Goal: Feedback & Contribution: Submit feedback/report problem

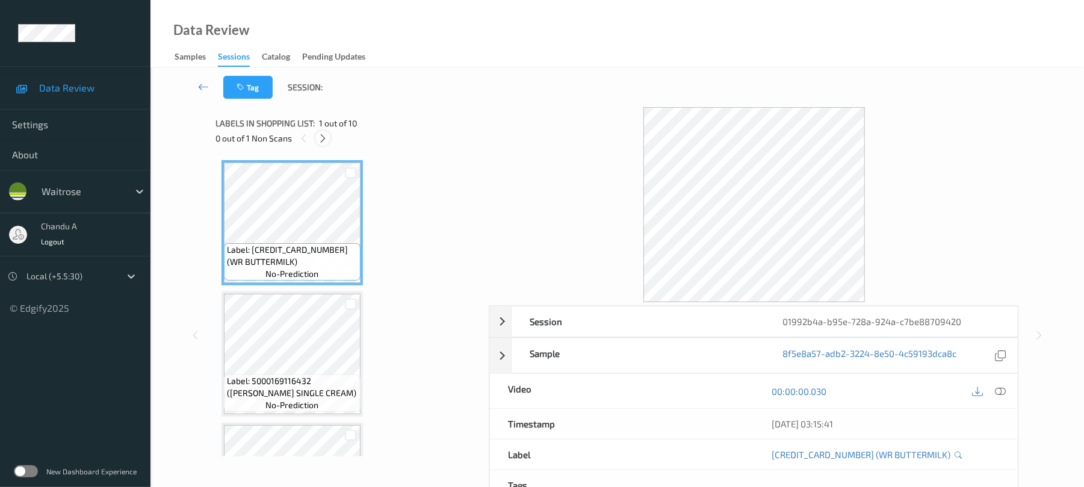
click at [324, 141] on icon at bounding box center [323, 138] width 10 height 11
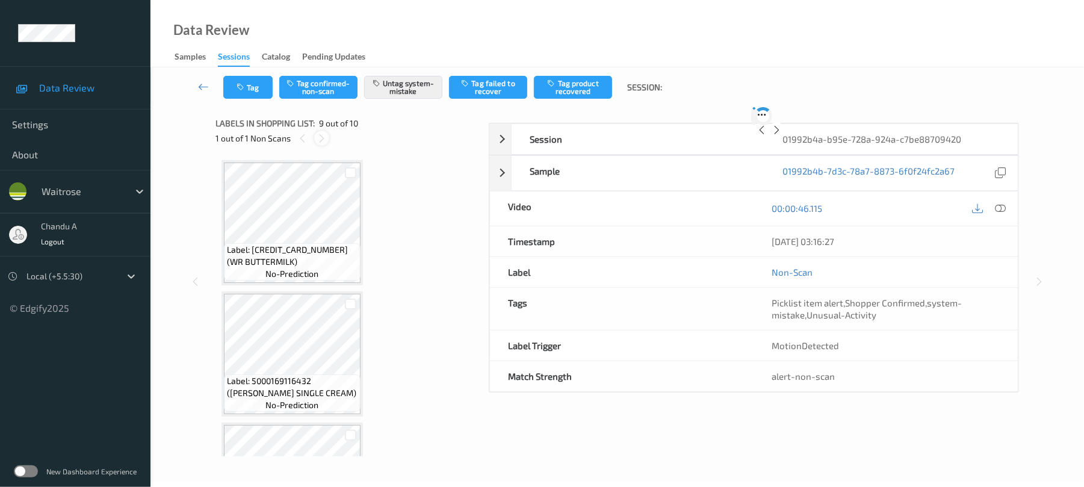
scroll to position [925, 0]
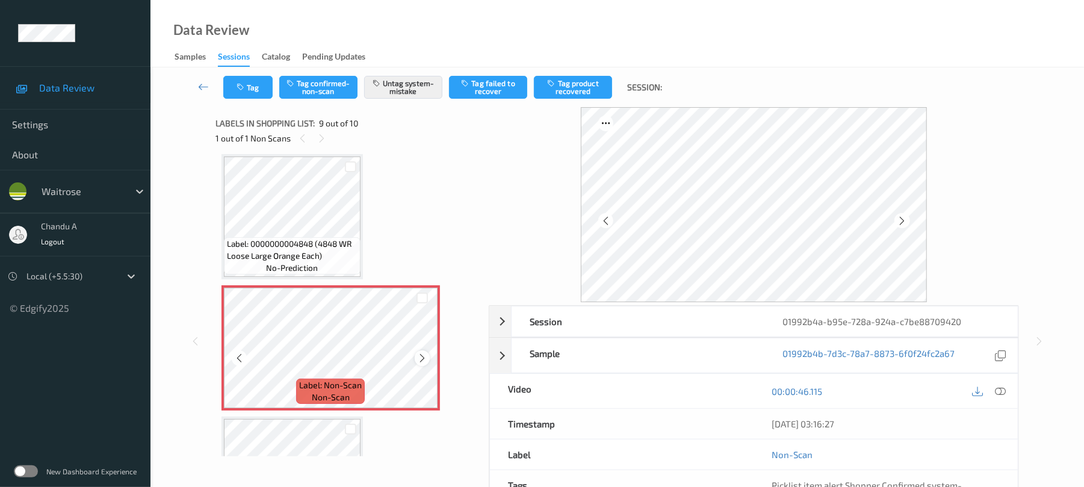
click at [425, 359] on icon at bounding box center [422, 358] width 10 height 11
click at [425, 357] on icon at bounding box center [422, 358] width 10 height 11
click at [261, 88] on button "Tag" at bounding box center [247, 87] width 49 height 23
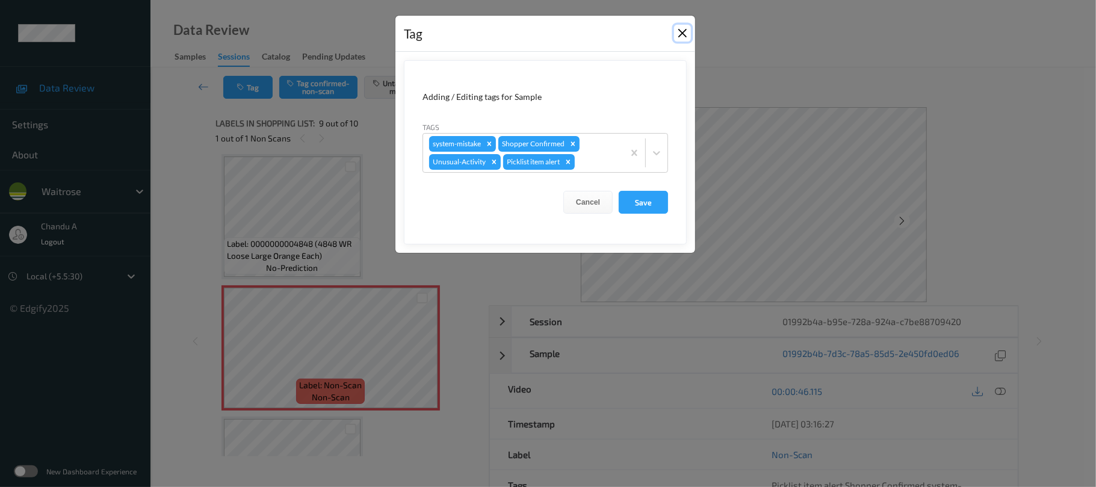
click at [682, 37] on button "Close" at bounding box center [682, 33] width 17 height 17
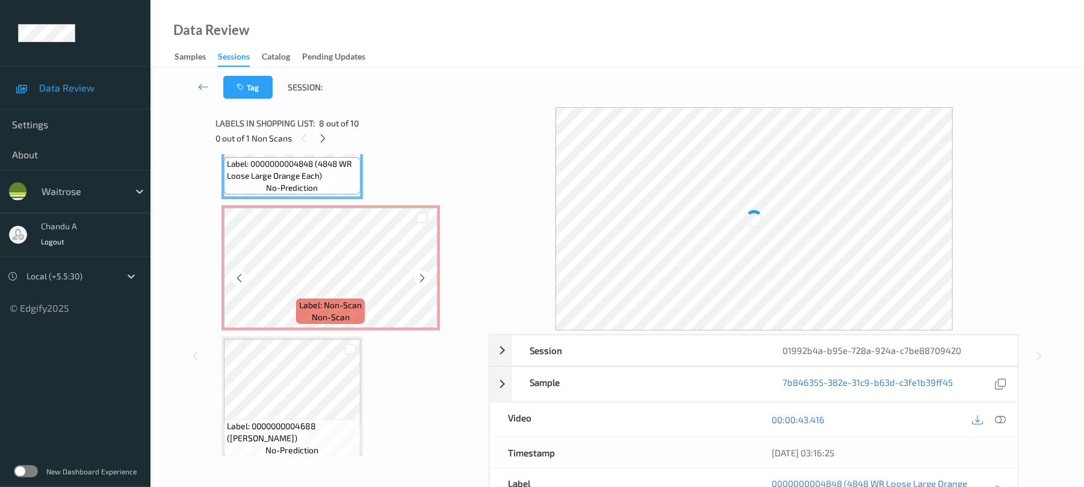
scroll to position [1016, 0]
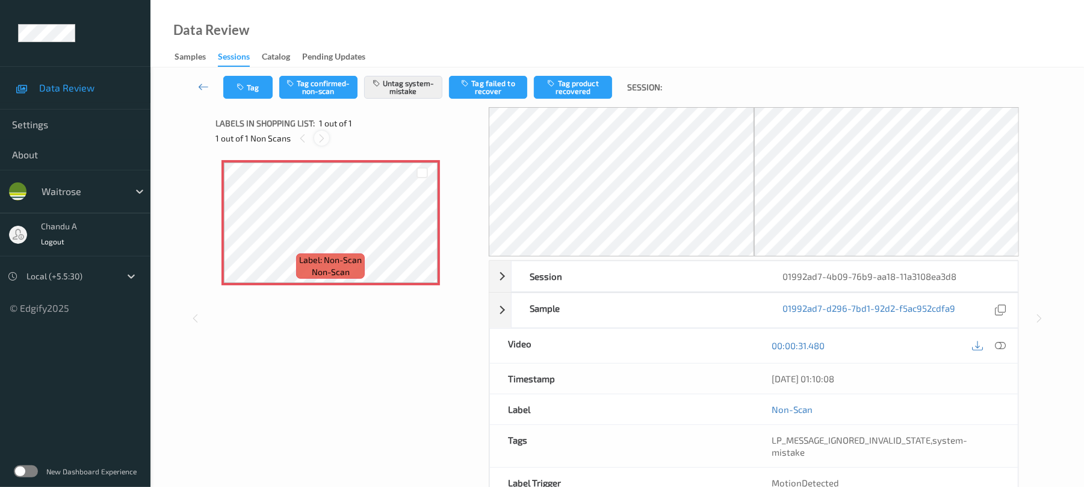
click at [325, 138] on icon at bounding box center [322, 138] width 10 height 11
click at [303, 138] on icon at bounding box center [302, 138] width 10 height 11
click at [420, 234] on icon at bounding box center [422, 233] width 10 height 11
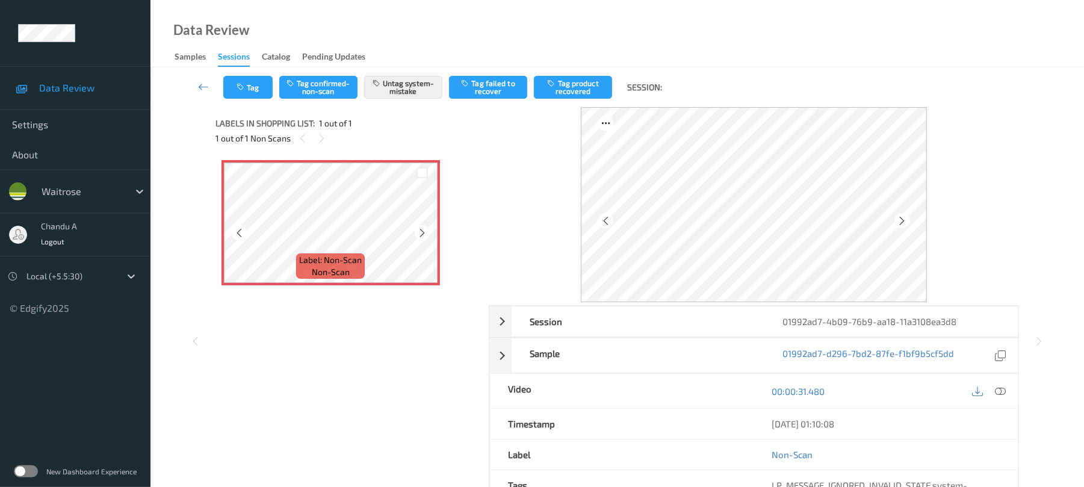
click at [420, 234] on icon at bounding box center [422, 233] width 10 height 11
click at [265, 97] on button "Tag" at bounding box center [247, 87] width 49 height 23
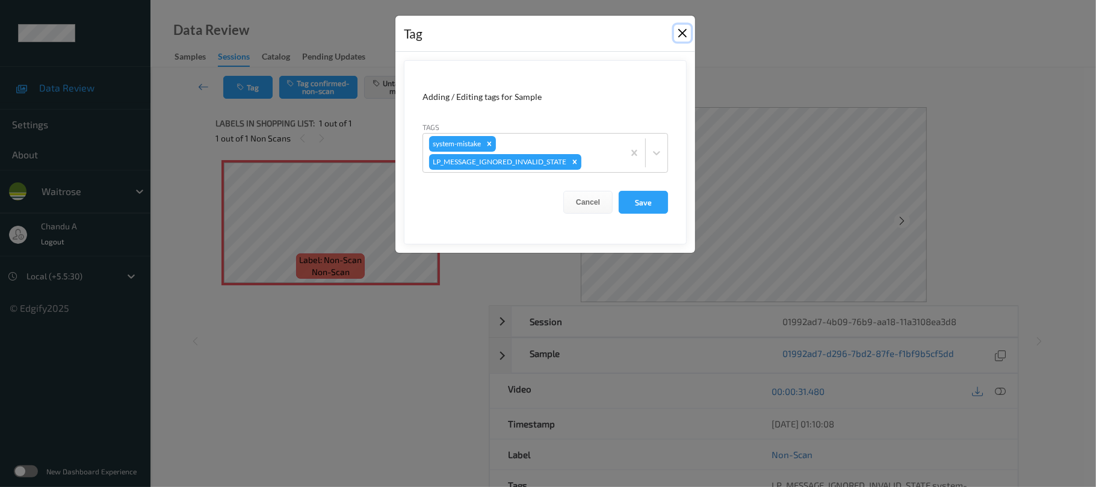
click at [684, 35] on button "Close" at bounding box center [682, 33] width 17 height 17
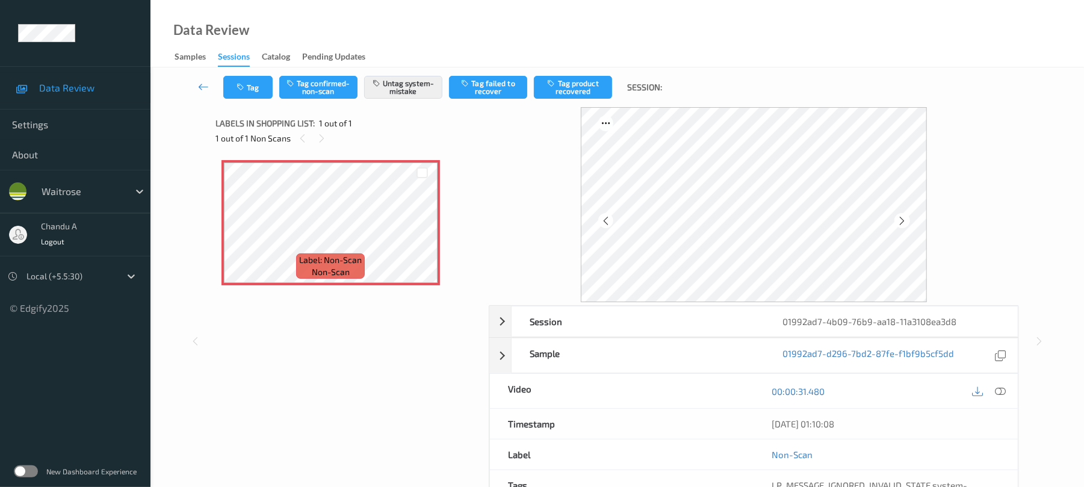
click at [1010, 391] on div "00:00:31.480" at bounding box center [886, 391] width 264 height 34
click at [1003, 391] on icon at bounding box center [1001, 391] width 11 height 11
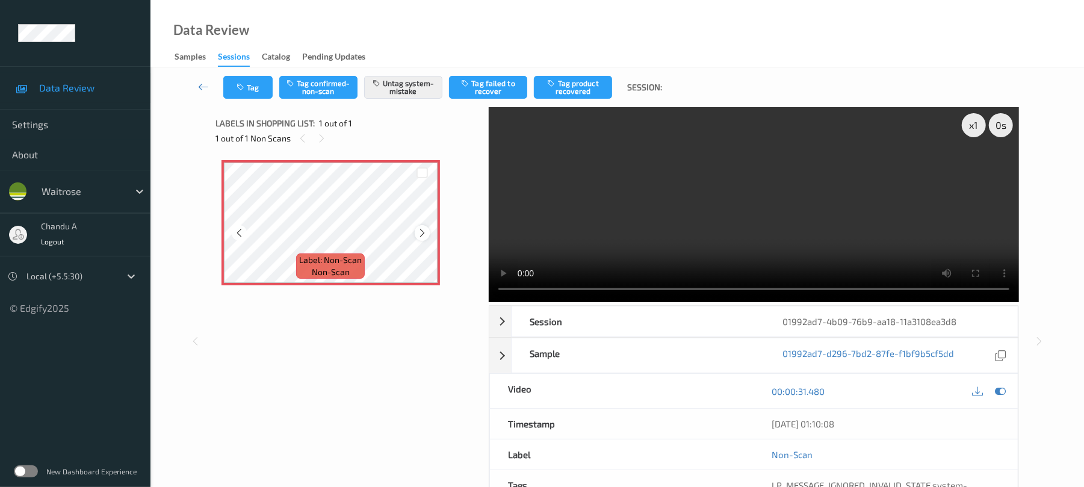
click at [415, 231] on div at bounding box center [422, 232] width 15 height 15
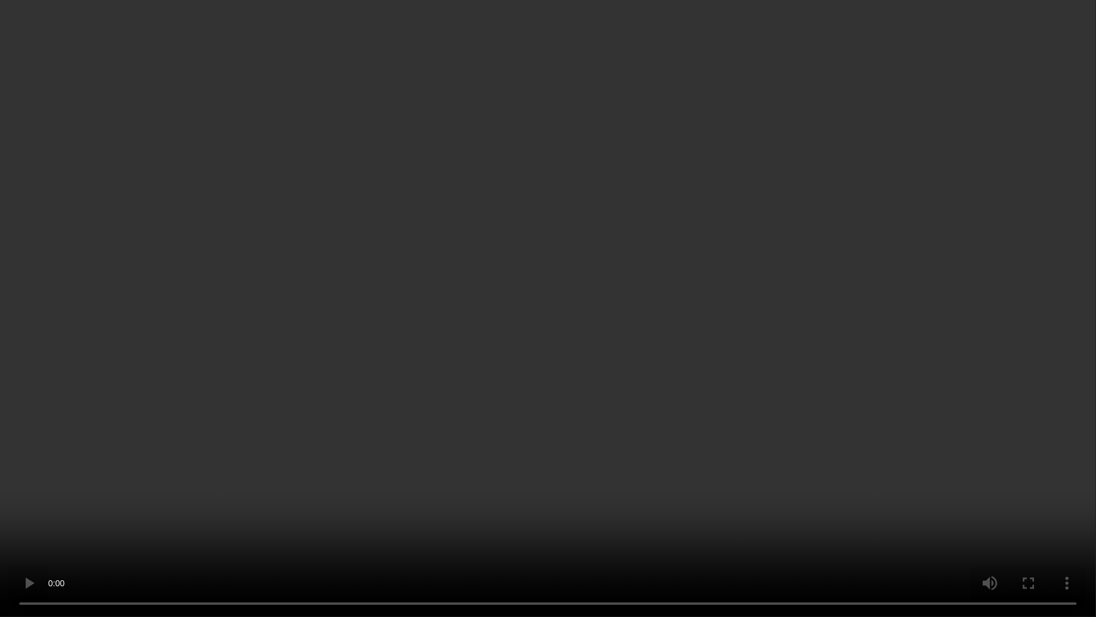
click at [390, 429] on video at bounding box center [548, 308] width 1096 height 617
click at [503, 330] on video at bounding box center [548, 308] width 1096 height 617
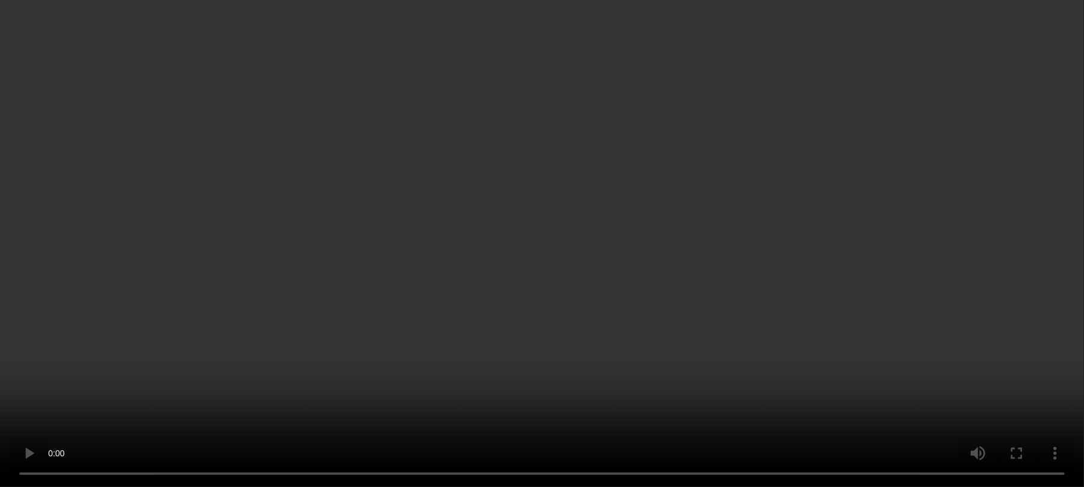
scroll to position [80, 0]
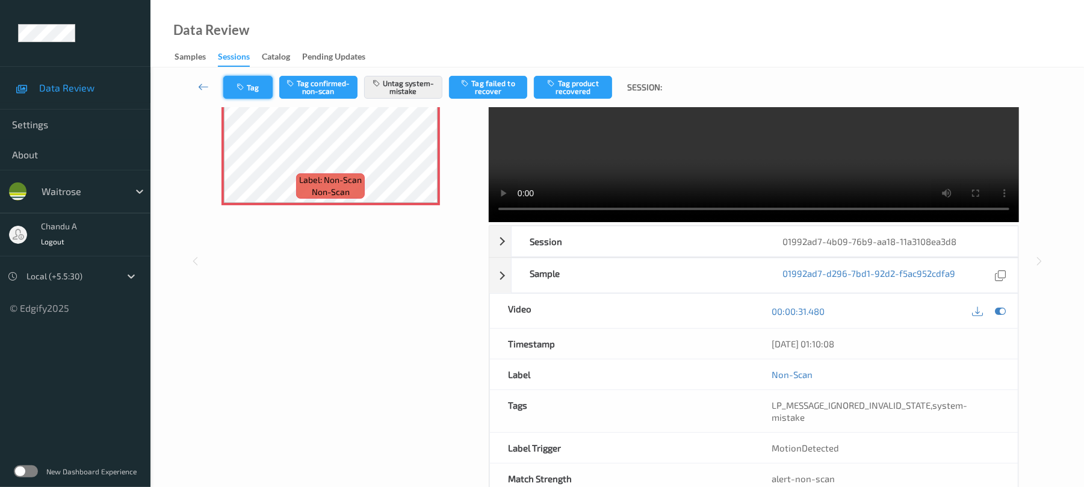
click at [240, 88] on icon "button" at bounding box center [242, 87] width 10 height 8
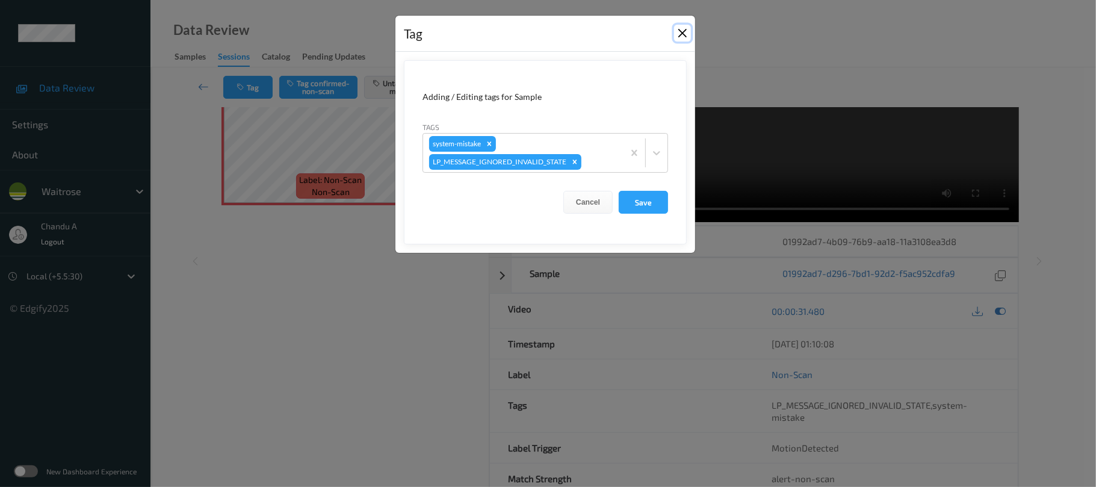
click at [685, 32] on button "Close" at bounding box center [682, 33] width 17 height 17
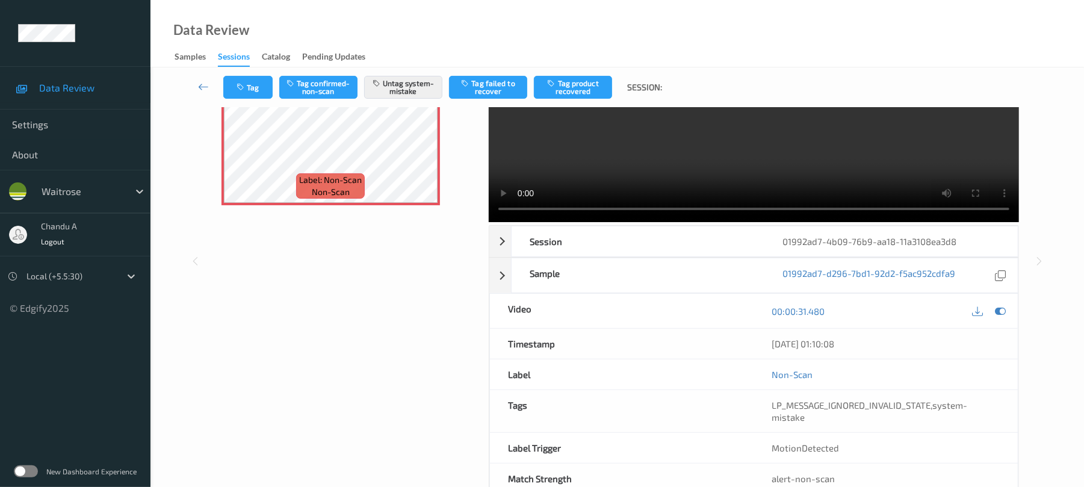
click at [341, 294] on div "Label: Non-Scan non-scan Label: Non-Scan non-scan" at bounding box center [348, 196] width 265 height 244
click at [253, 82] on button "Tag" at bounding box center [247, 87] width 49 height 23
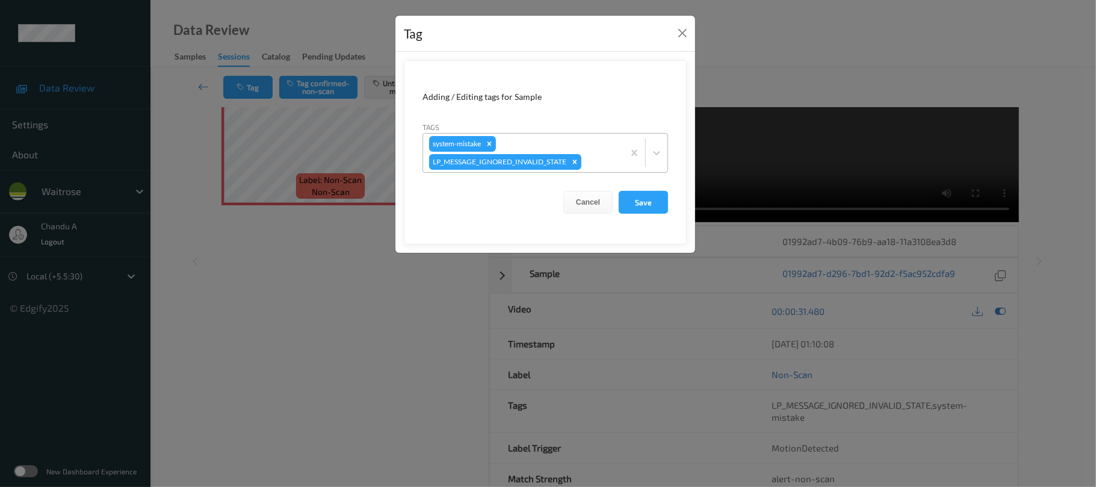
click at [523, 143] on div "system-mistake LP_MESSAGE_IGNORED_INVALID_STATE" at bounding box center [523, 153] width 201 height 39
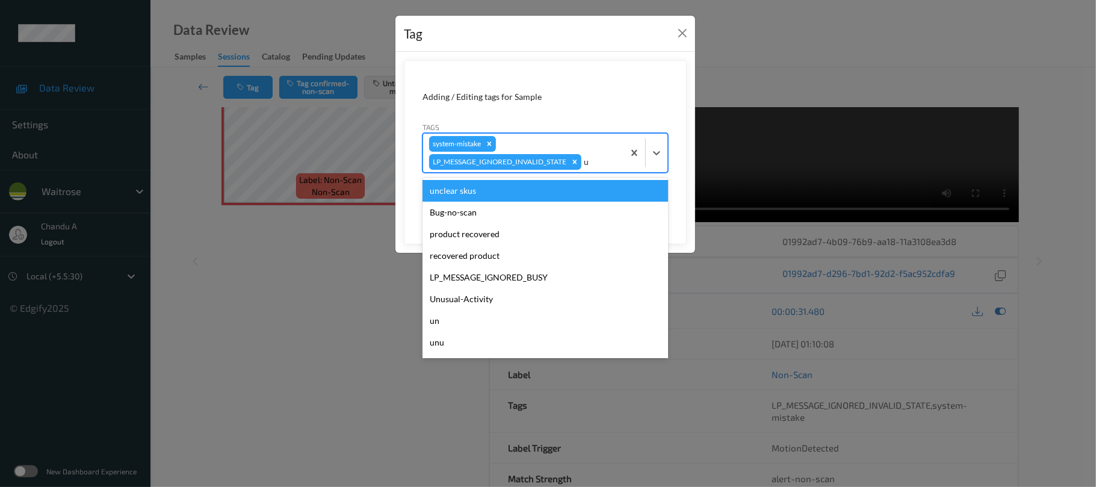
type input "un"
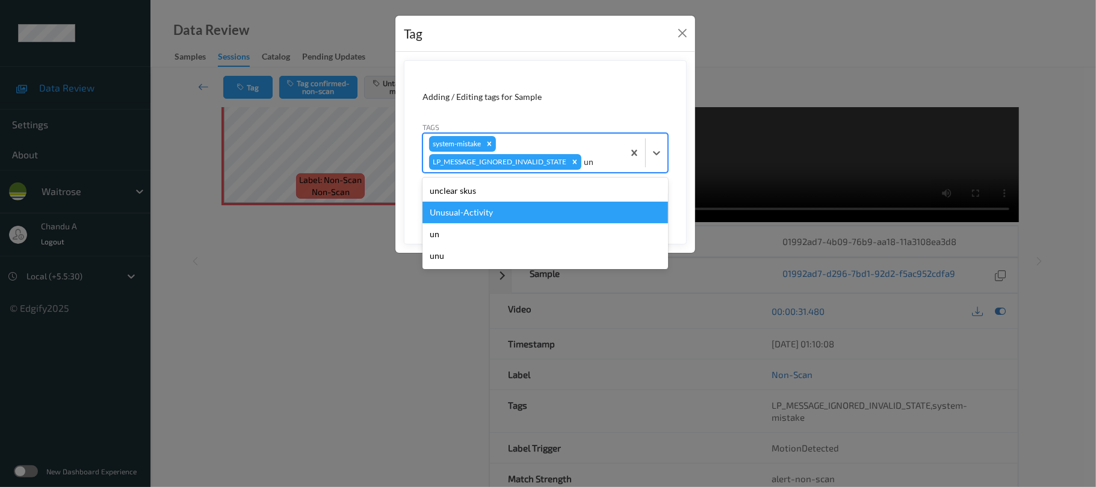
click at [515, 218] on div "Unusual-Activity" at bounding box center [546, 213] width 246 height 22
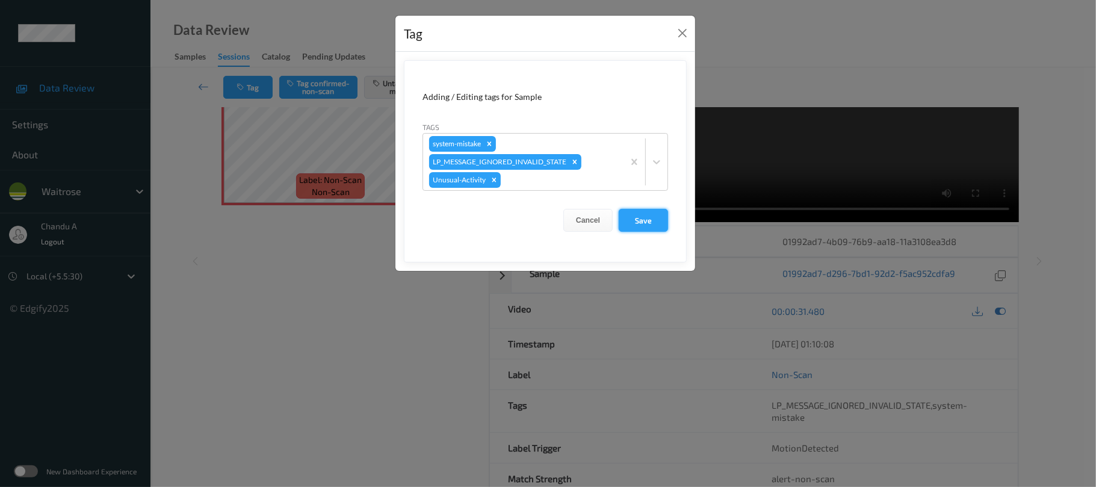
click at [654, 224] on button "Save" at bounding box center [643, 220] width 49 height 23
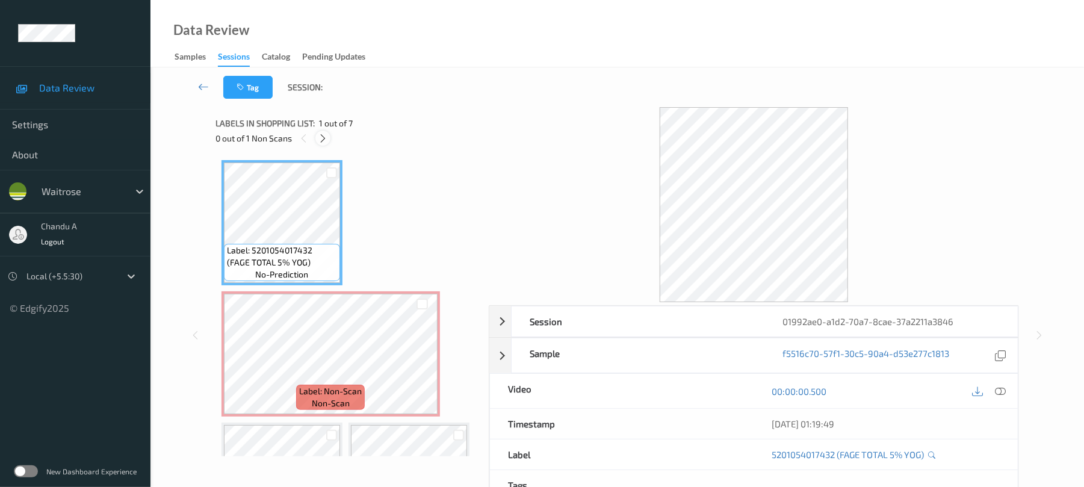
click at [321, 143] on icon at bounding box center [323, 138] width 10 height 11
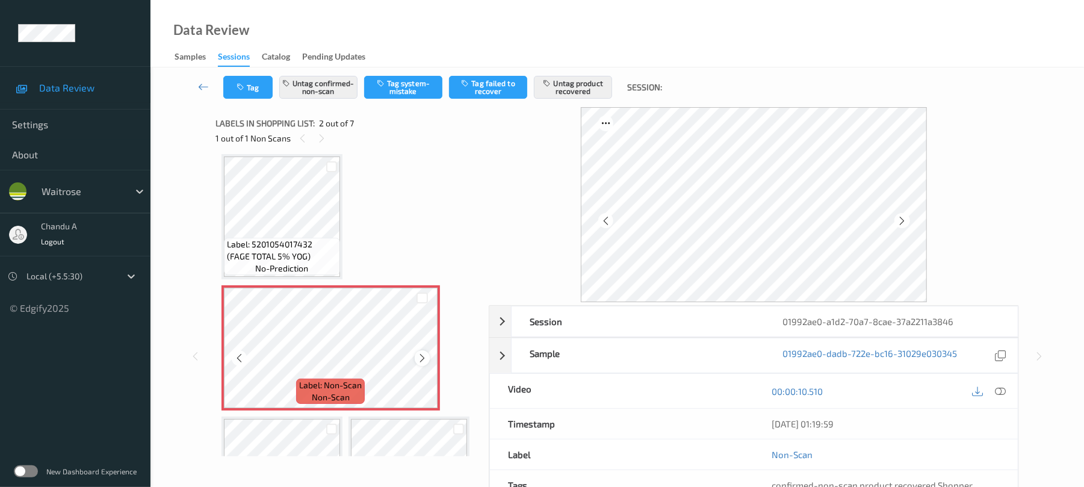
click at [427, 361] on icon at bounding box center [422, 358] width 10 height 11
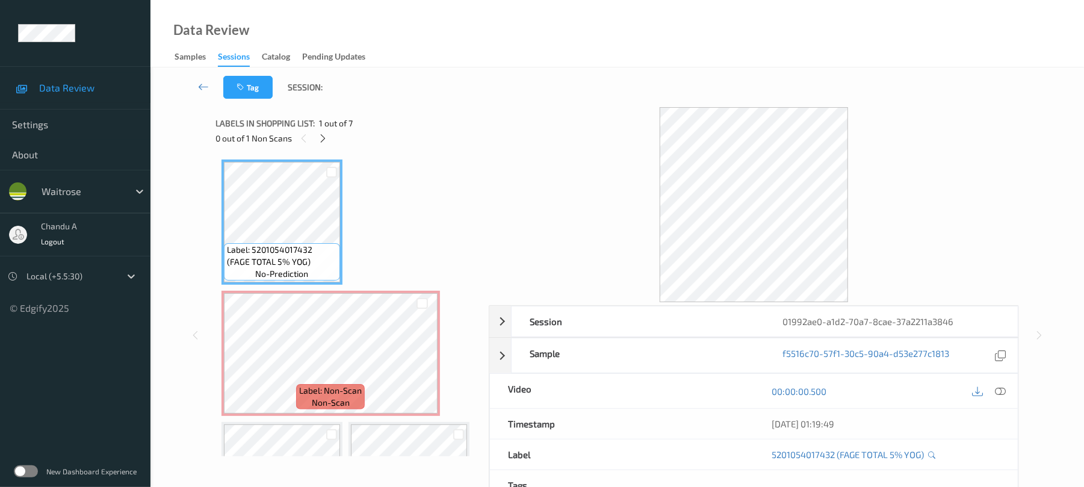
scroll to position [0, 0]
click at [1003, 389] on icon at bounding box center [1001, 391] width 11 height 11
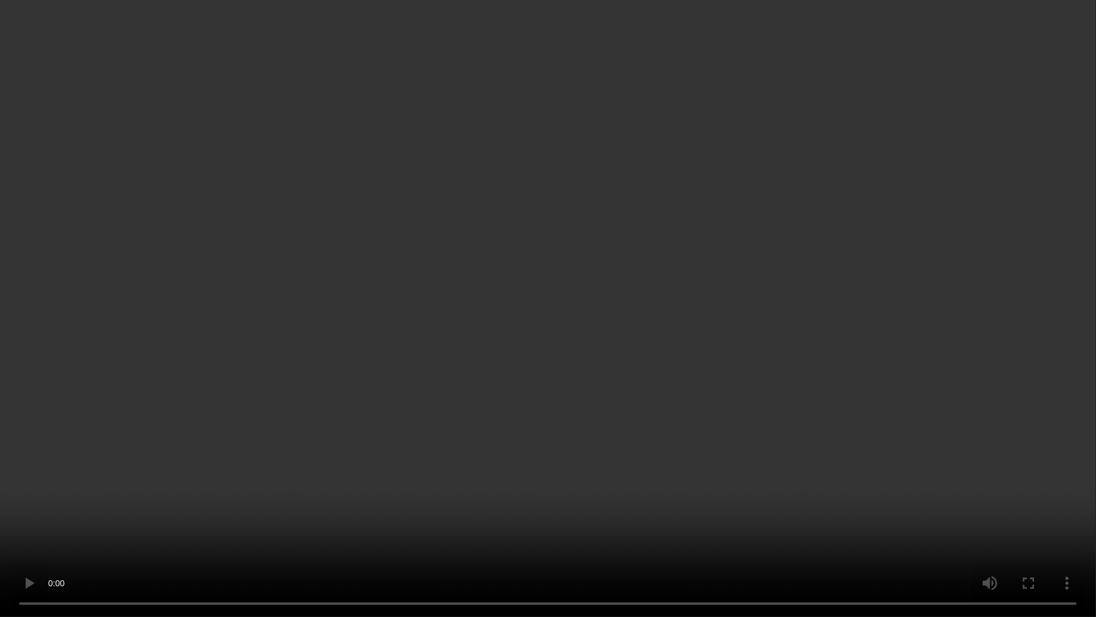
click at [391, 290] on video at bounding box center [548, 308] width 1096 height 617
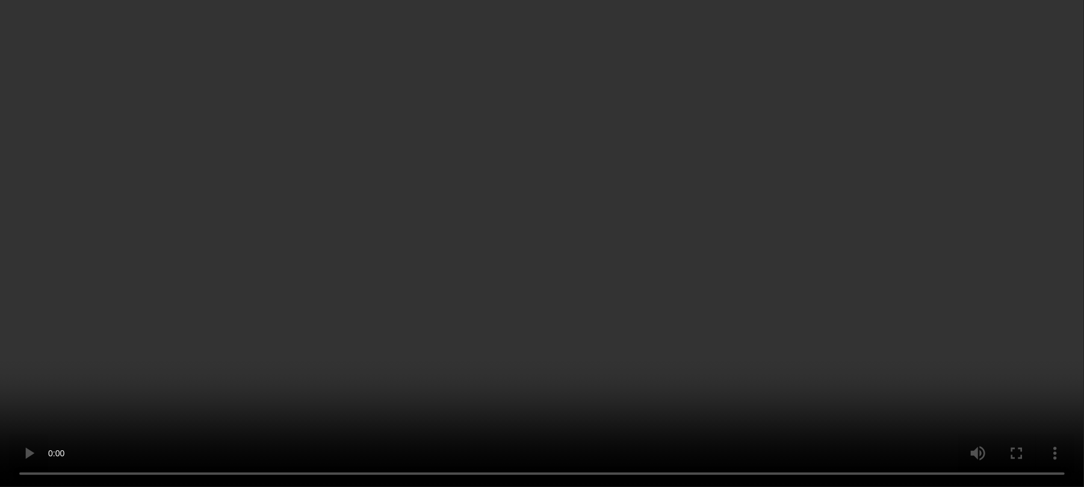
scroll to position [241, 0]
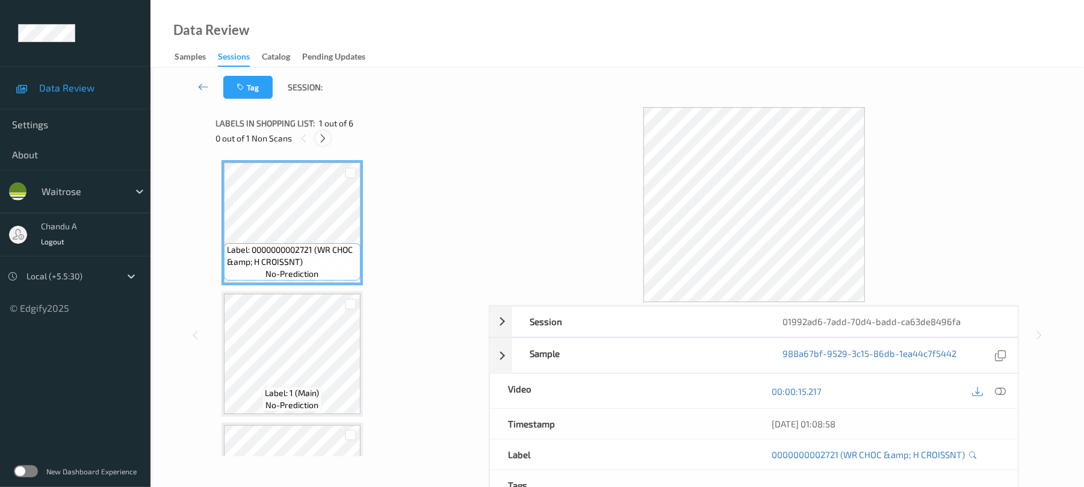
click at [320, 135] on icon at bounding box center [323, 138] width 10 height 11
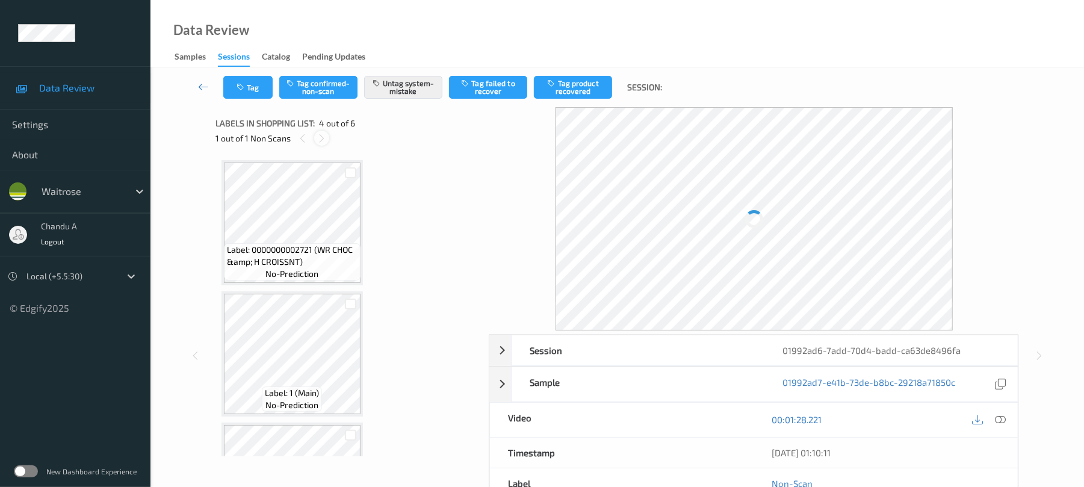
scroll to position [269, 0]
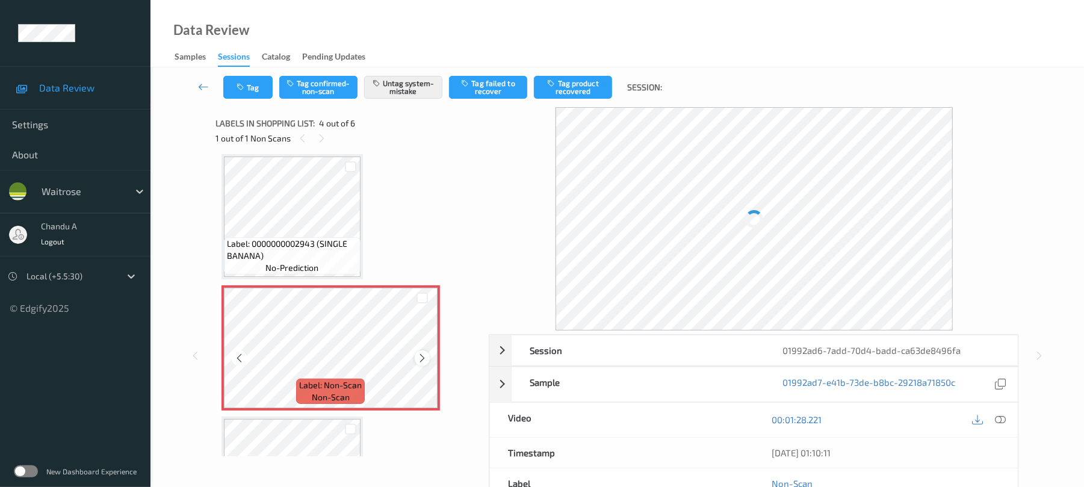
click at [421, 358] on icon at bounding box center [422, 358] width 10 height 11
click at [246, 95] on button "Tag" at bounding box center [247, 87] width 49 height 23
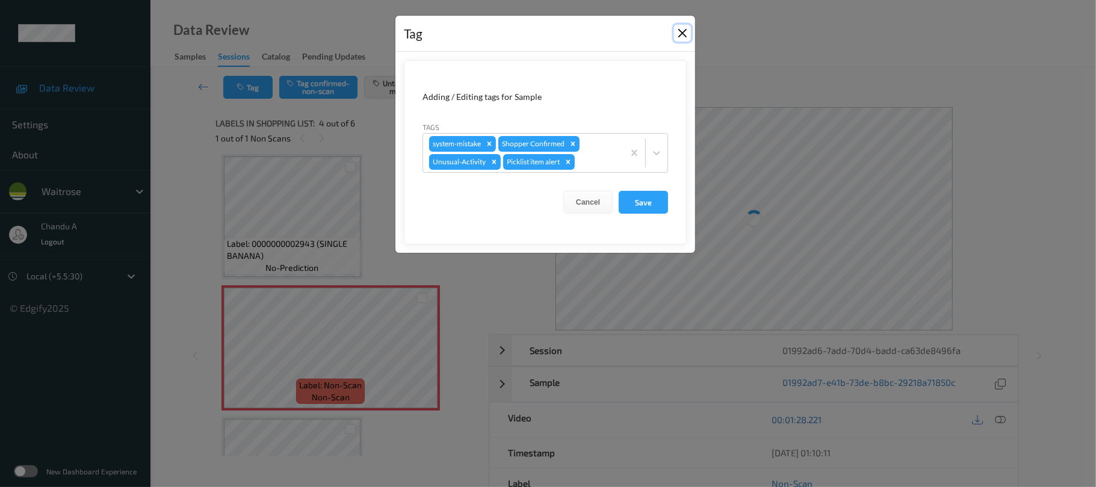
click at [682, 34] on button "Close" at bounding box center [682, 33] width 17 height 17
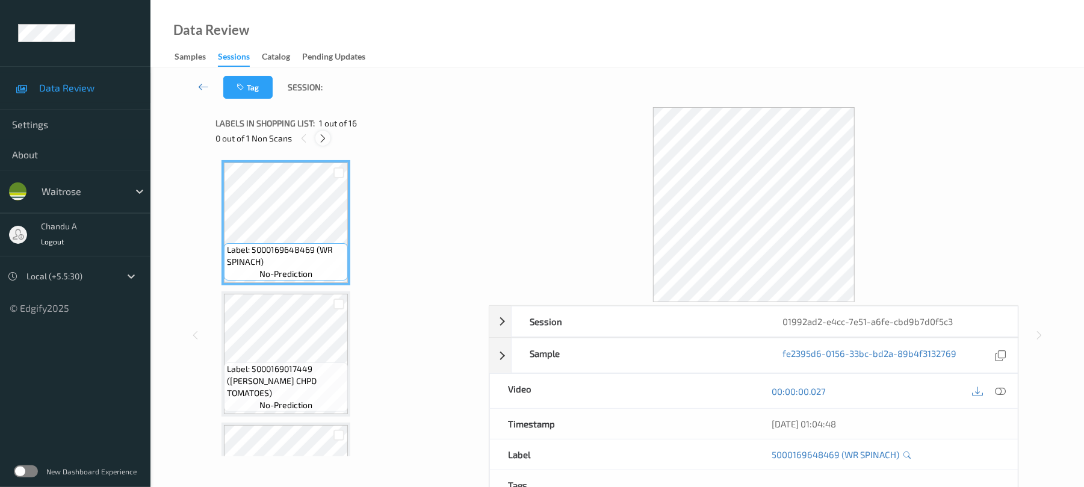
click at [325, 135] on icon at bounding box center [323, 138] width 10 height 11
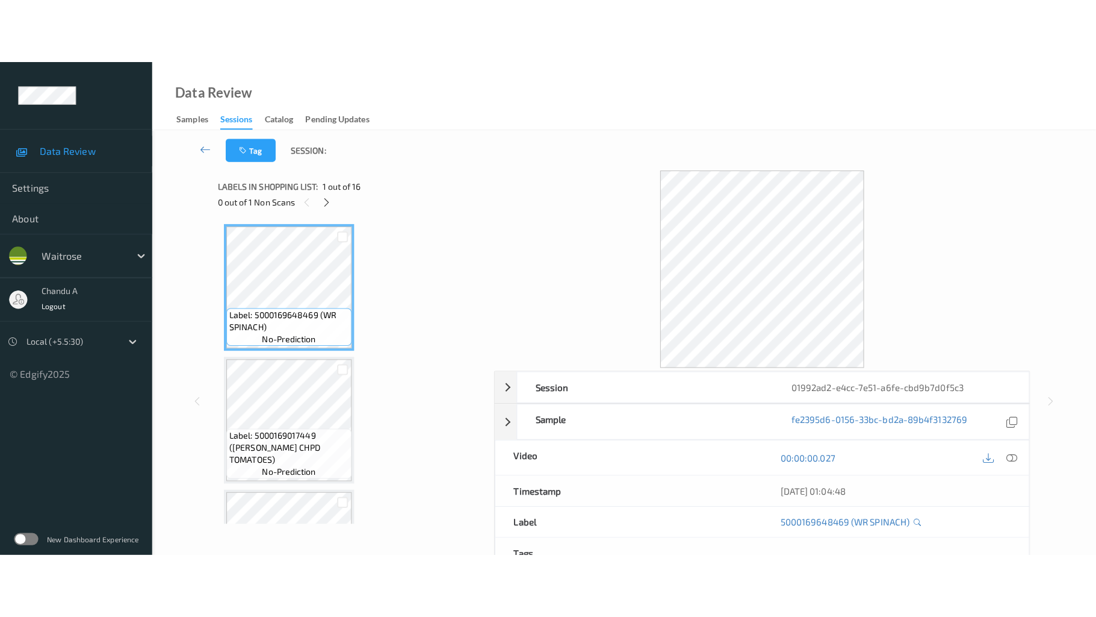
scroll to position [1712, 0]
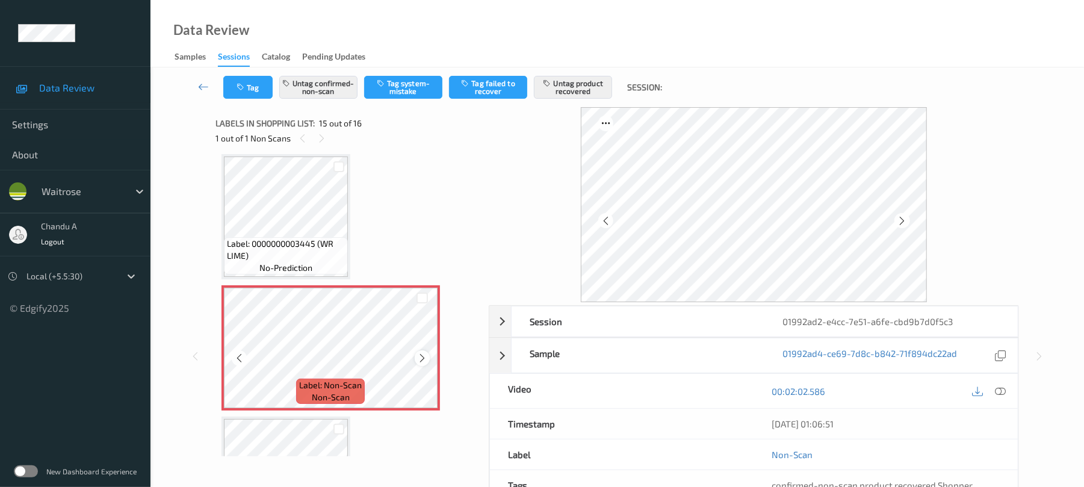
click at [424, 355] on icon at bounding box center [422, 358] width 10 height 11
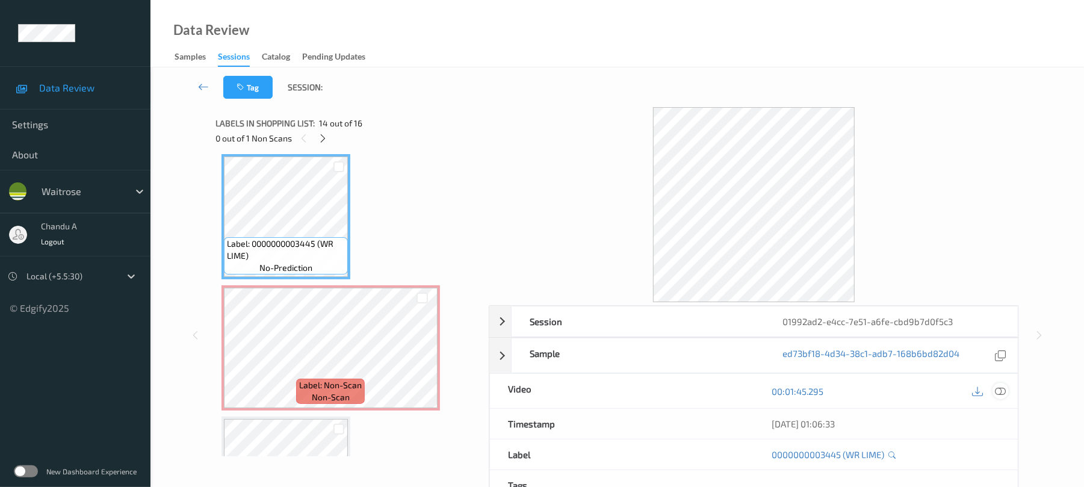
click at [1005, 389] on icon at bounding box center [1001, 391] width 11 height 11
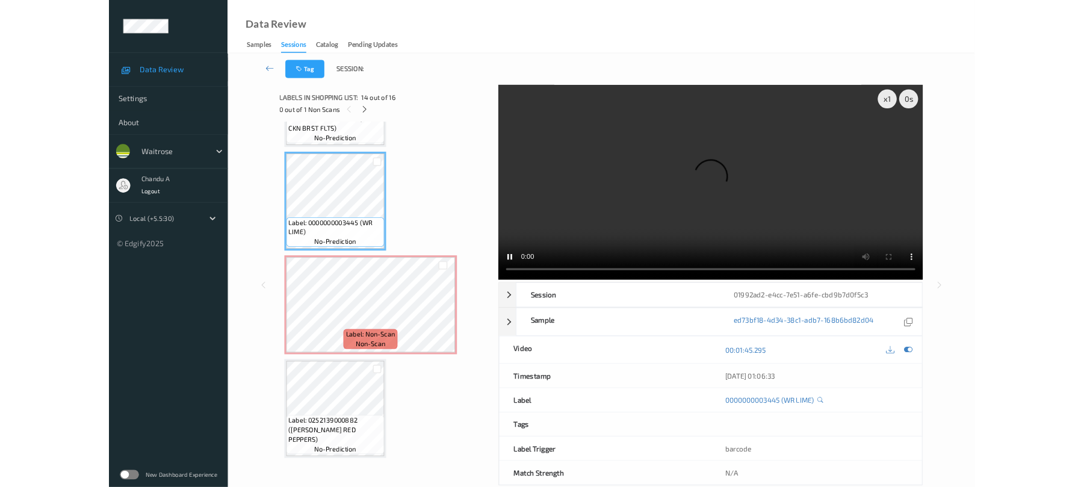
scroll to position [1674, 0]
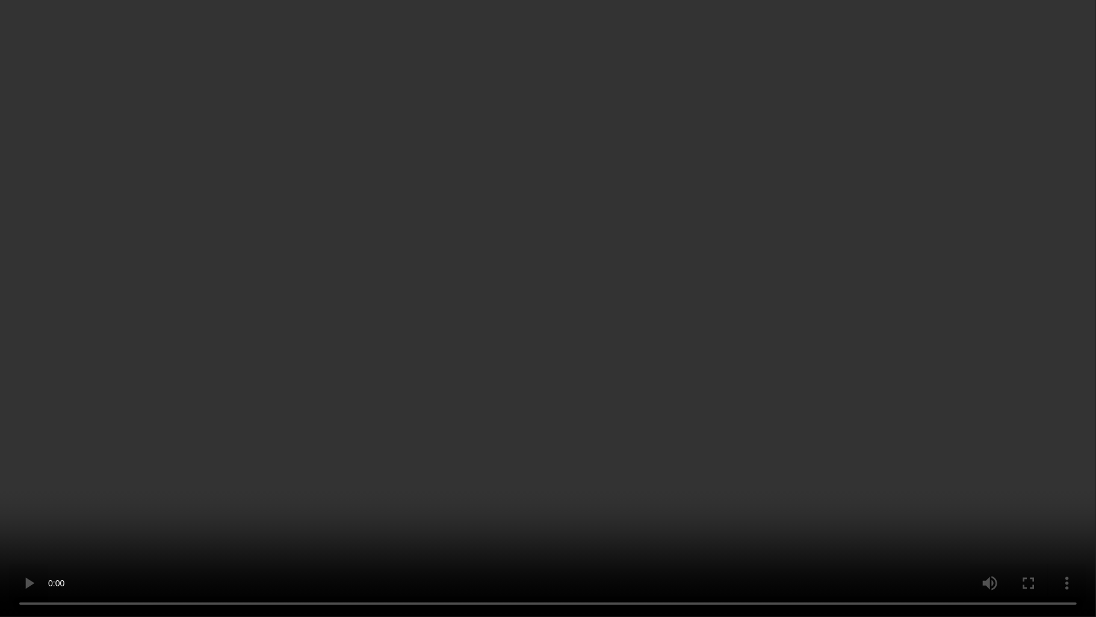
click at [737, 317] on video at bounding box center [548, 308] width 1096 height 617
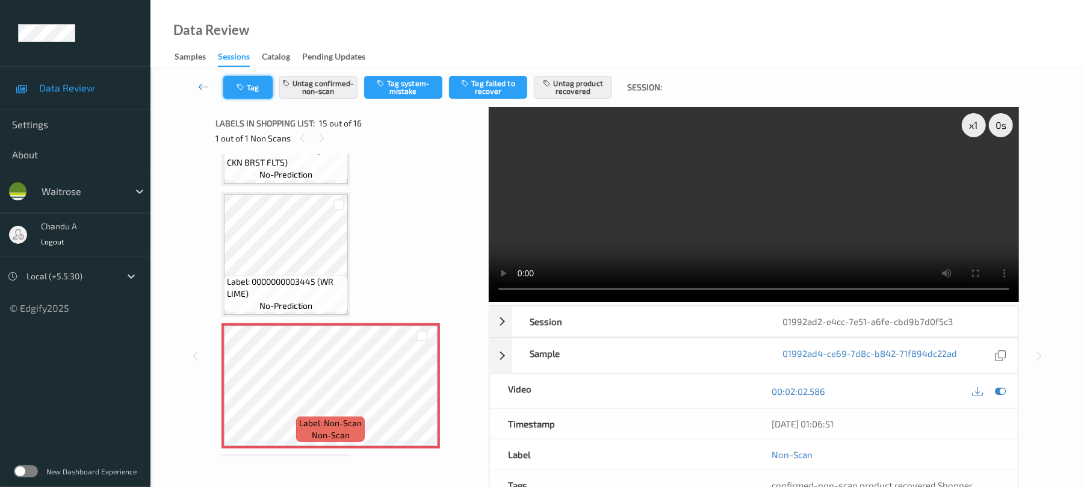
click at [247, 85] on button "Tag" at bounding box center [247, 87] width 49 height 23
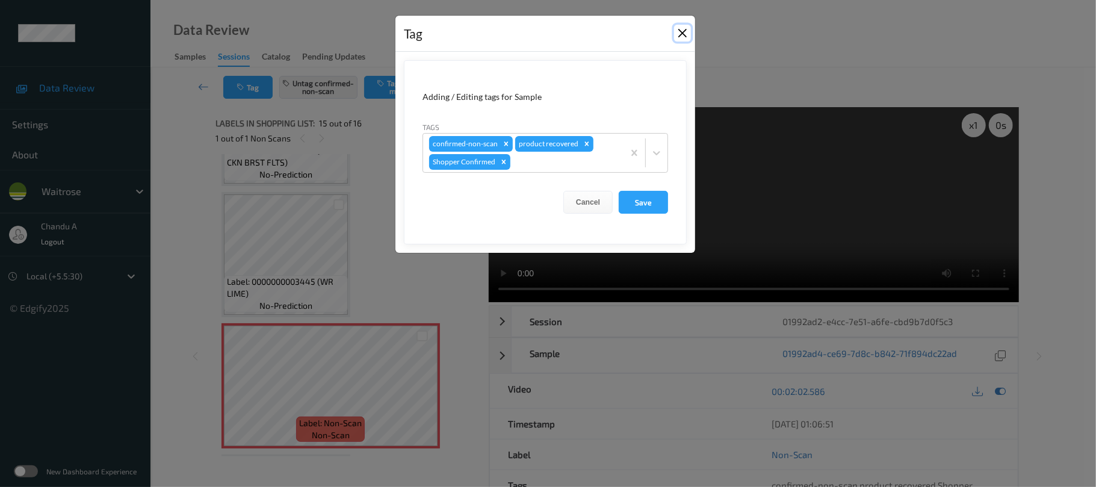
click at [680, 33] on button "Close" at bounding box center [682, 33] width 17 height 17
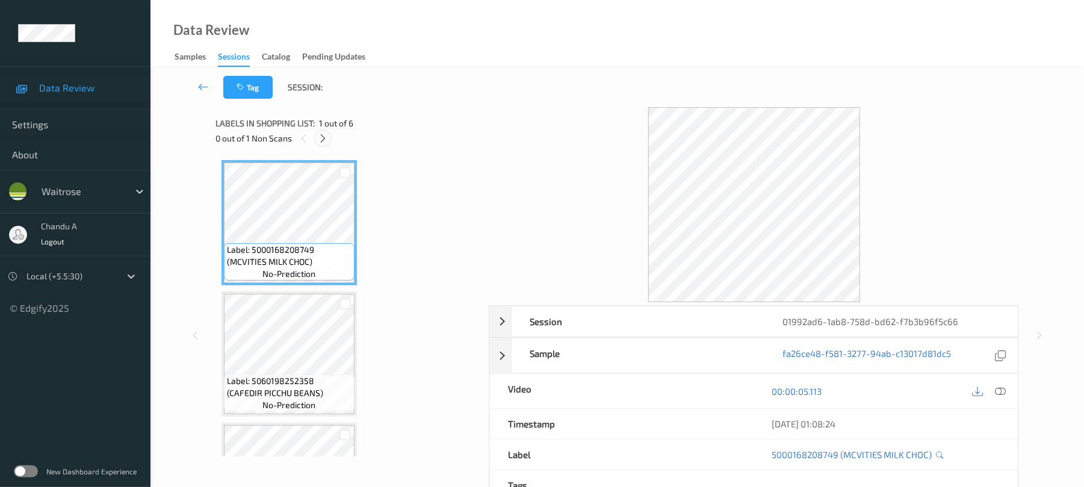
click at [324, 140] on icon at bounding box center [323, 138] width 10 height 11
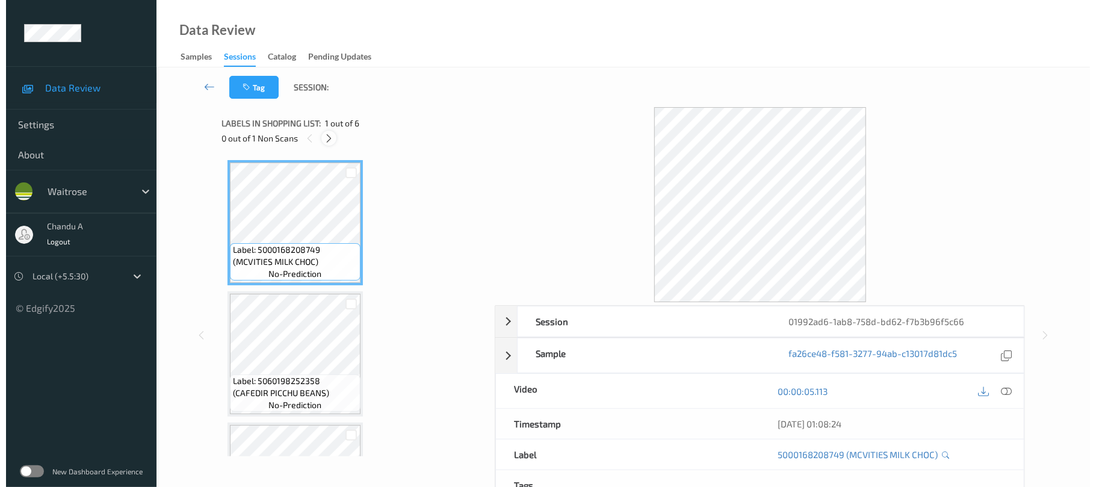
scroll to position [491, 0]
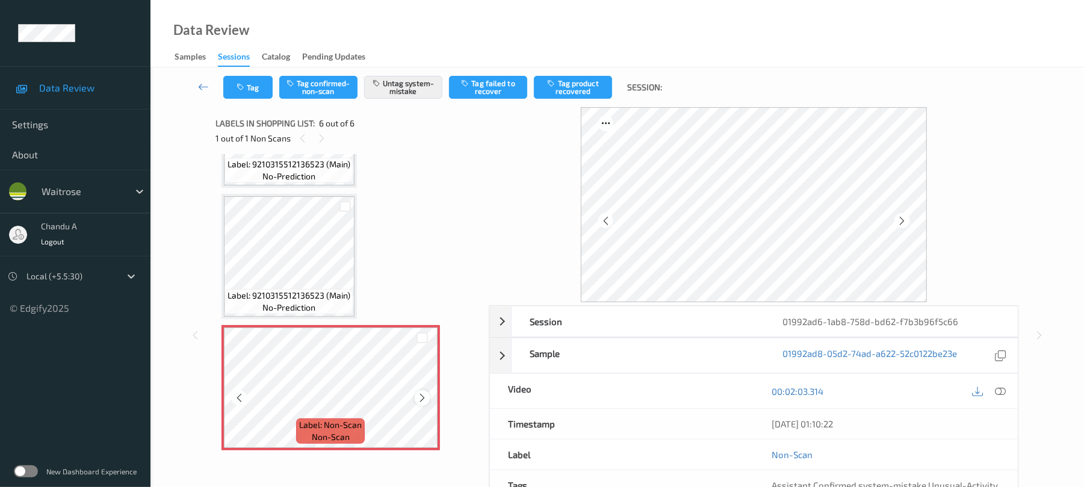
click at [424, 400] on icon at bounding box center [422, 398] width 10 height 11
click at [238, 83] on icon "button" at bounding box center [242, 87] width 10 height 8
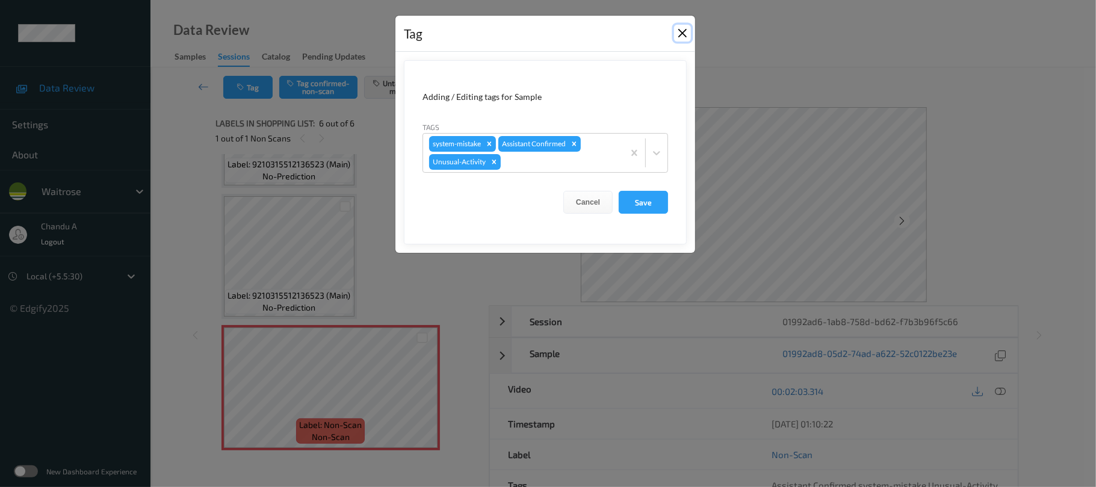
click at [687, 32] on button "Close" at bounding box center [682, 33] width 17 height 17
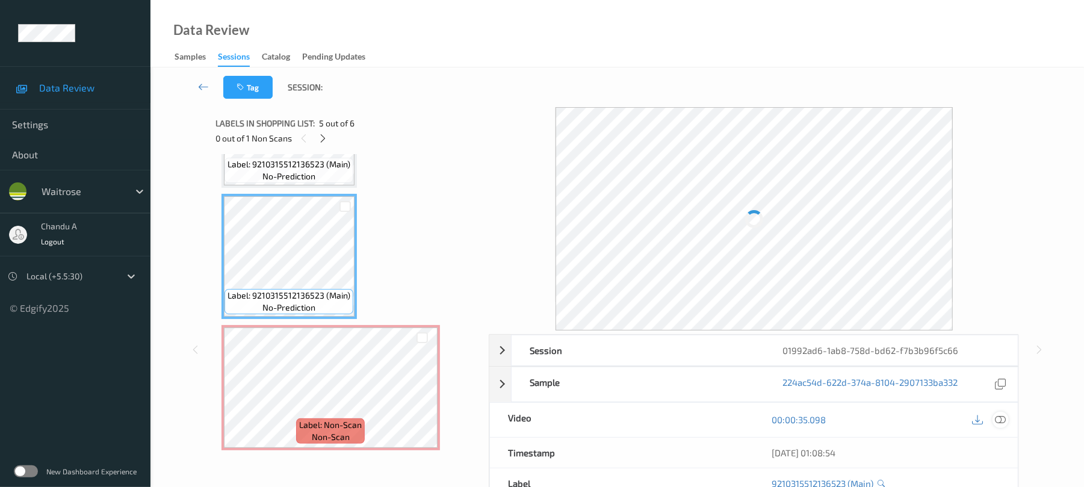
click at [1008, 419] on div at bounding box center [1001, 420] width 16 height 16
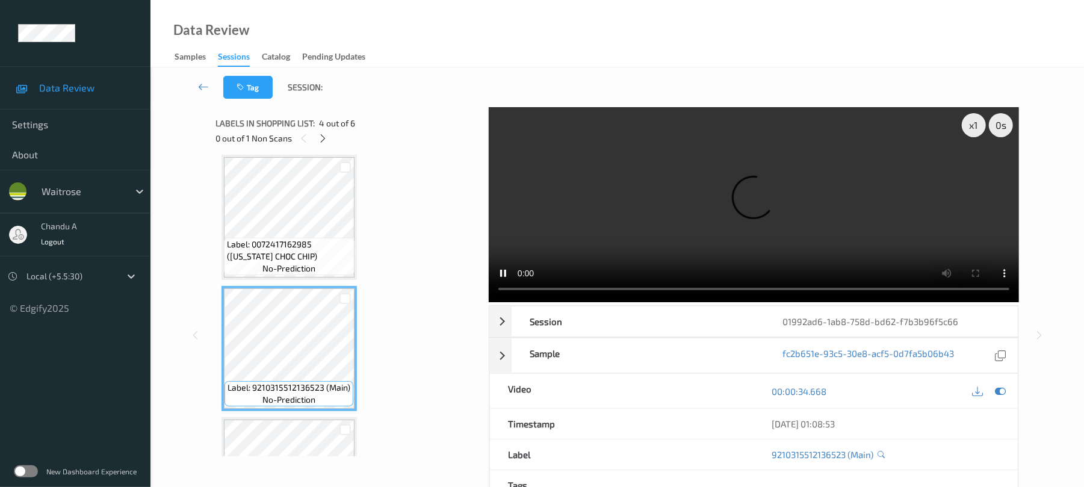
scroll to position [250, 0]
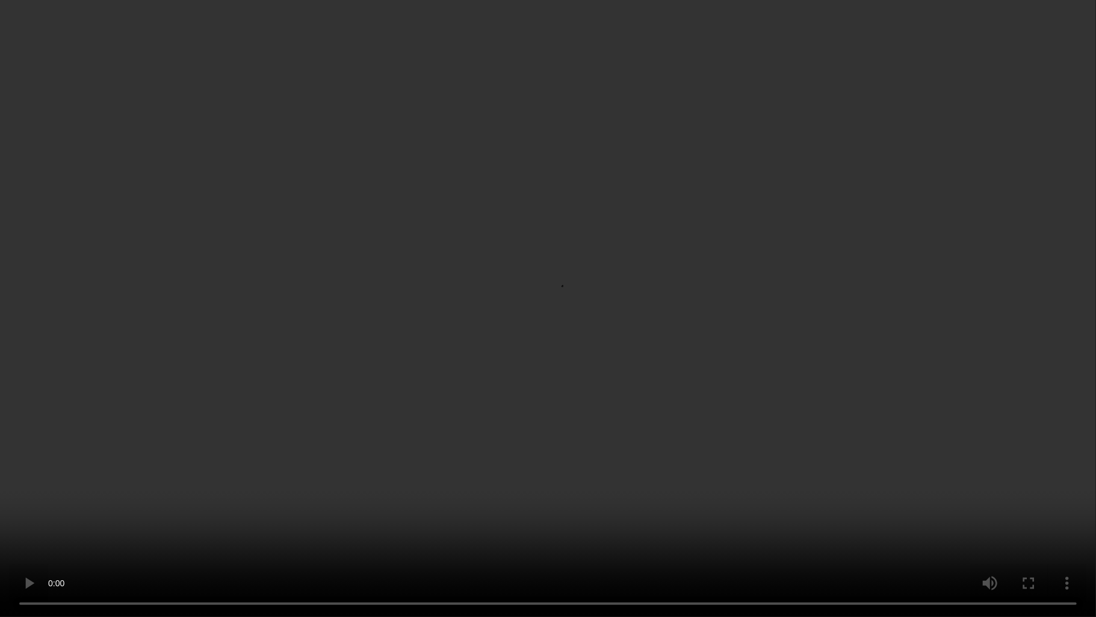
click at [653, 343] on video at bounding box center [548, 308] width 1096 height 617
click at [671, 357] on video at bounding box center [548, 308] width 1096 height 617
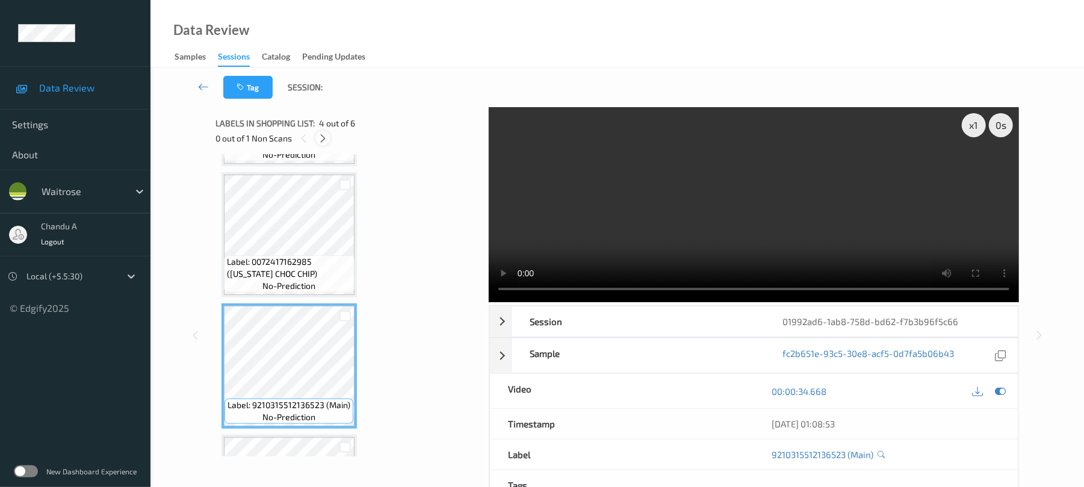
click at [324, 137] on icon at bounding box center [323, 138] width 10 height 11
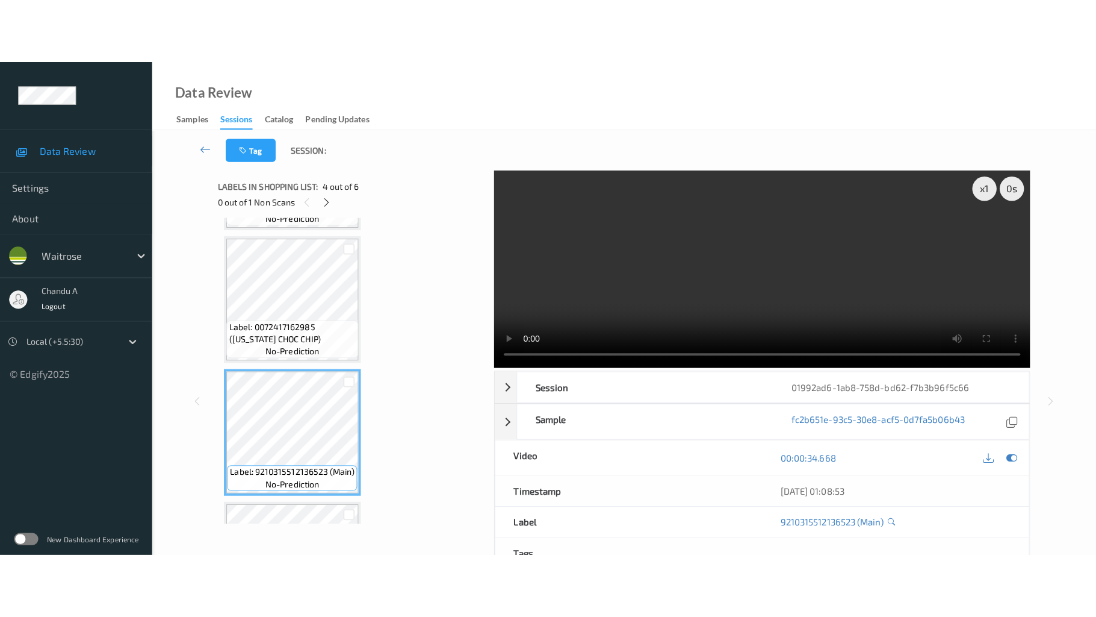
scroll to position [491, 0]
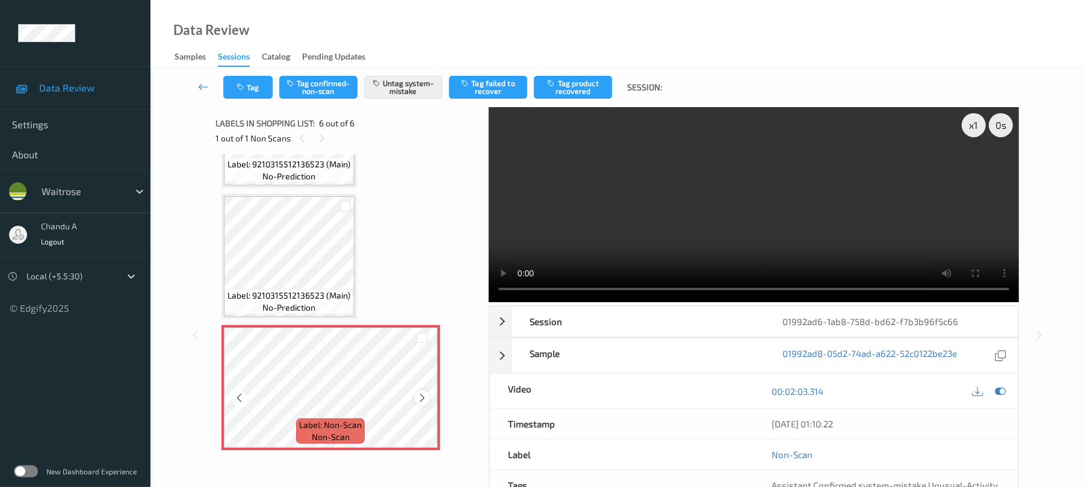
click at [424, 394] on icon at bounding box center [422, 398] width 10 height 11
click at [424, 393] on icon at bounding box center [422, 398] width 10 height 11
click at [417, 399] on icon at bounding box center [422, 398] width 10 height 11
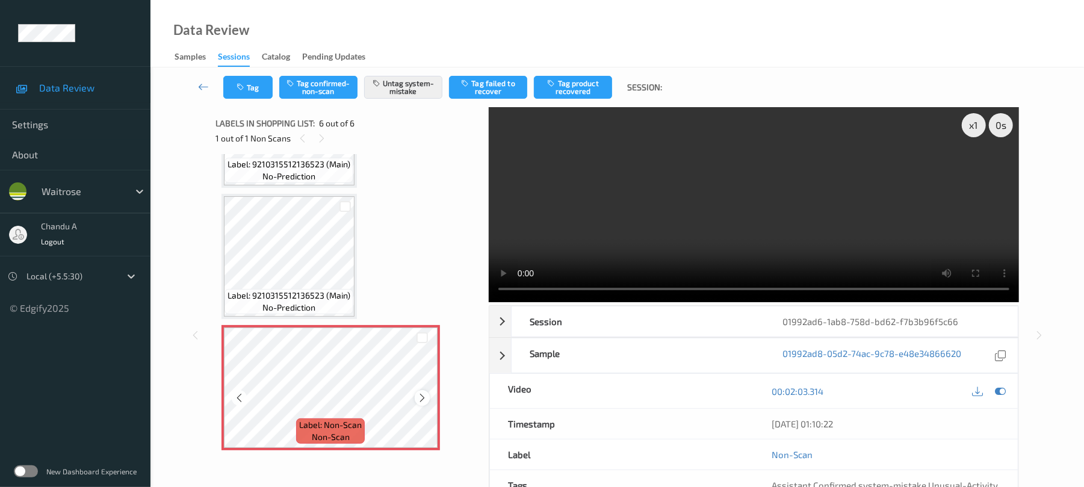
click at [421, 401] on icon at bounding box center [422, 398] width 10 height 11
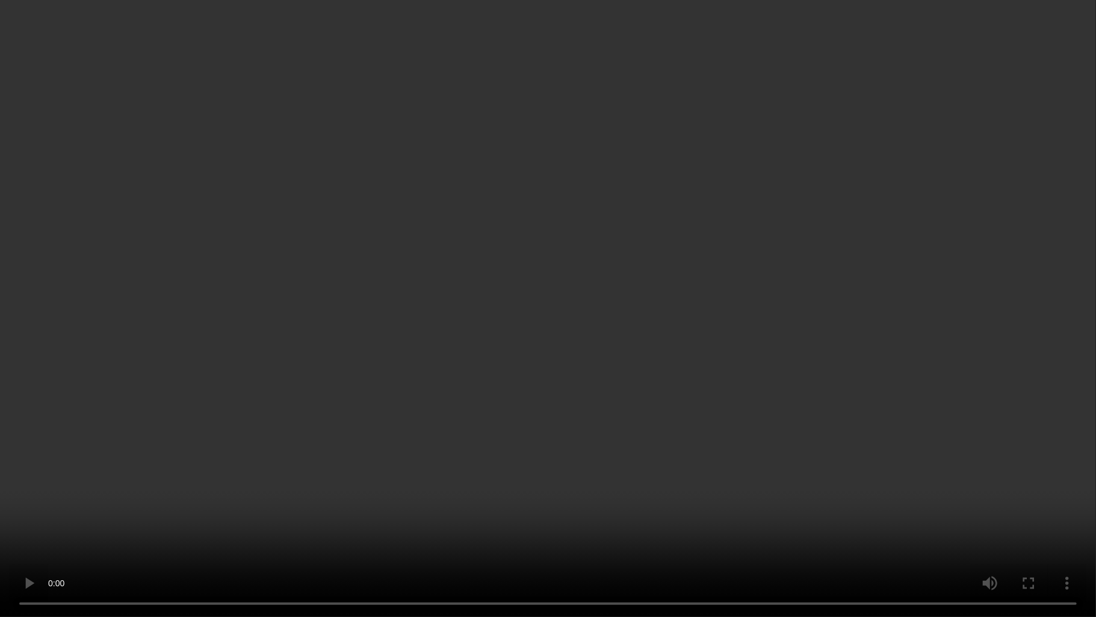
click at [659, 461] on video at bounding box center [548, 308] width 1096 height 617
click at [647, 338] on video at bounding box center [548, 308] width 1096 height 617
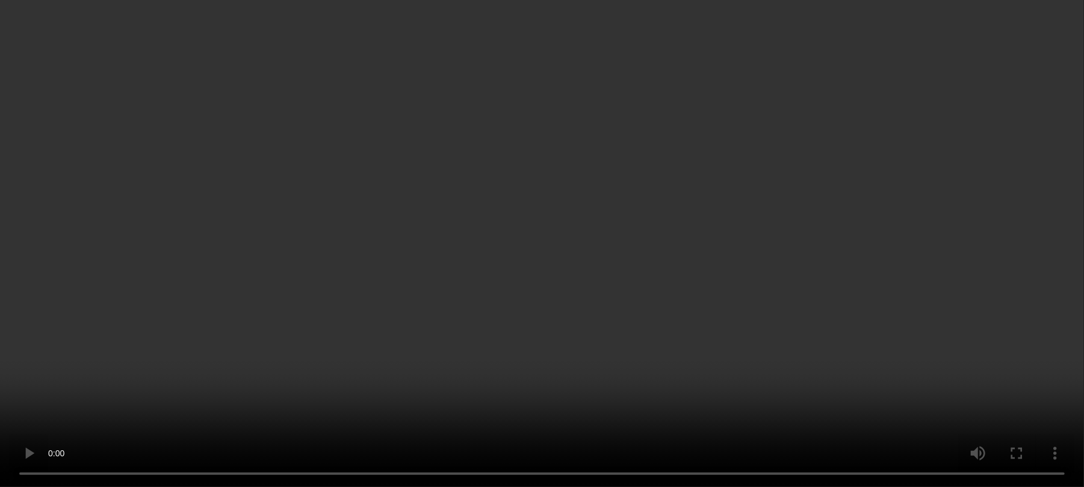
scroll to position [491, 0]
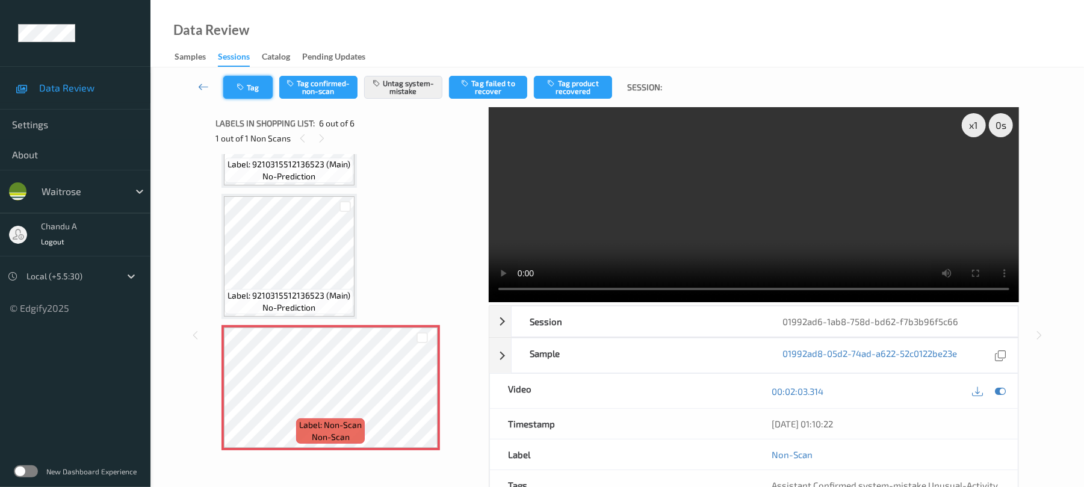
click at [239, 81] on button "Tag" at bounding box center [247, 87] width 49 height 23
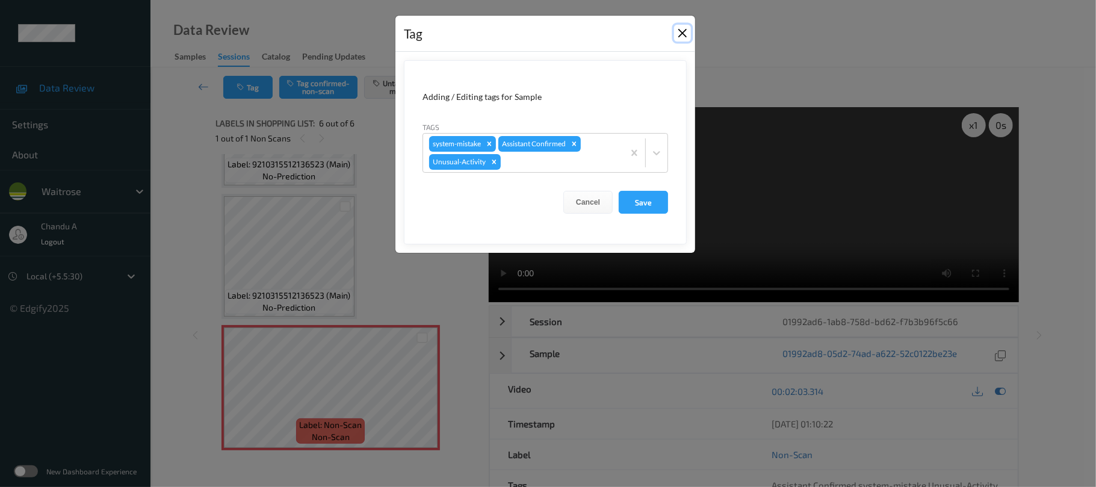
click at [678, 37] on button "Close" at bounding box center [682, 33] width 17 height 17
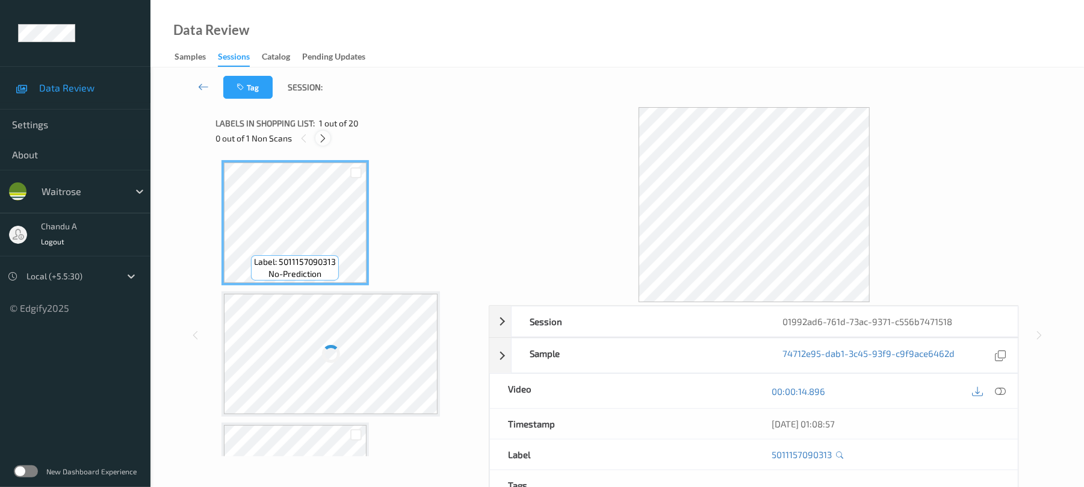
click at [322, 138] on icon at bounding box center [323, 138] width 10 height 11
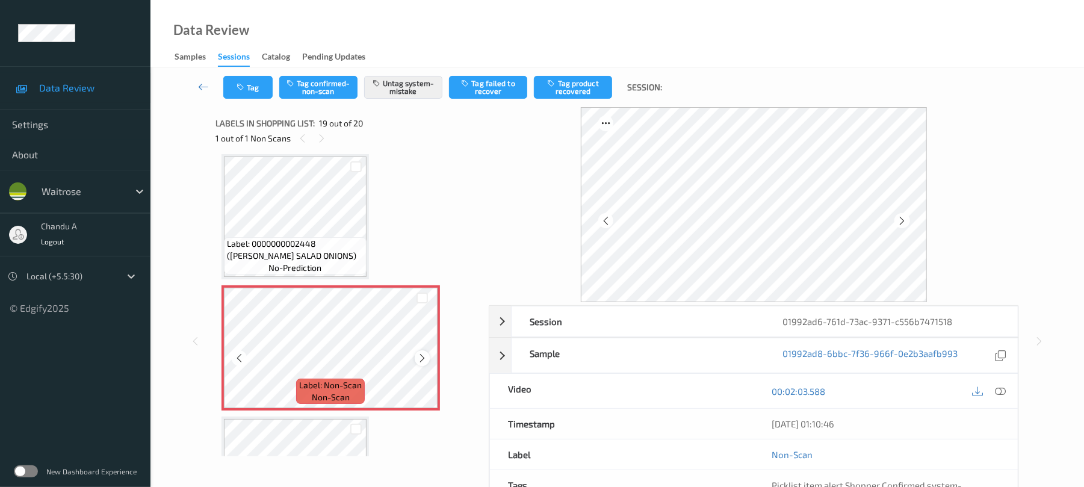
click at [420, 355] on icon at bounding box center [422, 358] width 10 height 11
click at [237, 94] on button "Tag" at bounding box center [247, 87] width 49 height 23
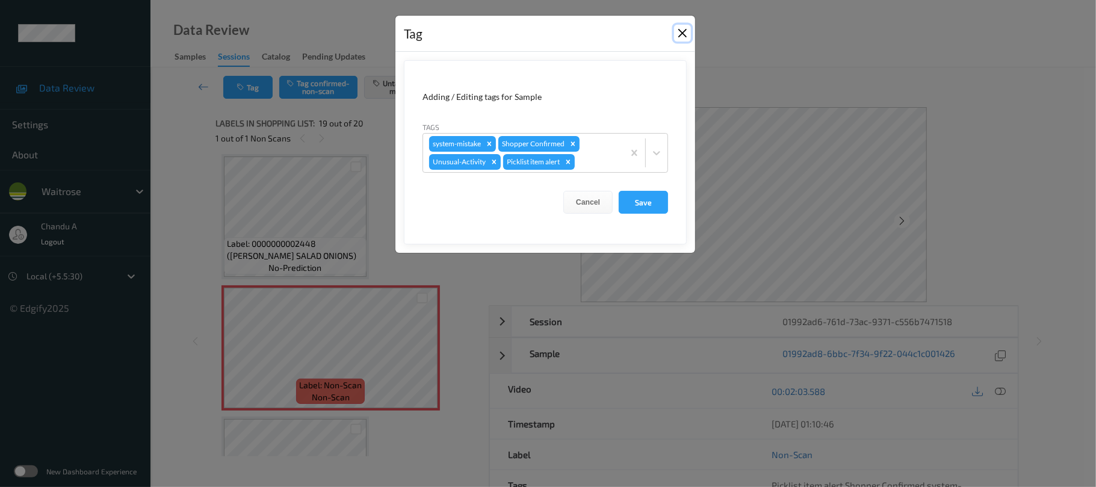
click at [678, 34] on button "Close" at bounding box center [682, 33] width 17 height 17
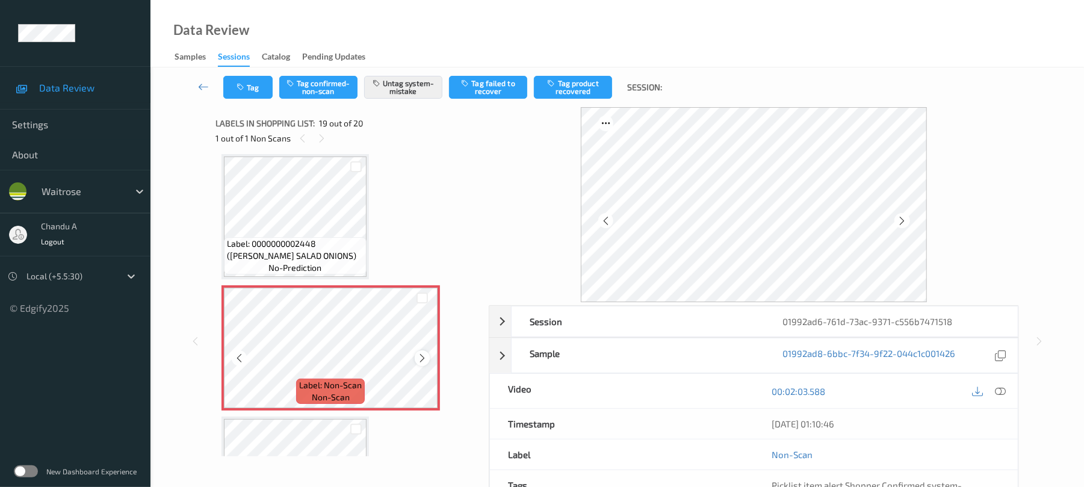
click at [421, 359] on icon at bounding box center [422, 358] width 10 height 11
click at [422, 359] on icon at bounding box center [422, 358] width 10 height 11
click at [258, 94] on button "Tag" at bounding box center [247, 87] width 49 height 23
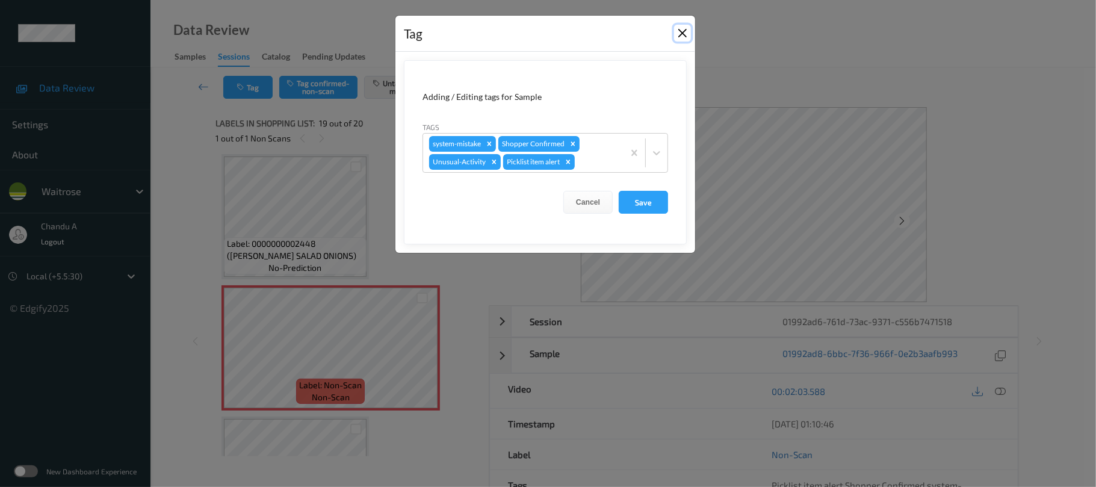
click at [678, 33] on button "Close" at bounding box center [682, 33] width 17 height 17
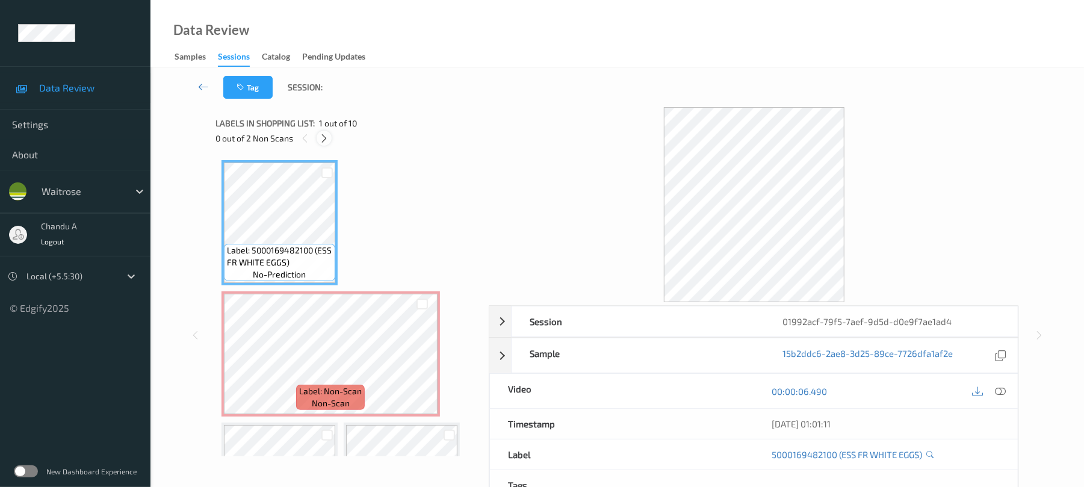
click at [328, 140] on icon at bounding box center [324, 138] width 10 height 11
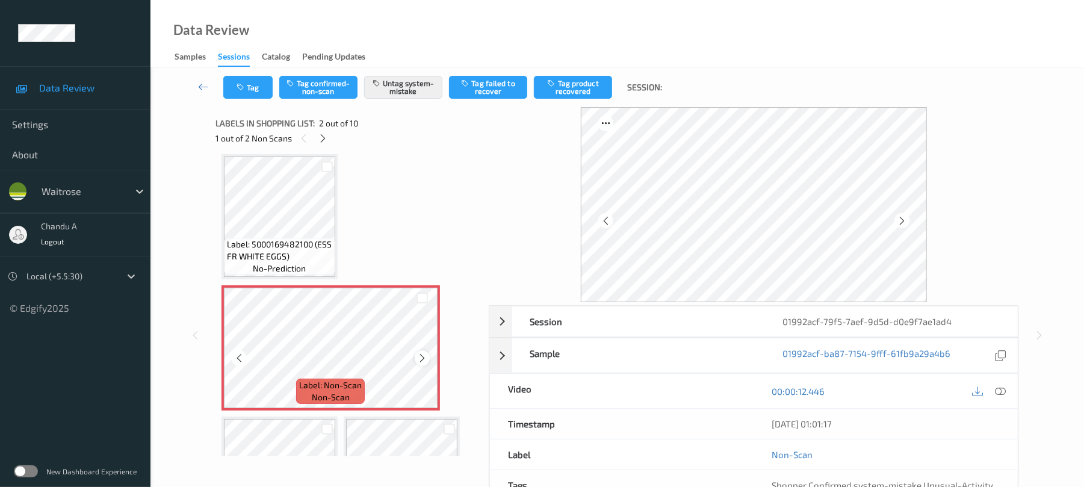
click at [420, 357] on icon at bounding box center [422, 358] width 10 height 11
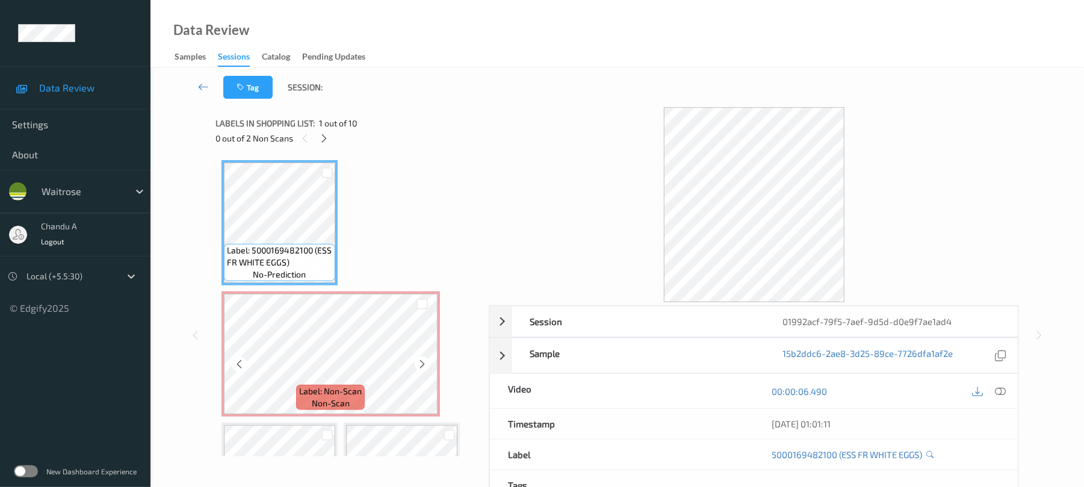
scroll to position [80, 0]
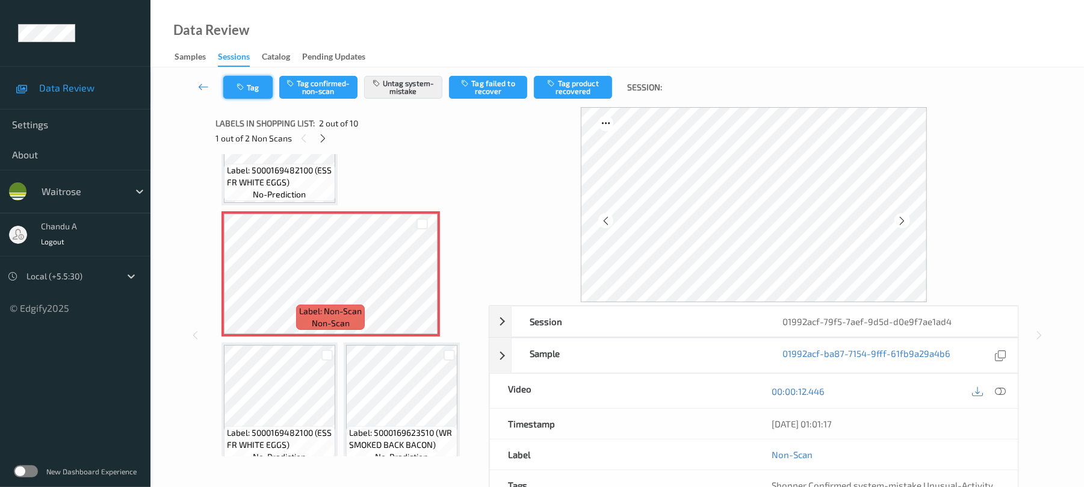
click at [241, 83] on icon "button" at bounding box center [242, 87] width 10 height 8
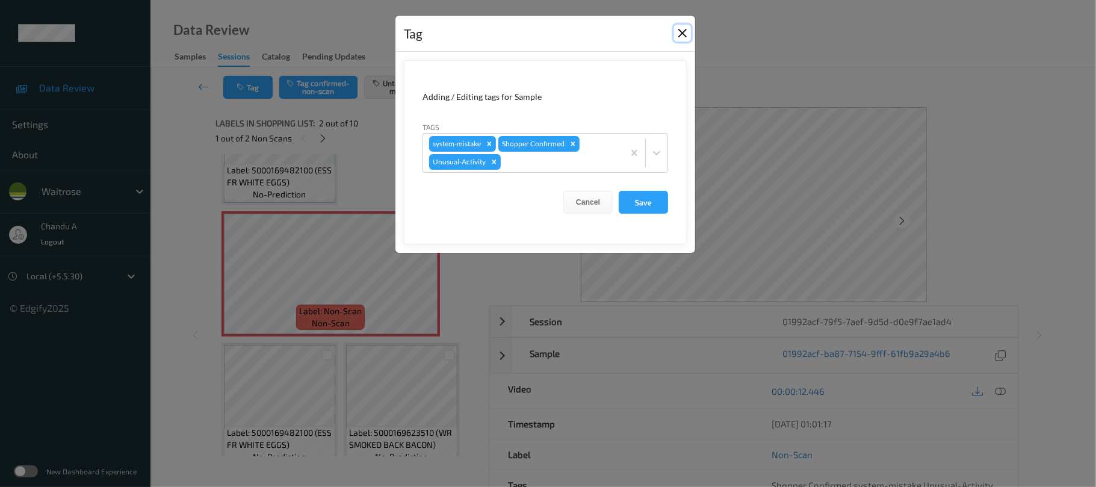
click at [682, 32] on button "Close" at bounding box center [682, 33] width 17 height 17
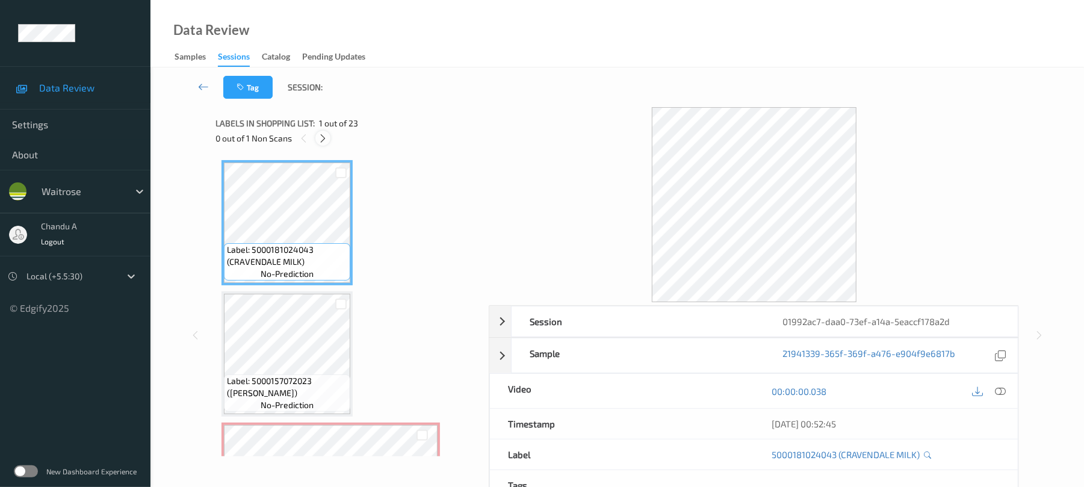
click at [324, 138] on icon at bounding box center [323, 138] width 10 height 11
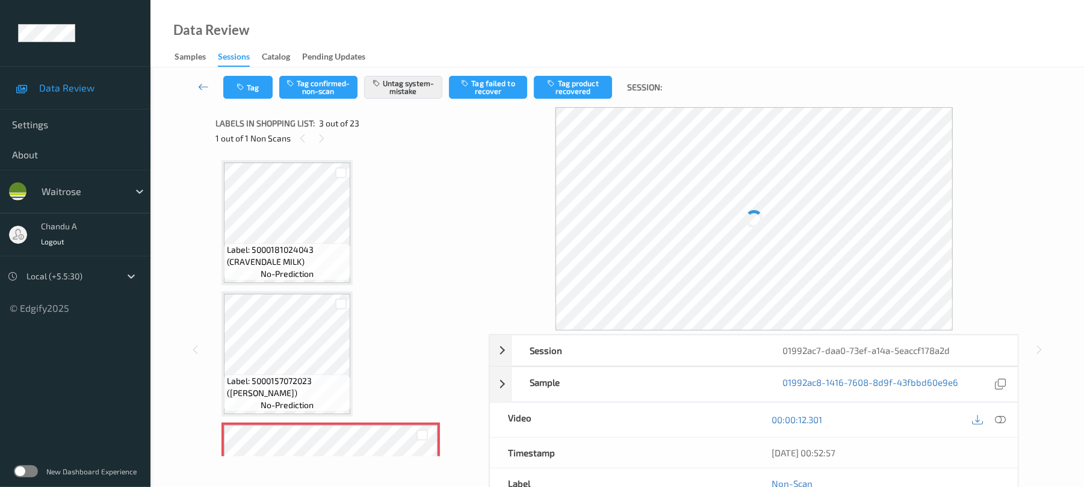
scroll to position [137, 0]
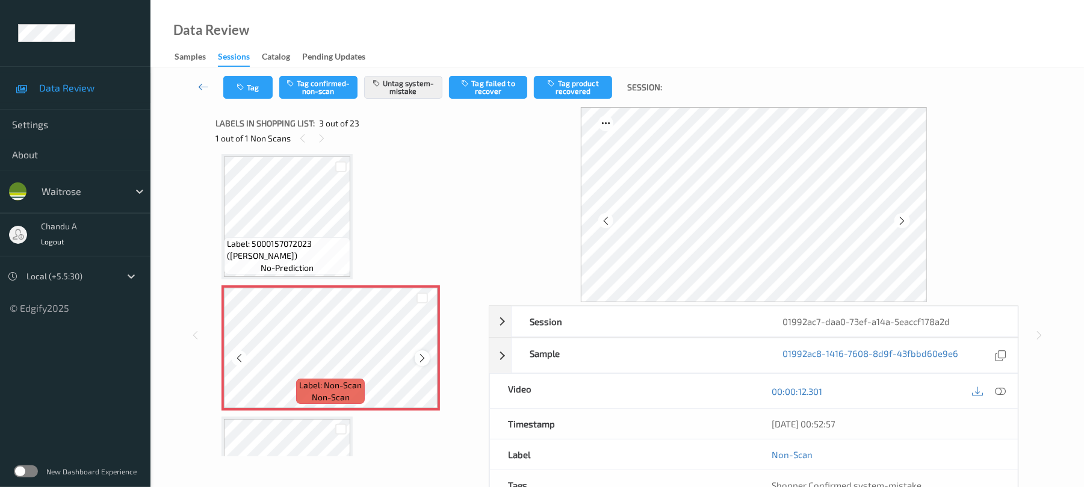
click at [427, 359] on icon at bounding box center [422, 358] width 10 height 11
click at [415, 357] on div at bounding box center [422, 357] width 15 height 15
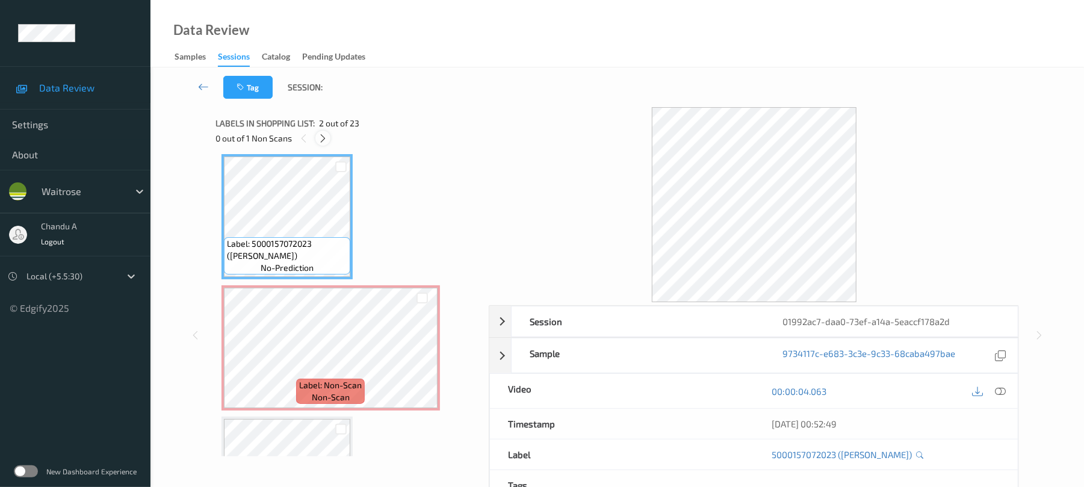
click at [326, 138] on icon at bounding box center [323, 138] width 10 height 11
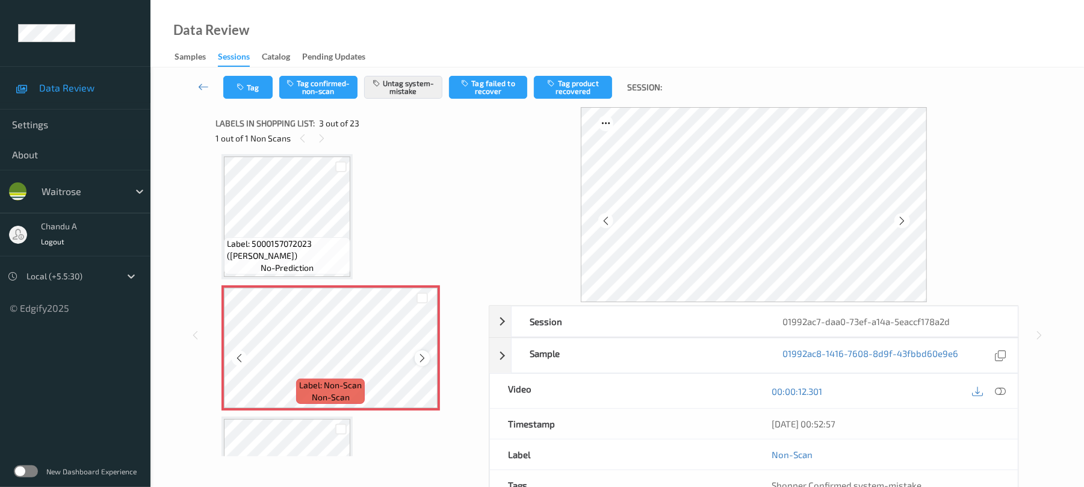
click at [417, 357] on icon at bounding box center [422, 358] width 10 height 11
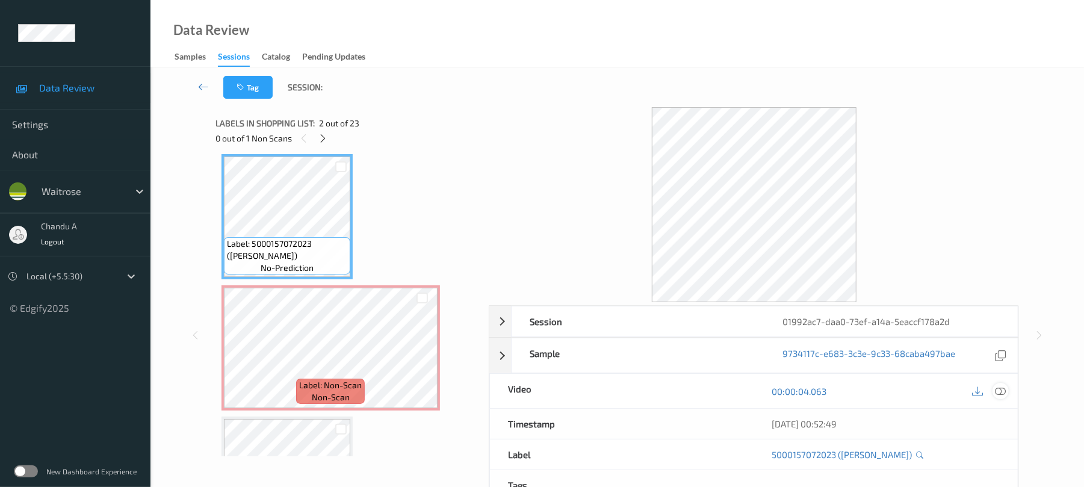
click at [1002, 396] on icon at bounding box center [1001, 391] width 11 height 11
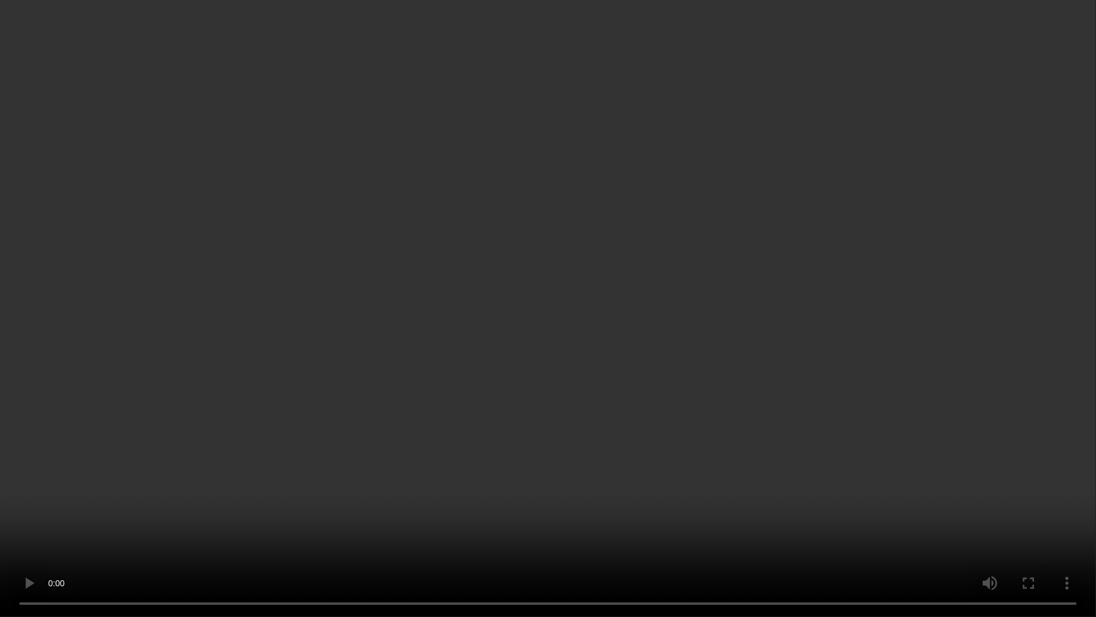
click at [176, 85] on video at bounding box center [548, 308] width 1096 height 617
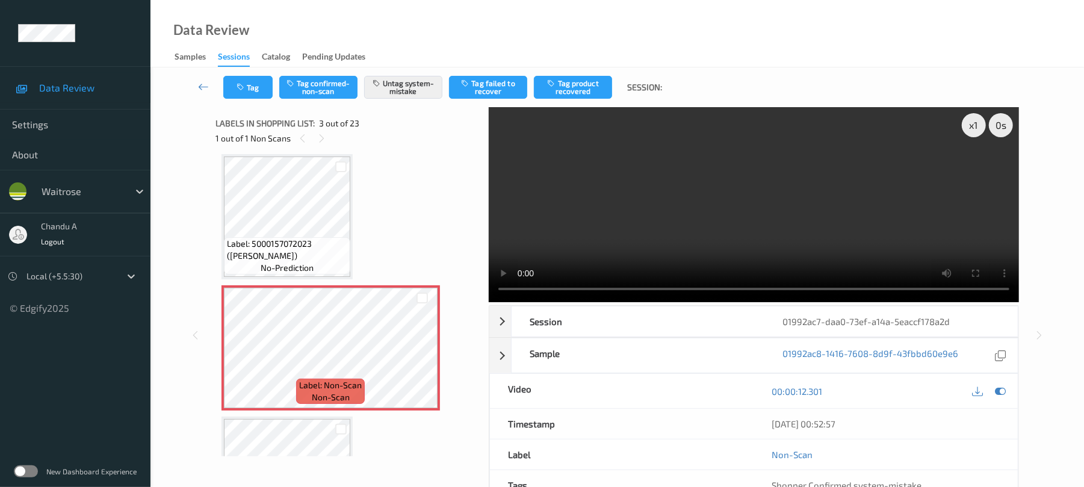
click at [244, 101] on div "Tag Tag confirmed-non-scan Untag system-mistake Tag failed to recover Tag produ…" at bounding box center [617, 87] width 884 height 40
click at [247, 84] on button "Tag" at bounding box center [247, 87] width 49 height 23
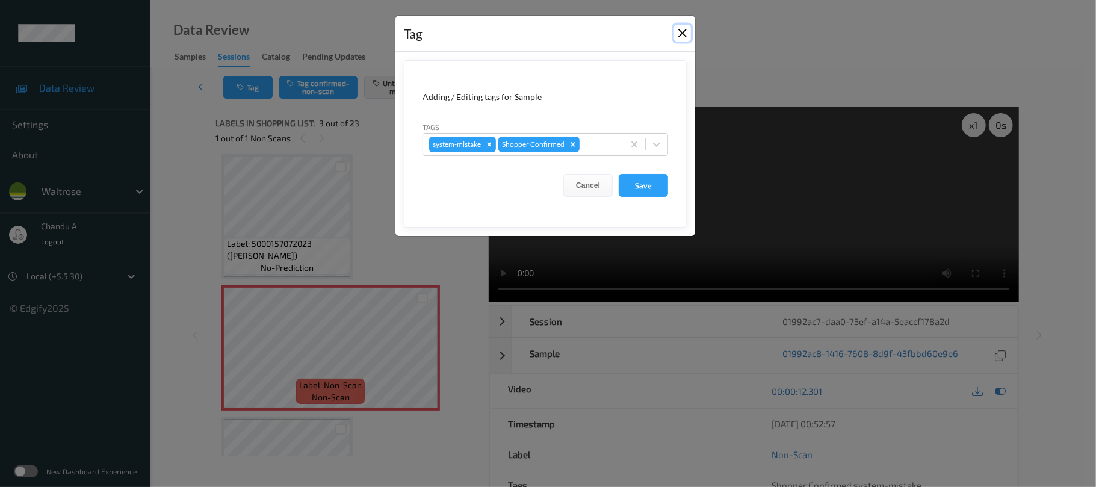
click at [685, 31] on button "Close" at bounding box center [682, 33] width 17 height 17
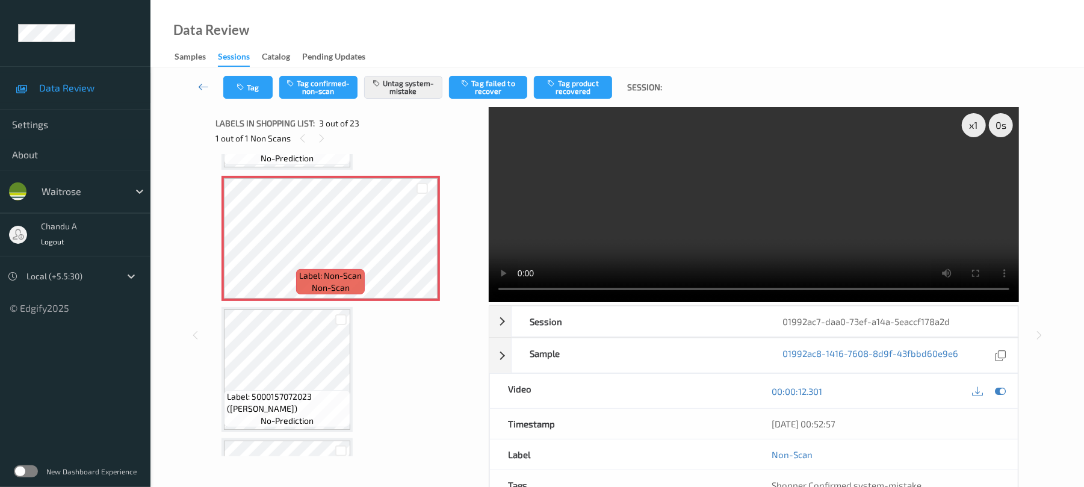
scroll to position [217, 0]
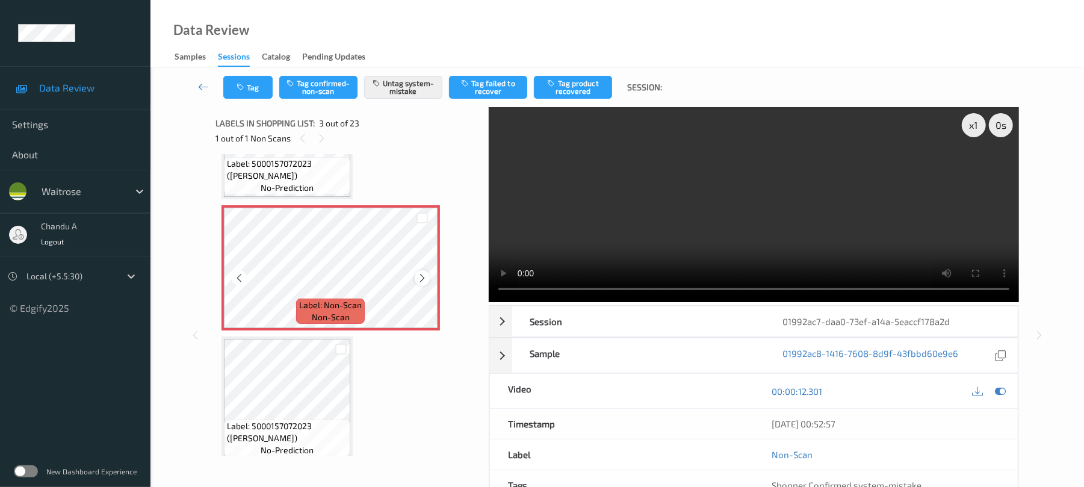
click at [415, 276] on div at bounding box center [422, 277] width 15 height 15
click at [261, 94] on button "Tag" at bounding box center [247, 87] width 49 height 23
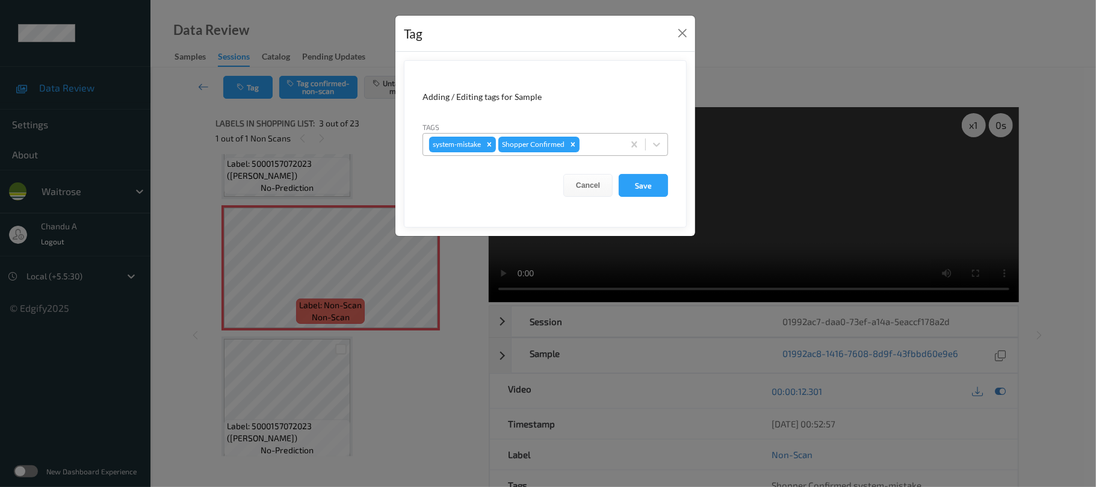
click at [589, 145] on div at bounding box center [600, 144] width 36 height 14
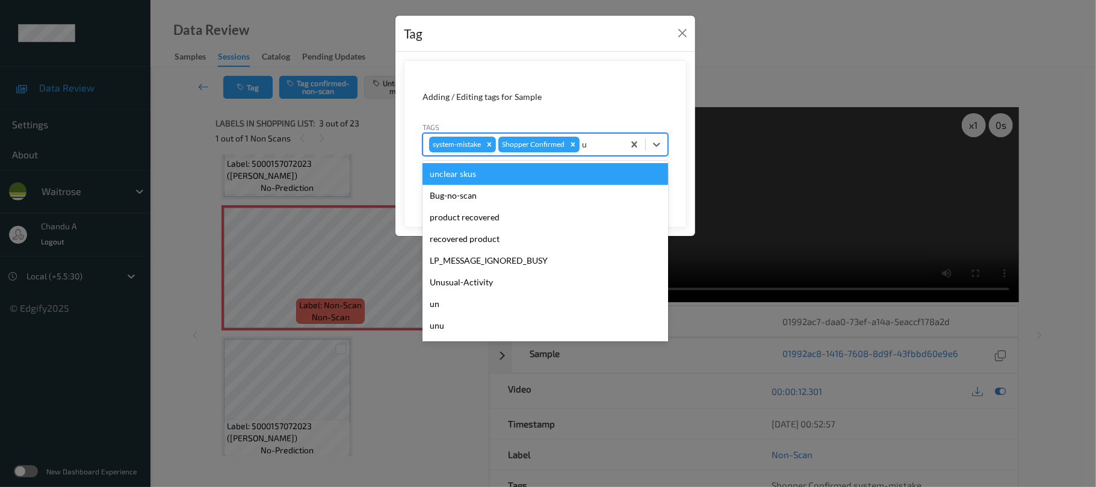
type input "un"
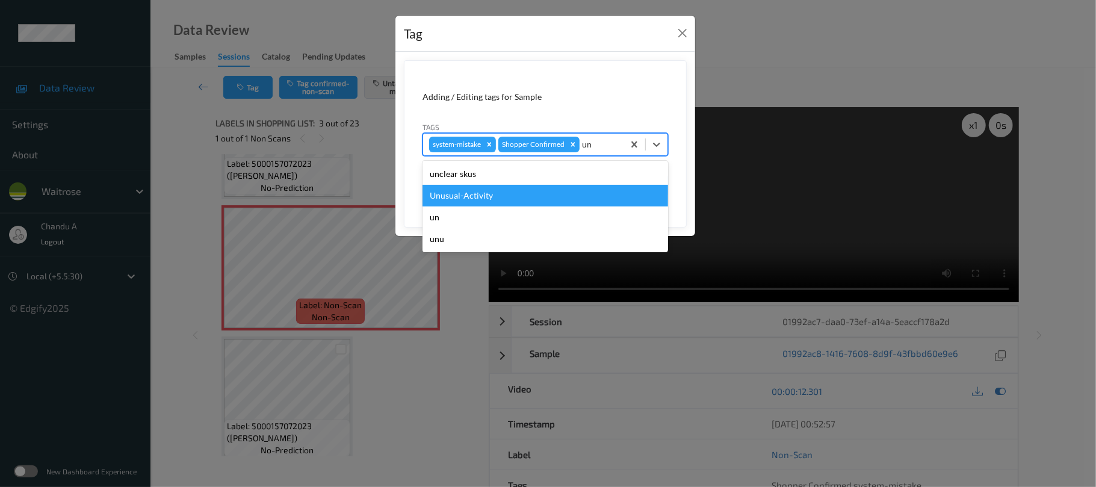
click at [561, 187] on div "Unusual-Activity" at bounding box center [546, 196] width 246 height 22
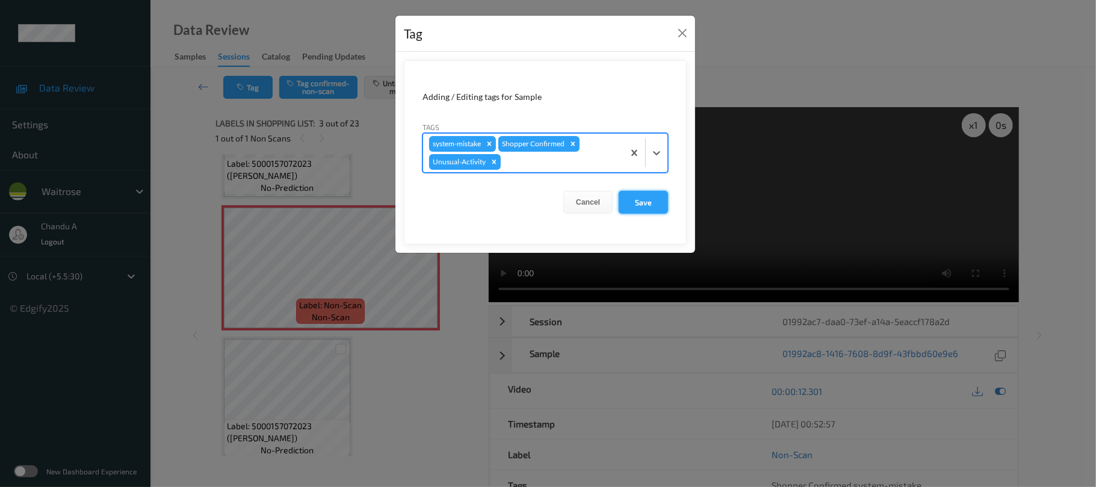
click at [627, 199] on button "Save" at bounding box center [643, 202] width 49 height 23
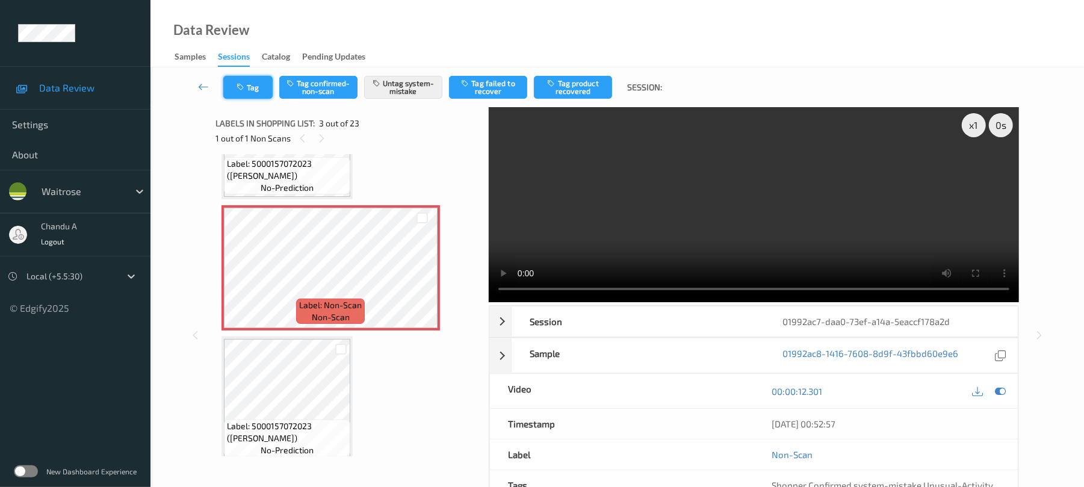
click at [255, 90] on button "Tag" at bounding box center [247, 87] width 49 height 23
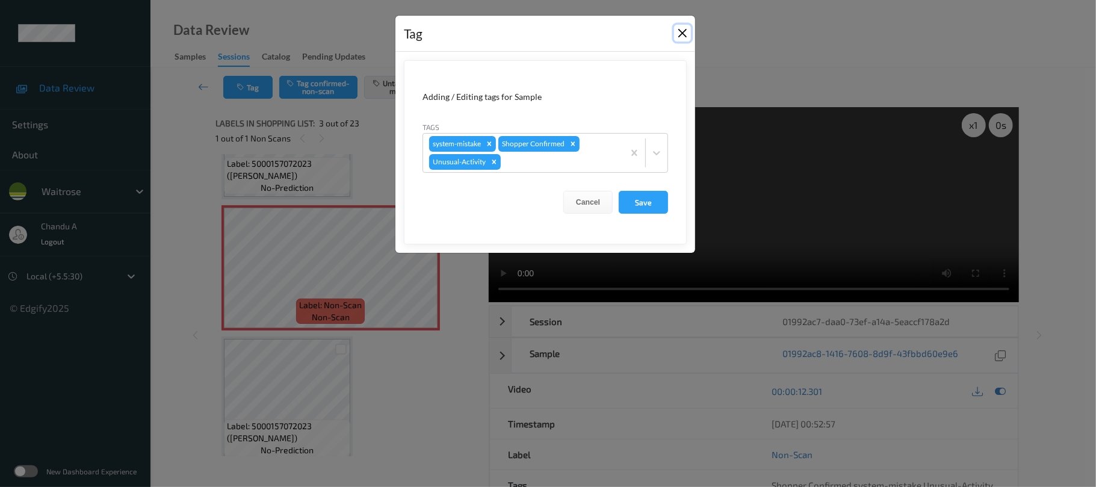
click at [683, 35] on button "Close" at bounding box center [682, 33] width 17 height 17
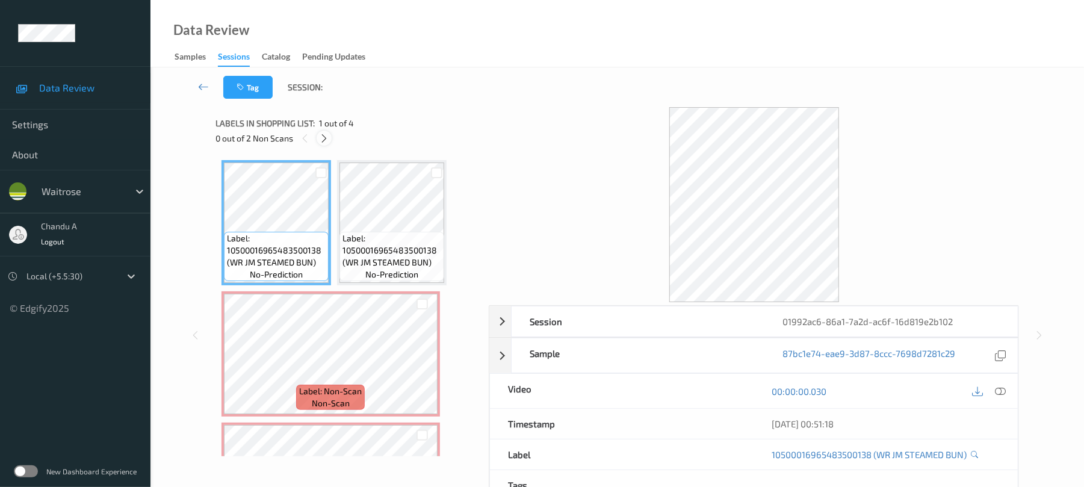
click at [323, 140] on icon at bounding box center [324, 138] width 10 height 11
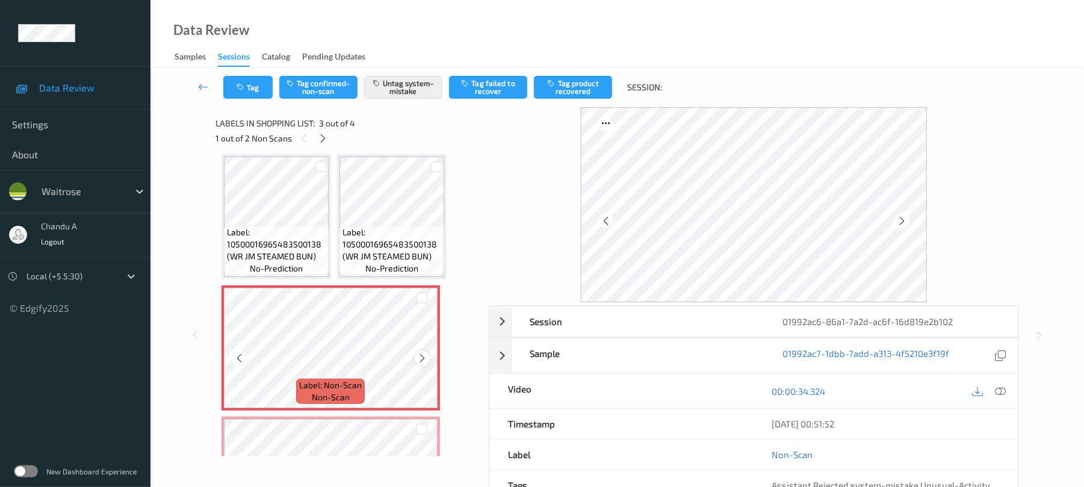
click at [424, 357] on icon at bounding box center [422, 358] width 10 height 11
click at [418, 356] on icon at bounding box center [422, 358] width 10 height 11
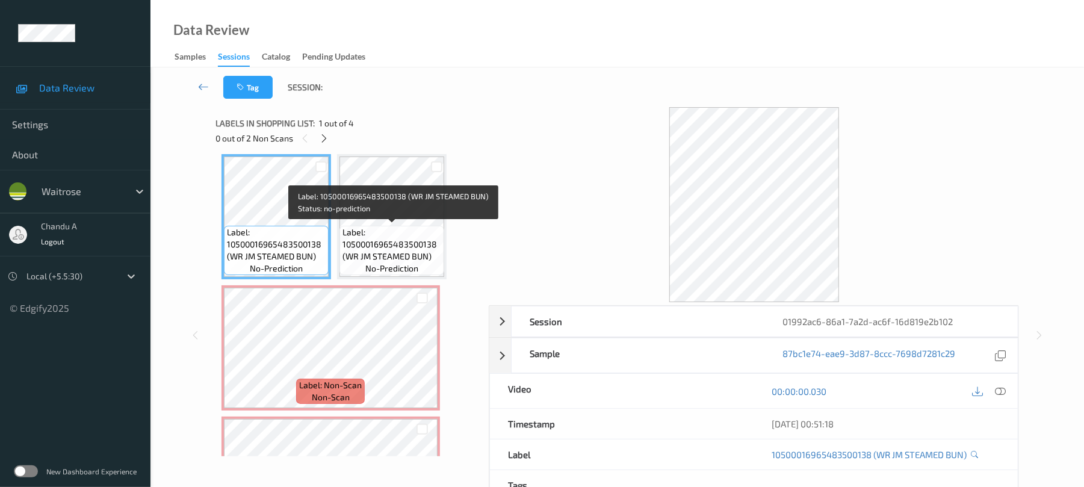
scroll to position [0, 0]
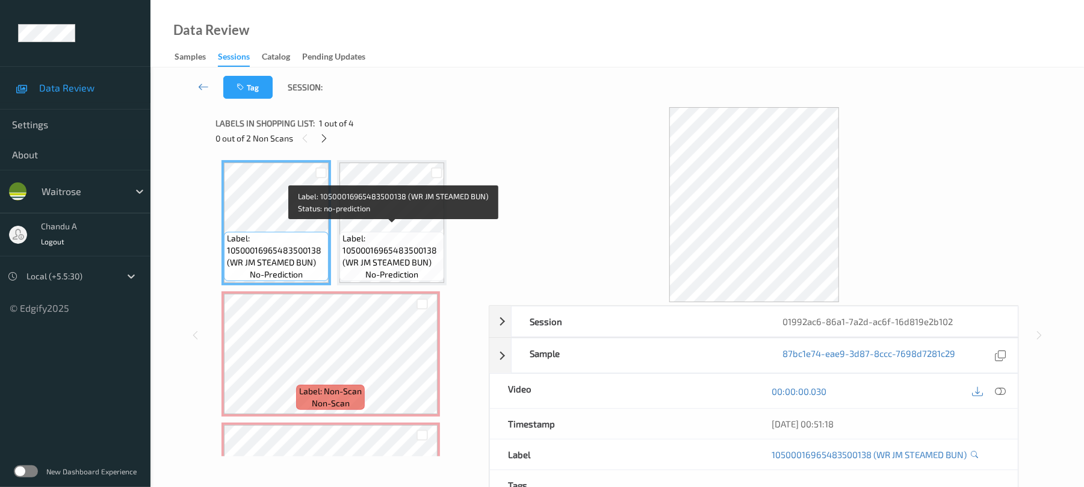
click at [378, 256] on span "Label: 10500016965483500138 (WR JM STEAMED BUN)" at bounding box center [392, 250] width 99 height 36
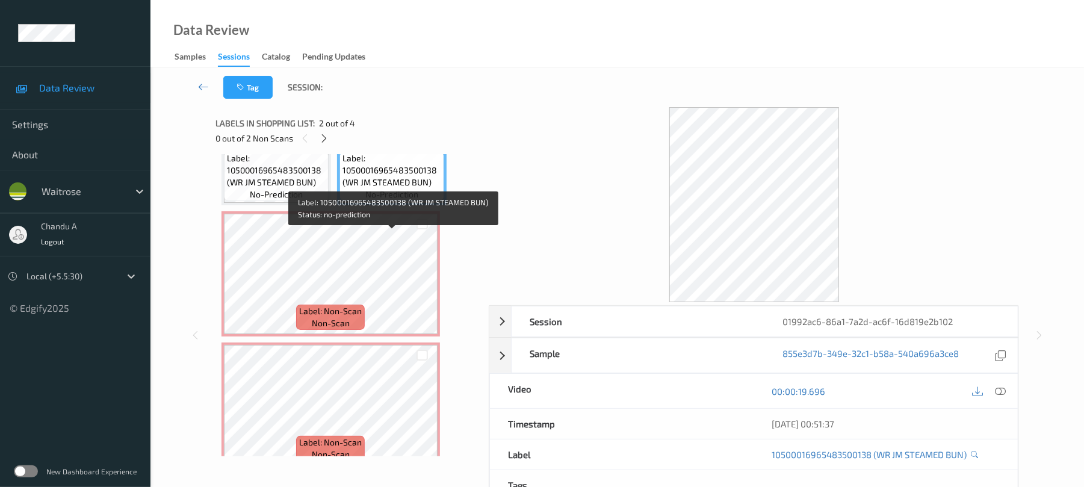
scroll to position [97, 0]
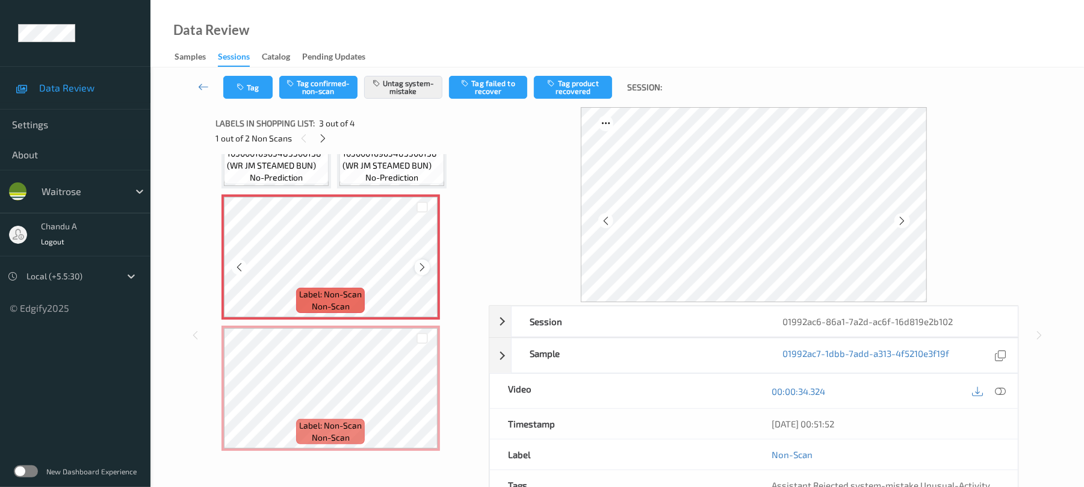
click at [423, 270] on icon at bounding box center [422, 267] width 10 height 11
click at [260, 90] on button "Tag" at bounding box center [247, 87] width 49 height 23
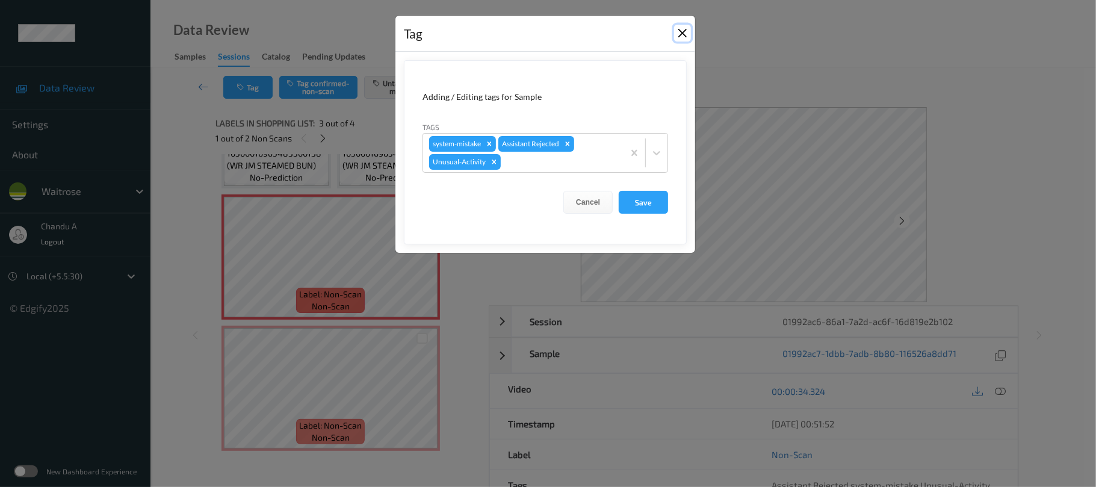
click at [684, 32] on button "Close" at bounding box center [682, 33] width 17 height 17
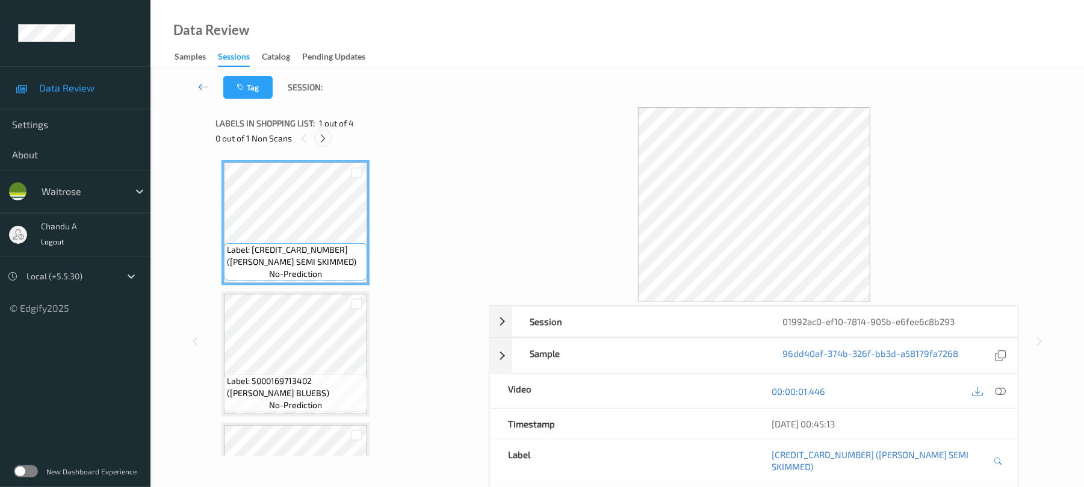
click at [328, 138] on icon at bounding box center [323, 138] width 10 height 11
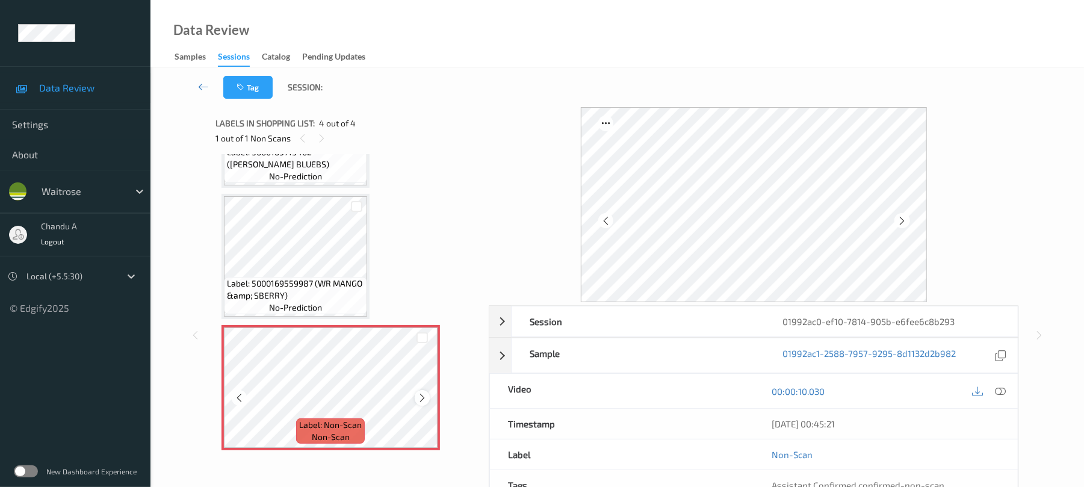
click at [419, 403] on icon at bounding box center [422, 398] width 10 height 11
click at [420, 402] on icon at bounding box center [422, 398] width 10 height 11
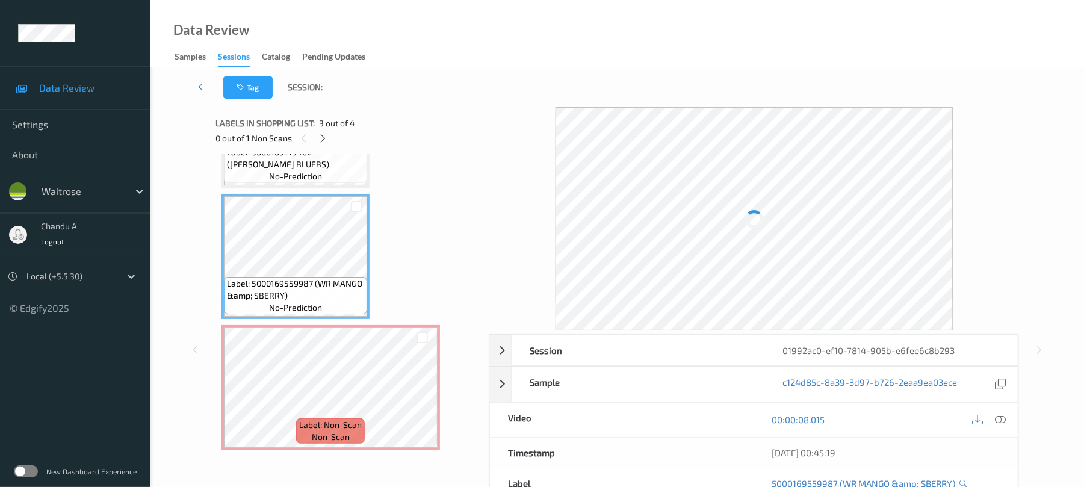
scroll to position [148, 0]
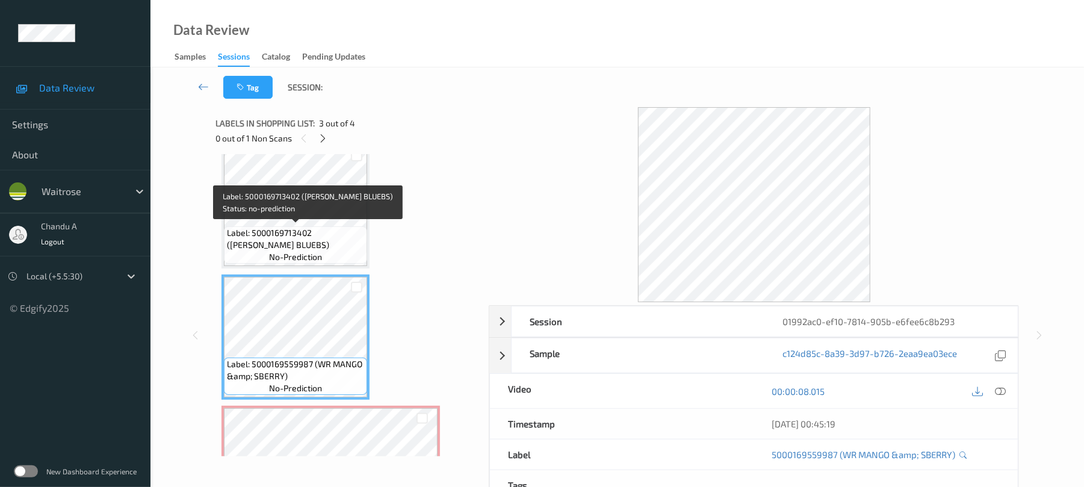
click at [309, 234] on span "Label: 5000169713402 (WR DORG BLUEBS)" at bounding box center [295, 239] width 137 height 24
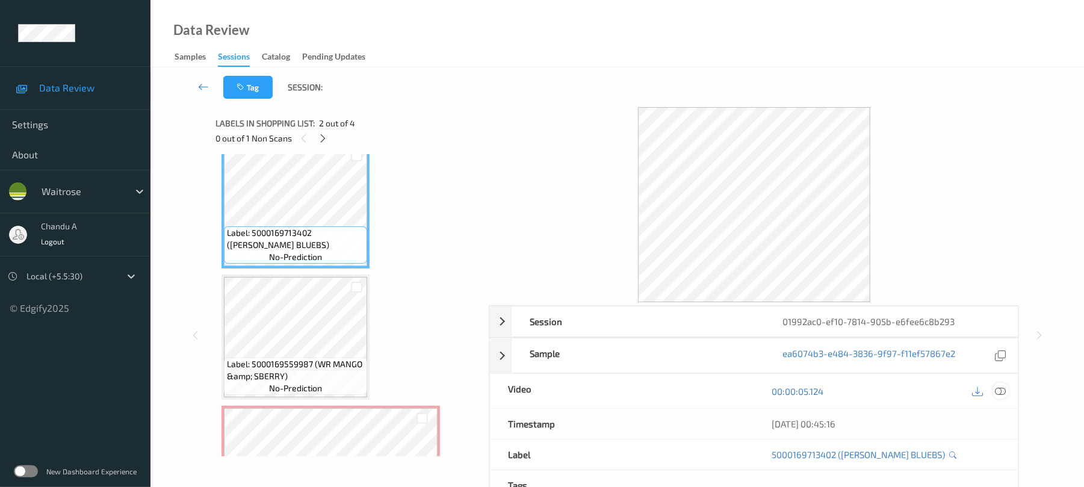
click at [1008, 390] on div at bounding box center [1001, 391] width 16 height 16
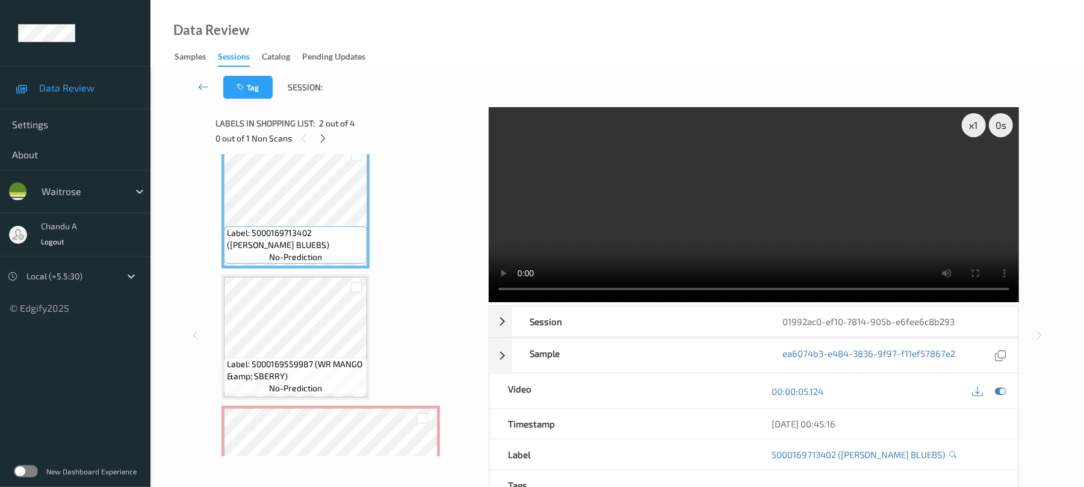
scroll to position [99, 0]
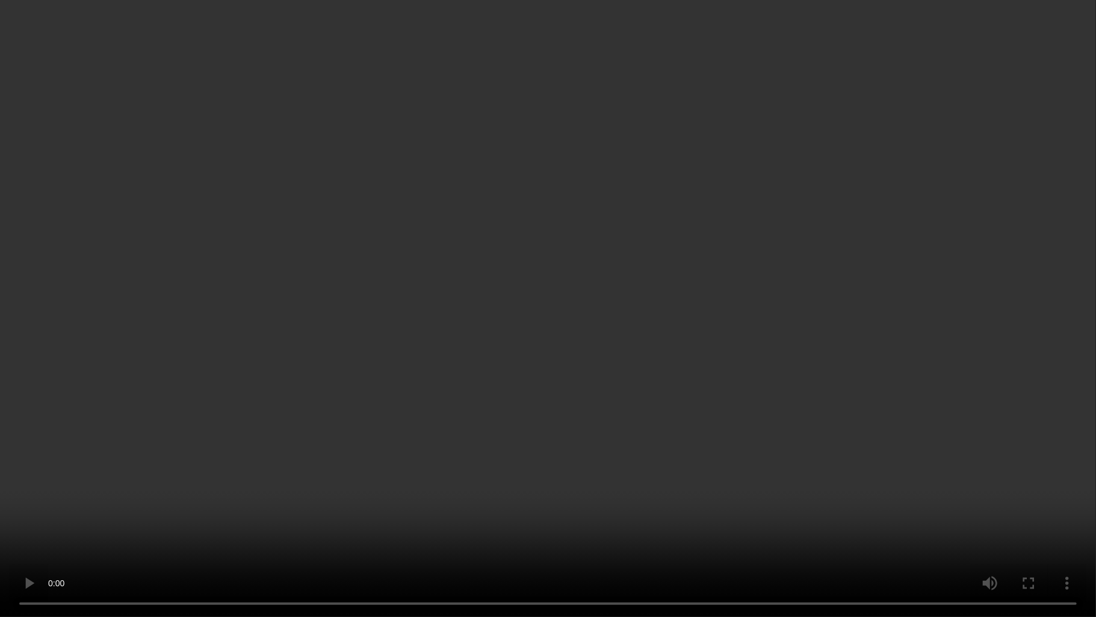
drag, startPoint x: 533, startPoint y: 282, endPoint x: 554, endPoint y: 208, distance: 77.6
click at [533, 280] on video at bounding box center [548, 308] width 1096 height 617
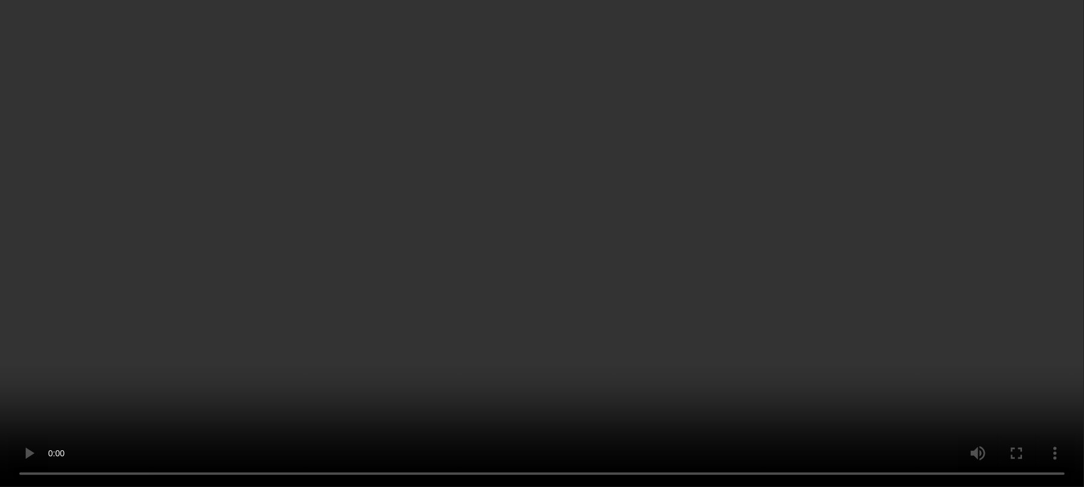
scroll to position [229, 0]
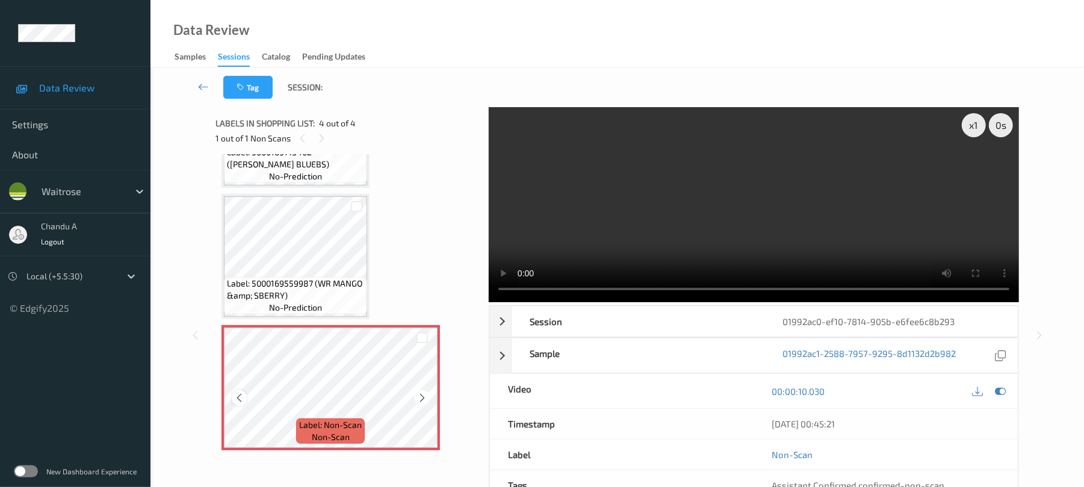
click at [243, 397] on icon at bounding box center [239, 398] width 10 height 11
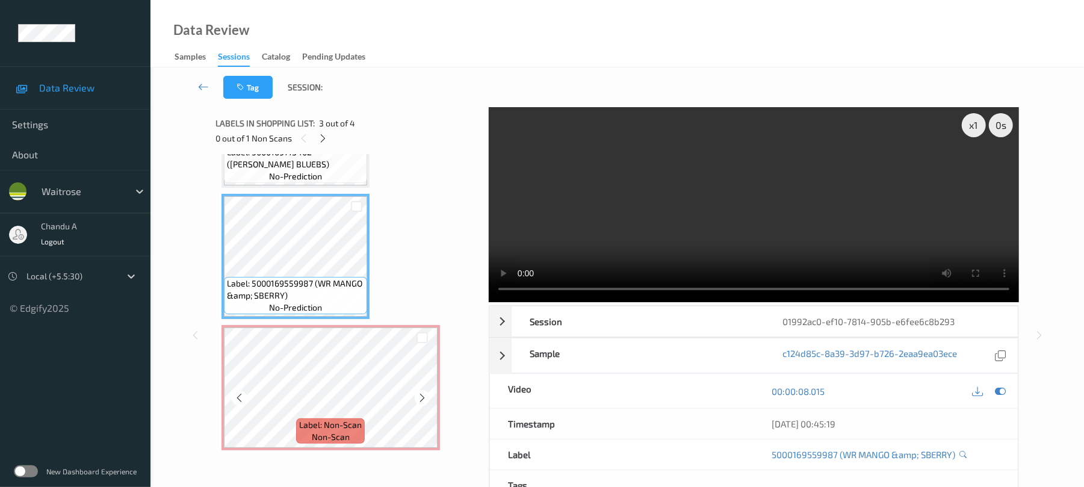
click at [408, 346] on div at bounding box center [422, 338] width 31 height 20
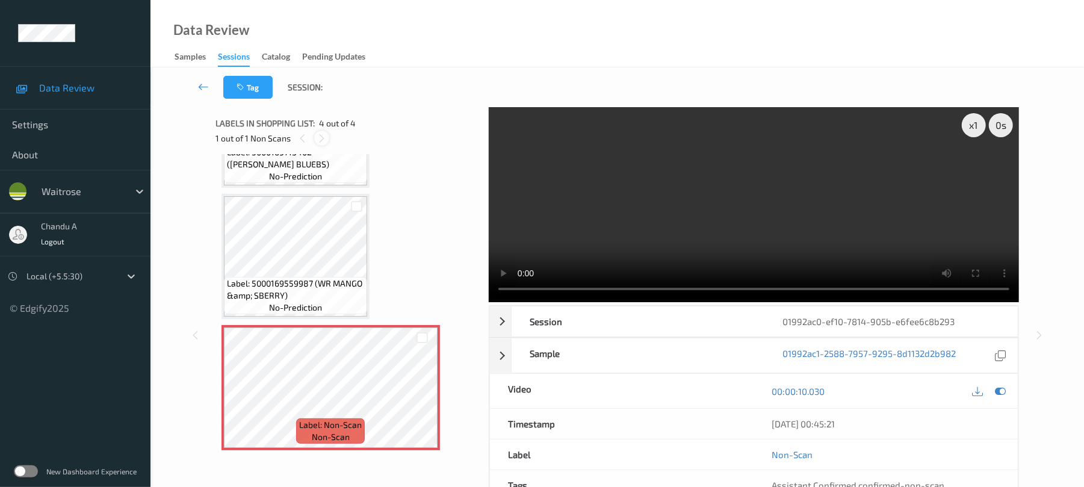
drag, startPoint x: 323, startPoint y: 140, endPoint x: 295, endPoint y: 140, distance: 28.3
click at [323, 141] on icon at bounding box center [322, 138] width 10 height 11
click at [303, 142] on icon at bounding box center [302, 138] width 10 height 11
click at [355, 279] on span "Label: 5000169559987 (WR MANGO &amp; SBERRY)" at bounding box center [295, 290] width 137 height 24
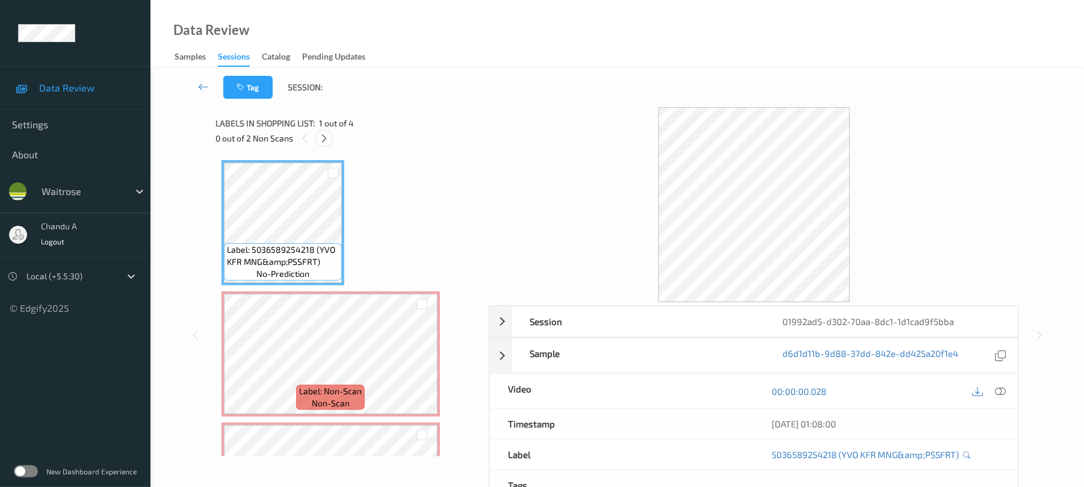
click at [328, 136] on icon at bounding box center [324, 138] width 10 height 11
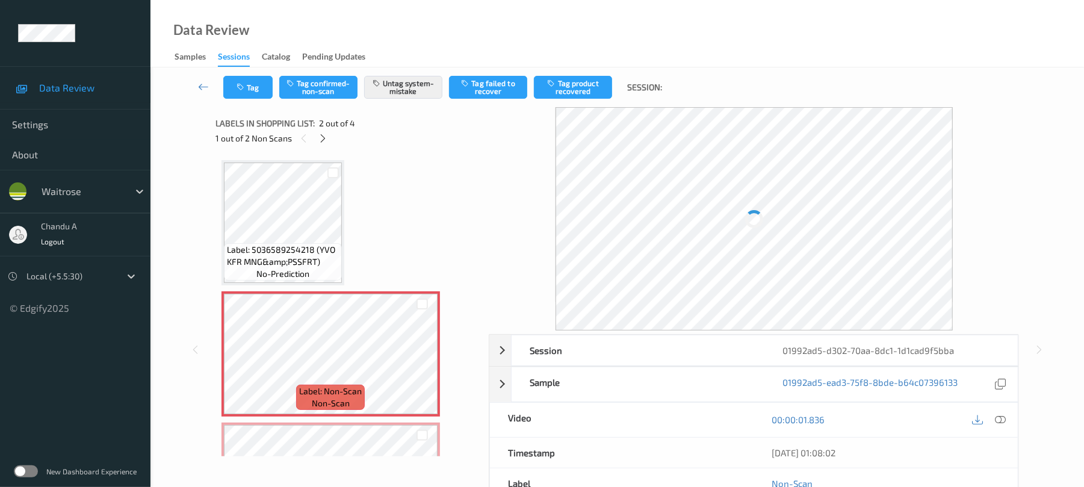
scroll to position [6, 0]
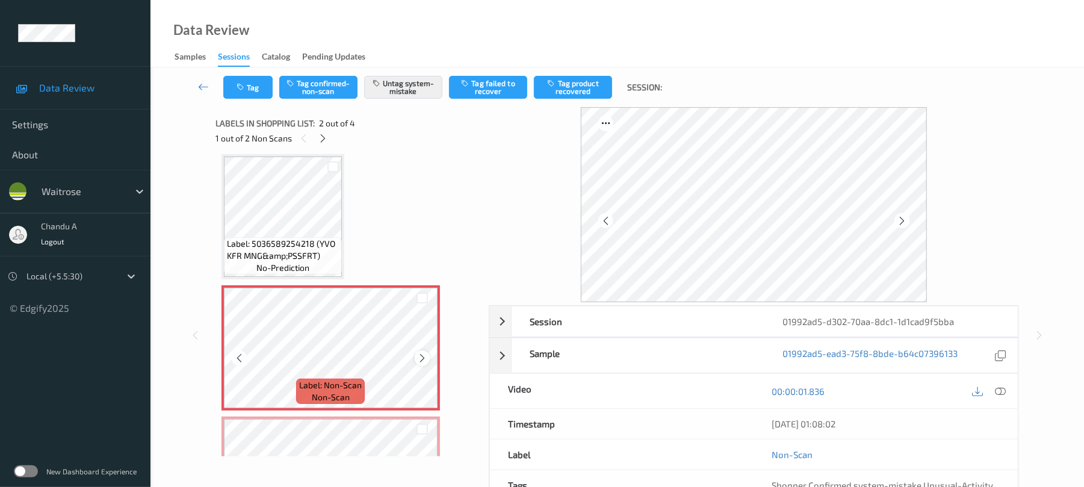
click at [420, 359] on icon at bounding box center [422, 358] width 10 height 11
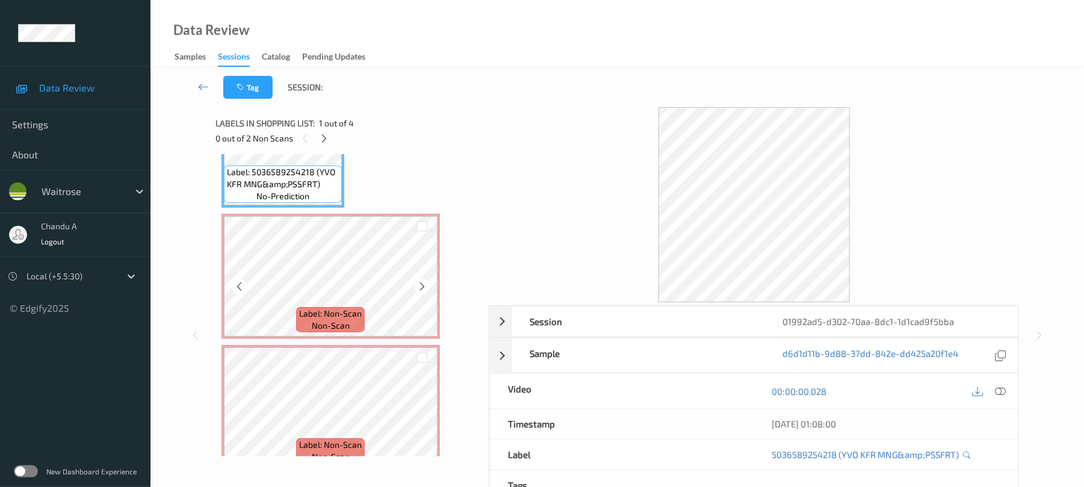
scroll to position [80, 0]
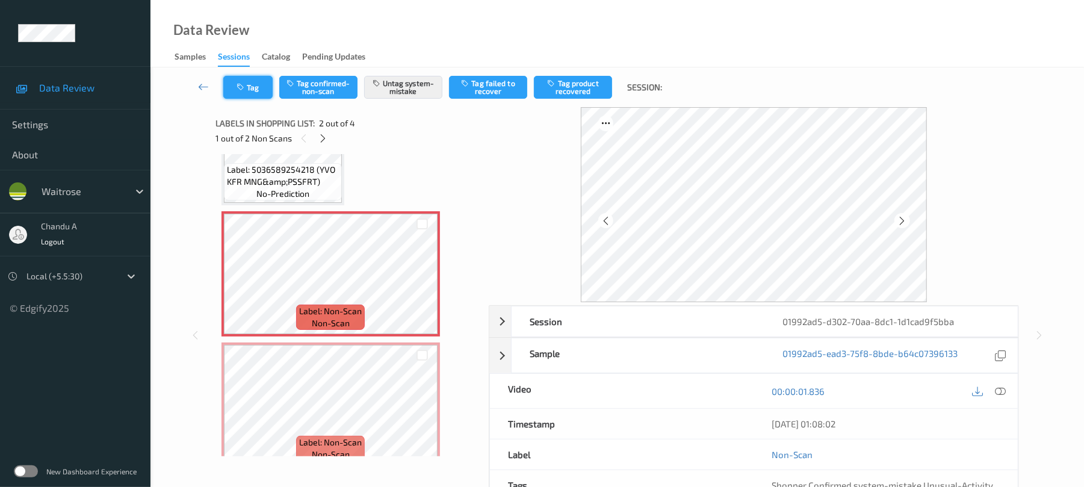
click at [263, 92] on button "Tag" at bounding box center [247, 87] width 49 height 23
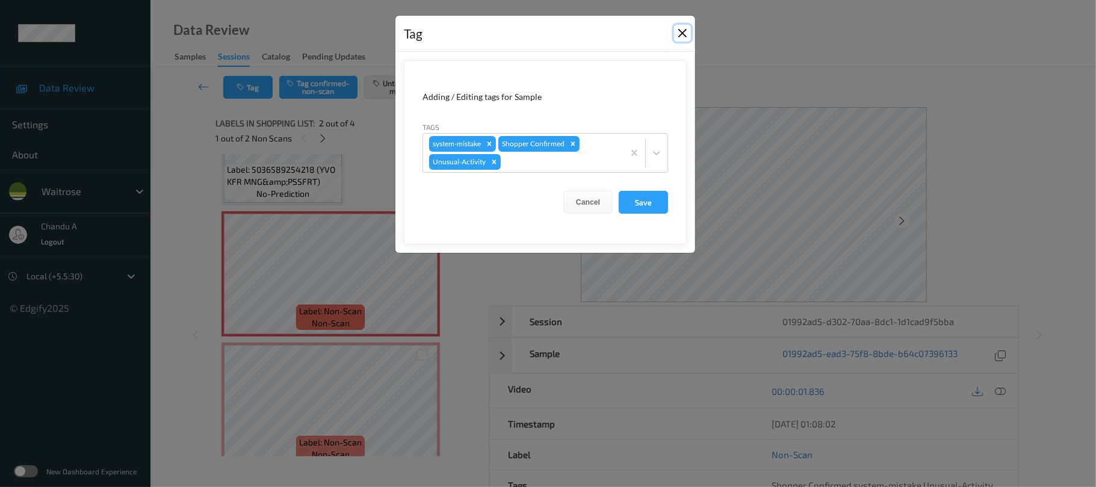
click at [674, 34] on button "Close" at bounding box center [682, 33] width 17 height 17
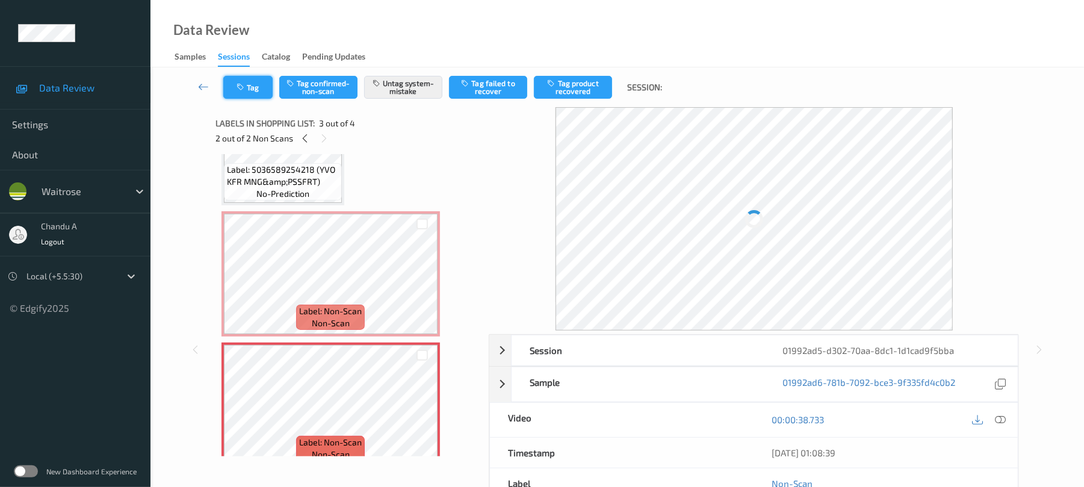
click at [240, 87] on icon "button" at bounding box center [242, 87] width 10 height 8
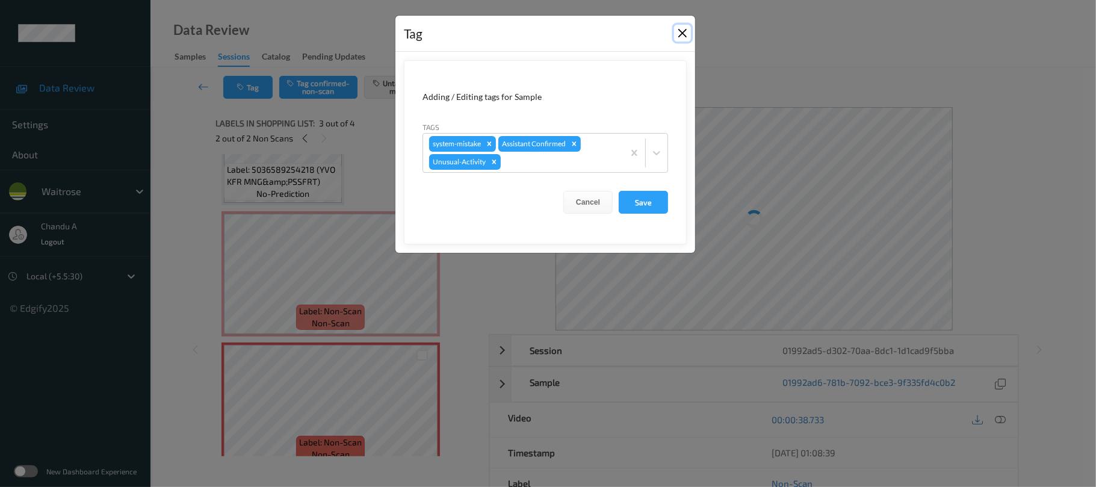
click at [677, 34] on button "Close" at bounding box center [682, 33] width 17 height 17
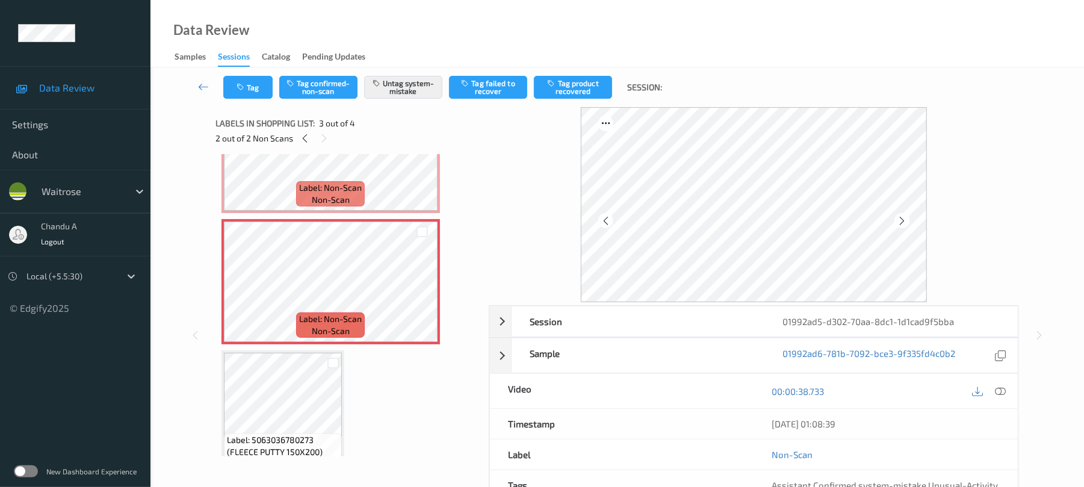
scroll to position [229, 0]
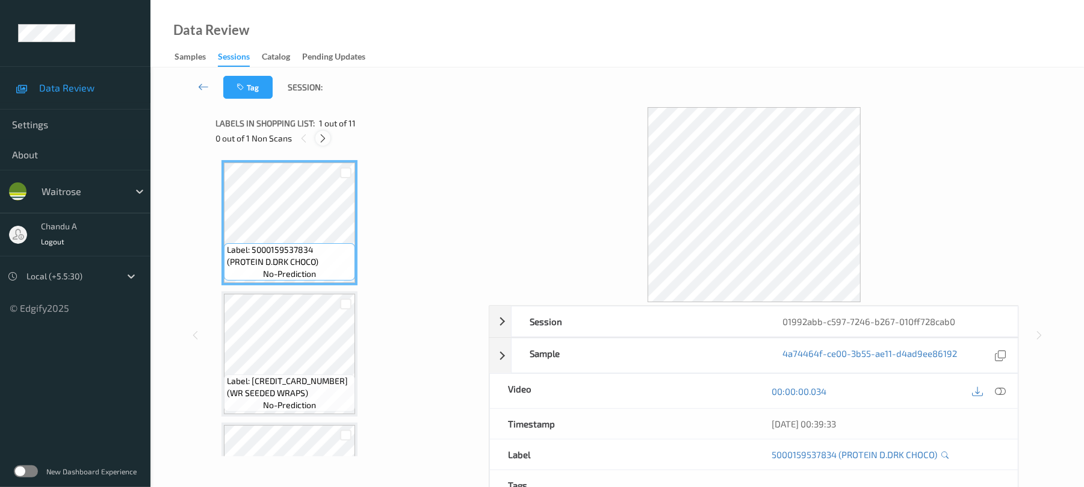
click at [320, 136] on icon at bounding box center [323, 138] width 10 height 11
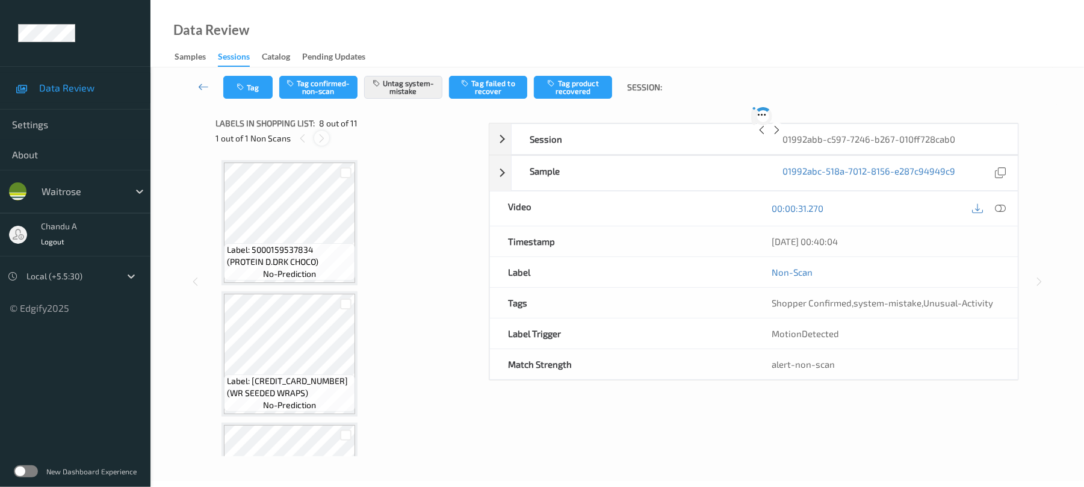
scroll to position [794, 0]
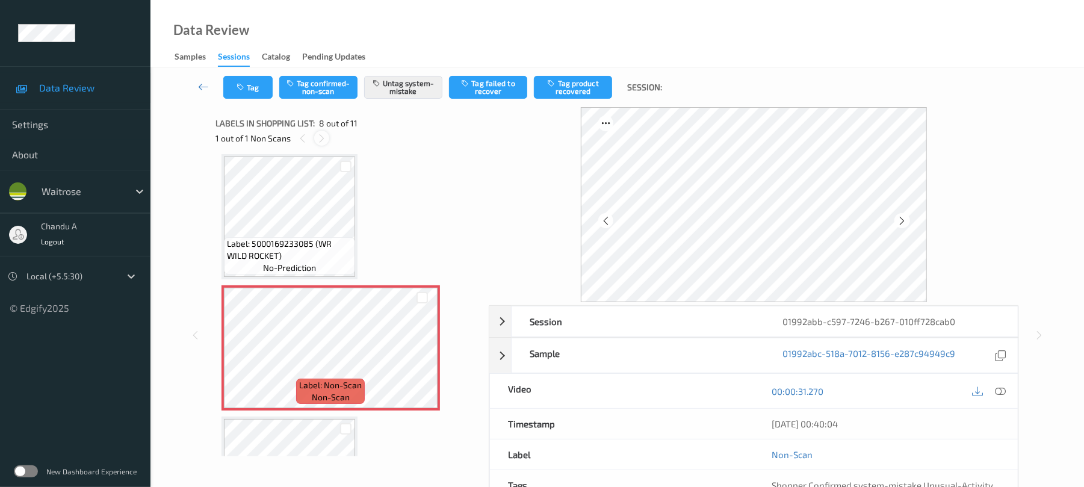
click at [325, 138] on icon at bounding box center [322, 138] width 10 height 11
click at [420, 358] on icon at bounding box center [422, 358] width 10 height 11
click at [263, 89] on button "Tag" at bounding box center [247, 87] width 49 height 23
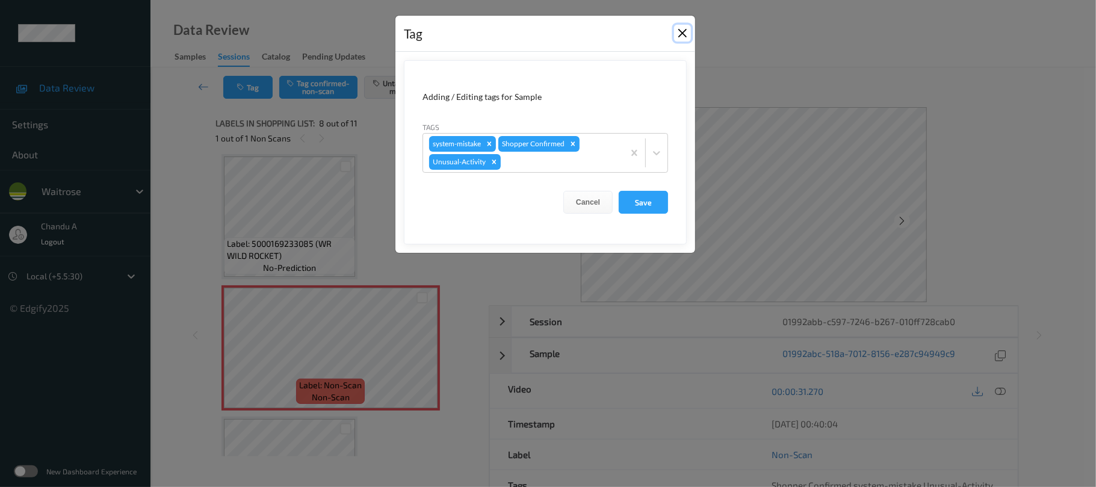
click at [682, 36] on button "Close" at bounding box center [682, 33] width 17 height 17
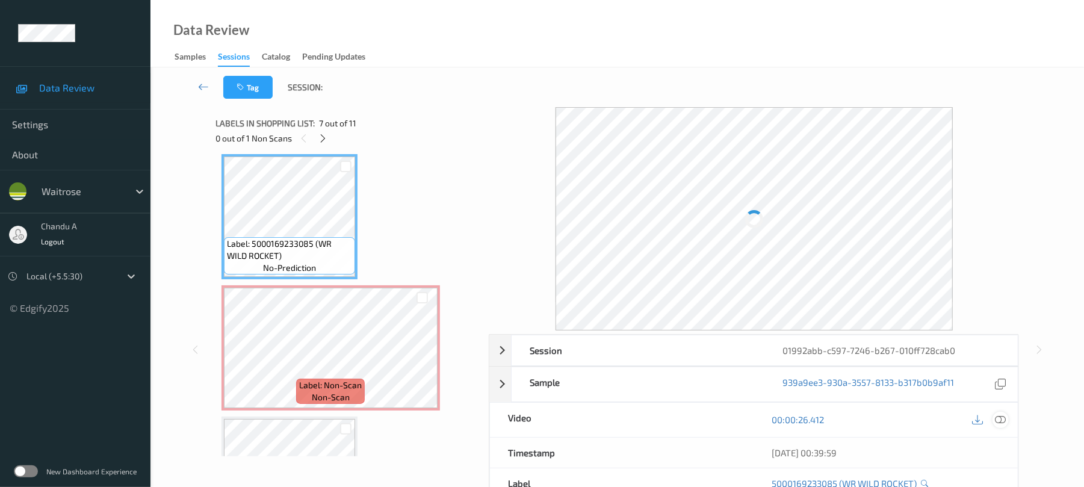
click at [1000, 415] on icon at bounding box center [1001, 419] width 11 height 11
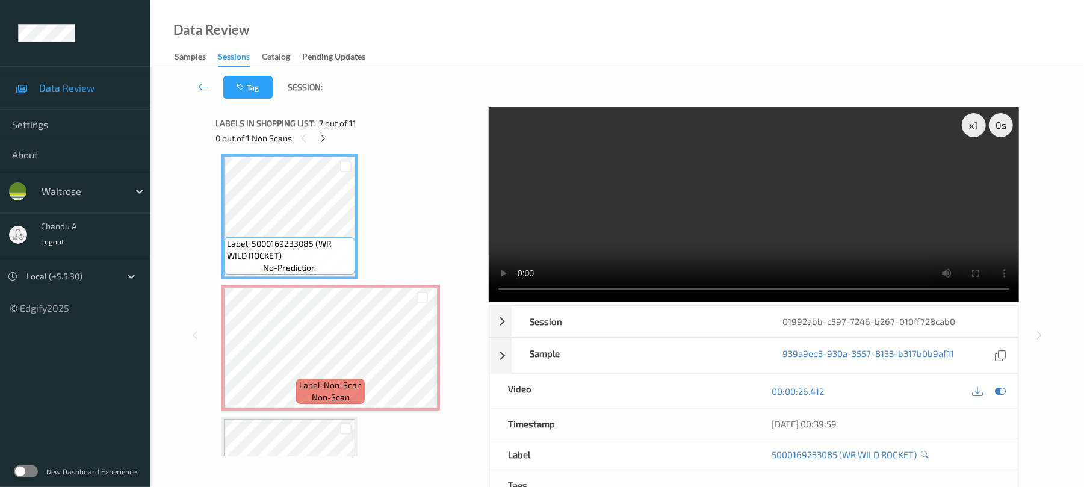
click at [749, 213] on video at bounding box center [754, 204] width 530 height 195
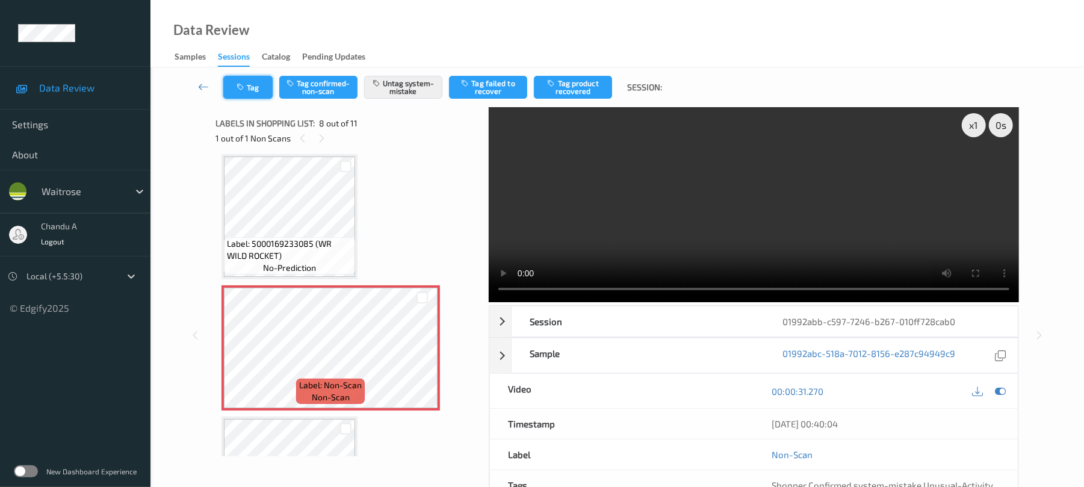
click at [246, 83] on icon "button" at bounding box center [242, 87] width 10 height 8
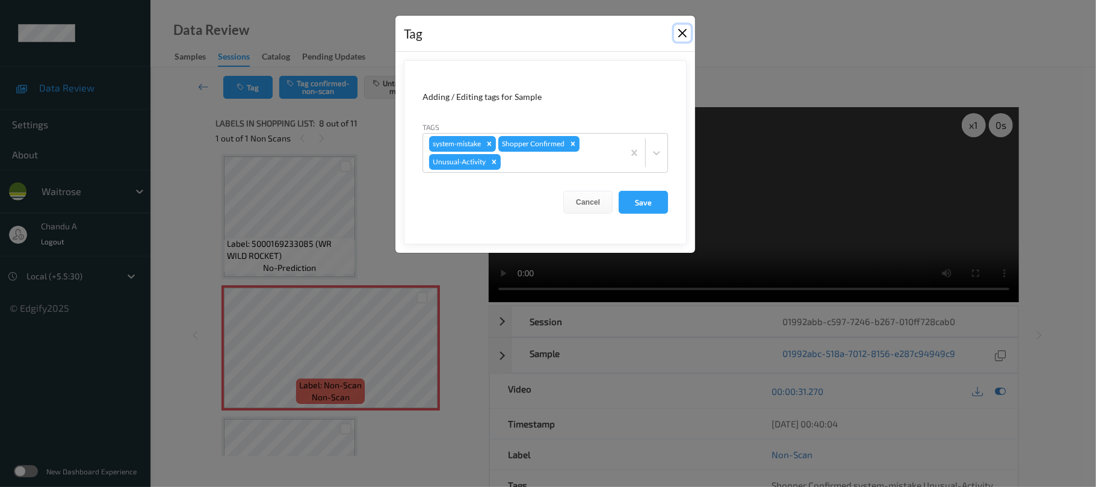
click at [680, 32] on button "Close" at bounding box center [682, 33] width 17 height 17
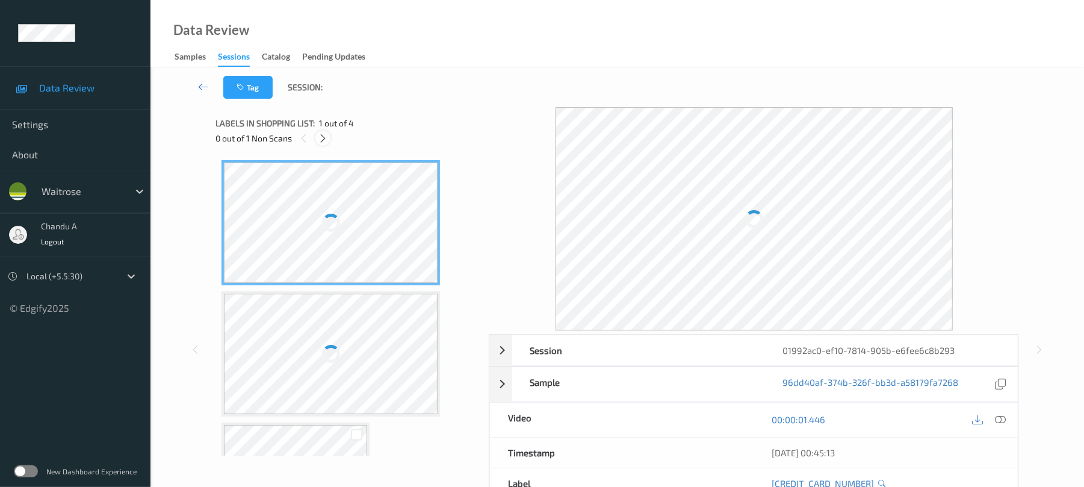
click at [319, 131] on div at bounding box center [323, 138] width 15 height 15
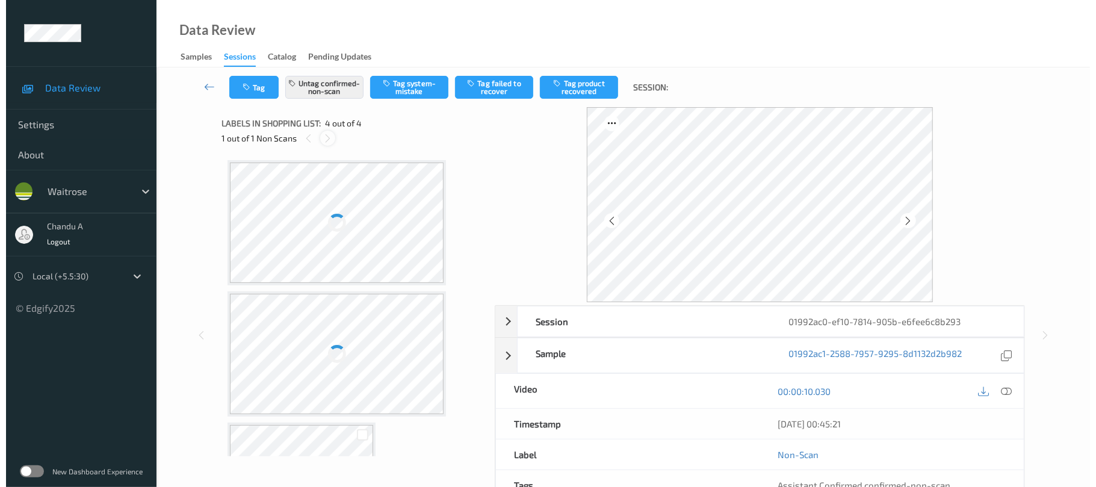
scroll to position [228, 0]
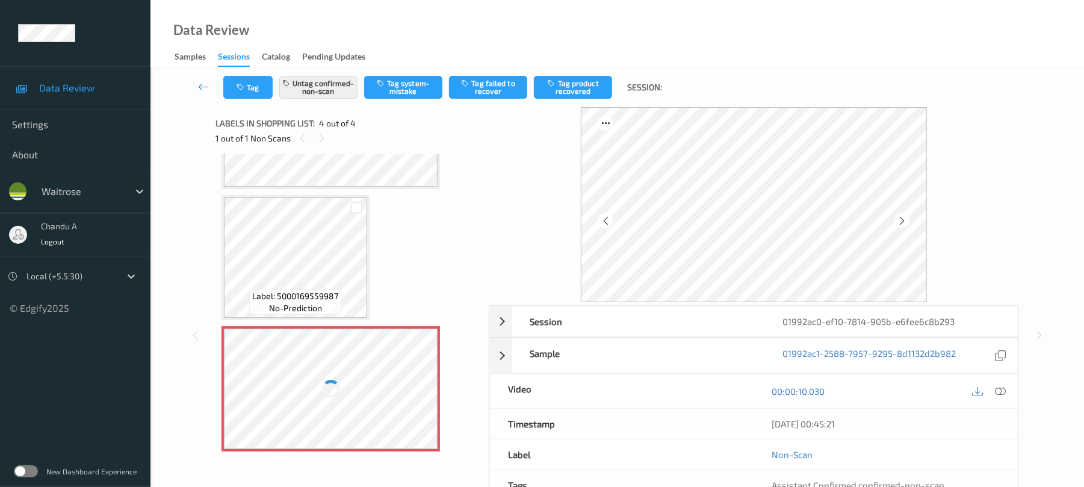
click at [1001, 390] on icon at bounding box center [1001, 391] width 11 height 11
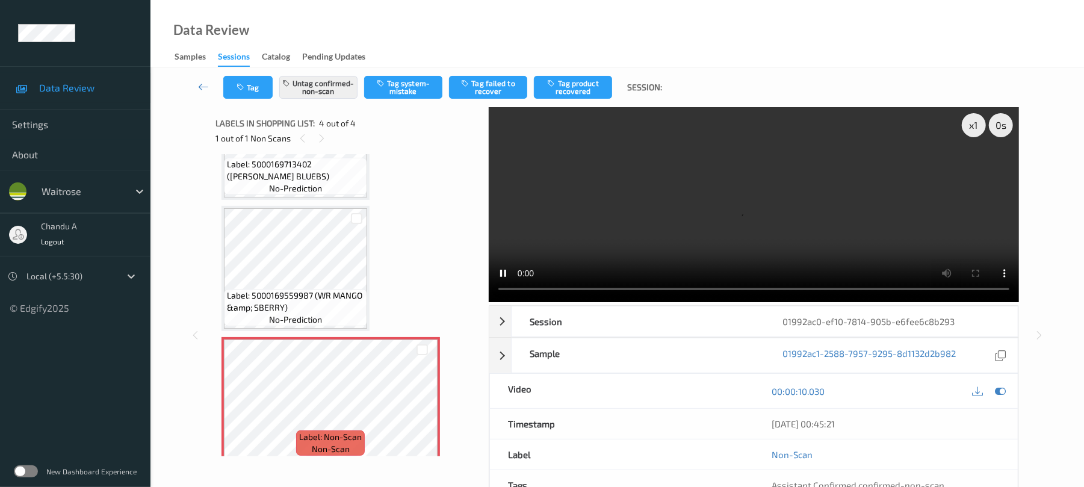
scroll to position [99, 0]
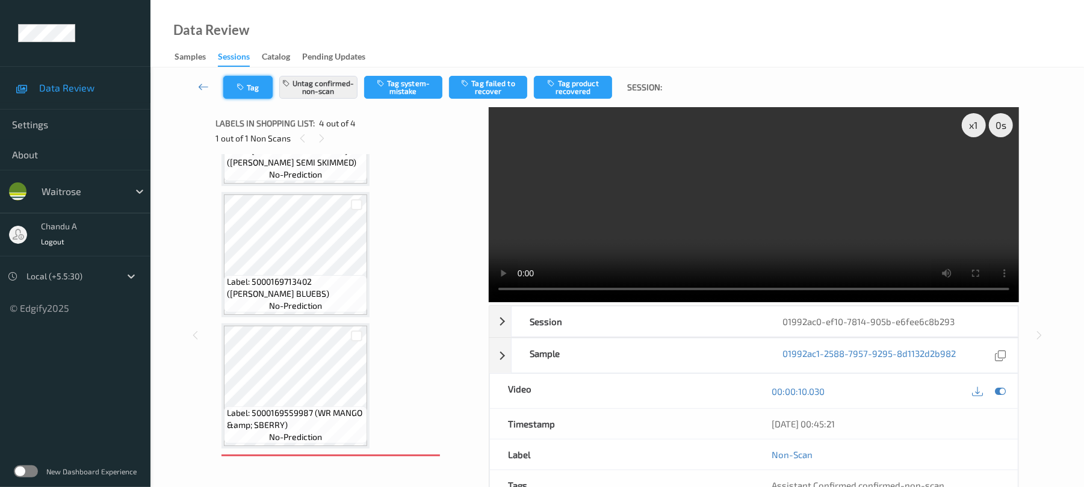
click at [241, 96] on button "Tag" at bounding box center [247, 87] width 49 height 23
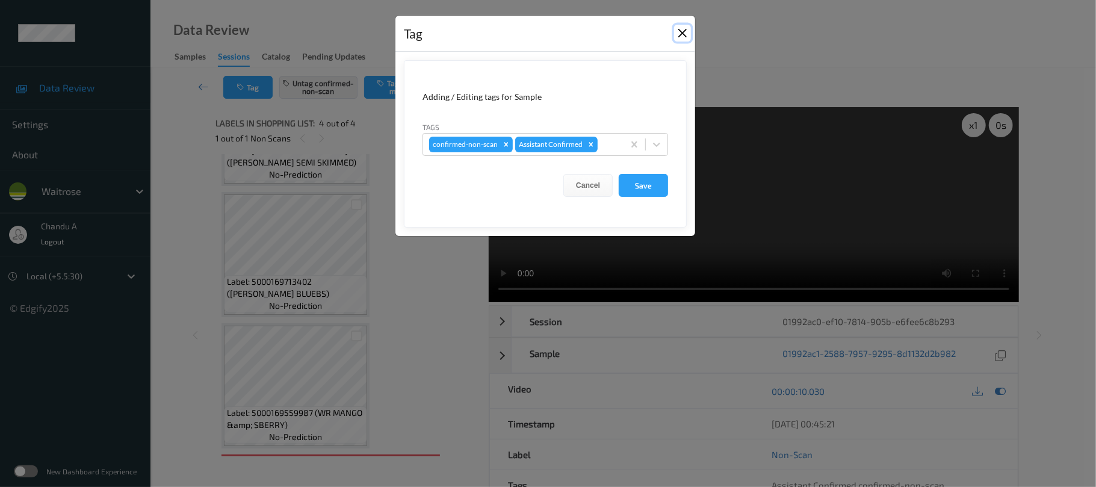
click at [682, 37] on button "Close" at bounding box center [682, 33] width 17 height 17
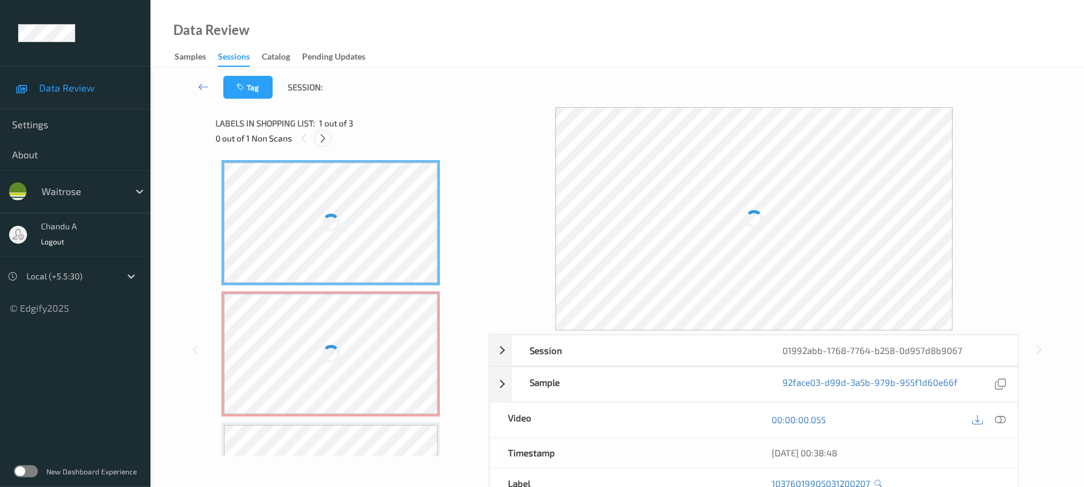
click at [325, 138] on icon at bounding box center [323, 138] width 10 height 11
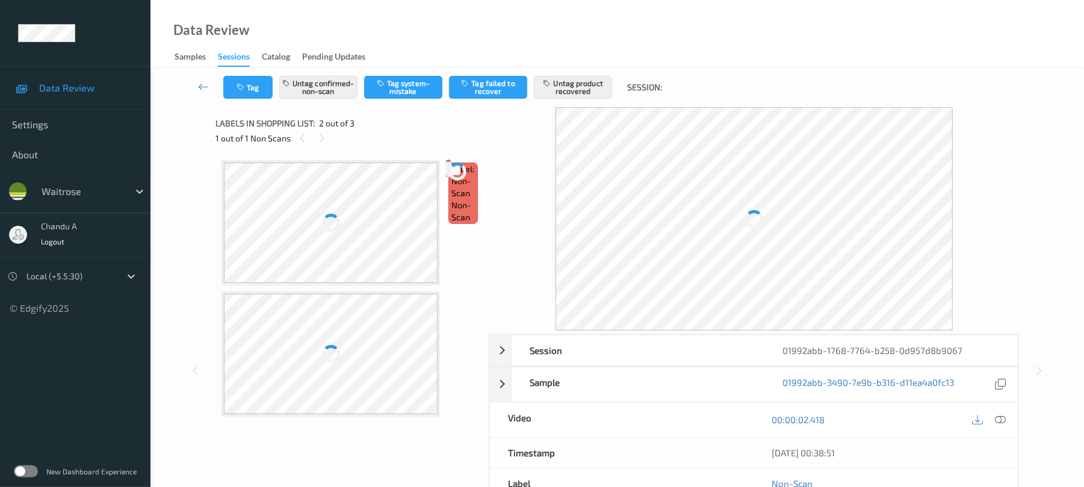
scroll to position [6, 0]
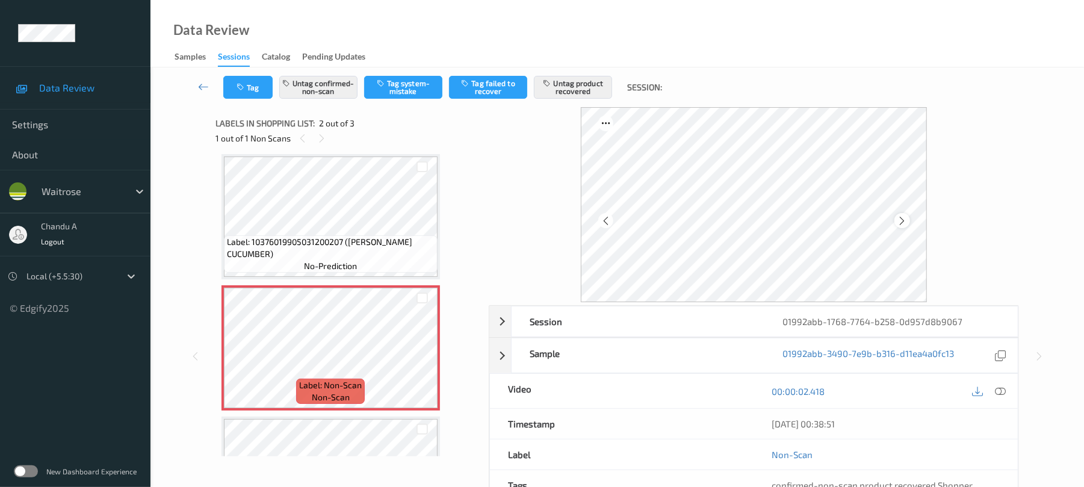
click at [901, 220] on icon at bounding box center [902, 221] width 10 height 11
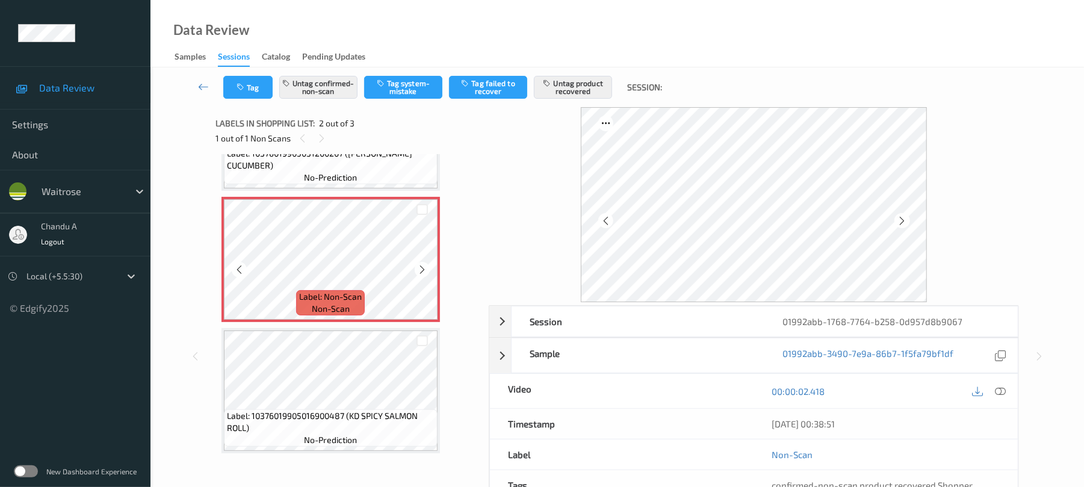
scroll to position [97, 0]
click at [425, 268] on icon at bounding box center [422, 267] width 10 height 11
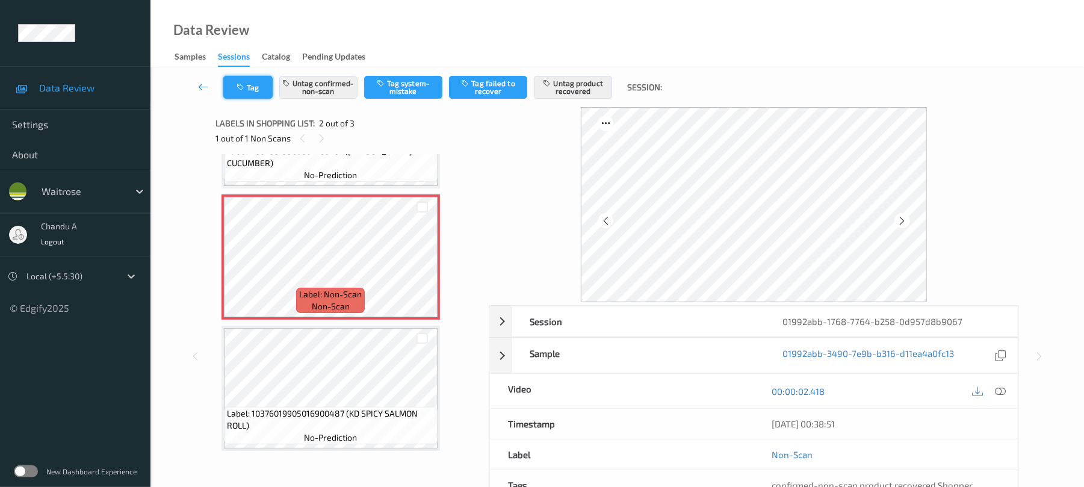
click at [261, 95] on button "Tag" at bounding box center [247, 87] width 49 height 23
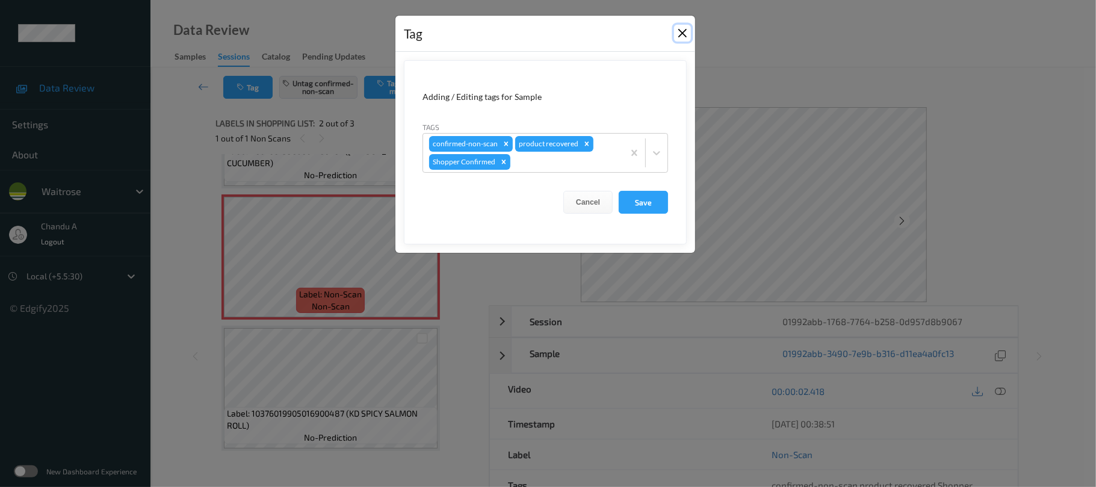
click at [682, 34] on button "Close" at bounding box center [682, 33] width 17 height 17
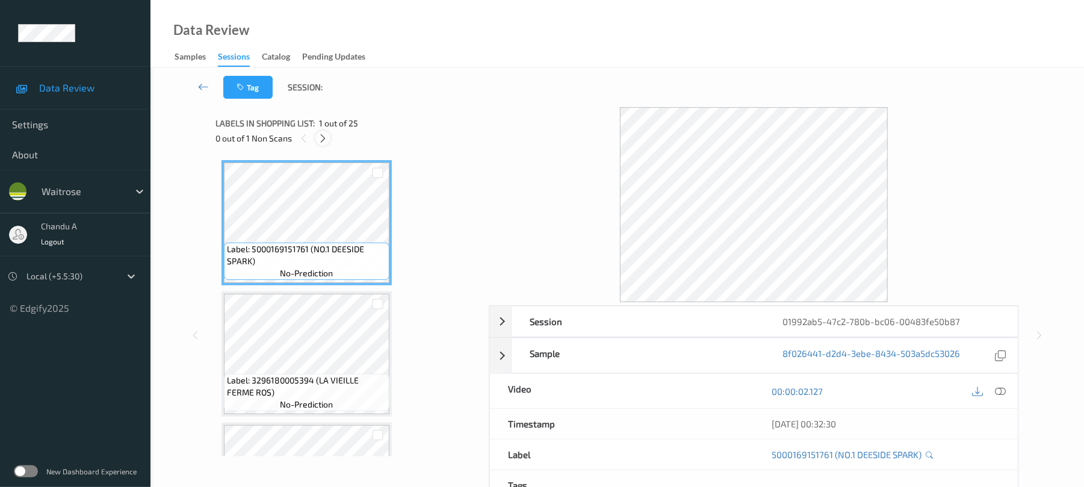
click at [325, 140] on icon at bounding box center [323, 138] width 10 height 11
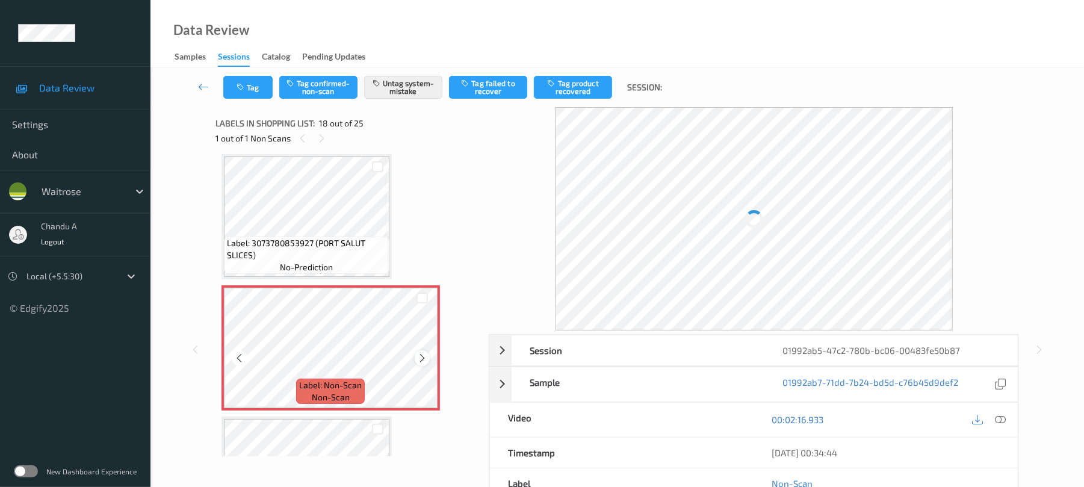
click at [421, 355] on icon at bounding box center [422, 358] width 10 height 11
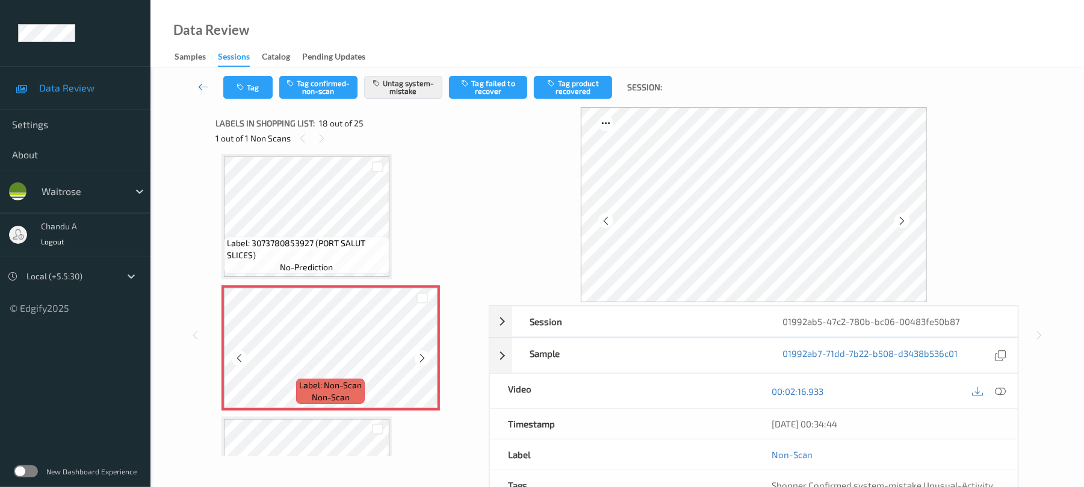
click at [421, 355] on icon at bounding box center [422, 358] width 10 height 11
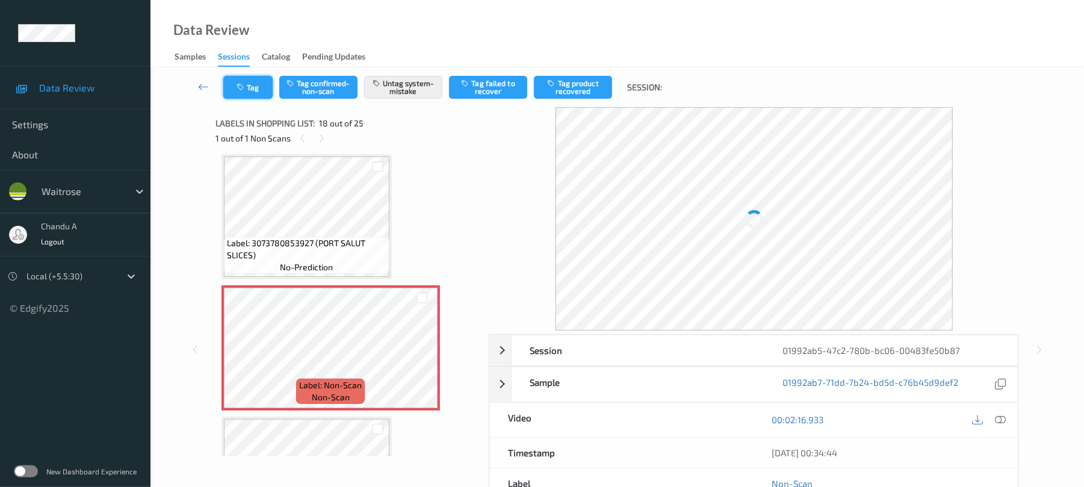
click at [241, 94] on button "Tag" at bounding box center [247, 87] width 49 height 23
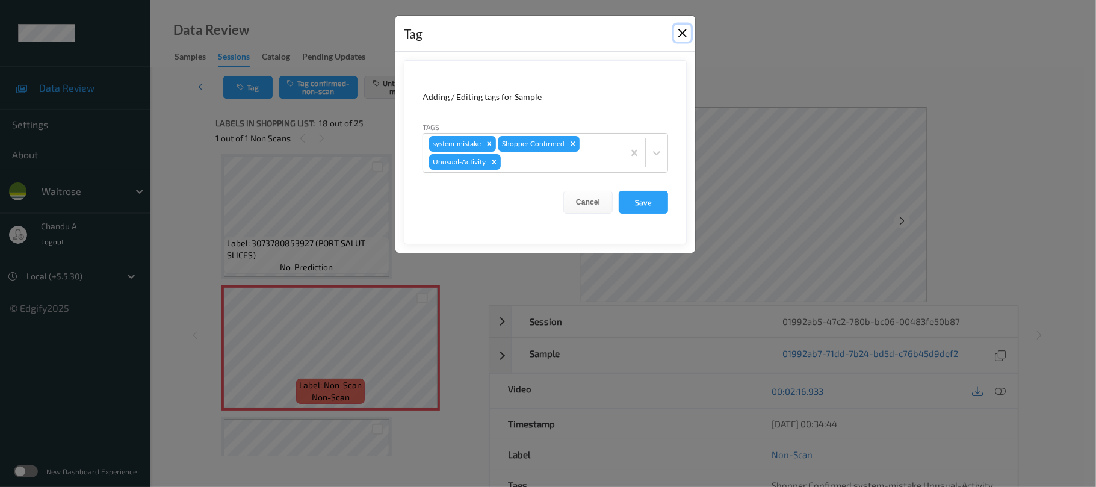
click at [680, 35] on button "Close" at bounding box center [682, 33] width 17 height 17
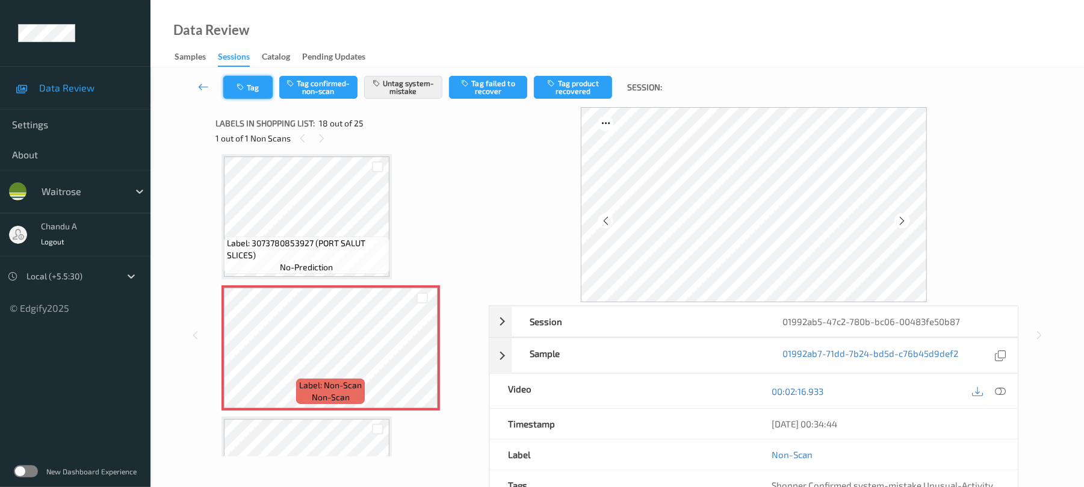
click at [254, 87] on button "Tag" at bounding box center [247, 87] width 49 height 23
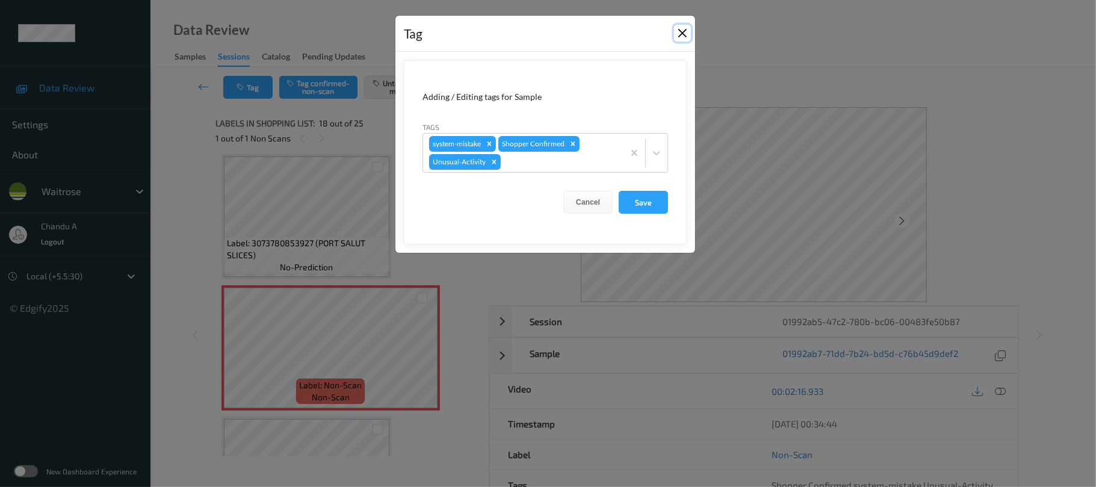
click at [684, 30] on button "Close" at bounding box center [682, 33] width 17 height 17
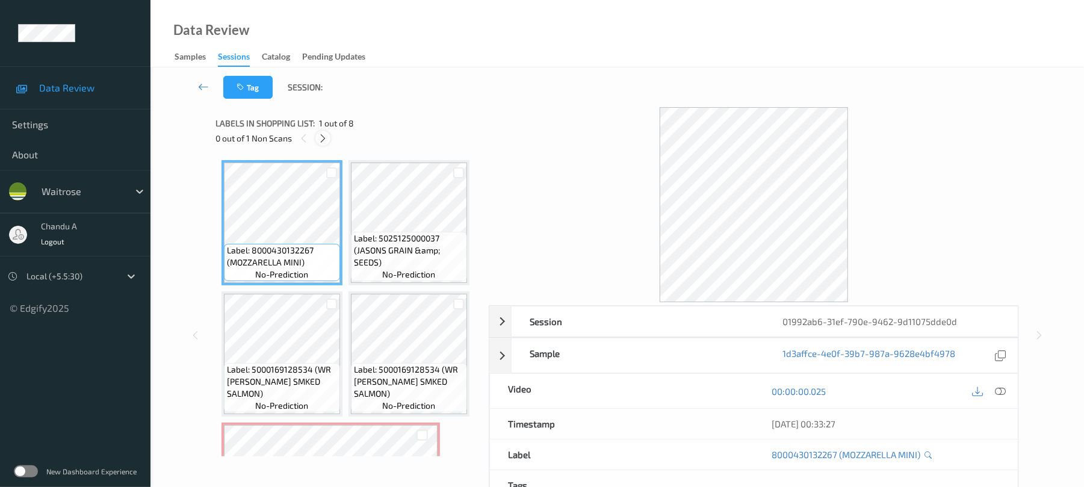
click at [328, 140] on icon at bounding box center [323, 138] width 10 height 11
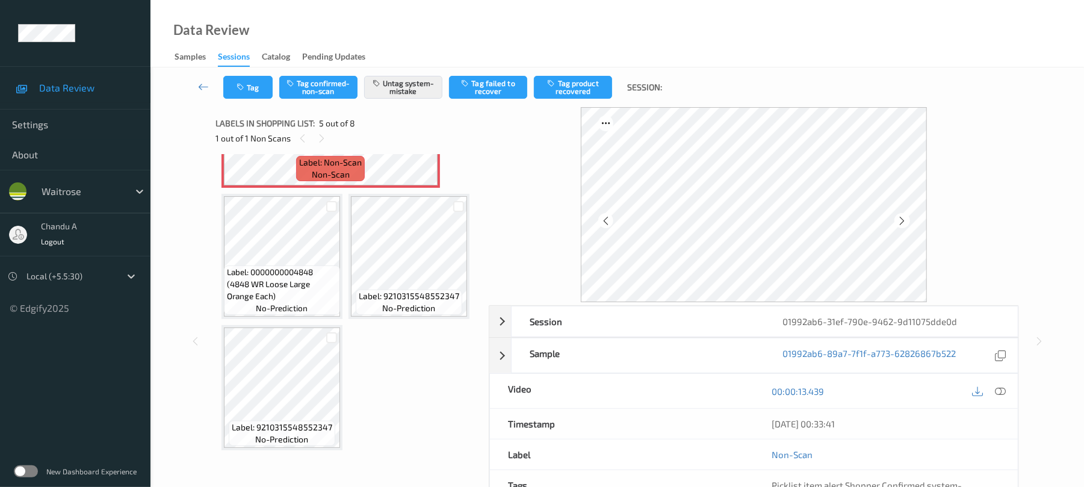
click at [419, 141] on icon at bounding box center [422, 135] width 10 height 11
click at [244, 85] on icon "button" at bounding box center [242, 87] width 10 height 8
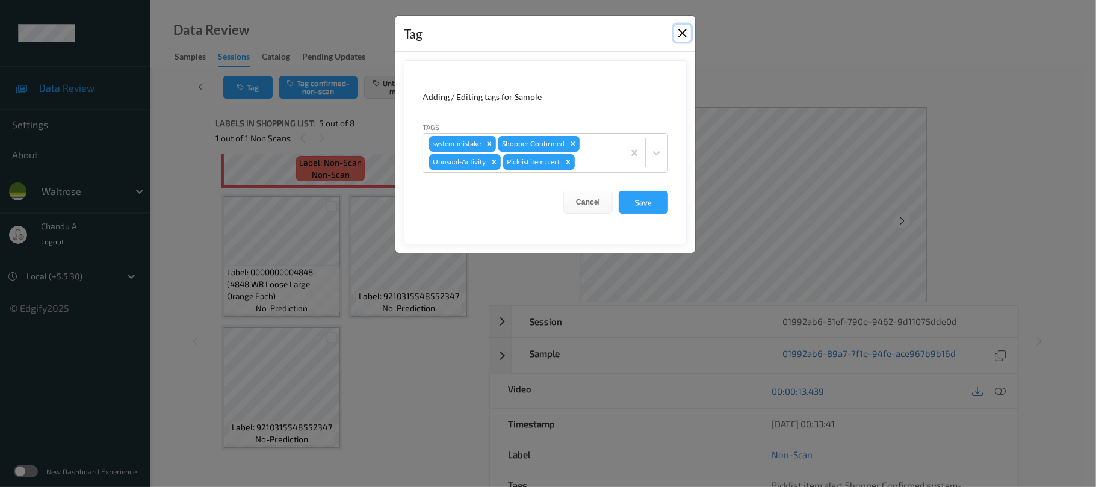
click at [679, 30] on button "Close" at bounding box center [682, 33] width 17 height 17
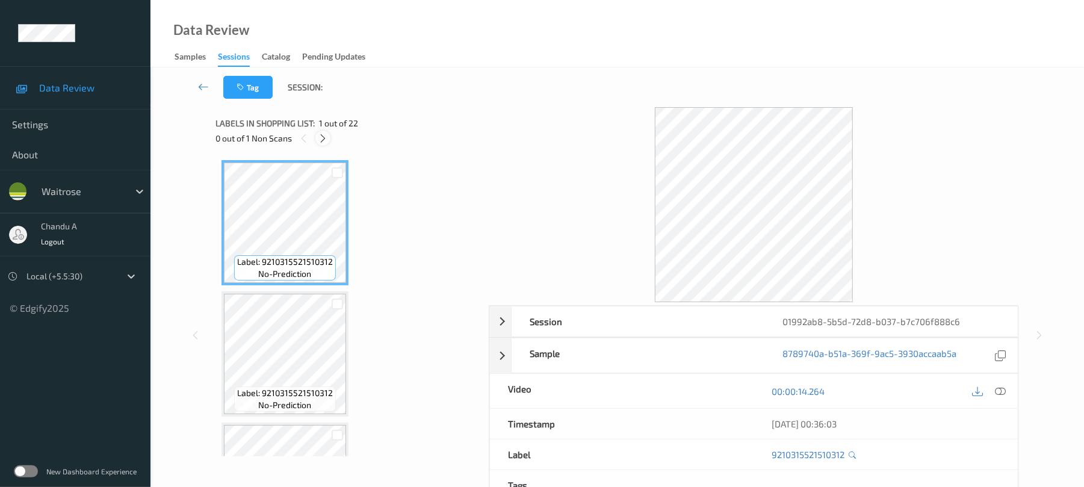
click at [322, 140] on icon at bounding box center [323, 138] width 10 height 11
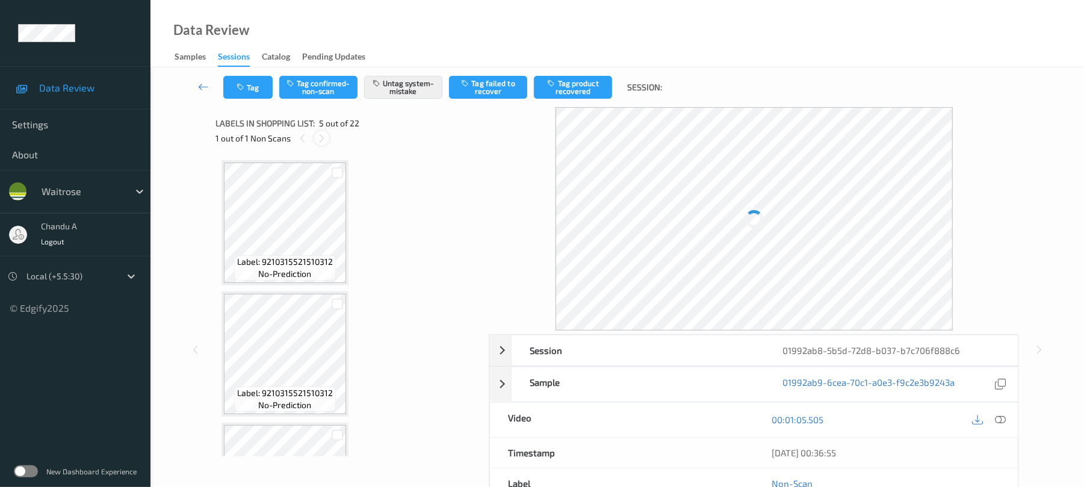
scroll to position [400, 0]
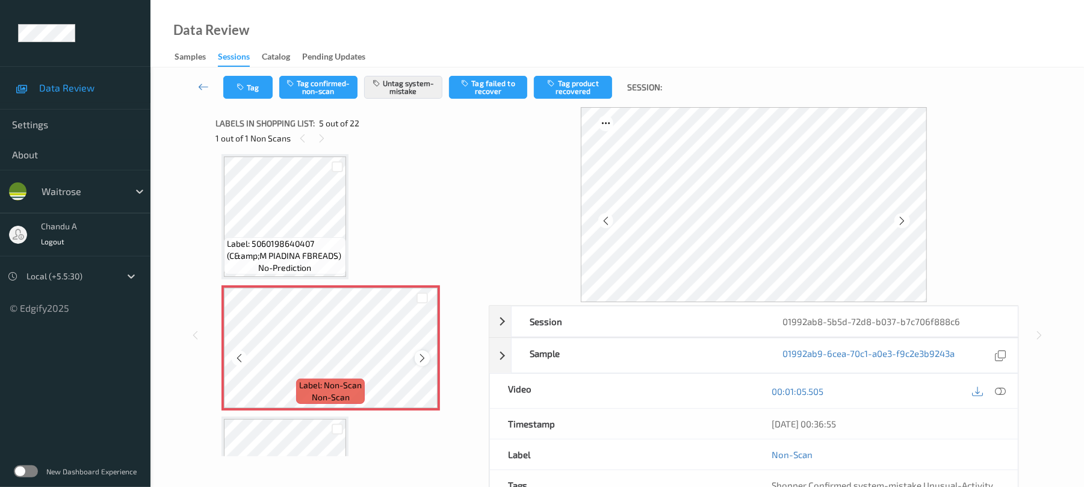
click at [426, 355] on icon at bounding box center [422, 358] width 10 height 11
click at [252, 80] on button "Tag" at bounding box center [247, 87] width 49 height 23
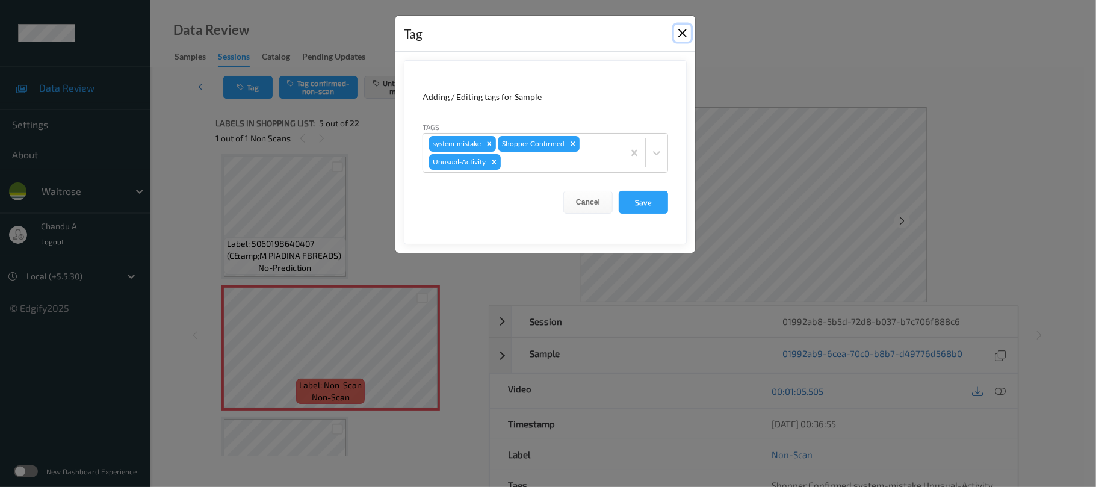
click at [680, 30] on button "Close" at bounding box center [682, 33] width 17 height 17
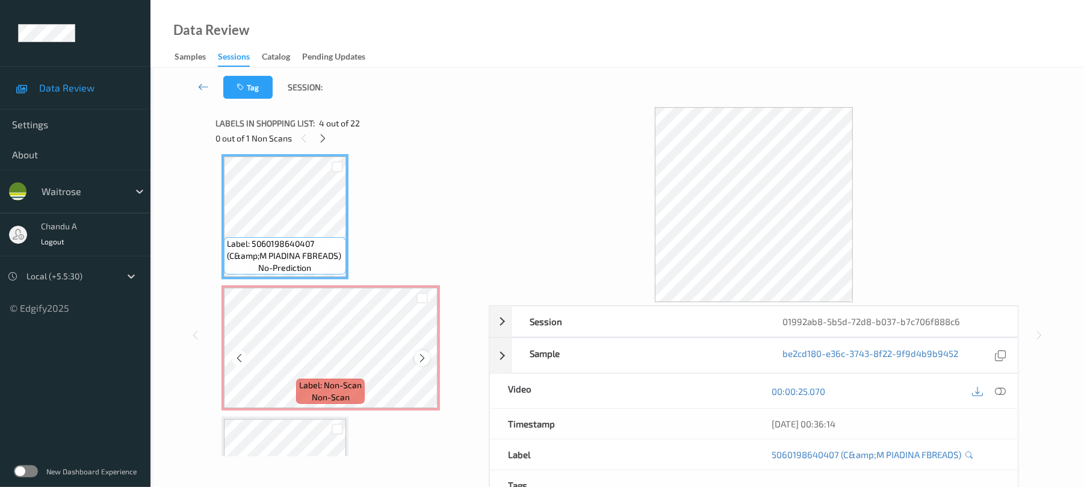
click at [422, 356] on icon at bounding box center [422, 358] width 10 height 11
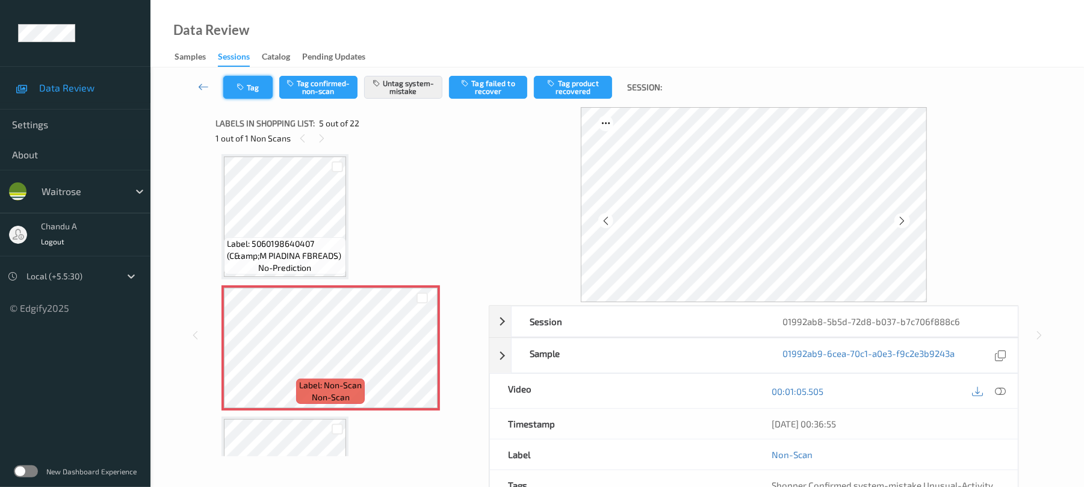
click at [250, 82] on button "Tag" at bounding box center [247, 87] width 49 height 23
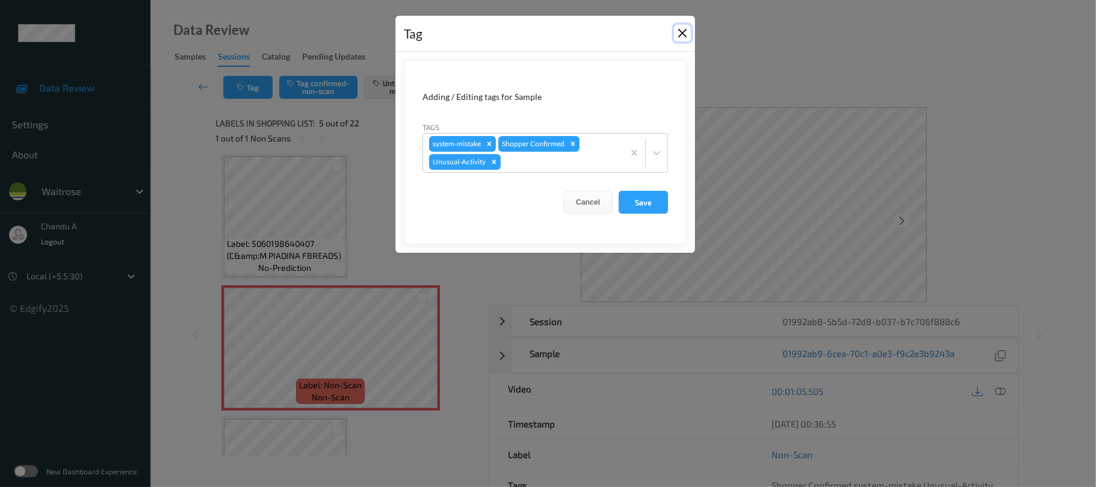
click at [685, 33] on button "Close" at bounding box center [682, 33] width 17 height 17
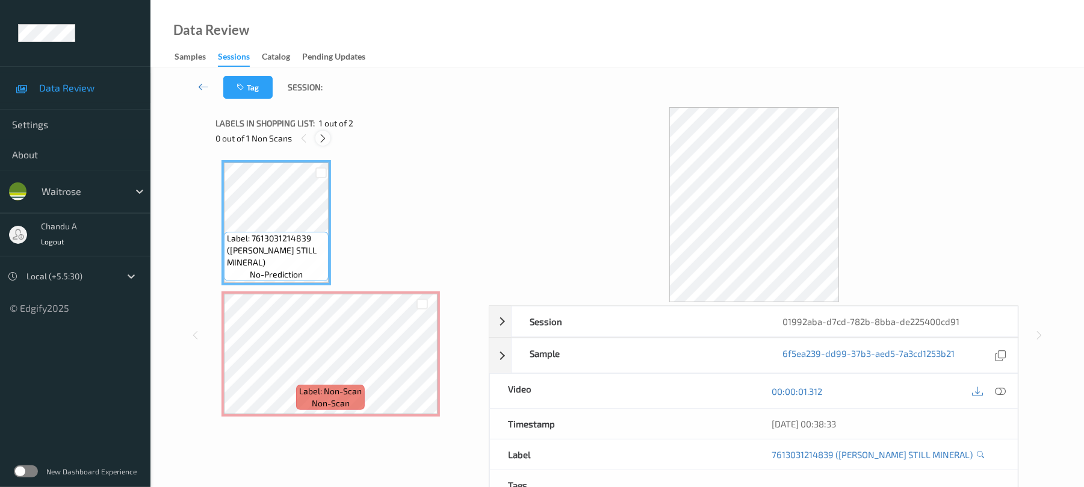
click at [322, 135] on icon at bounding box center [323, 138] width 10 height 11
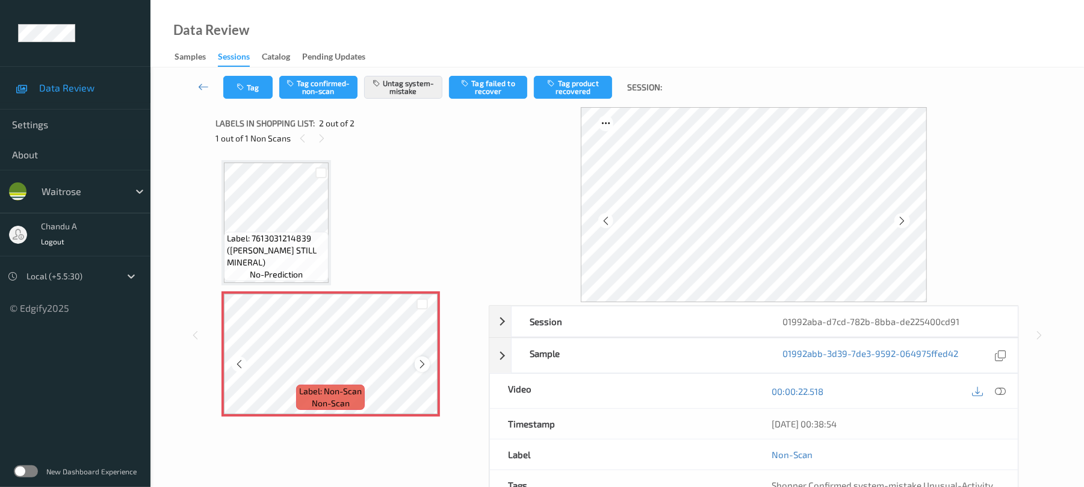
click at [420, 362] on icon at bounding box center [422, 364] width 10 height 11
click at [258, 90] on button "Tag" at bounding box center [247, 87] width 49 height 23
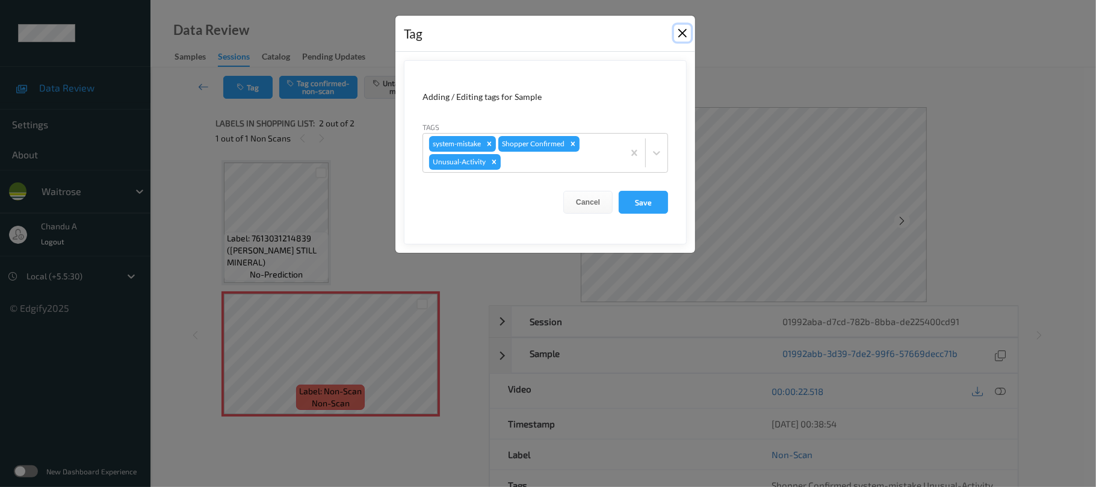
click at [678, 32] on button "Close" at bounding box center [682, 33] width 17 height 17
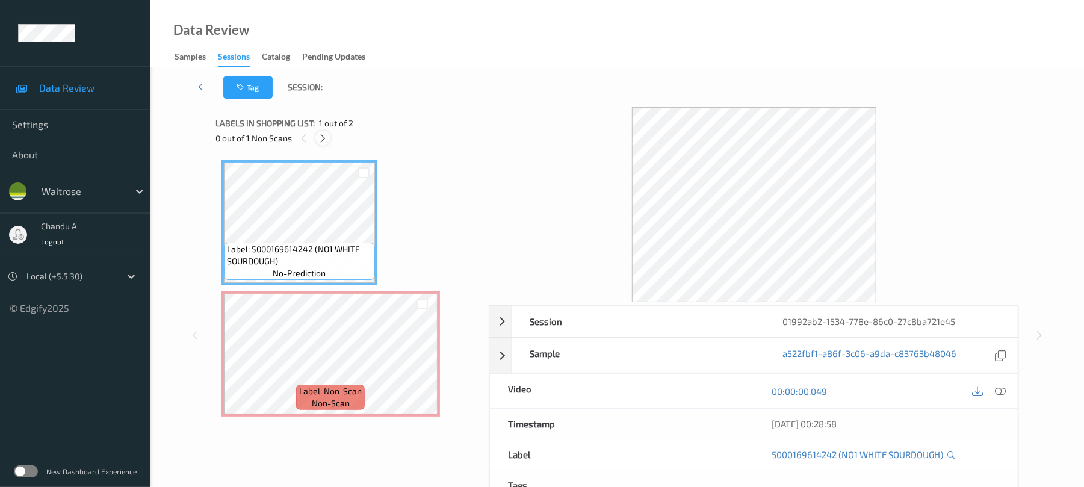
click at [319, 138] on icon at bounding box center [323, 138] width 10 height 11
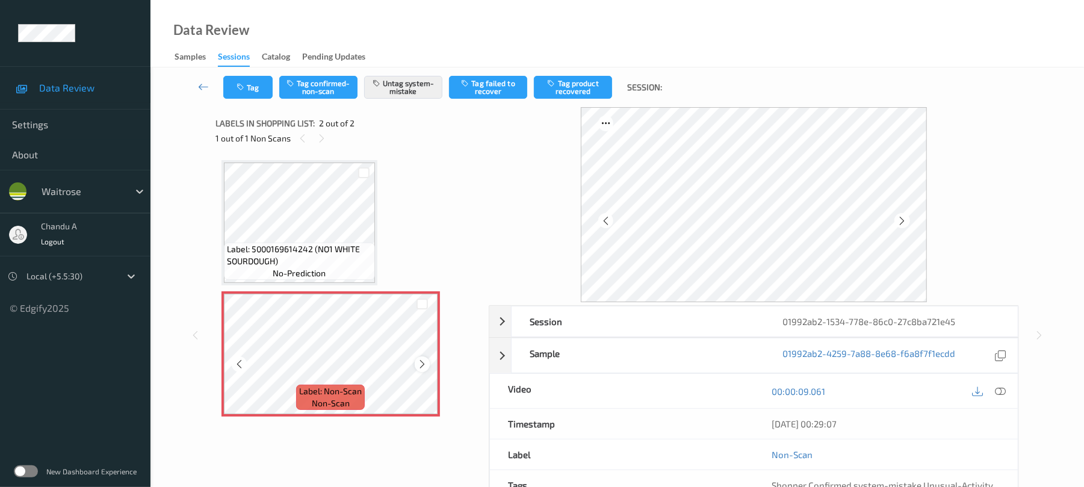
click at [423, 359] on icon at bounding box center [422, 364] width 10 height 11
click at [425, 357] on div at bounding box center [422, 363] width 15 height 15
click at [251, 95] on button "Tag" at bounding box center [247, 87] width 49 height 23
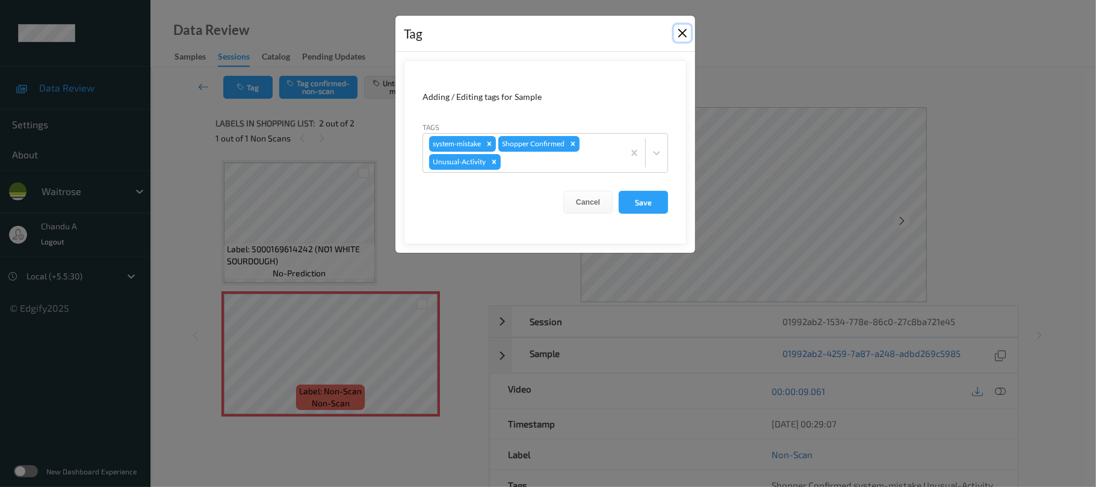
click at [680, 36] on button "Close" at bounding box center [682, 33] width 17 height 17
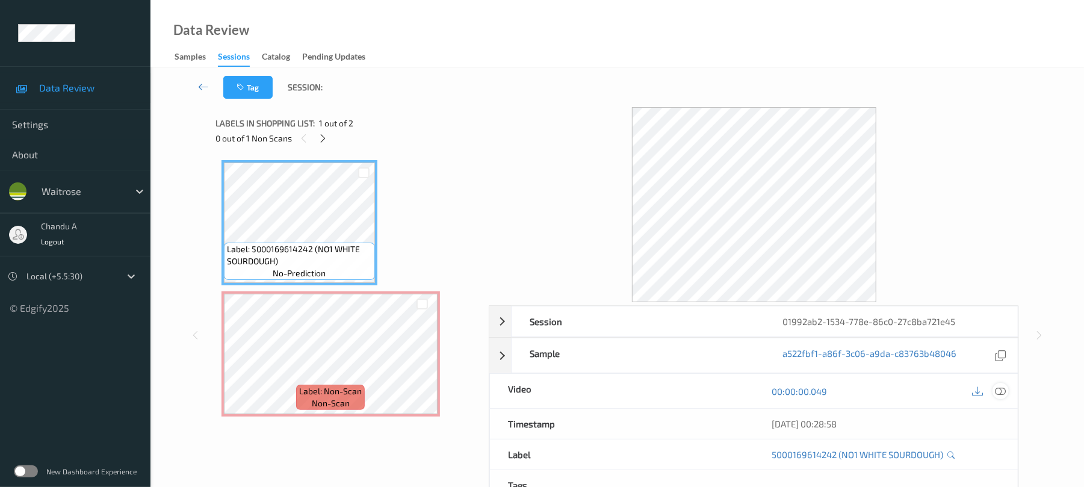
click at [1007, 389] on div at bounding box center [1001, 391] width 16 height 16
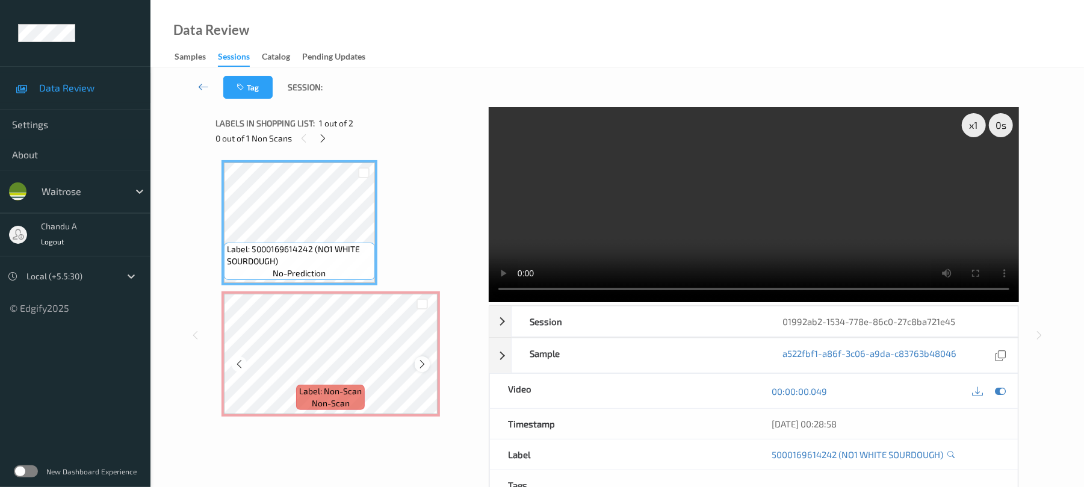
click at [425, 364] on icon at bounding box center [422, 364] width 10 height 11
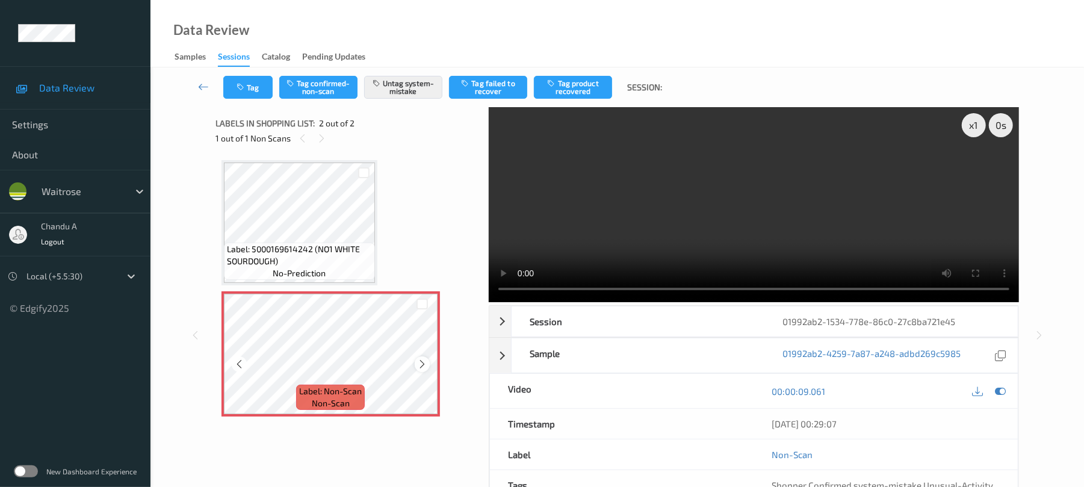
click at [421, 366] on icon at bounding box center [422, 364] width 10 height 11
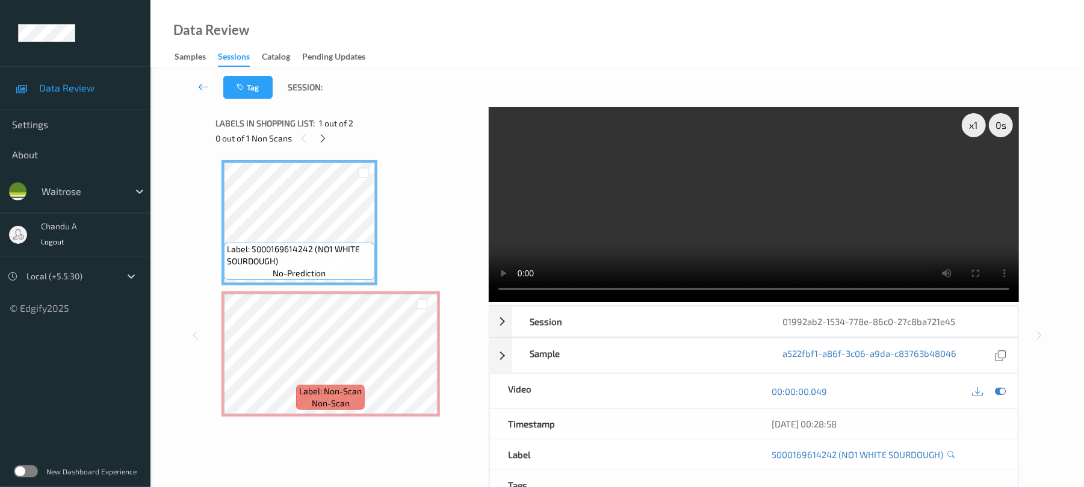
click at [993, 396] on div at bounding box center [989, 391] width 39 height 16
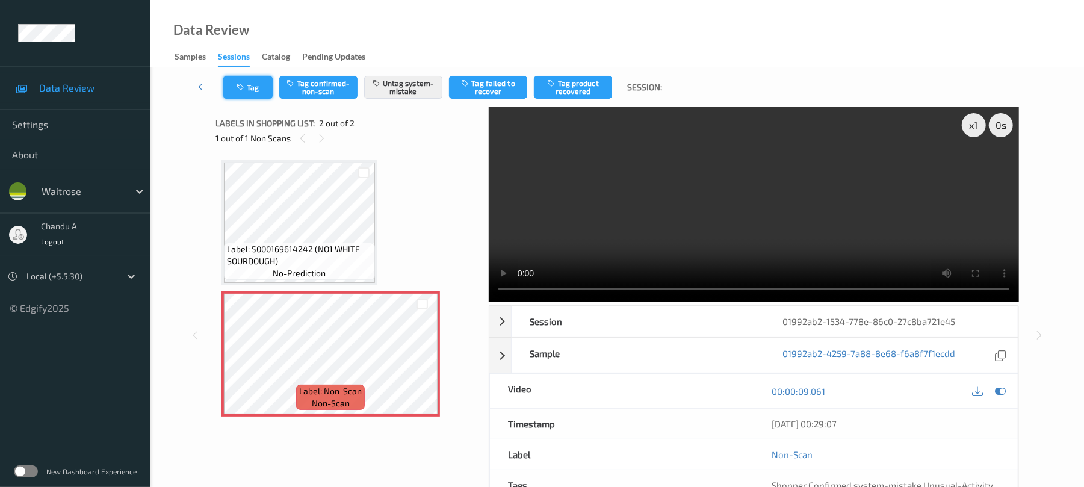
click at [239, 89] on icon "button" at bounding box center [242, 87] width 10 height 8
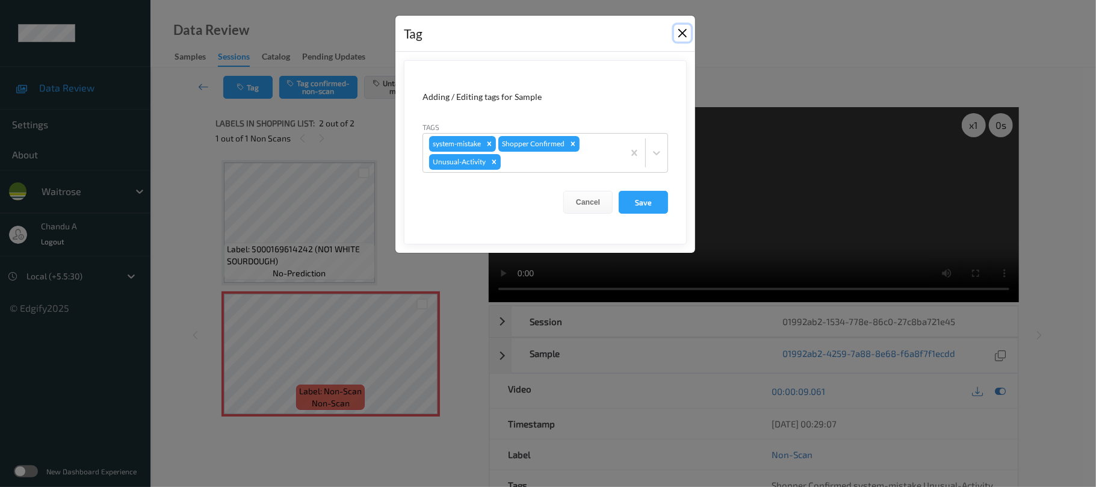
drag, startPoint x: 689, startPoint y: 37, endPoint x: 678, endPoint y: 34, distance: 11.2
click at [688, 36] on button "Close" at bounding box center [682, 33] width 17 height 17
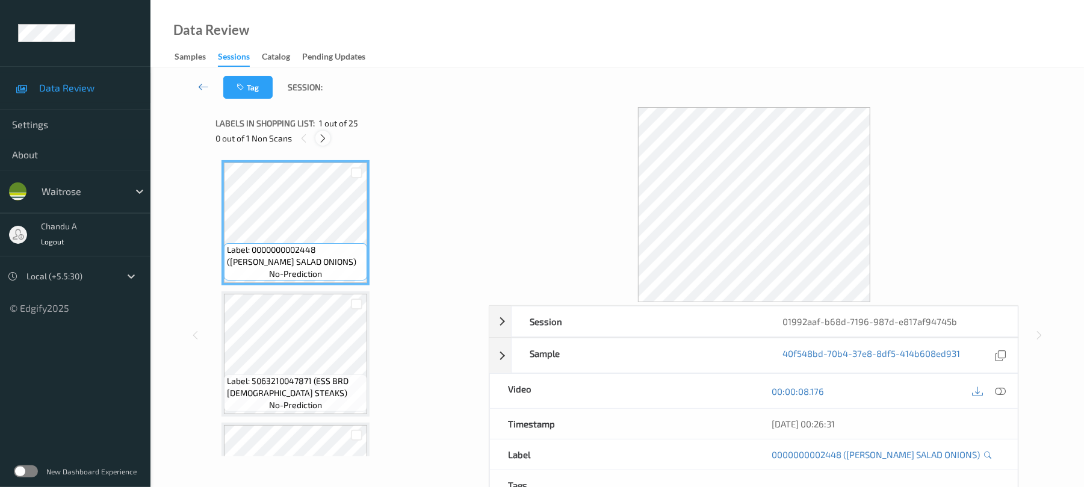
click at [323, 141] on icon at bounding box center [323, 138] width 10 height 11
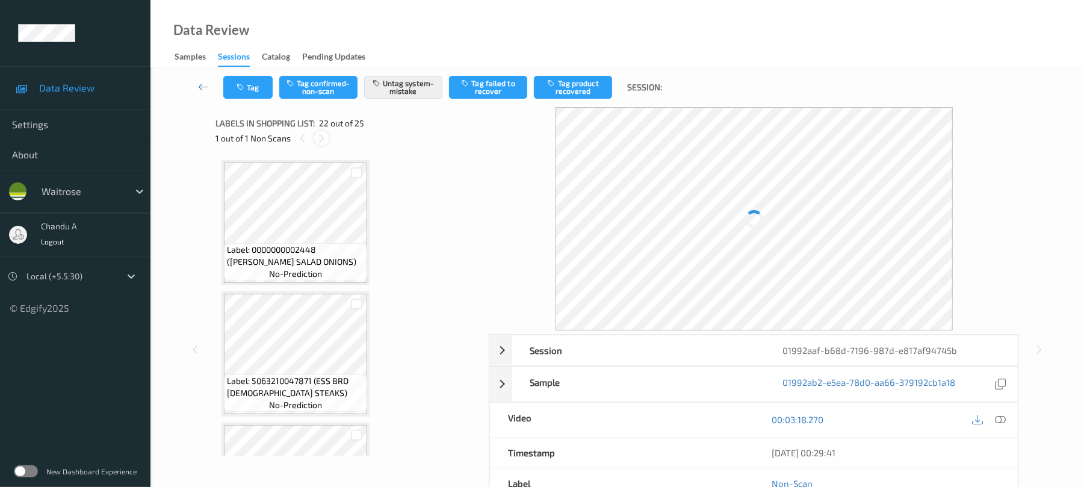
scroll to position [2631, 0]
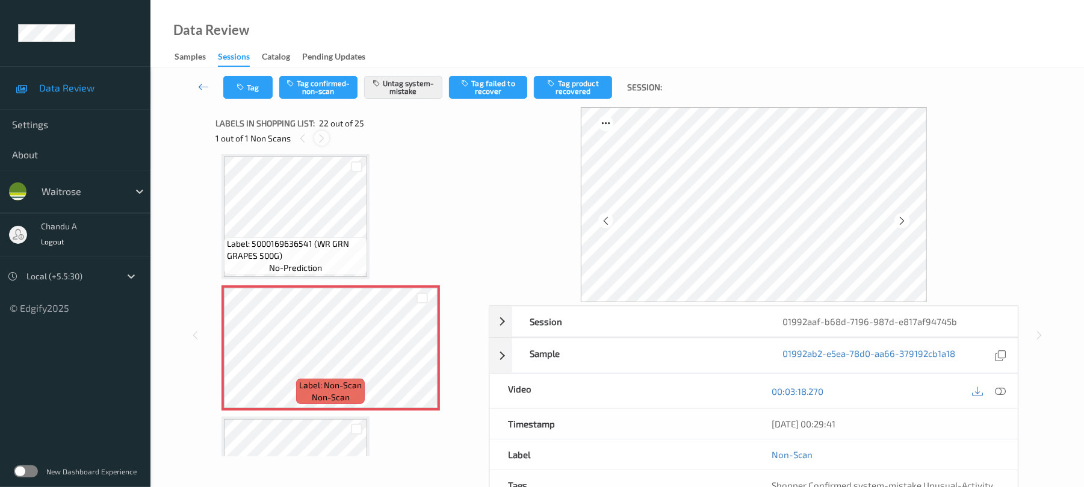
click at [324, 141] on icon at bounding box center [322, 138] width 10 height 11
click at [422, 357] on icon at bounding box center [422, 358] width 10 height 11
click at [420, 354] on icon at bounding box center [422, 358] width 10 height 11
click at [248, 81] on button "Tag" at bounding box center [247, 87] width 49 height 23
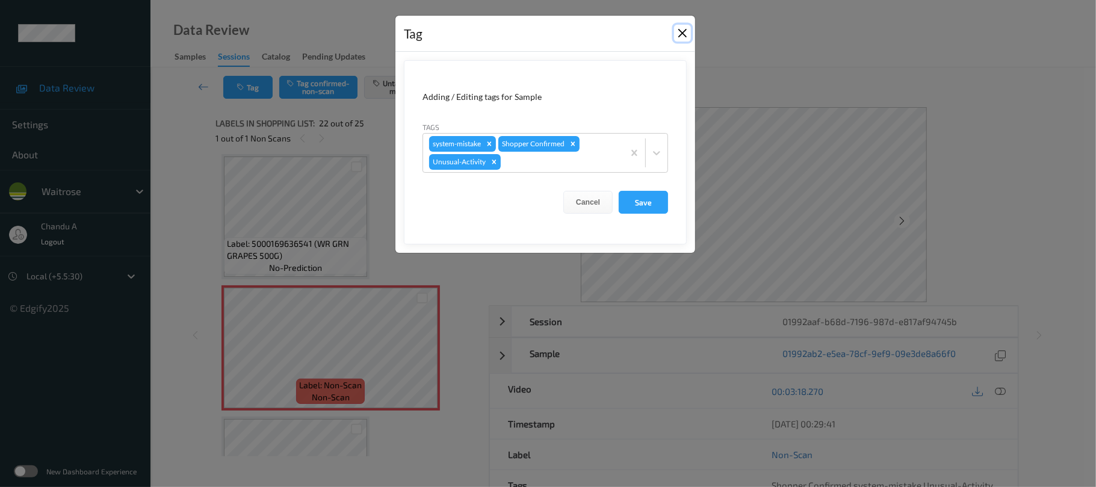
click at [682, 34] on button "Close" at bounding box center [682, 33] width 17 height 17
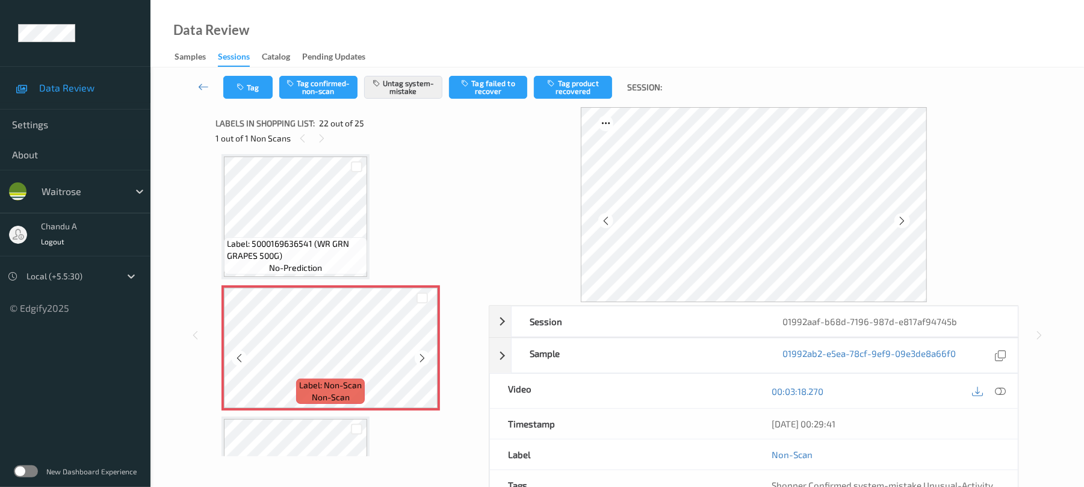
click at [420, 353] on icon at bounding box center [422, 358] width 10 height 11
click at [247, 81] on button "Tag" at bounding box center [247, 87] width 49 height 23
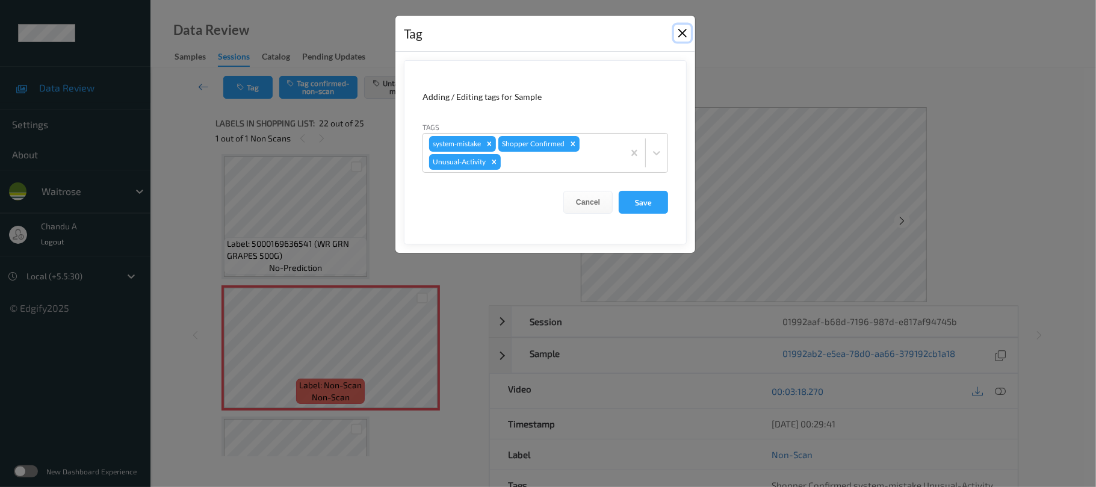
click at [684, 32] on button "Close" at bounding box center [682, 33] width 17 height 17
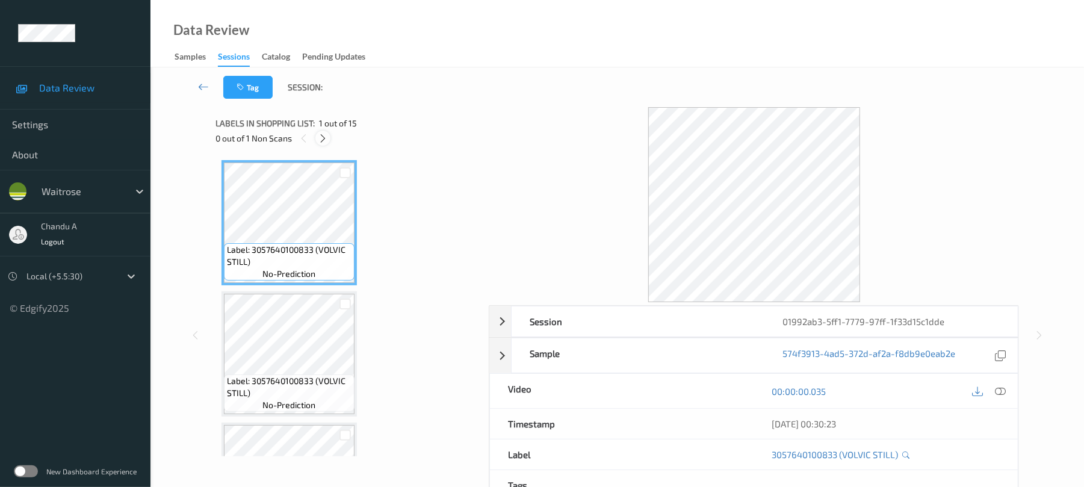
click at [326, 137] on icon at bounding box center [323, 138] width 10 height 11
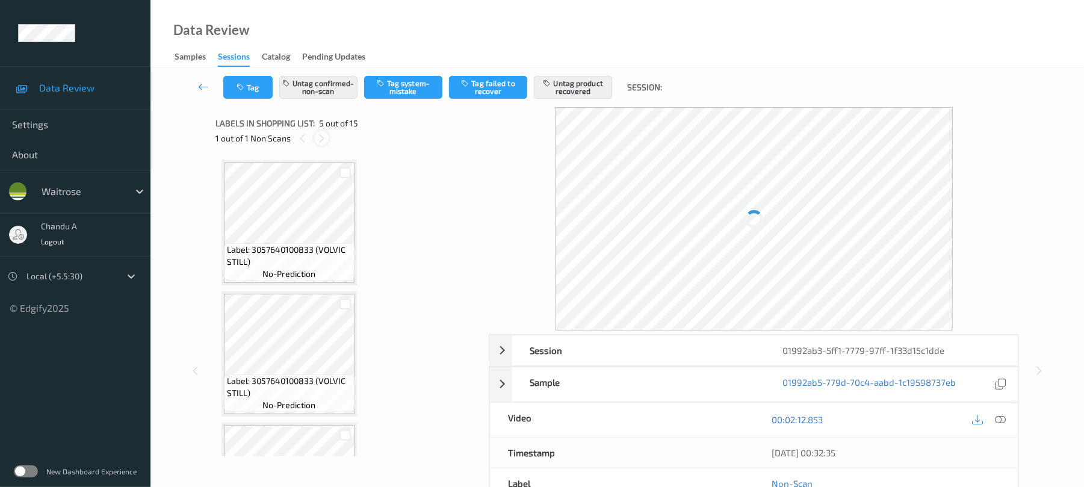
scroll to position [400, 0]
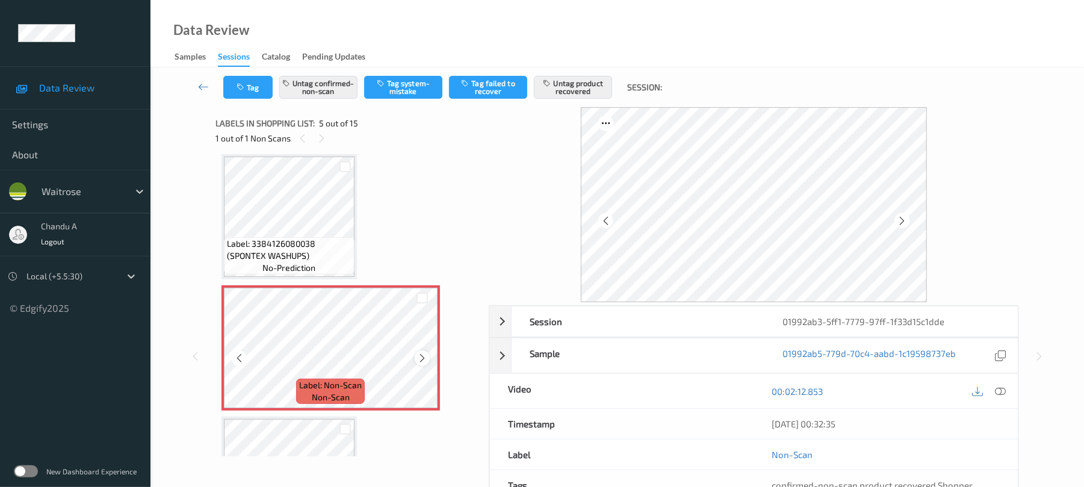
click at [424, 358] on icon at bounding box center [422, 358] width 10 height 11
click at [423, 355] on icon at bounding box center [422, 358] width 10 height 11
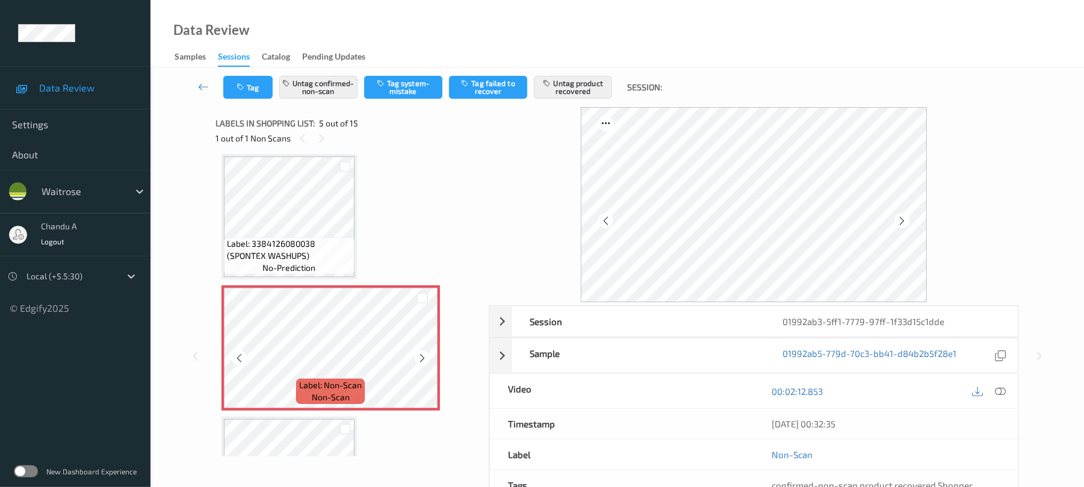
click at [423, 355] on icon at bounding box center [422, 358] width 10 height 11
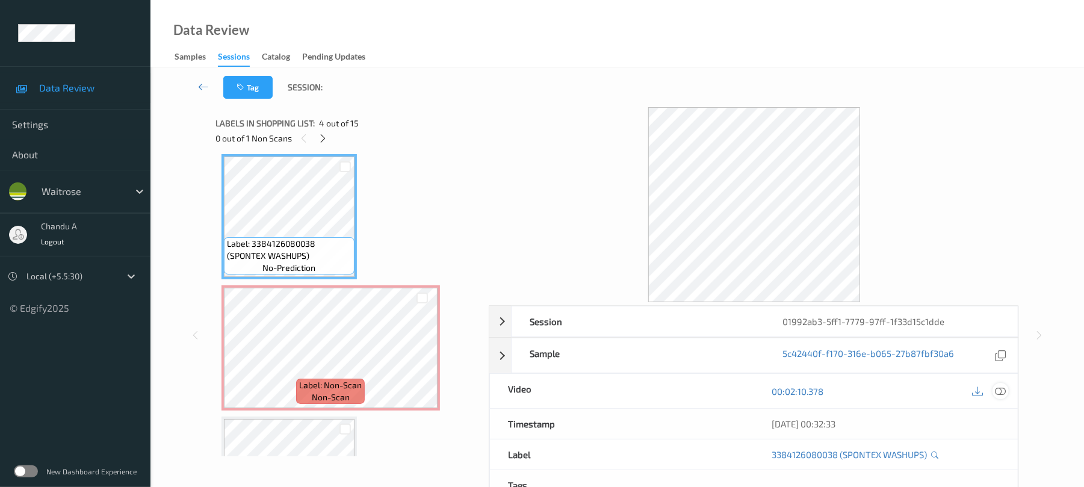
click at [999, 394] on icon at bounding box center [1001, 391] width 11 height 11
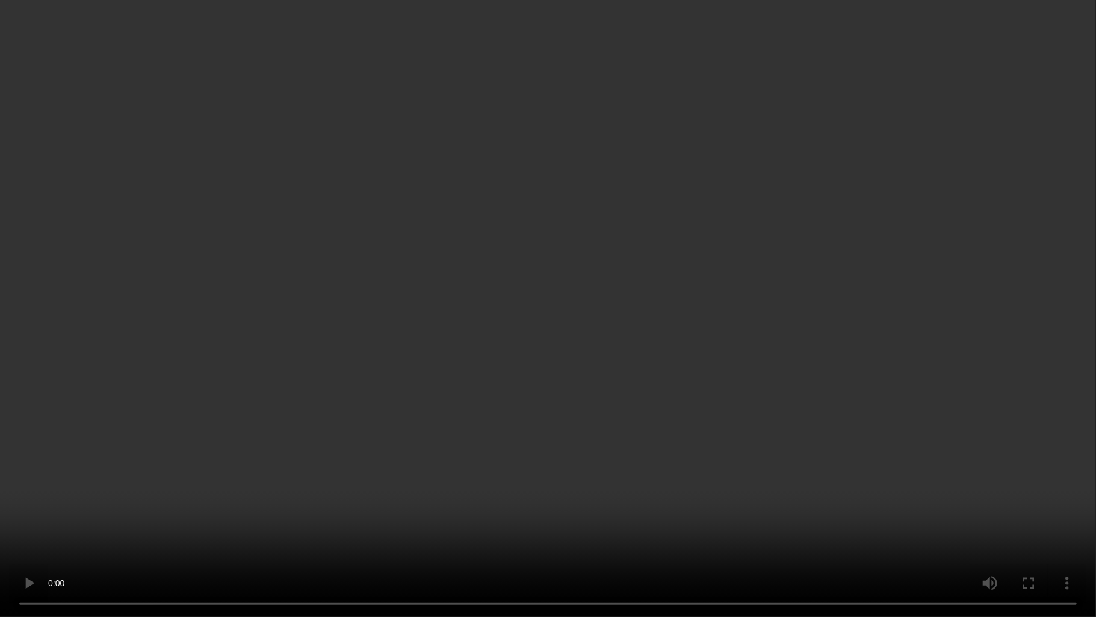
click at [549, 403] on video at bounding box center [548, 308] width 1096 height 617
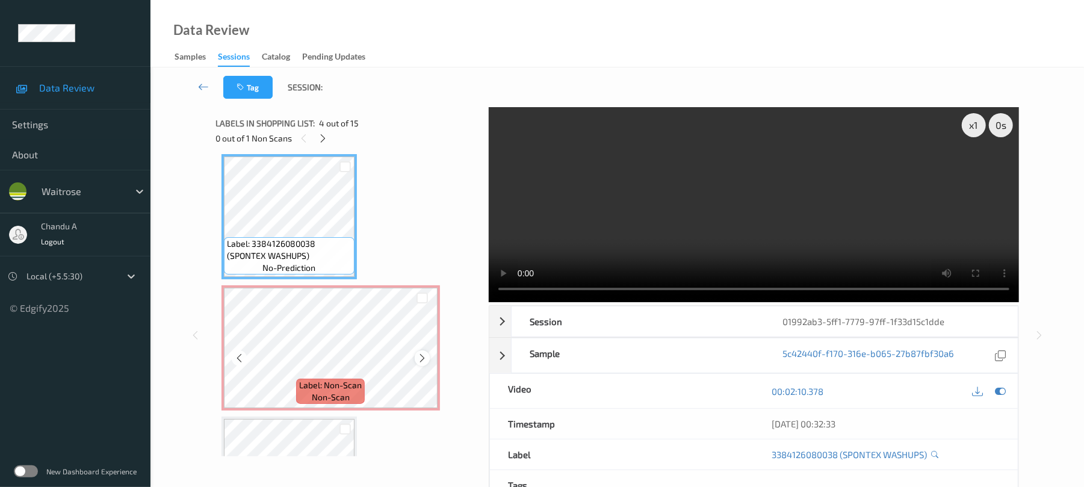
click at [427, 359] on icon at bounding box center [422, 358] width 10 height 11
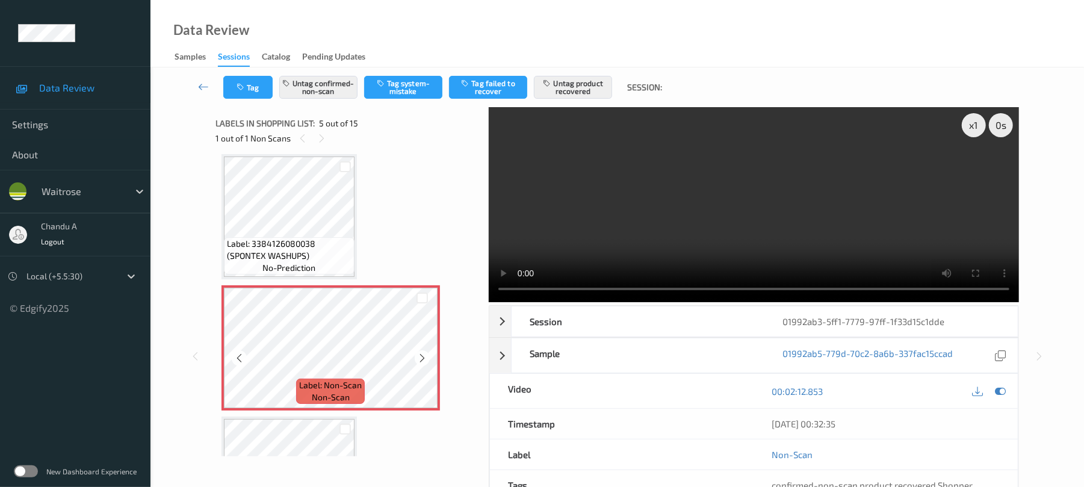
click at [427, 359] on icon at bounding box center [422, 358] width 10 height 11
click at [427, 359] on div at bounding box center [422, 357] width 15 height 15
click at [426, 358] on icon at bounding box center [422, 358] width 10 height 11
click at [425, 358] on icon at bounding box center [422, 358] width 10 height 11
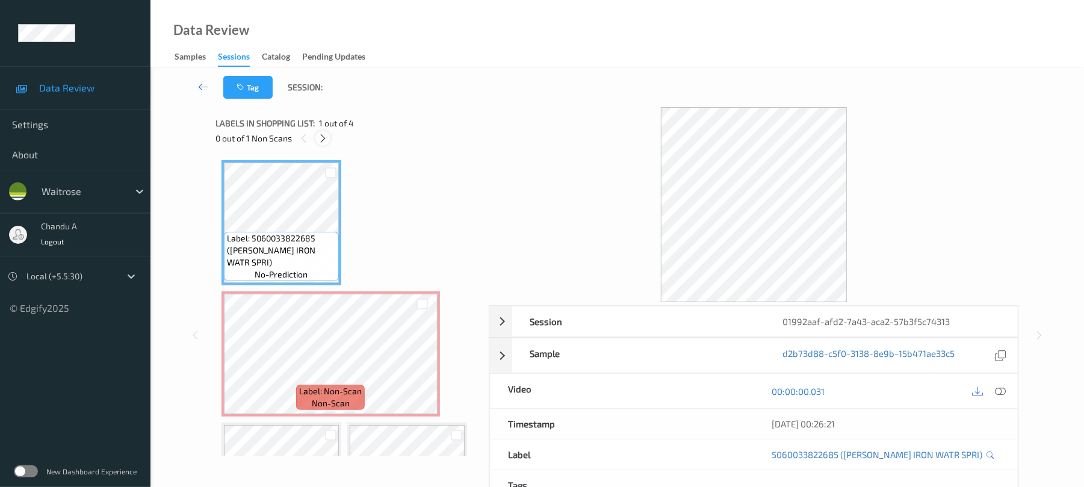
click at [325, 136] on icon at bounding box center [323, 138] width 10 height 11
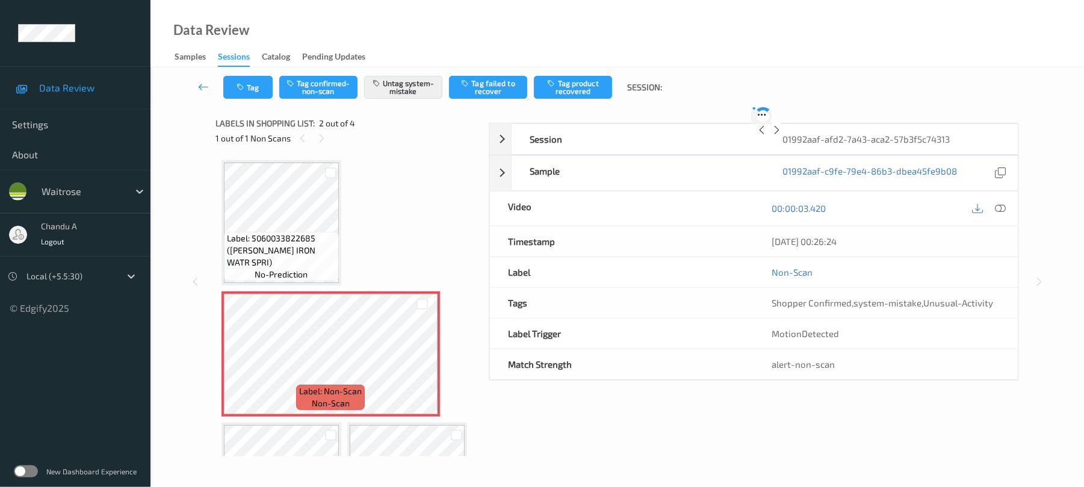
scroll to position [6, 0]
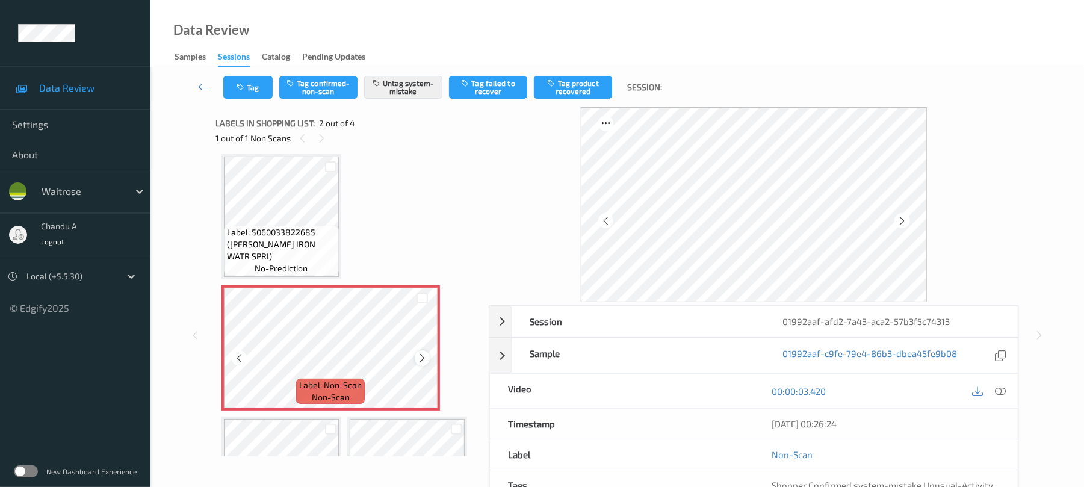
click at [425, 354] on icon at bounding box center [422, 358] width 10 height 11
click at [425, 355] on icon at bounding box center [422, 358] width 10 height 11
drag, startPoint x: 240, startPoint y: 70, endPoint x: 241, endPoint y: 81, distance: 10.4
click at [240, 70] on div "Tag Tag confirmed-non-scan Untag system-mistake Tag failed to recover Tag produ…" at bounding box center [617, 87] width 884 height 40
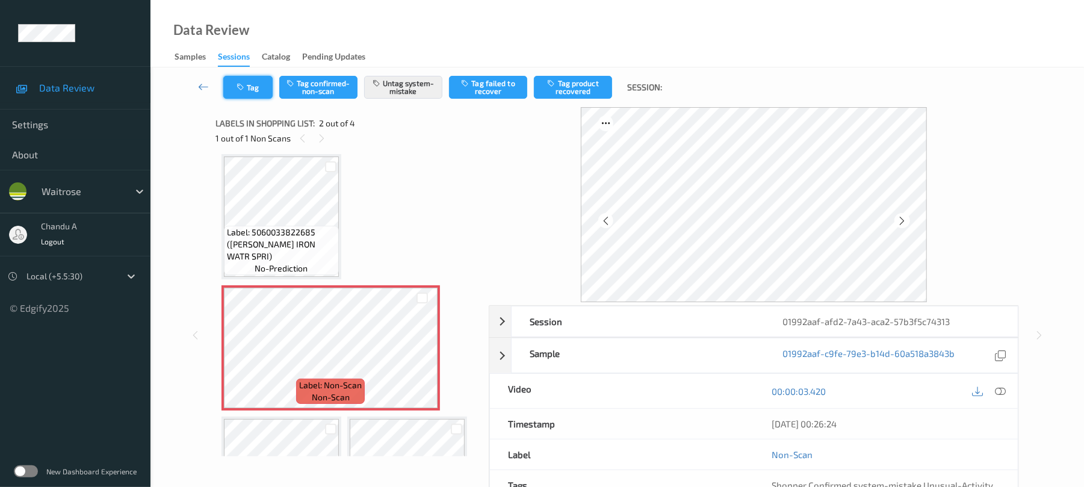
click at [241, 82] on button "Tag" at bounding box center [247, 87] width 49 height 23
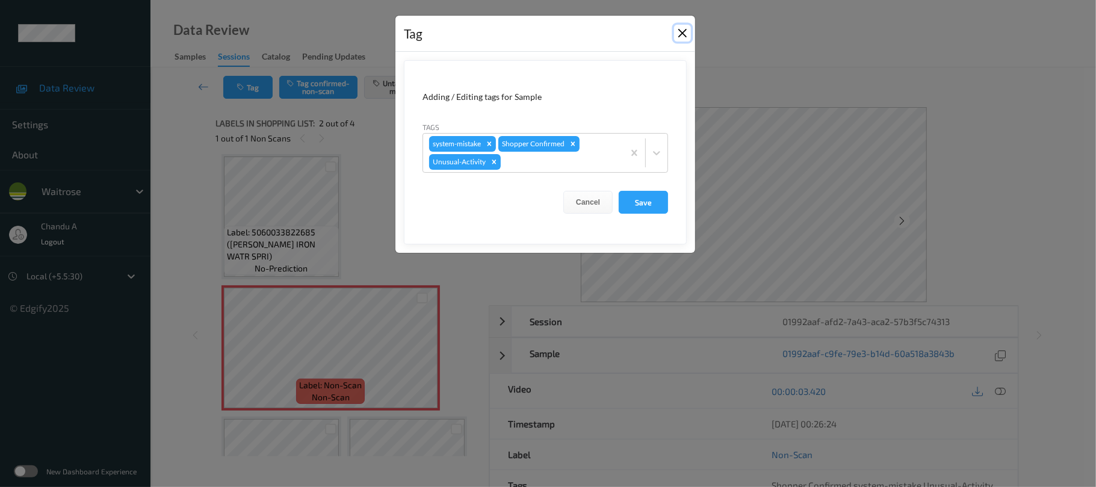
click at [688, 30] on button "Close" at bounding box center [682, 33] width 17 height 17
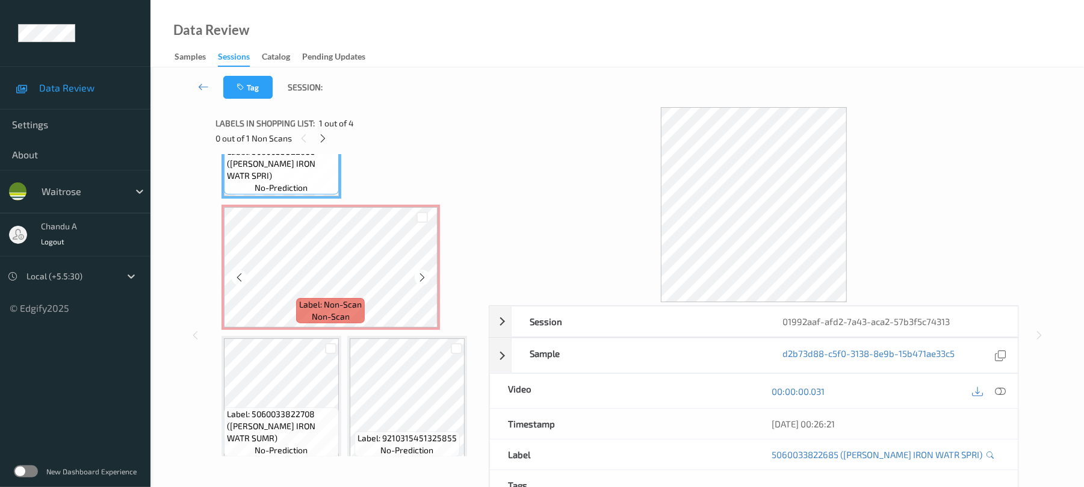
scroll to position [97, 0]
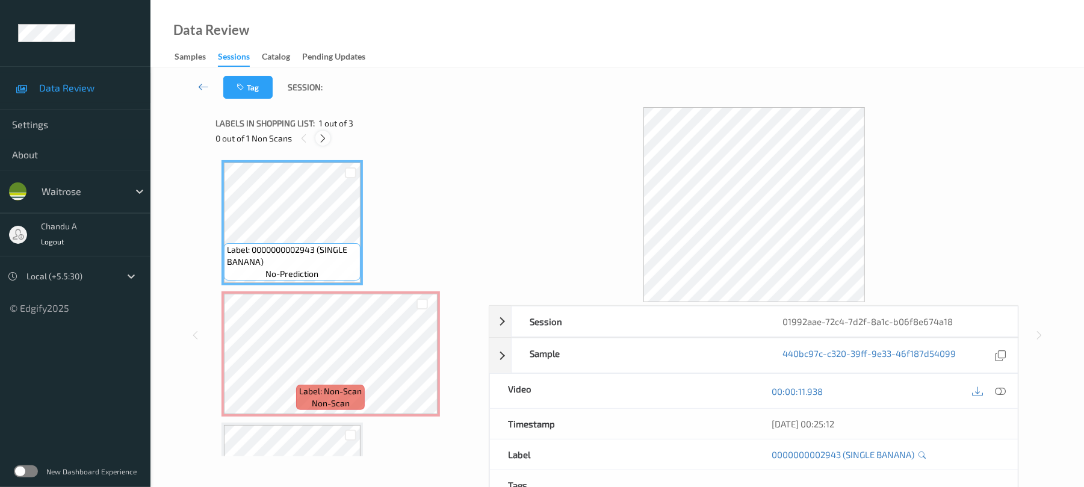
click at [328, 135] on icon at bounding box center [323, 138] width 10 height 11
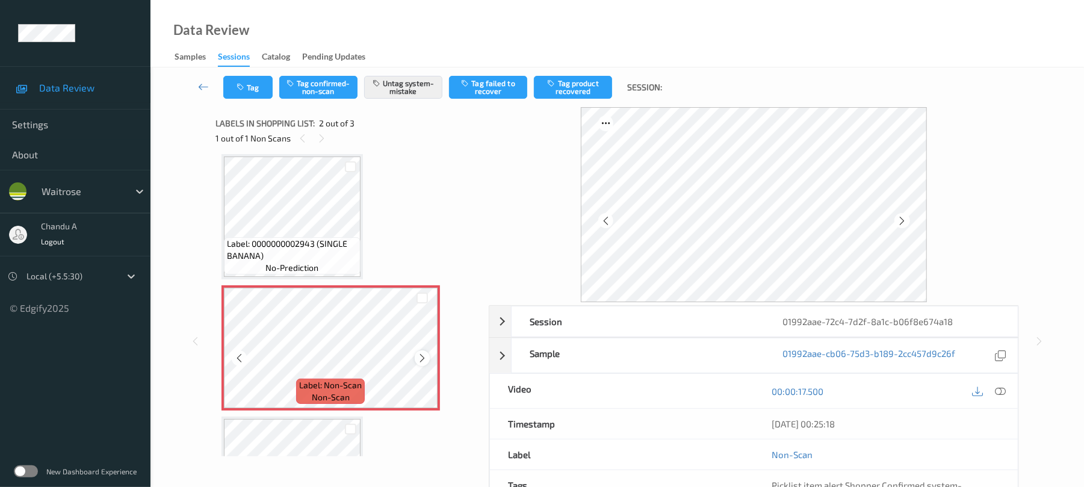
click at [424, 352] on div at bounding box center [422, 357] width 15 height 15
click at [242, 87] on icon "button" at bounding box center [242, 87] width 10 height 8
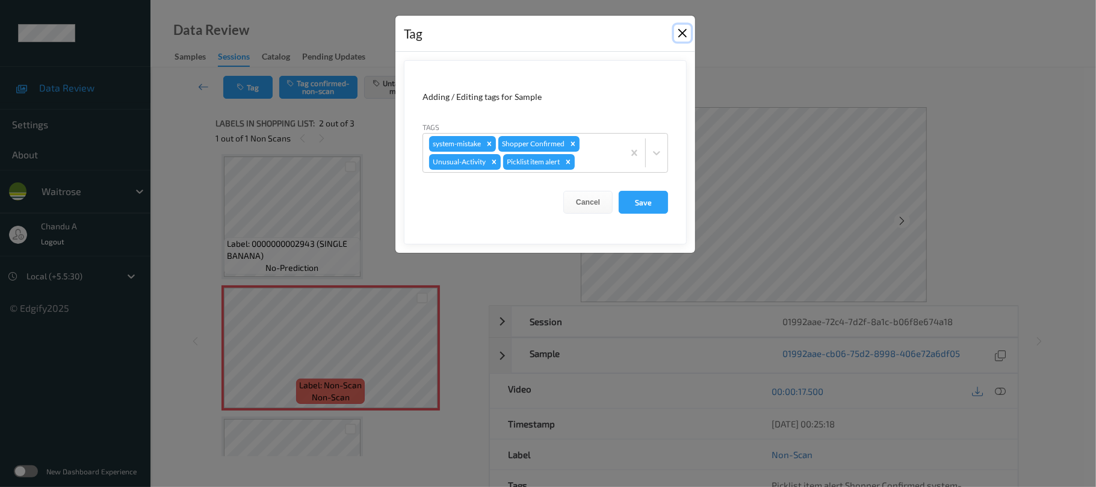
click at [686, 28] on button "Close" at bounding box center [682, 33] width 17 height 17
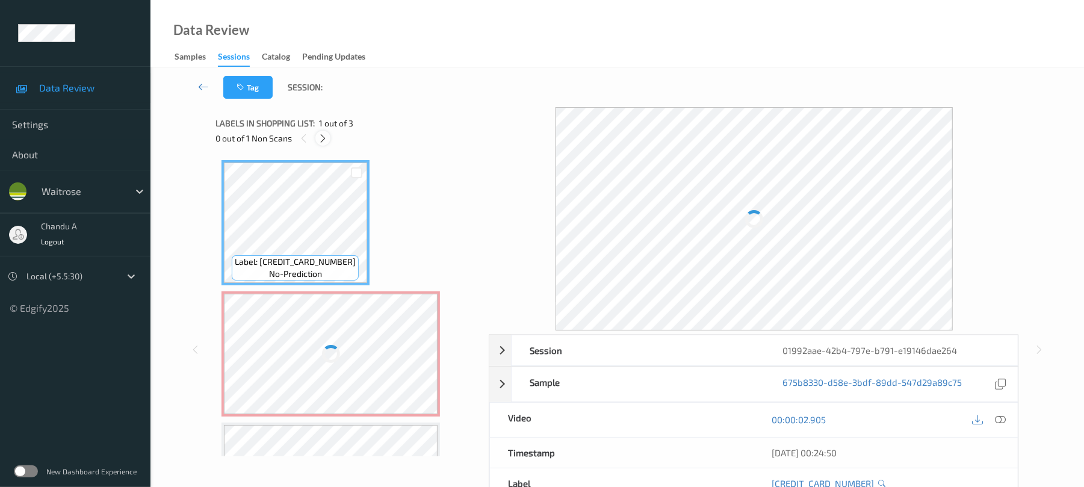
click at [326, 145] on div at bounding box center [323, 138] width 15 height 15
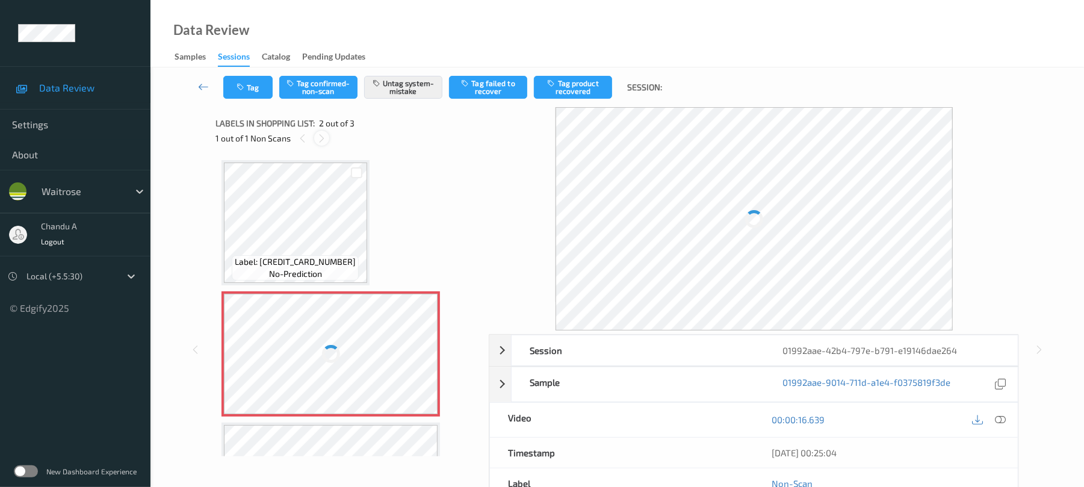
scroll to position [6, 0]
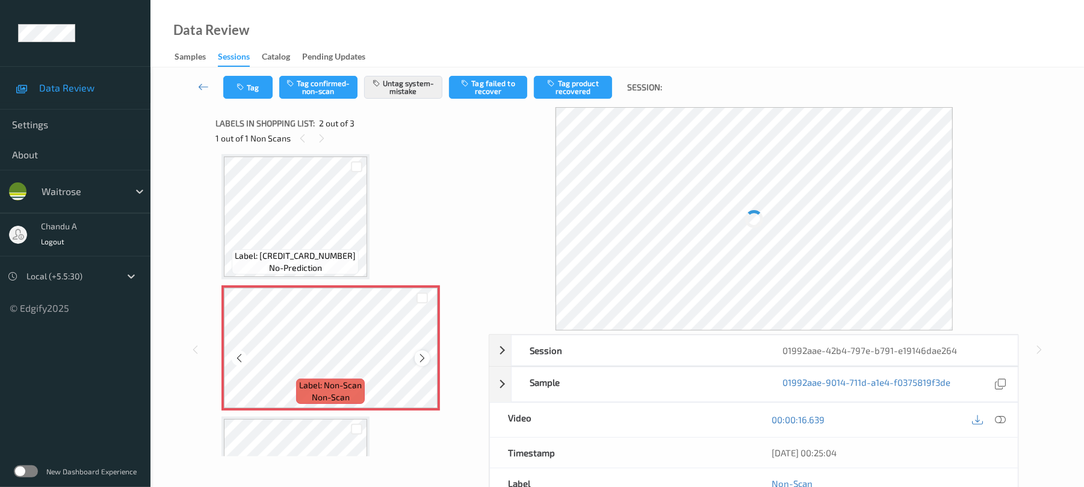
click at [424, 355] on icon at bounding box center [422, 358] width 10 height 11
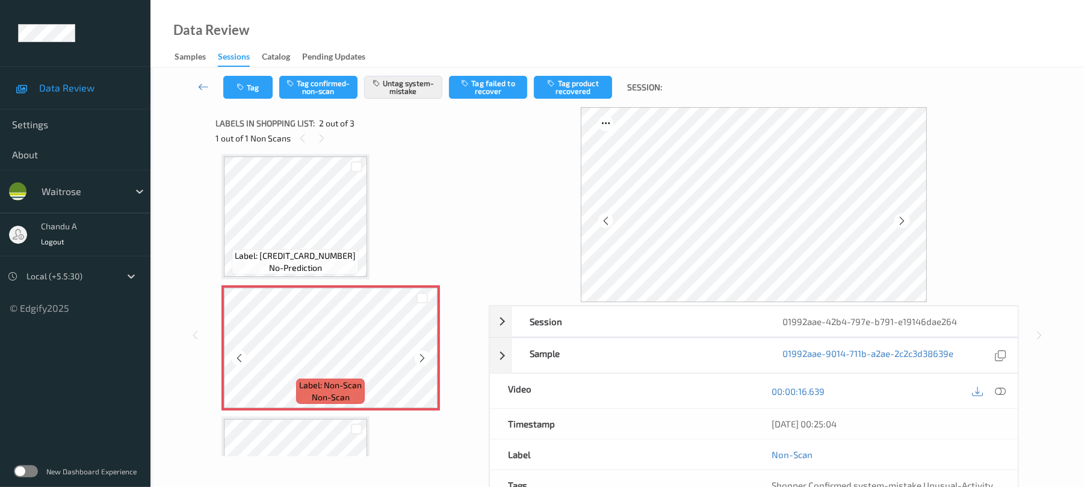
click at [424, 355] on icon at bounding box center [422, 358] width 10 height 11
click at [417, 356] on icon at bounding box center [422, 358] width 10 height 11
click at [420, 355] on icon at bounding box center [422, 358] width 10 height 11
click at [421, 355] on icon at bounding box center [422, 358] width 10 height 11
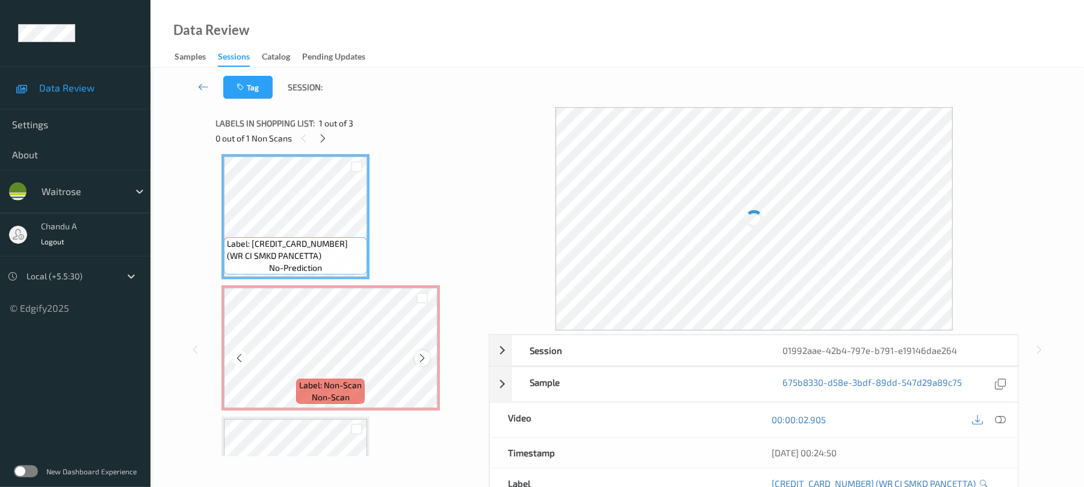
click at [419, 362] on icon at bounding box center [422, 358] width 10 height 11
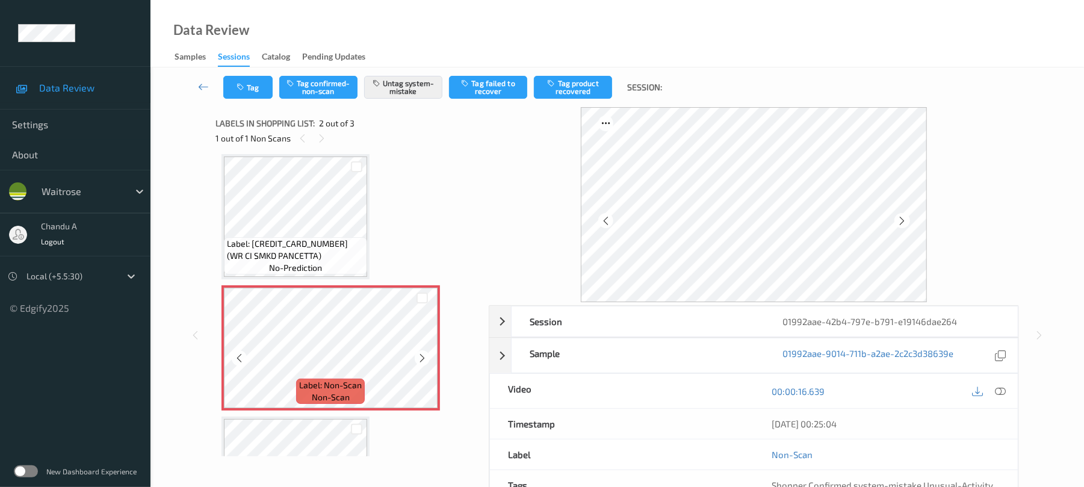
click at [419, 362] on icon at bounding box center [422, 358] width 10 height 11
click at [269, 96] on button "Tag" at bounding box center [247, 87] width 49 height 23
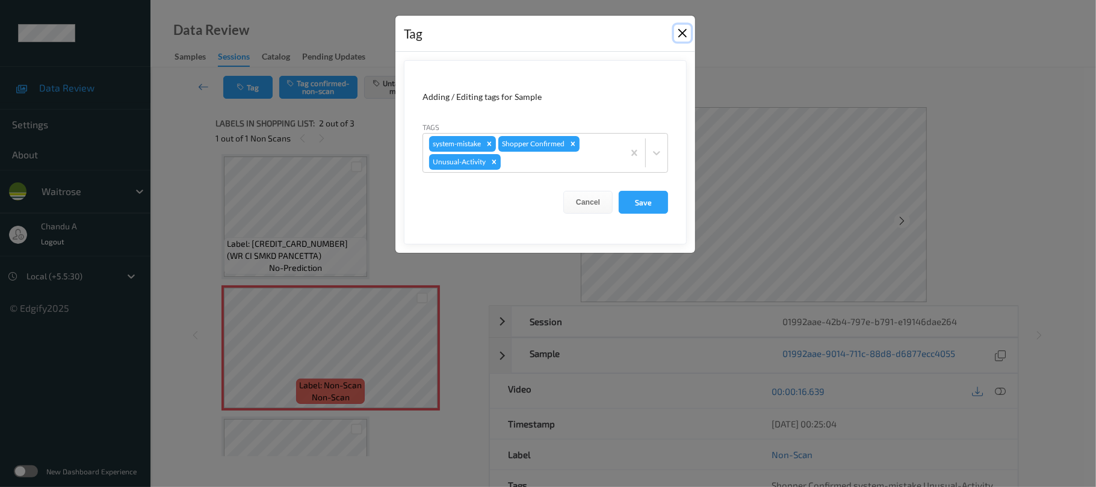
click at [682, 25] on button "Close" at bounding box center [682, 33] width 17 height 17
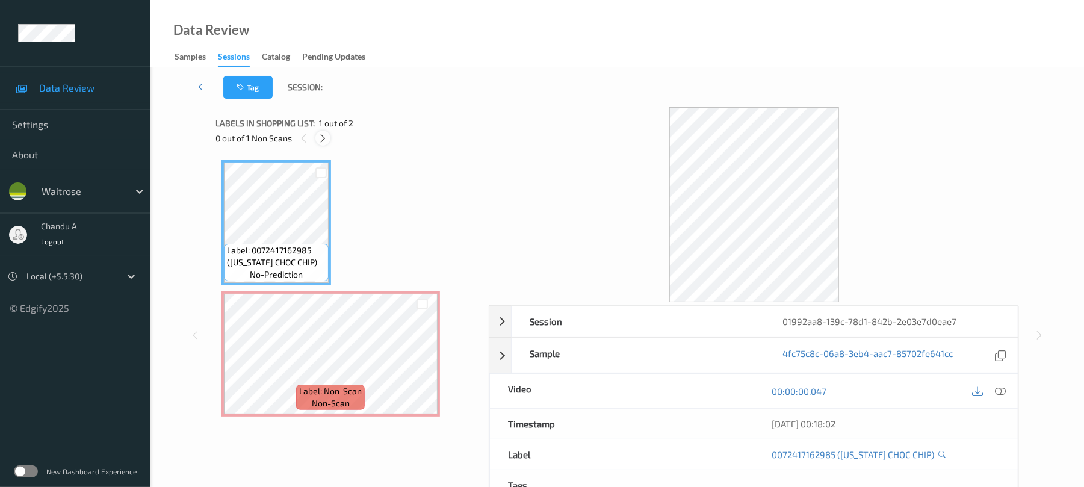
click at [326, 140] on icon at bounding box center [323, 138] width 10 height 11
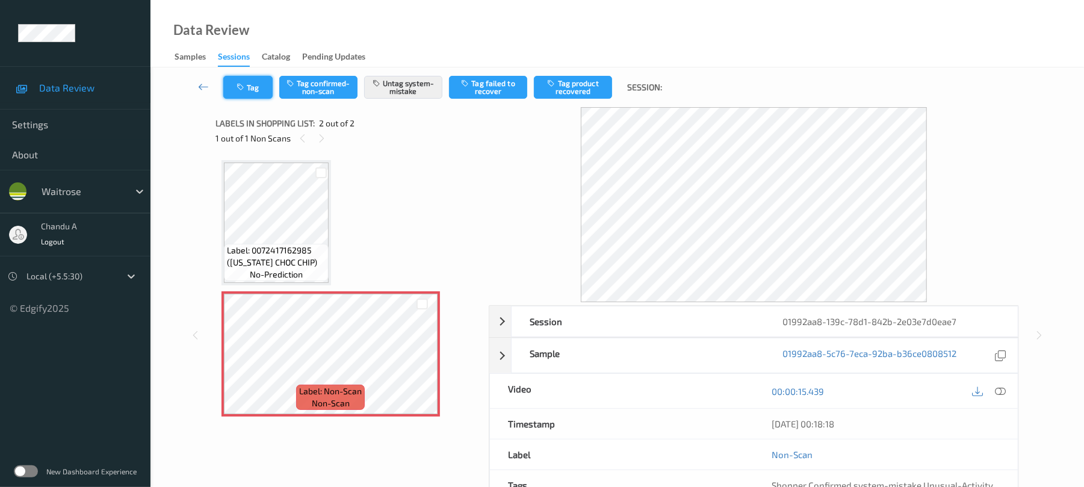
click at [240, 85] on icon "button" at bounding box center [242, 87] width 10 height 8
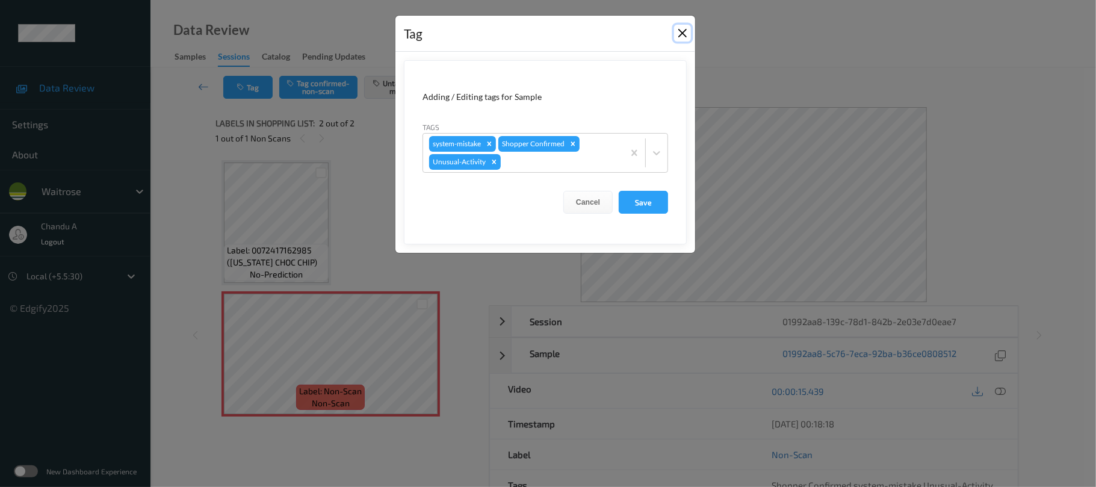
click at [682, 39] on button "Close" at bounding box center [682, 33] width 17 height 17
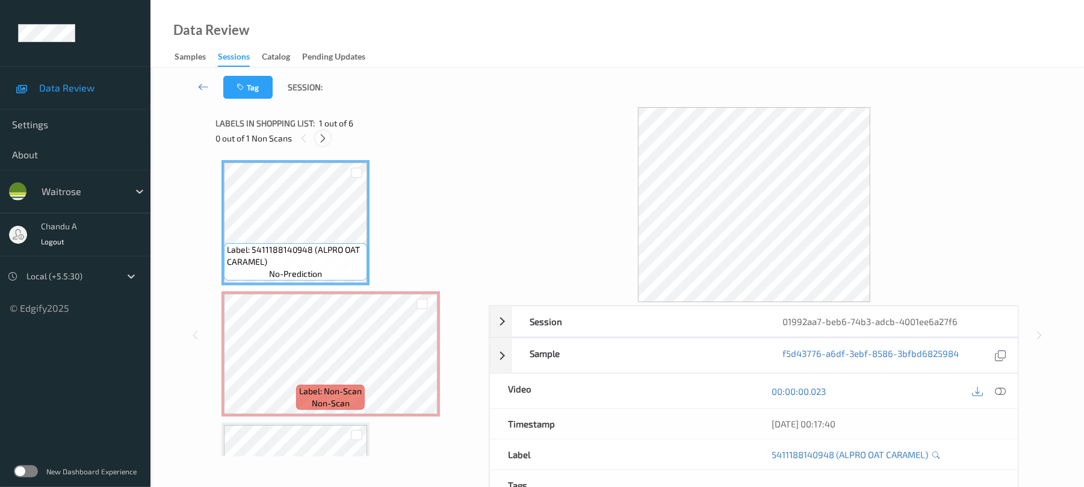
click at [328, 142] on icon at bounding box center [323, 138] width 10 height 11
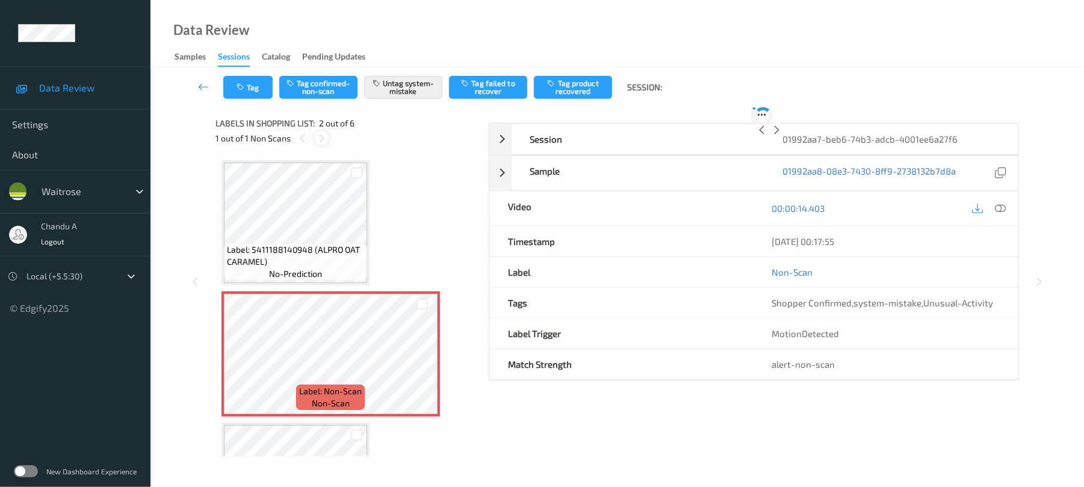
scroll to position [6, 0]
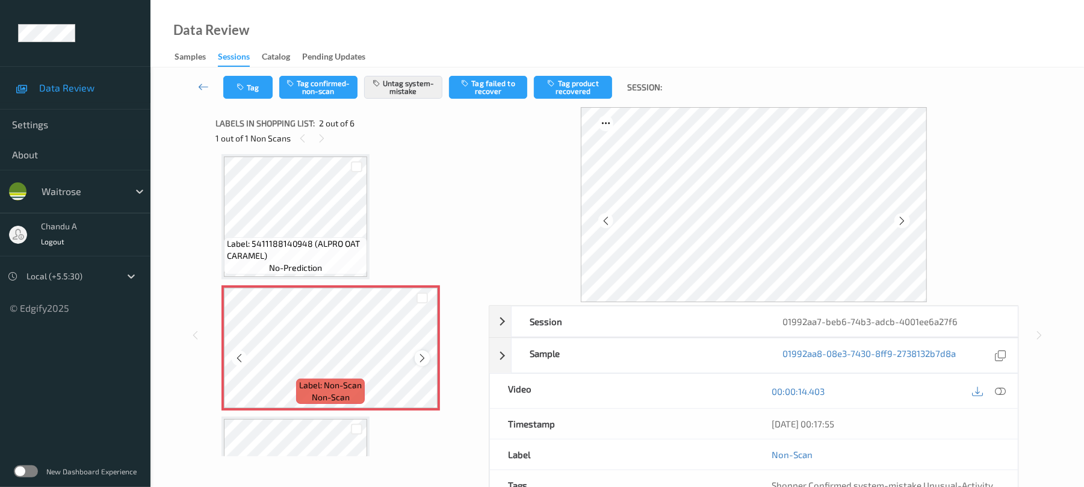
click at [424, 353] on icon at bounding box center [422, 358] width 10 height 11
click at [423, 353] on icon at bounding box center [422, 358] width 10 height 11
click at [243, 85] on icon "button" at bounding box center [242, 87] width 10 height 8
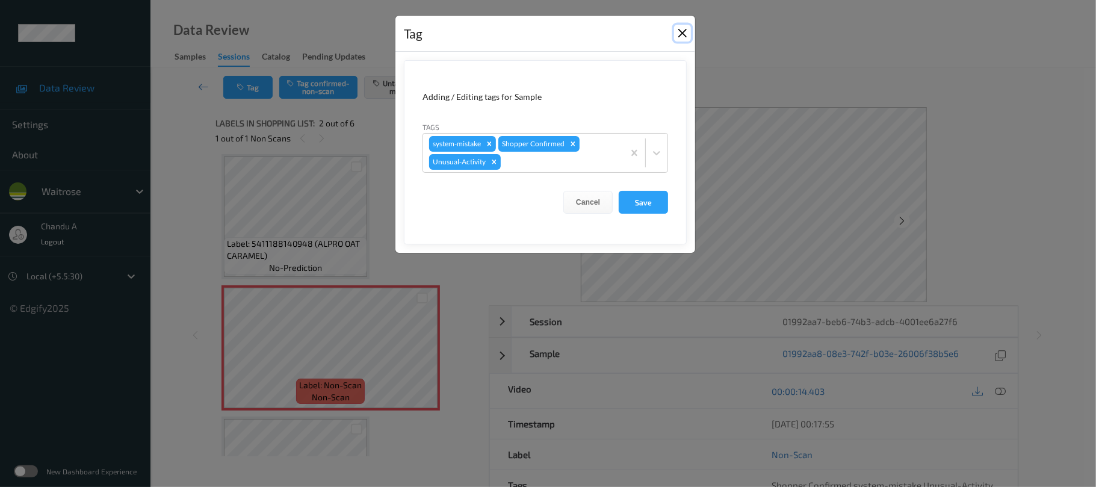
click at [680, 34] on button "Close" at bounding box center [682, 33] width 17 height 17
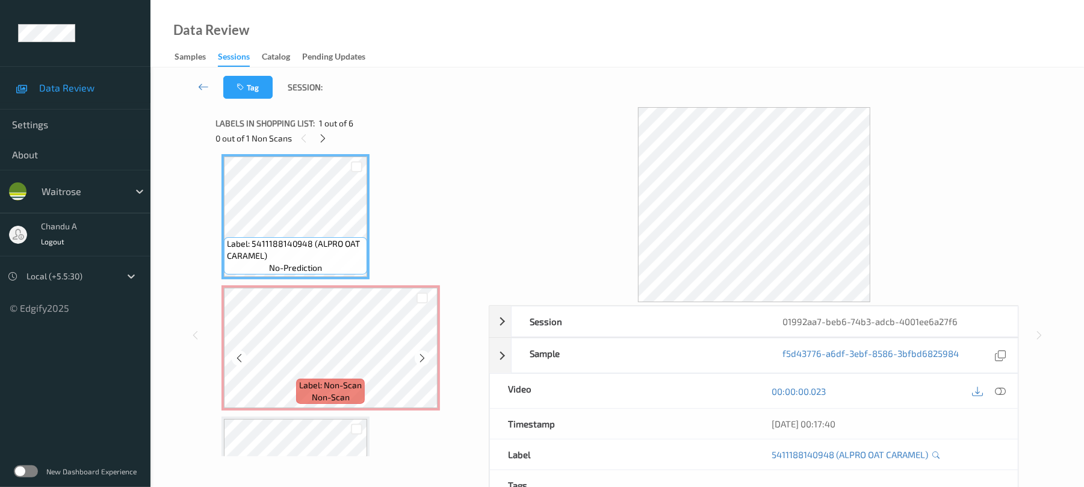
scroll to position [0, 0]
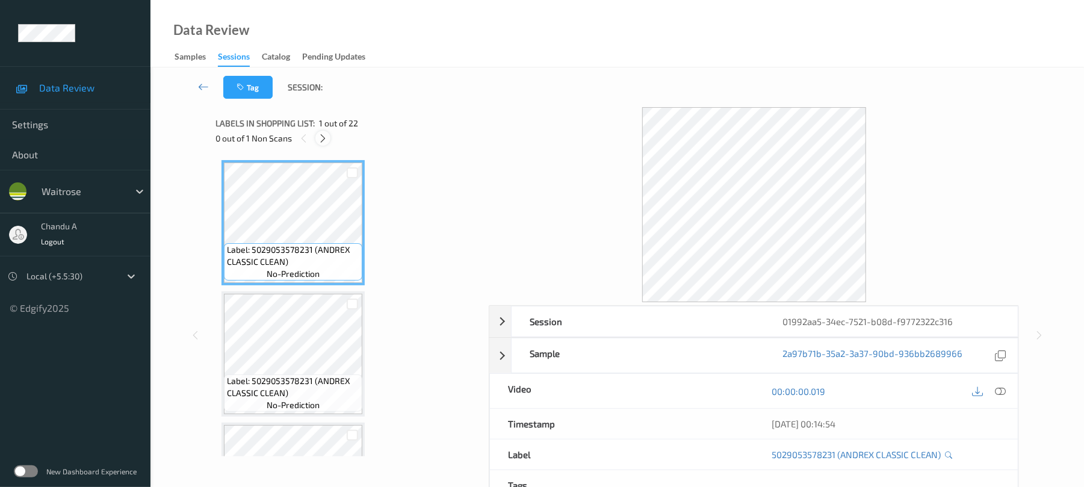
click at [324, 138] on icon at bounding box center [323, 138] width 10 height 11
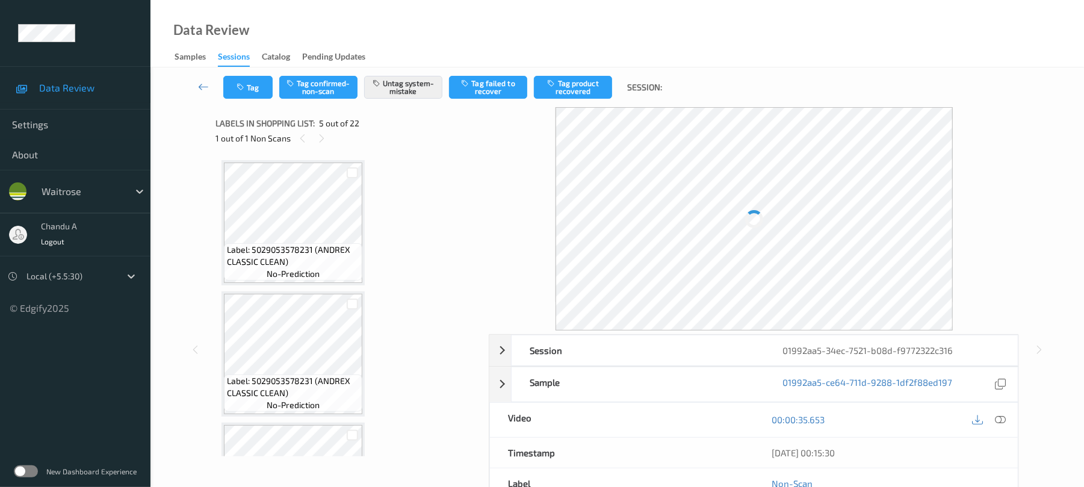
scroll to position [400, 0]
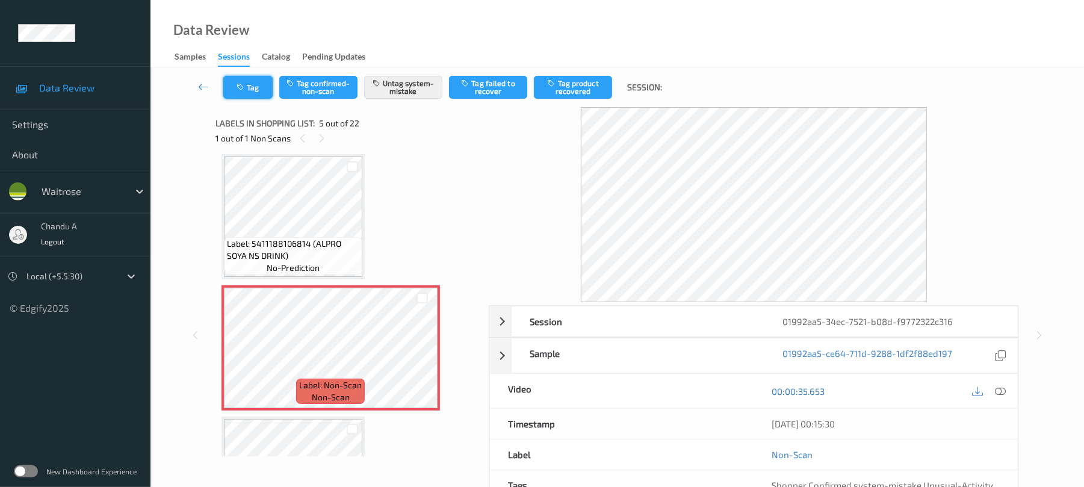
click at [236, 98] on div "Tag Tag confirmed-non-scan Untag system-mistake Tag failed to recover Tag produ…" at bounding box center [617, 87] width 884 height 40
click at [252, 92] on button "Tag" at bounding box center [247, 87] width 49 height 23
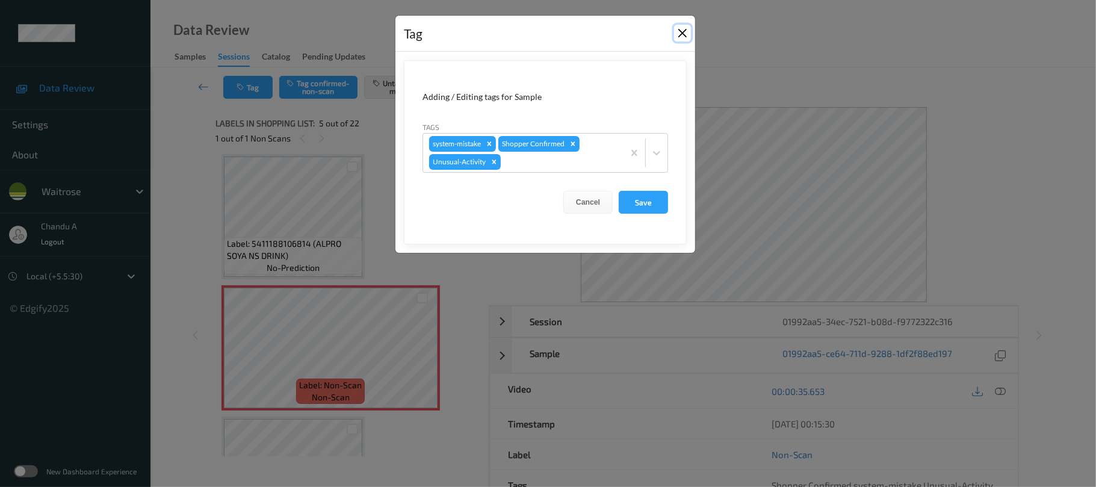
click at [680, 33] on button "Close" at bounding box center [682, 33] width 17 height 17
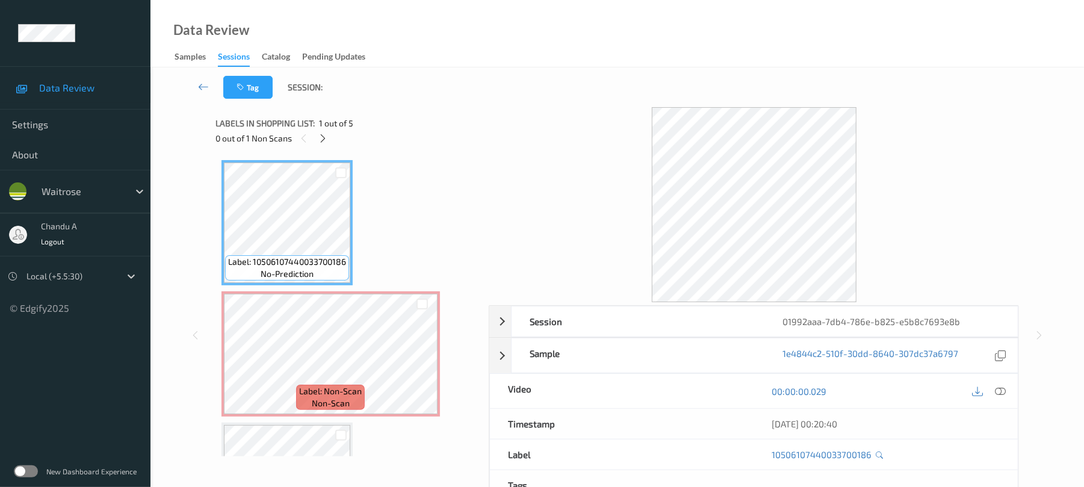
drag, startPoint x: 323, startPoint y: 138, endPoint x: 320, endPoint y: 148, distance: 10.1
click at [323, 137] on icon at bounding box center [323, 138] width 10 height 11
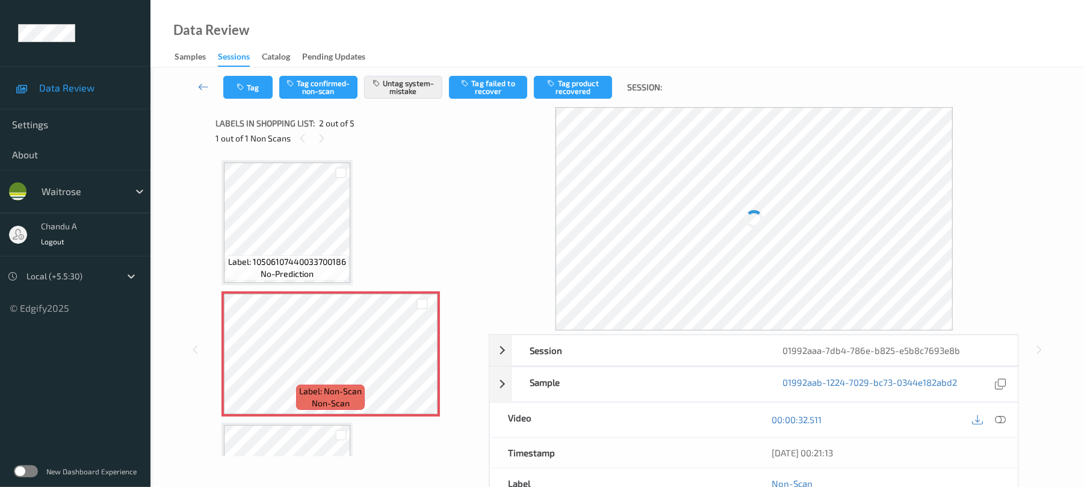
scroll to position [6, 0]
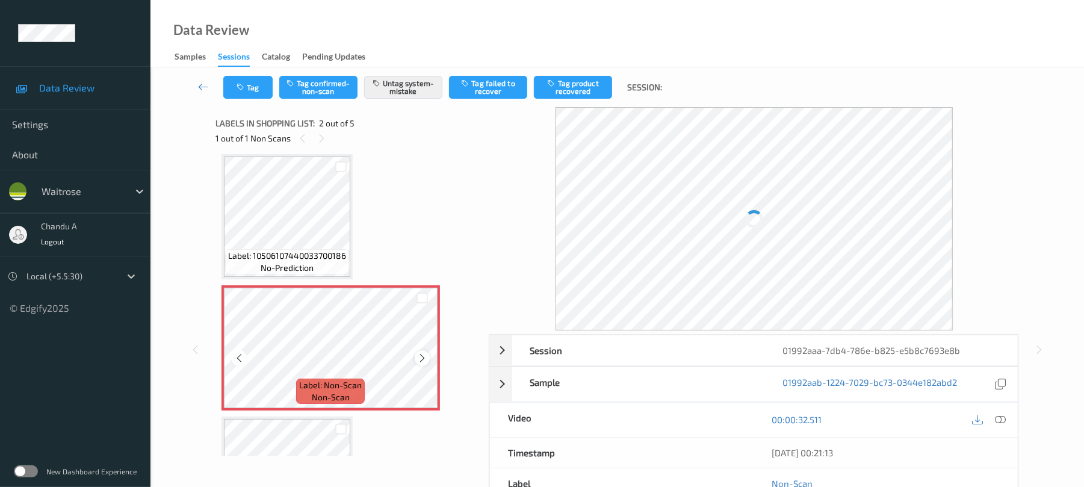
click at [424, 357] on icon at bounding box center [422, 358] width 10 height 11
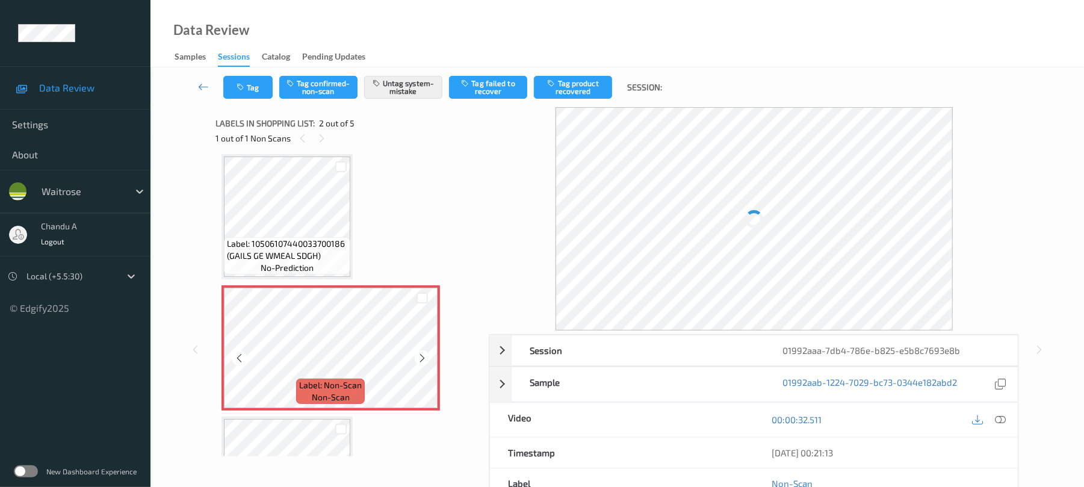
click at [424, 357] on icon at bounding box center [422, 358] width 10 height 11
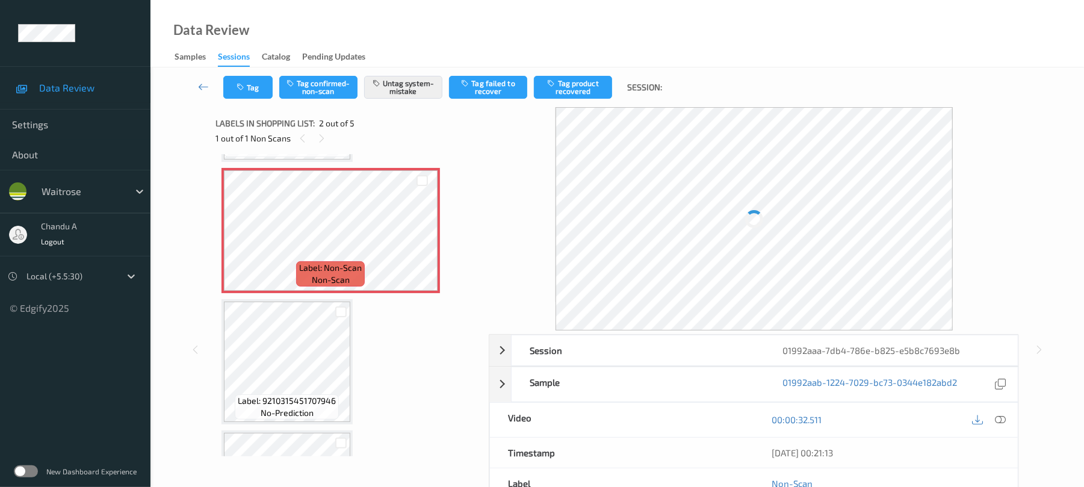
scroll to position [80, 0]
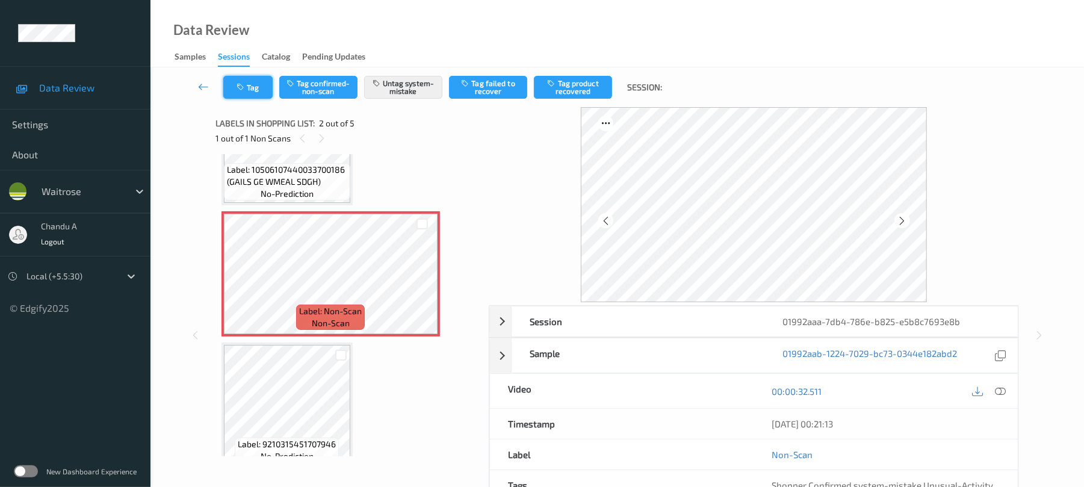
click at [256, 90] on button "Tag" at bounding box center [247, 87] width 49 height 23
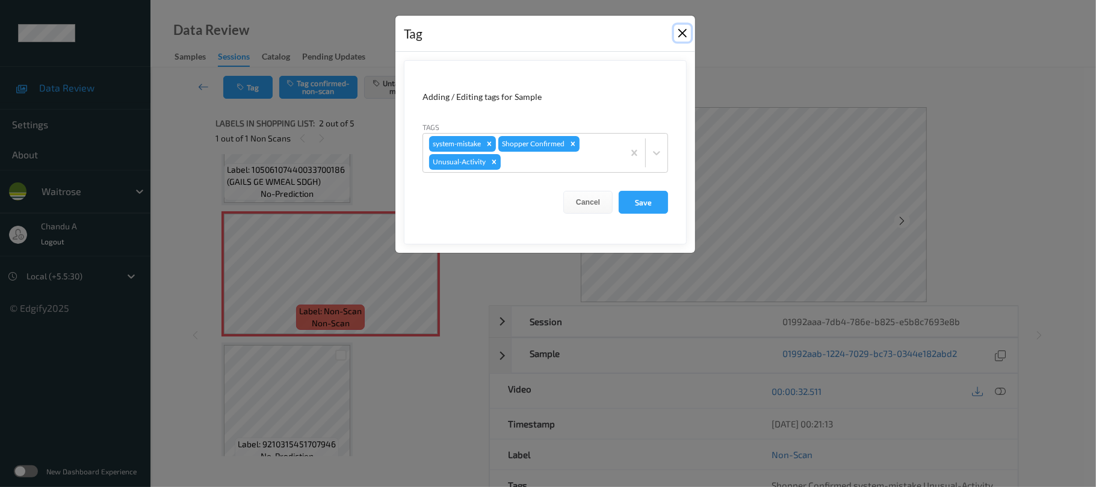
click at [679, 35] on button "Close" at bounding box center [682, 33] width 17 height 17
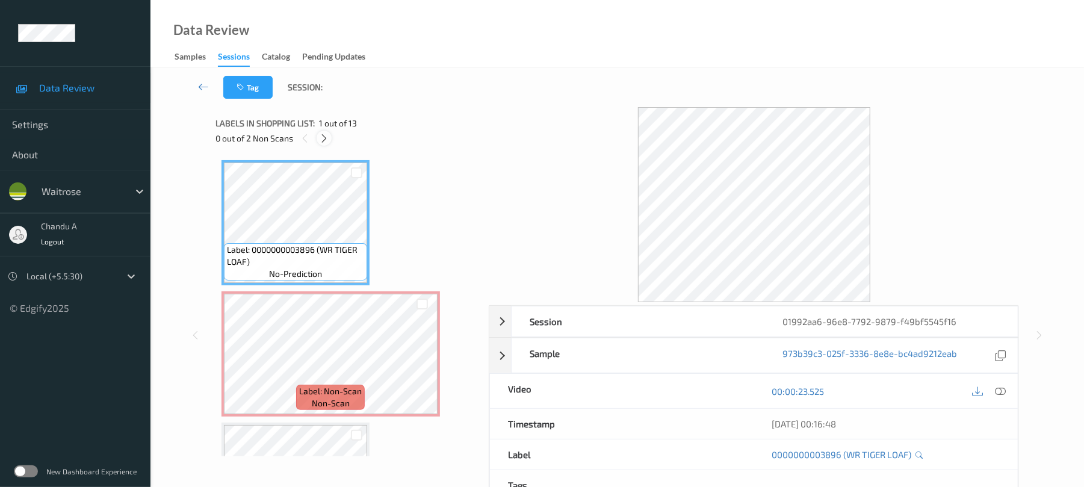
click at [324, 135] on icon at bounding box center [324, 138] width 10 height 11
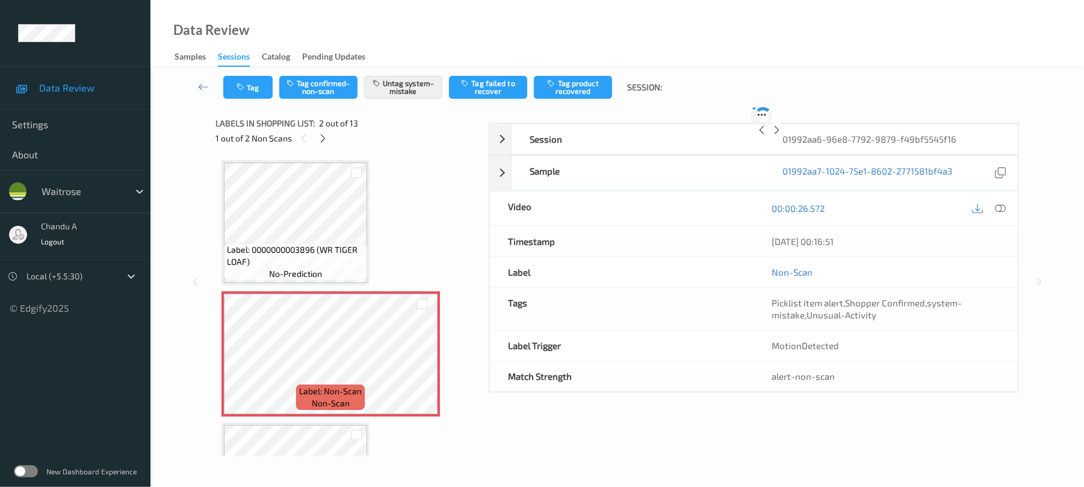
scroll to position [6, 0]
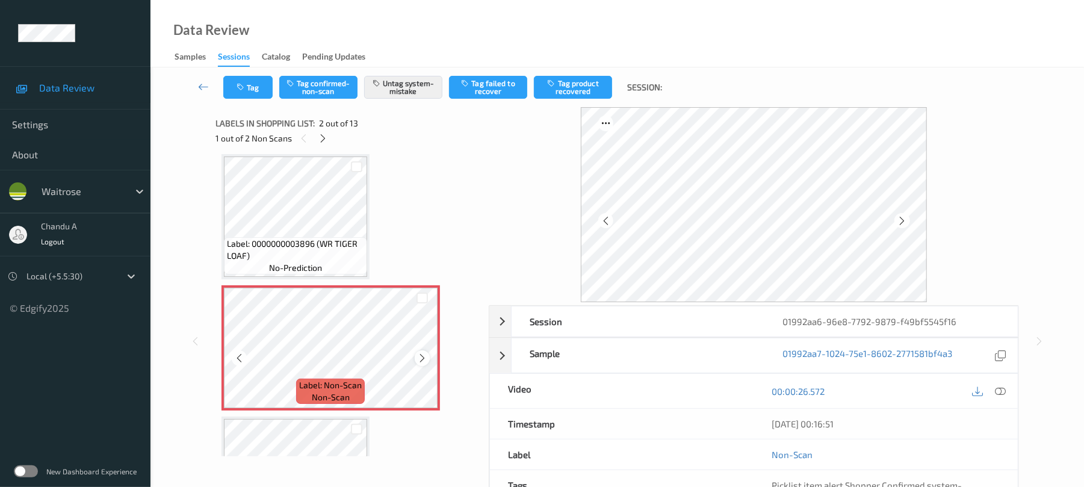
click at [424, 359] on icon at bounding box center [422, 358] width 10 height 11
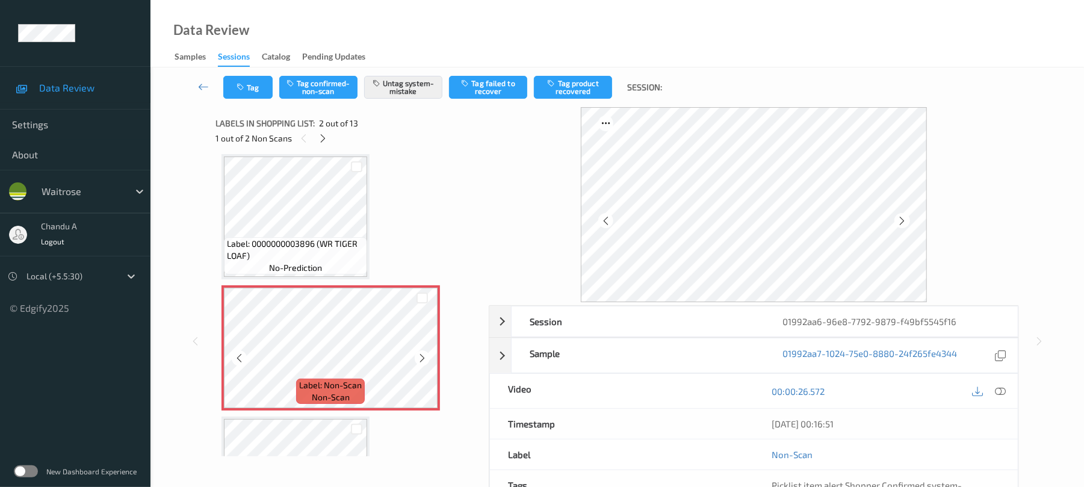
click at [424, 359] on icon at bounding box center [422, 358] width 10 height 11
click at [254, 89] on button "Tag" at bounding box center [247, 87] width 49 height 23
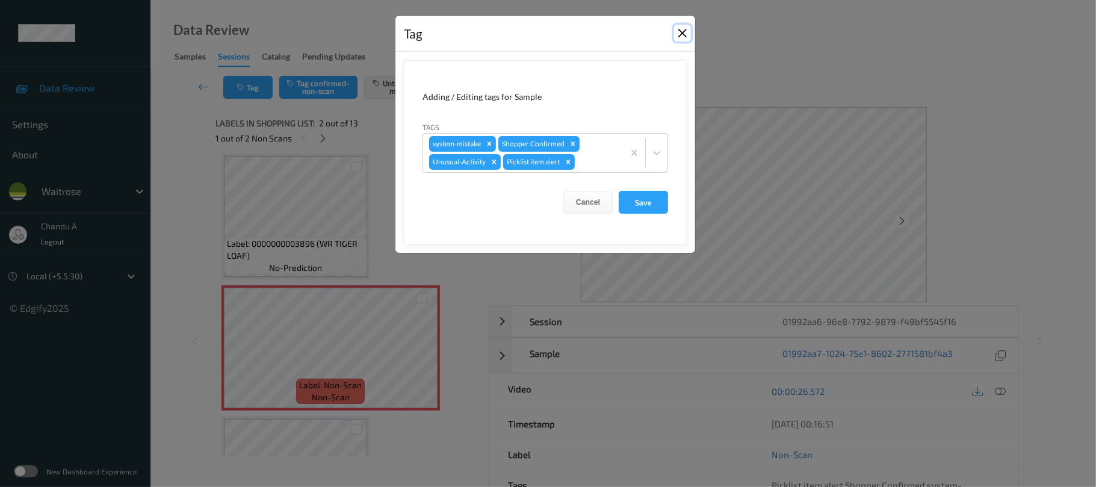
click at [687, 33] on button "Close" at bounding box center [682, 33] width 17 height 17
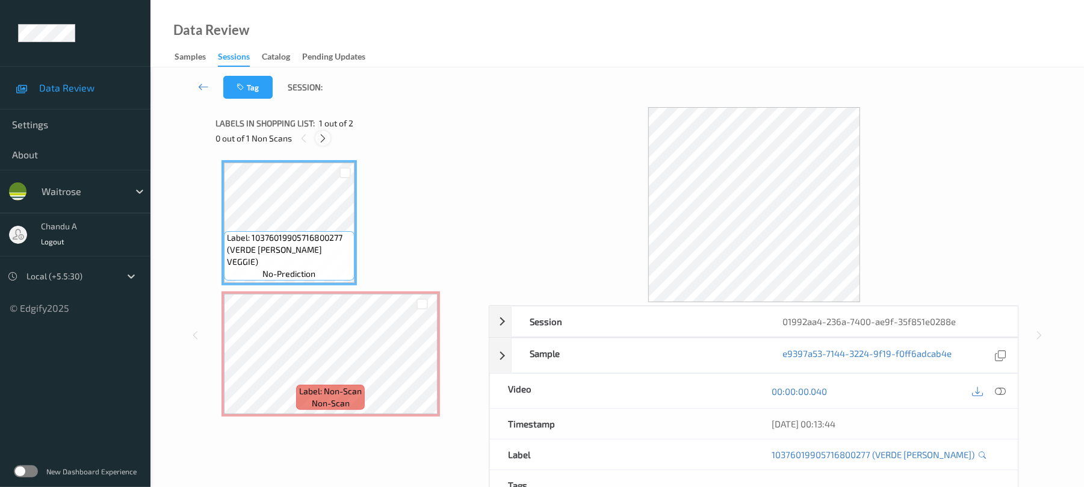
click at [316, 135] on div at bounding box center [323, 138] width 15 height 15
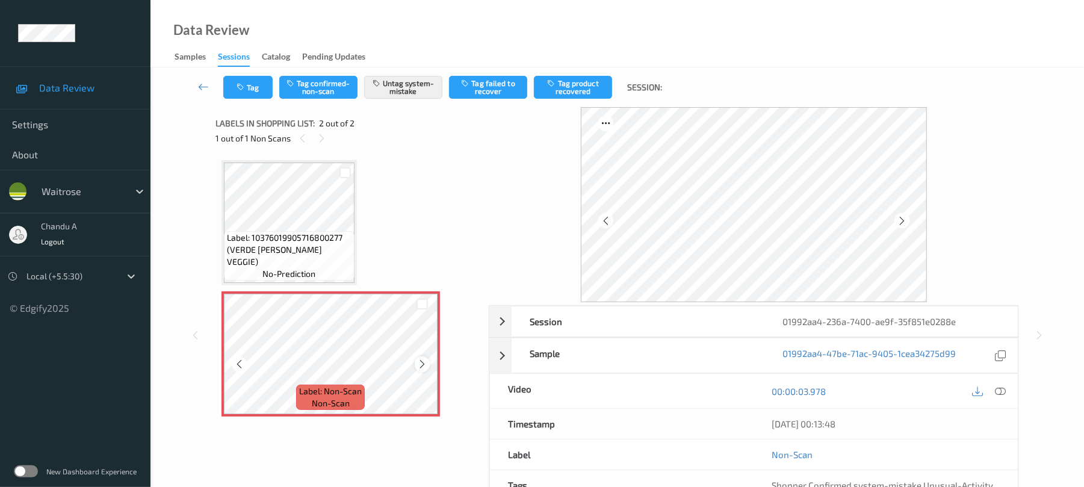
click at [417, 361] on icon at bounding box center [422, 364] width 10 height 11
click at [417, 358] on div at bounding box center [422, 363] width 15 height 15
click at [261, 98] on button "Tag" at bounding box center [247, 87] width 49 height 23
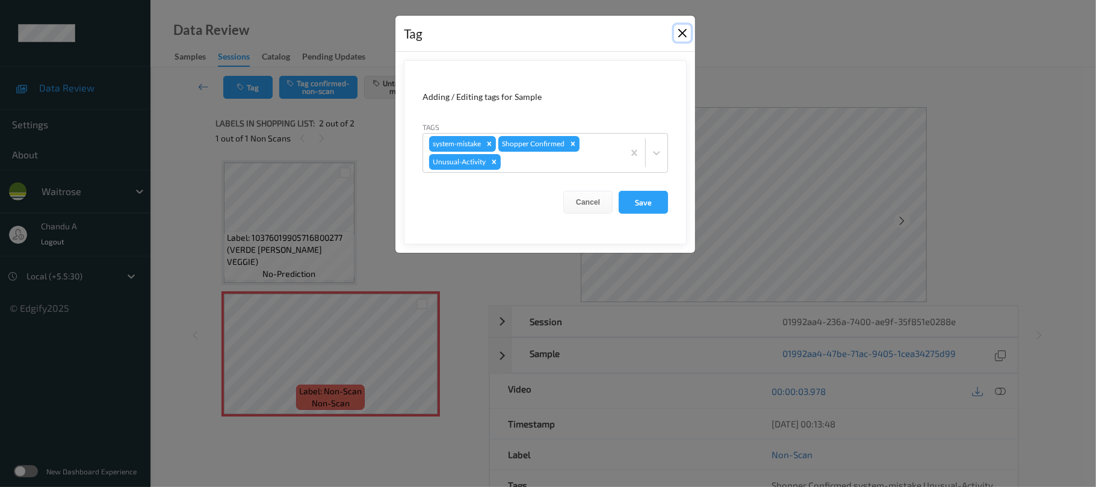
click at [687, 30] on button "Close" at bounding box center [682, 33] width 17 height 17
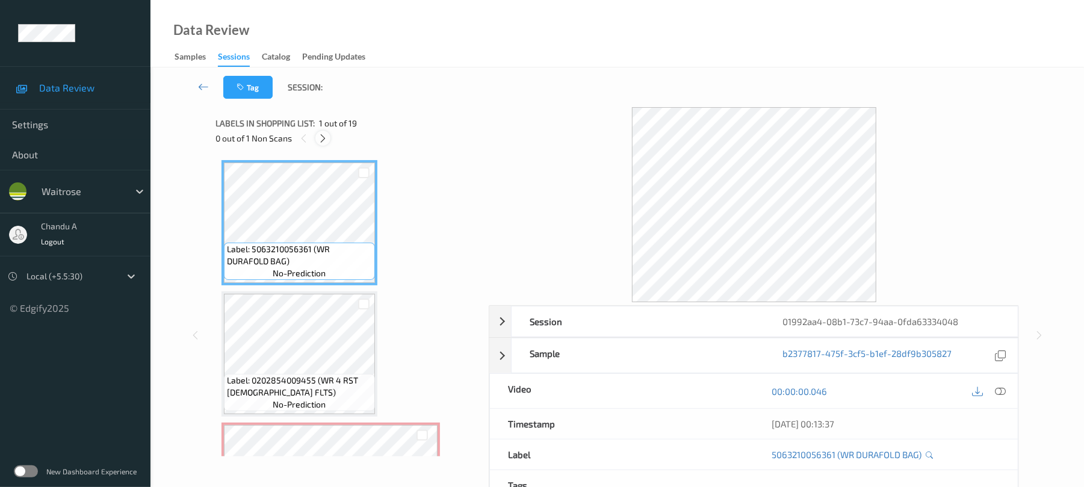
click at [321, 140] on icon at bounding box center [323, 138] width 10 height 11
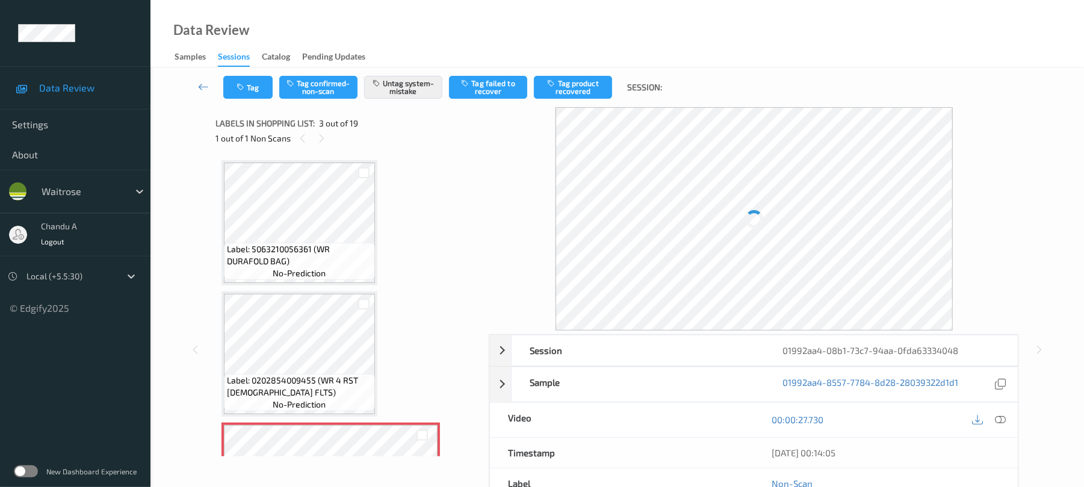
scroll to position [137, 0]
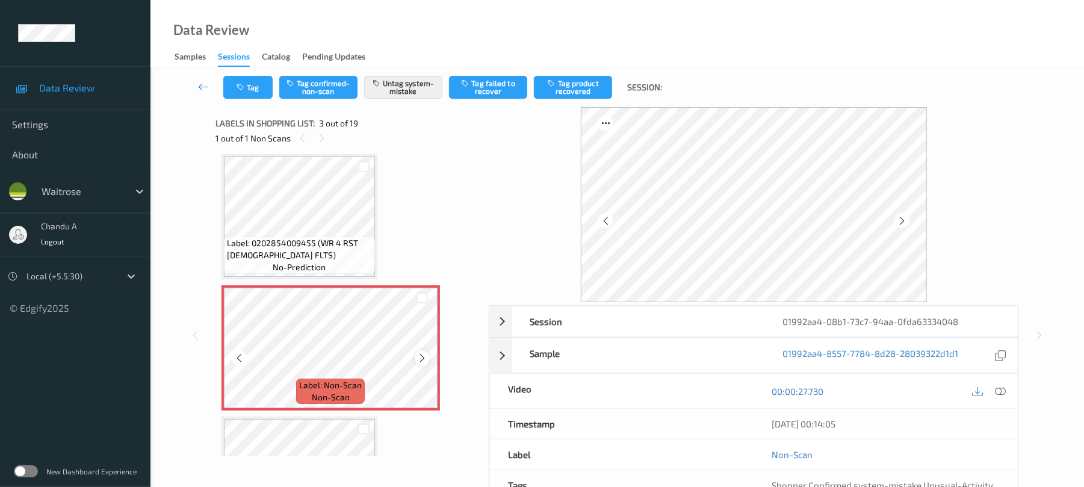
click at [421, 362] on icon at bounding box center [422, 358] width 10 height 11
click at [421, 356] on icon at bounding box center [422, 358] width 10 height 11
click at [420, 356] on icon at bounding box center [422, 358] width 10 height 11
click at [265, 87] on button "Tag" at bounding box center [247, 87] width 49 height 23
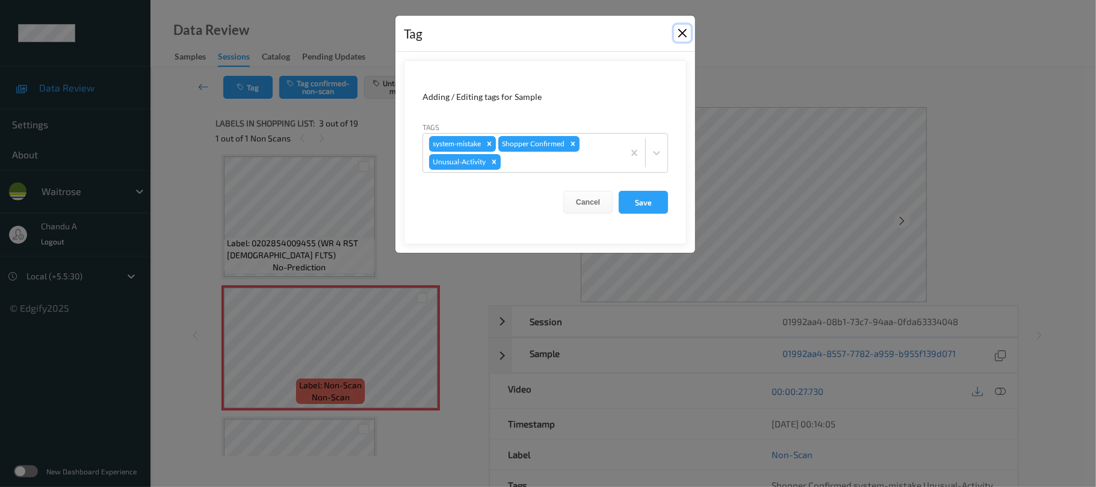
click at [683, 32] on button "Close" at bounding box center [682, 33] width 17 height 17
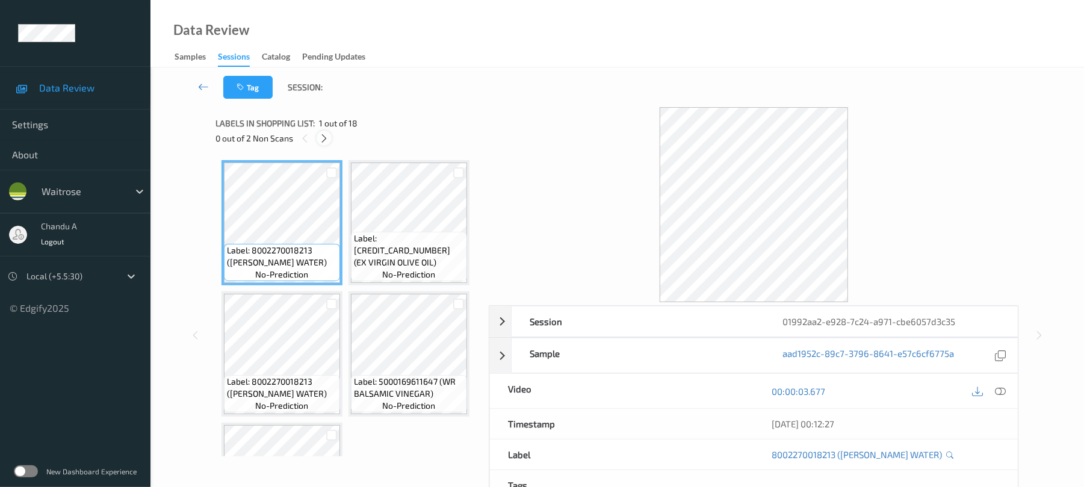
click at [326, 136] on icon at bounding box center [324, 138] width 10 height 11
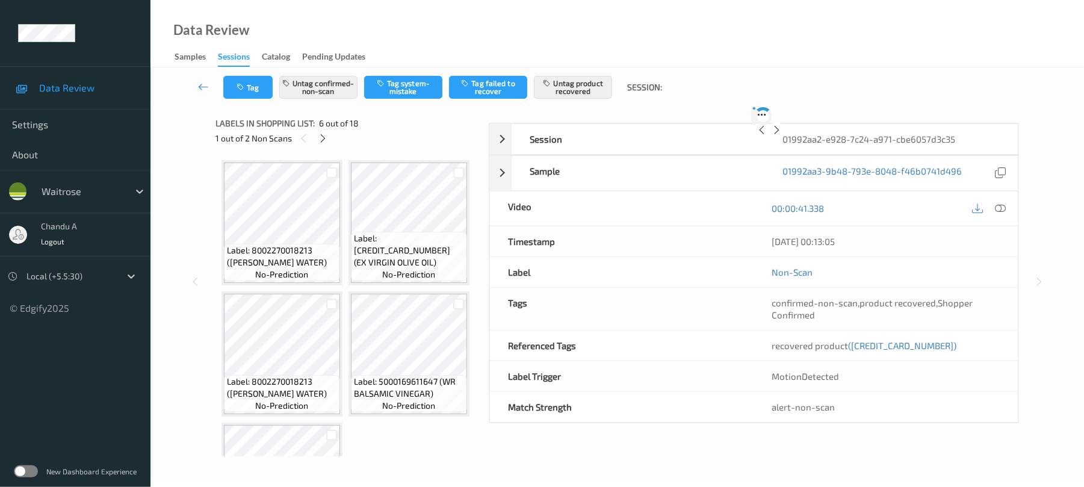
scroll to position [531, 0]
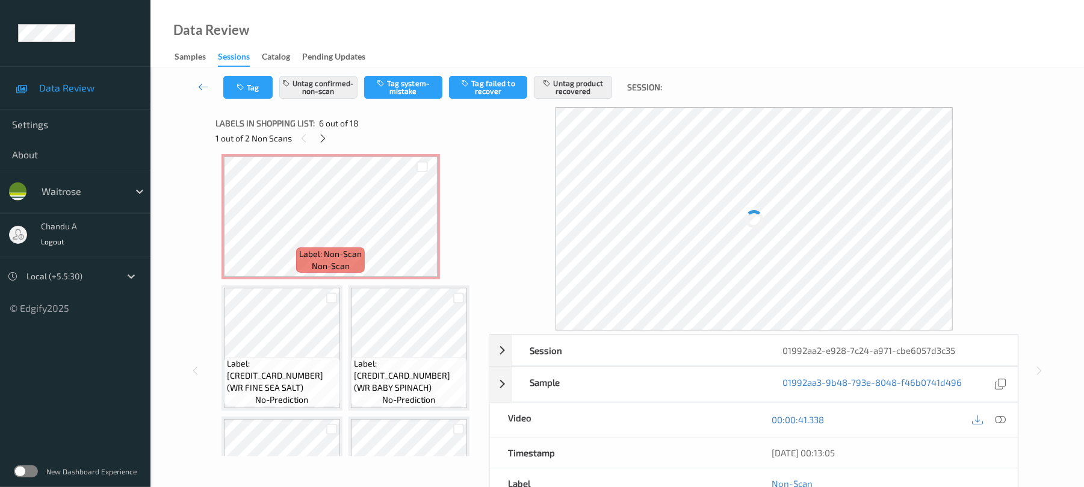
click at [418, 101] on icon at bounding box center [422, 95] width 10 height 11
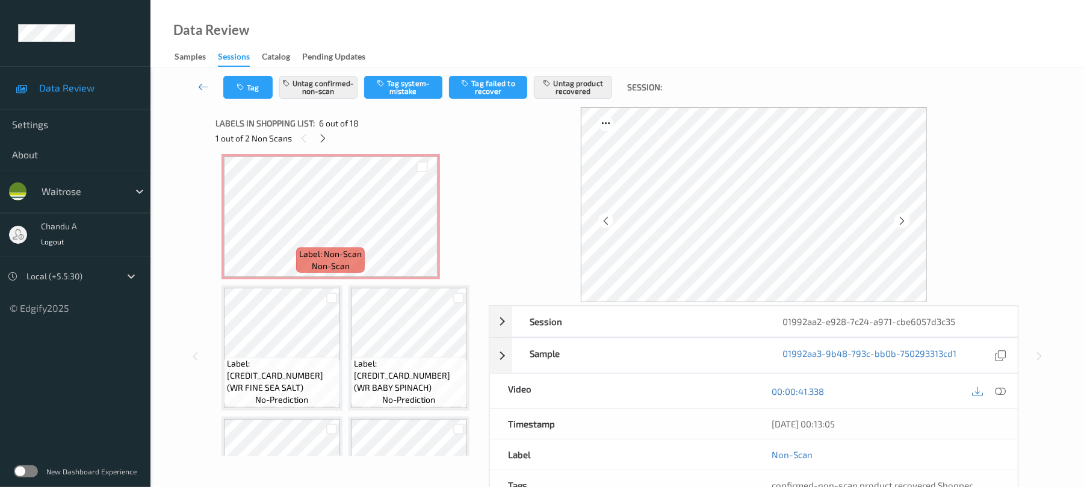
click at [418, 101] on icon at bounding box center [422, 95] width 10 height 11
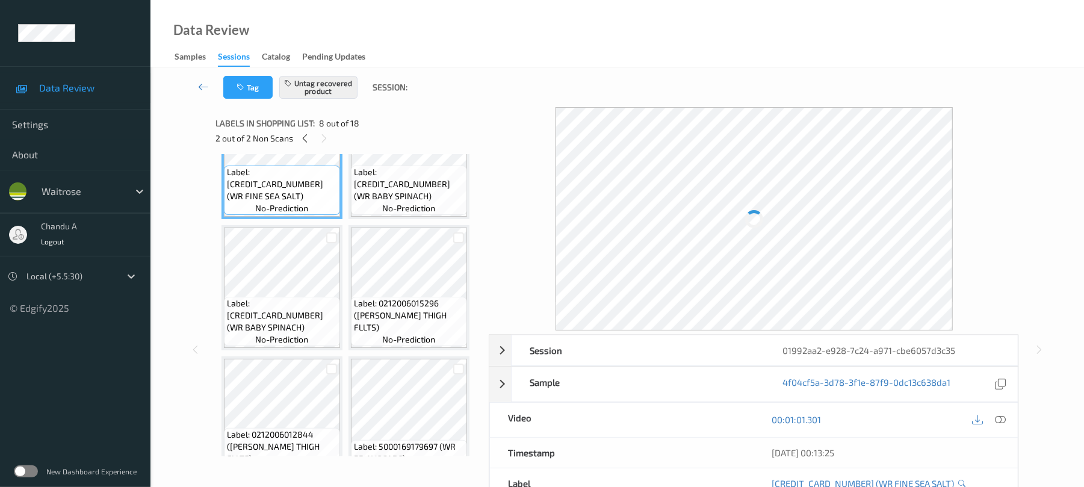
scroll to position [692, 0]
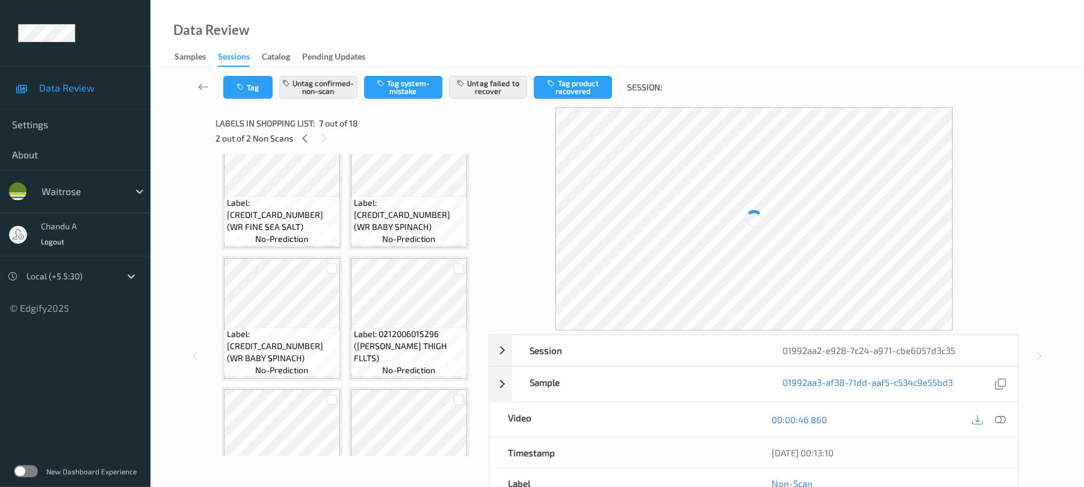
click at [427, 73] on div at bounding box center [422, 65] width 15 height 15
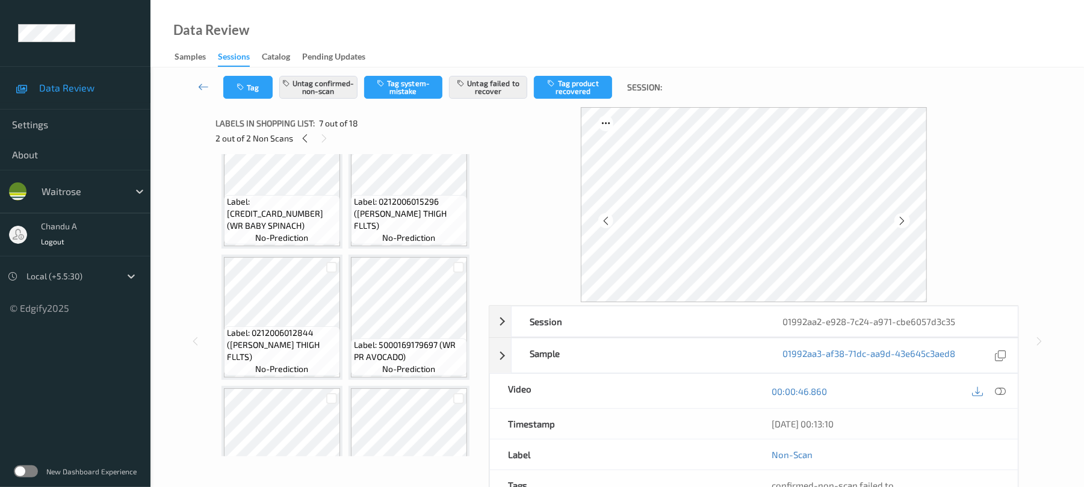
scroll to position [853, 0]
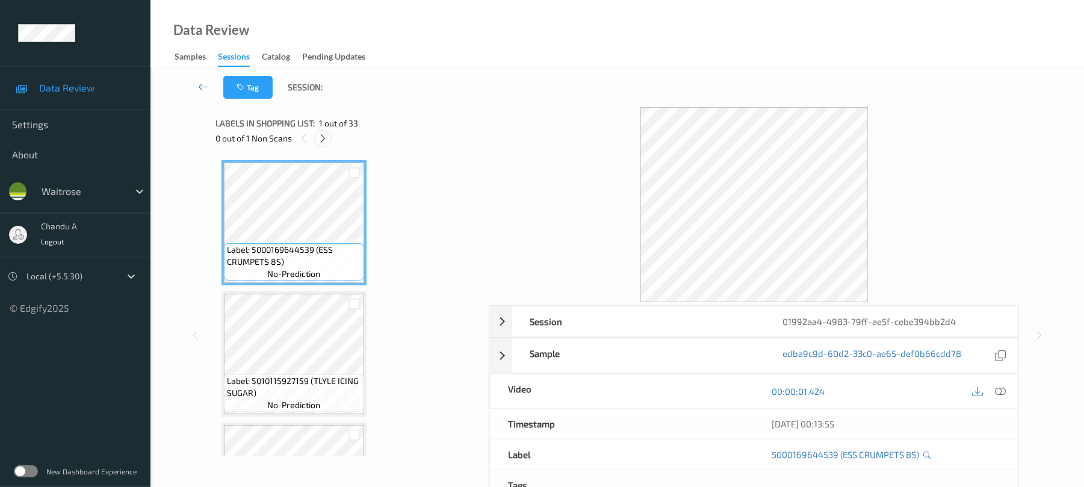
click at [319, 143] on icon at bounding box center [323, 138] width 10 height 11
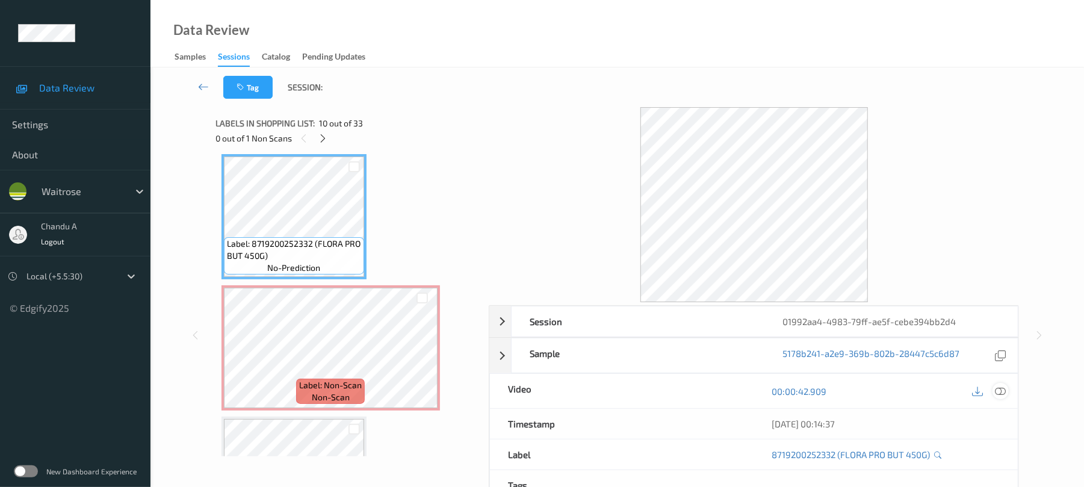
click at [998, 396] on icon at bounding box center [1001, 391] width 11 height 11
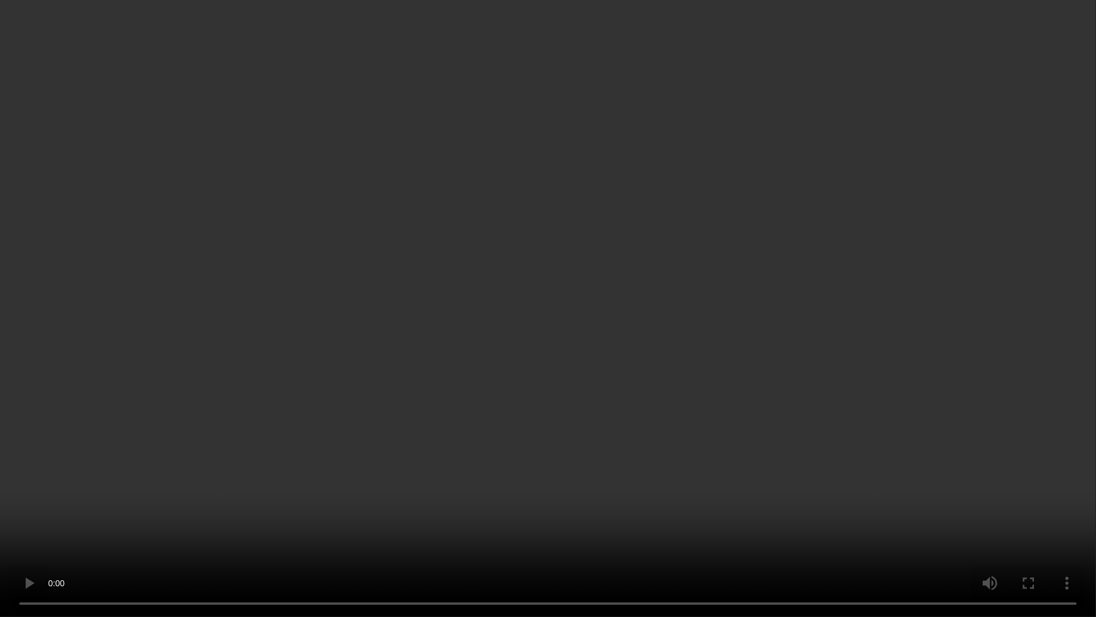
click at [733, 330] on video at bounding box center [548, 308] width 1096 height 617
click at [555, 340] on video at bounding box center [548, 308] width 1096 height 617
drag, startPoint x: 572, startPoint y: 360, endPoint x: 517, endPoint y: 30, distance: 334.6
click at [574, 359] on video at bounding box center [548, 308] width 1096 height 617
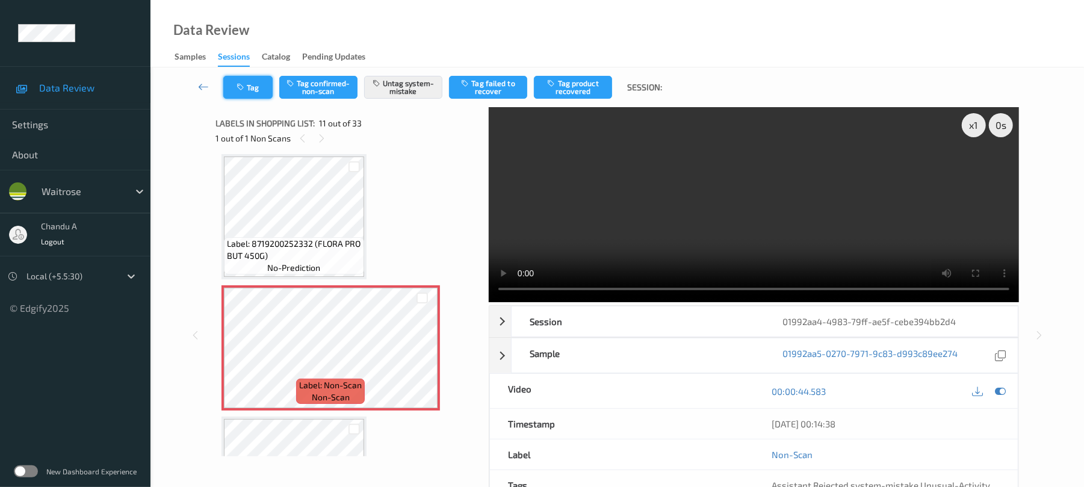
click at [256, 89] on button "Tag" at bounding box center [247, 87] width 49 height 23
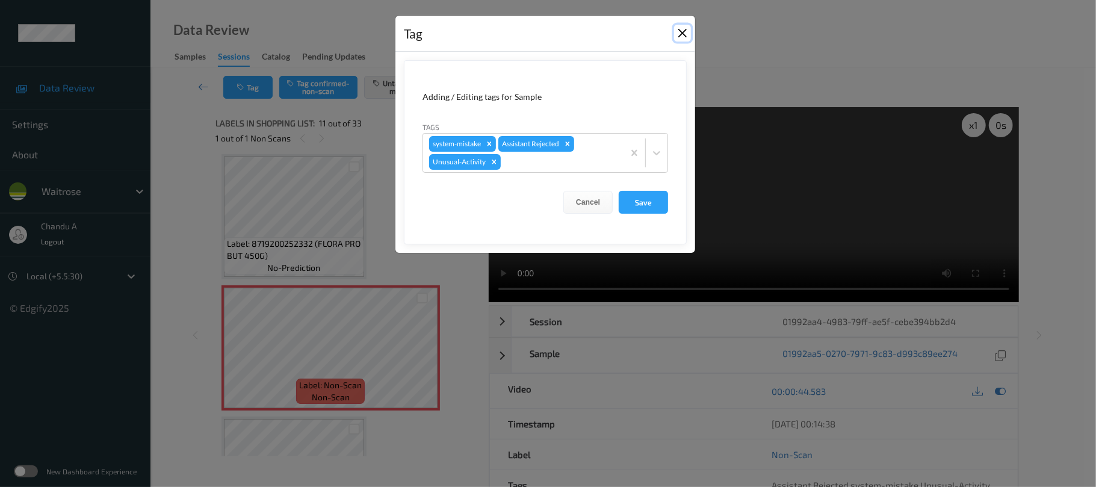
click at [683, 36] on button "Close" at bounding box center [682, 33] width 17 height 17
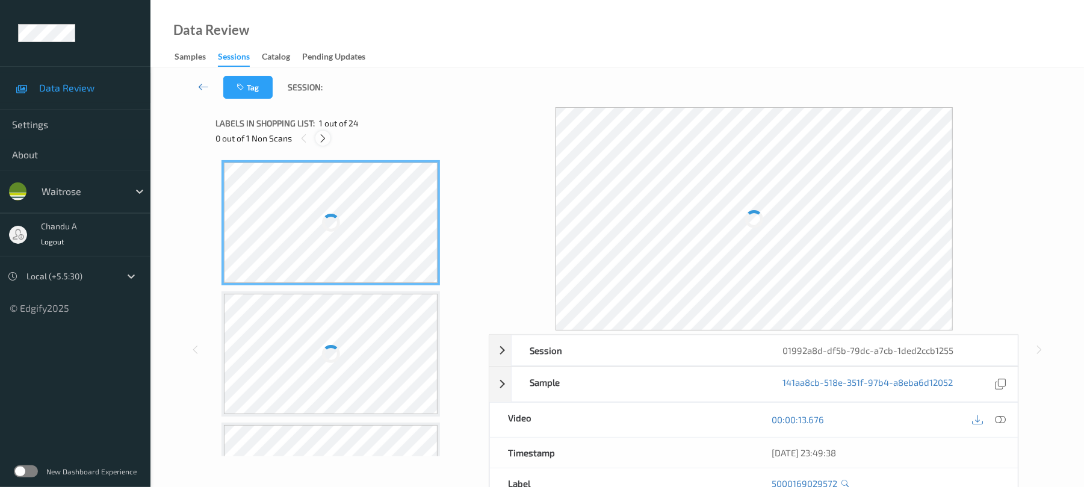
click at [323, 135] on icon at bounding box center [323, 138] width 10 height 11
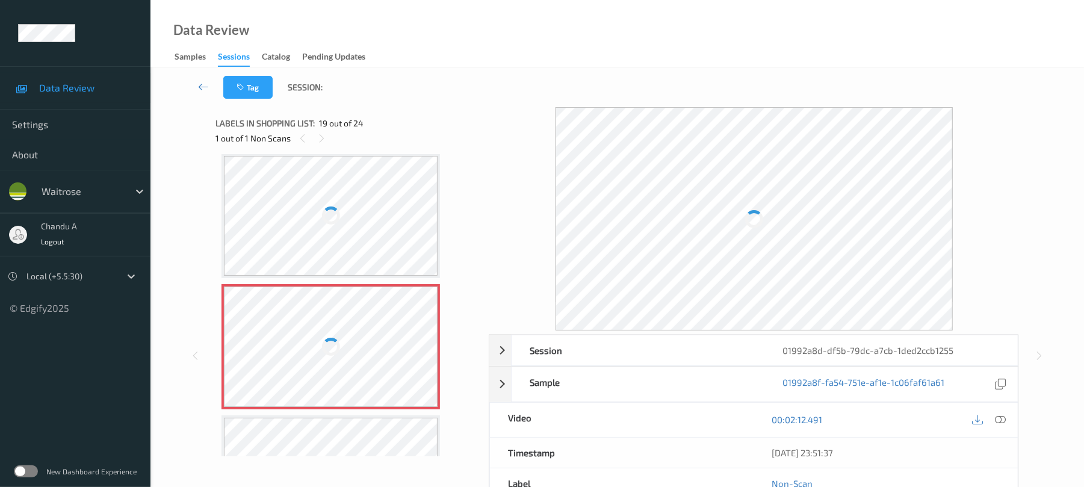
click at [417, 349] on div at bounding box center [331, 347] width 214 height 120
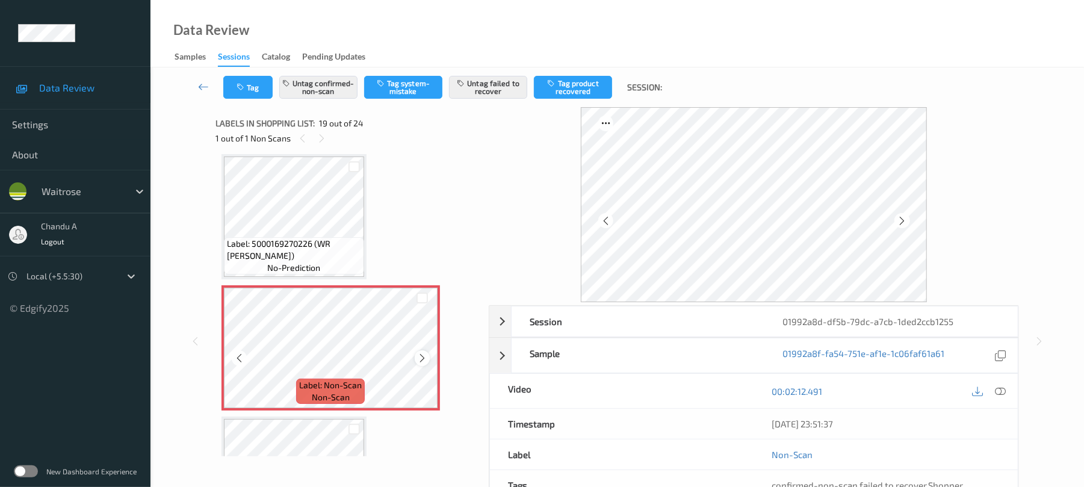
click at [424, 358] on icon at bounding box center [422, 358] width 10 height 11
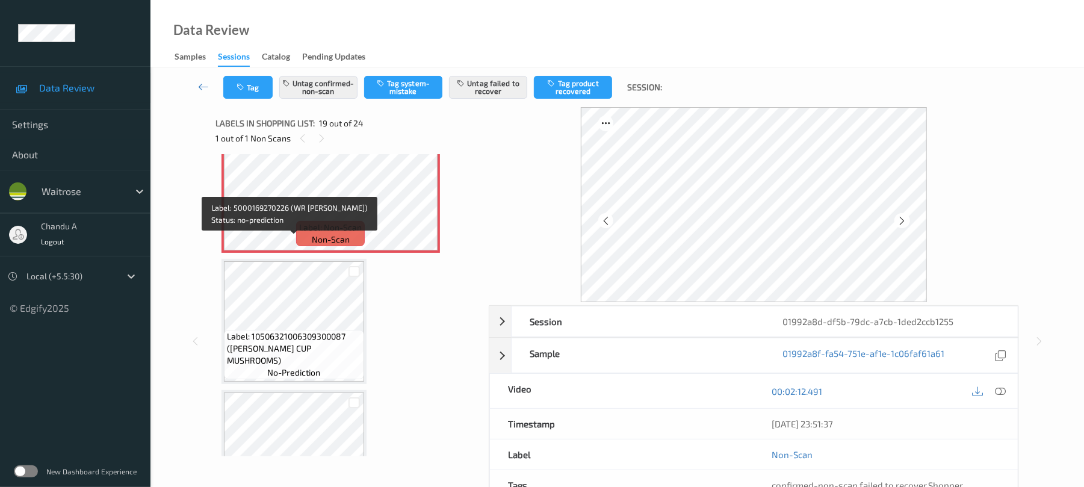
scroll to position [2398, 0]
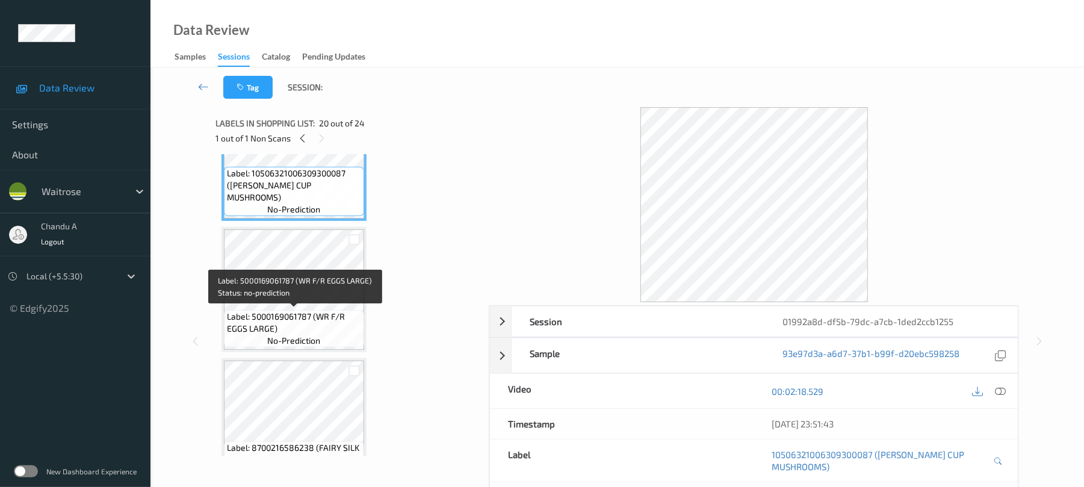
click at [302, 311] on span "Label: 5000169061787 (WR F/R EGGS LARGE)" at bounding box center [294, 323] width 134 height 24
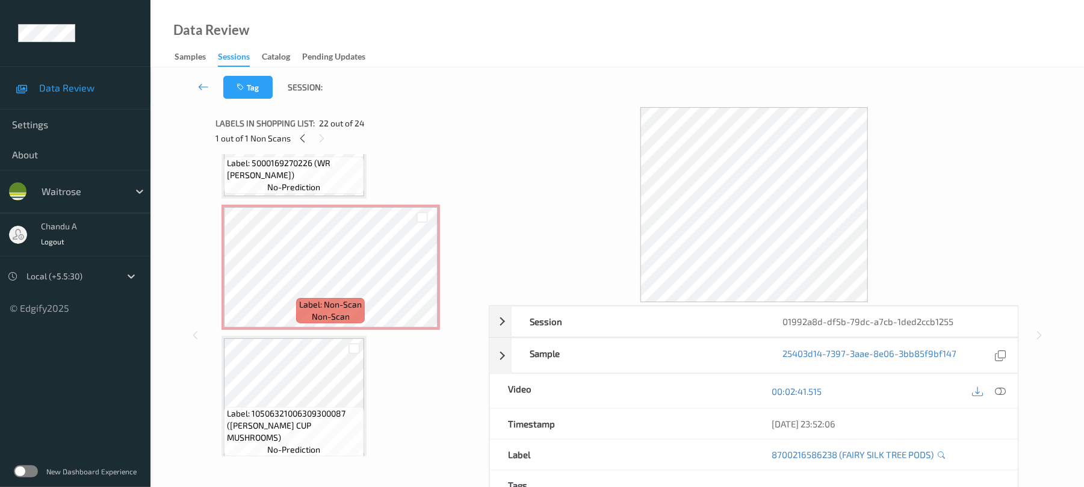
scroll to position [2318, 0]
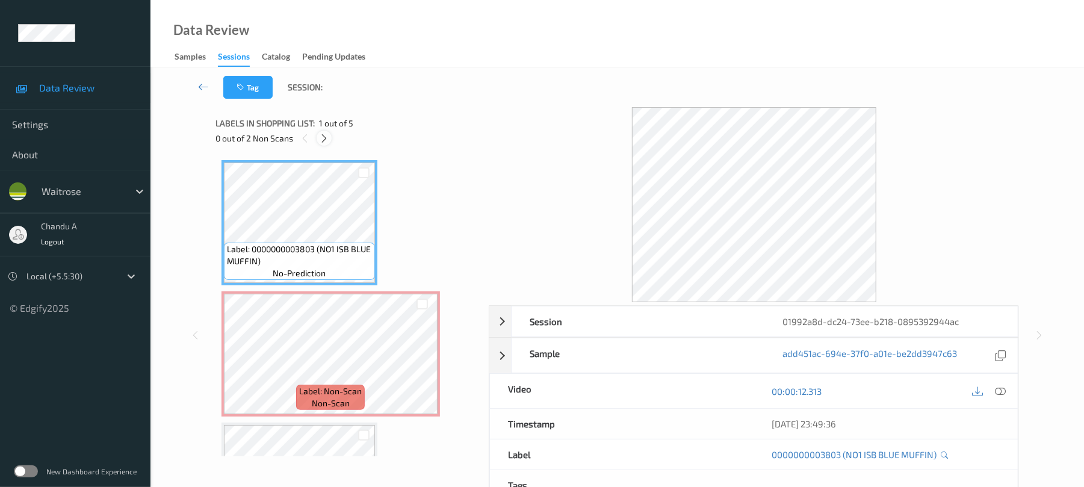
click at [326, 143] on div at bounding box center [324, 138] width 15 height 15
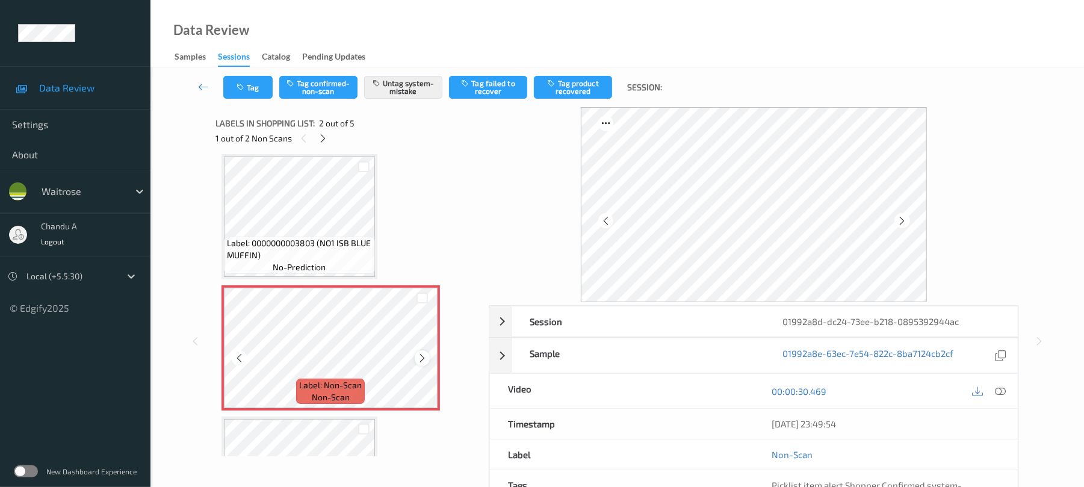
click at [417, 357] on icon at bounding box center [422, 358] width 10 height 11
click at [243, 89] on icon "button" at bounding box center [242, 87] width 10 height 8
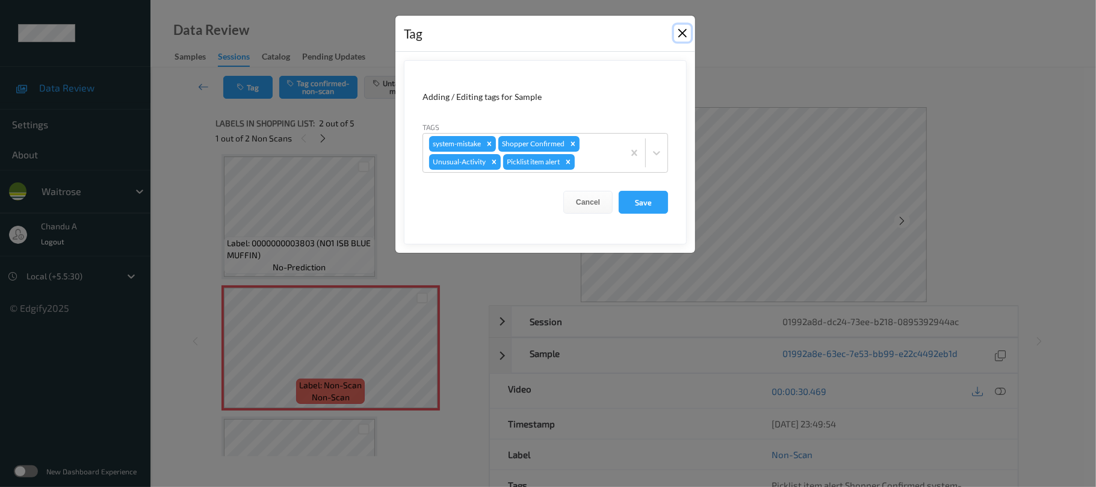
click at [682, 31] on button "Close" at bounding box center [682, 33] width 17 height 17
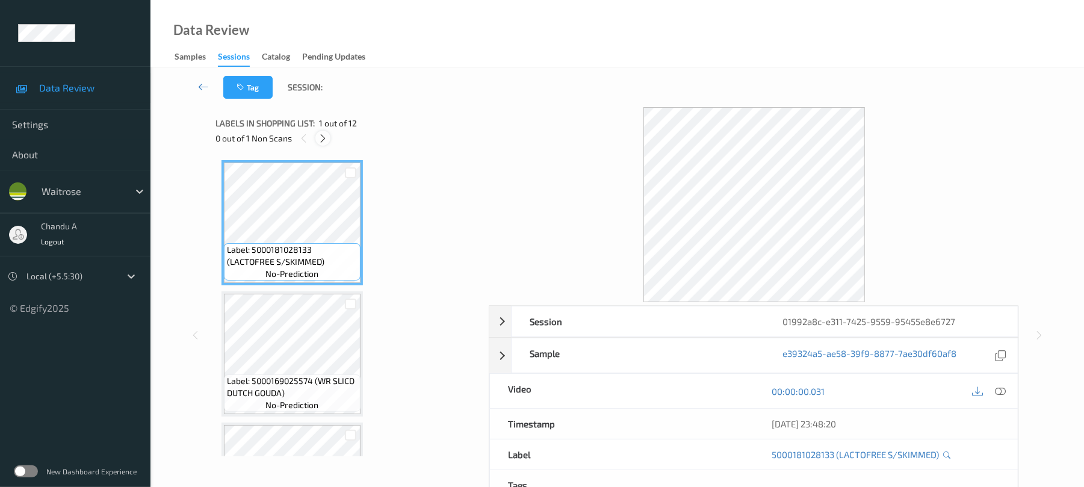
click at [328, 140] on icon at bounding box center [323, 138] width 10 height 11
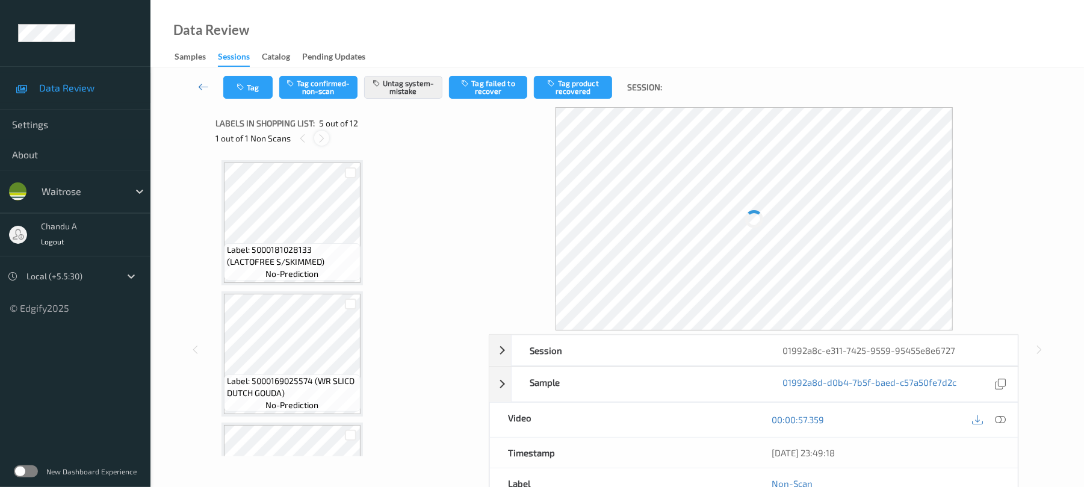
scroll to position [400, 0]
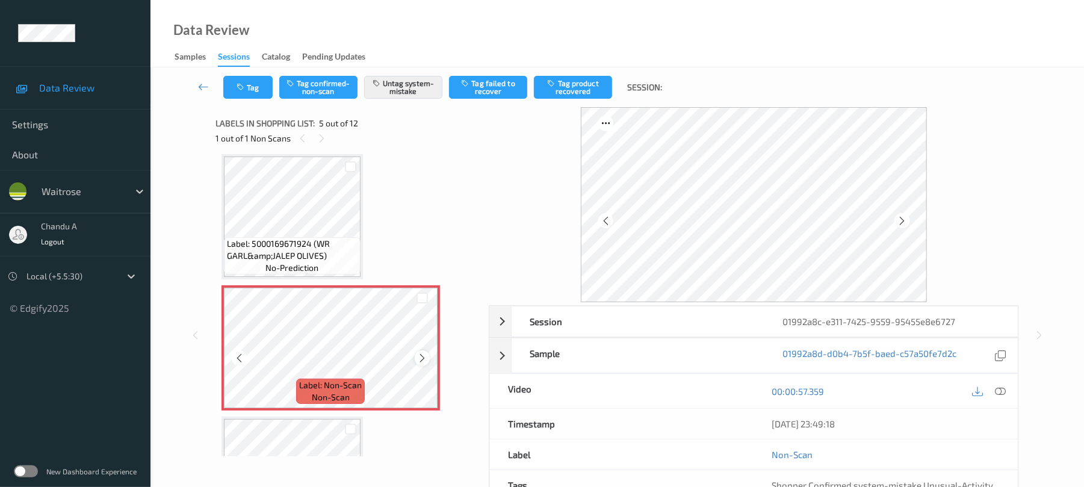
click at [424, 356] on icon at bounding box center [422, 358] width 10 height 11
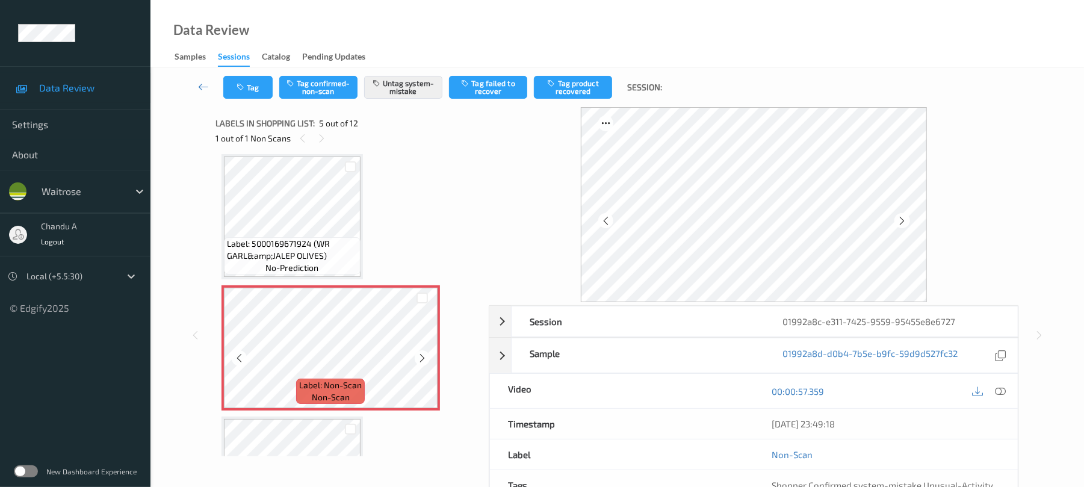
click at [424, 356] on icon at bounding box center [422, 358] width 10 height 11
click at [249, 85] on button "Tag" at bounding box center [247, 87] width 49 height 23
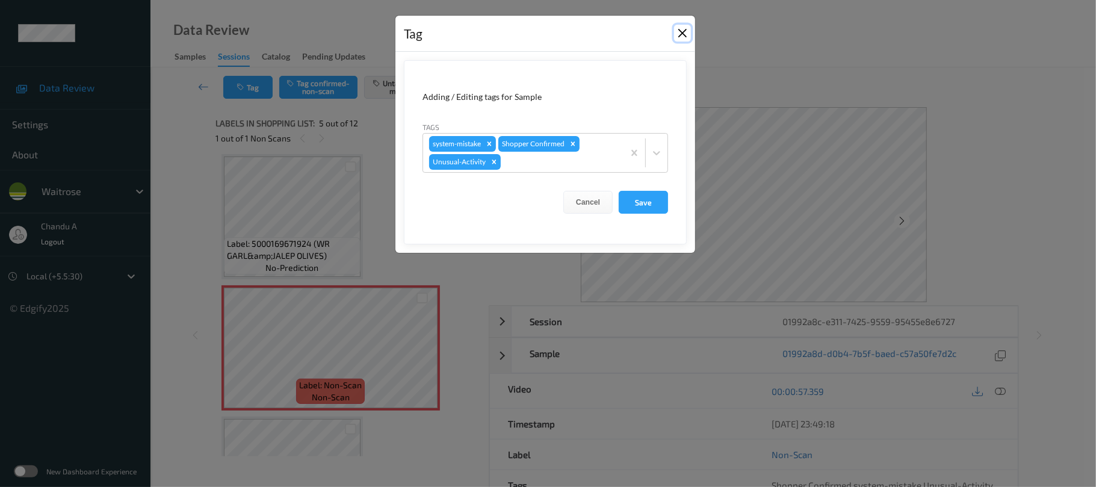
click at [680, 35] on button "Close" at bounding box center [682, 33] width 17 height 17
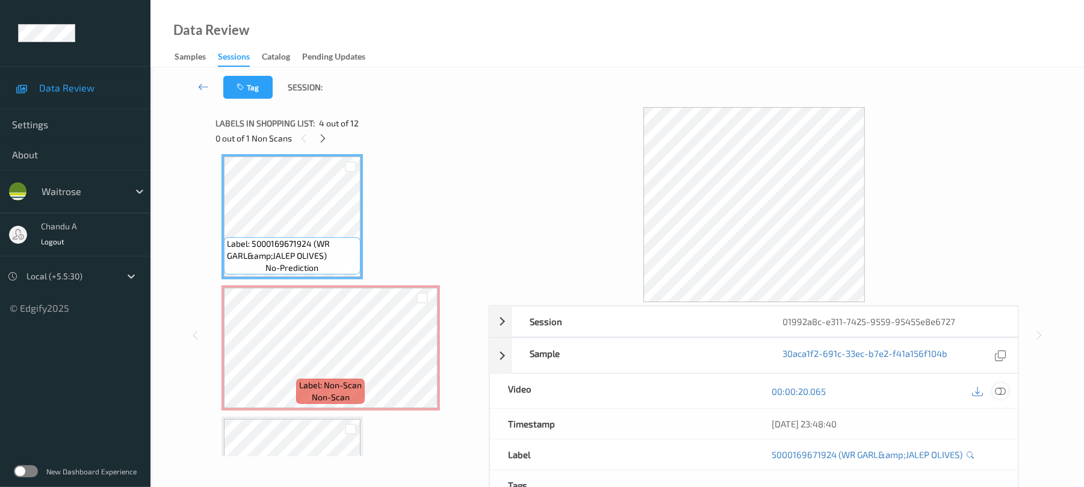
click at [999, 389] on icon at bounding box center [1001, 391] width 11 height 11
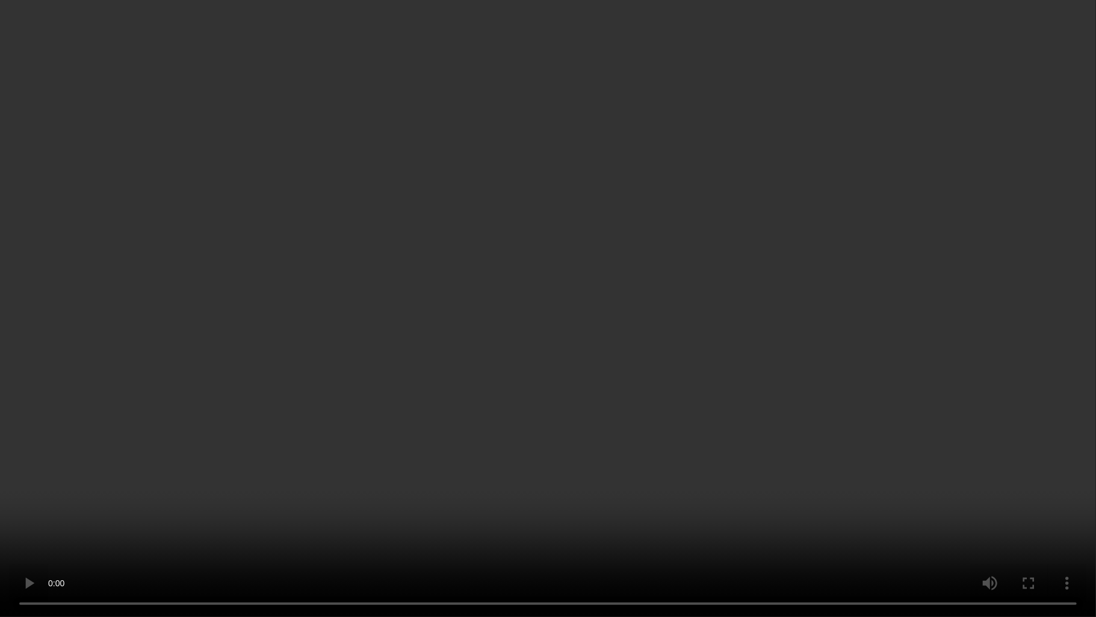
click at [621, 422] on video at bounding box center [548, 308] width 1096 height 617
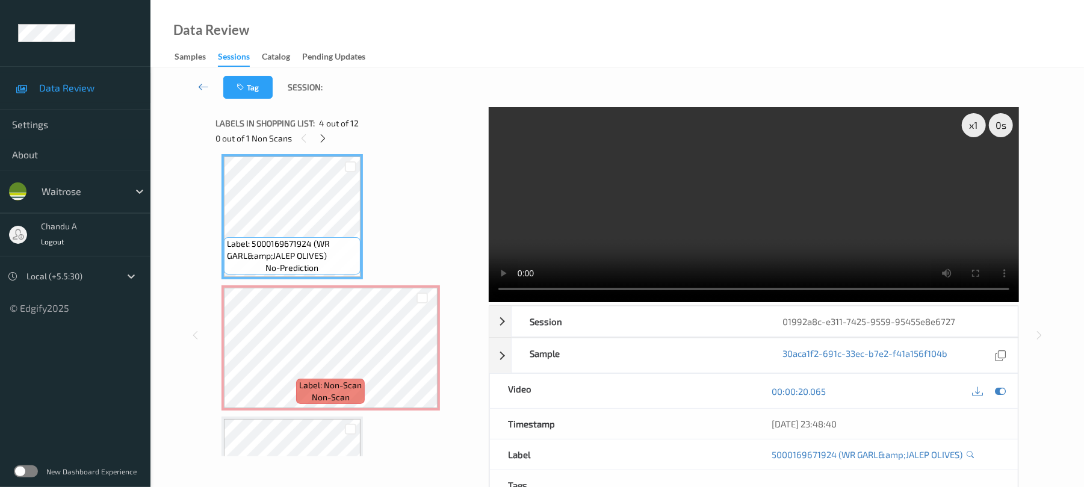
click at [595, 214] on video at bounding box center [754, 204] width 530 height 195
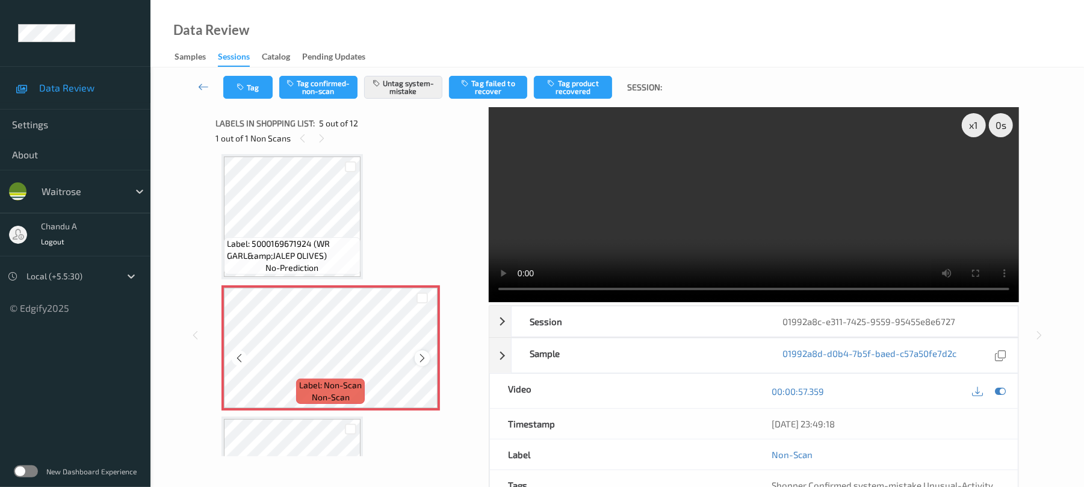
click at [424, 357] on icon at bounding box center [422, 358] width 10 height 11
click at [258, 84] on button "Tag" at bounding box center [247, 87] width 49 height 23
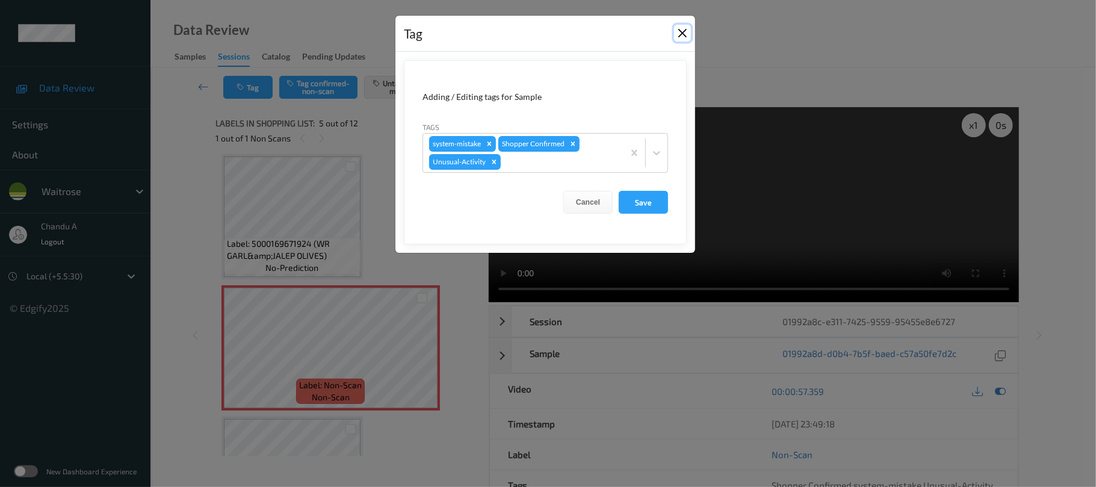
click at [688, 34] on button "Close" at bounding box center [682, 33] width 17 height 17
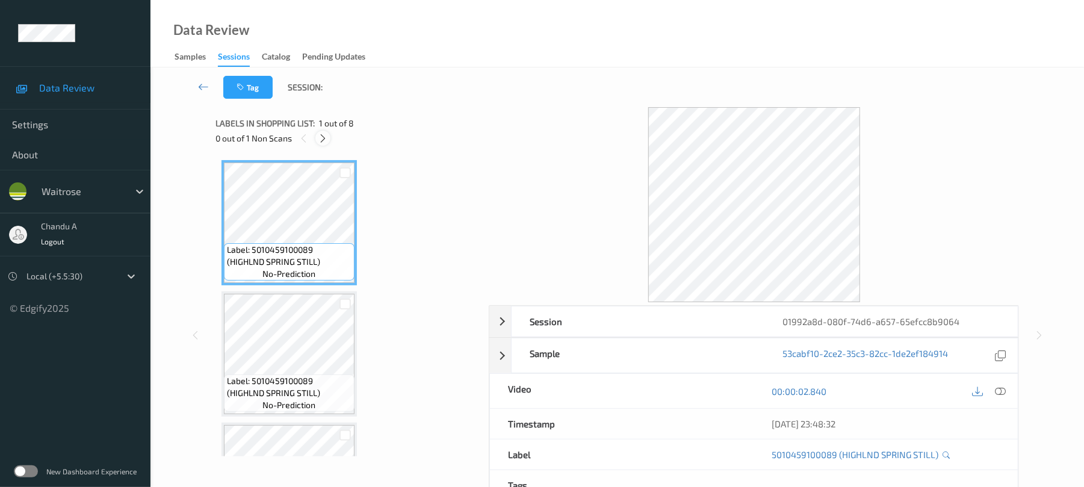
click at [322, 138] on icon at bounding box center [323, 138] width 10 height 11
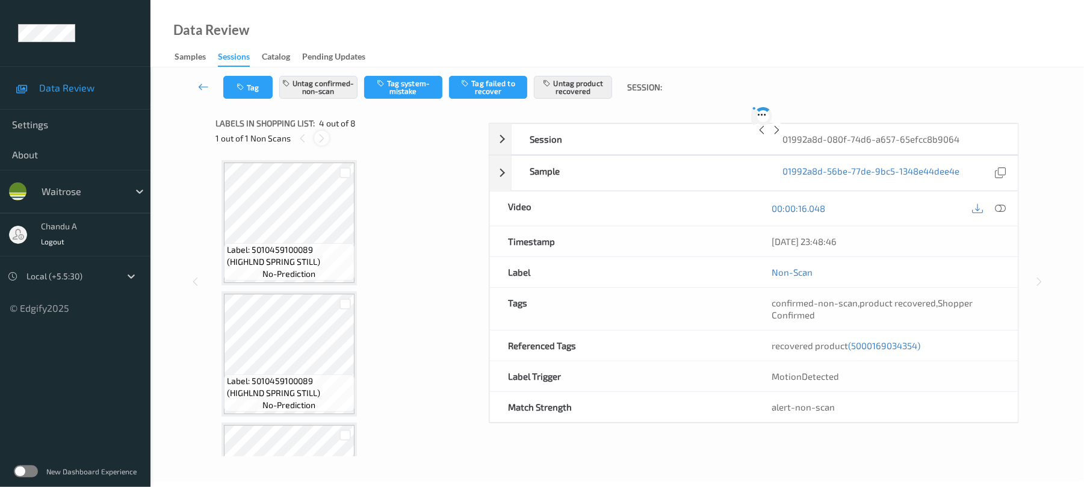
scroll to position [269, 0]
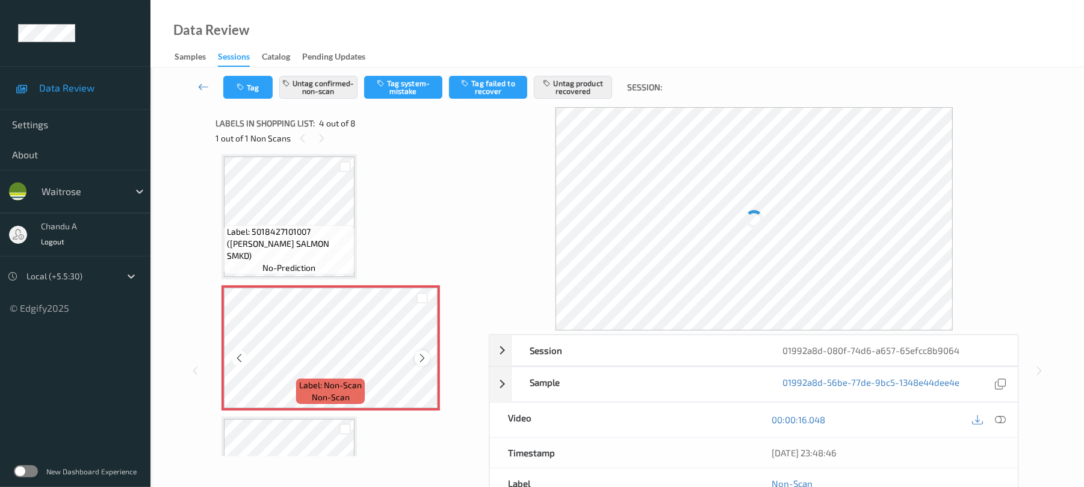
click at [421, 353] on icon at bounding box center [422, 358] width 10 height 11
click at [422, 353] on icon at bounding box center [422, 358] width 10 height 11
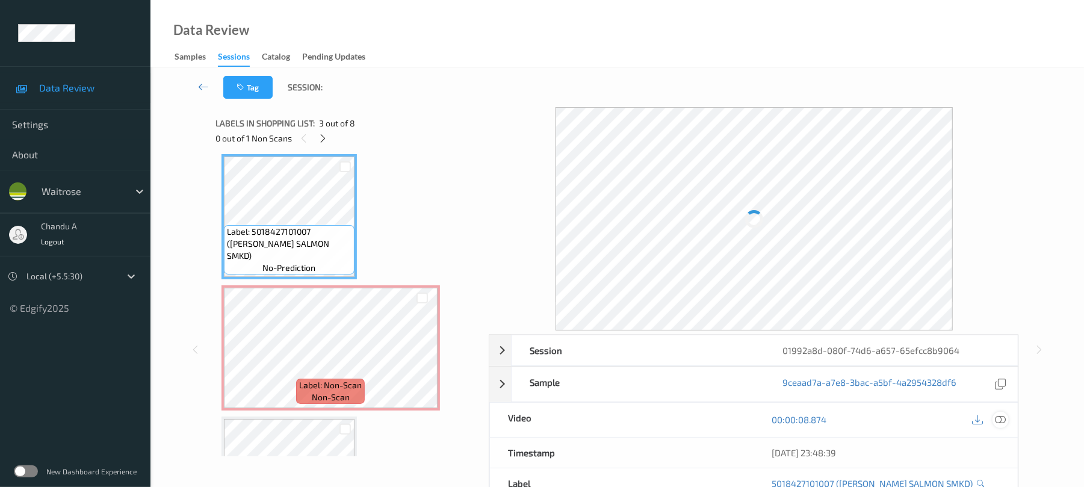
click at [1003, 417] on icon at bounding box center [1001, 419] width 11 height 11
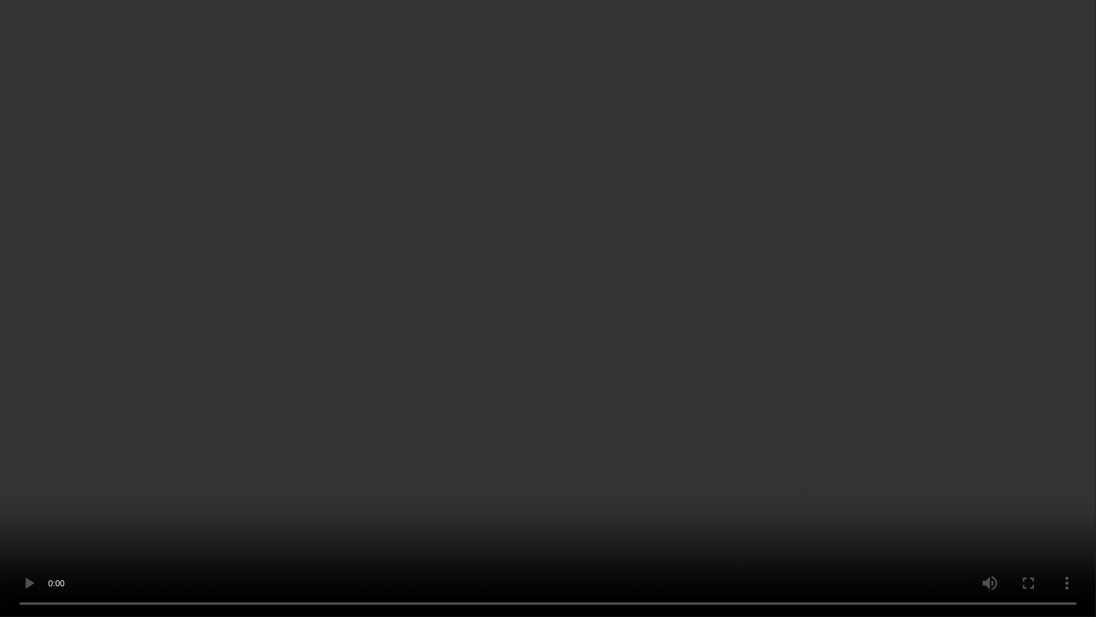
click at [523, 326] on video at bounding box center [548, 308] width 1096 height 617
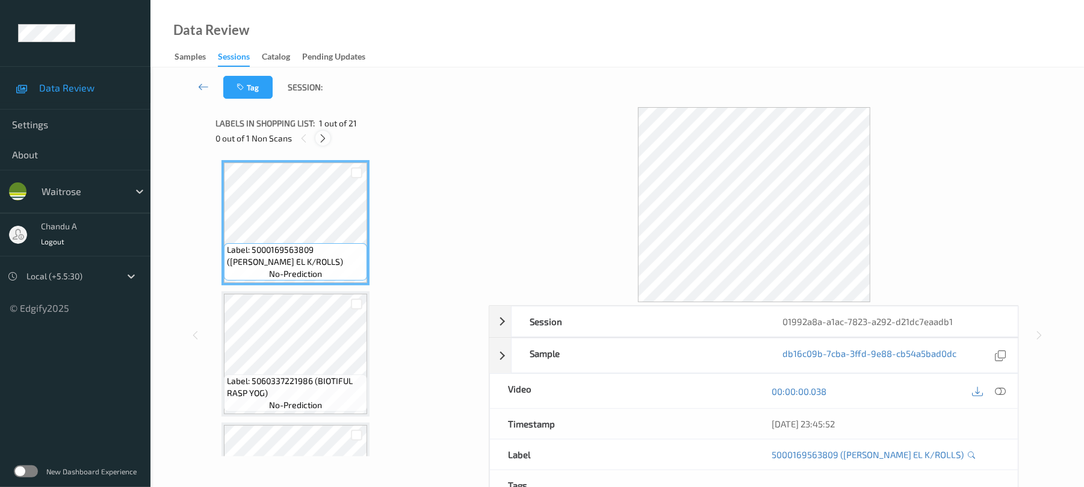
click at [325, 135] on icon at bounding box center [323, 138] width 10 height 11
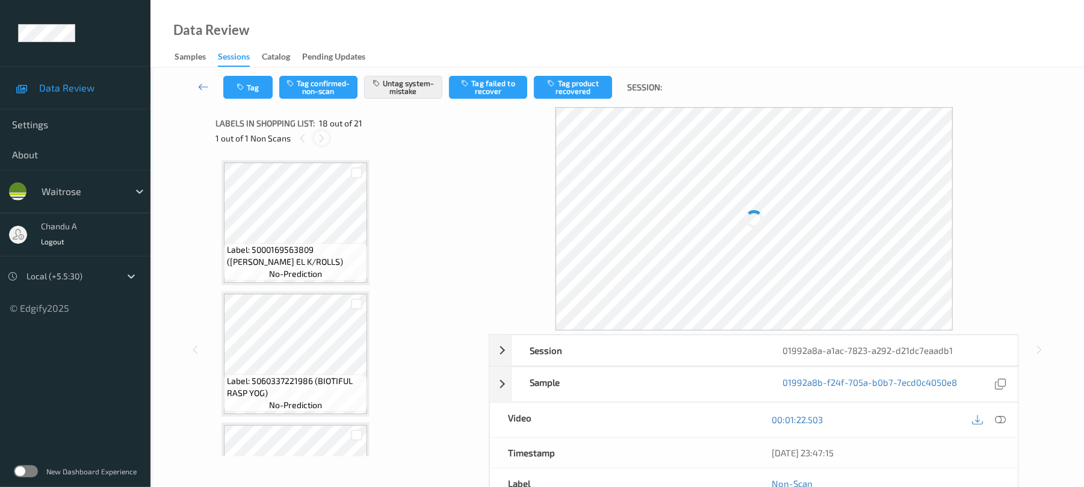
scroll to position [2106, 0]
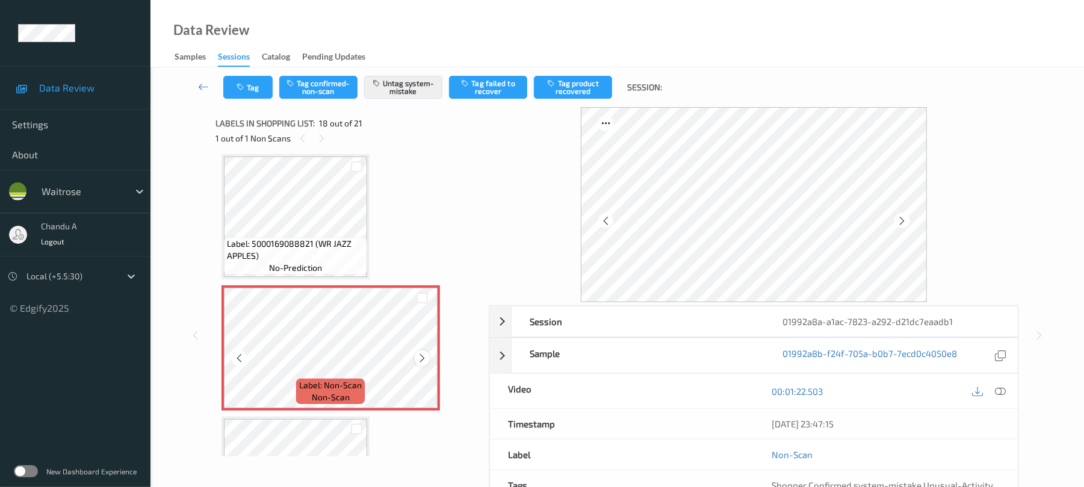
click at [420, 358] on icon at bounding box center [422, 358] width 10 height 11
click at [253, 76] on button "Tag" at bounding box center [247, 87] width 49 height 23
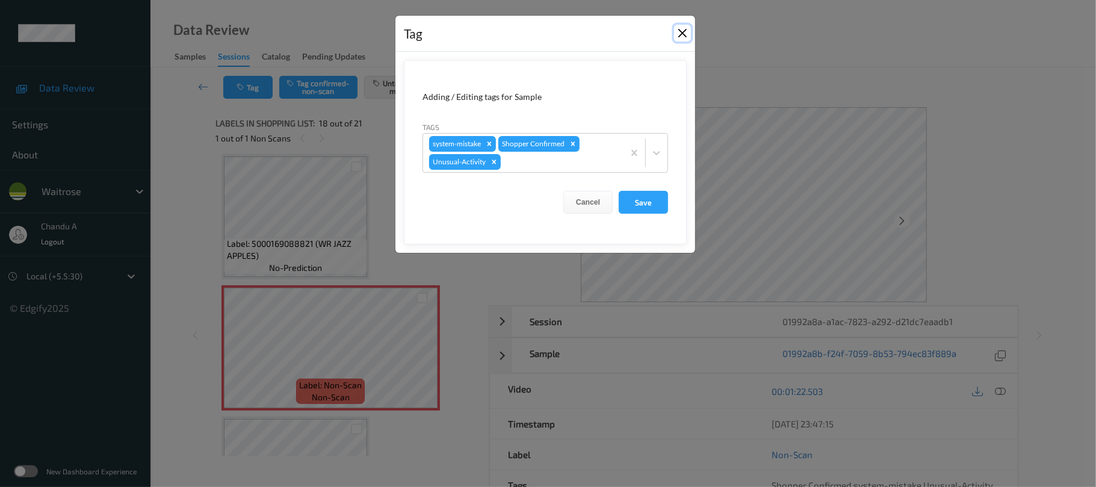
click at [685, 28] on button "Close" at bounding box center [682, 33] width 17 height 17
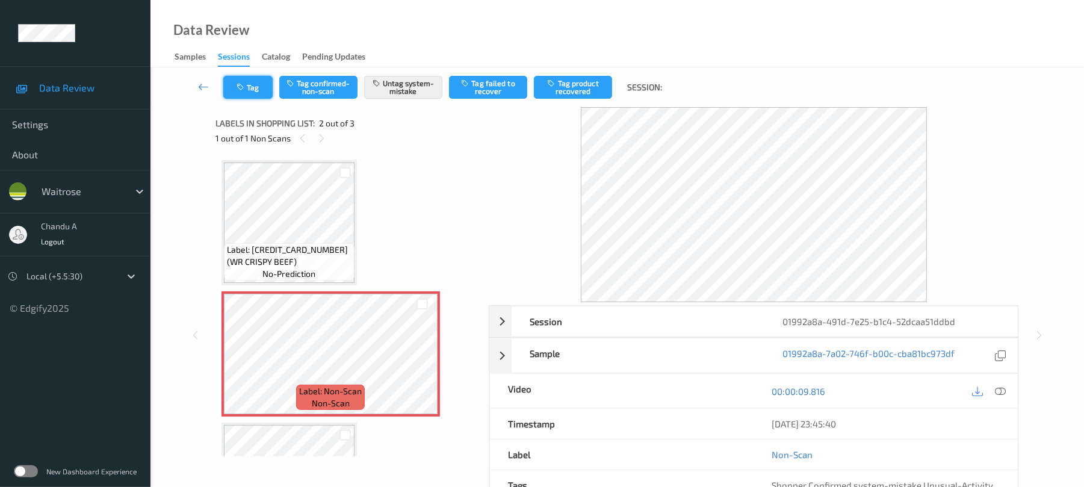
click at [261, 89] on button "Tag" at bounding box center [247, 87] width 49 height 23
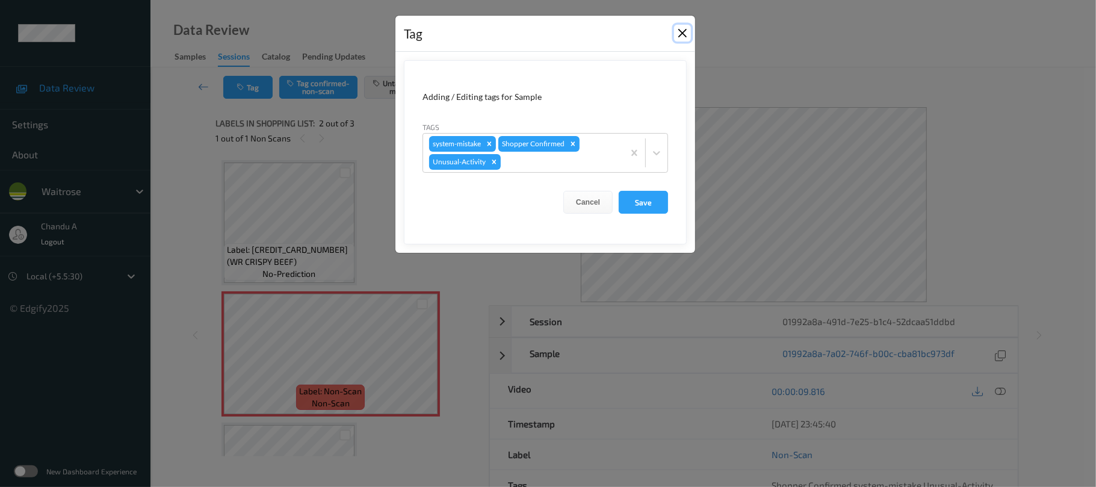
click at [680, 33] on button "Close" at bounding box center [682, 33] width 17 height 17
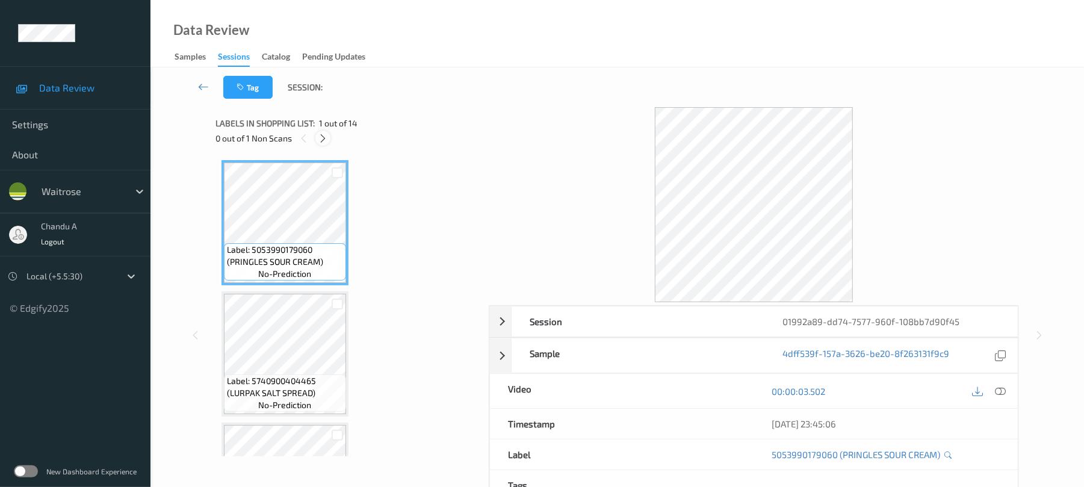
click at [329, 135] on div at bounding box center [323, 138] width 15 height 15
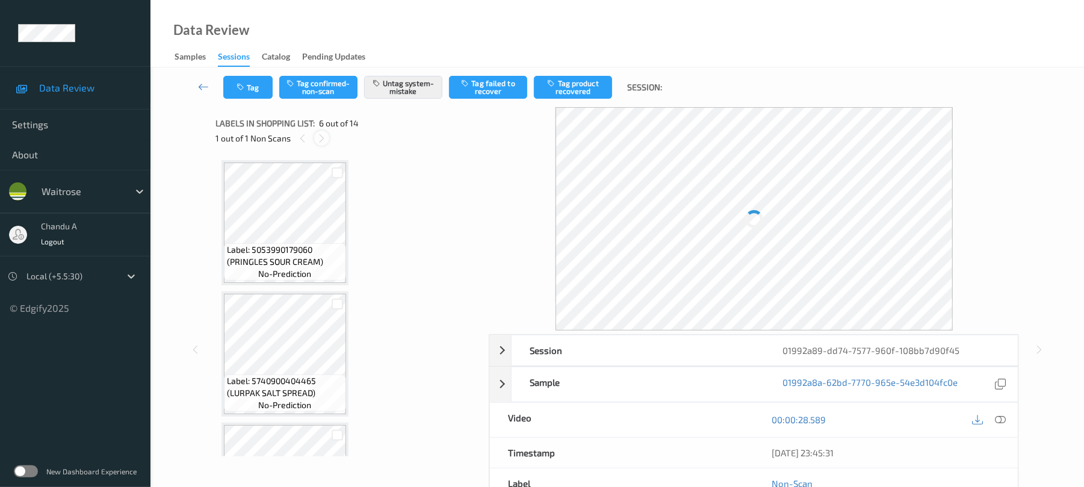
scroll to position [531, 0]
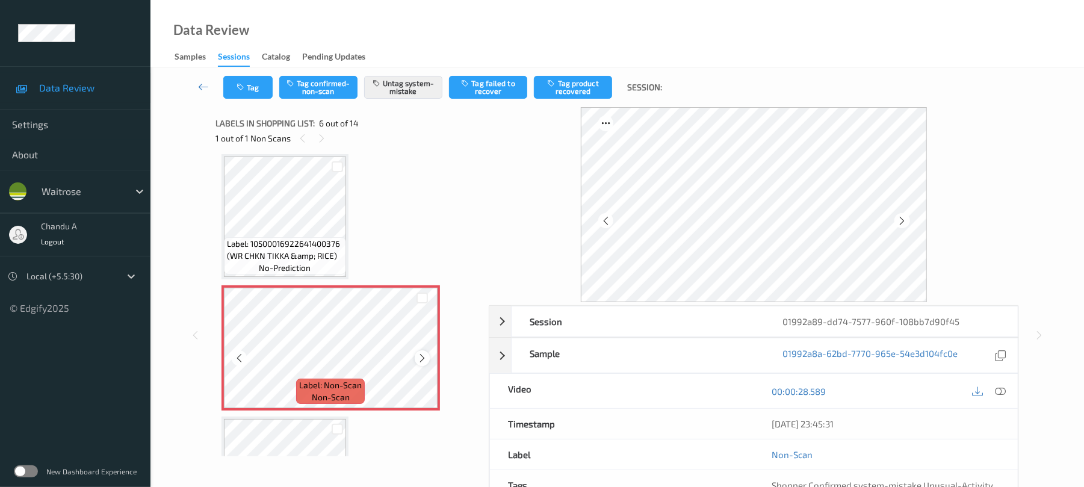
click at [423, 358] on icon at bounding box center [422, 358] width 10 height 11
click at [248, 92] on button "Tag" at bounding box center [247, 87] width 49 height 23
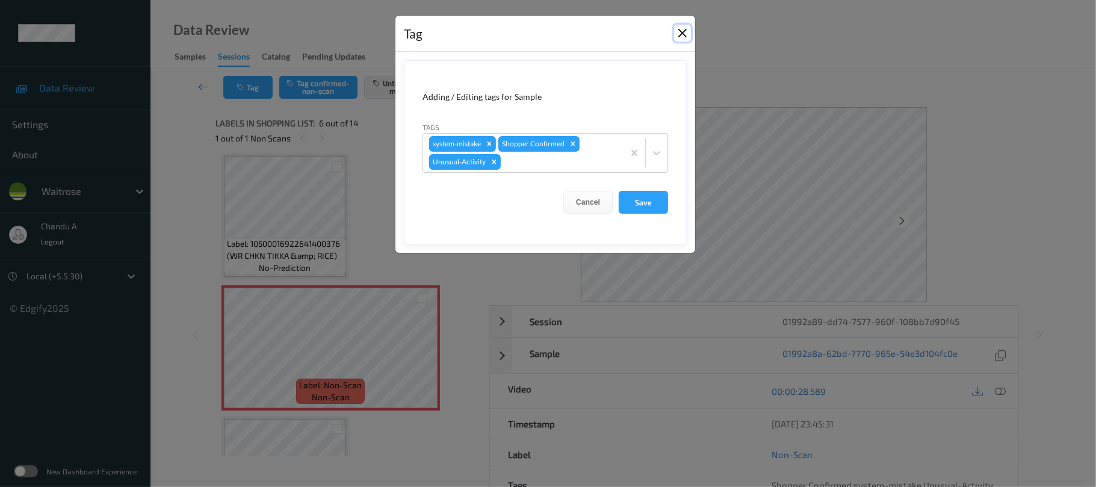
click at [685, 36] on button "Close" at bounding box center [682, 33] width 17 height 17
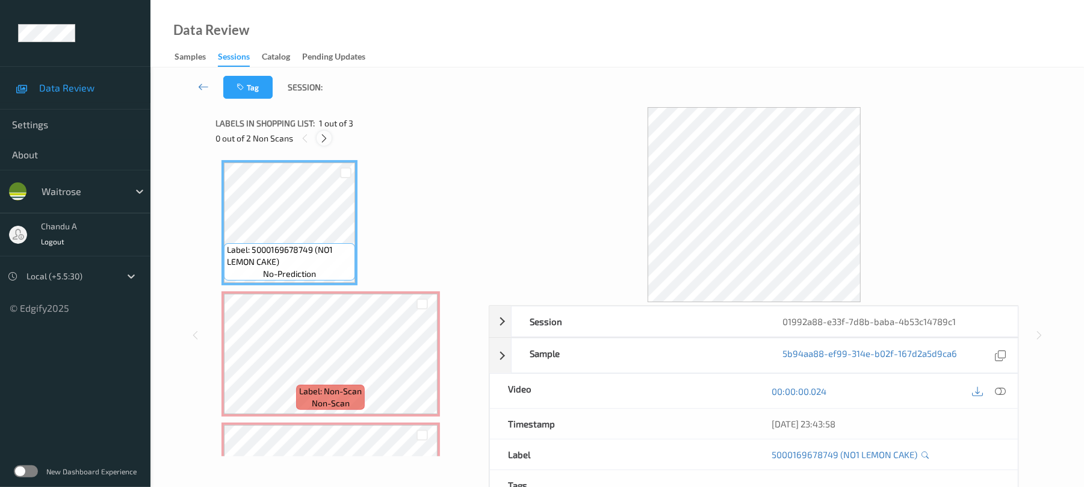
click at [322, 140] on icon at bounding box center [324, 138] width 10 height 11
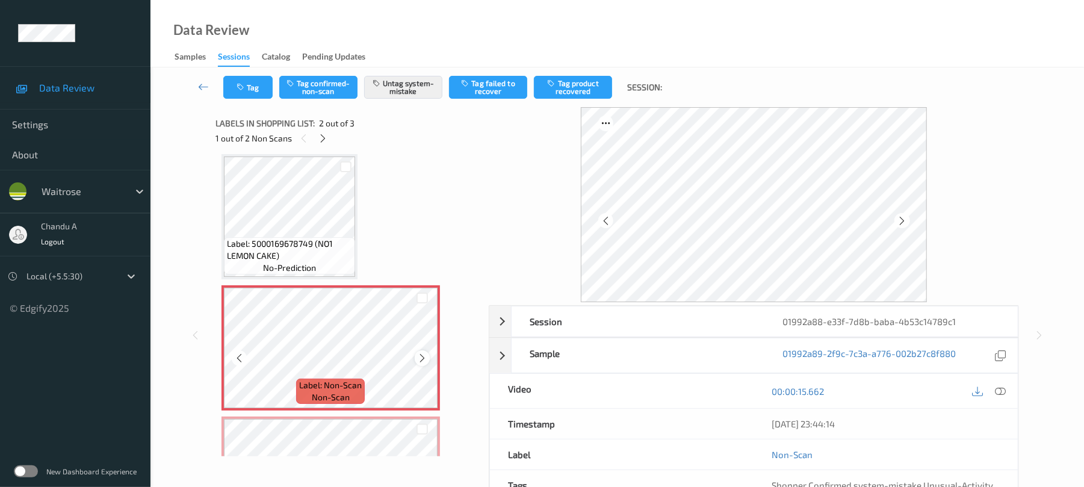
click at [420, 359] on icon at bounding box center [422, 358] width 10 height 11
click at [421, 359] on icon at bounding box center [422, 358] width 10 height 11
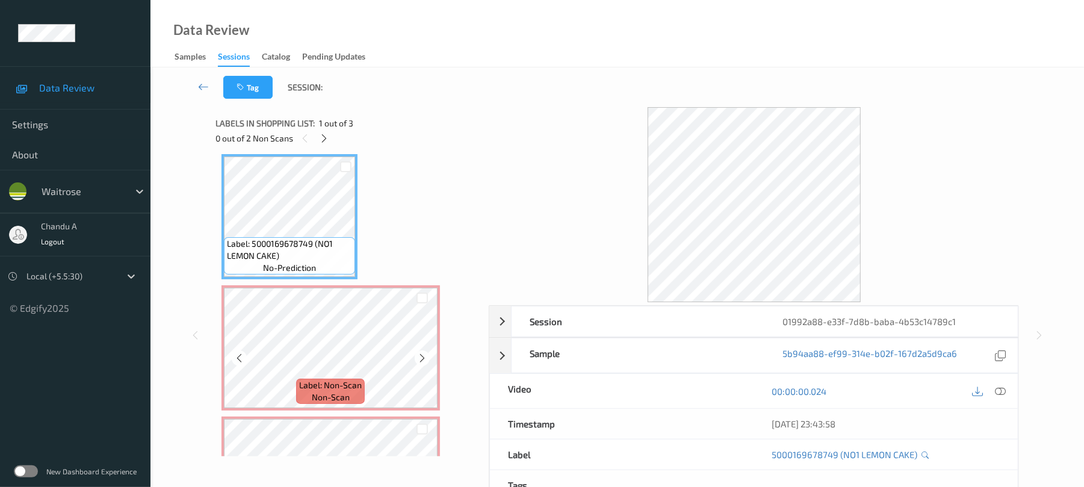
scroll to position [87, 0]
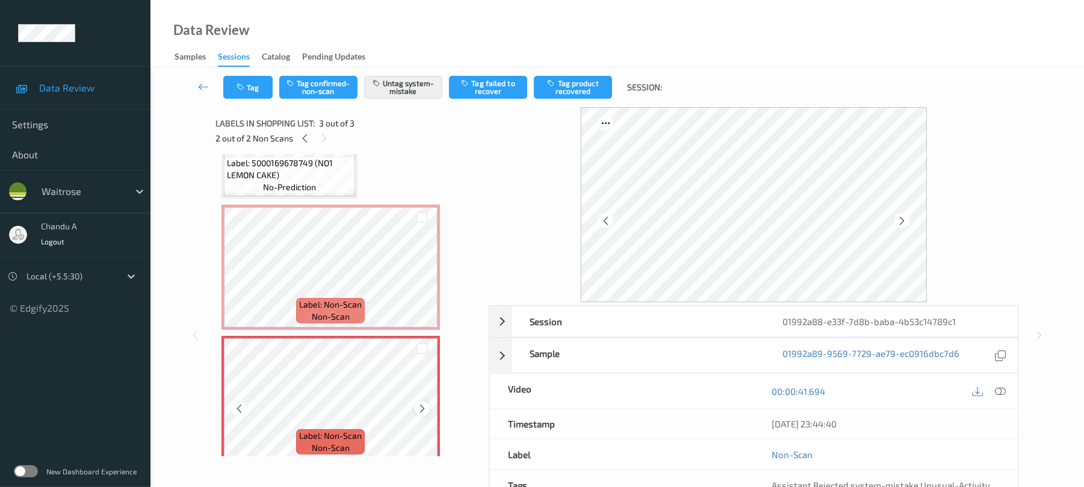
click at [424, 412] on icon at bounding box center [422, 408] width 10 height 11
click at [252, 85] on button "Tag" at bounding box center [247, 87] width 49 height 23
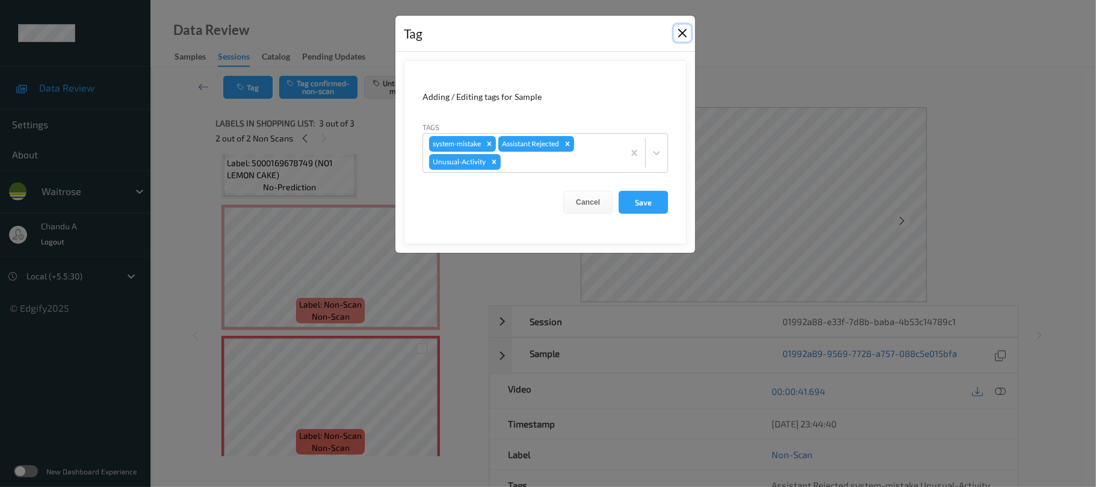
click at [680, 31] on button "Close" at bounding box center [682, 33] width 17 height 17
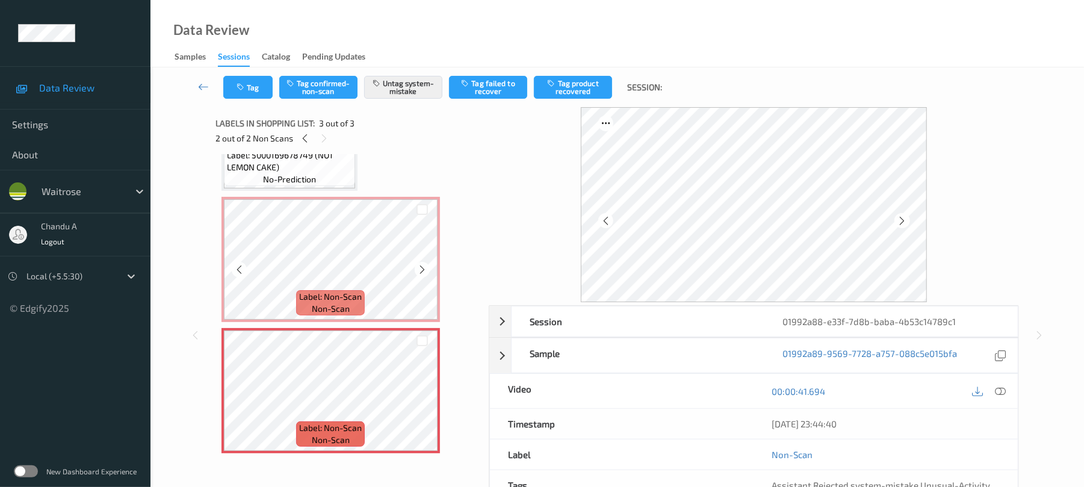
scroll to position [97, 0]
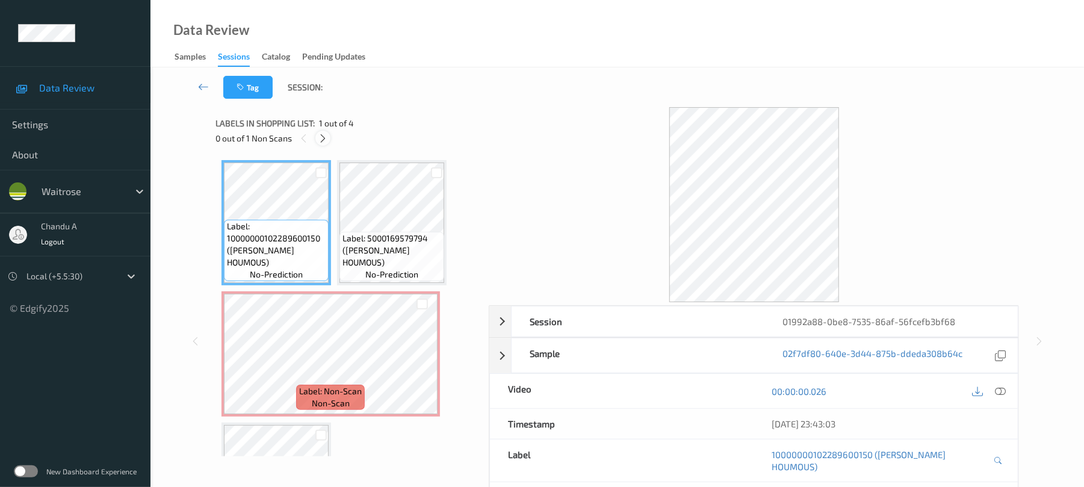
click at [328, 135] on icon at bounding box center [323, 138] width 10 height 11
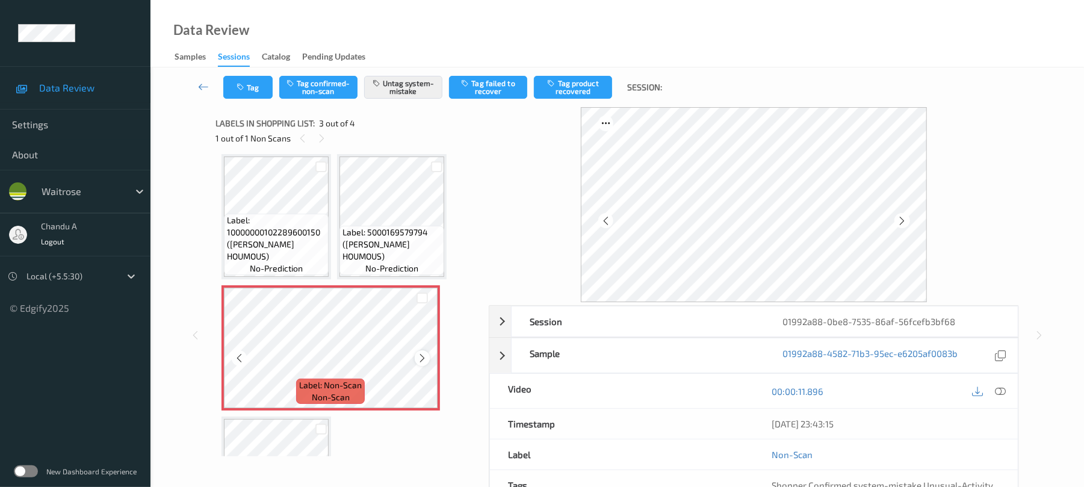
click at [421, 359] on icon at bounding box center [422, 358] width 10 height 11
click at [244, 83] on icon "button" at bounding box center [242, 87] width 10 height 8
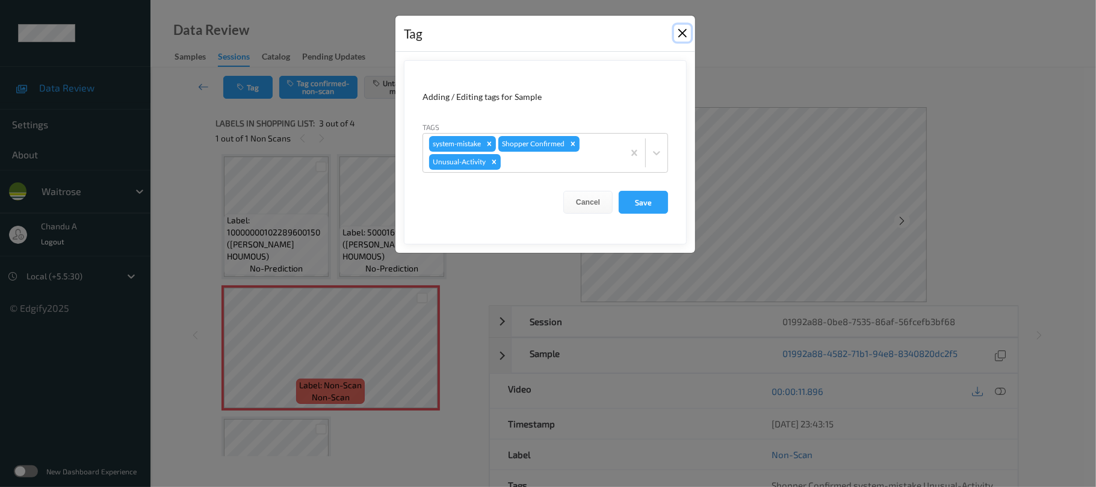
click at [676, 30] on button "Close" at bounding box center [682, 33] width 17 height 17
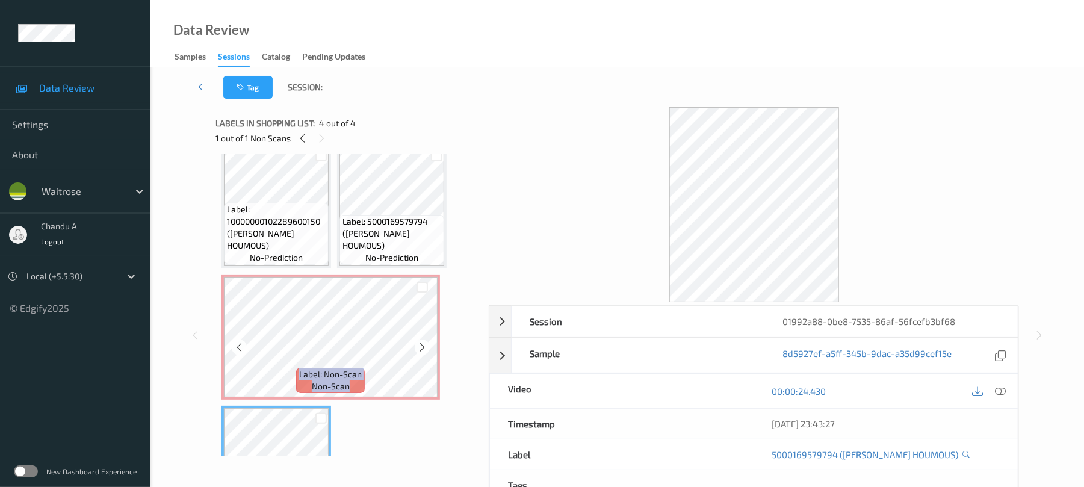
scroll to position [0, 0]
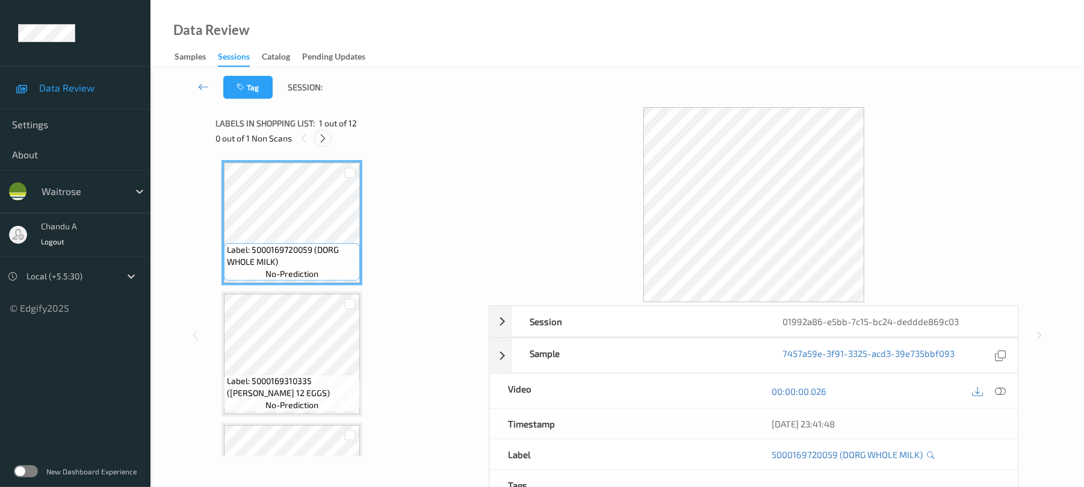
click at [324, 135] on icon at bounding box center [323, 138] width 10 height 11
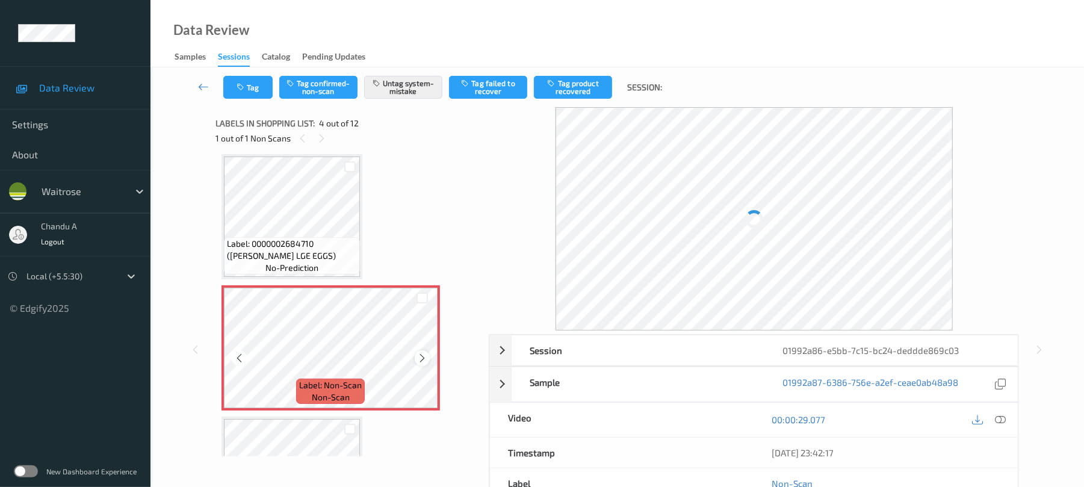
click at [422, 355] on icon at bounding box center [422, 358] width 10 height 11
click at [422, 356] on icon at bounding box center [422, 358] width 10 height 11
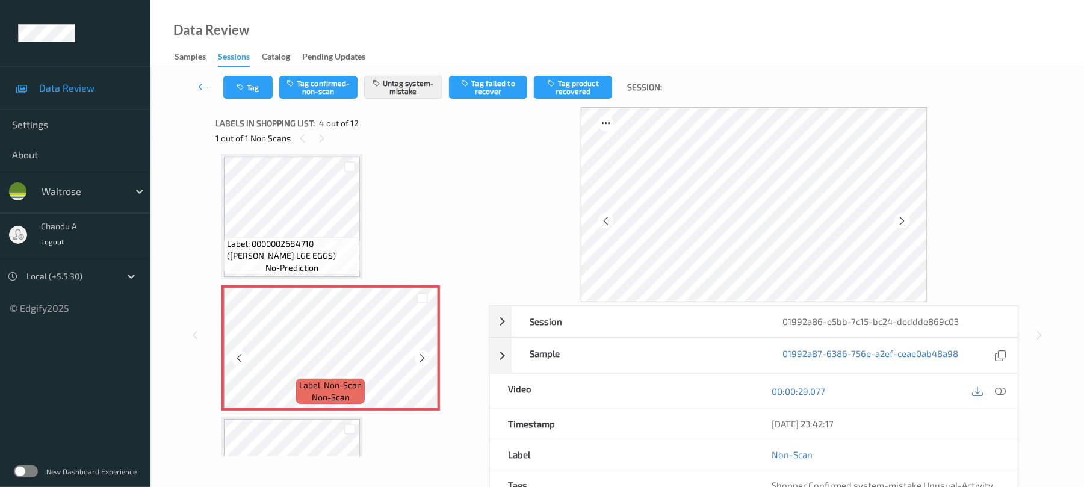
click at [422, 356] on icon at bounding box center [422, 358] width 10 height 11
click at [267, 85] on button "Tag" at bounding box center [247, 87] width 49 height 23
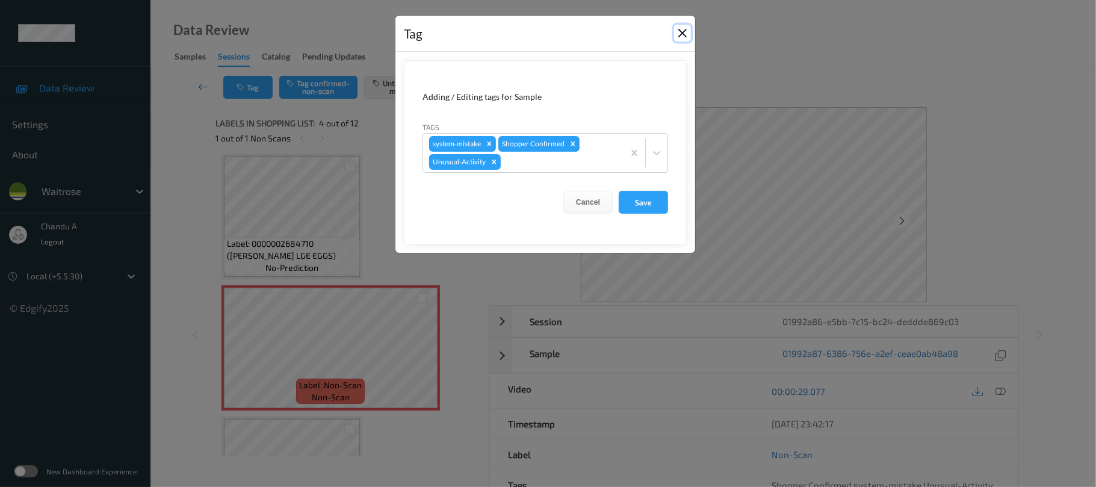
click at [686, 34] on button "Close" at bounding box center [682, 33] width 17 height 17
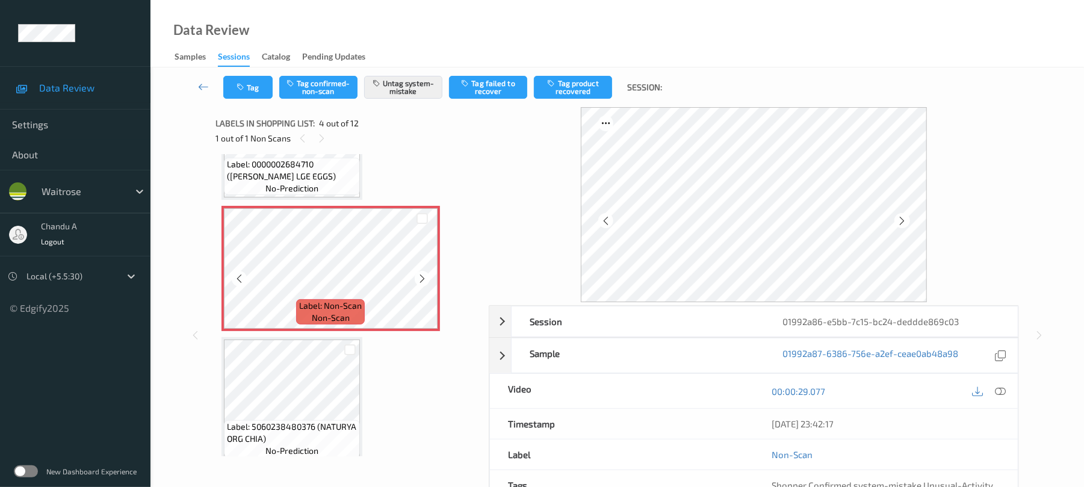
scroll to position [349, 0]
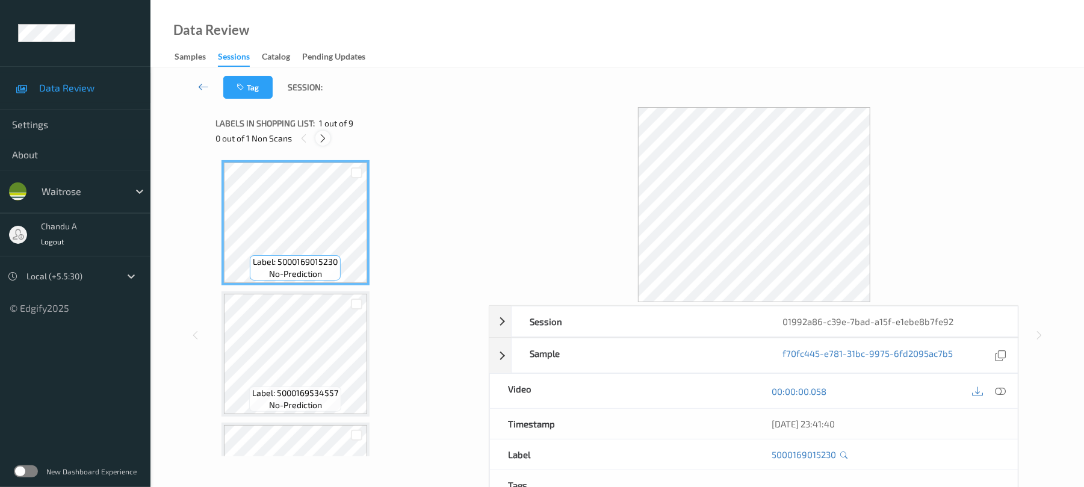
click at [322, 135] on icon at bounding box center [323, 138] width 10 height 11
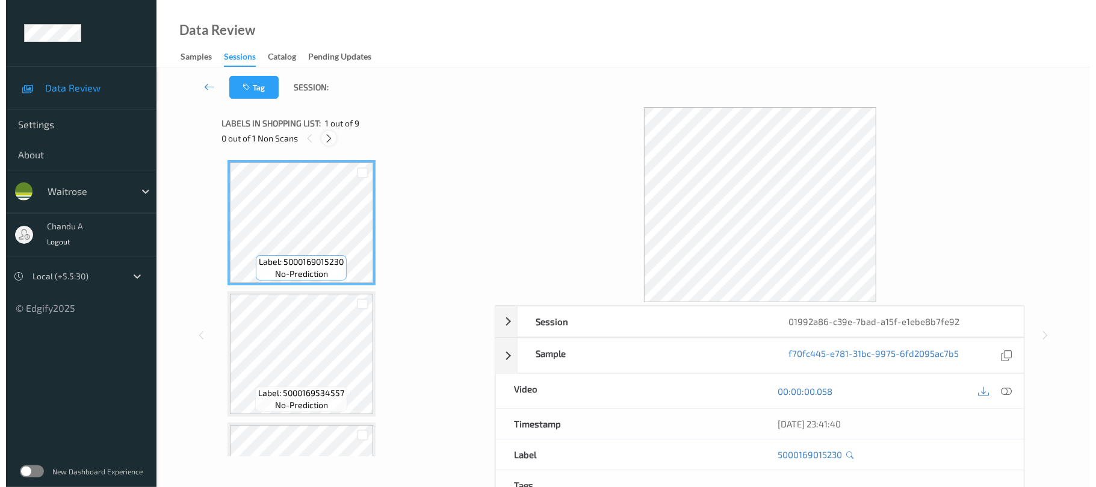
scroll to position [884, 0]
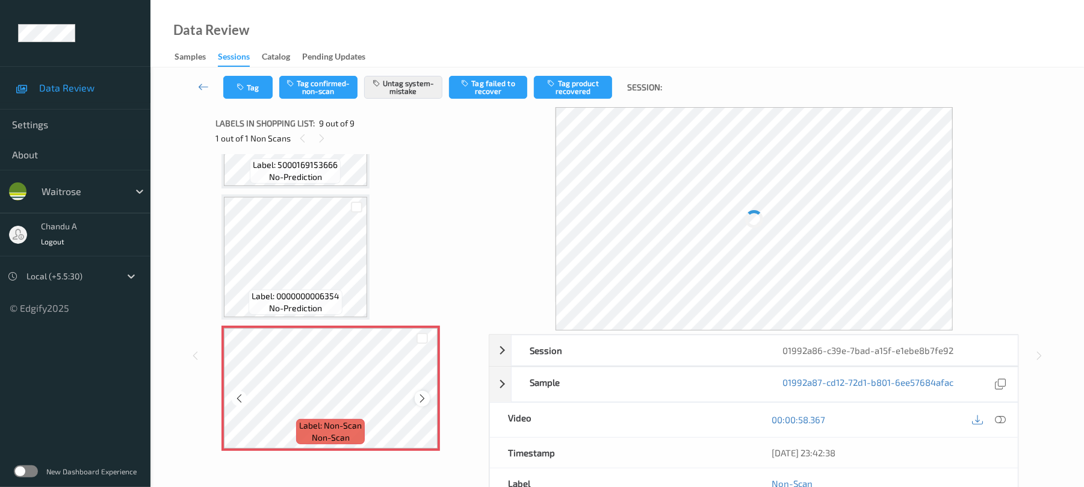
click at [417, 400] on icon at bounding box center [422, 398] width 10 height 11
click at [252, 87] on button "Tag" at bounding box center [247, 87] width 49 height 23
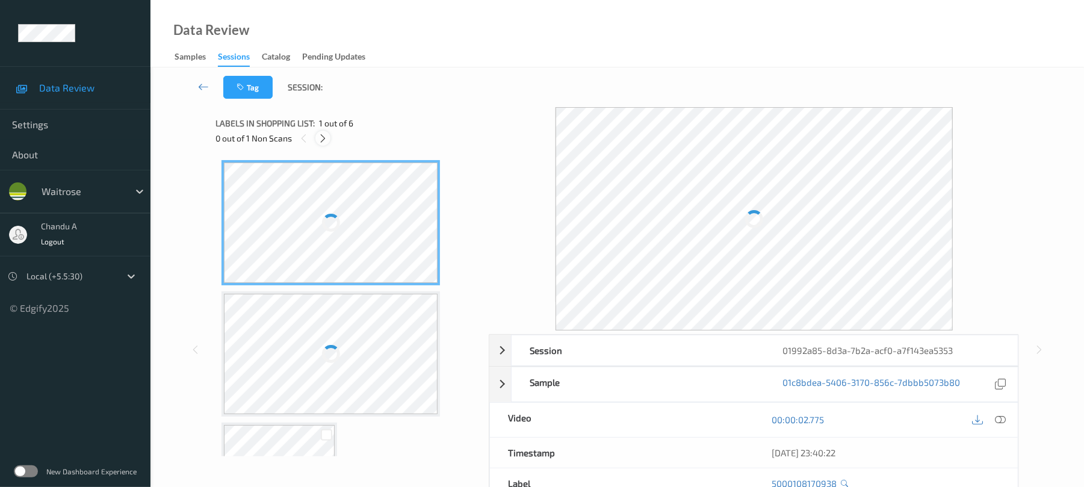
click at [326, 137] on icon at bounding box center [323, 138] width 10 height 11
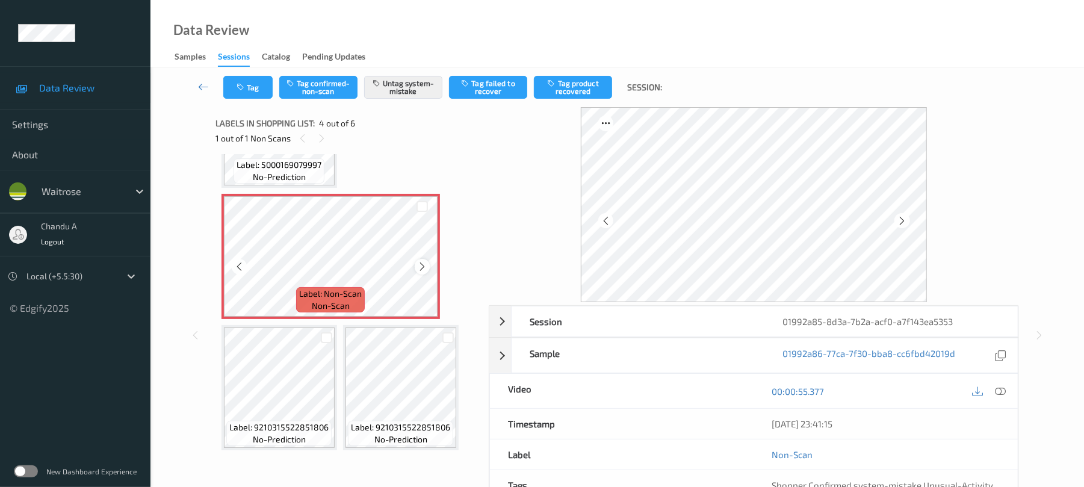
scroll to position [138, 0]
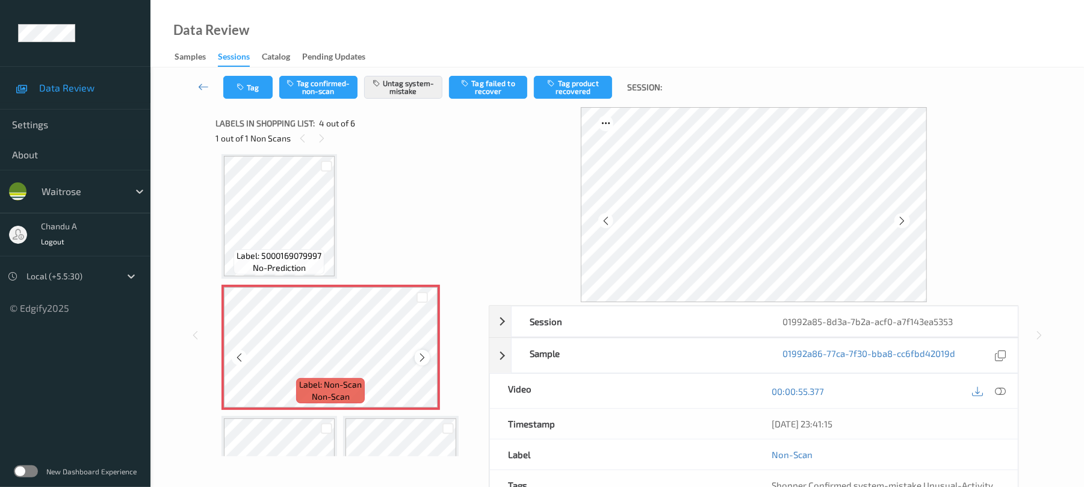
click at [419, 356] on icon at bounding box center [422, 357] width 10 height 11
click at [249, 79] on button "Tag" at bounding box center [247, 87] width 49 height 23
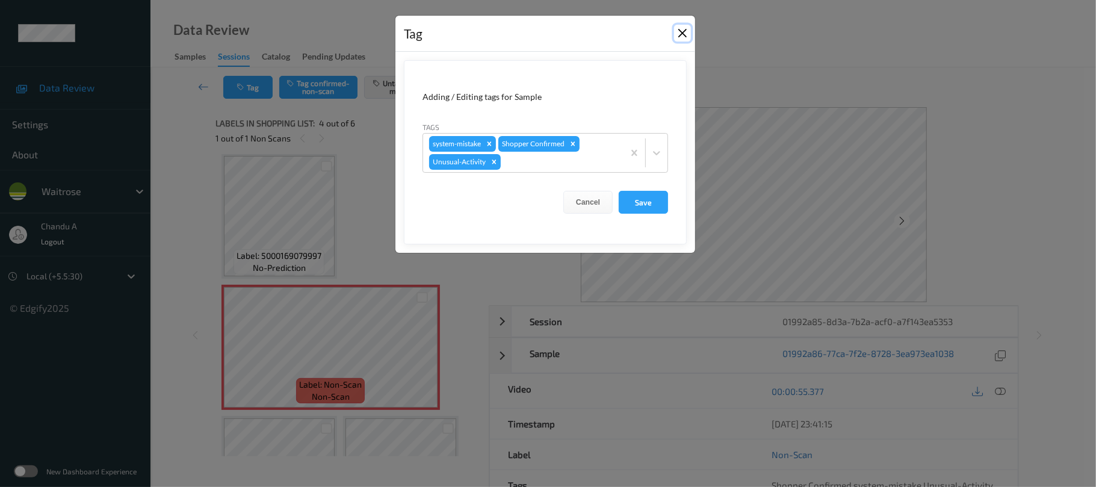
click at [685, 34] on button "Close" at bounding box center [682, 33] width 17 height 17
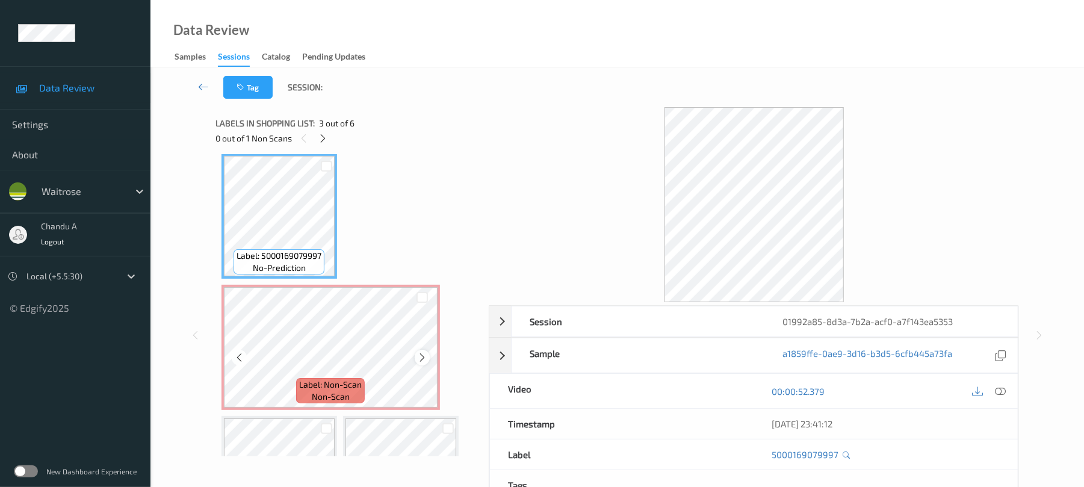
click at [423, 358] on icon at bounding box center [422, 357] width 10 height 11
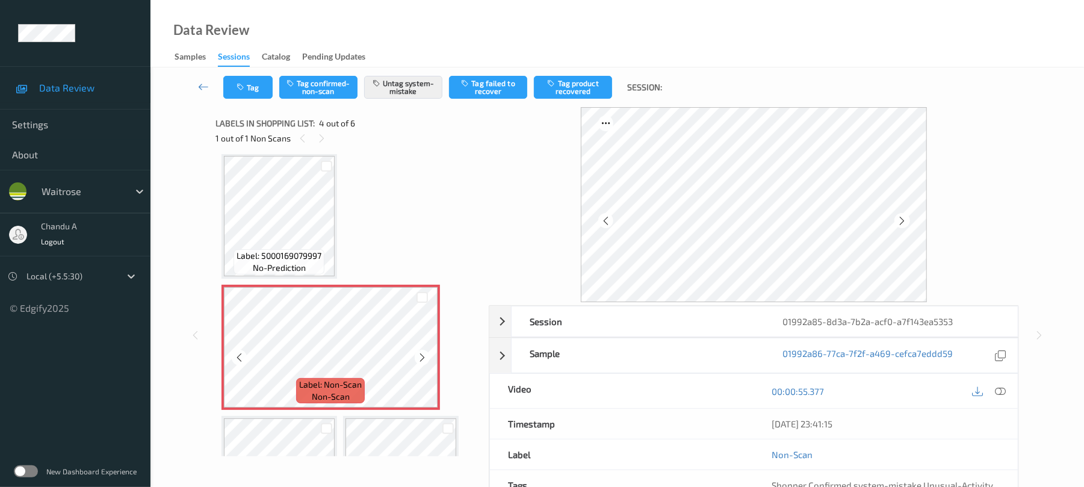
click at [423, 358] on icon at bounding box center [422, 357] width 10 height 11
click at [249, 95] on button "Tag" at bounding box center [247, 87] width 49 height 23
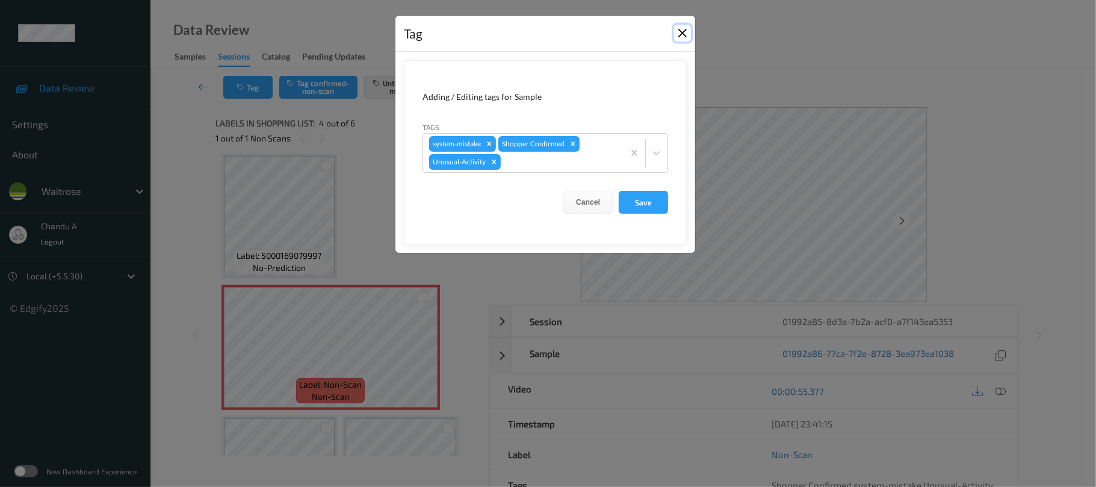
click at [682, 37] on button "Close" at bounding box center [682, 33] width 17 height 17
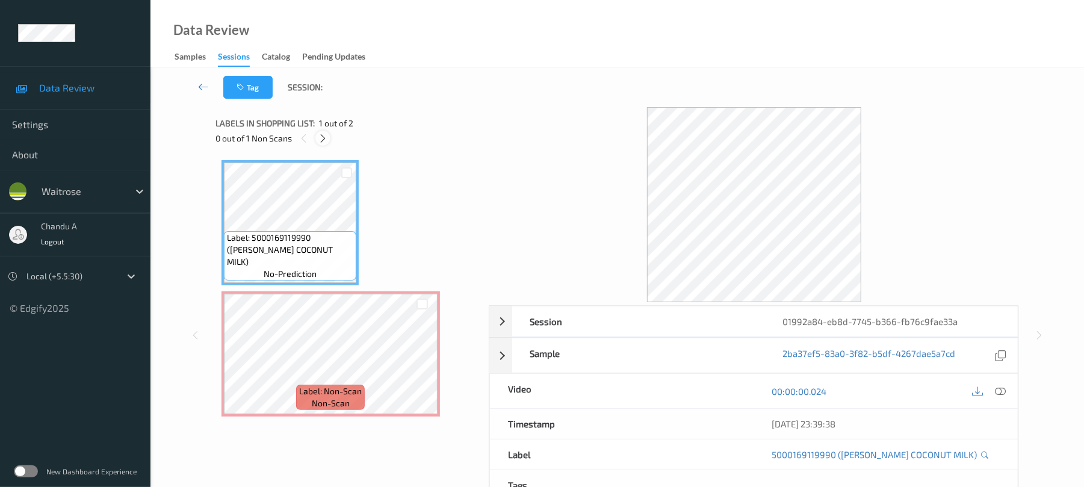
click at [319, 133] on icon at bounding box center [323, 138] width 10 height 11
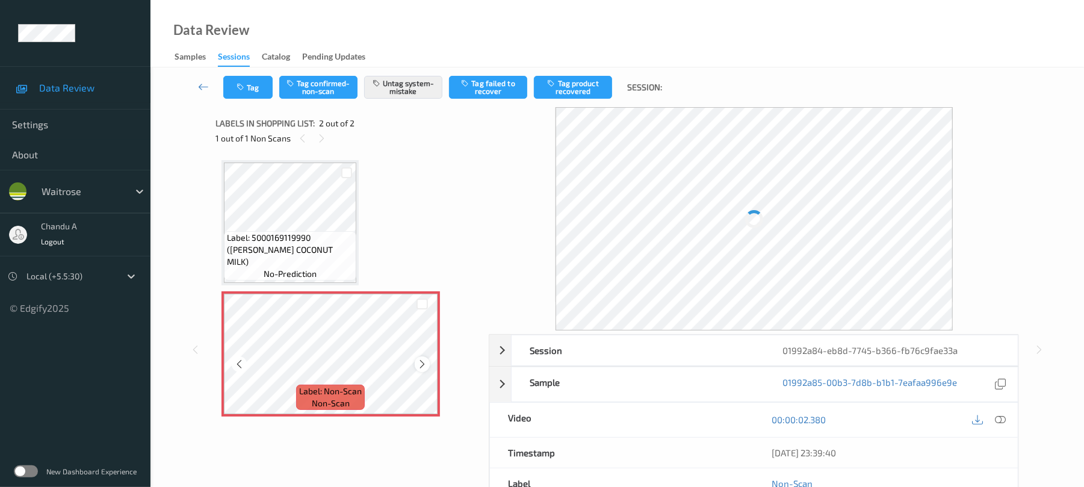
click at [425, 364] on icon at bounding box center [422, 364] width 10 height 11
click at [232, 77] on button "Tag" at bounding box center [247, 87] width 49 height 23
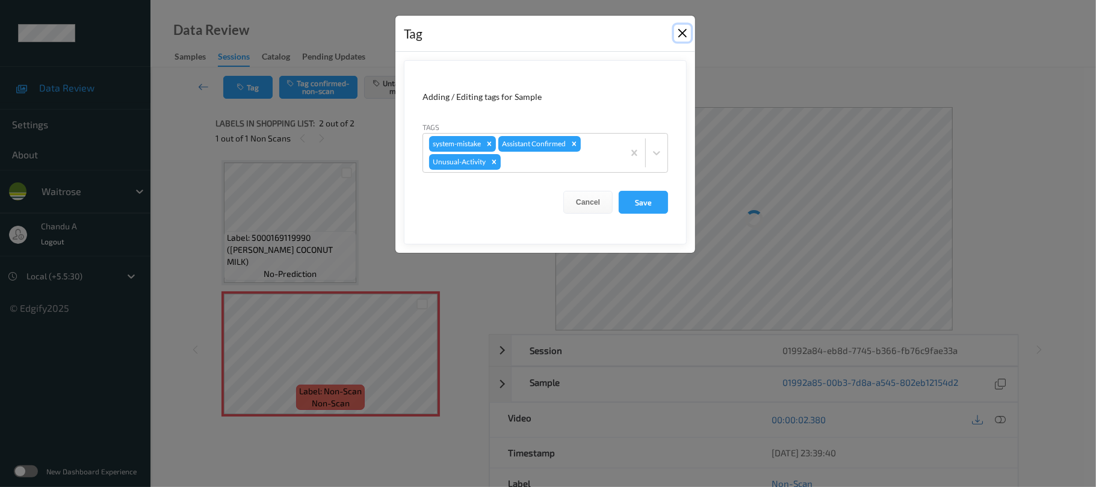
click at [687, 37] on button "Close" at bounding box center [682, 33] width 17 height 17
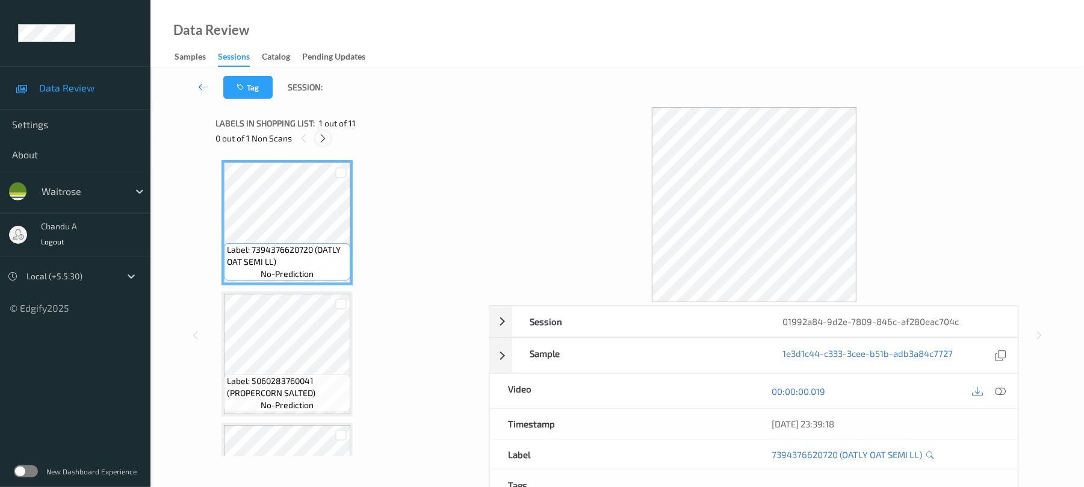
click at [319, 136] on icon at bounding box center [323, 138] width 10 height 11
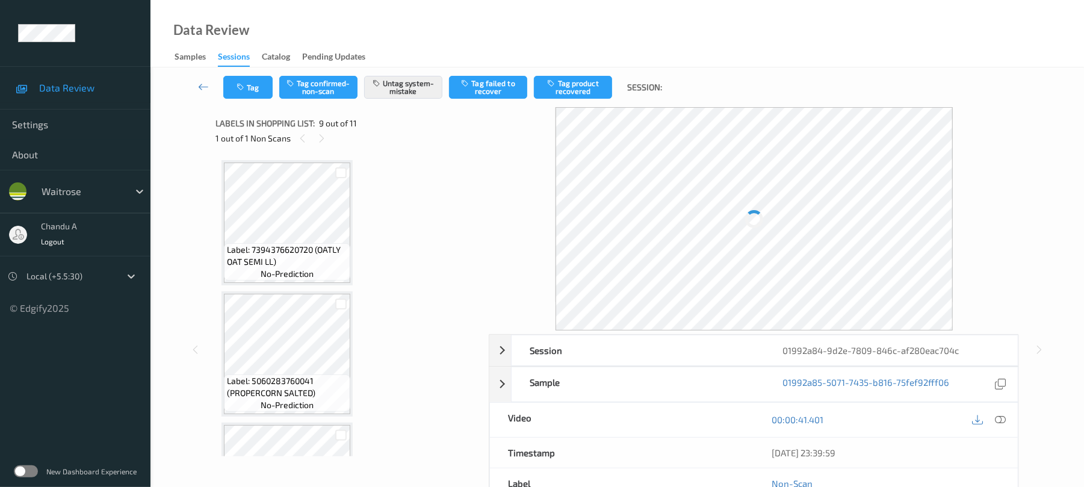
scroll to position [925, 0]
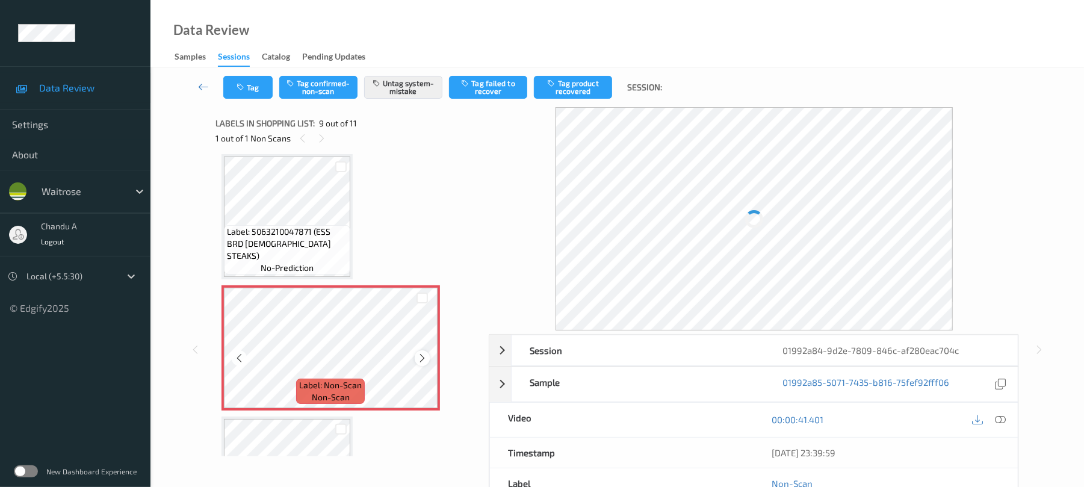
click at [422, 356] on icon at bounding box center [422, 358] width 10 height 11
click at [261, 99] on div "Tag Tag confirmed-non-scan Untag system-mistake Tag failed to recover Tag produ…" at bounding box center [617, 87] width 884 height 40
click at [260, 95] on button "Tag" at bounding box center [247, 87] width 49 height 23
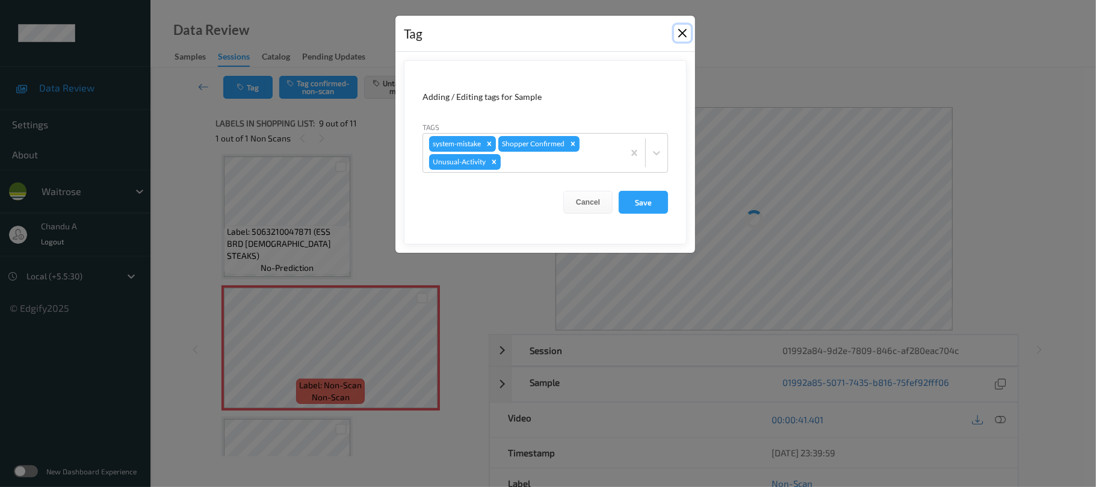
click at [685, 36] on button "Close" at bounding box center [682, 33] width 17 height 17
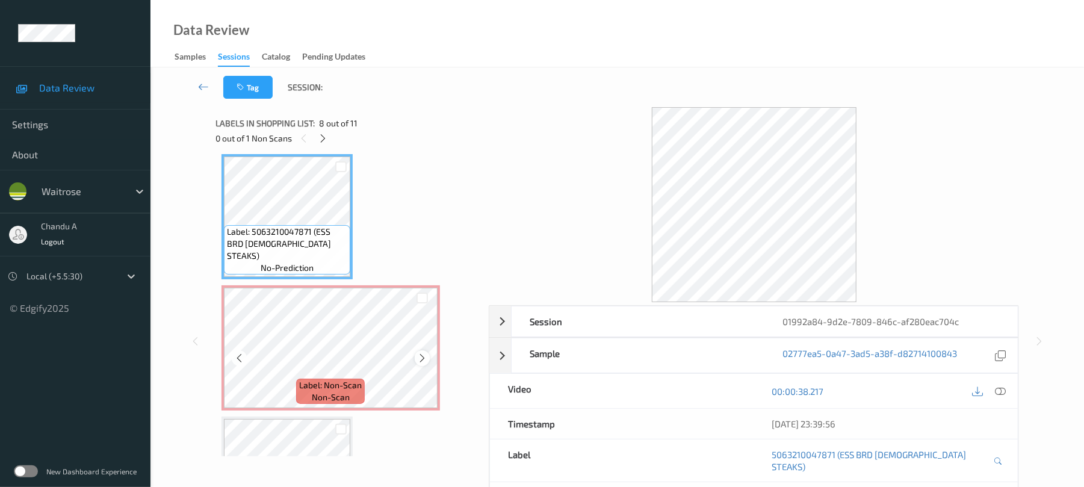
click at [426, 356] on icon at bounding box center [422, 358] width 10 height 11
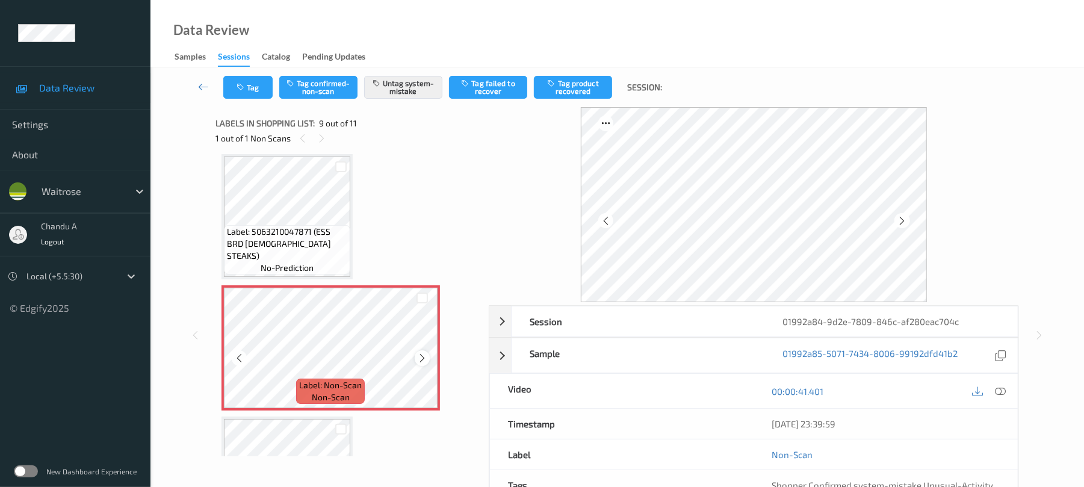
click at [424, 356] on icon at bounding box center [422, 358] width 10 height 11
click at [250, 82] on button "Tag" at bounding box center [247, 87] width 49 height 23
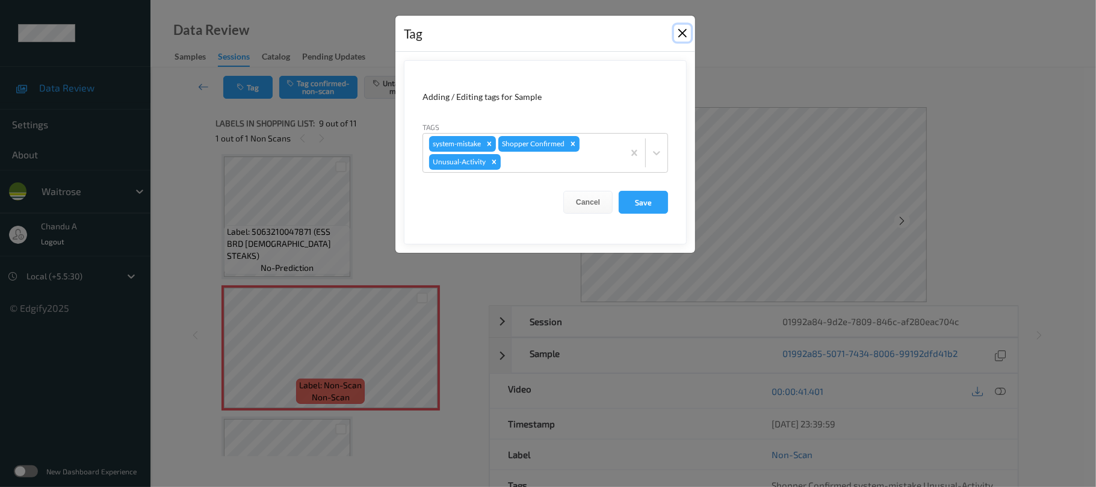
click at [677, 35] on button "Close" at bounding box center [682, 33] width 17 height 17
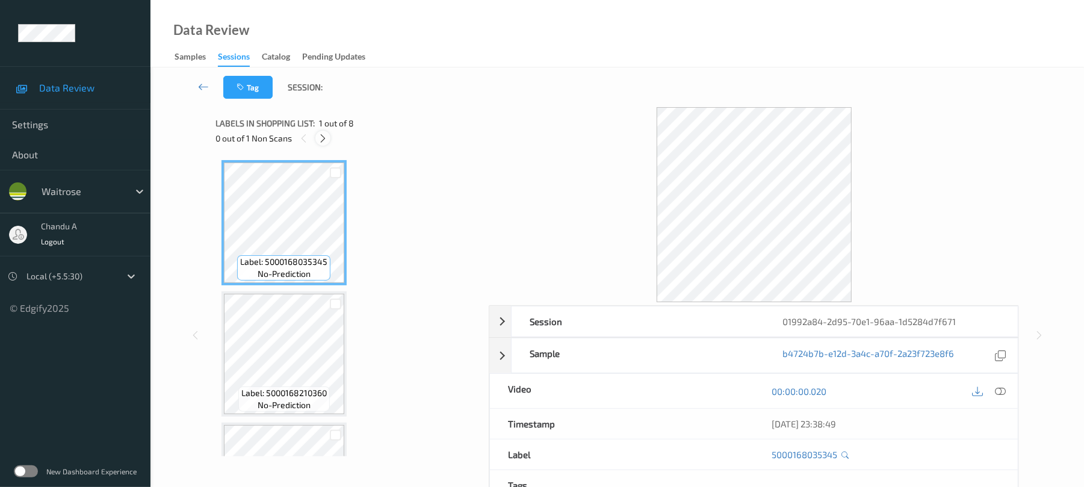
click at [328, 138] on icon at bounding box center [323, 138] width 10 height 11
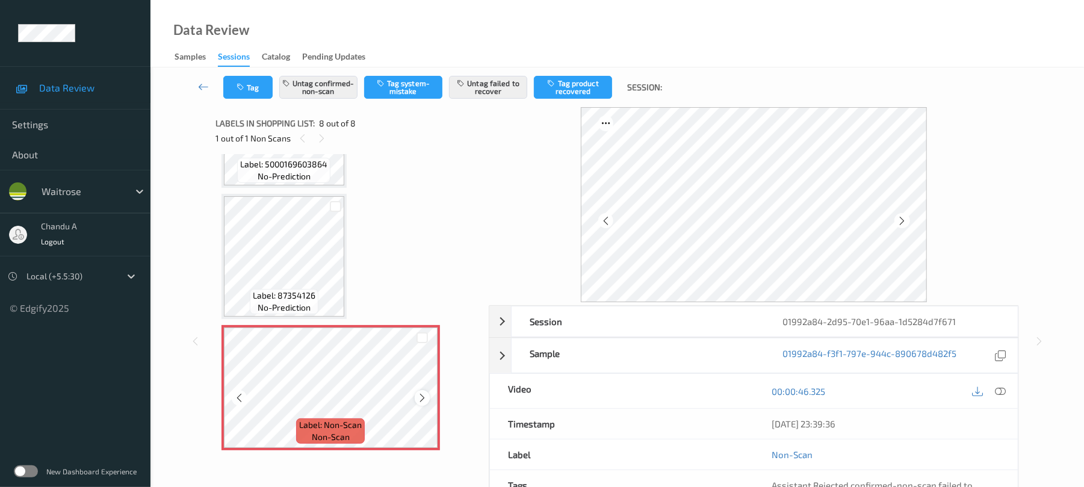
click at [424, 400] on icon at bounding box center [422, 398] width 10 height 11
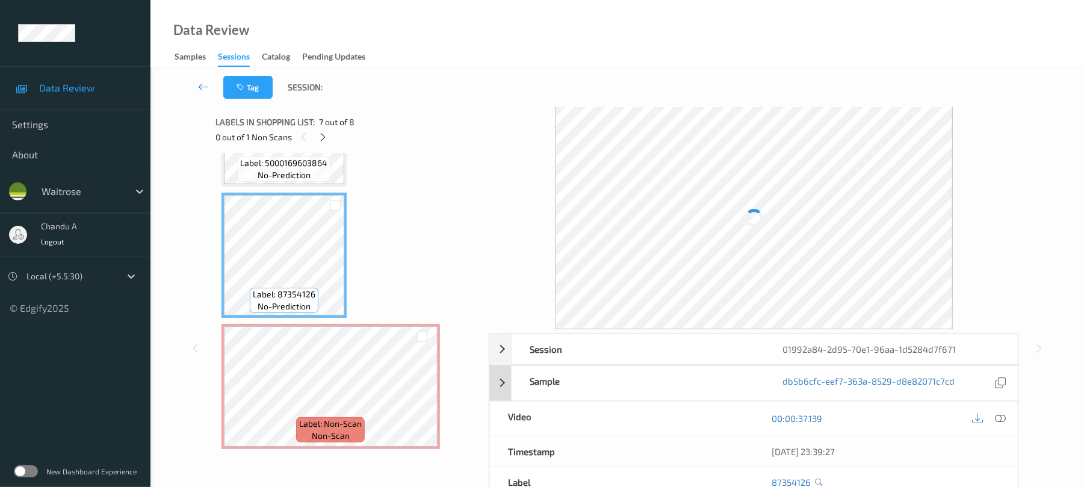
scroll to position [0, 0]
click at [424, 397] on icon at bounding box center [422, 398] width 10 height 11
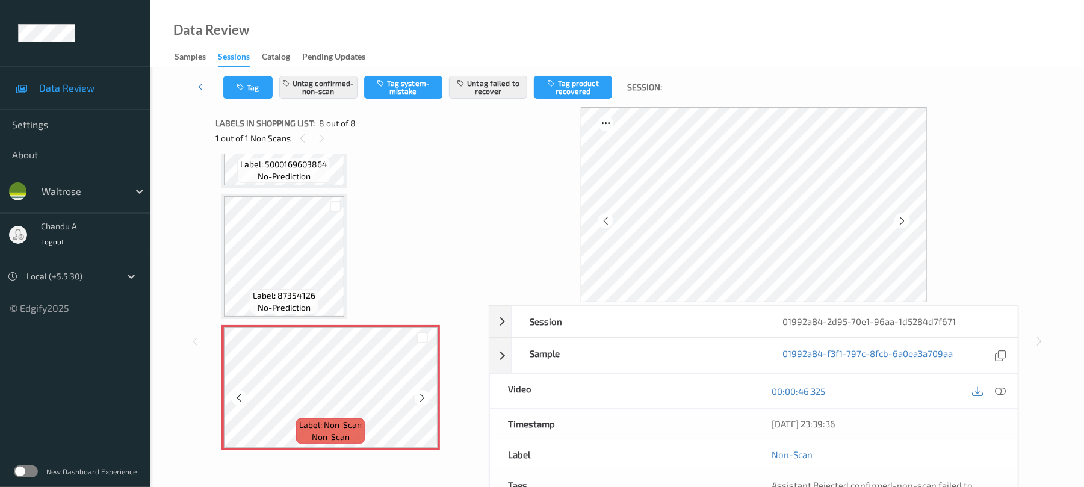
click at [424, 397] on icon at bounding box center [422, 398] width 10 height 11
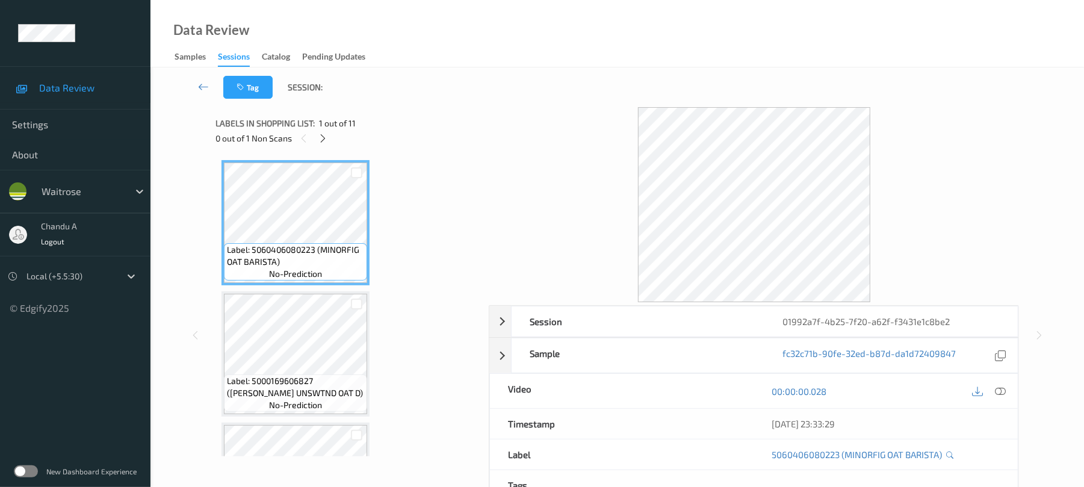
click at [323, 145] on div at bounding box center [323, 138] width 15 height 15
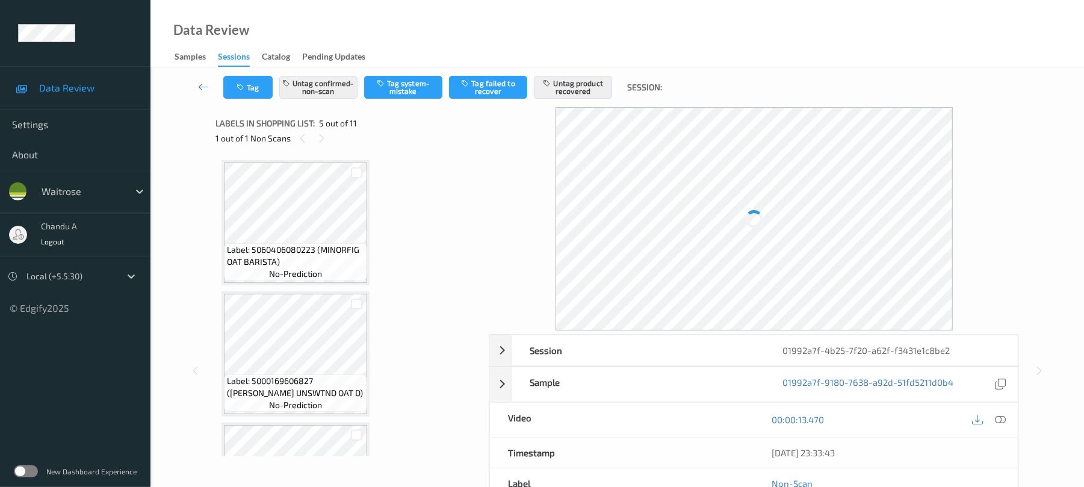
scroll to position [400, 0]
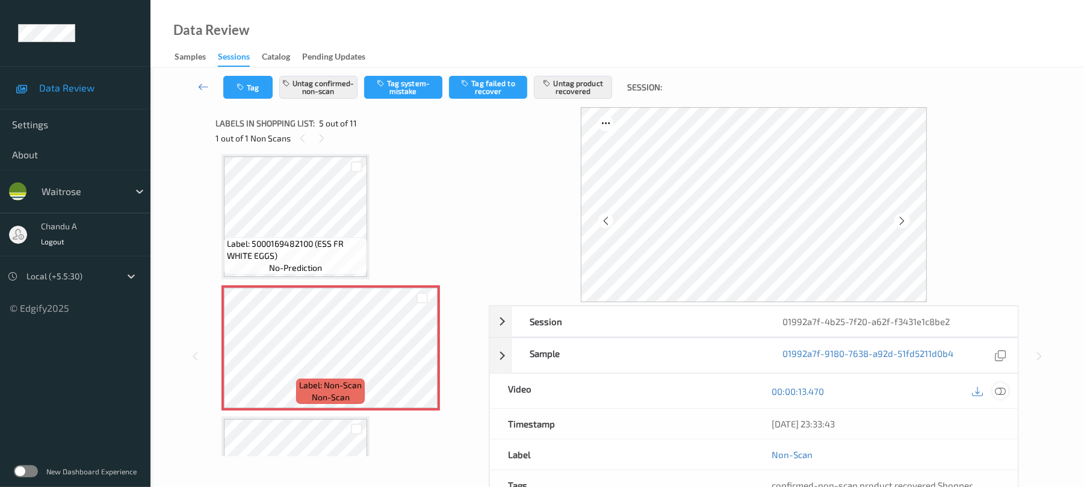
click at [1000, 394] on icon at bounding box center [1001, 391] width 11 height 11
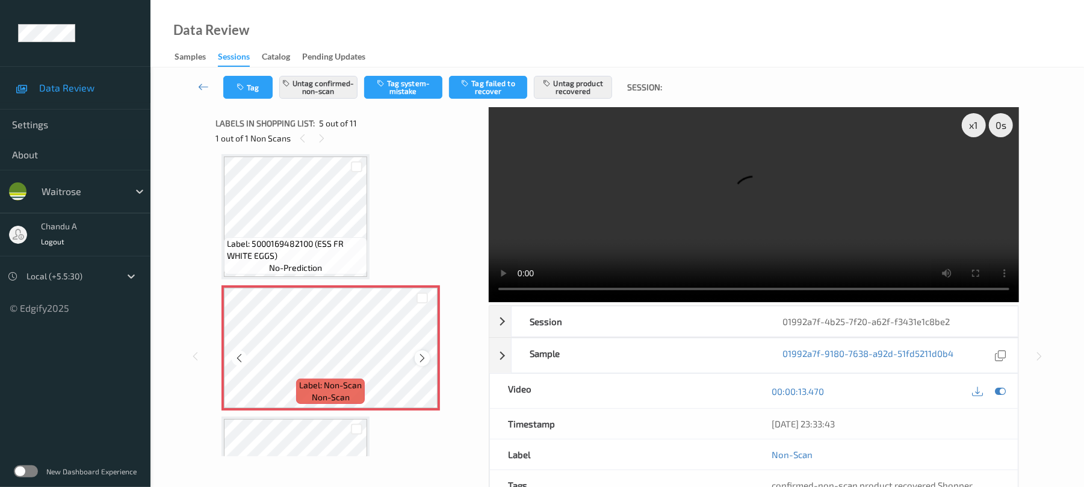
click at [421, 357] on icon at bounding box center [422, 358] width 10 height 11
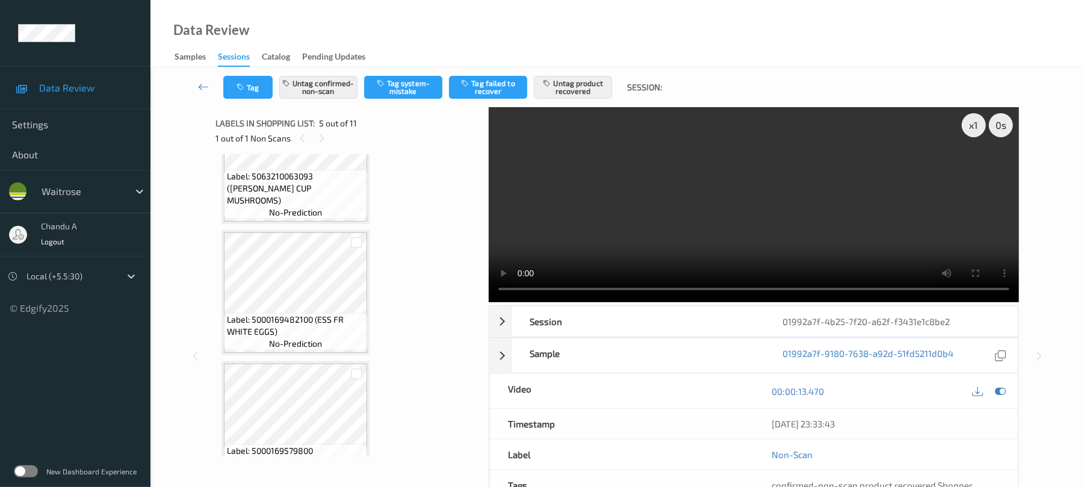
scroll to position [721, 0]
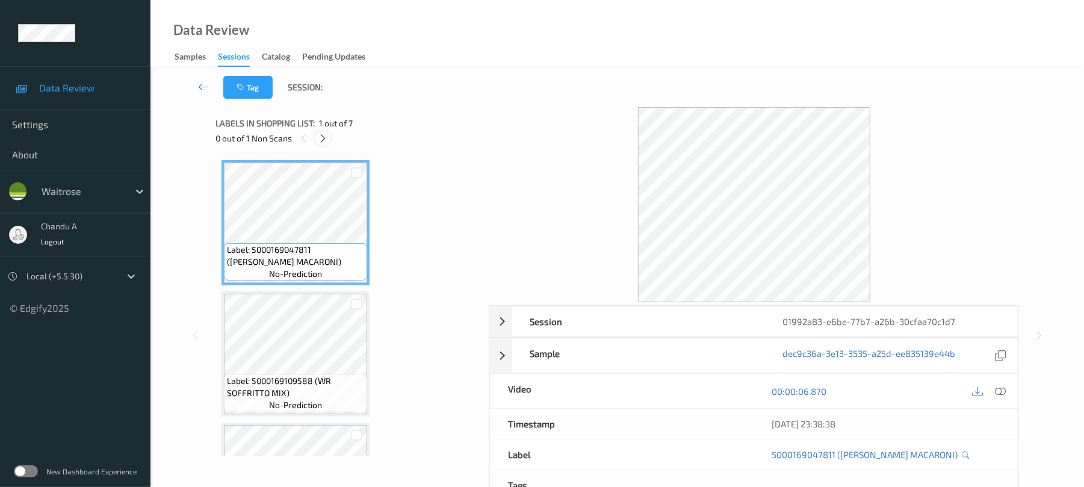
click at [325, 138] on icon at bounding box center [323, 138] width 10 height 11
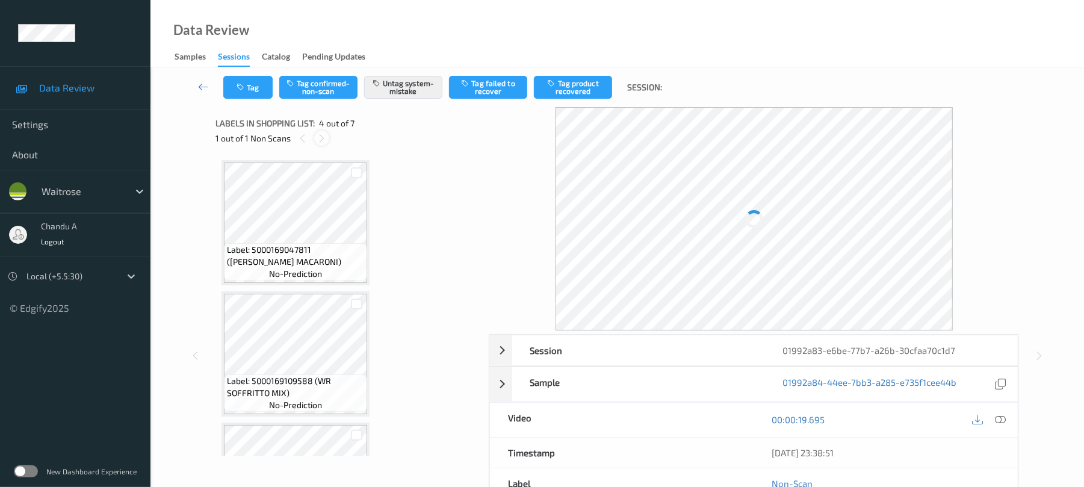
scroll to position [269, 0]
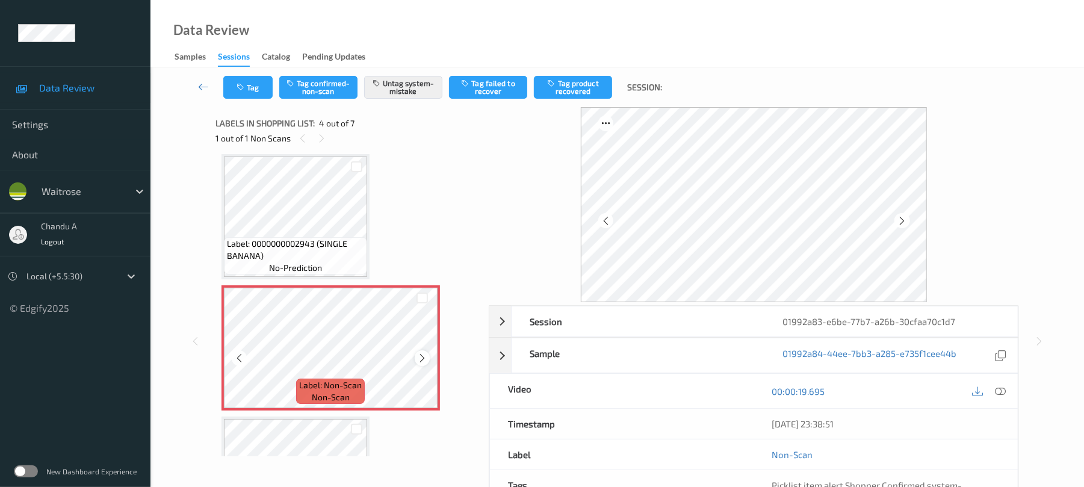
click at [420, 359] on icon at bounding box center [422, 358] width 10 height 11
click at [421, 359] on icon at bounding box center [422, 358] width 10 height 11
click at [247, 77] on button "Tag" at bounding box center [247, 87] width 49 height 23
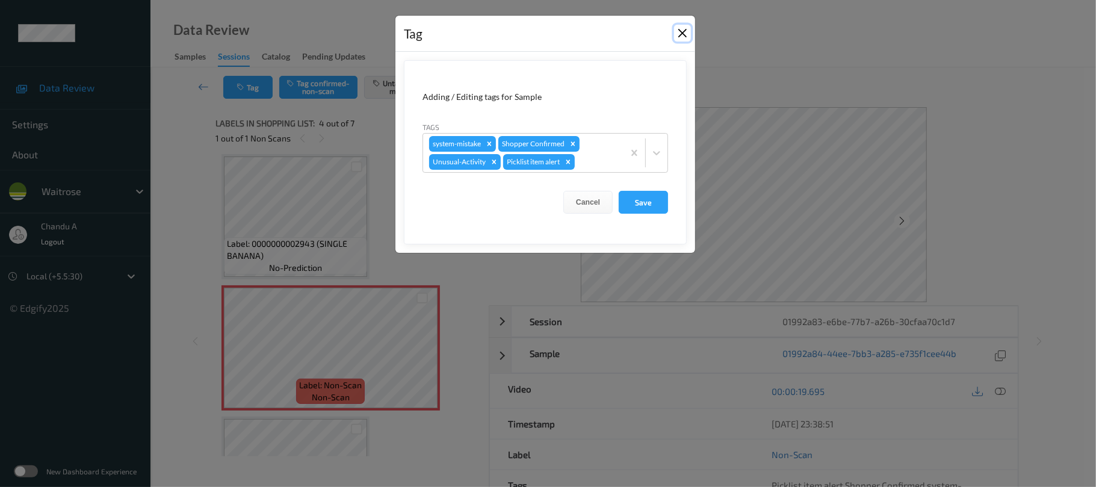
click at [682, 34] on button "Close" at bounding box center [682, 33] width 17 height 17
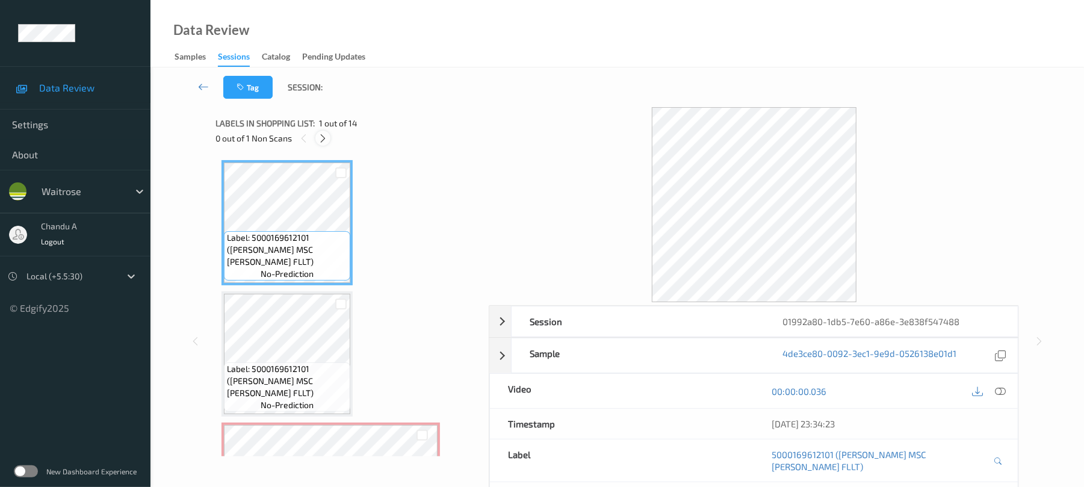
click at [326, 138] on icon at bounding box center [323, 138] width 10 height 11
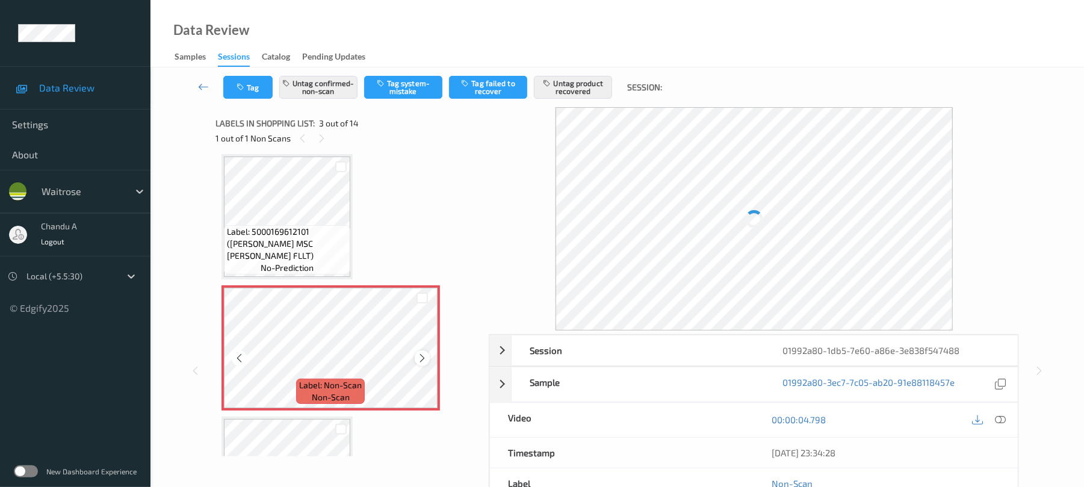
click at [420, 355] on icon at bounding box center [422, 358] width 10 height 11
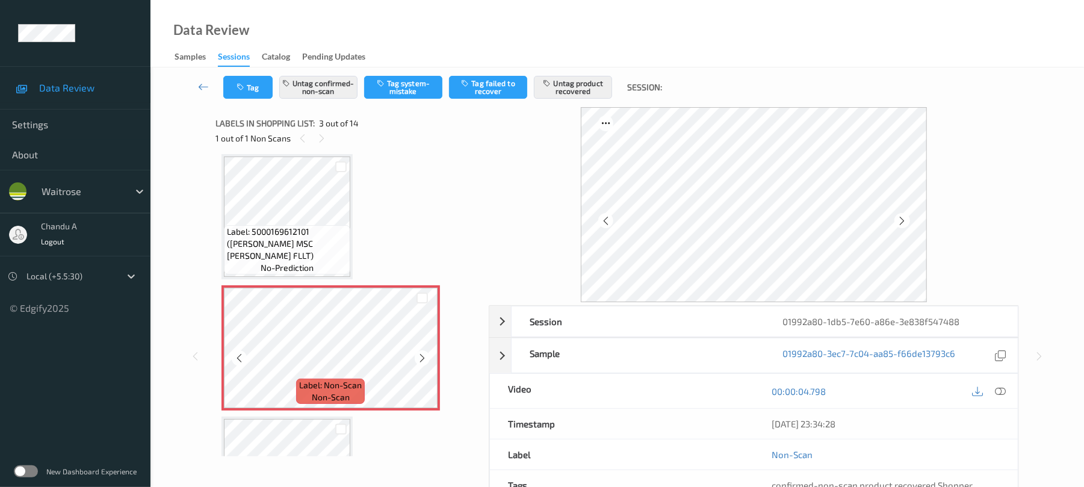
click at [422, 360] on icon at bounding box center [422, 358] width 10 height 11
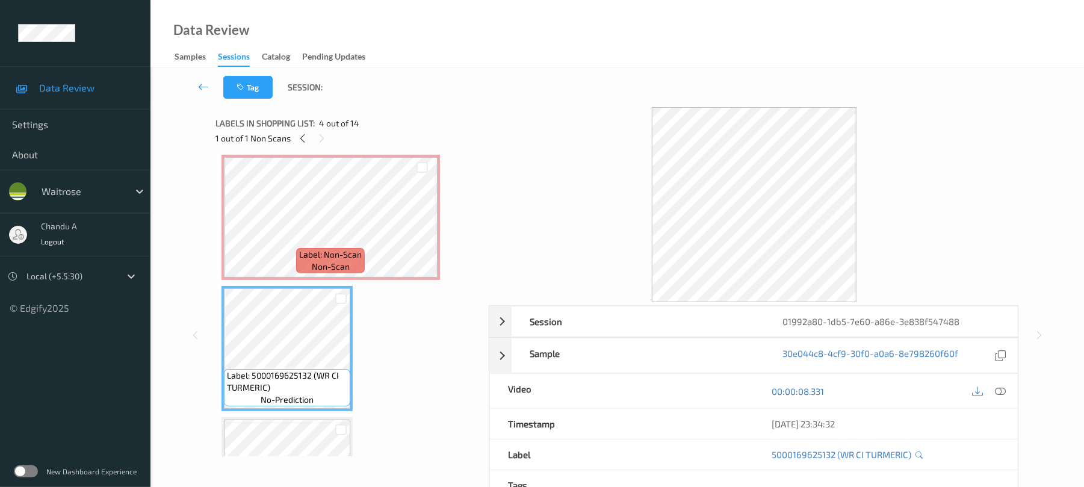
scroll to position [297, 0]
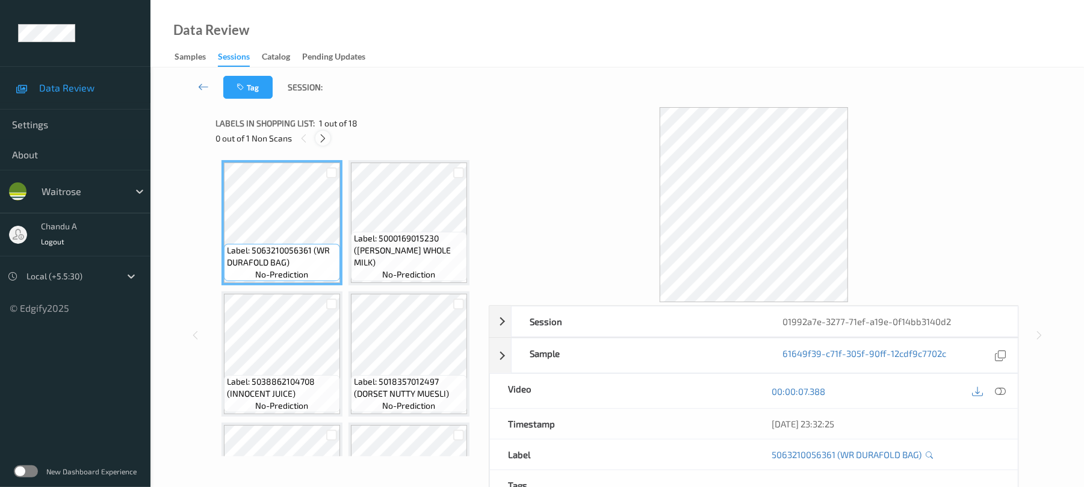
click at [326, 140] on icon at bounding box center [323, 138] width 10 height 11
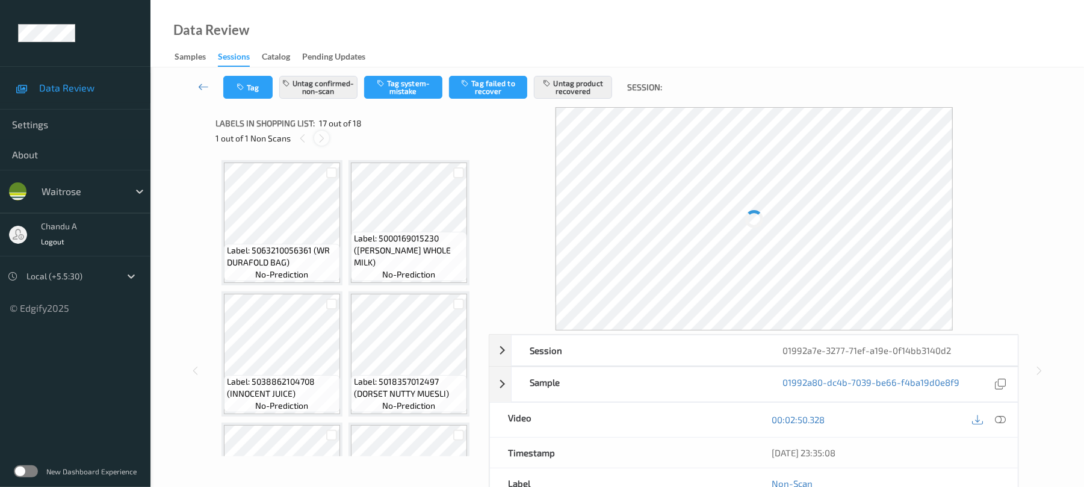
scroll to position [1975, 0]
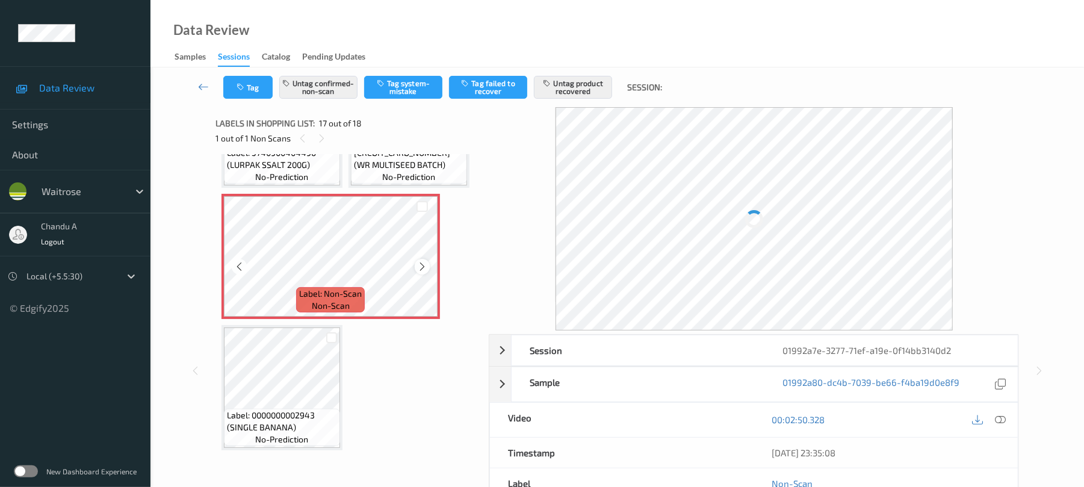
click at [422, 272] on icon at bounding box center [422, 266] width 10 height 11
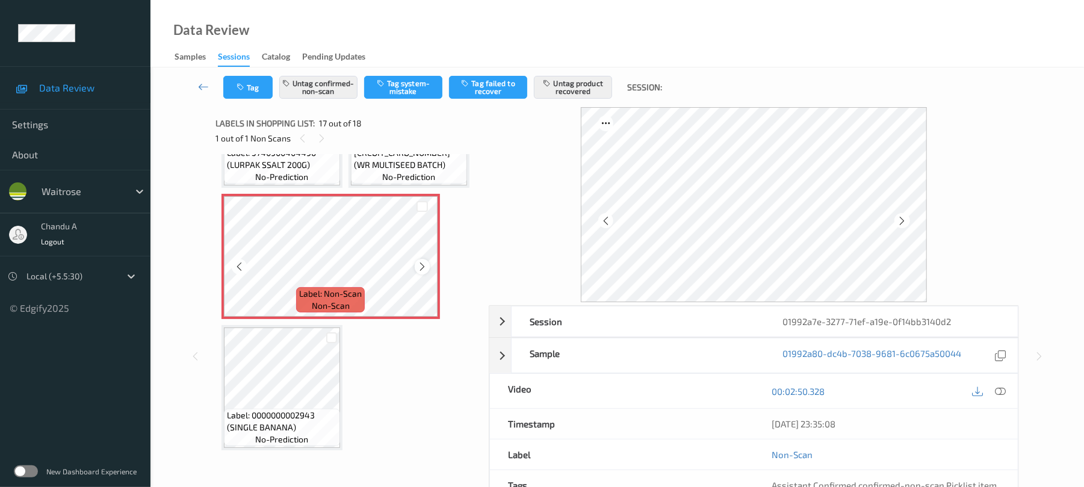
click at [423, 272] on icon at bounding box center [422, 266] width 10 height 11
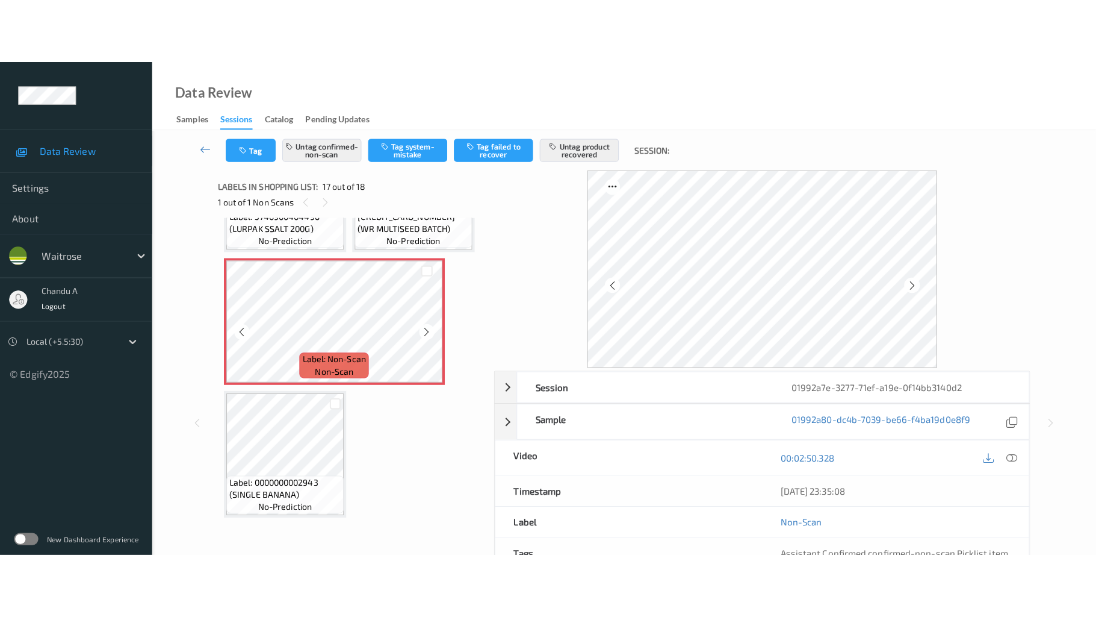
scroll to position [2066, 0]
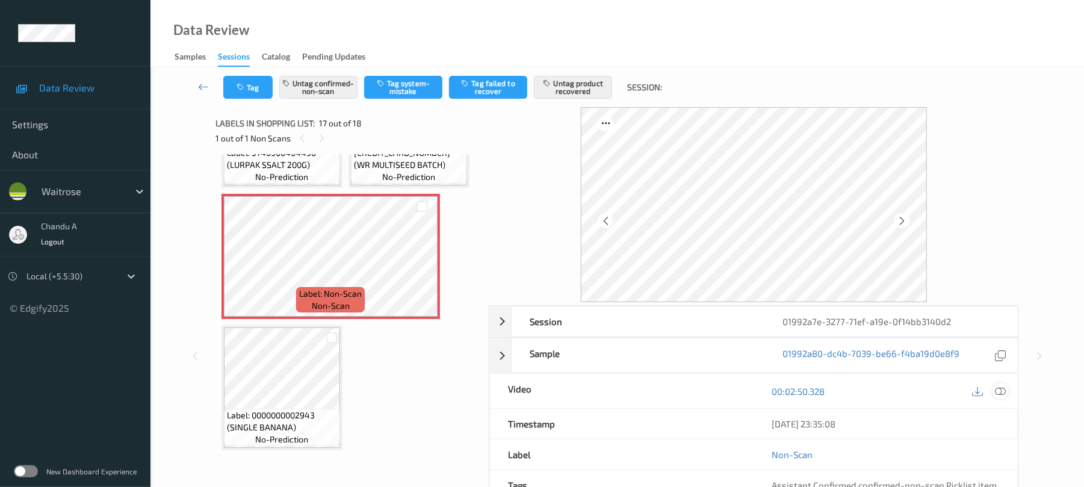
click at [1005, 391] on icon at bounding box center [1001, 391] width 11 height 11
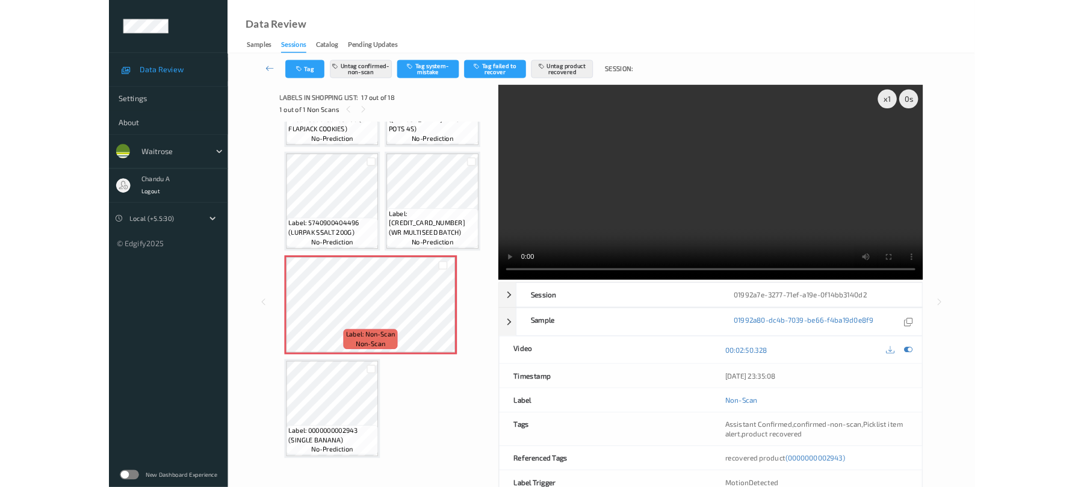
scroll to position [887, 0]
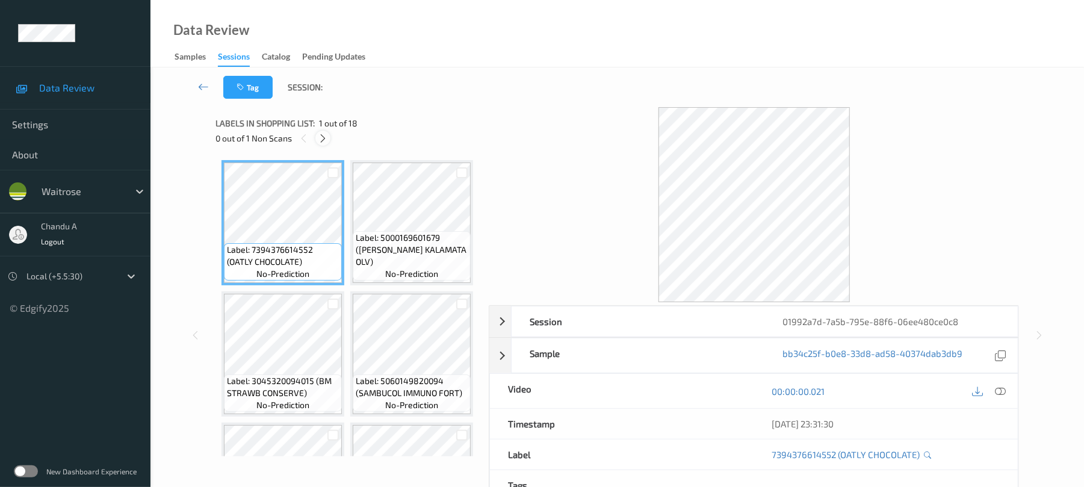
click at [326, 138] on icon at bounding box center [323, 138] width 10 height 11
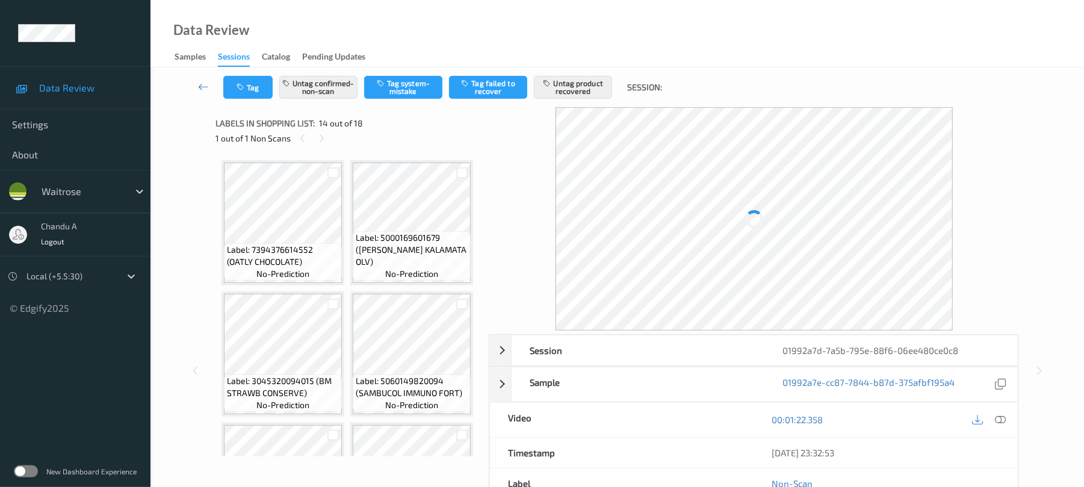
scroll to position [1581, 0]
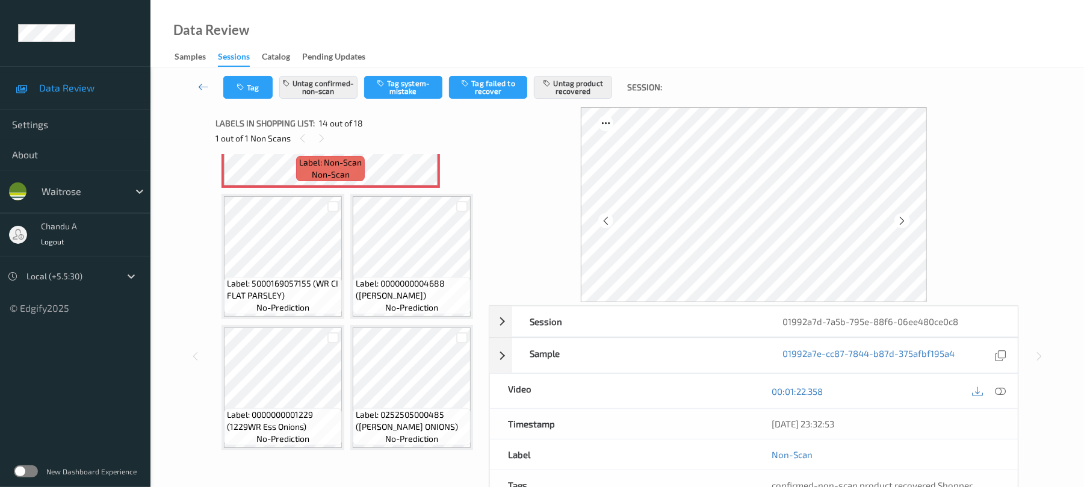
click at [426, 141] on icon at bounding box center [422, 135] width 10 height 11
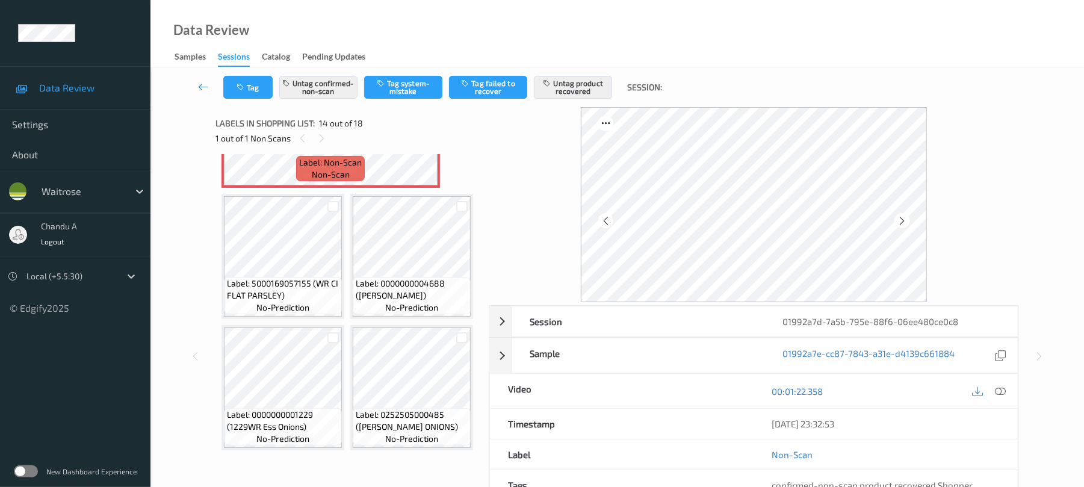
click at [426, 141] on icon at bounding box center [422, 135] width 10 height 11
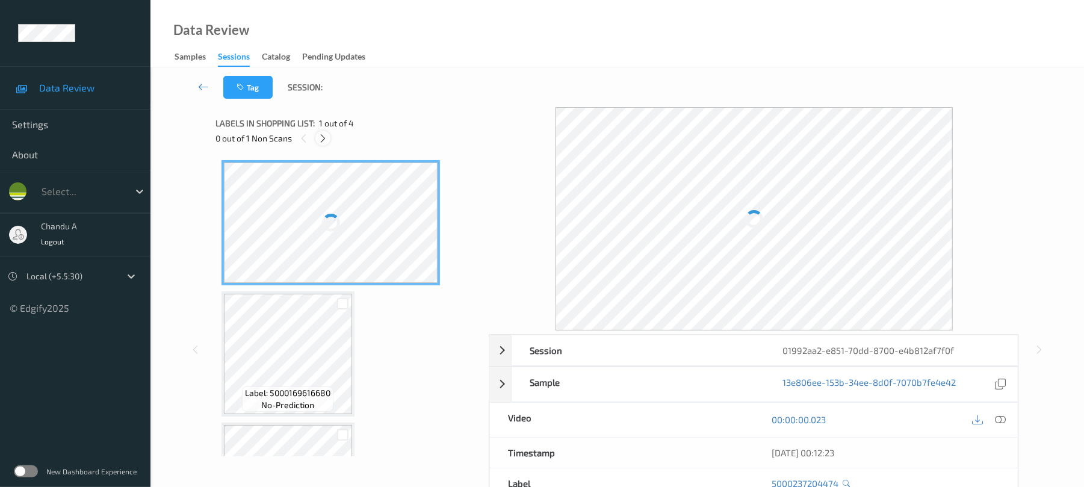
click at [326, 138] on icon at bounding box center [323, 138] width 10 height 11
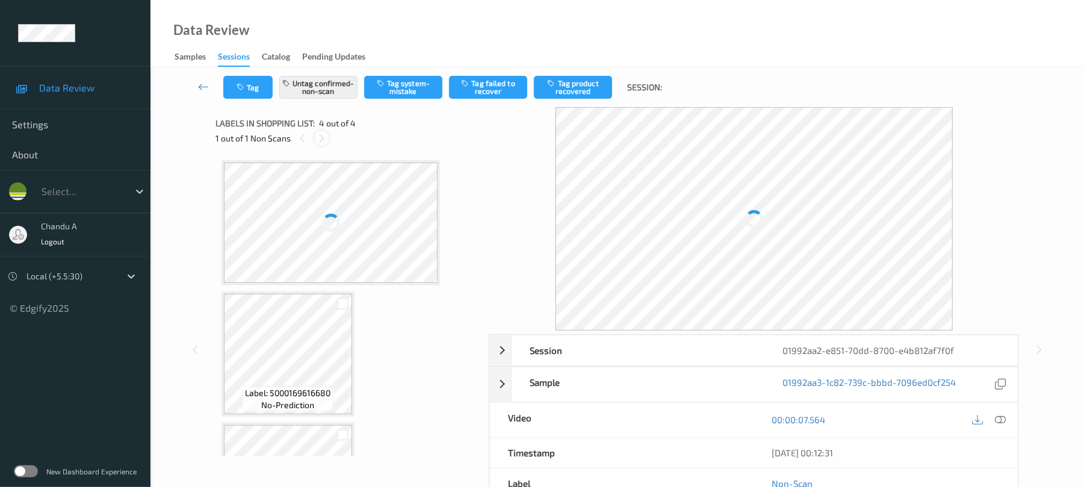
scroll to position [228, 0]
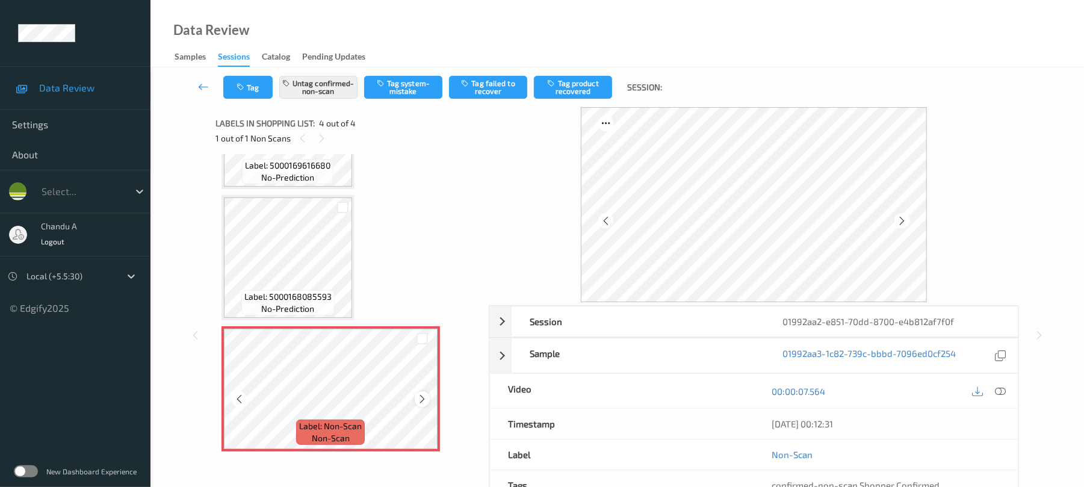
click at [420, 399] on icon at bounding box center [422, 399] width 10 height 11
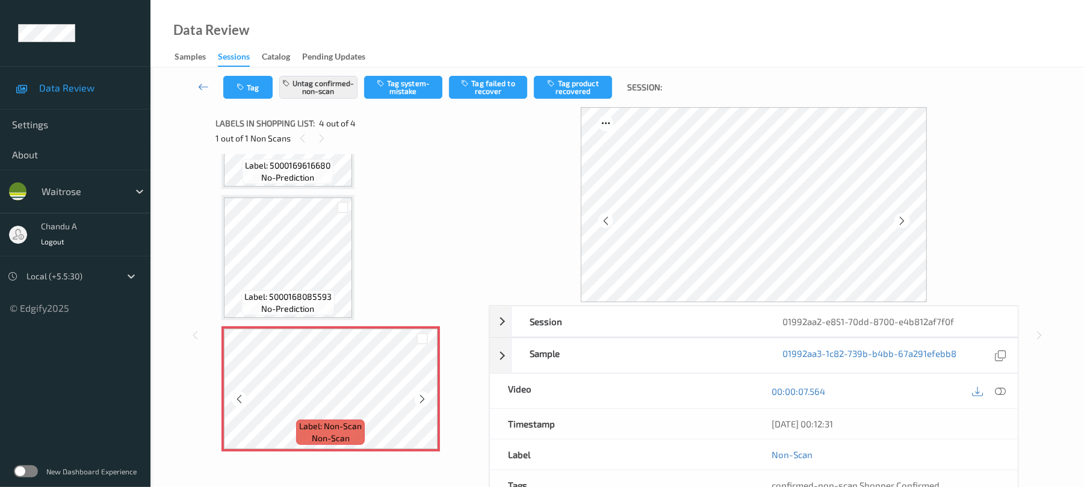
click at [420, 399] on icon at bounding box center [422, 399] width 10 height 11
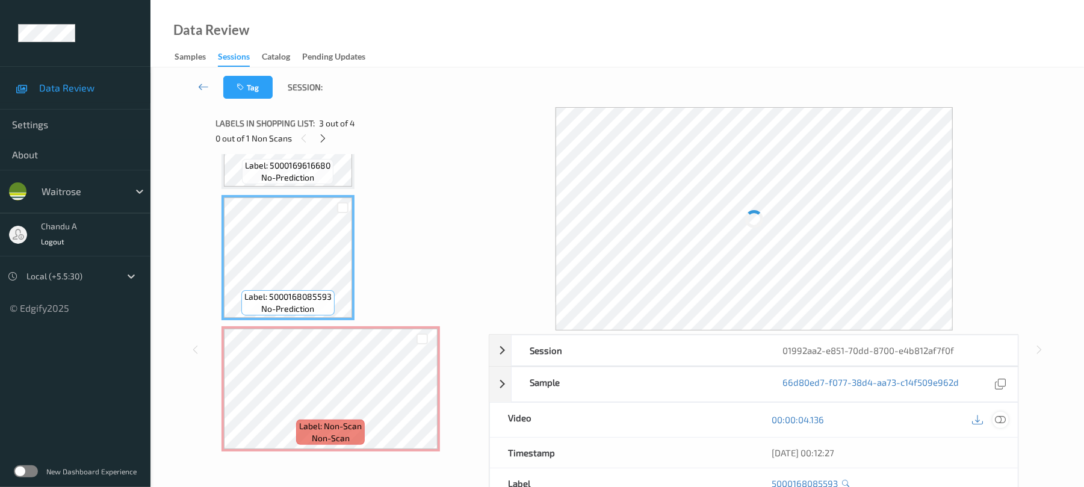
click at [1000, 421] on icon at bounding box center [1001, 419] width 11 height 11
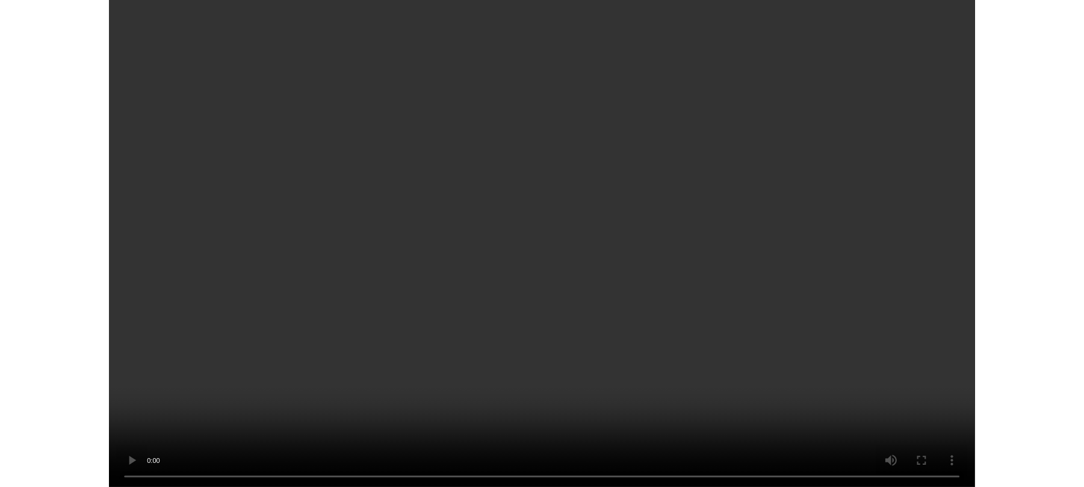
scroll to position [99, 0]
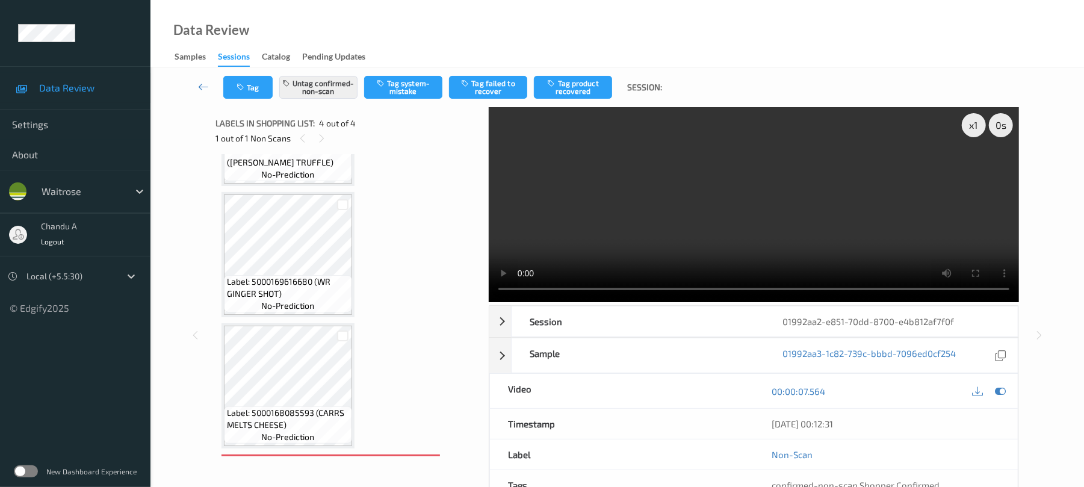
click at [676, 232] on video at bounding box center [754, 204] width 530 height 195
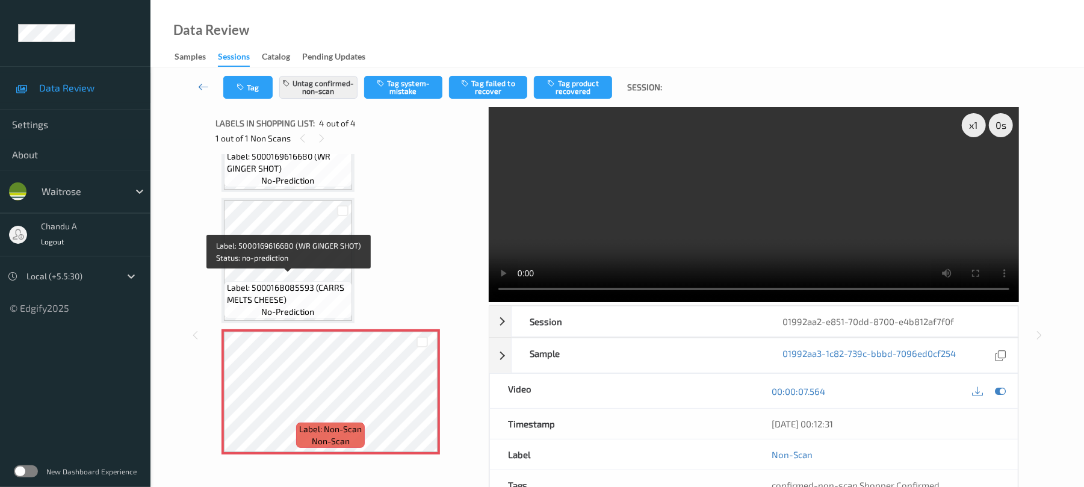
scroll to position [229, 0]
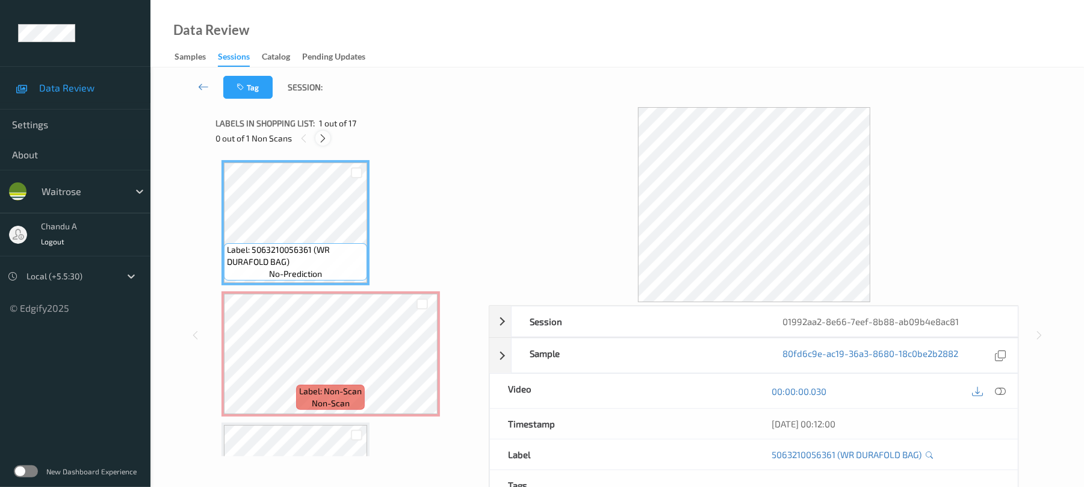
click at [328, 134] on icon at bounding box center [323, 138] width 10 height 11
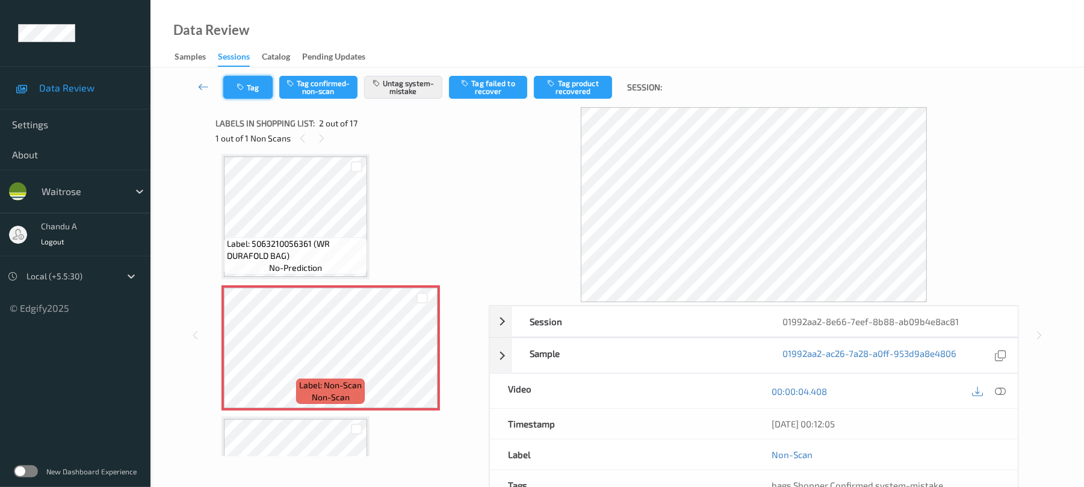
click at [237, 78] on button "Tag" at bounding box center [247, 87] width 49 height 23
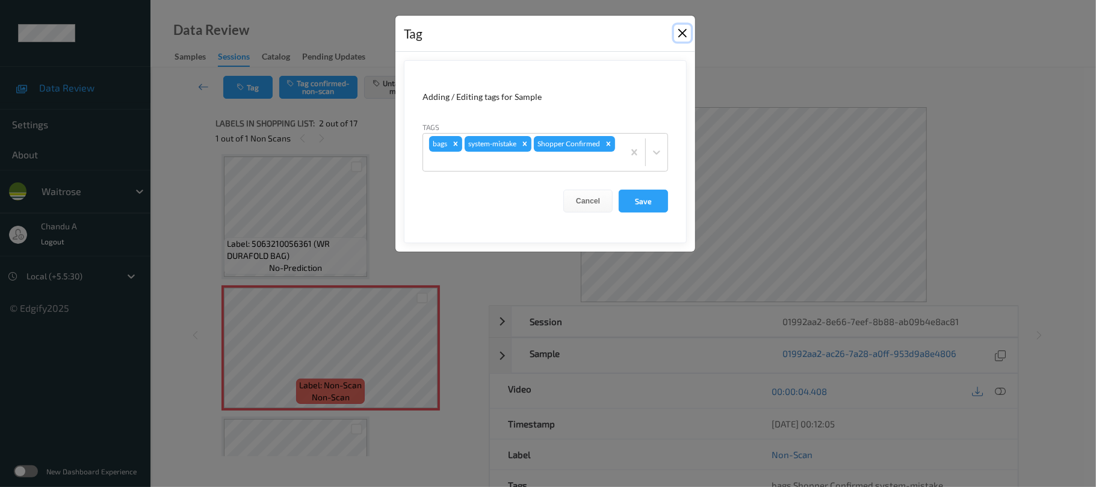
click at [687, 35] on button "Close" at bounding box center [682, 33] width 17 height 17
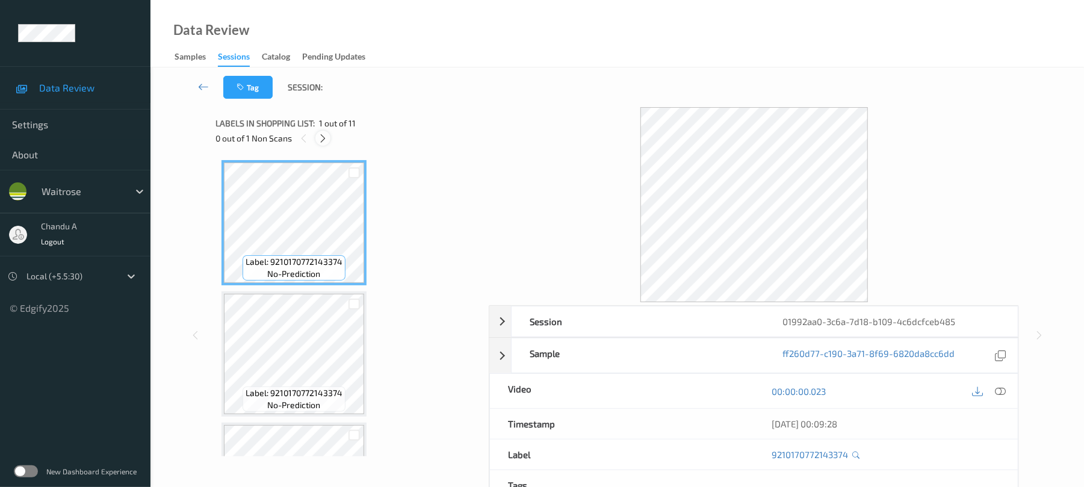
click at [324, 135] on icon at bounding box center [323, 138] width 10 height 11
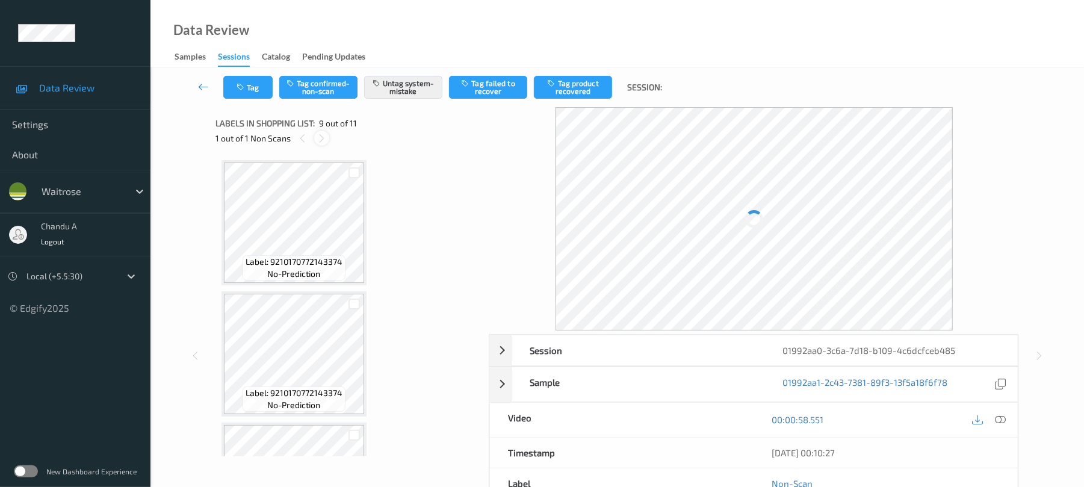
scroll to position [925, 0]
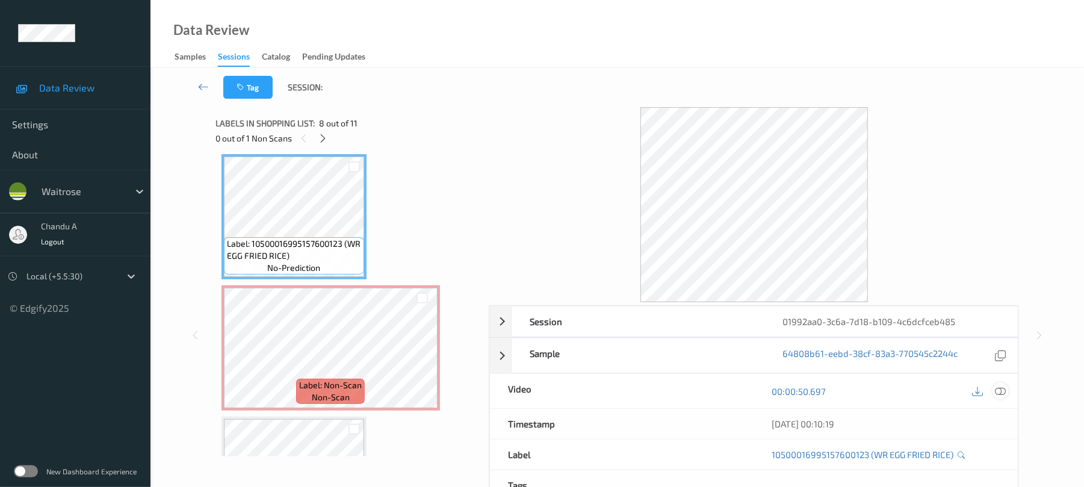
click at [998, 389] on icon at bounding box center [1001, 391] width 11 height 11
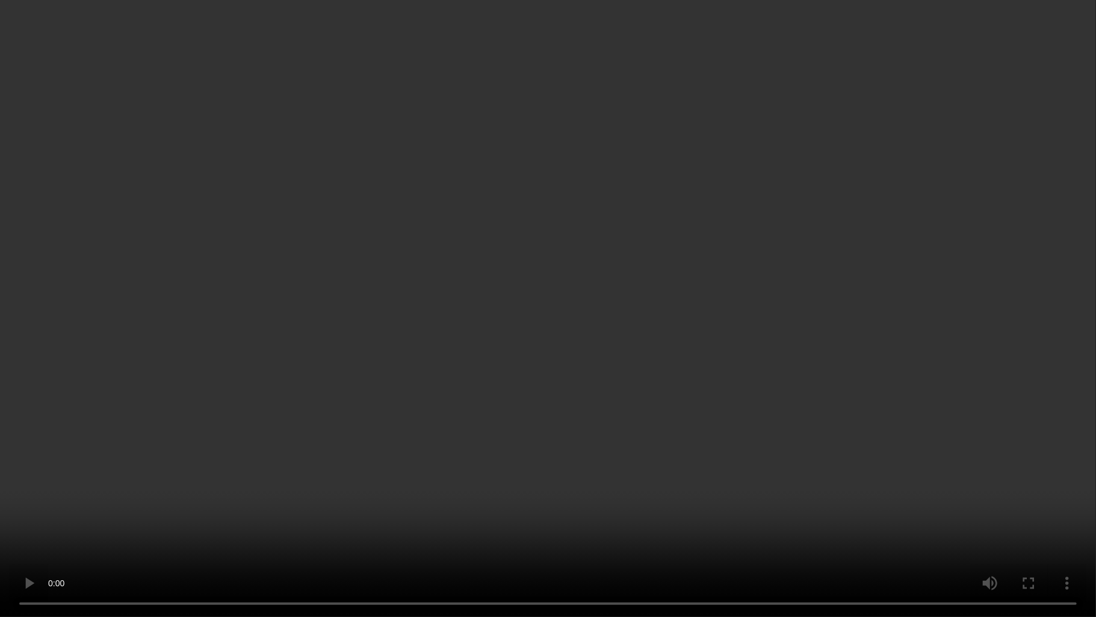
click at [657, 319] on video at bounding box center [548, 308] width 1096 height 617
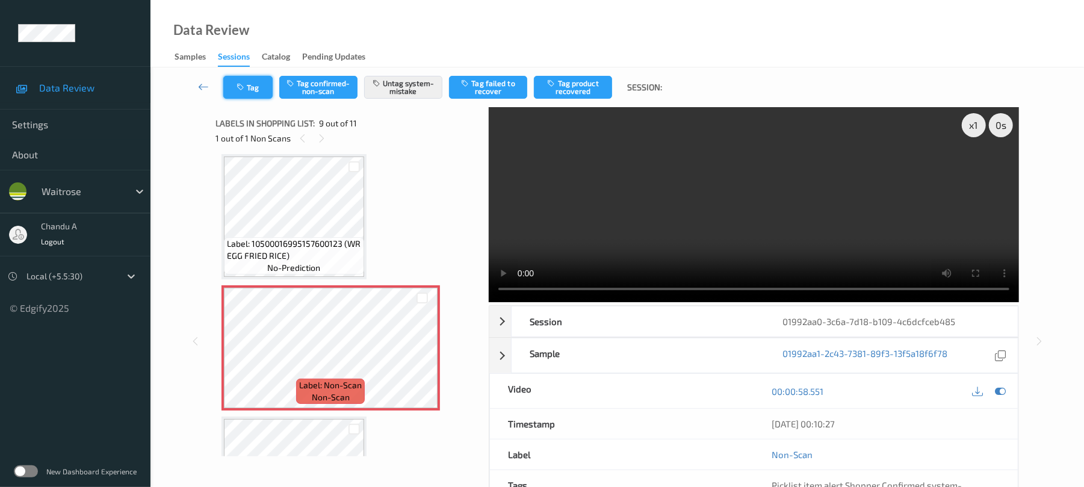
click at [249, 87] on button "Tag" at bounding box center [247, 87] width 49 height 23
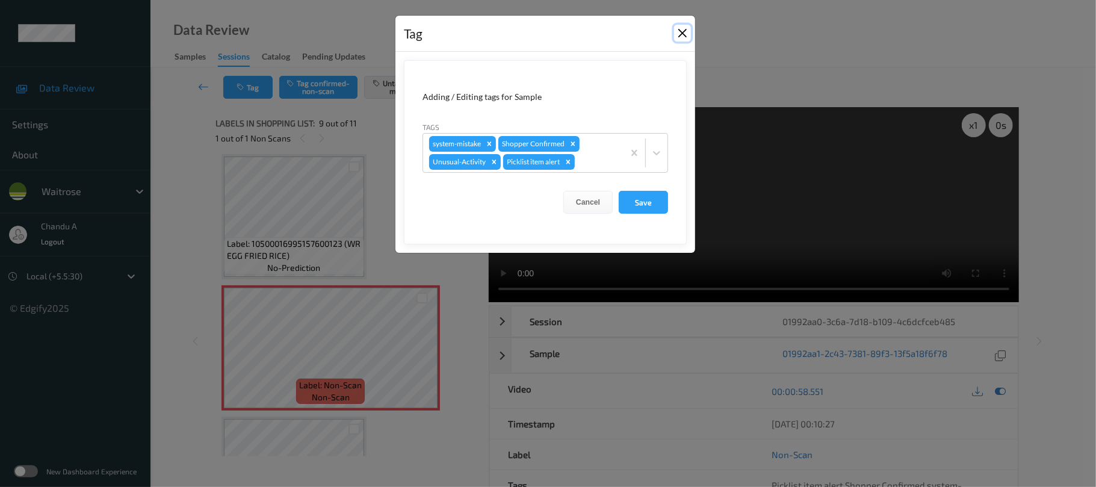
click at [685, 33] on button "Close" at bounding box center [682, 33] width 17 height 17
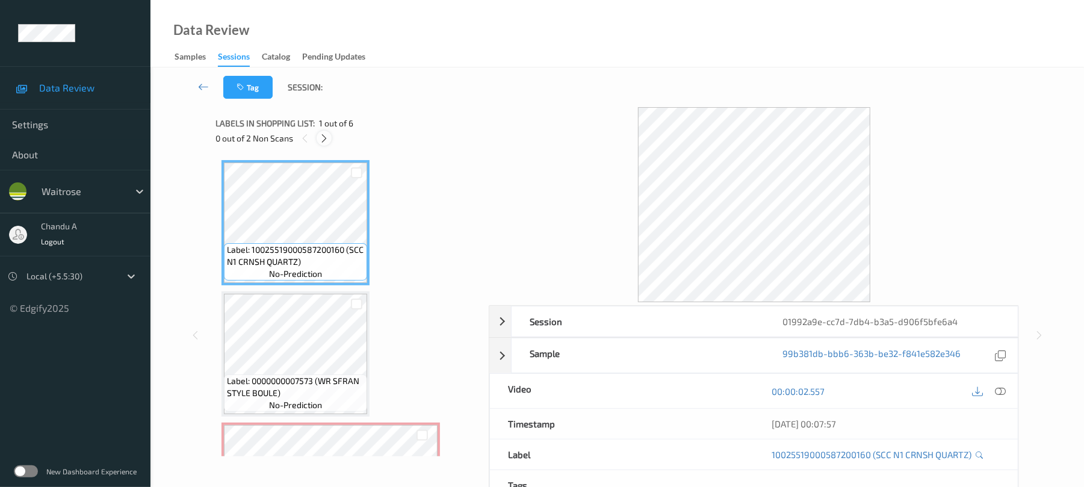
click at [328, 135] on icon at bounding box center [324, 138] width 10 height 11
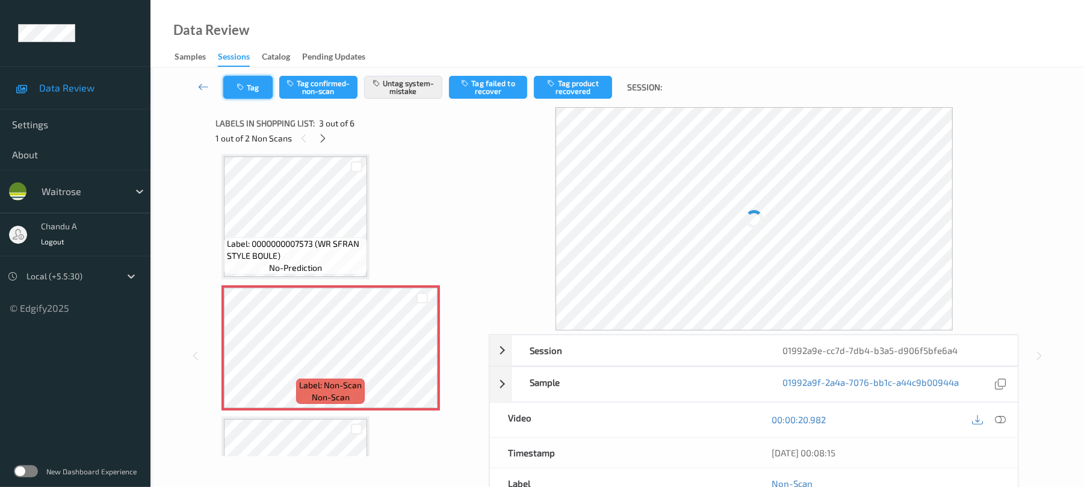
click at [251, 90] on button "Tag" at bounding box center [247, 87] width 49 height 23
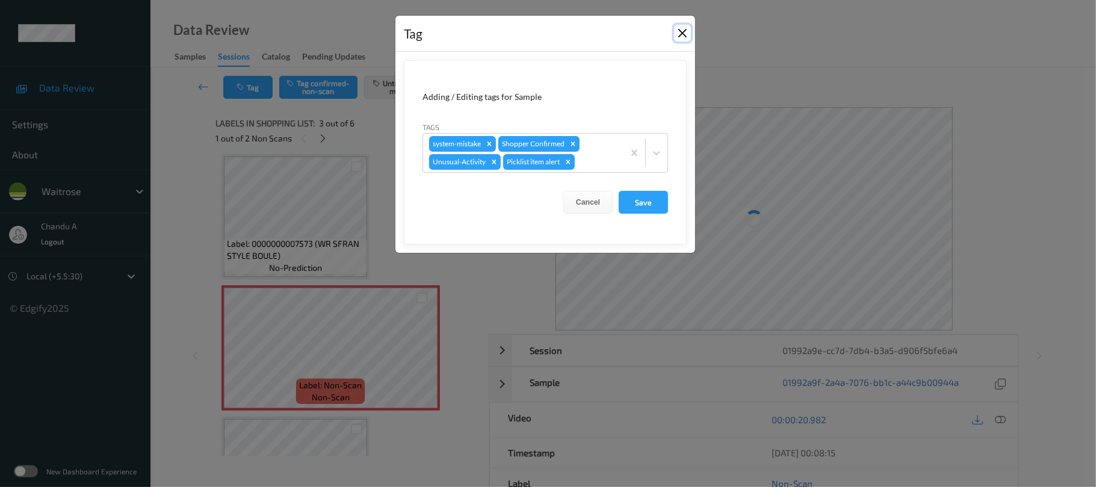
click at [680, 32] on button "Close" at bounding box center [682, 33] width 17 height 17
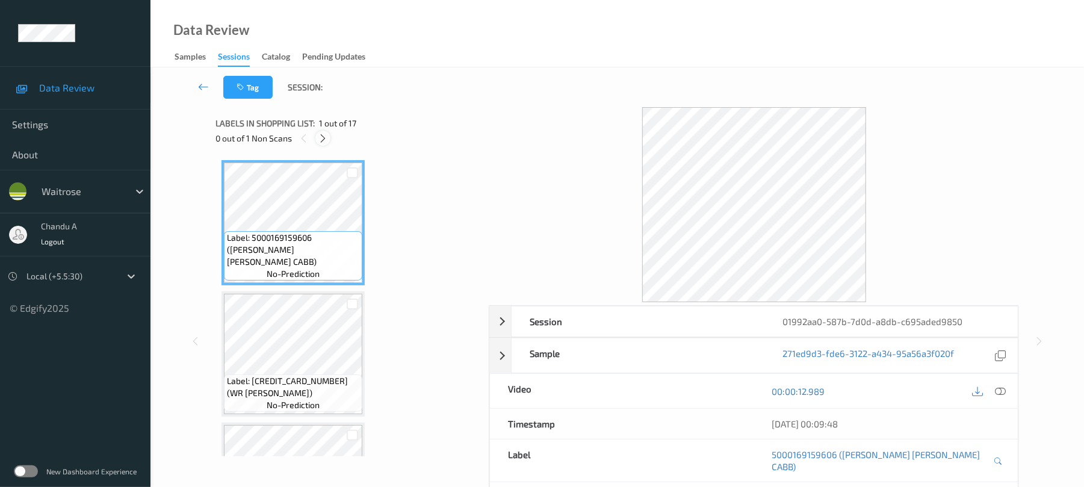
click at [330, 137] on div at bounding box center [323, 138] width 15 height 15
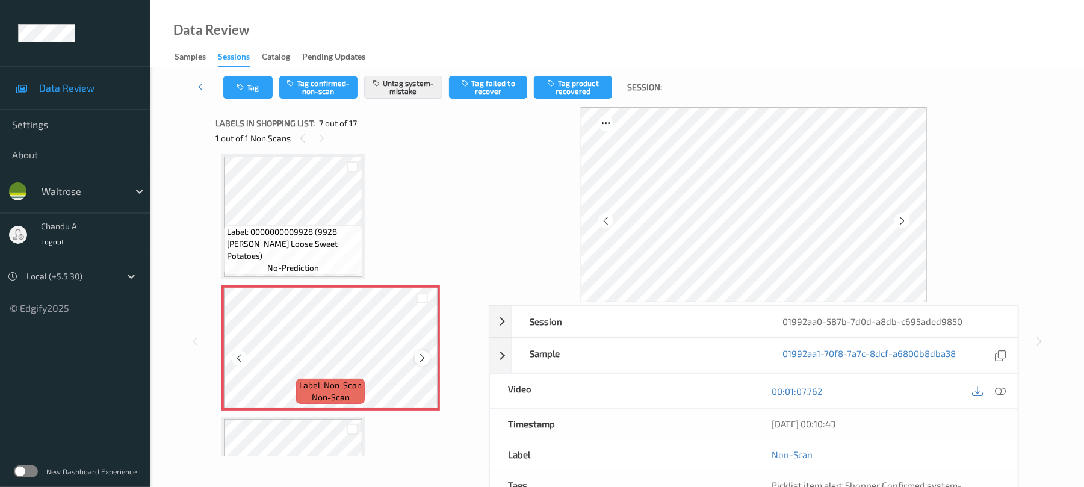
click at [424, 353] on icon at bounding box center [422, 358] width 10 height 11
click at [254, 97] on button "Tag" at bounding box center [247, 87] width 49 height 23
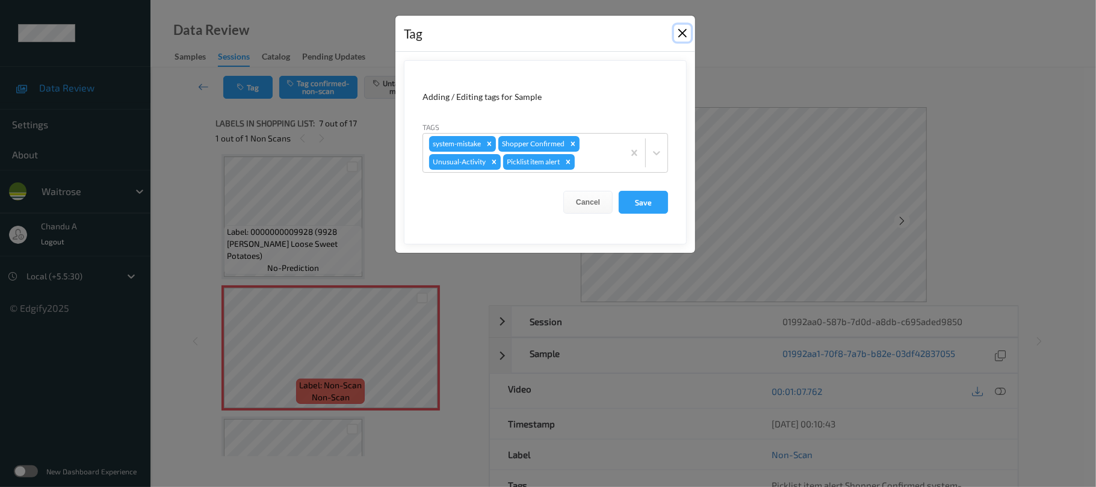
click at [679, 35] on button "Close" at bounding box center [682, 33] width 17 height 17
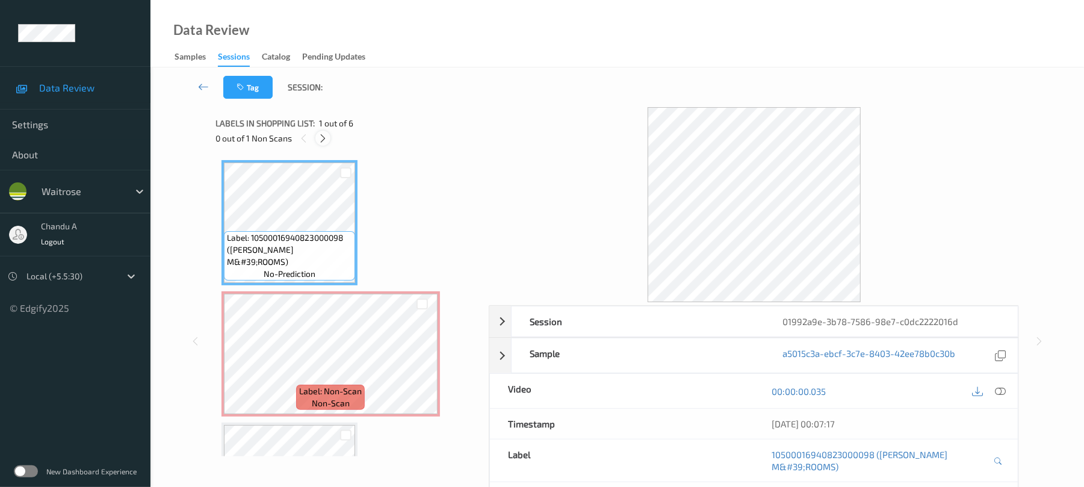
click at [323, 133] on icon at bounding box center [323, 138] width 10 height 11
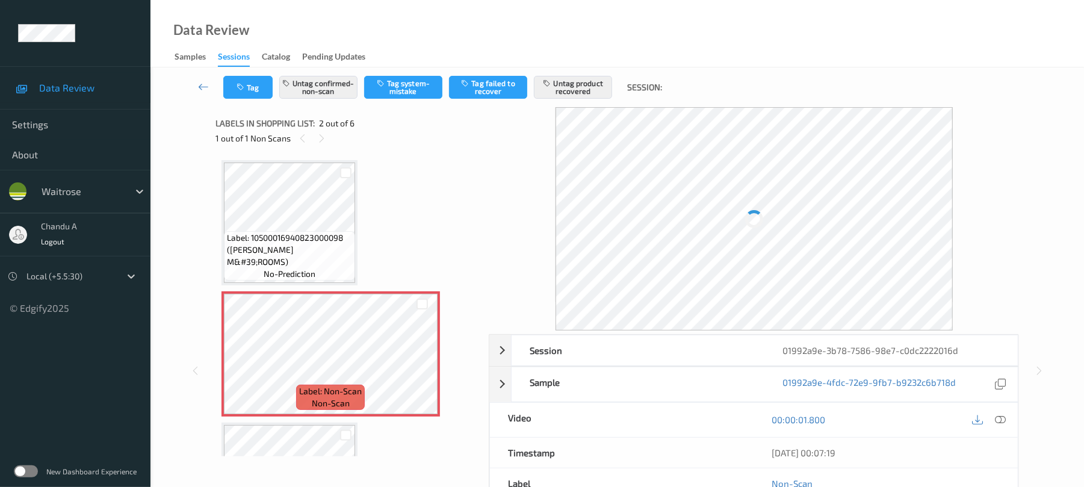
scroll to position [6, 0]
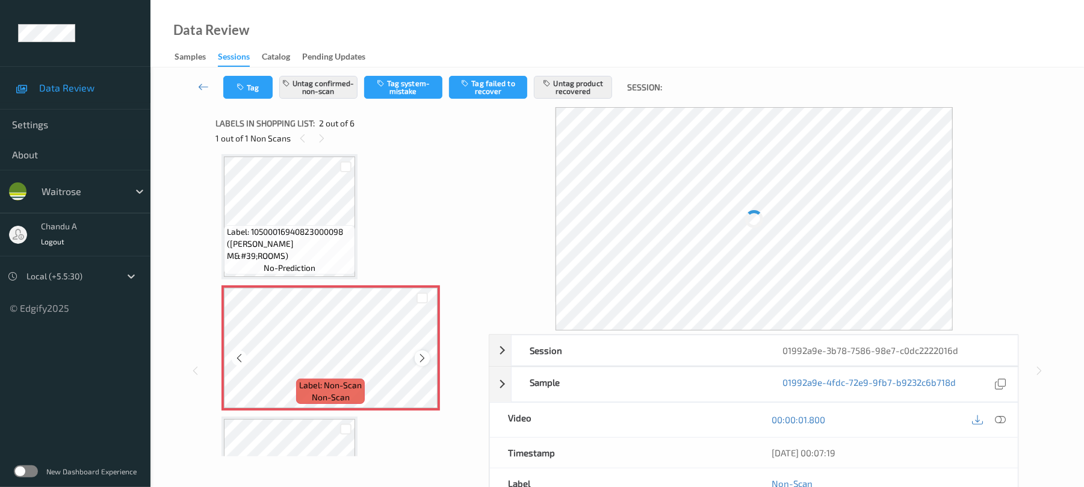
click at [422, 357] on icon at bounding box center [422, 358] width 10 height 11
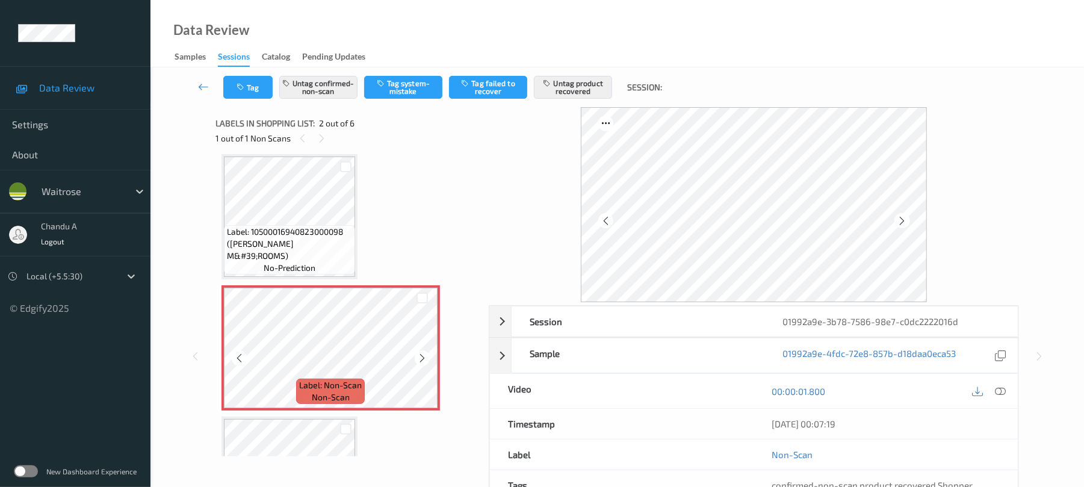
click at [422, 357] on icon at bounding box center [422, 358] width 10 height 11
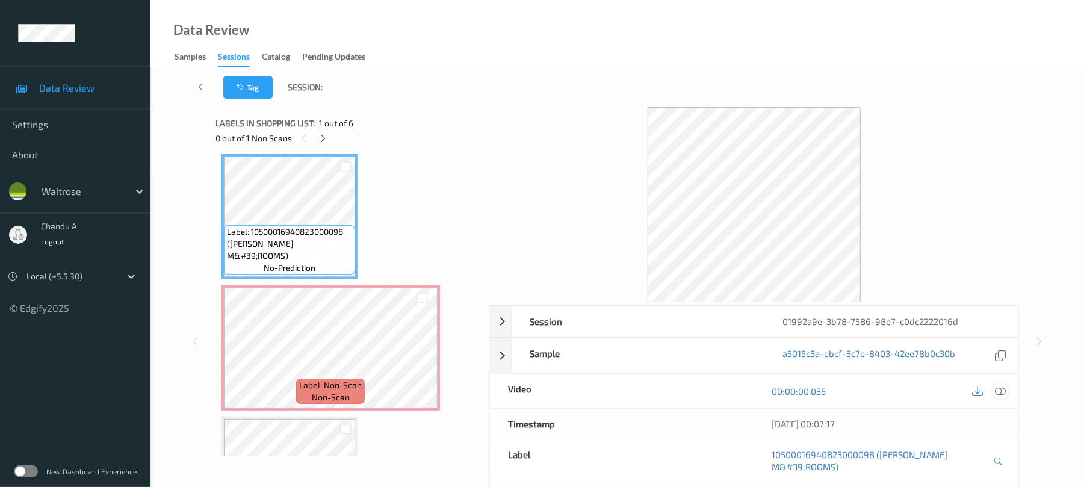
click at [1003, 387] on icon at bounding box center [1001, 391] width 11 height 11
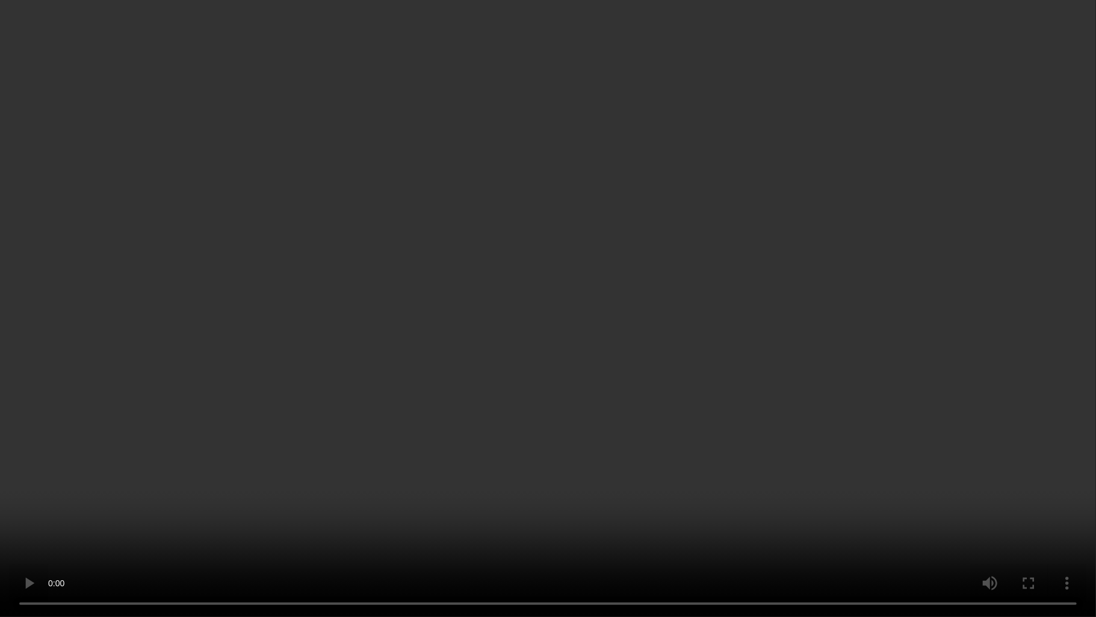
click at [797, 226] on video at bounding box center [548, 308] width 1096 height 617
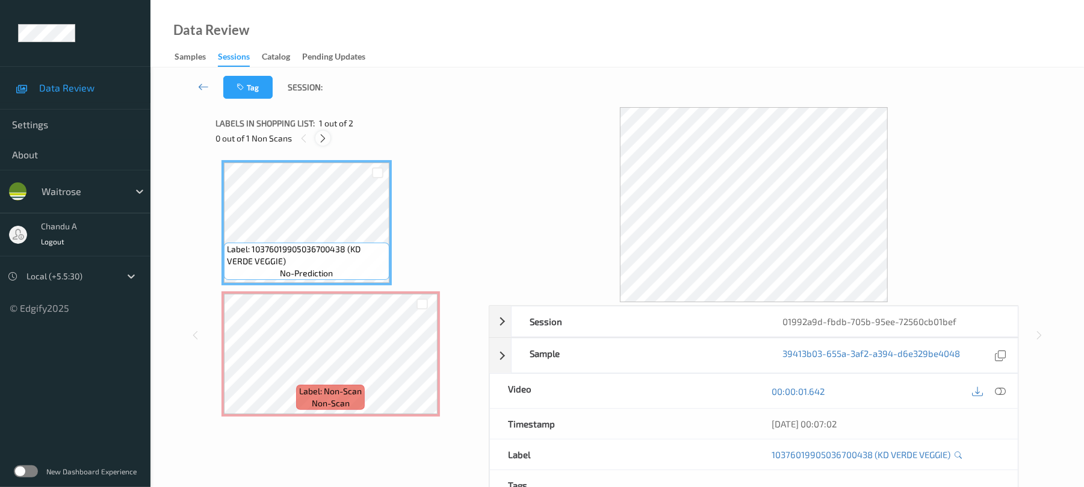
click at [328, 138] on icon at bounding box center [323, 138] width 10 height 11
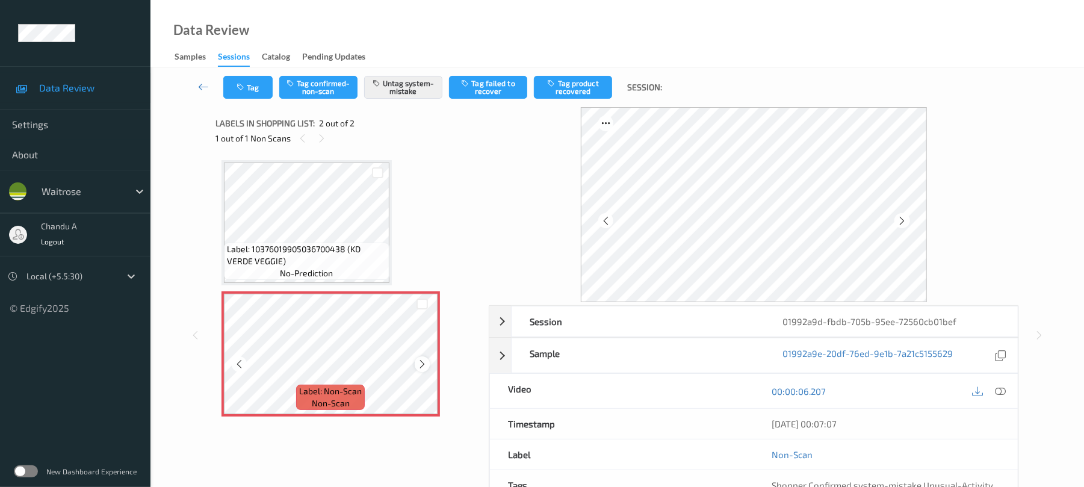
click at [423, 366] on icon at bounding box center [422, 364] width 10 height 11
click at [249, 90] on button "Tag" at bounding box center [247, 87] width 49 height 23
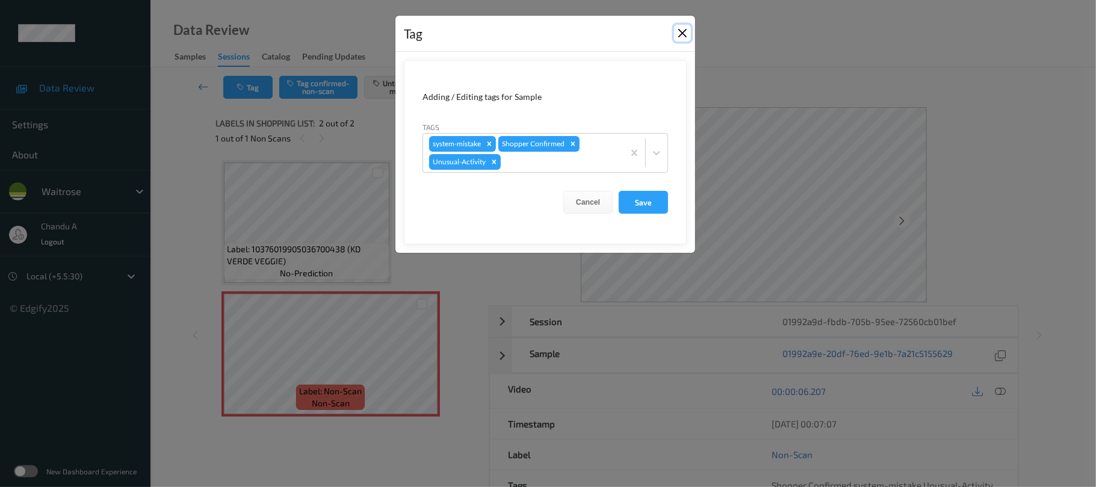
click at [685, 37] on button "Close" at bounding box center [682, 33] width 17 height 17
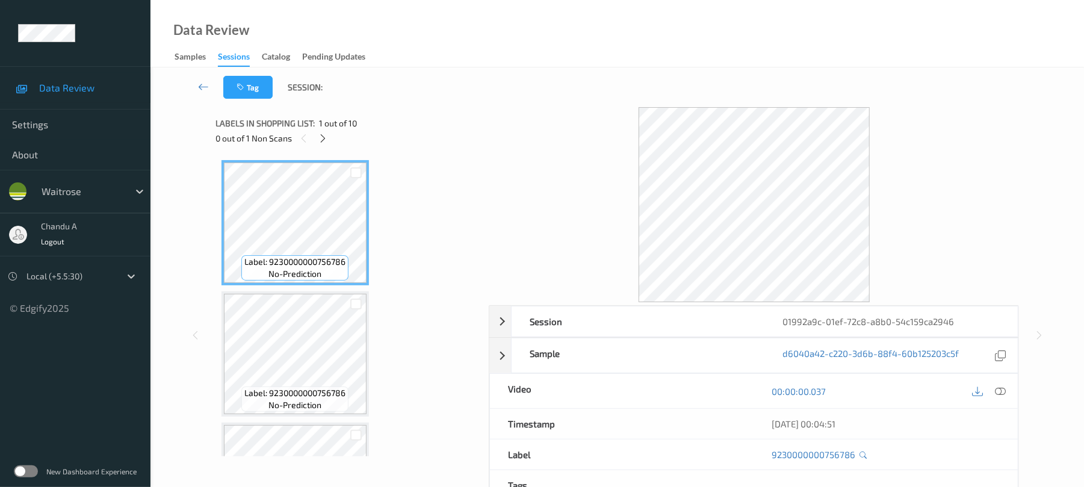
click at [330, 135] on div at bounding box center [323, 138] width 15 height 15
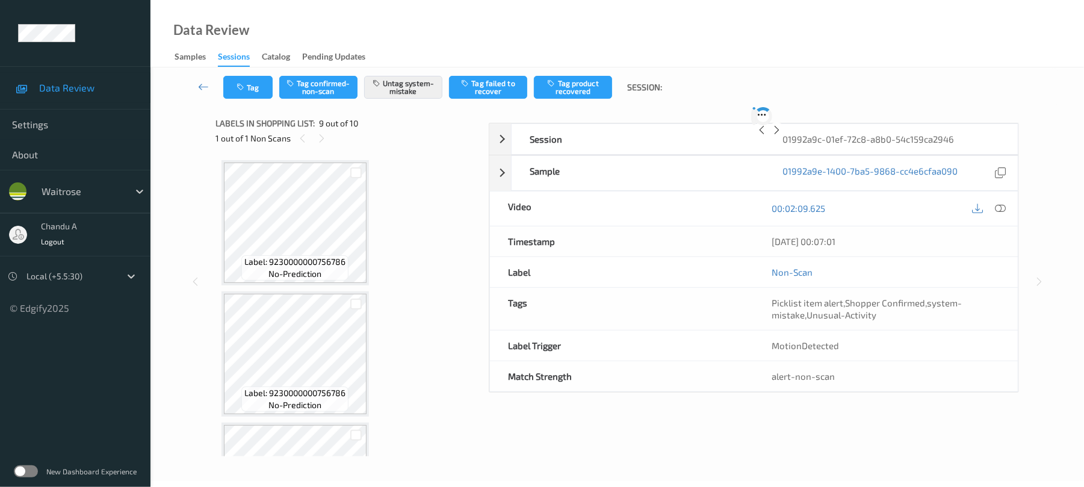
scroll to position [925, 0]
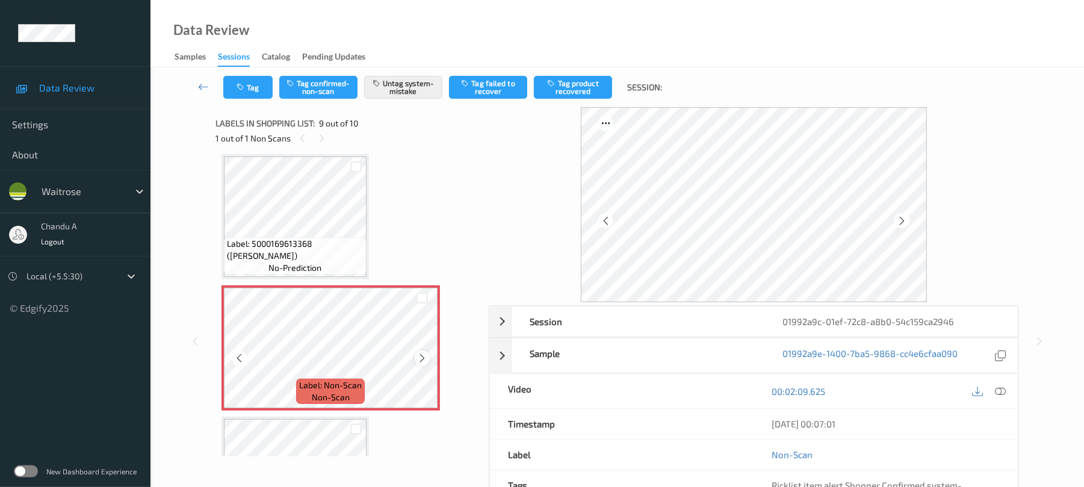
click at [424, 355] on icon at bounding box center [422, 358] width 10 height 11
click at [270, 93] on button "Tag" at bounding box center [247, 87] width 49 height 23
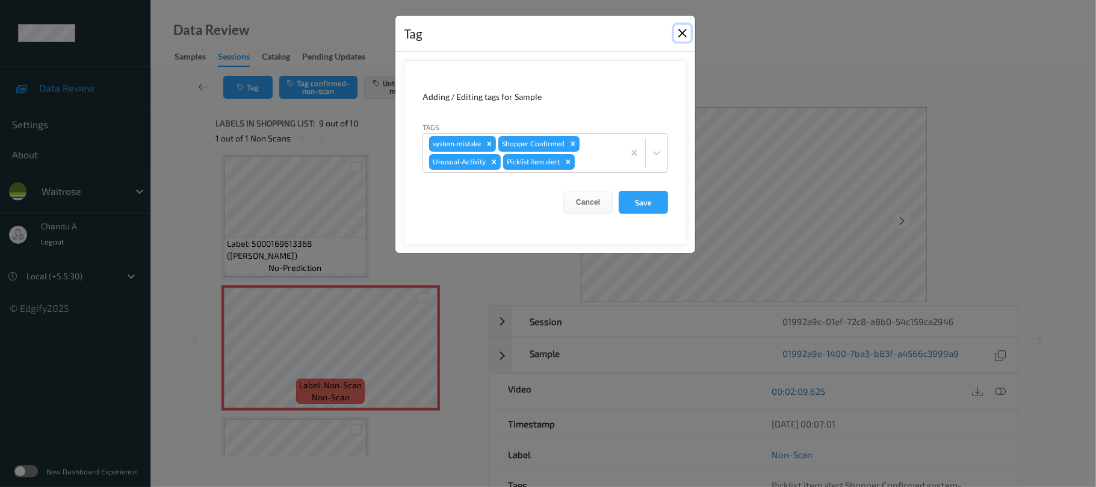
click at [680, 37] on button "Close" at bounding box center [682, 33] width 17 height 17
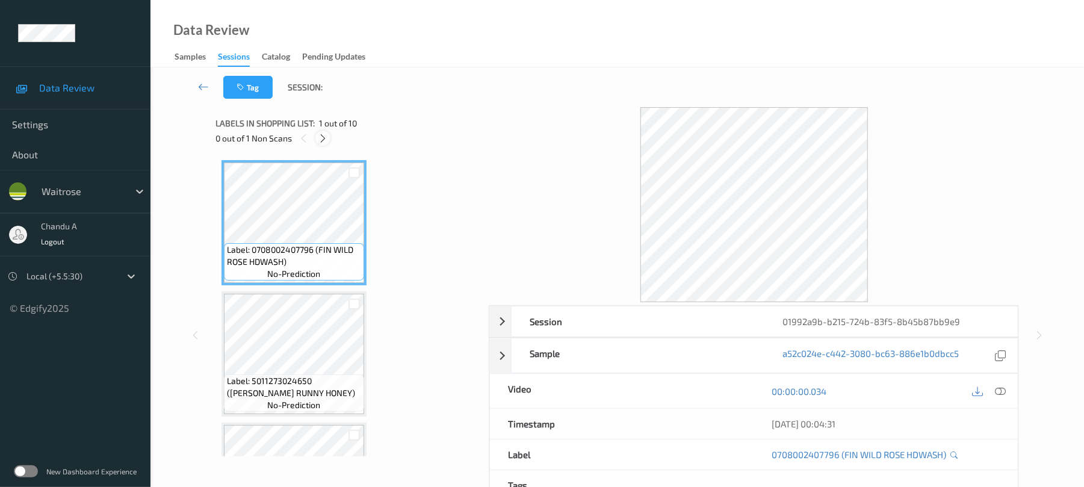
click at [324, 140] on icon at bounding box center [323, 138] width 10 height 11
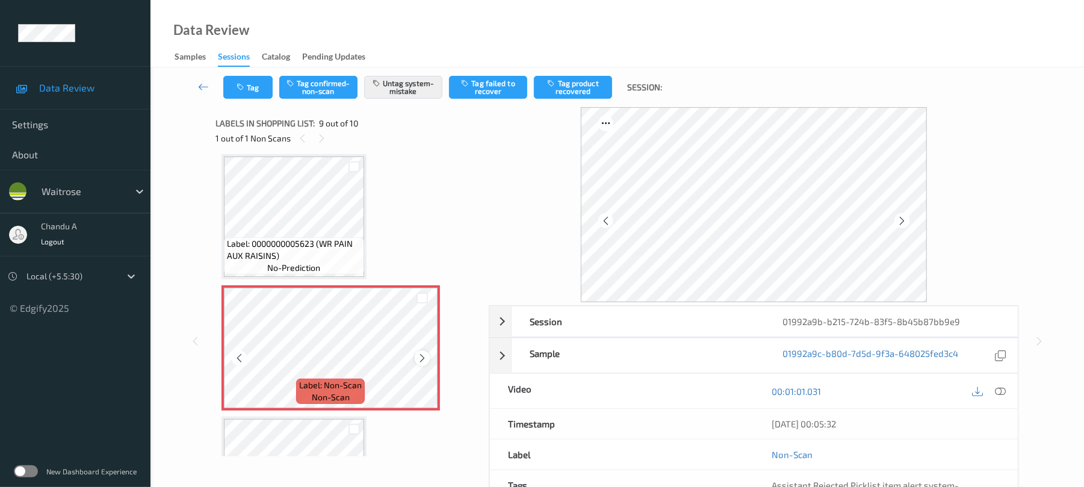
click at [422, 362] on icon at bounding box center [422, 358] width 10 height 11
click at [250, 80] on button "Tag" at bounding box center [247, 87] width 49 height 23
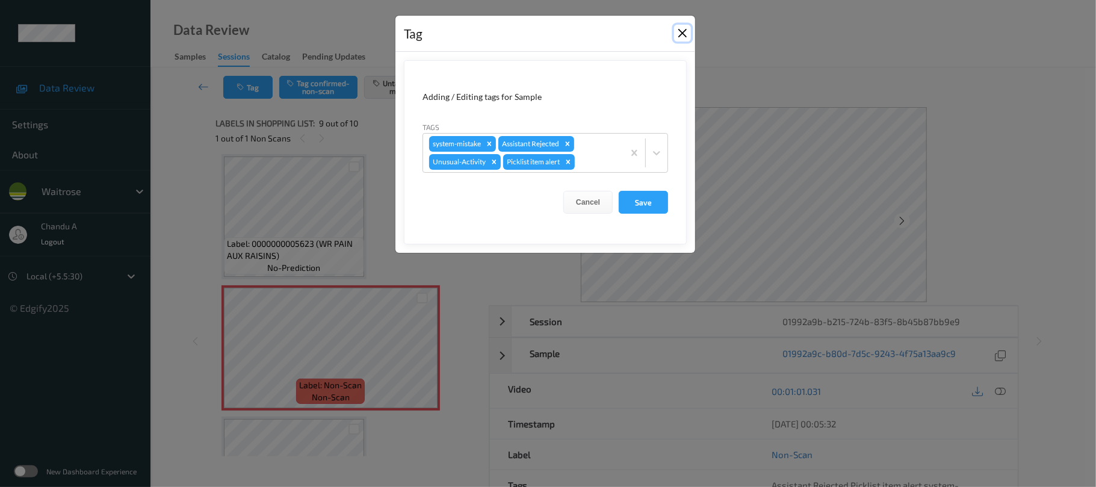
click at [682, 39] on button "Close" at bounding box center [682, 33] width 17 height 17
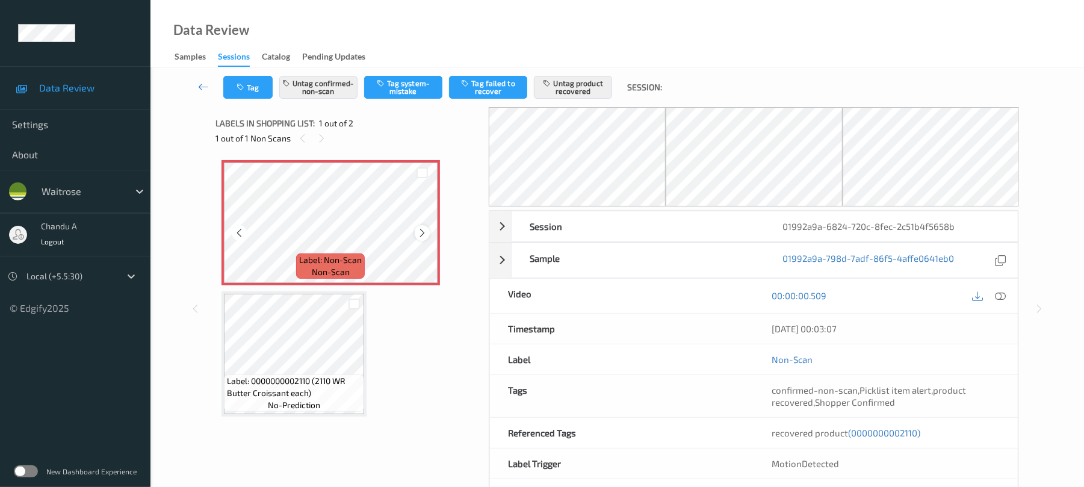
click at [420, 234] on icon at bounding box center [422, 233] width 10 height 11
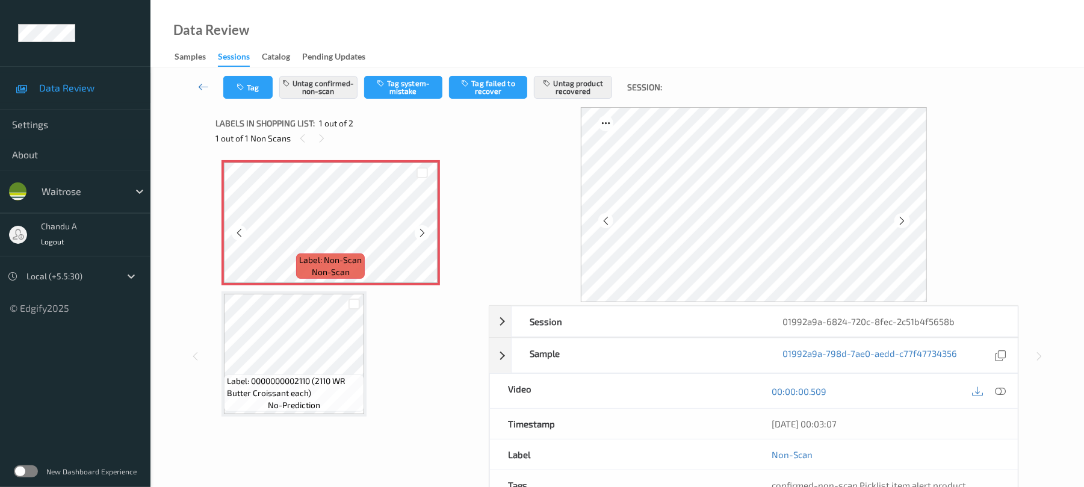
click at [420, 234] on icon at bounding box center [422, 233] width 10 height 11
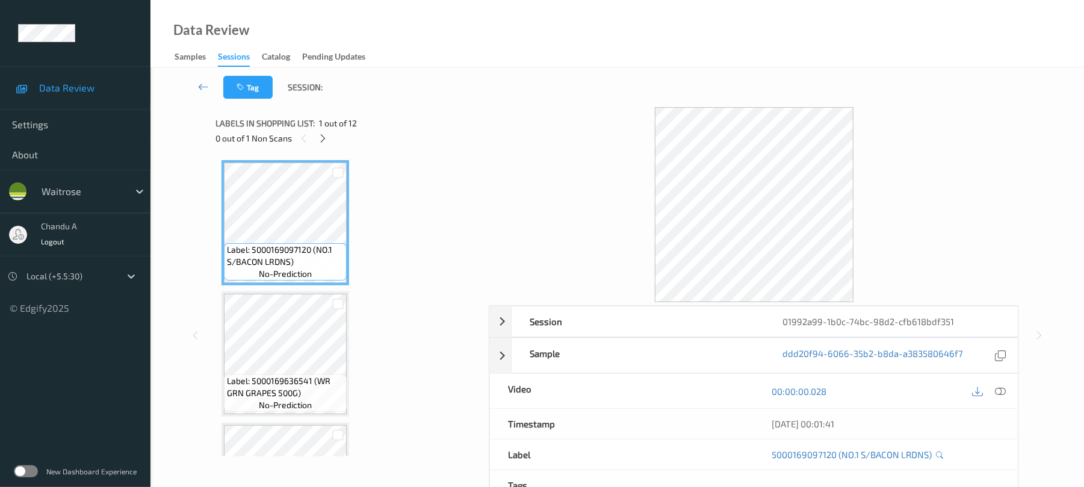
click at [442, 13] on div "Data Review Samples Sessions Catalog Pending Updates" at bounding box center [618, 33] width 934 height 67
click at [325, 135] on icon at bounding box center [323, 138] width 10 height 11
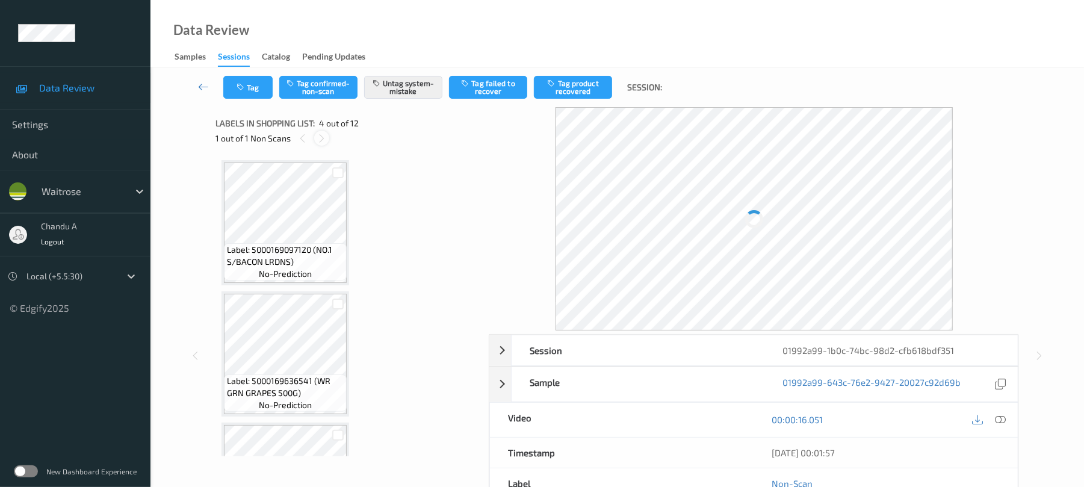
scroll to position [269, 0]
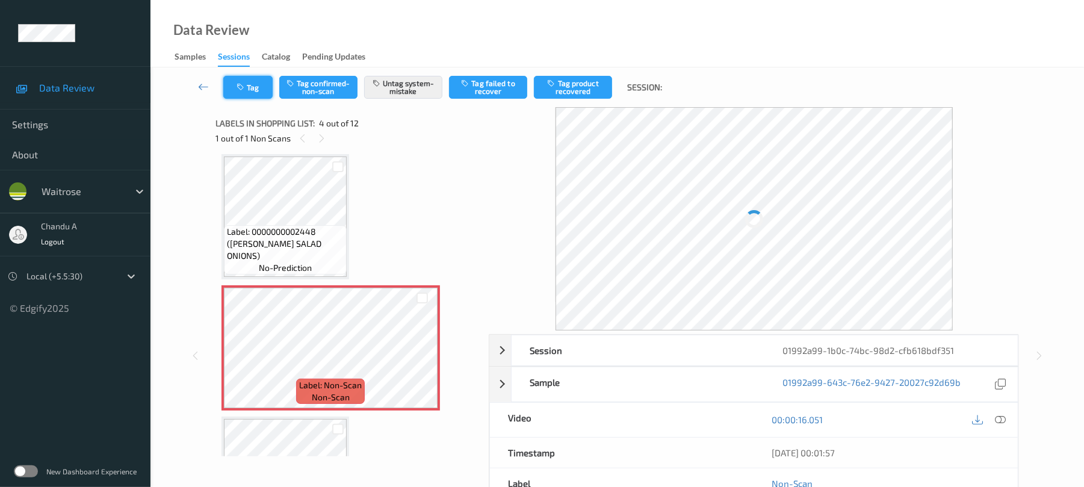
click at [241, 81] on button "Tag" at bounding box center [247, 87] width 49 height 23
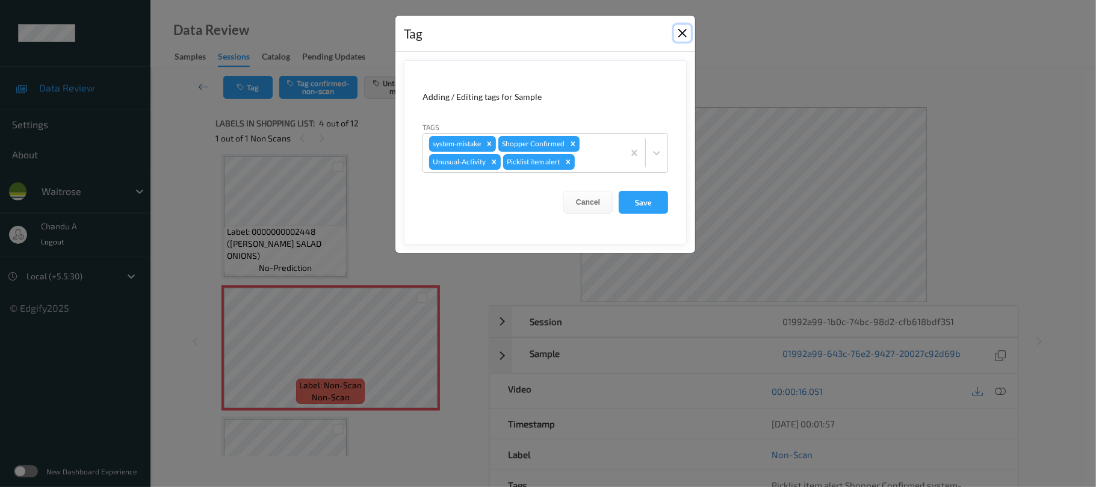
click at [682, 39] on button "Close" at bounding box center [682, 33] width 17 height 17
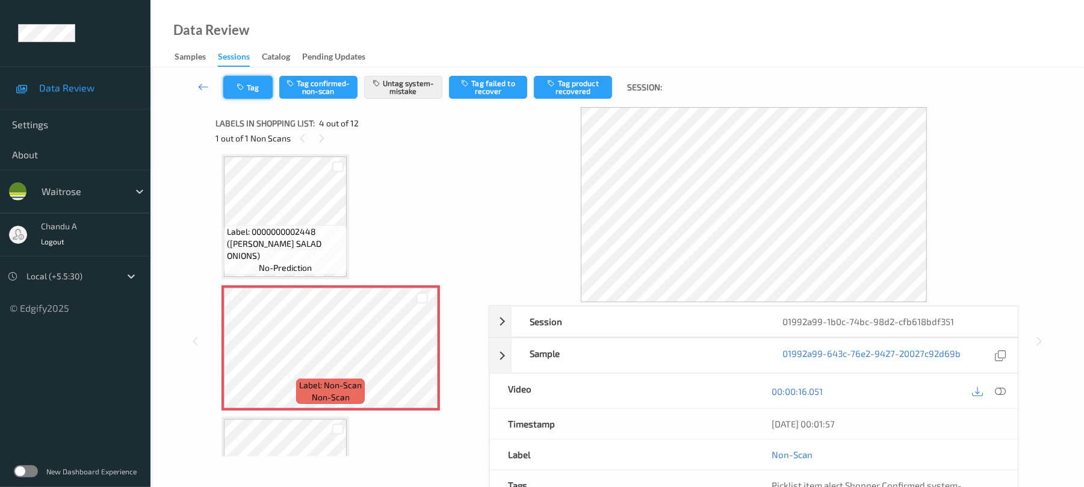
click at [249, 90] on button "Tag" at bounding box center [247, 87] width 49 height 23
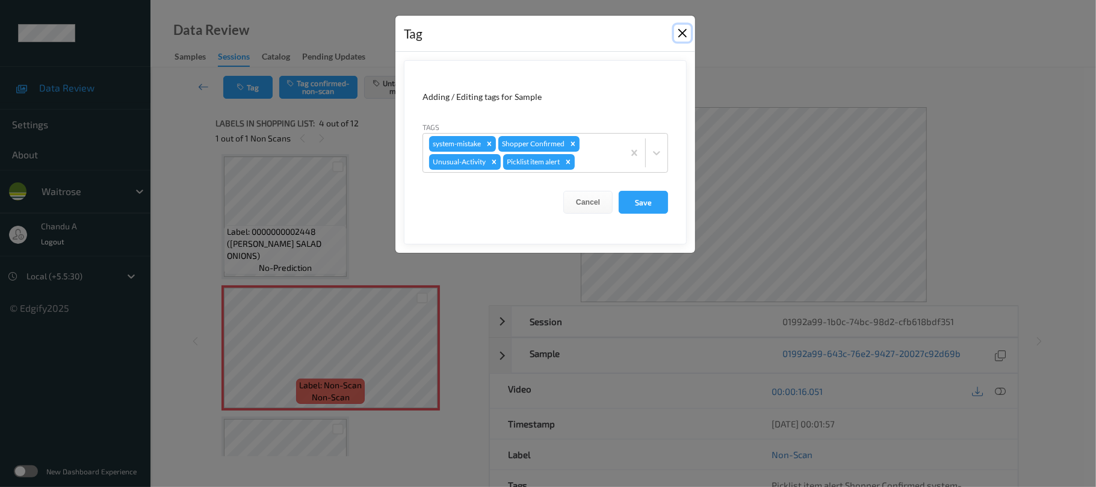
click at [679, 37] on button "Close" at bounding box center [682, 33] width 17 height 17
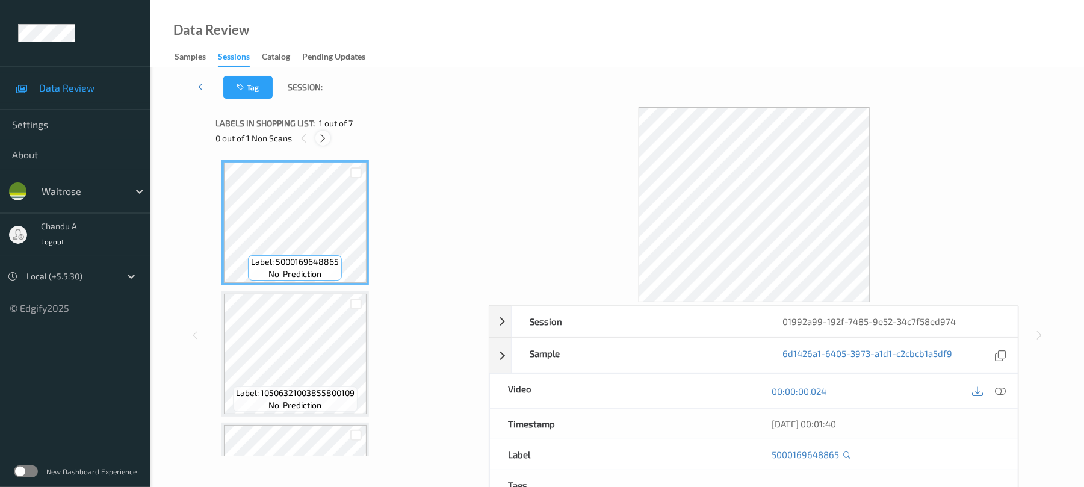
click at [319, 135] on icon at bounding box center [323, 138] width 10 height 11
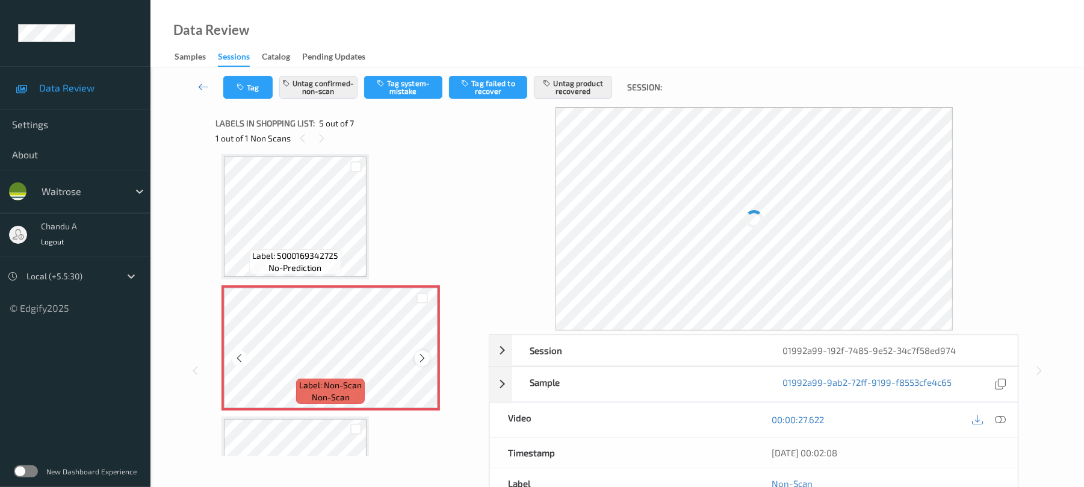
click at [423, 355] on icon at bounding box center [422, 358] width 10 height 11
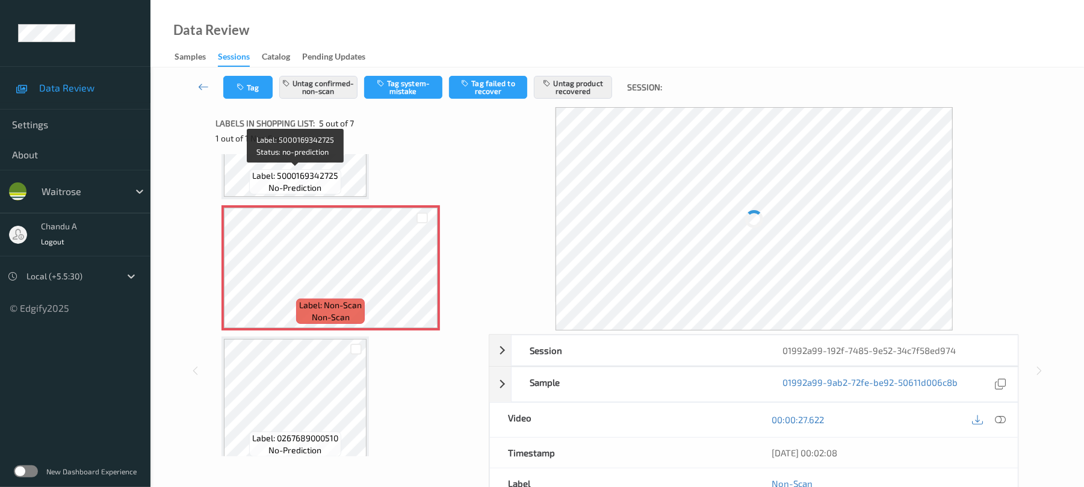
click at [331, 182] on div "Label: 5000169342725 no-prediction" at bounding box center [295, 181] width 92 height 25
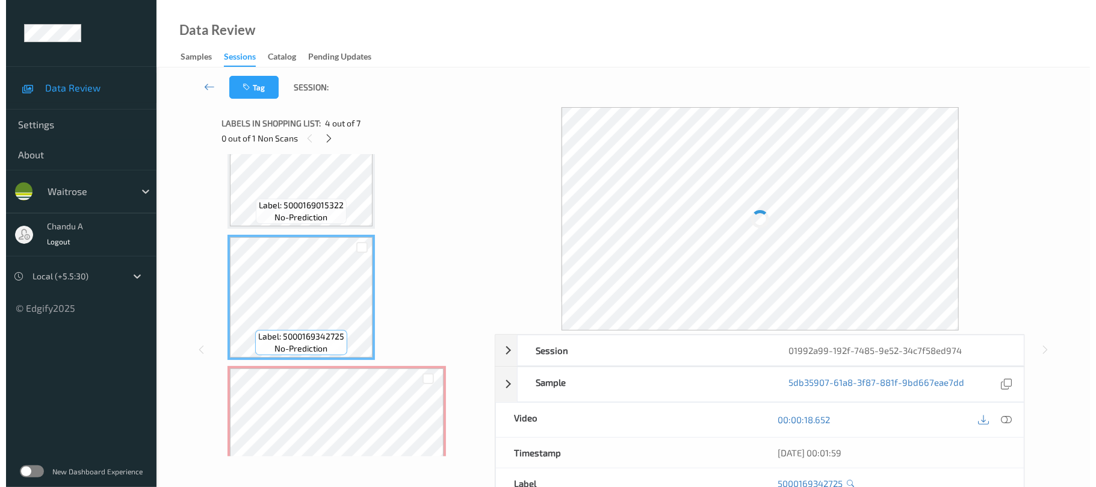
scroll to position [239, 0]
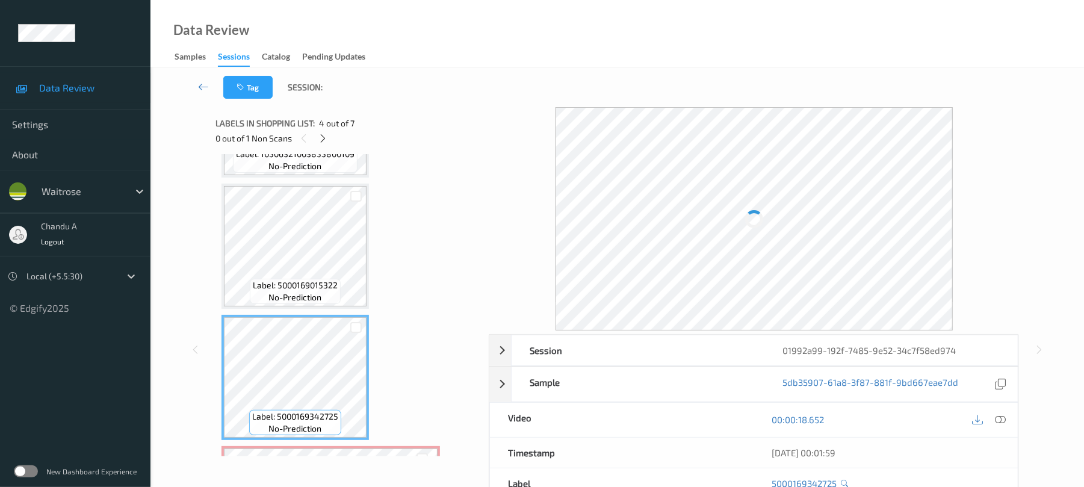
click at [996, 417] on icon at bounding box center [1001, 419] width 11 height 11
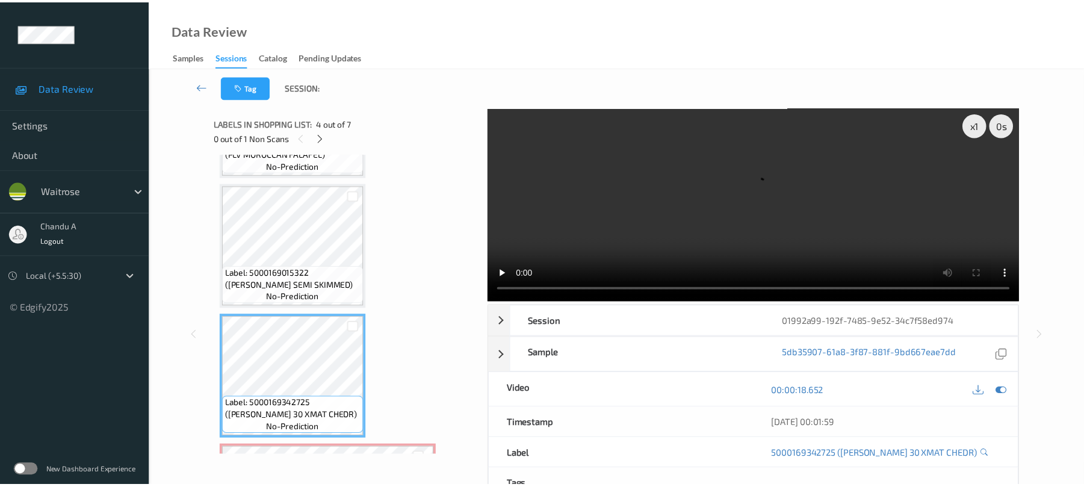
scroll to position [227, 0]
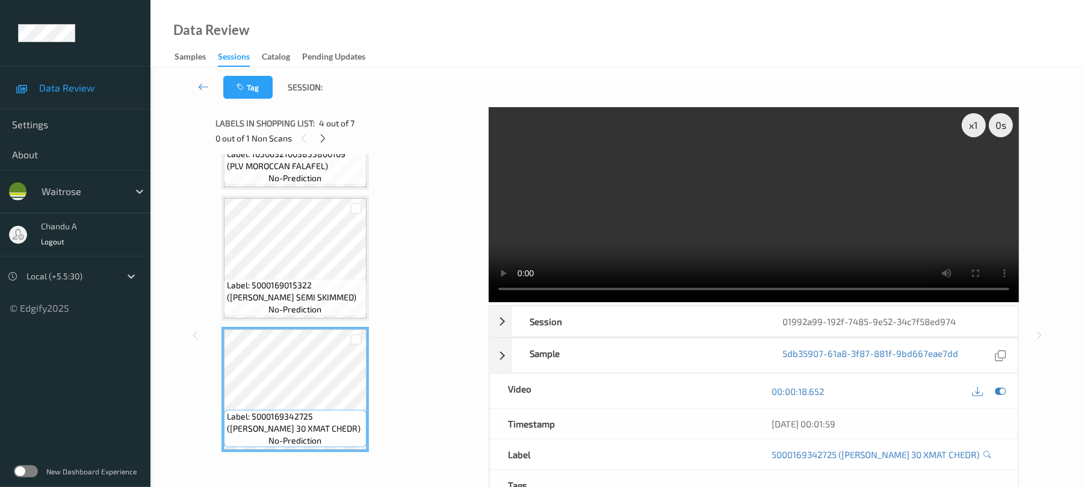
click at [744, 201] on video at bounding box center [754, 204] width 530 height 195
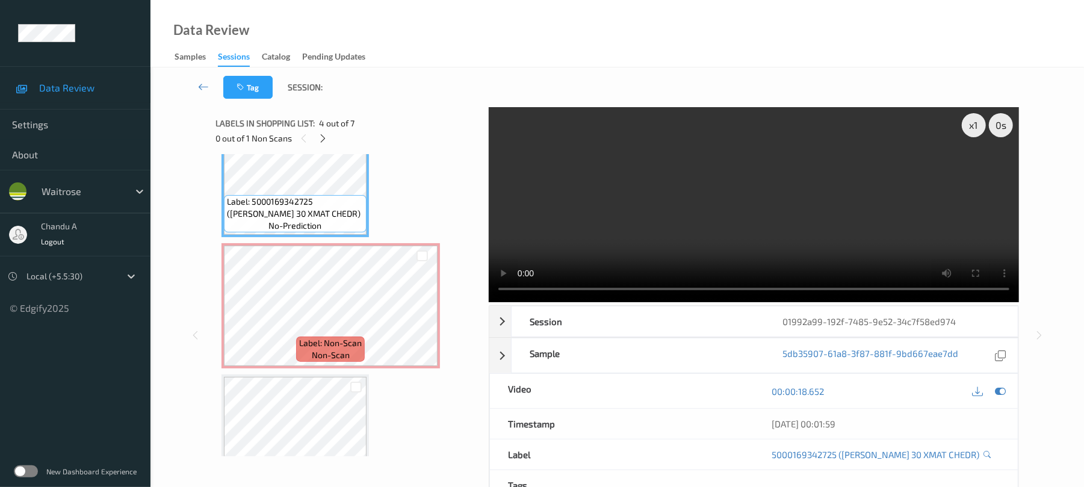
scroll to position [468, 0]
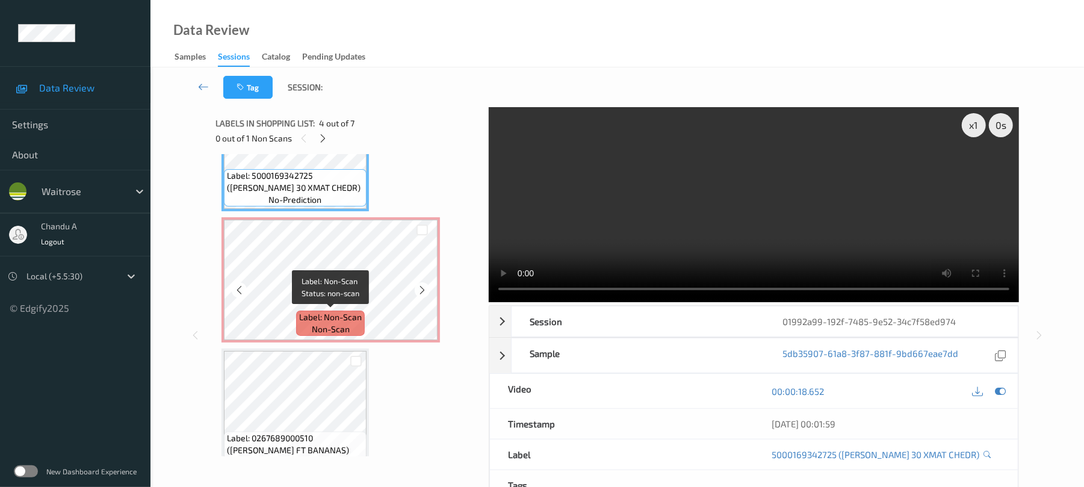
click at [340, 317] on span "Label: Non-Scan" at bounding box center [330, 317] width 63 height 12
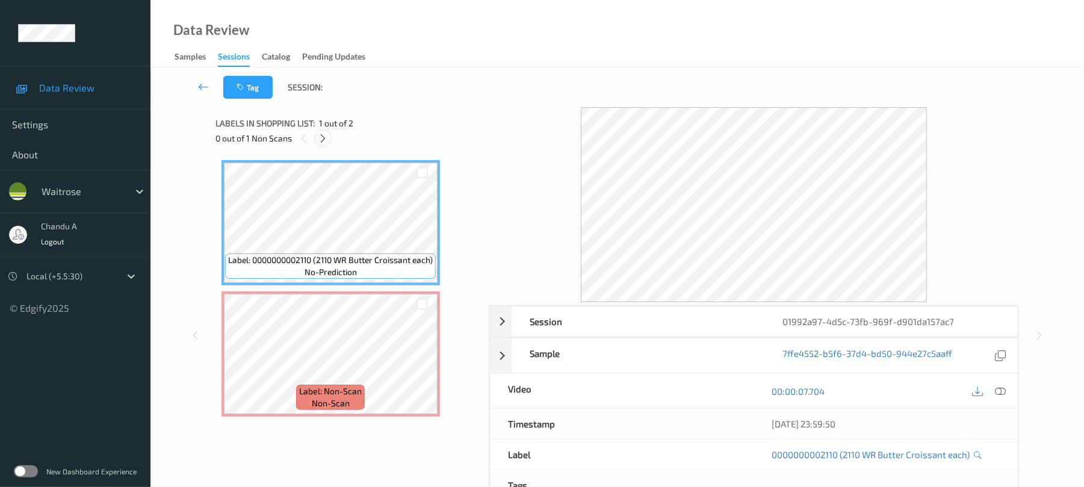
click at [328, 135] on icon at bounding box center [323, 138] width 10 height 11
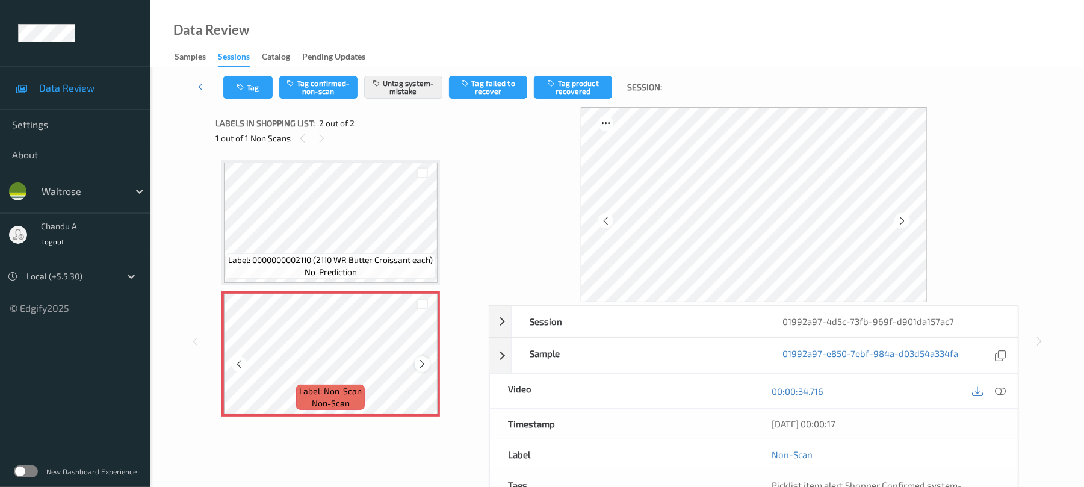
click at [426, 361] on icon at bounding box center [422, 364] width 10 height 11
click at [422, 361] on icon at bounding box center [422, 364] width 10 height 11
click at [244, 85] on icon "button" at bounding box center [242, 87] width 10 height 8
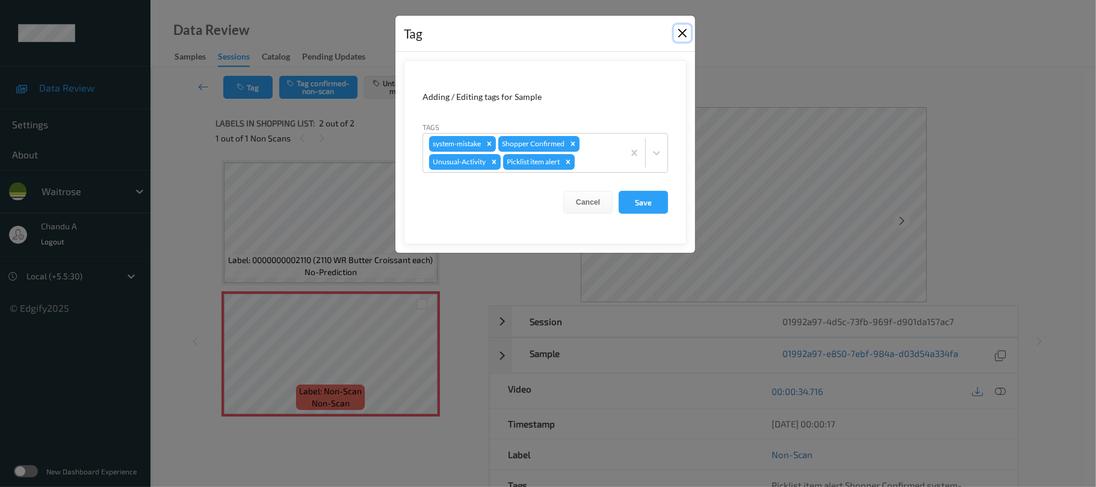
click at [682, 37] on button "Close" at bounding box center [682, 33] width 17 height 17
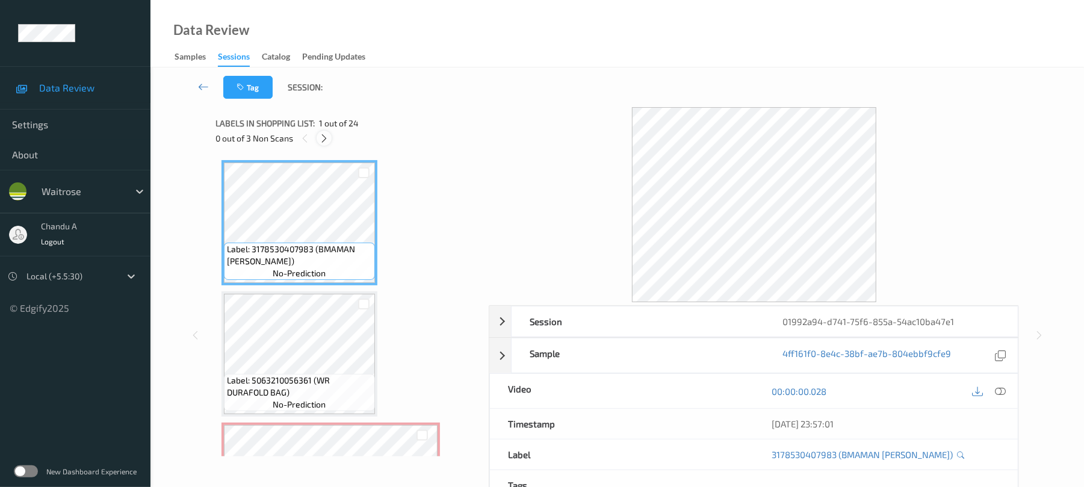
click at [326, 138] on icon at bounding box center [324, 138] width 10 height 11
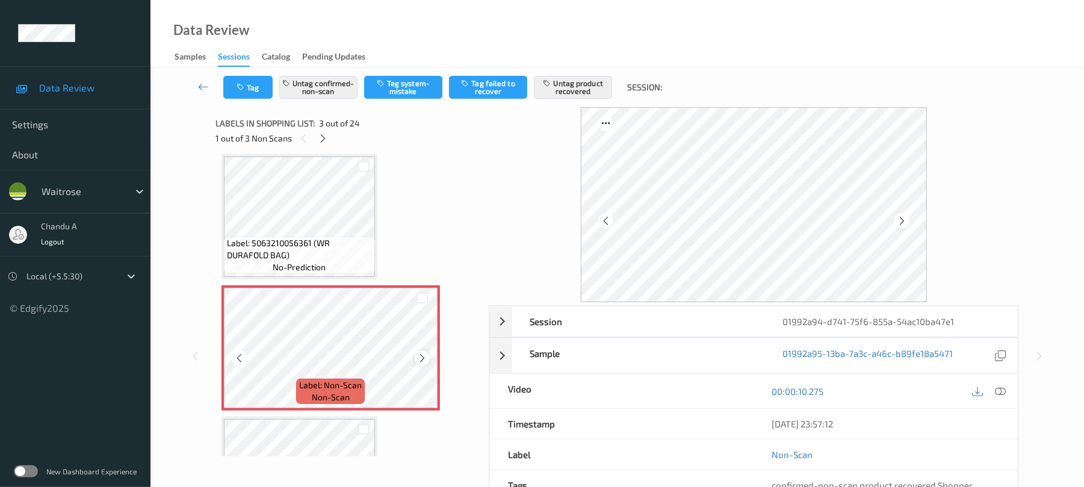
click at [419, 360] on icon at bounding box center [422, 358] width 10 height 11
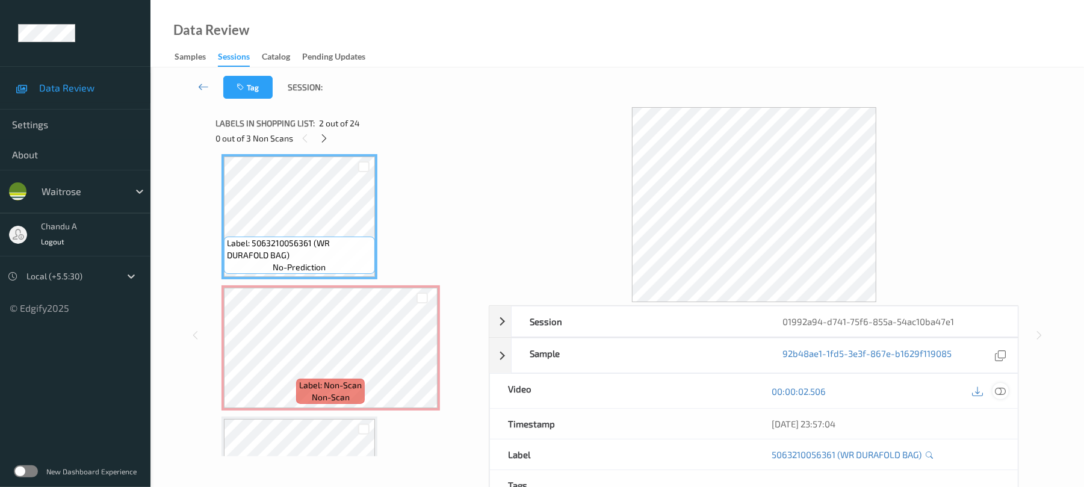
click at [1000, 390] on icon at bounding box center [1001, 391] width 11 height 11
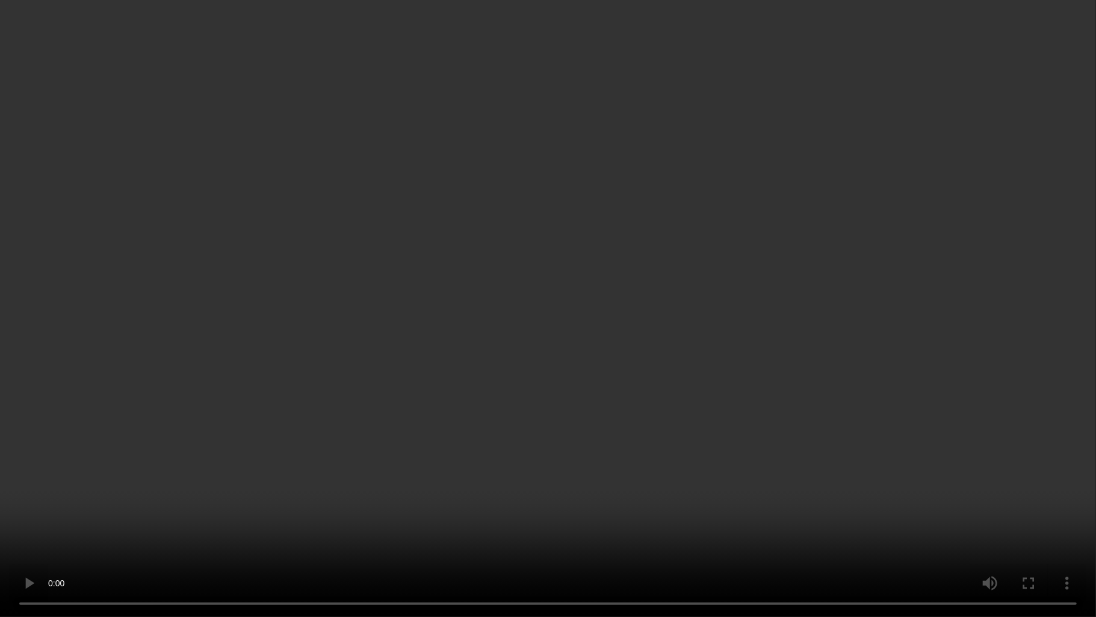
drag, startPoint x: 344, startPoint y: 397, endPoint x: 415, endPoint y: 14, distance: 389.5
click at [348, 393] on video at bounding box center [548, 308] width 1096 height 617
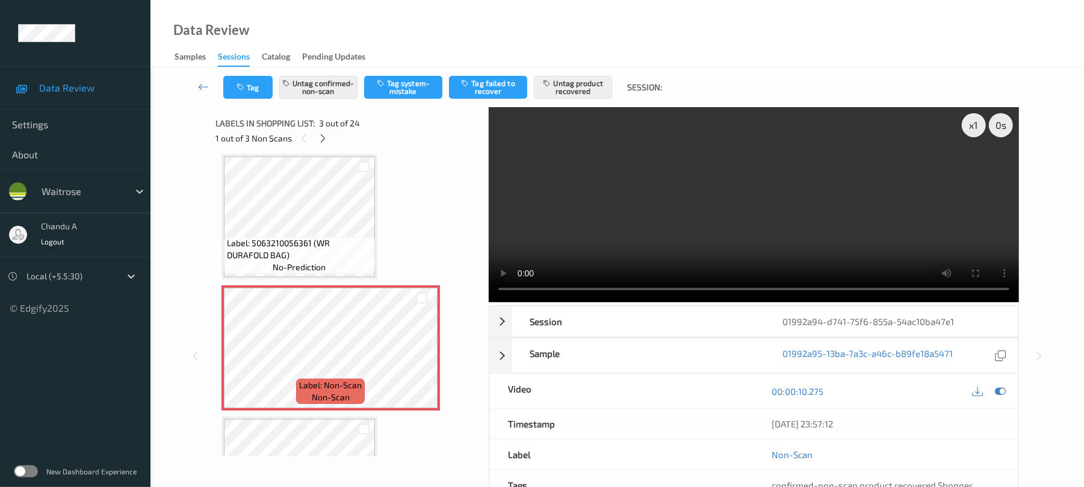
click at [358, 237] on span "Label: 5063210056361 (WR DURAFOLD BAG)" at bounding box center [299, 249] width 145 height 24
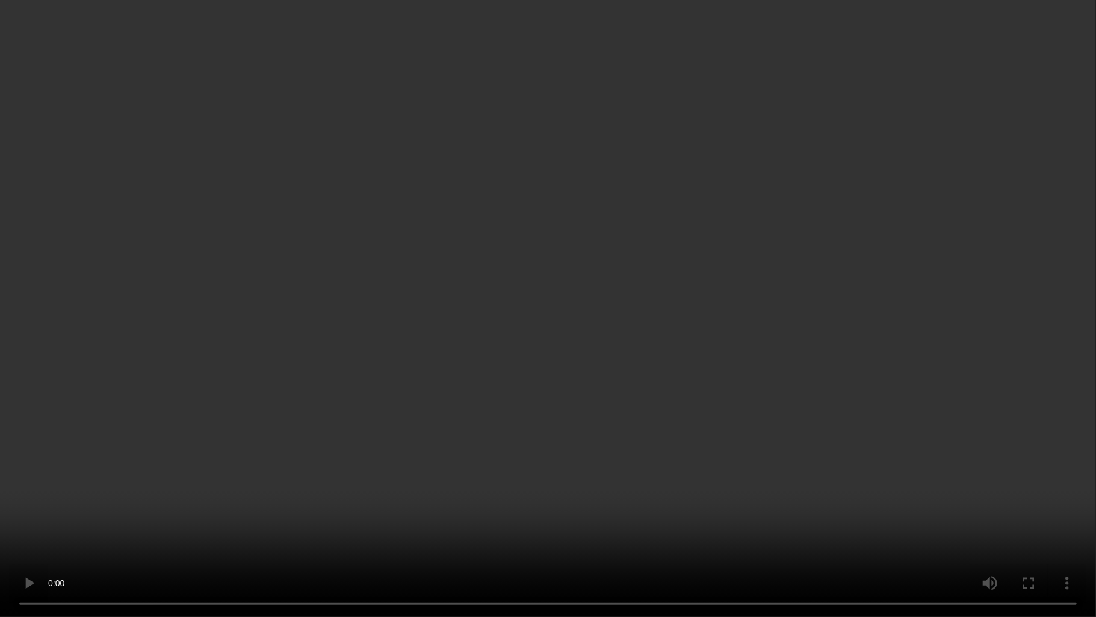
click at [562, 342] on video at bounding box center [548, 308] width 1096 height 617
click at [544, 325] on video at bounding box center [548, 308] width 1096 height 617
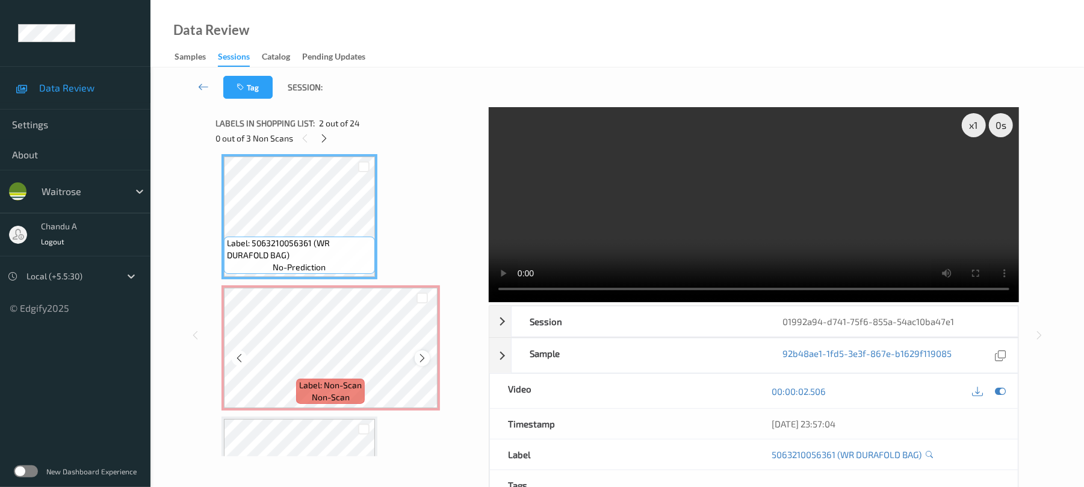
click at [427, 359] on icon at bounding box center [422, 358] width 10 height 11
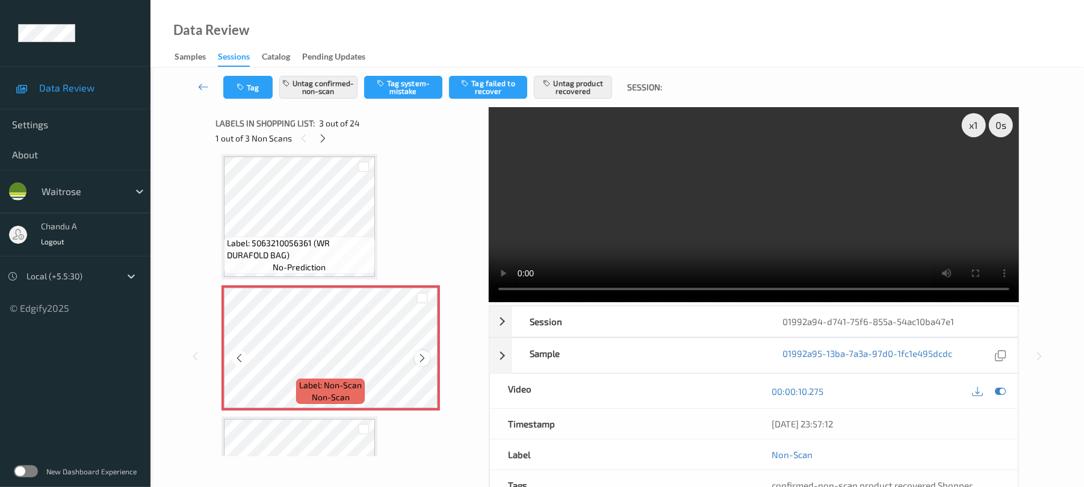
click at [425, 359] on icon at bounding box center [422, 358] width 10 height 11
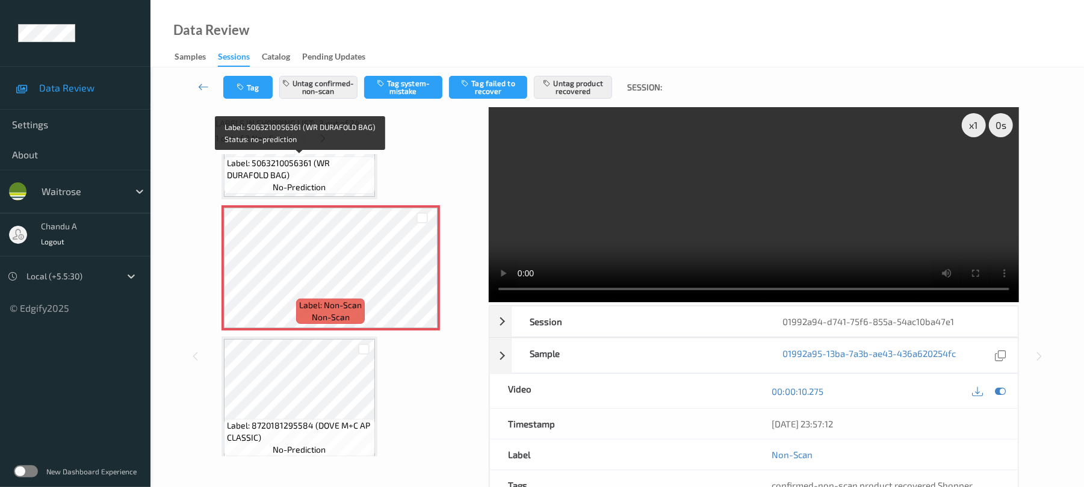
scroll to position [297, 0]
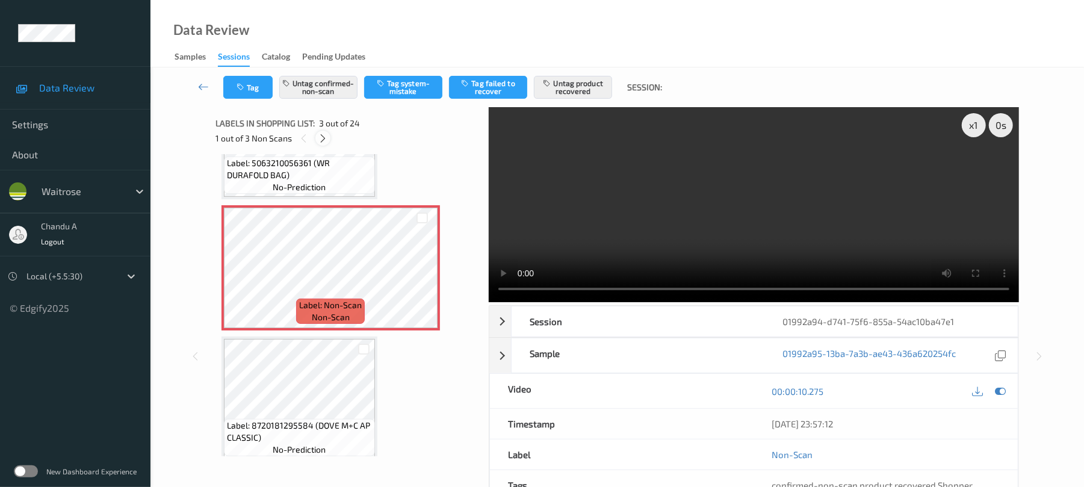
click at [326, 135] on icon at bounding box center [323, 138] width 10 height 11
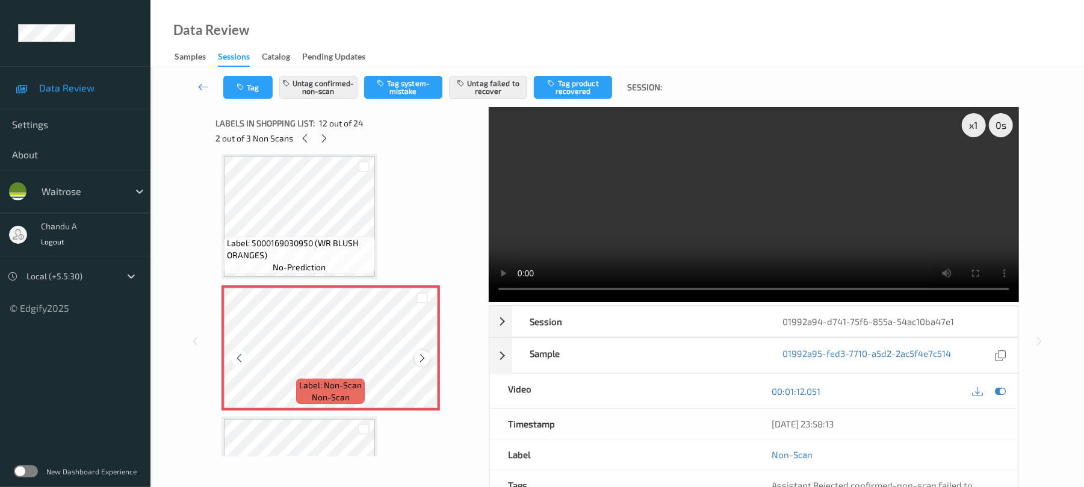
click at [426, 355] on icon at bounding box center [422, 358] width 10 height 11
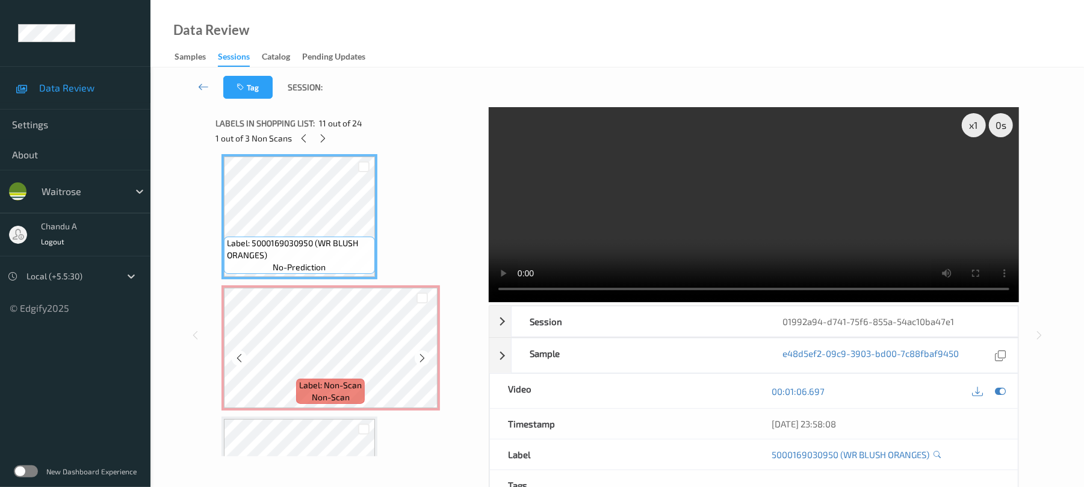
scroll to position [1399, 0]
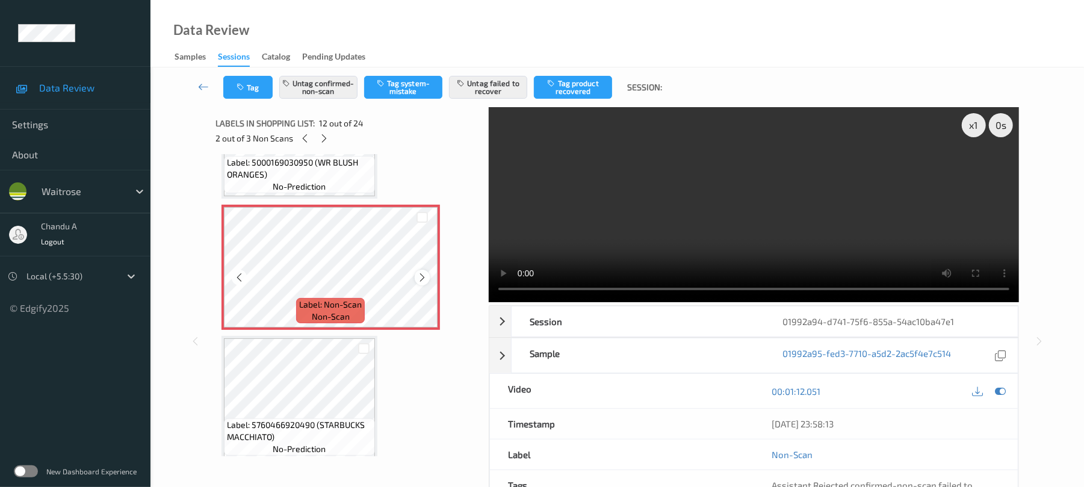
click at [426, 279] on icon at bounding box center [422, 277] width 10 height 11
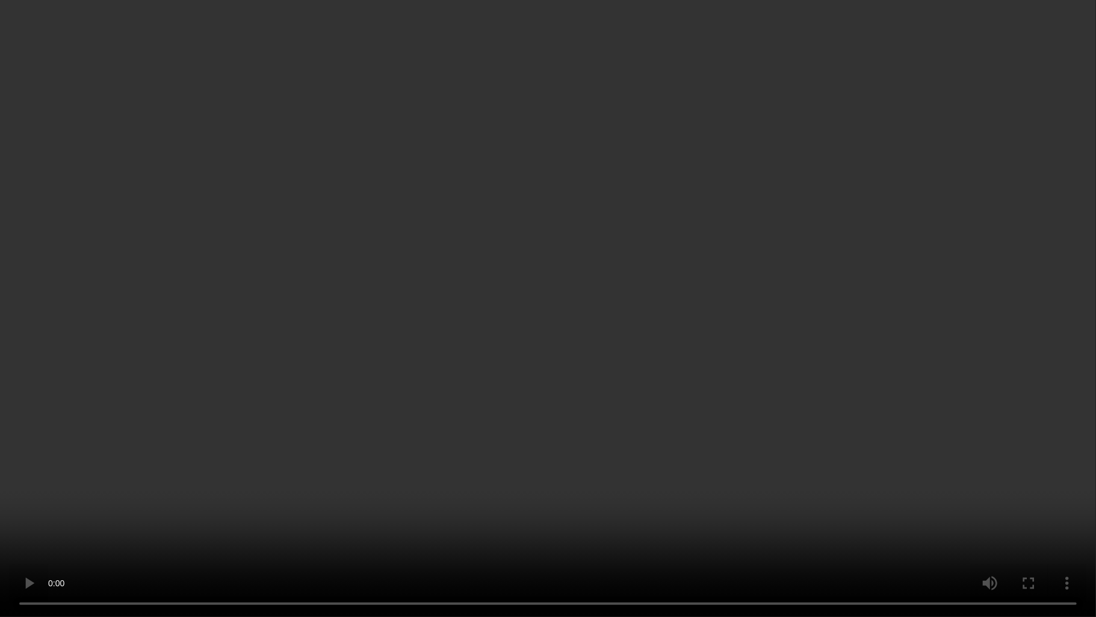
click at [550, 253] on video at bounding box center [548, 308] width 1096 height 617
click at [630, 334] on video at bounding box center [548, 308] width 1096 height 617
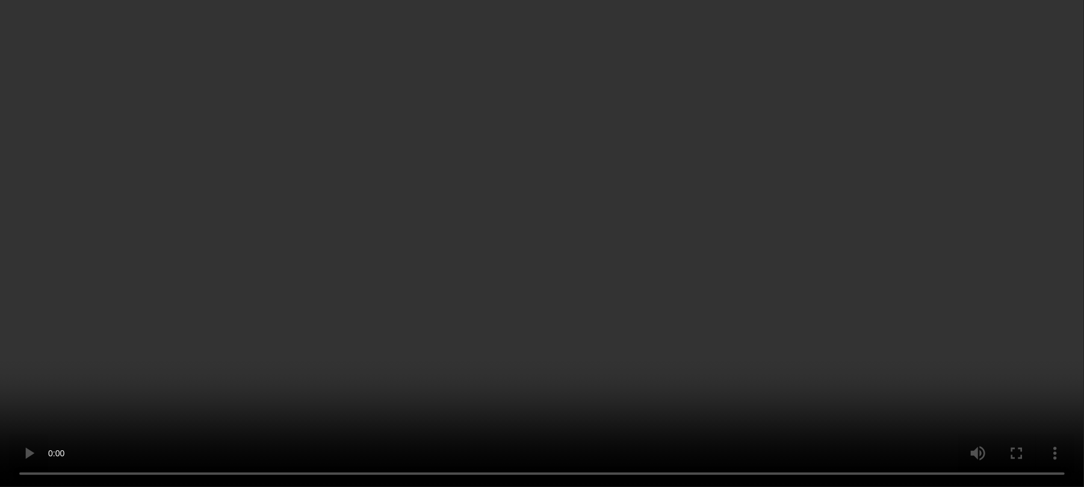
scroll to position [1720, 0]
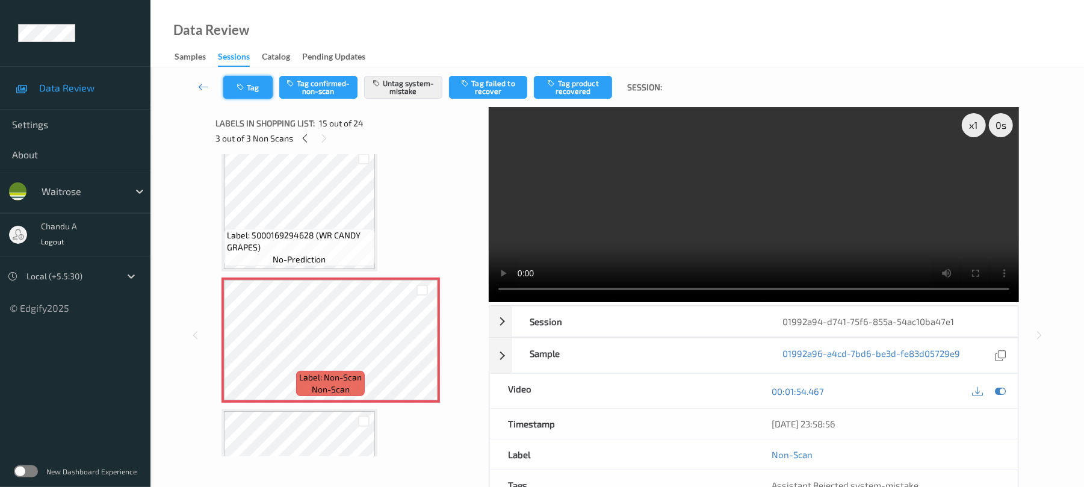
click at [270, 95] on button "Tag" at bounding box center [247, 87] width 49 height 23
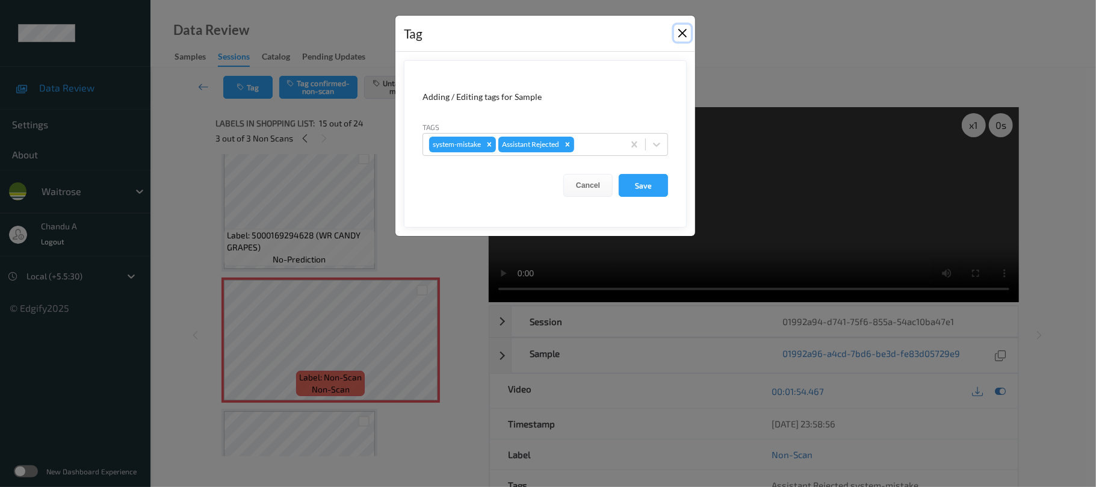
click at [685, 33] on button "Close" at bounding box center [682, 33] width 17 height 17
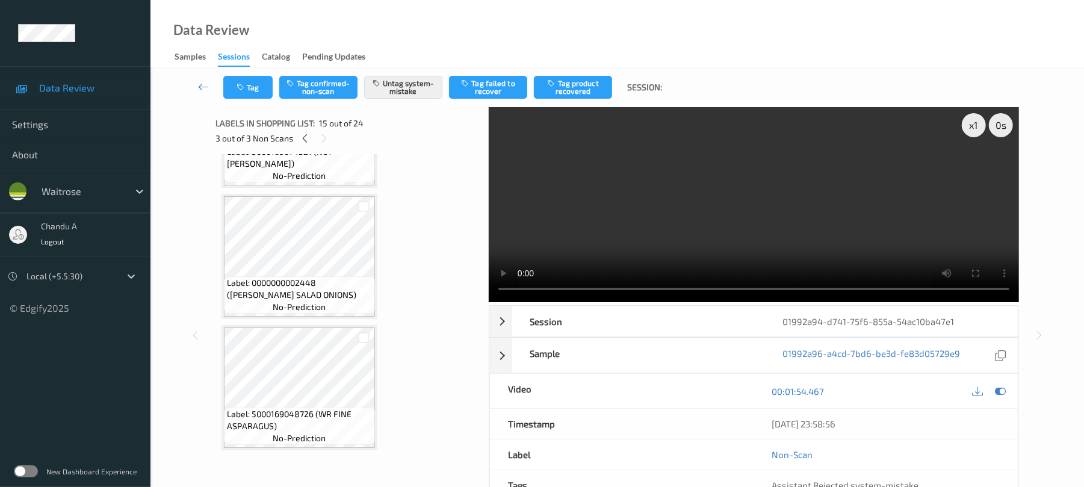
scroll to position [2773, 0]
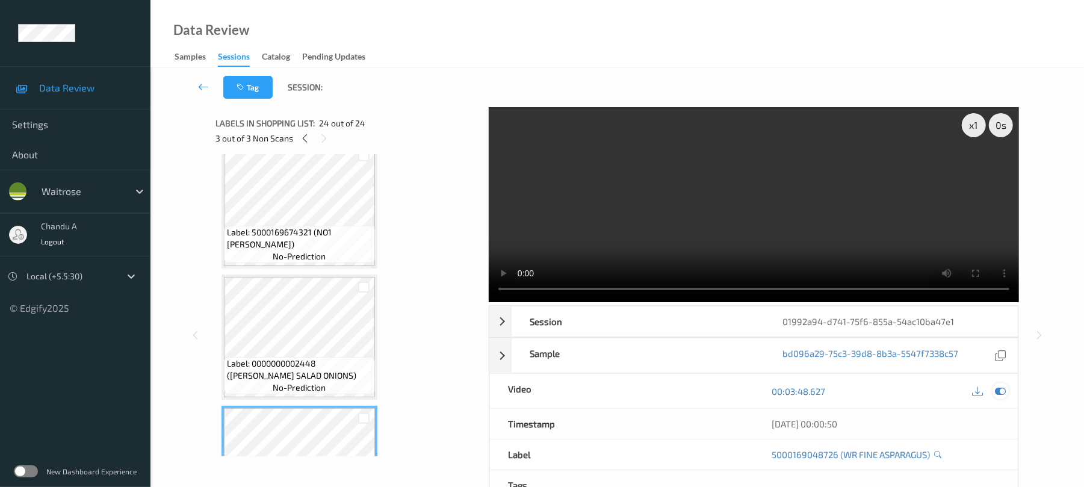
click at [1003, 395] on icon at bounding box center [1001, 391] width 11 height 11
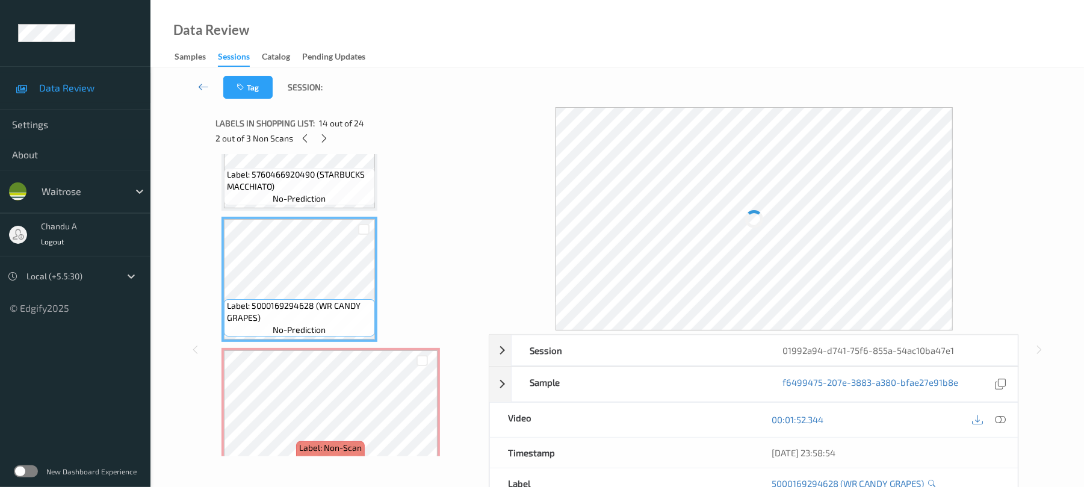
scroll to position [1569, 0]
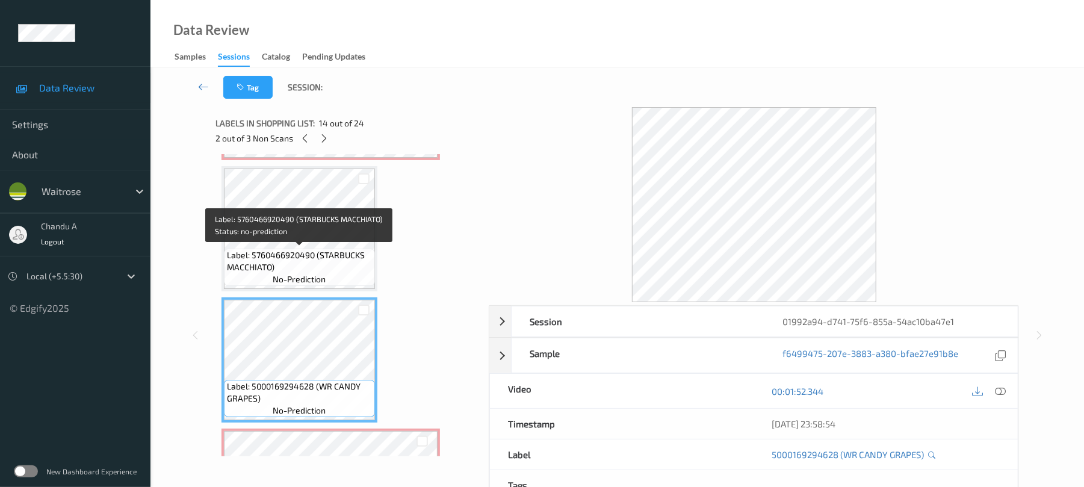
click at [326, 256] on span "Label: 5760466920490 (STARBUCKS MACCHIATO)" at bounding box center [299, 261] width 145 height 24
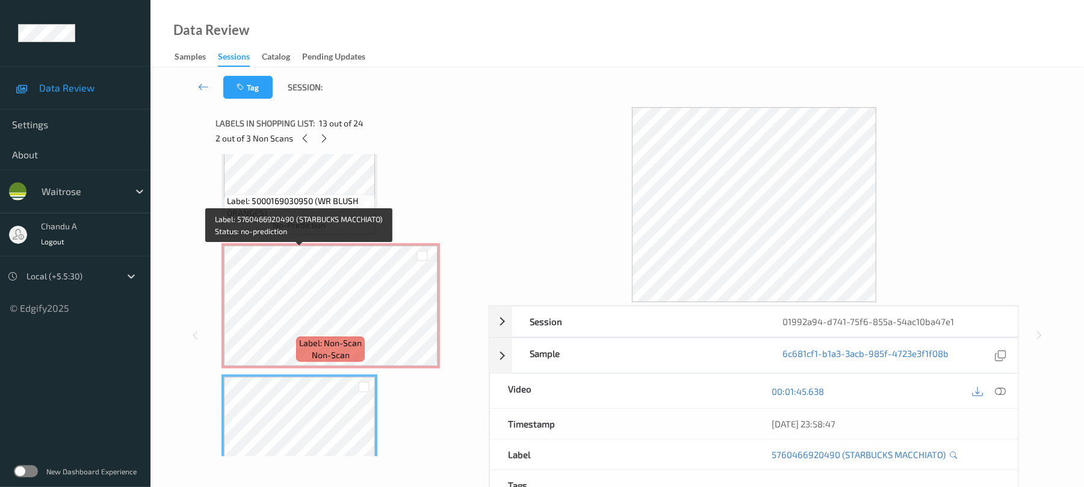
scroll to position [1328, 0]
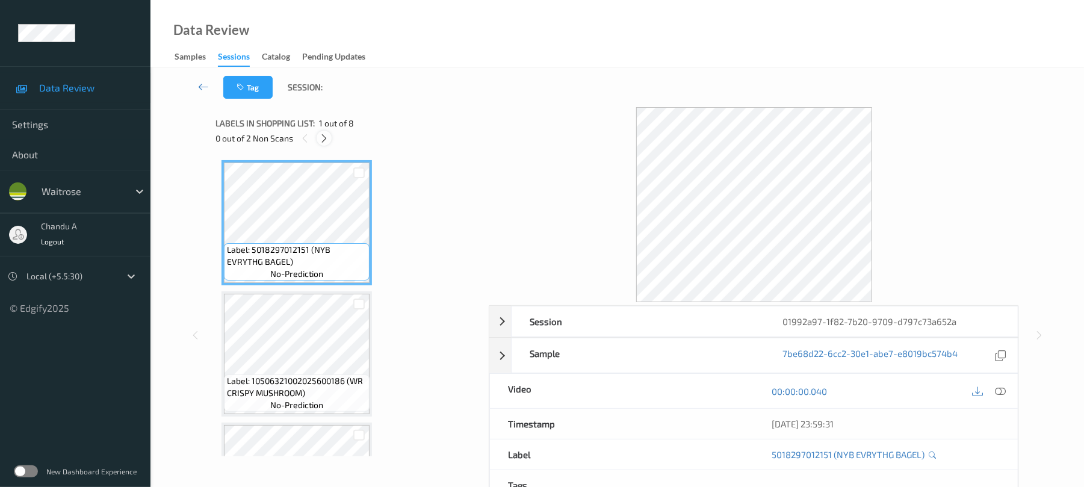
click at [328, 136] on icon at bounding box center [324, 138] width 10 height 11
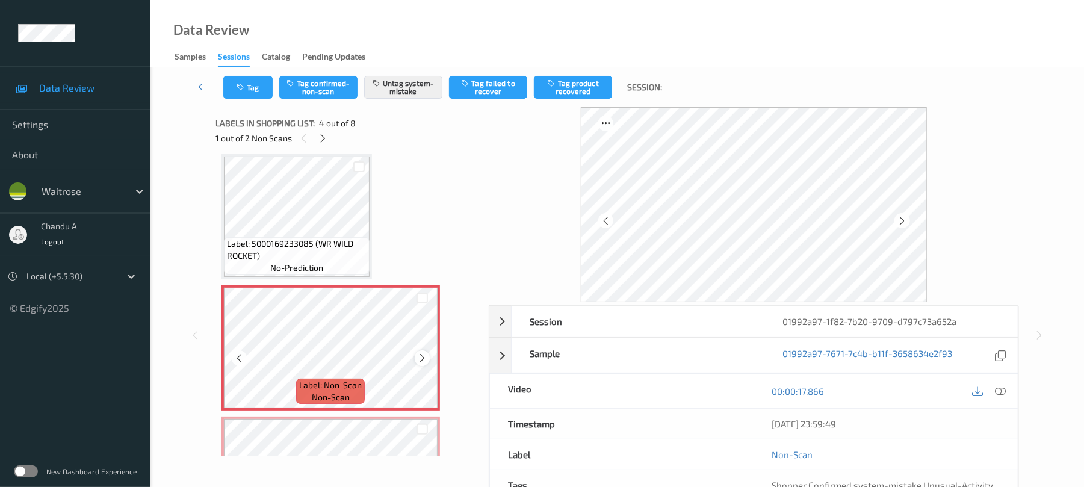
click at [422, 361] on icon at bounding box center [422, 358] width 10 height 11
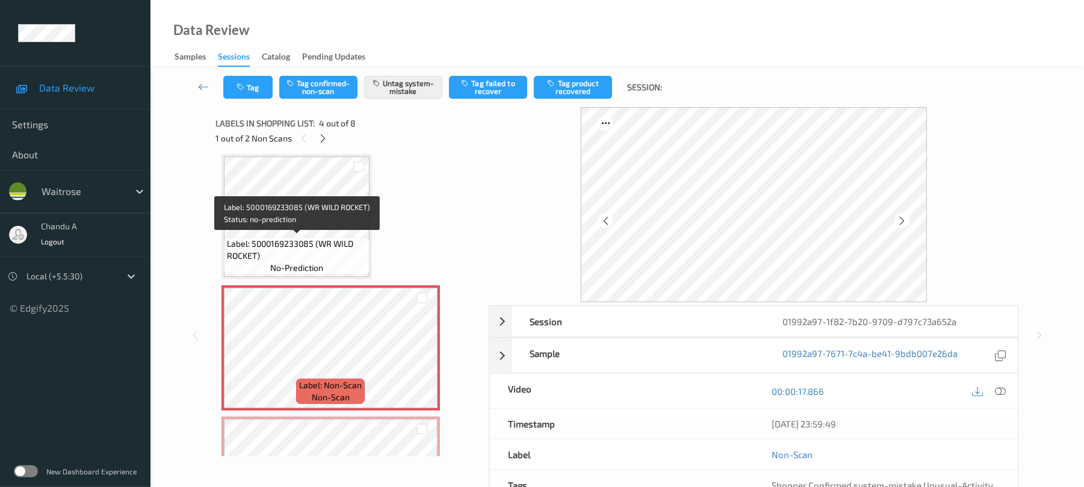
click at [302, 246] on span "Label: 5000169233085 (WR WILD ROCKET)" at bounding box center [297, 250] width 140 height 24
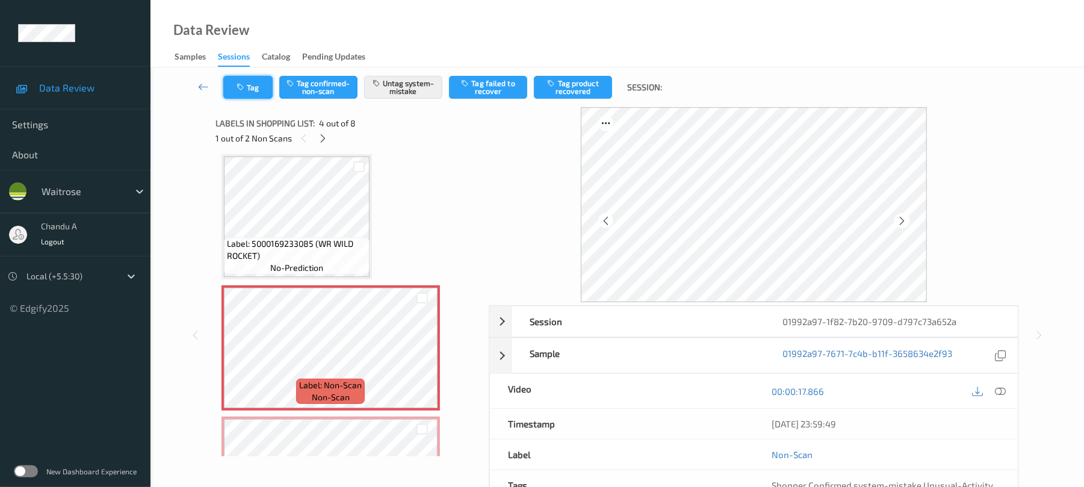
click at [251, 93] on button "Tag" at bounding box center [247, 87] width 49 height 23
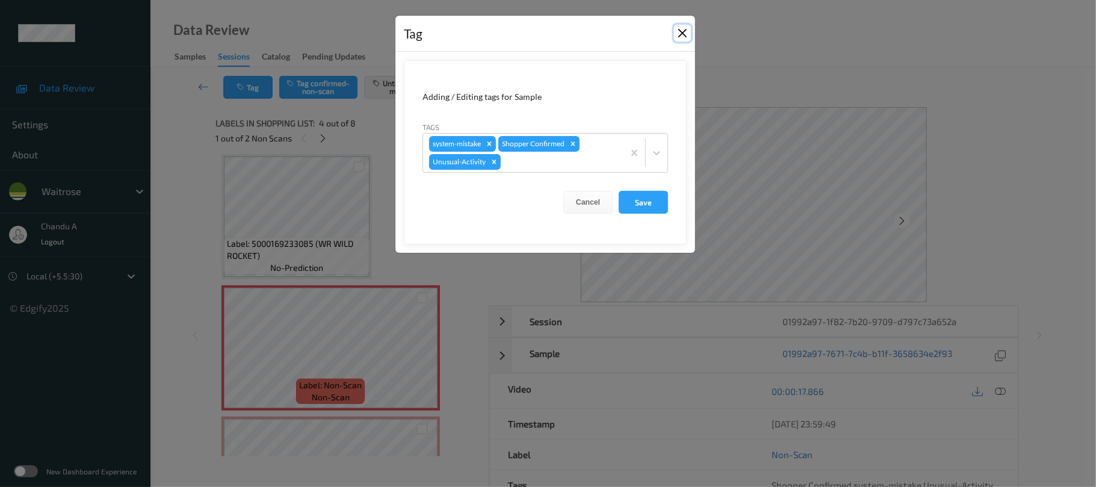
click at [680, 35] on button "Close" at bounding box center [682, 33] width 17 height 17
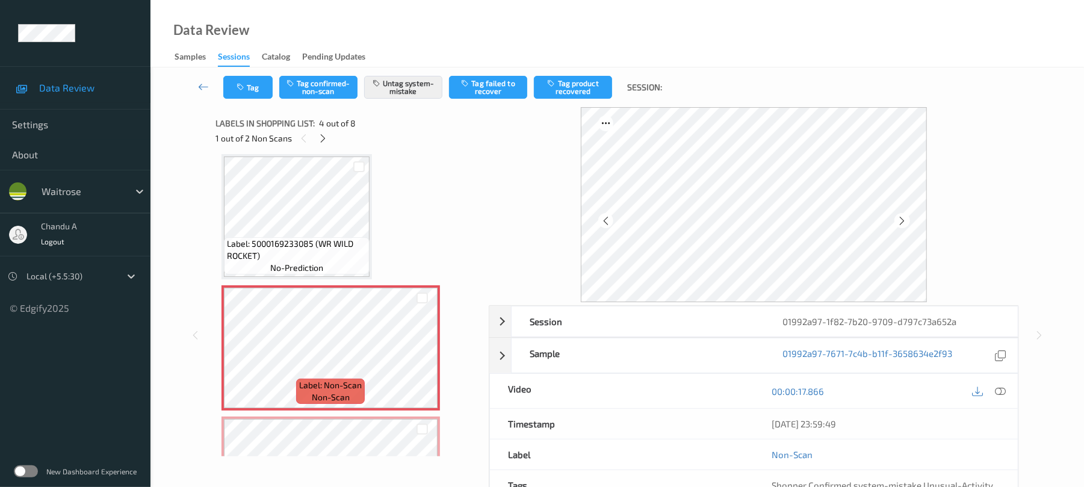
scroll to position [349, 0]
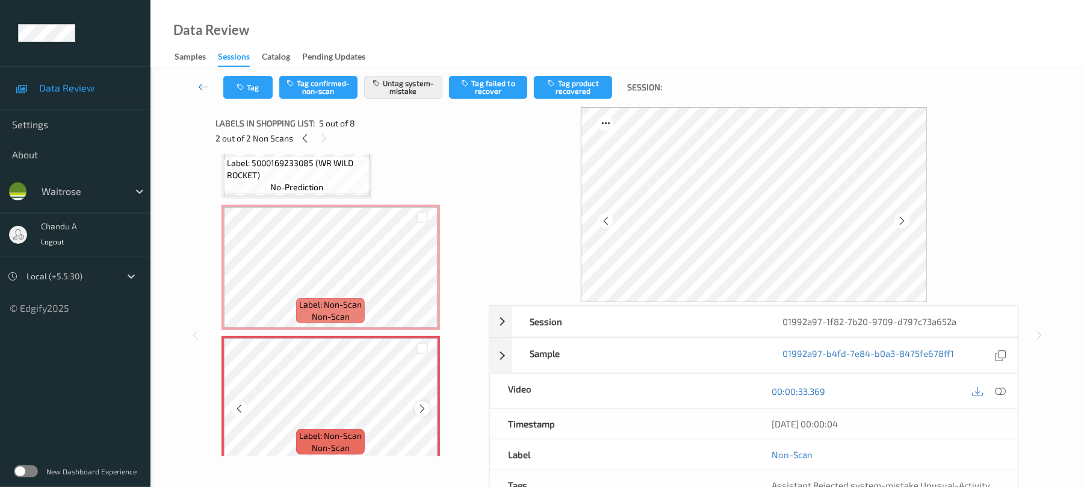
click at [420, 408] on icon at bounding box center [422, 408] width 10 height 11
click at [248, 72] on div "Tag Tag confirmed-non-scan Untag system-mistake Tag failed to recover Tag produ…" at bounding box center [617, 87] width 884 height 40
click at [246, 87] on icon "button" at bounding box center [242, 87] width 10 height 8
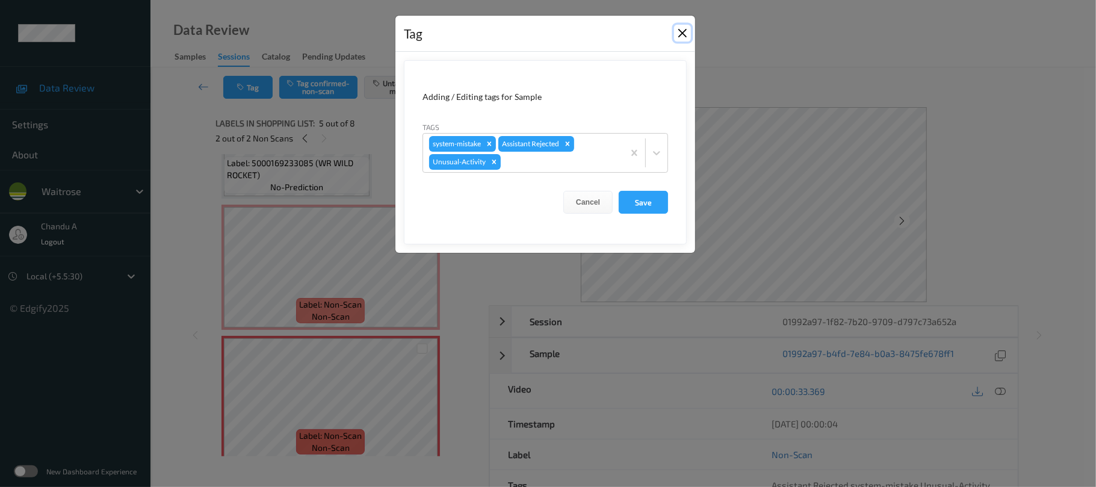
drag, startPoint x: 682, startPoint y: 33, endPoint x: 665, endPoint y: 56, distance: 28.6
click at [682, 33] on button "Close" at bounding box center [682, 33] width 17 height 17
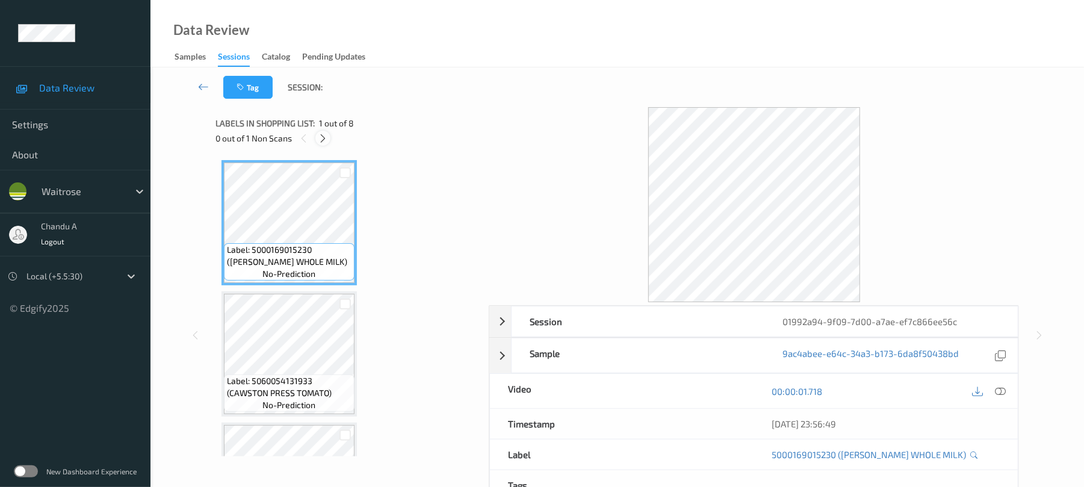
click at [321, 143] on div at bounding box center [323, 138] width 15 height 15
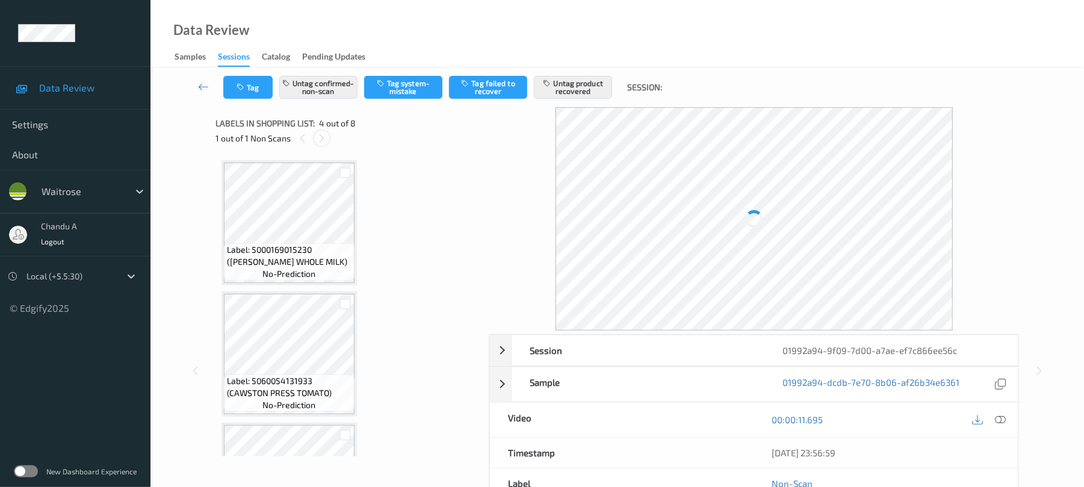
scroll to position [269, 0]
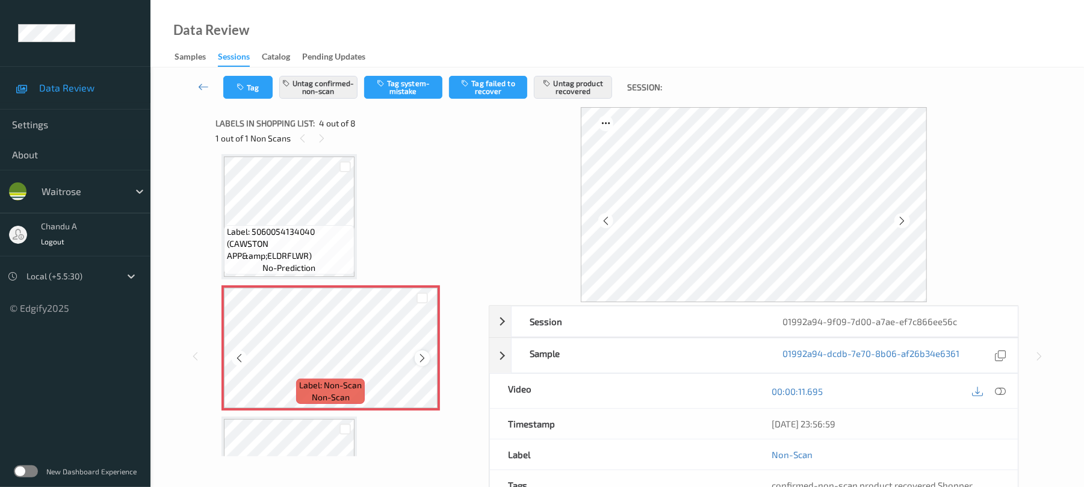
click at [427, 362] on icon at bounding box center [422, 358] width 10 height 11
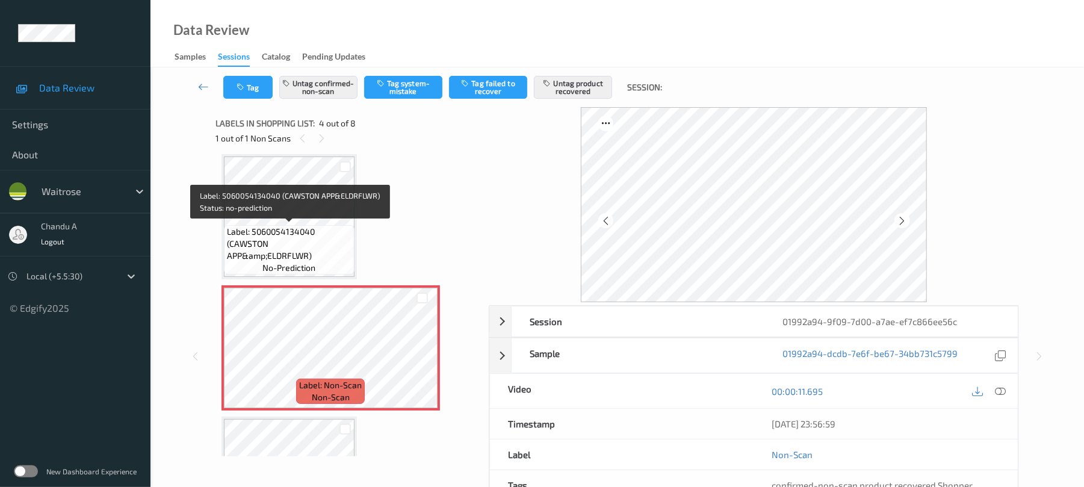
click at [295, 226] on span "Label: 5060054134040 (CAWSTON APP&amp;ELDRFLWR)" at bounding box center [289, 244] width 125 height 36
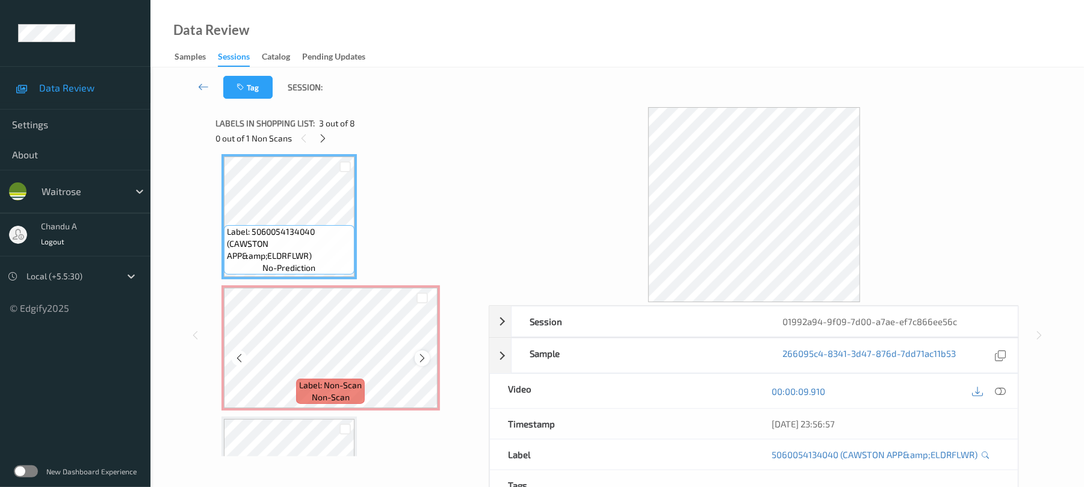
click at [422, 360] on icon at bounding box center [422, 358] width 10 height 11
click at [1003, 387] on icon at bounding box center [1001, 391] width 11 height 11
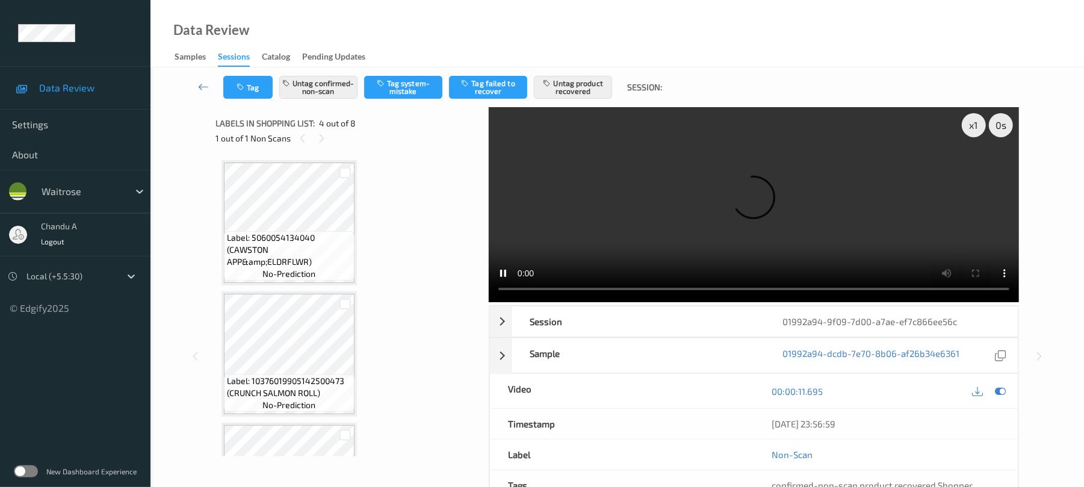
scroll to position [670, 0]
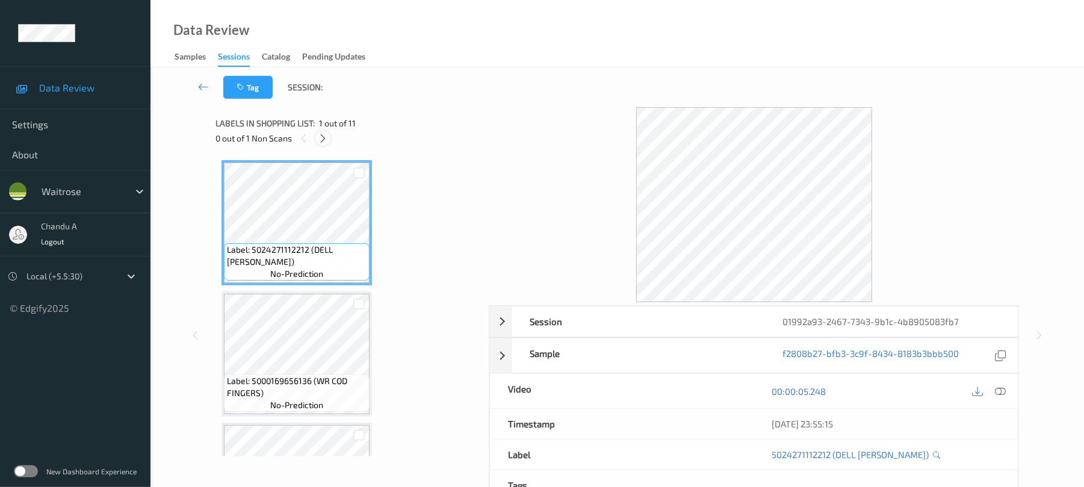
click at [321, 138] on icon at bounding box center [323, 138] width 10 height 11
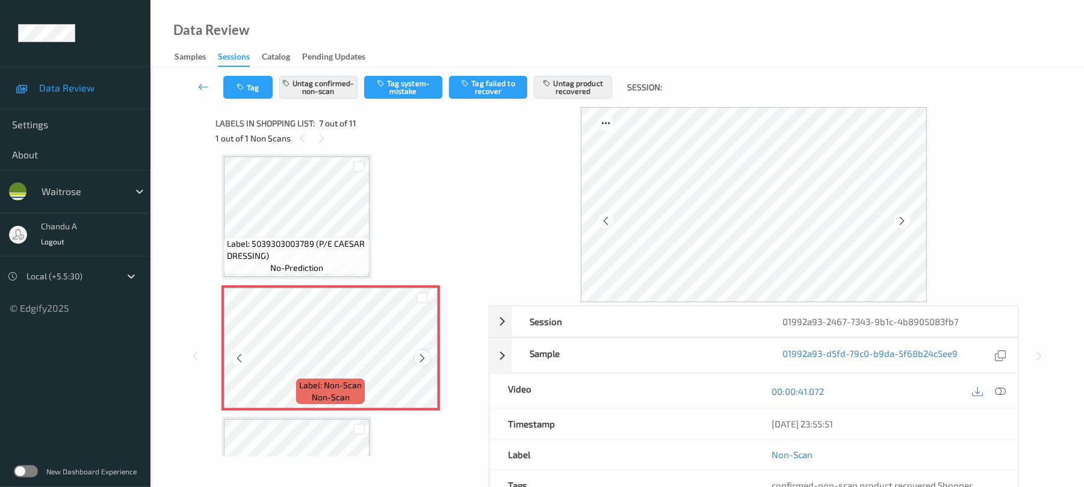
click at [426, 358] on icon at bounding box center [422, 358] width 10 height 11
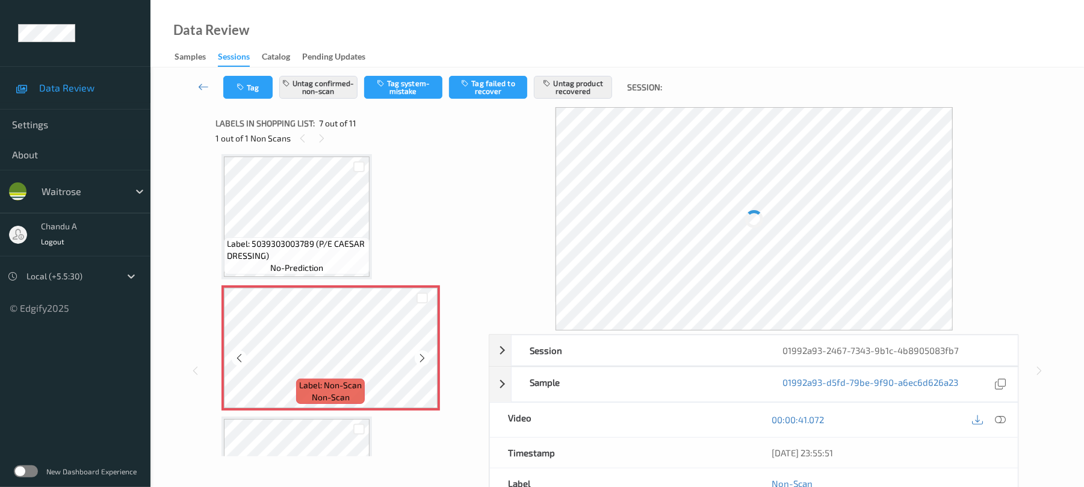
click at [426, 358] on icon at bounding box center [422, 358] width 10 height 11
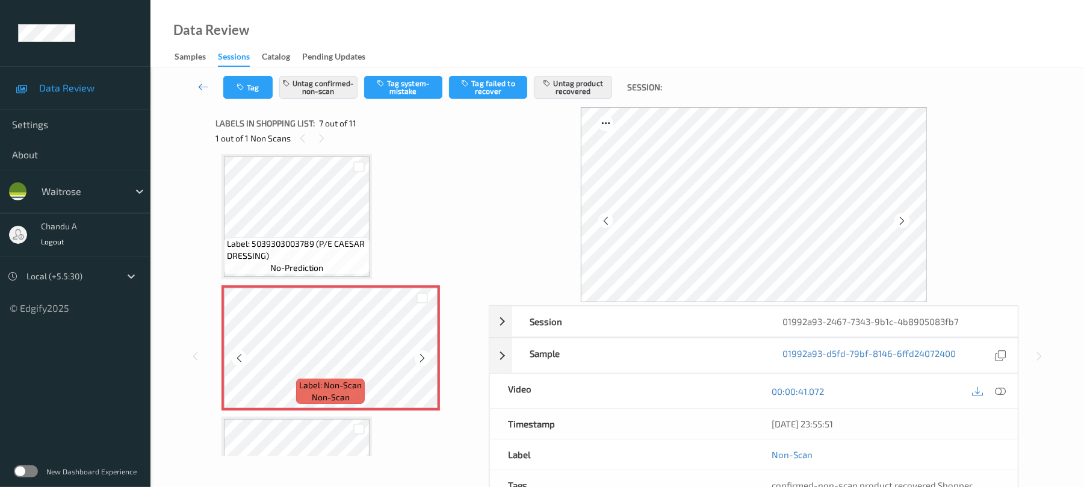
click at [426, 358] on icon at bounding box center [422, 358] width 10 height 11
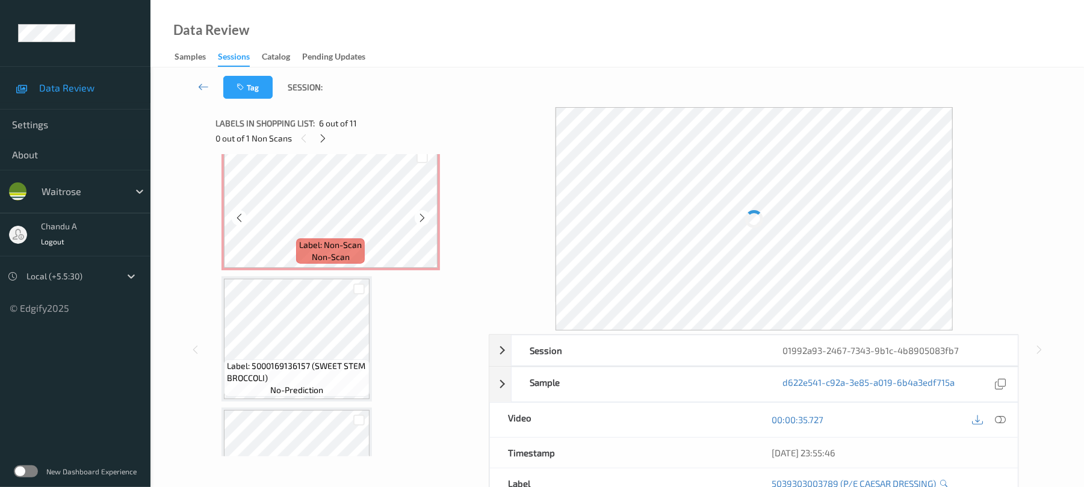
scroll to position [822, 0]
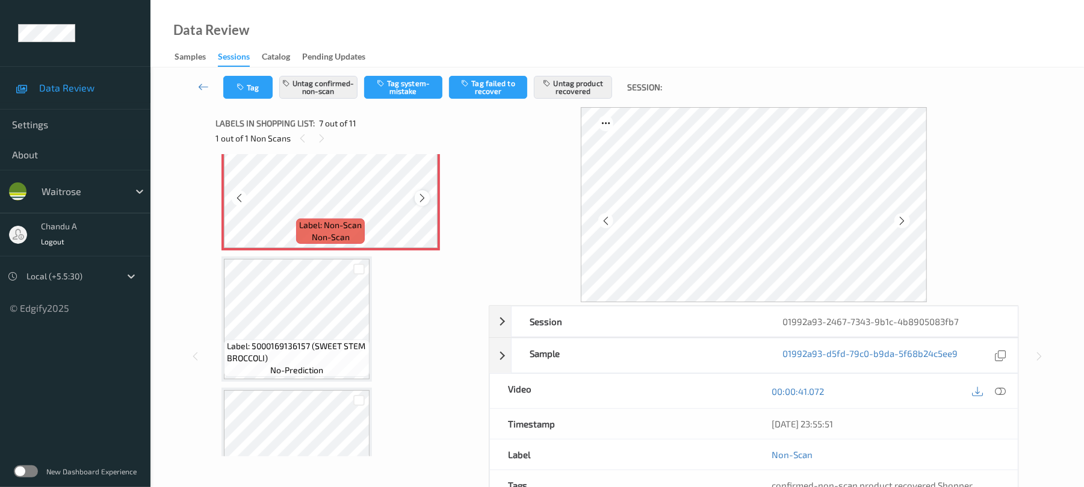
click at [425, 199] on icon at bounding box center [422, 198] width 10 height 11
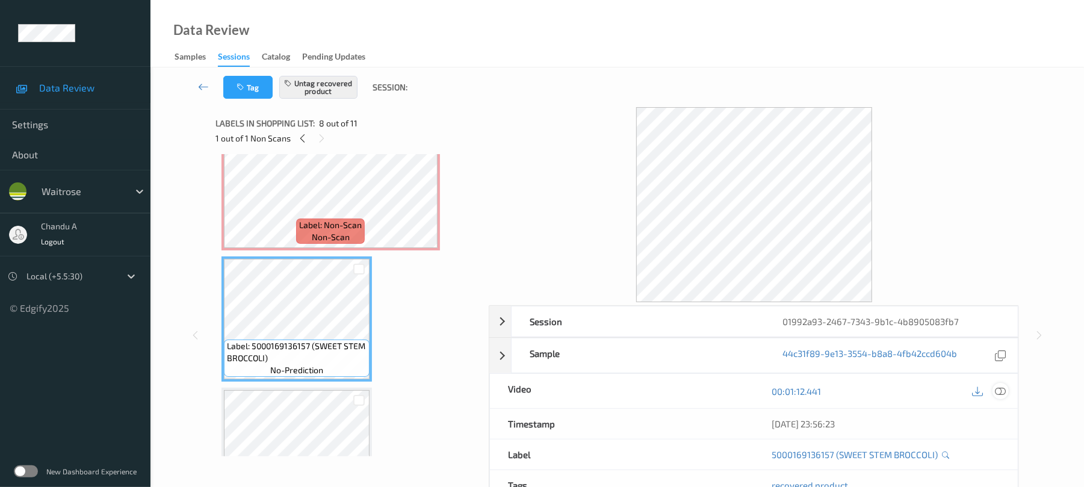
click at [997, 391] on icon at bounding box center [1001, 391] width 11 height 11
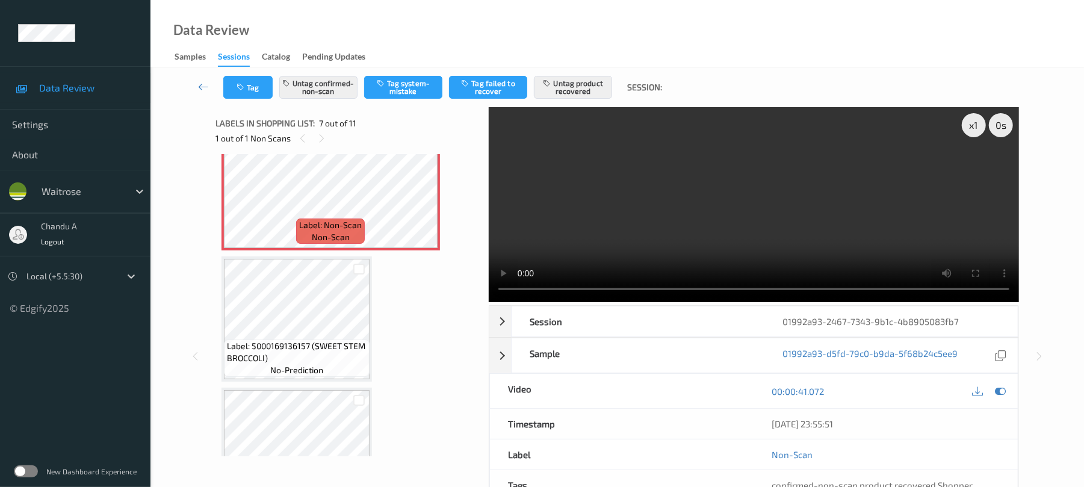
click at [827, 220] on video at bounding box center [754, 204] width 530 height 195
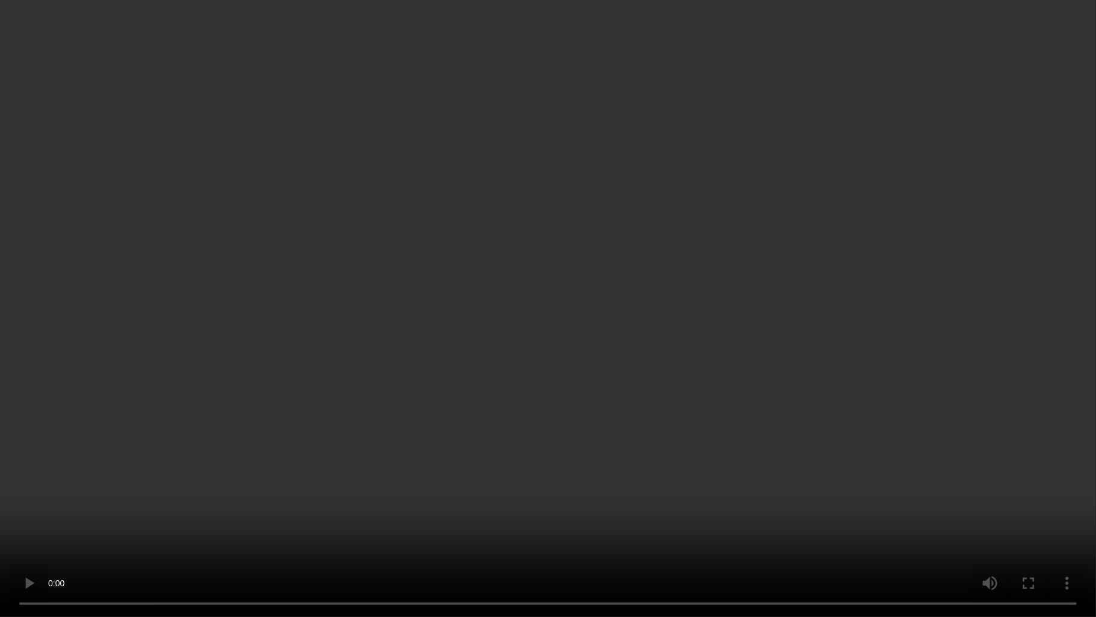
click at [562, 210] on video at bounding box center [548, 308] width 1096 height 617
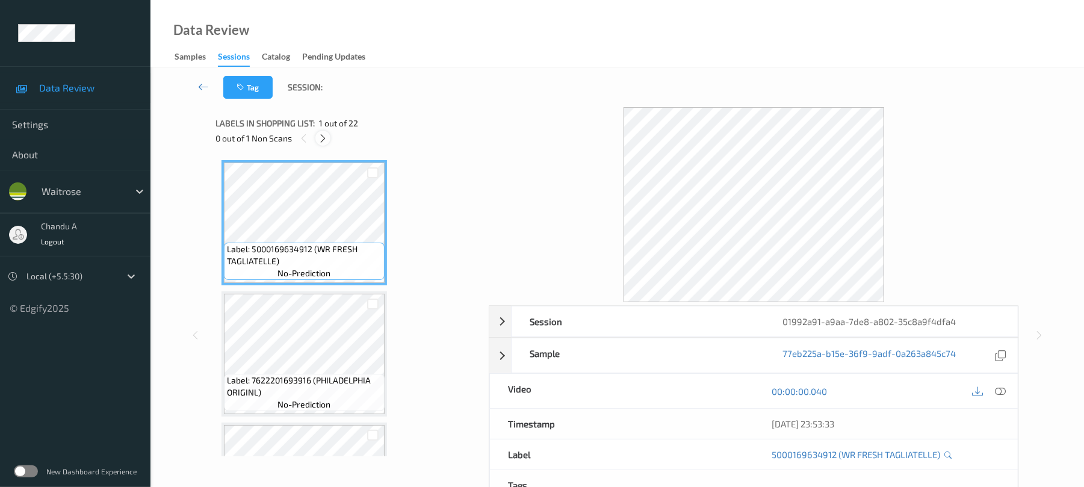
click at [326, 140] on icon at bounding box center [323, 138] width 10 height 11
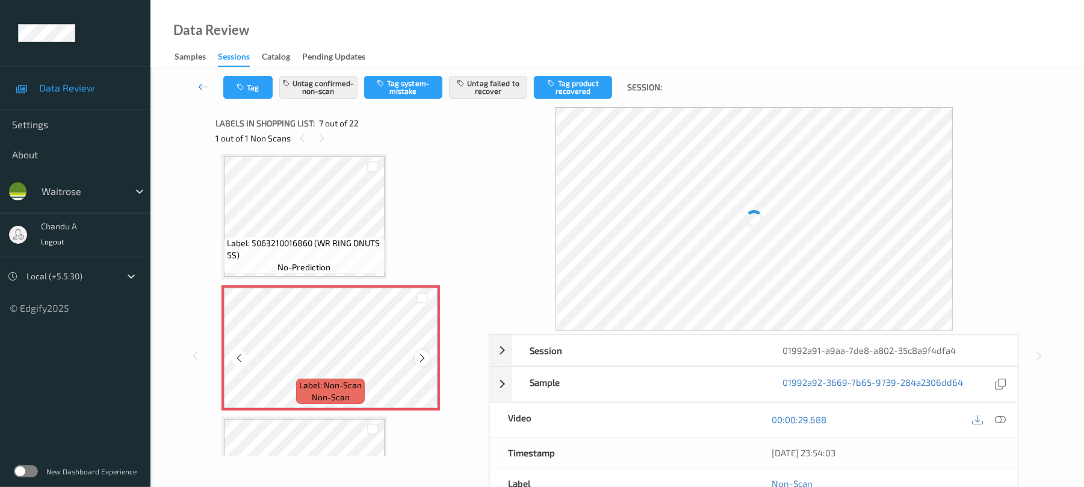
click at [420, 355] on icon at bounding box center [422, 358] width 10 height 11
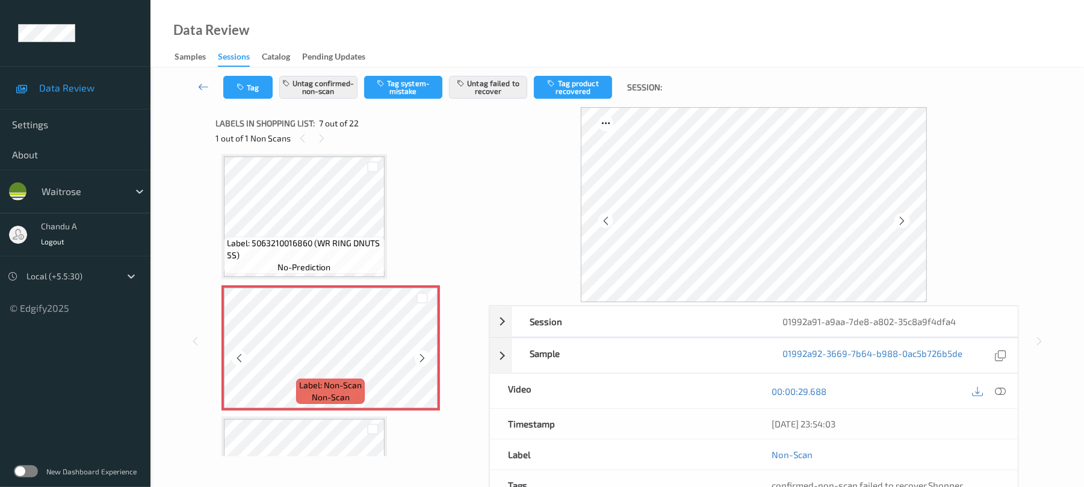
click at [420, 355] on icon at bounding box center [422, 358] width 10 height 11
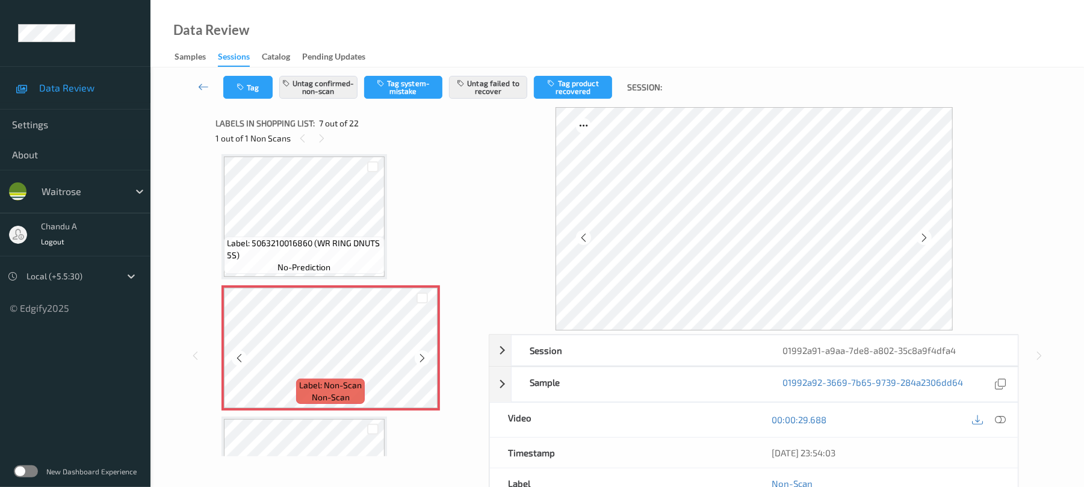
click at [420, 355] on icon at bounding box center [422, 358] width 10 height 11
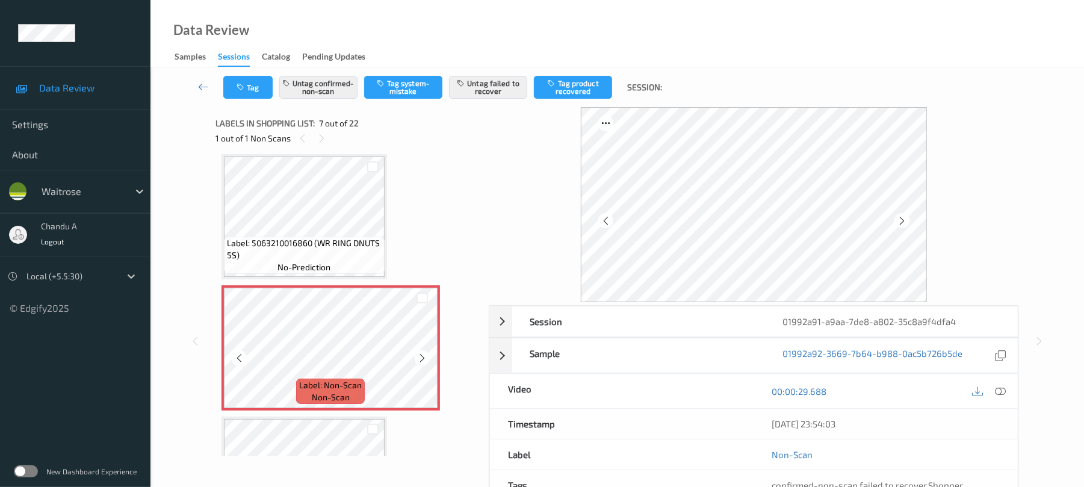
click at [420, 355] on icon at bounding box center [422, 358] width 10 height 11
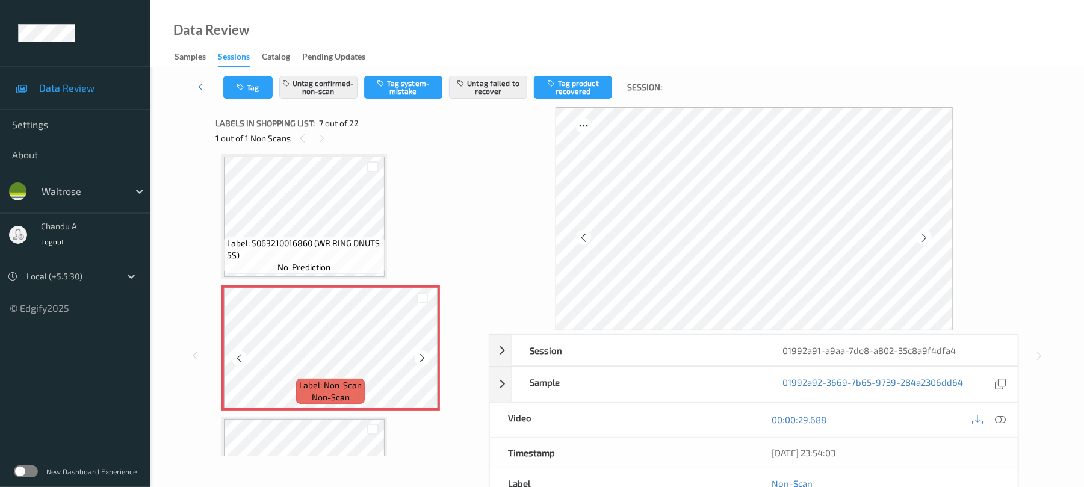
click at [420, 355] on icon at bounding box center [422, 358] width 10 height 11
click at [1000, 418] on icon at bounding box center [1001, 419] width 11 height 11
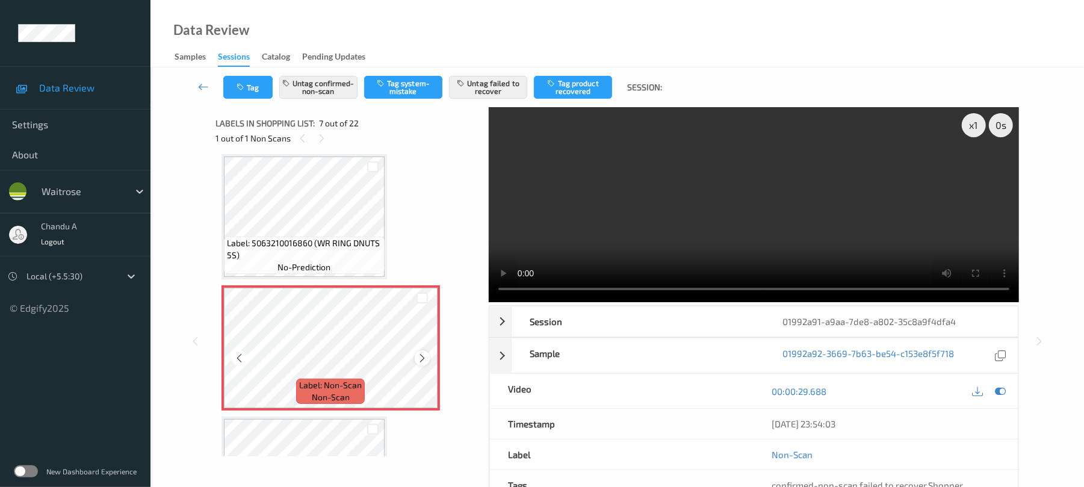
click at [424, 362] on icon at bounding box center [422, 358] width 10 height 11
click at [423, 362] on icon at bounding box center [422, 358] width 10 height 11
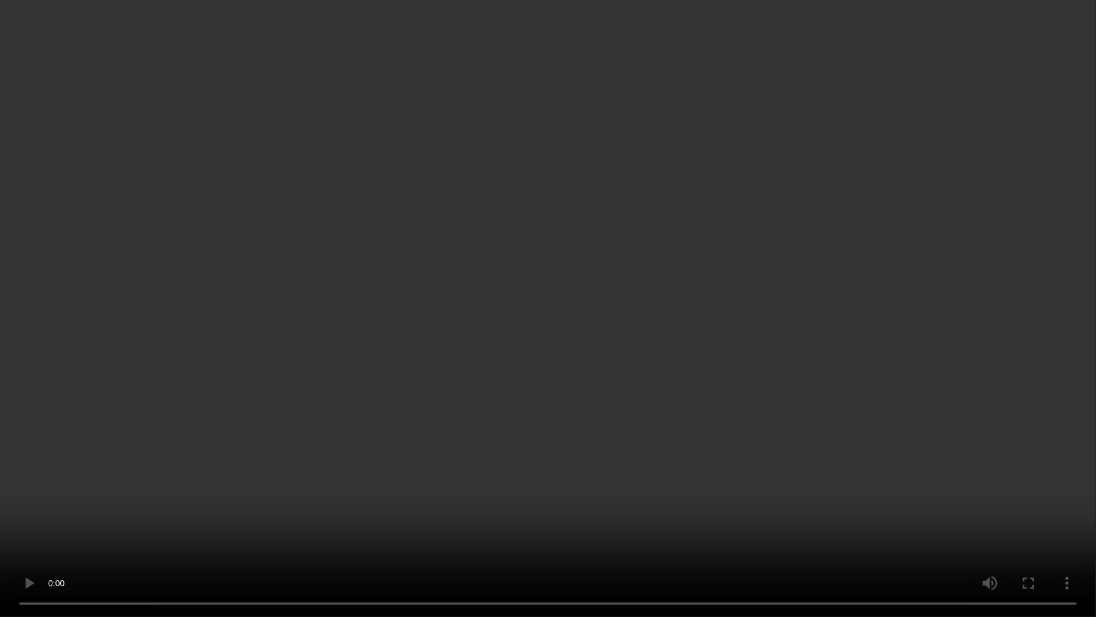
click at [376, 456] on video at bounding box center [548, 308] width 1096 height 617
click at [497, 369] on video at bounding box center [548, 308] width 1096 height 617
click at [585, 367] on video at bounding box center [548, 308] width 1096 height 617
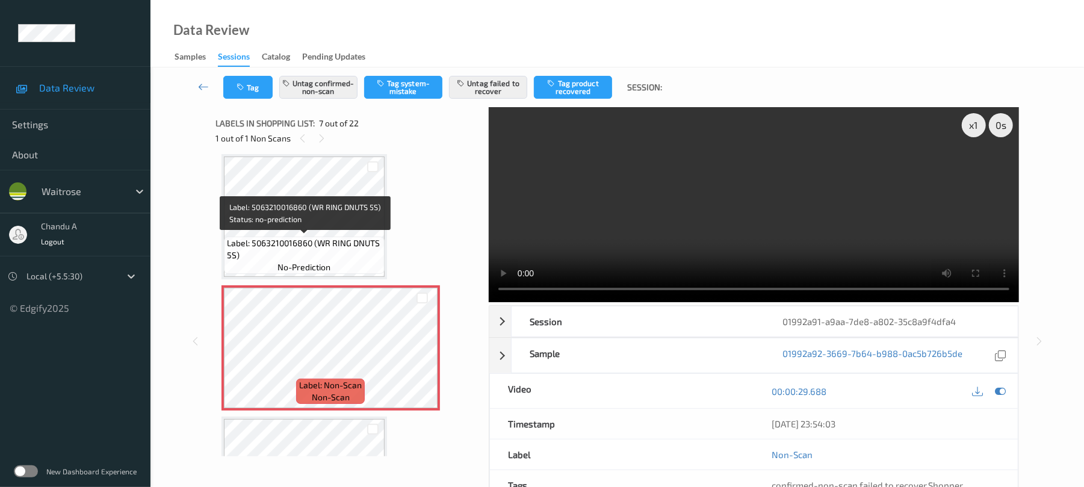
click at [356, 242] on span "Label: 5063210016860 (WR RING DNUTS 5S)" at bounding box center [304, 249] width 155 height 24
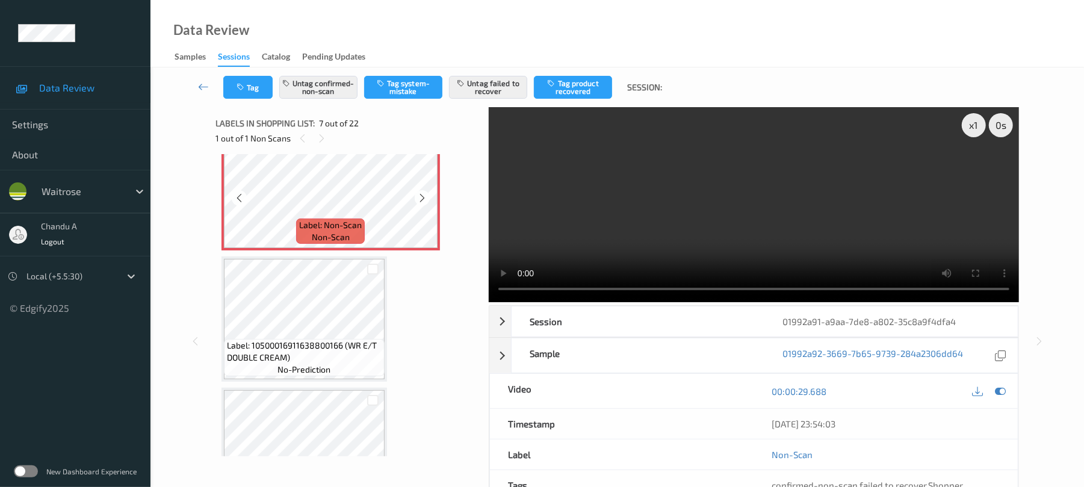
scroll to position [742, 0]
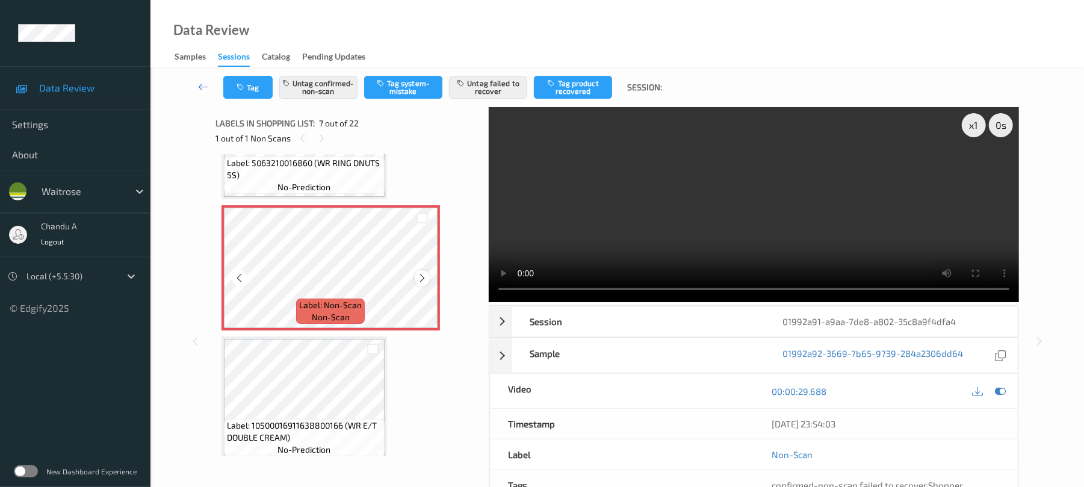
click at [420, 277] on icon at bounding box center [422, 278] width 10 height 11
click at [422, 278] on icon at bounding box center [422, 278] width 10 height 11
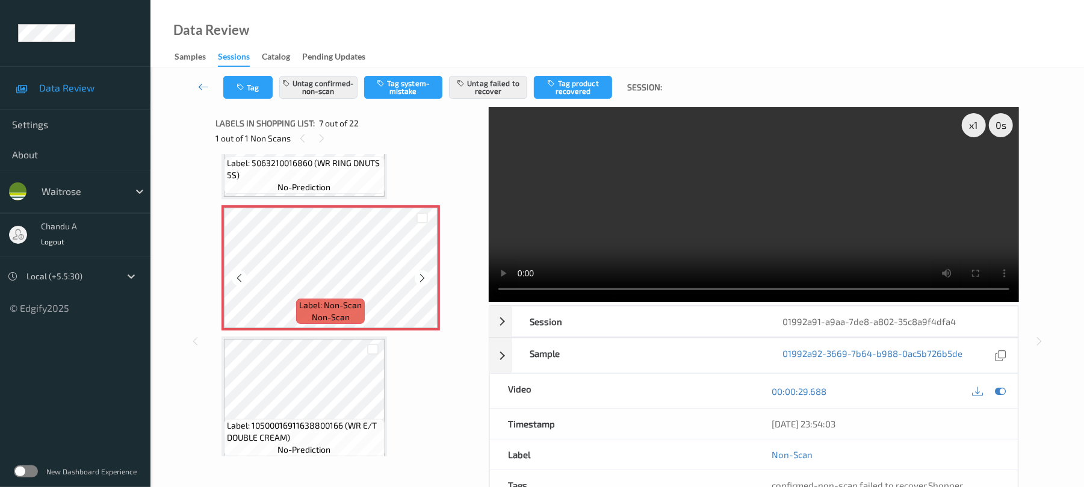
click at [422, 278] on icon at bounding box center [422, 278] width 10 height 11
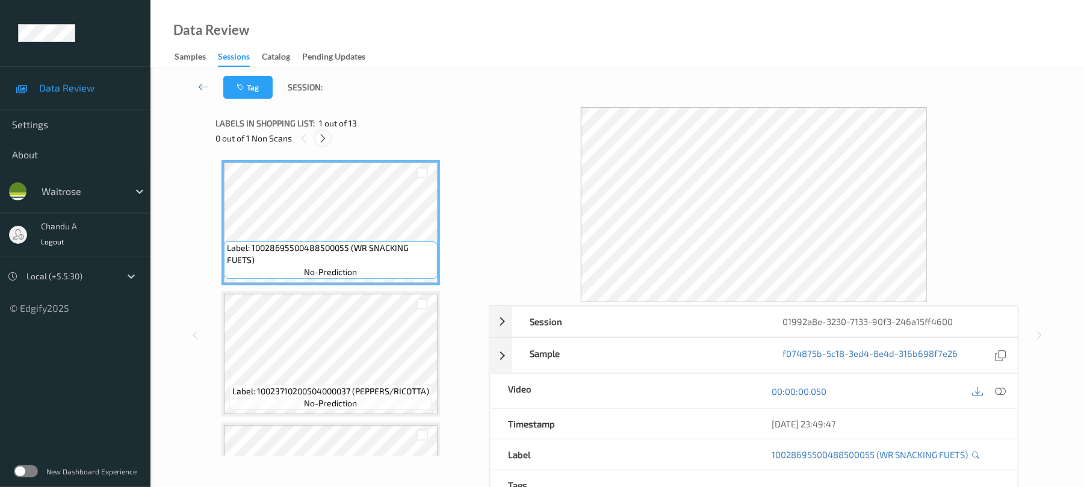
click at [324, 141] on icon at bounding box center [323, 138] width 10 height 11
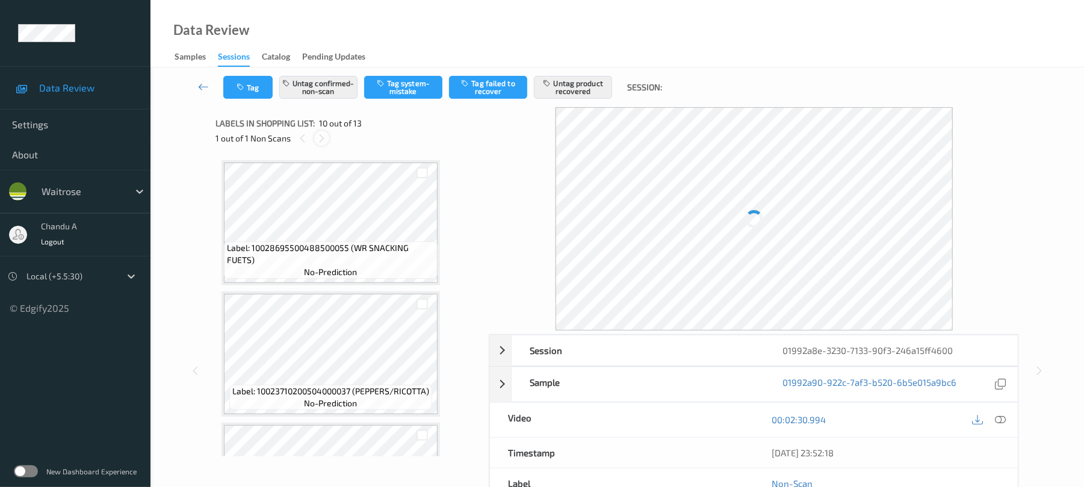
scroll to position [1056, 0]
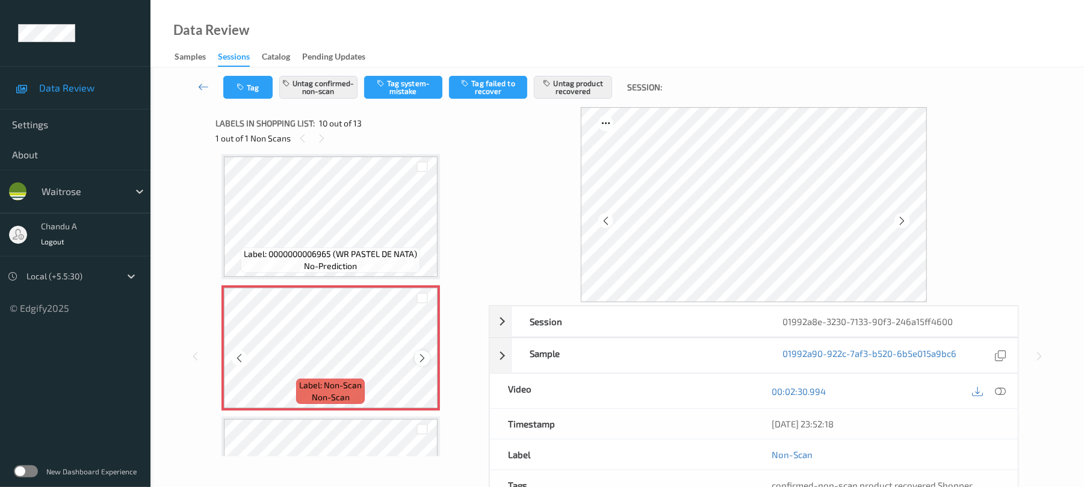
click at [425, 355] on icon at bounding box center [422, 358] width 10 height 11
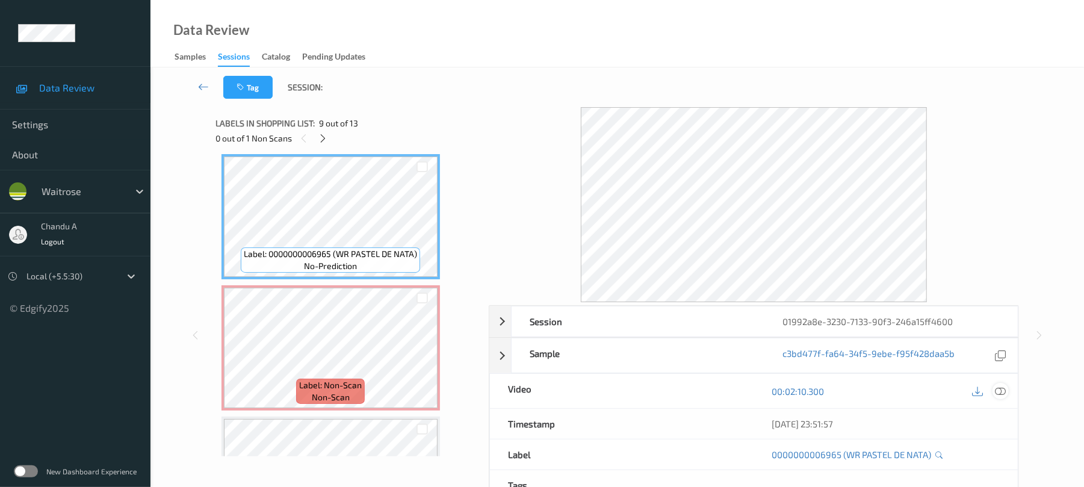
click at [1001, 387] on icon at bounding box center [1001, 391] width 11 height 11
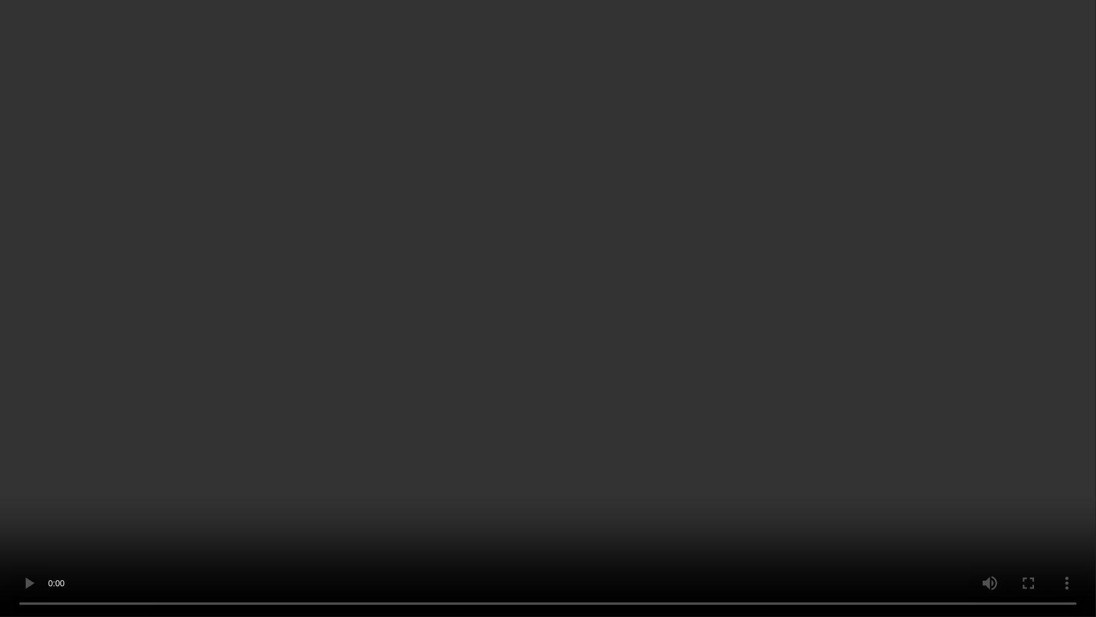
click at [783, 278] on video at bounding box center [548, 308] width 1096 height 617
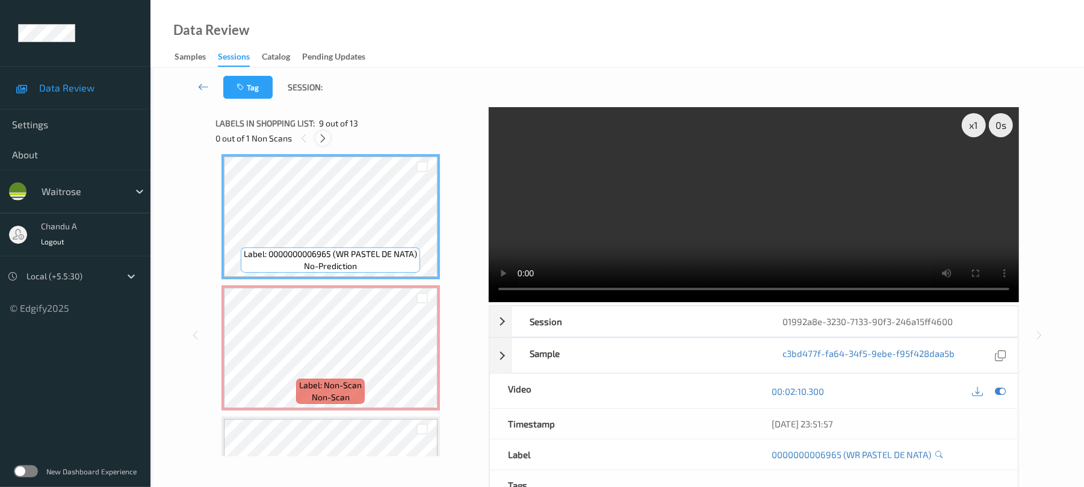
click at [326, 140] on icon at bounding box center [323, 138] width 10 height 11
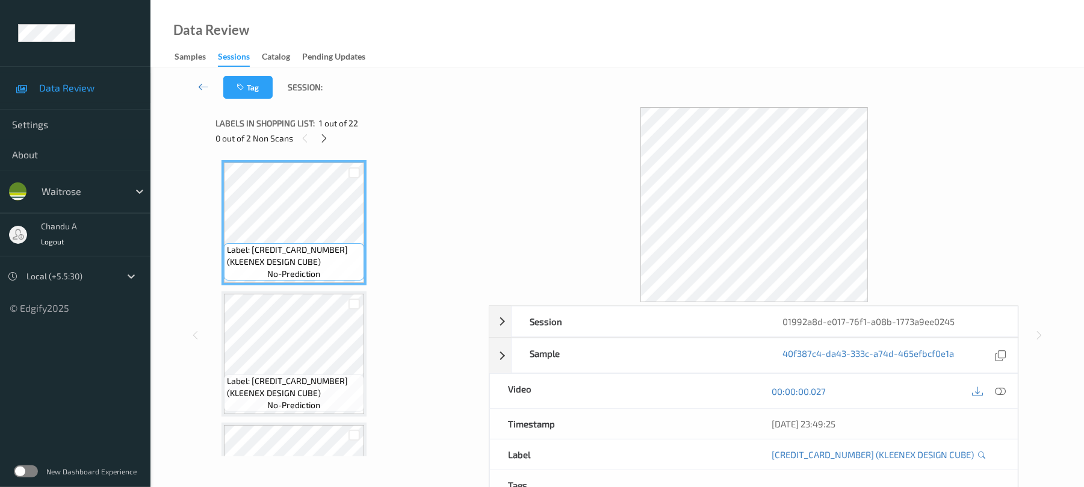
click at [326, 131] on div "0 out of 2 Non Scans" at bounding box center [348, 138] width 265 height 15
click at [323, 143] on icon at bounding box center [324, 138] width 10 height 11
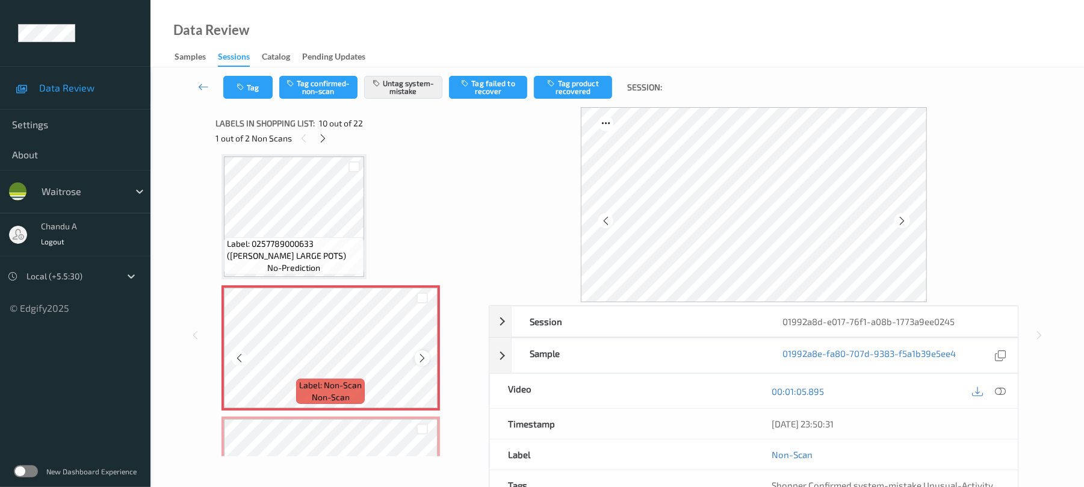
click at [420, 362] on icon at bounding box center [422, 358] width 10 height 11
click at [264, 88] on button "Tag" at bounding box center [247, 87] width 49 height 23
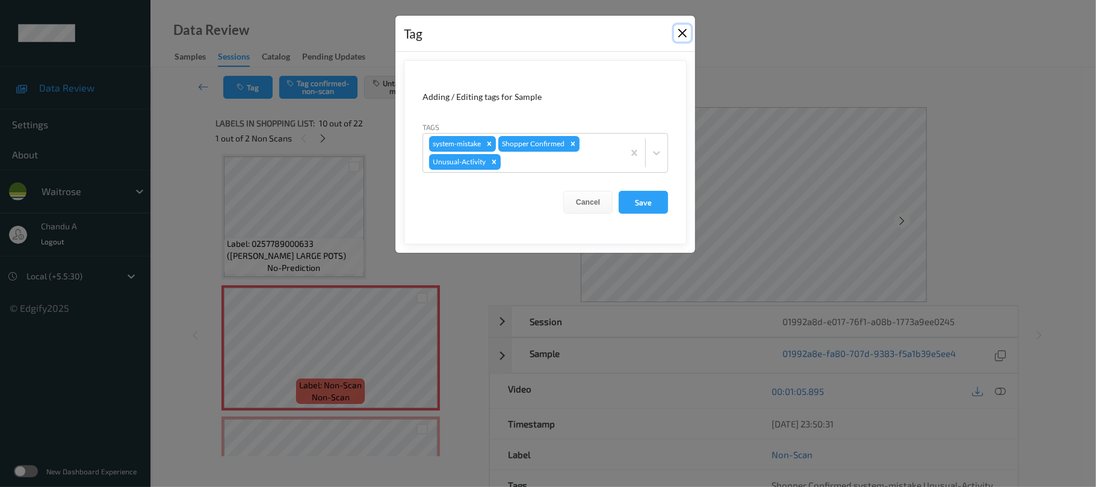
click at [683, 35] on button "Close" at bounding box center [682, 33] width 17 height 17
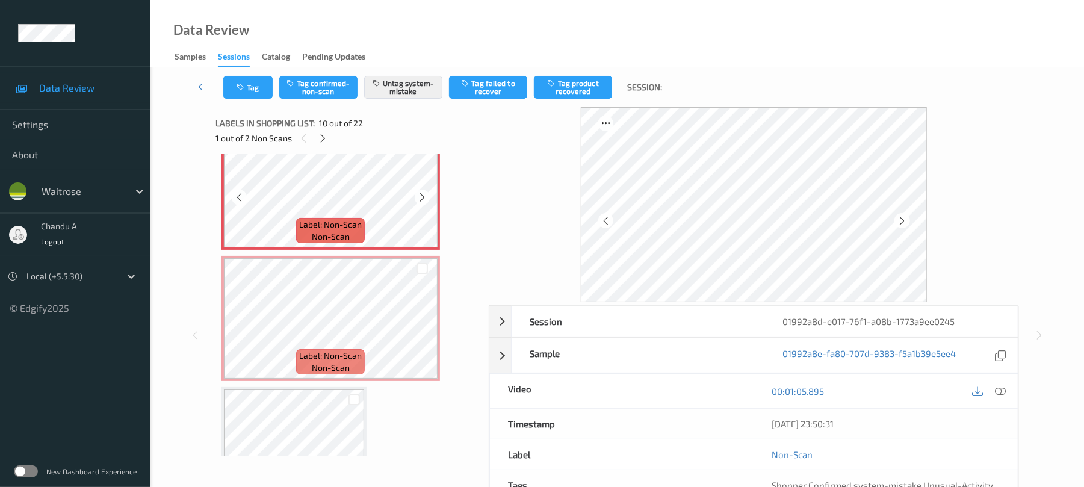
scroll to position [1297, 0]
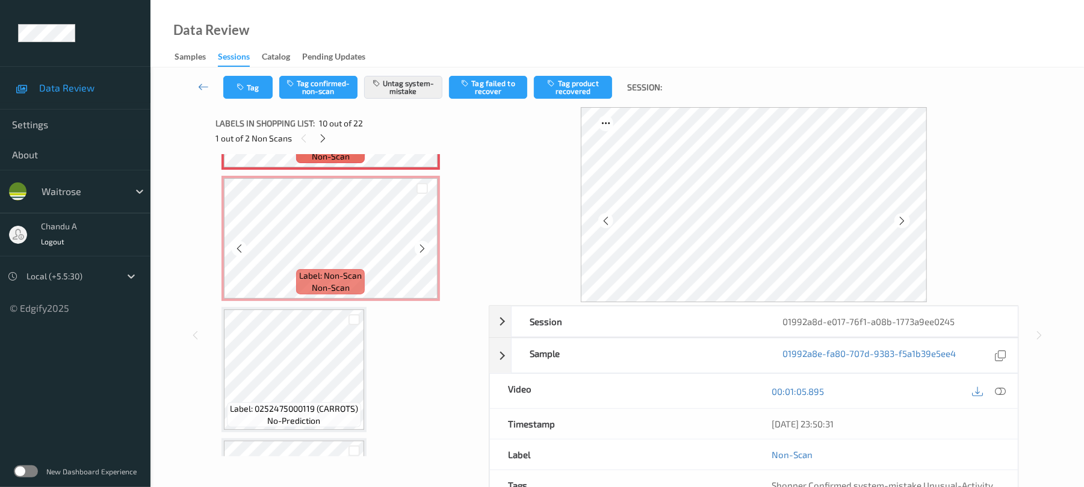
click at [361, 285] on div "Label: Non-Scan non-scan" at bounding box center [330, 281] width 69 height 25
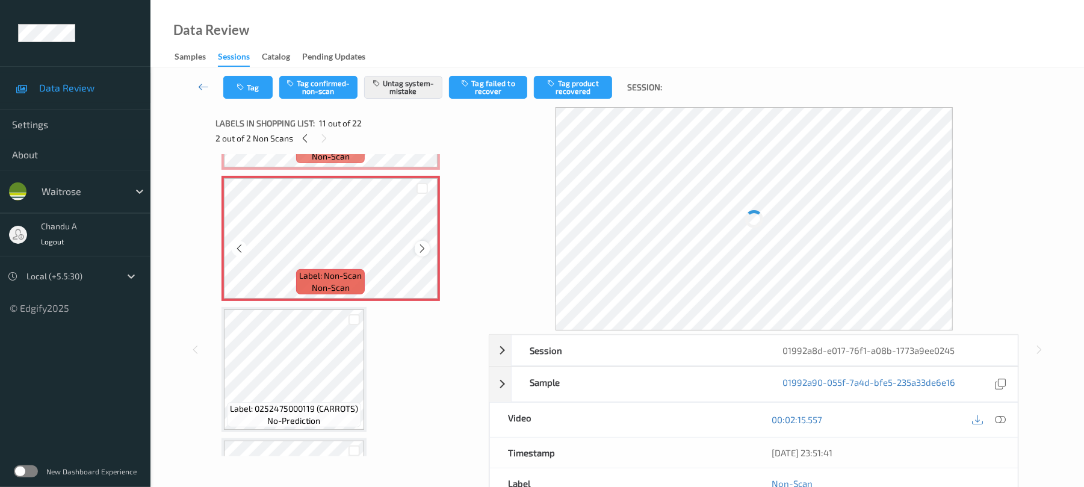
click at [426, 249] on icon at bounding box center [422, 248] width 10 height 11
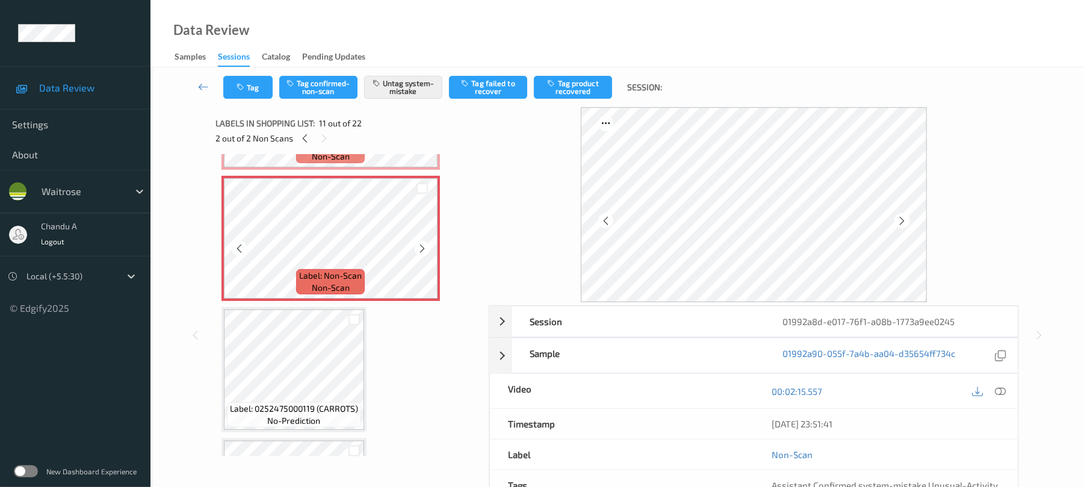
click at [426, 249] on icon at bounding box center [422, 248] width 10 height 11
click at [237, 96] on button "Tag" at bounding box center [247, 87] width 49 height 23
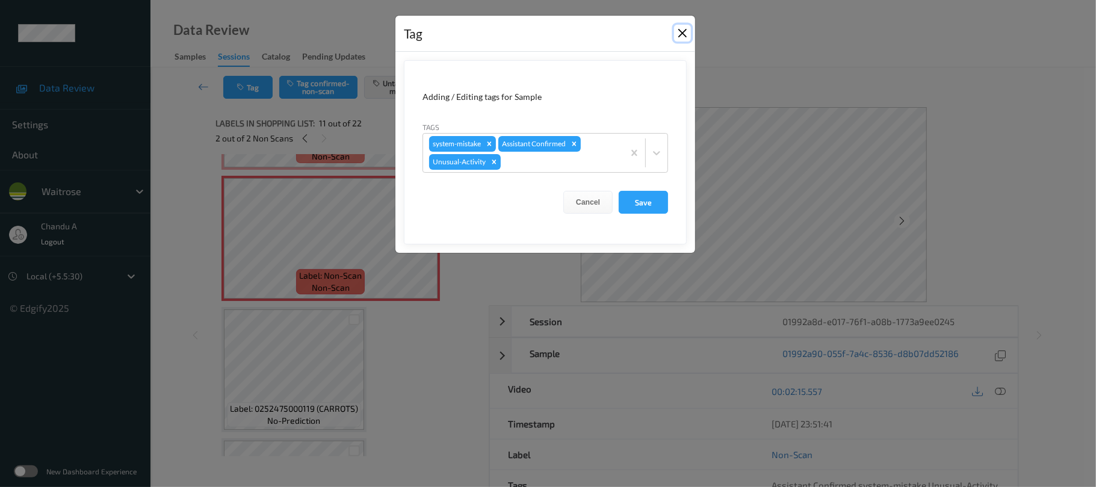
click at [677, 30] on button "Close" at bounding box center [682, 33] width 17 height 17
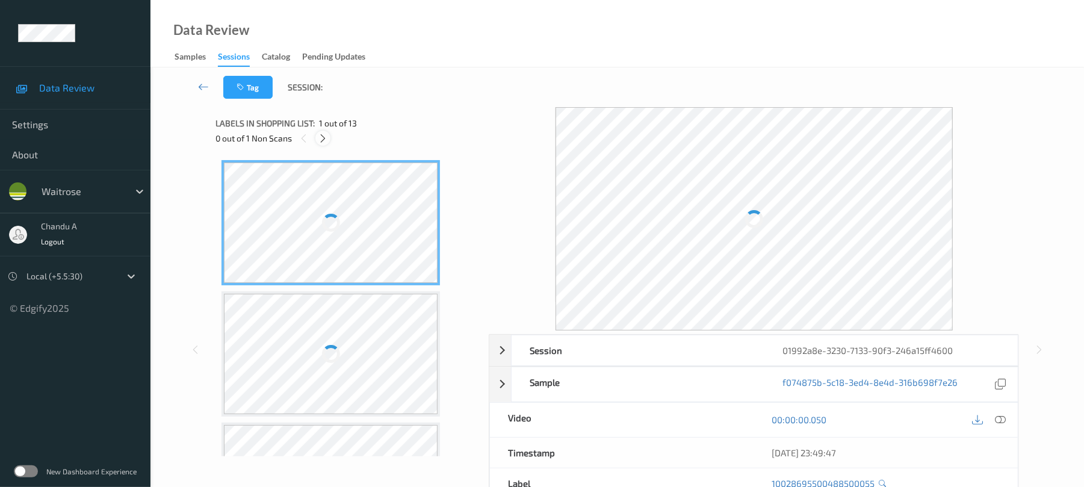
click at [326, 134] on icon at bounding box center [323, 138] width 10 height 11
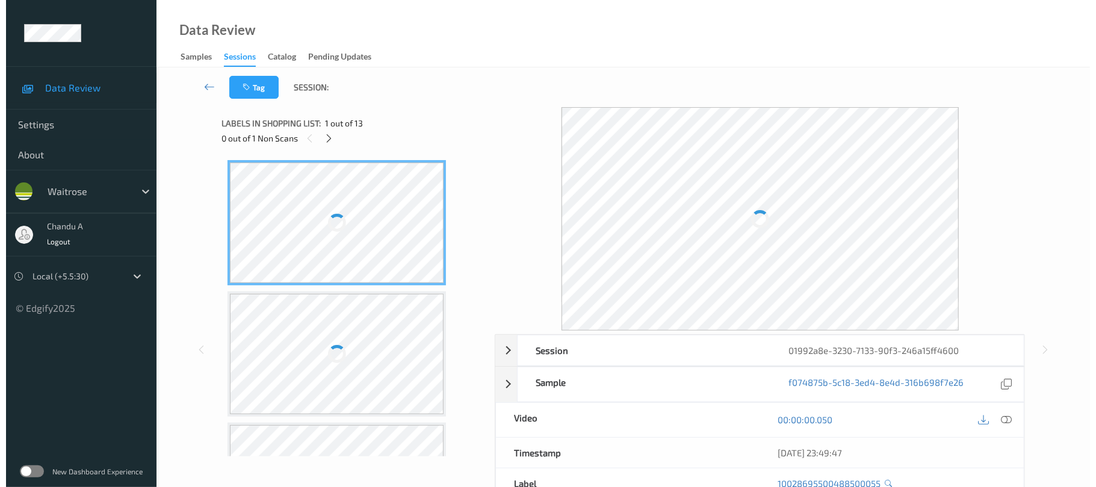
scroll to position [1056, 0]
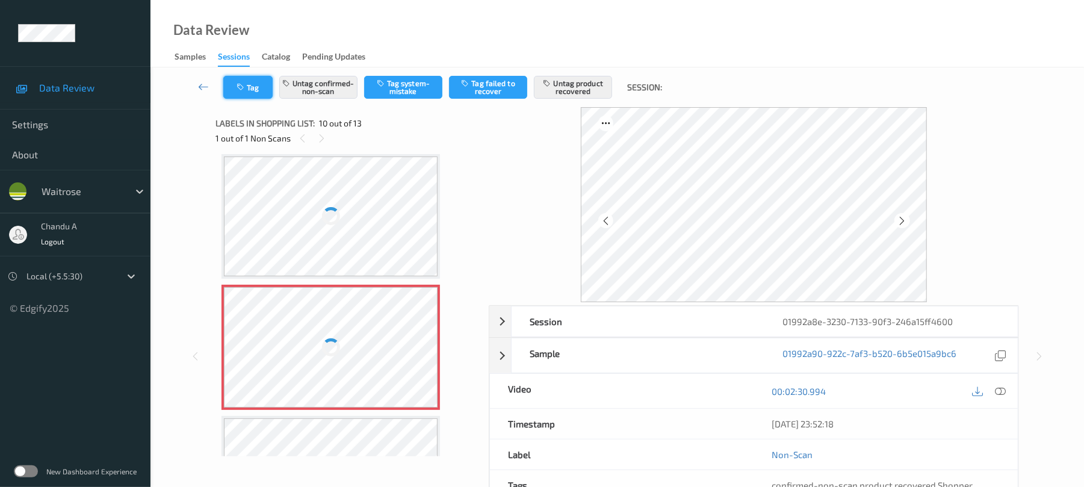
click at [253, 89] on button "Tag" at bounding box center [247, 87] width 49 height 23
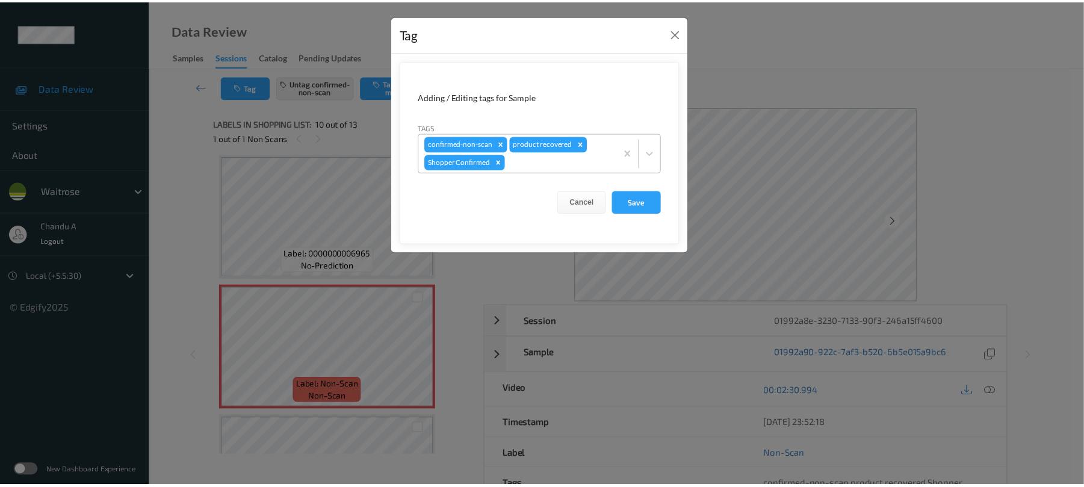
scroll to position [1057, 0]
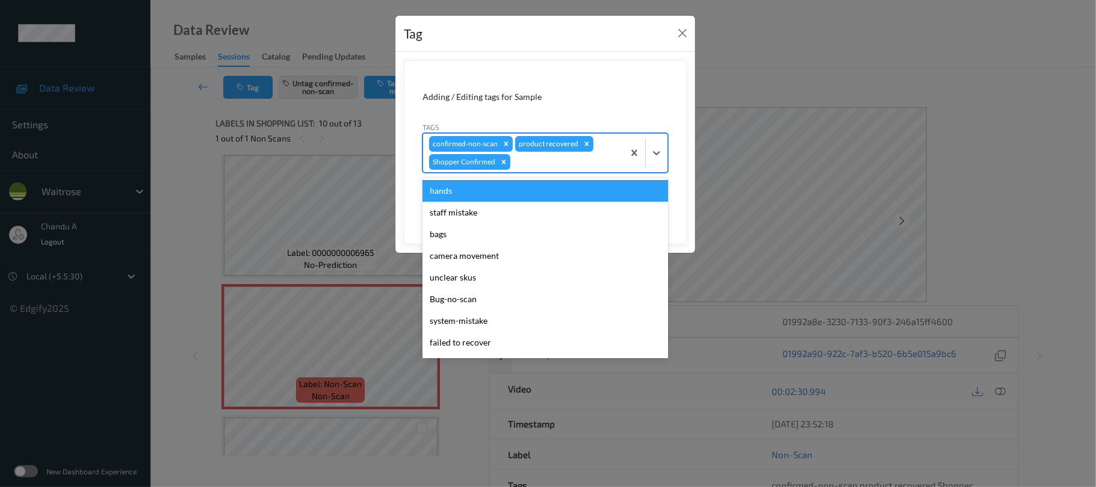
click at [528, 169] on div at bounding box center [565, 162] width 105 height 14
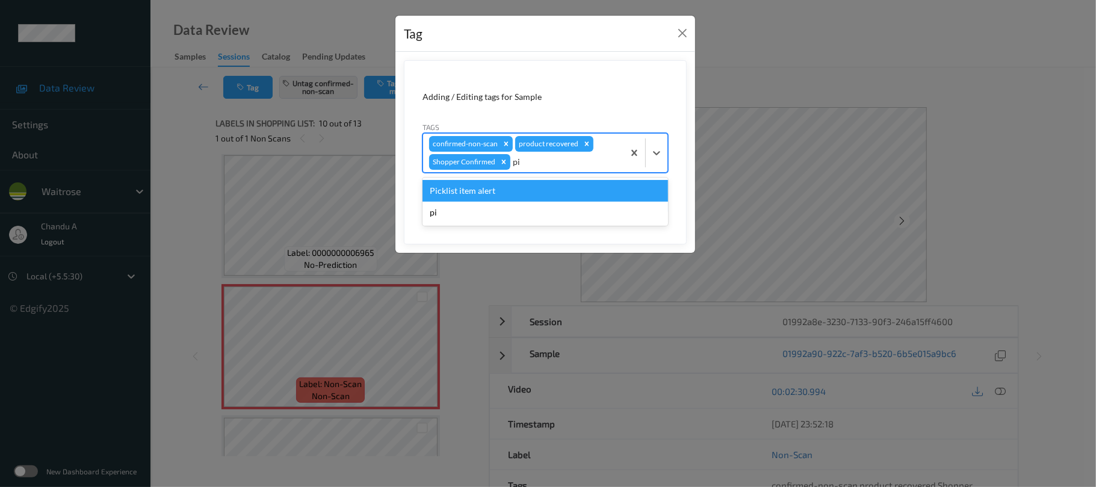
type input "pic"
click at [496, 193] on div "Picklist item alert" at bounding box center [546, 191] width 246 height 22
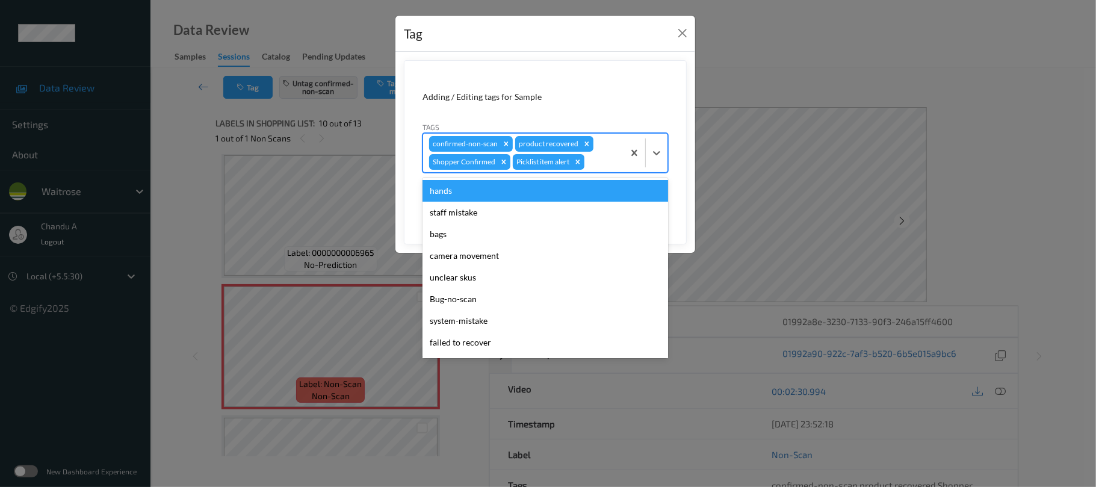
drag, startPoint x: 570, startPoint y: 167, endPoint x: 543, endPoint y: 165, distance: 26.6
click at [543, 165] on div "Picklist item alert" at bounding box center [542, 162] width 58 height 16
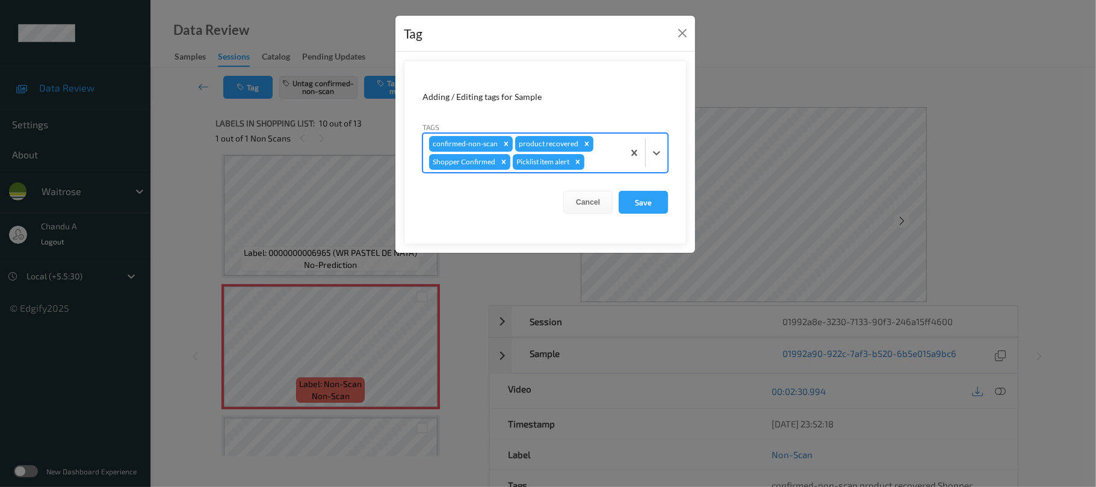
click at [597, 160] on div at bounding box center [602, 162] width 31 height 14
click at [656, 204] on button "Save" at bounding box center [643, 202] width 49 height 23
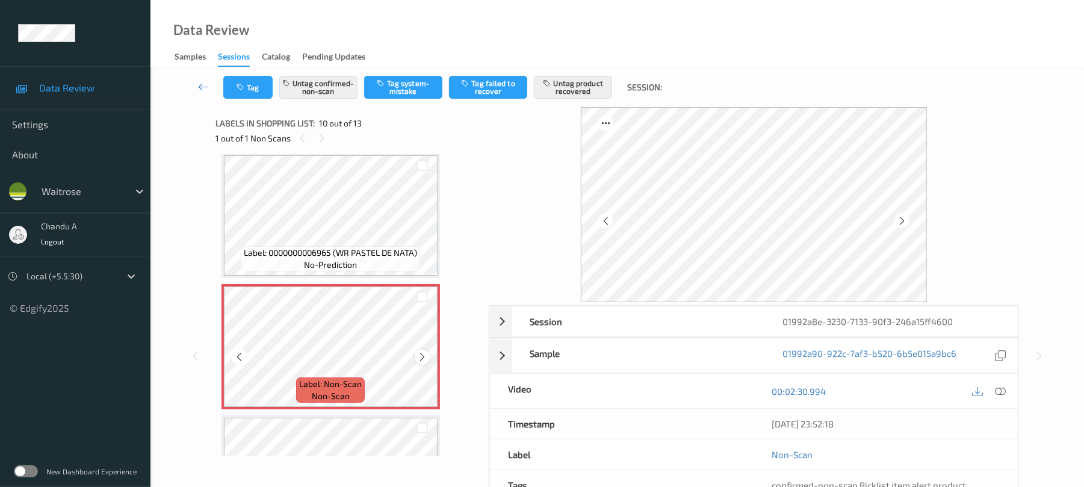
click at [419, 355] on icon at bounding box center [422, 357] width 10 height 11
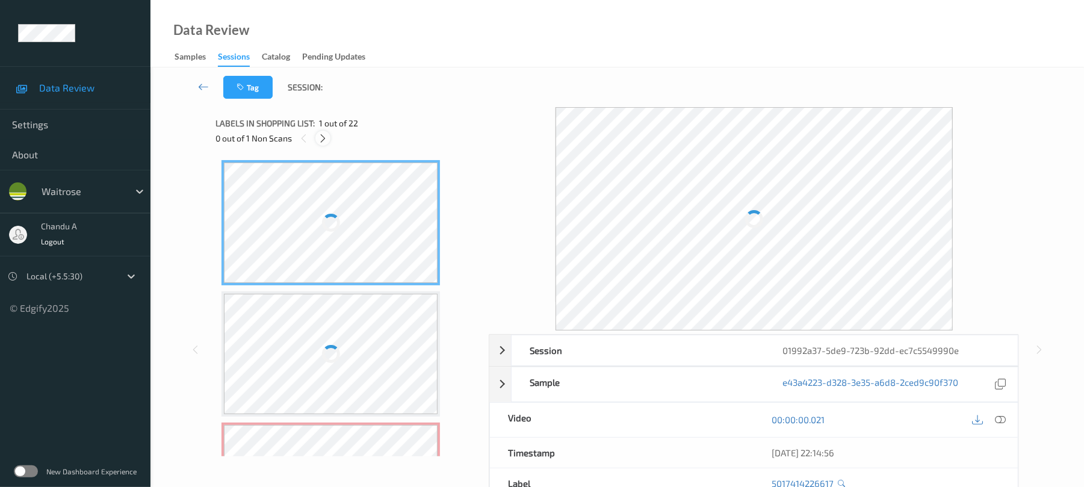
click at [326, 142] on icon at bounding box center [323, 138] width 10 height 11
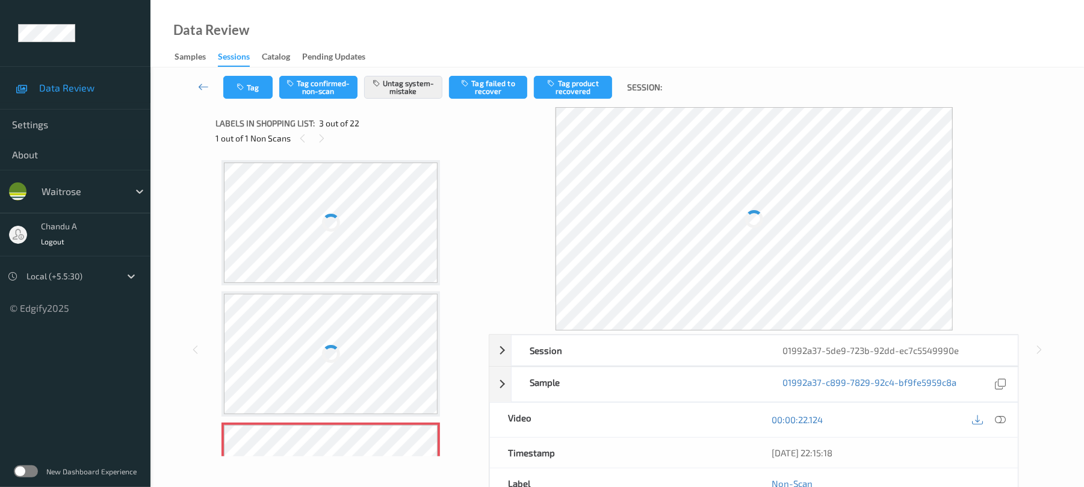
scroll to position [137, 0]
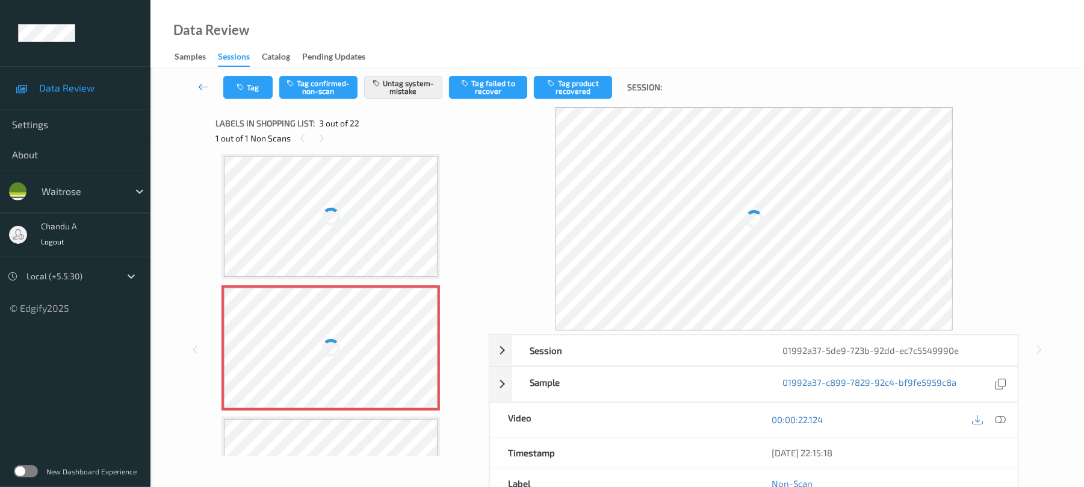
click at [412, 347] on div at bounding box center [331, 348] width 214 height 120
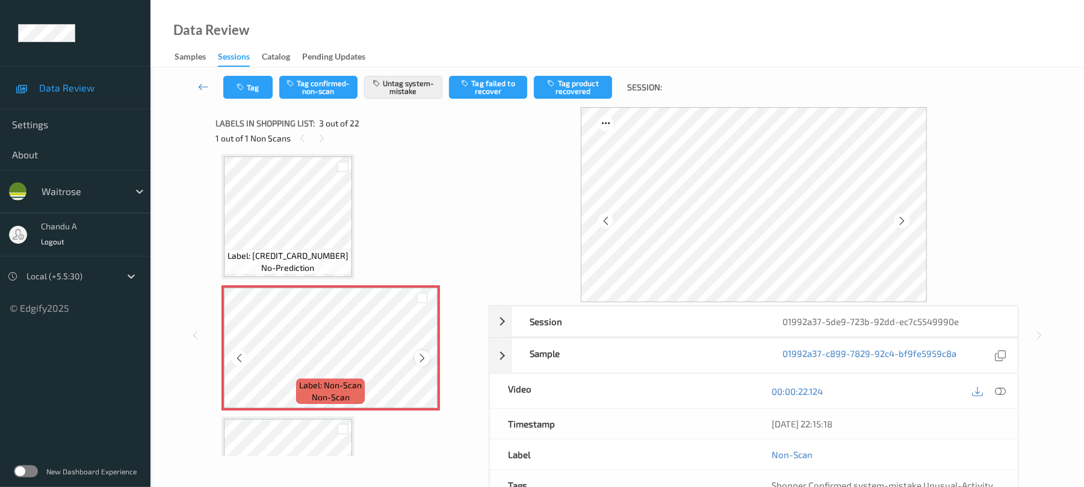
click at [419, 357] on icon at bounding box center [422, 358] width 10 height 11
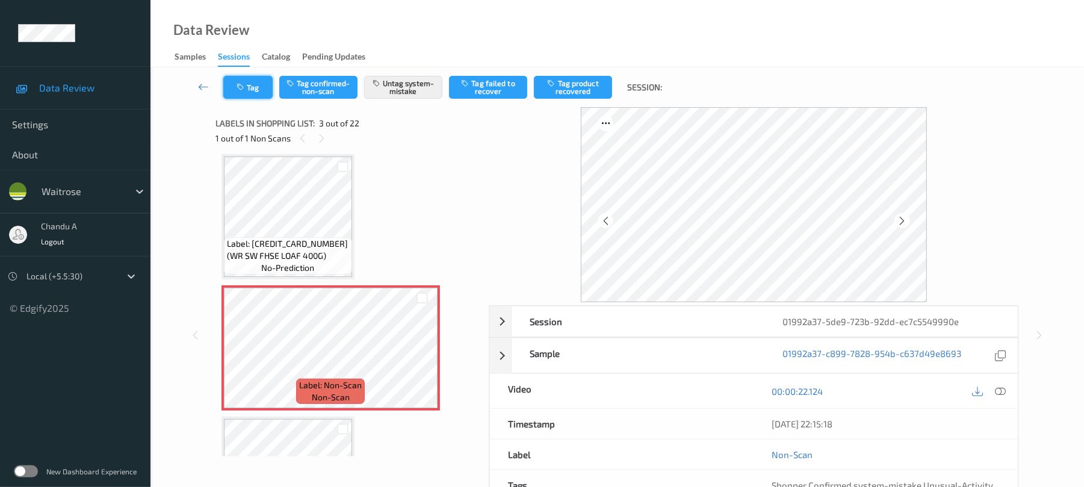
click at [258, 88] on button "Tag" at bounding box center [247, 87] width 49 height 23
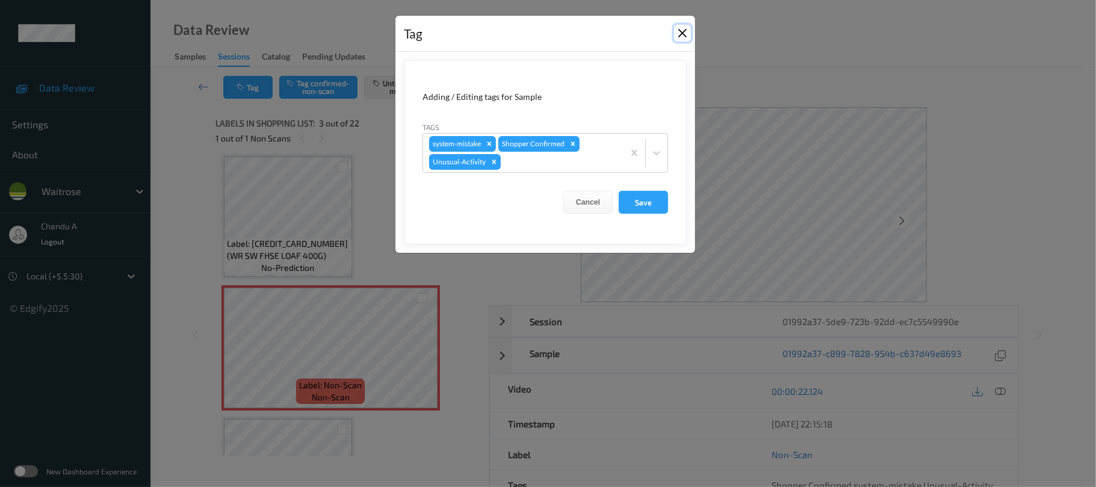
click at [678, 34] on button "Close" at bounding box center [682, 33] width 17 height 17
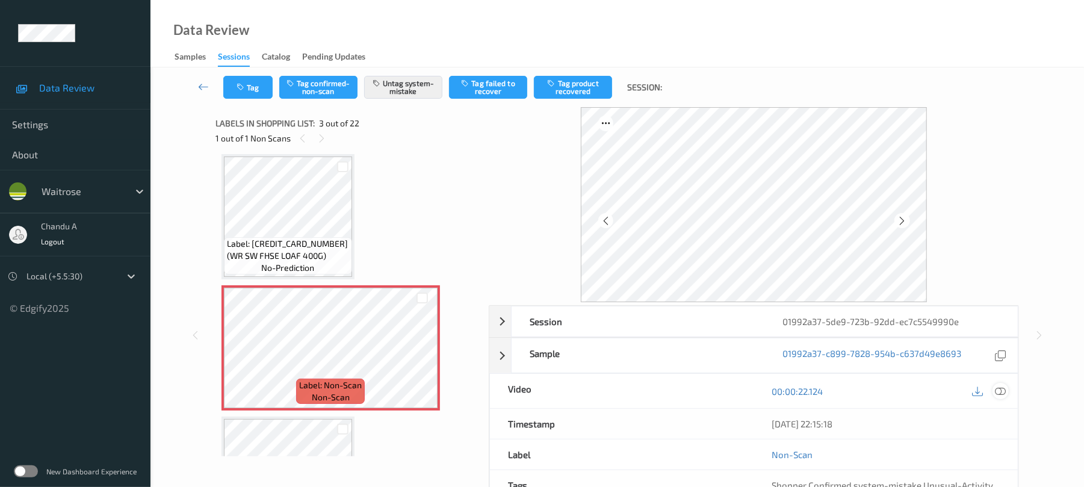
click at [999, 391] on icon at bounding box center [1001, 391] width 11 height 11
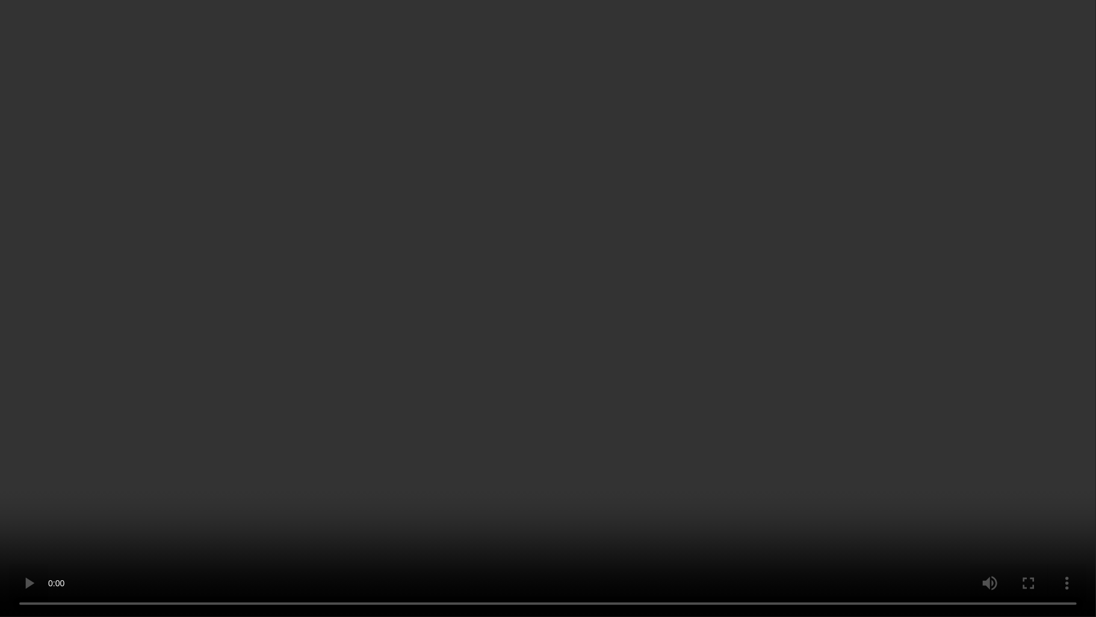
click at [458, 376] on video at bounding box center [548, 308] width 1096 height 617
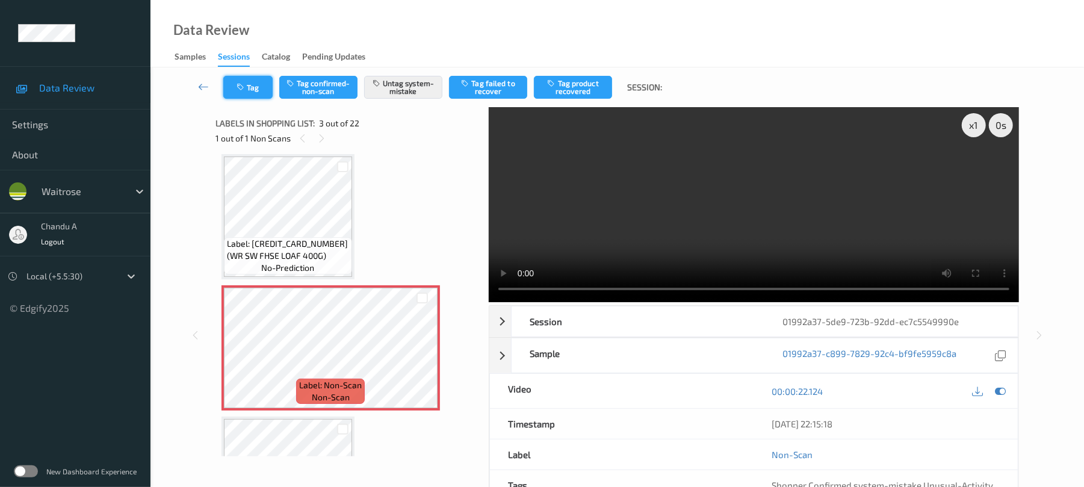
click at [246, 96] on button "Tag" at bounding box center [247, 87] width 49 height 23
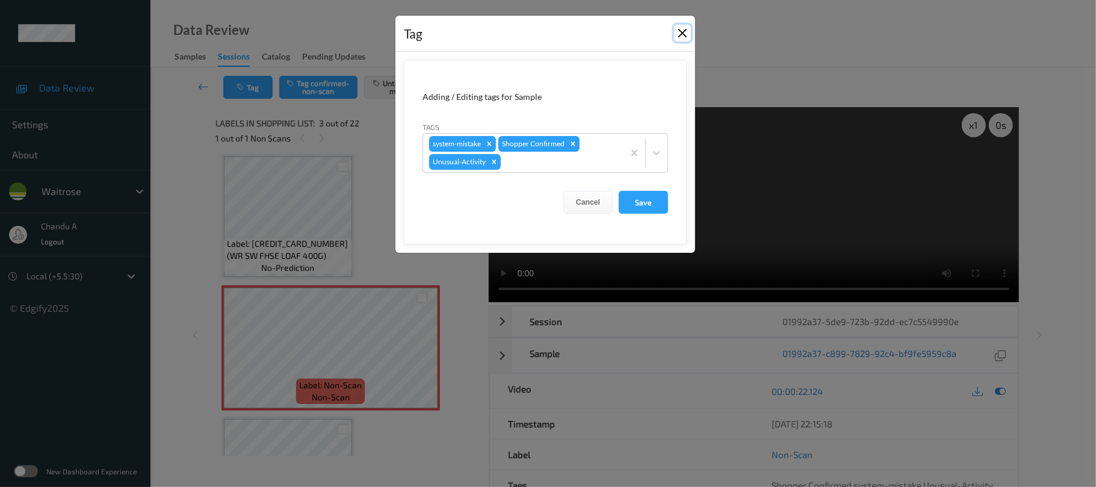
click at [679, 31] on button "Close" at bounding box center [682, 33] width 17 height 17
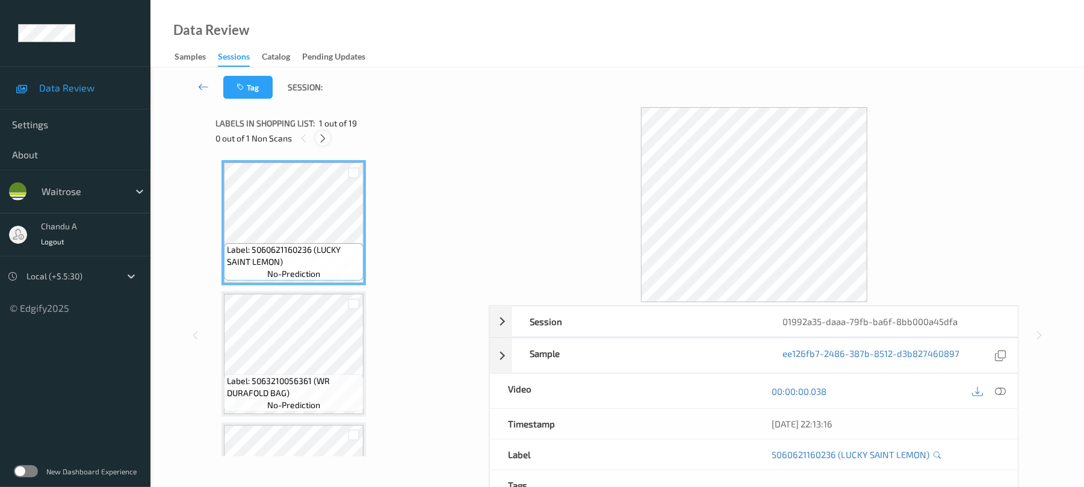
click at [328, 135] on icon at bounding box center [323, 138] width 10 height 11
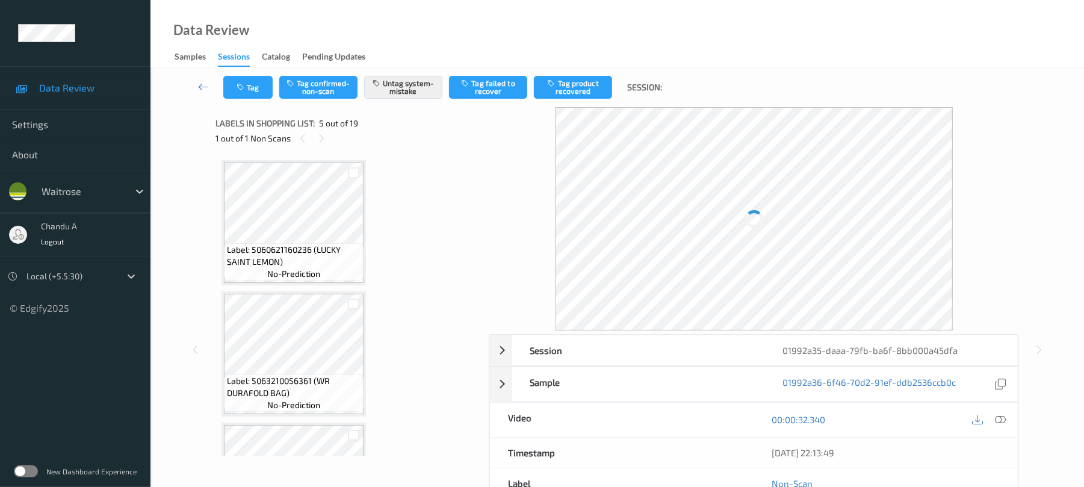
scroll to position [400, 0]
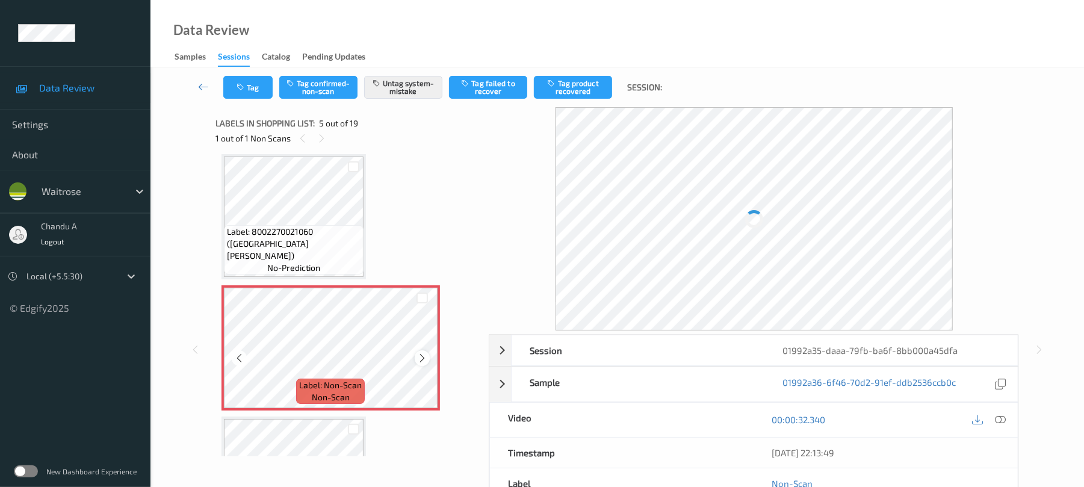
click at [425, 359] on icon at bounding box center [422, 358] width 10 height 11
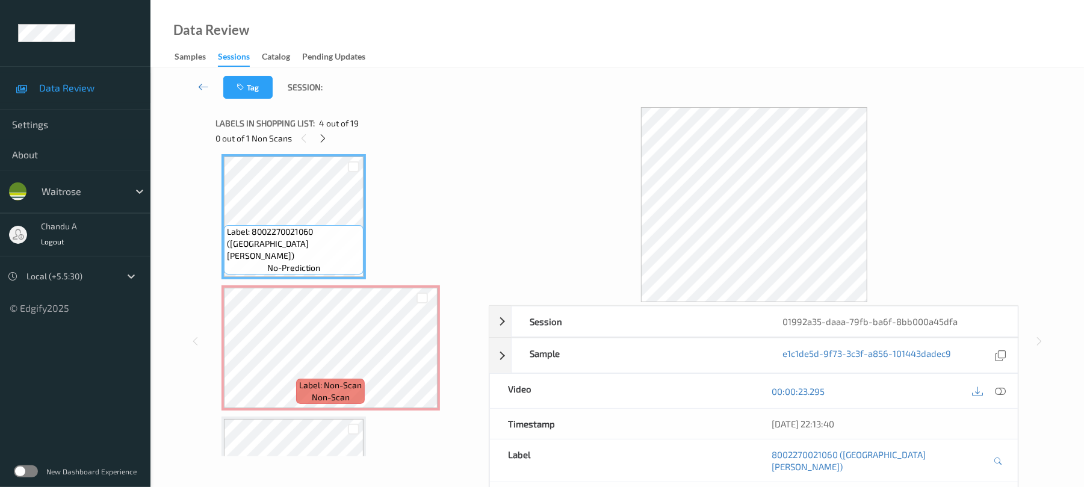
click at [294, 273] on div "Label: 8002270021060 (SAN PELLEGRINO) no-prediction" at bounding box center [294, 249] width 140 height 49
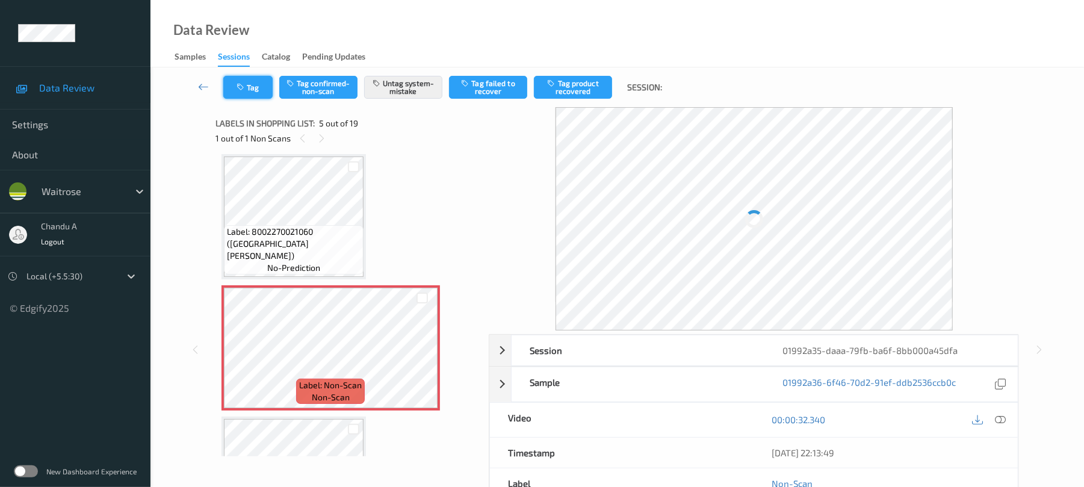
click at [250, 79] on button "Tag" at bounding box center [247, 87] width 49 height 23
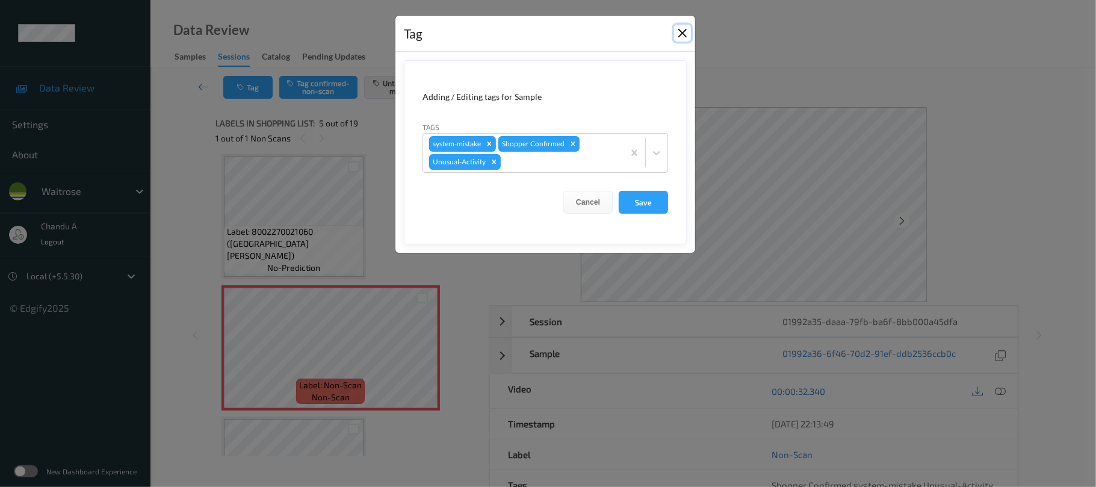
click at [678, 36] on button "Close" at bounding box center [682, 33] width 17 height 17
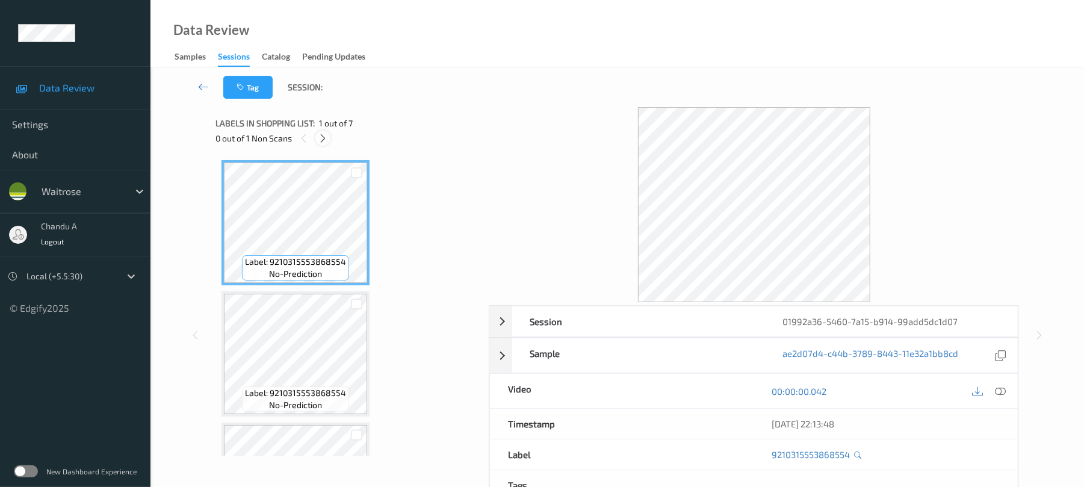
click at [319, 135] on icon at bounding box center [323, 138] width 10 height 11
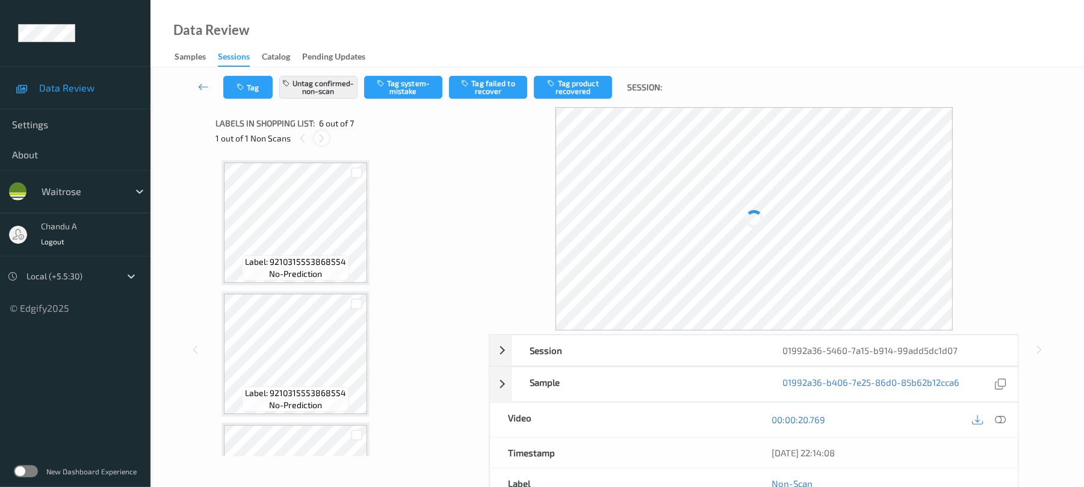
scroll to position [531, 0]
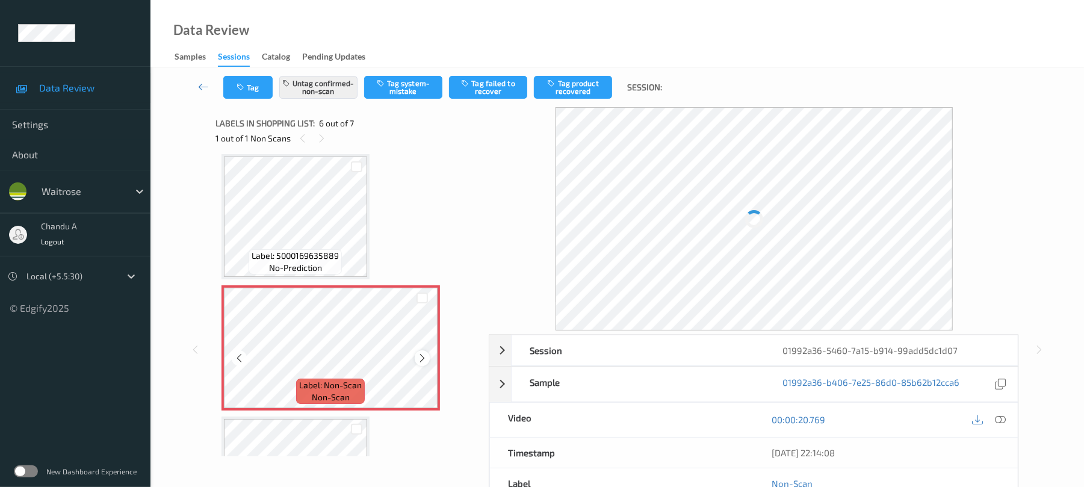
click at [420, 362] on icon at bounding box center [422, 358] width 10 height 11
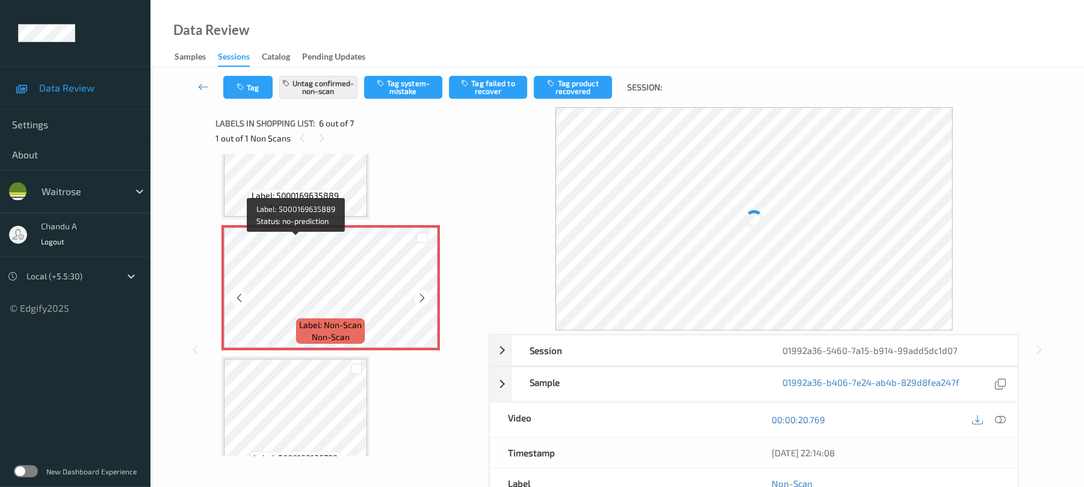
scroll to position [622, 0]
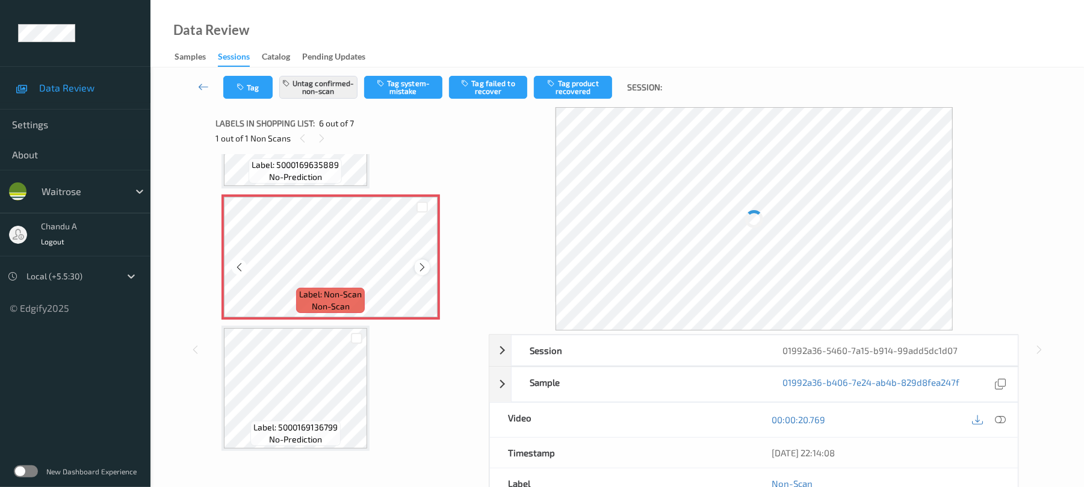
click at [420, 270] on icon at bounding box center [422, 267] width 10 height 11
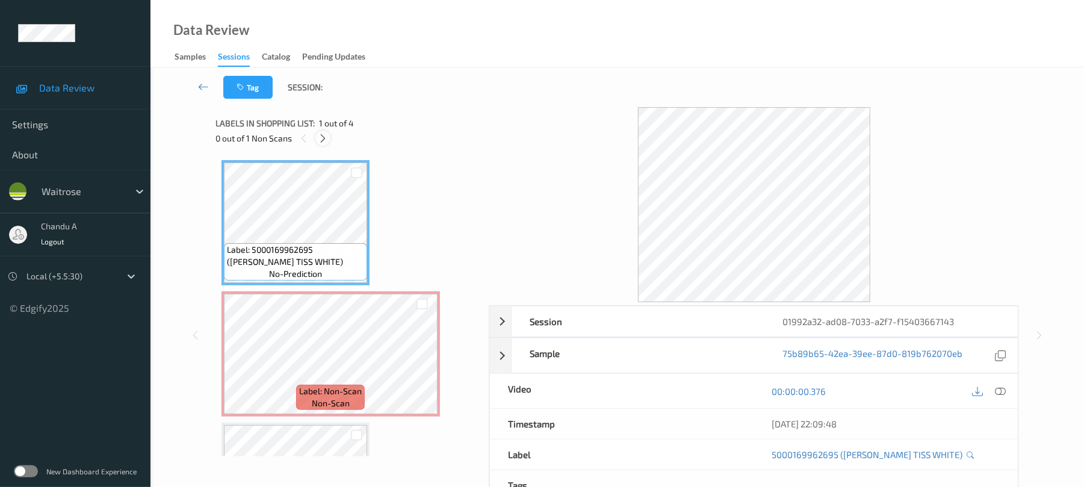
click at [326, 136] on icon at bounding box center [323, 138] width 10 height 11
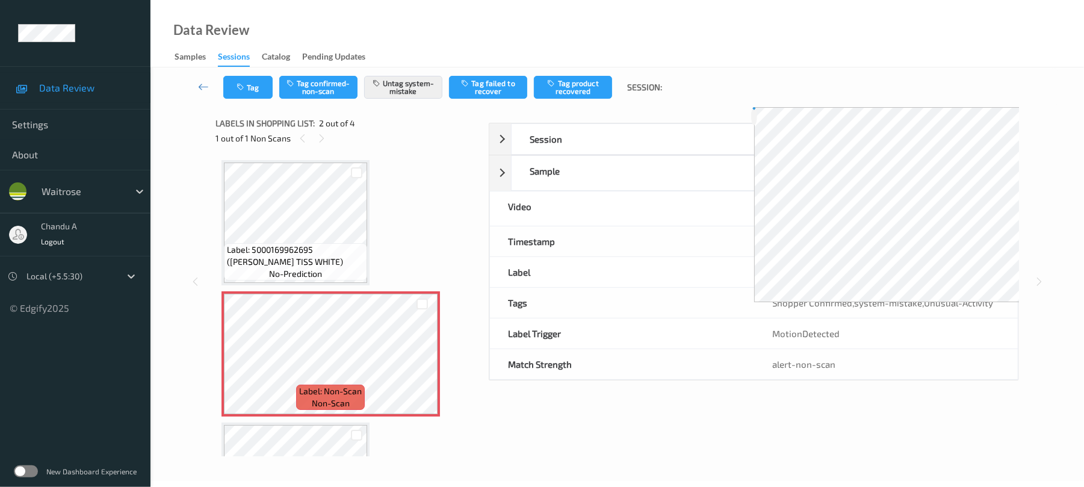
scroll to position [6, 0]
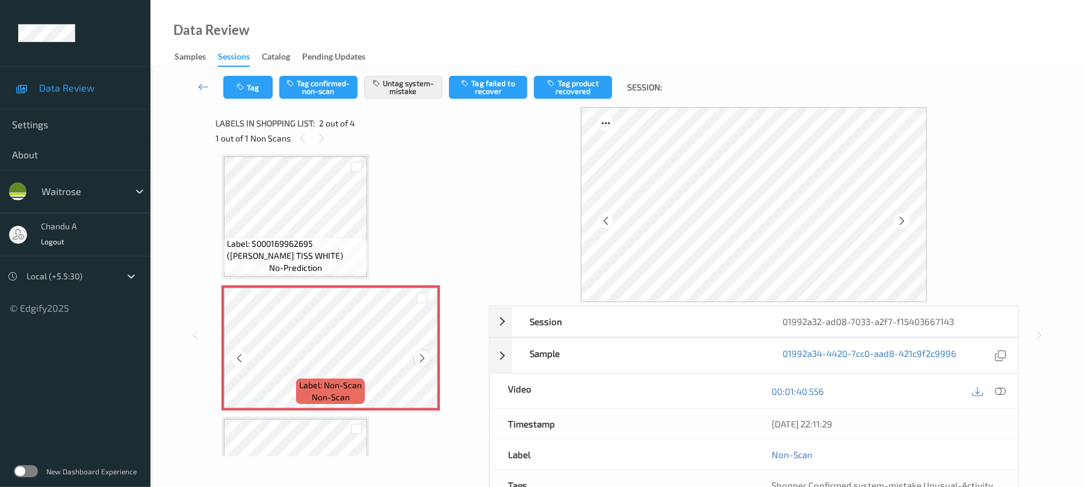
click at [417, 354] on icon at bounding box center [422, 358] width 10 height 11
click at [241, 92] on button "Tag" at bounding box center [247, 87] width 49 height 23
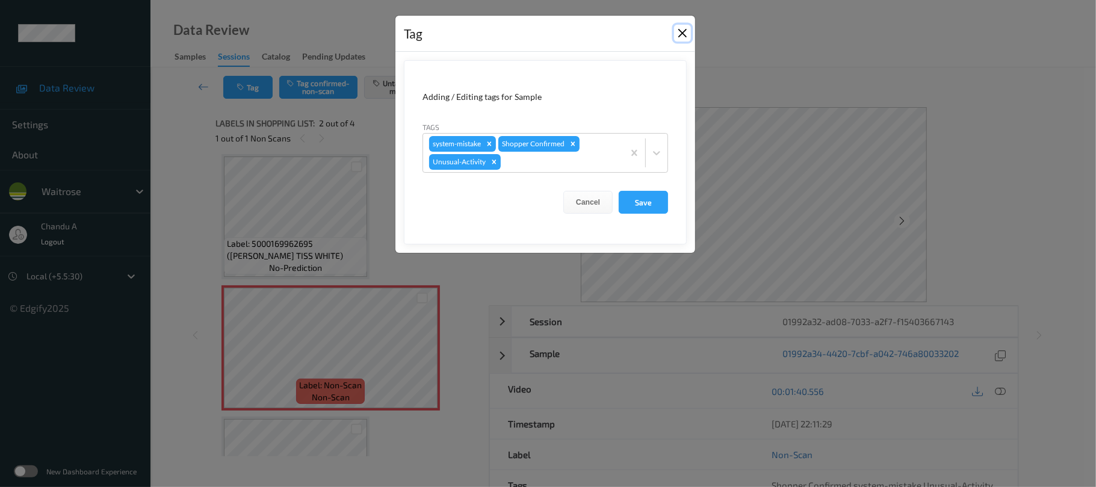
click at [676, 30] on button "Close" at bounding box center [682, 33] width 17 height 17
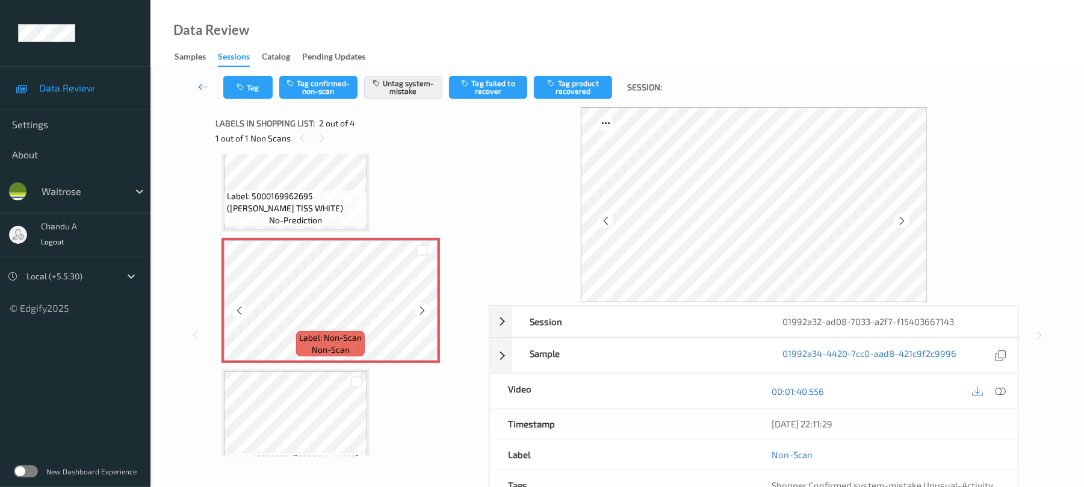
scroll to position [87, 0]
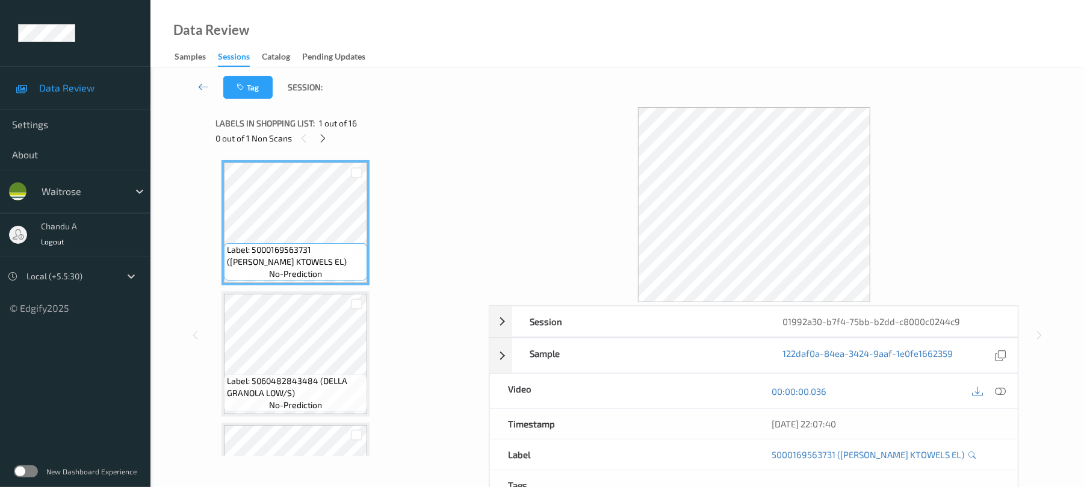
drag, startPoint x: 326, startPoint y: 135, endPoint x: 324, endPoint y: 149, distance: 14.0
click at [325, 135] on icon at bounding box center [323, 138] width 10 height 11
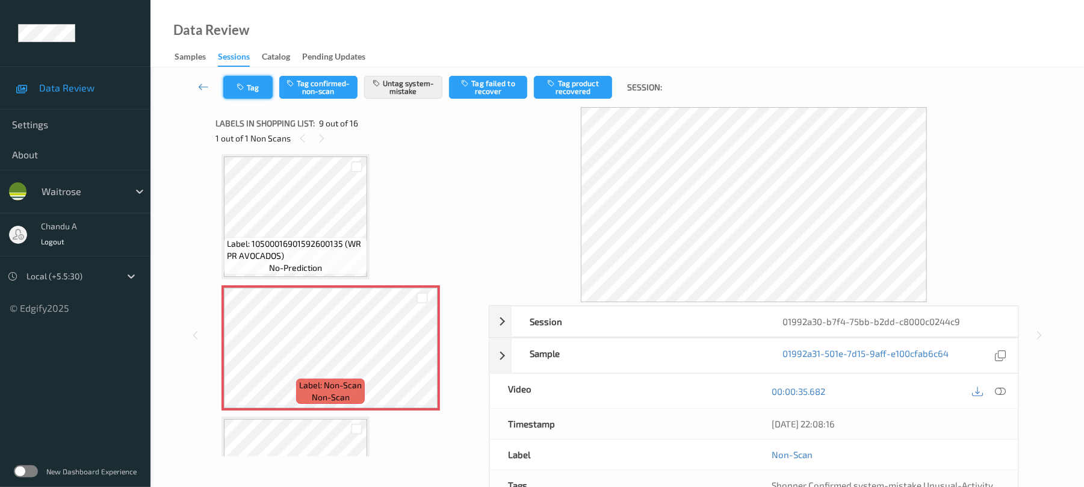
click at [237, 88] on icon "button" at bounding box center [242, 87] width 10 height 8
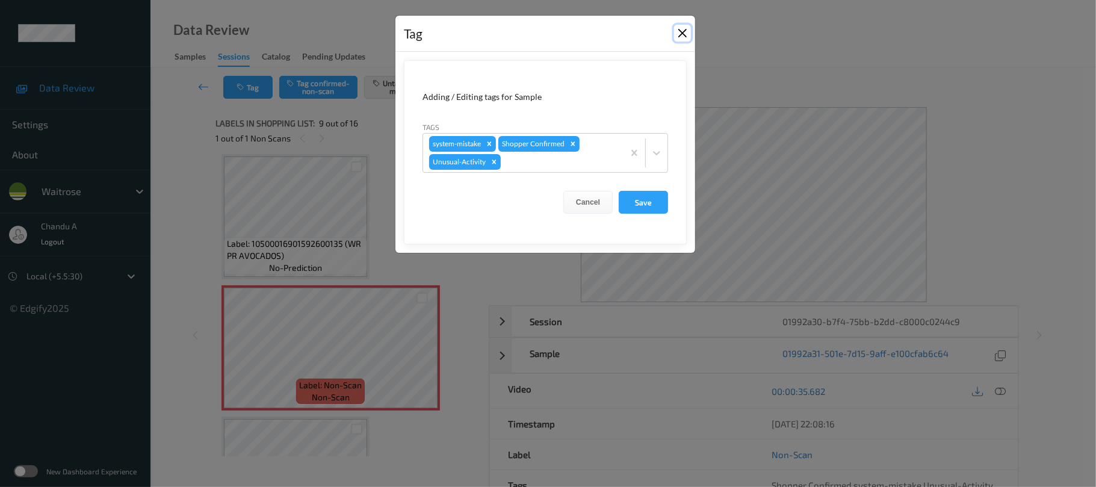
click at [680, 32] on button "Close" at bounding box center [682, 33] width 17 height 17
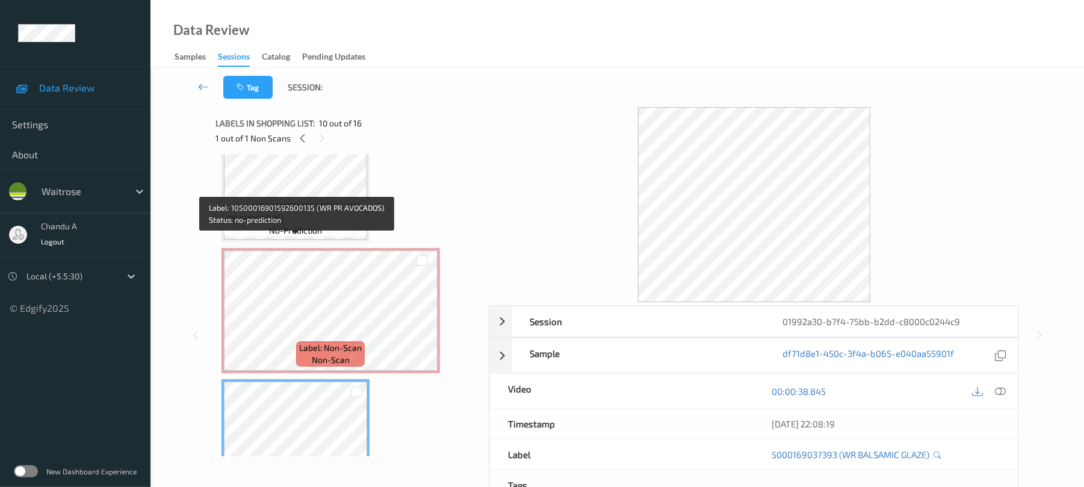
scroll to position [1005, 0]
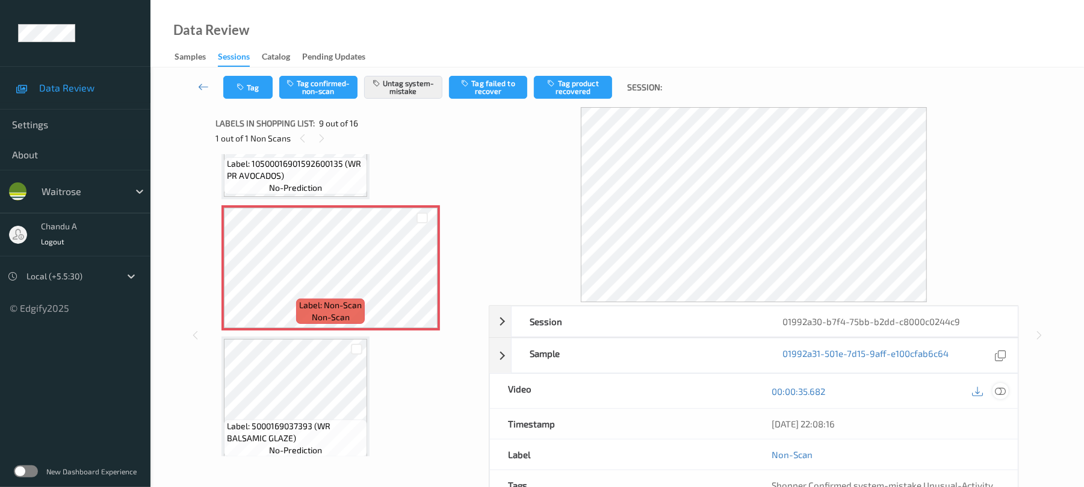
click at [998, 391] on icon at bounding box center [1001, 391] width 11 height 11
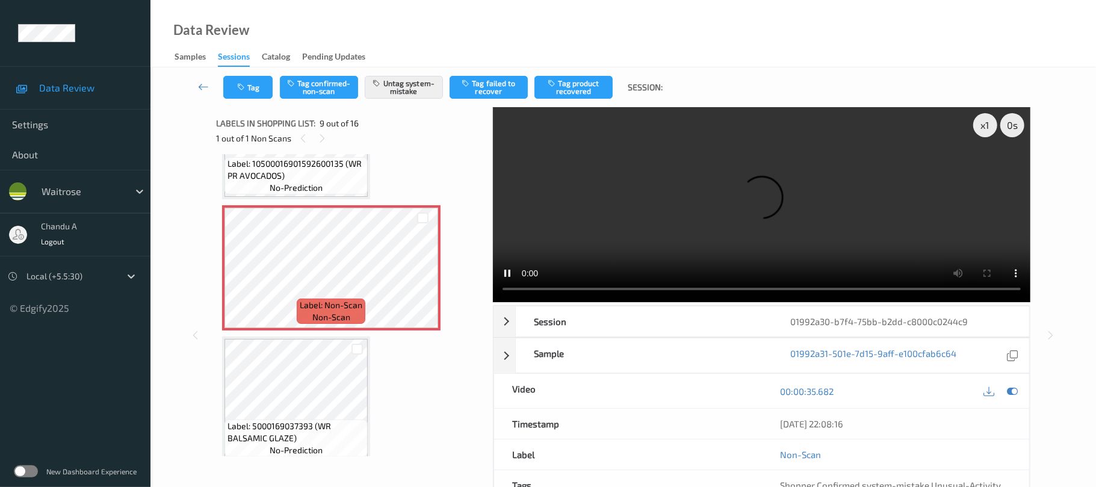
click at [963, 153] on video at bounding box center [762, 204] width 538 height 195
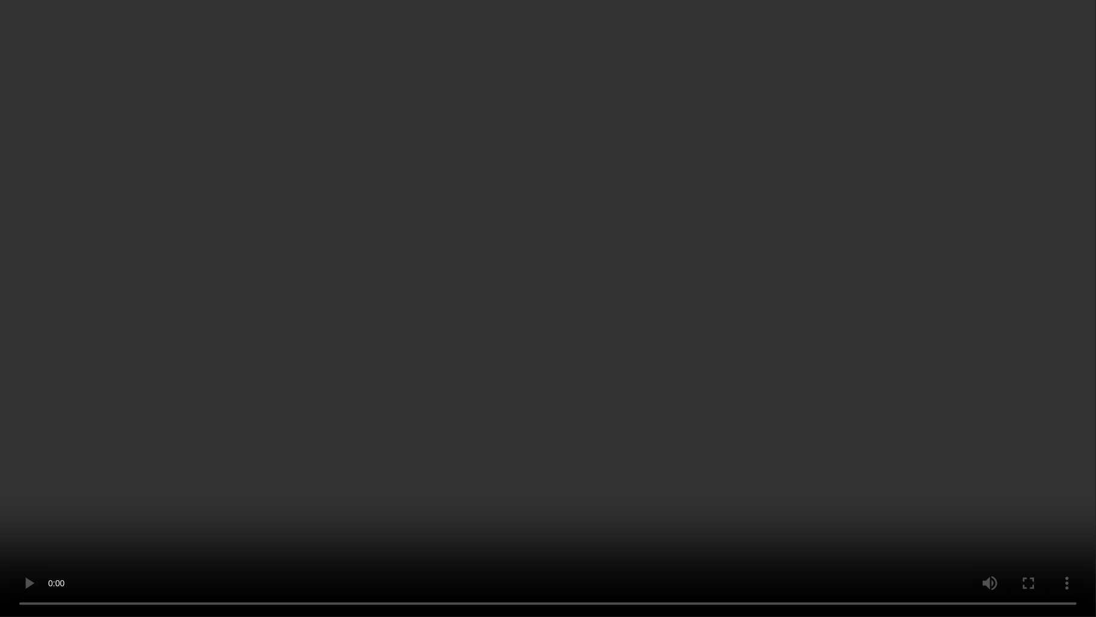
click at [644, 353] on video at bounding box center [548, 308] width 1096 height 617
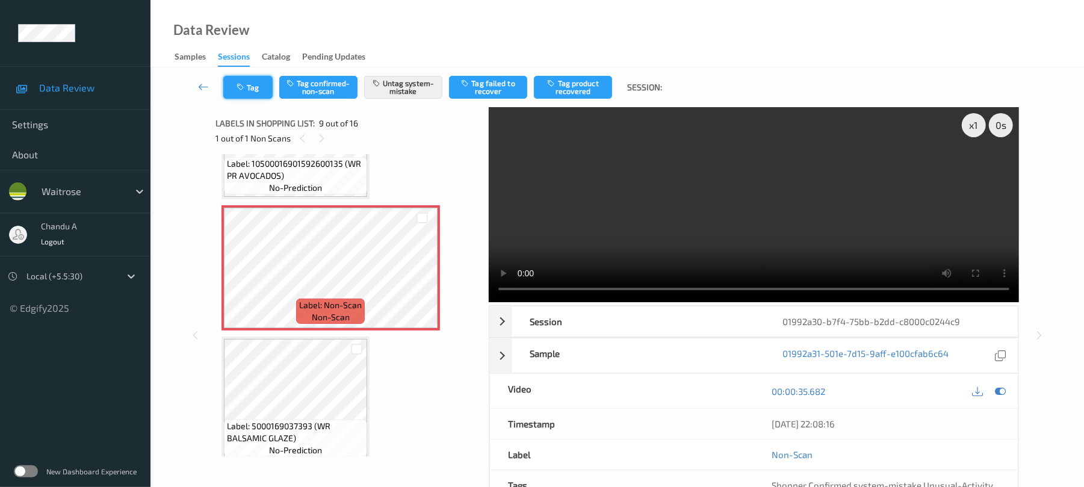
click at [241, 83] on icon "button" at bounding box center [242, 87] width 10 height 8
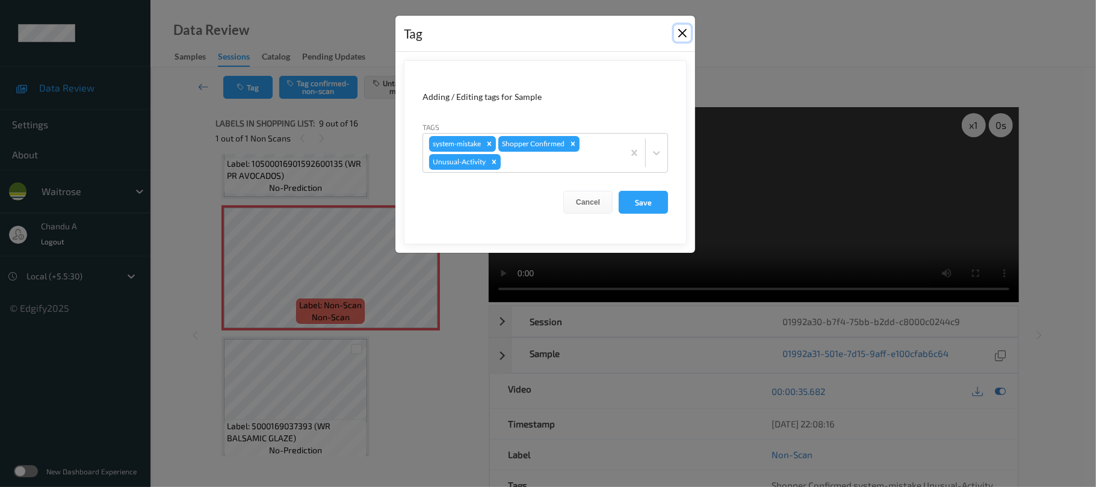
click at [678, 36] on button "Close" at bounding box center [682, 33] width 17 height 17
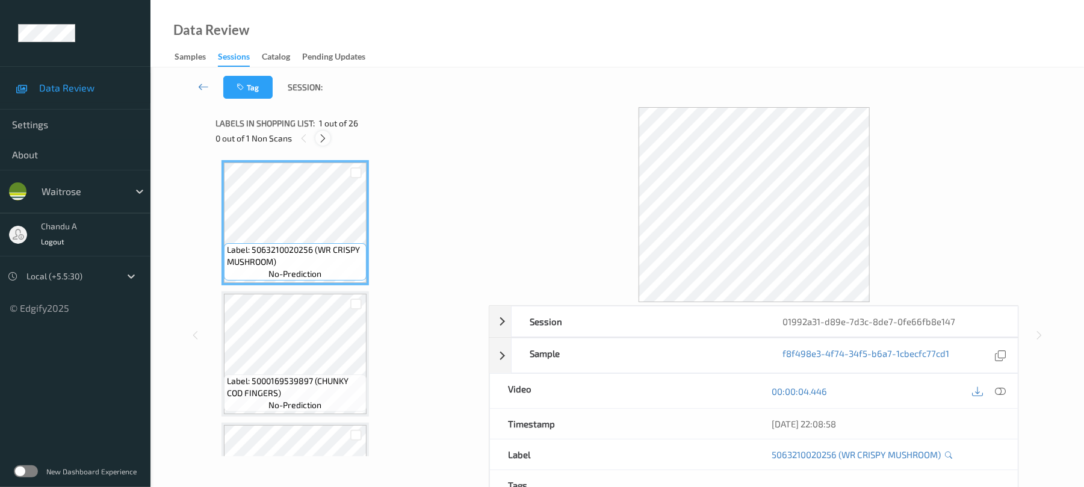
click at [323, 134] on icon at bounding box center [323, 138] width 10 height 11
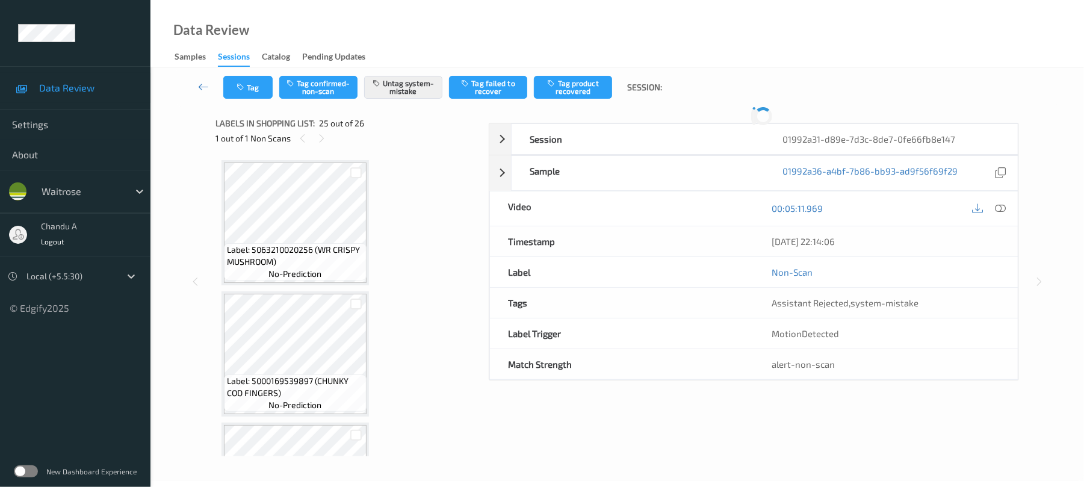
scroll to position [3025, 0]
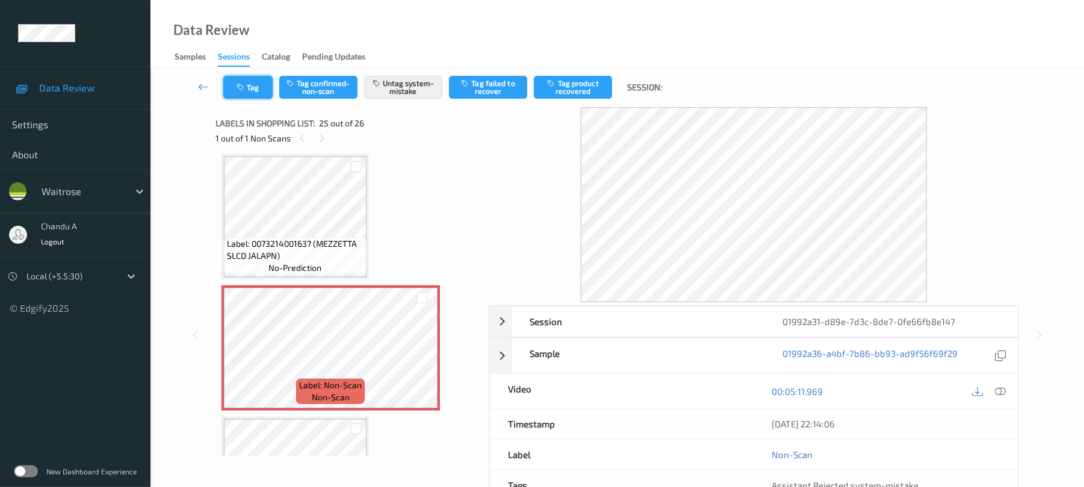
click at [248, 88] on button "Tag" at bounding box center [247, 87] width 49 height 23
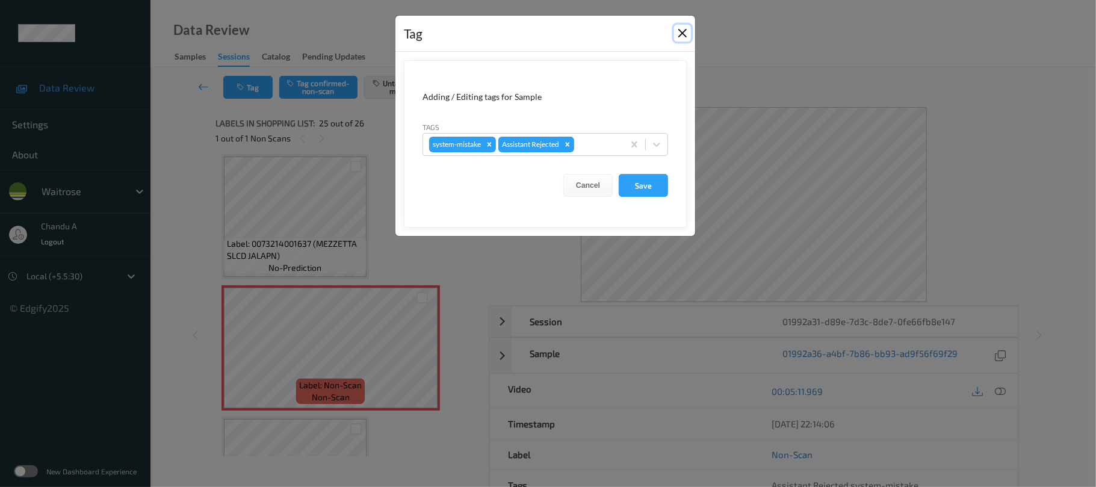
click at [685, 40] on button "Close" at bounding box center [682, 33] width 17 height 17
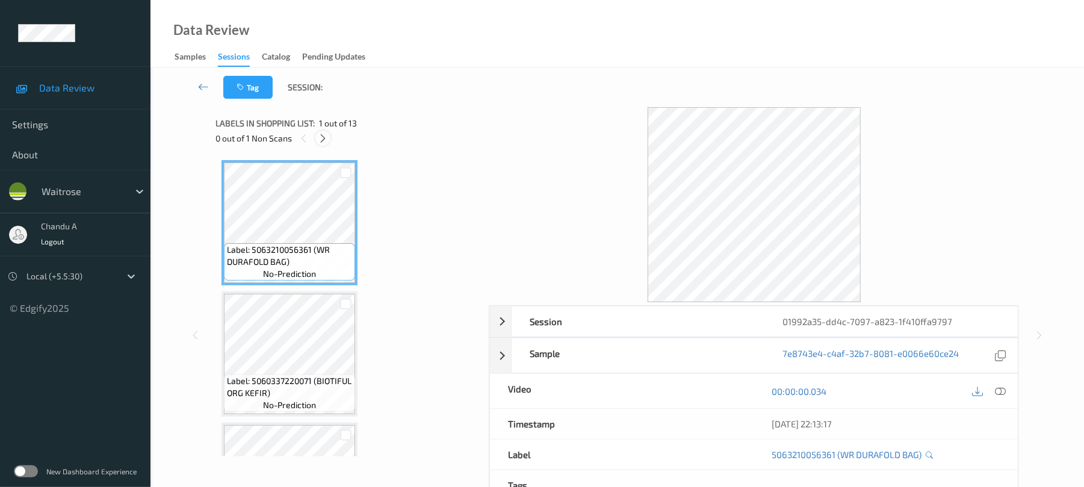
click at [328, 134] on icon at bounding box center [323, 138] width 10 height 11
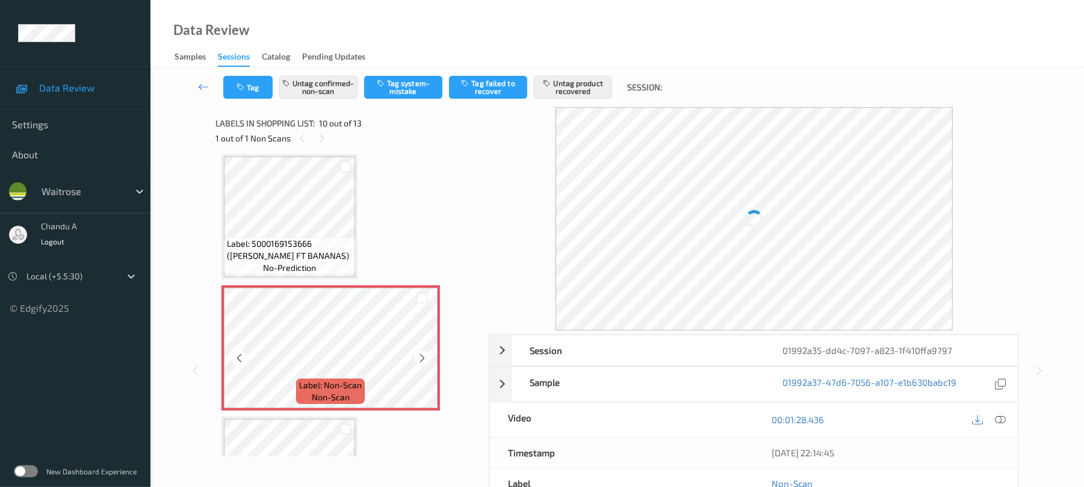
click at [427, 358] on div at bounding box center [422, 357] width 15 height 15
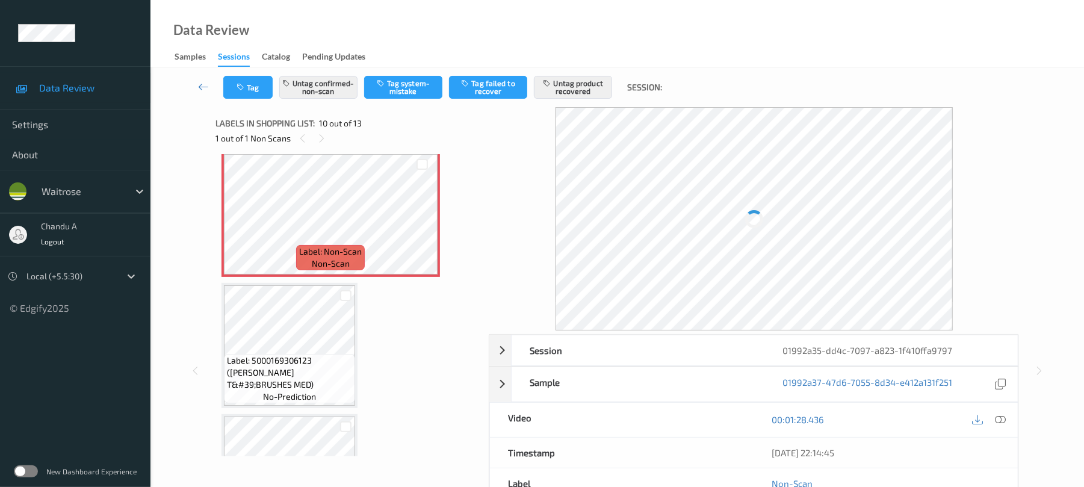
scroll to position [1217, 0]
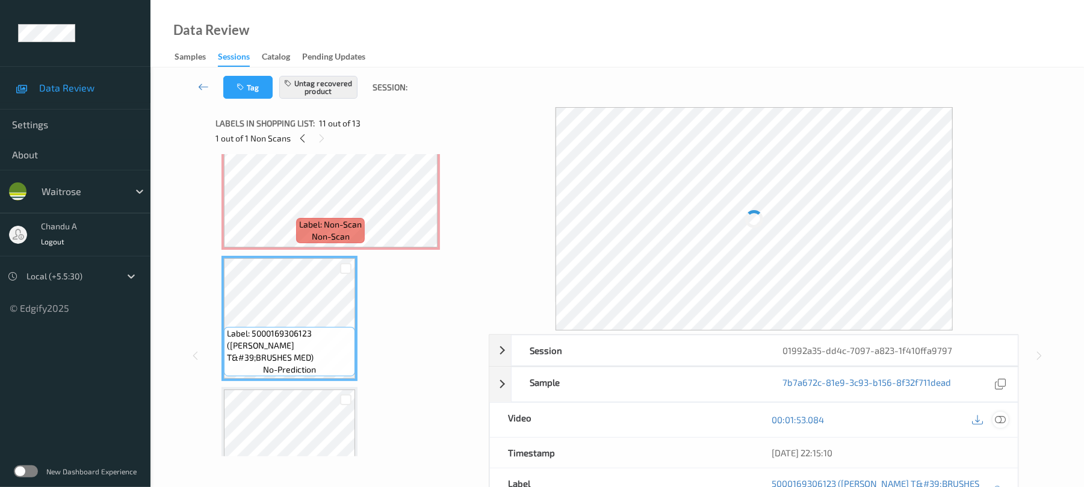
click at [1003, 425] on icon at bounding box center [1001, 419] width 11 height 11
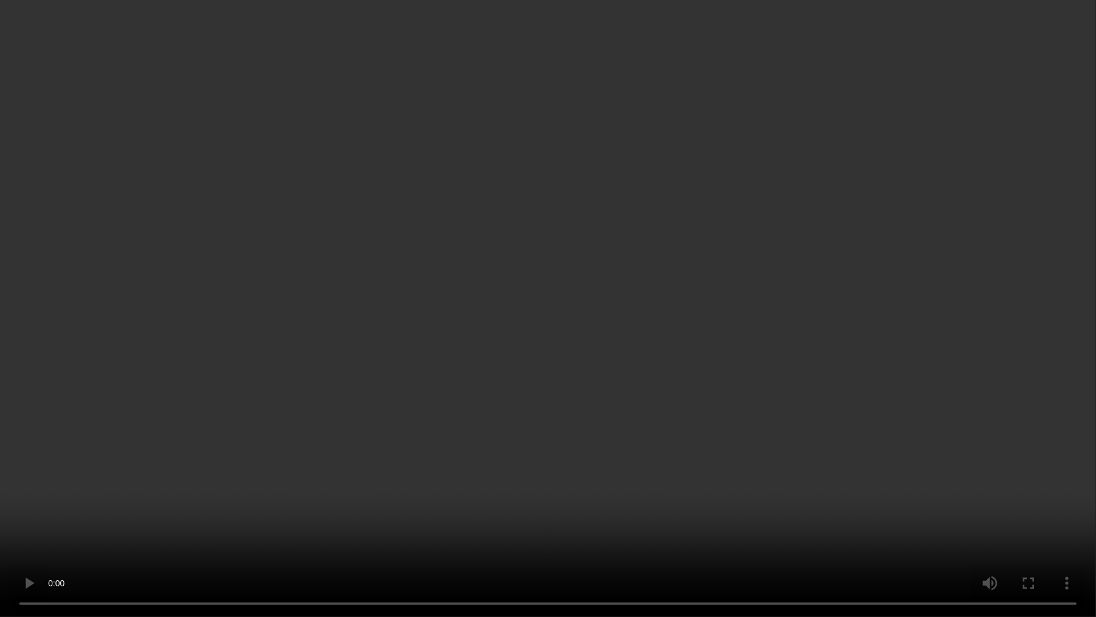
click at [586, 402] on video at bounding box center [548, 308] width 1096 height 617
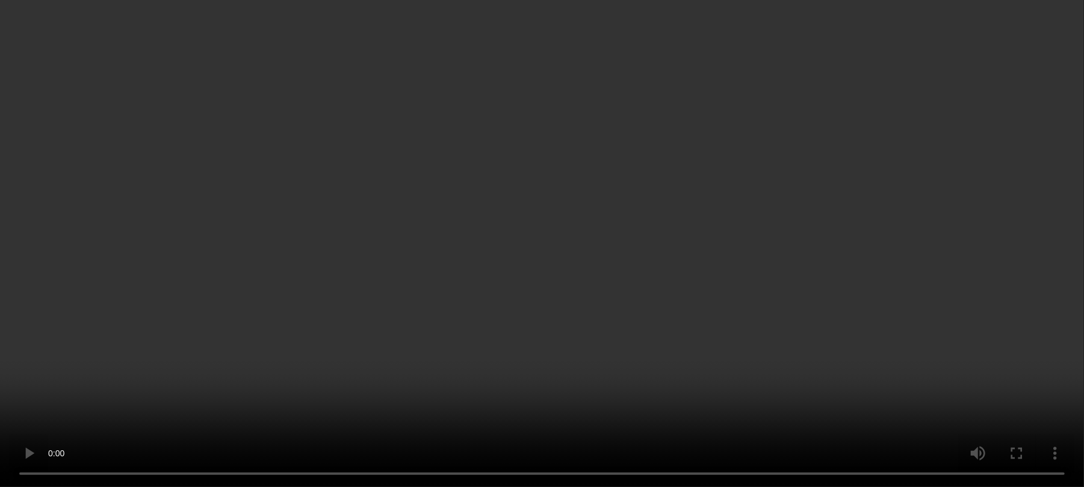
scroll to position [1137, 0]
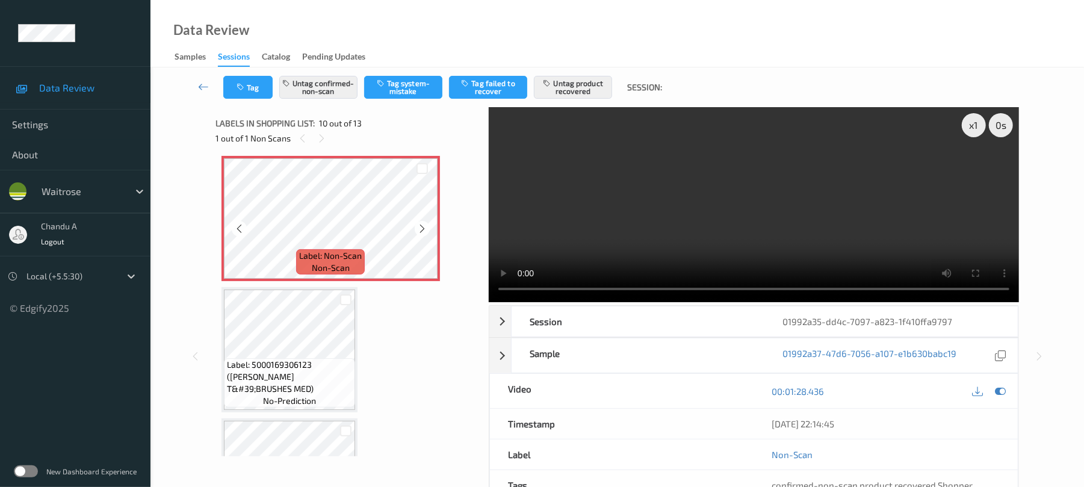
scroll to position [1217, 0]
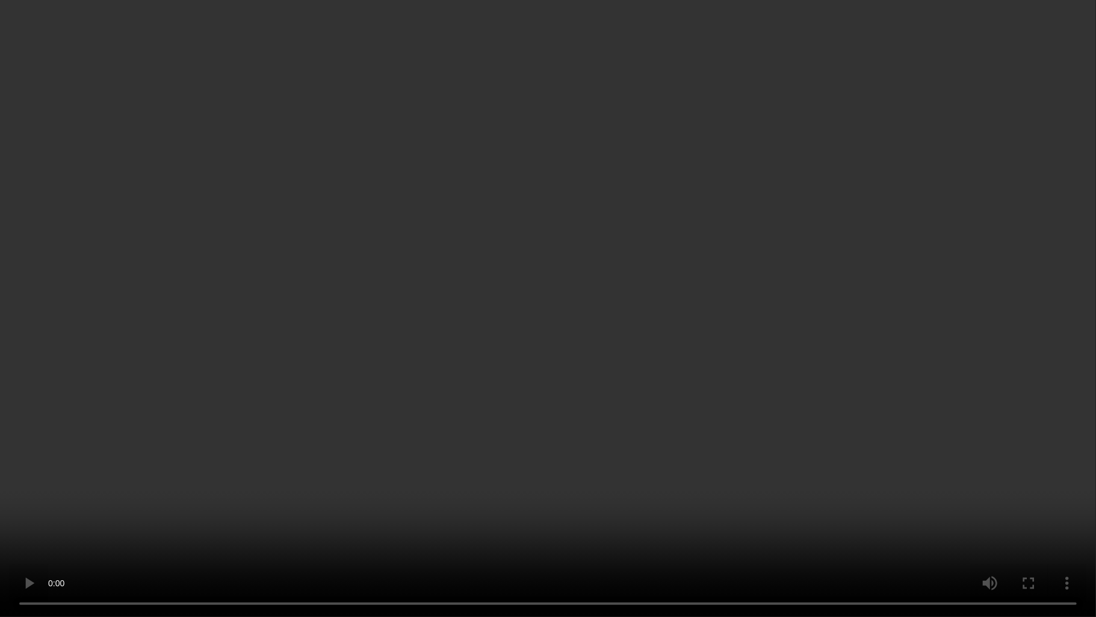
click at [679, 316] on video at bounding box center [548, 308] width 1096 height 617
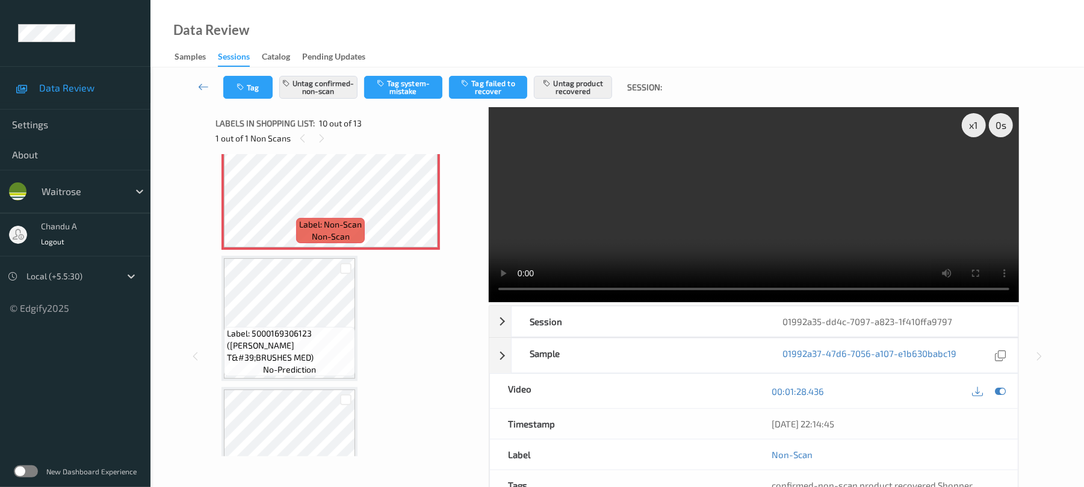
click at [647, 208] on video at bounding box center [754, 204] width 530 height 195
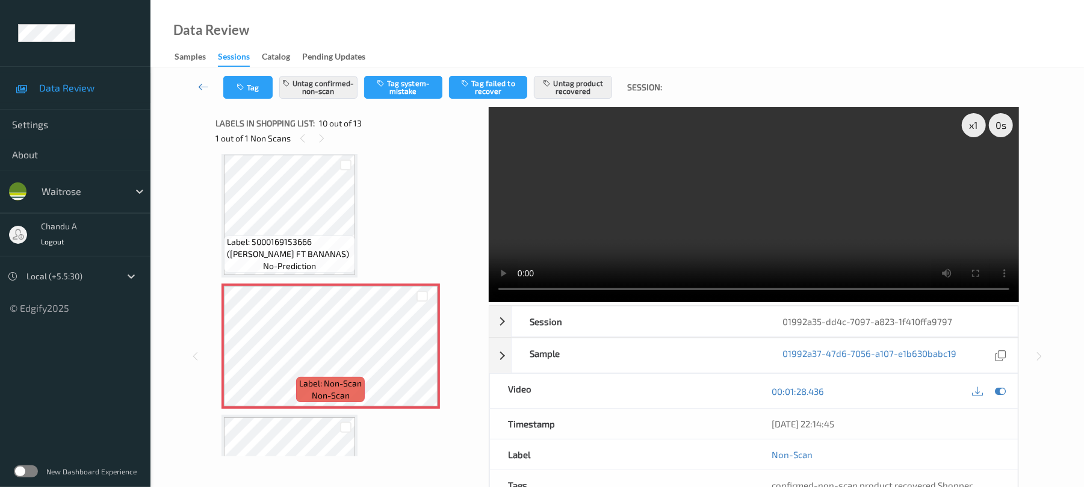
scroll to position [1056, 0]
click at [427, 359] on icon at bounding box center [422, 358] width 10 height 11
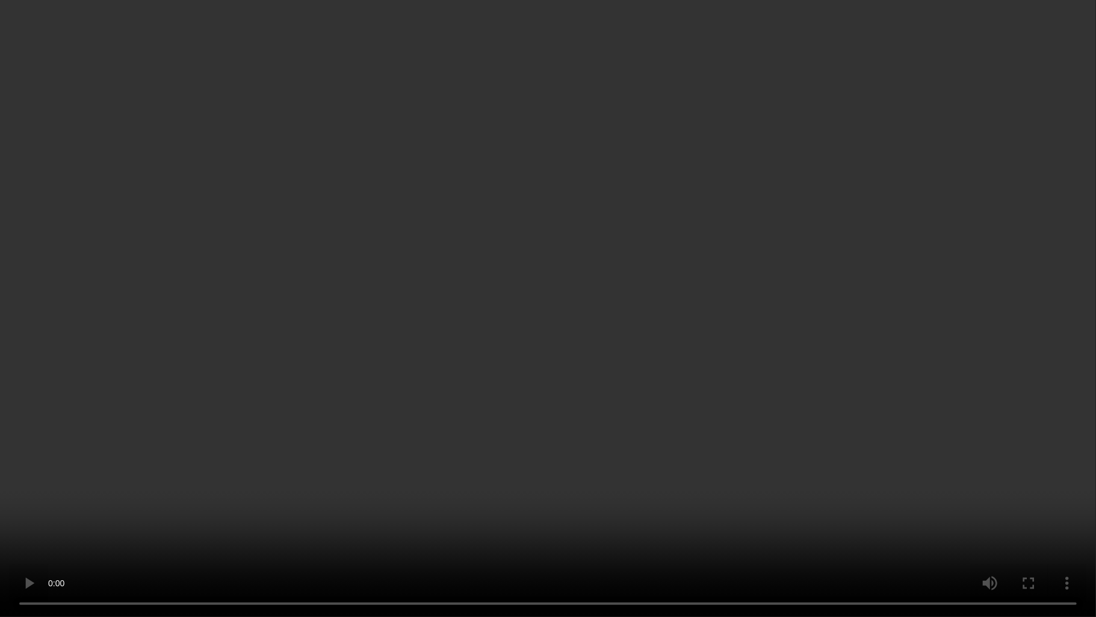
click at [743, 335] on video at bounding box center [548, 308] width 1096 height 617
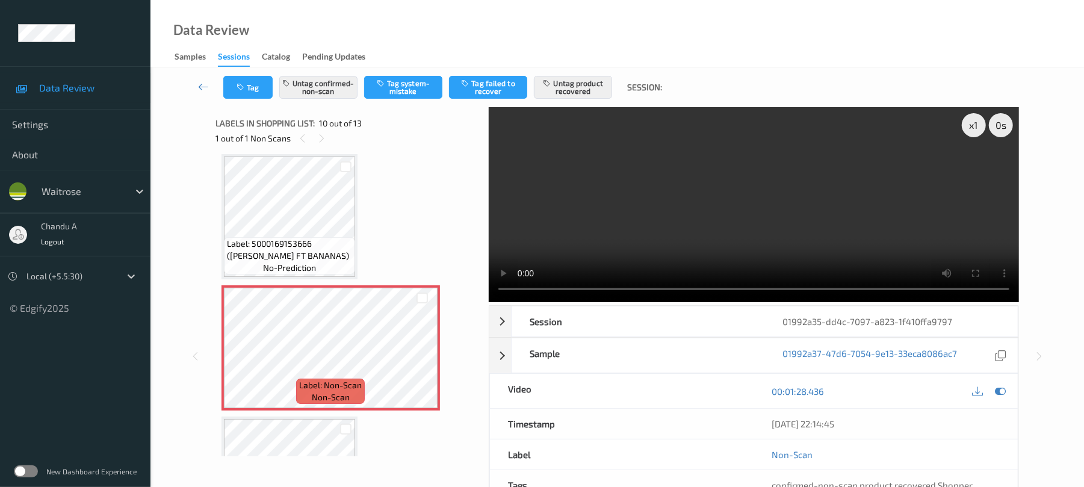
click at [610, 230] on video at bounding box center [754, 204] width 530 height 195
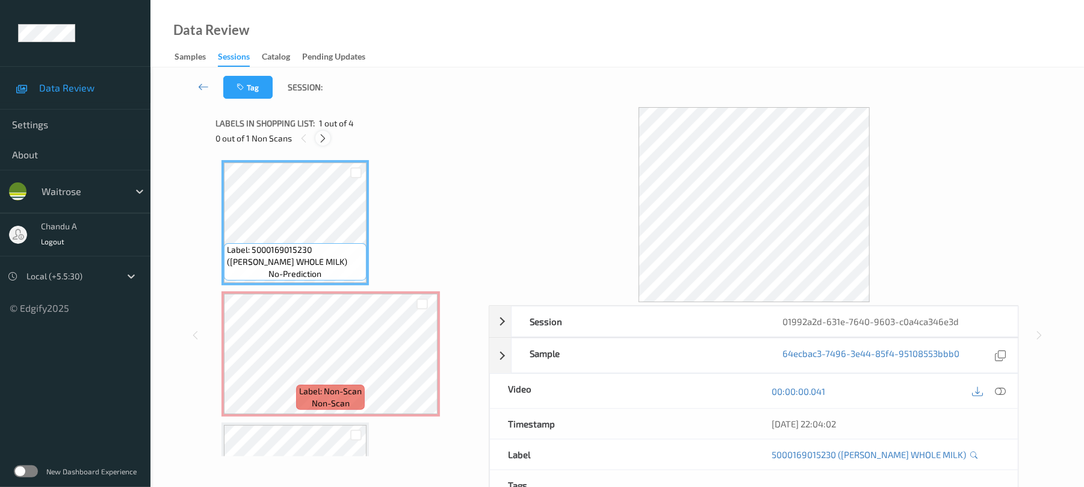
click at [319, 137] on icon at bounding box center [323, 138] width 10 height 11
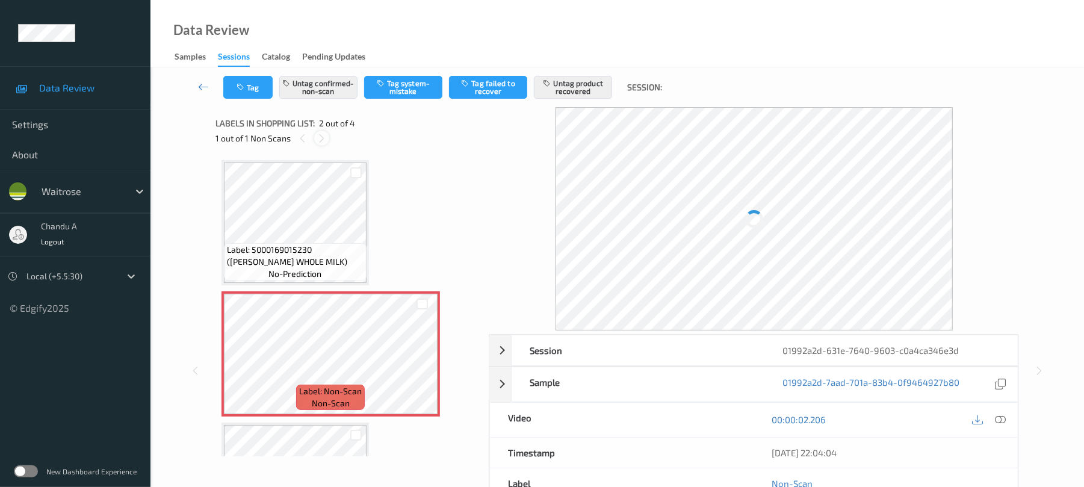
scroll to position [6, 0]
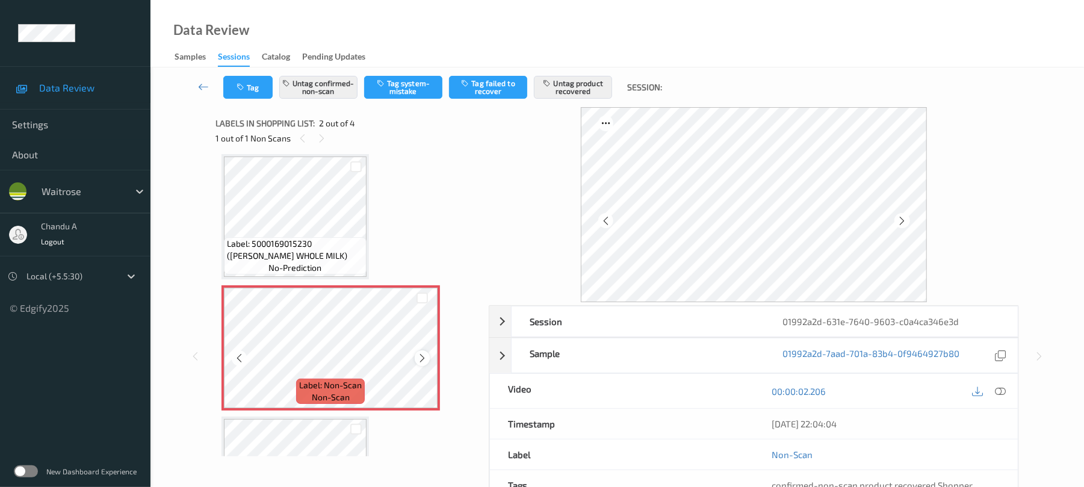
click at [420, 355] on icon at bounding box center [422, 358] width 10 height 11
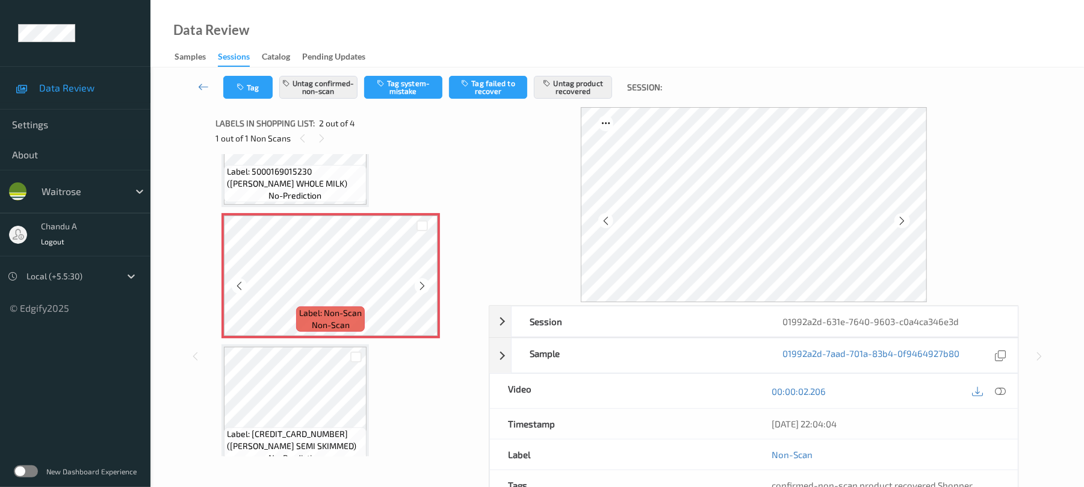
scroll to position [160, 0]
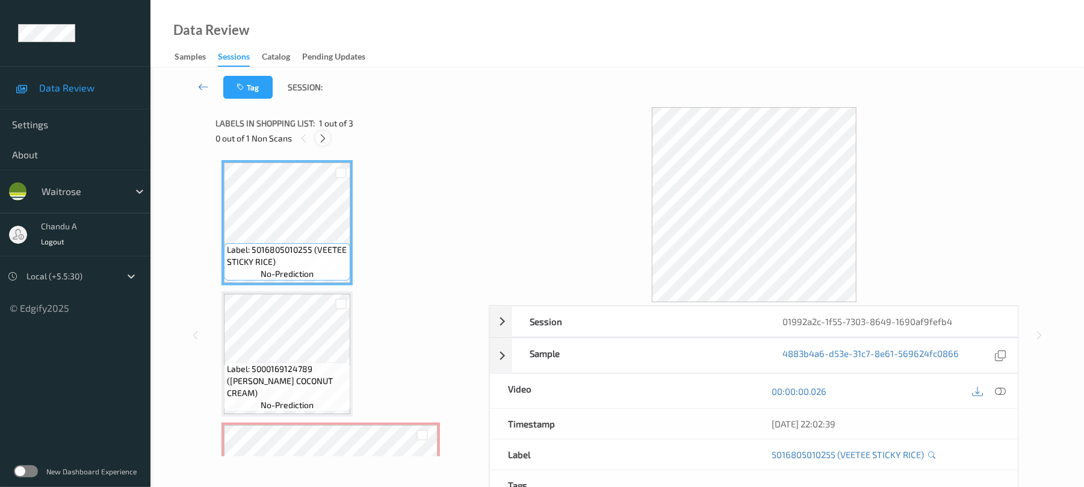
click at [319, 135] on icon at bounding box center [323, 138] width 10 height 11
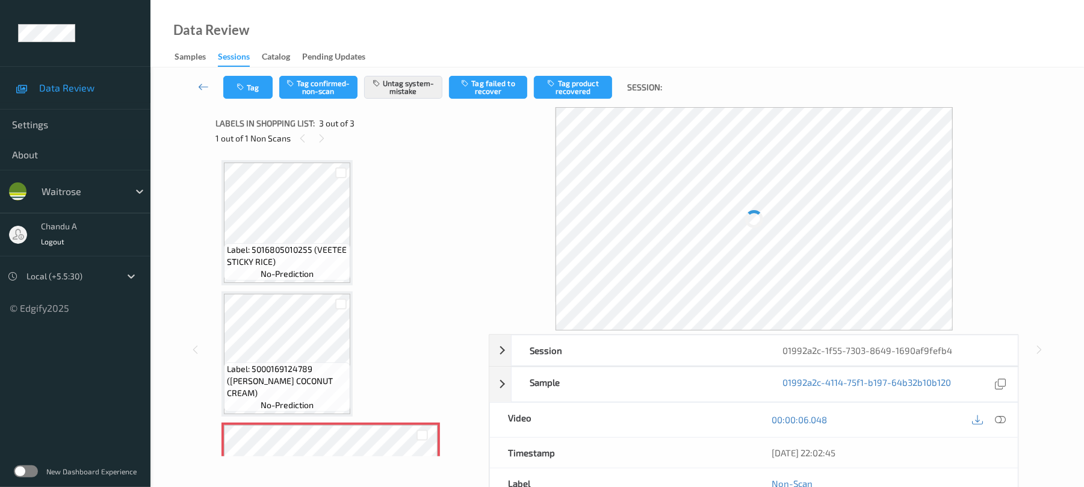
scroll to position [97, 0]
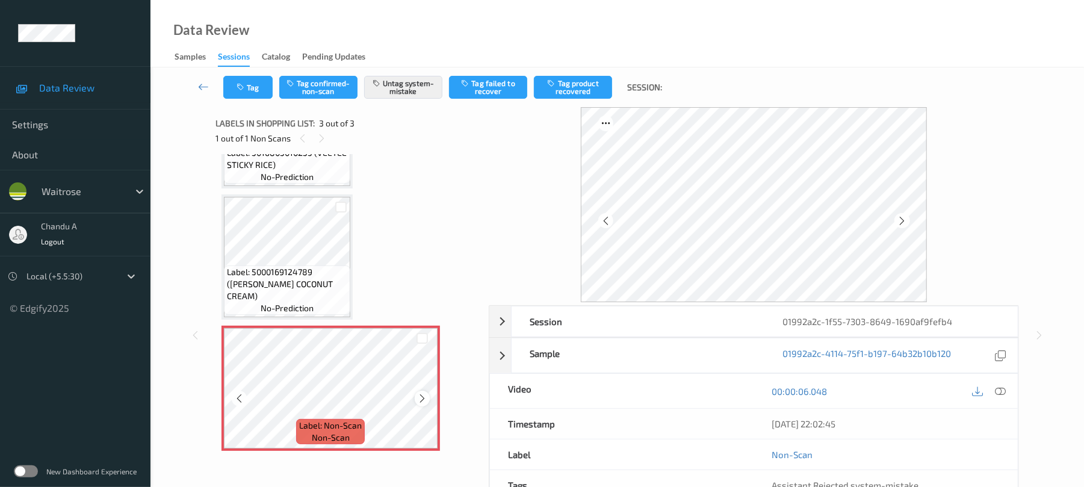
click at [424, 397] on icon at bounding box center [422, 398] width 10 height 11
click at [237, 87] on icon "button" at bounding box center [242, 87] width 10 height 8
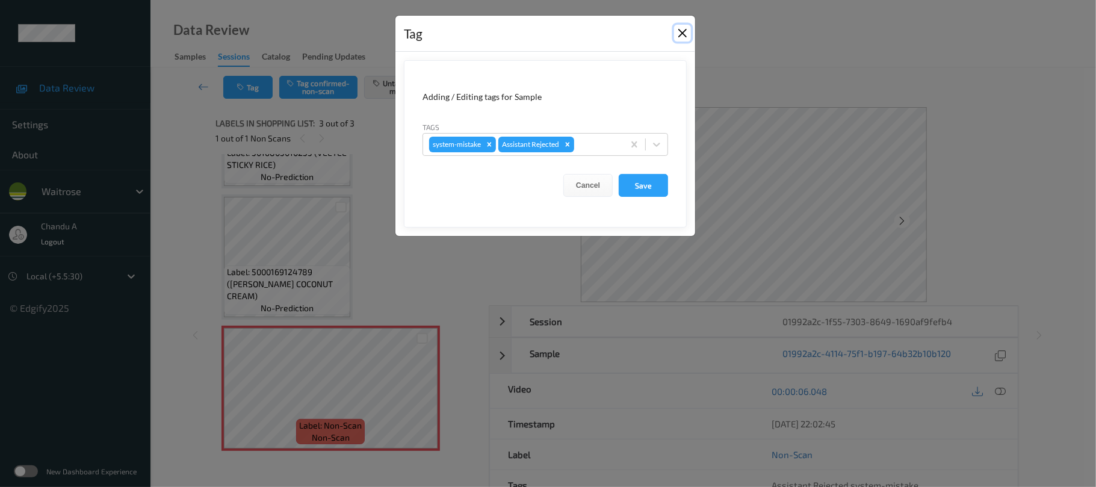
click at [678, 30] on button "Close" at bounding box center [682, 33] width 17 height 17
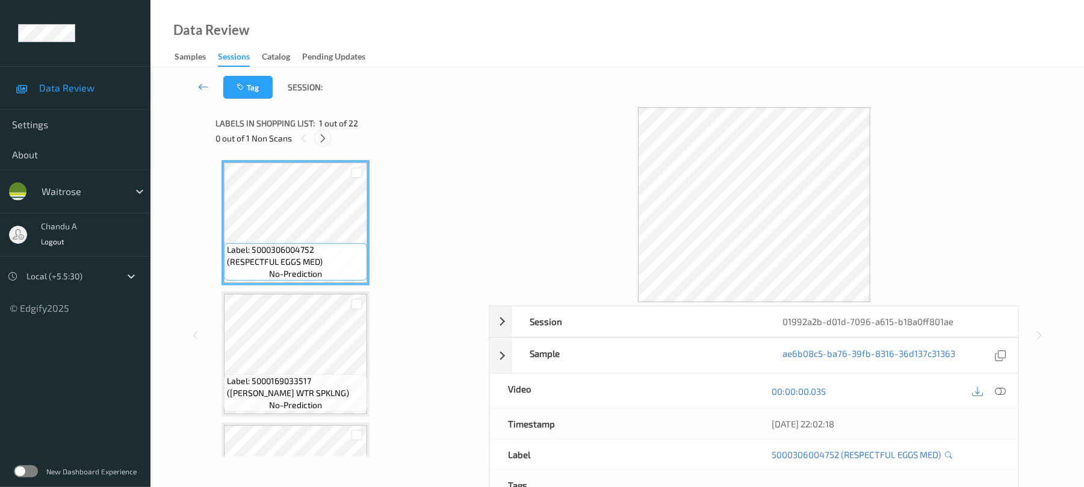
click at [325, 140] on icon at bounding box center [323, 138] width 10 height 11
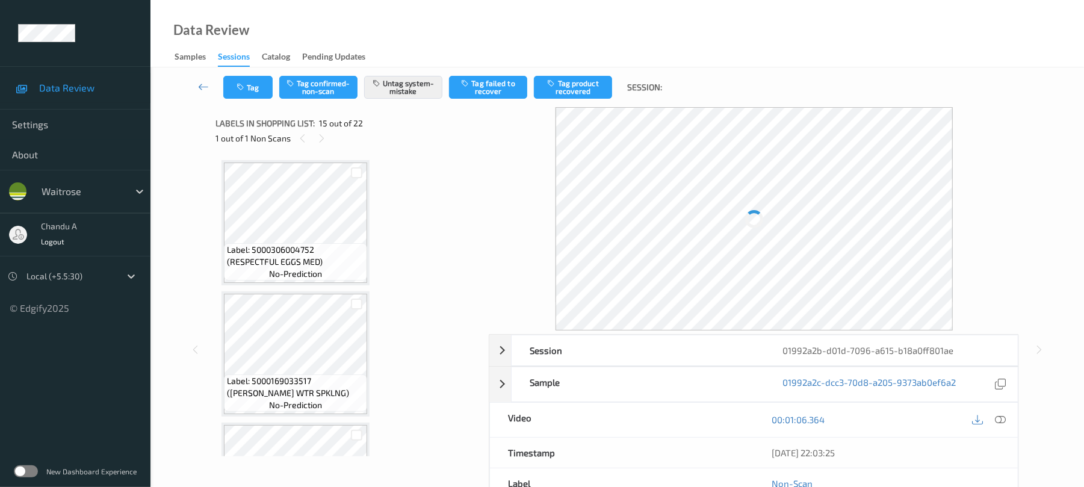
scroll to position [1712, 0]
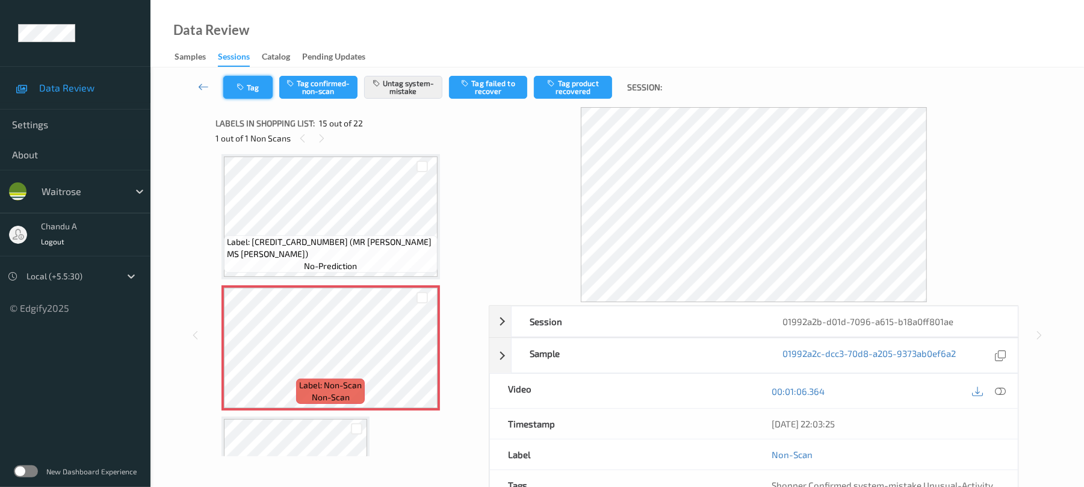
click at [247, 90] on button "Tag" at bounding box center [247, 87] width 49 height 23
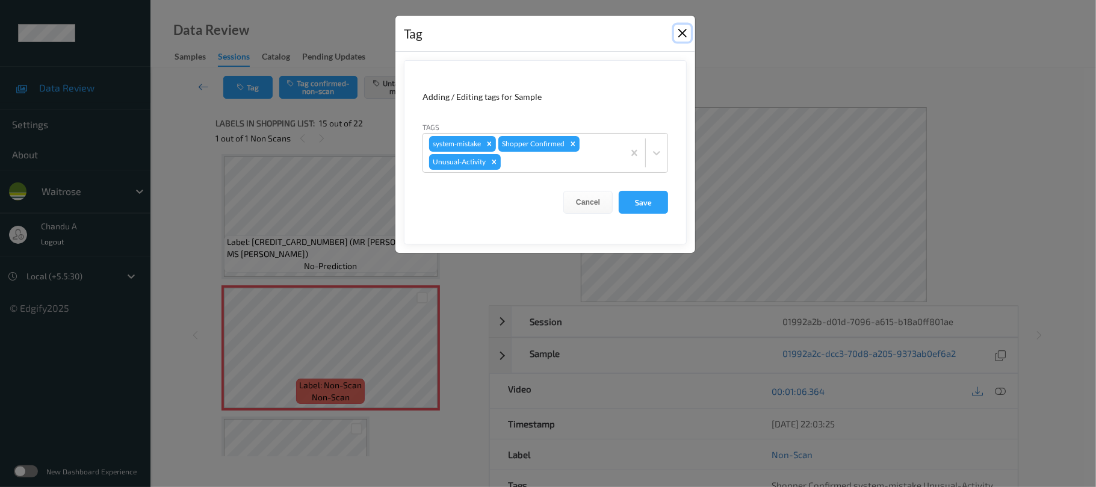
click at [679, 31] on button "Close" at bounding box center [682, 33] width 17 height 17
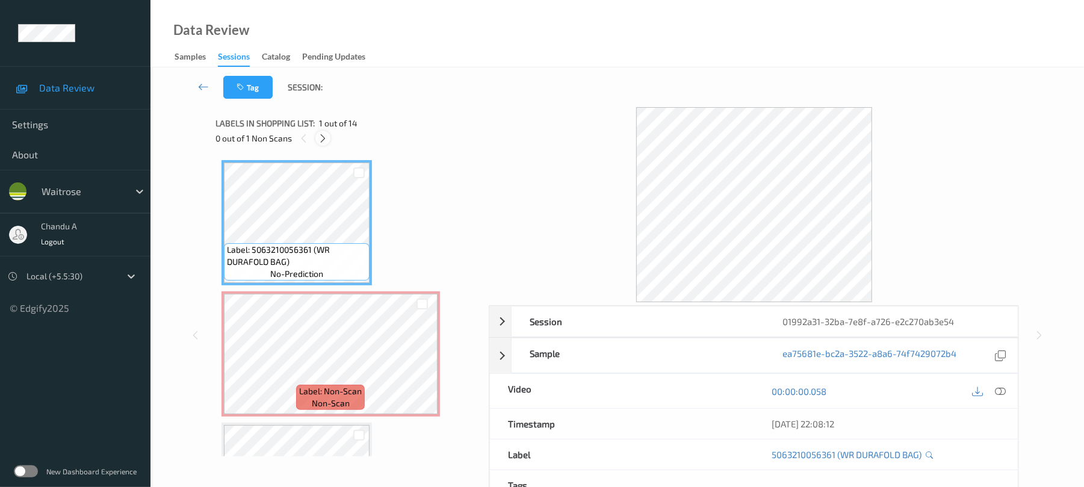
click at [325, 137] on icon at bounding box center [323, 138] width 10 height 11
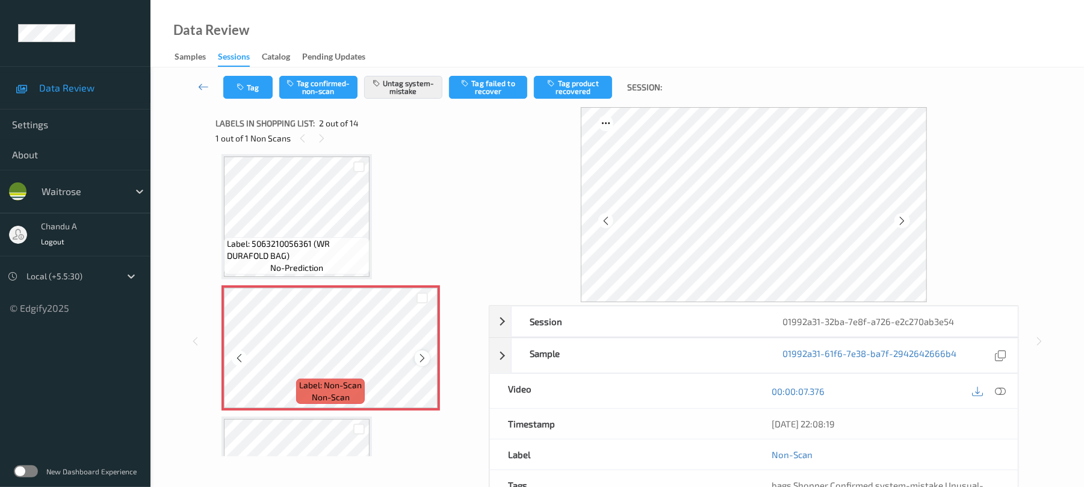
click at [419, 358] on icon at bounding box center [422, 358] width 10 height 11
click at [238, 81] on button "Tag" at bounding box center [247, 87] width 49 height 23
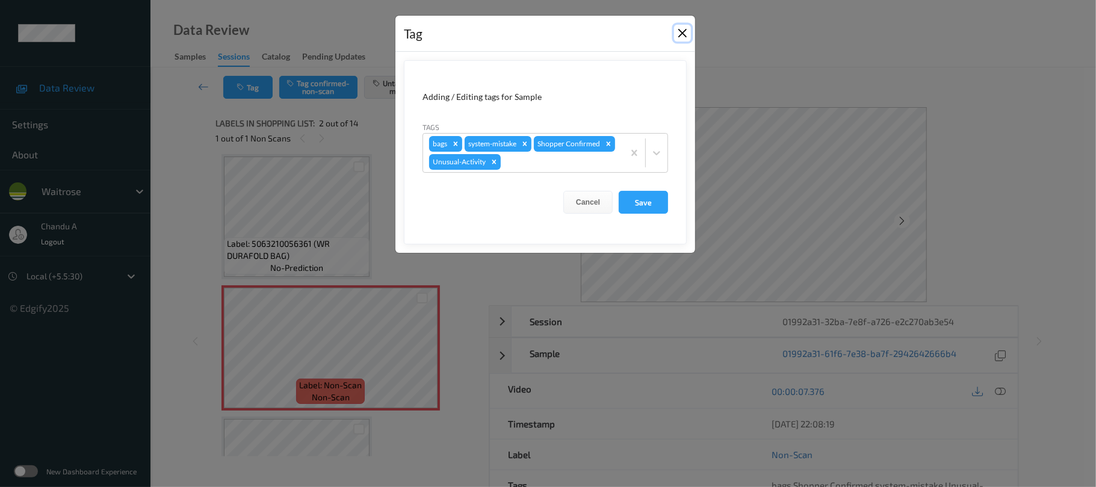
click at [682, 33] on button "Close" at bounding box center [682, 33] width 17 height 17
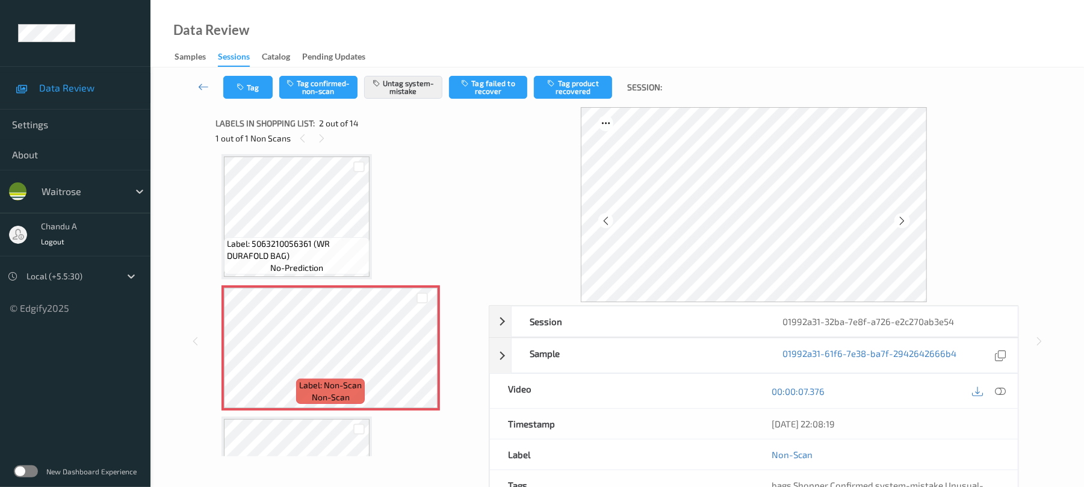
scroll to position [0, 0]
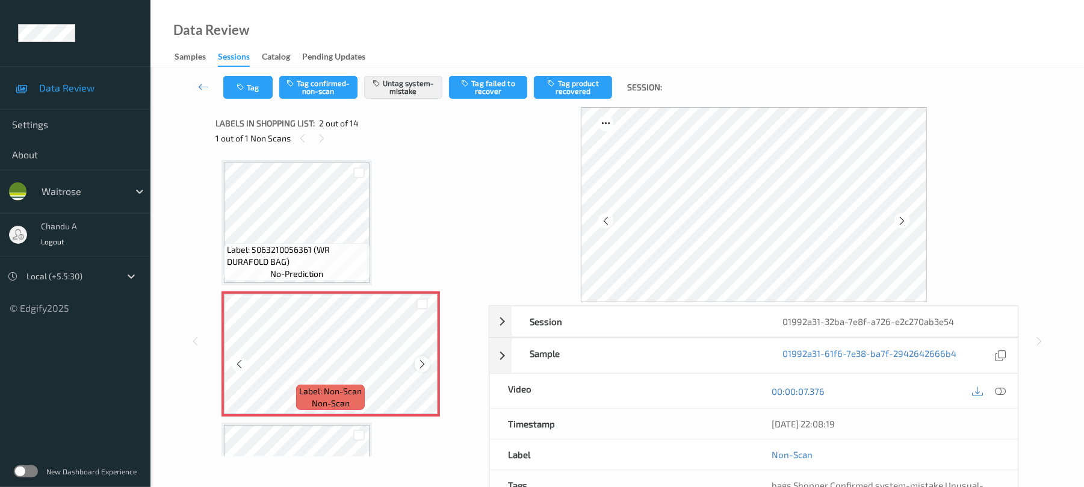
click at [420, 362] on icon at bounding box center [422, 364] width 10 height 11
click at [250, 92] on button "Tag" at bounding box center [247, 87] width 49 height 23
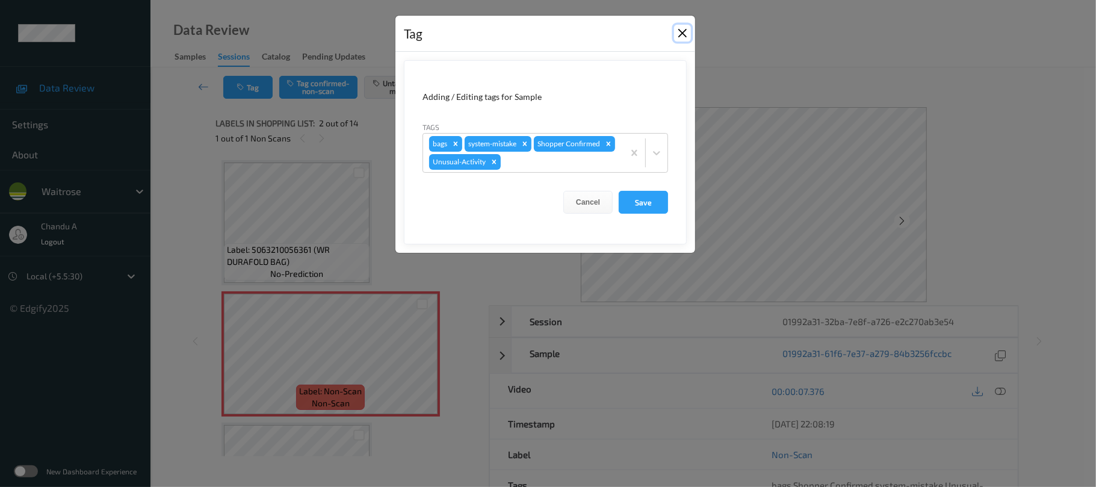
click at [680, 32] on button "Close" at bounding box center [682, 33] width 17 height 17
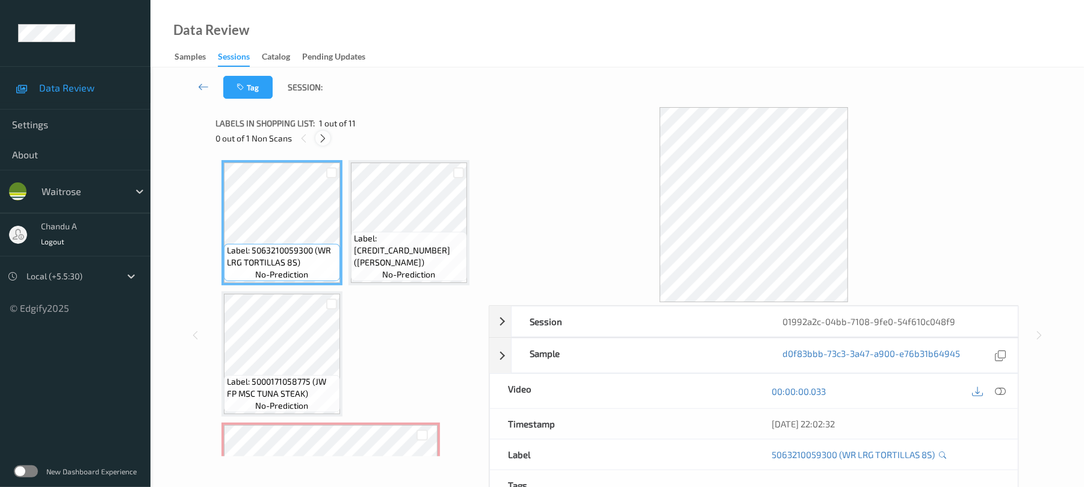
click at [323, 140] on icon at bounding box center [323, 138] width 10 height 11
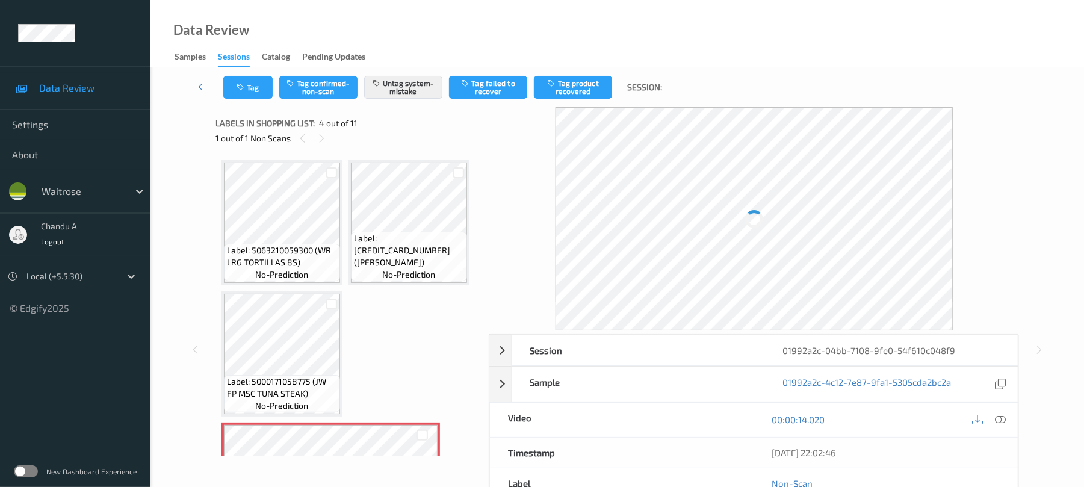
scroll to position [269, 0]
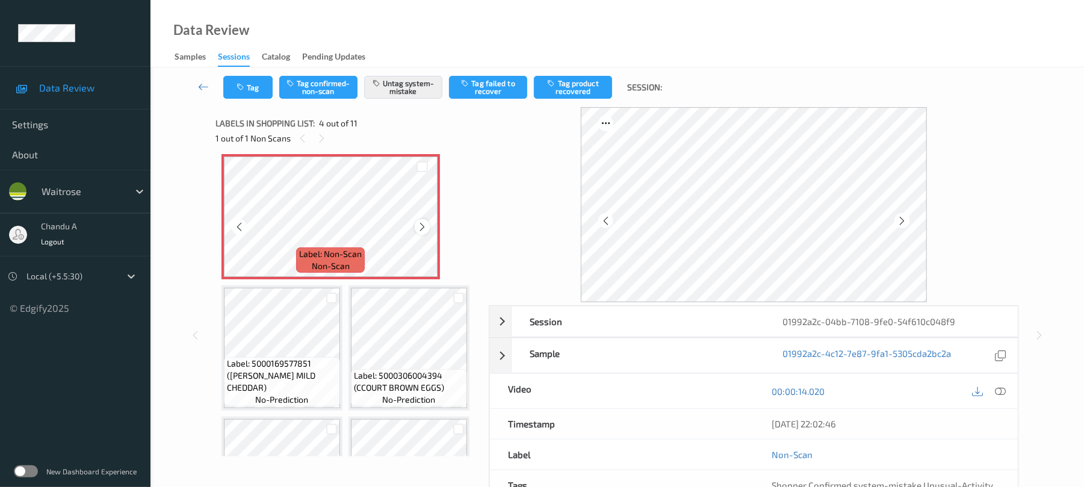
click at [420, 232] on icon at bounding box center [422, 227] width 10 height 11
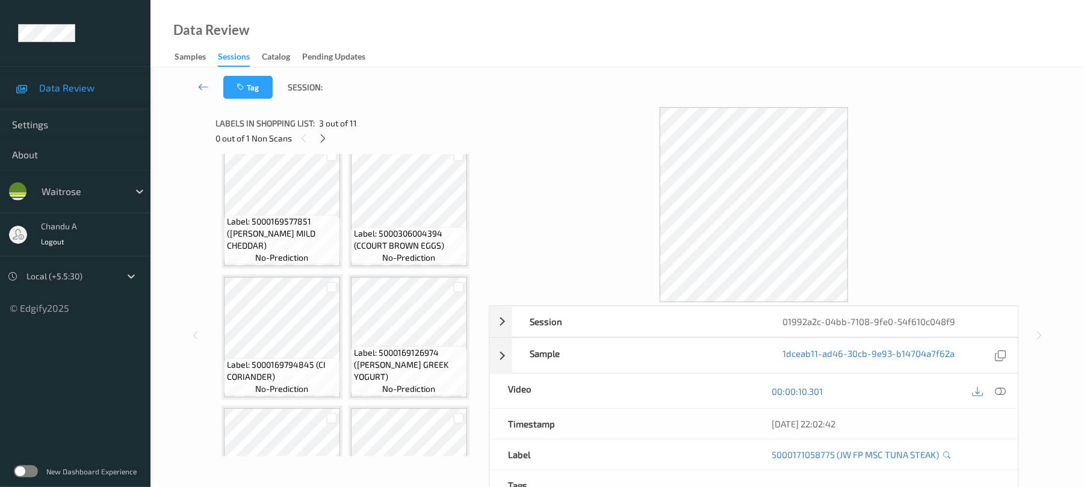
scroll to position [429, 0]
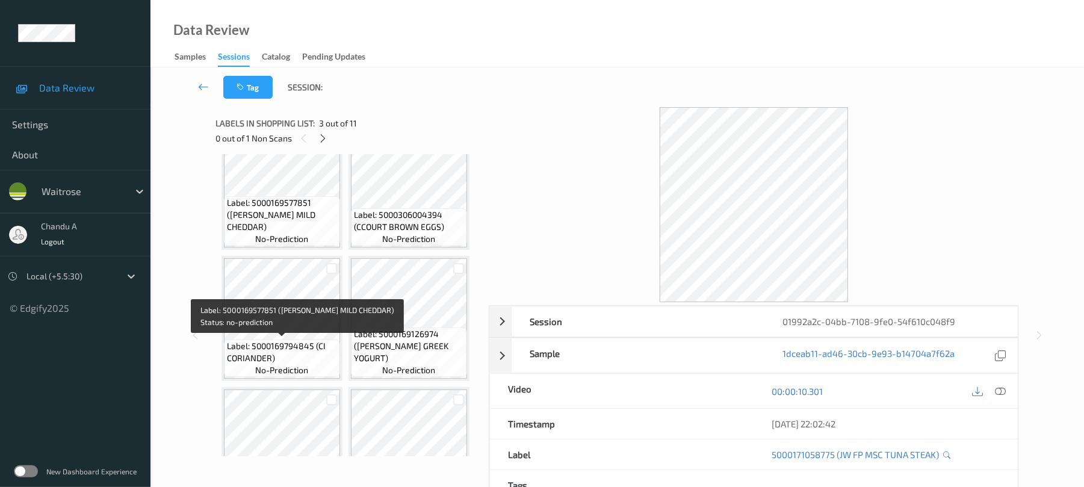
click at [292, 233] on span "Label: 5000169577851 (WR ESS MILD CHEDDAR)" at bounding box center [282, 215] width 110 height 36
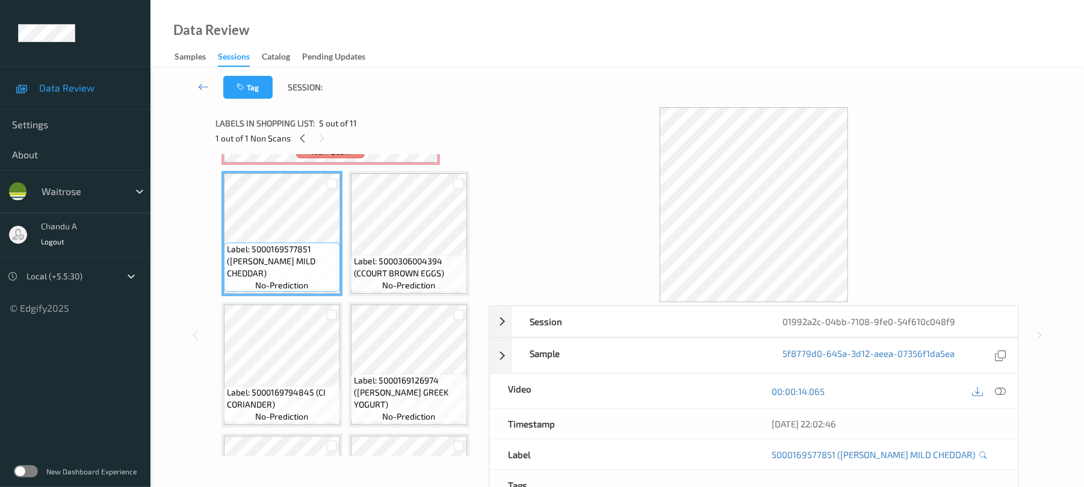
scroll to position [349, 0]
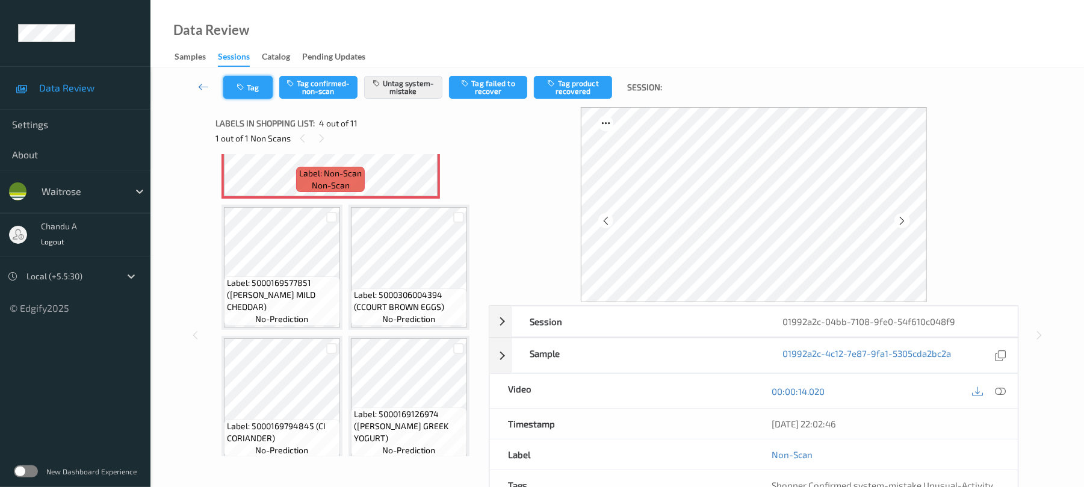
click at [249, 85] on button "Tag" at bounding box center [247, 87] width 49 height 23
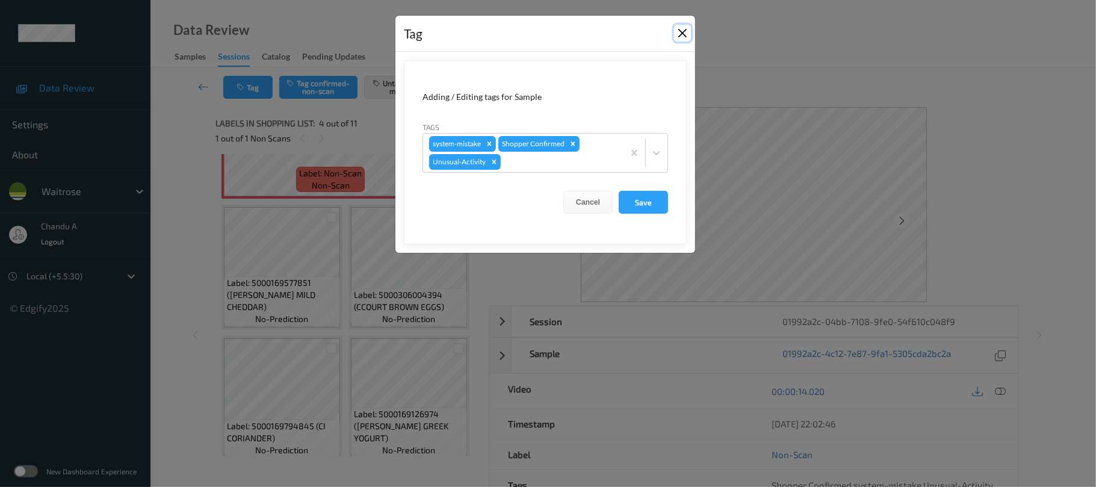
click at [683, 37] on button "Close" at bounding box center [682, 33] width 17 height 17
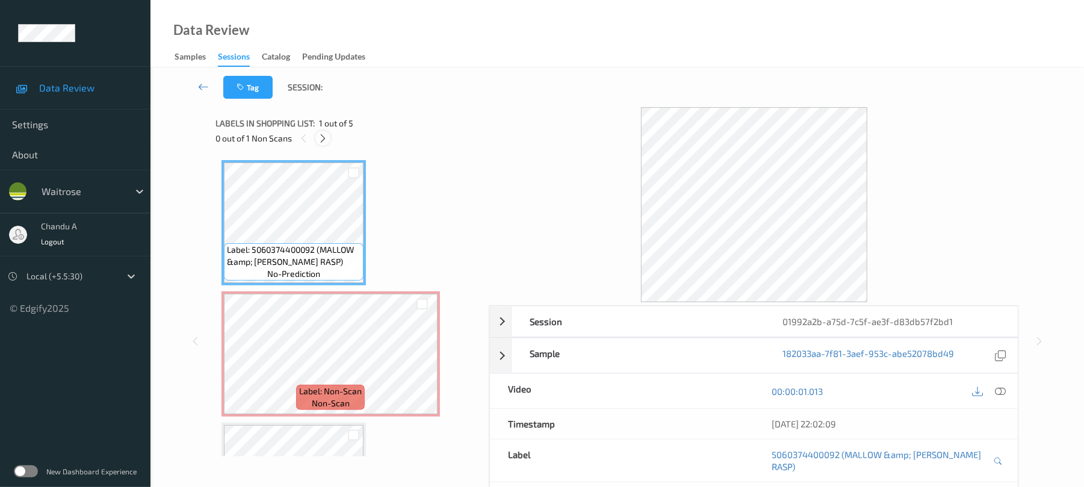
click at [321, 141] on icon at bounding box center [323, 138] width 10 height 11
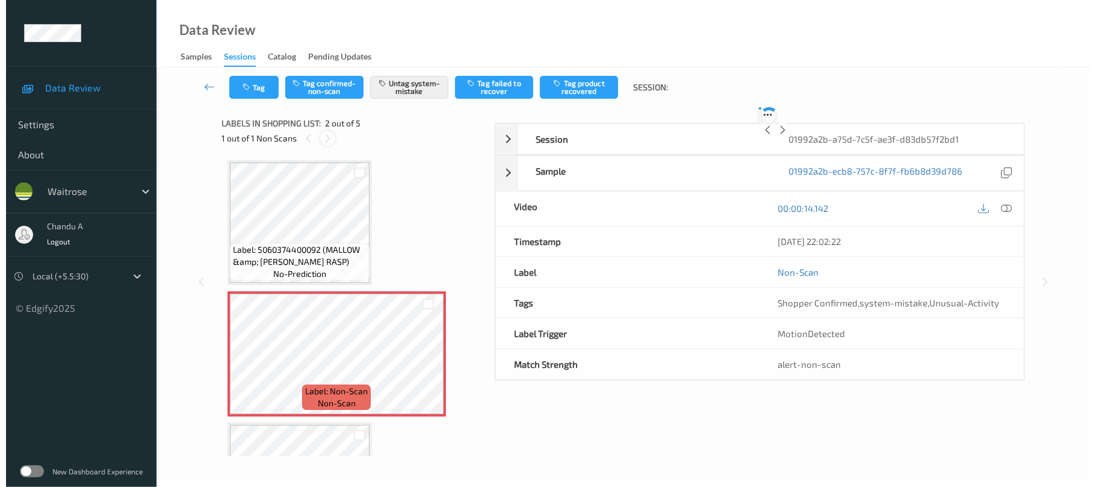
scroll to position [6, 0]
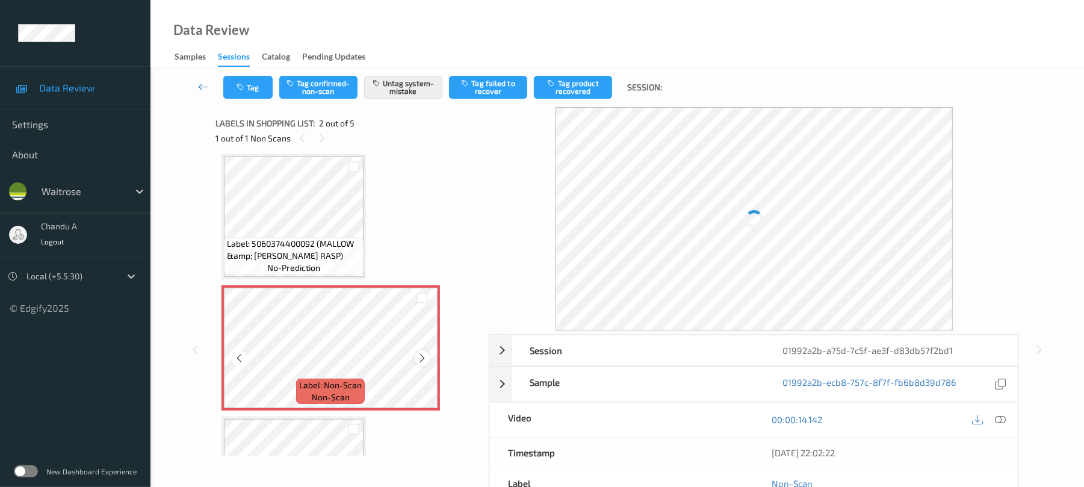
click at [420, 359] on icon at bounding box center [422, 358] width 10 height 11
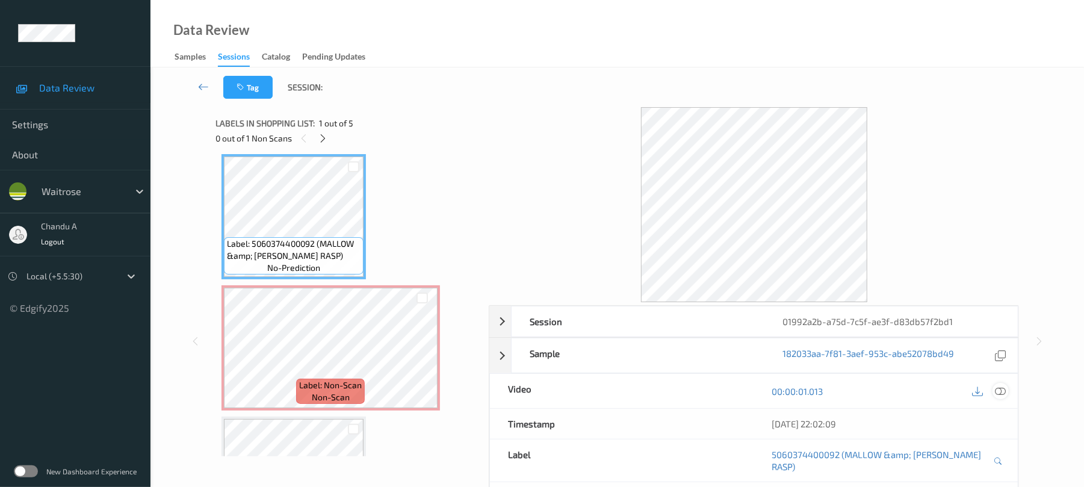
click at [1002, 388] on icon at bounding box center [1001, 391] width 11 height 11
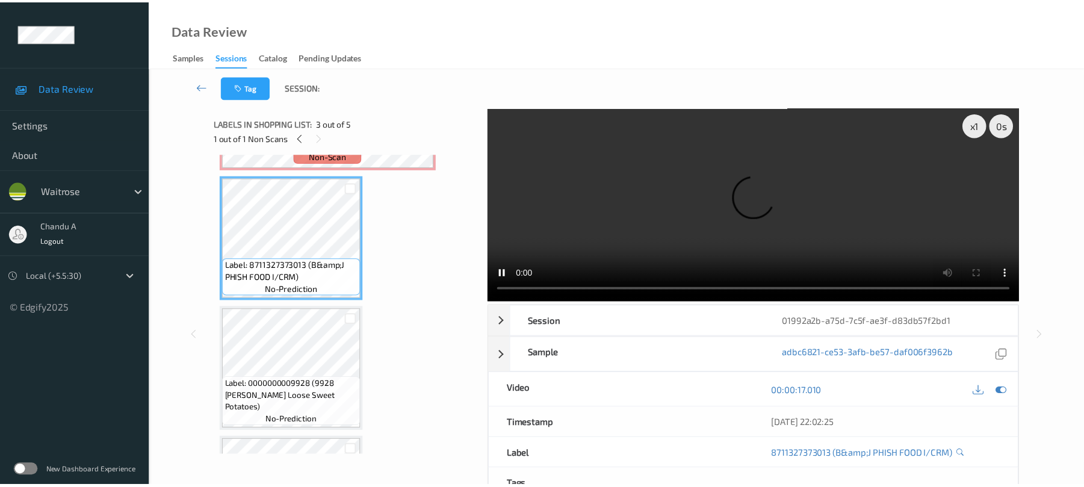
scroll to position [167, 0]
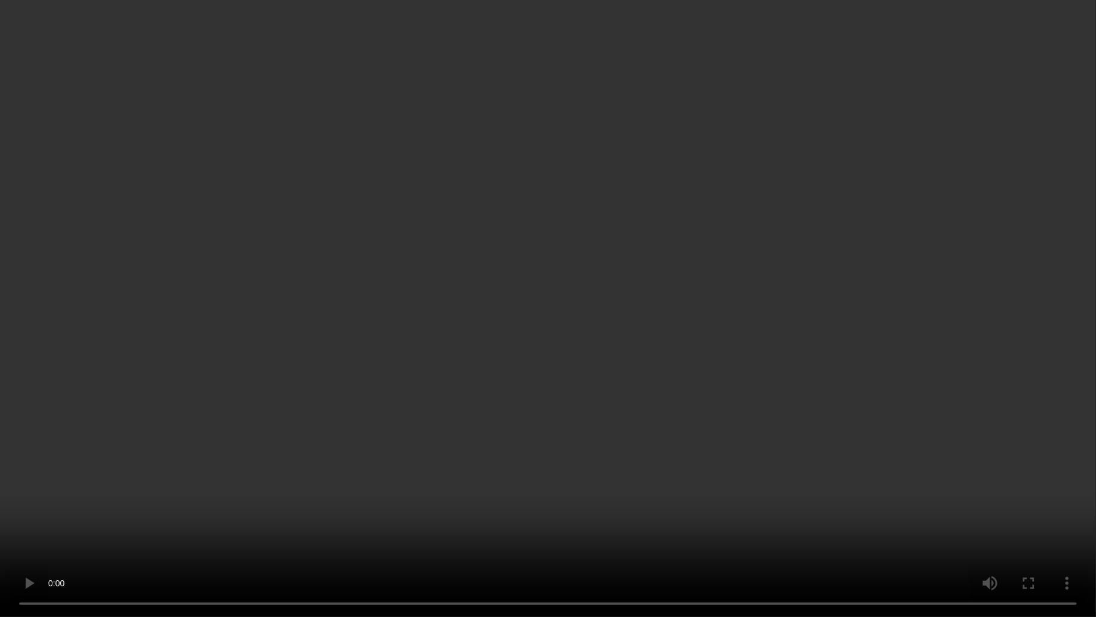
click at [408, 353] on video at bounding box center [548, 308] width 1096 height 617
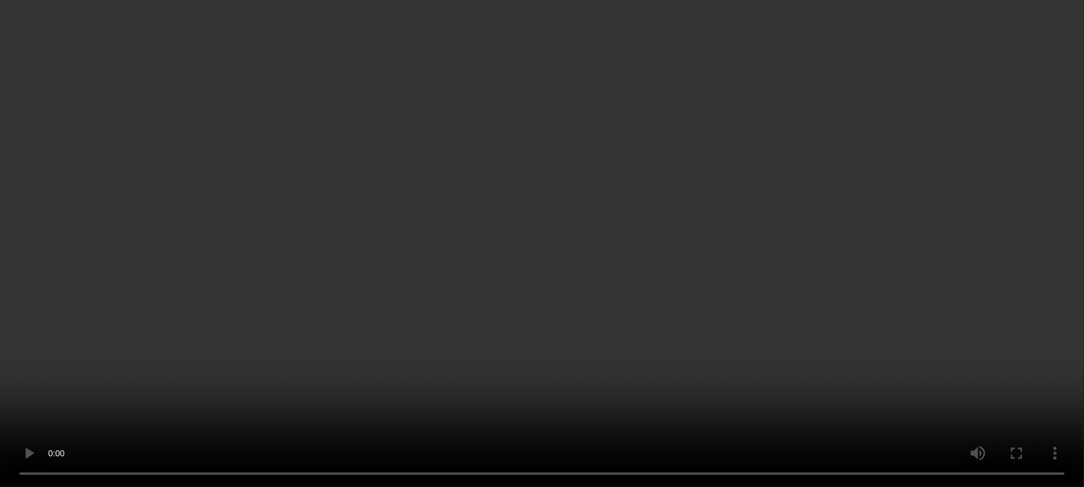
scroll to position [87, 0]
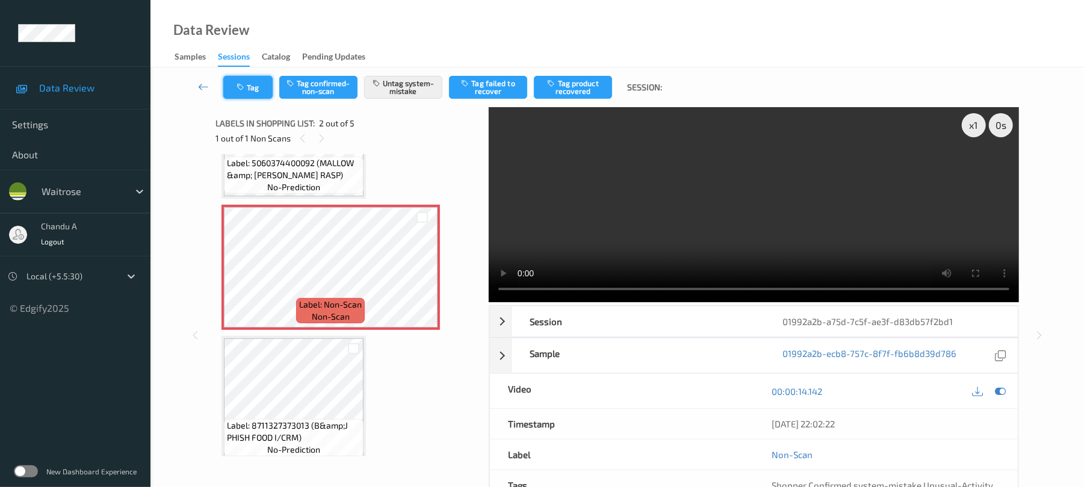
click at [255, 94] on button "Tag" at bounding box center [247, 87] width 49 height 23
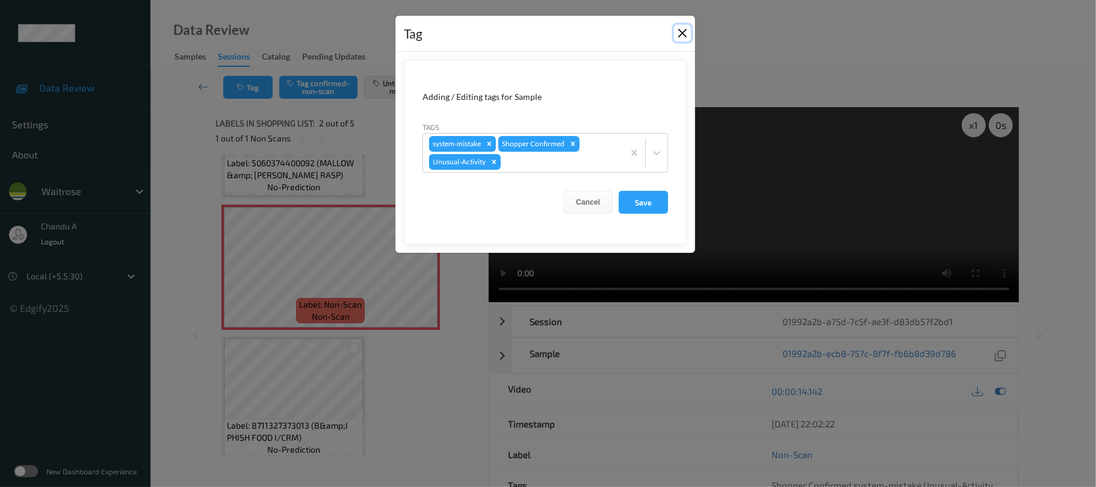
click at [682, 34] on button "Close" at bounding box center [682, 33] width 17 height 17
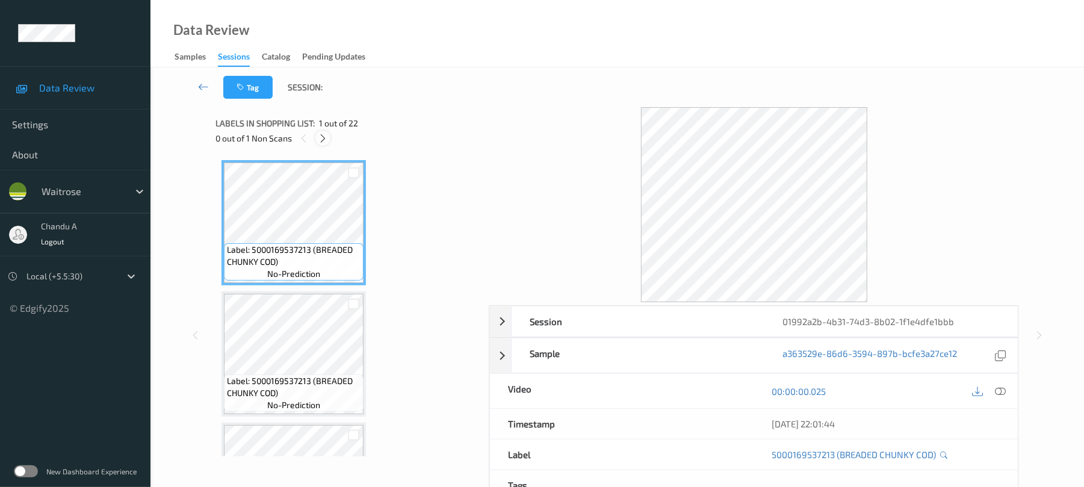
click at [328, 137] on icon at bounding box center [323, 138] width 10 height 11
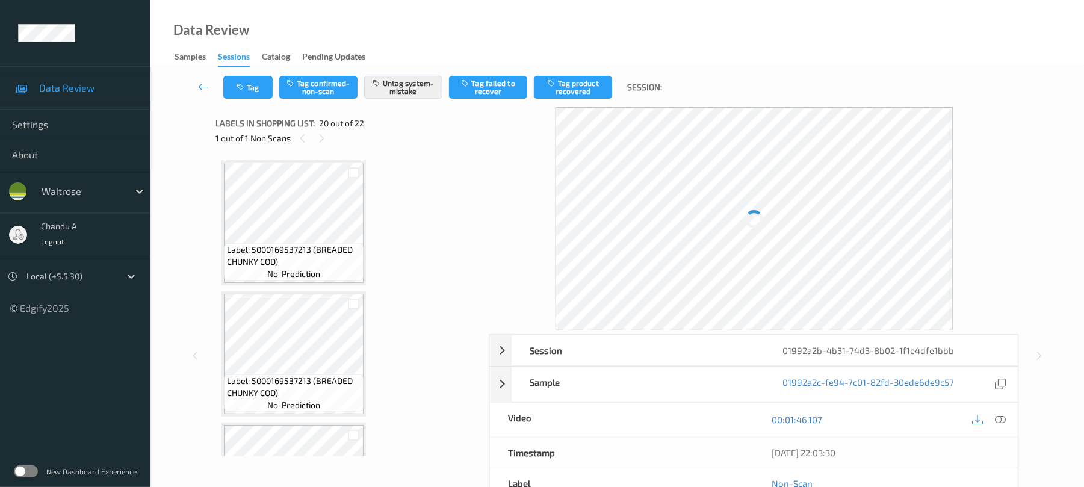
scroll to position [2369, 0]
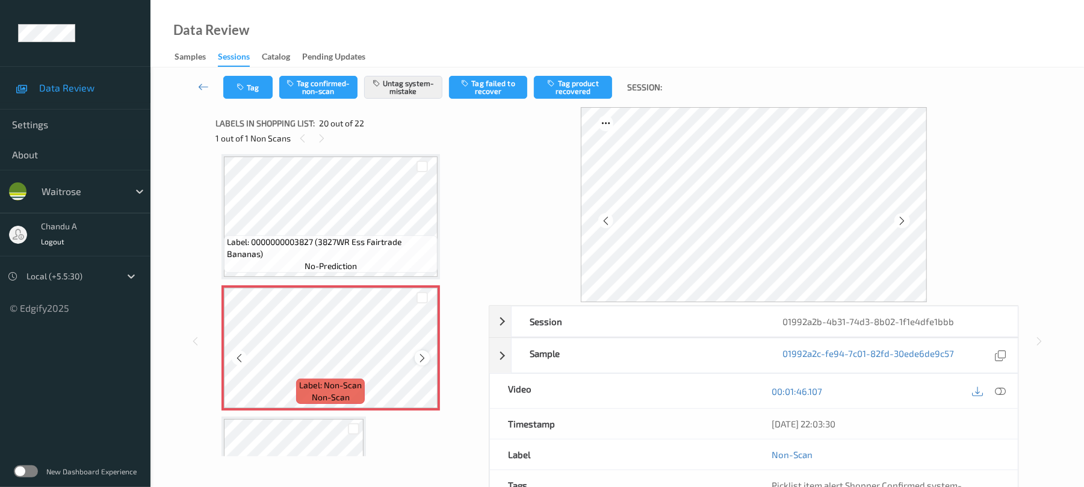
click at [423, 355] on icon at bounding box center [422, 358] width 10 height 11
click at [249, 92] on button "Tag" at bounding box center [247, 87] width 49 height 23
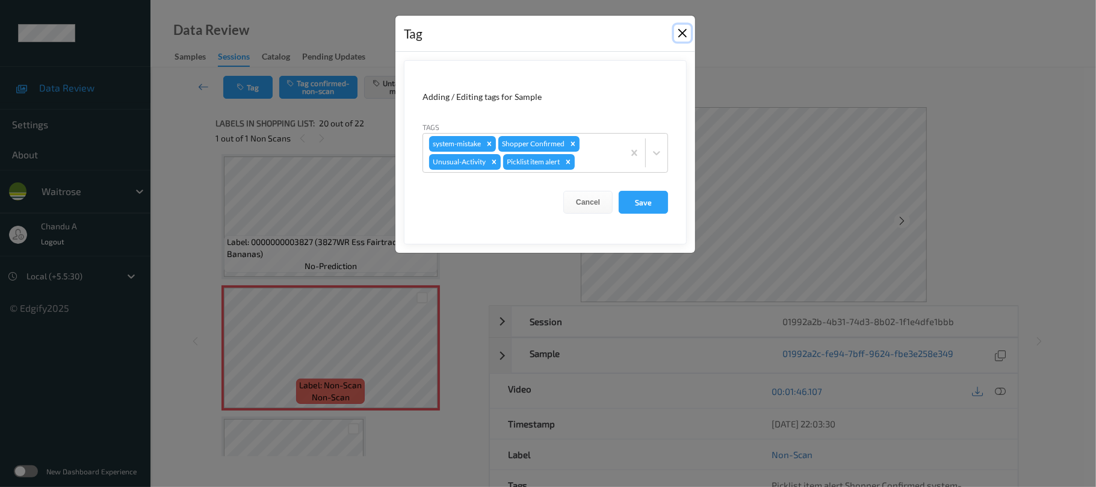
click at [677, 37] on button "Close" at bounding box center [682, 33] width 17 height 17
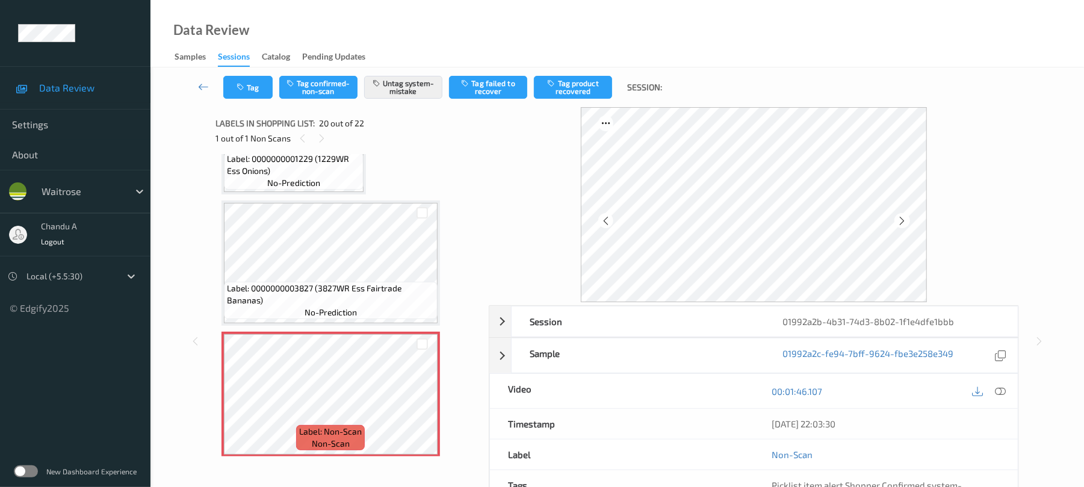
scroll to position [2289, 0]
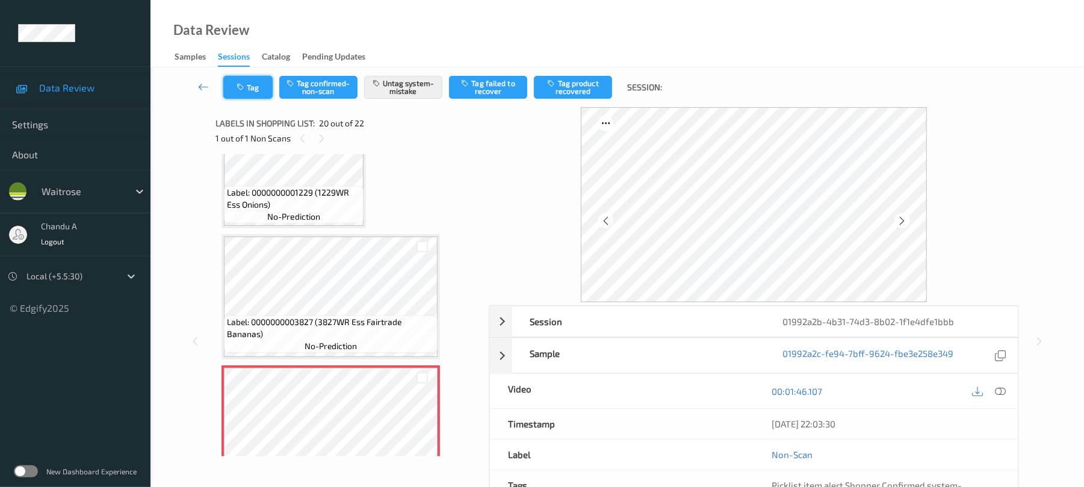
click at [253, 92] on button "Tag" at bounding box center [247, 87] width 49 height 23
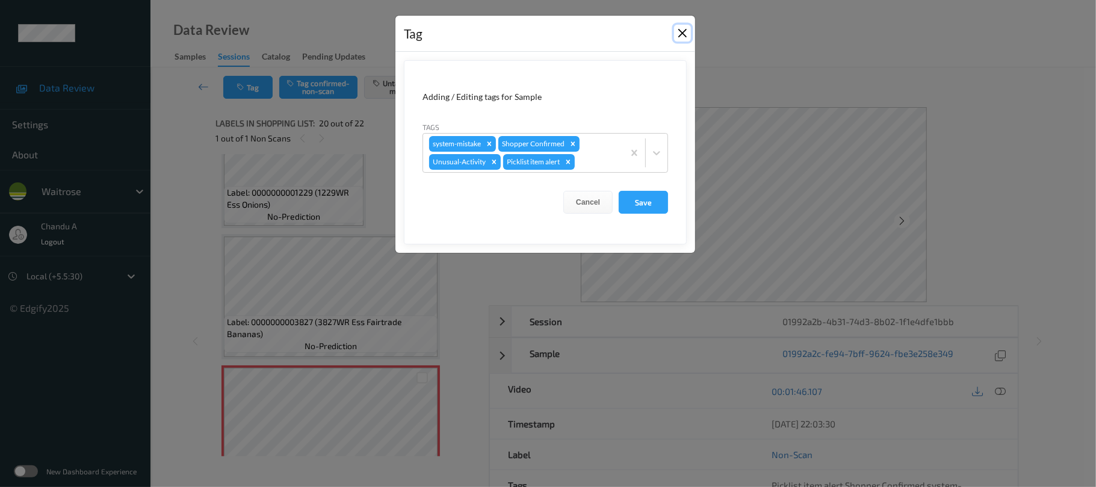
drag, startPoint x: 683, startPoint y: 34, endPoint x: 556, endPoint y: 5, distance: 129.7
click at [682, 34] on button "Close" at bounding box center [682, 33] width 17 height 17
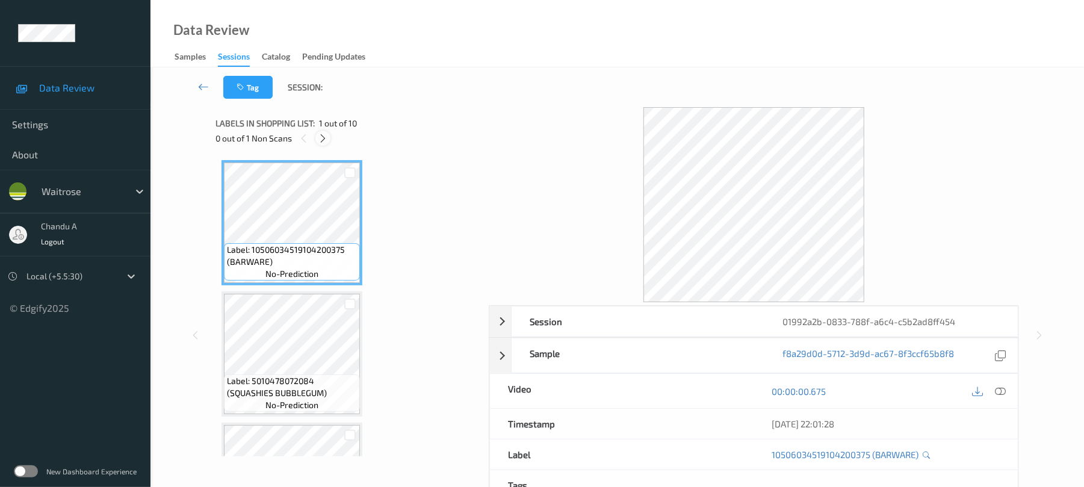
click at [323, 138] on icon at bounding box center [323, 138] width 10 height 11
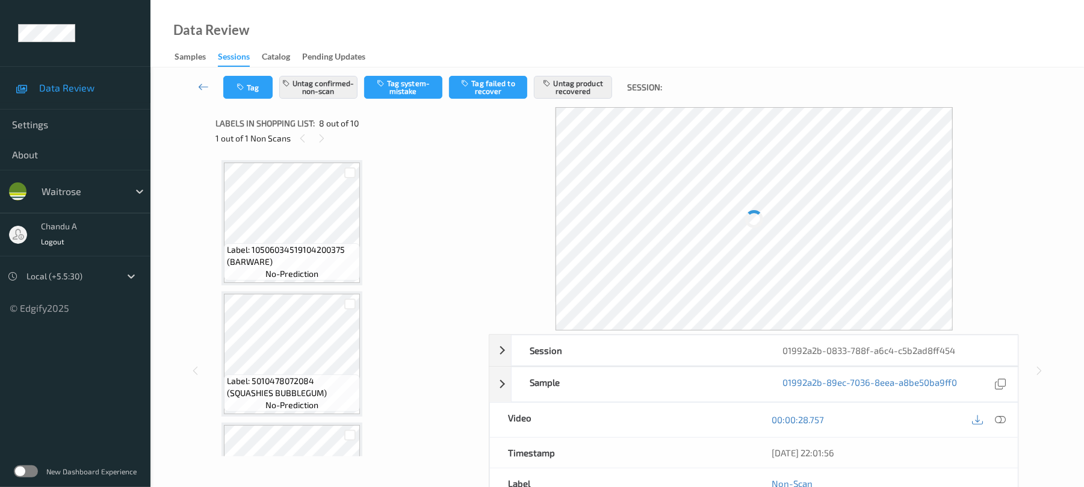
scroll to position [794, 0]
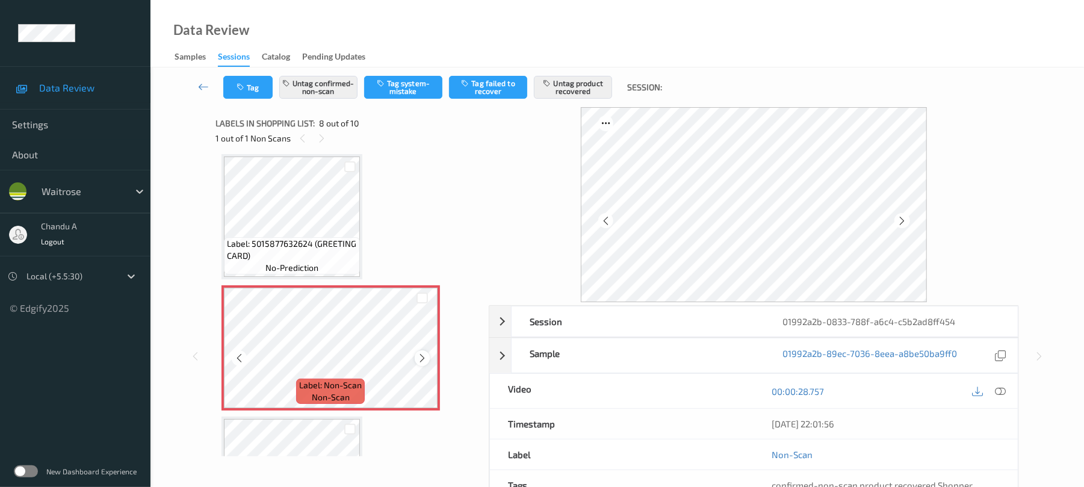
click at [418, 355] on icon at bounding box center [422, 358] width 10 height 11
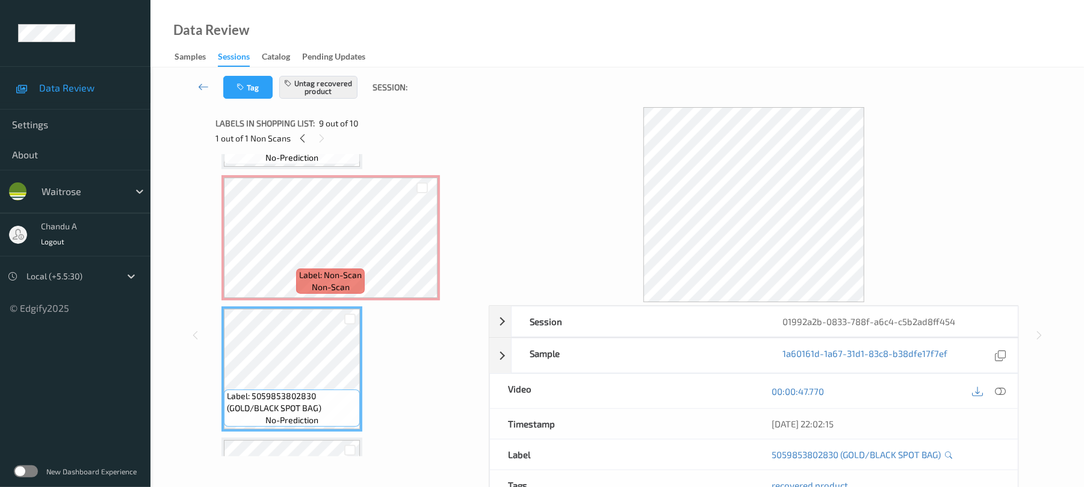
scroll to position [874, 0]
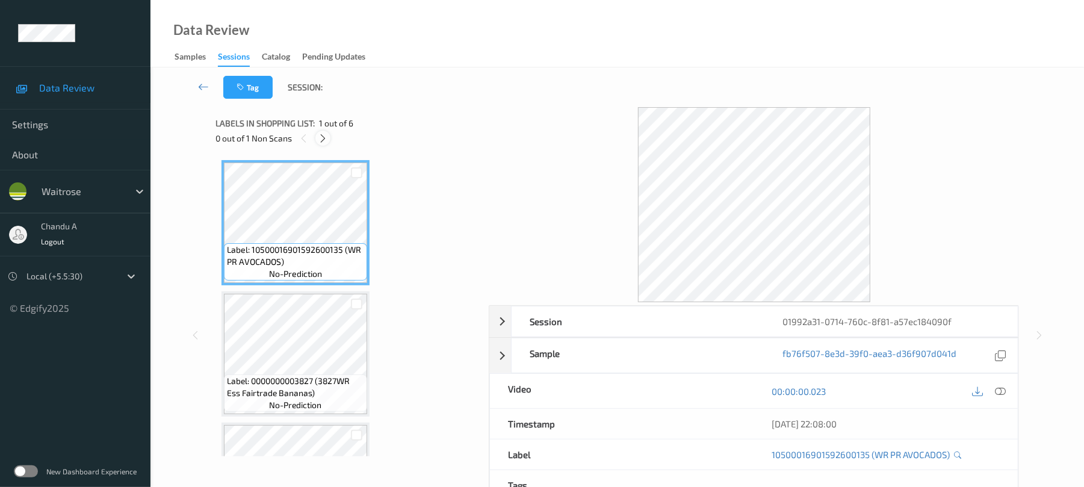
click at [324, 133] on icon at bounding box center [323, 138] width 10 height 11
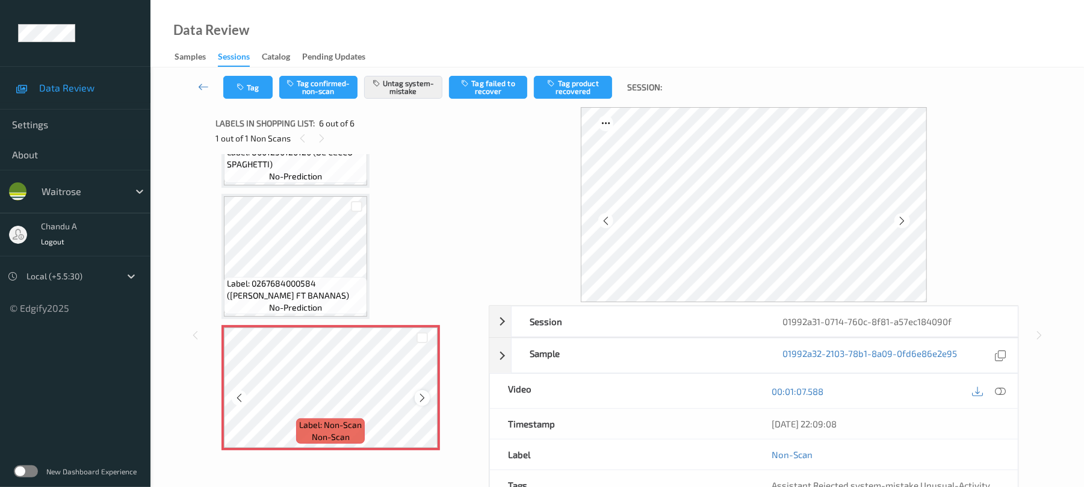
click at [419, 393] on icon at bounding box center [422, 398] width 10 height 11
click at [255, 83] on button "Tag" at bounding box center [247, 87] width 49 height 23
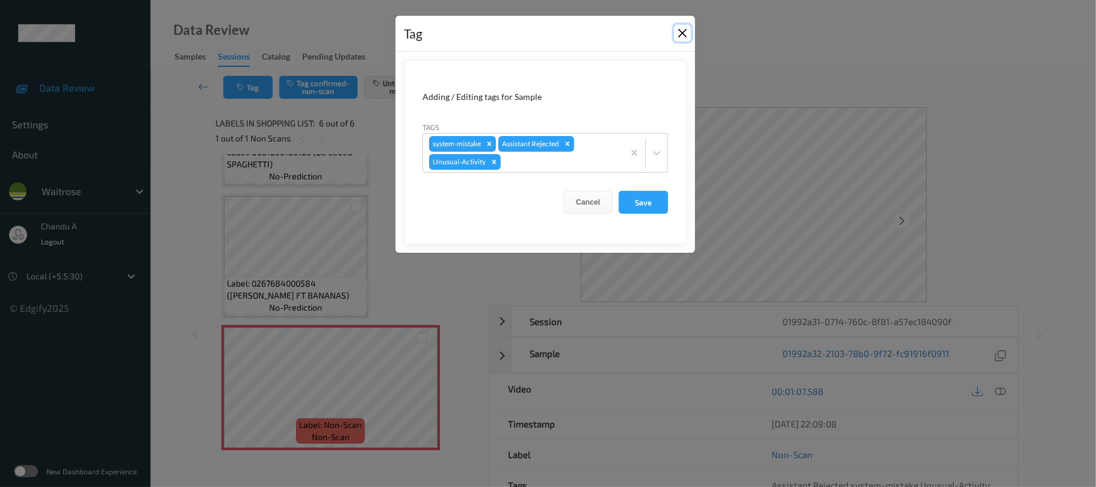
click at [679, 33] on button "Close" at bounding box center [682, 33] width 17 height 17
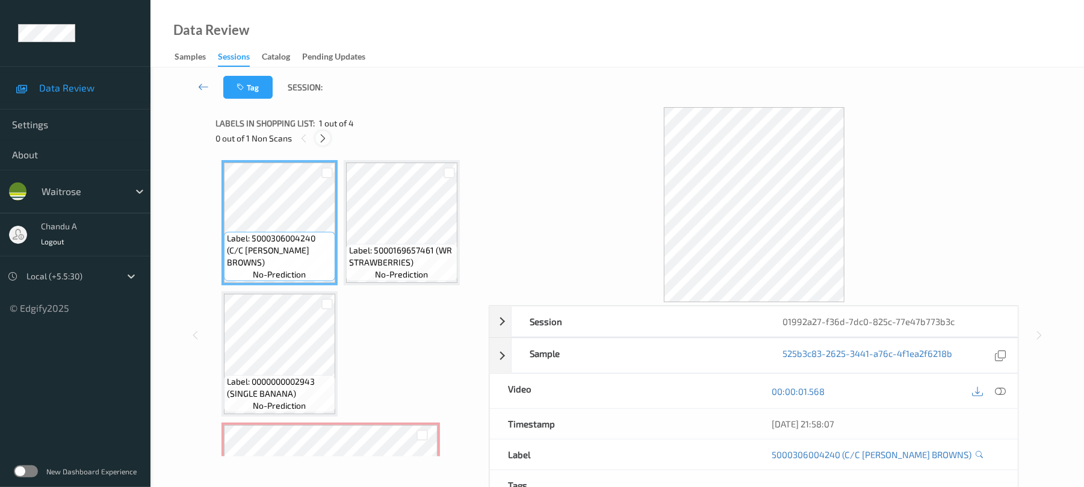
click at [323, 138] on icon at bounding box center [323, 138] width 10 height 11
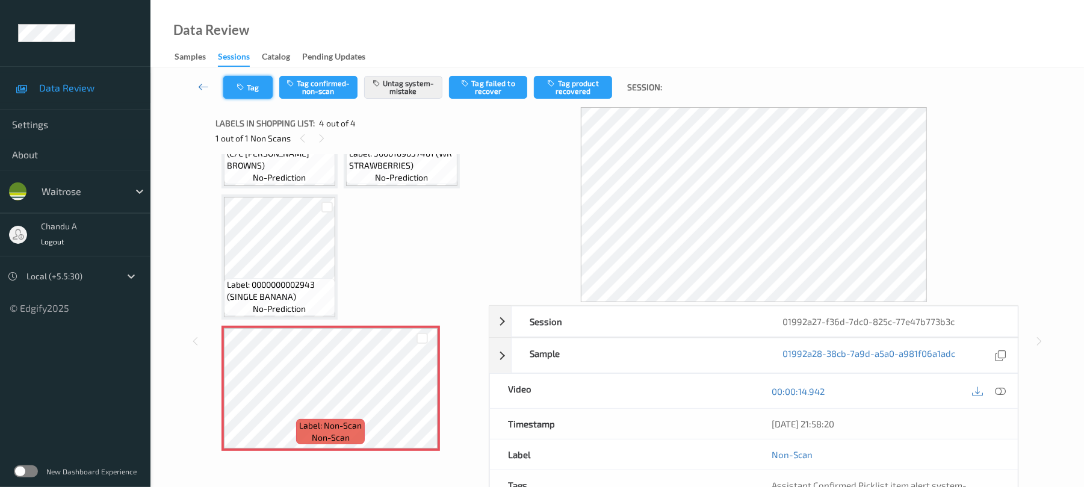
click at [261, 89] on button "Tag" at bounding box center [247, 87] width 49 height 23
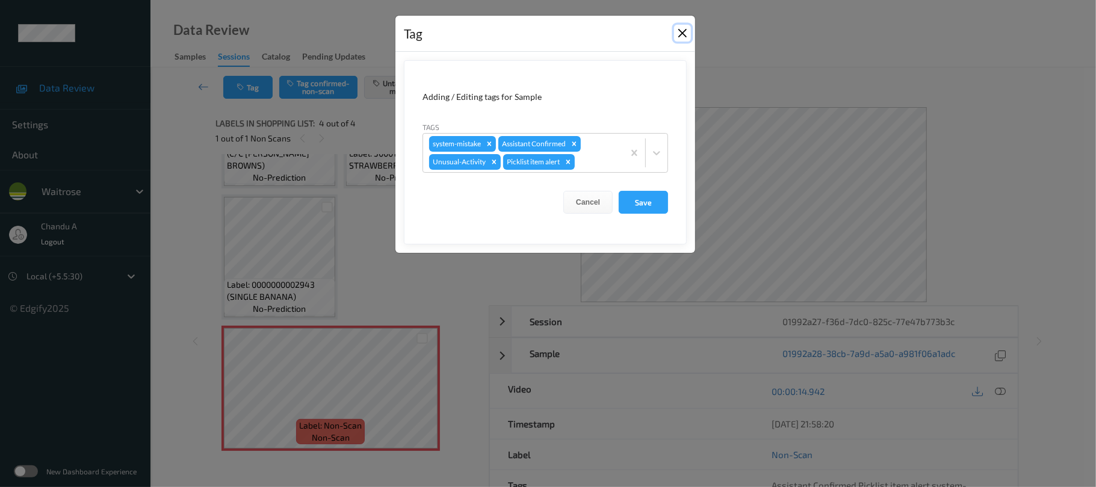
click at [677, 30] on button "Close" at bounding box center [682, 33] width 17 height 17
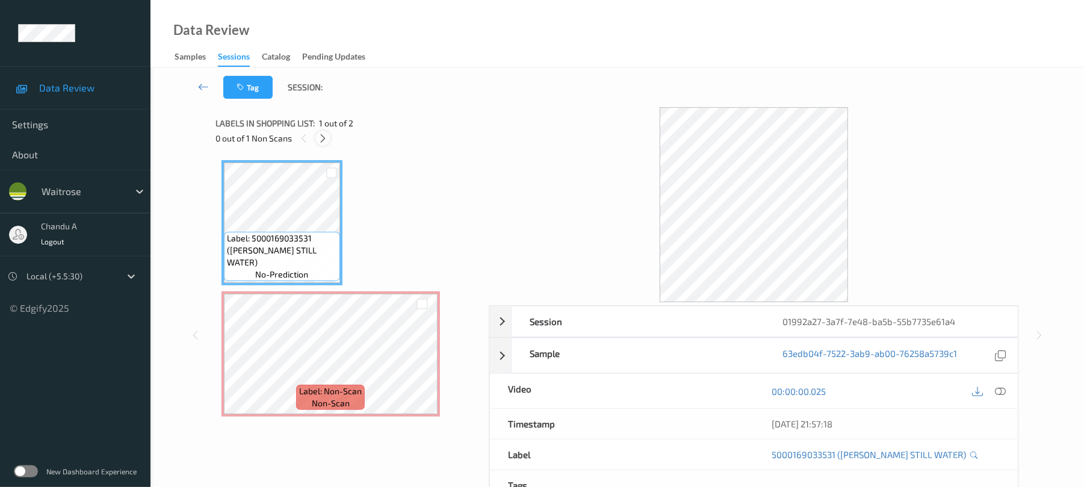
click at [323, 138] on icon at bounding box center [323, 138] width 10 height 11
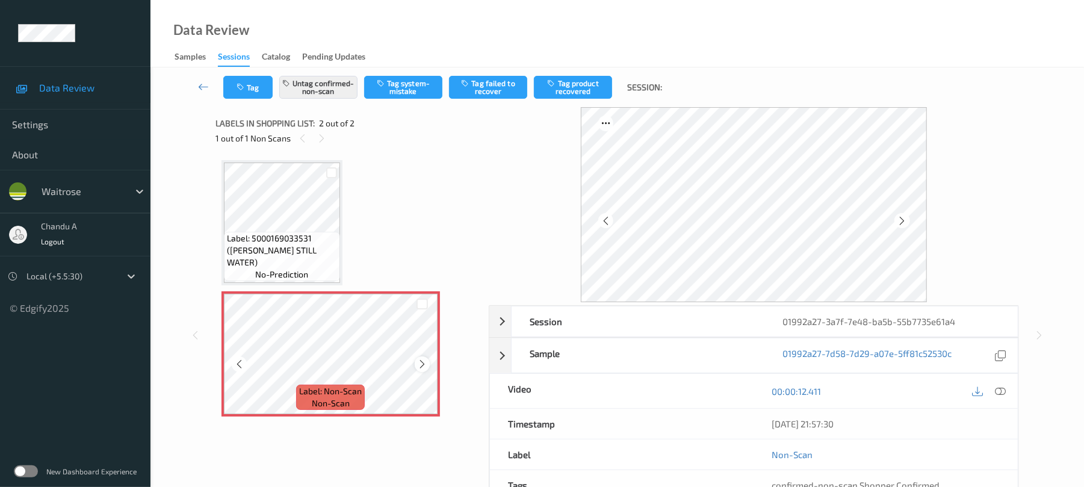
click at [424, 362] on icon at bounding box center [422, 364] width 10 height 11
click at [997, 389] on icon at bounding box center [1001, 391] width 11 height 11
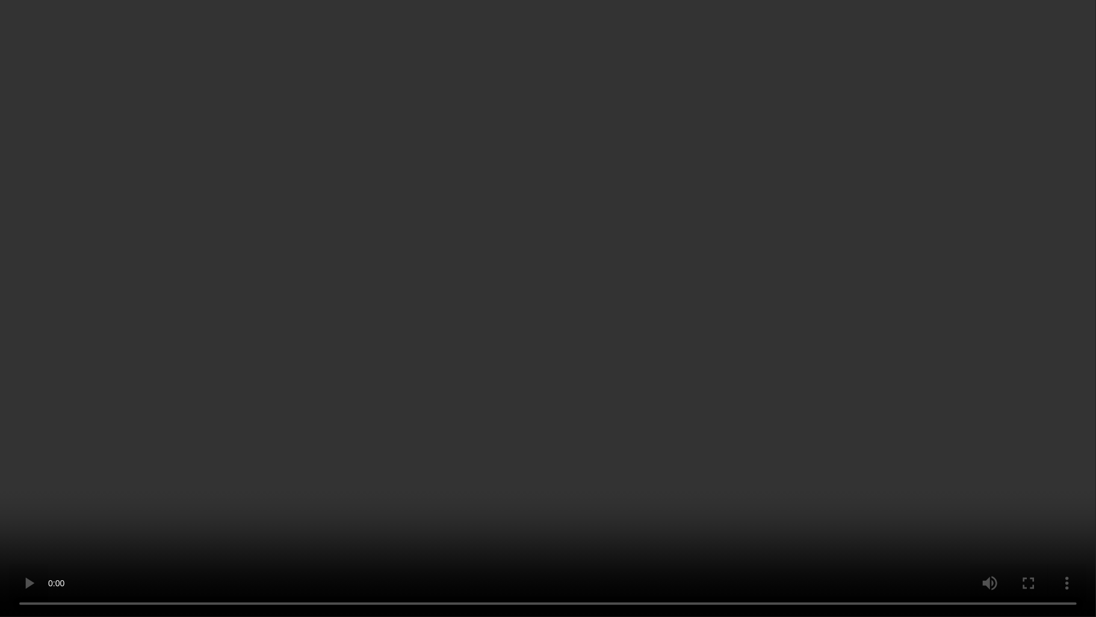
click at [533, 328] on video at bounding box center [548, 308] width 1096 height 617
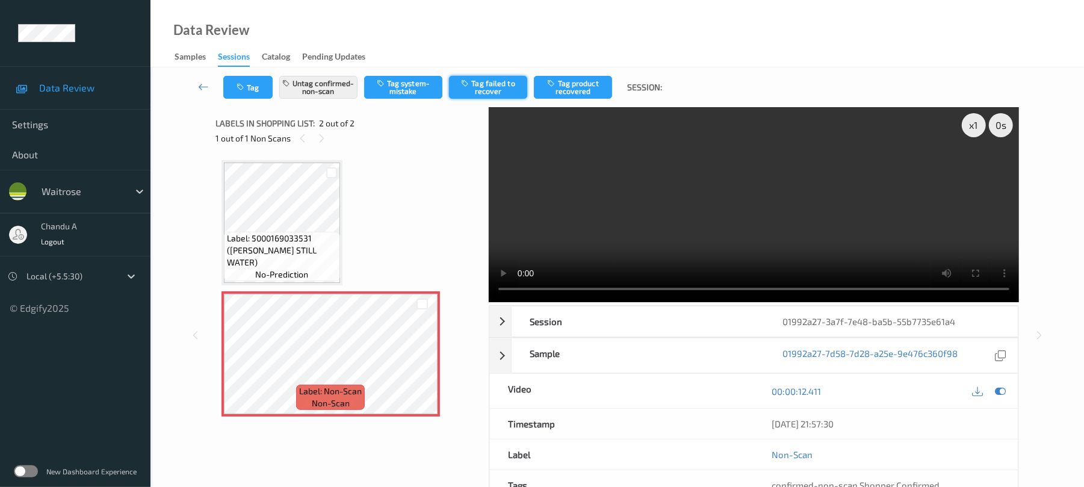
click at [496, 93] on button "Tag failed to recover" at bounding box center [488, 87] width 78 height 23
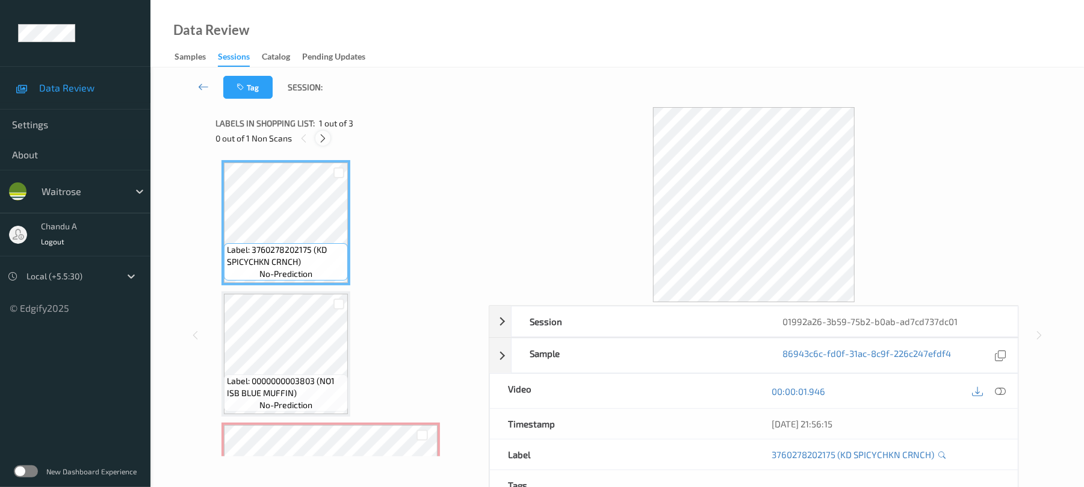
click at [320, 131] on div at bounding box center [323, 138] width 15 height 15
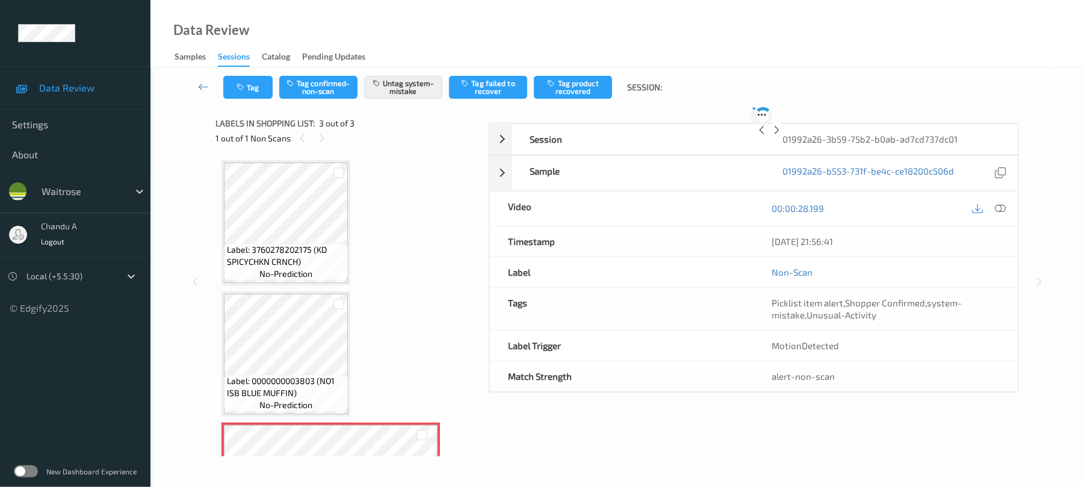
scroll to position [97, 0]
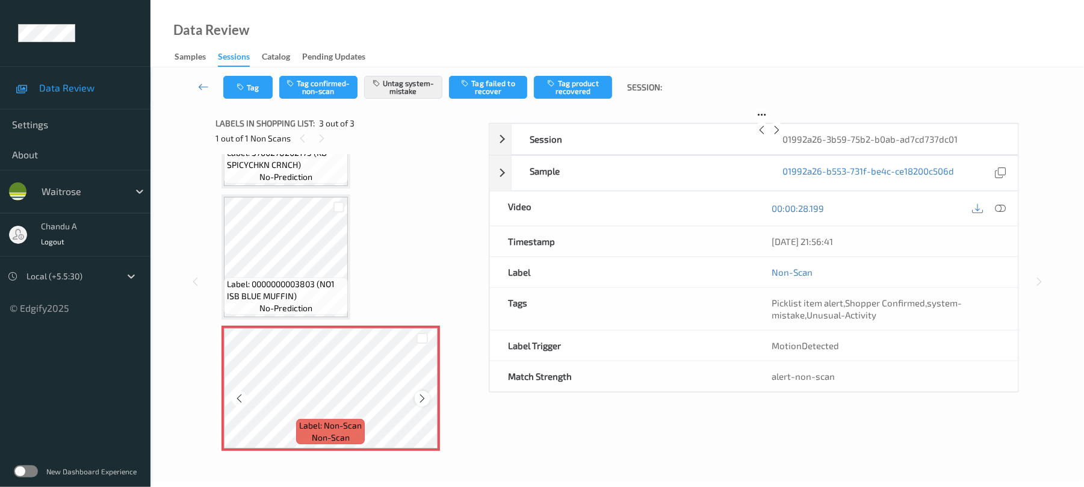
click at [425, 397] on icon at bounding box center [422, 398] width 10 height 11
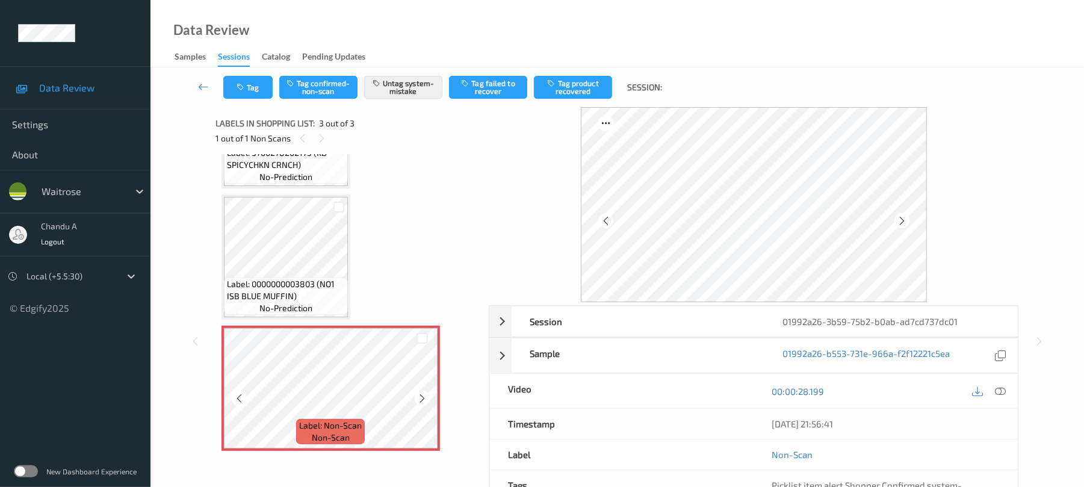
click at [425, 397] on icon at bounding box center [422, 398] width 10 height 11
click at [259, 88] on button "Tag" at bounding box center [247, 87] width 49 height 23
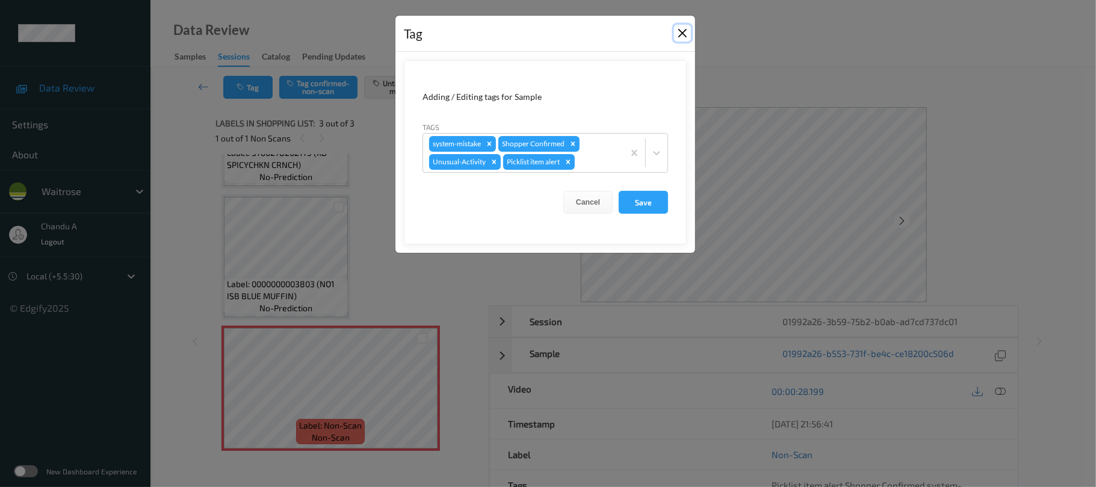
click at [679, 35] on button "Close" at bounding box center [682, 33] width 17 height 17
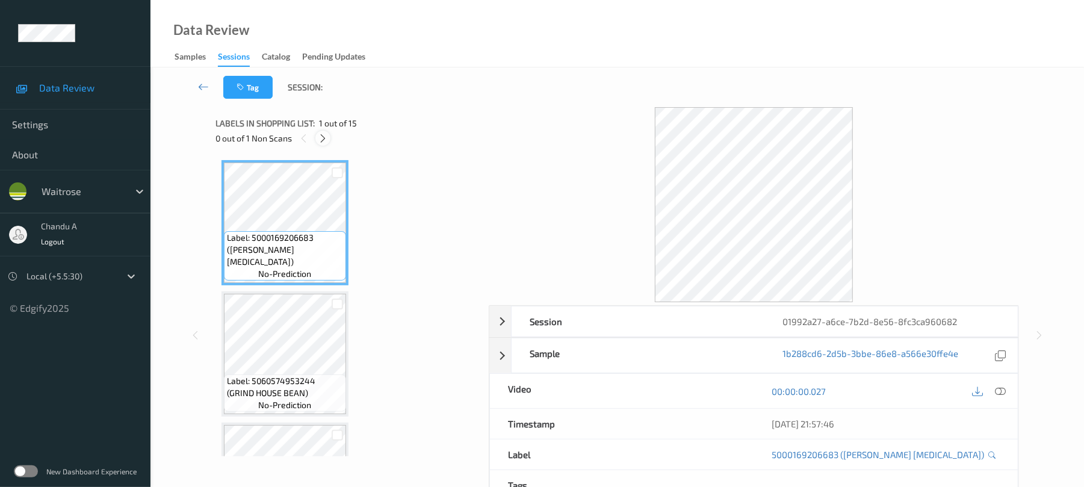
click at [328, 134] on icon at bounding box center [323, 138] width 10 height 11
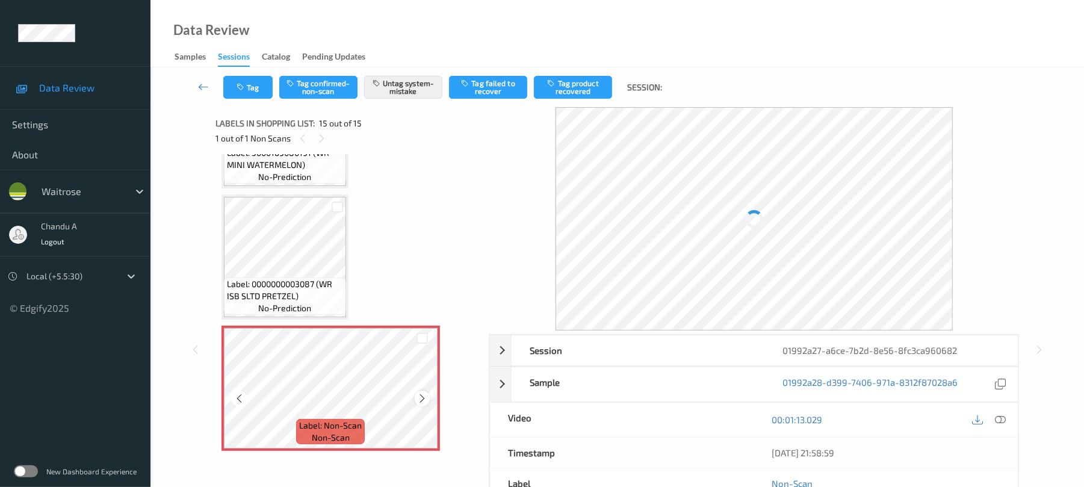
click at [421, 400] on icon at bounding box center [422, 398] width 10 height 11
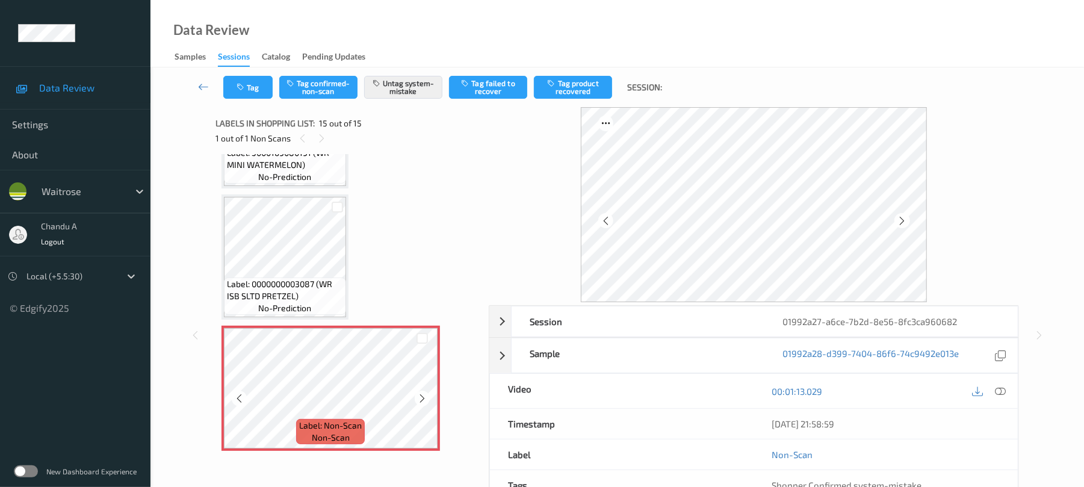
click at [421, 399] on icon at bounding box center [422, 398] width 10 height 11
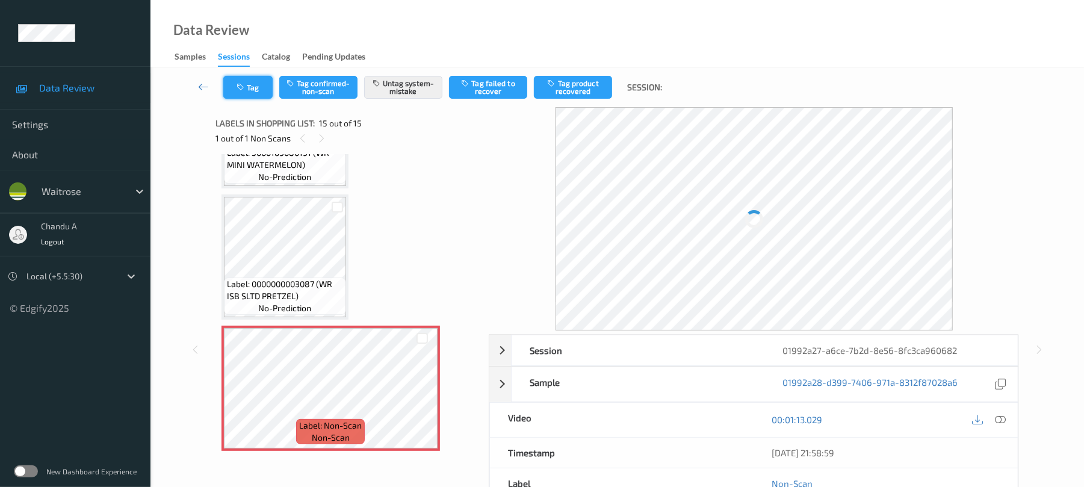
click at [252, 80] on button "Tag" at bounding box center [247, 87] width 49 height 23
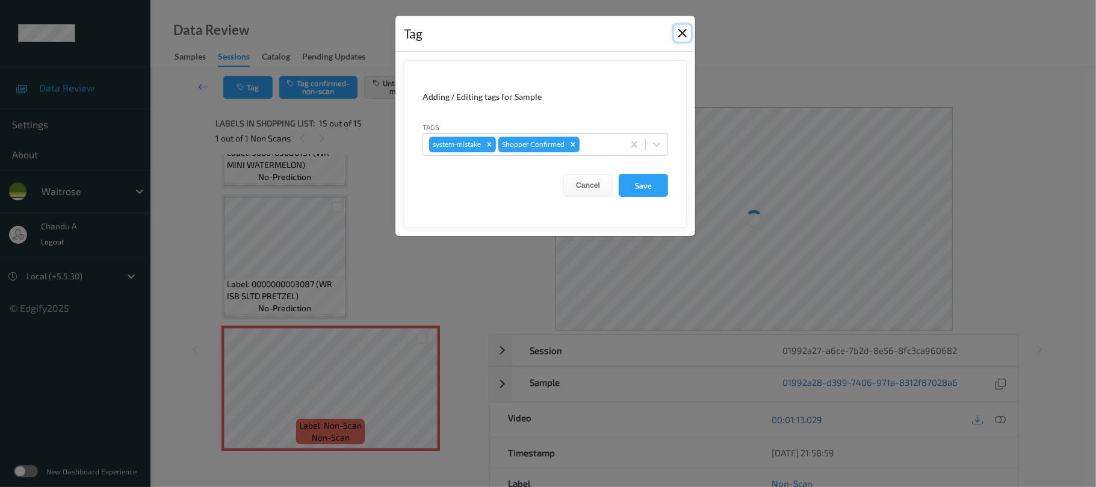
click at [684, 37] on button "Close" at bounding box center [682, 33] width 17 height 17
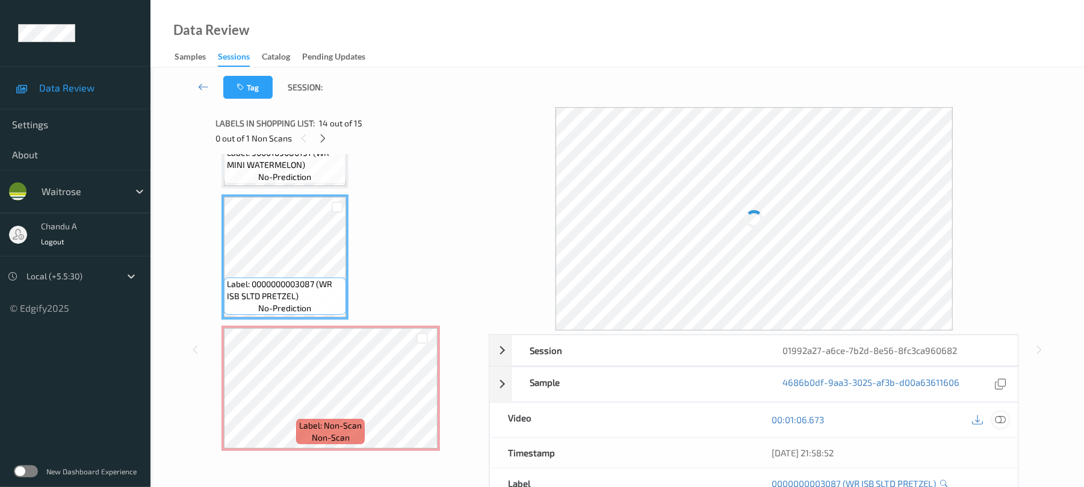
click at [1001, 413] on div at bounding box center [1001, 420] width 16 height 16
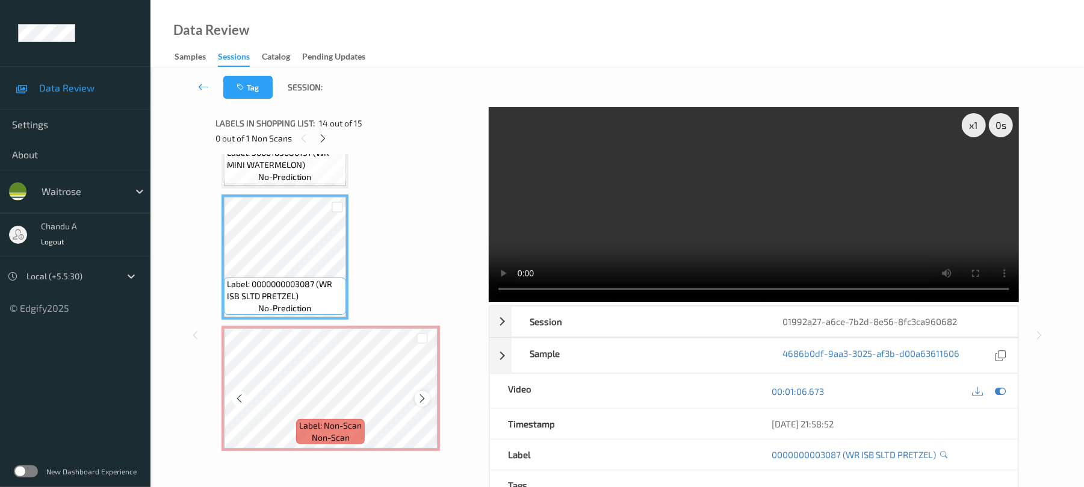
click at [420, 402] on icon at bounding box center [422, 398] width 10 height 11
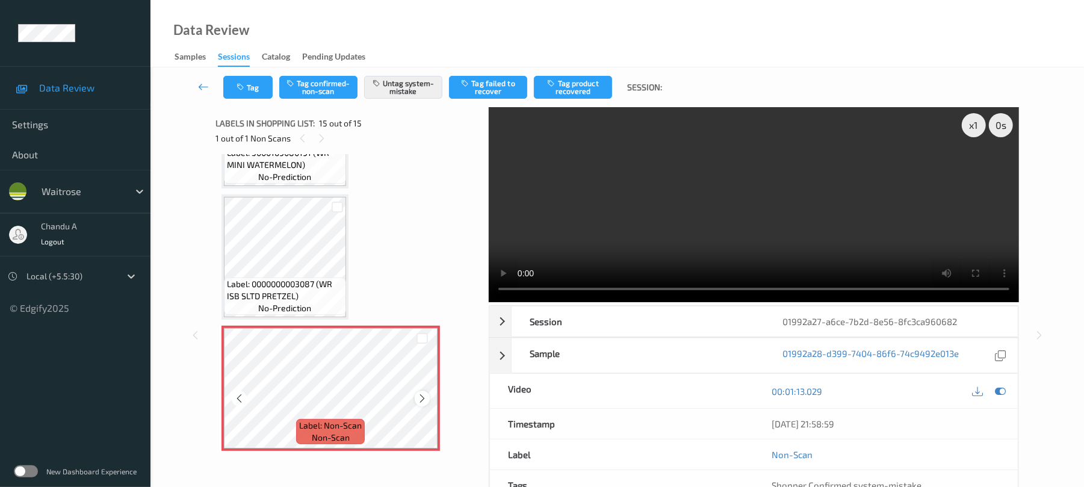
click at [420, 393] on icon at bounding box center [422, 398] width 10 height 11
click at [420, 395] on icon at bounding box center [422, 398] width 10 height 11
click at [253, 89] on button "Tag" at bounding box center [247, 87] width 49 height 23
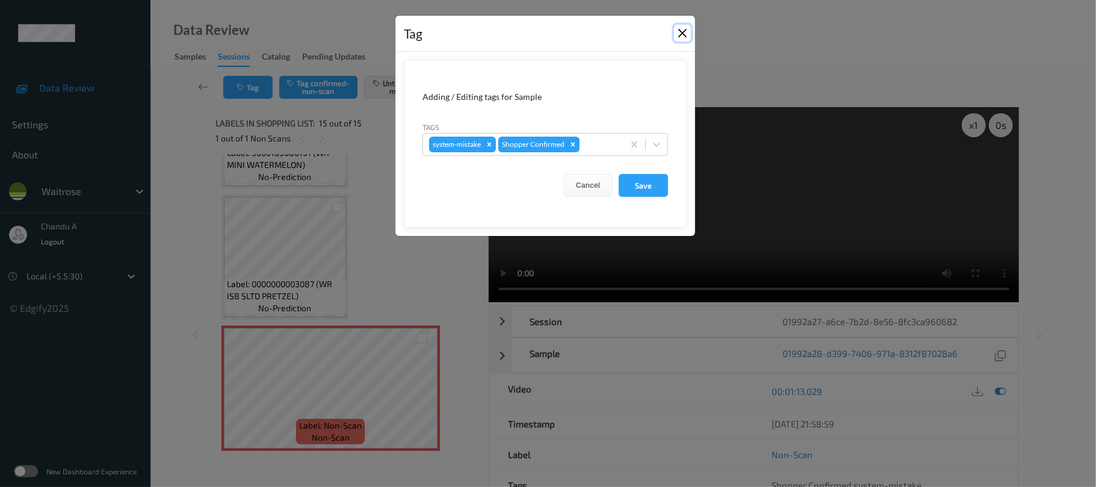
click at [685, 30] on button "Close" at bounding box center [682, 33] width 17 height 17
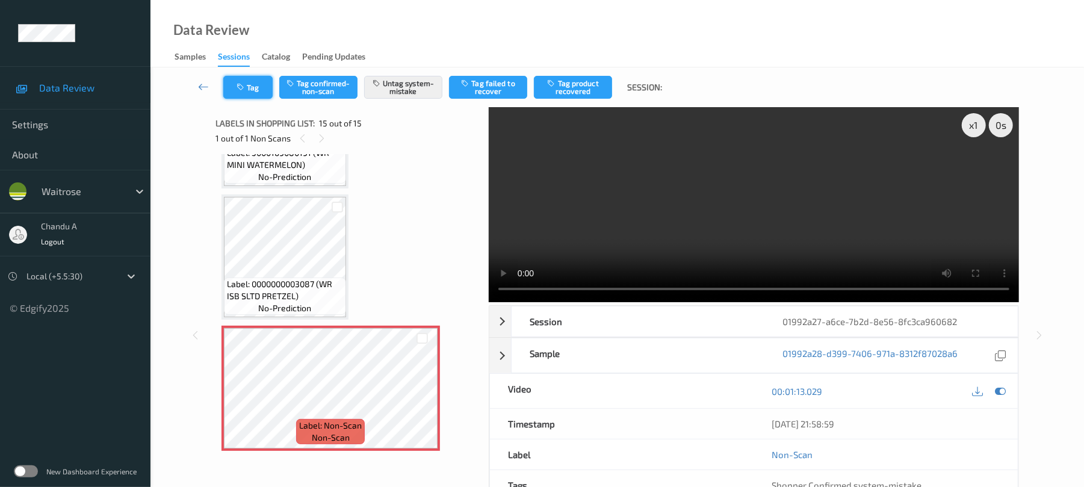
click at [247, 95] on button "Tag" at bounding box center [247, 87] width 49 height 23
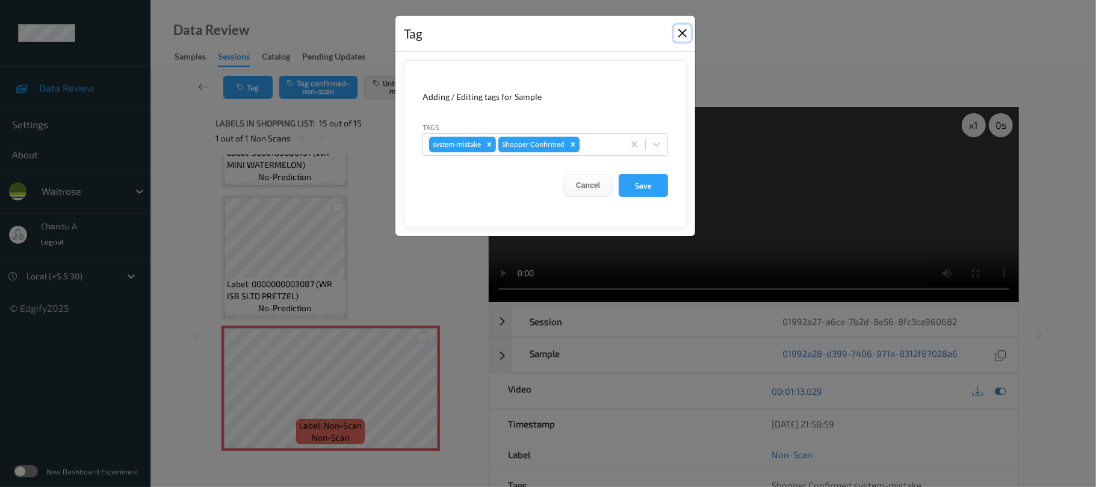
click at [688, 32] on button "Close" at bounding box center [682, 33] width 17 height 17
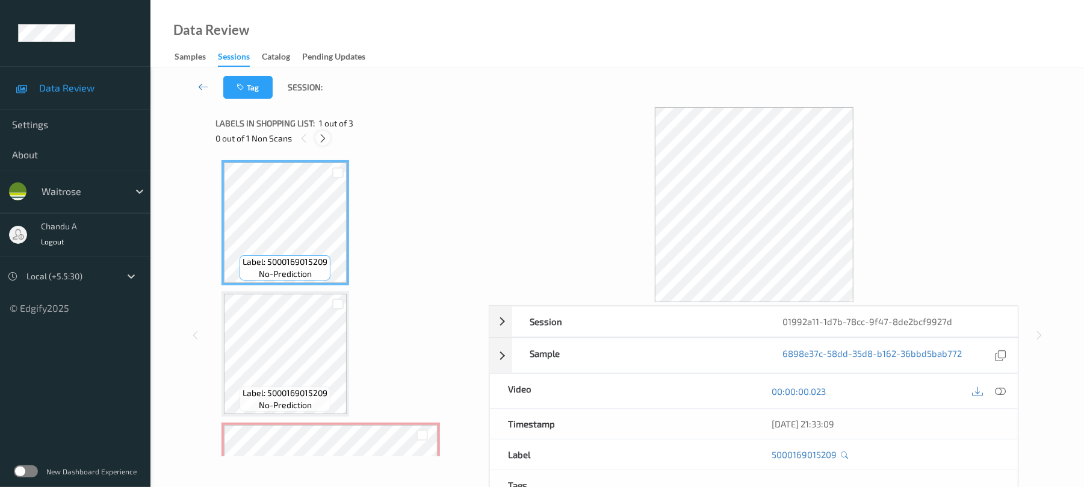
click at [320, 145] on div at bounding box center [323, 138] width 15 height 15
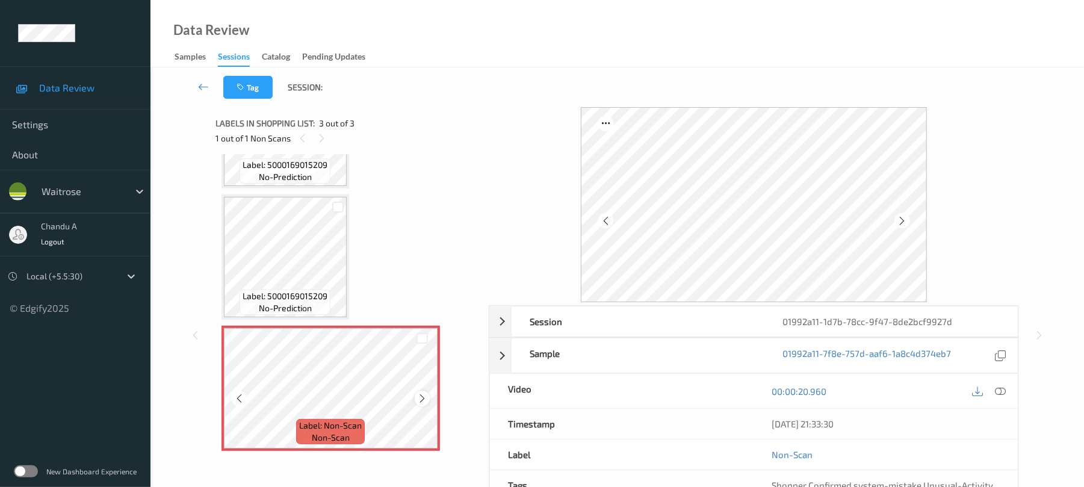
click at [427, 396] on icon at bounding box center [422, 398] width 10 height 11
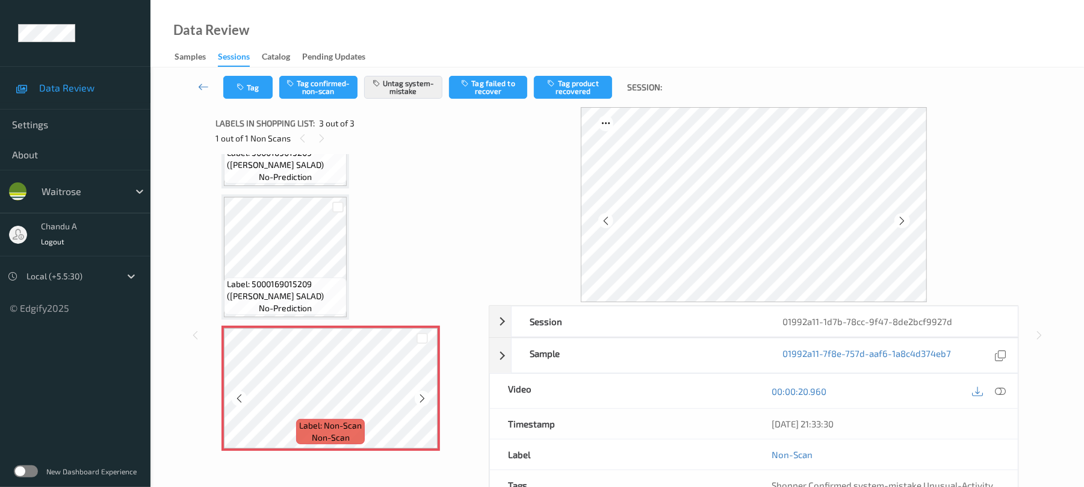
scroll to position [85, 0]
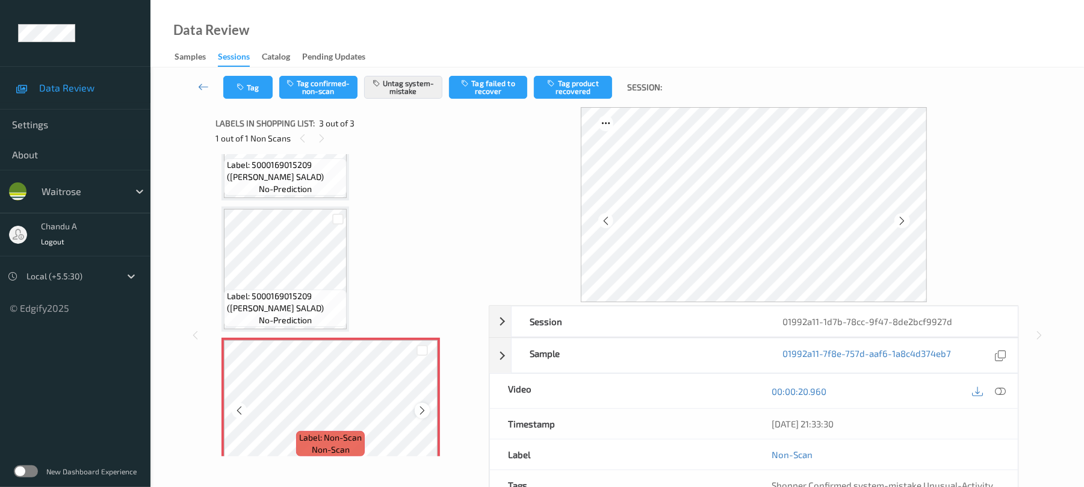
click at [424, 407] on icon at bounding box center [422, 410] width 10 height 11
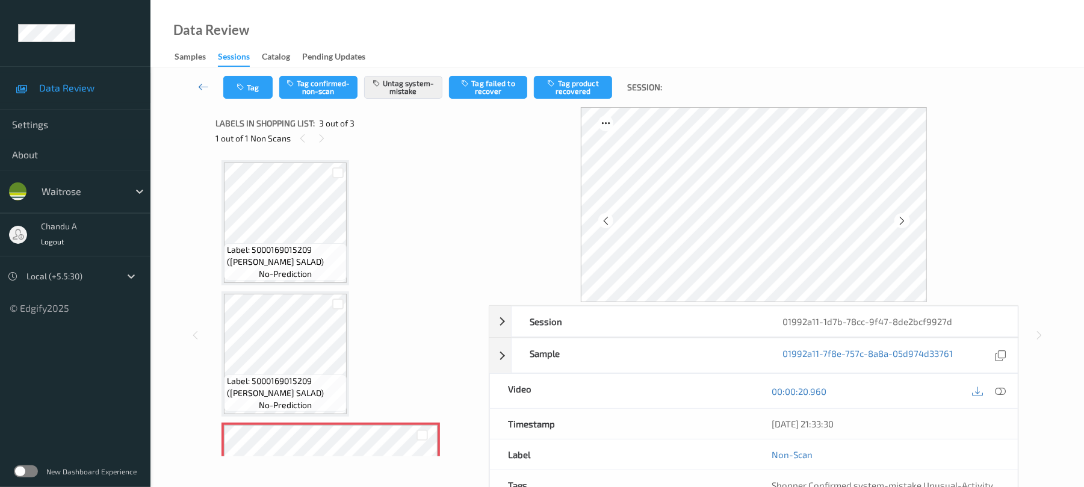
scroll to position [97, 0]
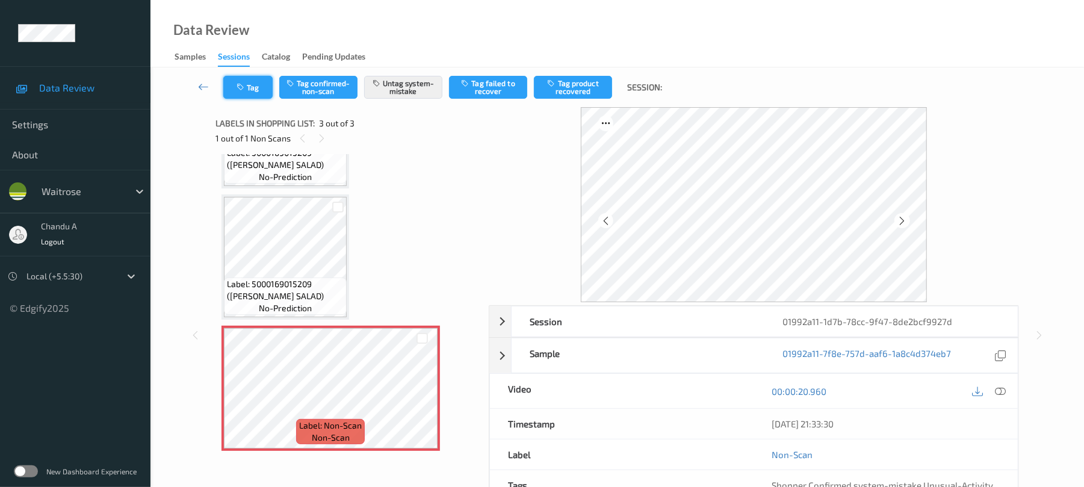
click at [253, 90] on button "Tag" at bounding box center [247, 87] width 49 height 23
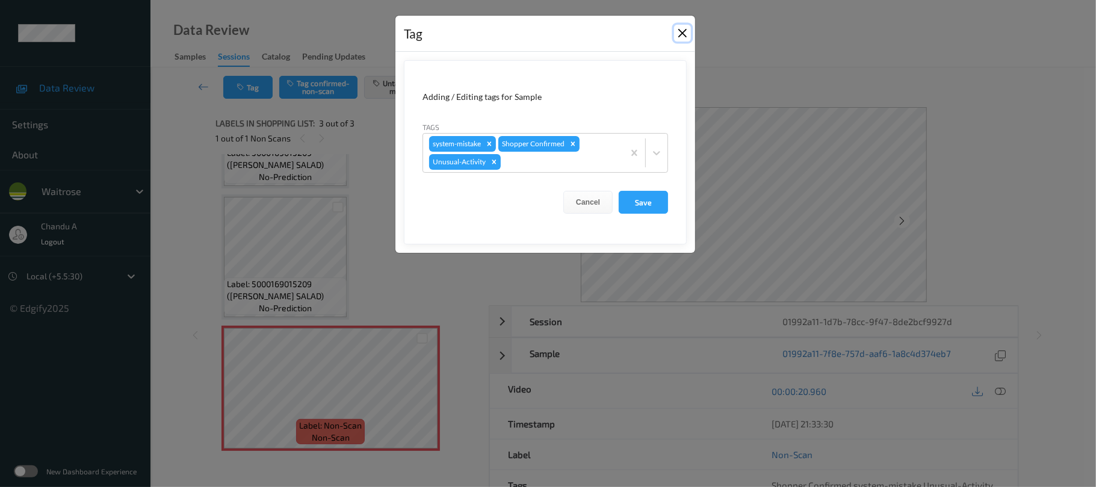
click at [682, 30] on button "Close" at bounding box center [682, 33] width 17 height 17
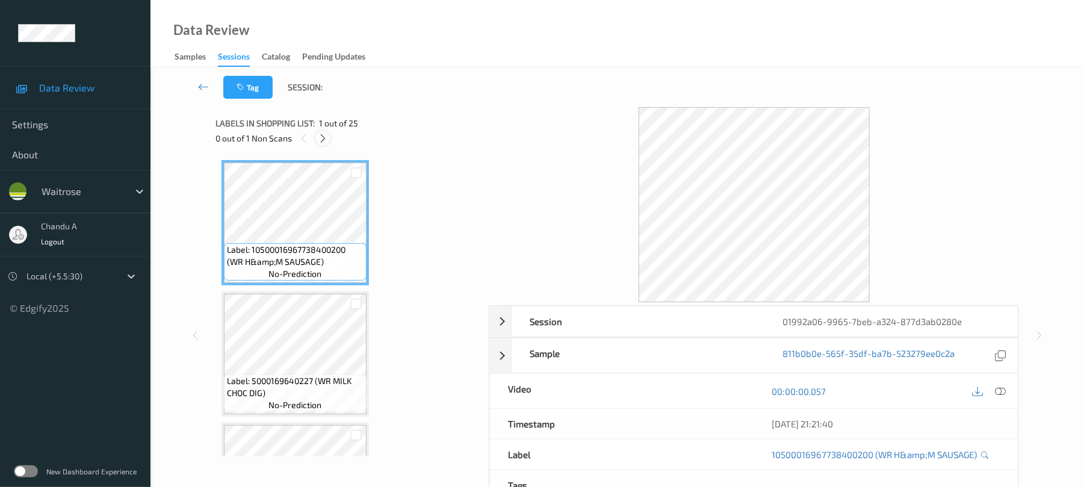
click at [322, 133] on icon at bounding box center [323, 138] width 10 height 11
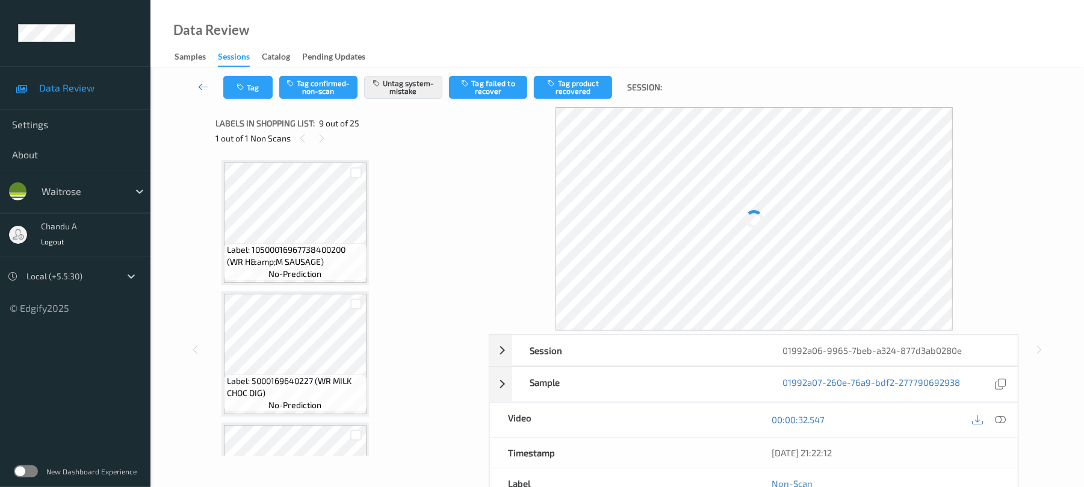
scroll to position [925, 0]
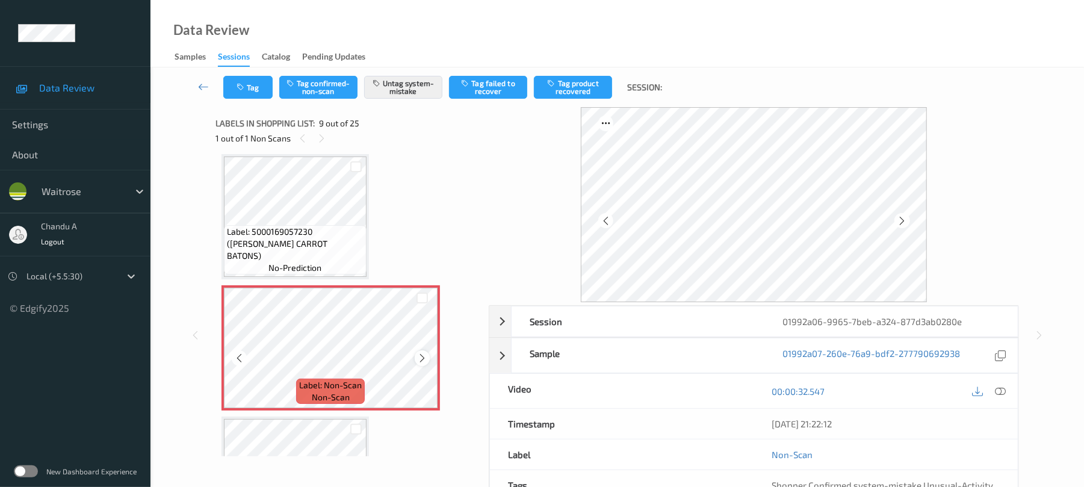
click at [418, 356] on icon at bounding box center [422, 358] width 10 height 11
click at [236, 98] on button "Tag" at bounding box center [247, 87] width 49 height 23
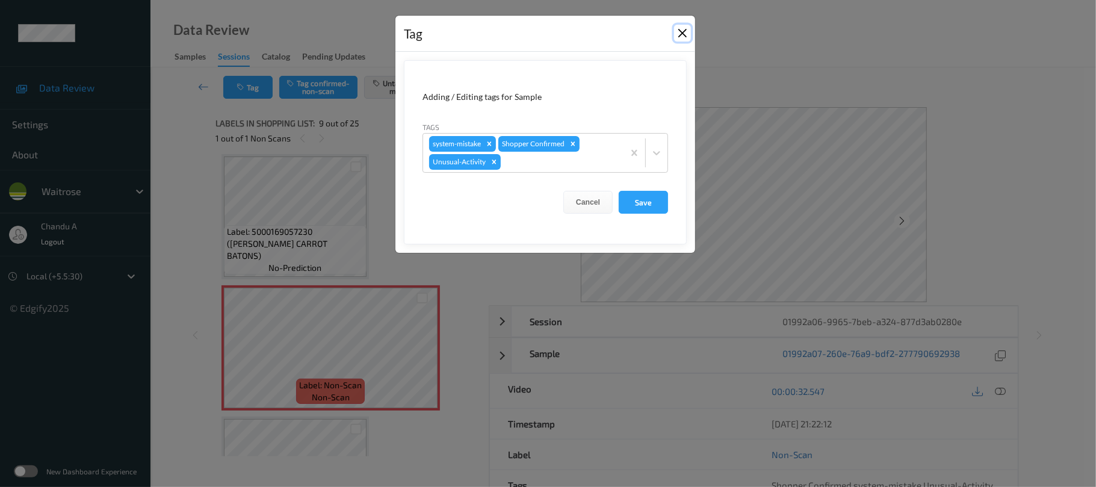
click at [682, 35] on button "Close" at bounding box center [682, 33] width 17 height 17
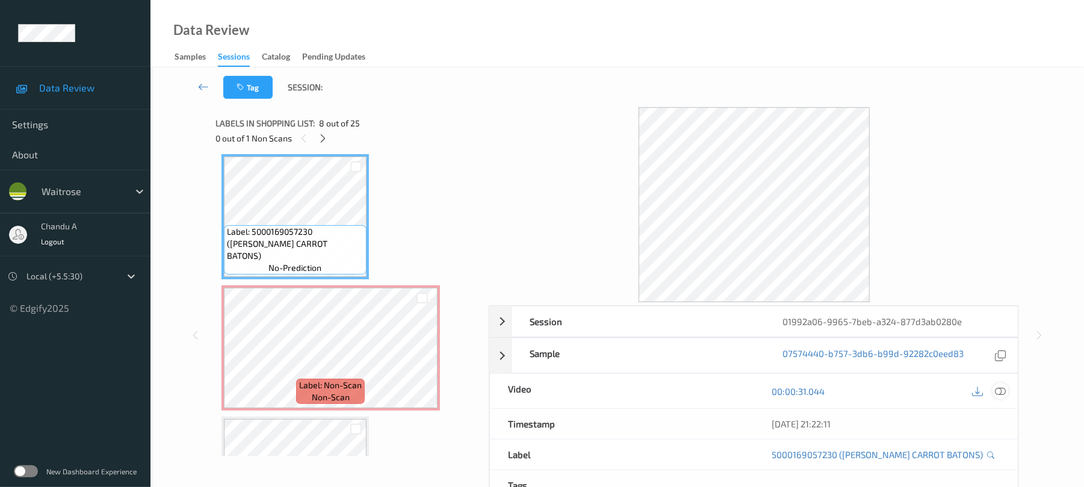
click at [1001, 393] on icon at bounding box center [1001, 391] width 11 height 11
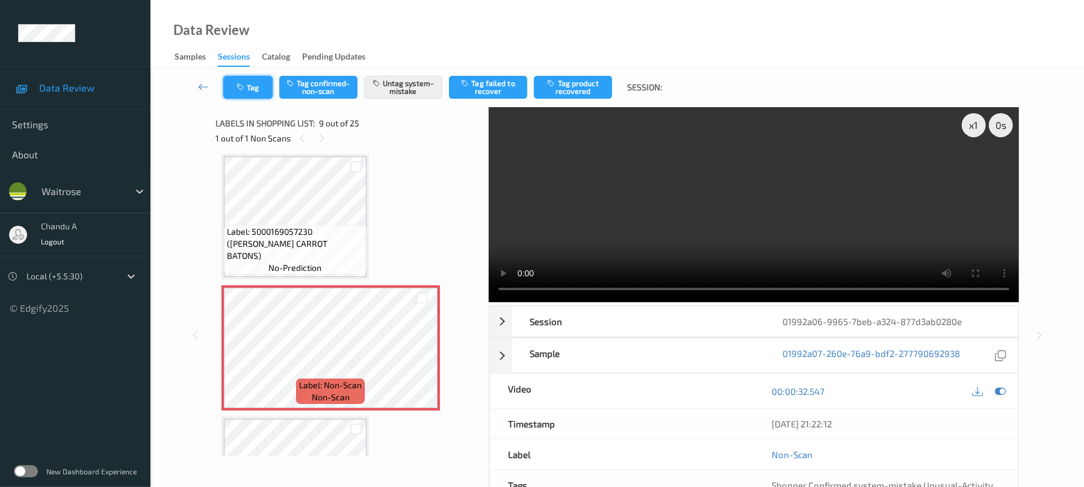
click at [253, 90] on button "Tag" at bounding box center [247, 87] width 49 height 23
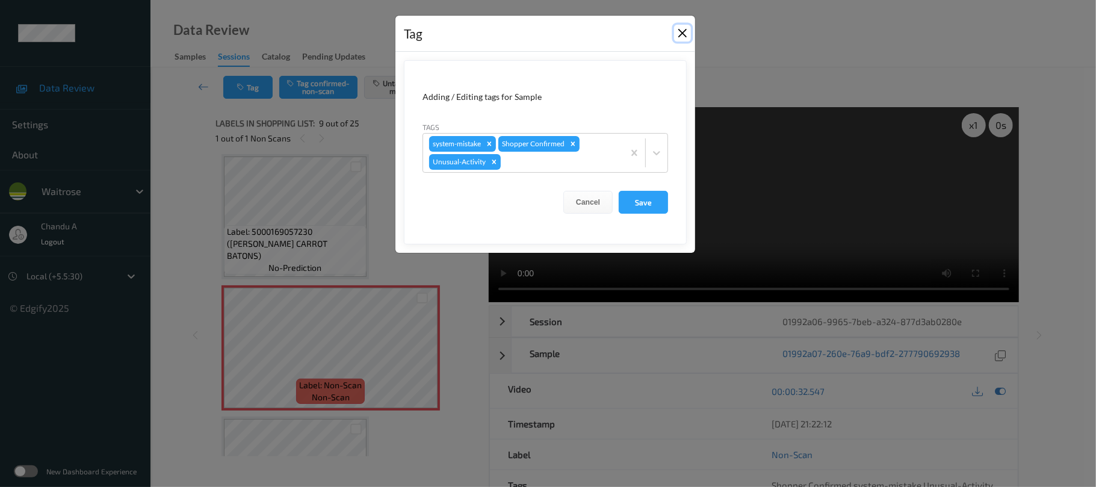
click at [678, 33] on button "Close" at bounding box center [682, 33] width 17 height 17
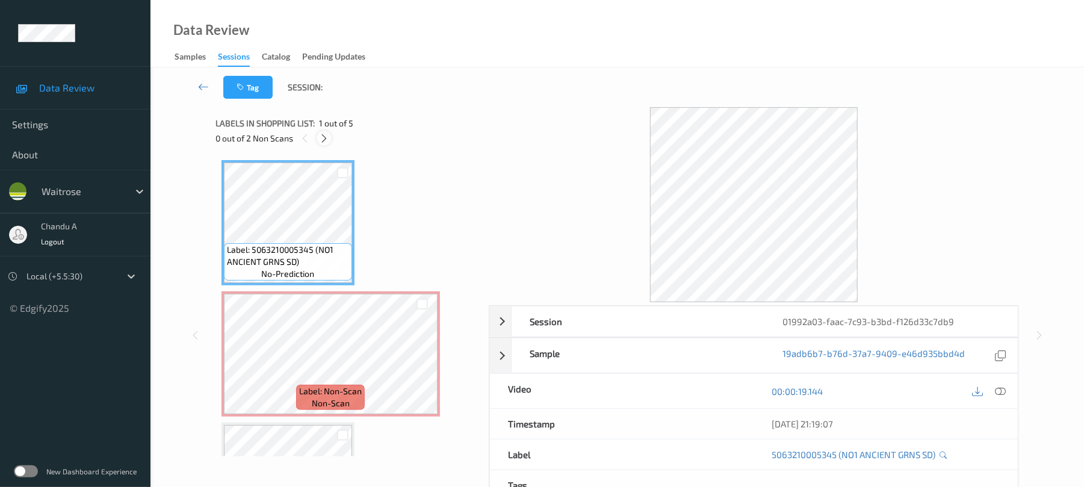
click at [320, 140] on icon at bounding box center [324, 138] width 10 height 11
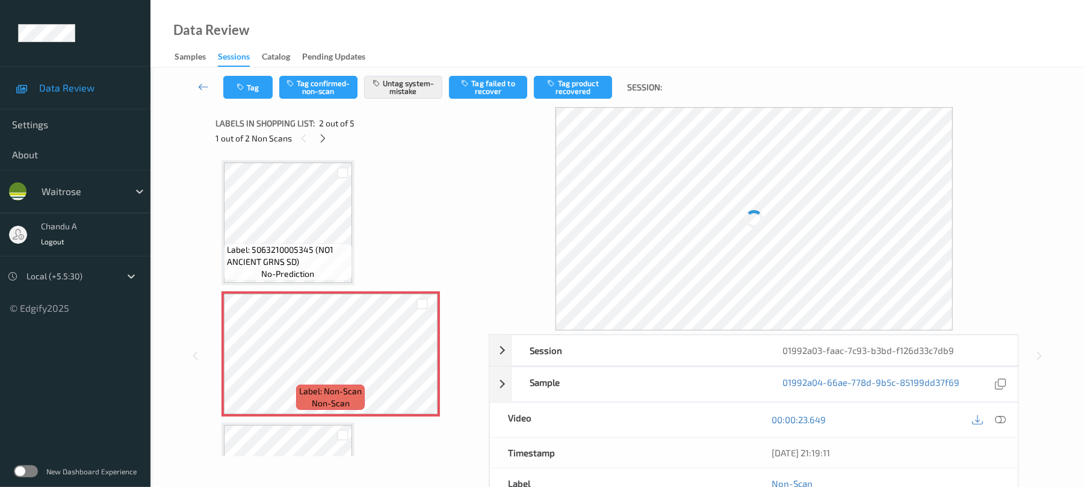
scroll to position [6, 0]
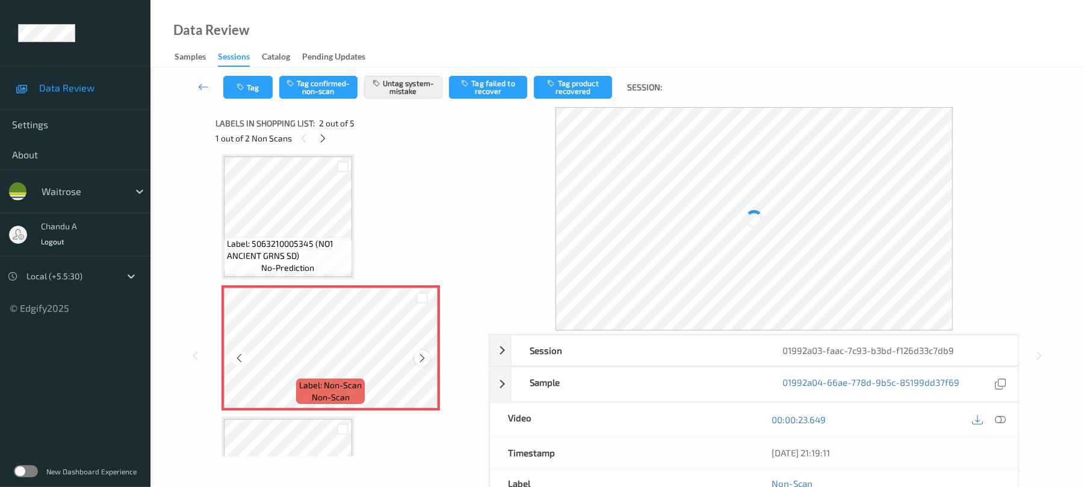
click at [423, 355] on icon at bounding box center [422, 358] width 10 height 11
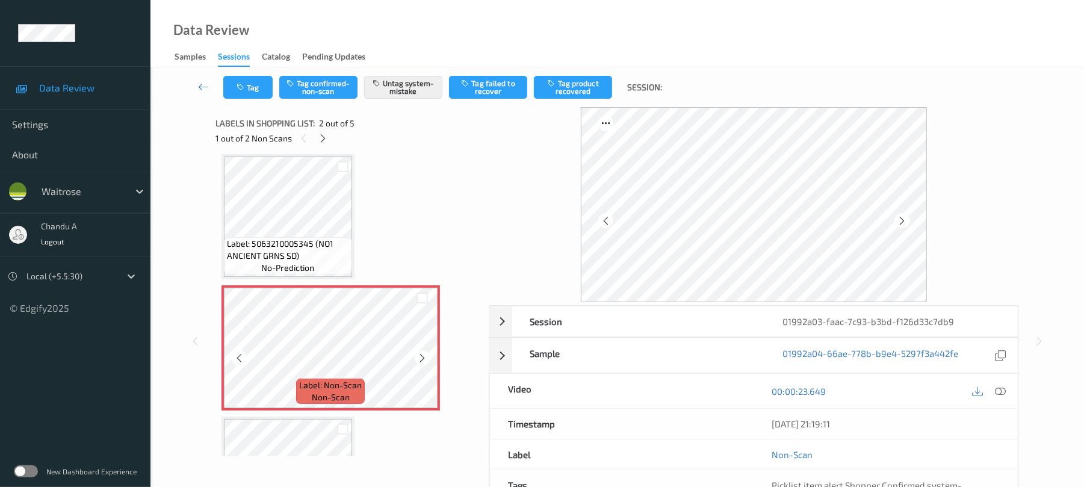
click at [423, 355] on icon at bounding box center [422, 358] width 10 height 11
click at [258, 92] on button "Tag" at bounding box center [247, 87] width 49 height 23
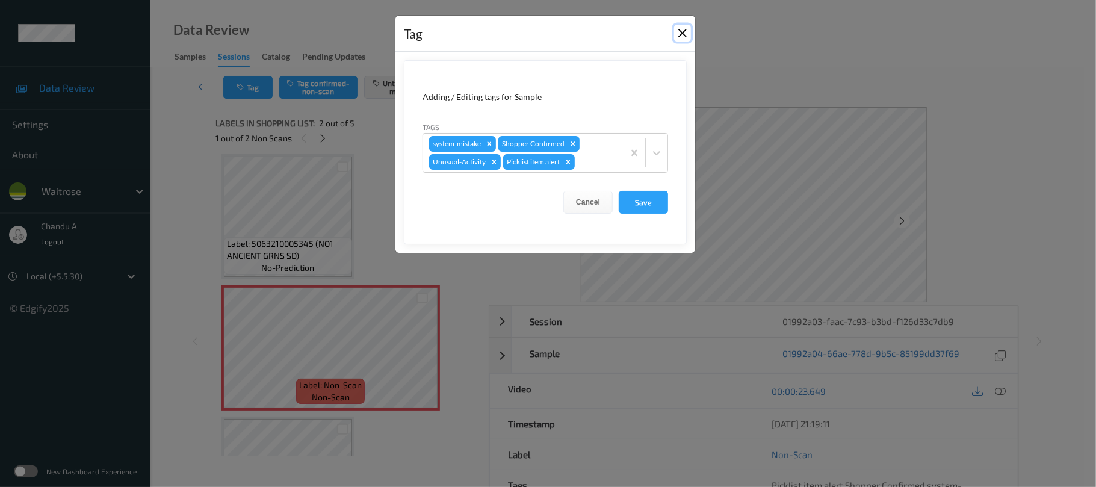
click at [686, 30] on button "Close" at bounding box center [682, 33] width 17 height 17
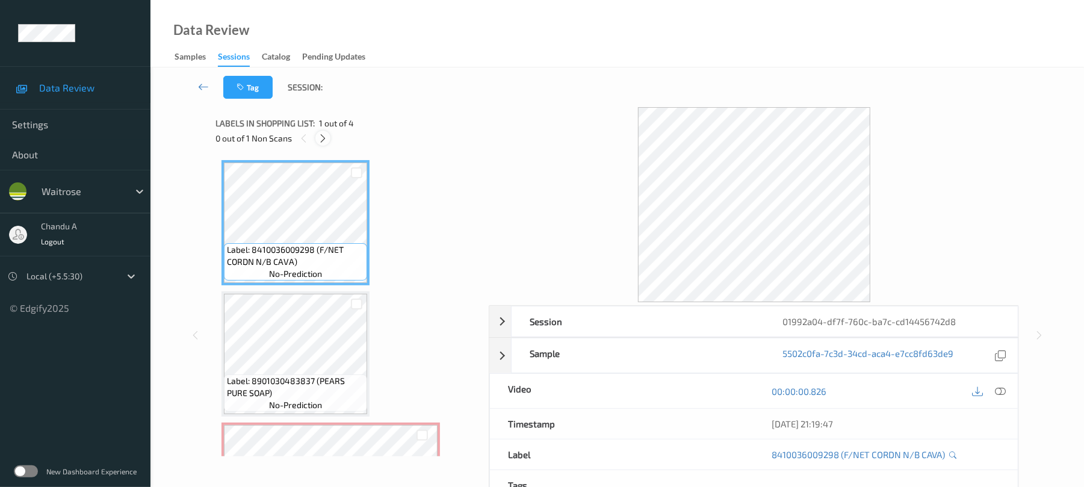
click at [320, 138] on icon at bounding box center [323, 138] width 10 height 11
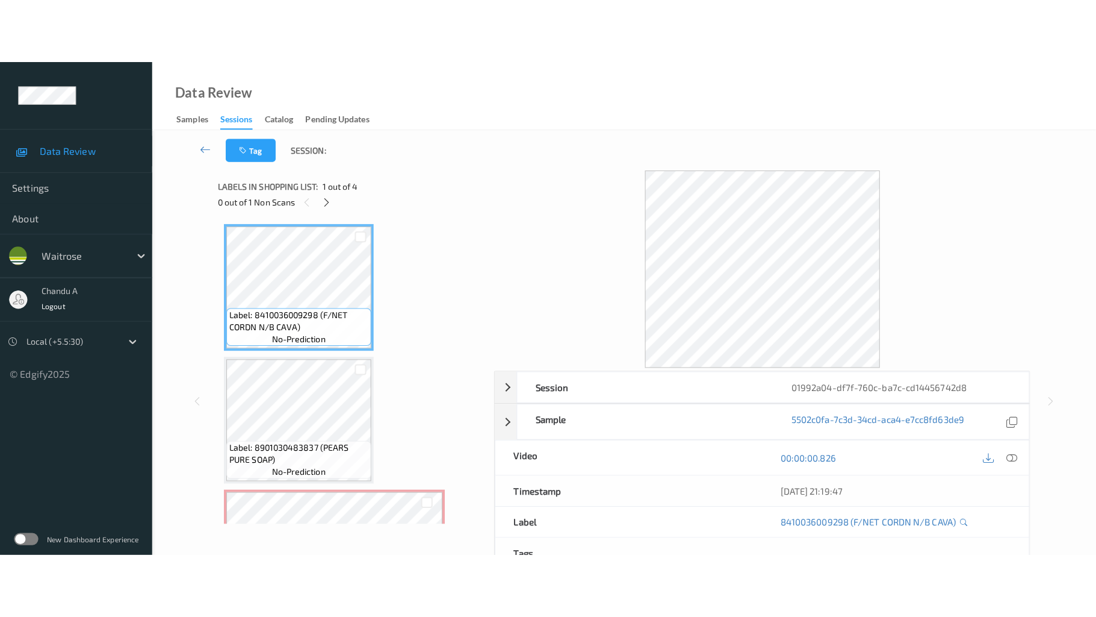
scroll to position [137, 0]
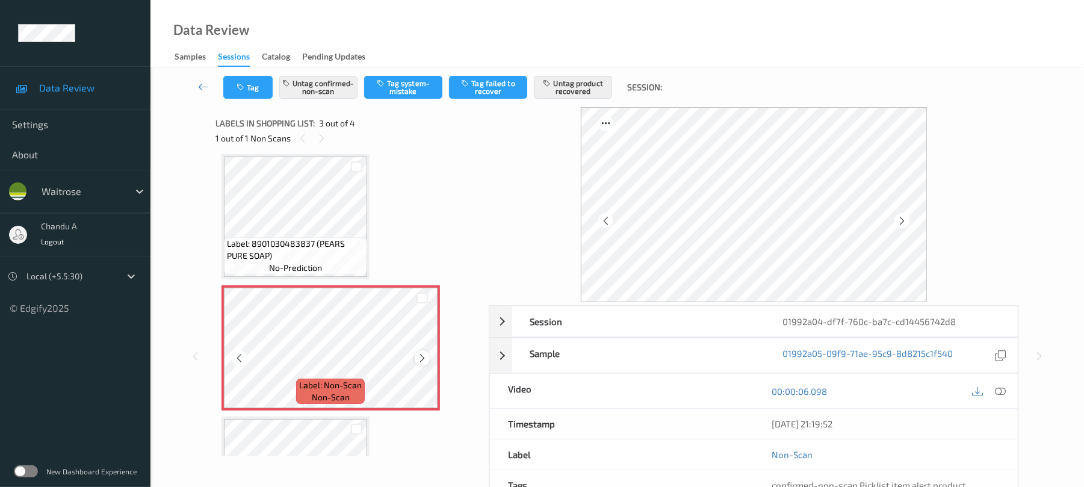
click at [418, 354] on icon at bounding box center [422, 358] width 10 height 11
click at [420, 359] on icon at bounding box center [422, 358] width 10 height 11
click at [244, 90] on icon "button" at bounding box center [242, 87] width 10 height 8
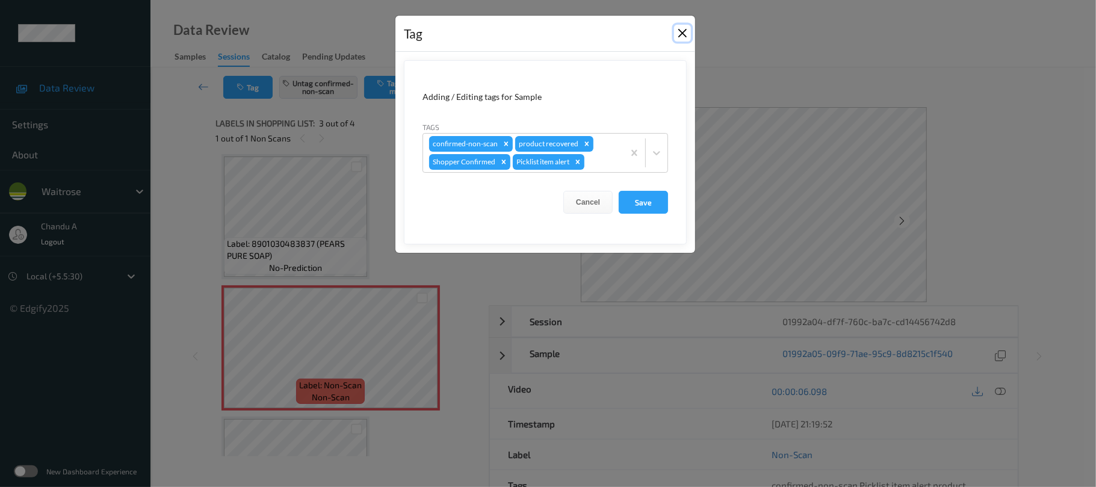
click at [688, 37] on button "Close" at bounding box center [682, 33] width 17 height 17
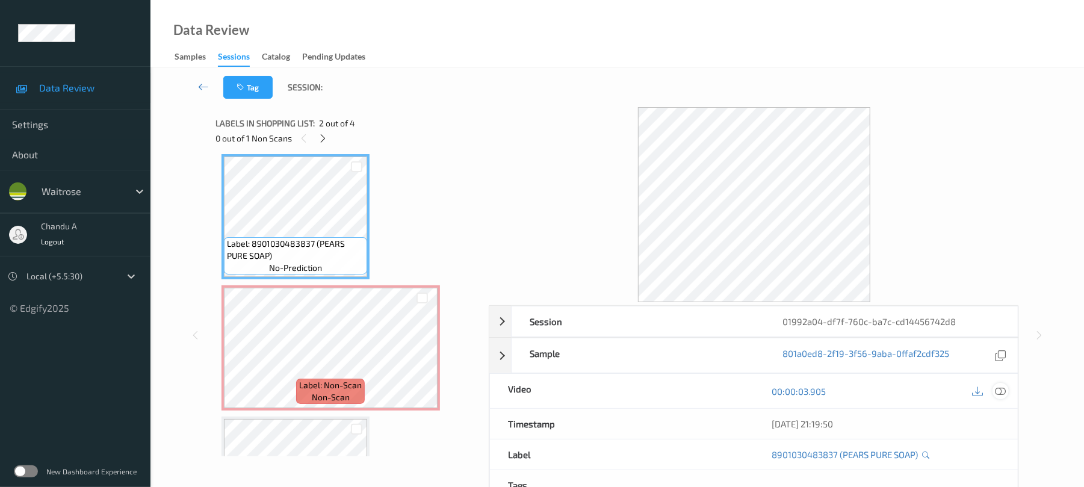
click at [1003, 391] on icon at bounding box center [1001, 391] width 11 height 11
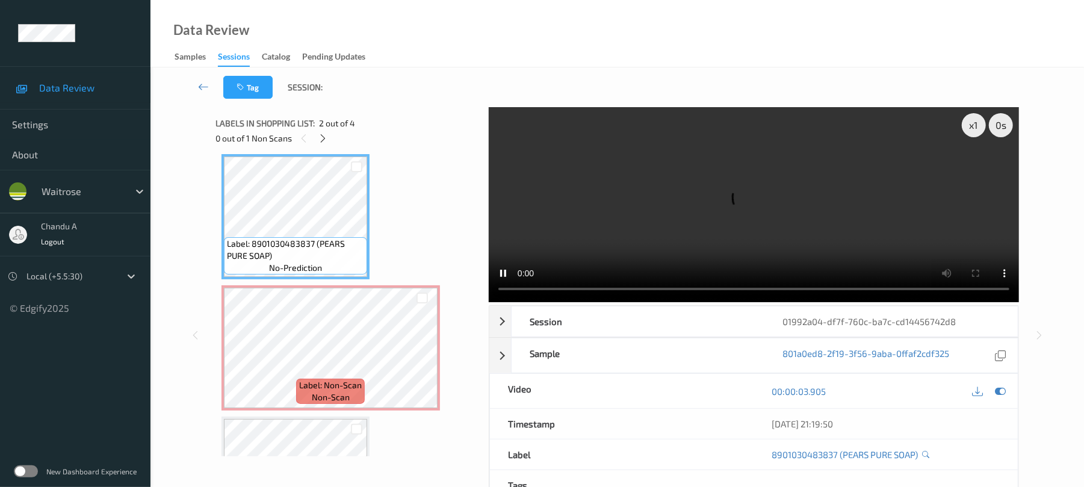
scroll to position [99, 0]
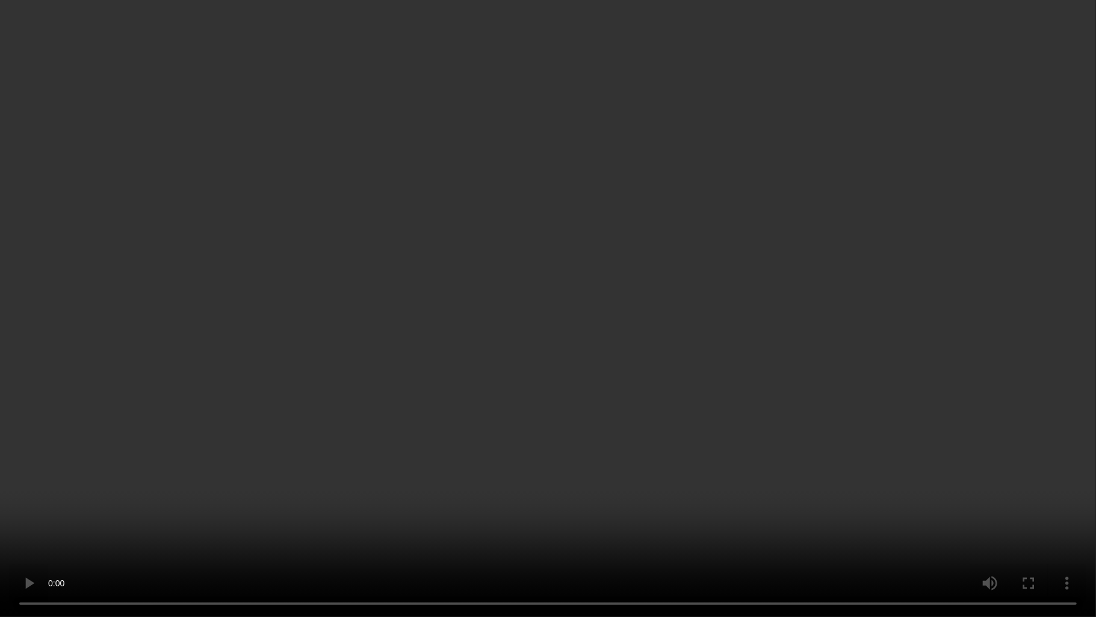
click at [657, 335] on video at bounding box center [548, 308] width 1096 height 617
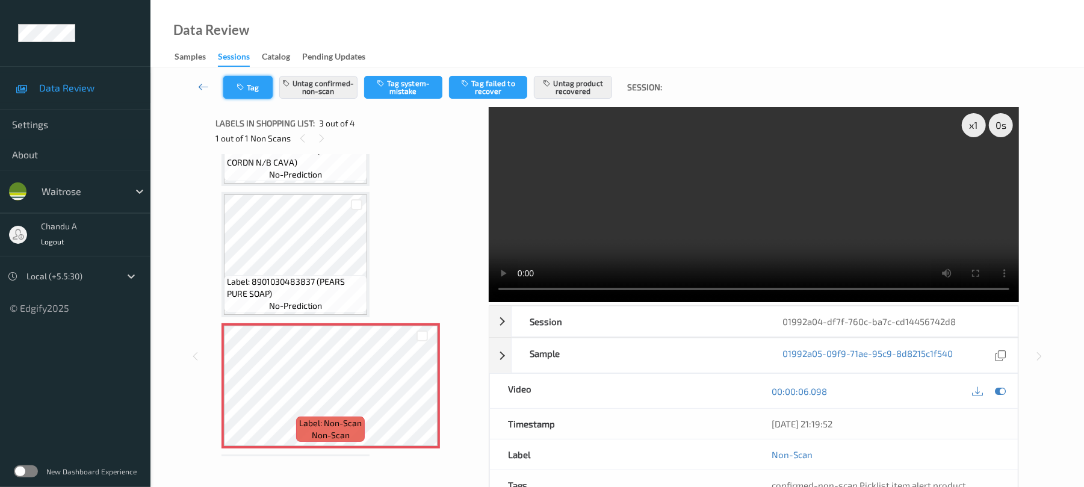
click at [248, 92] on button "Tag" at bounding box center [247, 87] width 49 height 23
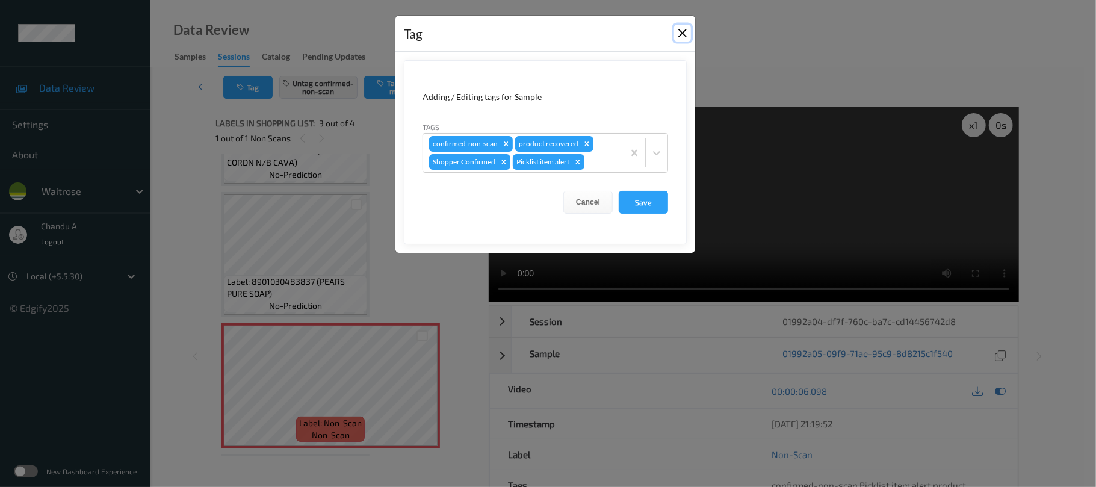
click at [683, 34] on button "Close" at bounding box center [682, 33] width 17 height 17
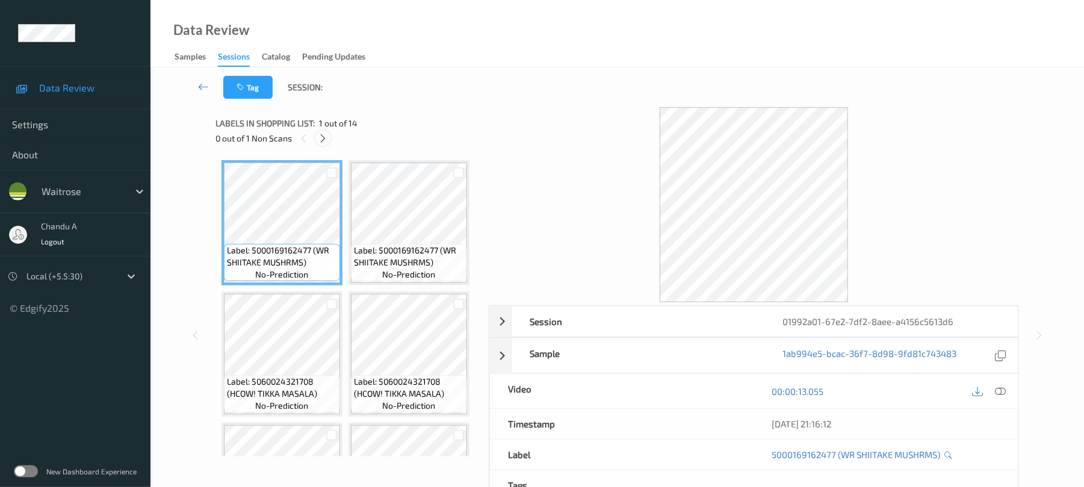
click at [329, 140] on div at bounding box center [323, 138] width 15 height 15
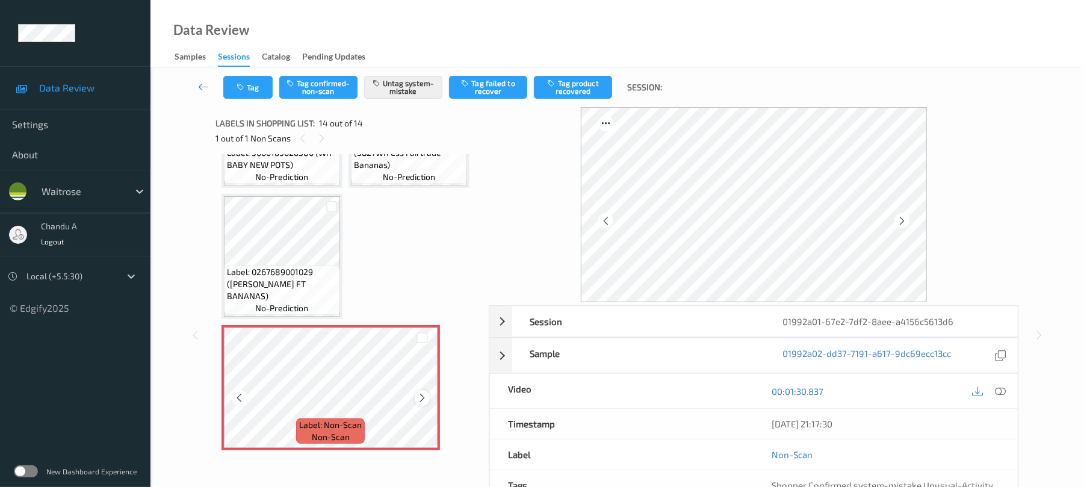
click at [421, 394] on icon at bounding box center [422, 398] width 10 height 11
click at [422, 394] on icon at bounding box center [422, 398] width 10 height 11
click at [263, 93] on button "Tag" at bounding box center [247, 87] width 49 height 23
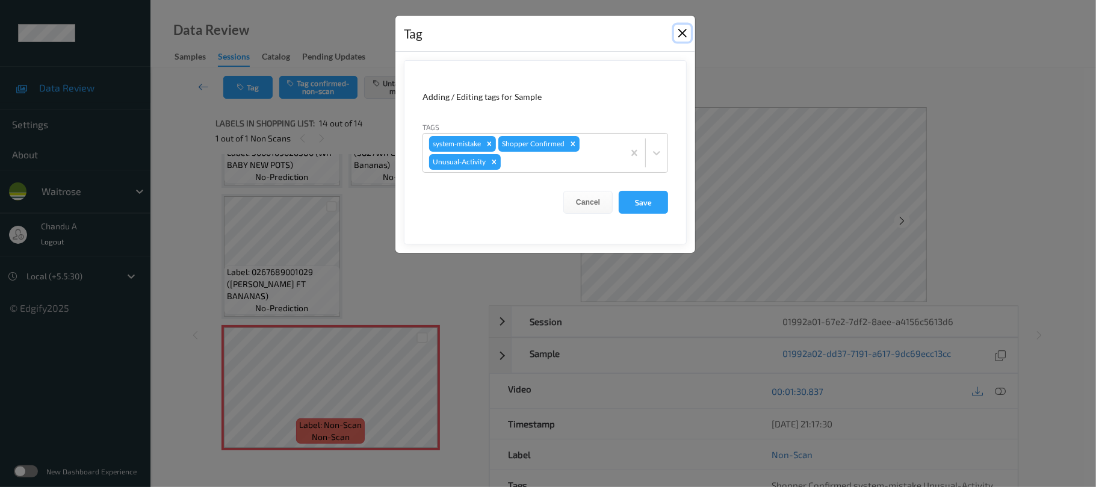
click at [682, 30] on button "Close" at bounding box center [682, 33] width 17 height 17
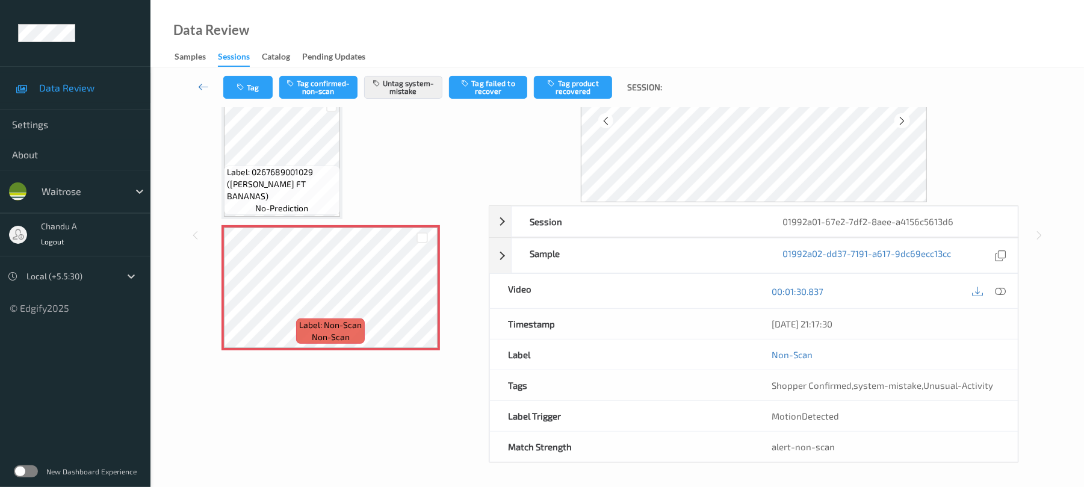
scroll to position [104, 0]
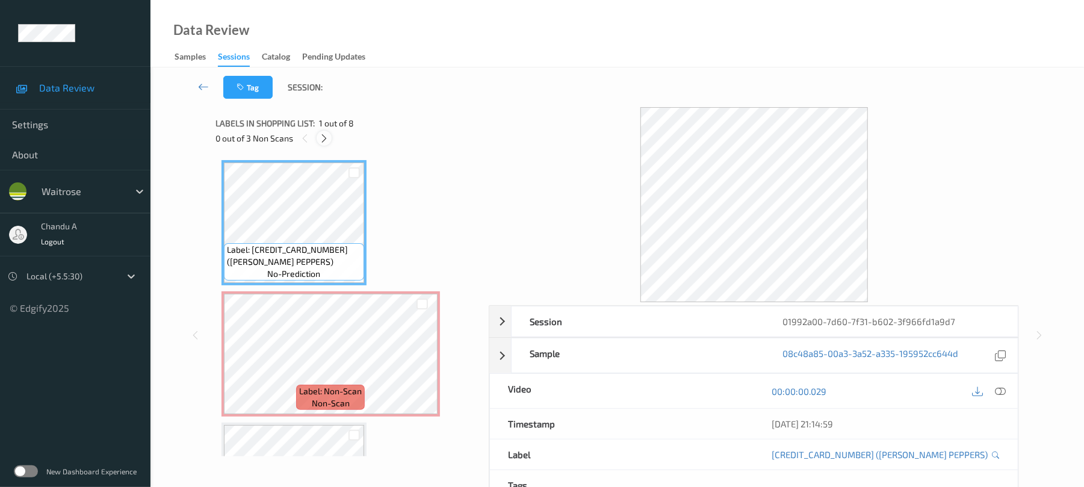
click at [325, 140] on icon at bounding box center [324, 138] width 10 height 11
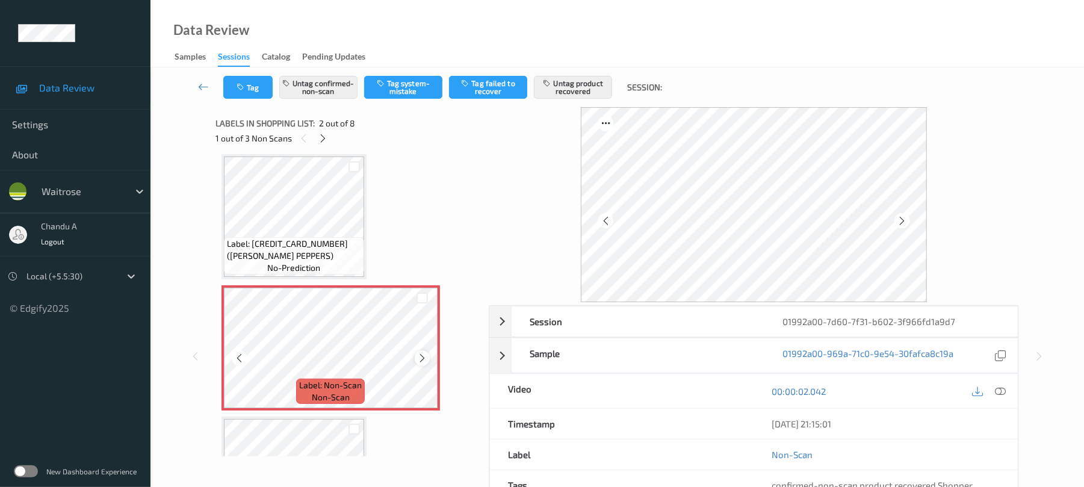
click at [424, 353] on icon at bounding box center [422, 358] width 10 height 11
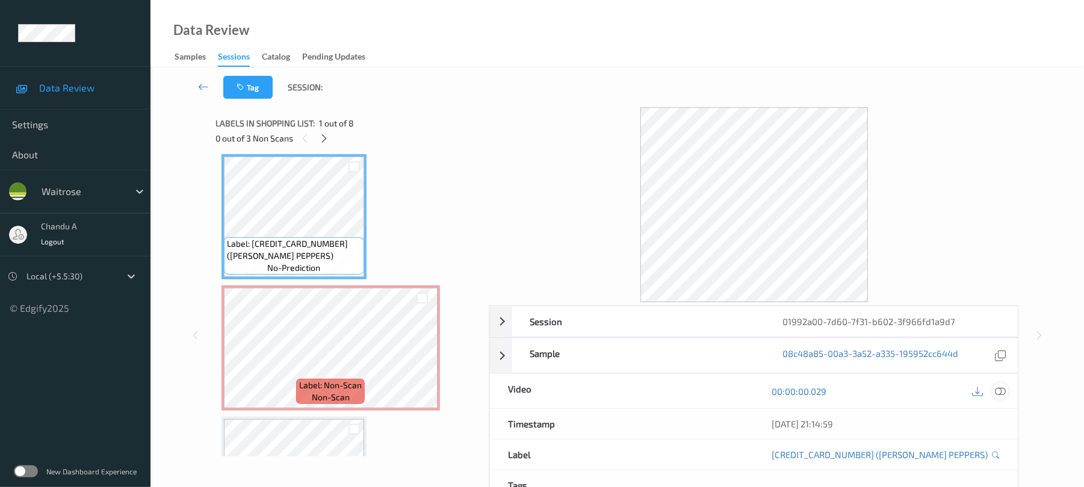
click at [999, 393] on icon at bounding box center [1001, 391] width 11 height 11
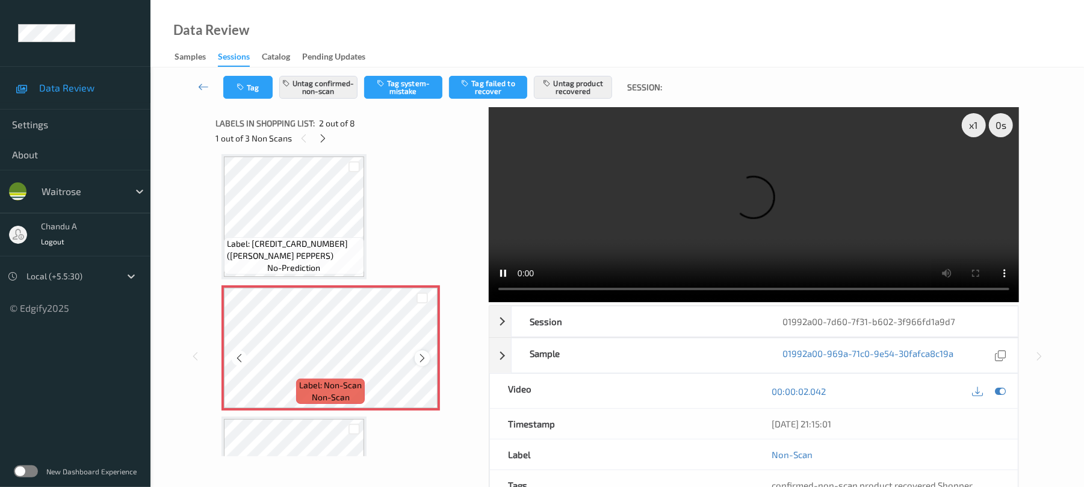
click at [418, 359] on icon at bounding box center [422, 358] width 10 height 11
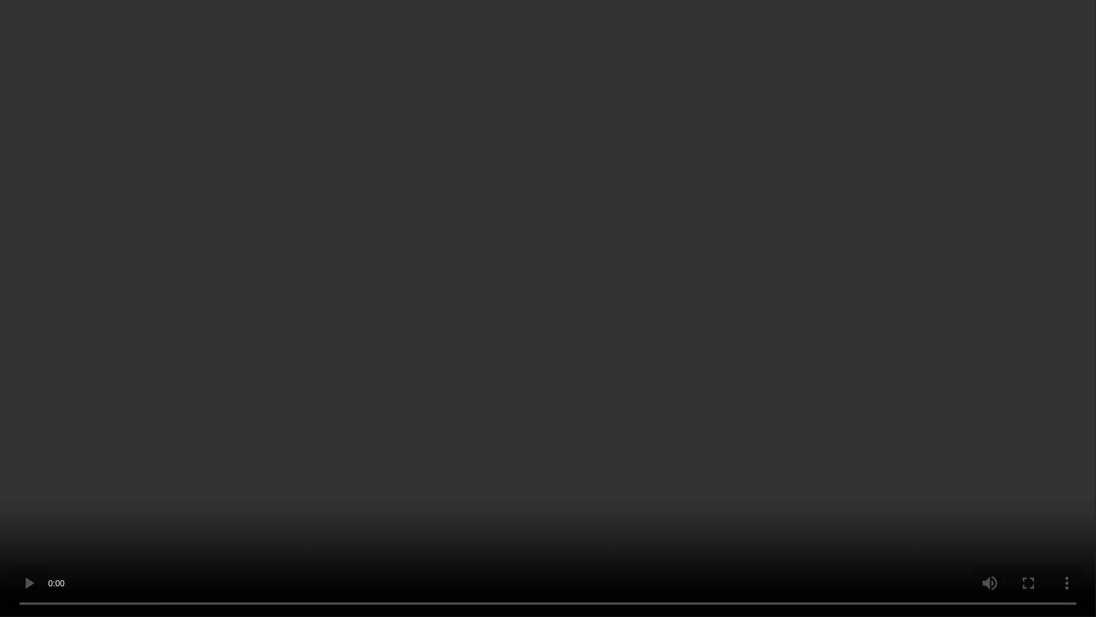
click at [556, 423] on video at bounding box center [548, 308] width 1096 height 617
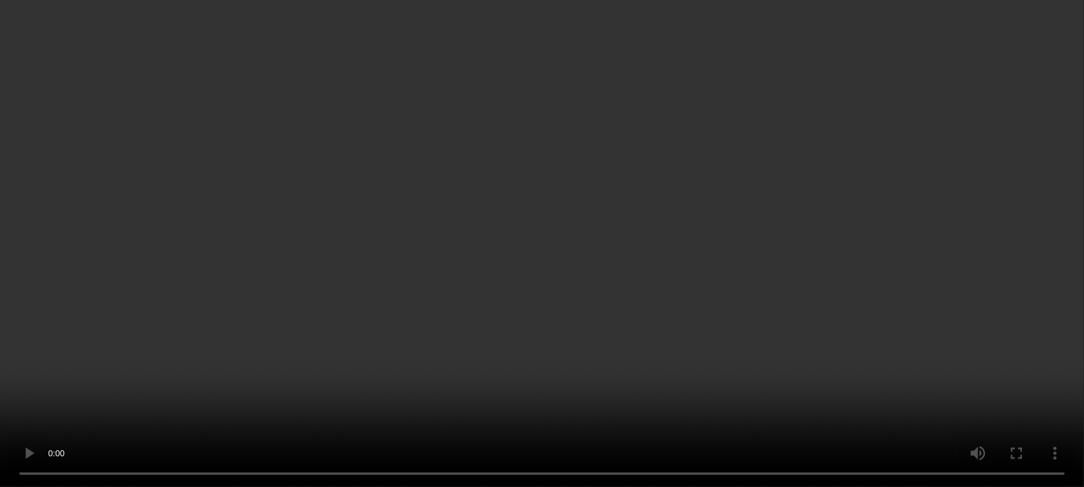
scroll to position [328, 0]
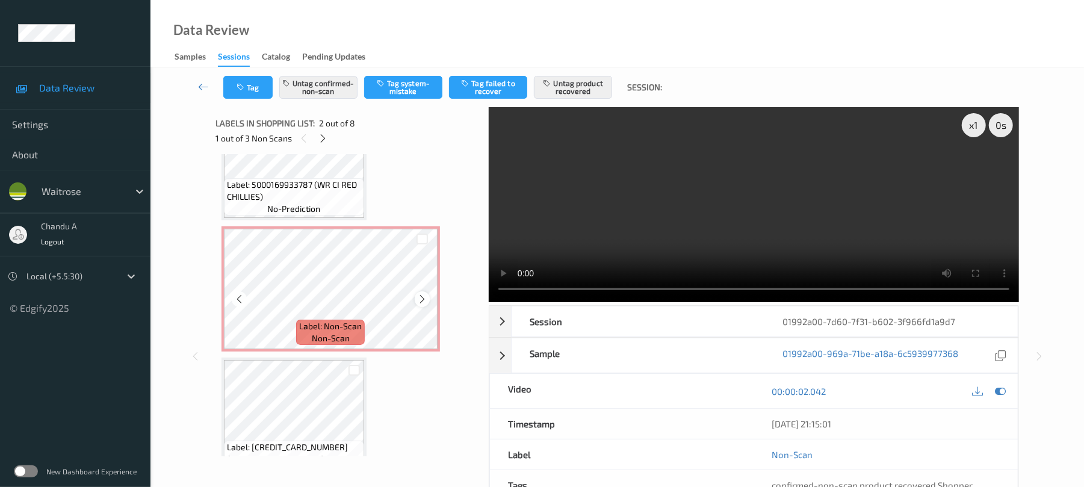
click at [422, 299] on icon at bounding box center [422, 299] width 10 height 11
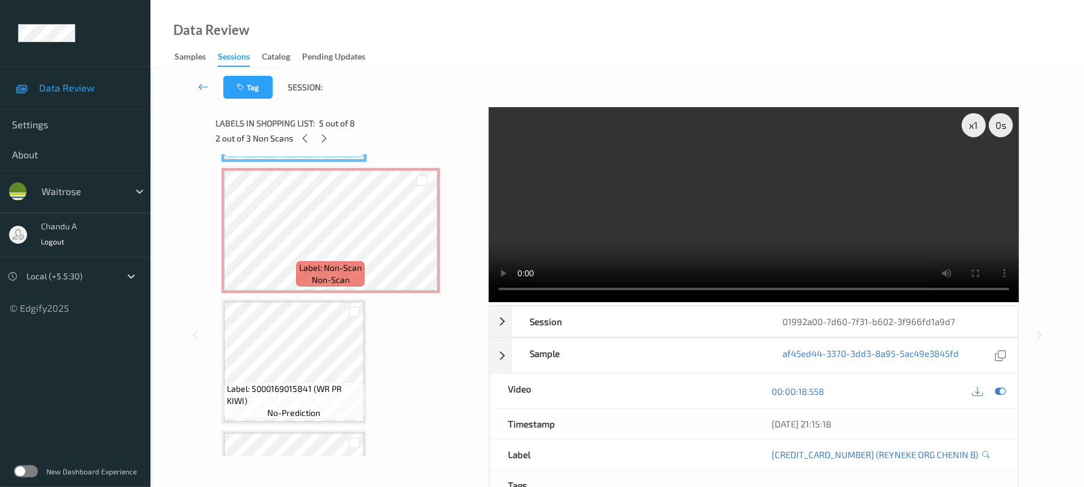
scroll to position [729, 0]
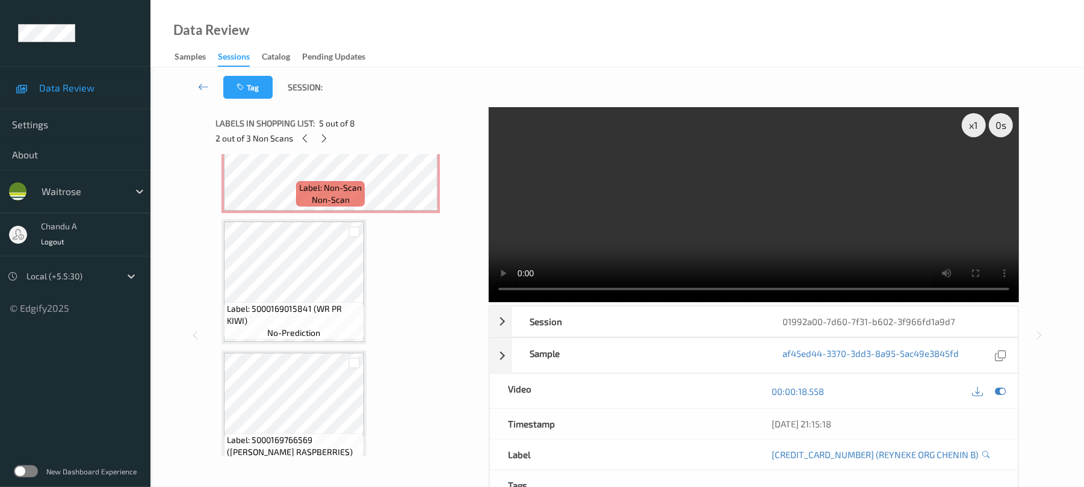
click at [320, 324] on span "Label: 5000169015841 (WR PR KIWI)" at bounding box center [294, 315] width 134 height 24
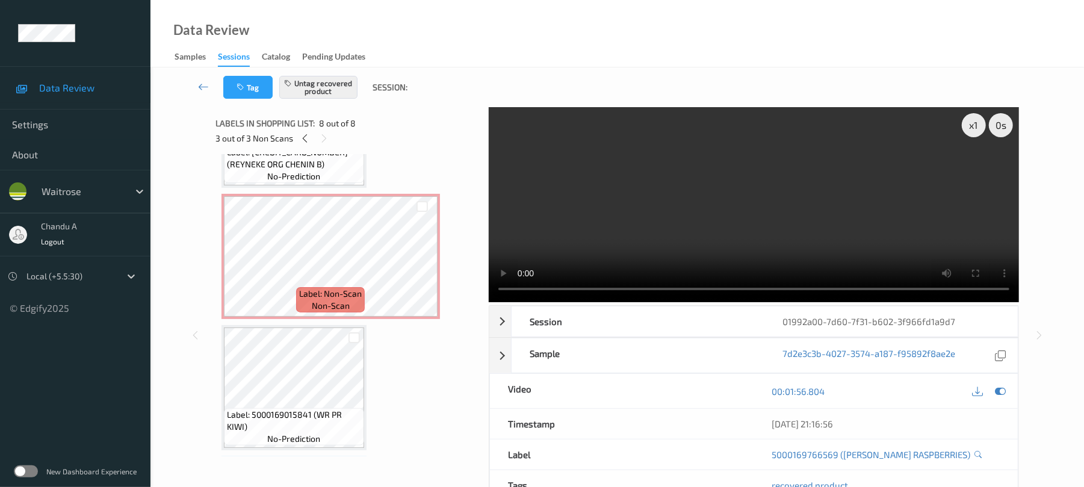
scroll to position [593, 0]
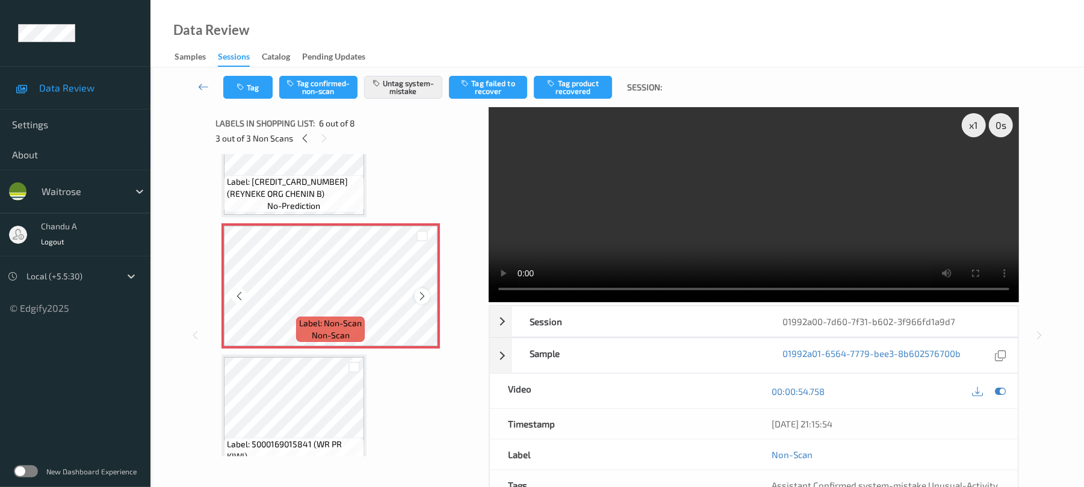
click at [417, 294] on icon at bounding box center [422, 296] width 10 height 11
click at [270, 87] on button "Tag" at bounding box center [247, 87] width 49 height 23
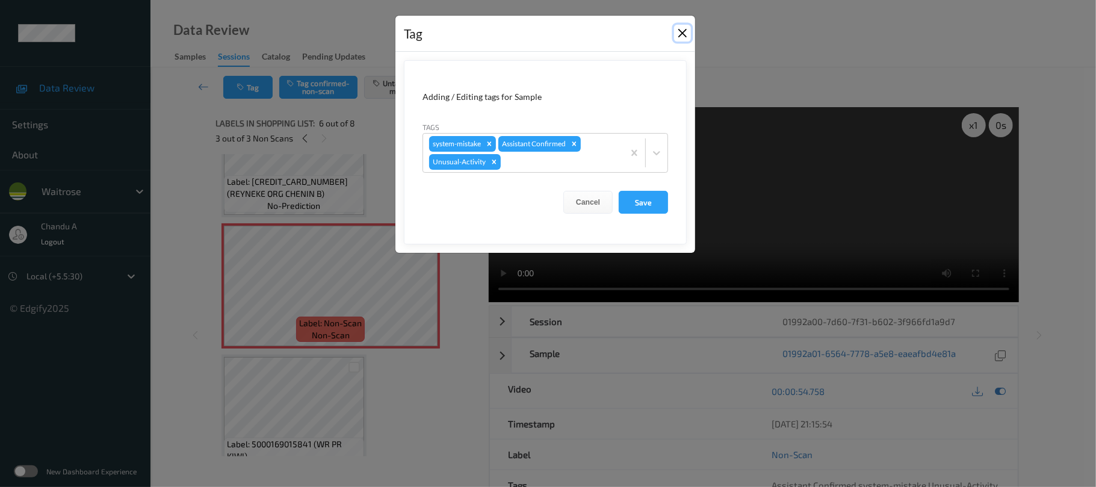
click at [680, 30] on button "Close" at bounding box center [682, 33] width 17 height 17
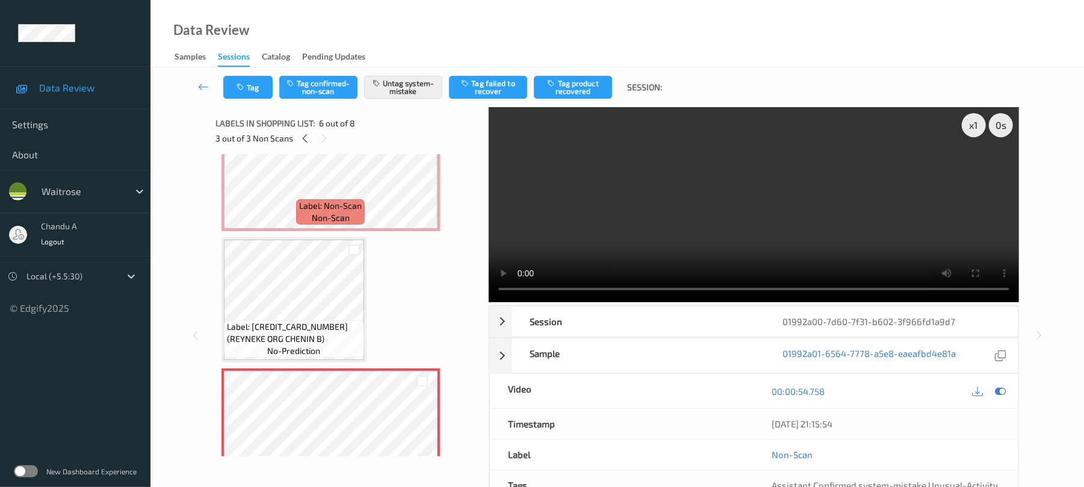
scroll to position [352, 0]
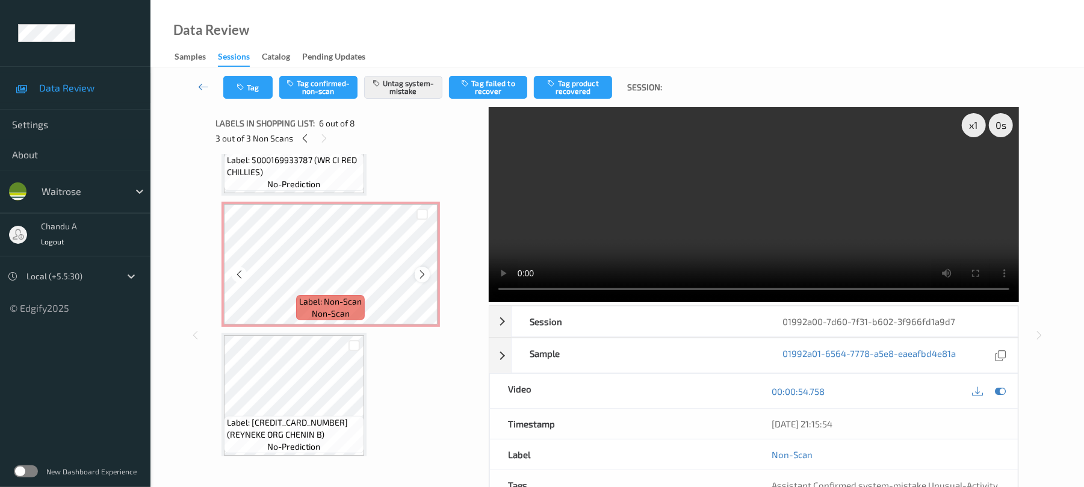
click at [424, 279] on icon at bounding box center [422, 274] width 10 height 11
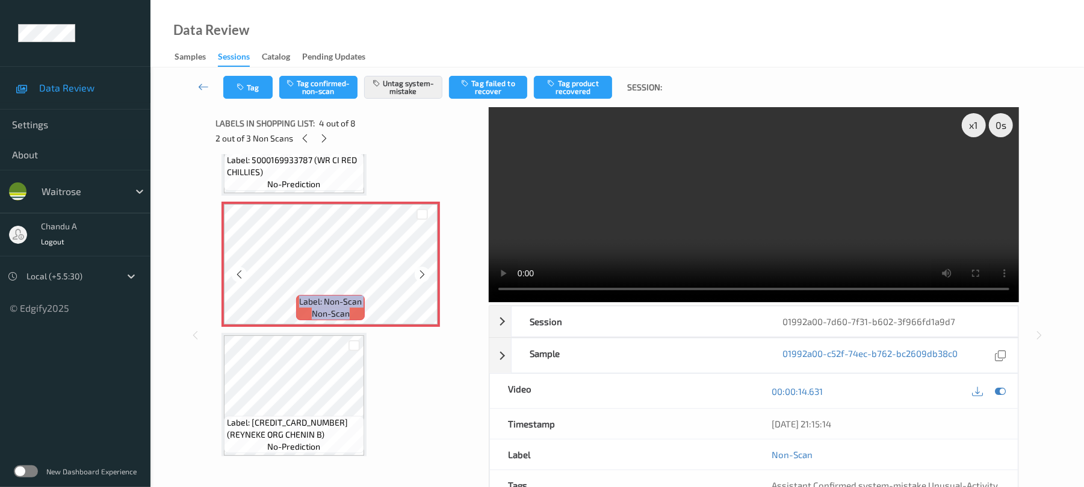
click at [424, 279] on icon at bounding box center [422, 274] width 10 height 11
click at [425, 279] on icon at bounding box center [422, 274] width 10 height 11
click at [424, 275] on icon at bounding box center [422, 274] width 10 height 11
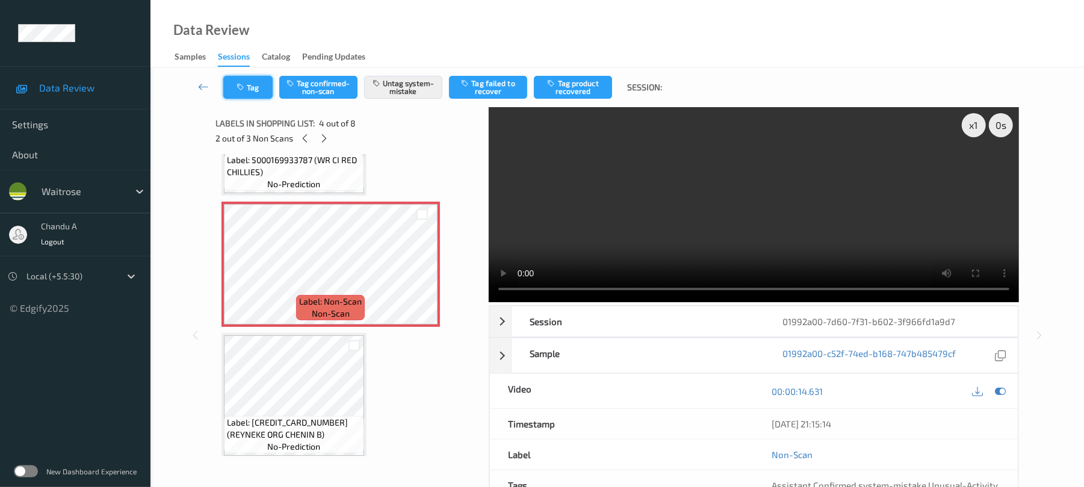
click at [247, 82] on button "Tag" at bounding box center [247, 87] width 49 height 23
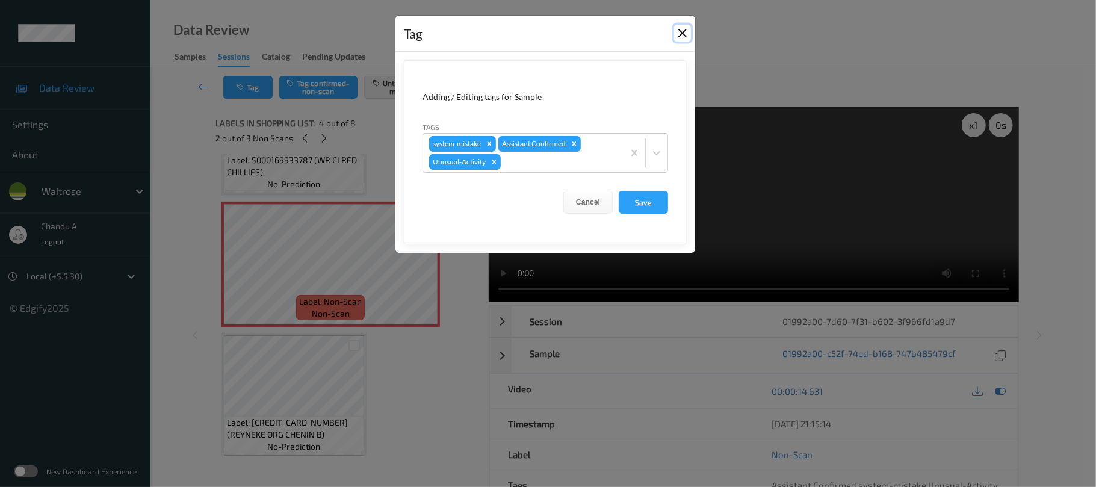
click at [689, 34] on button "Close" at bounding box center [682, 33] width 17 height 17
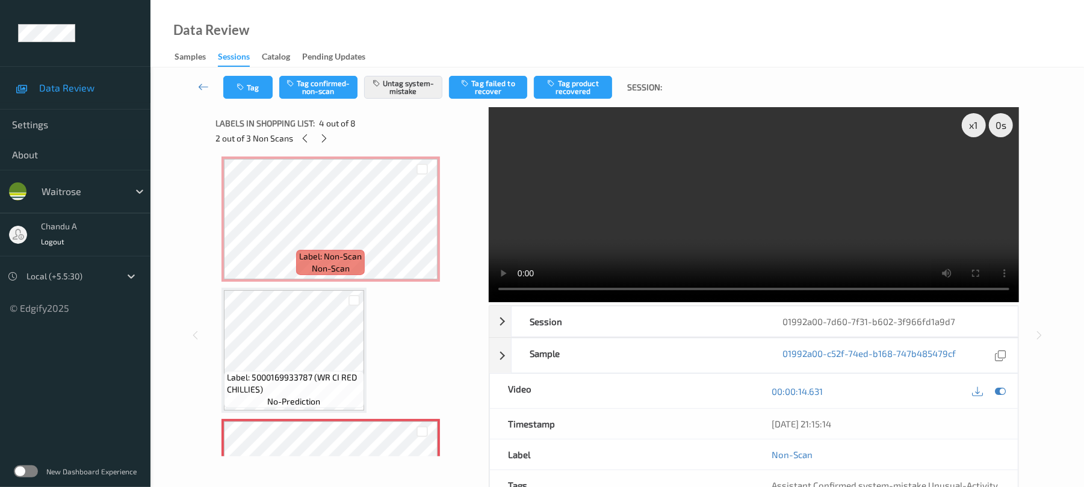
scroll to position [111, 0]
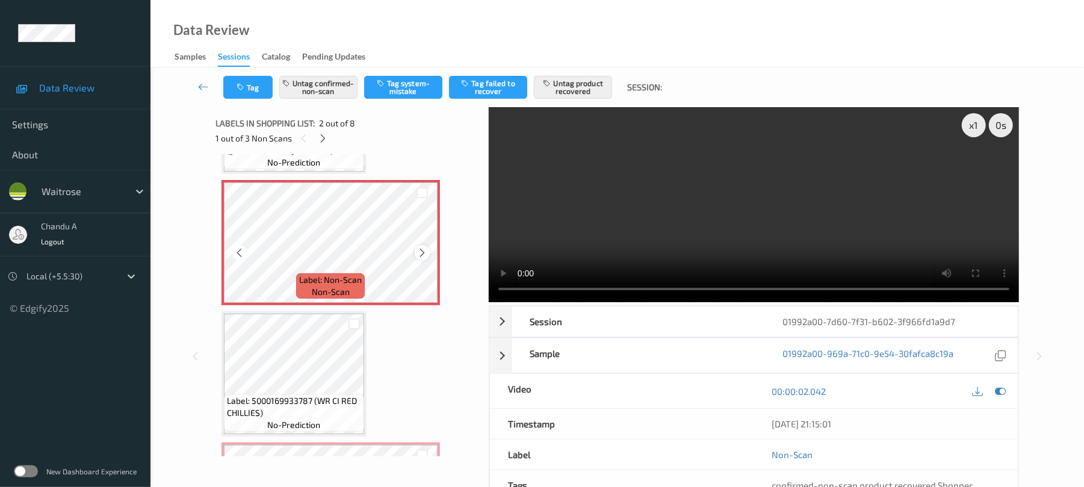
click at [424, 256] on icon at bounding box center [422, 252] width 10 height 11
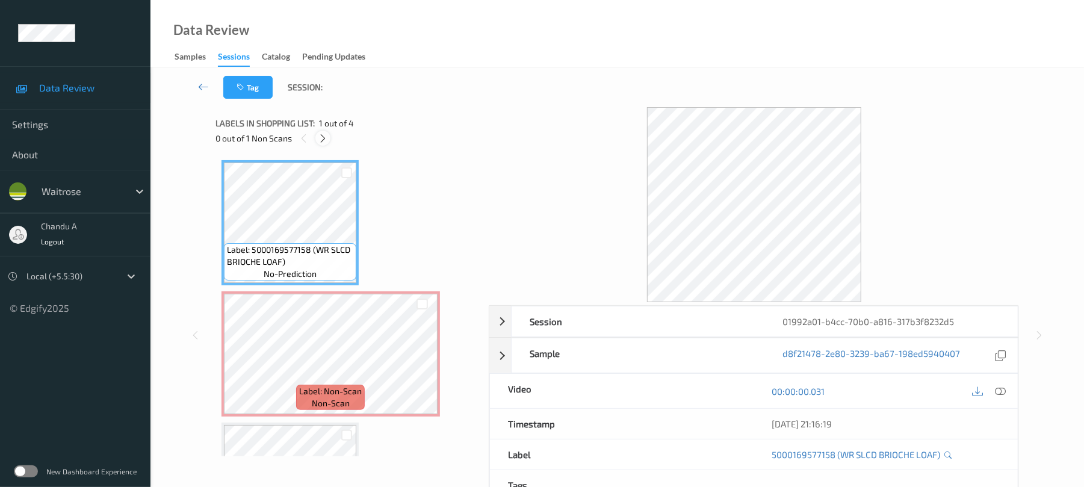
click at [325, 138] on icon at bounding box center [323, 138] width 10 height 11
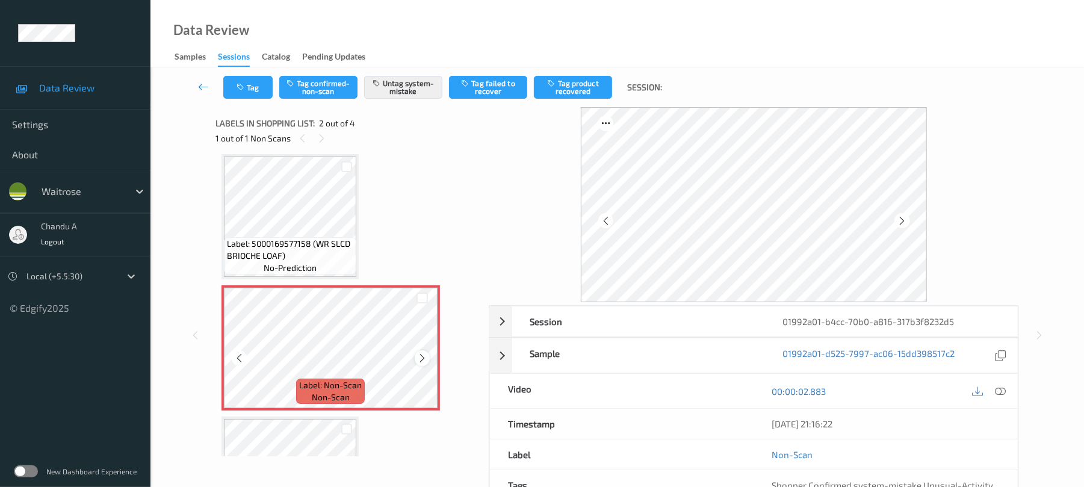
click at [421, 353] on icon at bounding box center [422, 358] width 10 height 11
click at [253, 78] on button "Tag" at bounding box center [247, 87] width 49 height 23
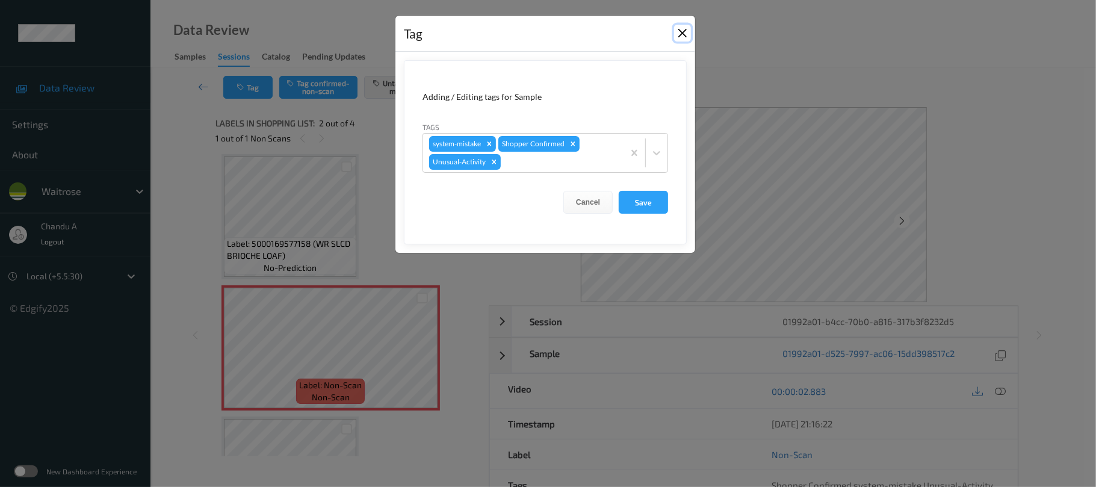
click at [682, 32] on button "Close" at bounding box center [682, 33] width 17 height 17
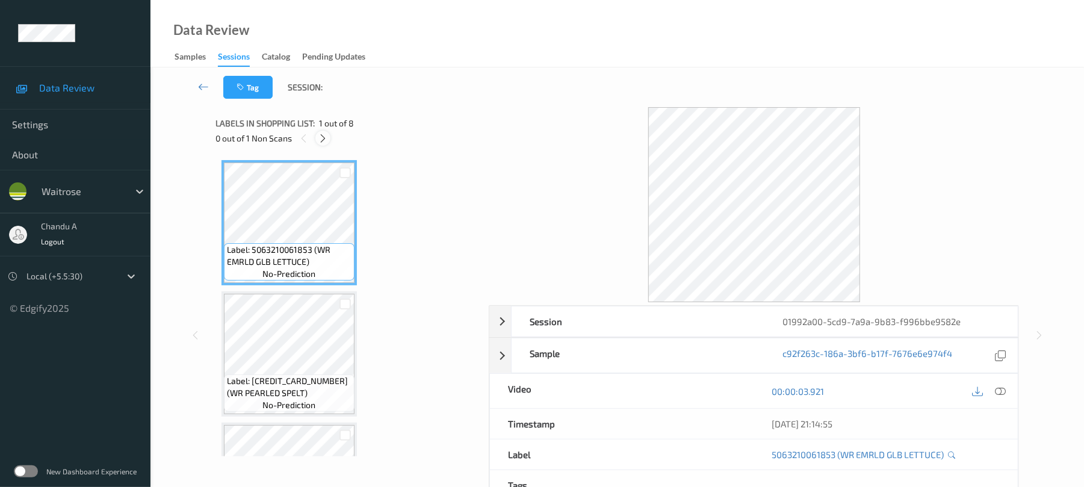
click at [329, 136] on div at bounding box center [323, 138] width 15 height 15
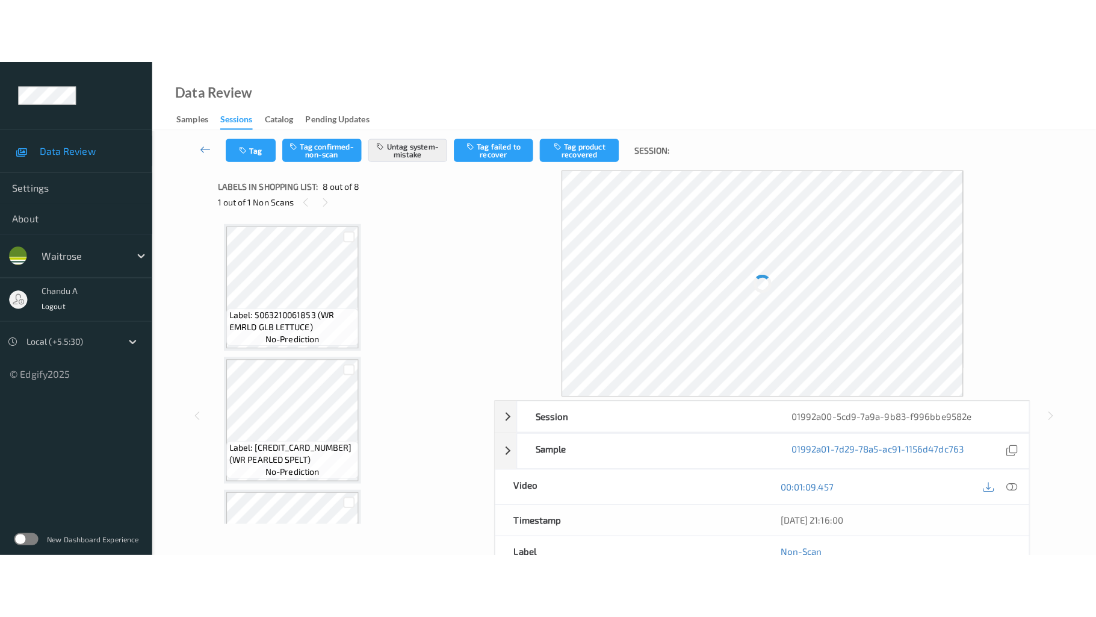
scroll to position [754, 0]
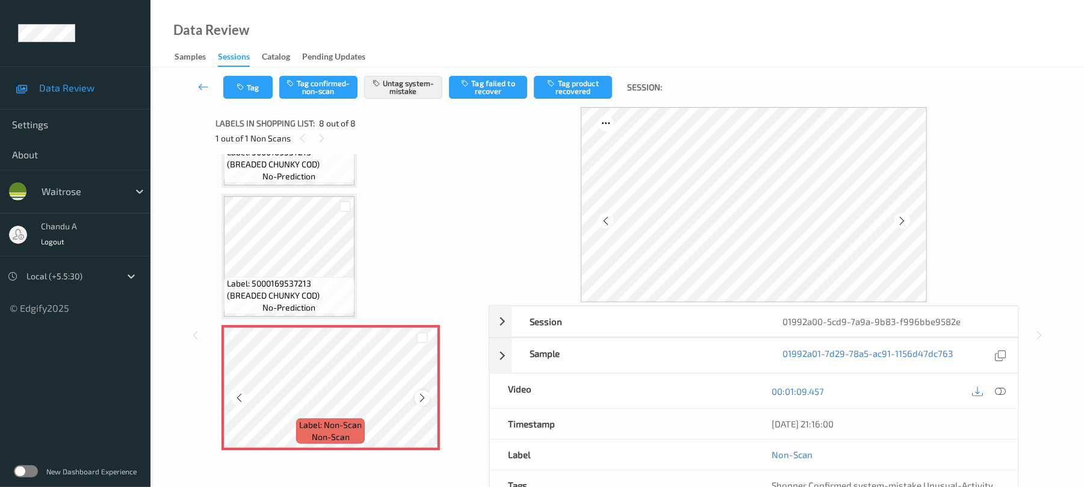
click at [423, 393] on icon at bounding box center [422, 398] width 10 height 11
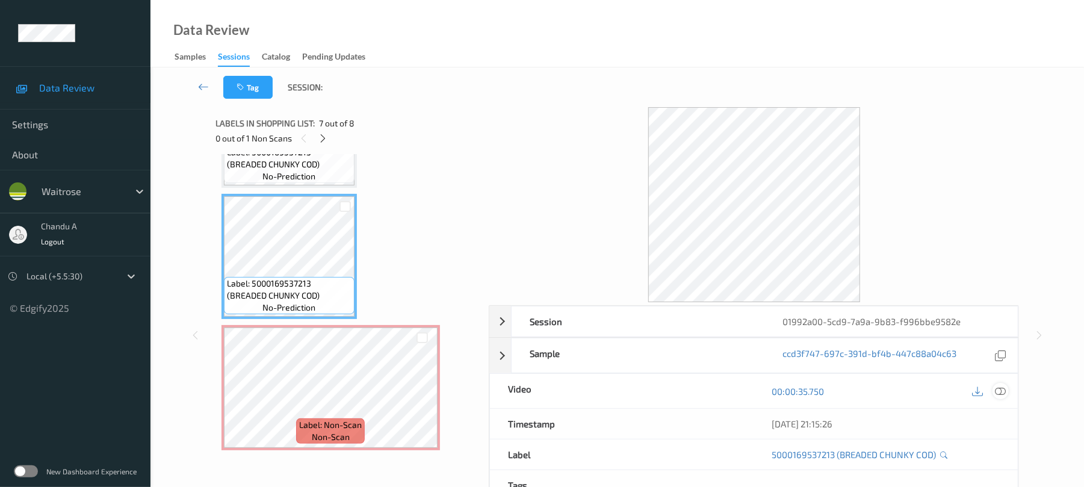
click at [996, 387] on icon at bounding box center [1001, 391] width 11 height 11
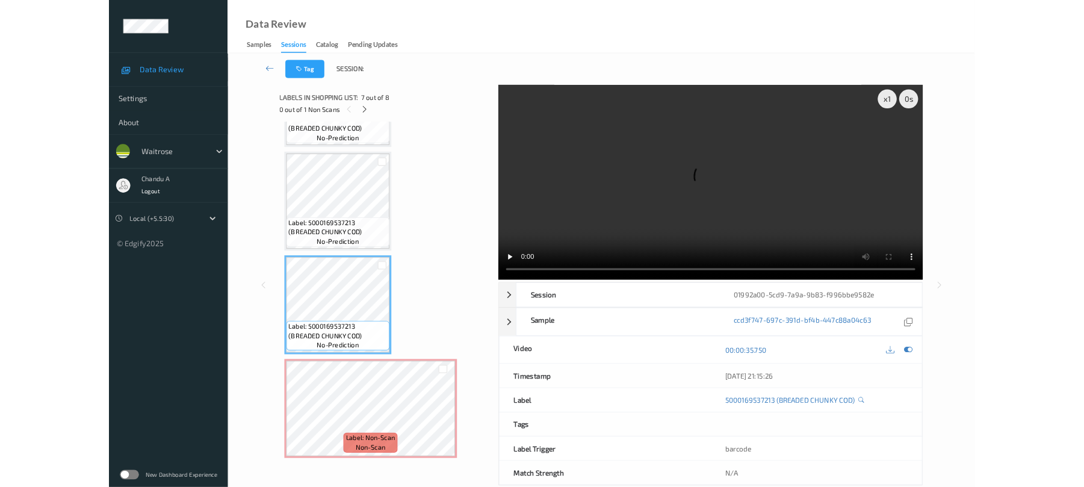
scroll to position [624, 0]
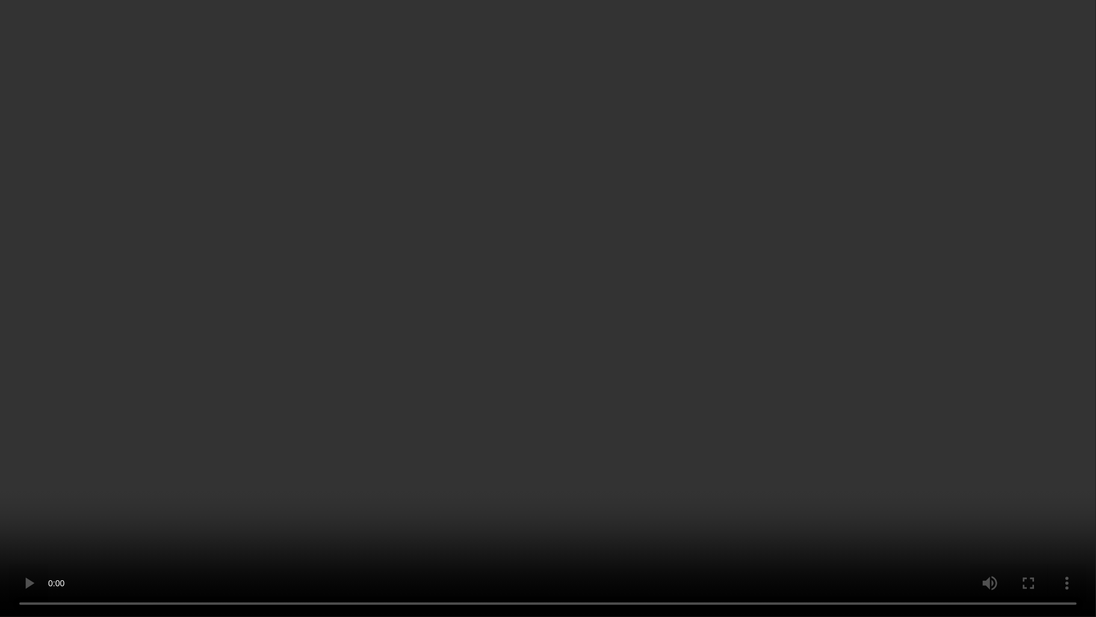
click at [541, 287] on video at bounding box center [548, 308] width 1096 height 617
click at [479, 376] on video at bounding box center [548, 308] width 1096 height 617
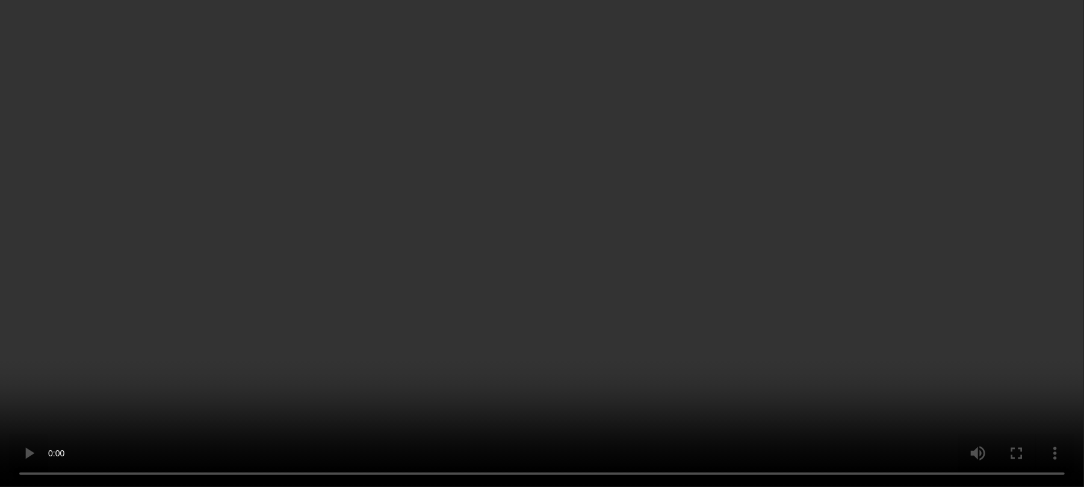
scroll to position [754, 0]
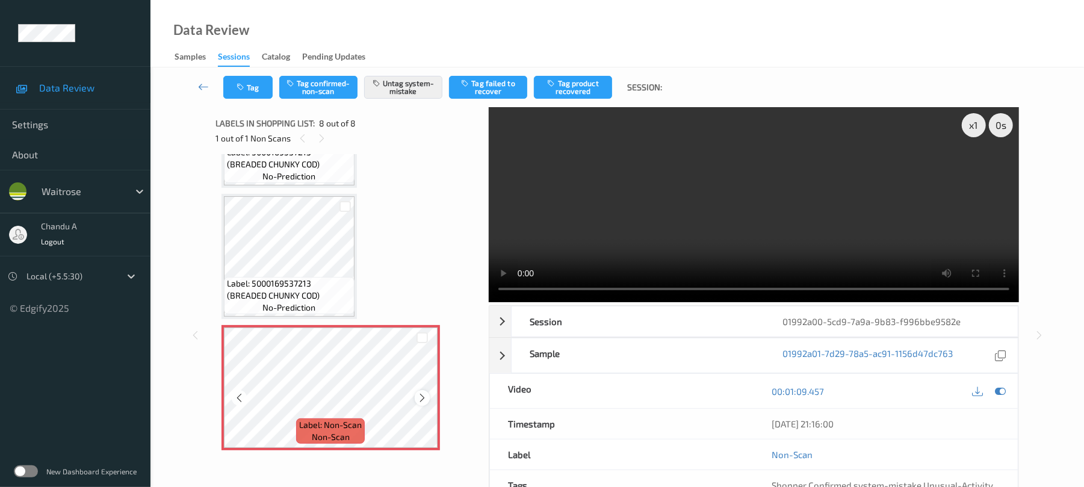
click at [424, 398] on icon at bounding box center [422, 398] width 10 height 11
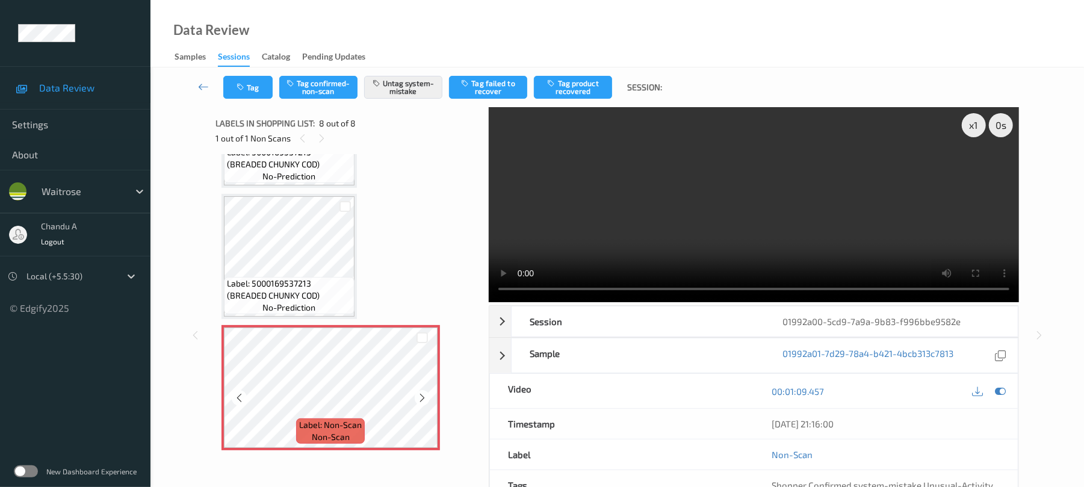
click at [424, 398] on icon at bounding box center [422, 398] width 10 height 11
click at [244, 87] on icon "button" at bounding box center [242, 87] width 10 height 8
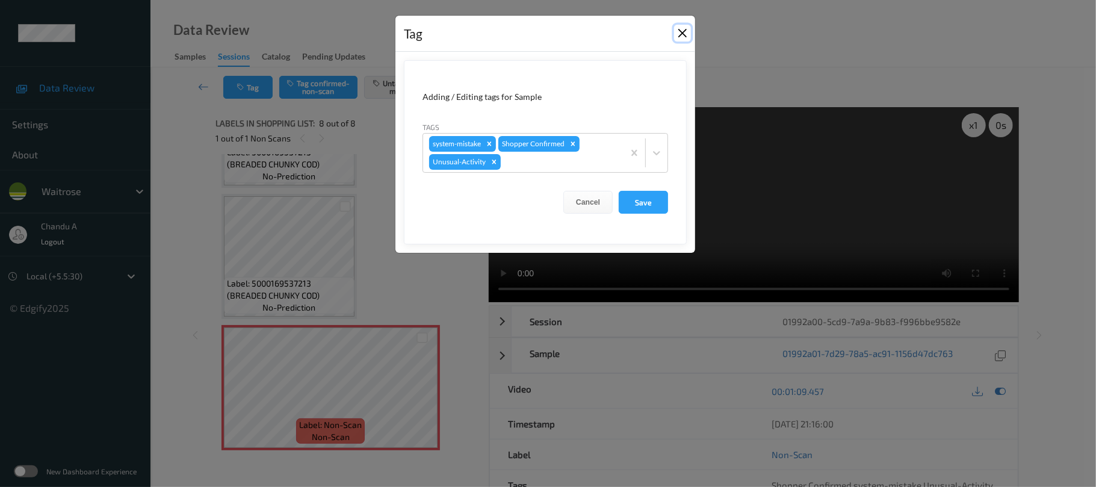
click at [689, 35] on button "Close" at bounding box center [682, 33] width 17 height 17
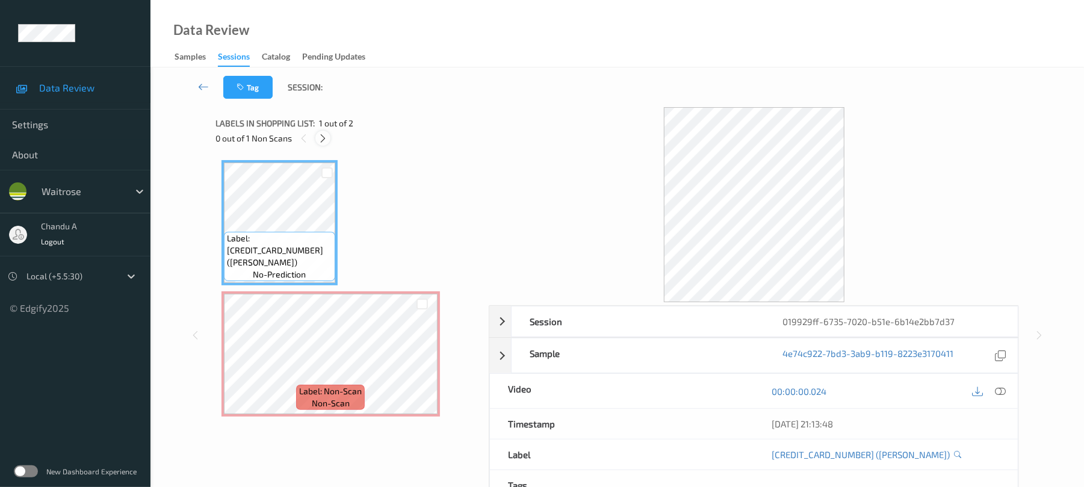
click at [323, 140] on icon at bounding box center [323, 138] width 10 height 11
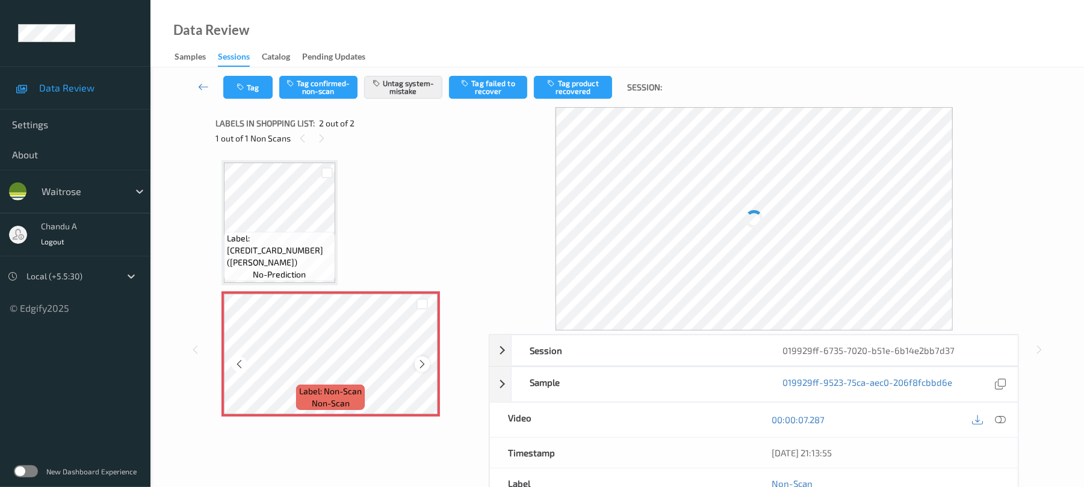
click at [418, 367] on icon at bounding box center [422, 364] width 10 height 11
click at [256, 87] on button "Tag" at bounding box center [247, 87] width 49 height 23
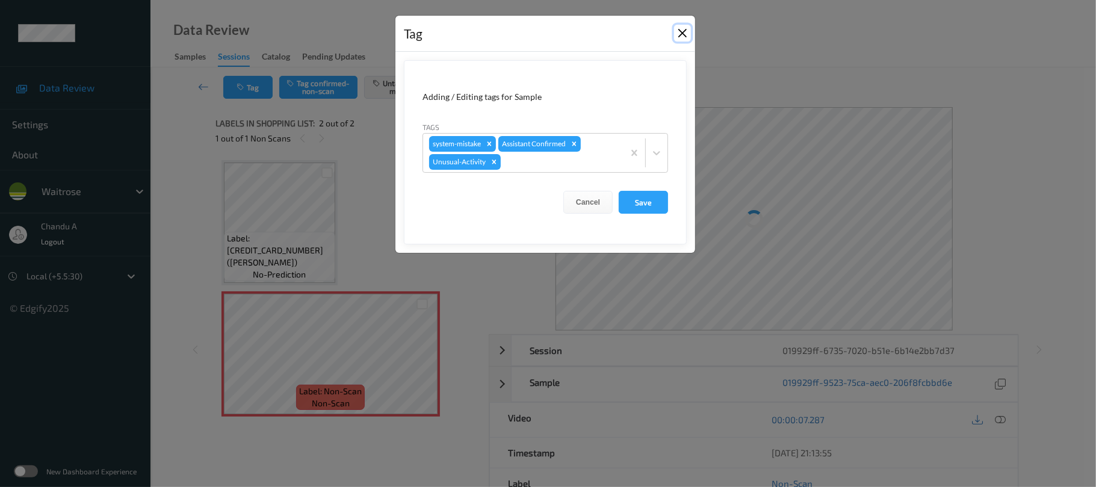
click at [686, 34] on button "Close" at bounding box center [682, 33] width 17 height 17
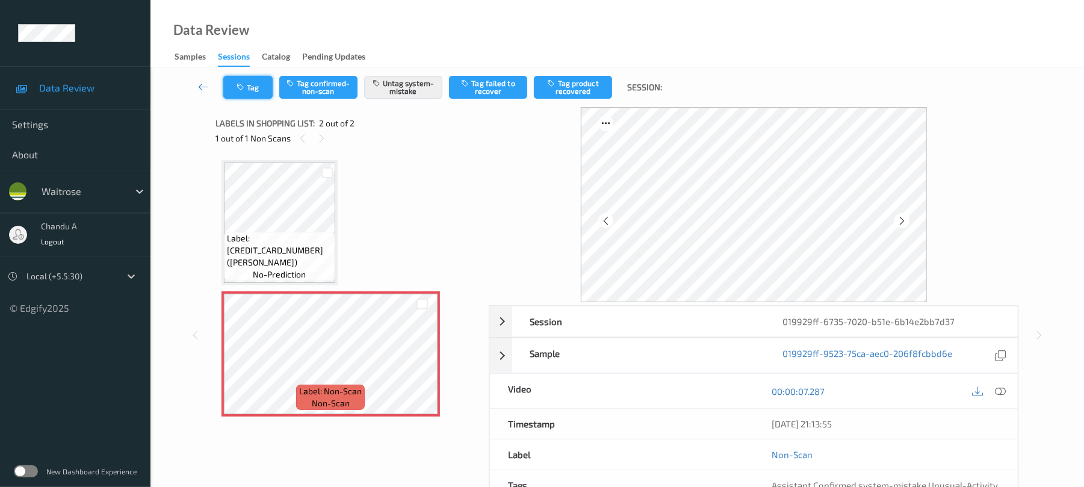
click at [246, 82] on button "Tag" at bounding box center [247, 87] width 49 height 23
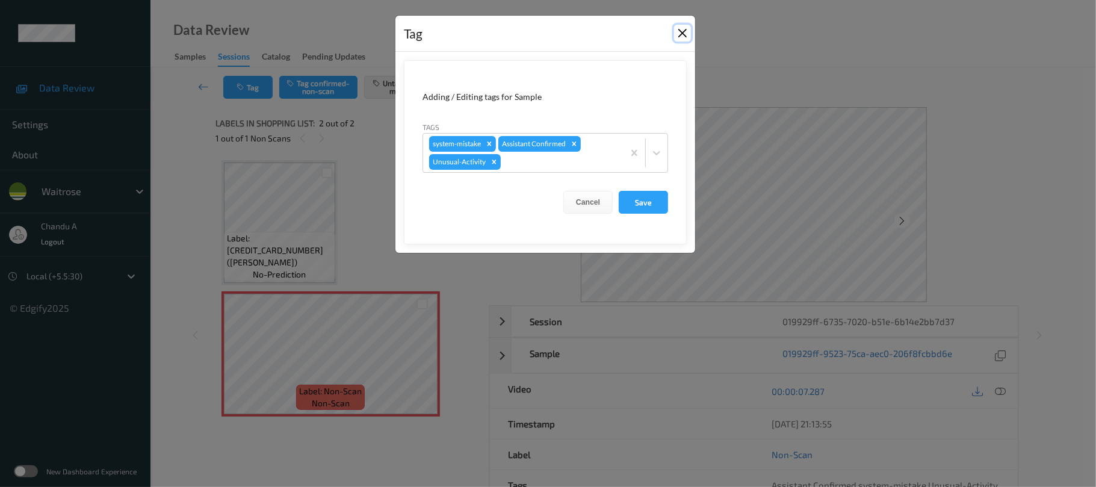
click at [686, 30] on button "Close" at bounding box center [682, 33] width 17 height 17
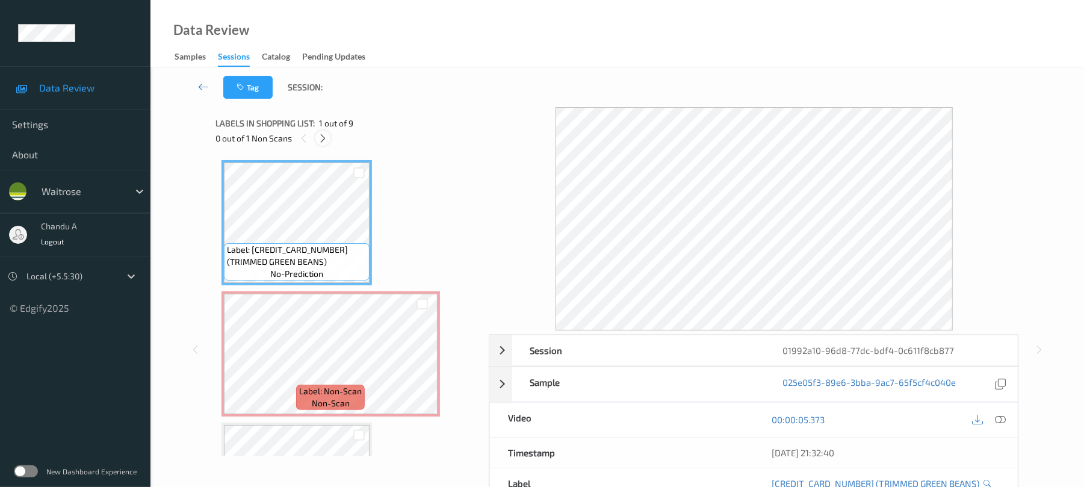
click at [317, 135] on div at bounding box center [323, 138] width 15 height 15
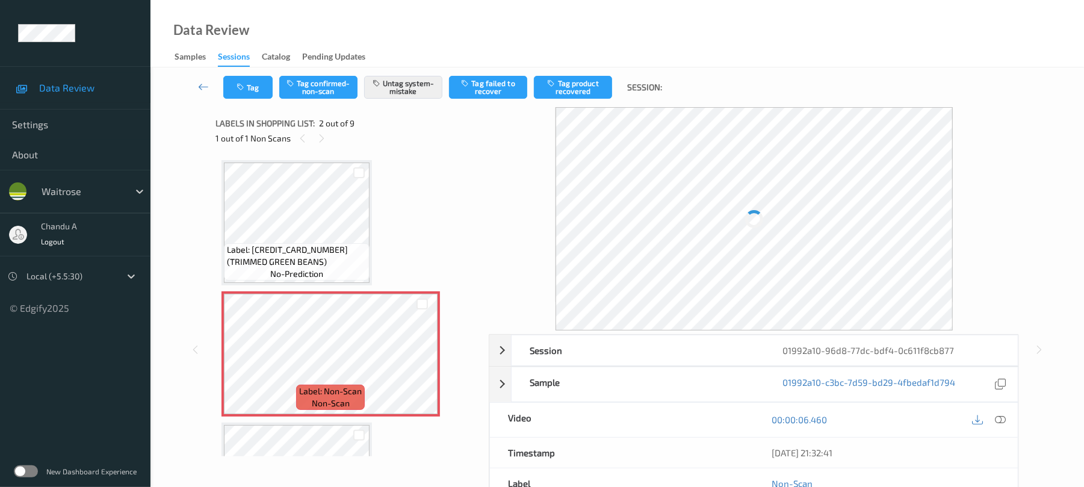
scroll to position [6, 0]
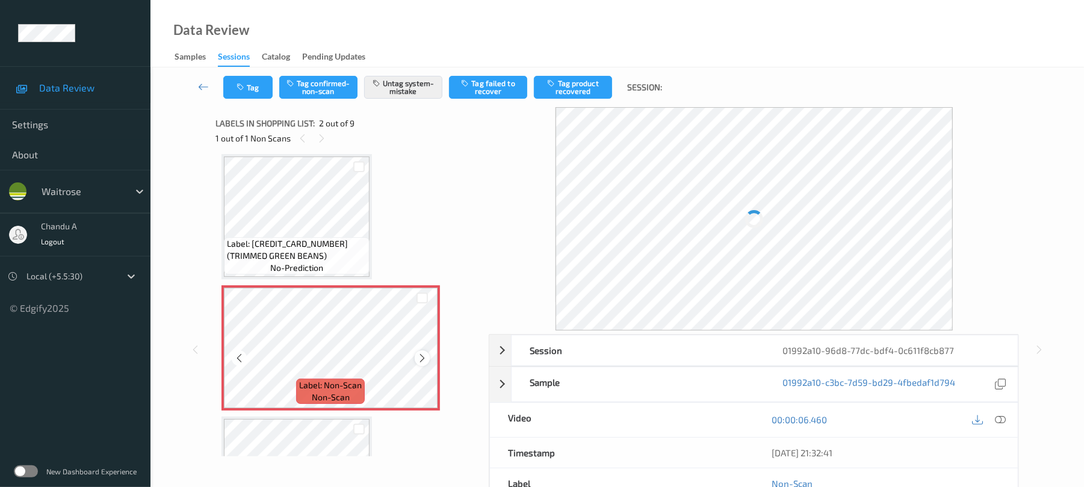
click at [422, 357] on icon at bounding box center [422, 358] width 10 height 11
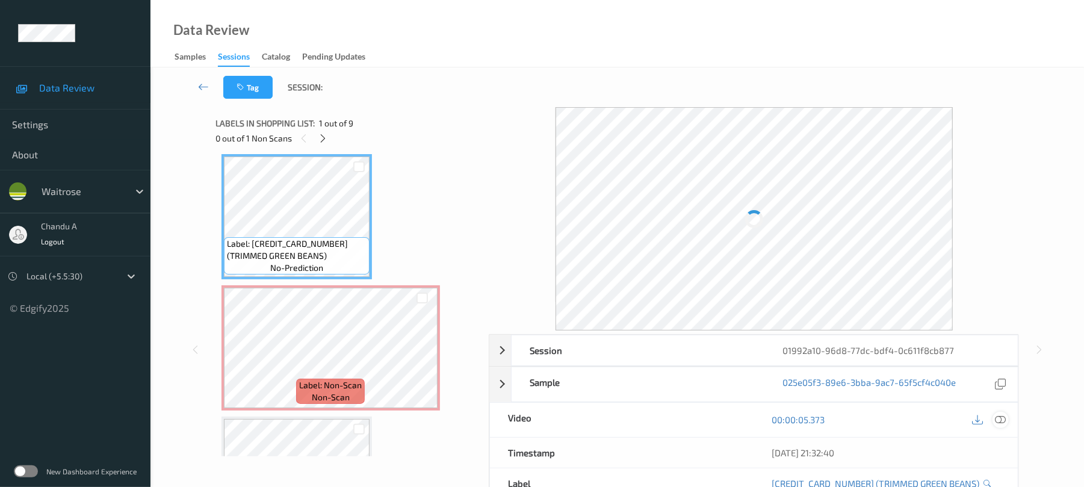
click at [997, 415] on icon at bounding box center [1001, 419] width 11 height 11
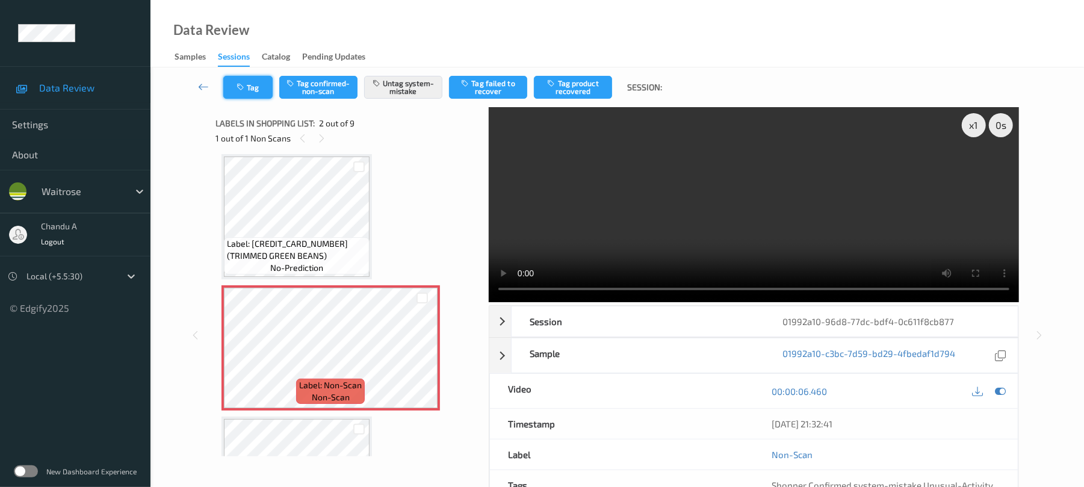
click at [267, 84] on button "Tag" at bounding box center [247, 87] width 49 height 23
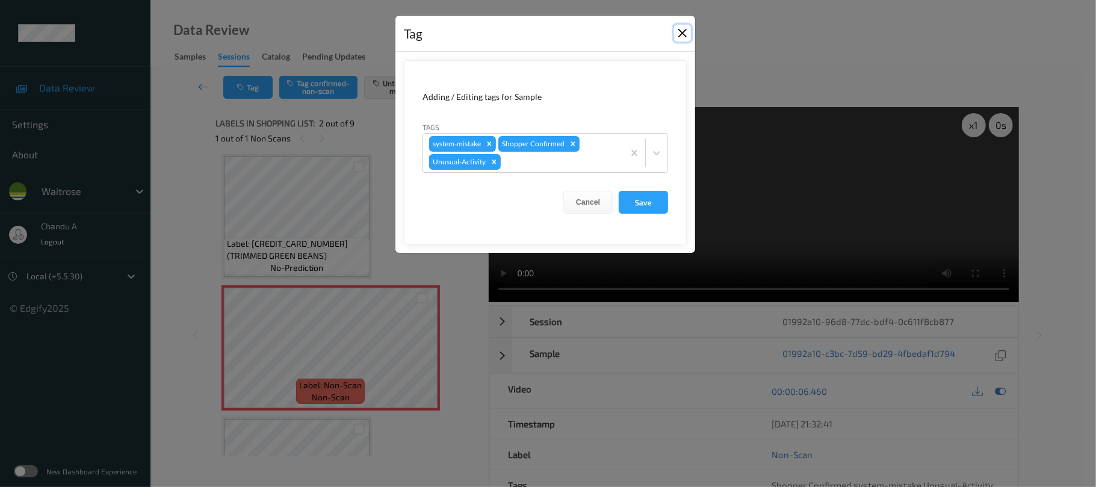
click at [679, 35] on button "Close" at bounding box center [682, 33] width 17 height 17
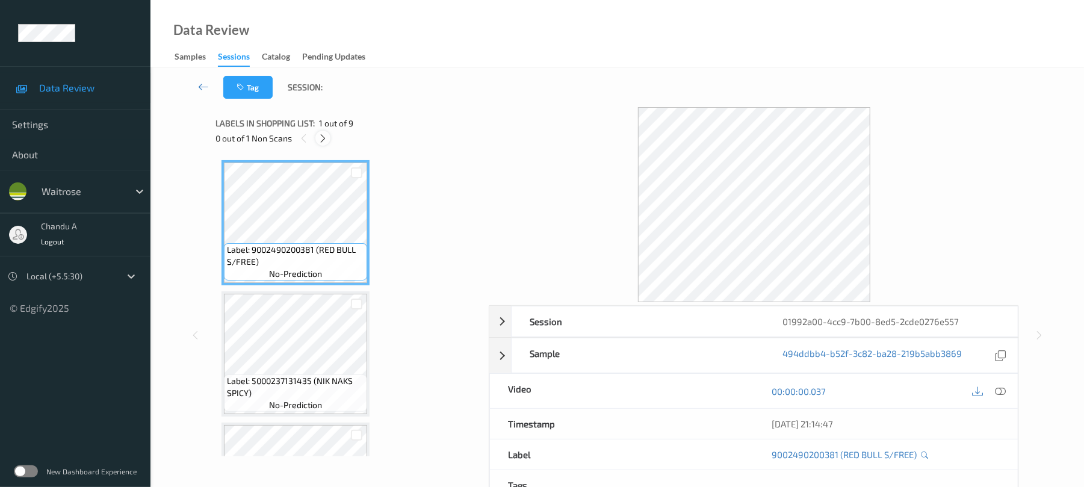
click at [326, 142] on icon at bounding box center [323, 138] width 10 height 11
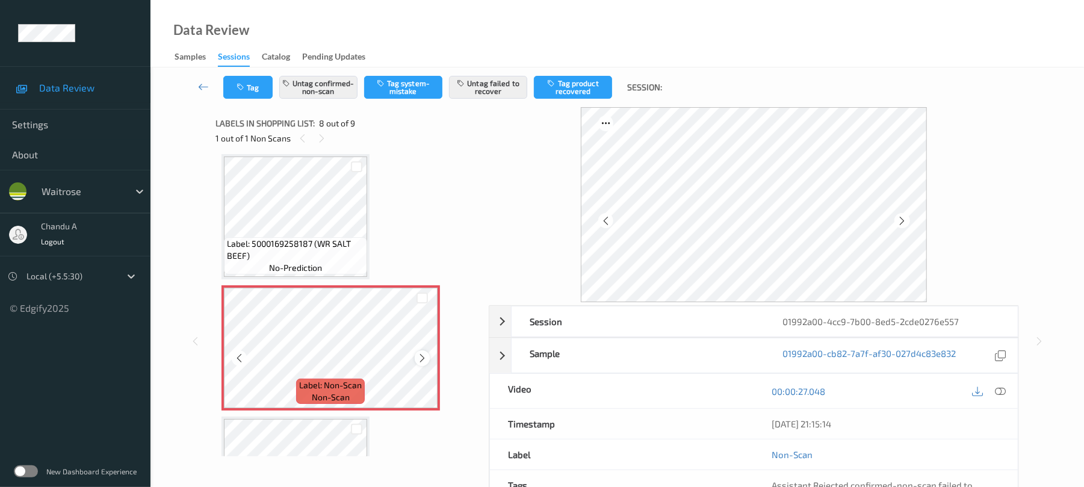
click at [423, 353] on icon at bounding box center [422, 358] width 10 height 11
click at [330, 237] on div "Label: 5000169258187 (WR SALT BEEF) no-prediction" at bounding box center [295, 255] width 143 height 37
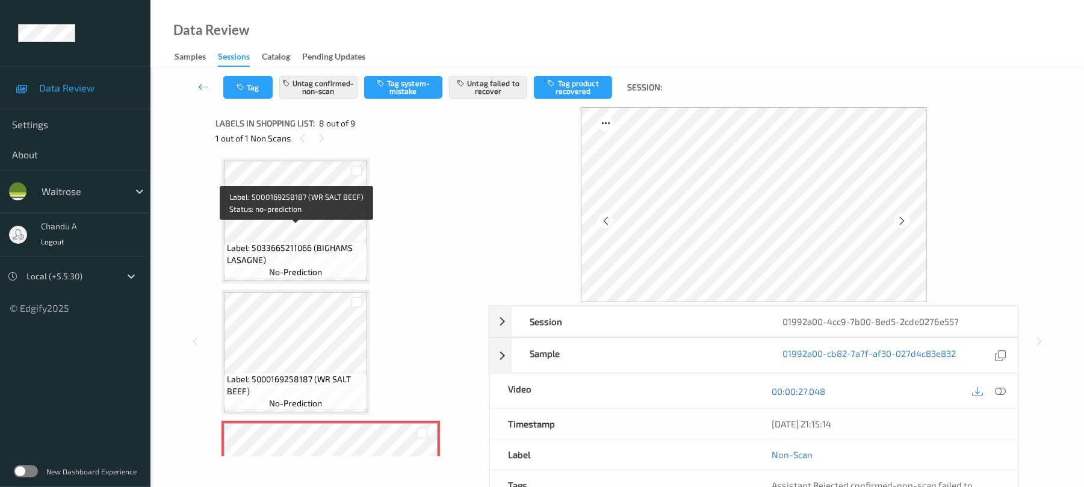
scroll to position [644, 0]
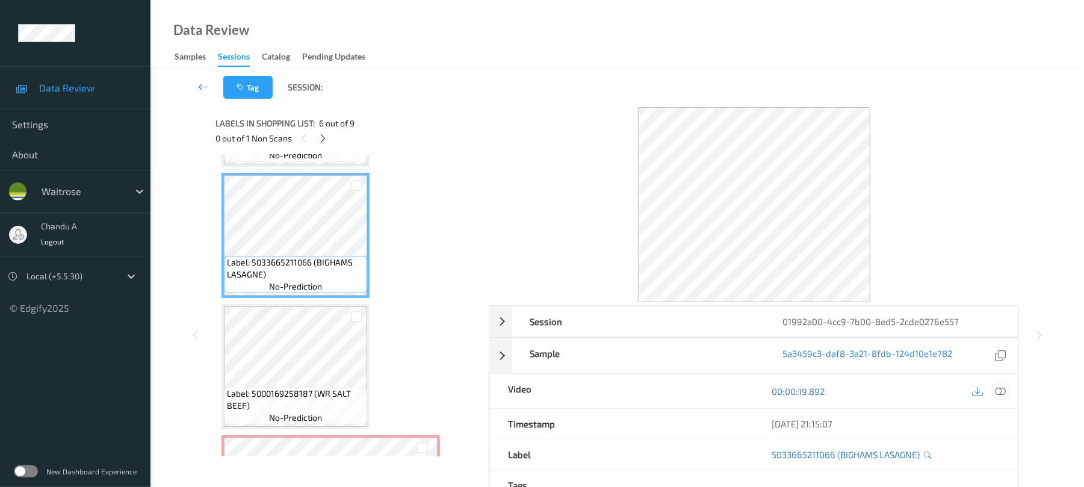
click at [999, 391] on icon at bounding box center [1001, 391] width 11 height 11
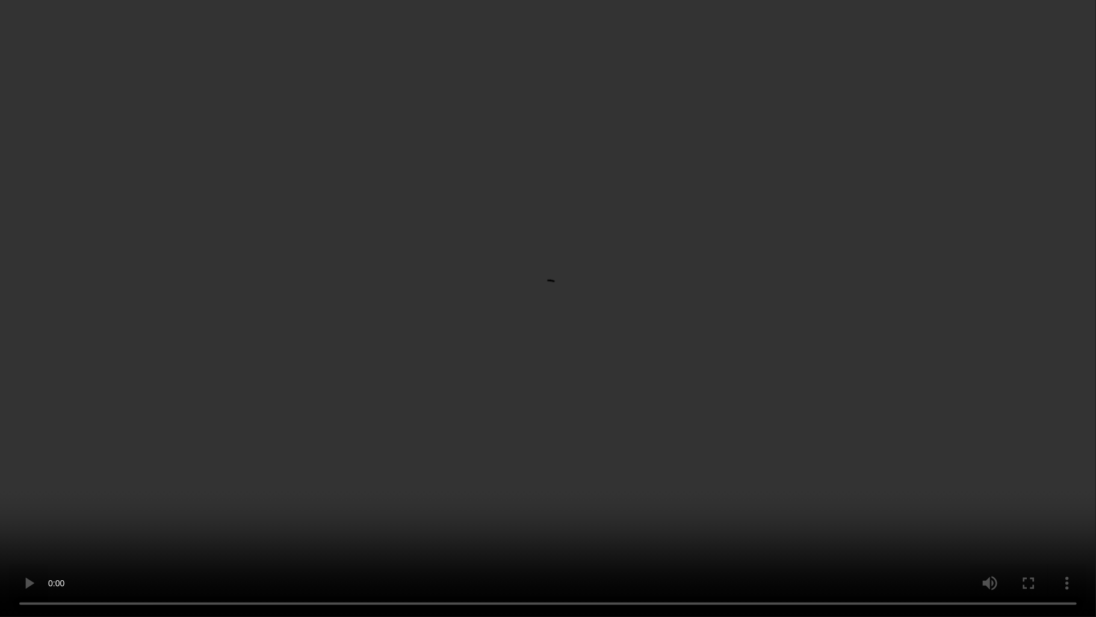
click at [735, 307] on video at bounding box center [548, 308] width 1096 height 617
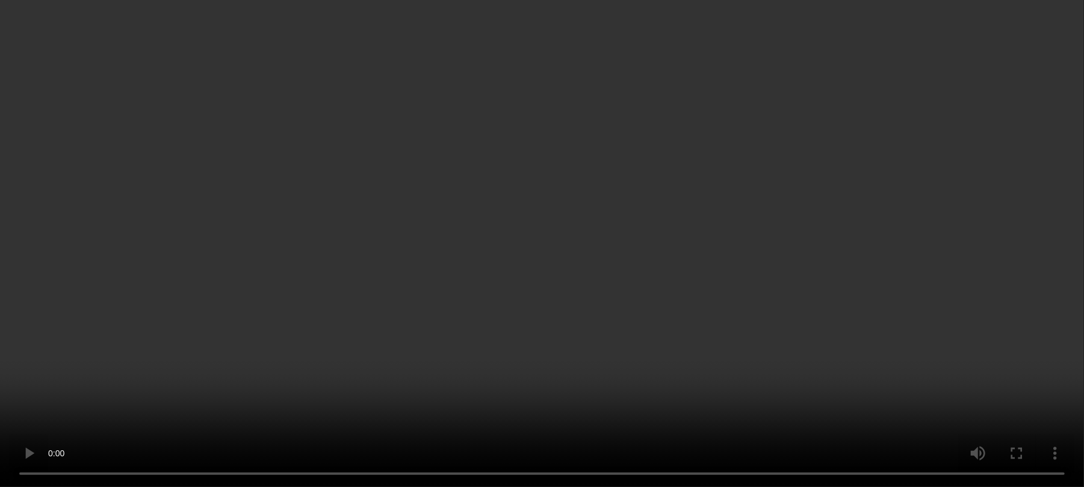
scroll to position [804, 0]
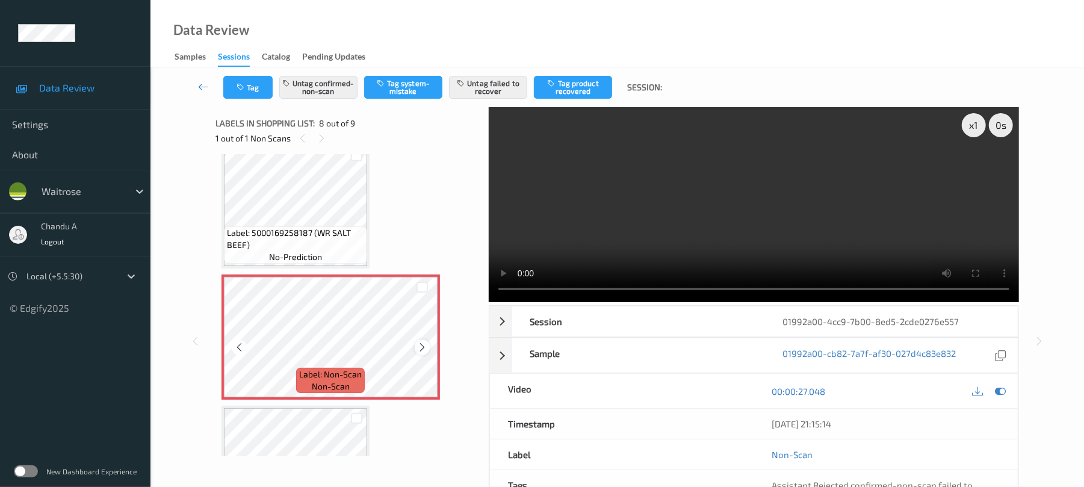
click at [420, 350] on icon at bounding box center [422, 347] width 10 height 11
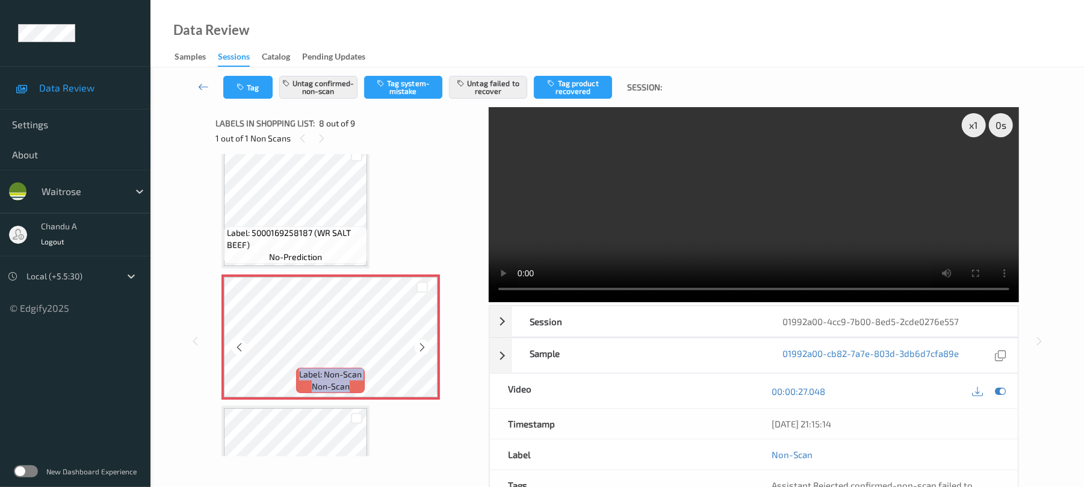
click at [420, 350] on icon at bounding box center [422, 347] width 10 height 11
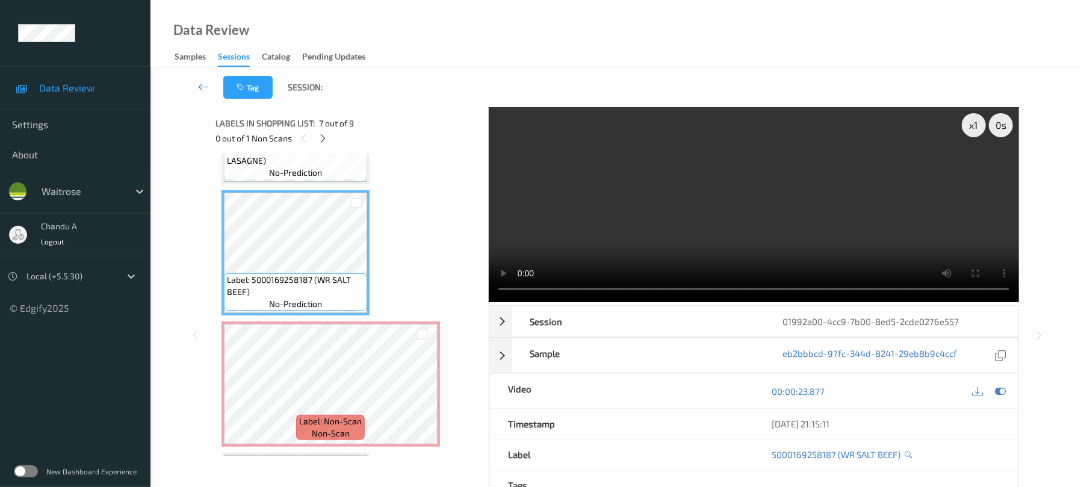
scroll to position [724, 0]
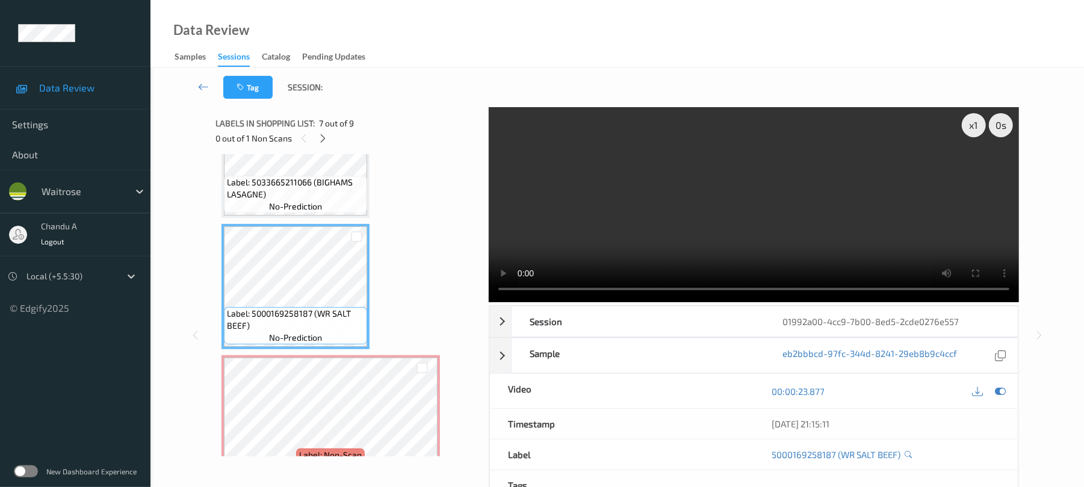
click at [331, 190] on span "Label: 5033665211066 (BIGHAMS LASAGNE)" at bounding box center [295, 188] width 137 height 24
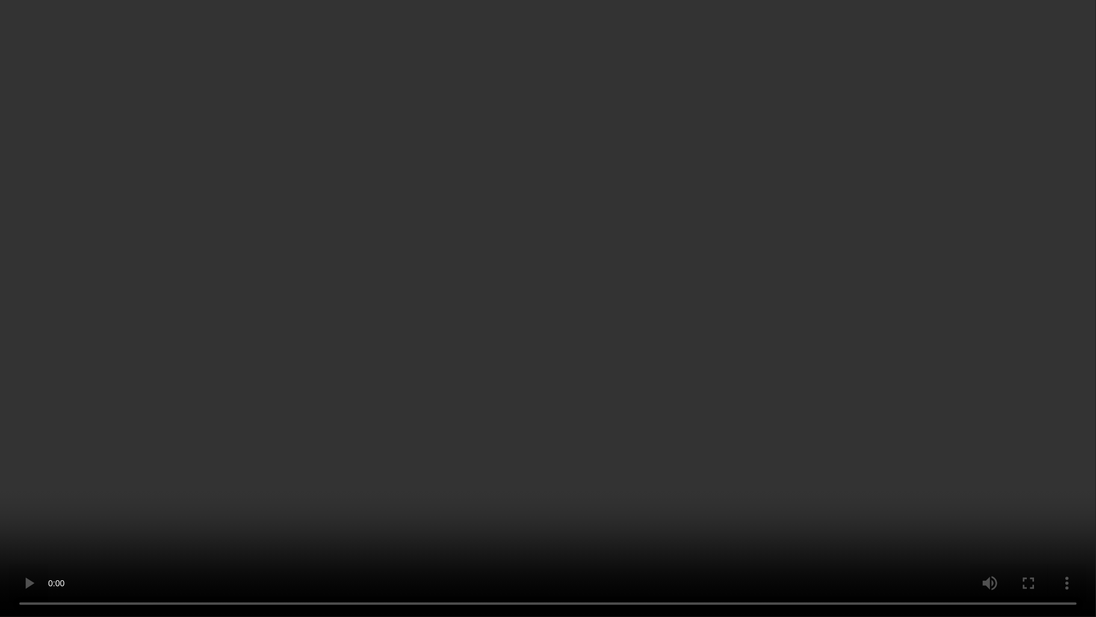
click at [671, 292] on video at bounding box center [548, 308] width 1096 height 617
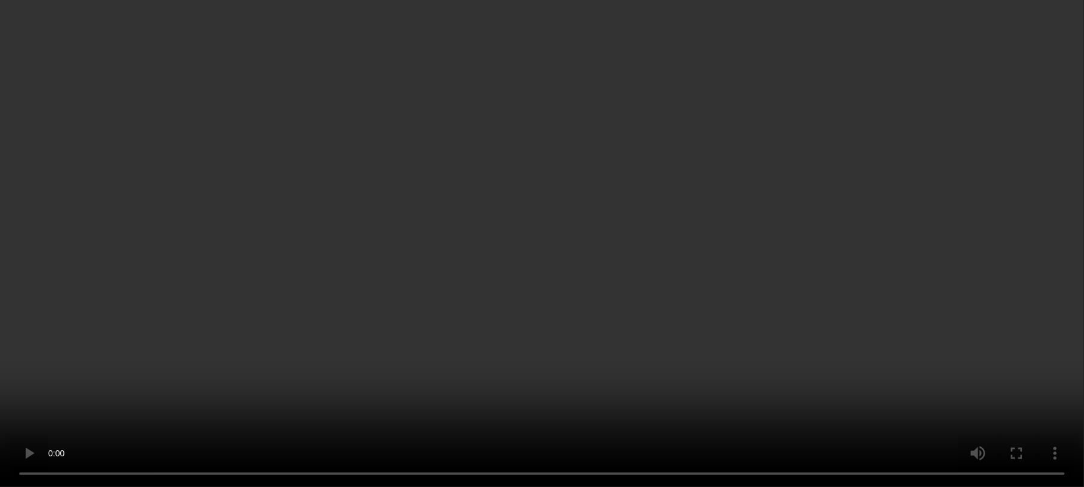
scroll to position [884, 0]
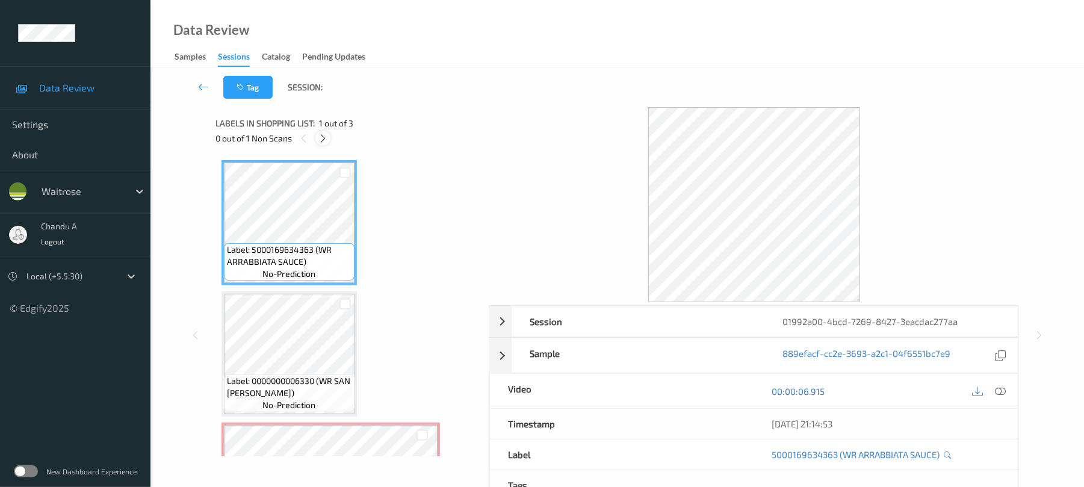
click at [323, 135] on icon at bounding box center [323, 138] width 10 height 11
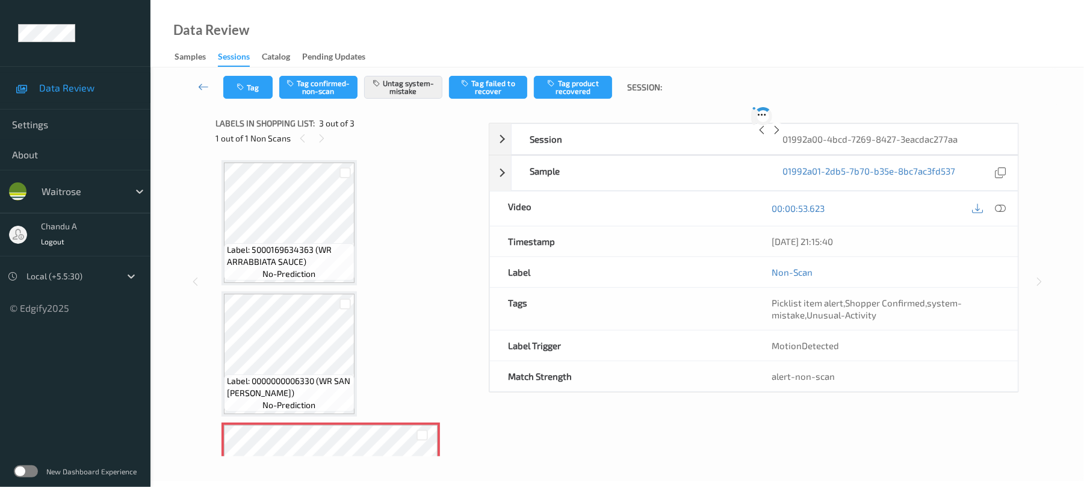
scroll to position [97, 0]
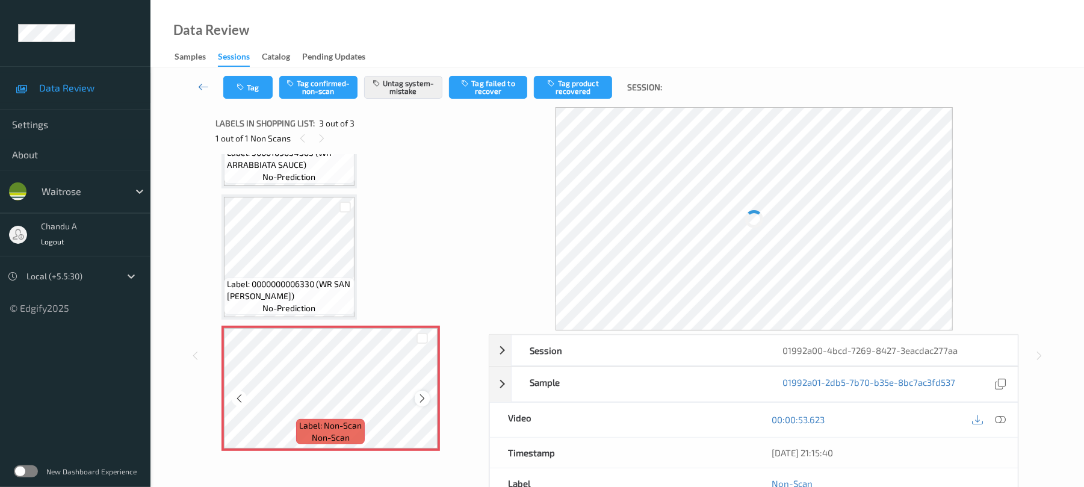
click at [426, 397] on icon at bounding box center [422, 398] width 10 height 11
click at [258, 82] on button "Tag" at bounding box center [247, 87] width 49 height 23
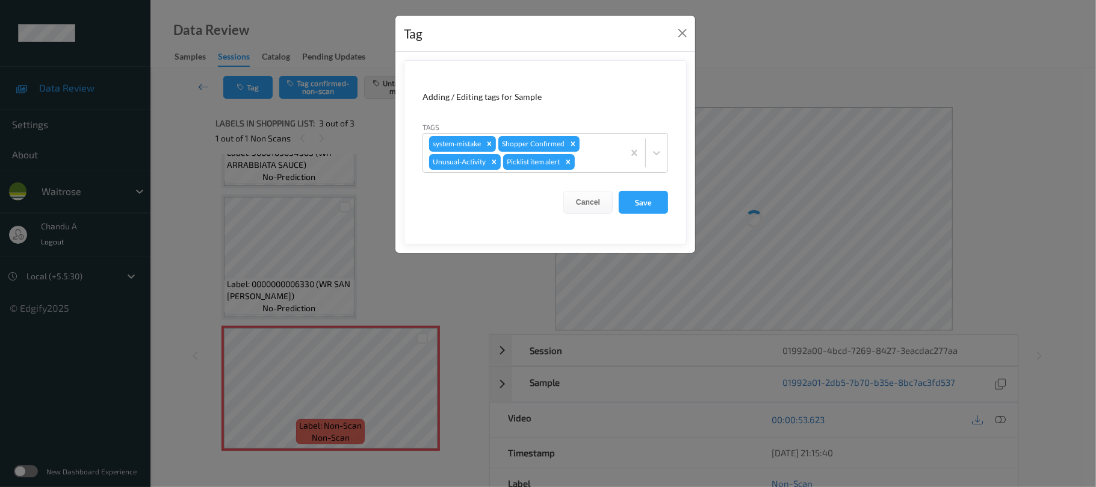
click at [671, 36] on div "Tag" at bounding box center [546, 34] width 300 height 37
click at [677, 34] on button "Close" at bounding box center [682, 33] width 17 height 17
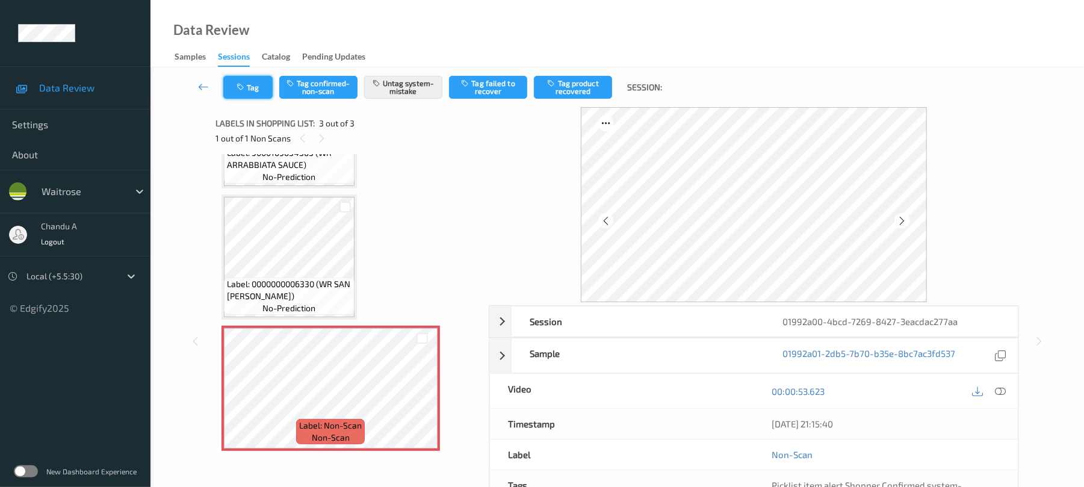
click at [250, 93] on button "Tag" at bounding box center [247, 87] width 49 height 23
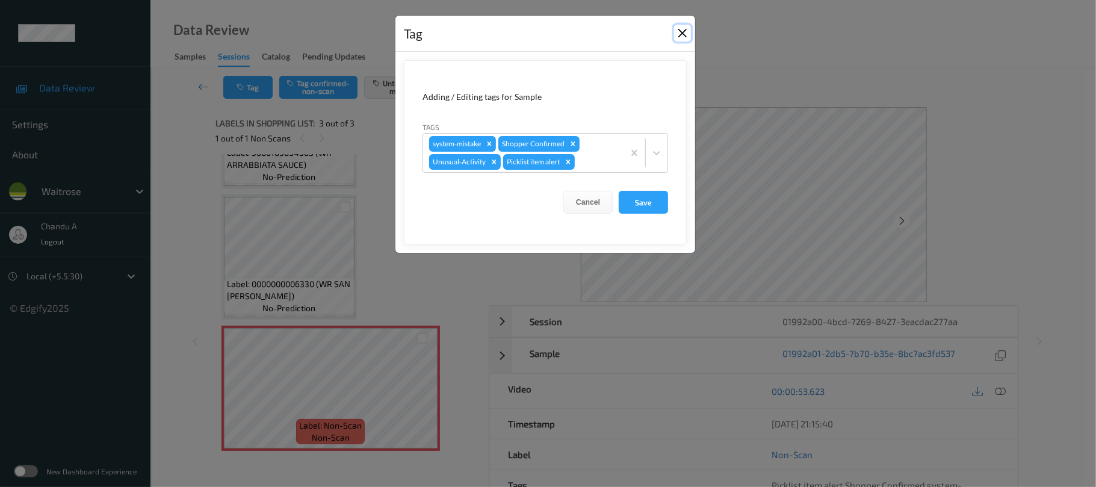
click at [686, 34] on button "Close" at bounding box center [682, 33] width 17 height 17
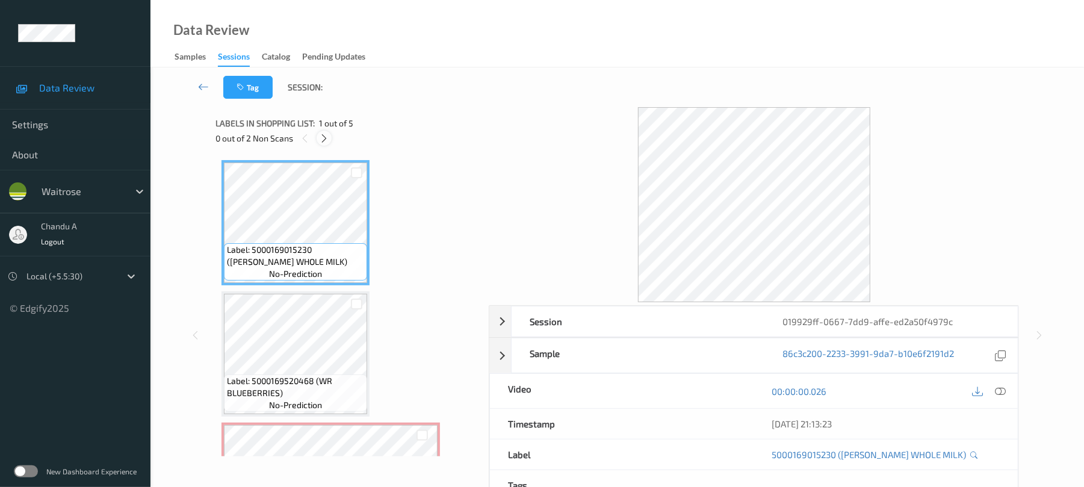
click at [329, 140] on icon at bounding box center [324, 138] width 10 height 11
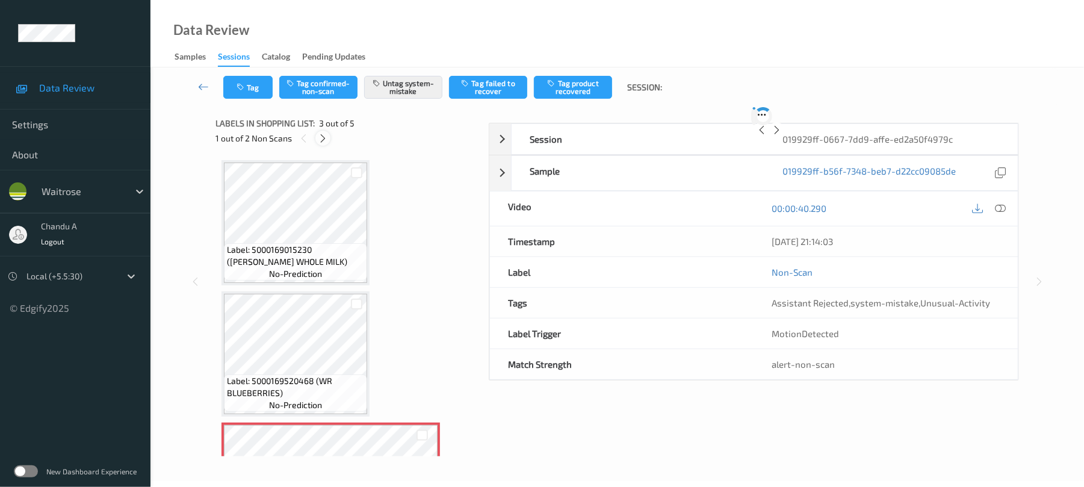
scroll to position [137, 0]
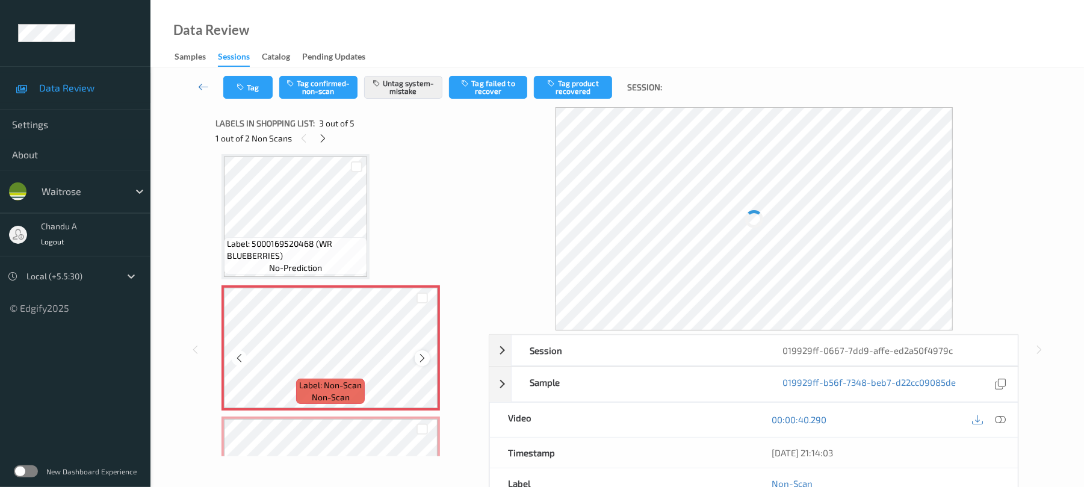
click at [417, 360] on div at bounding box center [422, 357] width 15 height 15
click at [417, 360] on icon at bounding box center [422, 358] width 10 height 11
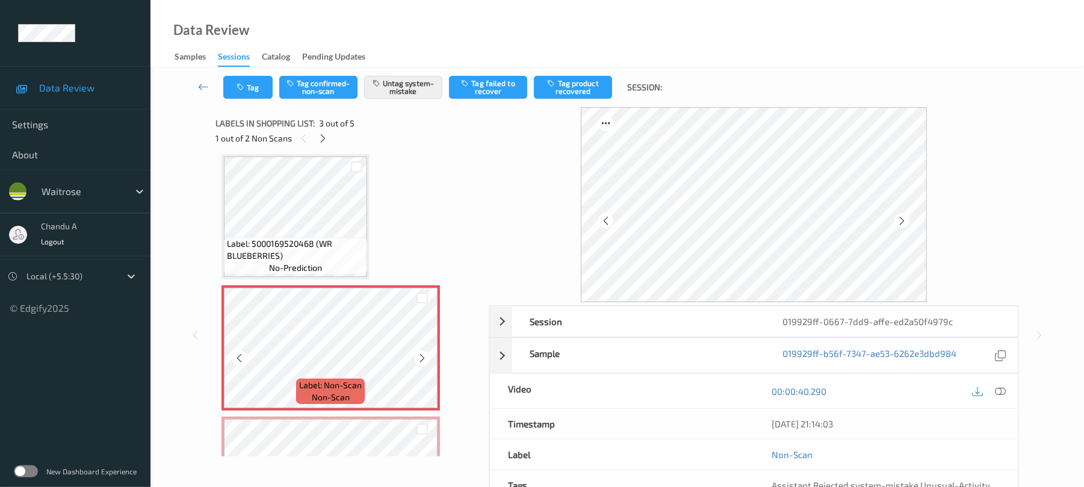
click at [417, 360] on icon at bounding box center [422, 358] width 10 height 11
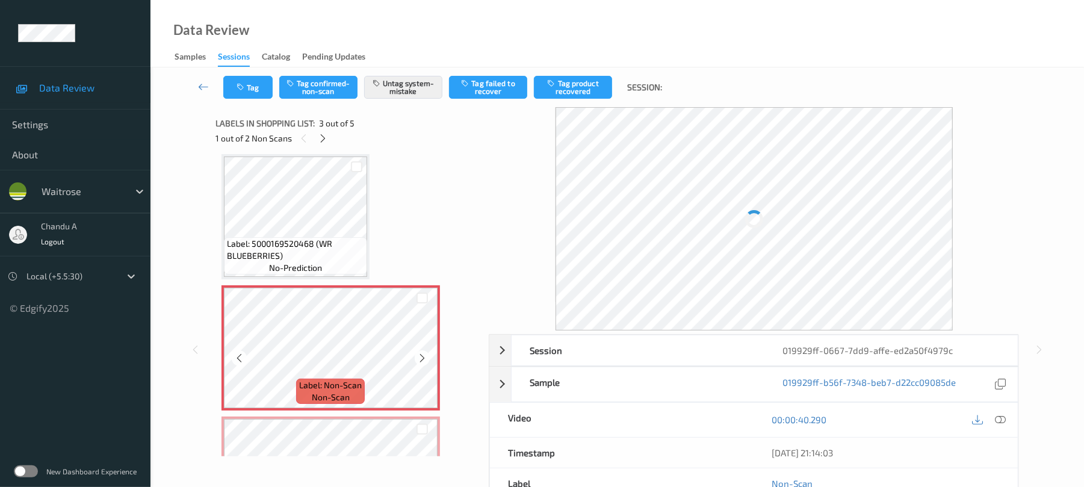
click at [417, 360] on icon at bounding box center [422, 358] width 10 height 11
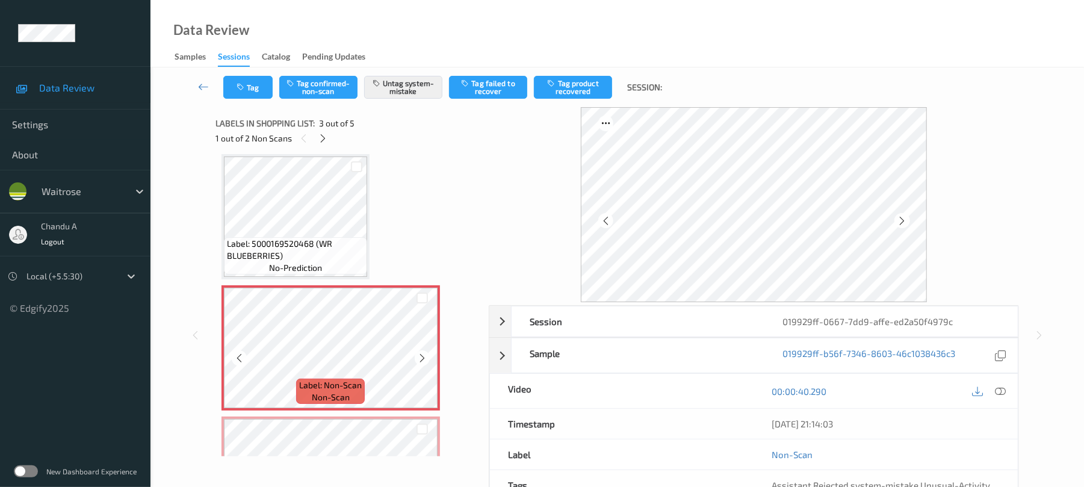
click at [417, 360] on icon at bounding box center [422, 358] width 10 height 11
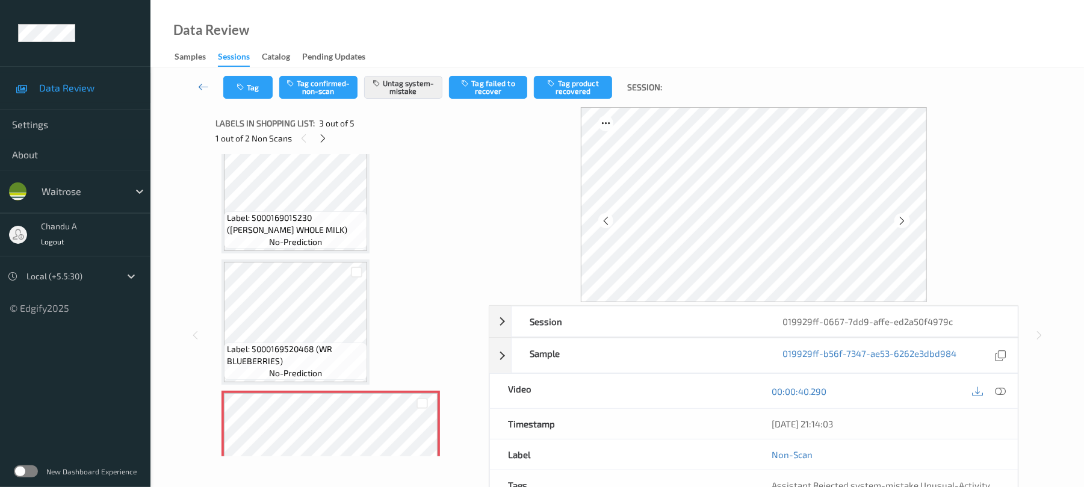
scroll to position [0, 0]
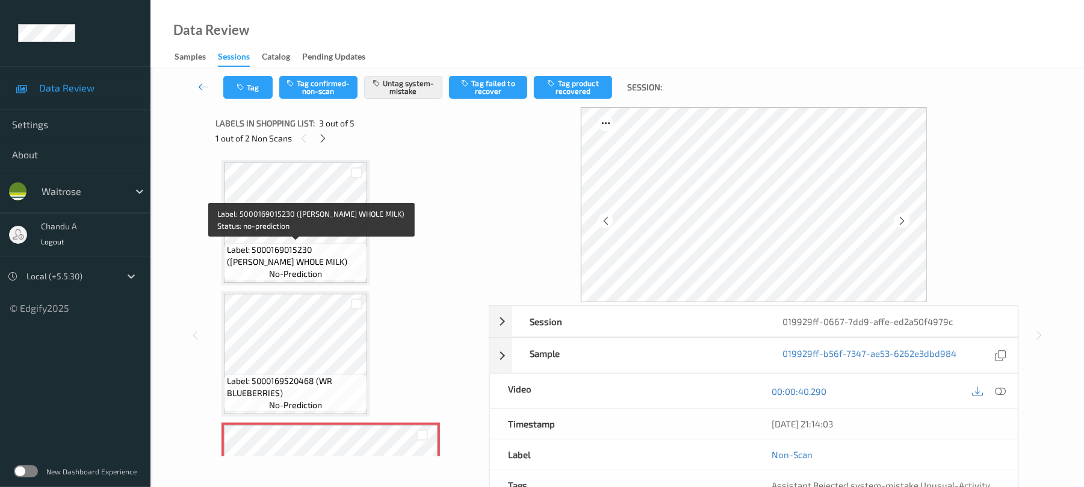
click at [347, 263] on span "Label: 5000169015230 ([PERSON_NAME] WHOLE MILK)" at bounding box center [295, 256] width 137 height 24
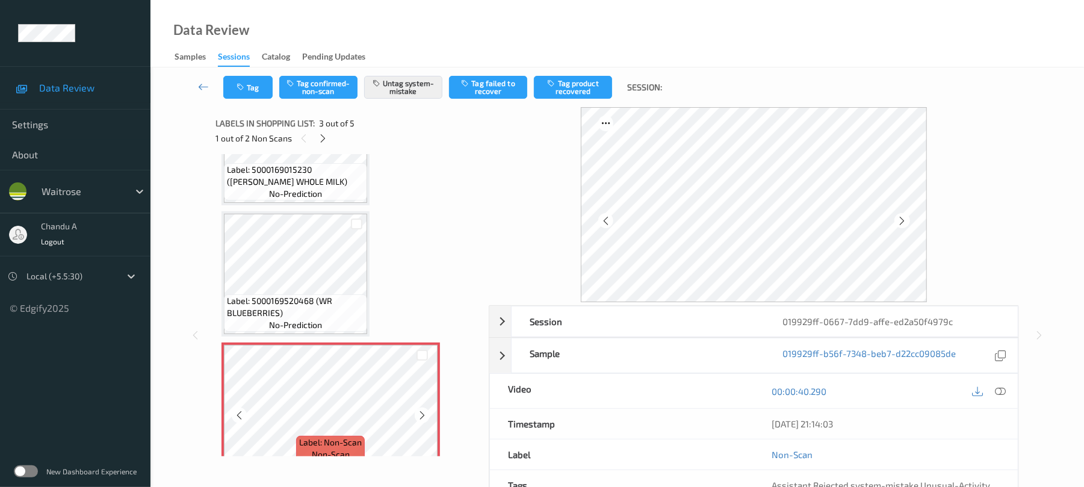
scroll to position [160, 0]
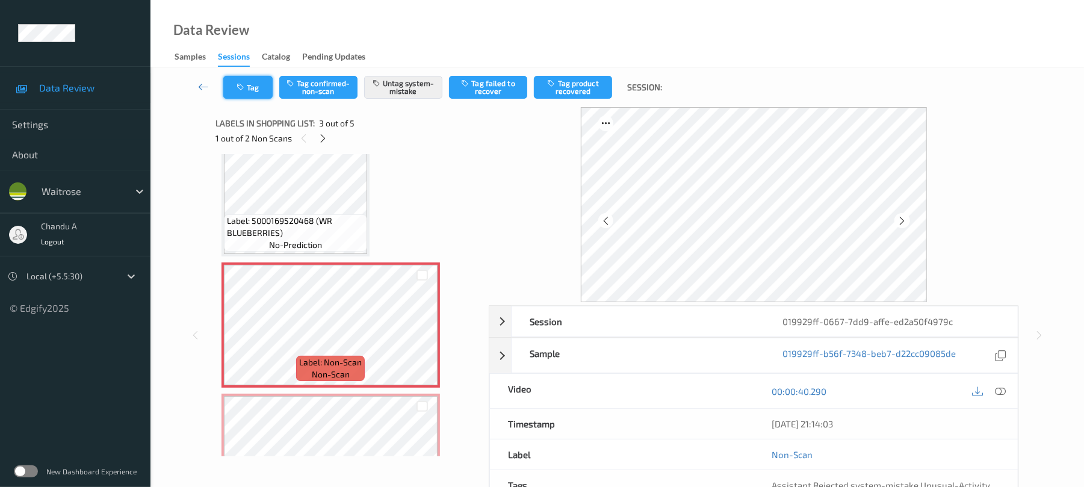
click at [265, 94] on button "Tag" at bounding box center [247, 87] width 49 height 23
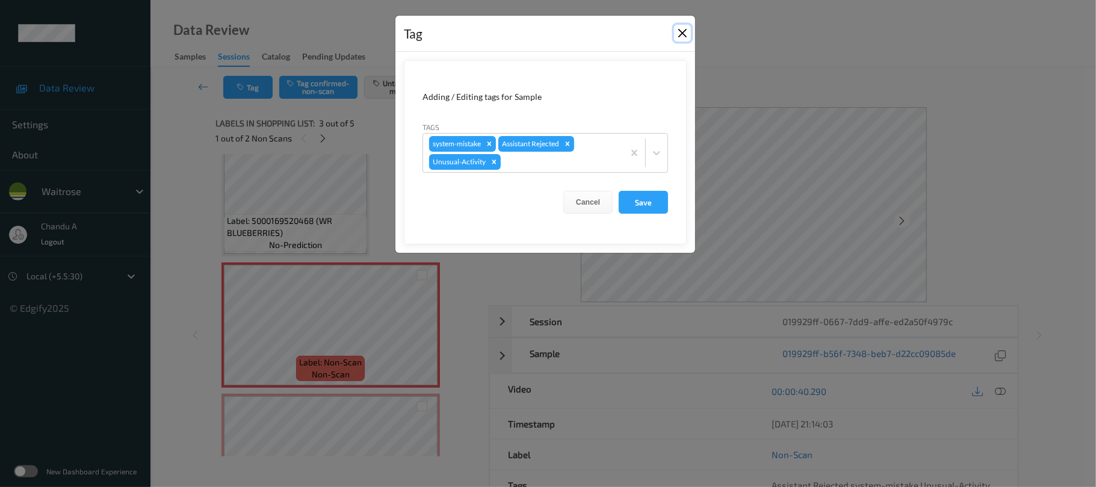
drag, startPoint x: 679, startPoint y: 35, endPoint x: 659, endPoint y: 35, distance: 20.5
click at [680, 35] on button "Close" at bounding box center [682, 33] width 17 height 17
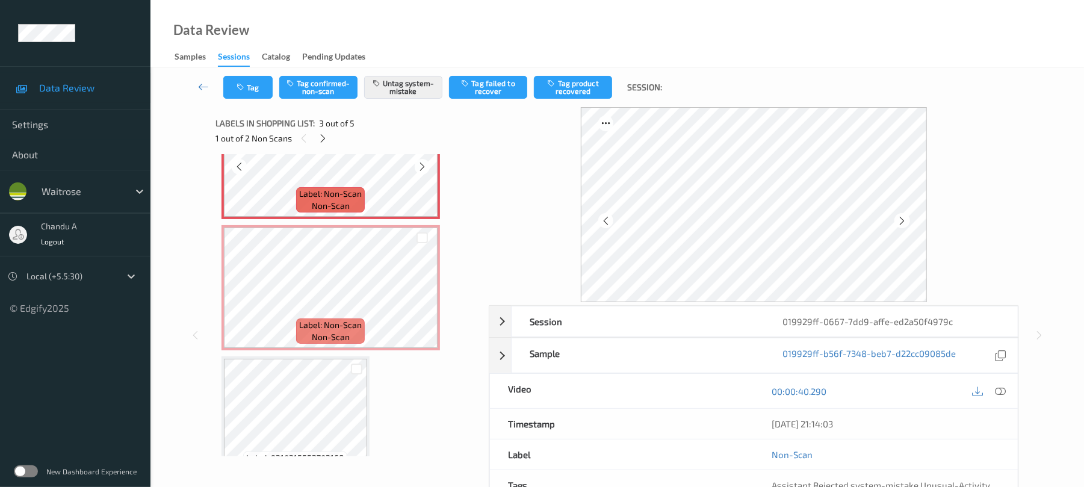
scroll to position [359, 0]
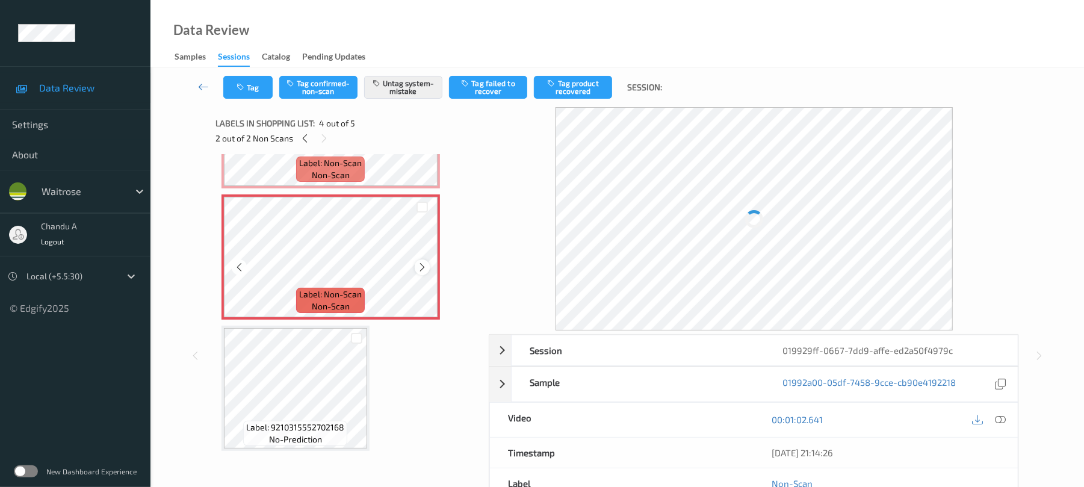
click at [424, 266] on icon at bounding box center [422, 267] width 10 height 11
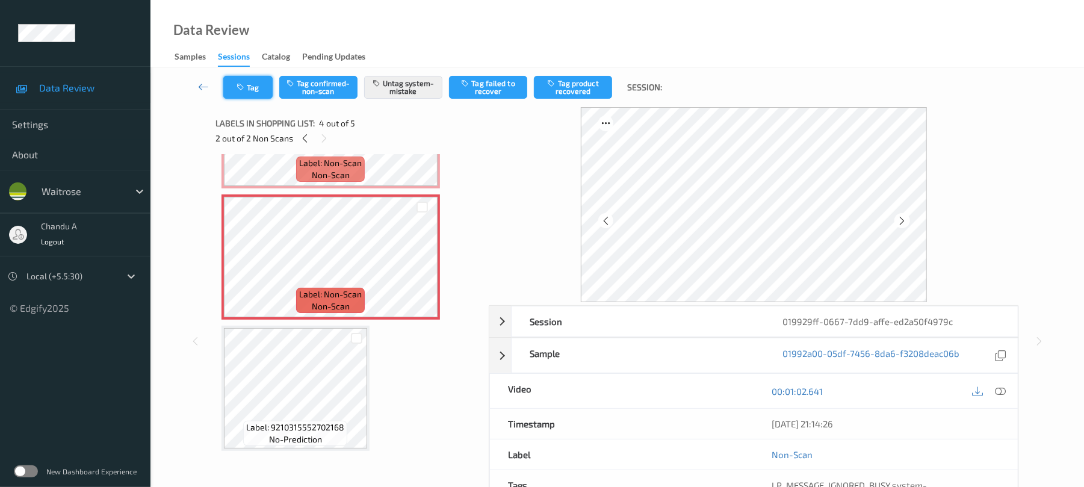
click at [237, 95] on button "Tag" at bounding box center [247, 87] width 49 height 23
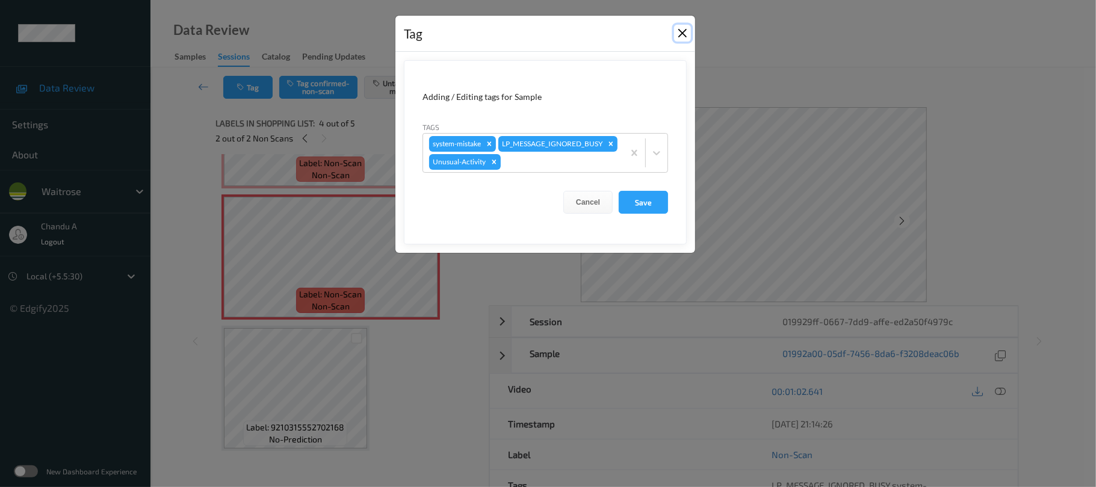
click at [683, 35] on button "Close" at bounding box center [682, 33] width 17 height 17
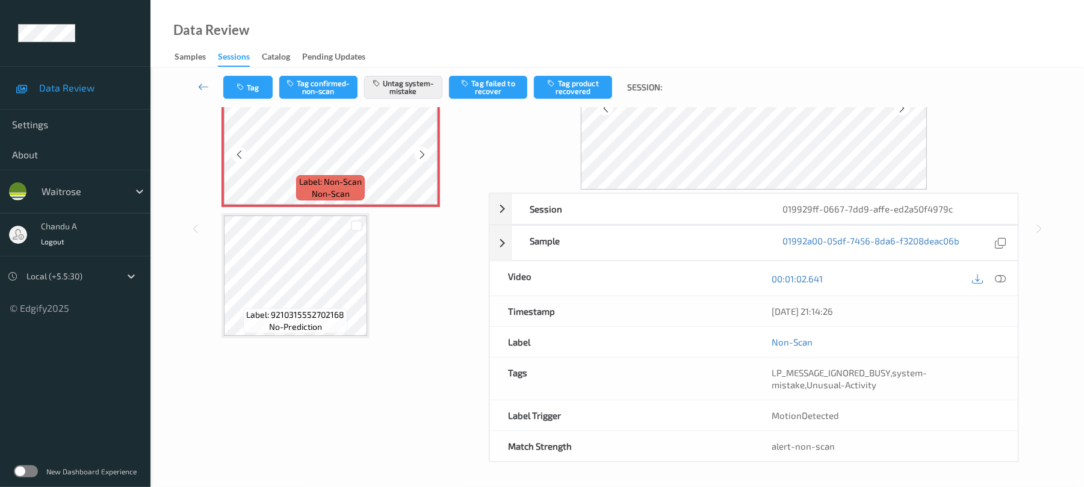
scroll to position [116, 0]
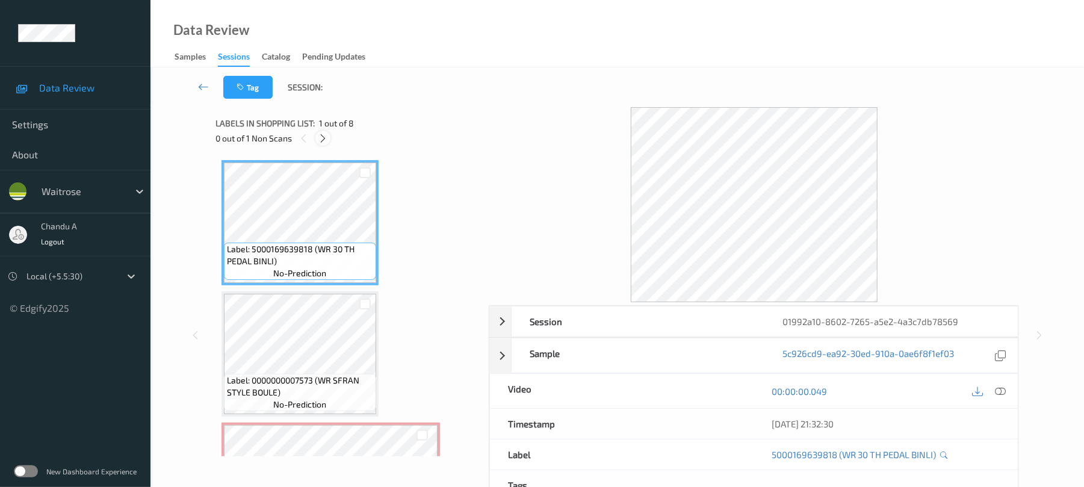
click at [321, 140] on icon at bounding box center [323, 138] width 10 height 11
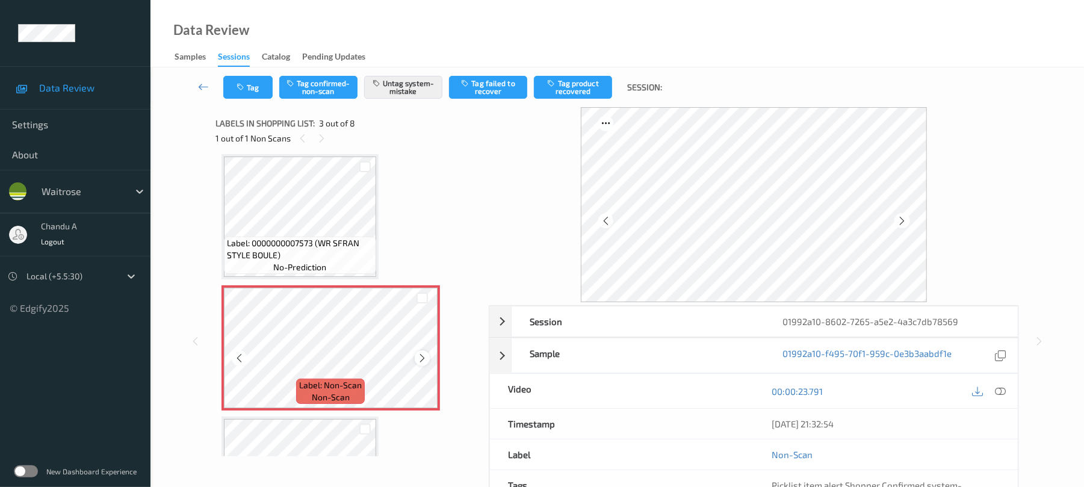
click at [419, 361] on icon at bounding box center [422, 358] width 10 height 11
click at [251, 90] on button "Tag" at bounding box center [247, 87] width 49 height 23
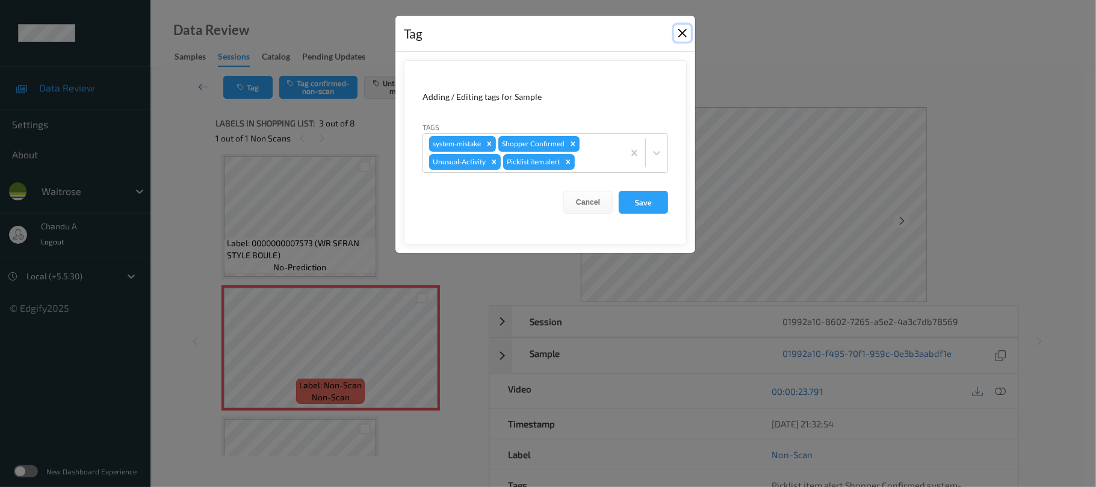
click at [680, 37] on button "Close" at bounding box center [682, 33] width 17 height 17
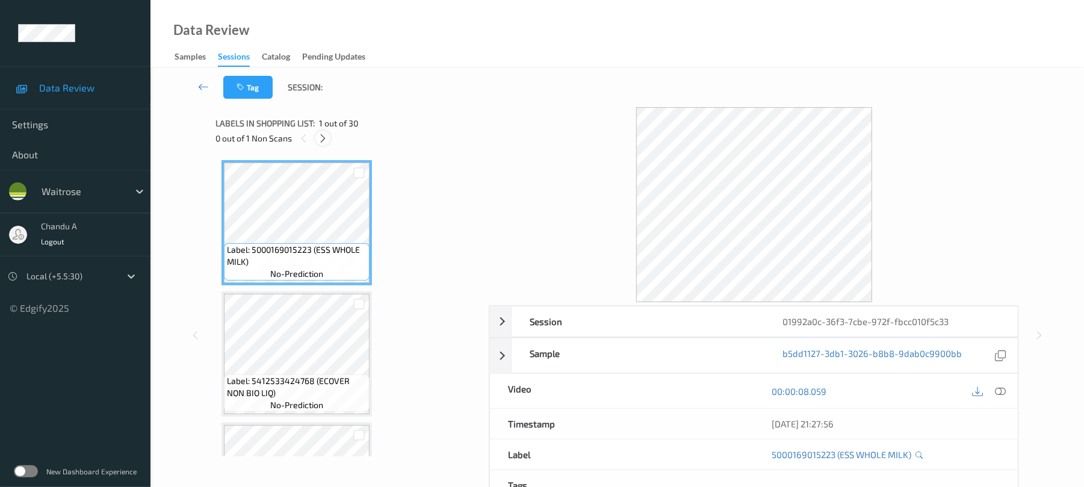
click at [324, 140] on icon at bounding box center [323, 138] width 10 height 11
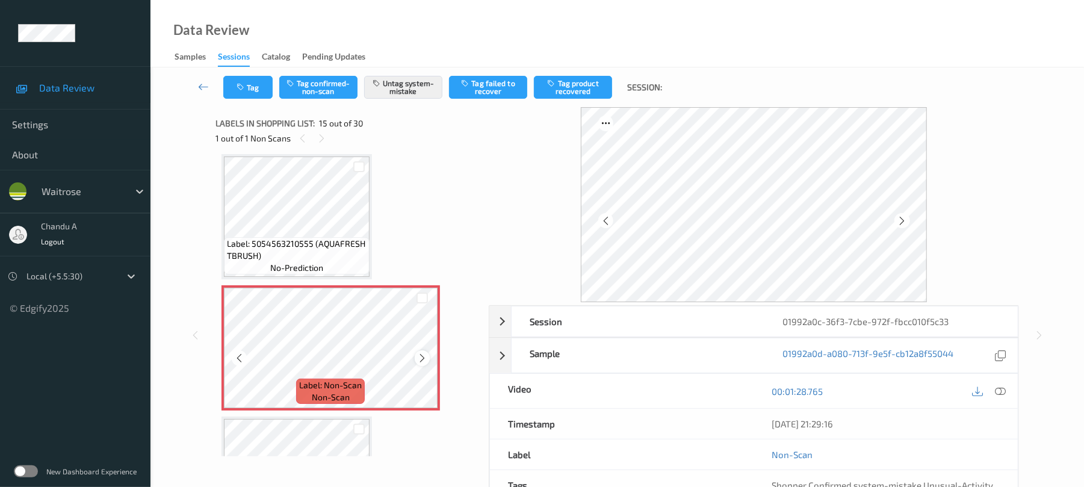
click at [424, 358] on icon at bounding box center [422, 358] width 10 height 11
click at [256, 89] on button "Tag" at bounding box center [247, 87] width 49 height 23
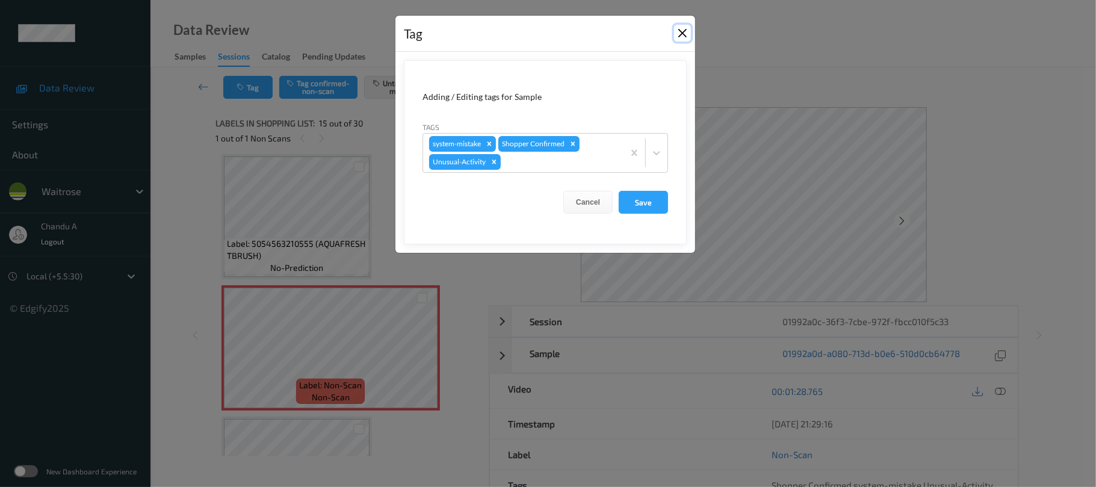
click at [680, 33] on button "Close" at bounding box center [682, 33] width 17 height 17
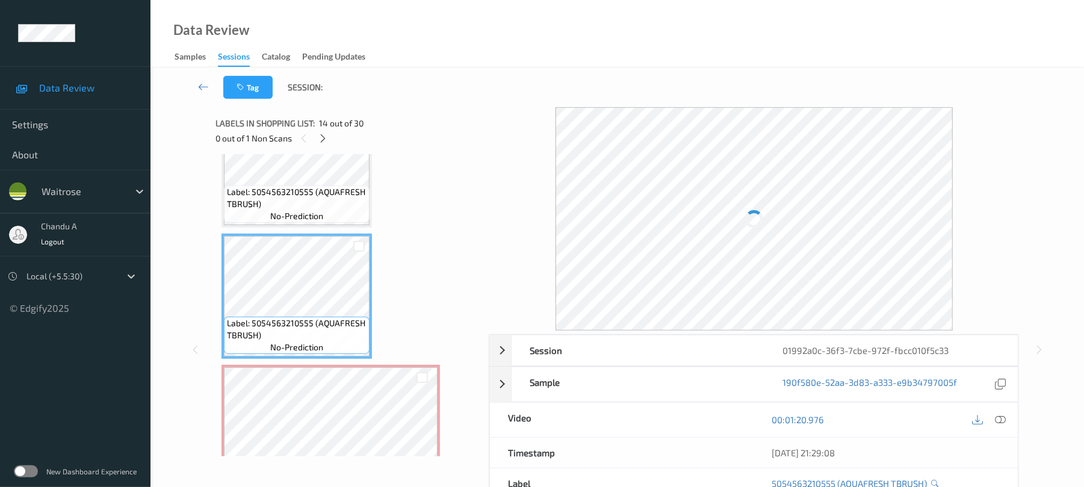
scroll to position [1632, 0]
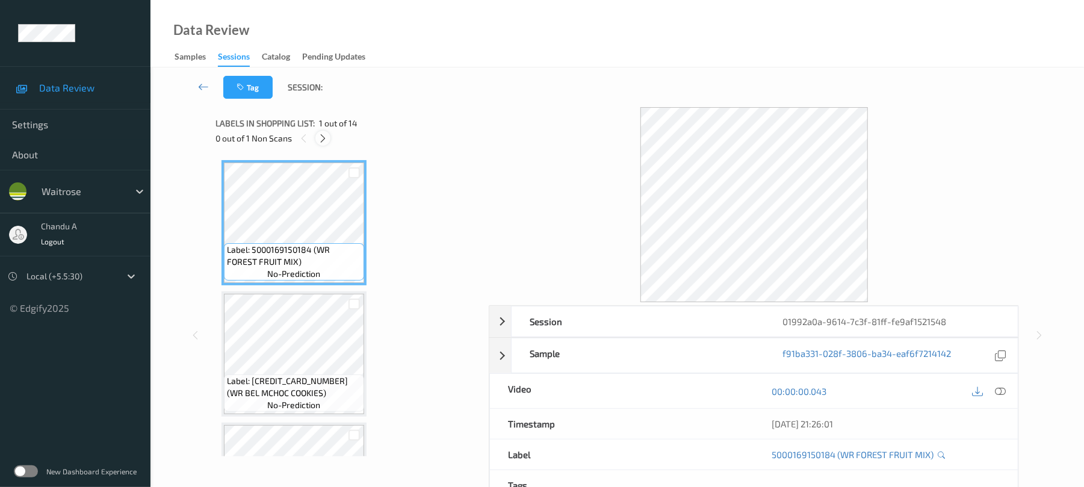
click at [323, 141] on icon at bounding box center [323, 138] width 10 height 11
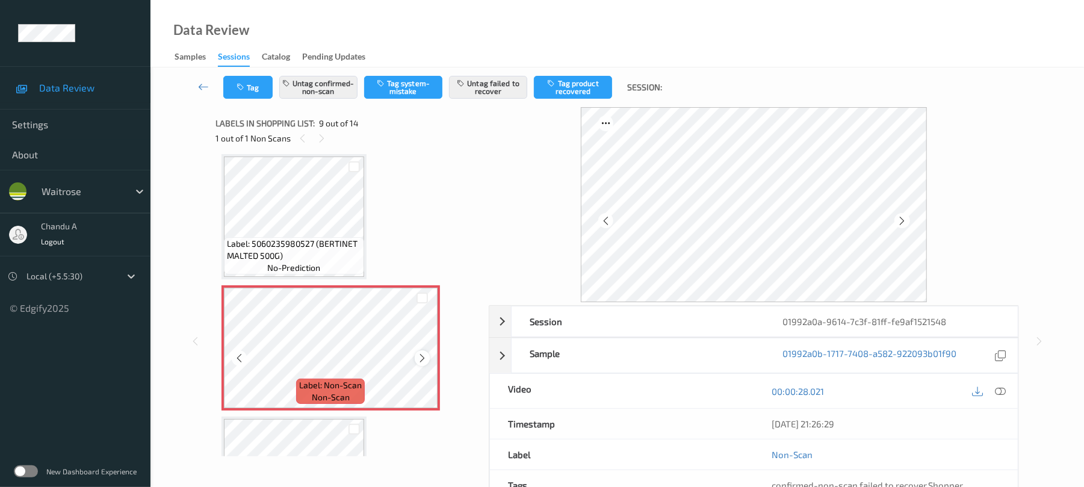
click at [426, 356] on icon at bounding box center [422, 358] width 10 height 11
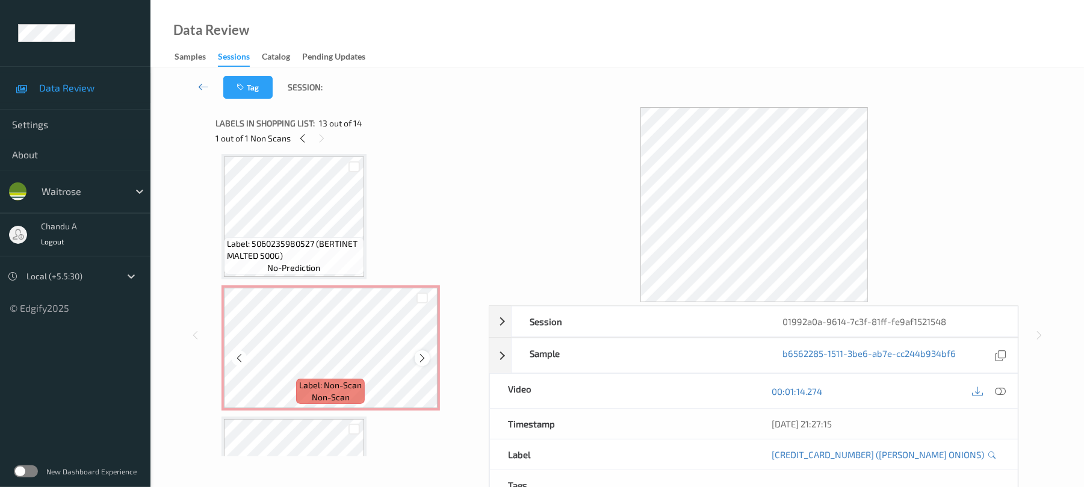
click at [415, 355] on div at bounding box center [422, 357] width 15 height 15
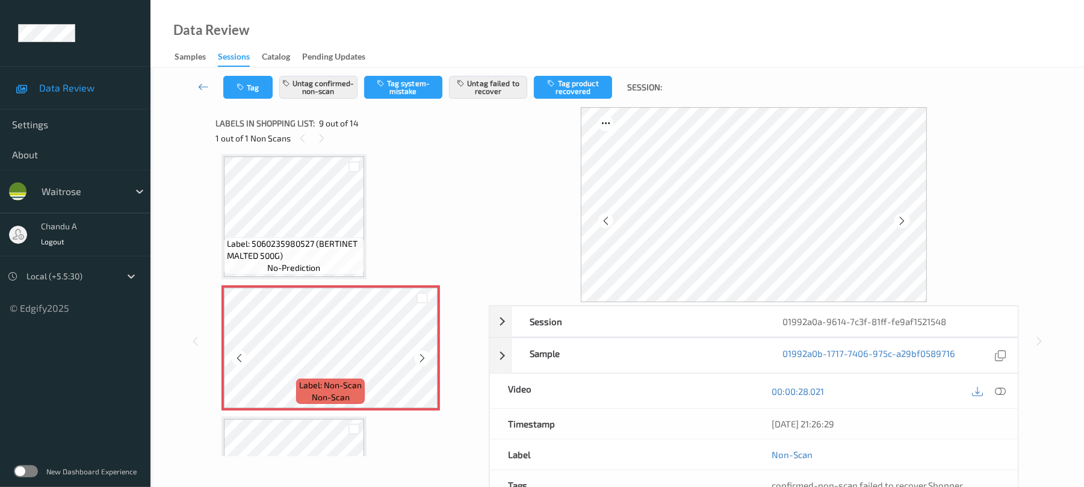
click at [415, 355] on div at bounding box center [422, 357] width 15 height 15
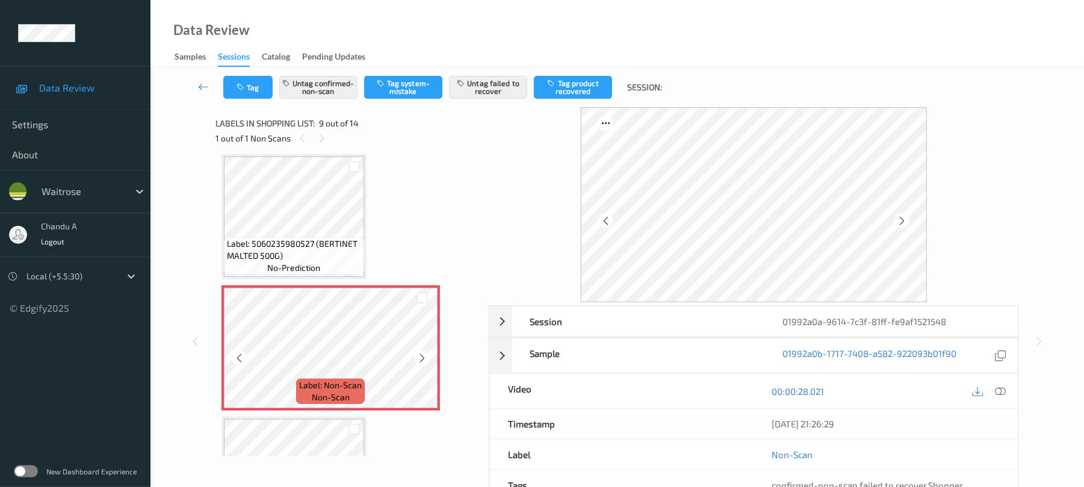
scroll to position [1005, 0]
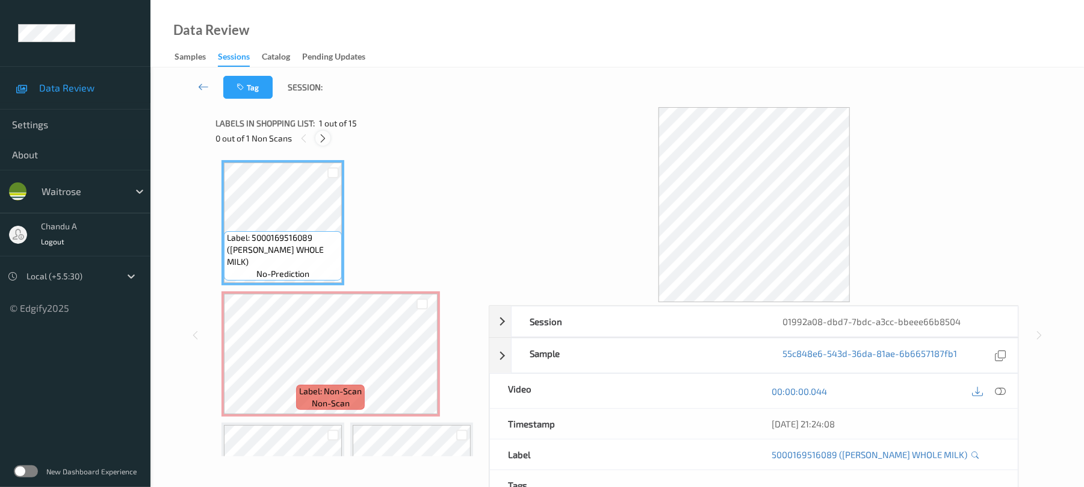
click at [323, 137] on icon at bounding box center [323, 138] width 10 height 11
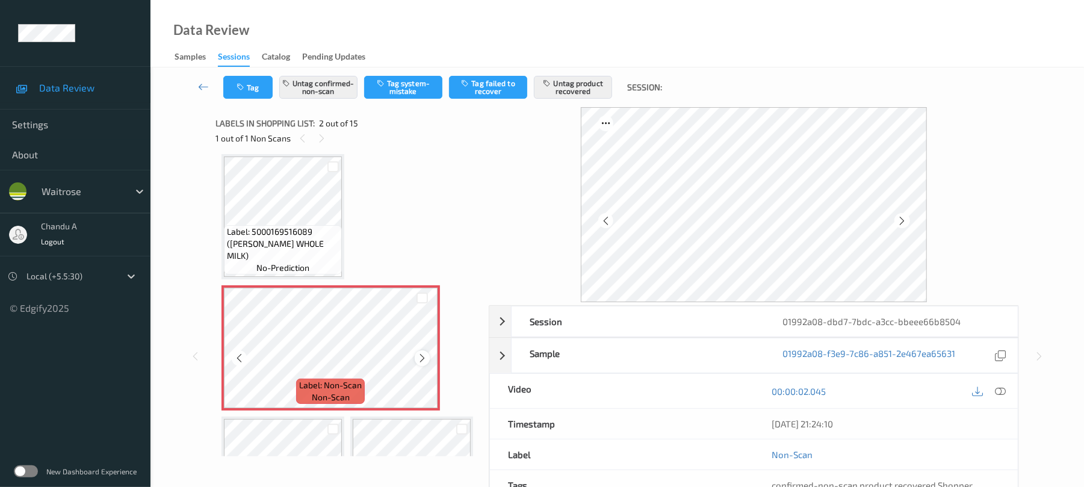
click at [420, 362] on icon at bounding box center [422, 358] width 10 height 11
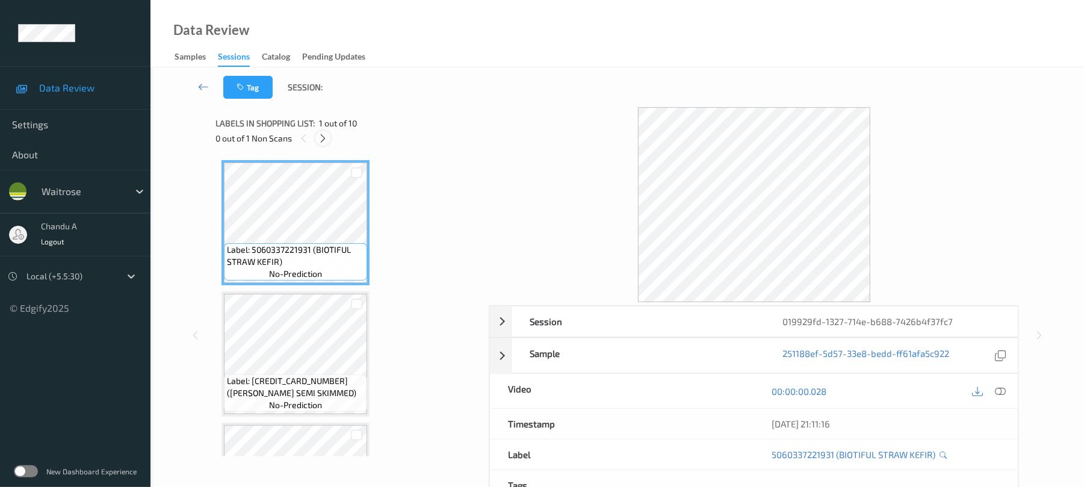
click at [322, 134] on icon at bounding box center [323, 138] width 10 height 11
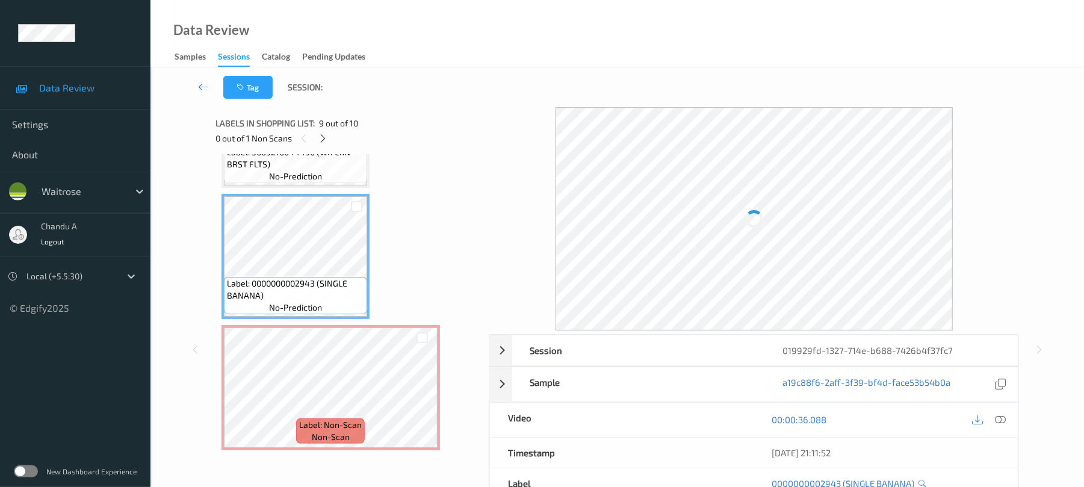
scroll to position [80, 0]
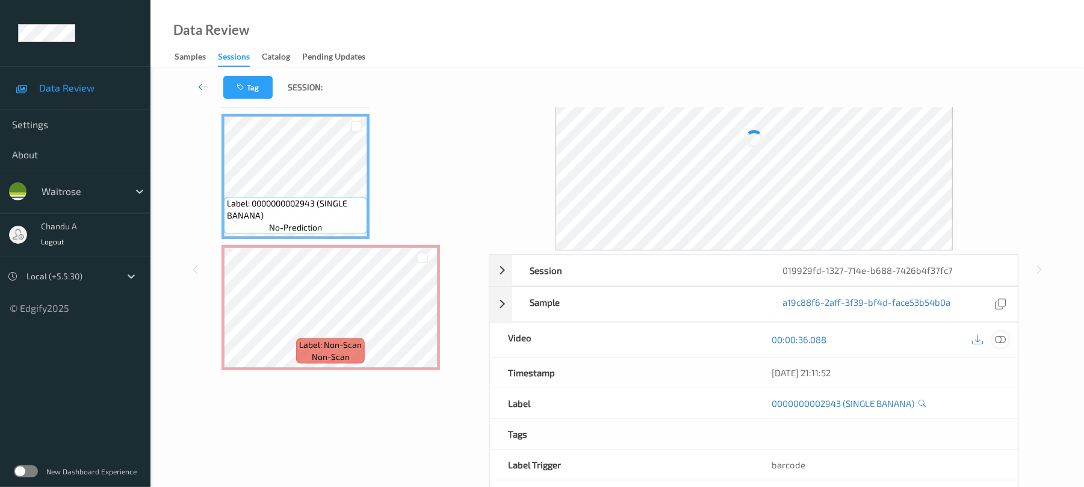
click at [1004, 336] on icon at bounding box center [1001, 339] width 11 height 11
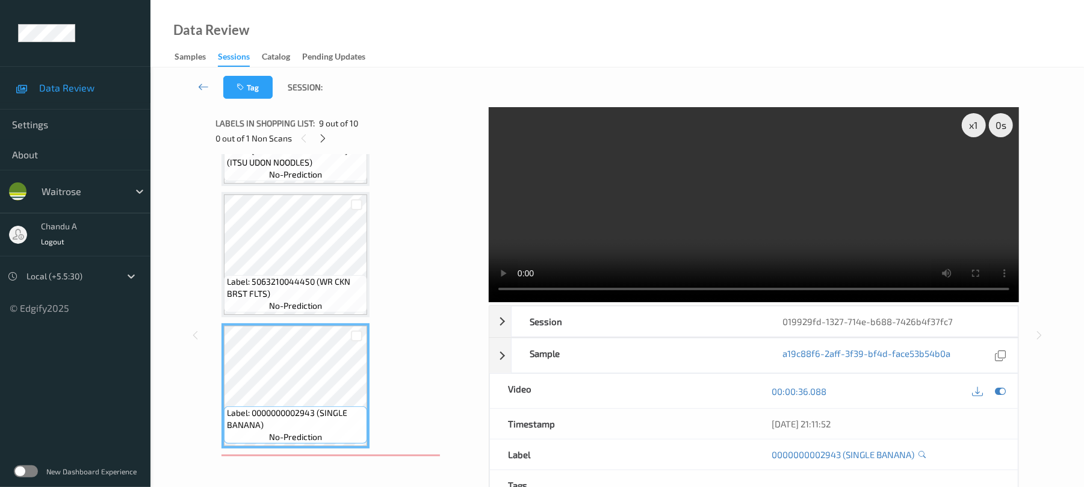
scroll to position [1016, 0]
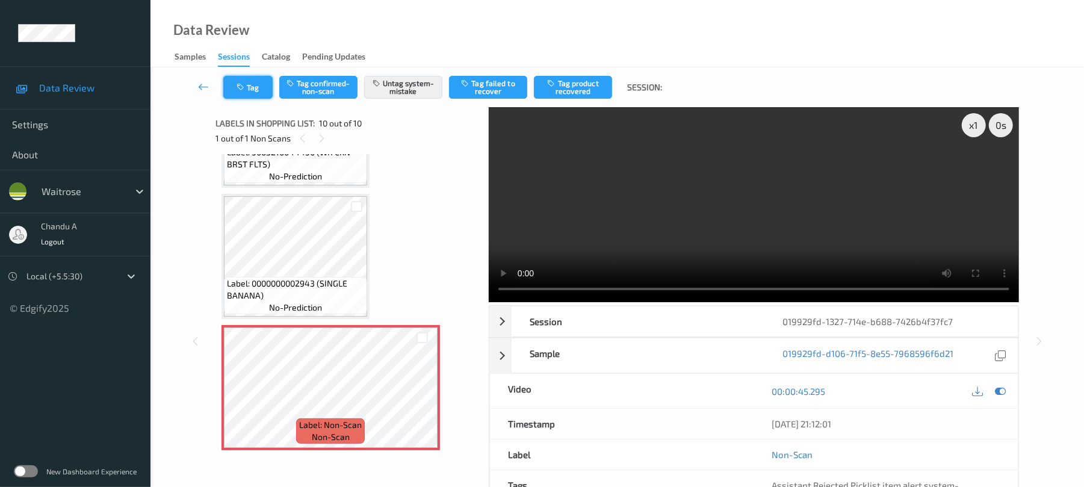
click at [248, 92] on button "Tag" at bounding box center [247, 87] width 49 height 23
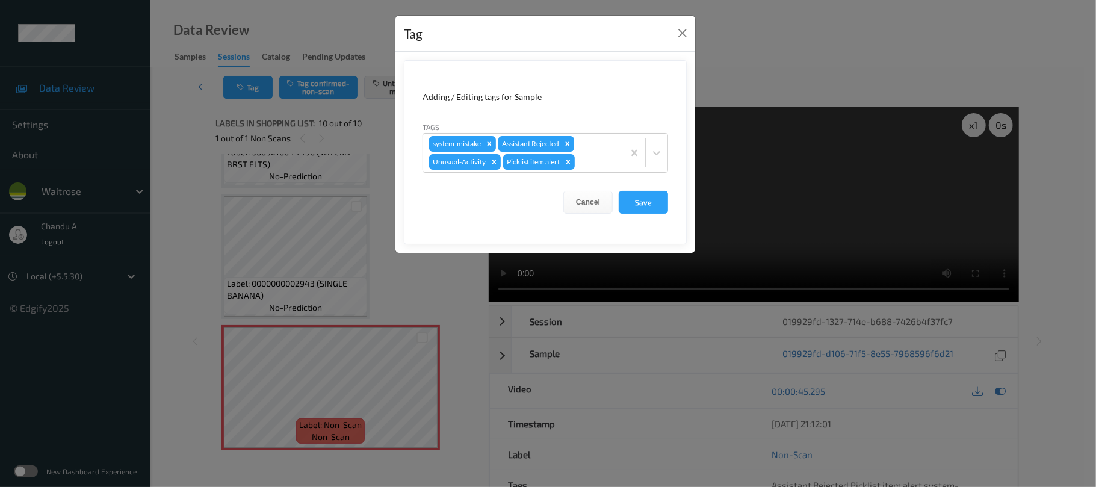
click at [667, 30] on div "Tag" at bounding box center [546, 34] width 300 height 37
click at [678, 31] on button "Close" at bounding box center [682, 33] width 17 height 17
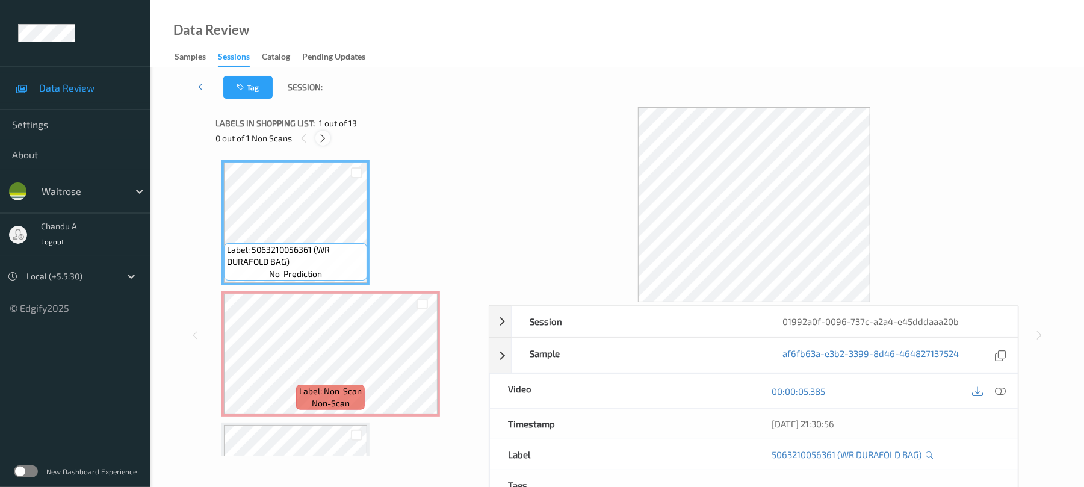
click at [322, 133] on icon at bounding box center [323, 138] width 10 height 11
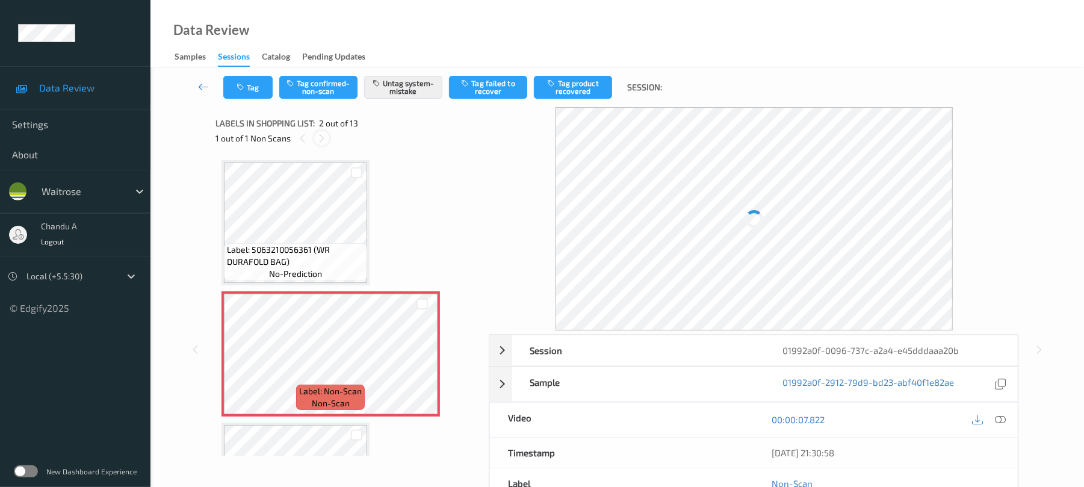
scroll to position [6, 0]
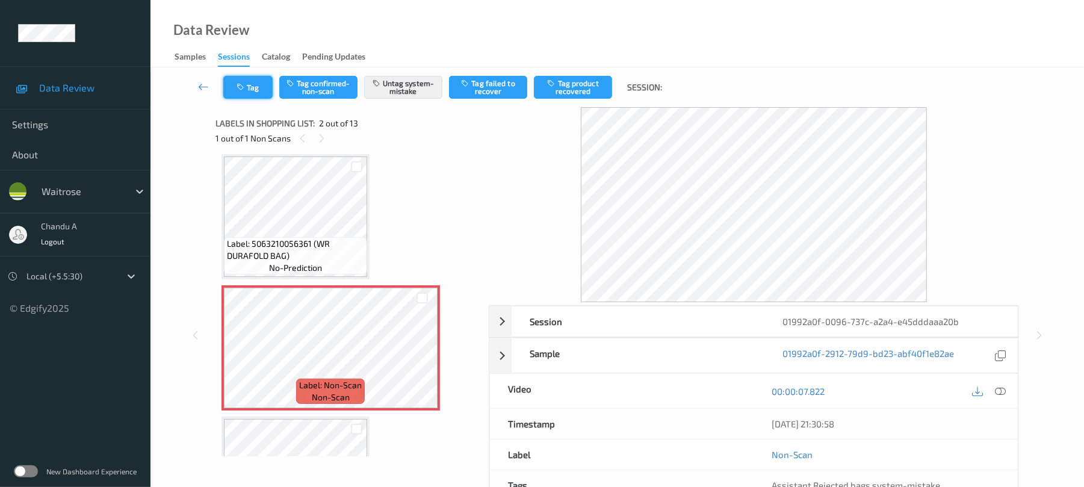
click at [230, 85] on button "Tag" at bounding box center [247, 87] width 49 height 23
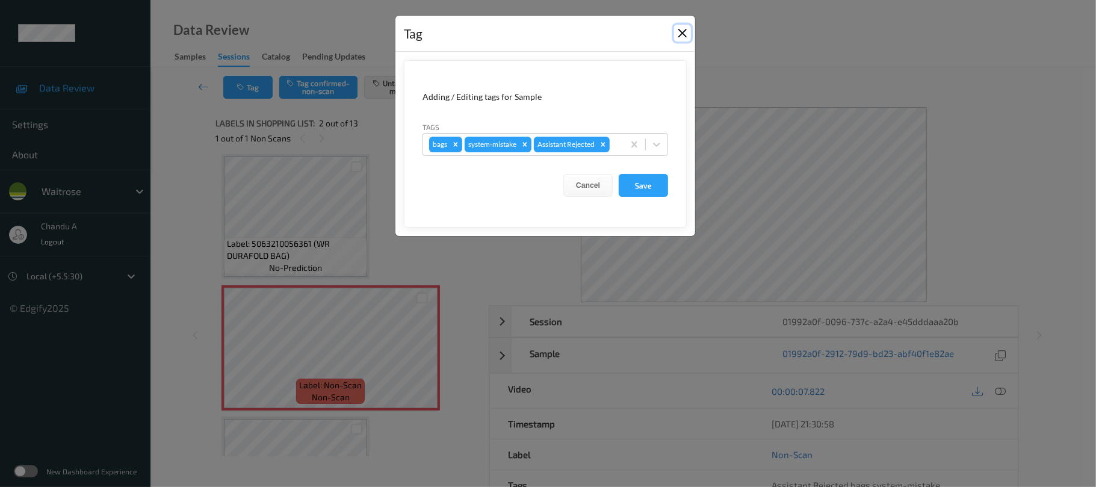
click at [684, 34] on button "Close" at bounding box center [682, 33] width 17 height 17
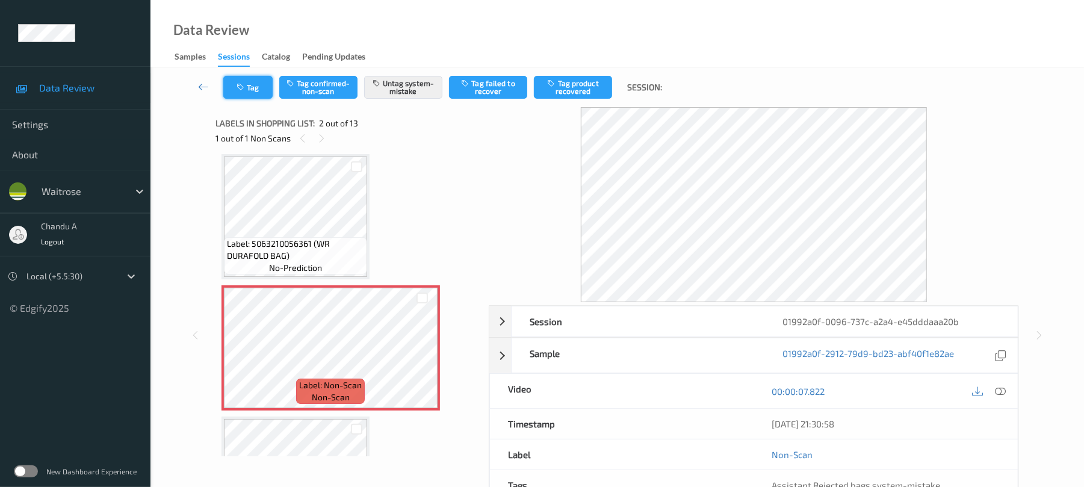
click at [250, 95] on button "Tag" at bounding box center [247, 87] width 49 height 23
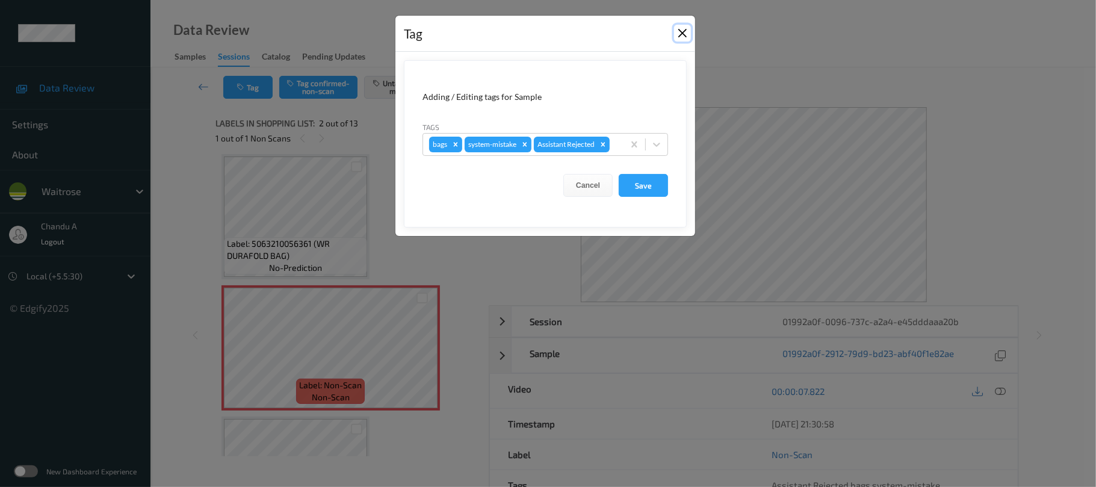
click at [679, 37] on button "Close" at bounding box center [682, 33] width 17 height 17
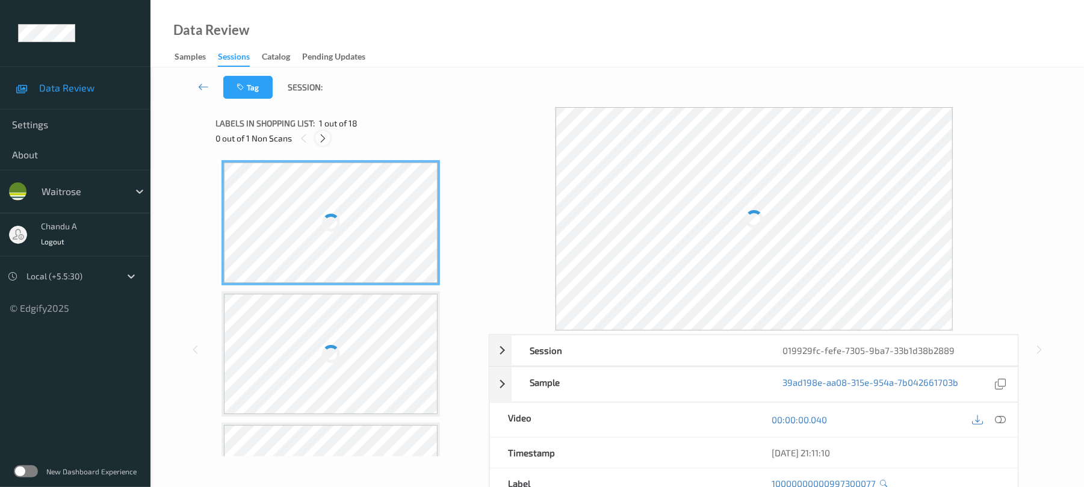
click at [329, 135] on div at bounding box center [323, 138] width 15 height 15
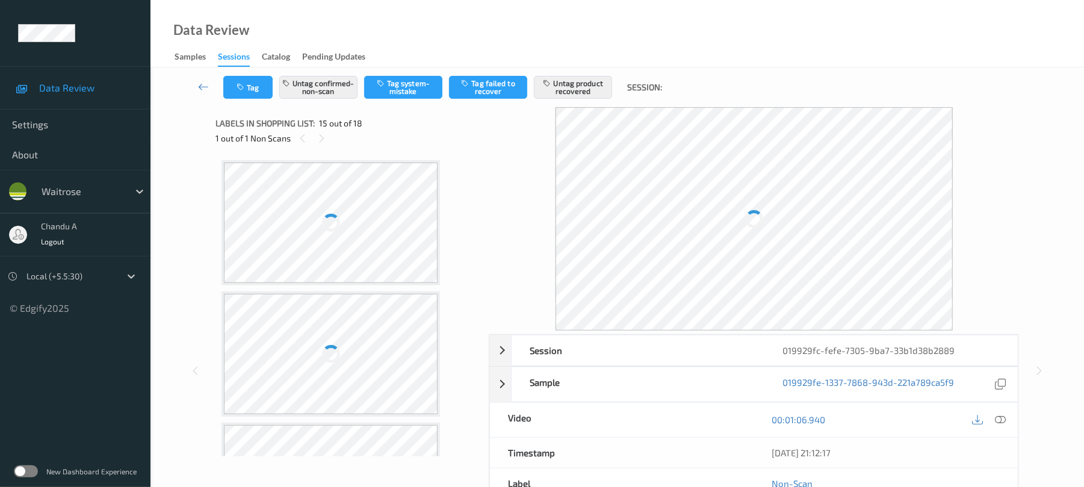
scroll to position [1712, 0]
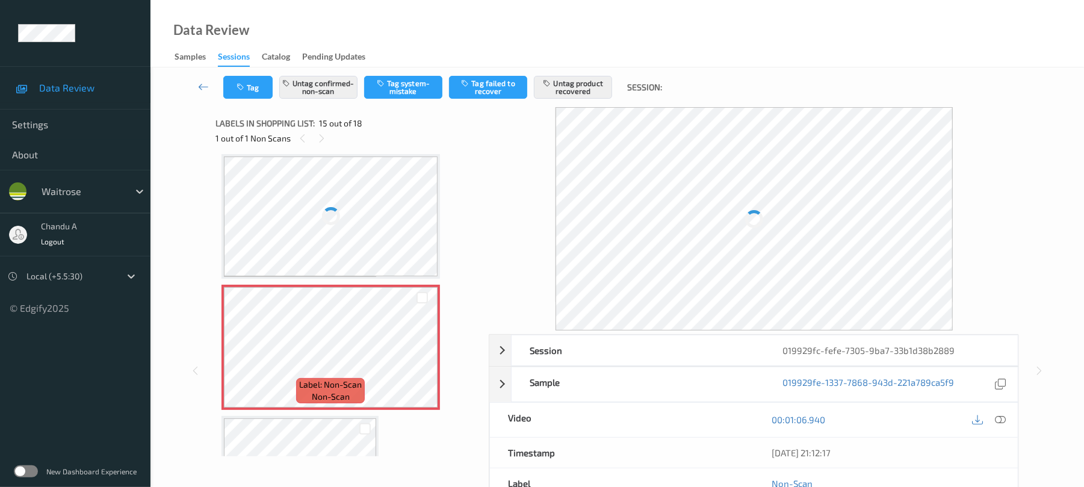
click at [322, 146] on div "Labels in shopping list: 15 out of 18 1 out of 1 Non Scans" at bounding box center [348, 130] width 265 height 47
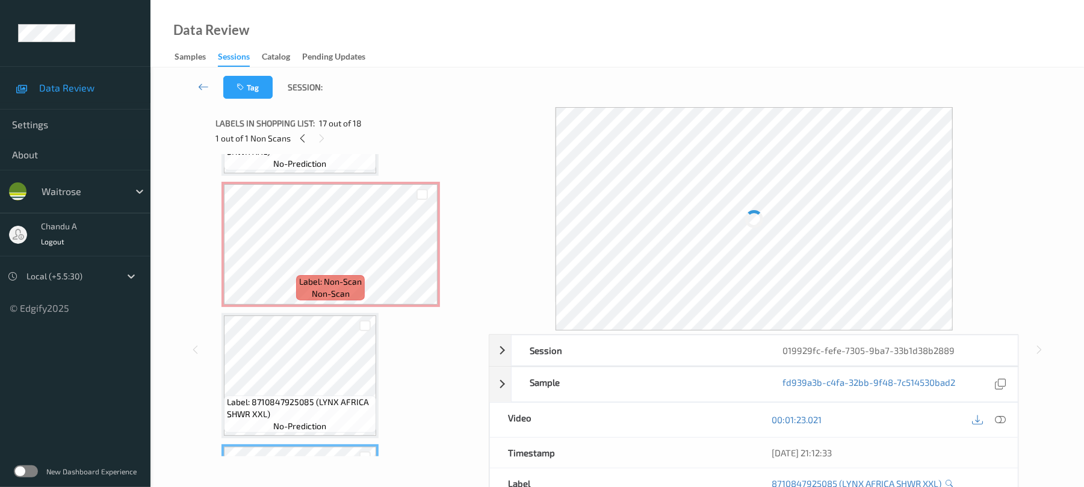
scroll to position [1792, 0]
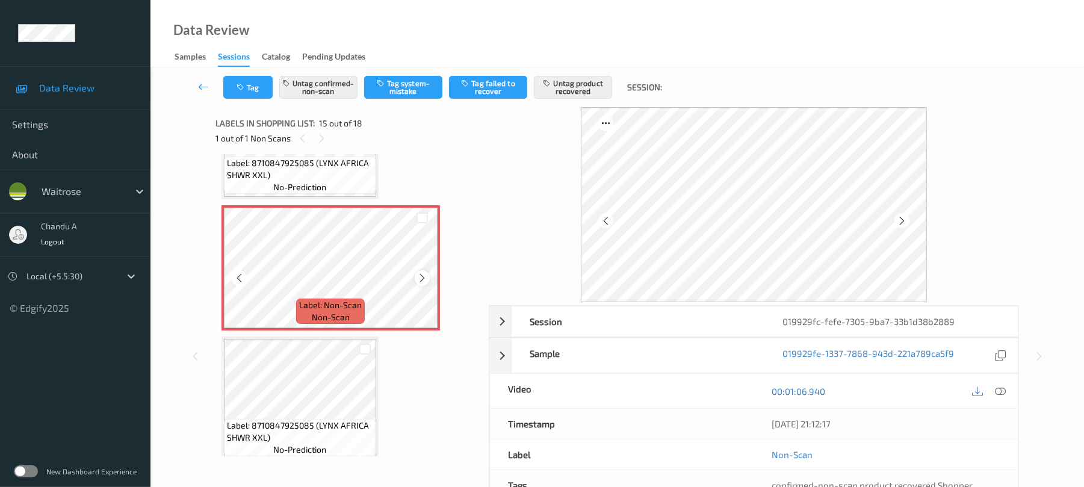
click at [417, 278] on icon at bounding box center [422, 278] width 10 height 11
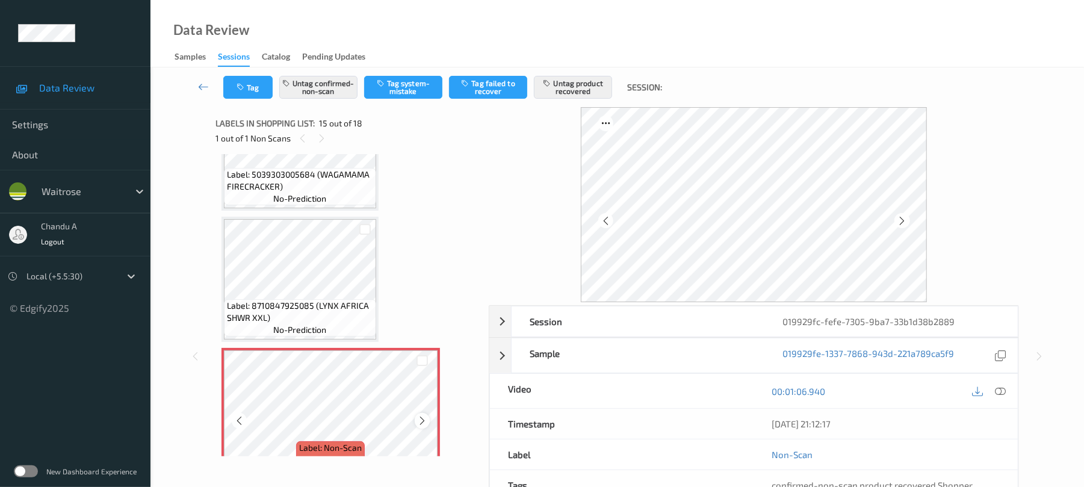
scroll to position [1632, 0]
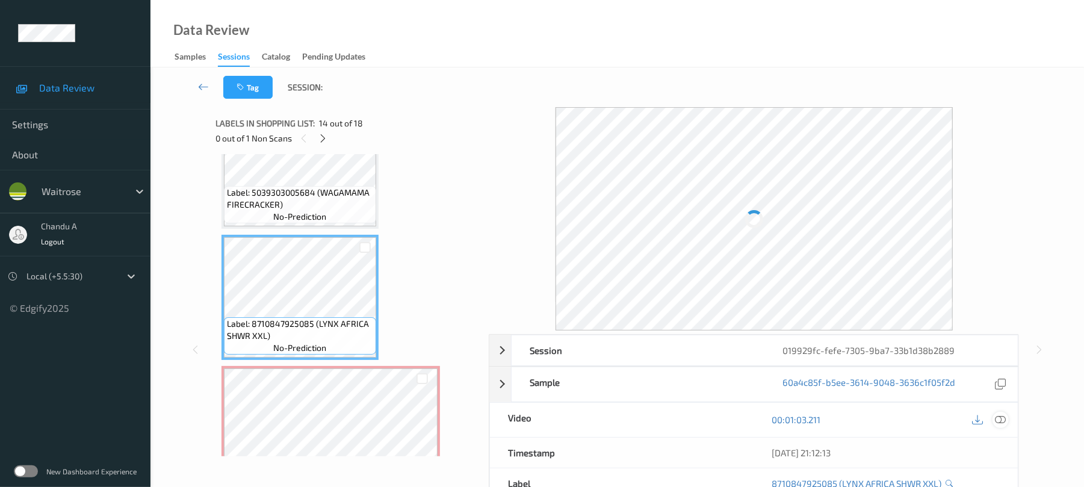
click at [1001, 417] on icon at bounding box center [1001, 419] width 11 height 11
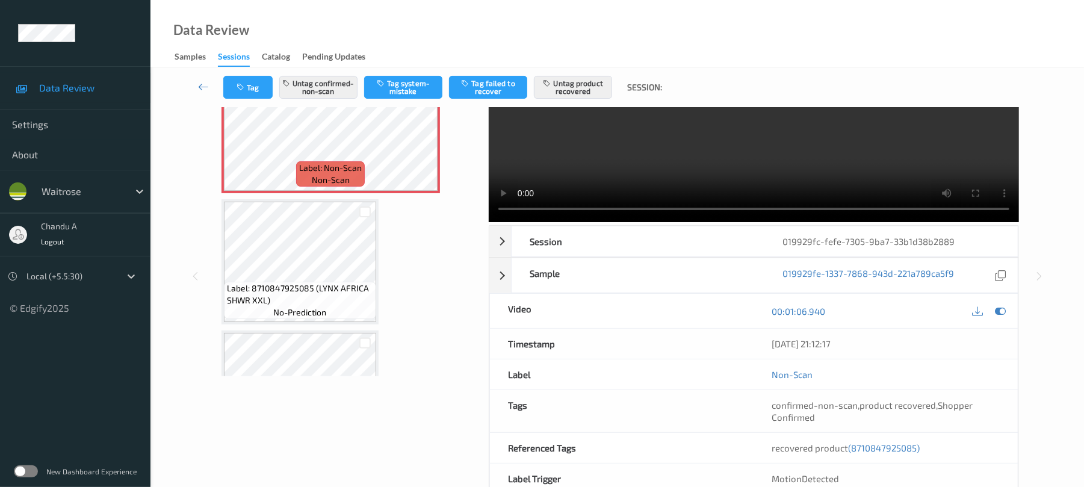
scroll to position [1873, 0]
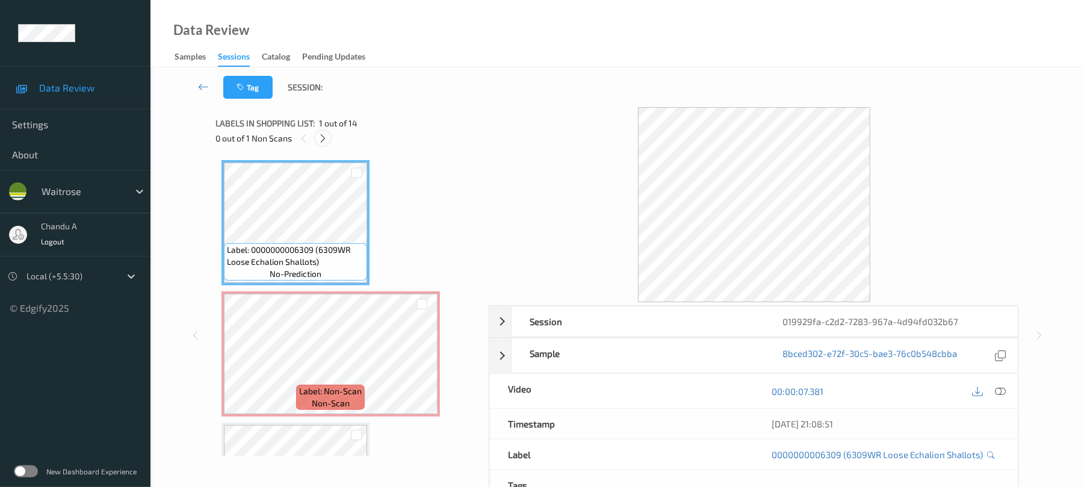
click at [329, 138] on div at bounding box center [323, 138] width 15 height 15
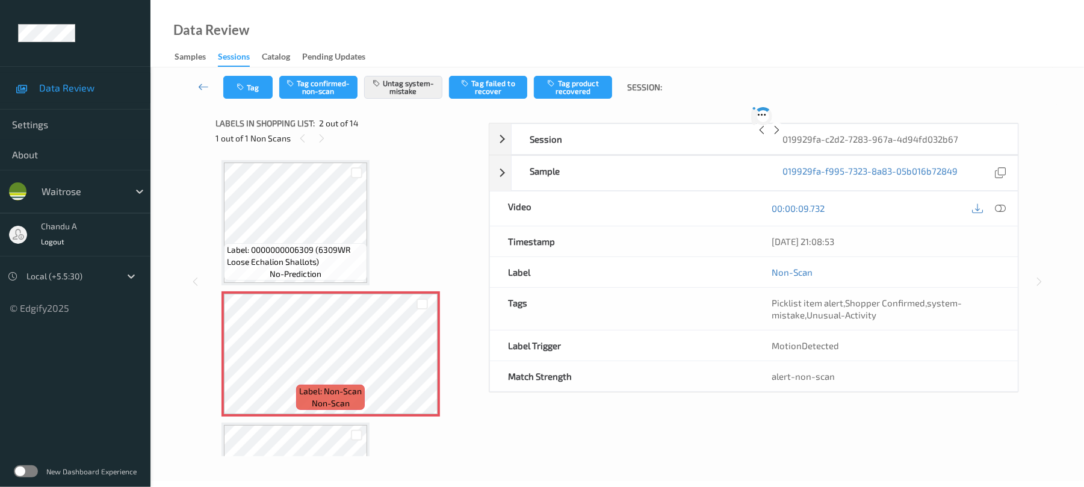
scroll to position [6, 0]
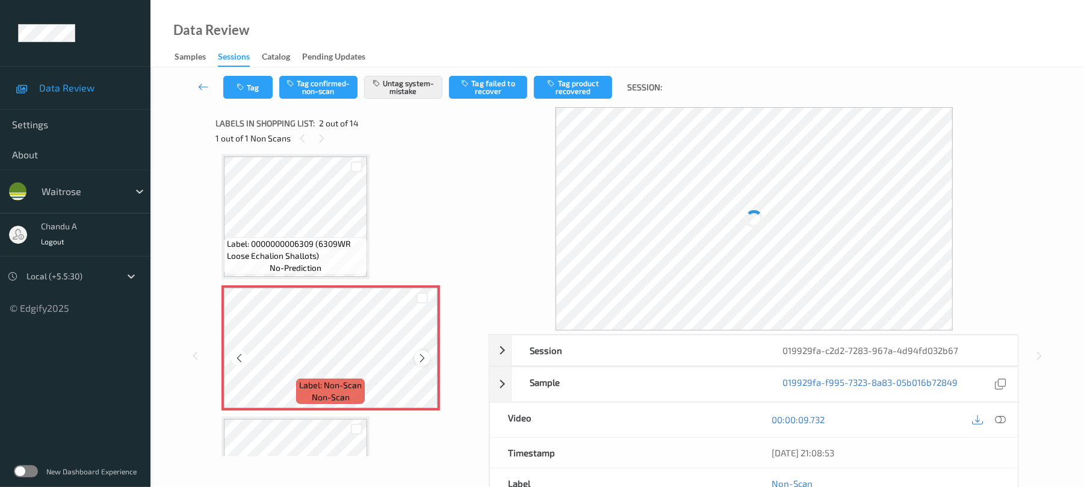
click at [417, 358] on icon at bounding box center [422, 358] width 10 height 11
click at [252, 90] on button "Tag" at bounding box center [247, 87] width 49 height 23
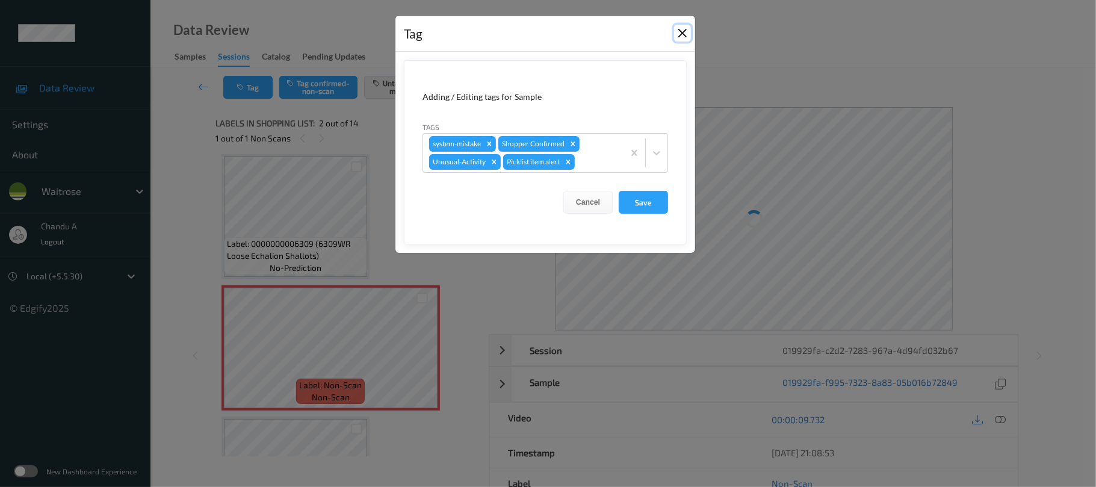
drag, startPoint x: 682, startPoint y: 40, endPoint x: 659, endPoint y: 46, distance: 24.2
click at [682, 39] on button "Close" at bounding box center [682, 33] width 17 height 17
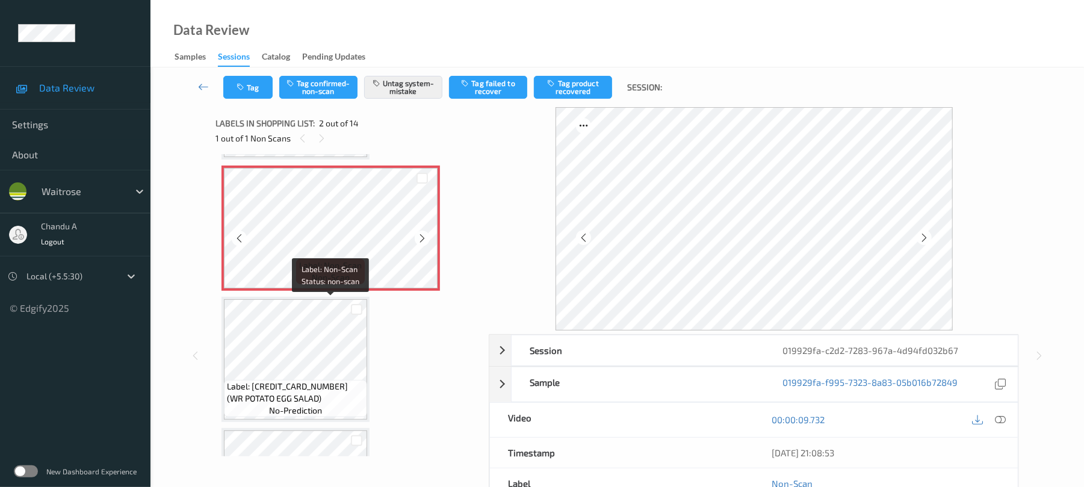
scroll to position [167, 0]
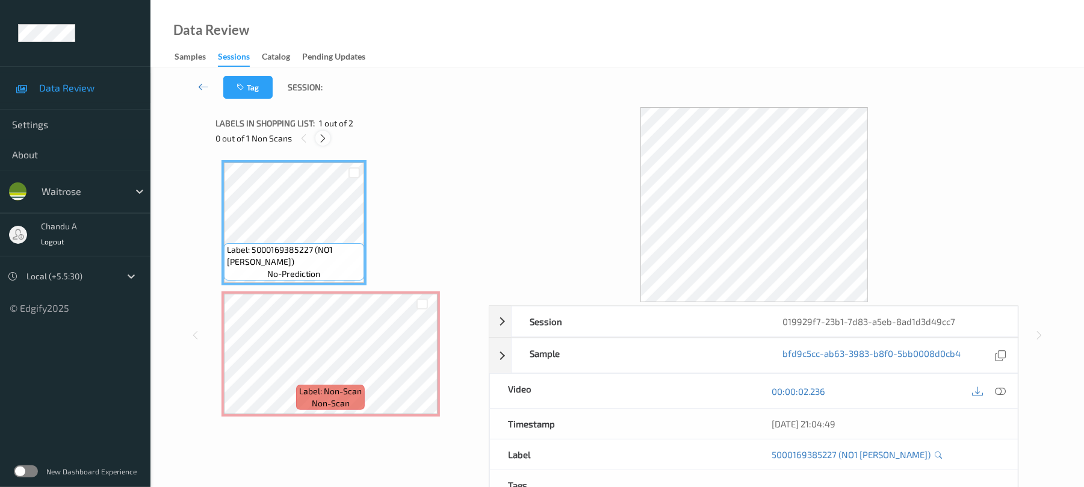
click at [323, 140] on icon at bounding box center [323, 138] width 10 height 11
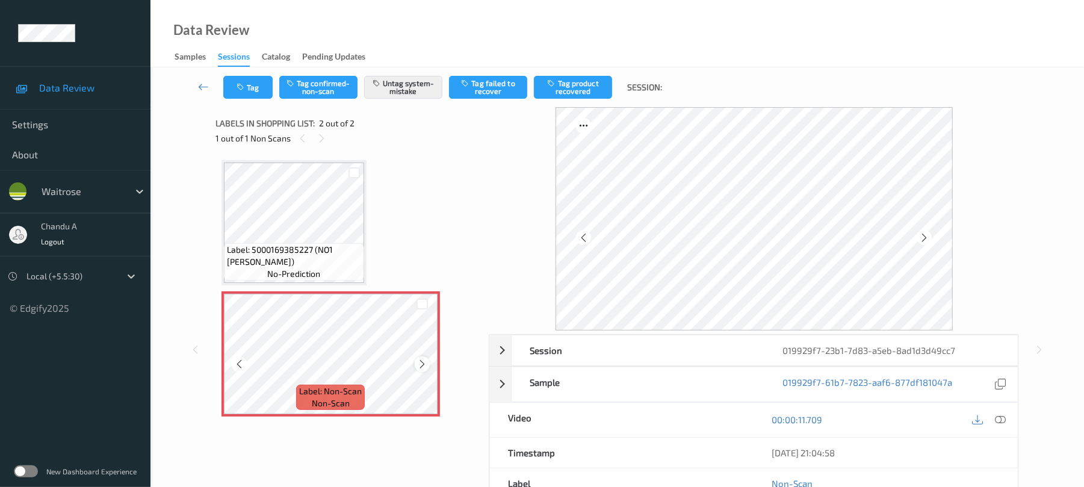
click at [420, 359] on icon at bounding box center [422, 364] width 10 height 11
click at [225, 87] on button "Tag" at bounding box center [247, 87] width 49 height 23
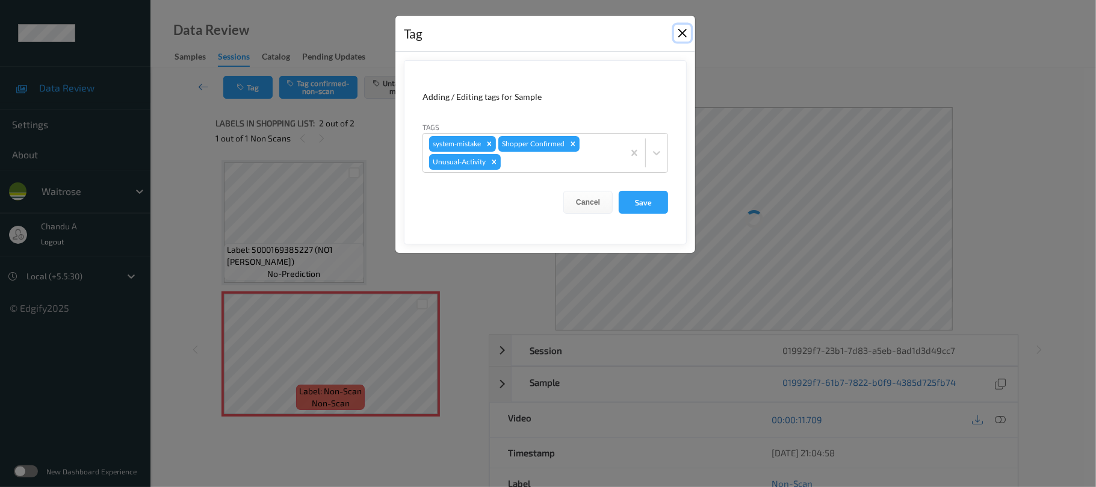
click at [682, 32] on button "Close" at bounding box center [682, 33] width 17 height 17
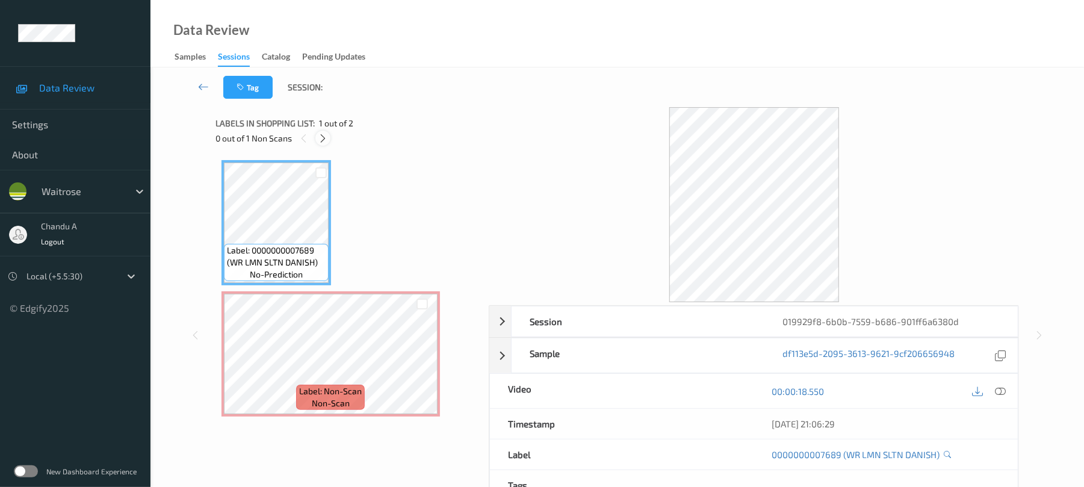
click at [323, 137] on icon at bounding box center [323, 138] width 10 height 11
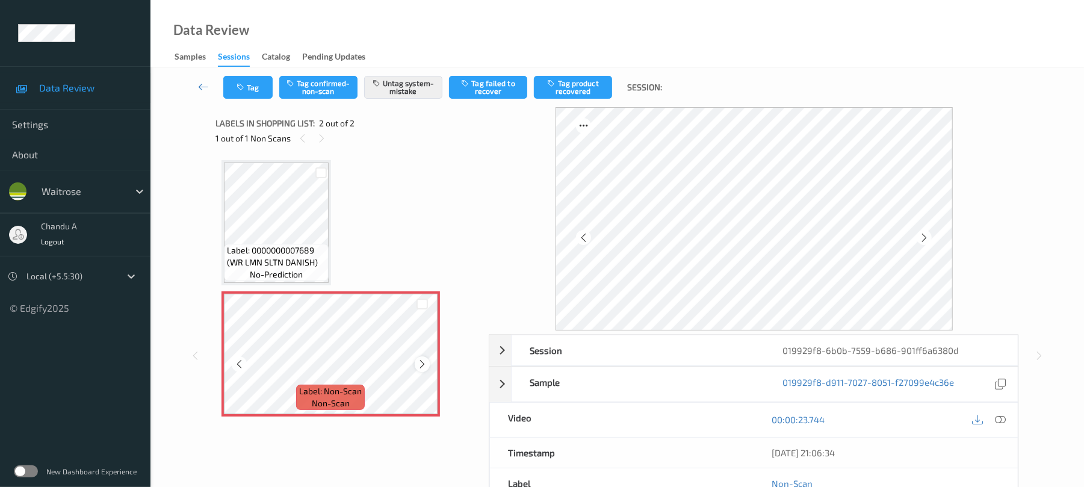
click at [425, 365] on icon at bounding box center [422, 364] width 10 height 11
click at [256, 93] on button "Tag" at bounding box center [247, 87] width 49 height 23
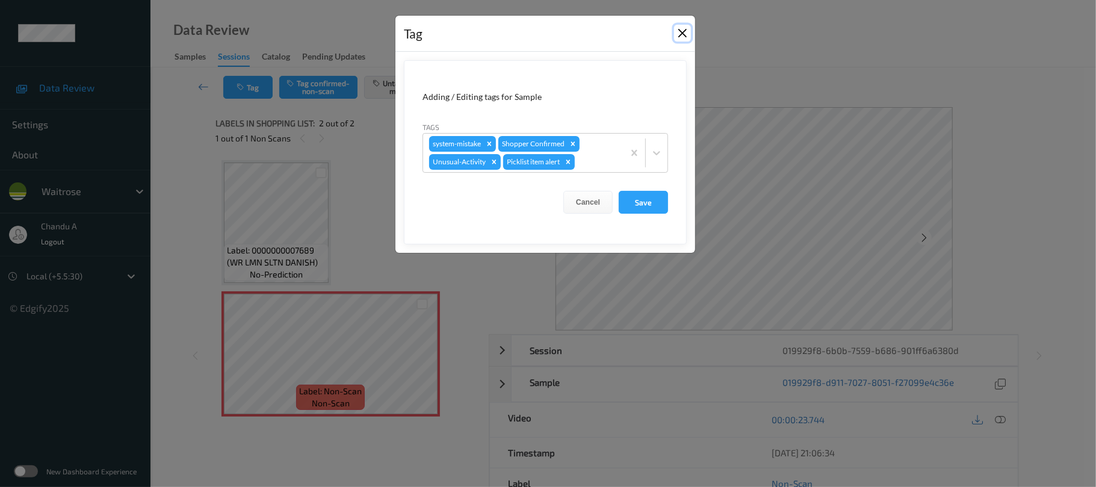
click at [687, 32] on button "Close" at bounding box center [682, 33] width 17 height 17
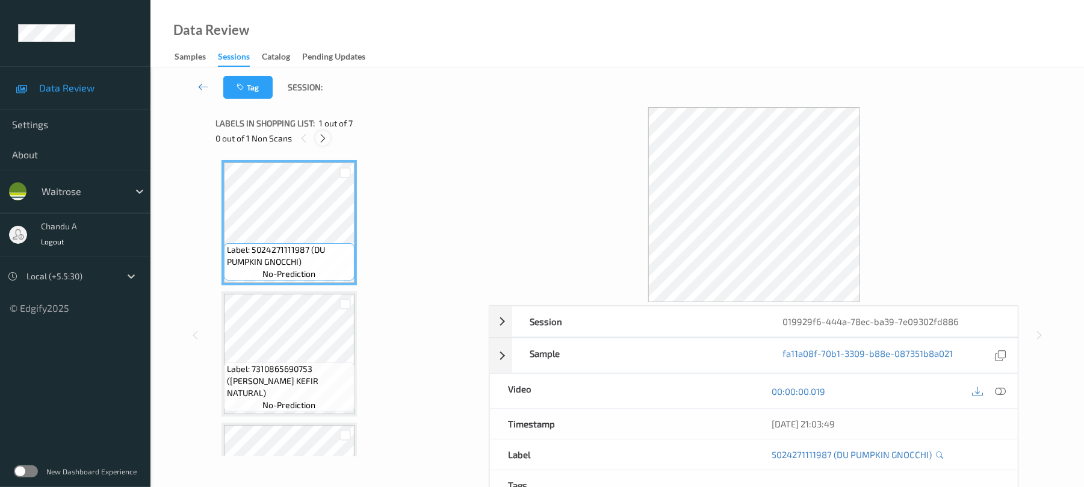
click at [325, 138] on icon at bounding box center [323, 138] width 10 height 11
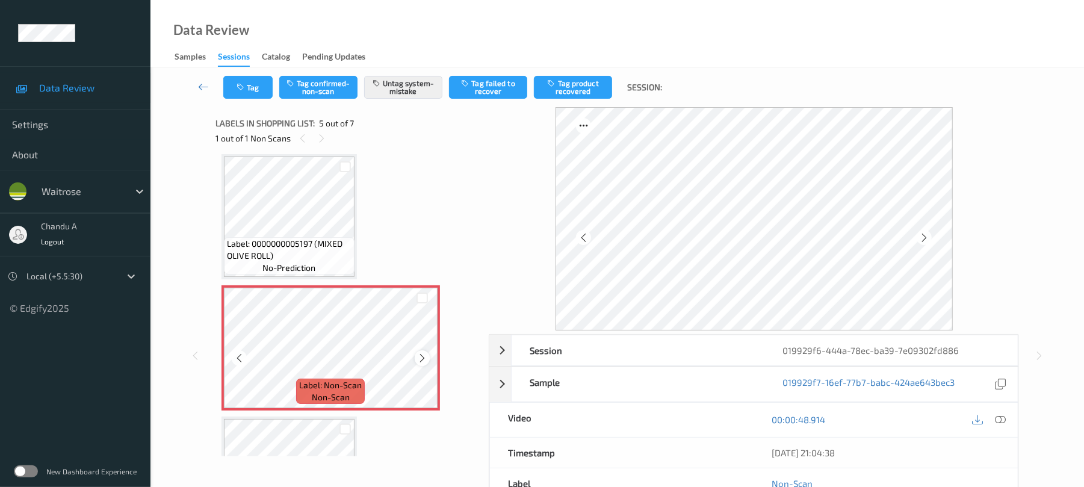
click at [424, 359] on icon at bounding box center [422, 358] width 10 height 11
click at [228, 82] on button "Tag" at bounding box center [247, 87] width 49 height 23
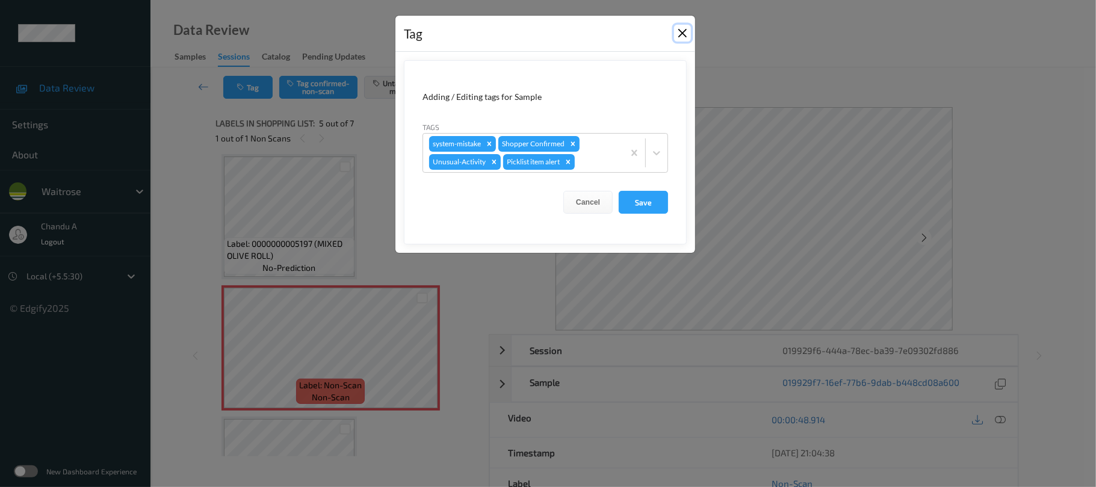
click at [685, 32] on button "Close" at bounding box center [682, 33] width 17 height 17
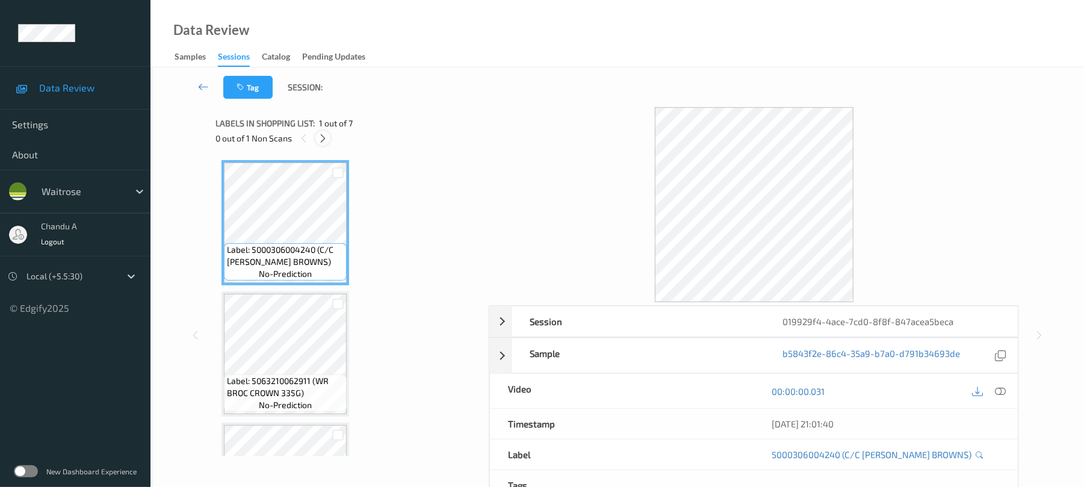
click at [324, 133] on icon at bounding box center [323, 138] width 10 height 11
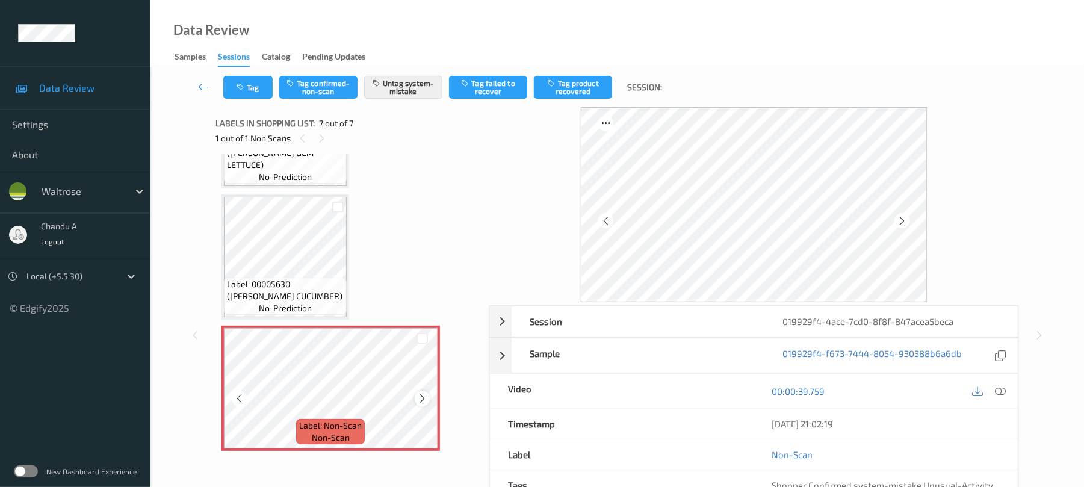
click at [427, 400] on div at bounding box center [422, 398] width 15 height 15
click at [234, 87] on button "Tag" at bounding box center [247, 87] width 49 height 23
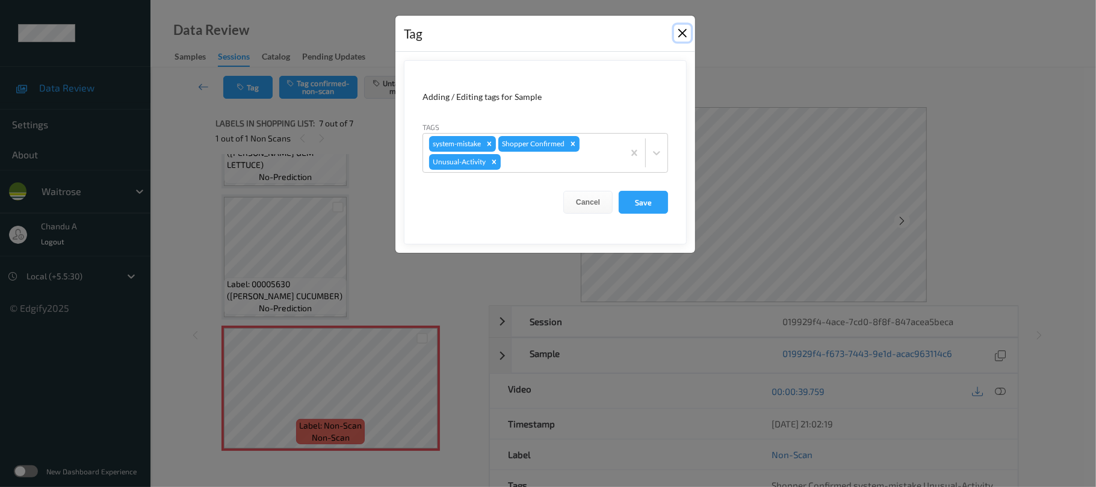
click at [684, 37] on button "Close" at bounding box center [682, 33] width 17 height 17
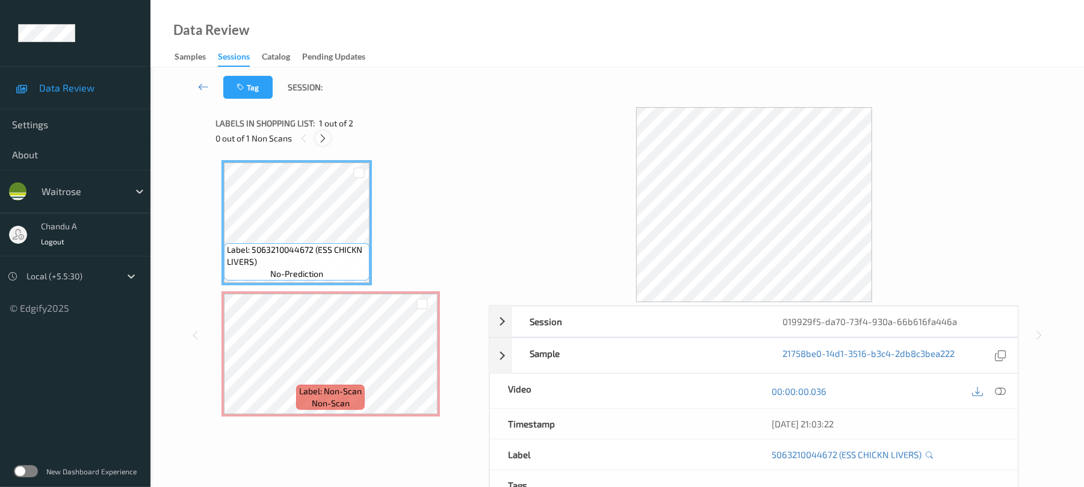
click at [329, 135] on div at bounding box center [323, 138] width 15 height 15
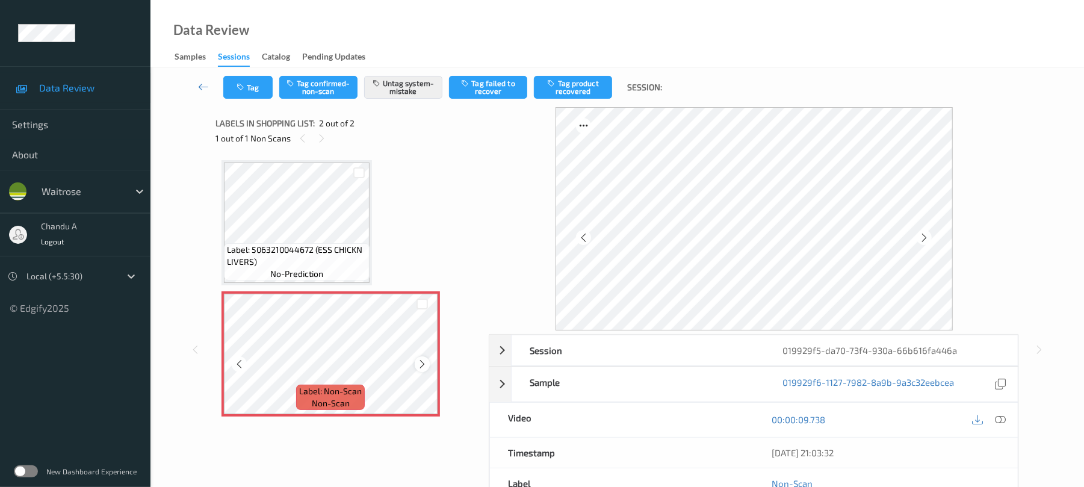
click at [424, 359] on icon at bounding box center [422, 364] width 10 height 11
click at [232, 89] on button "Tag" at bounding box center [247, 87] width 49 height 23
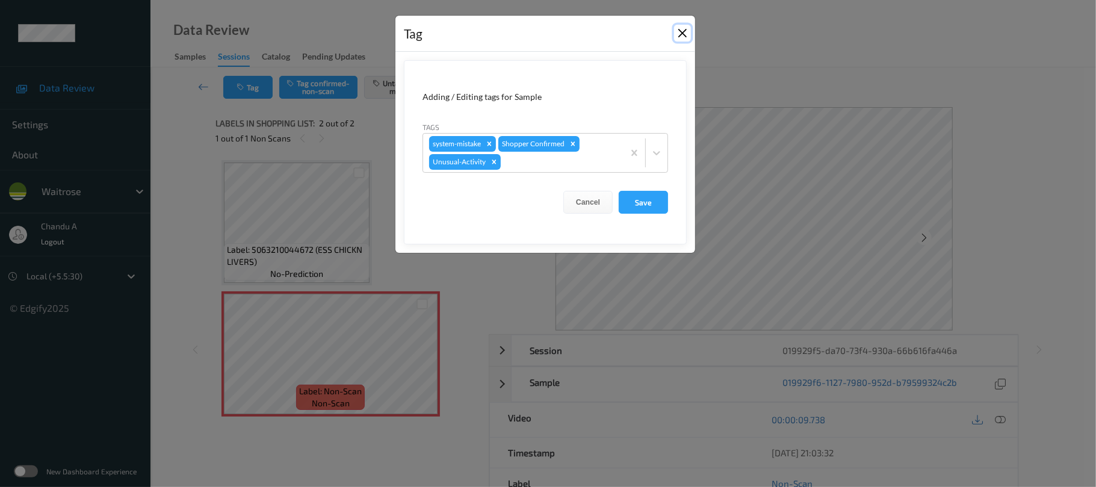
click at [684, 35] on button "Close" at bounding box center [682, 33] width 17 height 17
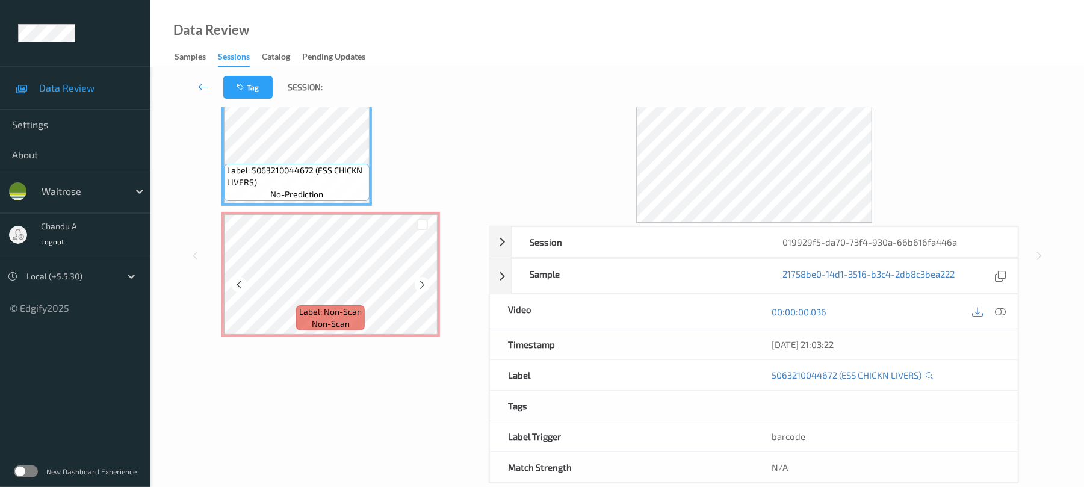
scroll to position [80, 0]
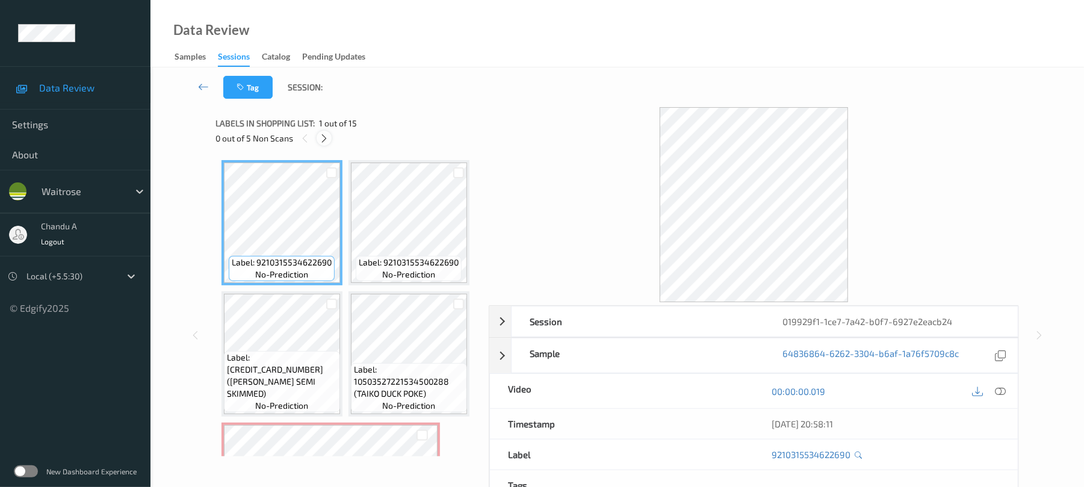
click at [322, 135] on icon at bounding box center [324, 138] width 10 height 11
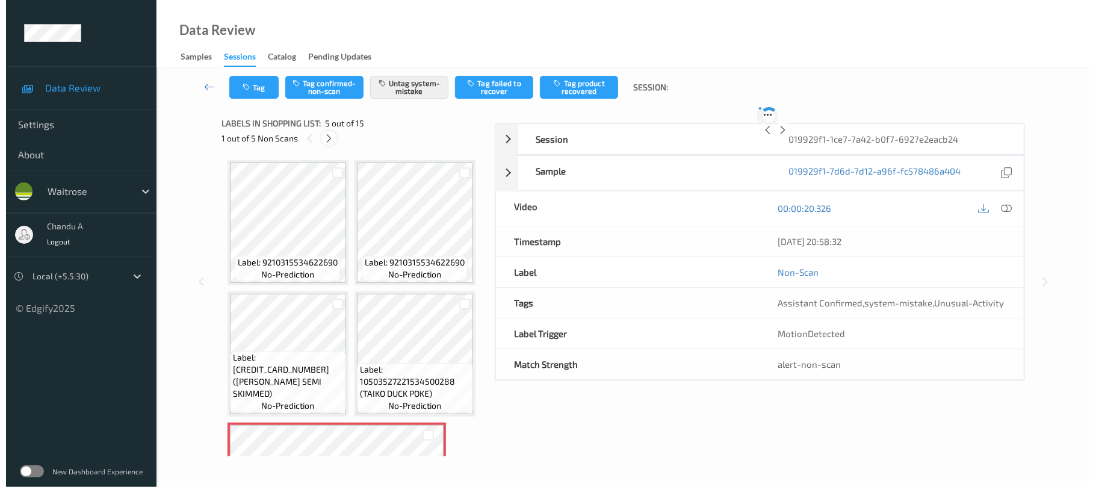
scroll to position [400, 0]
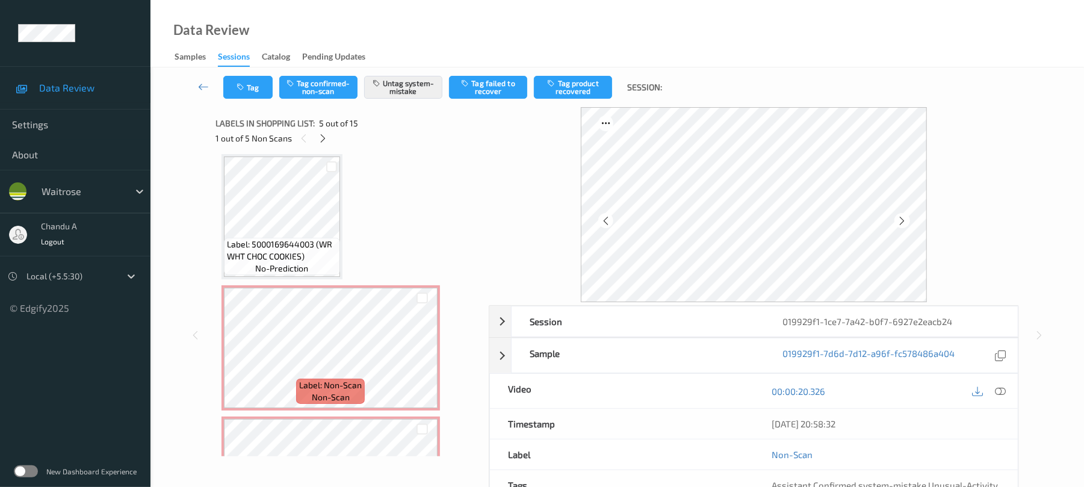
click at [423, 101] on icon at bounding box center [422, 95] width 10 height 11
click at [261, 88] on button "Tag" at bounding box center [247, 87] width 49 height 23
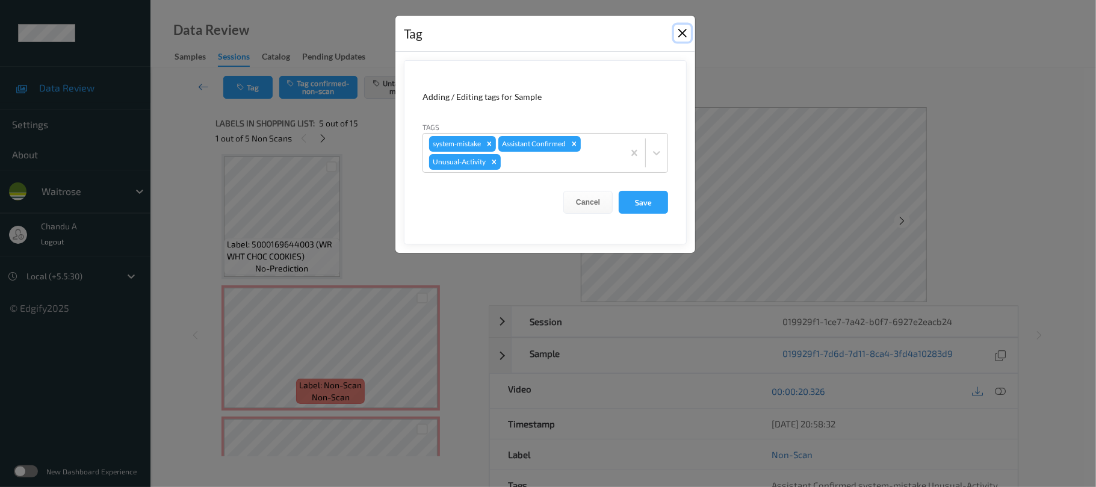
click at [683, 34] on button "Close" at bounding box center [682, 33] width 17 height 17
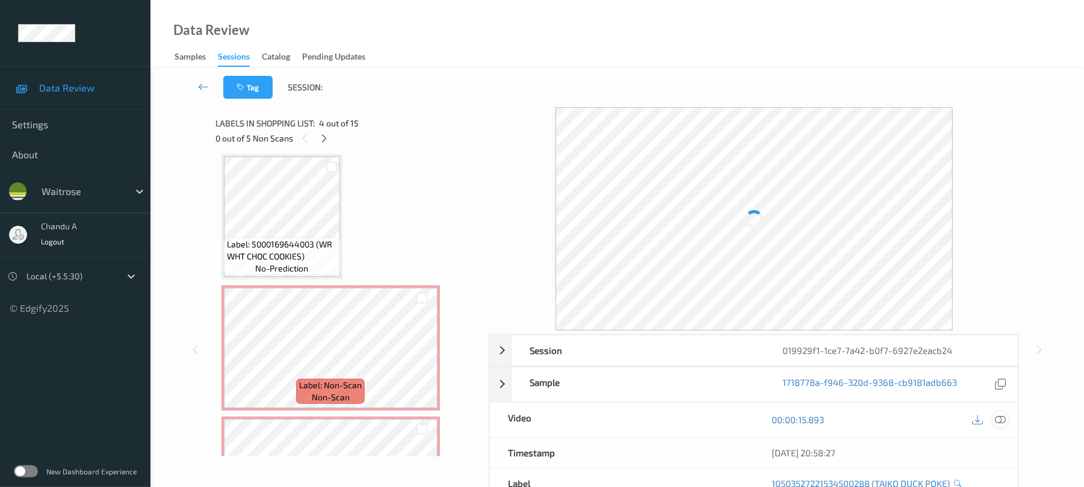
click at [999, 421] on icon at bounding box center [1001, 419] width 11 height 11
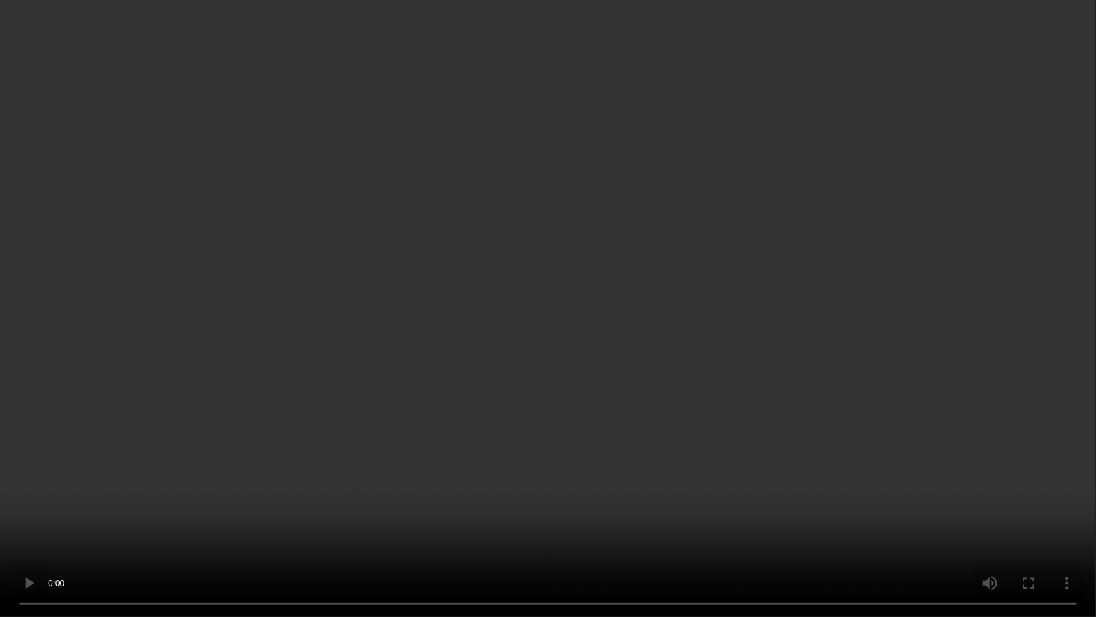
click at [786, 359] on video at bounding box center [548, 308] width 1096 height 617
click at [154, 343] on video at bounding box center [548, 308] width 1096 height 617
click at [614, 323] on video at bounding box center [548, 308] width 1096 height 617
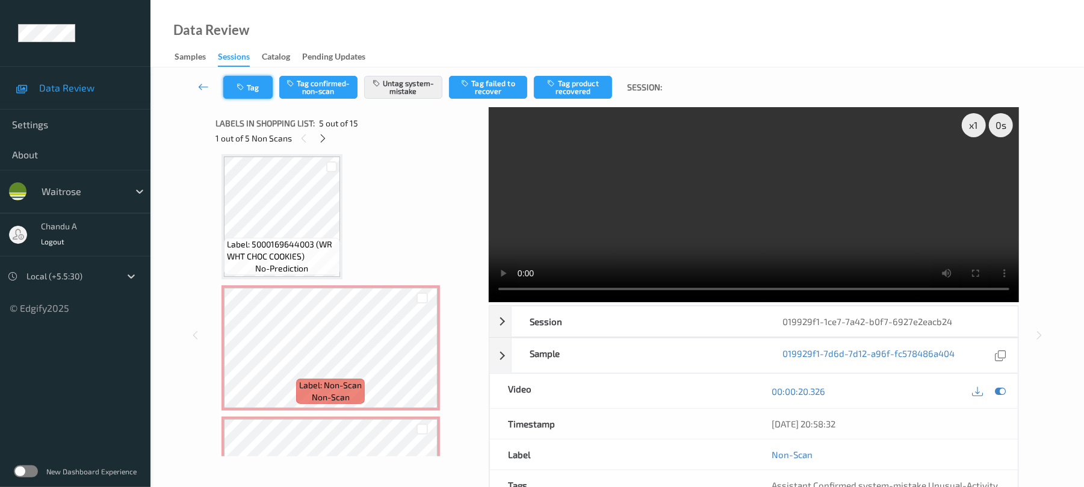
click at [235, 90] on button "Tag" at bounding box center [247, 87] width 49 height 23
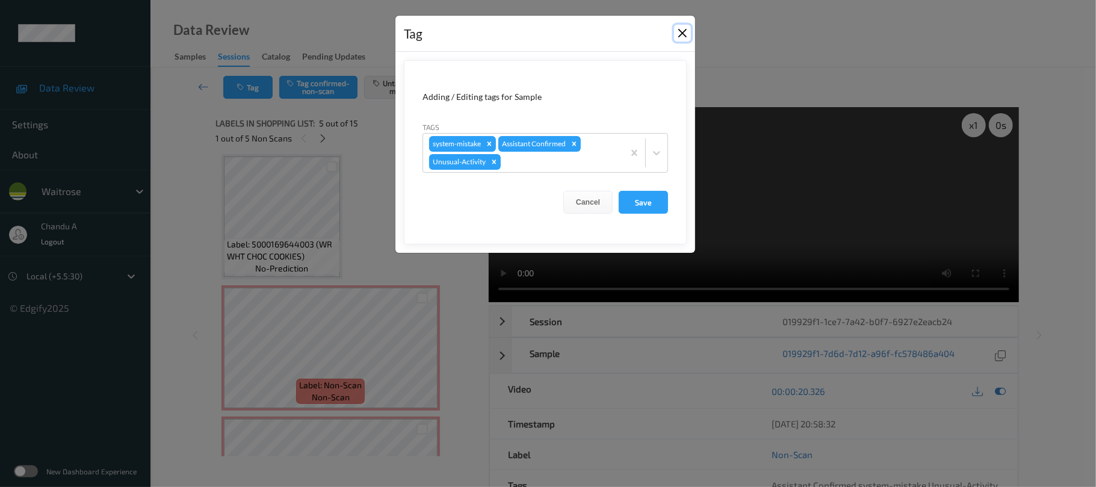
click at [682, 34] on button "Close" at bounding box center [682, 33] width 17 height 17
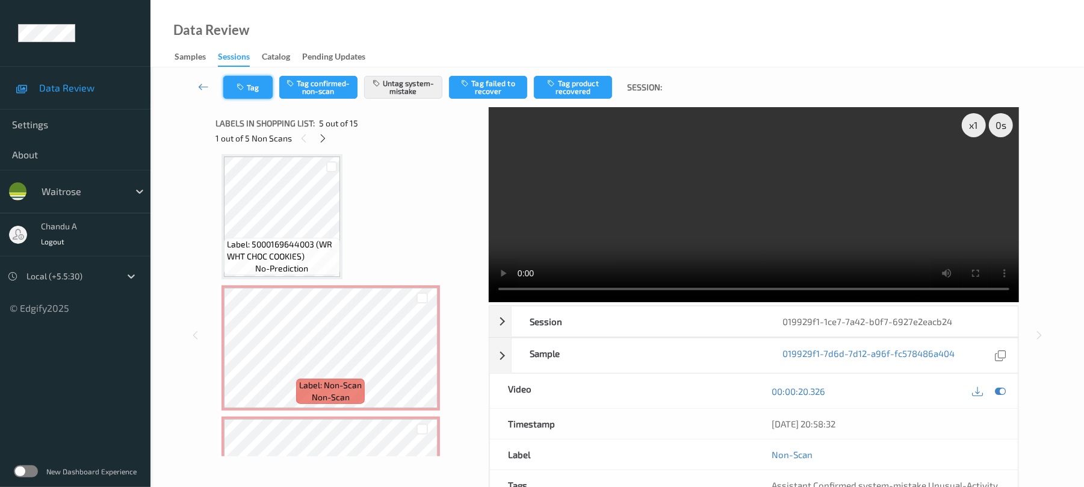
click at [249, 82] on button "Tag" at bounding box center [247, 87] width 49 height 23
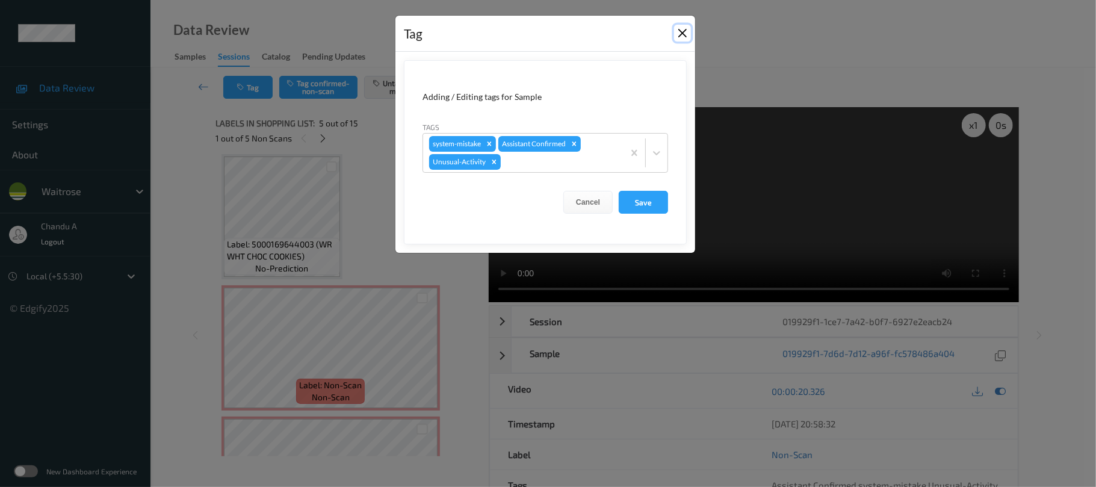
click at [682, 27] on button "Close" at bounding box center [682, 33] width 17 height 17
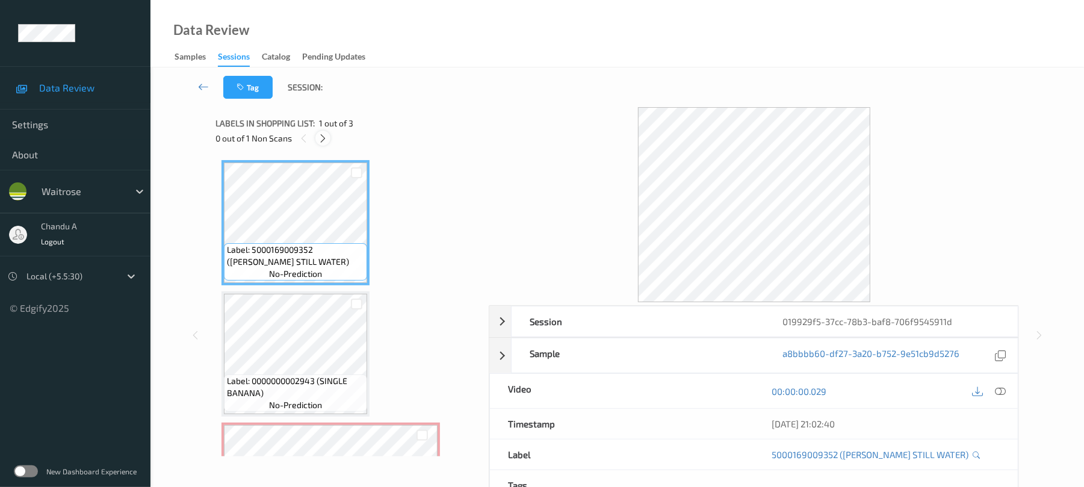
click at [322, 137] on icon at bounding box center [323, 138] width 10 height 11
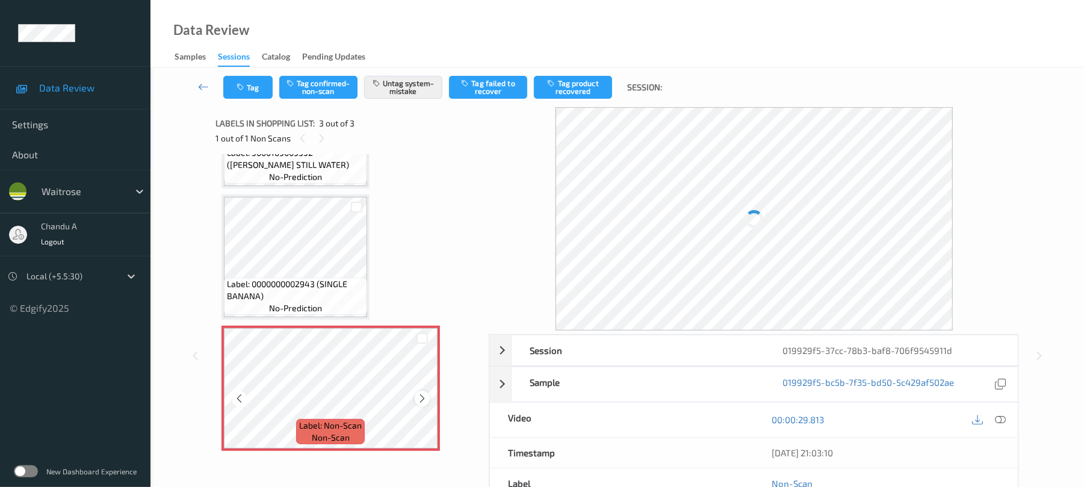
click at [417, 394] on icon at bounding box center [422, 398] width 10 height 11
click at [235, 63] on div "Sessions" at bounding box center [234, 59] width 32 height 16
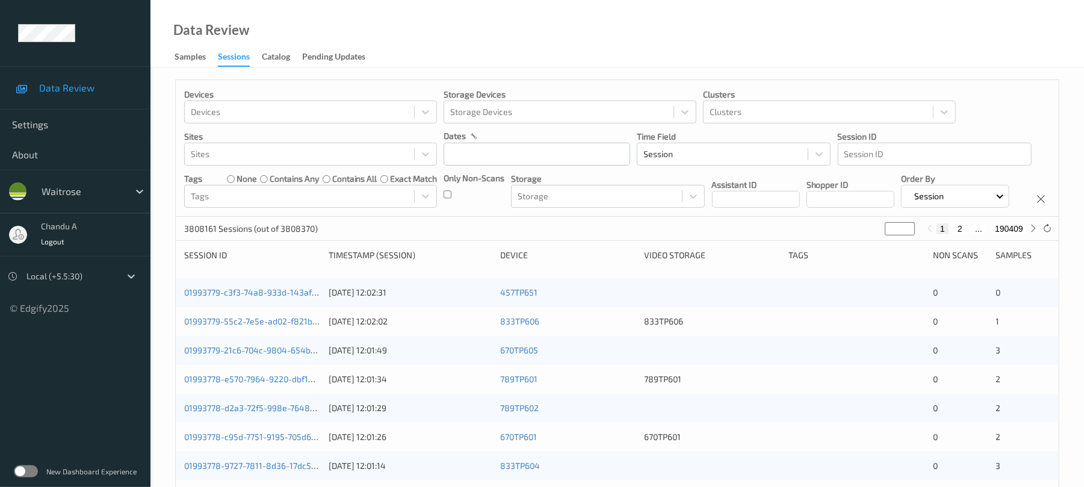
click at [235, 87] on div "Devices Devices Storage Devices Storage Devices Clusters Clusters Sites Sites d…" at bounding box center [617, 148] width 883 height 137
click at [184, 53] on div "Samples" at bounding box center [190, 58] width 31 height 15
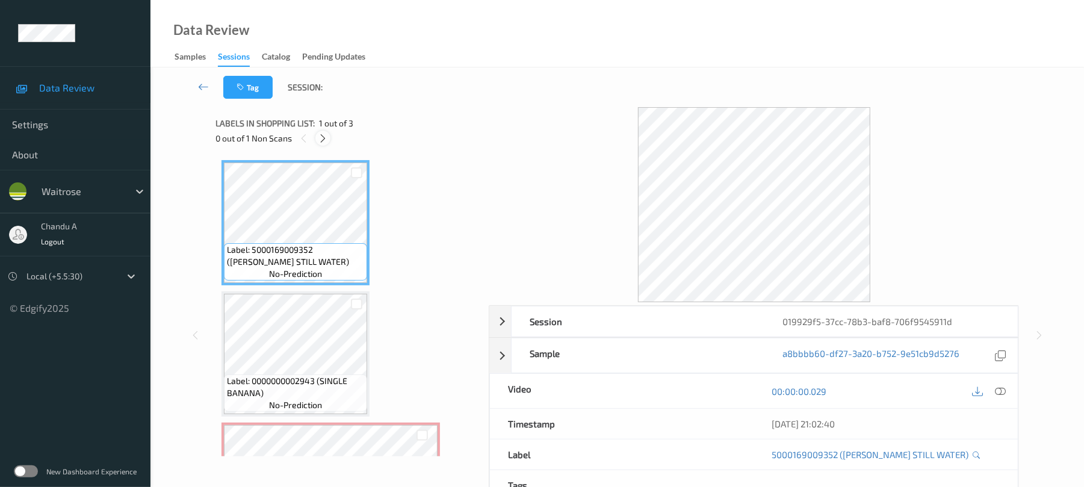
click at [328, 133] on icon at bounding box center [323, 138] width 10 height 11
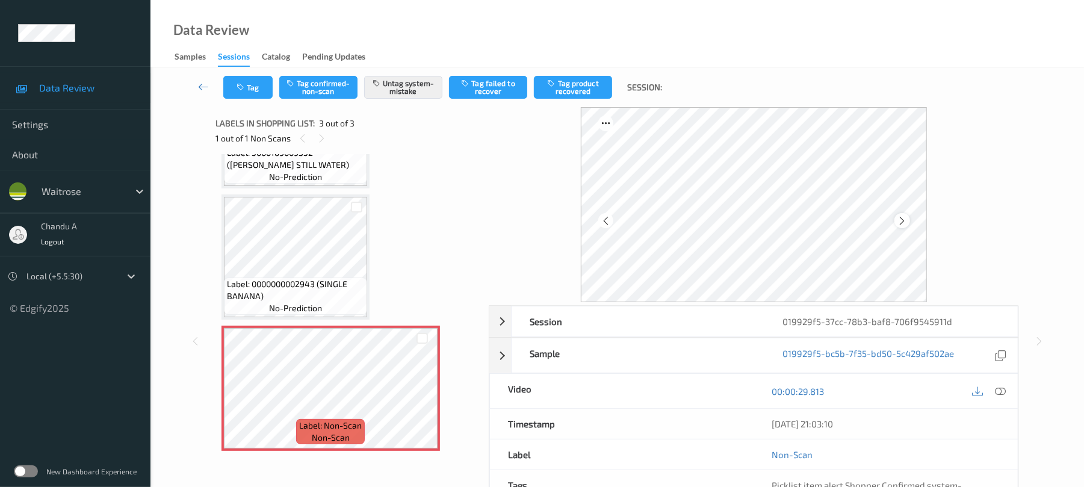
click at [906, 222] on icon at bounding box center [902, 221] width 10 height 11
click at [246, 87] on icon "button" at bounding box center [242, 87] width 10 height 8
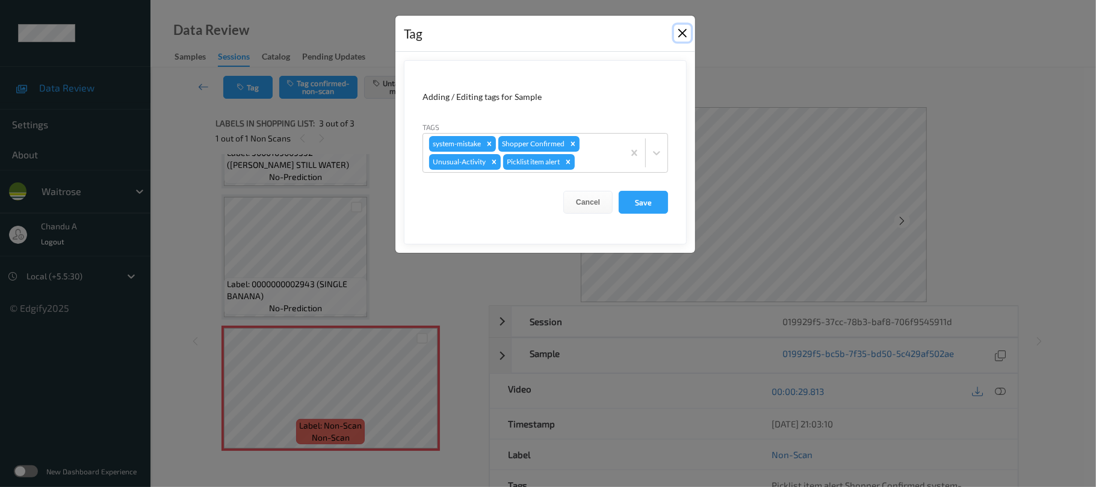
click at [675, 33] on button "Close" at bounding box center [682, 33] width 17 height 17
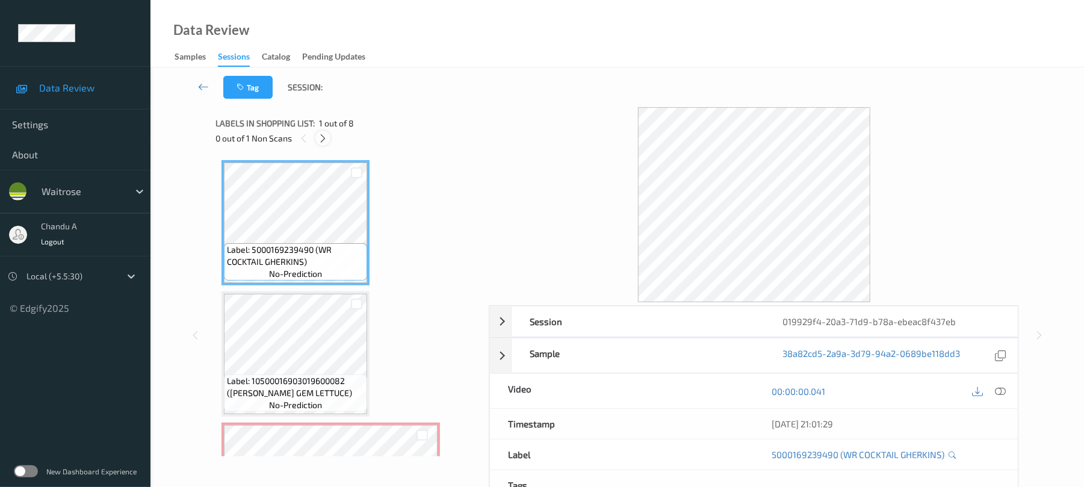
click at [328, 138] on icon at bounding box center [323, 138] width 10 height 11
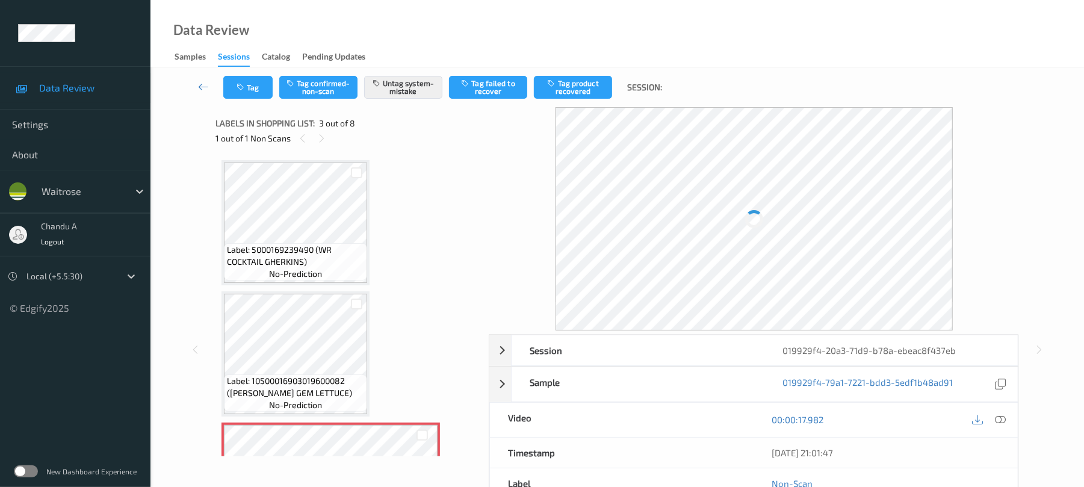
scroll to position [137, 0]
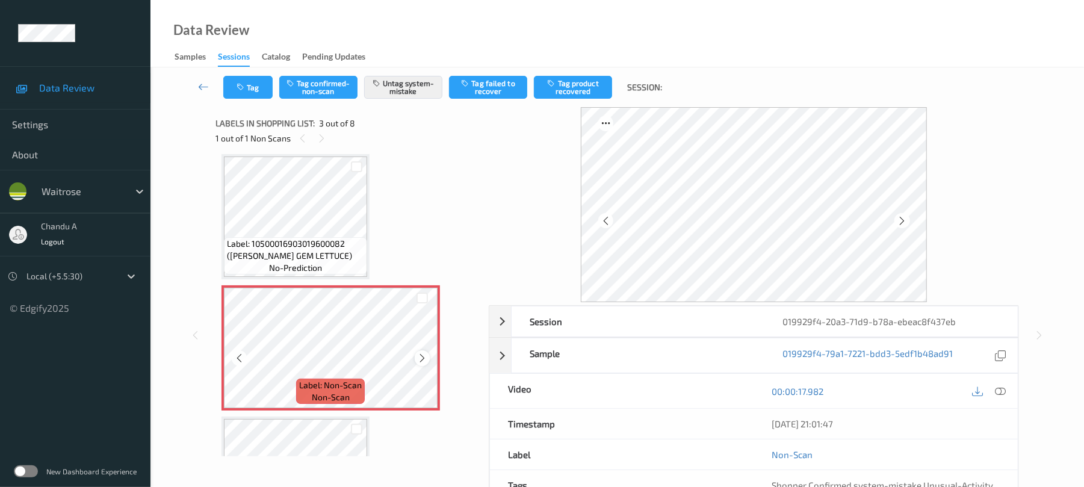
click at [425, 359] on icon at bounding box center [422, 358] width 10 height 11
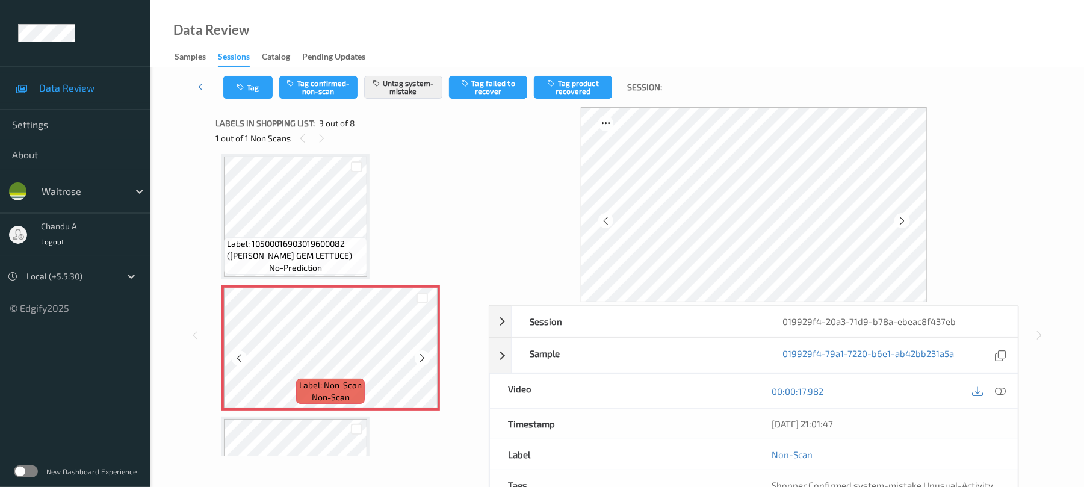
click at [425, 359] on icon at bounding box center [422, 358] width 10 height 11
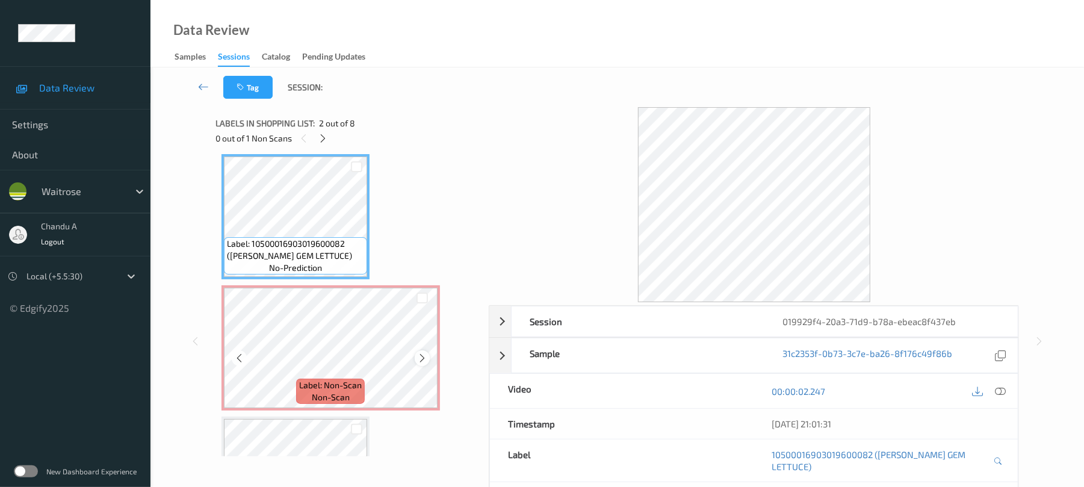
click at [419, 358] on icon at bounding box center [422, 358] width 10 height 11
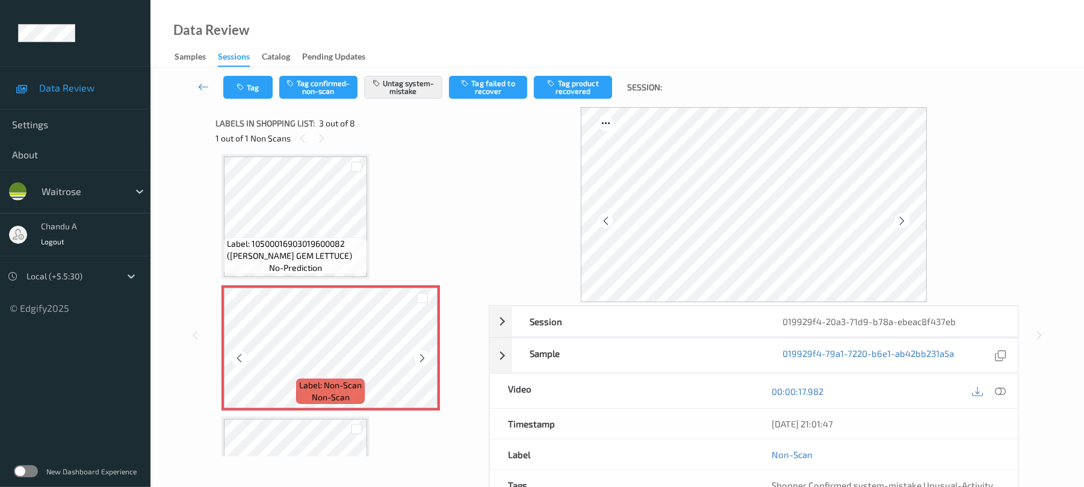
click at [419, 358] on icon at bounding box center [422, 358] width 10 height 11
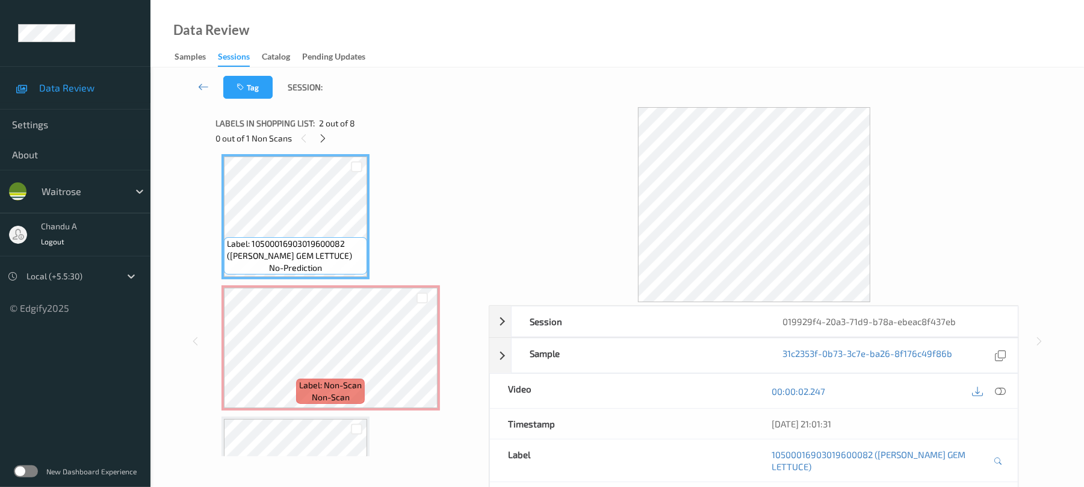
click at [995, 383] on div "00:00:02.247" at bounding box center [886, 391] width 264 height 34
click at [1003, 388] on icon at bounding box center [1001, 391] width 11 height 11
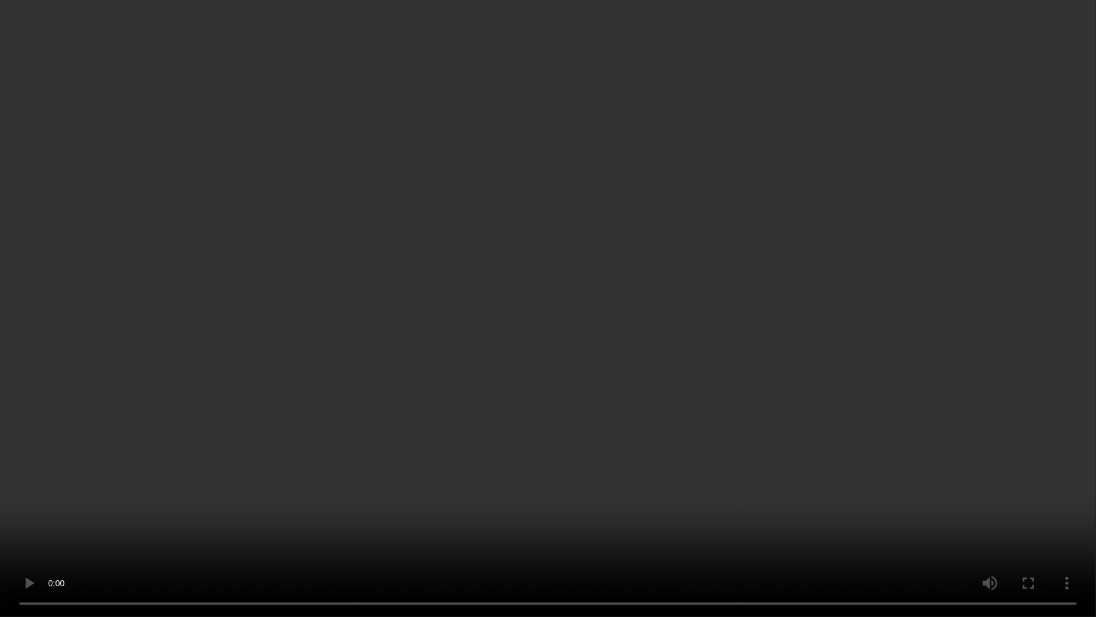
click at [355, 402] on video at bounding box center [548, 308] width 1096 height 617
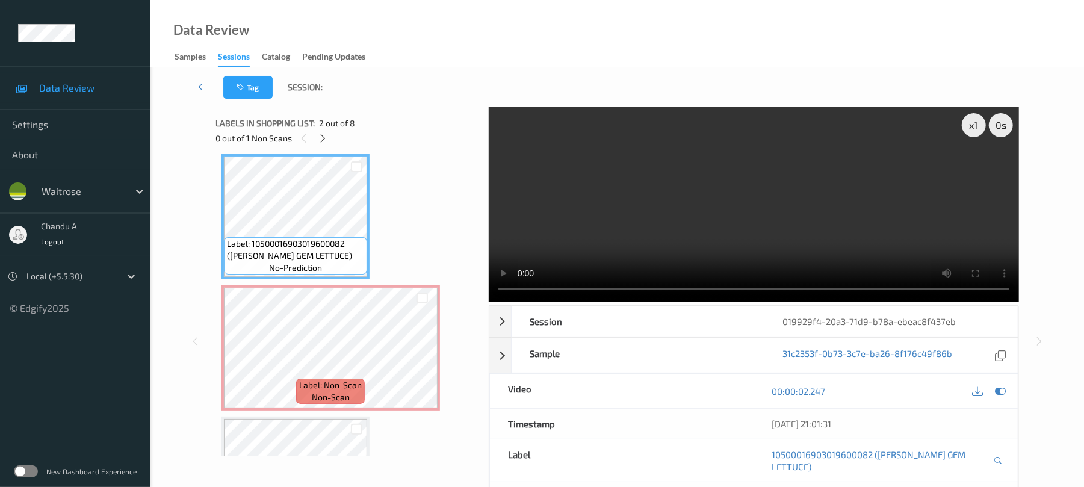
click at [784, 204] on video at bounding box center [754, 204] width 530 height 195
click at [425, 357] on icon at bounding box center [422, 358] width 10 height 11
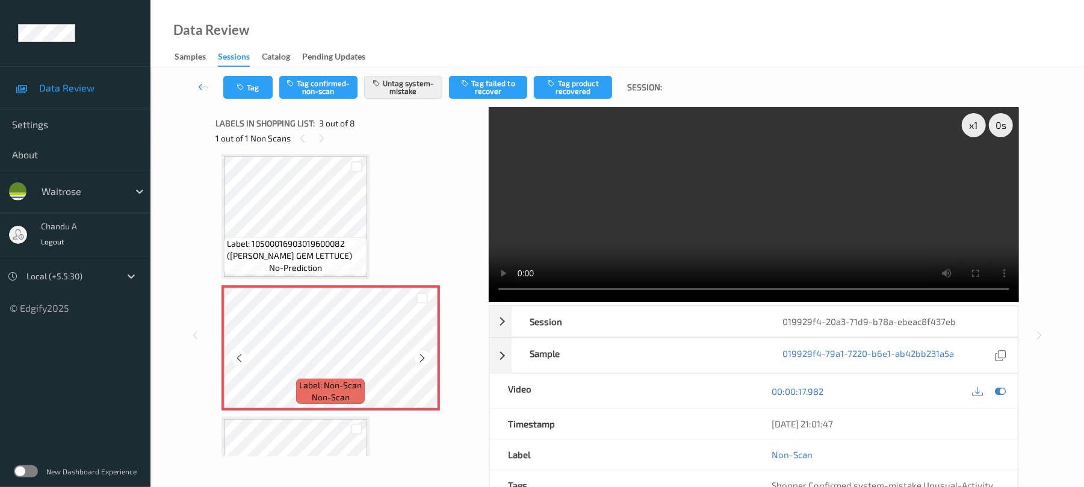
click at [425, 357] on icon at bounding box center [422, 358] width 10 height 11
click at [258, 93] on button "Tag" at bounding box center [247, 87] width 49 height 23
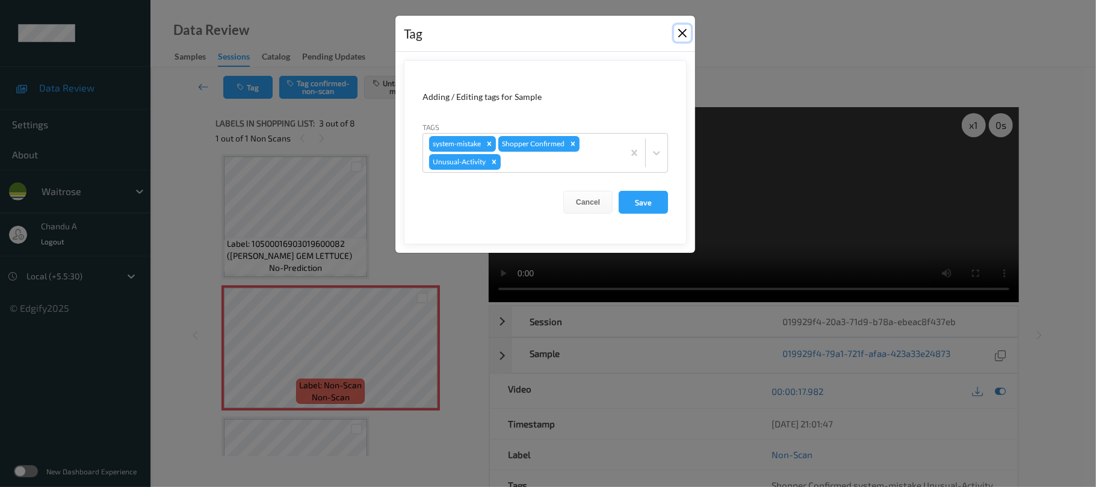
click at [680, 33] on button "Close" at bounding box center [682, 33] width 17 height 17
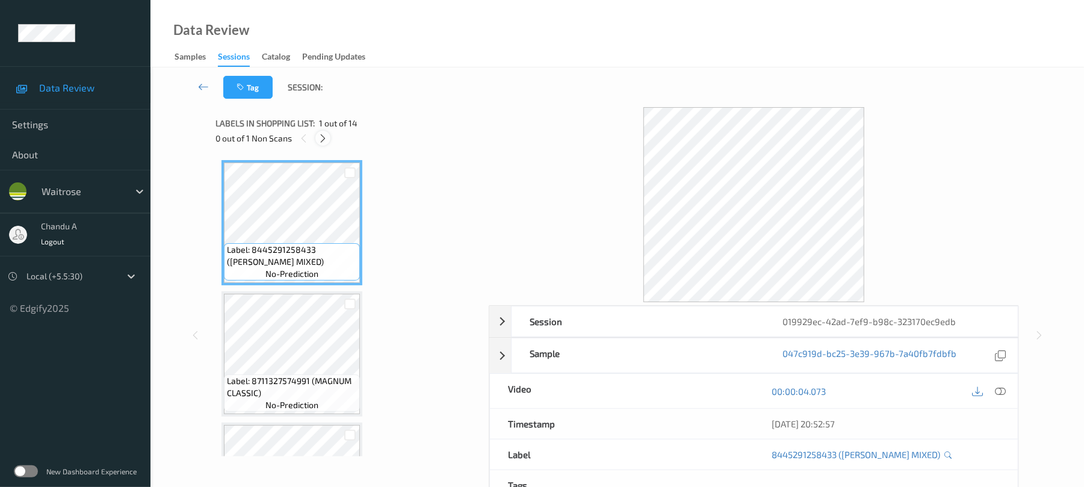
click at [320, 142] on icon at bounding box center [323, 138] width 10 height 11
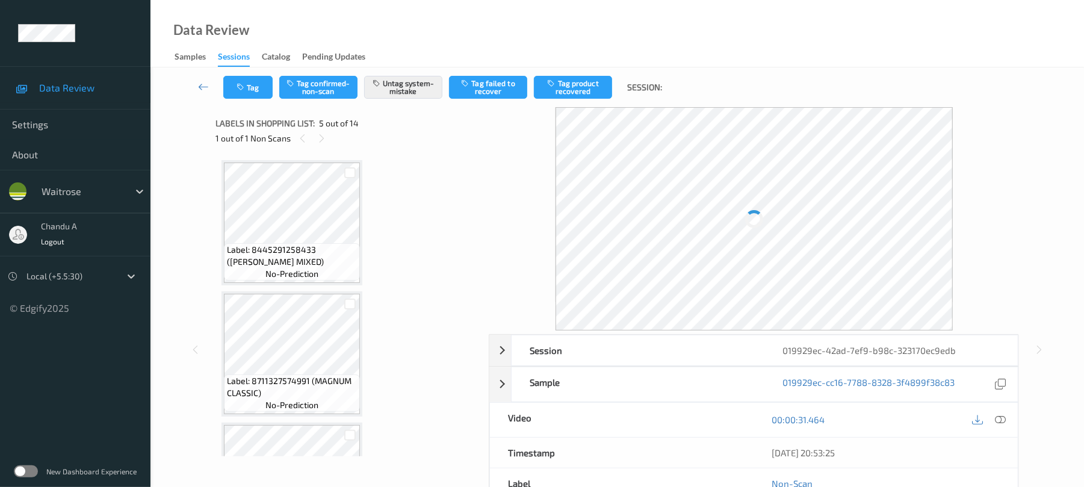
scroll to position [400, 0]
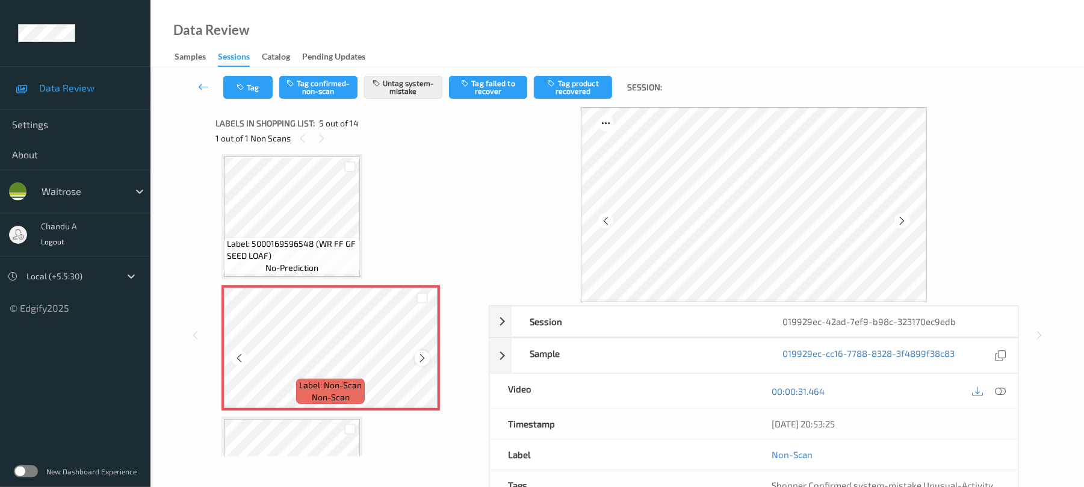
click at [427, 357] on div at bounding box center [422, 357] width 15 height 15
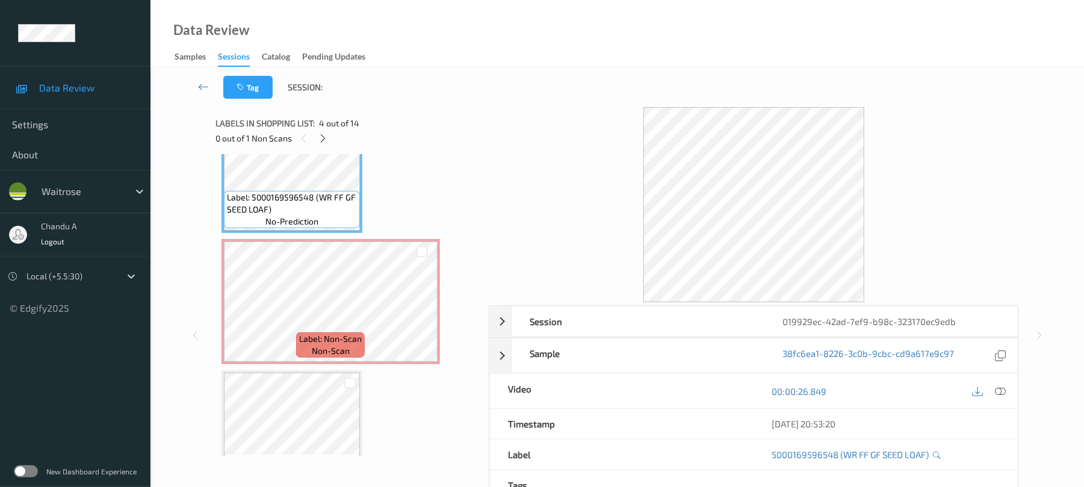
scroll to position [480, 0]
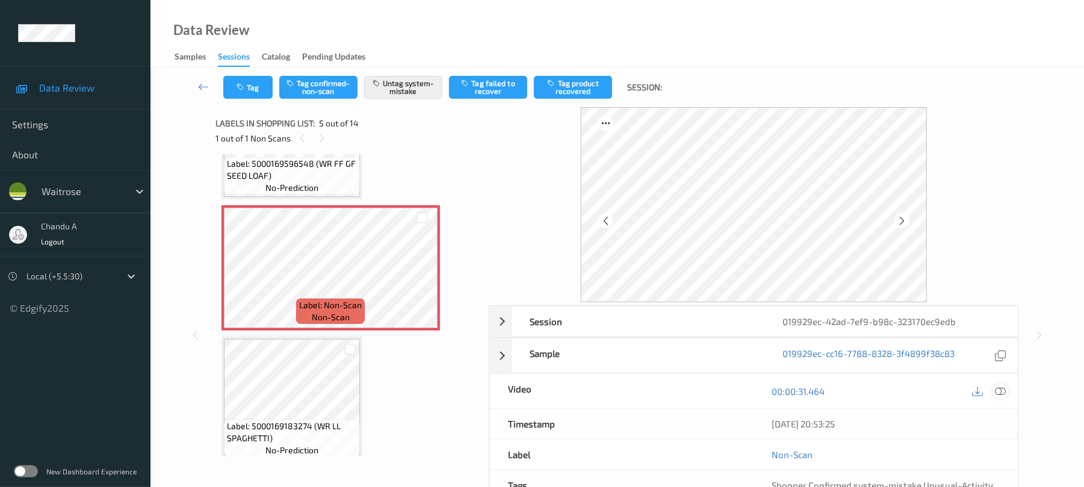
click at [1007, 394] on div at bounding box center [1001, 391] width 16 height 16
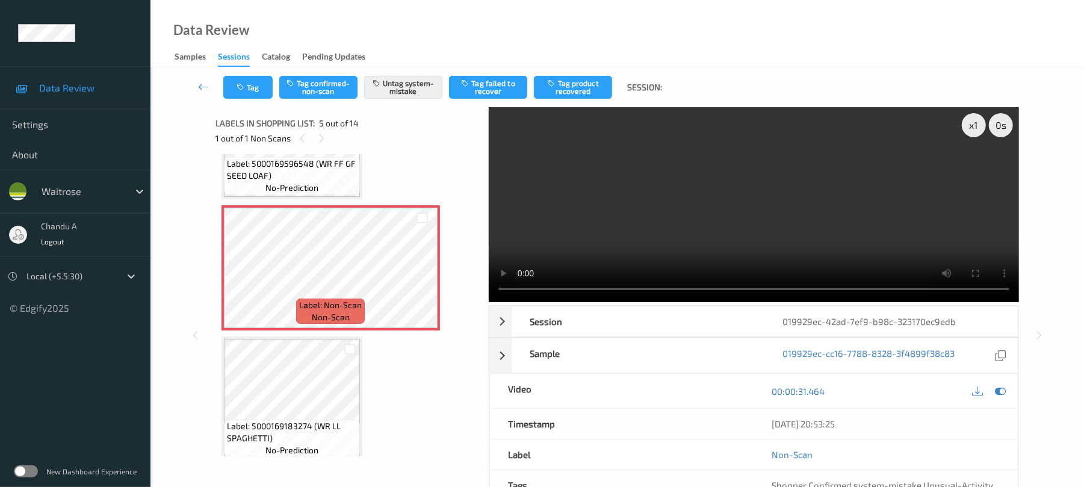
click at [707, 206] on video at bounding box center [754, 204] width 530 height 195
click at [248, 92] on button "Tag" at bounding box center [247, 87] width 49 height 23
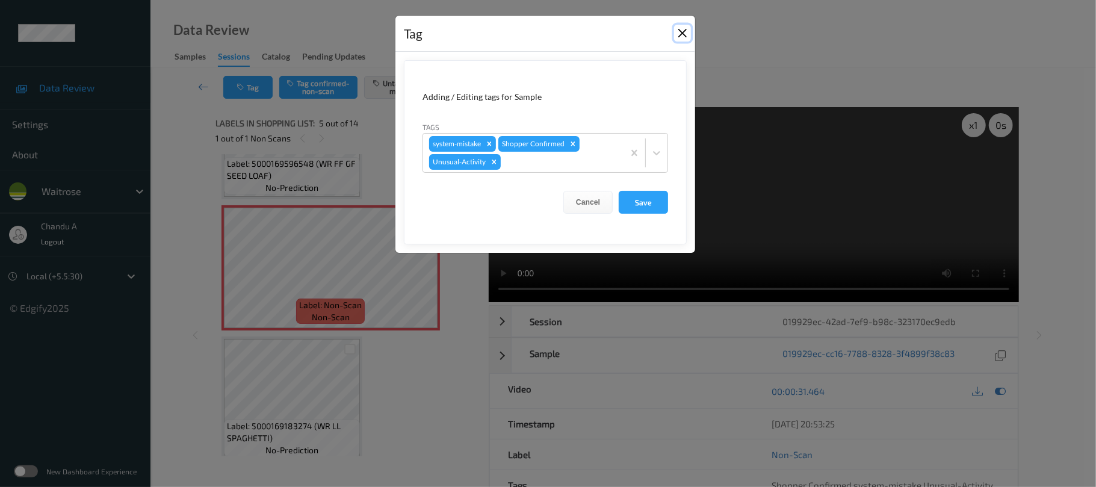
click at [684, 34] on button "Close" at bounding box center [682, 33] width 17 height 17
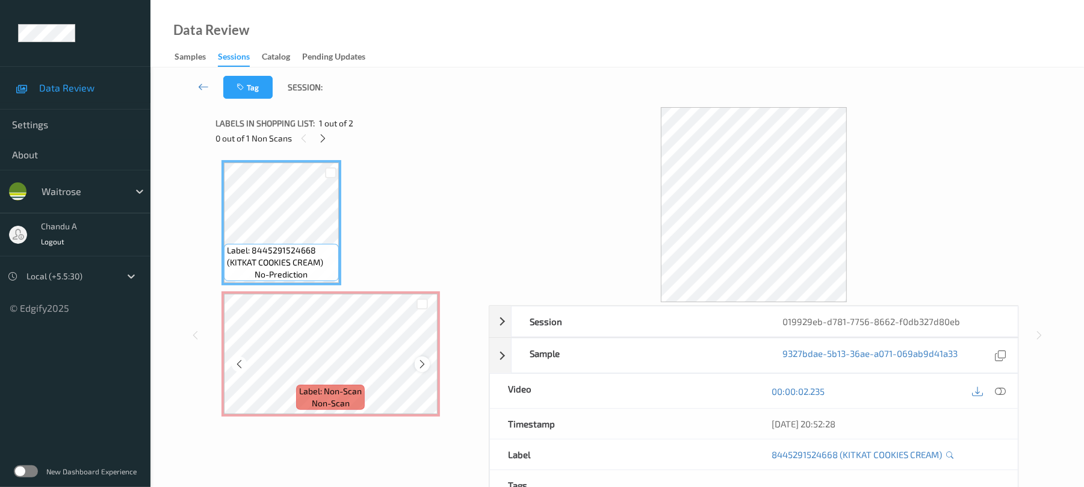
click at [421, 362] on icon at bounding box center [422, 364] width 10 height 11
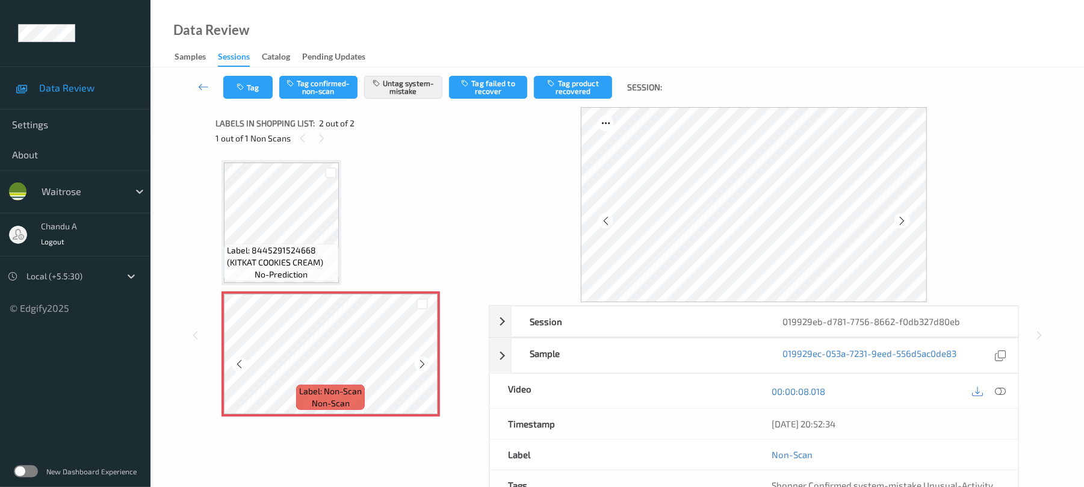
click at [421, 362] on icon at bounding box center [422, 364] width 10 height 11
click at [253, 89] on button "Tag" at bounding box center [247, 87] width 49 height 23
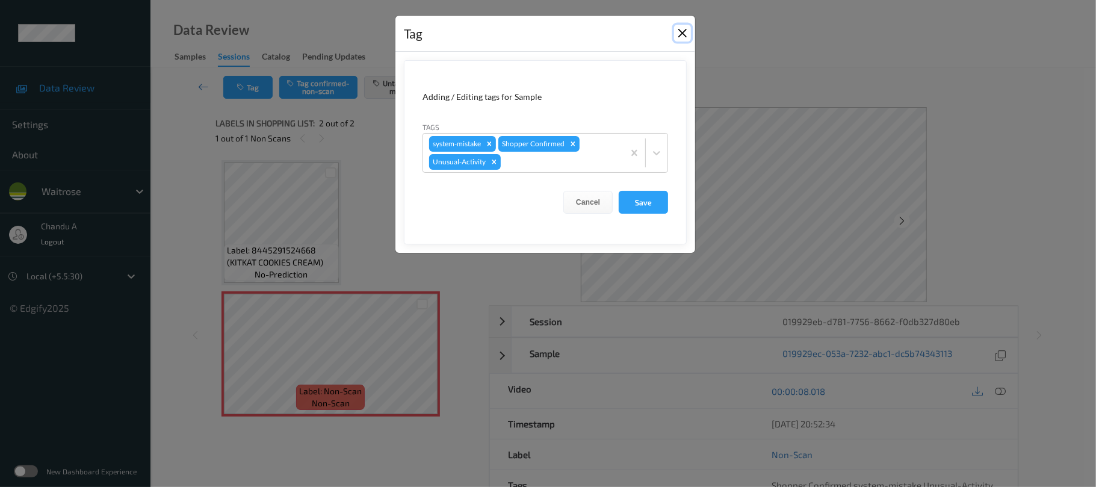
click at [680, 33] on button "Close" at bounding box center [682, 33] width 17 height 17
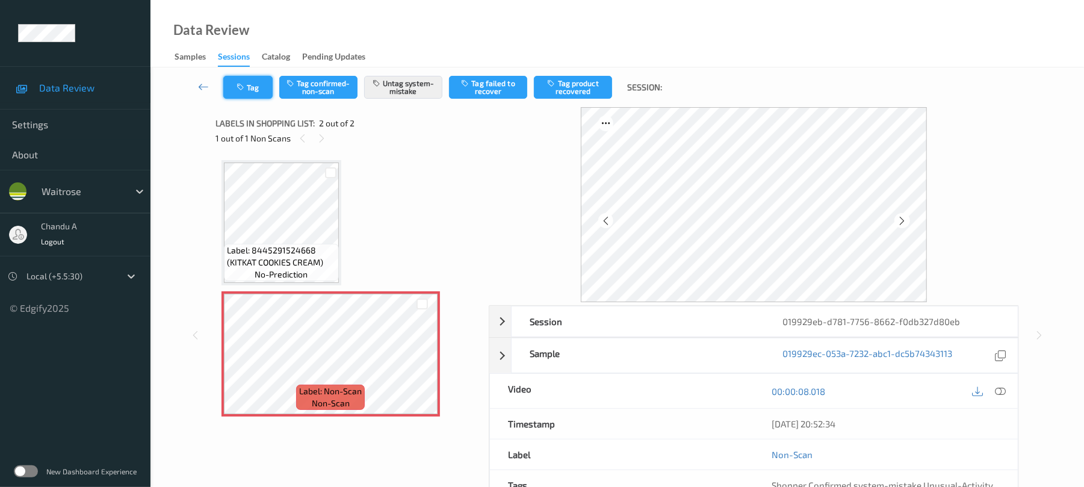
click at [266, 77] on button "Tag" at bounding box center [247, 87] width 49 height 23
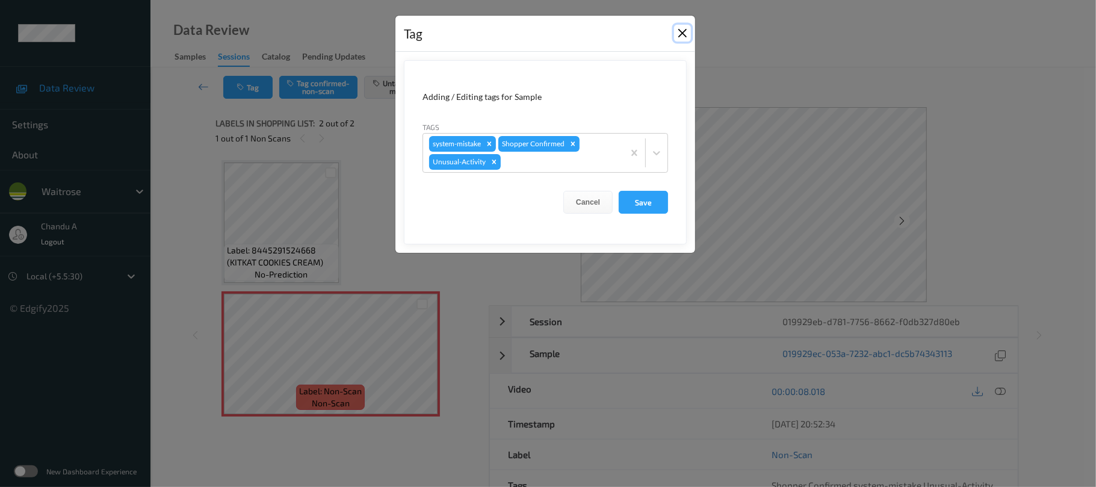
click at [680, 36] on button "Close" at bounding box center [682, 33] width 17 height 17
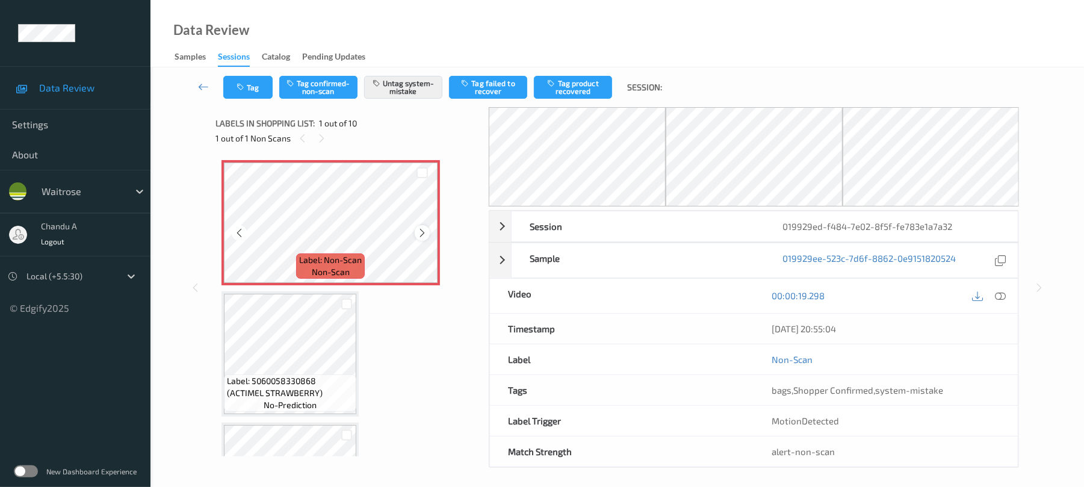
click at [420, 235] on icon at bounding box center [422, 233] width 10 height 11
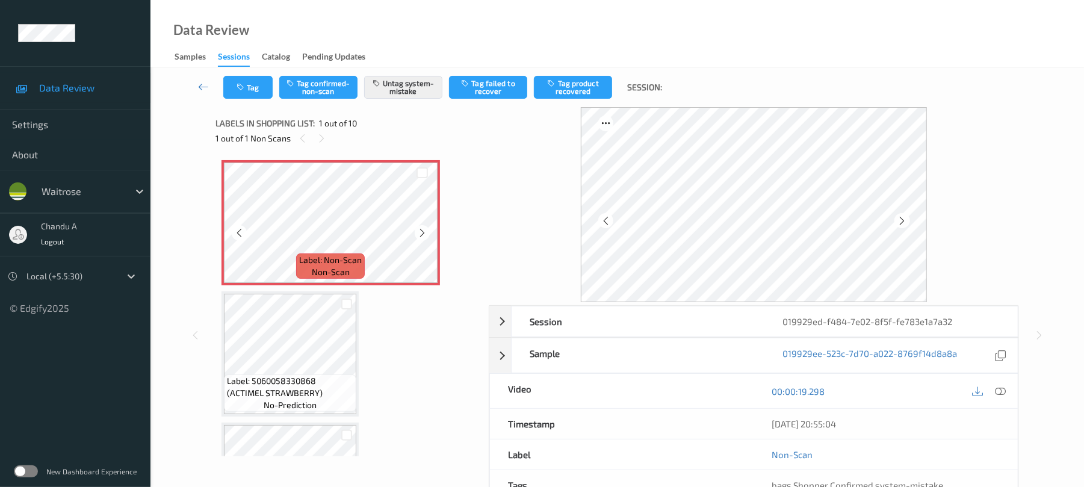
click at [420, 235] on icon at bounding box center [422, 233] width 10 height 11
click at [242, 90] on icon "button" at bounding box center [242, 87] width 10 height 8
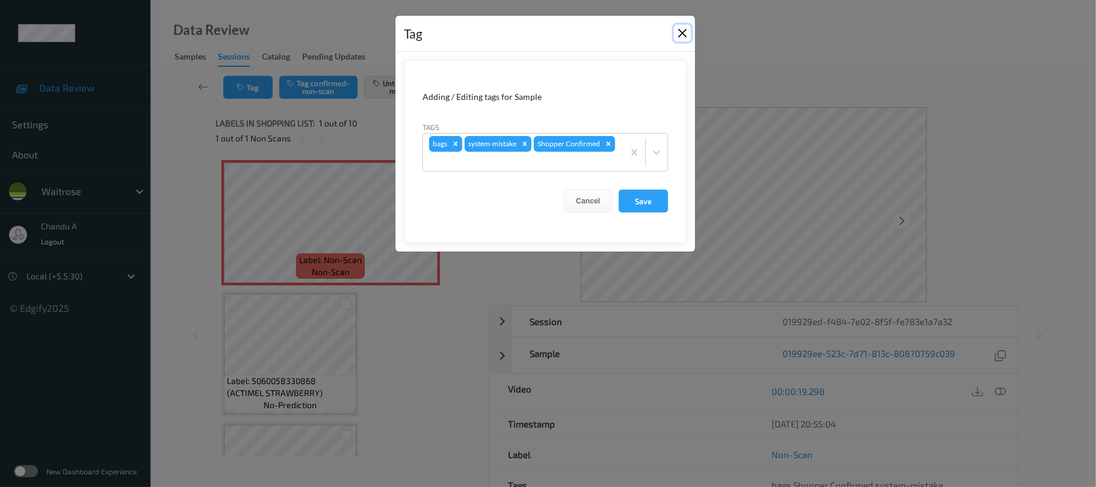
click at [682, 33] on button "Close" at bounding box center [682, 33] width 17 height 17
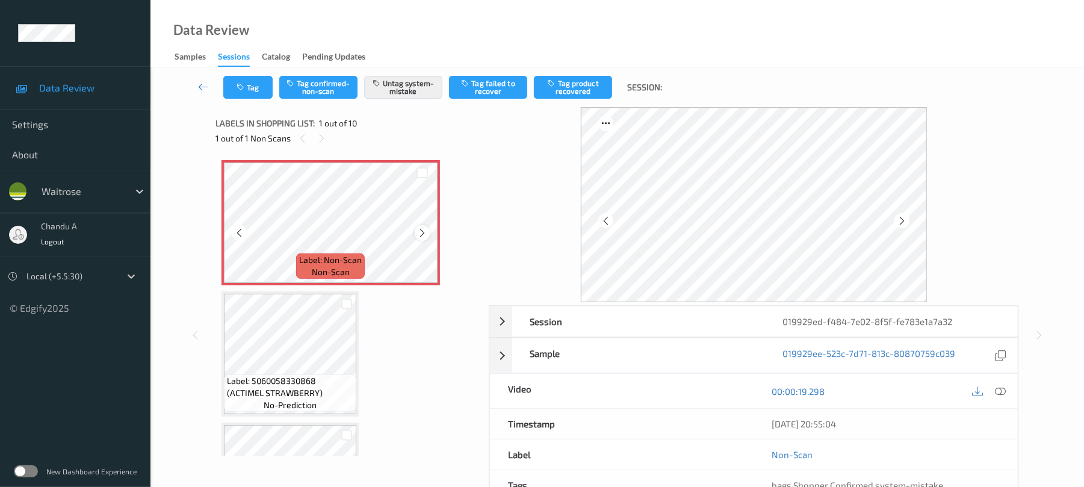
click at [419, 234] on icon at bounding box center [422, 233] width 10 height 11
click at [249, 80] on button "Tag" at bounding box center [247, 87] width 49 height 23
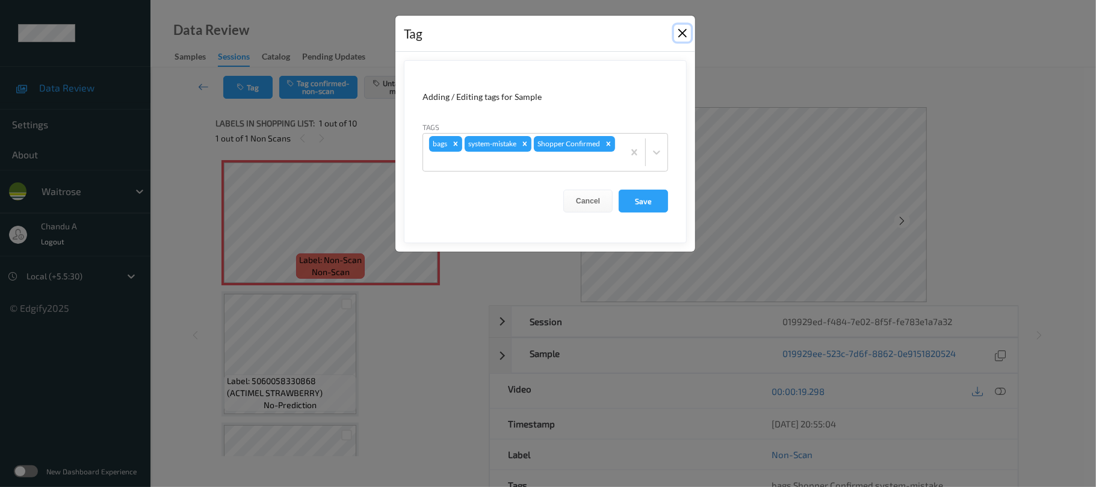
click at [679, 37] on button "Close" at bounding box center [682, 33] width 17 height 17
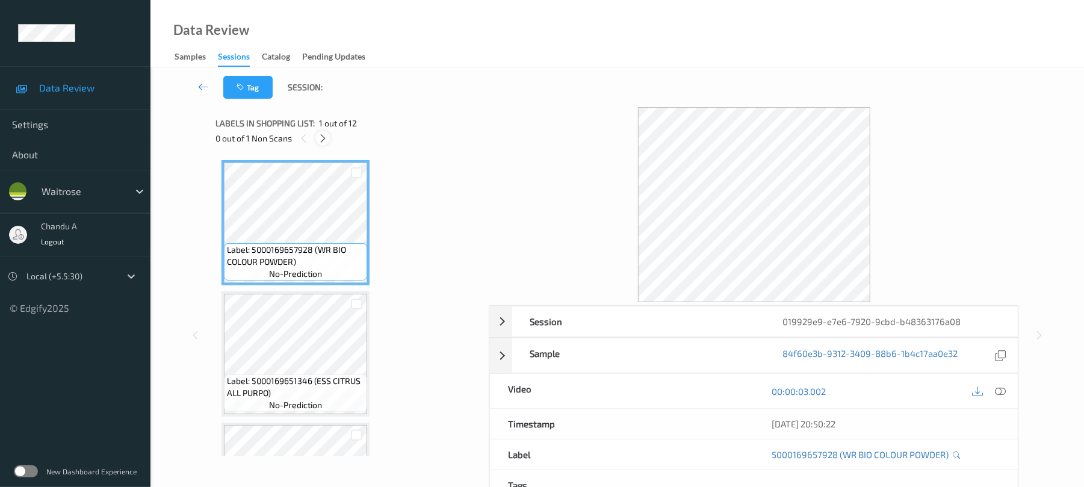
click at [325, 140] on icon at bounding box center [323, 138] width 10 height 11
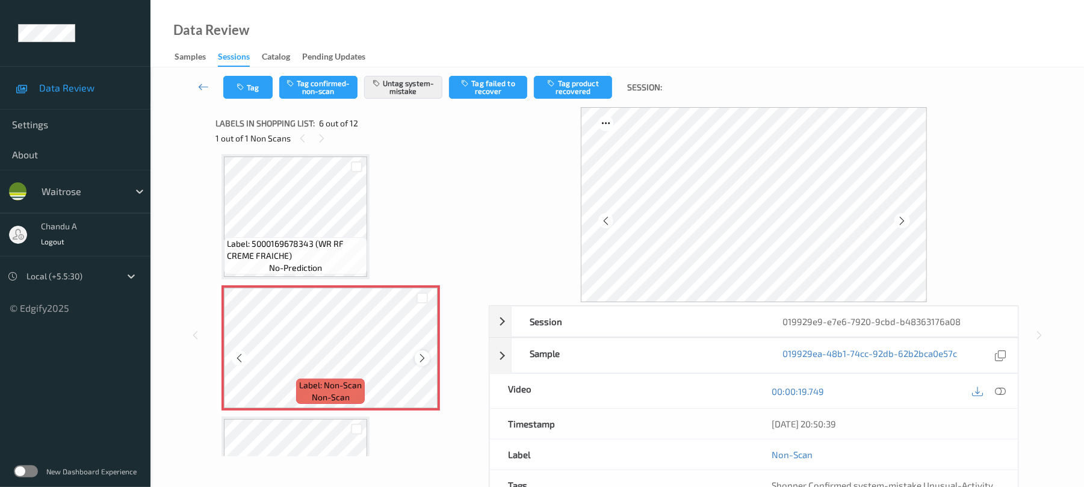
click at [423, 356] on icon at bounding box center [422, 358] width 10 height 11
click at [250, 82] on button "Tag" at bounding box center [247, 87] width 49 height 23
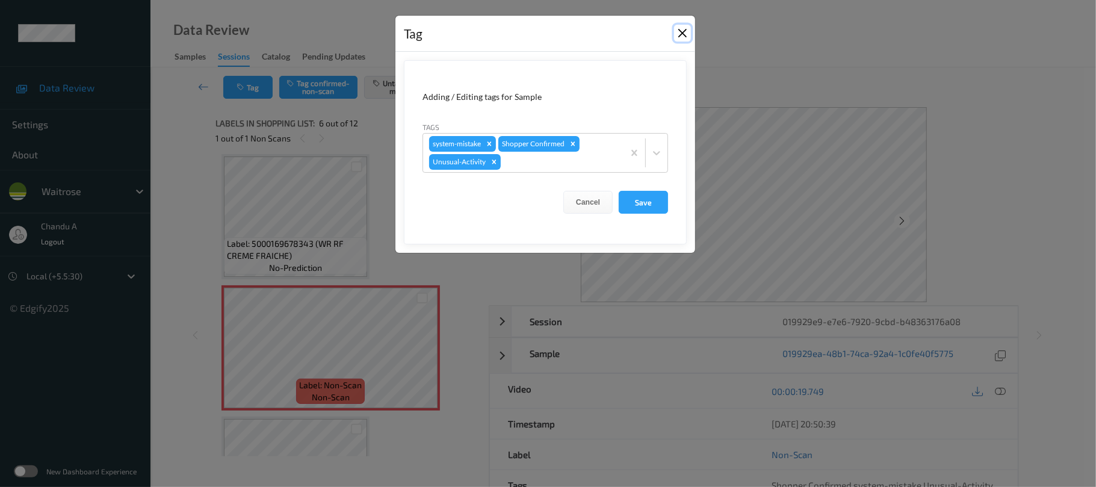
click at [683, 33] on button "Close" at bounding box center [682, 33] width 17 height 17
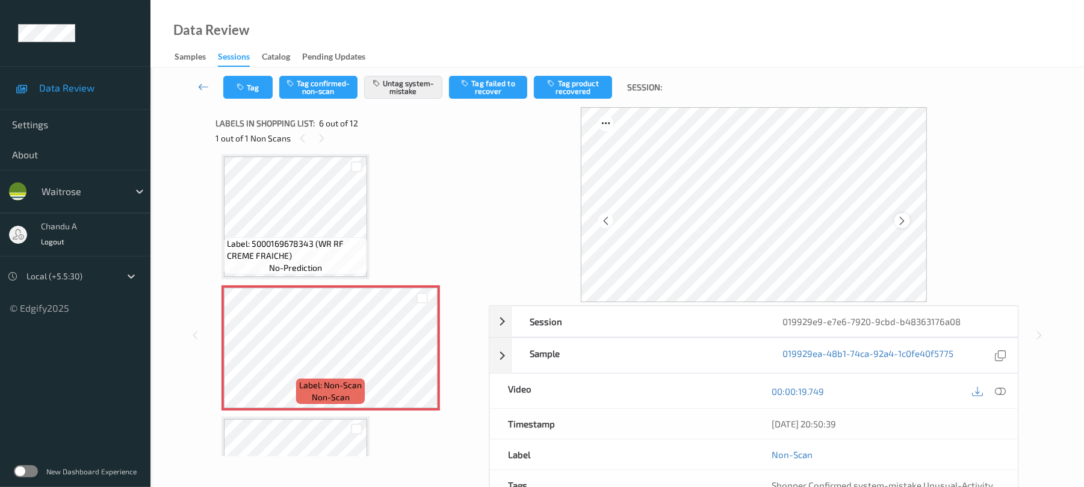
click at [904, 222] on icon at bounding box center [902, 221] width 10 height 11
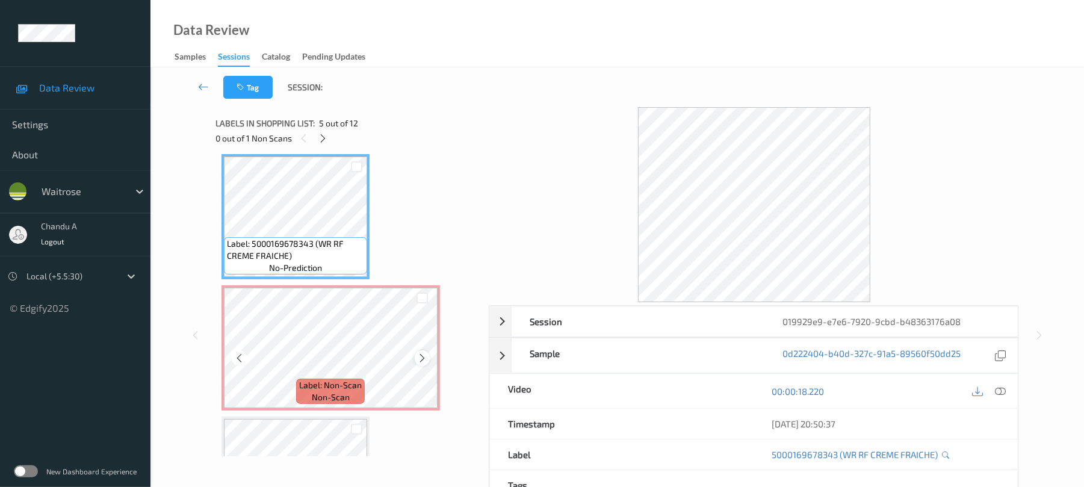
click at [423, 357] on icon at bounding box center [422, 358] width 10 height 11
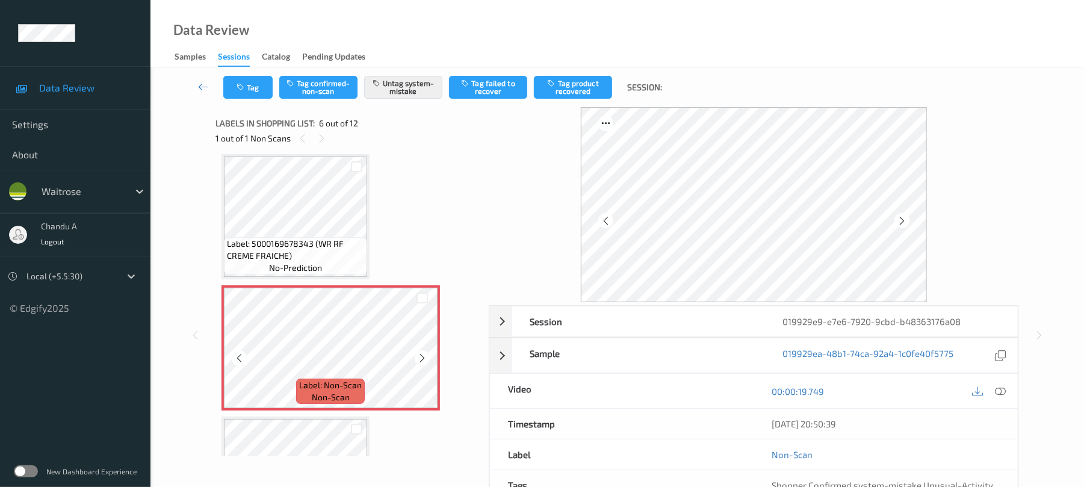
click at [423, 357] on icon at bounding box center [422, 358] width 10 height 11
click at [256, 81] on button "Tag" at bounding box center [247, 87] width 49 height 23
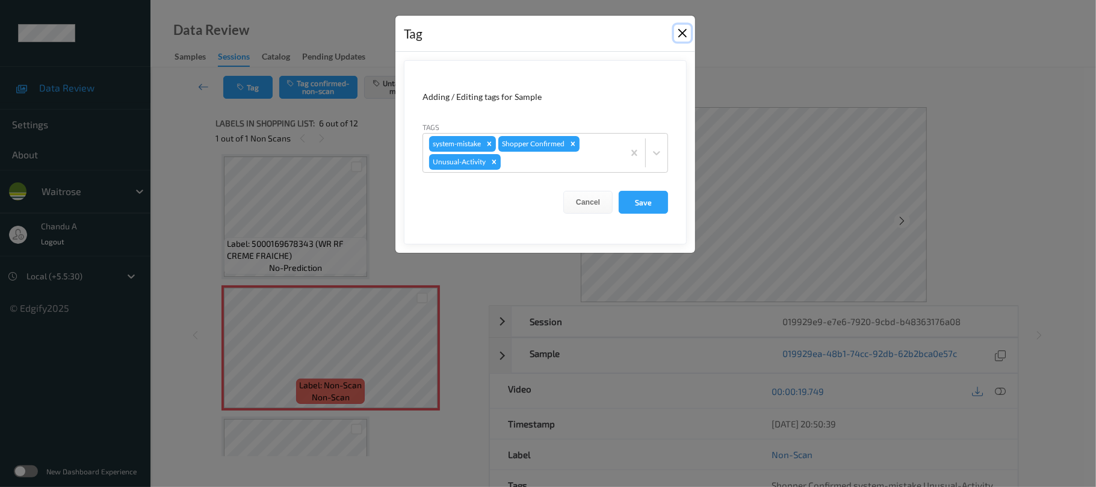
click at [683, 34] on button "Close" at bounding box center [682, 33] width 17 height 17
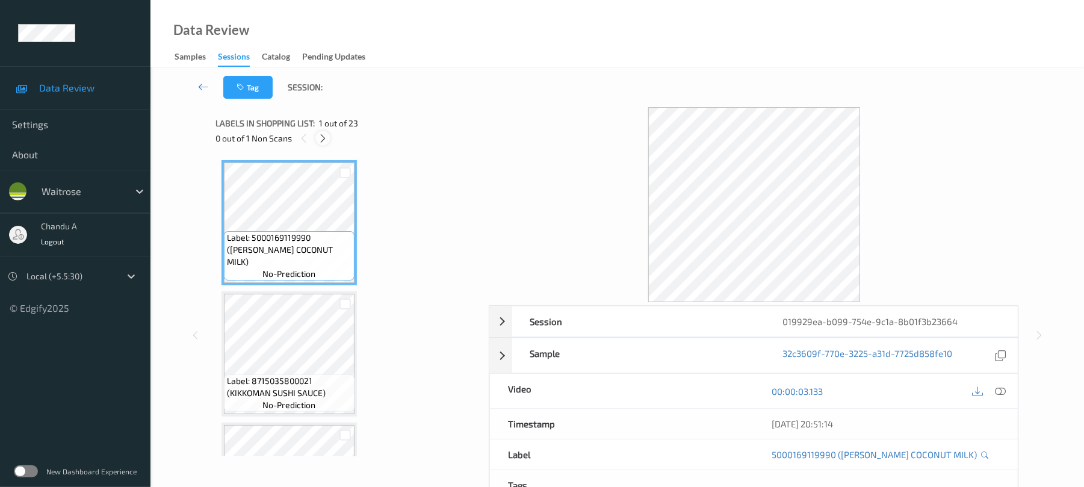
click at [321, 141] on icon at bounding box center [323, 138] width 10 height 11
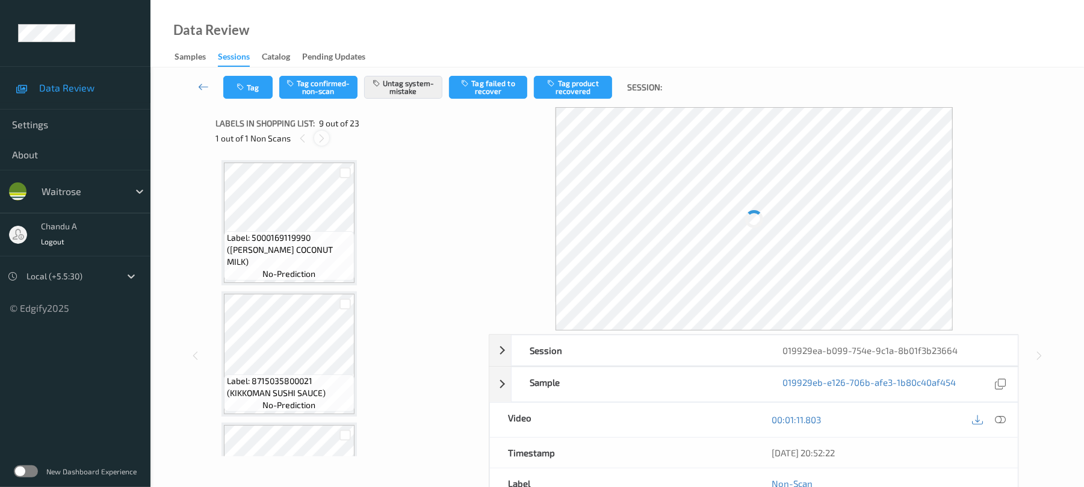
scroll to position [925, 0]
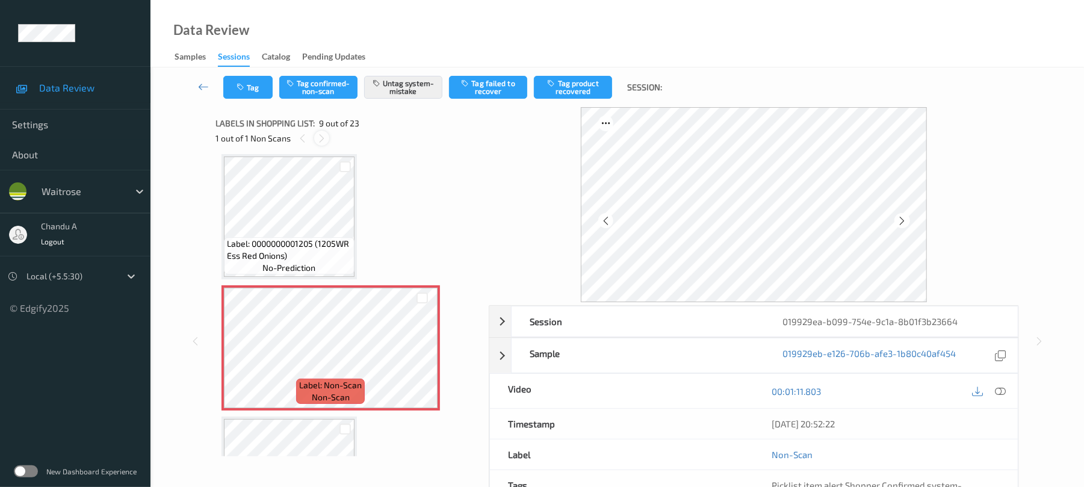
click at [321, 141] on icon at bounding box center [322, 138] width 10 height 11
click at [419, 359] on icon at bounding box center [422, 358] width 10 height 11
click at [253, 87] on button "Tag" at bounding box center [247, 87] width 49 height 23
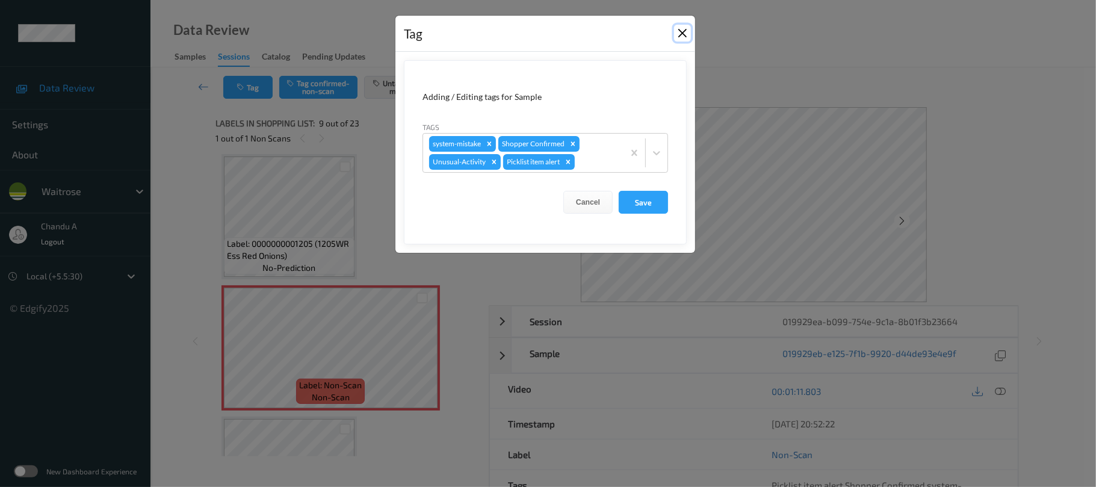
click at [682, 36] on button "Close" at bounding box center [682, 33] width 17 height 17
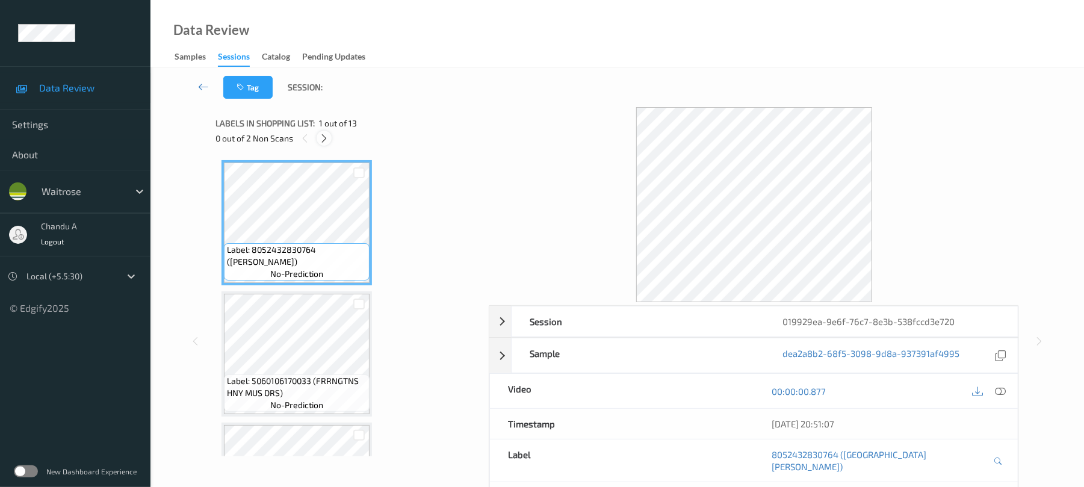
click at [330, 140] on div at bounding box center [324, 138] width 15 height 15
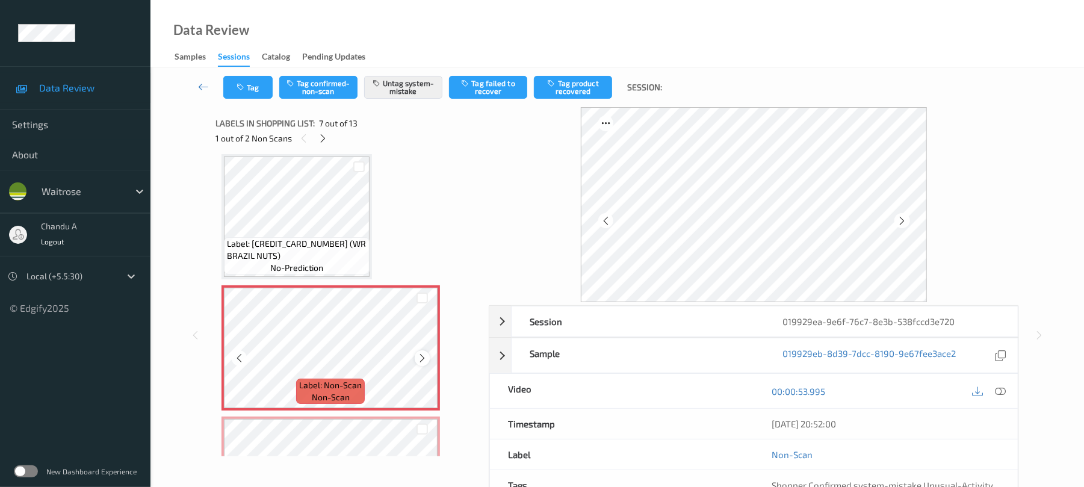
click at [420, 353] on icon at bounding box center [422, 358] width 10 height 11
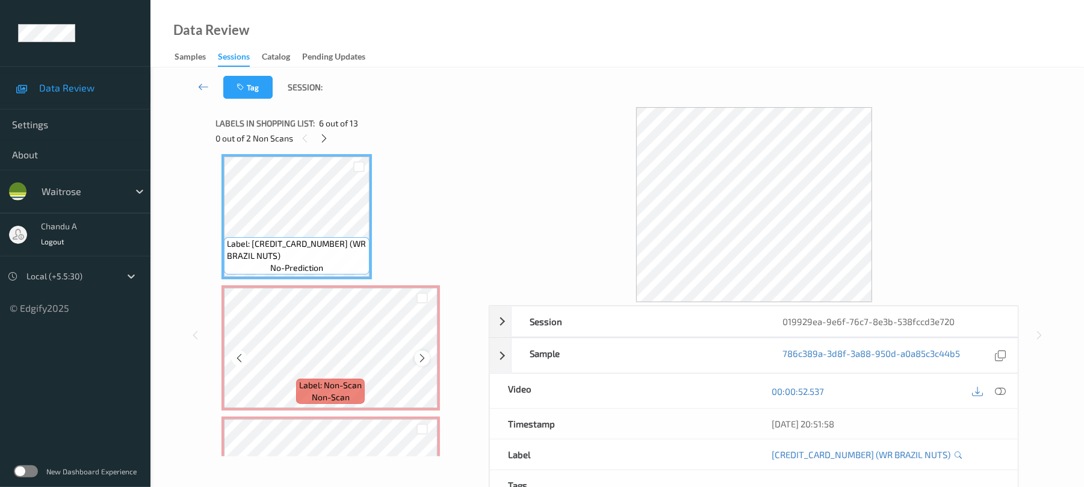
click at [421, 356] on icon at bounding box center [422, 358] width 10 height 11
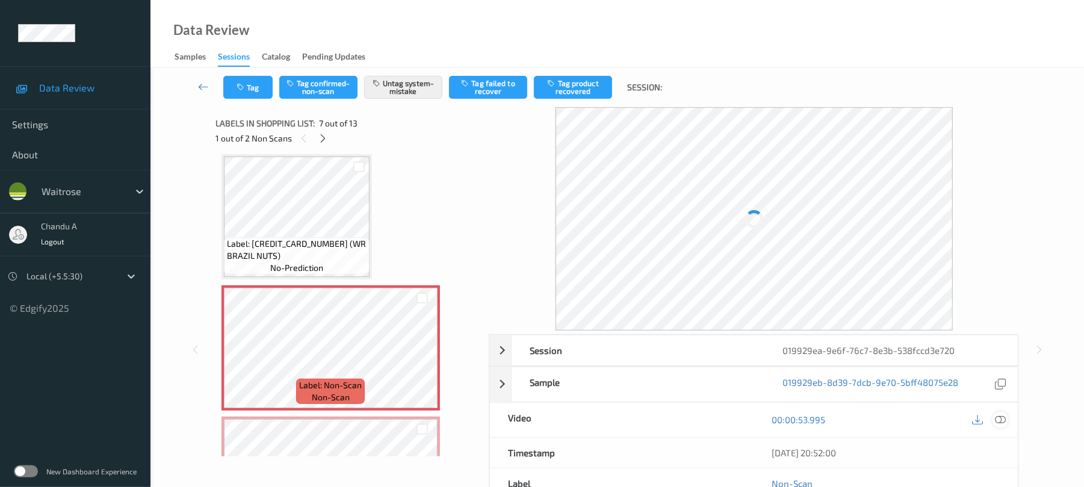
click at [995, 421] on div at bounding box center [1001, 420] width 16 height 16
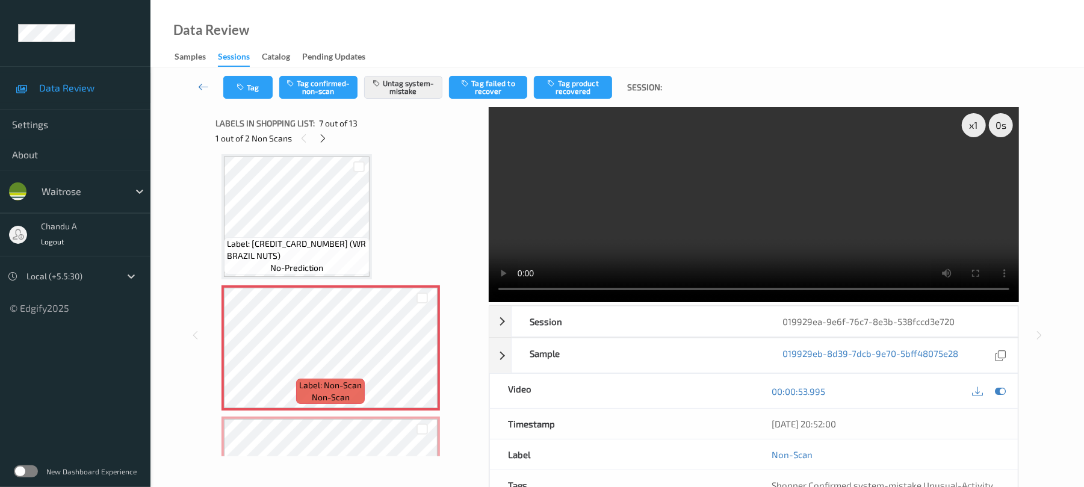
click at [791, 210] on video at bounding box center [754, 204] width 530 height 195
click at [222, 83] on link at bounding box center [204, 87] width 40 height 23
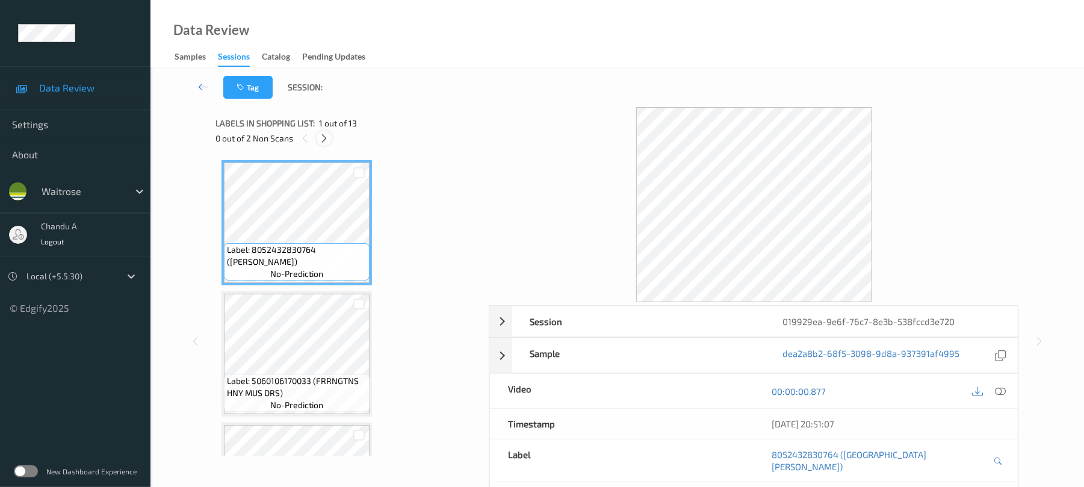
click at [326, 133] on icon at bounding box center [324, 138] width 10 height 11
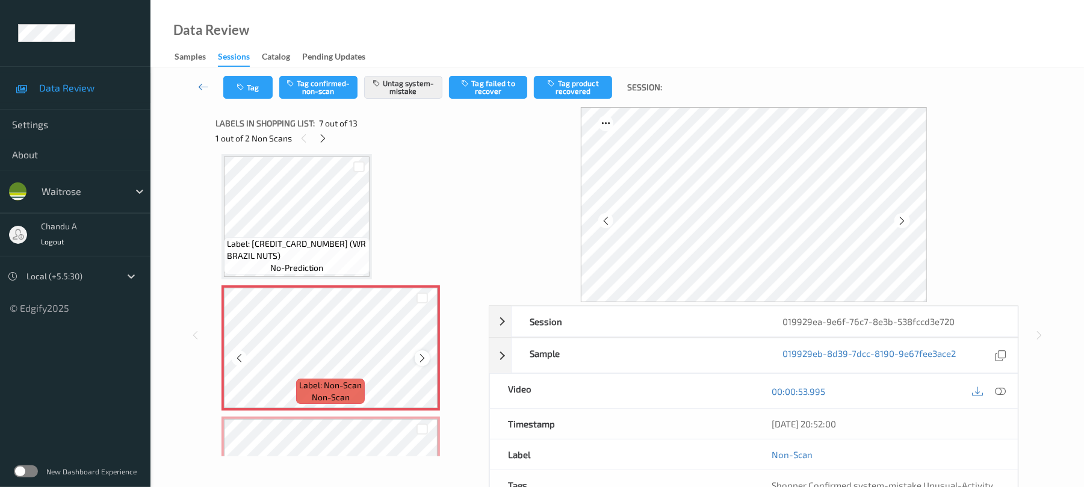
click at [422, 353] on icon at bounding box center [422, 358] width 10 height 11
click at [328, 138] on icon at bounding box center [323, 138] width 10 height 11
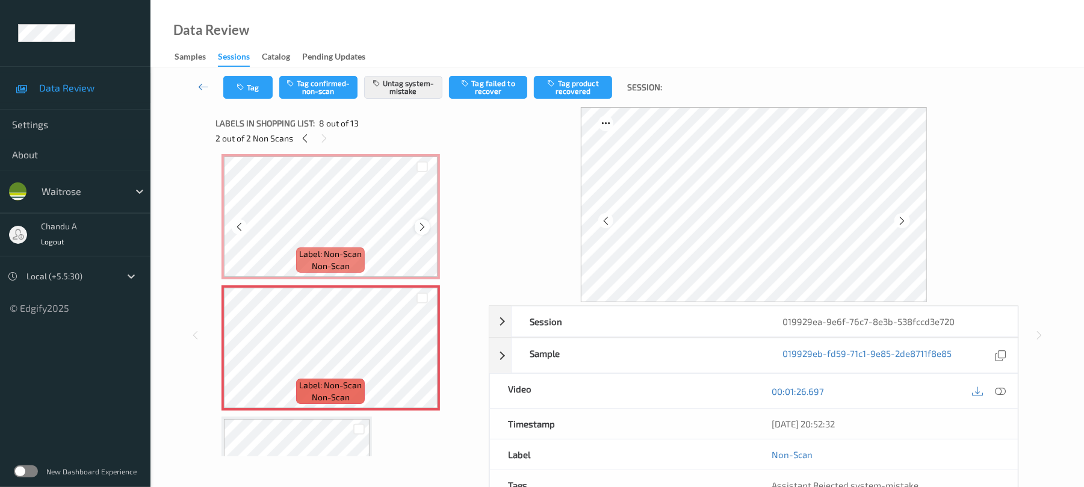
click at [420, 225] on icon at bounding box center [422, 227] width 10 height 11
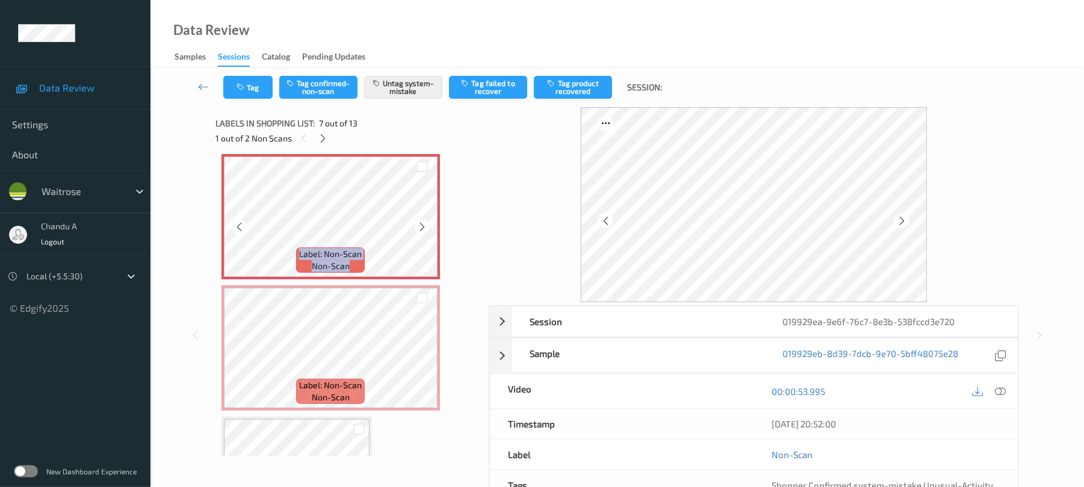
click at [420, 225] on icon at bounding box center [422, 227] width 10 height 11
click at [420, 360] on icon at bounding box center [422, 358] width 10 height 11
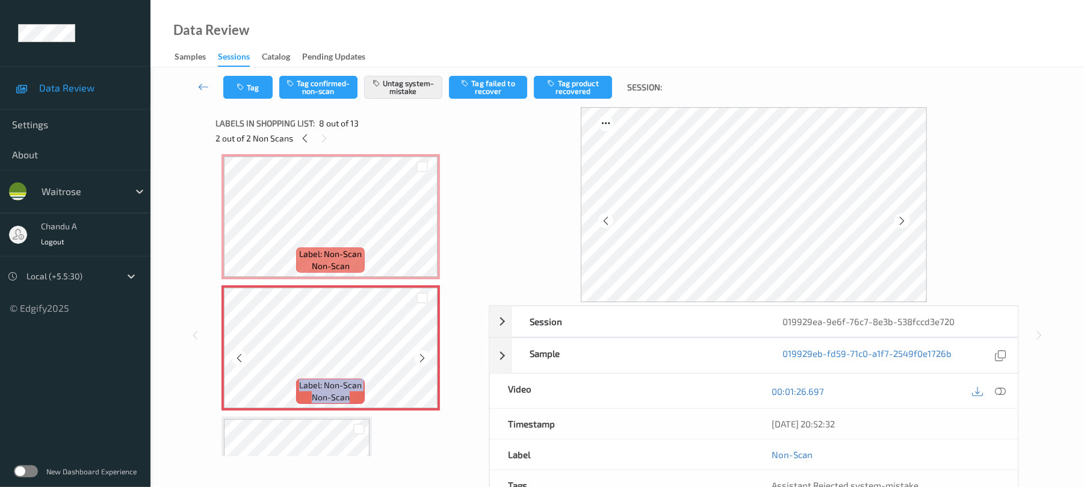
click at [420, 360] on icon at bounding box center [422, 358] width 10 height 11
click at [425, 356] on icon at bounding box center [422, 358] width 10 height 11
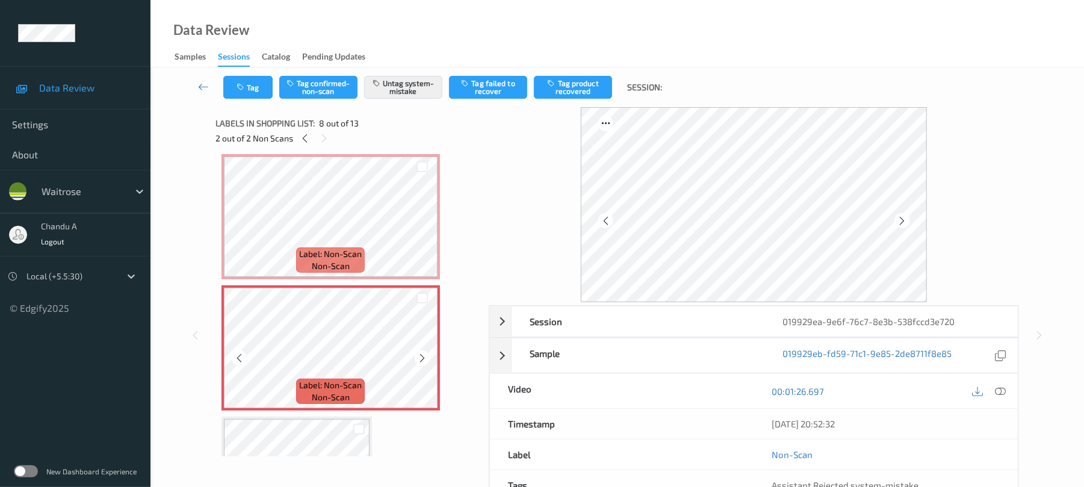
click at [425, 356] on icon at bounding box center [422, 358] width 10 height 11
click at [253, 85] on button "Tag" at bounding box center [247, 87] width 49 height 23
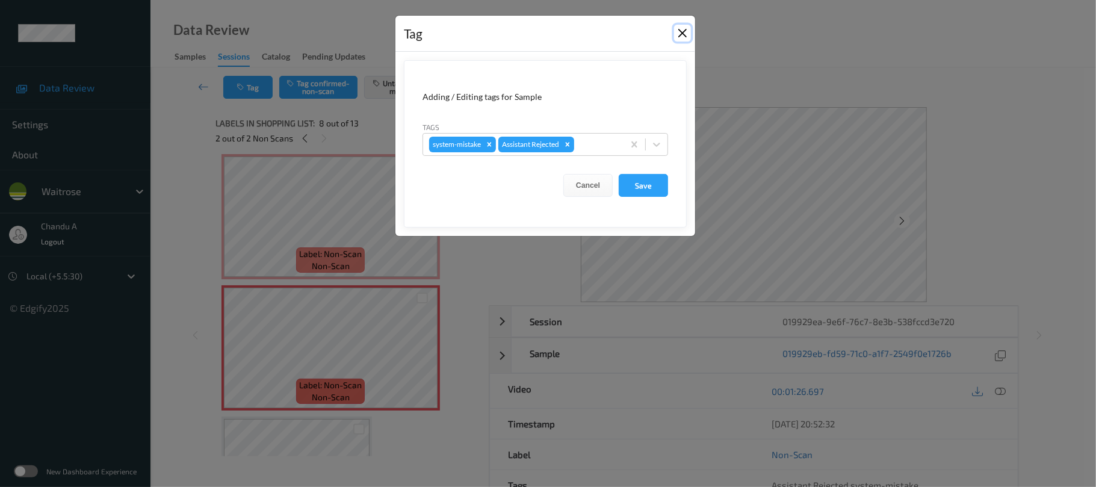
click at [684, 33] on button "Close" at bounding box center [682, 33] width 17 height 17
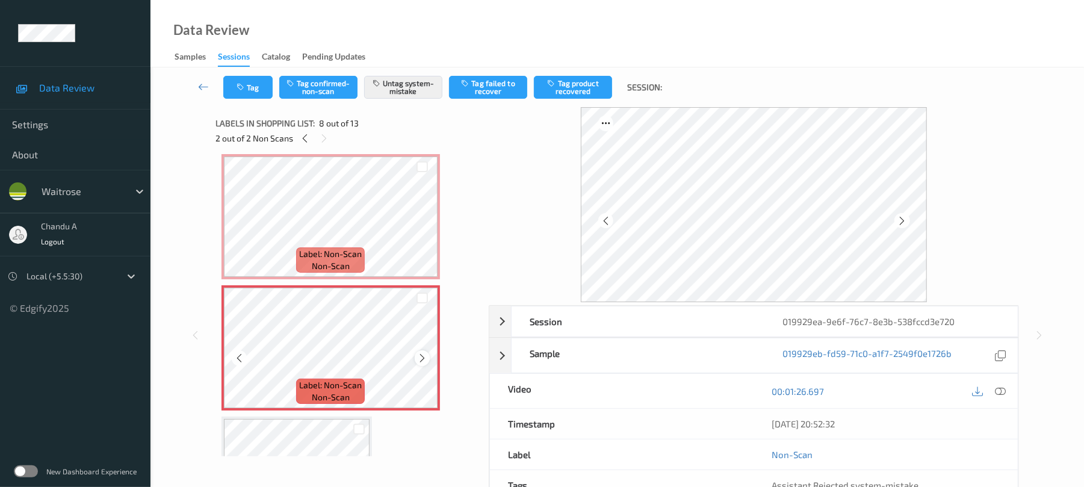
click at [425, 356] on icon at bounding box center [422, 358] width 10 height 11
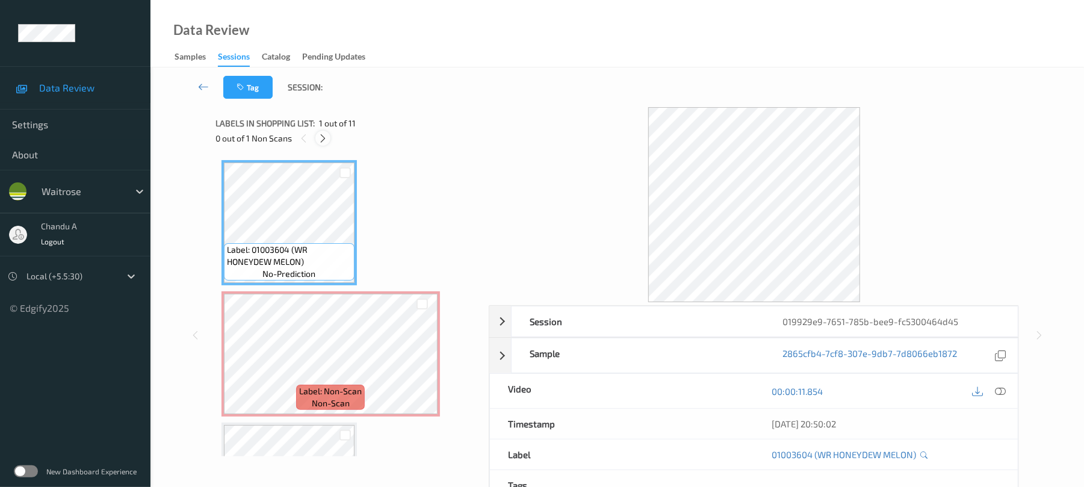
click at [324, 138] on icon at bounding box center [323, 138] width 10 height 11
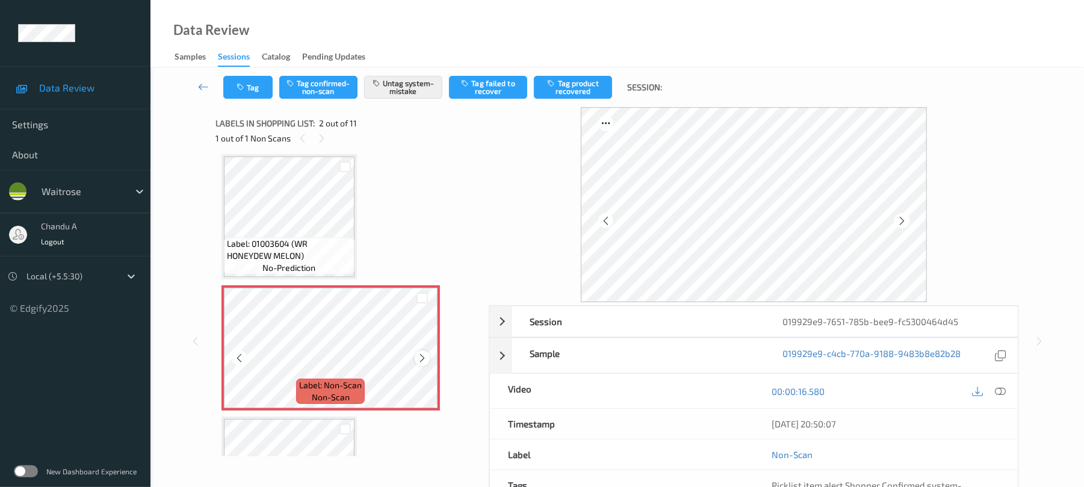
click at [422, 360] on icon at bounding box center [422, 358] width 10 height 11
click at [423, 360] on icon at bounding box center [422, 358] width 10 height 11
click at [250, 92] on button "Tag" at bounding box center [247, 87] width 49 height 23
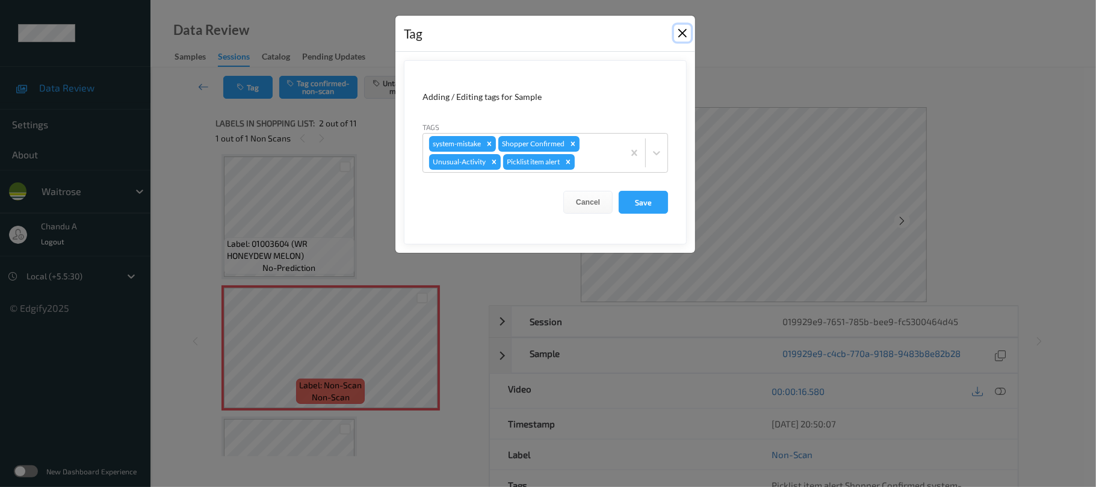
click at [680, 36] on button "Close" at bounding box center [682, 33] width 17 height 17
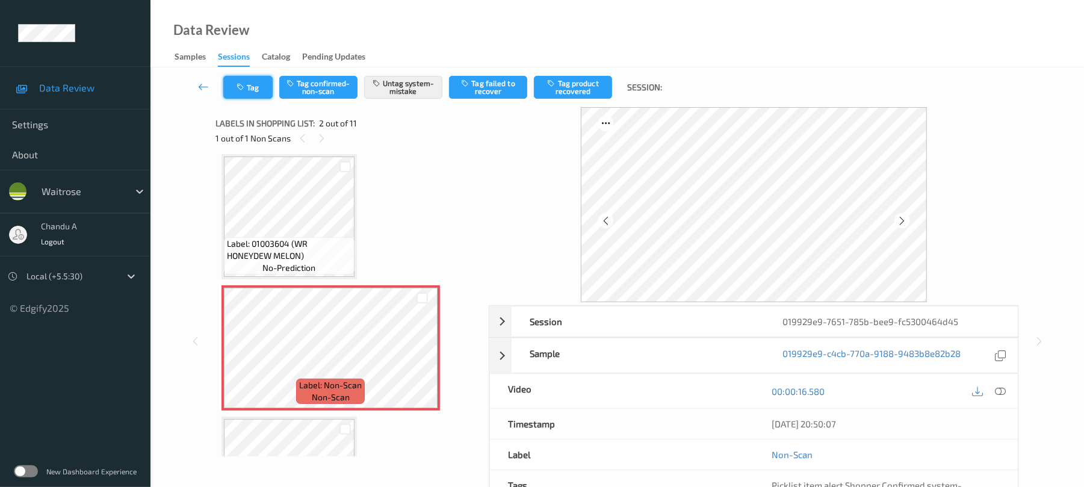
click at [260, 92] on button "Tag" at bounding box center [247, 87] width 49 height 23
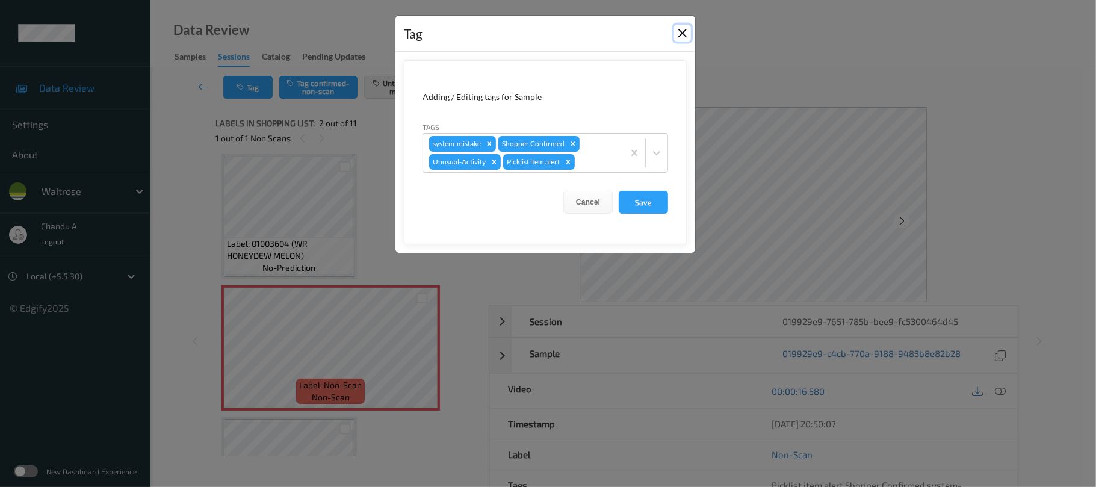
click at [682, 35] on button "Close" at bounding box center [682, 33] width 17 height 17
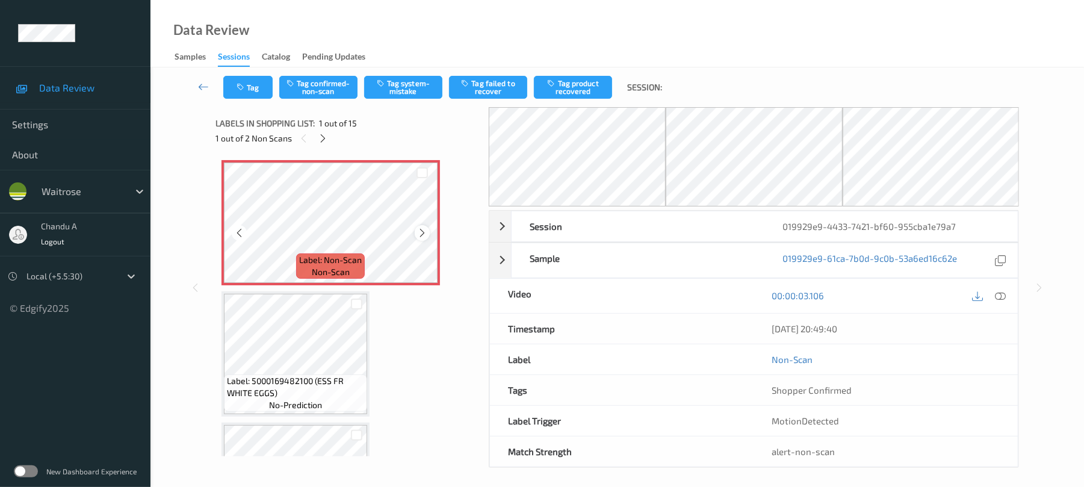
click at [423, 236] on icon at bounding box center [422, 233] width 10 height 11
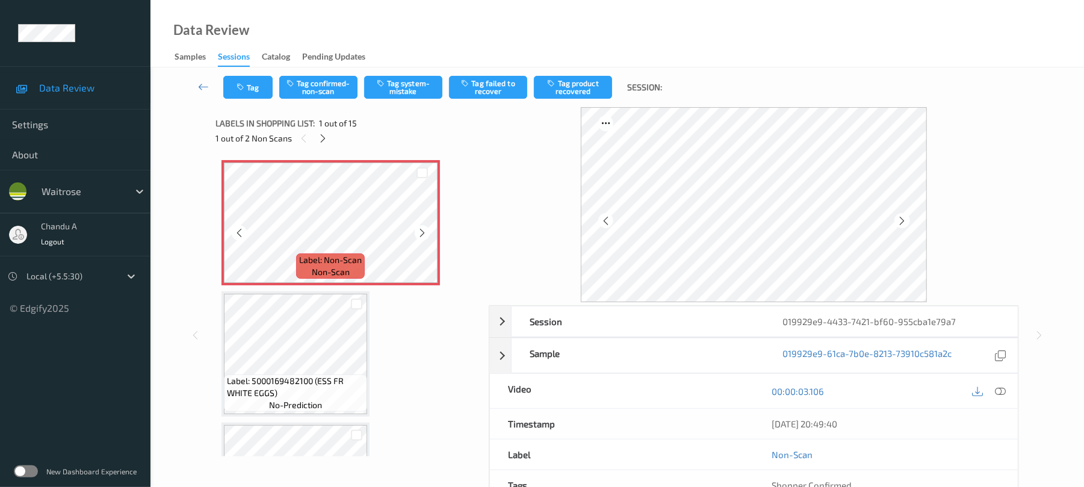
click at [423, 236] on icon at bounding box center [422, 233] width 10 height 11
click at [420, 229] on icon at bounding box center [422, 233] width 10 height 11
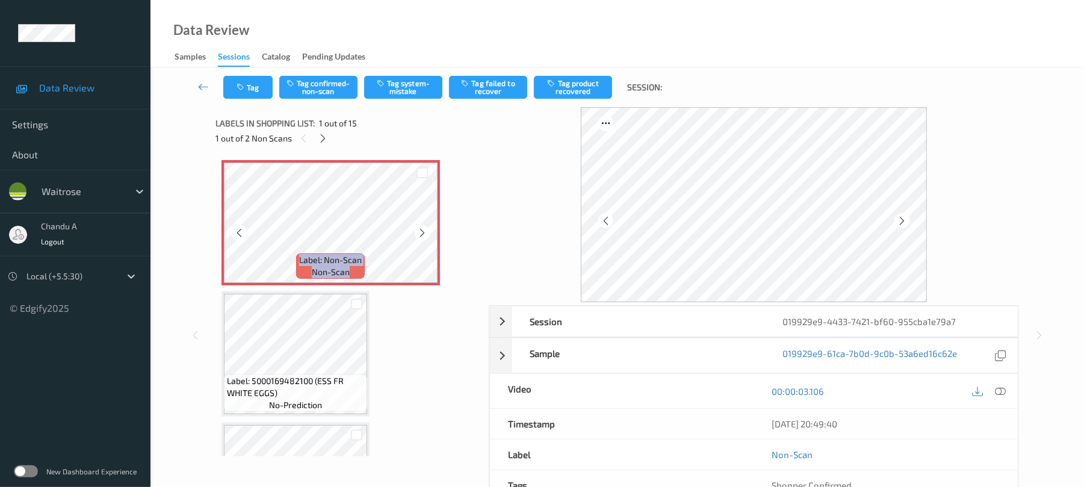
click at [420, 229] on icon at bounding box center [422, 233] width 10 height 11
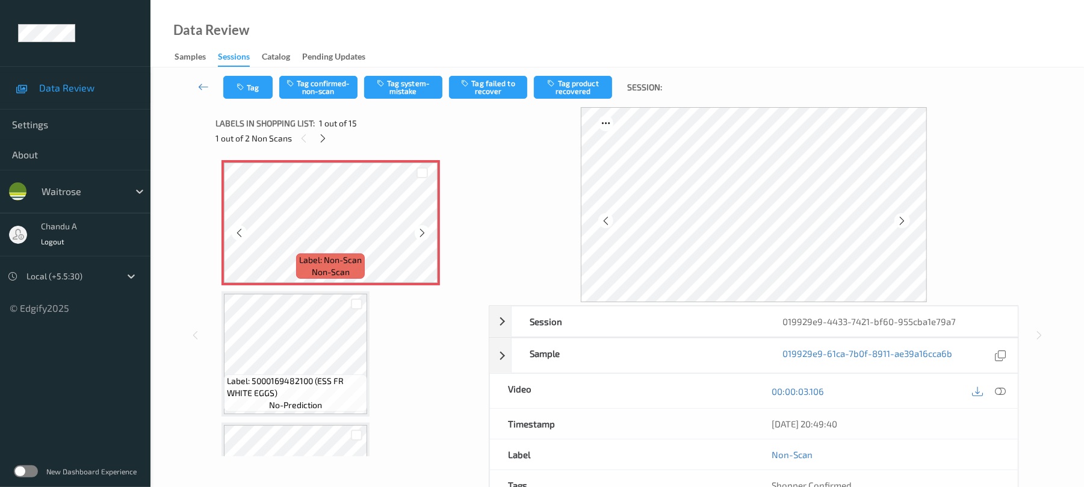
click at [420, 229] on icon at bounding box center [422, 233] width 10 height 11
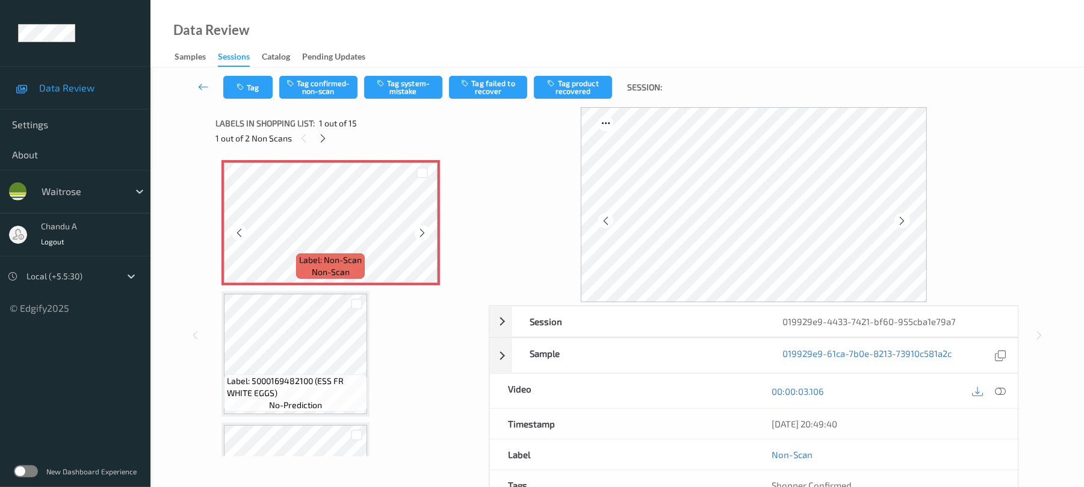
click at [420, 229] on icon at bounding box center [422, 233] width 10 height 11
click at [420, 95] on button "Tag system-mistake" at bounding box center [403, 87] width 78 height 23
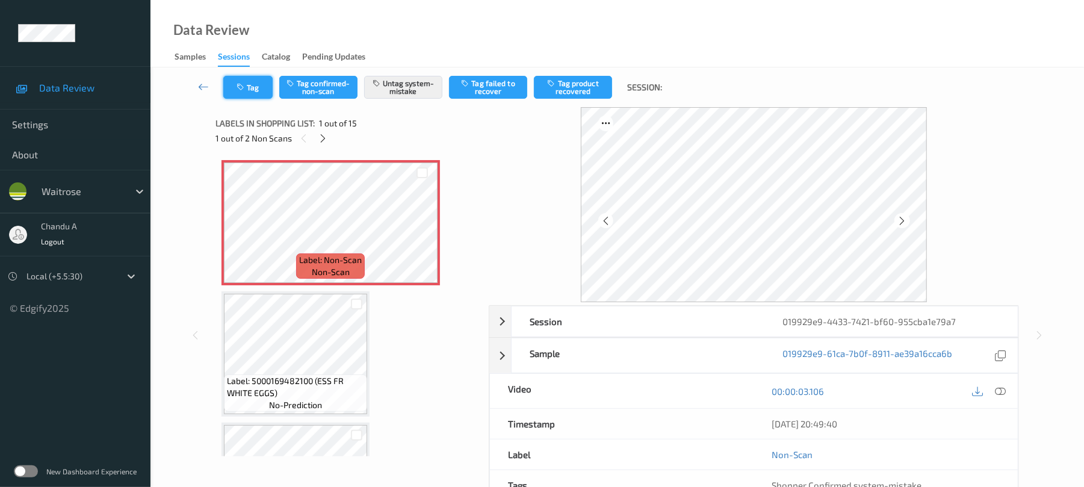
click at [253, 85] on button "Tag" at bounding box center [247, 87] width 49 height 23
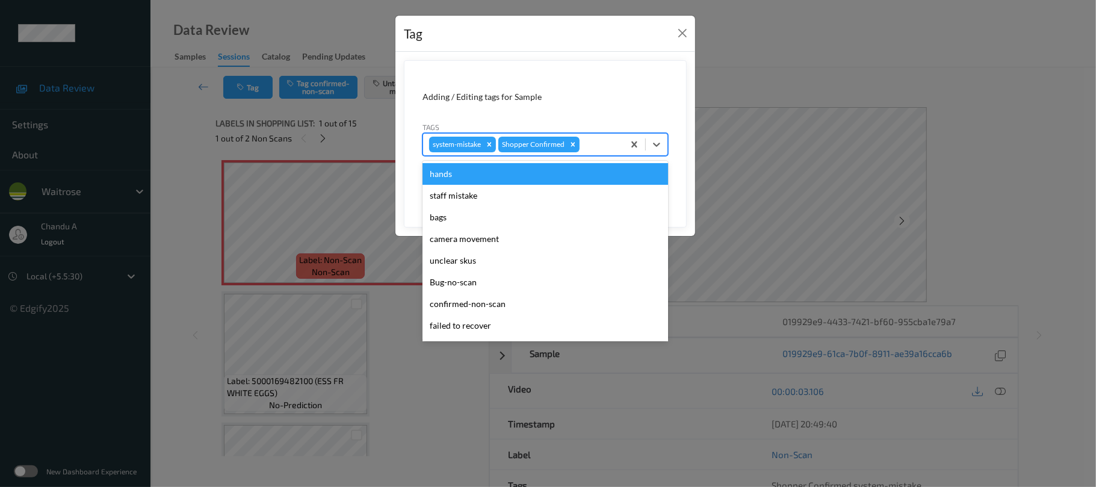
click at [609, 148] on div at bounding box center [600, 144] width 36 height 14
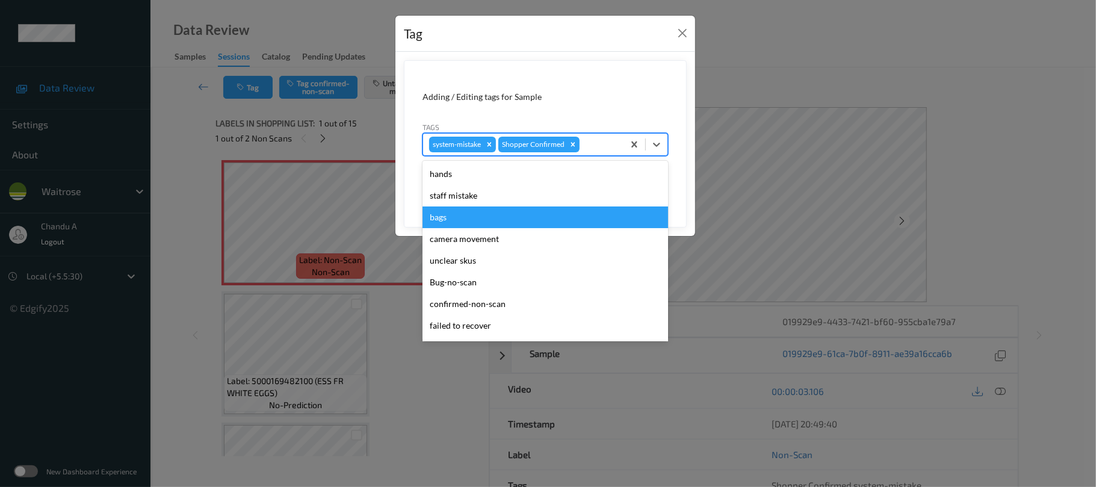
click at [477, 218] on div "bags" at bounding box center [546, 218] width 246 height 22
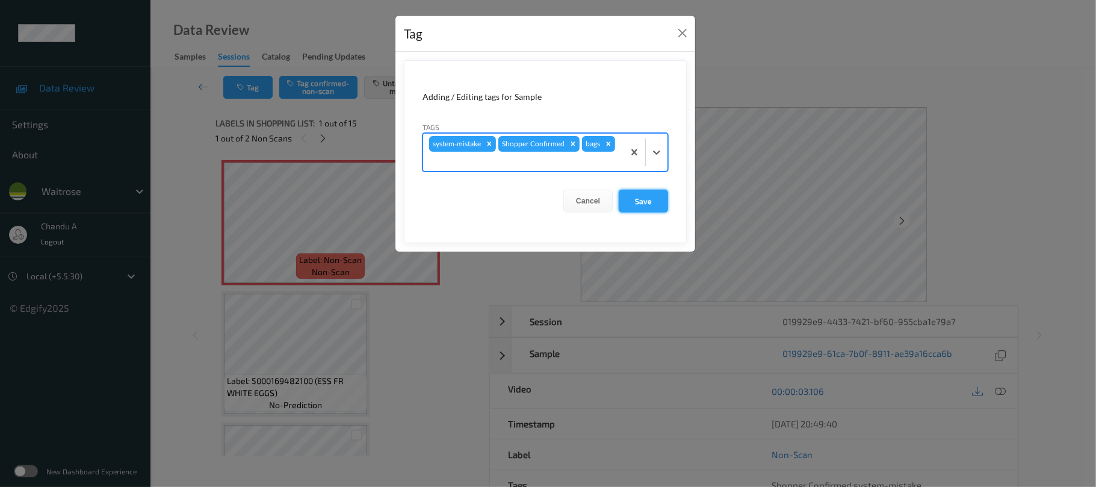
click at [659, 207] on button "Save" at bounding box center [643, 201] width 49 height 23
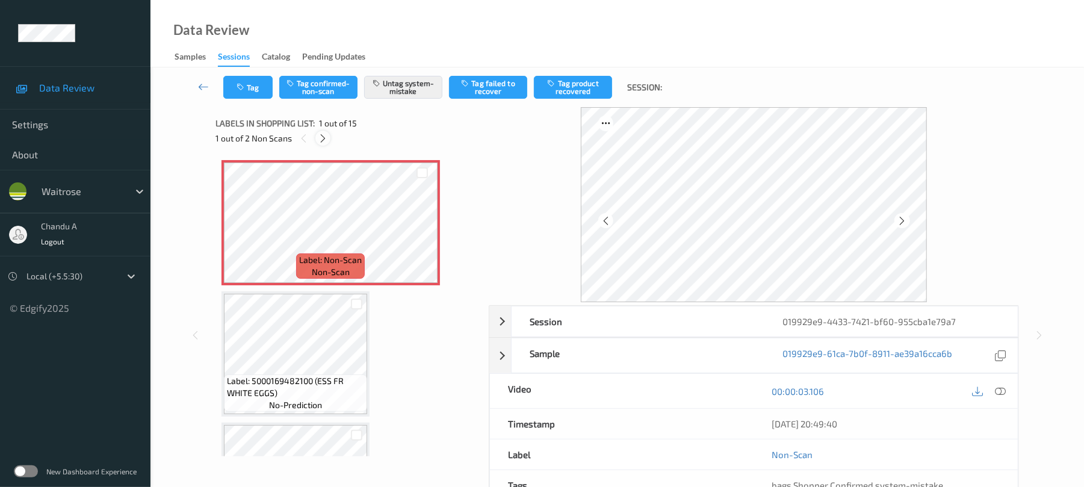
click at [322, 136] on icon at bounding box center [323, 138] width 10 height 11
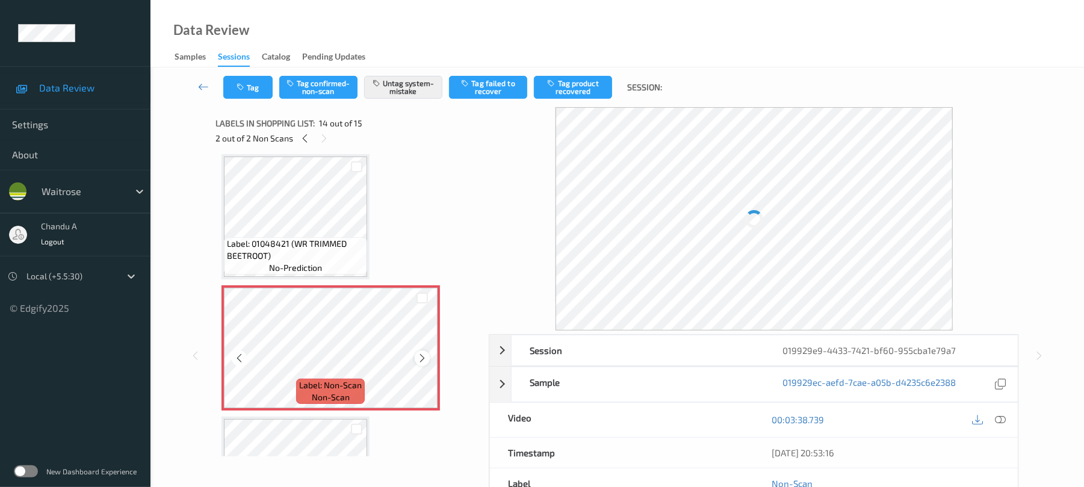
click at [420, 356] on icon at bounding box center [422, 358] width 10 height 11
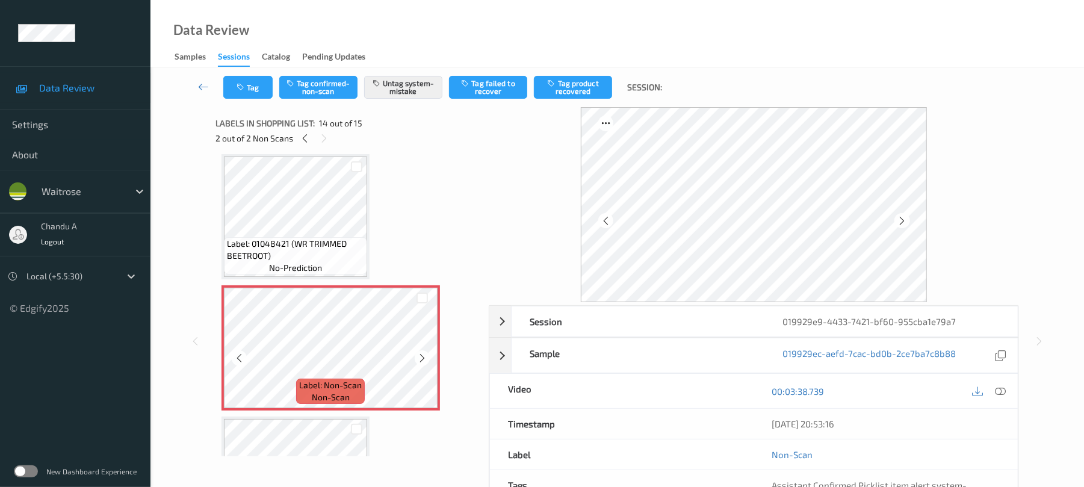
click at [420, 356] on icon at bounding box center [422, 358] width 10 height 11
click at [256, 98] on button "Tag" at bounding box center [247, 87] width 49 height 23
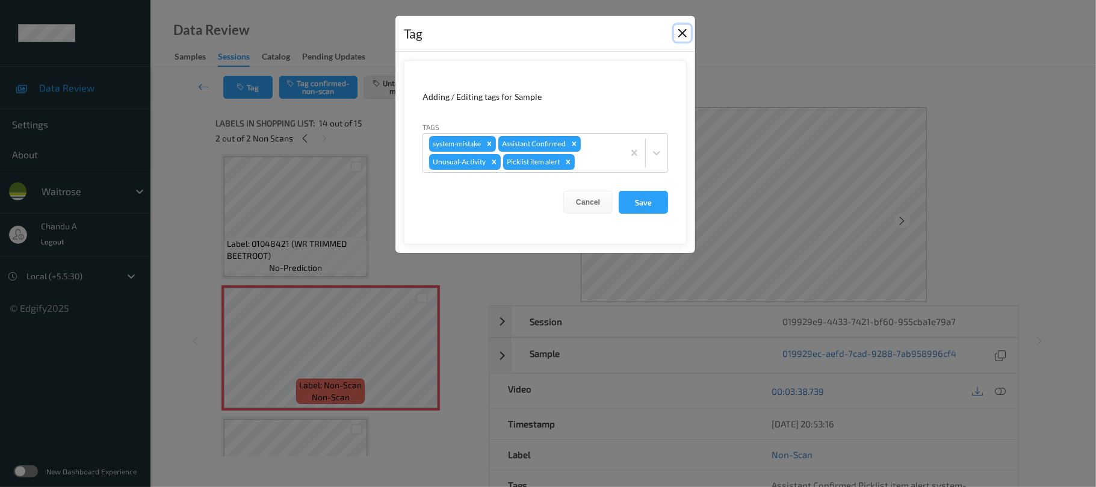
click at [680, 34] on button "Close" at bounding box center [682, 33] width 17 height 17
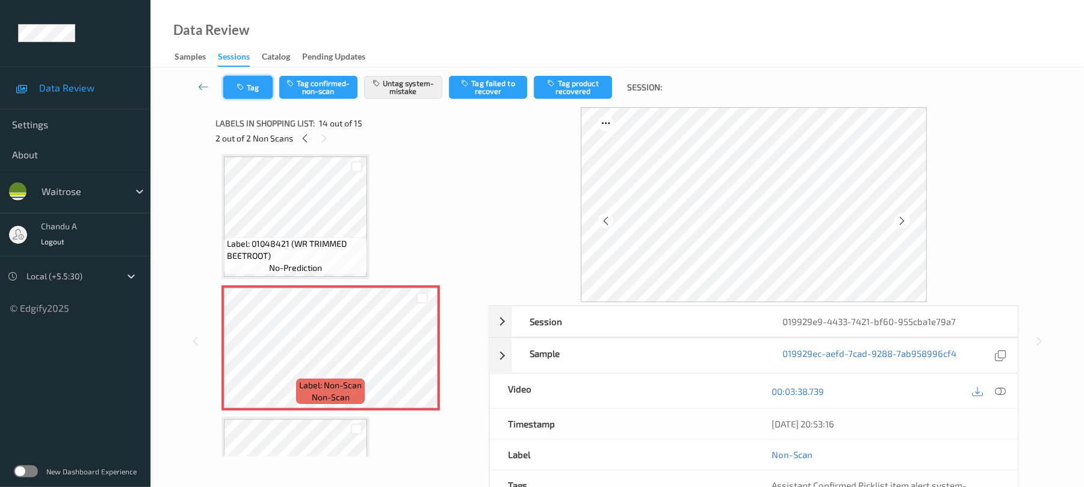
click at [253, 94] on button "Tag" at bounding box center [247, 87] width 49 height 23
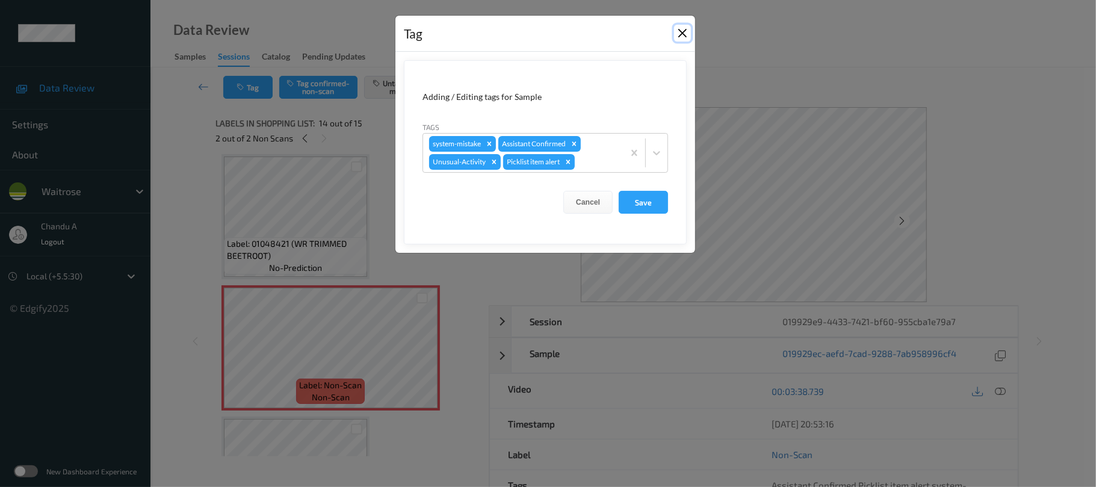
click at [682, 35] on button "Close" at bounding box center [682, 33] width 17 height 17
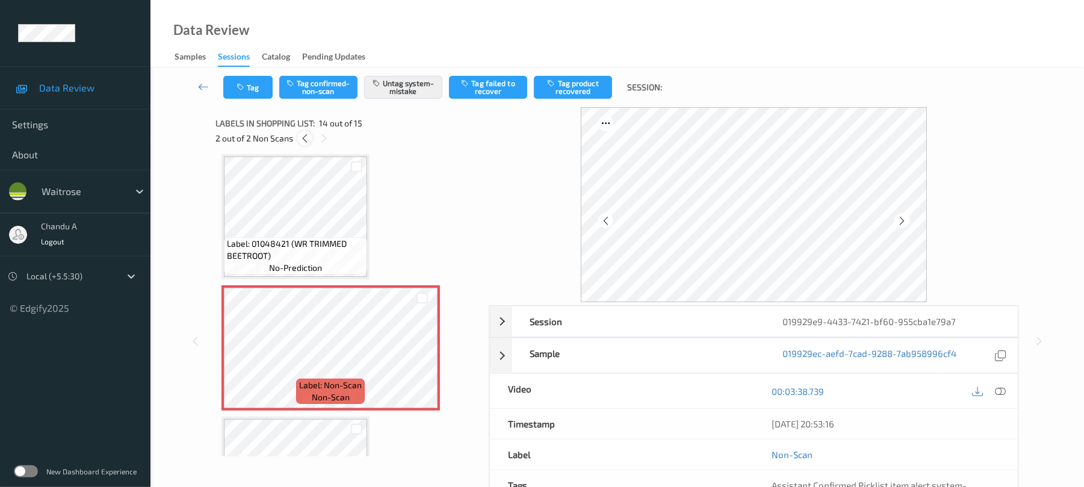
click at [305, 140] on icon at bounding box center [305, 138] width 10 height 11
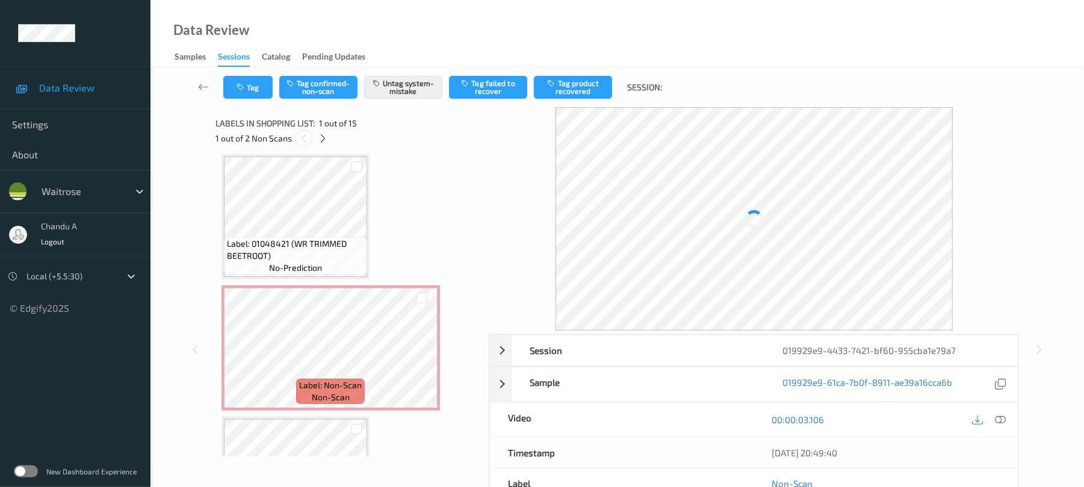
scroll to position [6, 0]
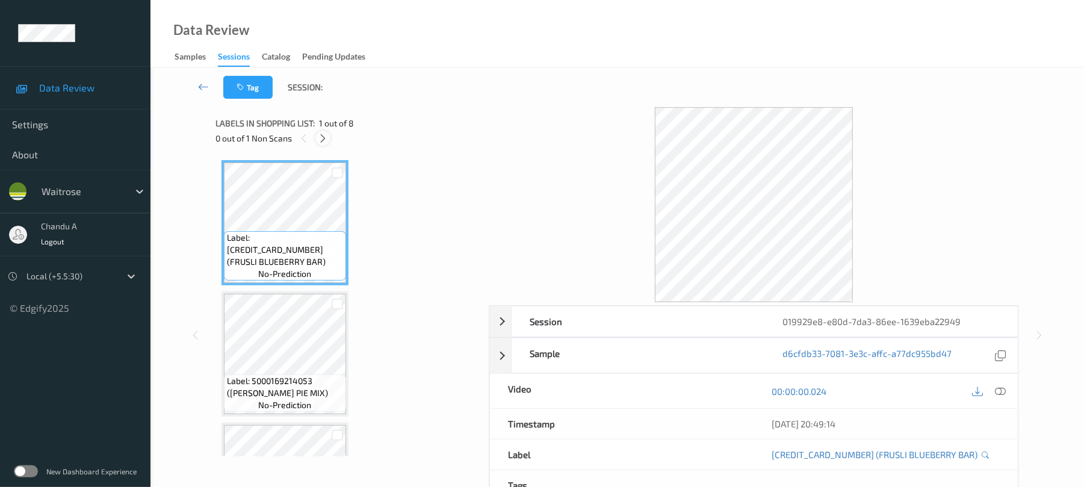
click at [326, 142] on icon at bounding box center [323, 138] width 10 height 11
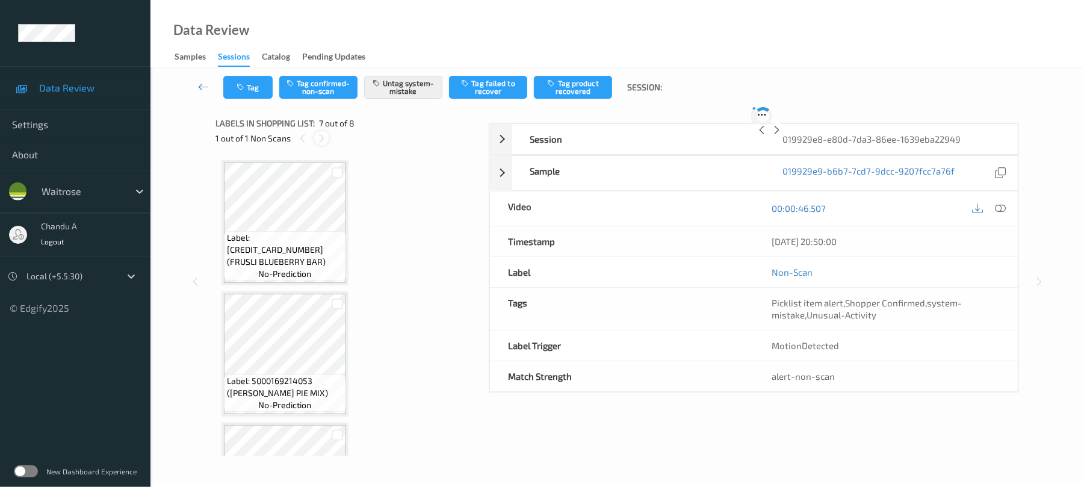
scroll to position [662, 0]
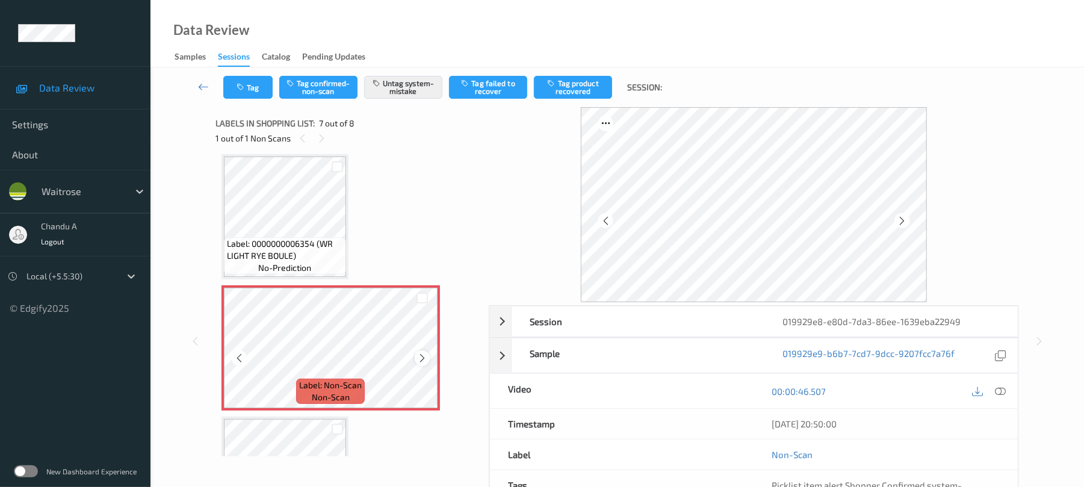
click at [419, 357] on icon at bounding box center [422, 358] width 10 height 11
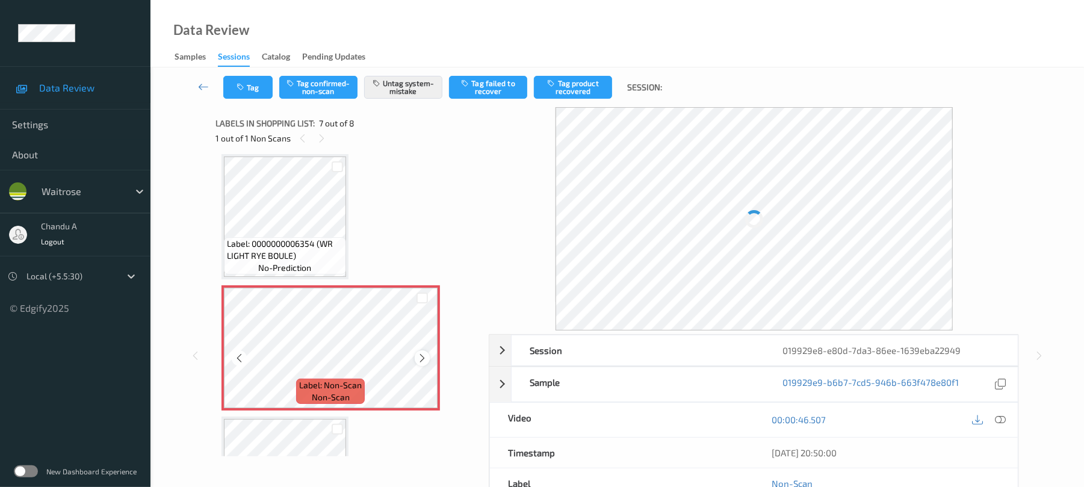
click at [420, 358] on icon at bounding box center [422, 358] width 10 height 11
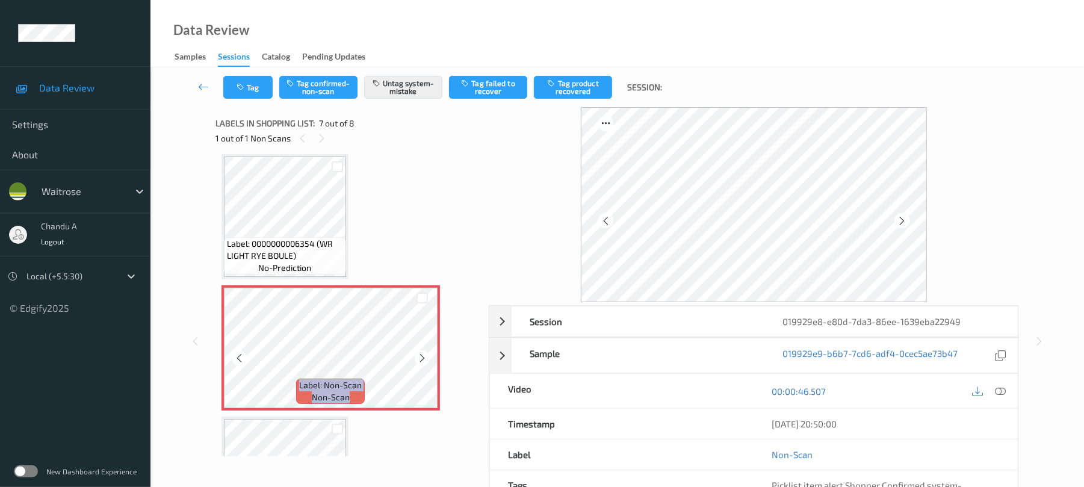
click at [420, 358] on icon at bounding box center [422, 358] width 10 height 11
click at [253, 92] on button "Tag" at bounding box center [247, 87] width 49 height 23
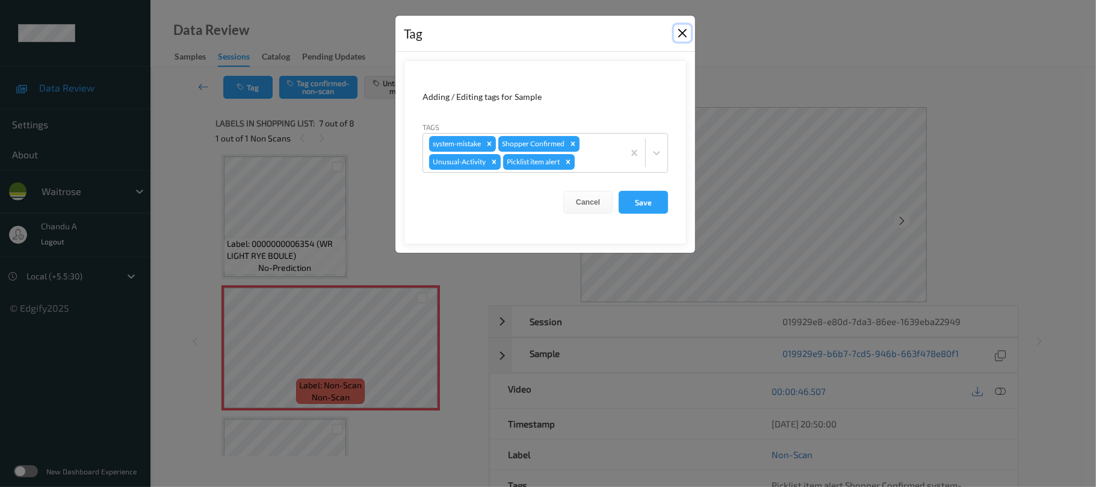
click at [680, 37] on button "Close" at bounding box center [682, 33] width 17 height 17
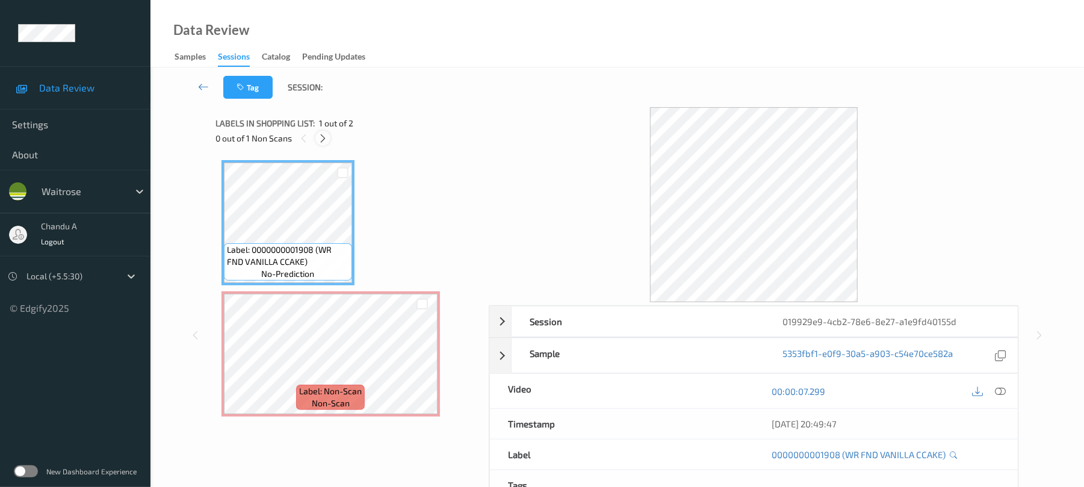
click at [321, 135] on icon at bounding box center [323, 138] width 10 height 11
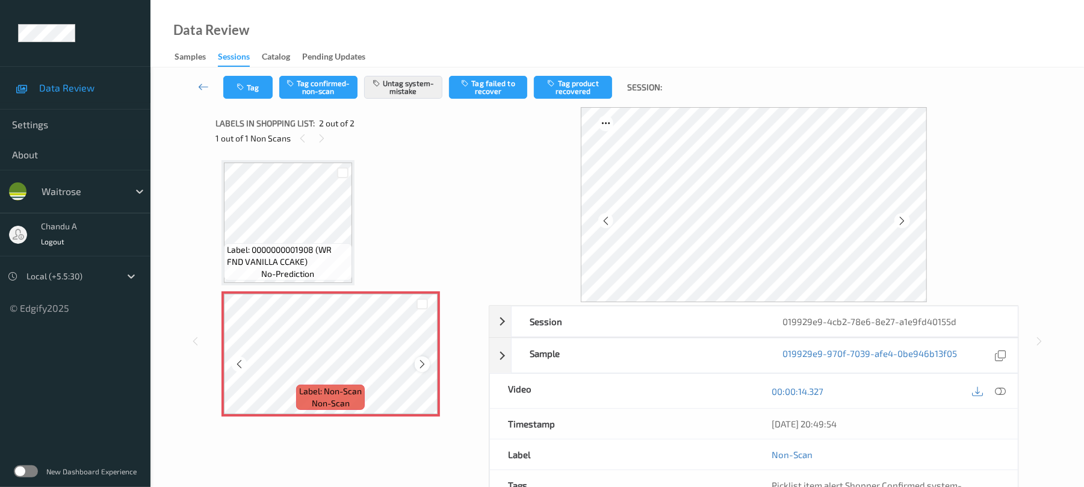
click at [423, 364] on icon at bounding box center [422, 364] width 10 height 11
click at [260, 90] on button "Tag" at bounding box center [247, 87] width 49 height 23
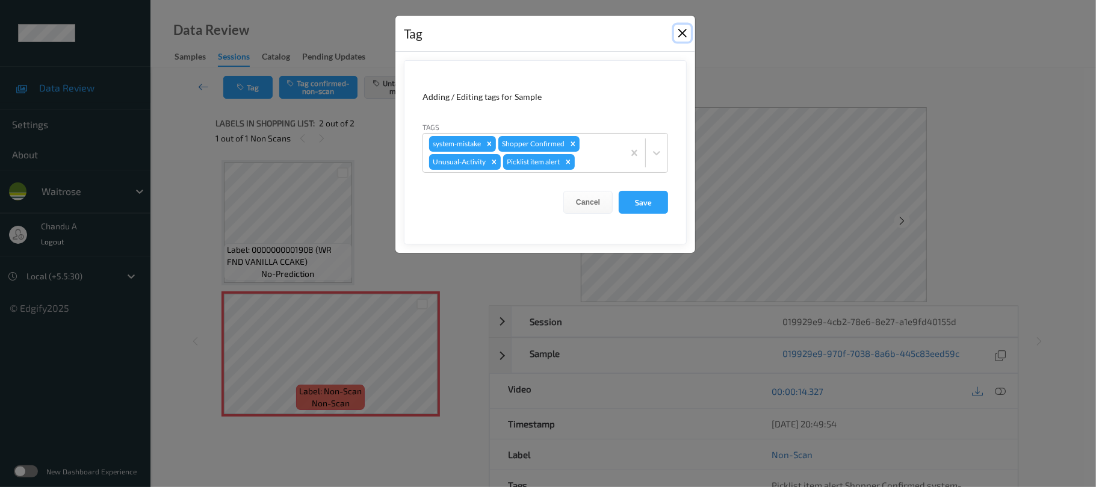
click at [685, 34] on button "Close" at bounding box center [682, 33] width 17 height 17
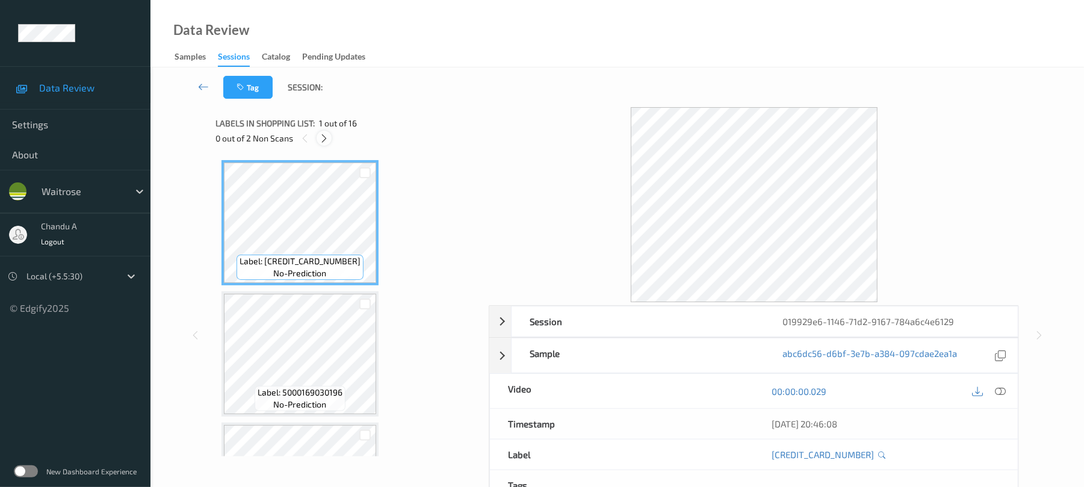
click at [325, 140] on icon at bounding box center [324, 138] width 10 height 11
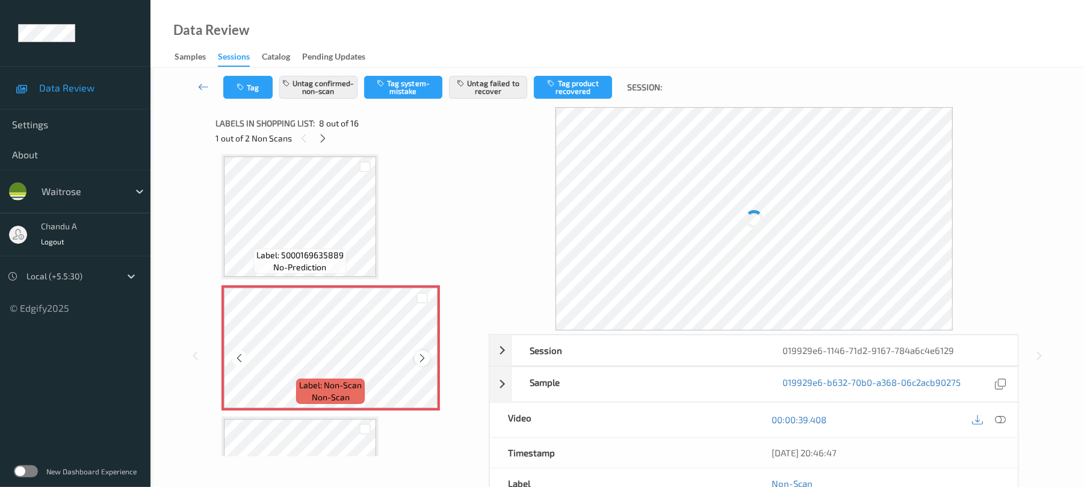
click at [426, 356] on icon at bounding box center [422, 358] width 10 height 11
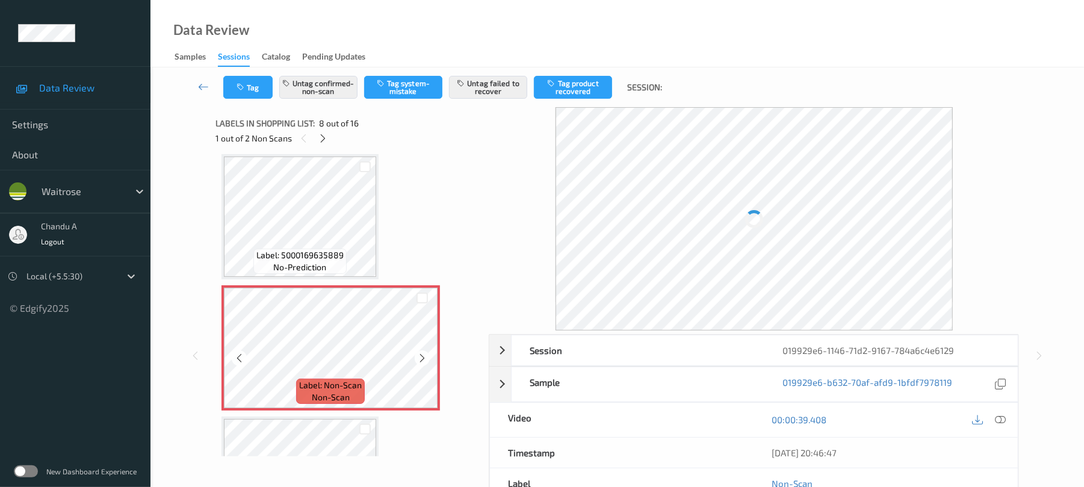
click at [426, 356] on icon at bounding box center [422, 358] width 10 height 11
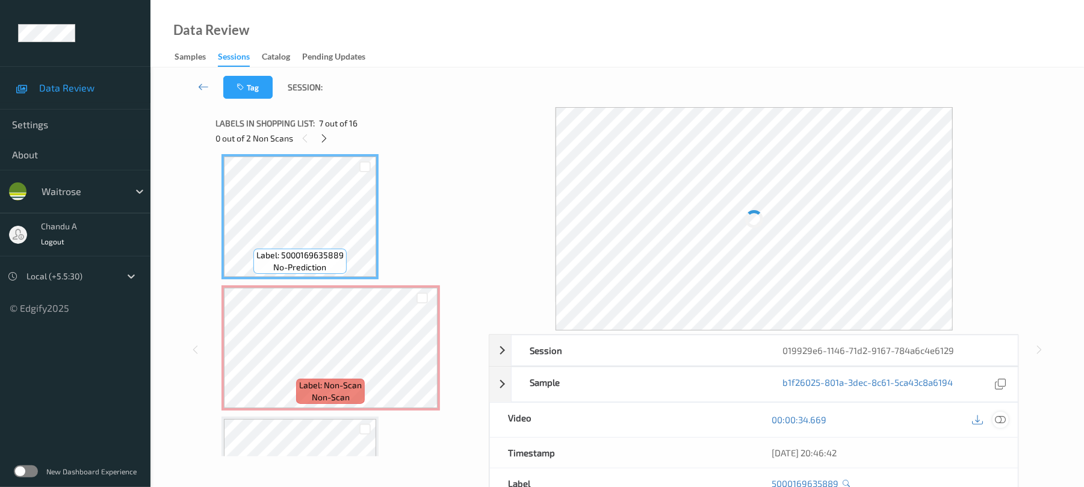
click at [1002, 421] on icon at bounding box center [1001, 419] width 11 height 11
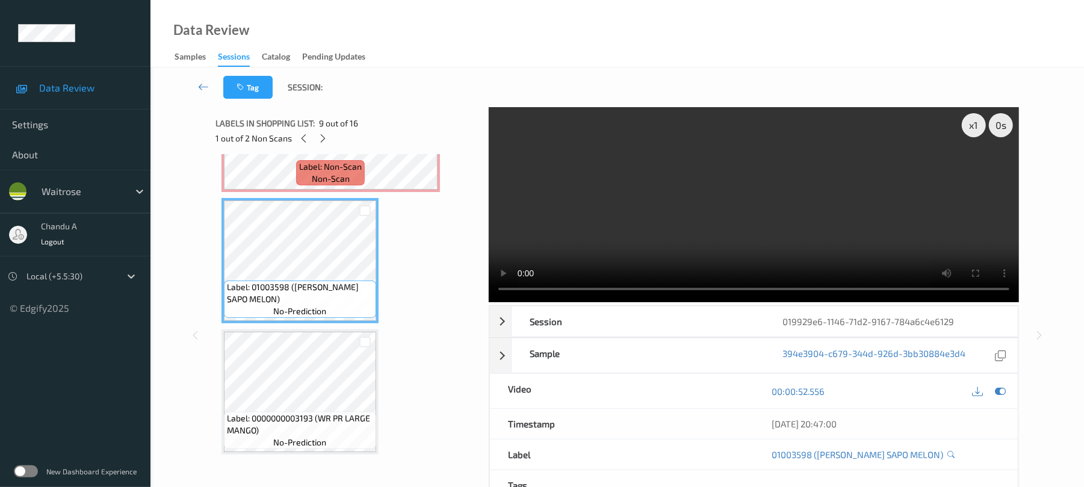
scroll to position [1034, 0]
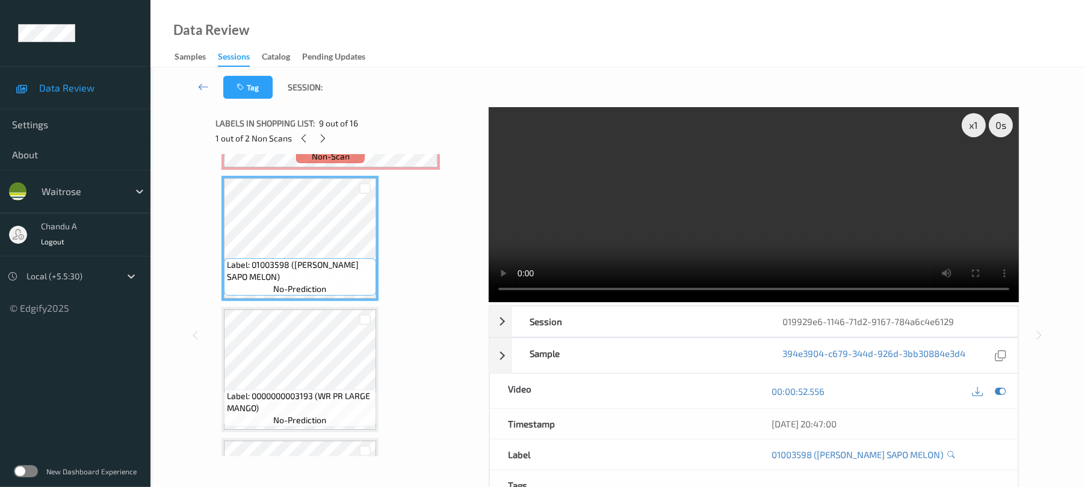
click at [1007, 384] on div at bounding box center [989, 391] width 39 height 16
click at [1001, 388] on icon at bounding box center [1001, 391] width 11 height 11
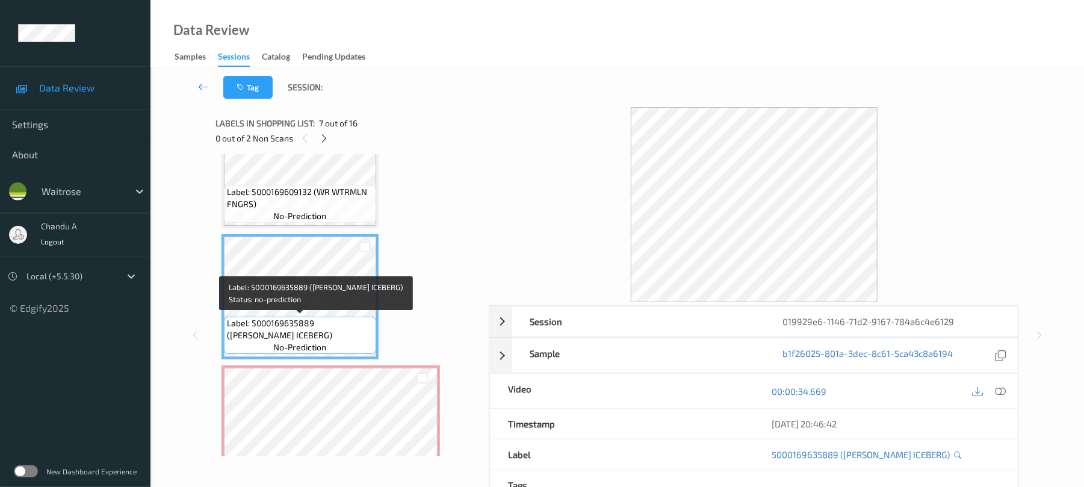
scroll to position [794, 0]
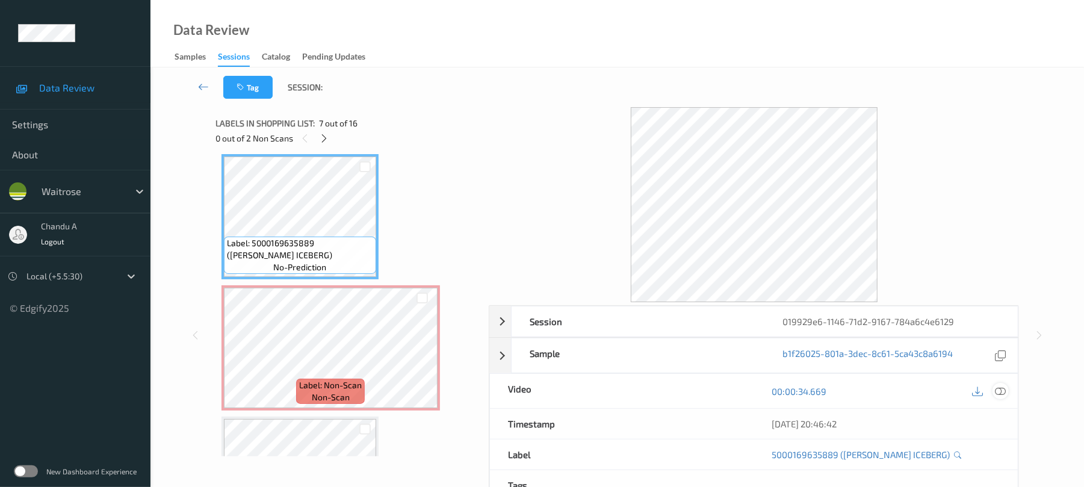
click at [997, 391] on icon at bounding box center [1001, 391] width 11 height 11
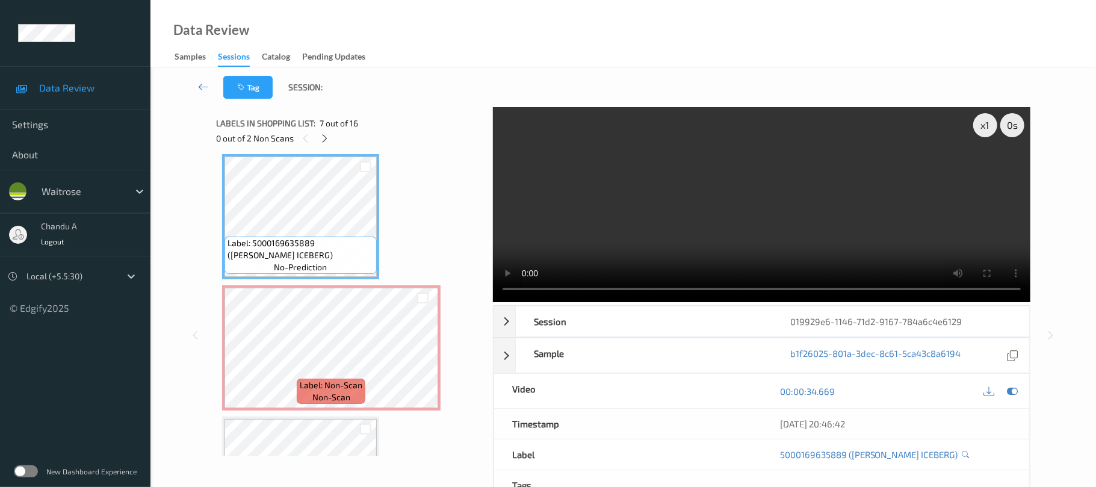
click at [865, 152] on video at bounding box center [762, 204] width 538 height 195
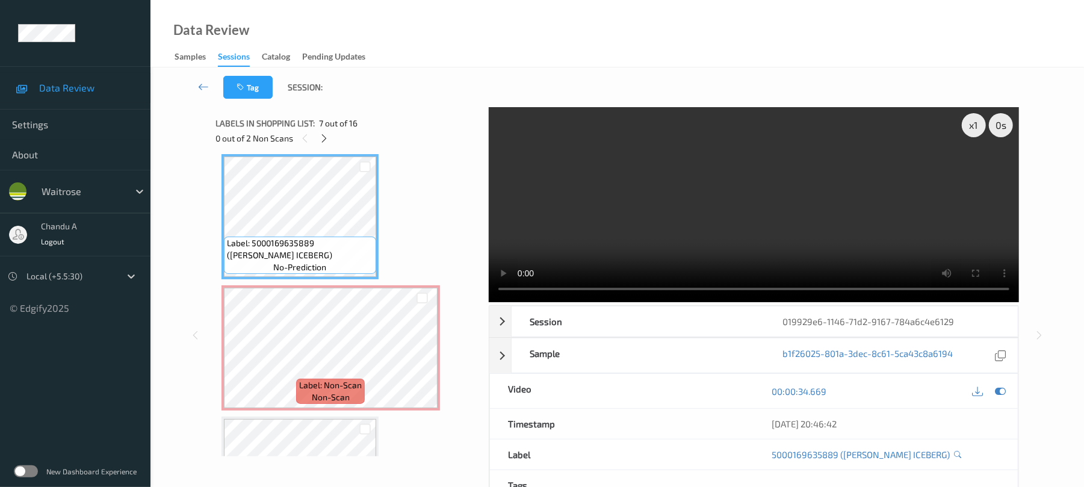
click at [723, 198] on video at bounding box center [754, 204] width 530 height 195
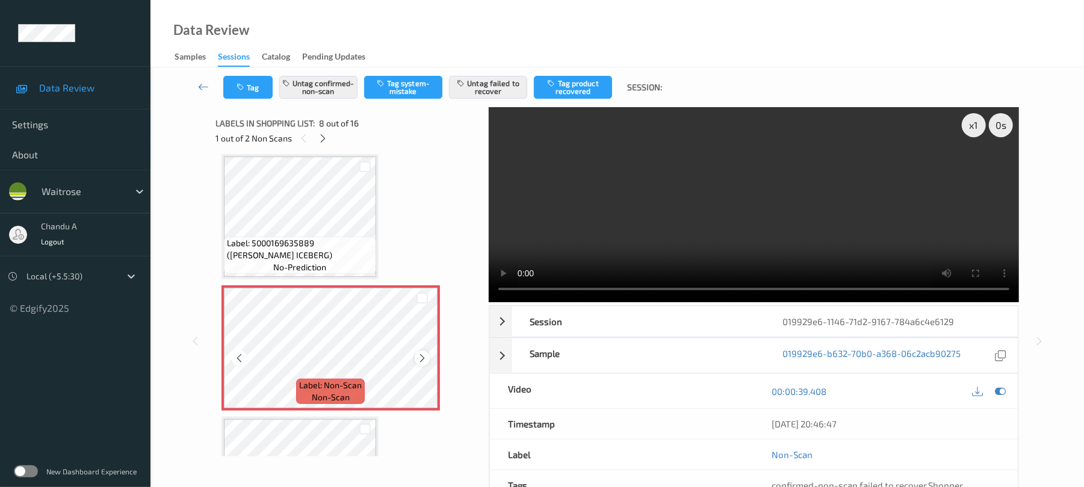
click at [420, 356] on icon at bounding box center [422, 358] width 10 height 11
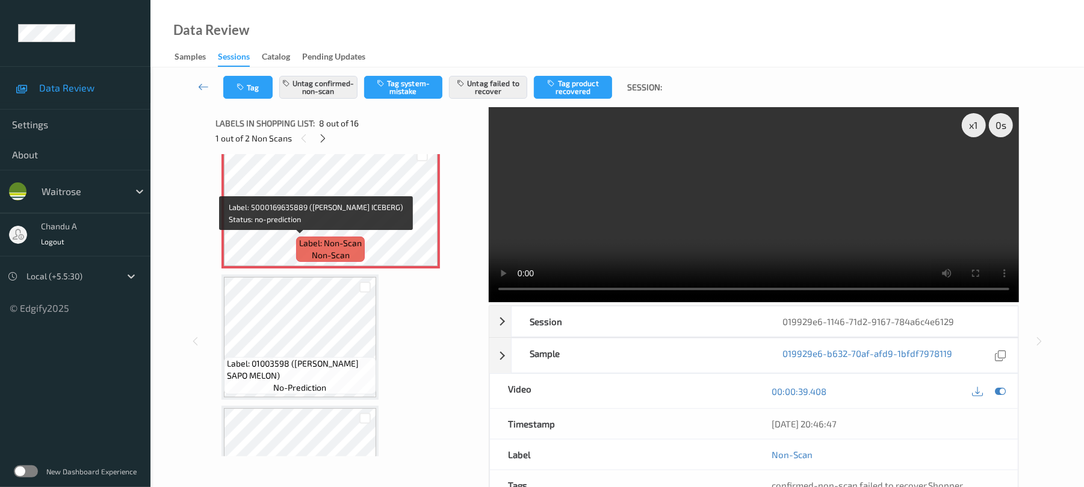
scroll to position [954, 0]
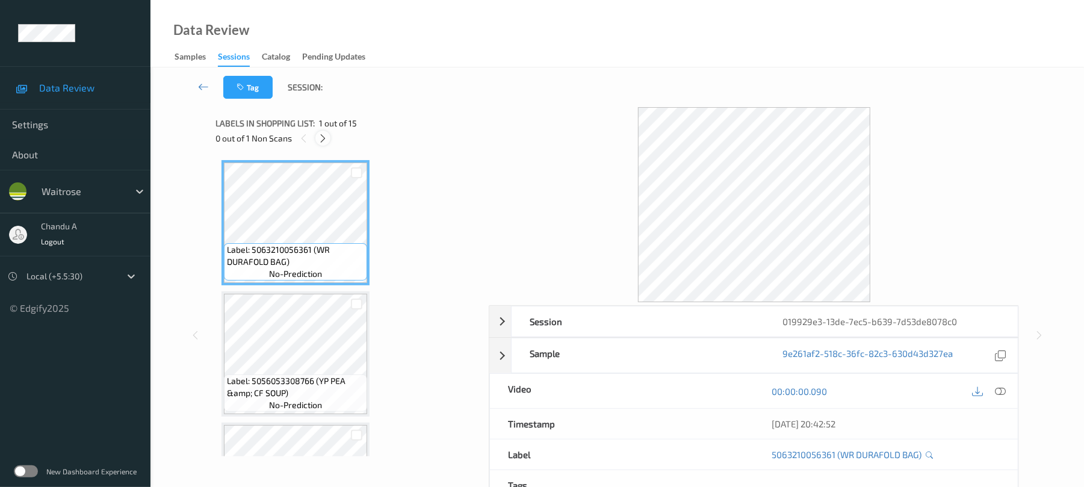
click at [325, 140] on icon at bounding box center [323, 138] width 10 height 11
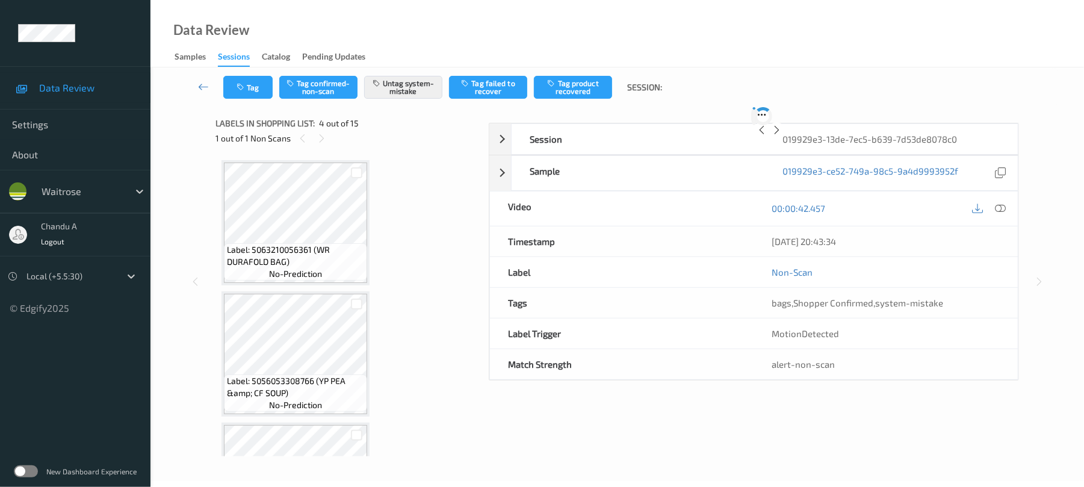
scroll to position [269, 0]
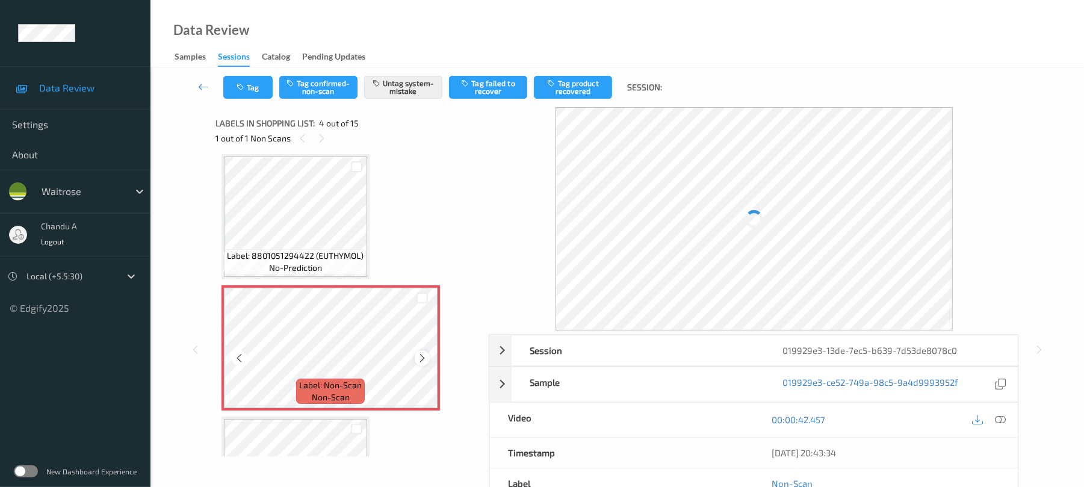
click at [422, 356] on icon at bounding box center [422, 358] width 10 height 11
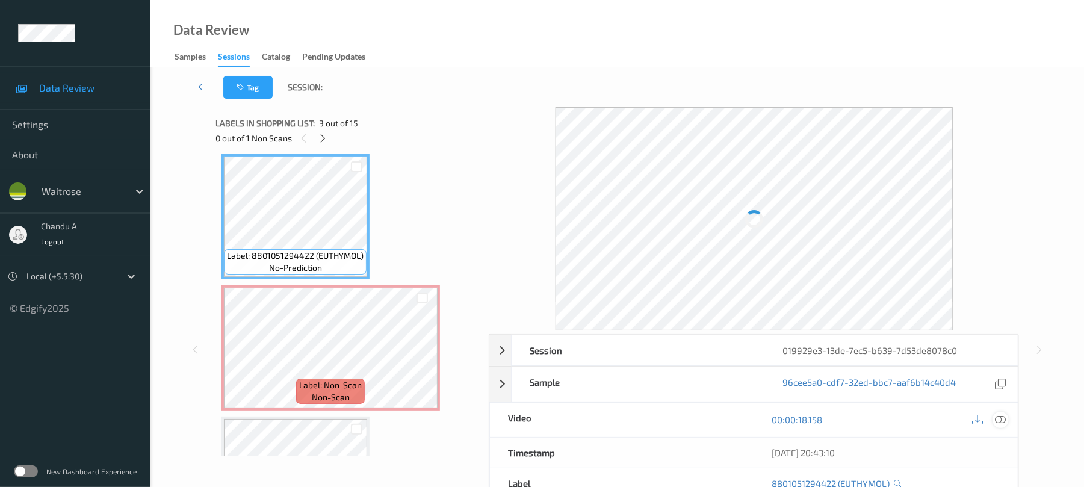
click at [998, 418] on icon at bounding box center [1001, 419] width 11 height 11
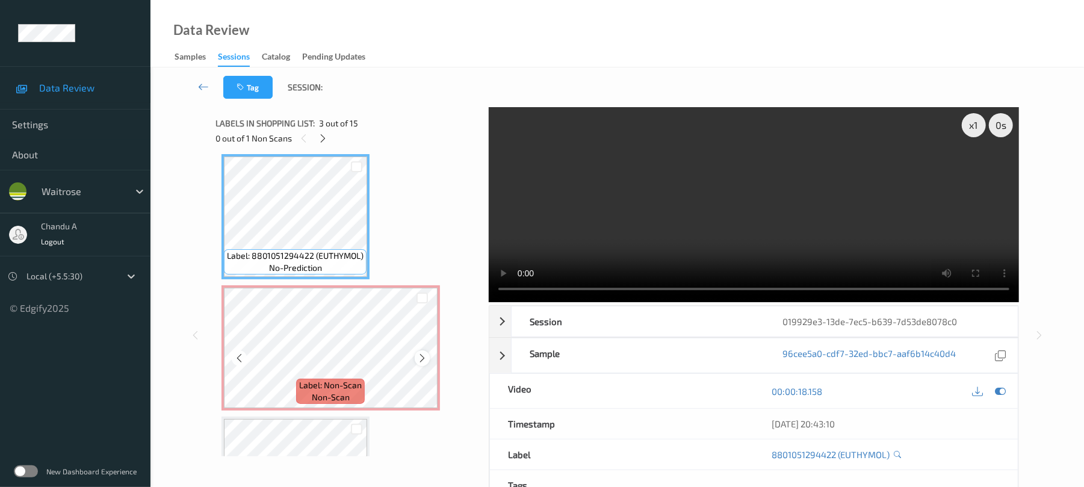
click at [422, 364] on div at bounding box center [422, 357] width 15 height 15
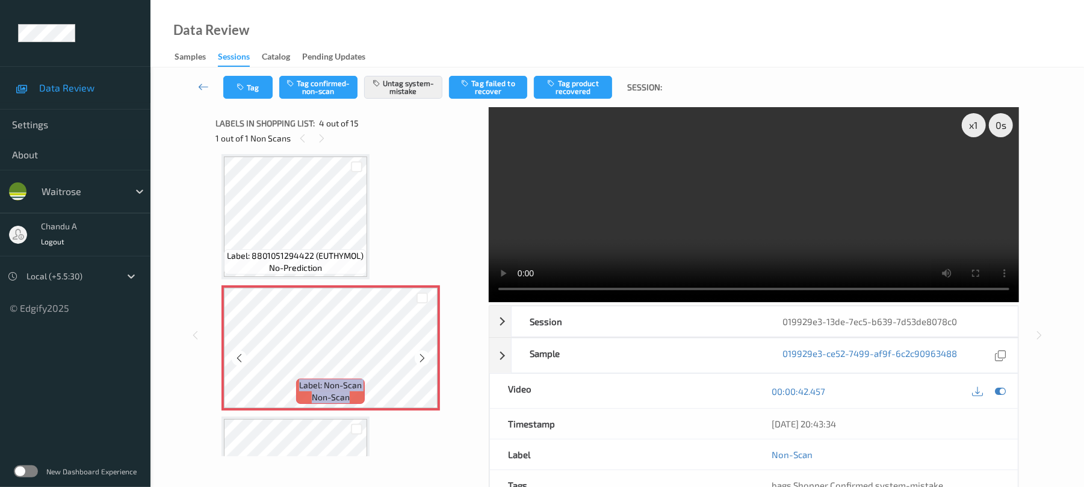
click at [422, 364] on div at bounding box center [422, 357] width 15 height 15
click at [250, 88] on button "Tag" at bounding box center [247, 87] width 49 height 23
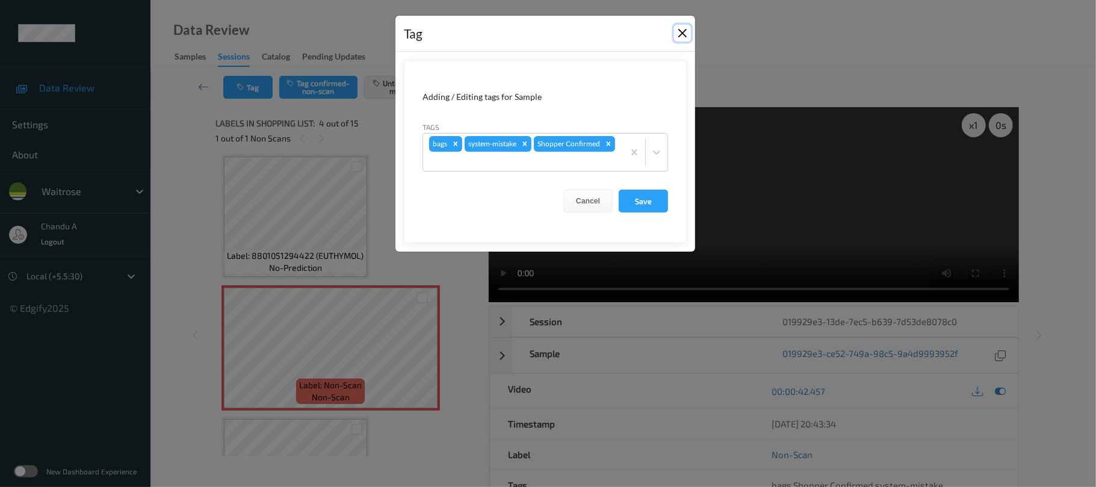
click at [682, 35] on button "Close" at bounding box center [682, 33] width 17 height 17
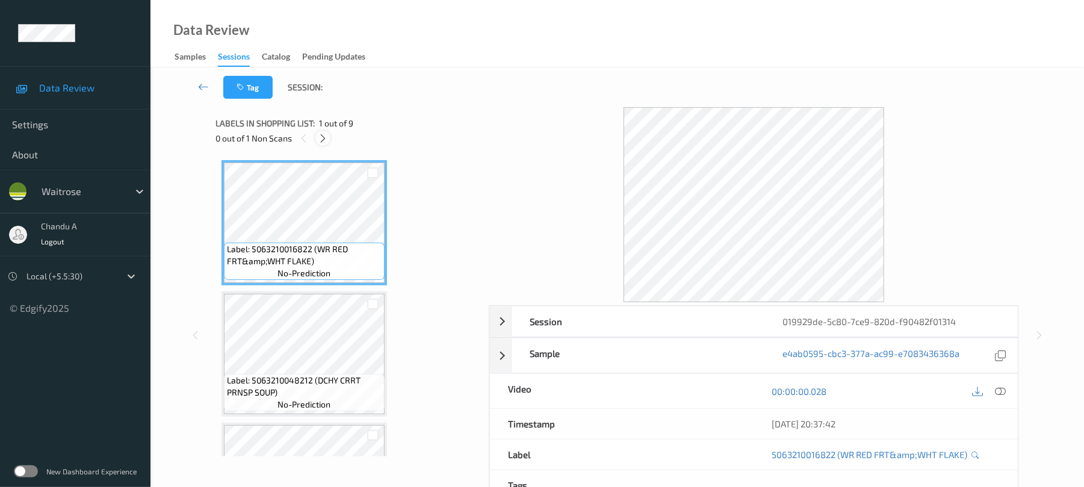
click at [324, 138] on icon at bounding box center [323, 138] width 10 height 11
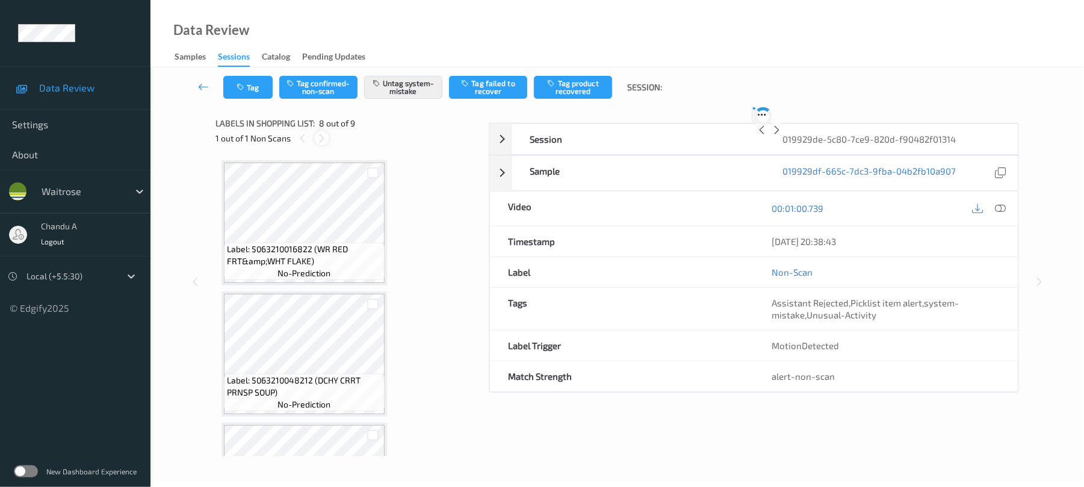
scroll to position [794, 0]
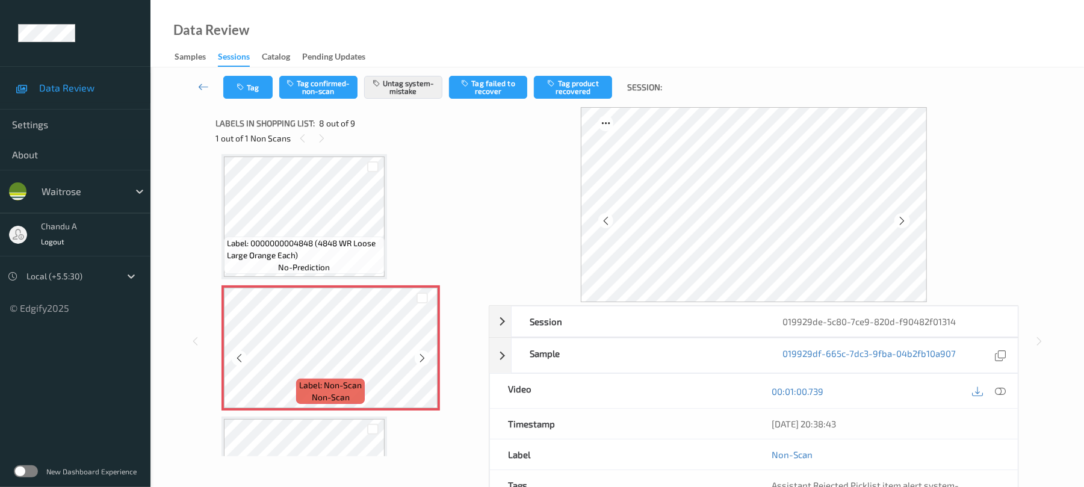
click at [421, 352] on div at bounding box center [422, 357] width 15 height 15
click at [261, 88] on button "Tag" at bounding box center [247, 87] width 49 height 23
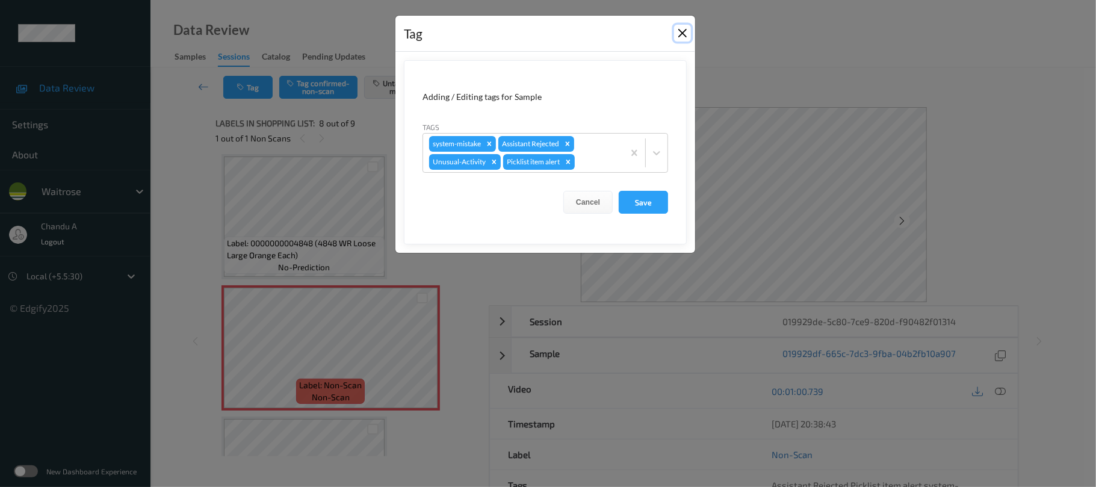
click at [680, 35] on button "Close" at bounding box center [682, 33] width 17 height 17
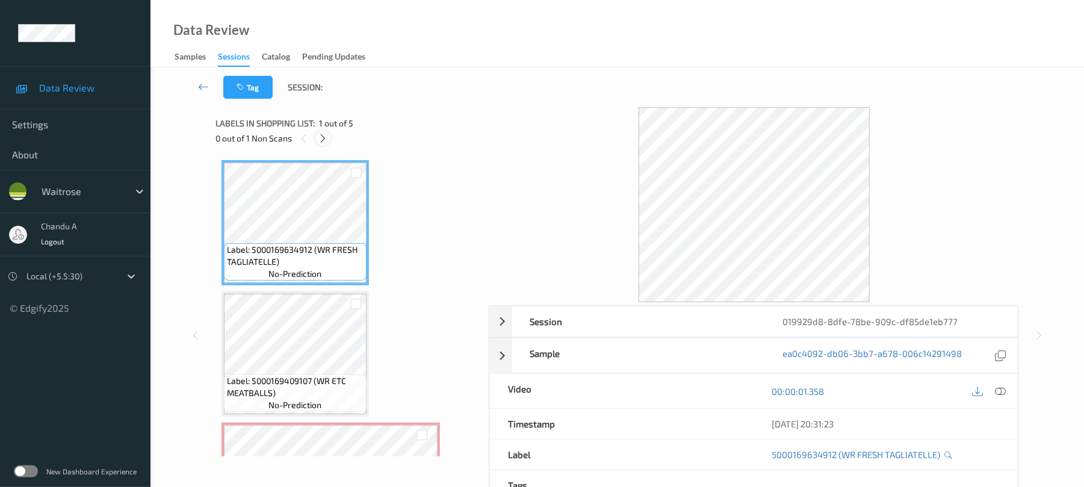
click at [326, 140] on icon at bounding box center [323, 138] width 10 height 11
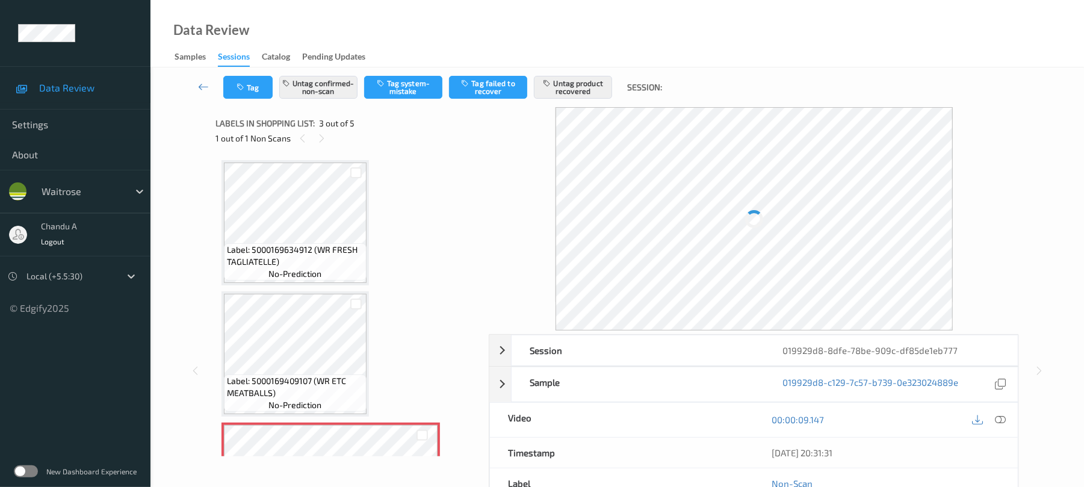
scroll to position [137, 0]
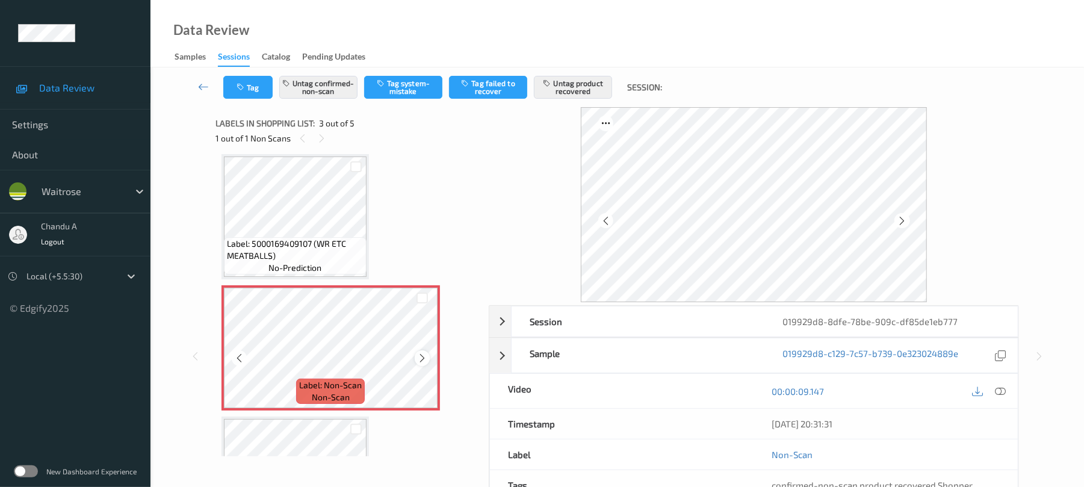
click at [420, 359] on icon at bounding box center [422, 358] width 10 height 11
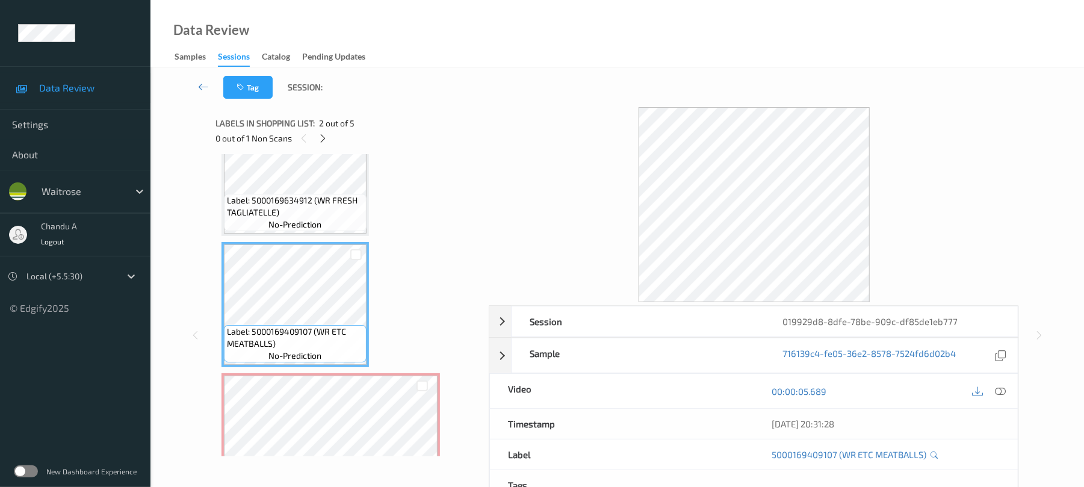
scroll to position [80, 0]
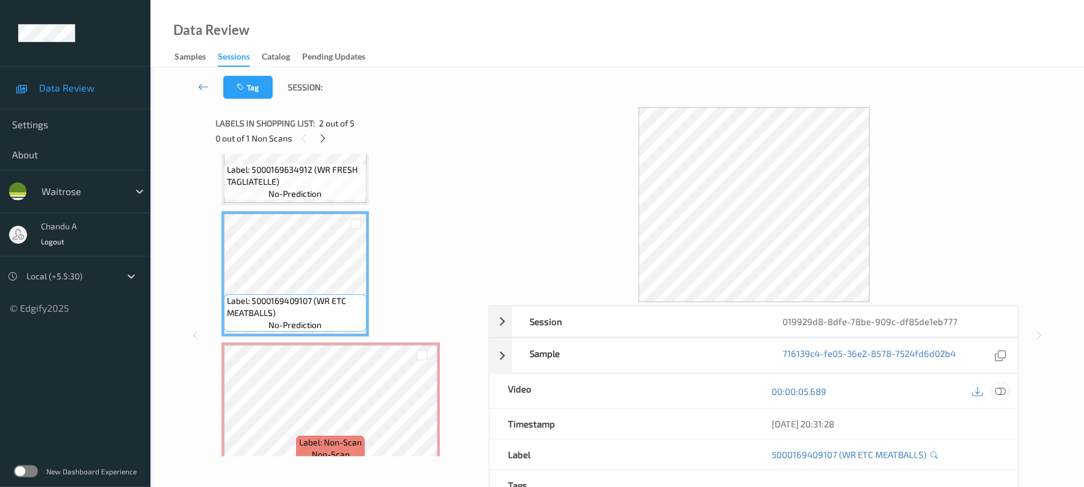
click at [1000, 391] on icon at bounding box center [1001, 391] width 11 height 11
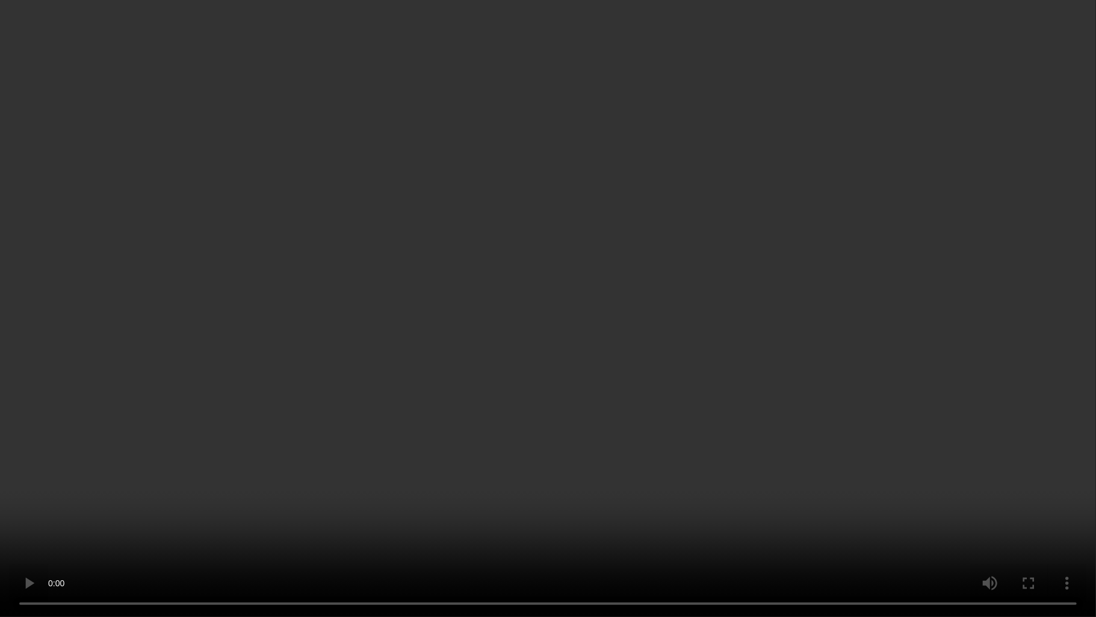
click at [602, 302] on video at bounding box center [548, 308] width 1096 height 617
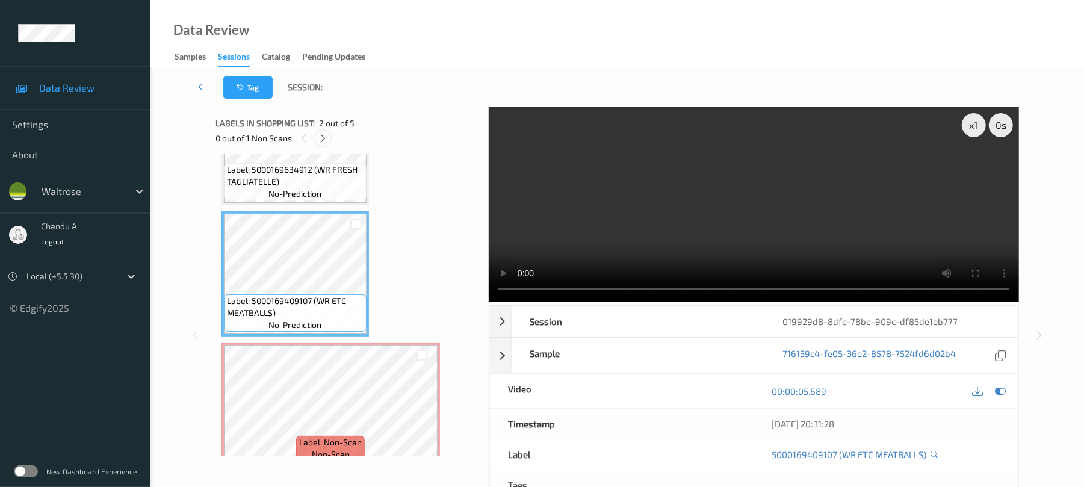
click at [322, 140] on icon at bounding box center [323, 138] width 10 height 11
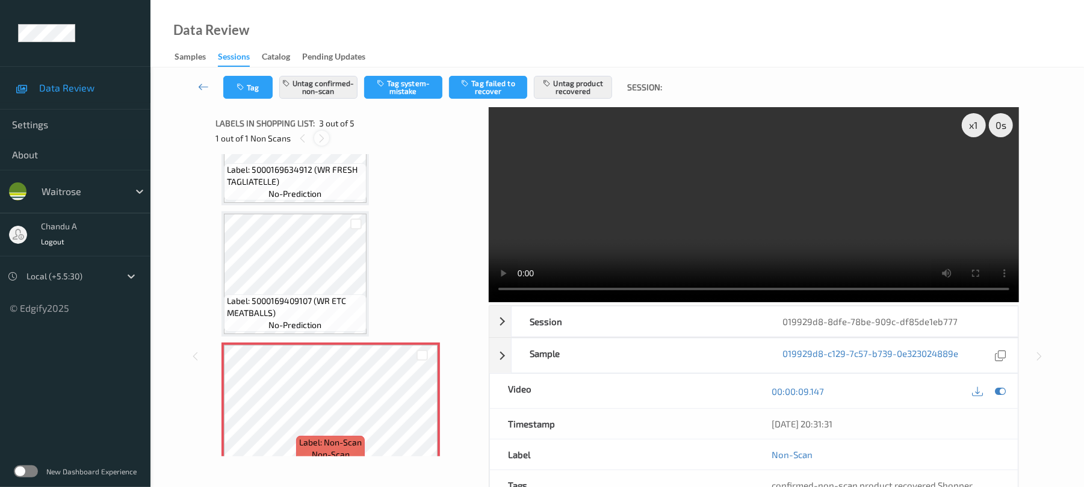
scroll to position [137, 0]
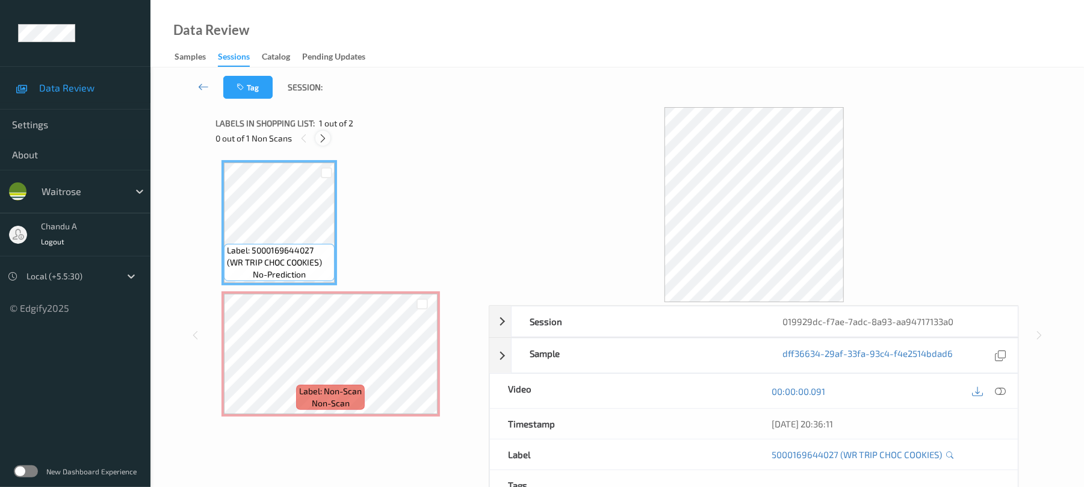
click at [323, 138] on icon at bounding box center [323, 138] width 10 height 11
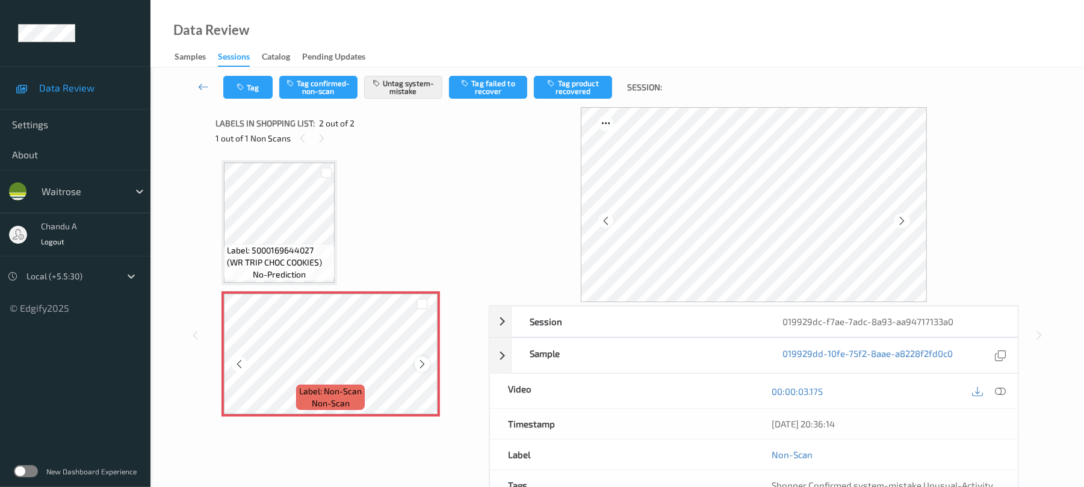
click at [427, 366] on div at bounding box center [422, 363] width 15 height 15
click at [302, 134] on icon at bounding box center [302, 138] width 10 height 11
click at [326, 138] on icon at bounding box center [322, 138] width 10 height 11
click at [419, 361] on icon at bounding box center [422, 364] width 10 height 11
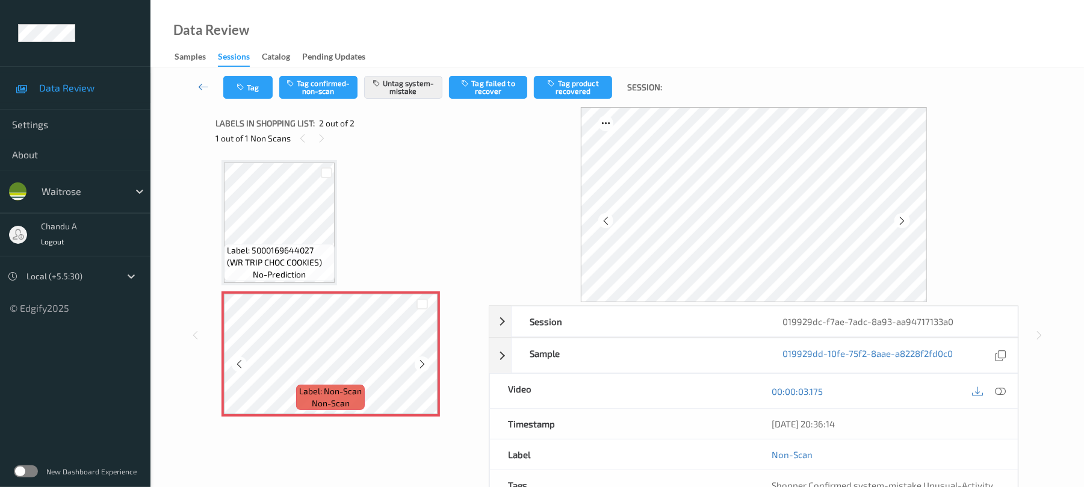
click at [419, 361] on icon at bounding box center [422, 364] width 10 height 11
click at [248, 94] on button "Tag" at bounding box center [247, 87] width 49 height 23
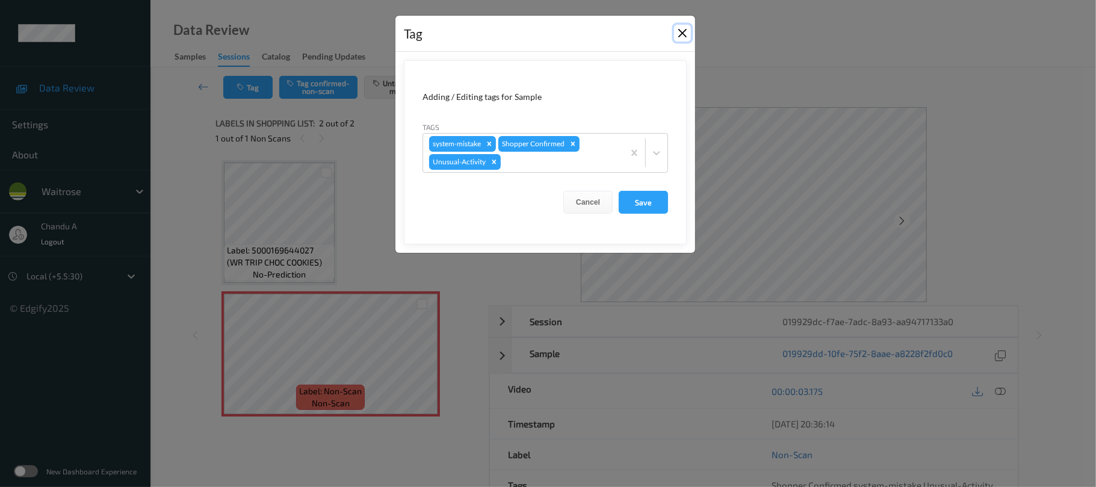
click at [683, 31] on button "Close" at bounding box center [682, 33] width 17 height 17
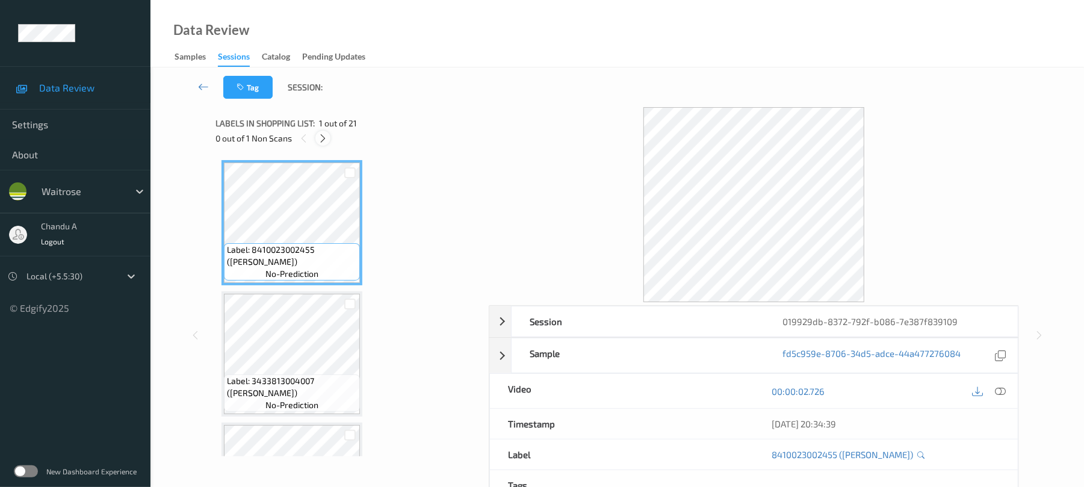
click at [319, 133] on icon at bounding box center [323, 138] width 10 height 11
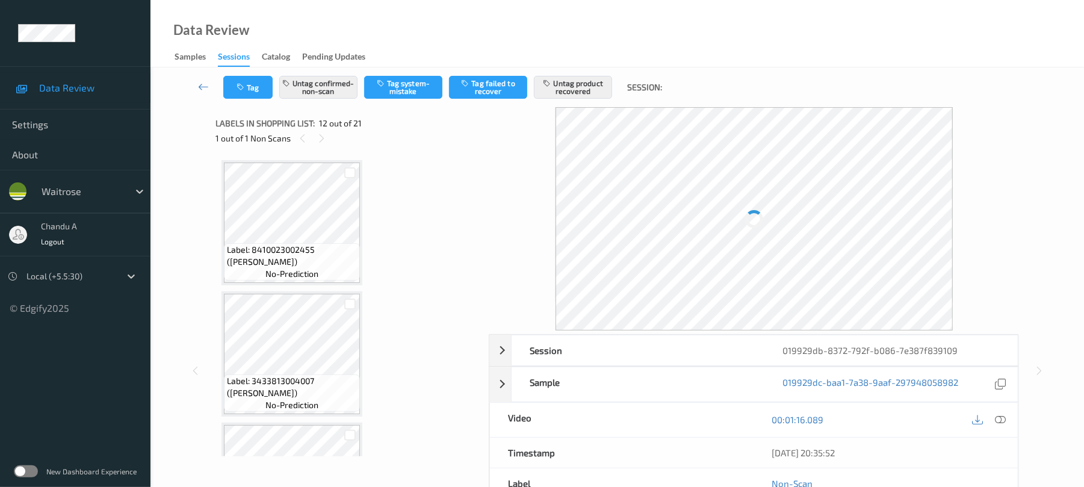
scroll to position [1319, 0]
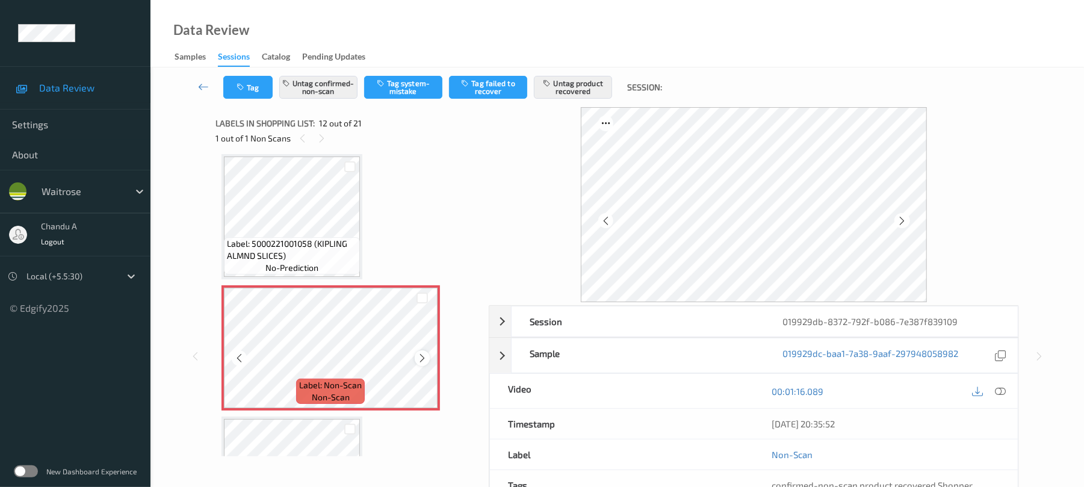
click at [424, 359] on icon at bounding box center [422, 358] width 10 height 11
click at [993, 385] on div at bounding box center [989, 391] width 39 height 16
click at [995, 385] on div at bounding box center [1001, 391] width 16 height 16
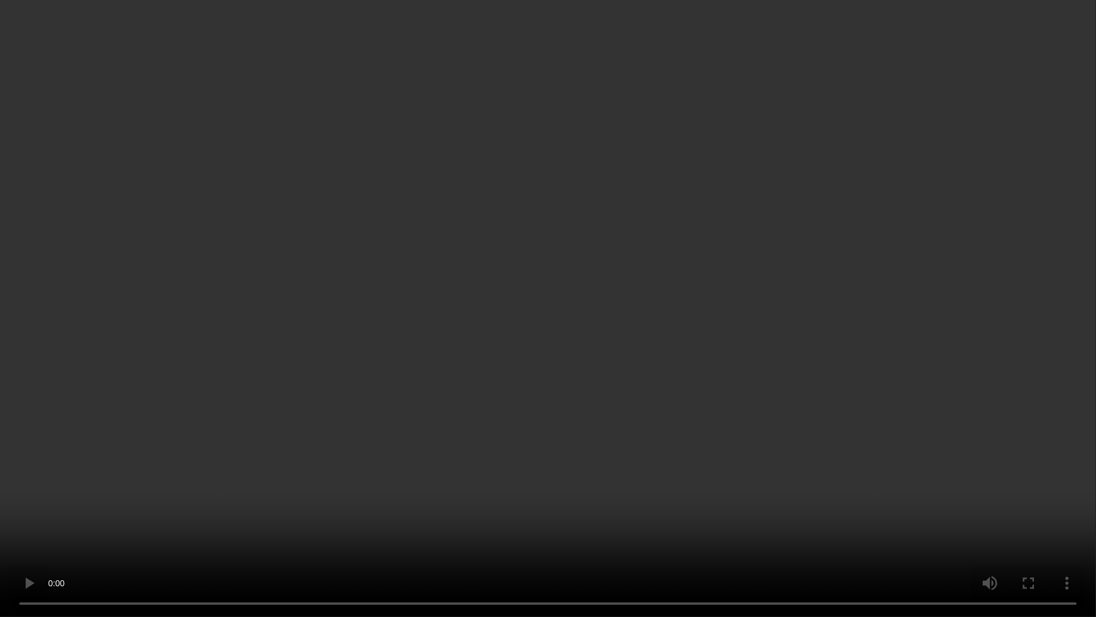
click at [658, 304] on video at bounding box center [548, 308] width 1096 height 617
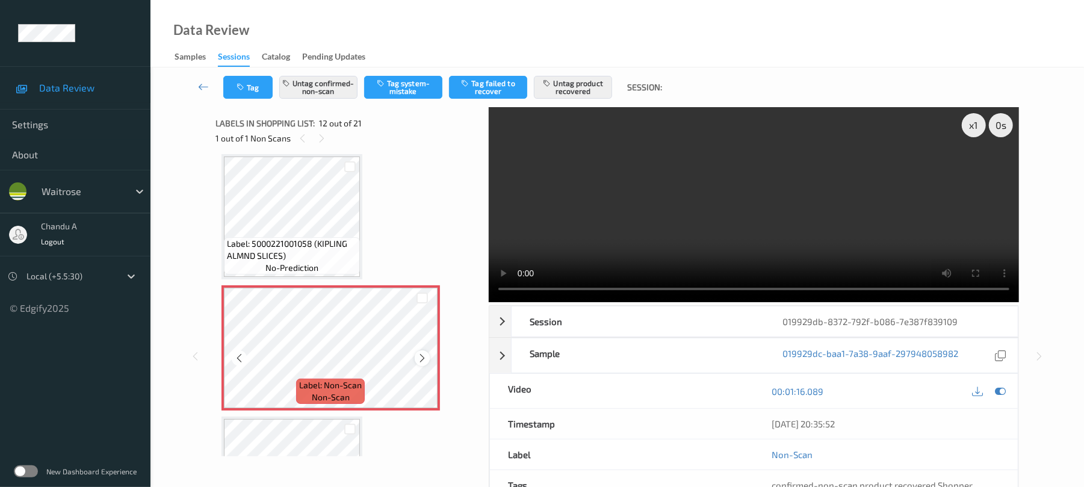
click at [424, 360] on icon at bounding box center [422, 358] width 10 height 11
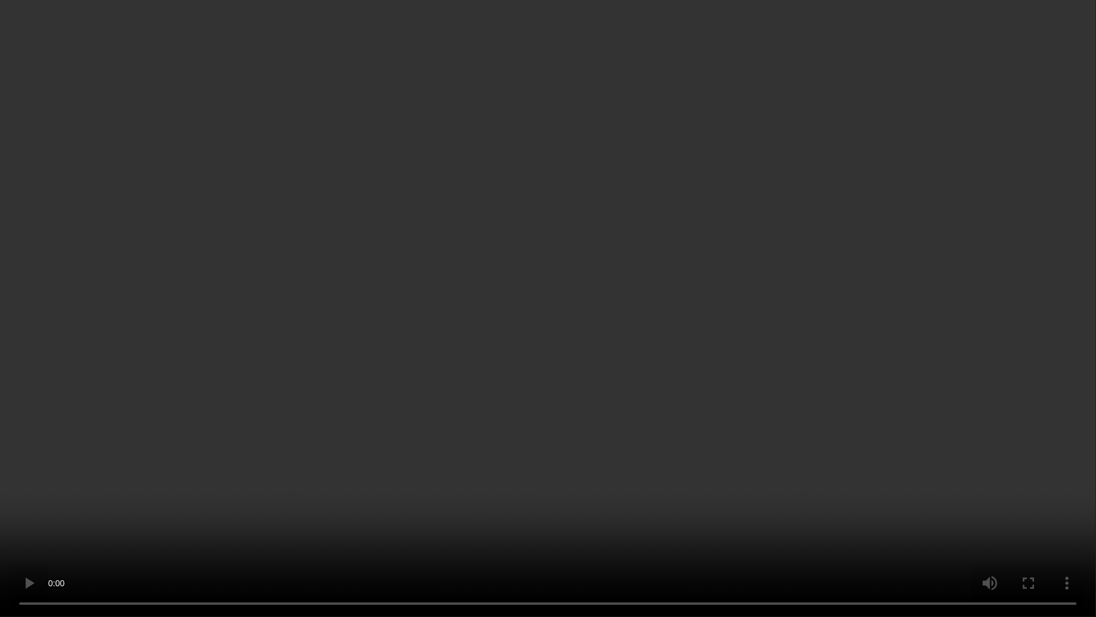
click at [544, 403] on video at bounding box center [548, 308] width 1096 height 617
click at [508, 379] on video at bounding box center [548, 308] width 1096 height 617
click at [547, 446] on video at bounding box center [548, 308] width 1096 height 617
click at [565, 412] on video at bounding box center [548, 308] width 1096 height 617
click at [633, 331] on video at bounding box center [548, 308] width 1096 height 617
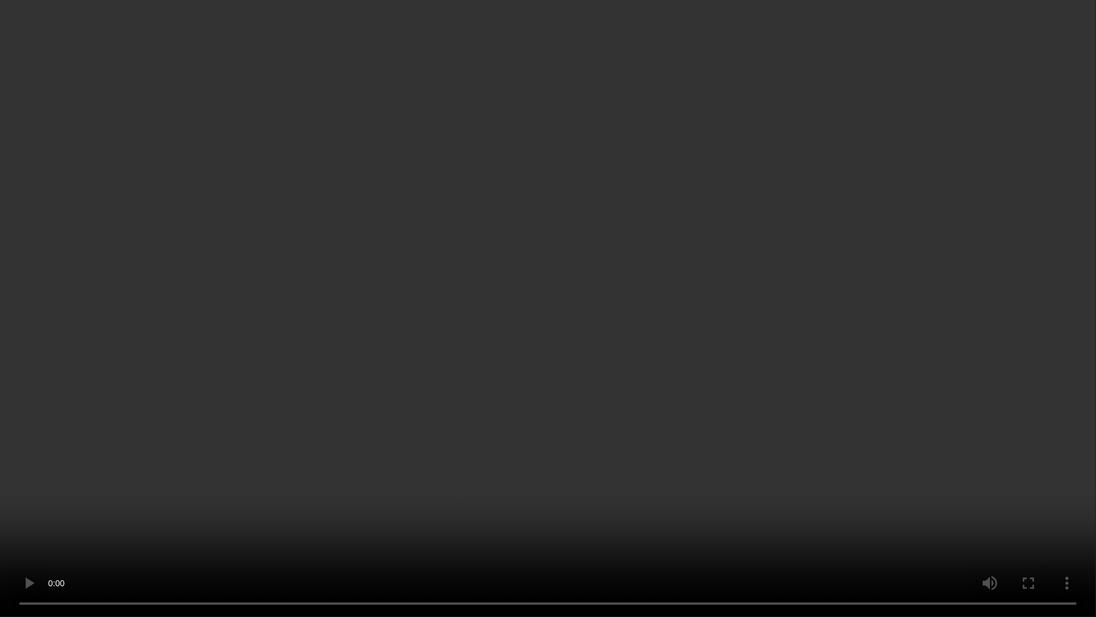
click at [583, 319] on video at bounding box center [548, 308] width 1096 height 617
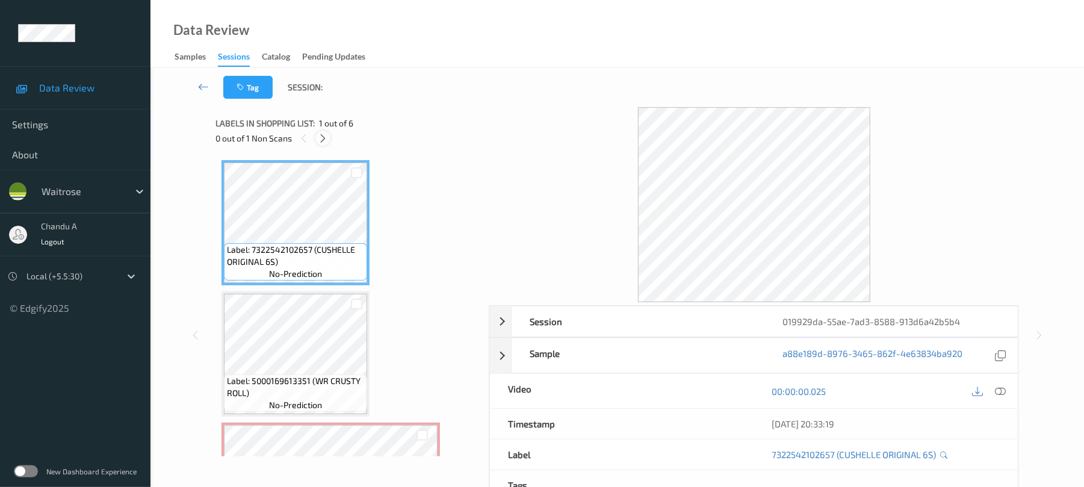
click at [320, 136] on icon at bounding box center [323, 138] width 10 height 11
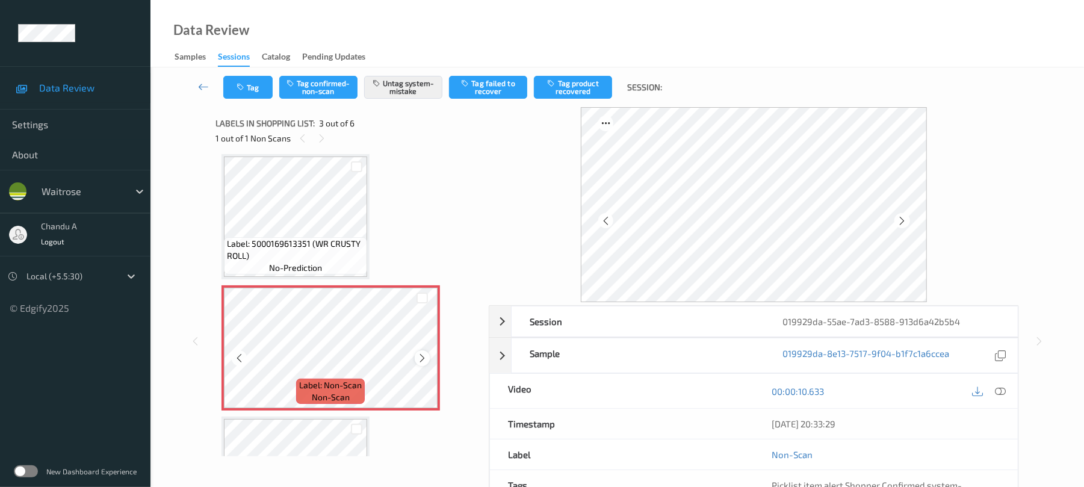
click at [426, 358] on icon at bounding box center [422, 358] width 10 height 11
click at [427, 359] on icon at bounding box center [422, 358] width 10 height 11
click at [259, 87] on button "Tag" at bounding box center [247, 87] width 49 height 23
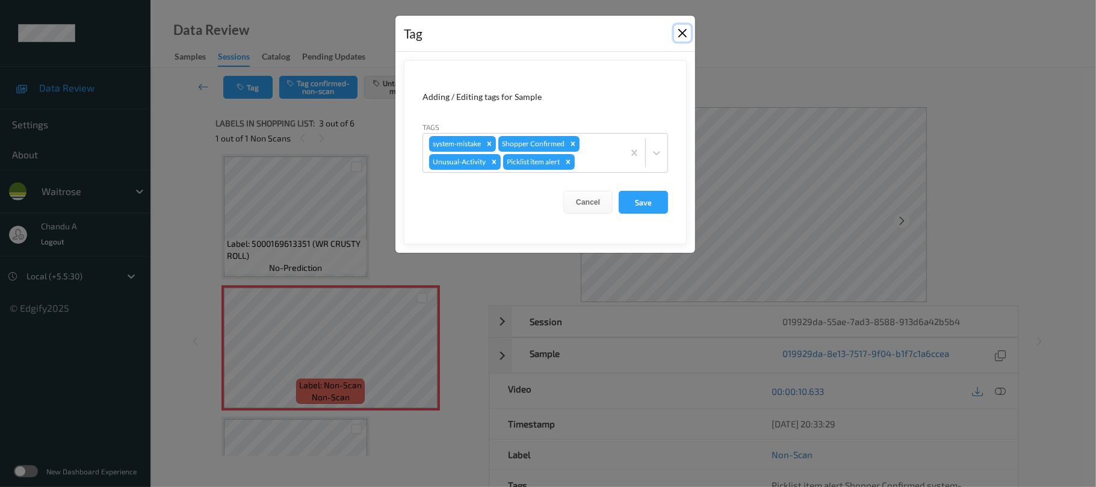
click at [686, 33] on button "Close" at bounding box center [682, 33] width 17 height 17
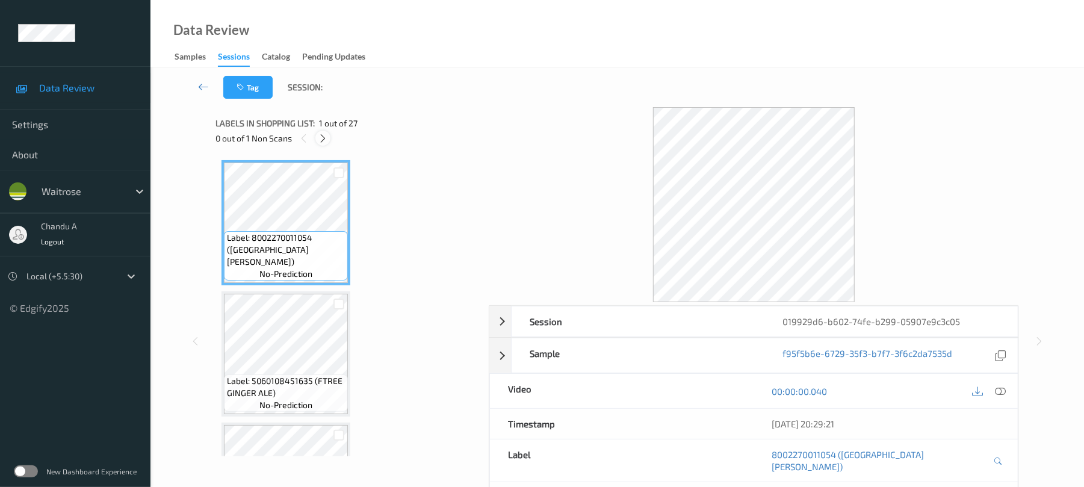
click at [326, 142] on icon at bounding box center [323, 138] width 10 height 11
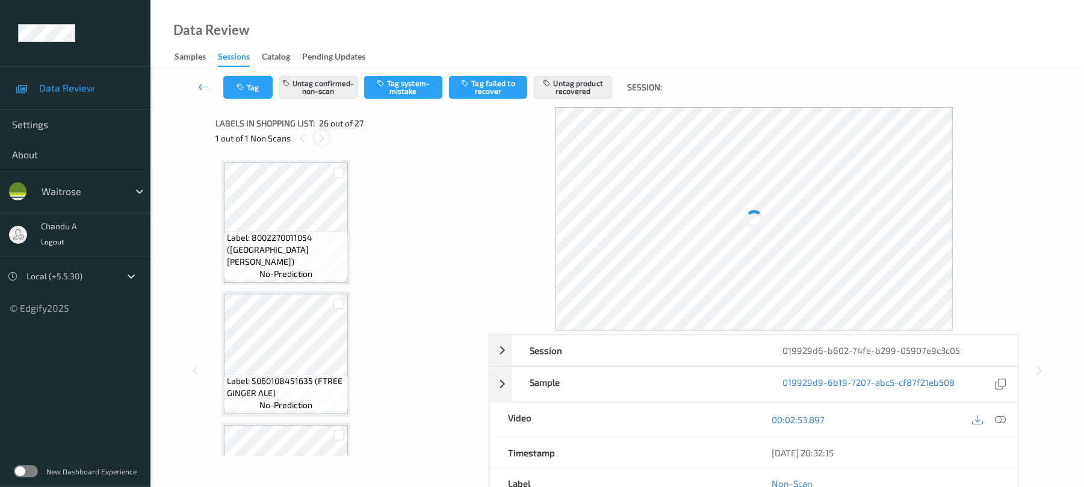
scroll to position [3156, 0]
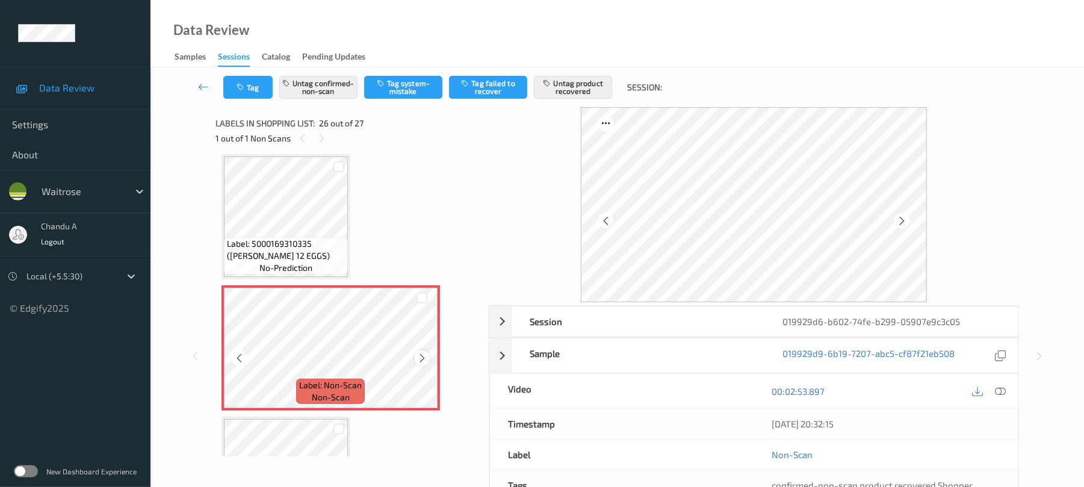
click at [418, 355] on icon at bounding box center [422, 358] width 10 height 11
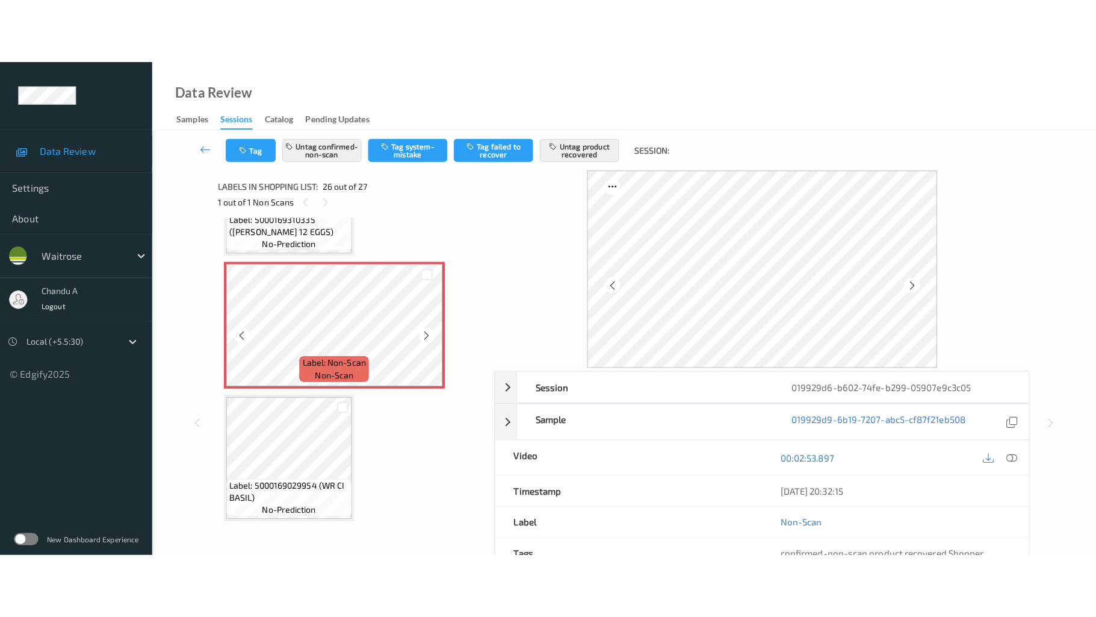
scroll to position [3247, 0]
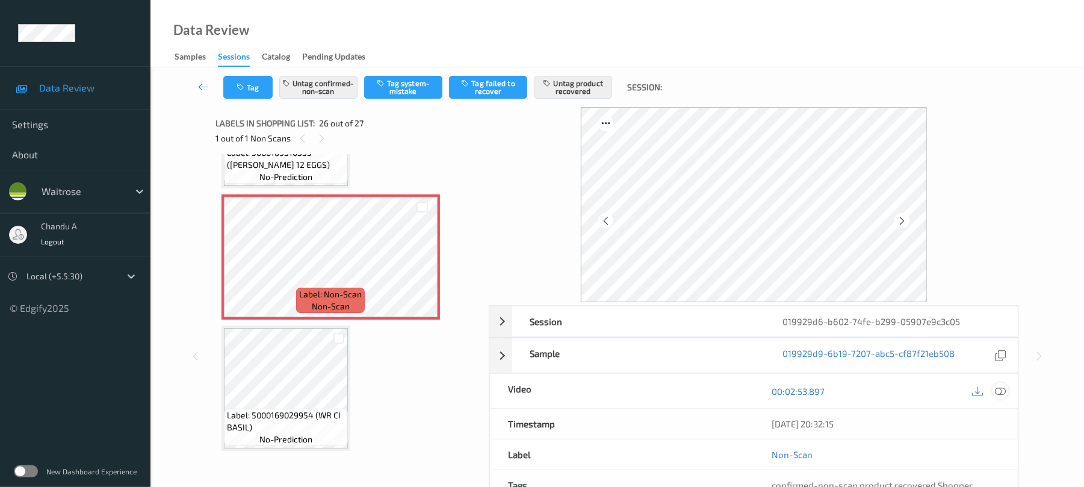
click at [1001, 393] on icon at bounding box center [1001, 391] width 11 height 11
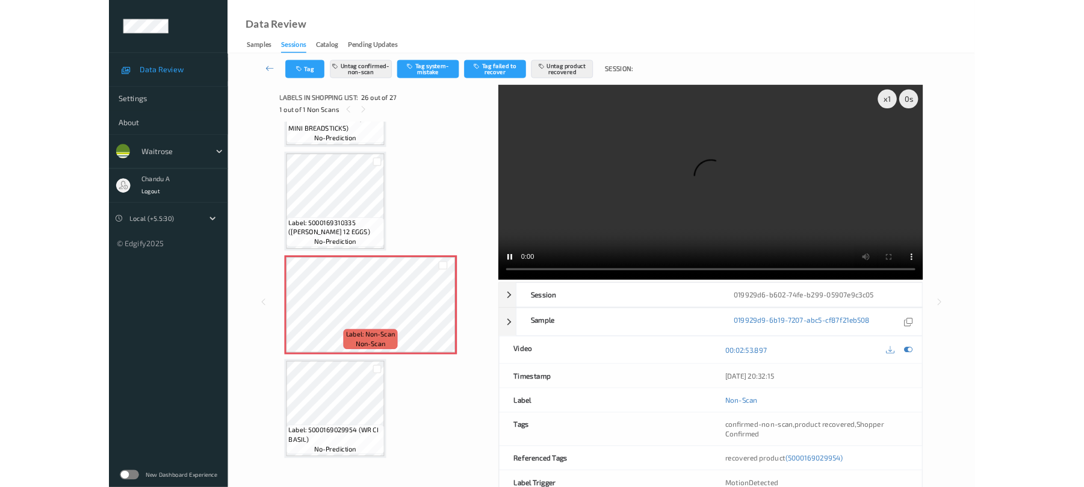
scroll to position [3118, 0]
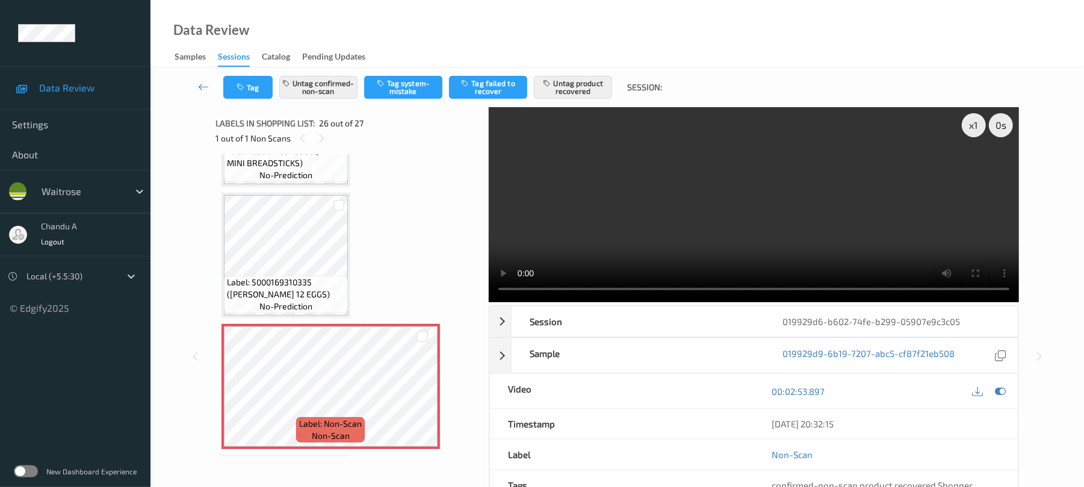
drag, startPoint x: 759, startPoint y: 195, endPoint x: 682, endPoint y: 217, distance: 80.1
click at [756, 200] on video at bounding box center [754, 204] width 530 height 195
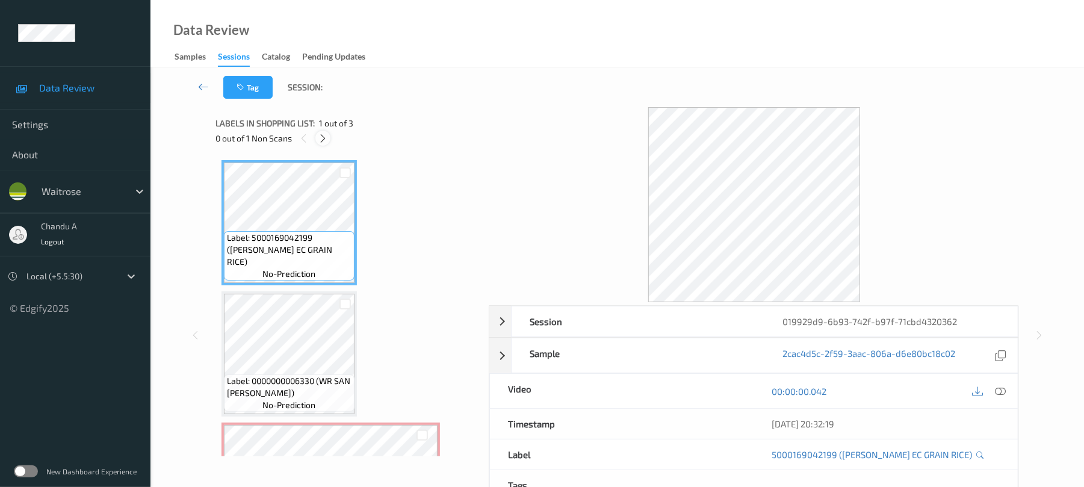
click at [322, 133] on icon at bounding box center [323, 138] width 10 height 11
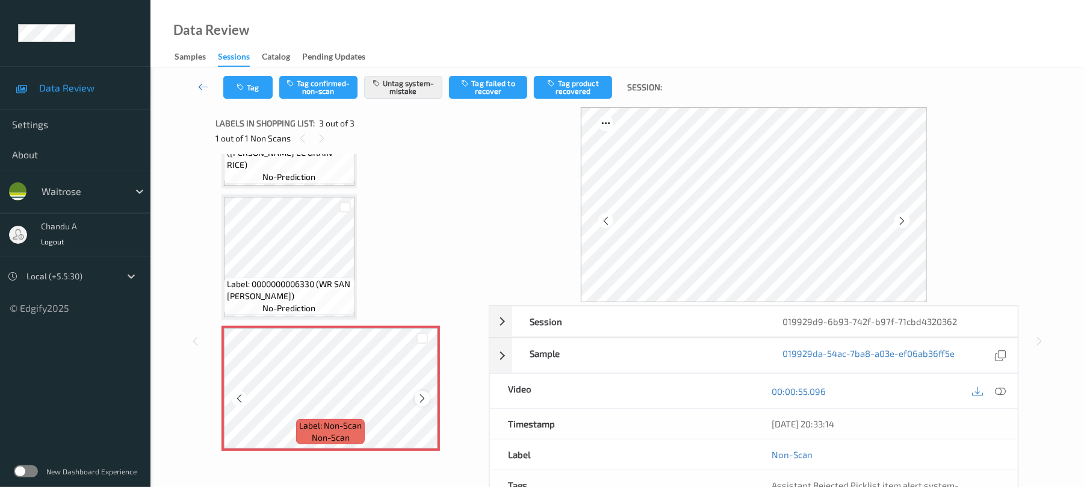
click at [425, 400] on icon at bounding box center [422, 398] width 10 height 11
click at [253, 90] on button "Tag" at bounding box center [247, 87] width 49 height 23
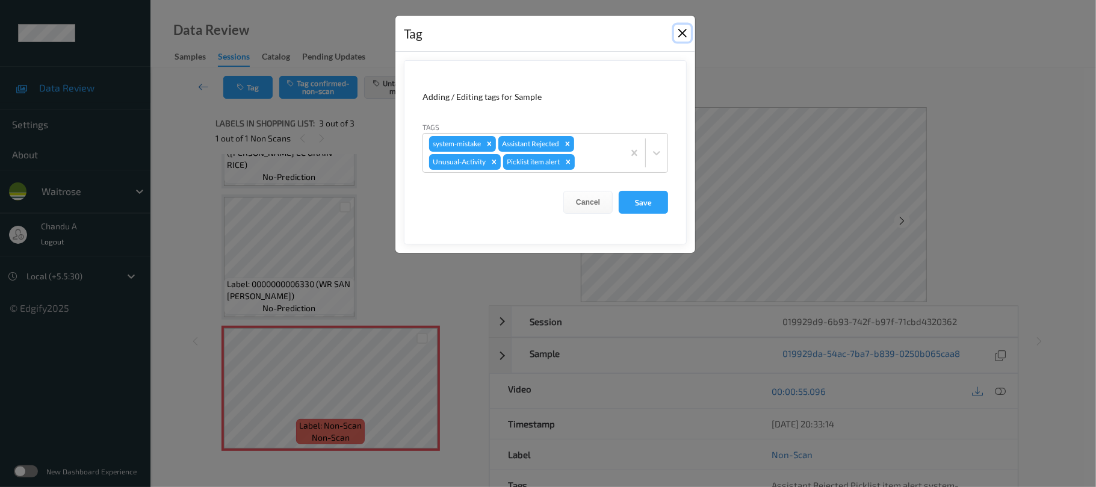
click at [685, 34] on button "Close" at bounding box center [682, 33] width 17 height 17
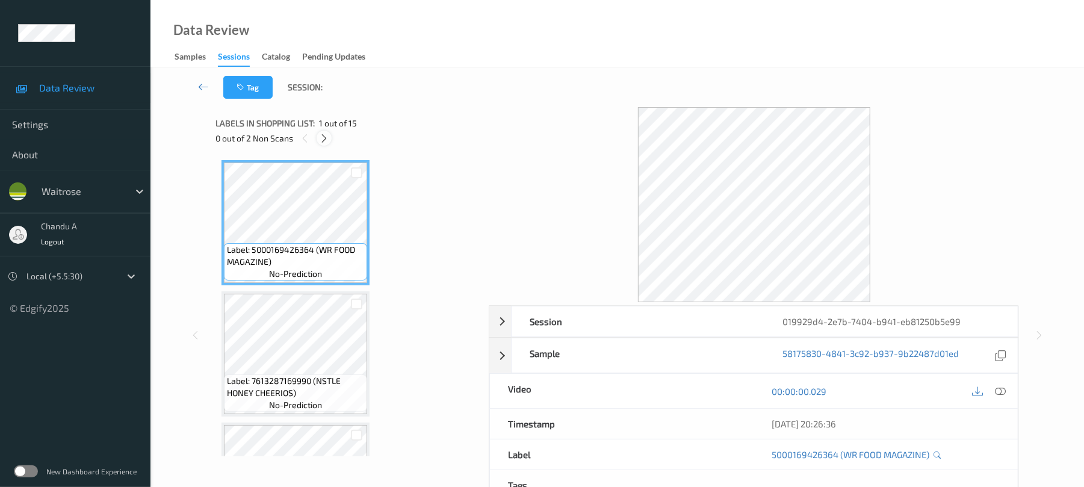
click at [330, 138] on div at bounding box center [324, 138] width 15 height 15
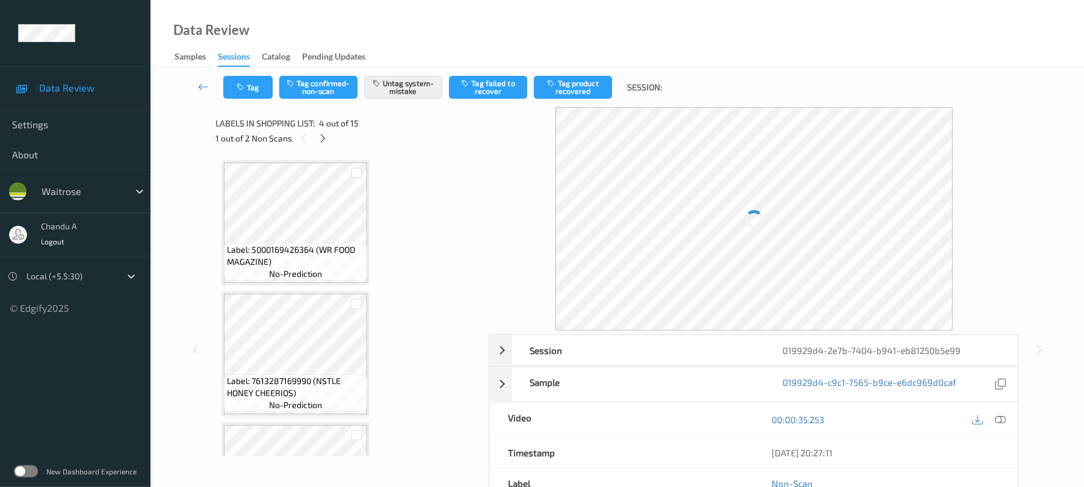
scroll to position [269, 0]
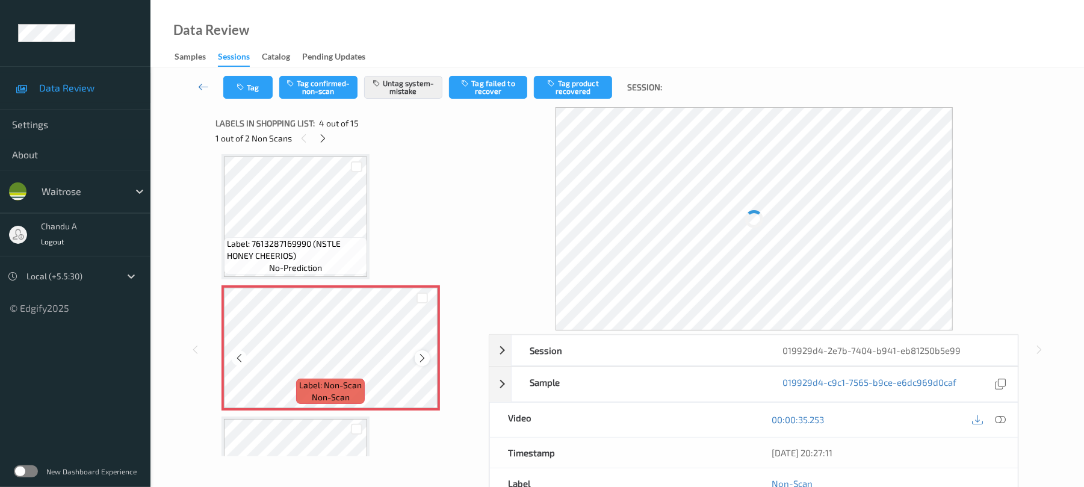
click at [421, 353] on icon at bounding box center [422, 358] width 10 height 11
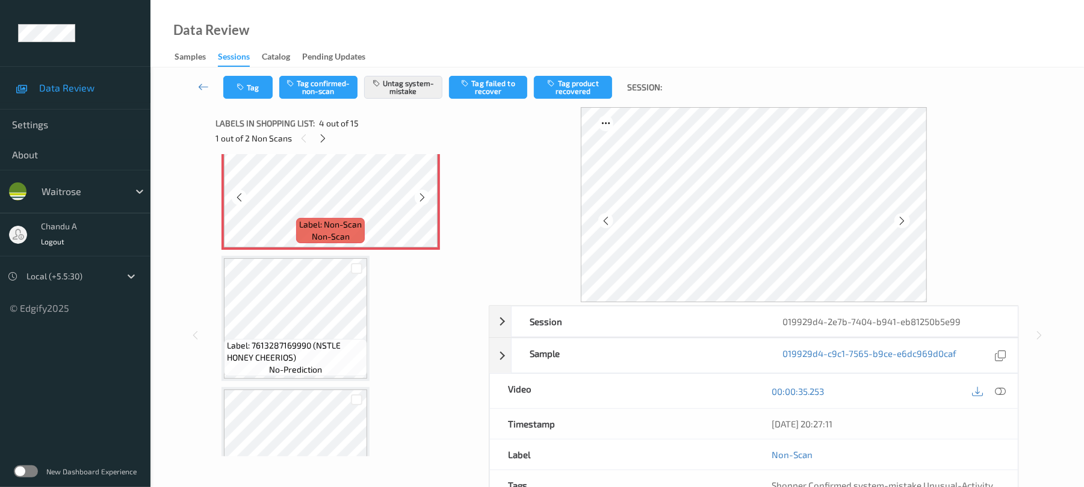
scroll to position [349, 0]
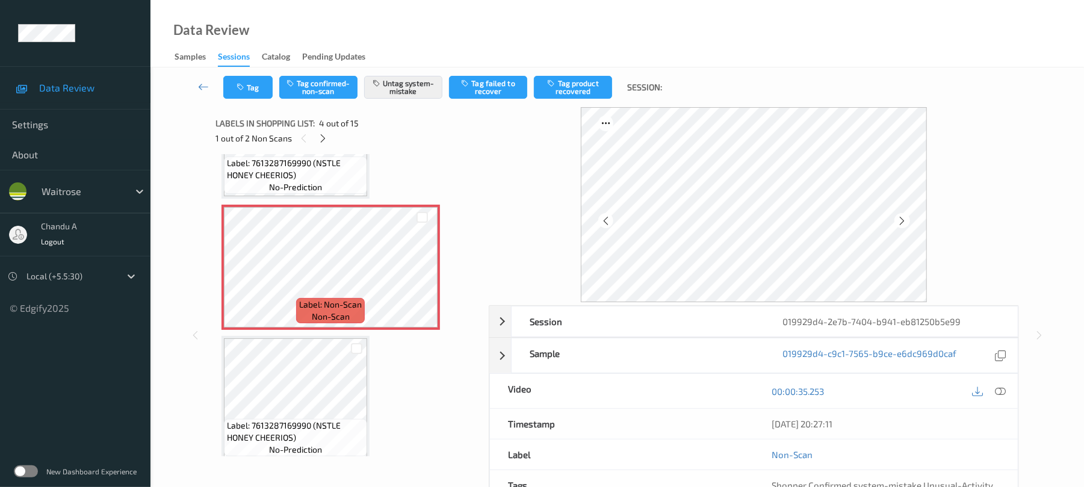
click at [297, 184] on span "no-prediction" at bounding box center [295, 187] width 53 height 12
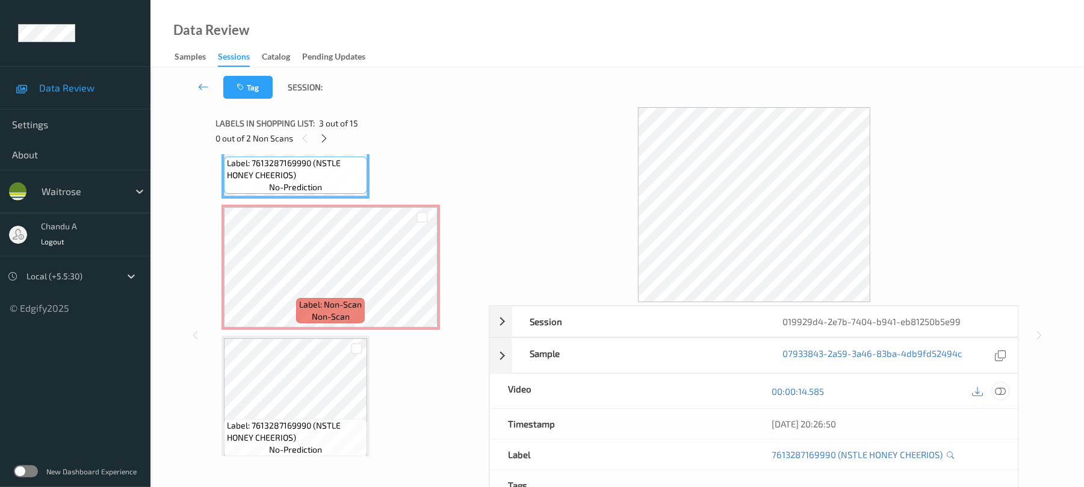
click at [1004, 388] on icon at bounding box center [1001, 391] width 11 height 11
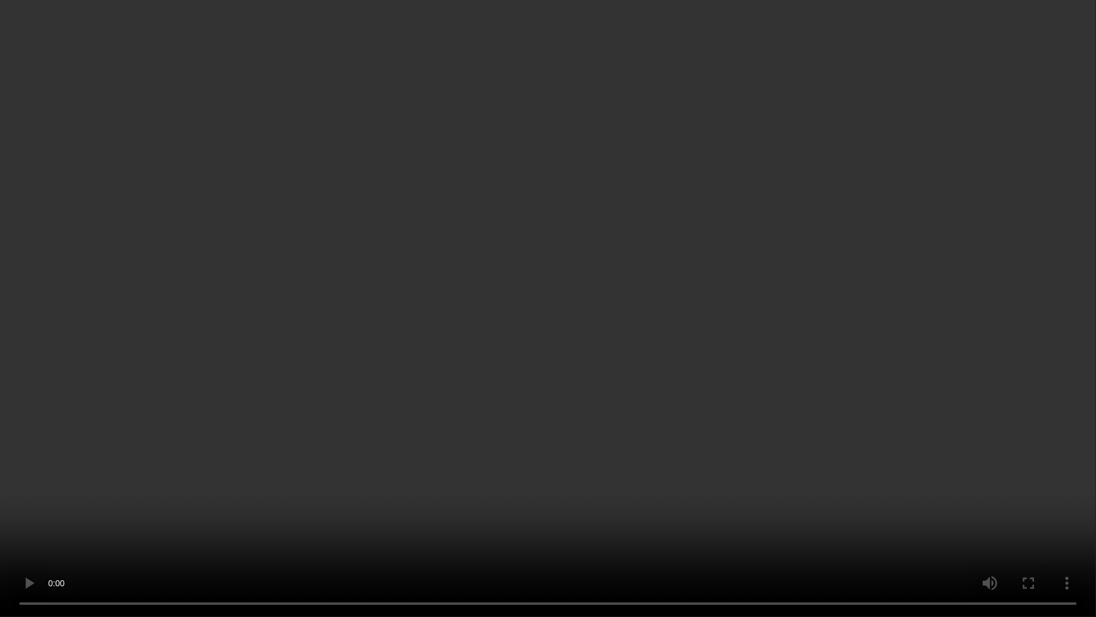
click at [570, 355] on video at bounding box center [548, 308] width 1096 height 617
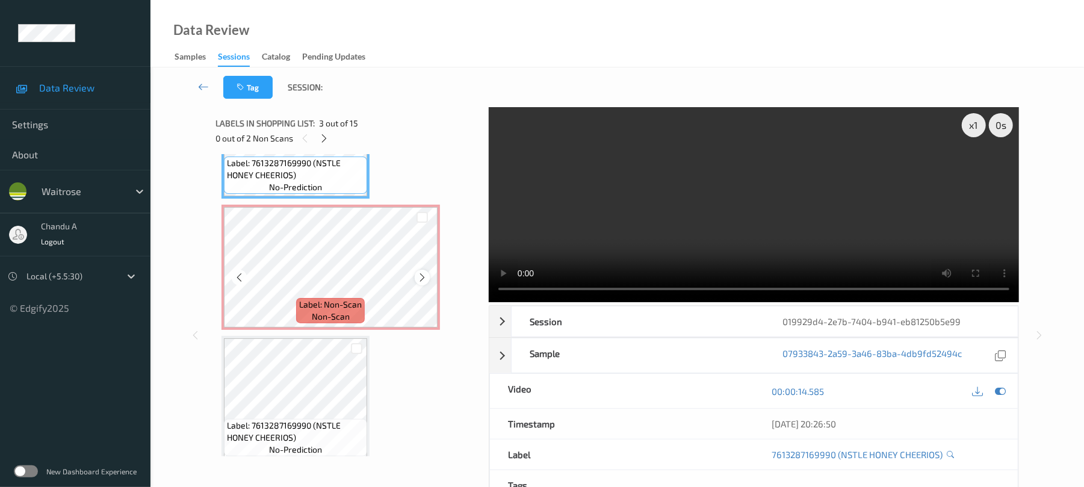
click at [419, 277] on icon at bounding box center [422, 277] width 10 height 11
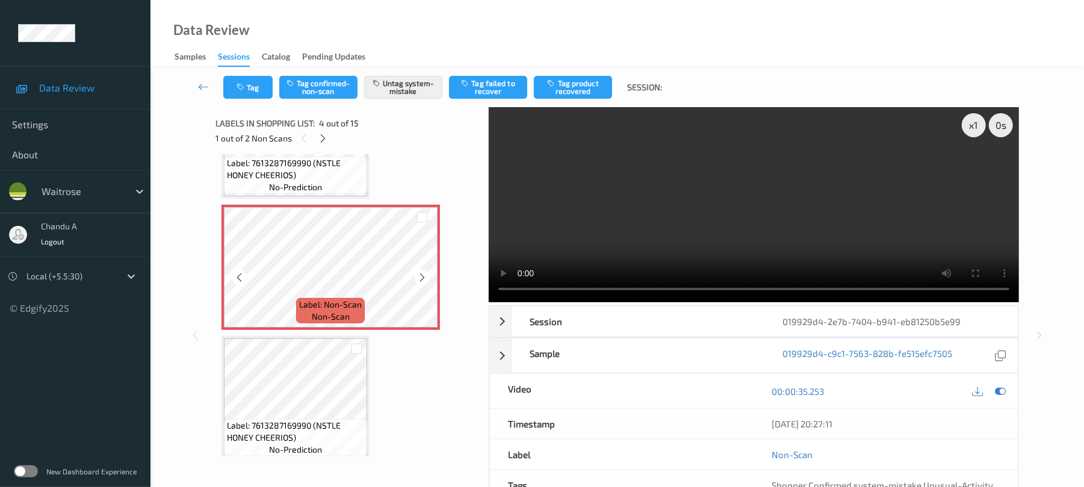
click at [419, 277] on icon at bounding box center [422, 277] width 10 height 11
click at [255, 98] on button "Tag" at bounding box center [247, 87] width 49 height 23
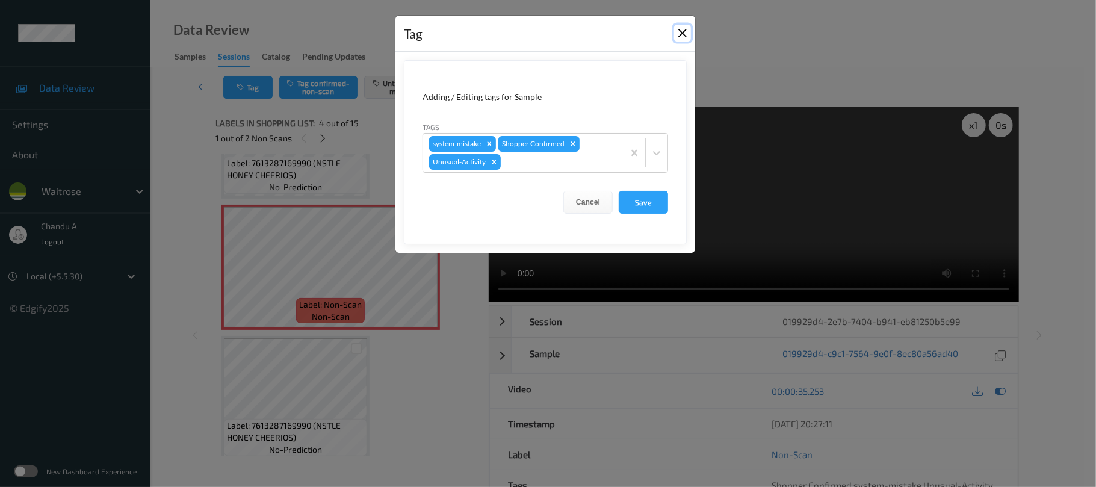
click at [682, 35] on button "Close" at bounding box center [682, 33] width 17 height 17
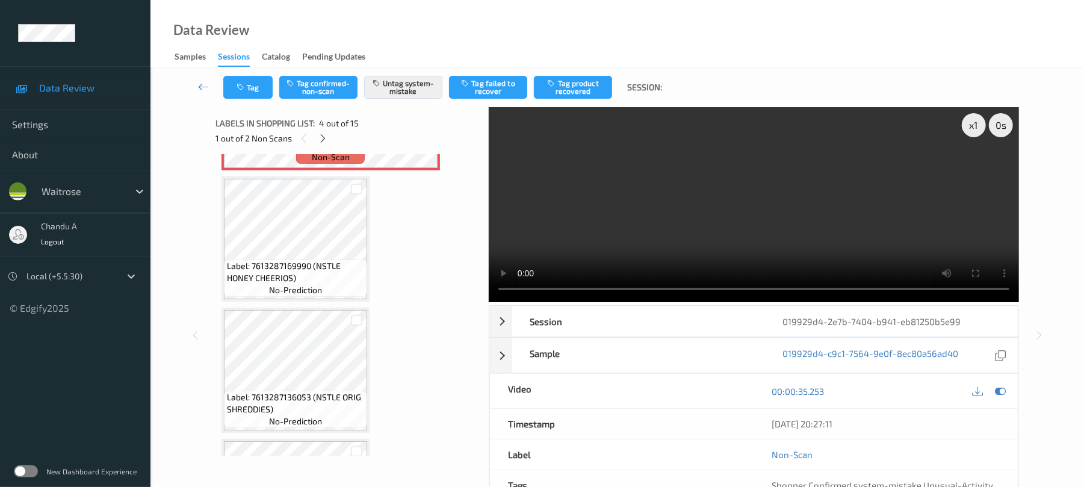
scroll to position [509, 0]
click at [224, 82] on button "Tag" at bounding box center [247, 87] width 49 height 23
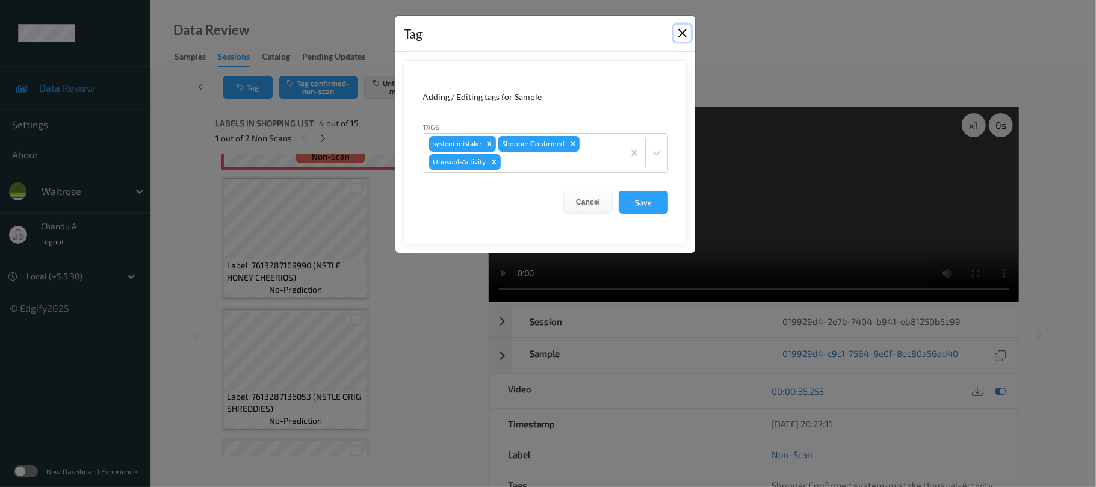
click at [686, 33] on button "Close" at bounding box center [682, 33] width 17 height 17
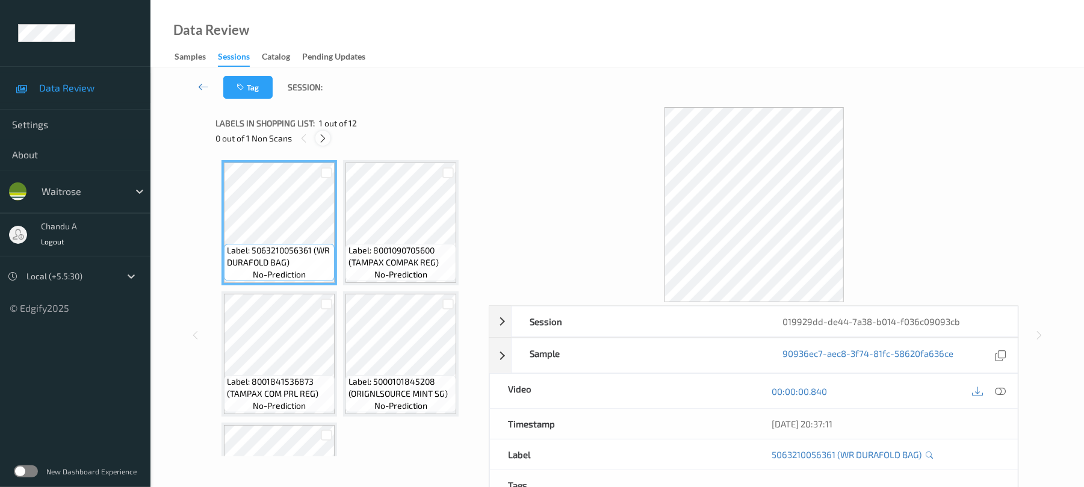
click at [320, 143] on icon at bounding box center [323, 138] width 10 height 11
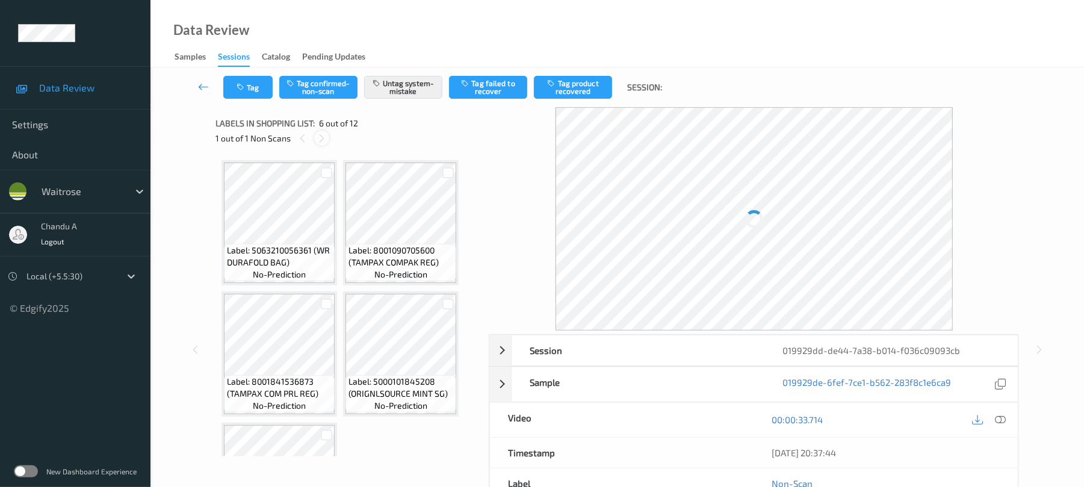
scroll to position [269, 0]
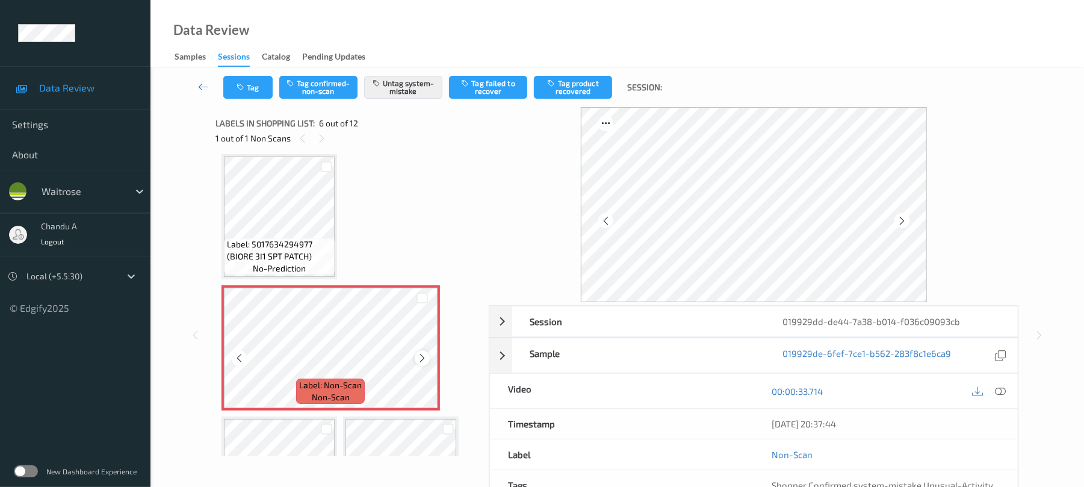
click at [419, 357] on icon at bounding box center [422, 358] width 10 height 11
click at [420, 357] on icon at bounding box center [422, 358] width 10 height 11
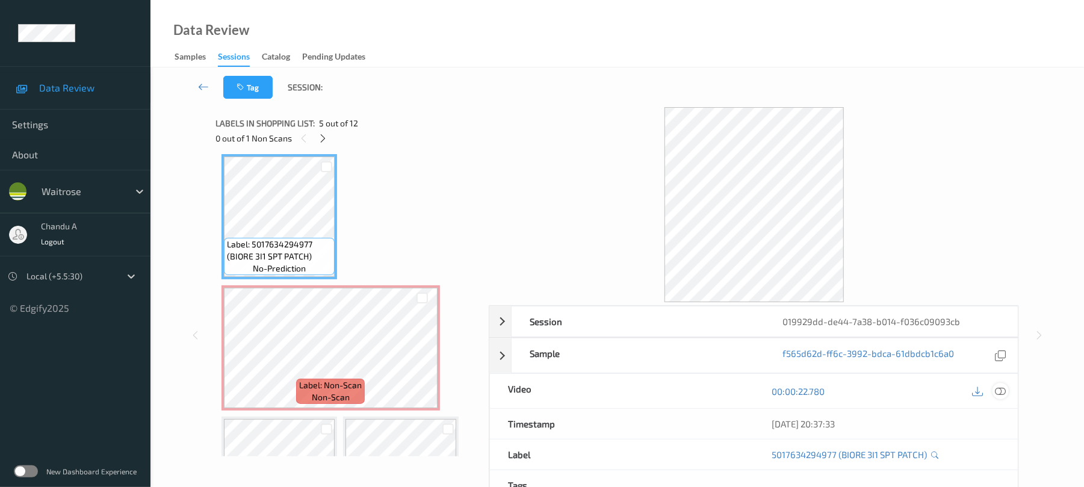
click at [997, 388] on icon at bounding box center [1001, 391] width 11 height 11
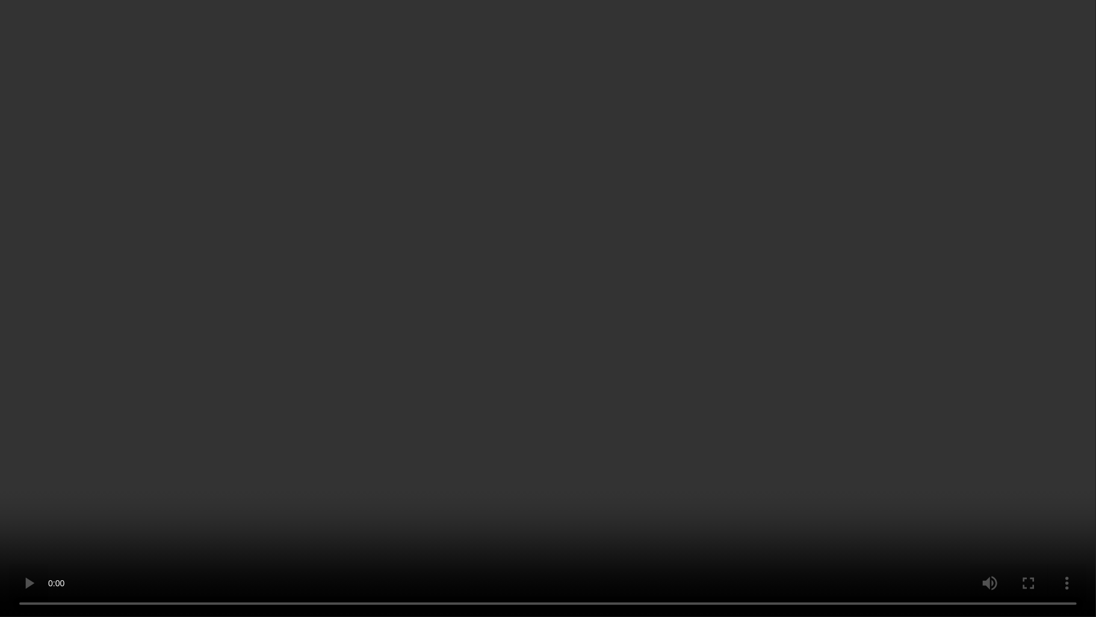
drag, startPoint x: 644, startPoint y: 266, endPoint x: 642, endPoint y: 224, distance: 42.2
click at [644, 253] on video at bounding box center [548, 308] width 1096 height 617
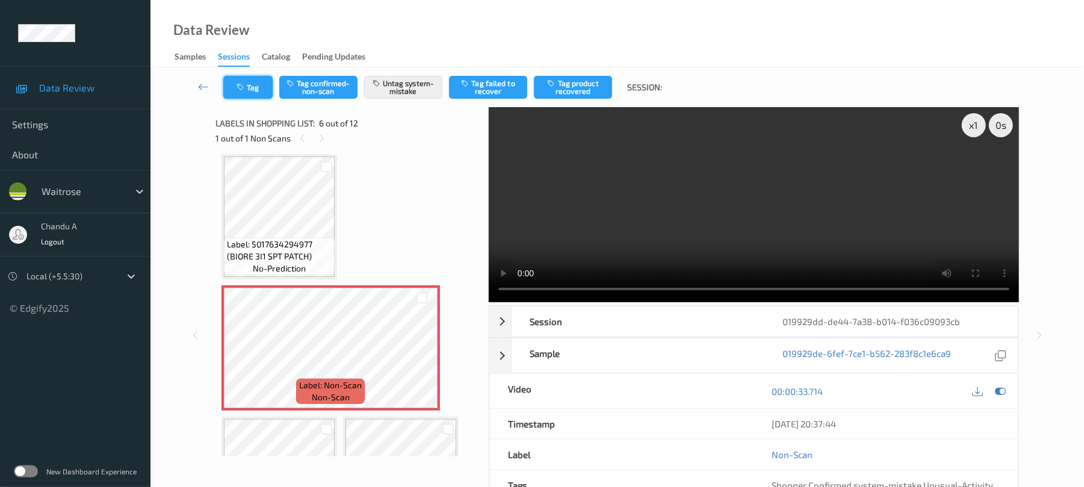
click at [249, 88] on button "Tag" at bounding box center [247, 87] width 49 height 23
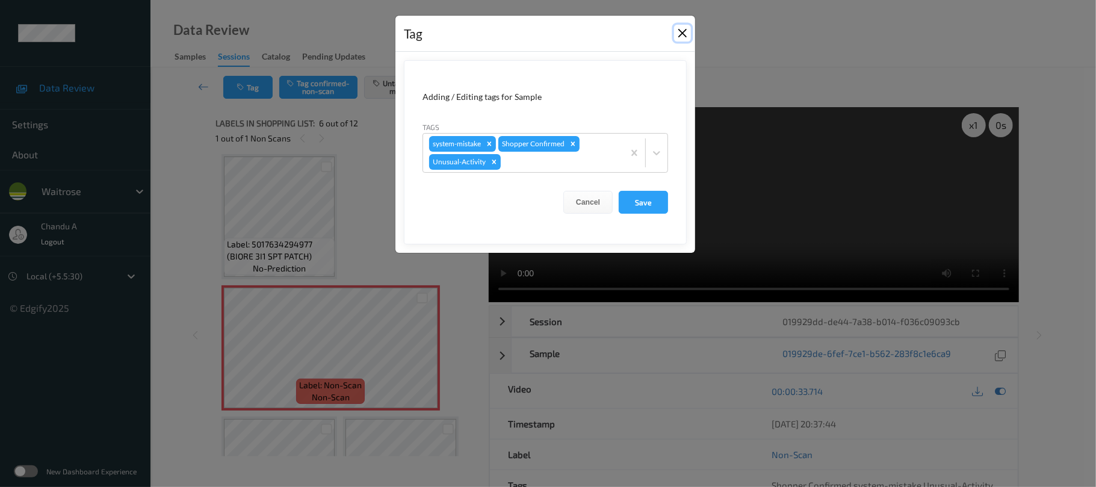
click at [686, 34] on button "Close" at bounding box center [682, 33] width 17 height 17
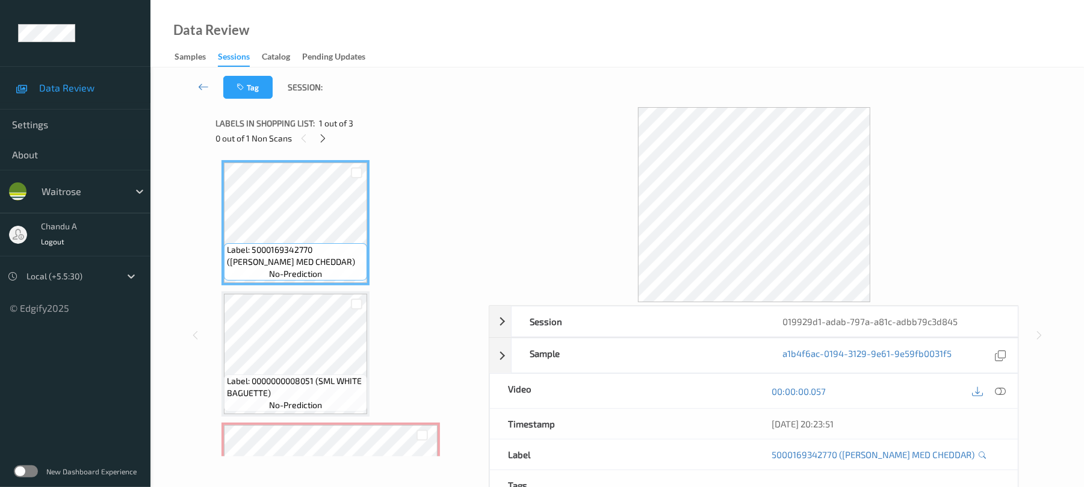
click at [323, 129] on div "Labels in shopping list: 1 out of 3" at bounding box center [348, 123] width 265 height 15
click at [326, 140] on icon at bounding box center [323, 138] width 10 height 11
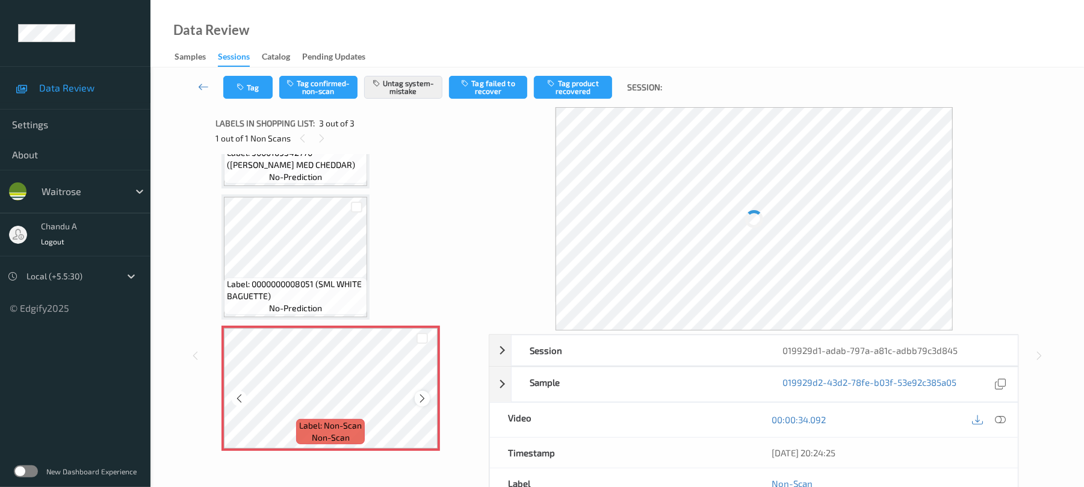
click at [422, 395] on icon at bounding box center [422, 398] width 10 height 11
click at [253, 87] on button "Tag" at bounding box center [247, 87] width 49 height 23
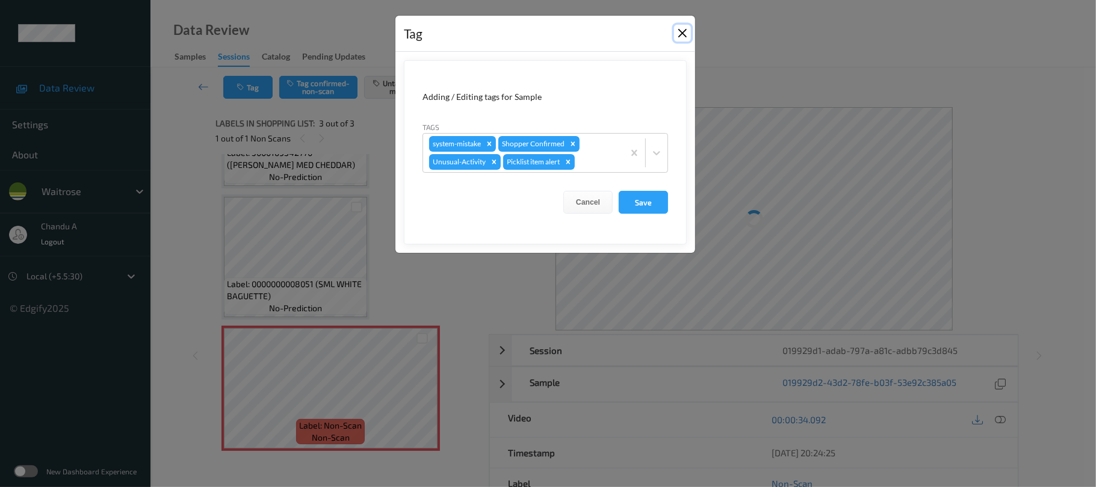
click at [685, 34] on button "Close" at bounding box center [682, 33] width 17 height 17
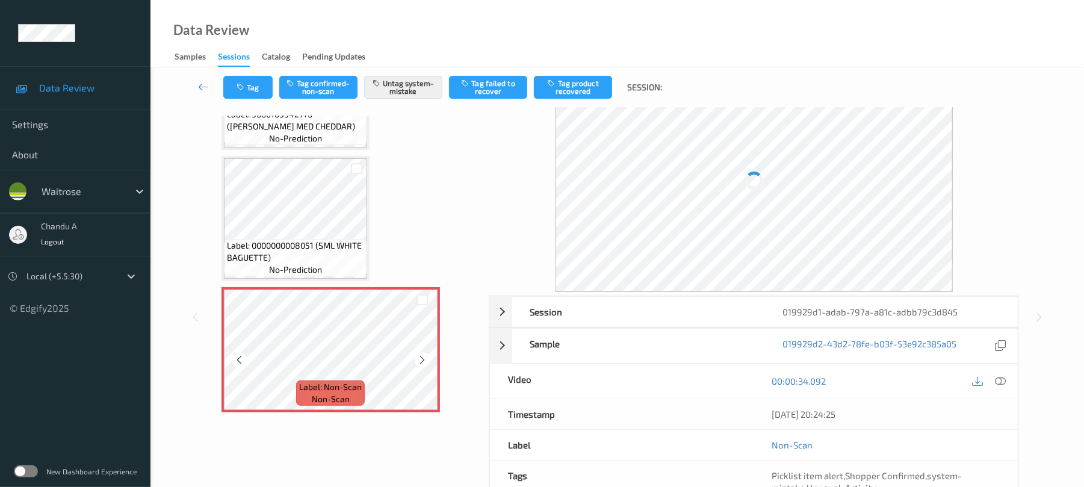
scroll to position [80, 0]
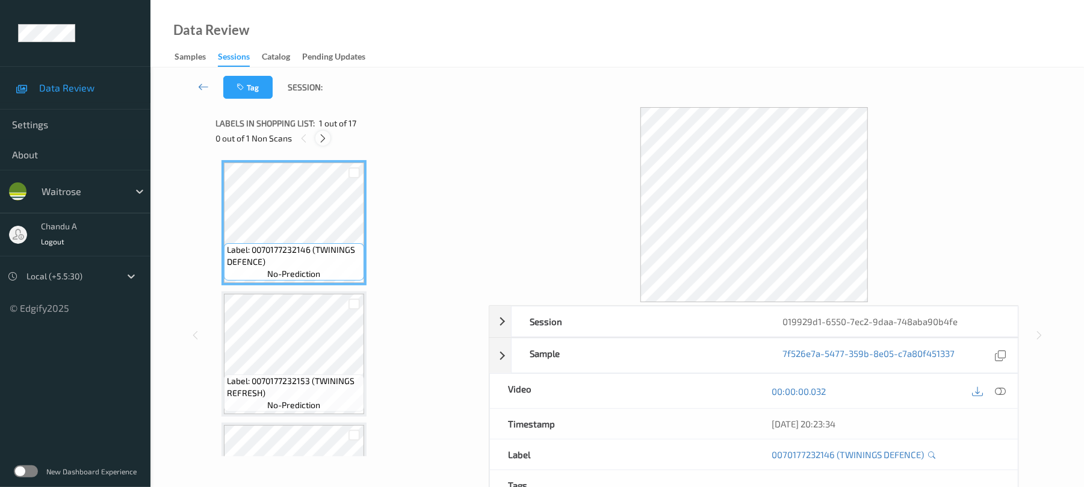
click at [320, 137] on icon at bounding box center [323, 138] width 10 height 11
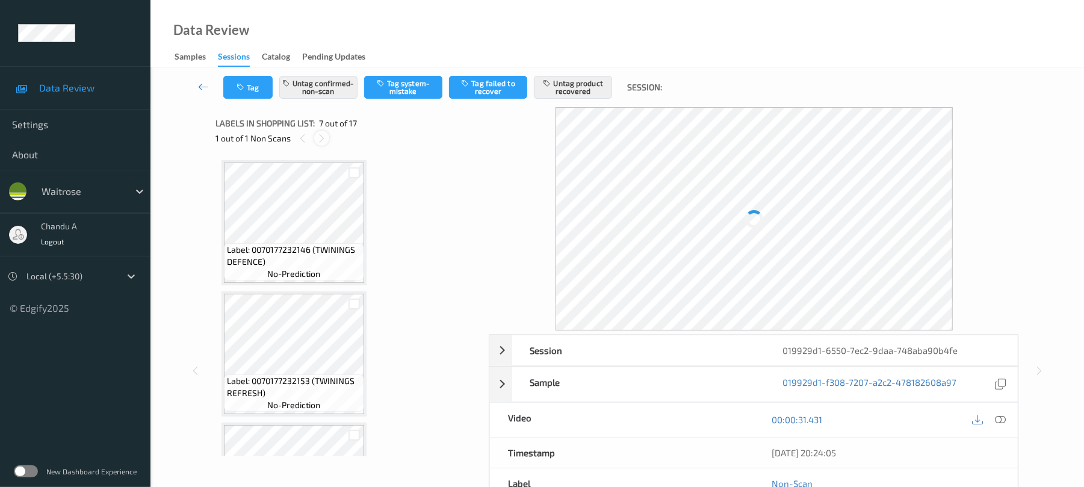
scroll to position [662, 0]
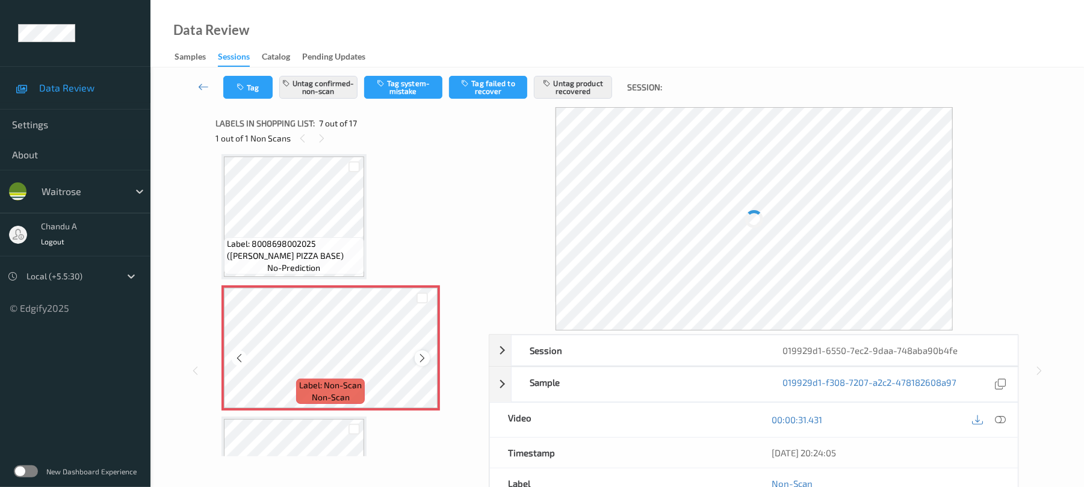
click at [420, 358] on icon at bounding box center [422, 358] width 10 height 11
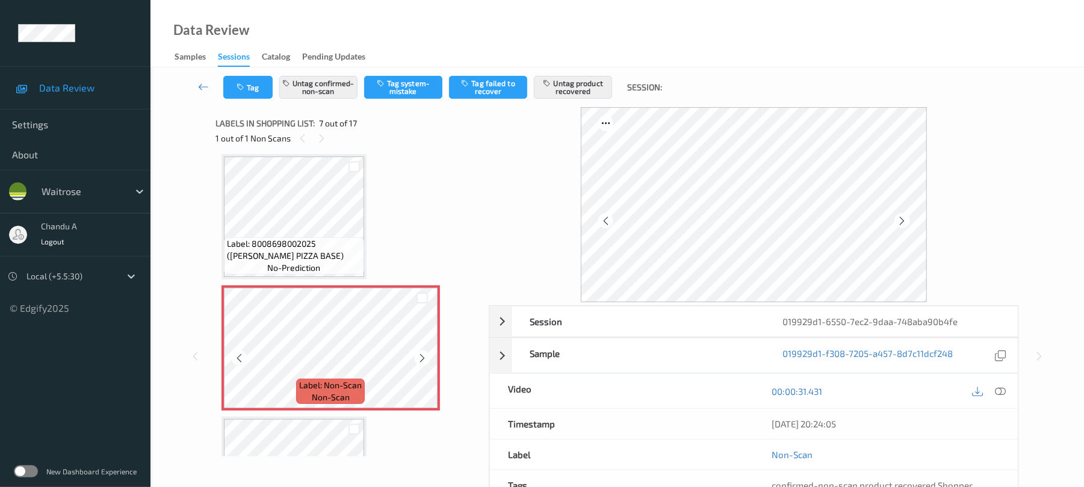
click at [420, 358] on icon at bounding box center [422, 358] width 10 height 11
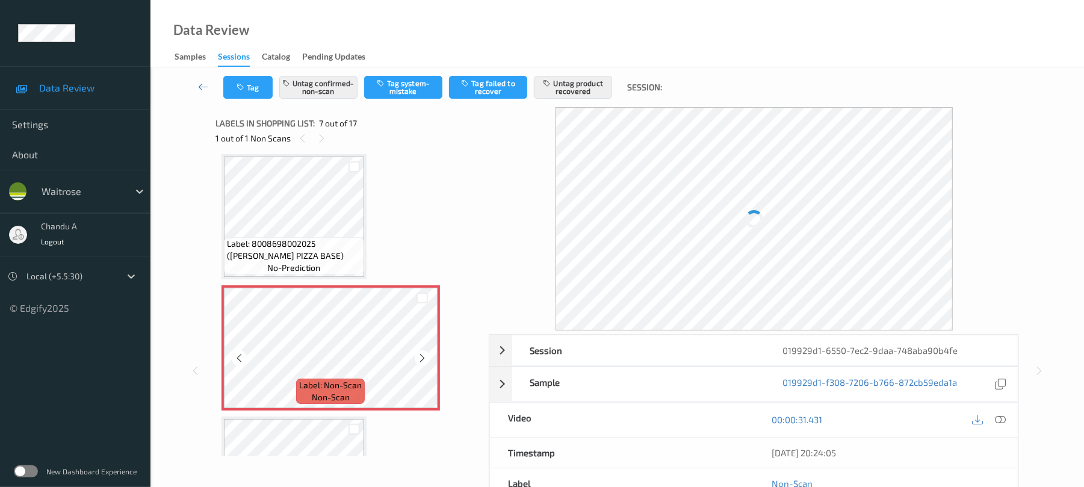
click at [420, 358] on icon at bounding box center [422, 358] width 10 height 11
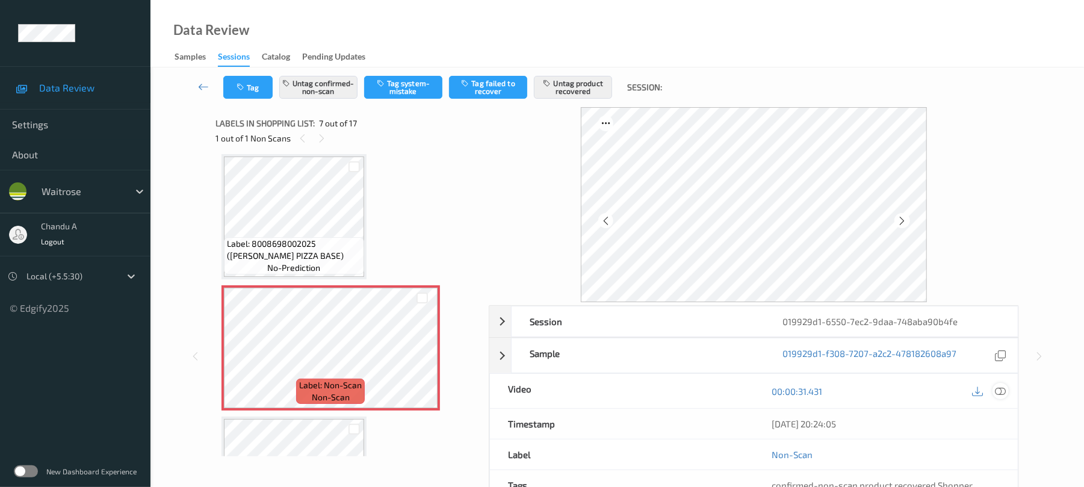
click at [1003, 394] on icon at bounding box center [1001, 391] width 11 height 11
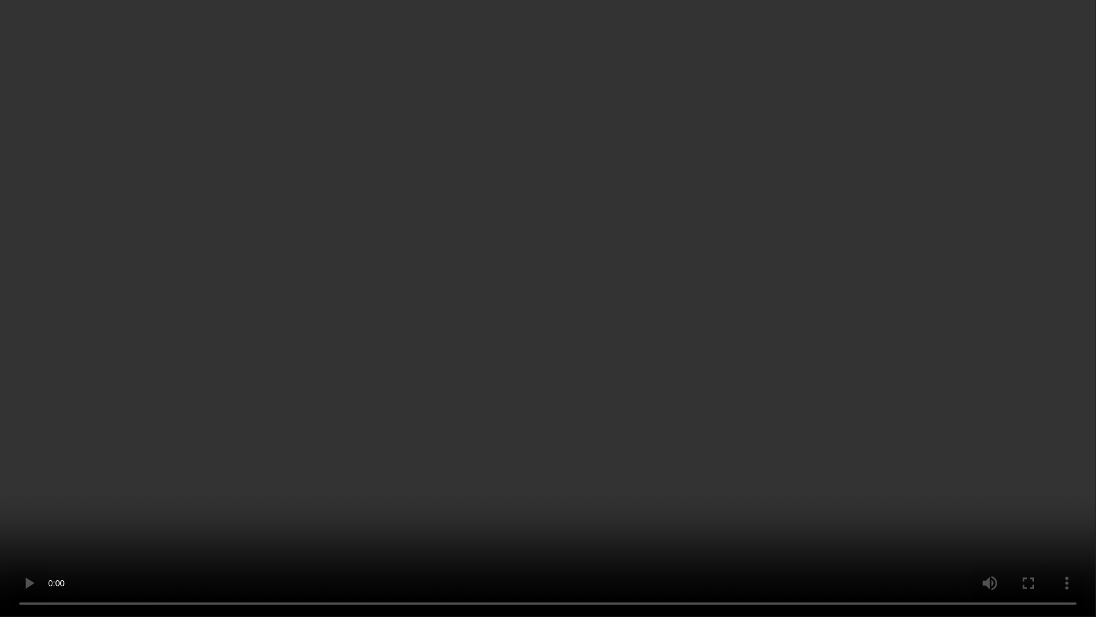
click at [649, 344] on video at bounding box center [548, 308] width 1096 height 617
click at [648, 352] on video at bounding box center [548, 308] width 1096 height 617
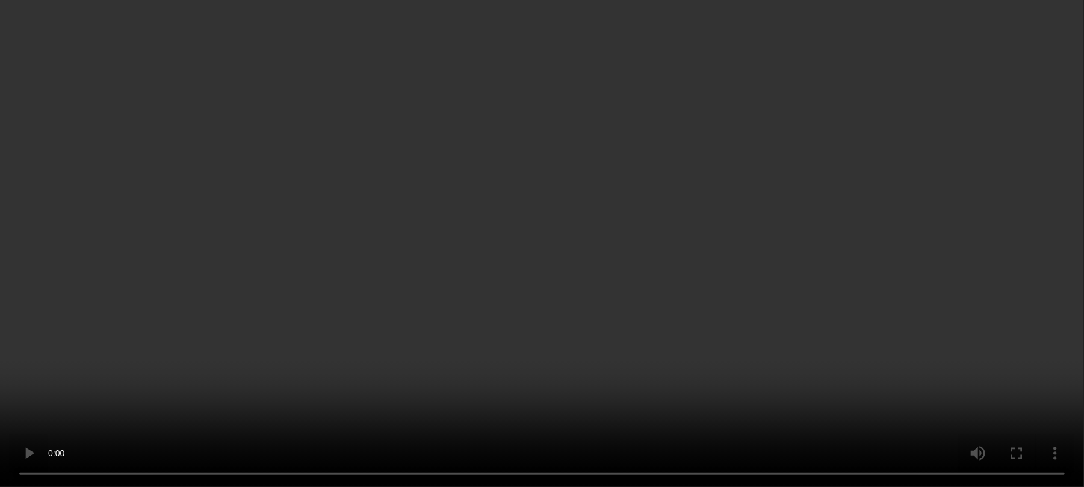
scroll to position [822, 0]
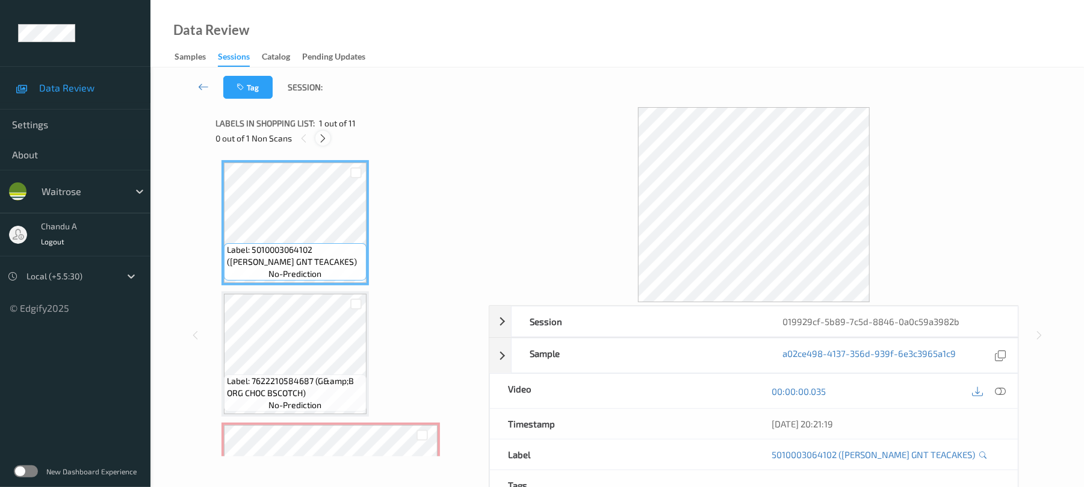
click at [323, 140] on icon at bounding box center [323, 138] width 10 height 11
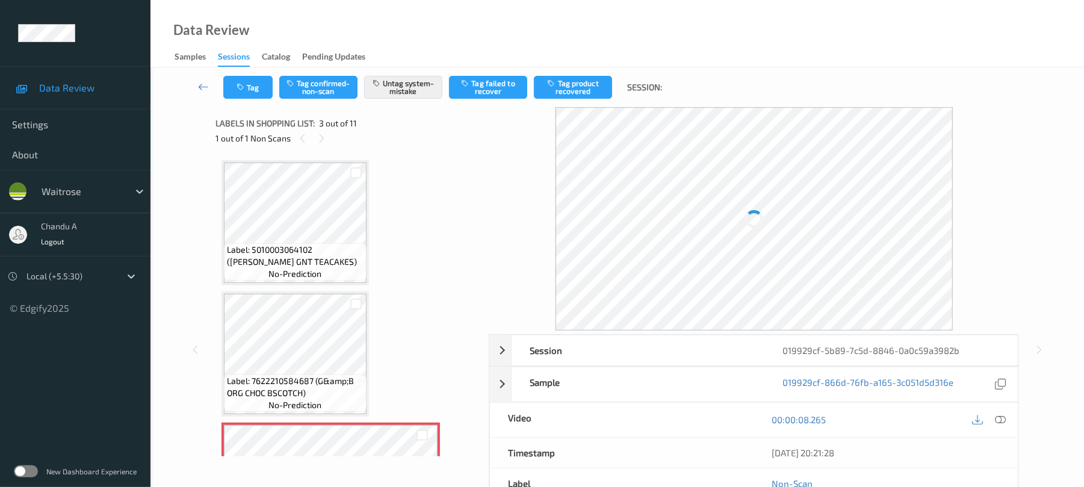
scroll to position [137, 0]
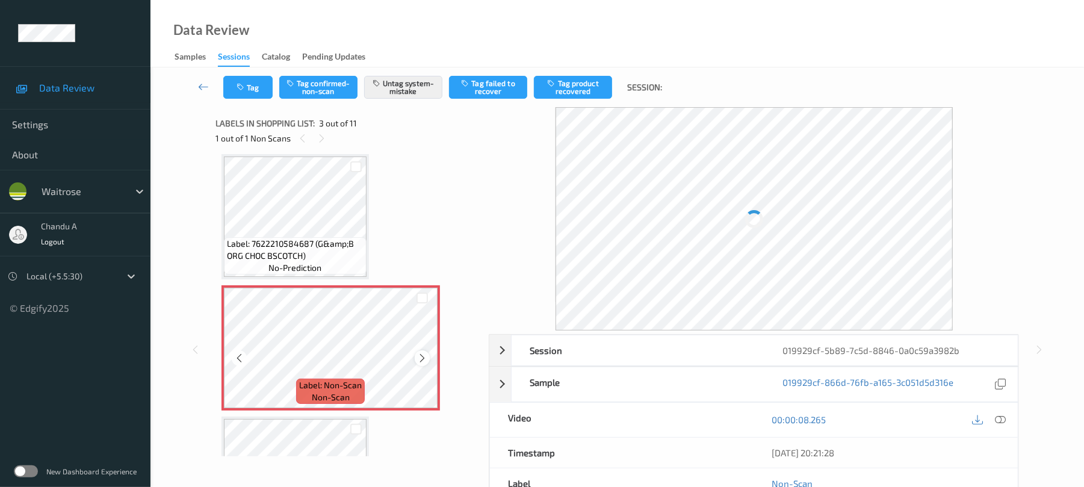
click at [429, 357] on div at bounding box center [422, 357] width 15 height 15
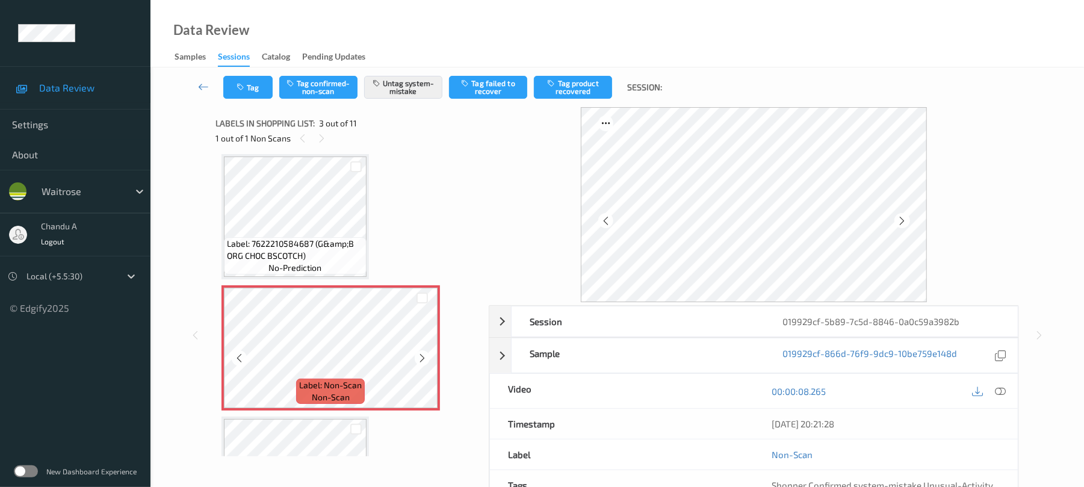
click at [429, 357] on div at bounding box center [422, 357] width 15 height 15
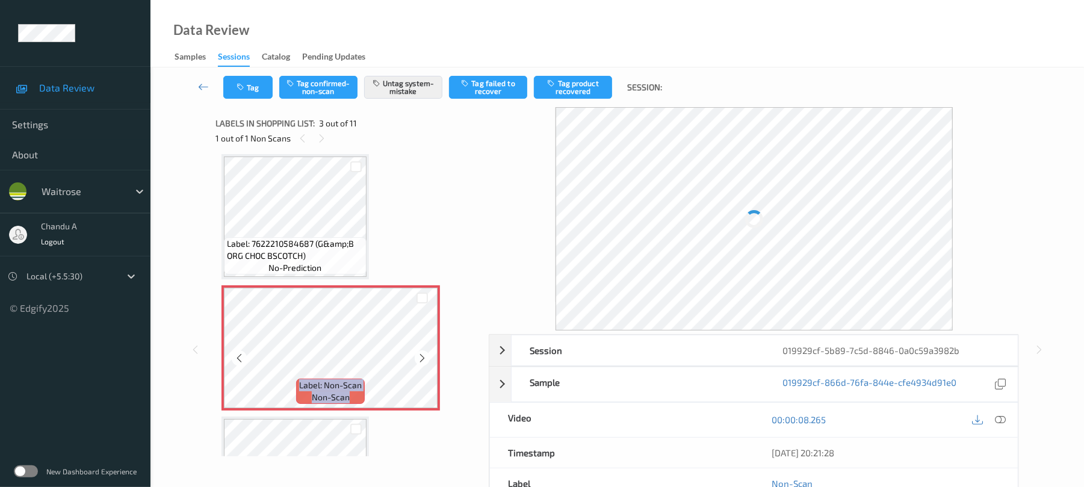
click at [429, 357] on div at bounding box center [422, 357] width 15 height 15
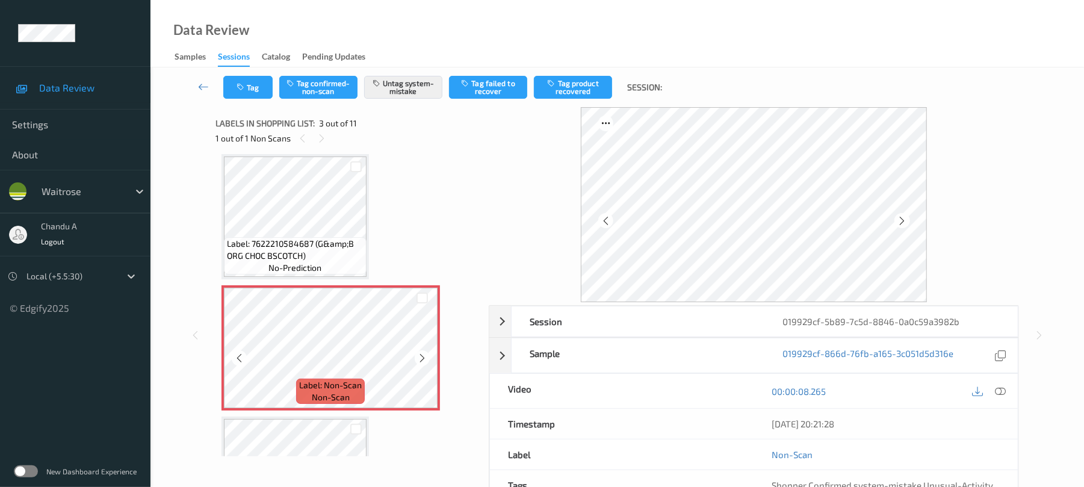
click at [429, 357] on div at bounding box center [422, 357] width 15 height 15
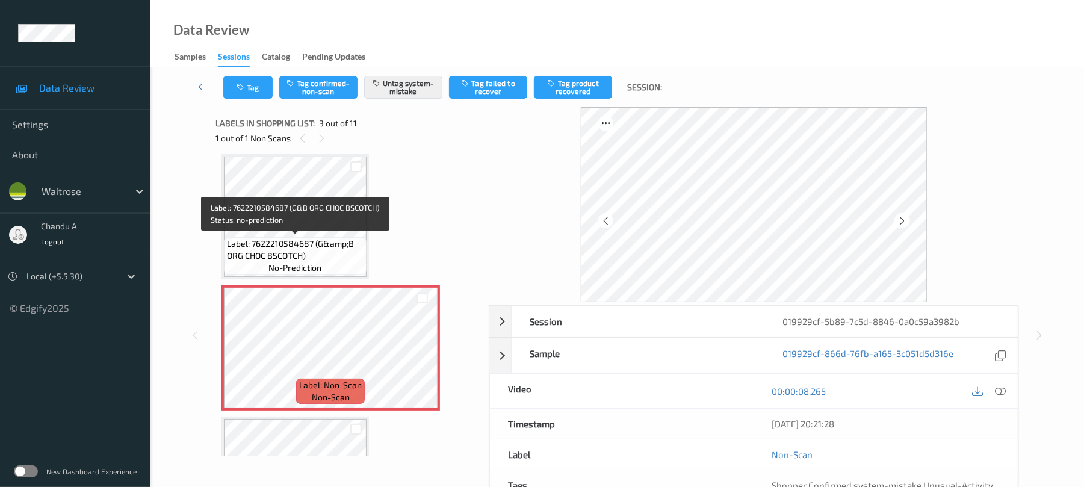
click at [320, 244] on span "Label: 7622210584687 (G&amp;B ORG CHOC BSCOTCH)" at bounding box center [295, 250] width 137 height 24
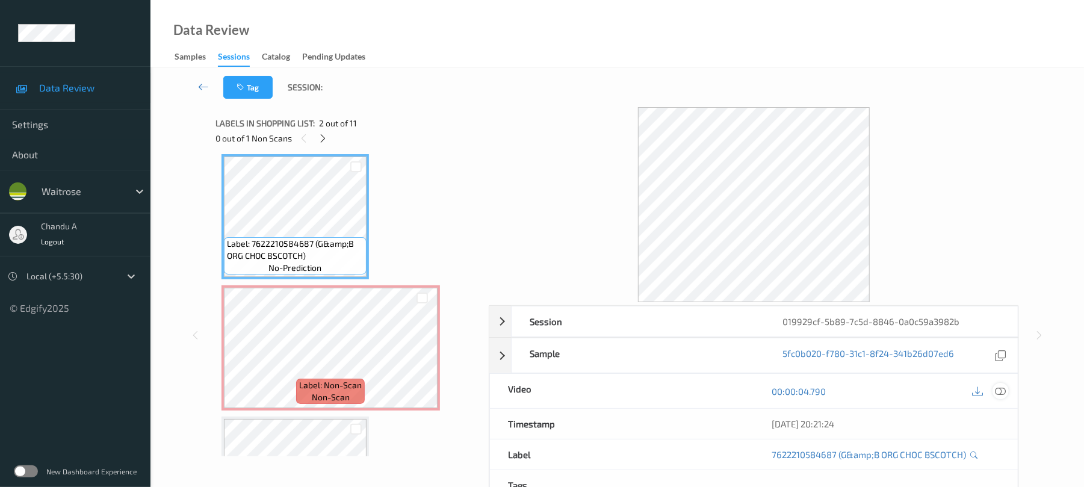
click at [998, 389] on icon at bounding box center [1001, 391] width 11 height 11
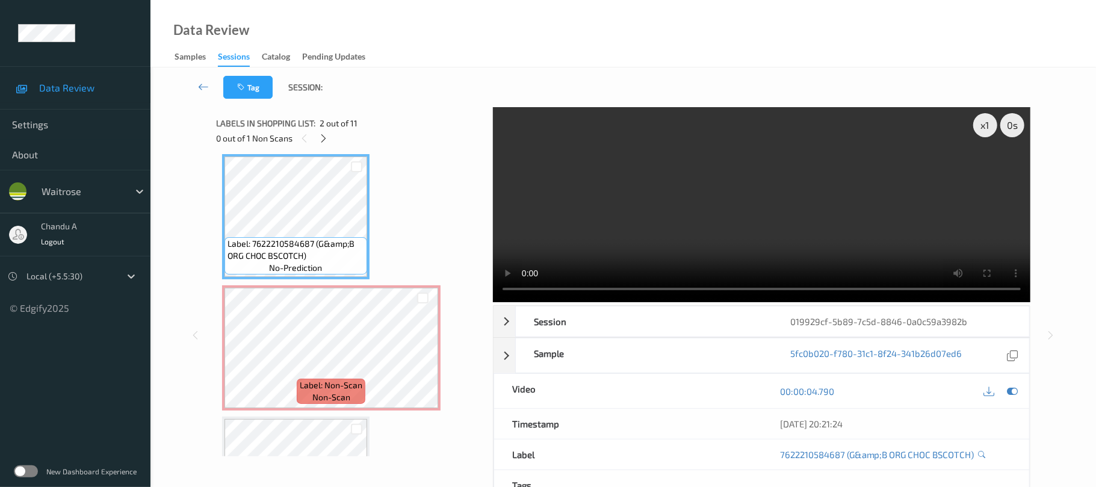
click at [854, 148] on video at bounding box center [762, 204] width 538 height 195
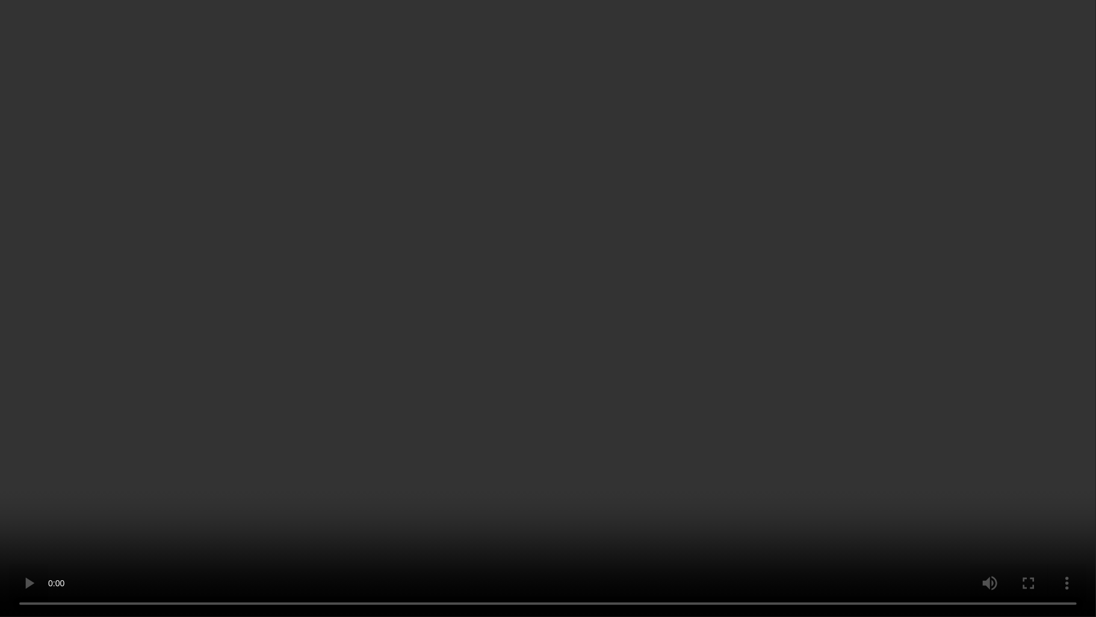
click at [629, 248] on video at bounding box center [548, 308] width 1096 height 617
click at [523, 58] on video at bounding box center [548, 308] width 1096 height 617
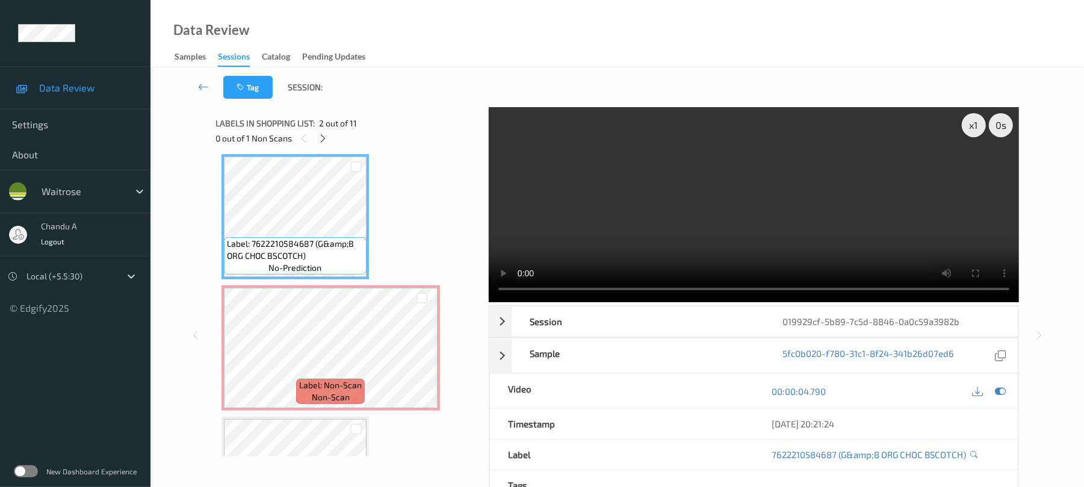
click at [695, 210] on video at bounding box center [754, 204] width 530 height 195
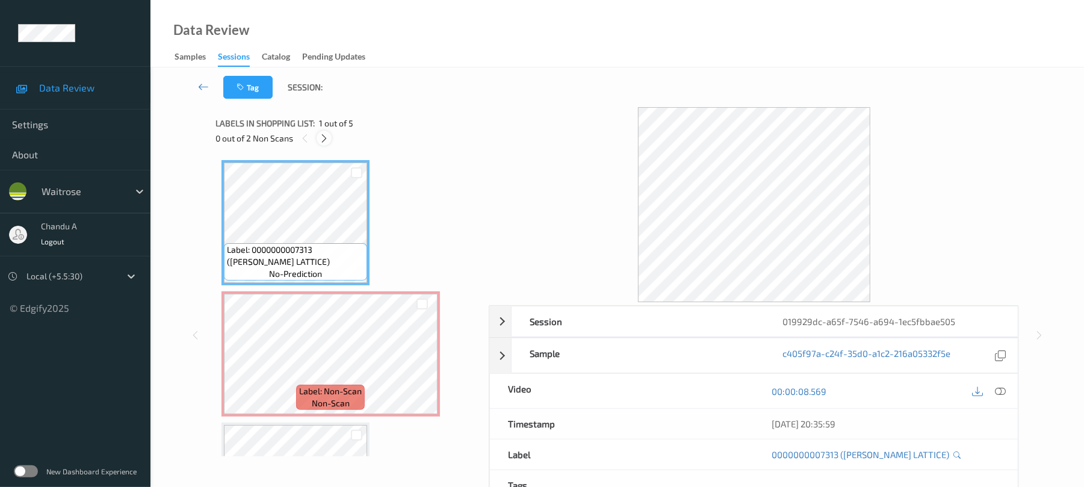
click at [325, 138] on icon at bounding box center [324, 138] width 10 height 11
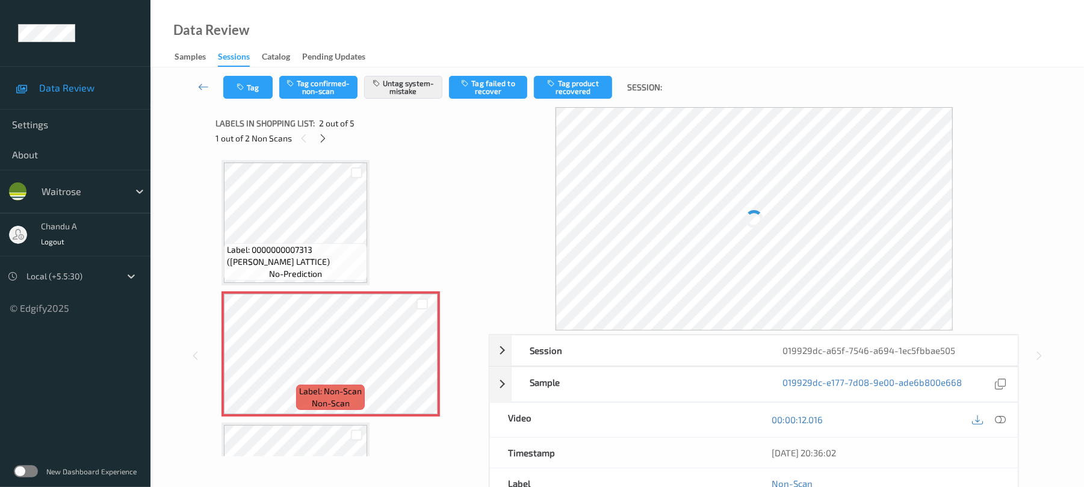
scroll to position [6, 0]
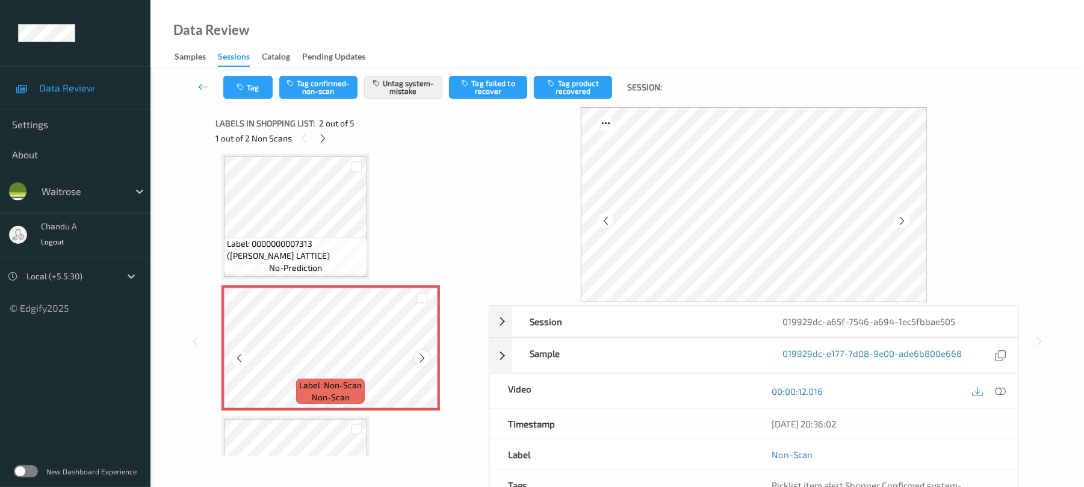
click at [422, 359] on icon at bounding box center [422, 358] width 10 height 11
click at [253, 84] on button "Tag" at bounding box center [247, 87] width 49 height 23
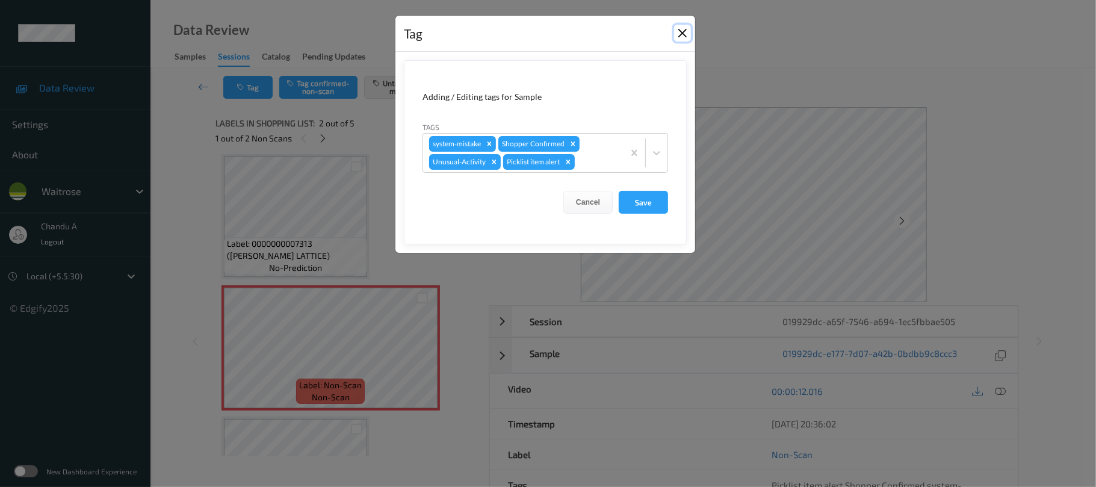
click at [683, 34] on button "Close" at bounding box center [682, 33] width 17 height 17
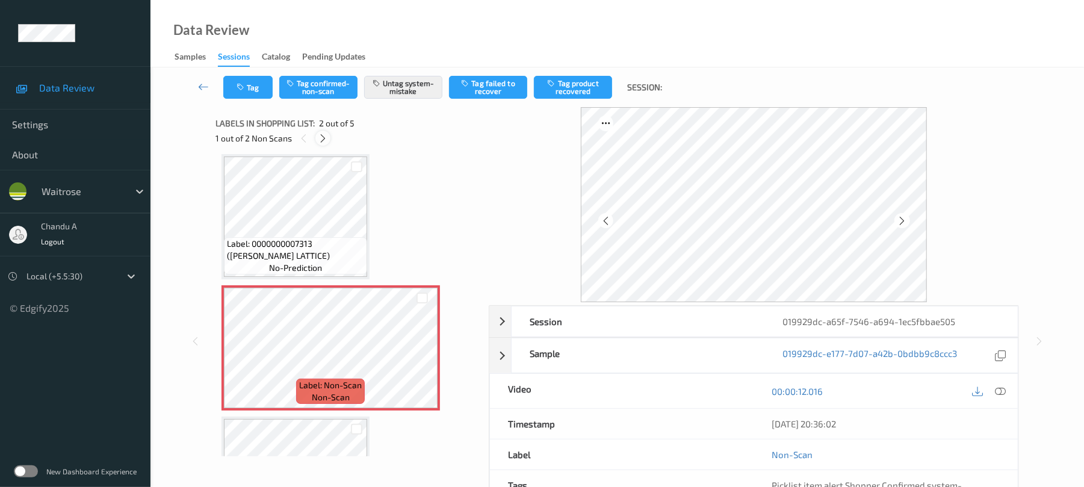
click at [326, 135] on icon at bounding box center [323, 138] width 10 height 11
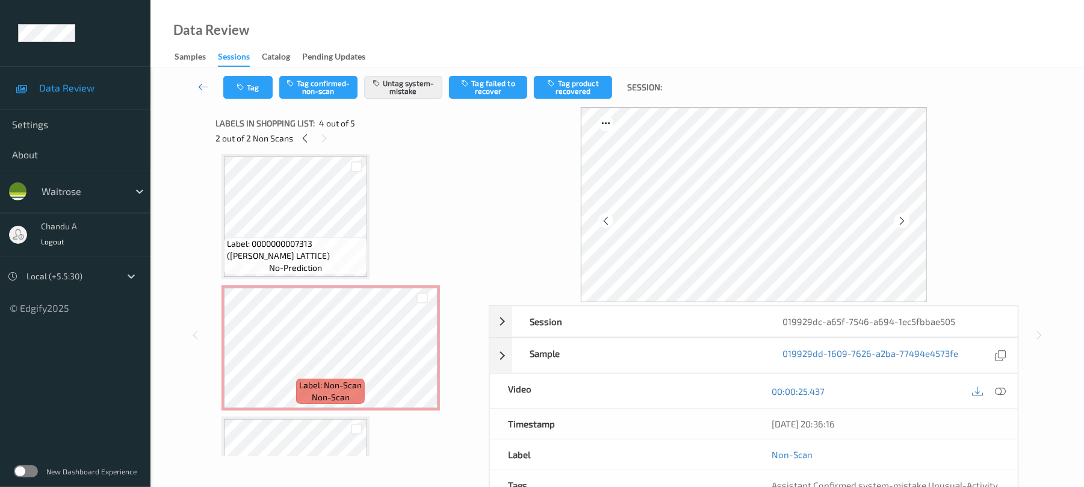
scroll to position [269, 0]
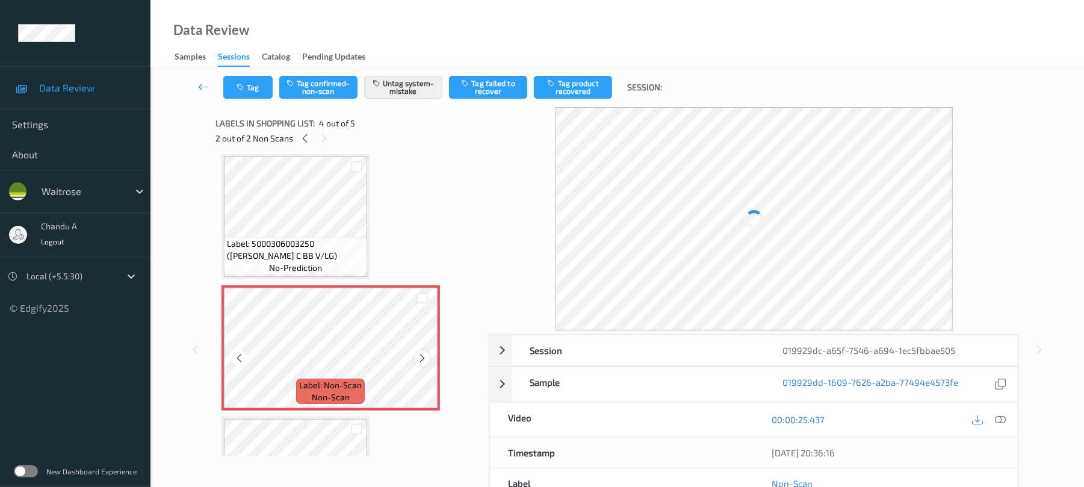
click at [425, 358] on icon at bounding box center [422, 358] width 10 height 11
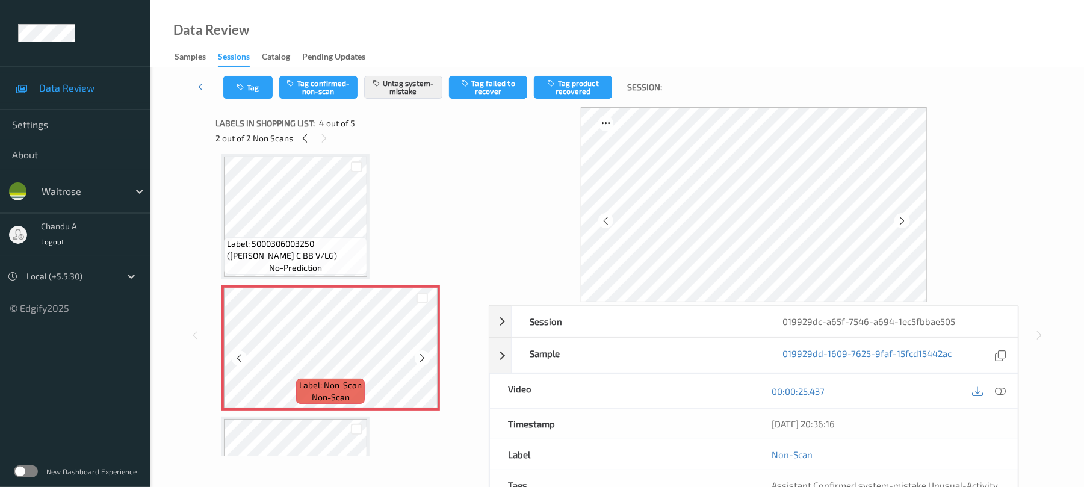
click at [425, 358] on icon at bounding box center [422, 358] width 10 height 11
click at [266, 95] on button "Tag" at bounding box center [247, 87] width 49 height 23
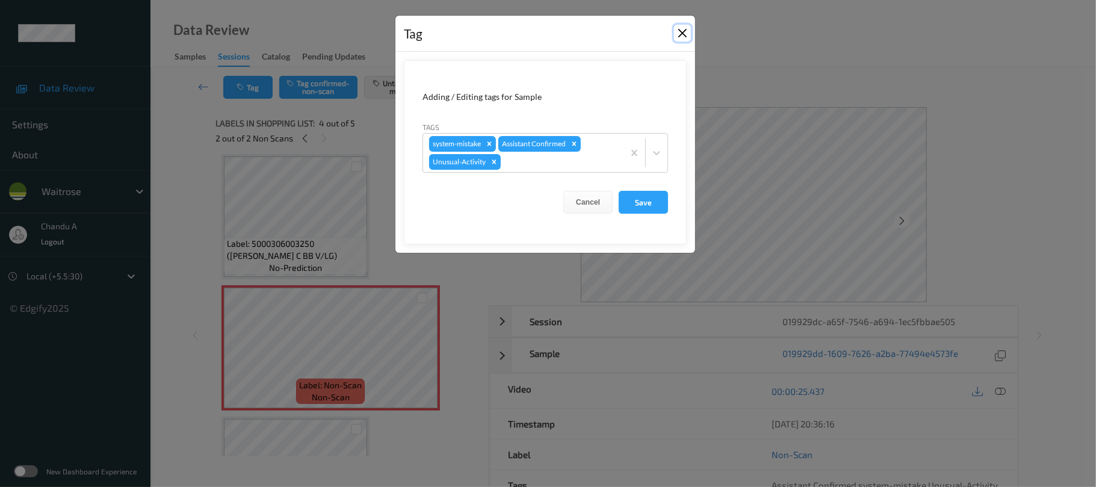
click at [683, 30] on button "Close" at bounding box center [682, 33] width 17 height 17
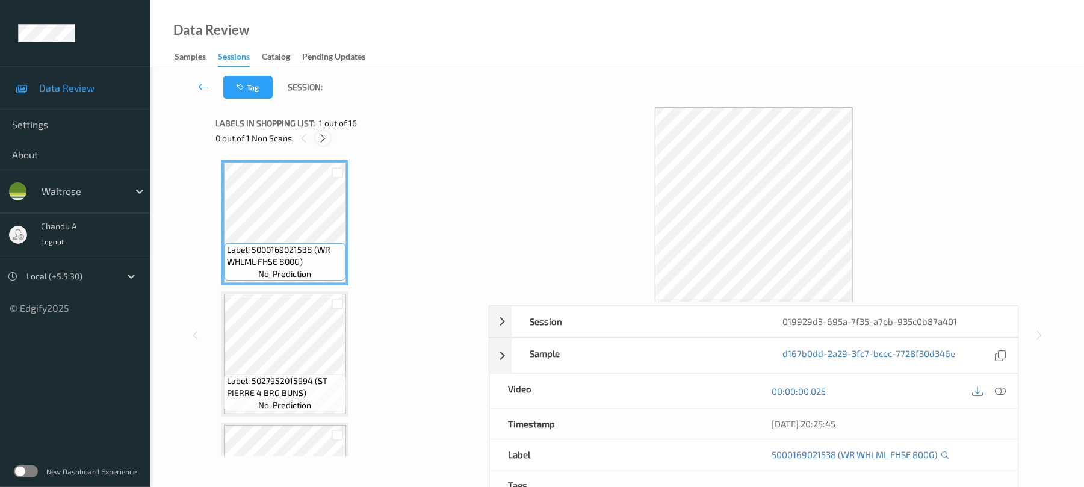
click at [323, 136] on icon at bounding box center [323, 138] width 10 height 11
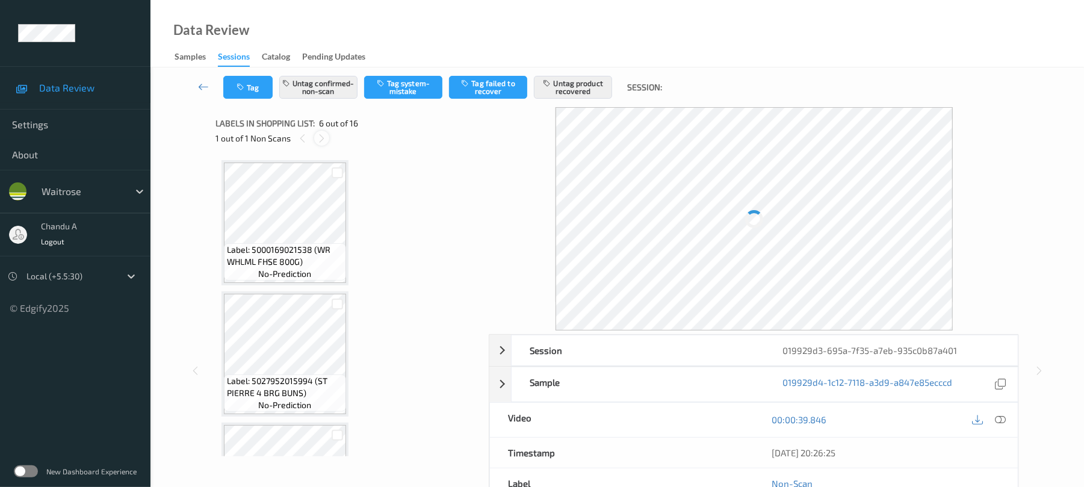
scroll to position [531, 0]
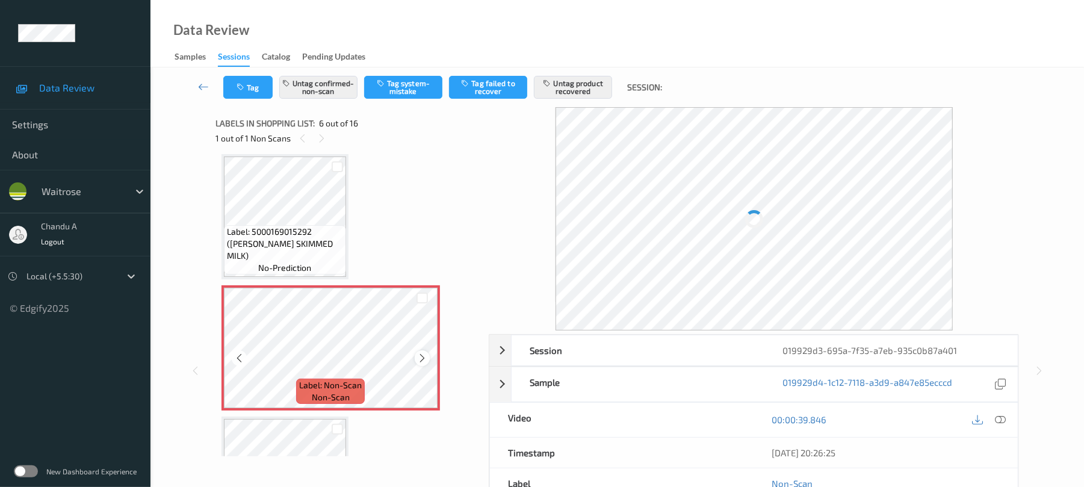
click at [422, 360] on icon at bounding box center [422, 358] width 10 height 11
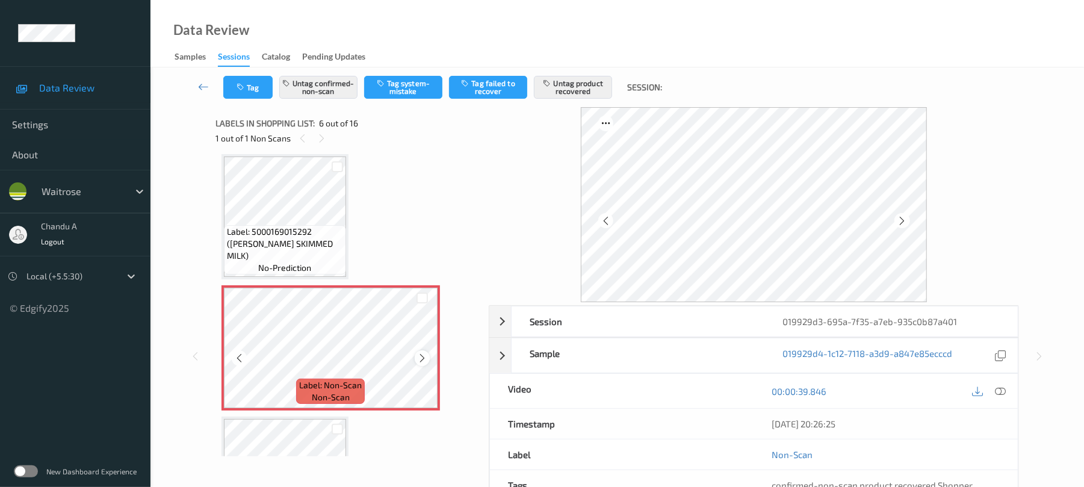
click at [425, 355] on icon at bounding box center [422, 358] width 10 height 11
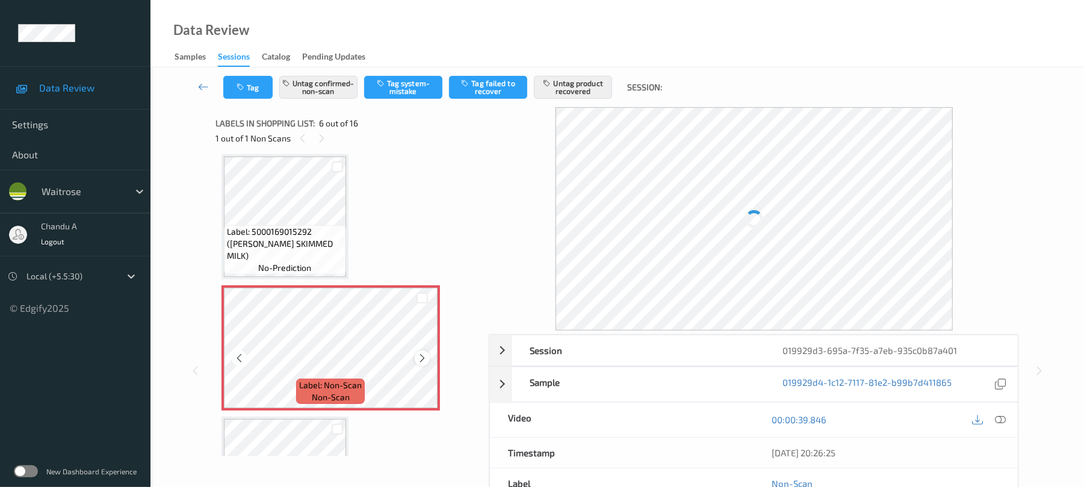
click at [418, 359] on icon at bounding box center [422, 358] width 10 height 11
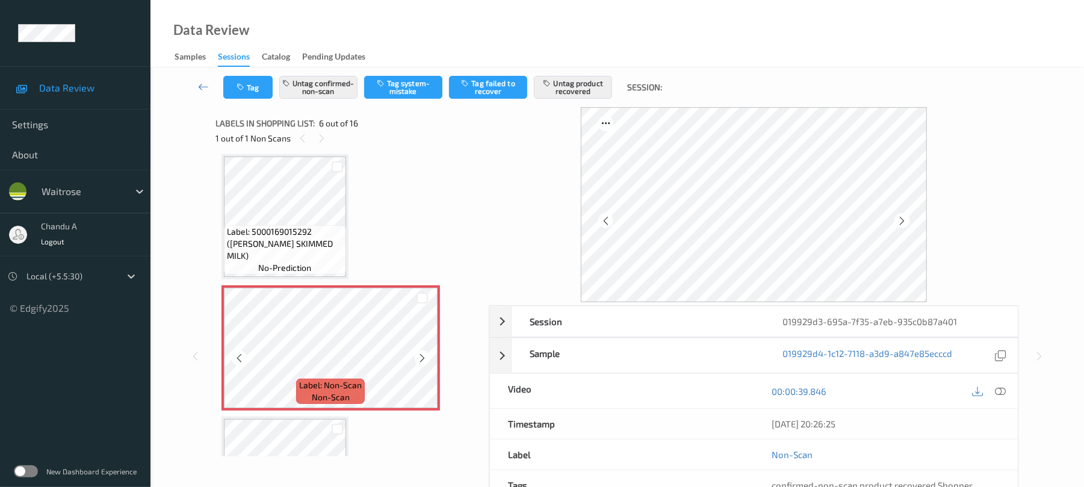
click at [419, 359] on icon at bounding box center [422, 358] width 10 height 11
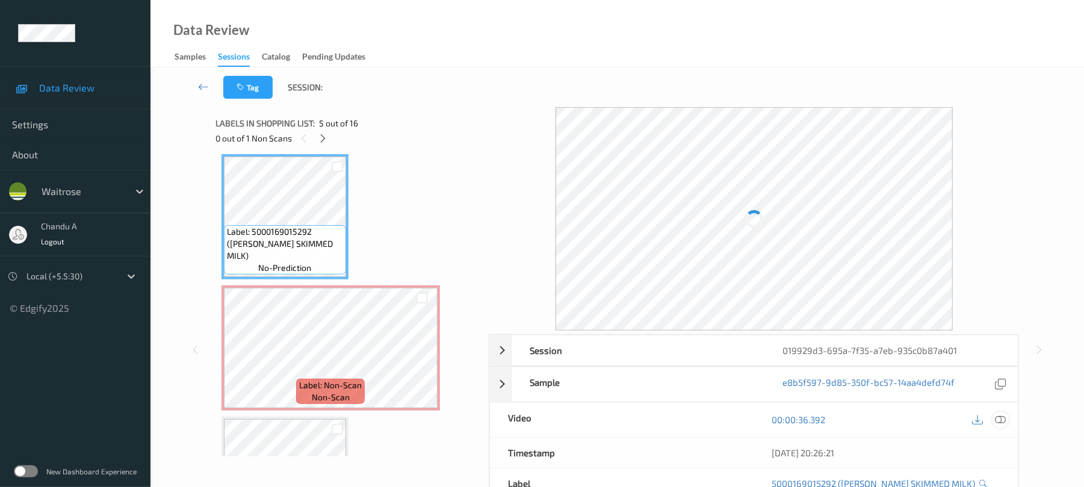
click at [1002, 423] on icon at bounding box center [1001, 419] width 11 height 11
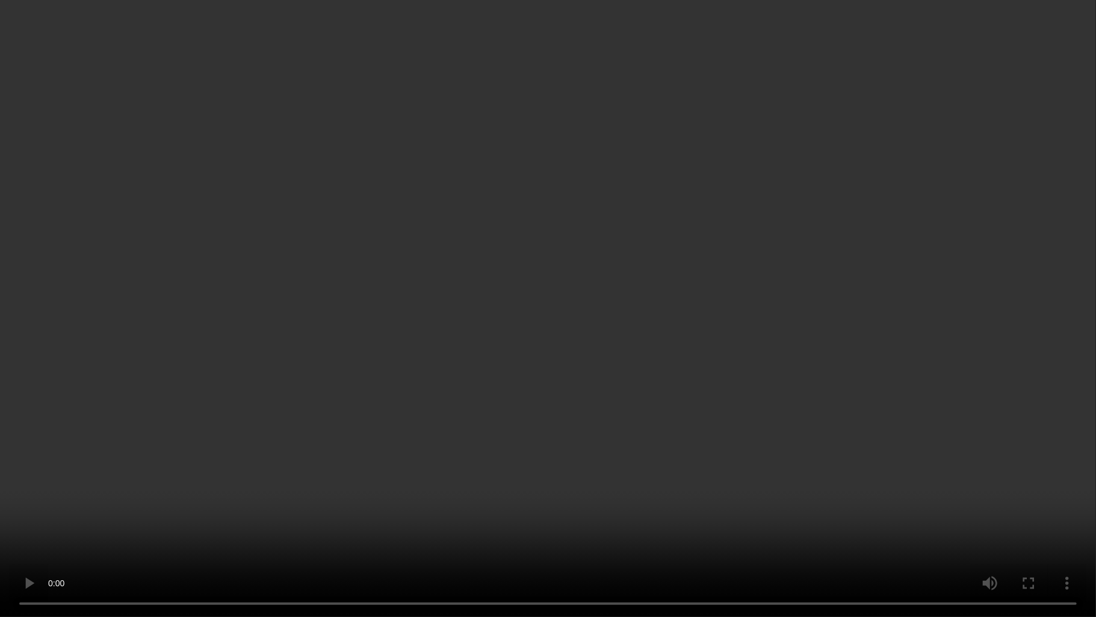
click at [523, 352] on video at bounding box center [548, 308] width 1096 height 617
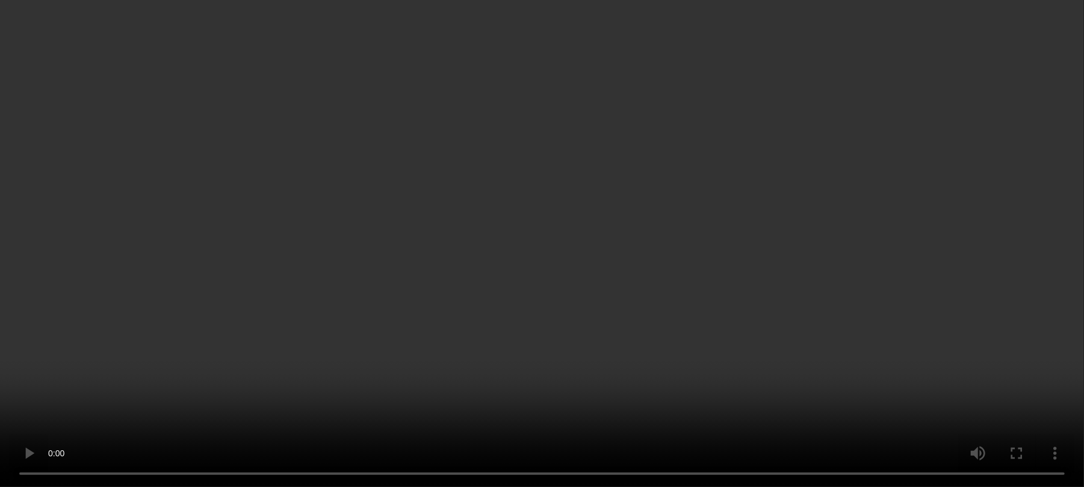
scroll to position [612, 0]
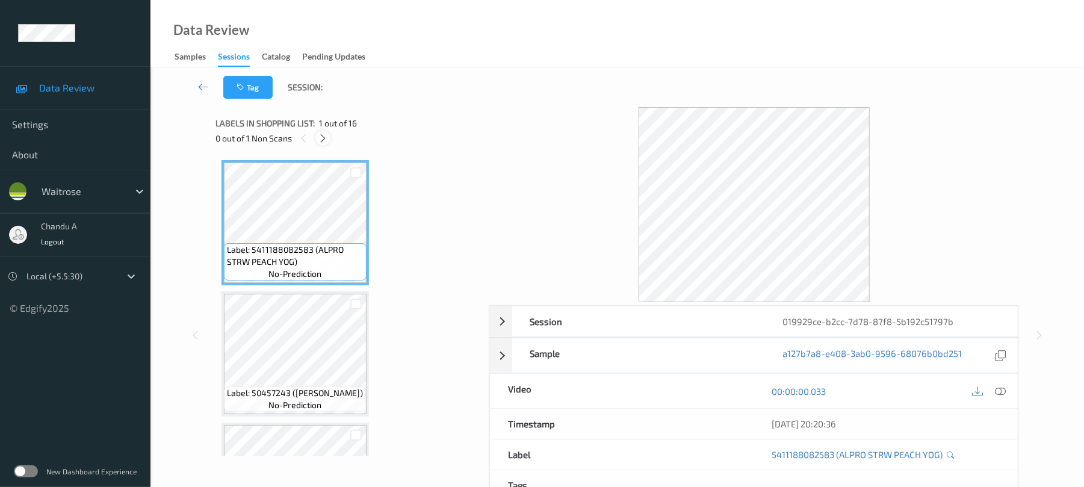
click at [320, 136] on icon at bounding box center [323, 138] width 10 height 11
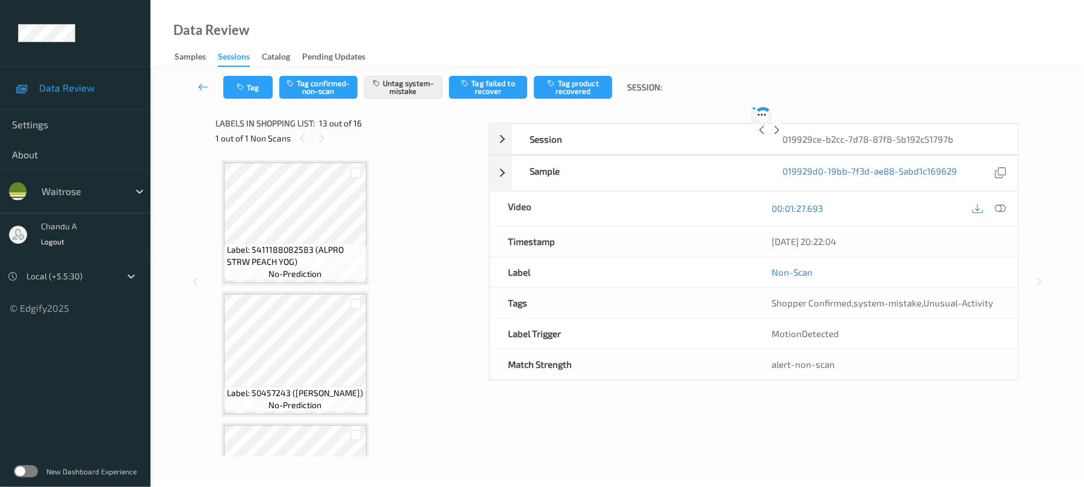
scroll to position [1450, 0]
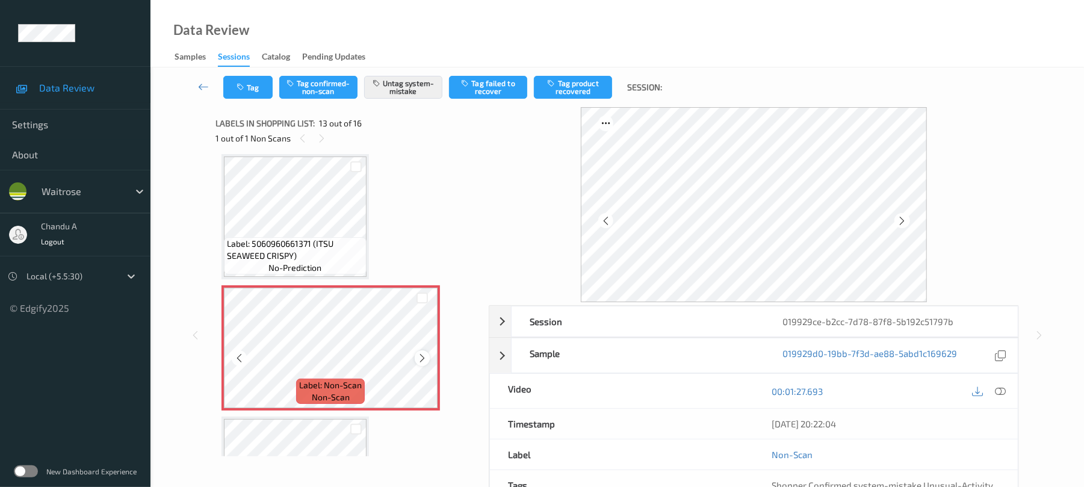
click at [422, 359] on icon at bounding box center [422, 358] width 10 height 11
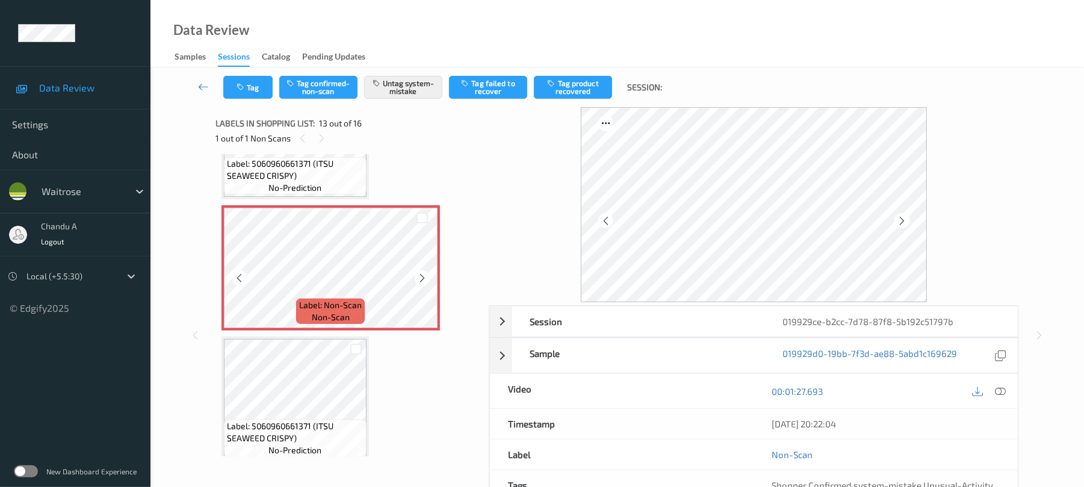
scroll to position [1610, 0]
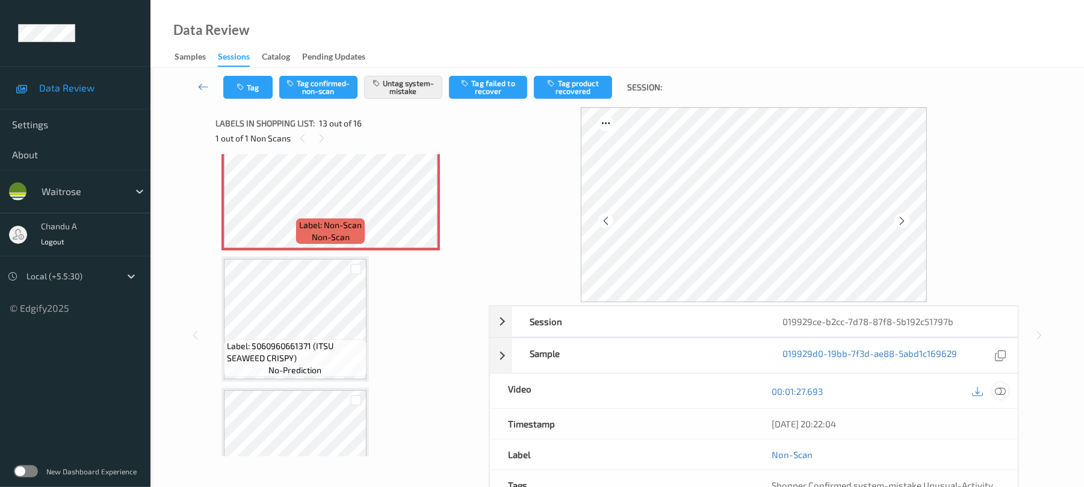
click at [998, 391] on icon at bounding box center [1001, 391] width 11 height 11
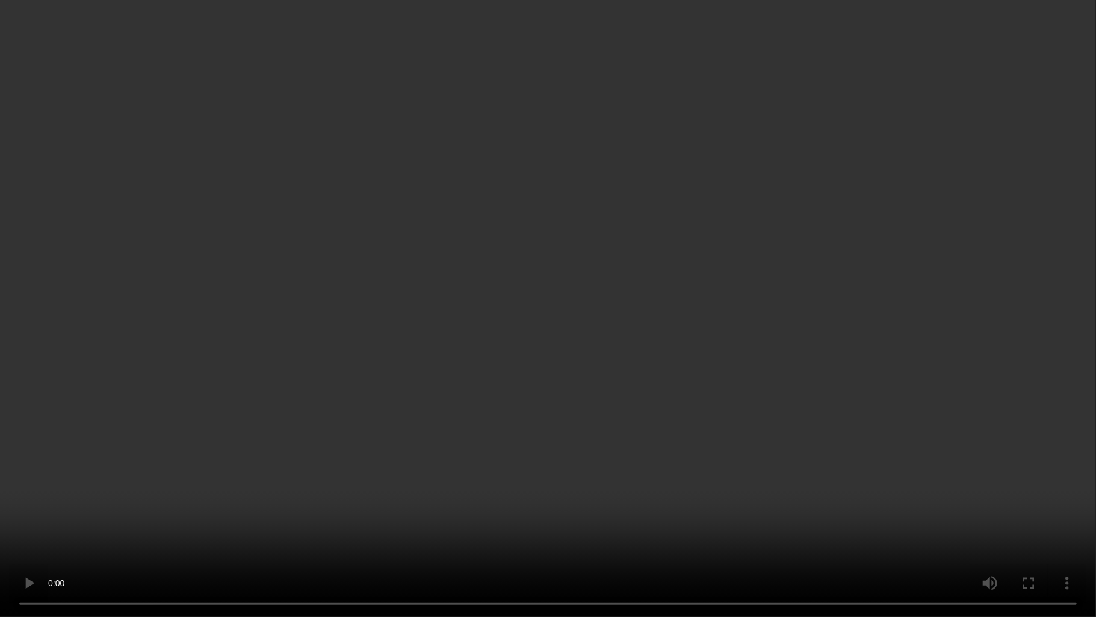
click at [514, 250] on video at bounding box center [548, 308] width 1096 height 617
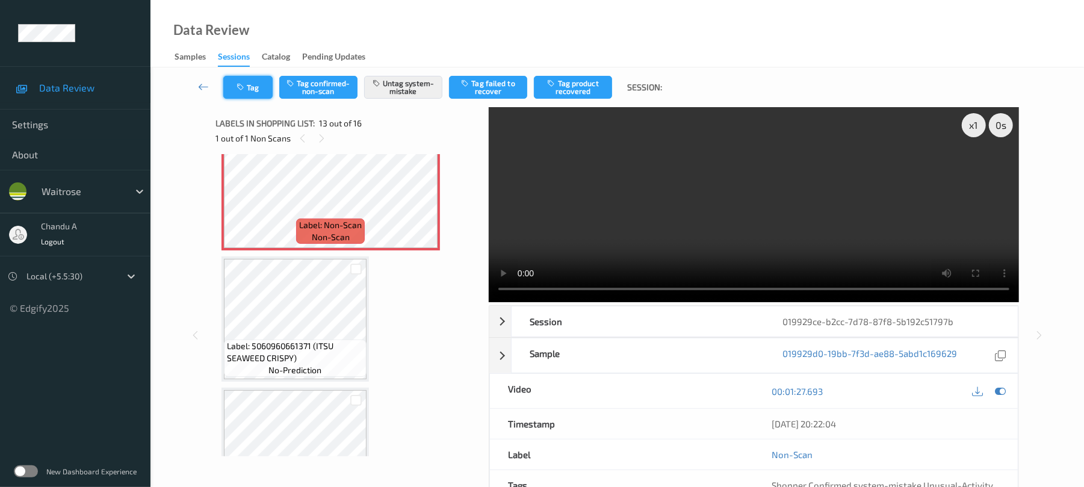
click at [252, 85] on button "Tag" at bounding box center [247, 87] width 49 height 23
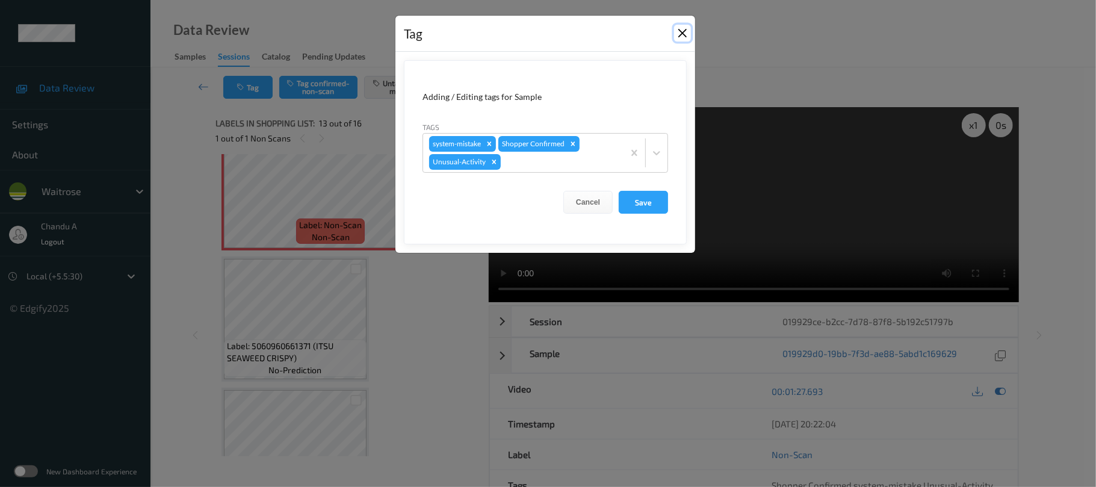
click at [685, 34] on button "Close" at bounding box center [682, 33] width 17 height 17
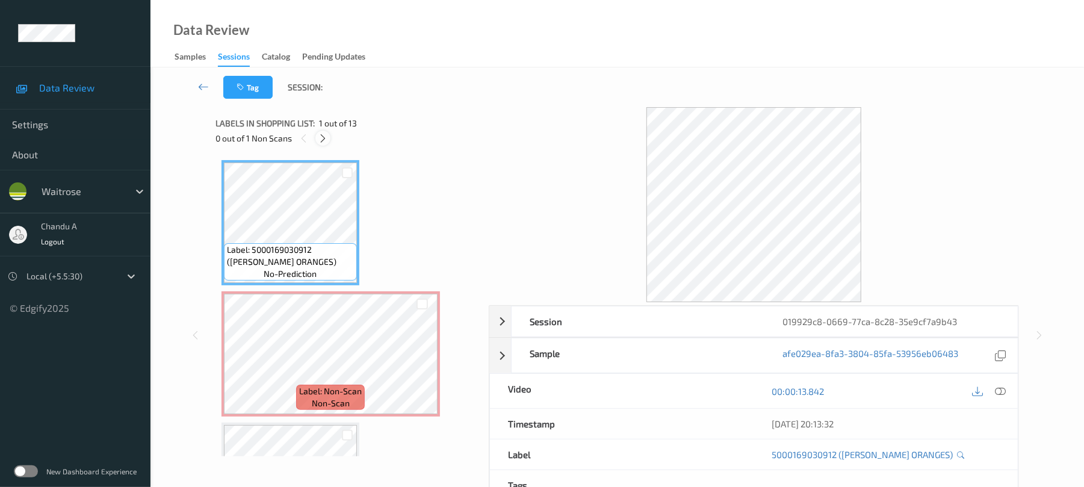
click at [319, 143] on icon at bounding box center [323, 138] width 10 height 11
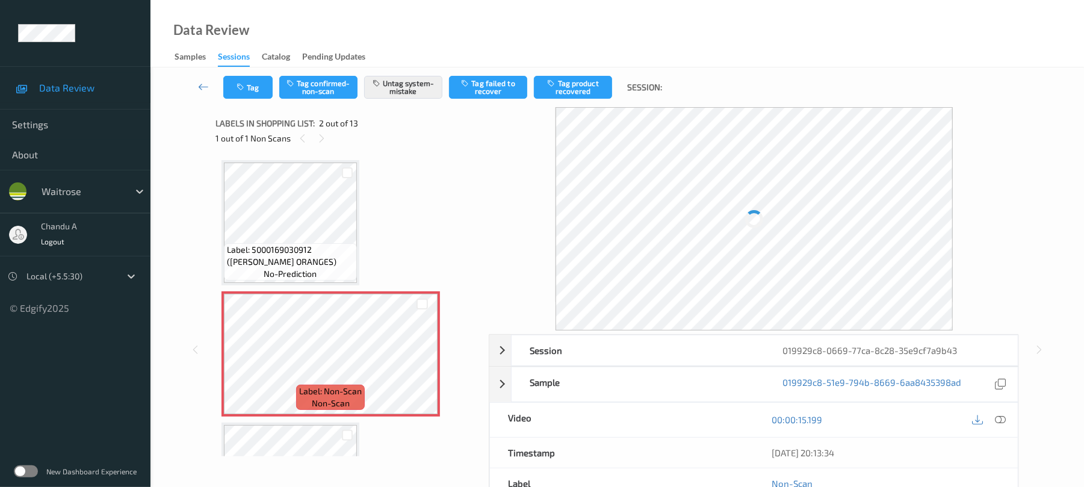
scroll to position [6, 0]
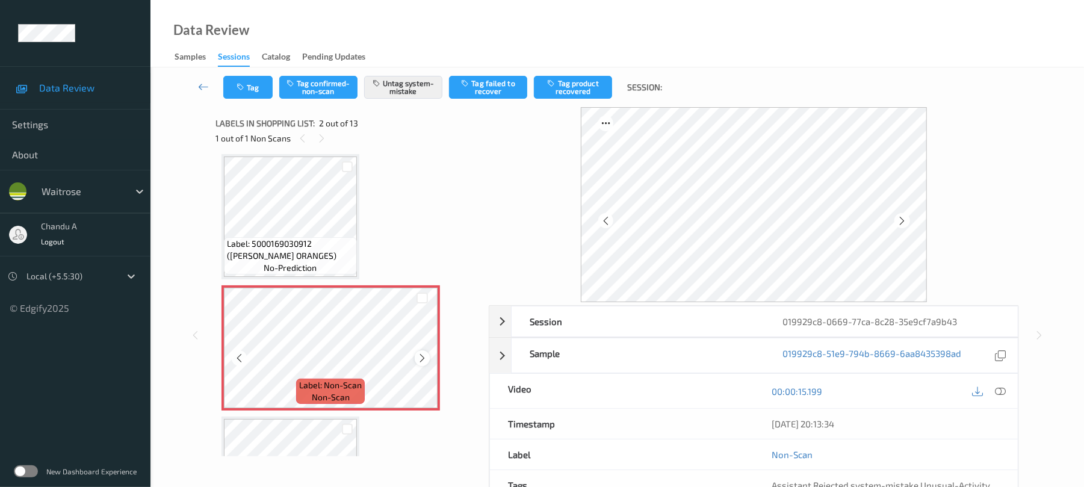
click at [421, 359] on icon at bounding box center [422, 358] width 10 height 11
click at [256, 90] on button "Tag" at bounding box center [247, 87] width 49 height 23
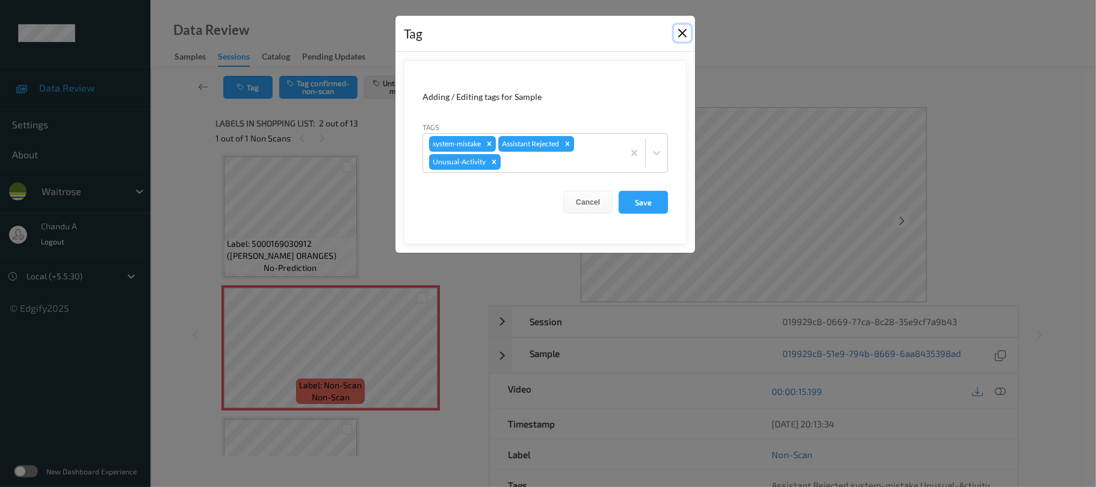
click at [685, 34] on button "Close" at bounding box center [682, 33] width 17 height 17
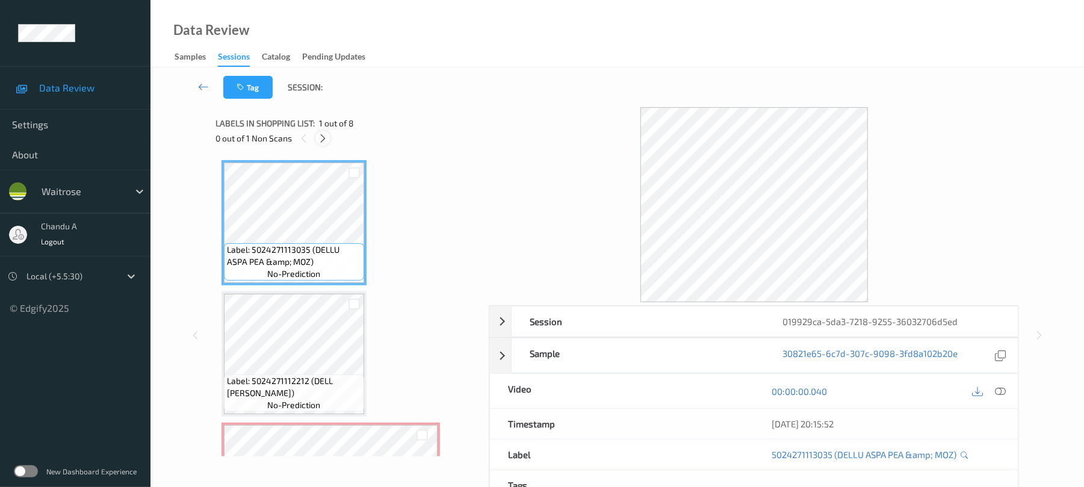
click at [326, 138] on icon at bounding box center [323, 138] width 10 height 11
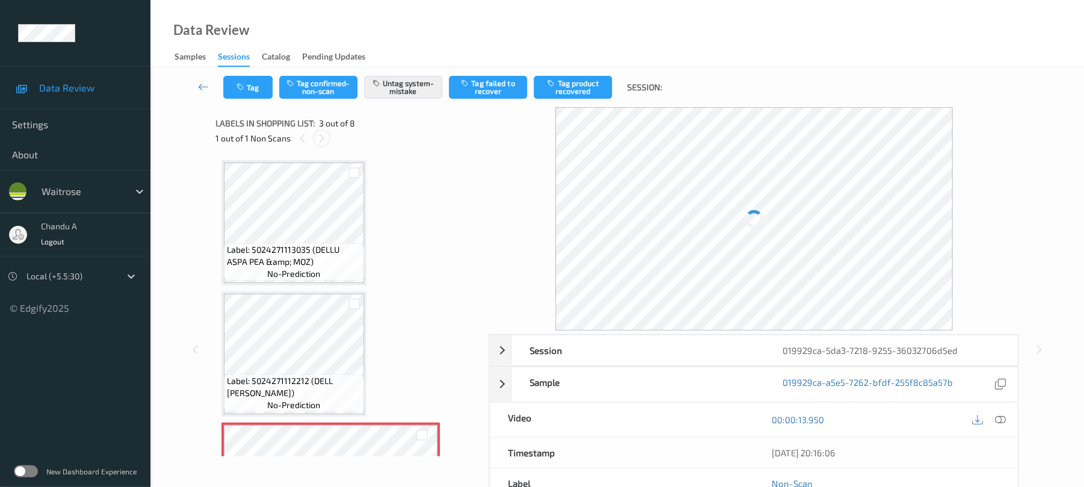
scroll to position [137, 0]
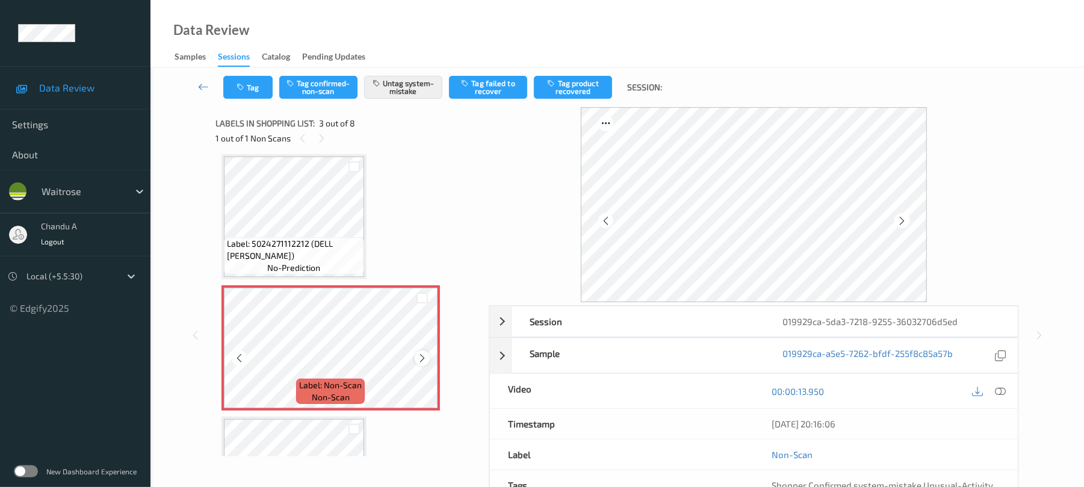
click at [425, 357] on icon at bounding box center [422, 358] width 10 height 11
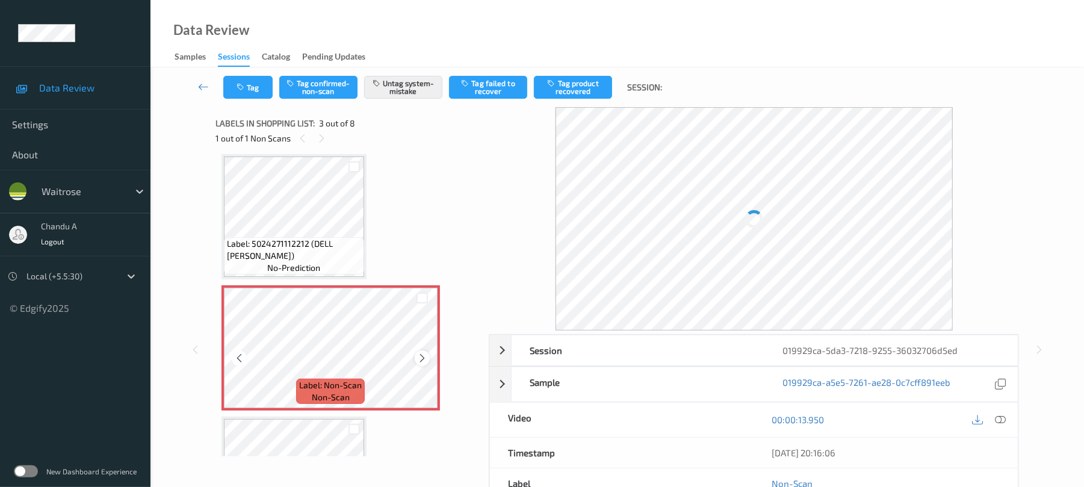
click at [424, 357] on icon at bounding box center [422, 358] width 10 height 11
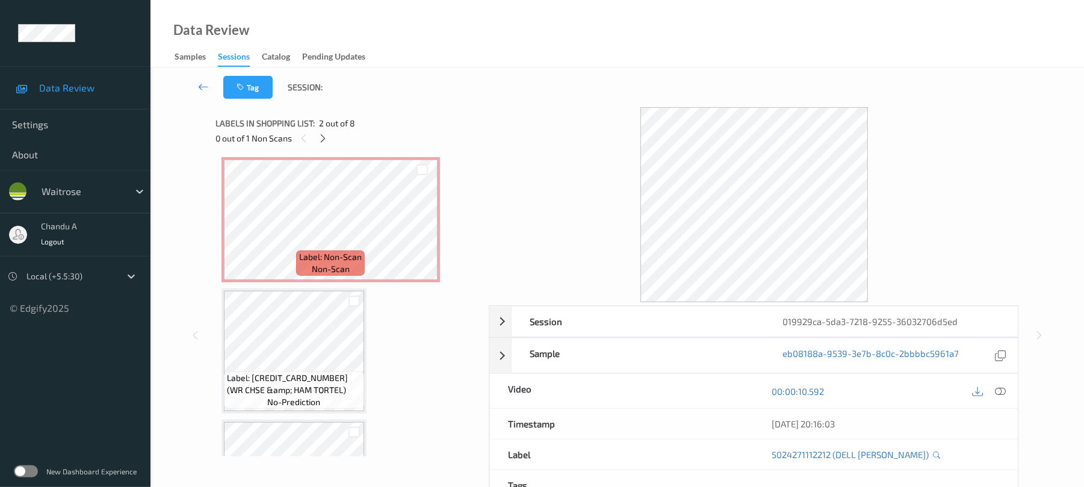
scroll to position [297, 0]
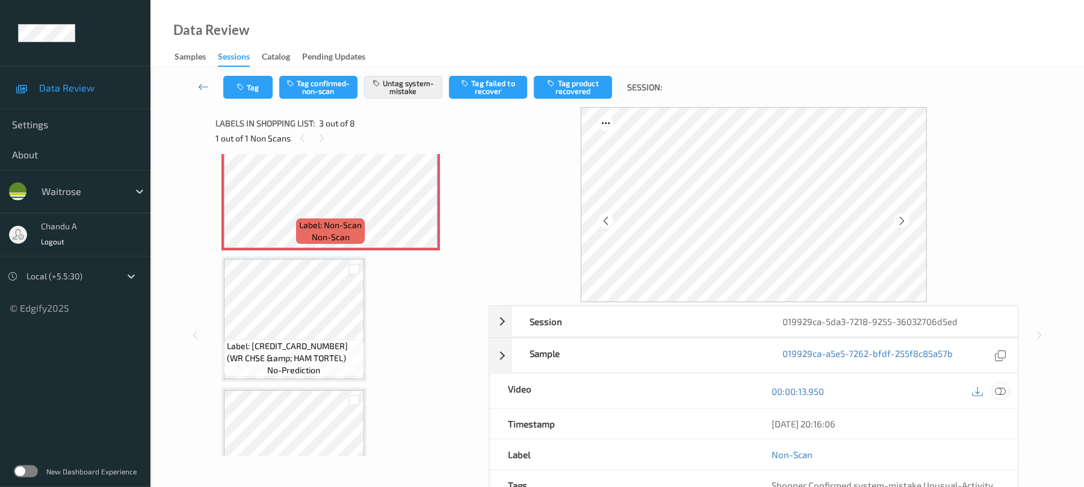
click at [1004, 394] on icon at bounding box center [1001, 391] width 11 height 11
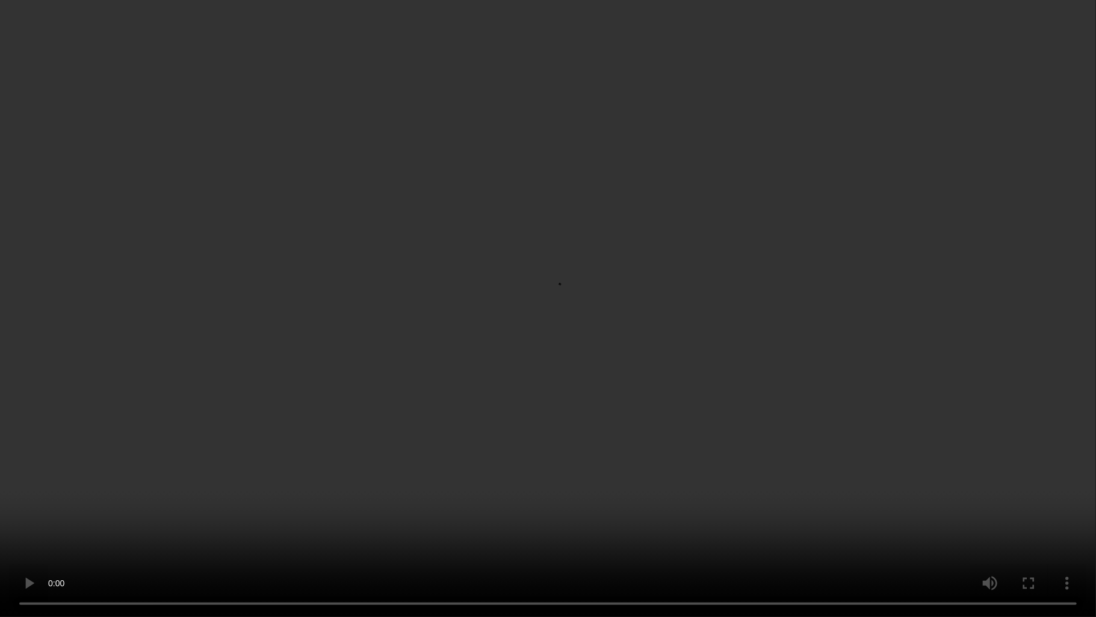
drag, startPoint x: 441, startPoint y: 395, endPoint x: 444, endPoint y: 261, distance: 134.3
click at [443, 394] on video at bounding box center [548, 308] width 1096 height 617
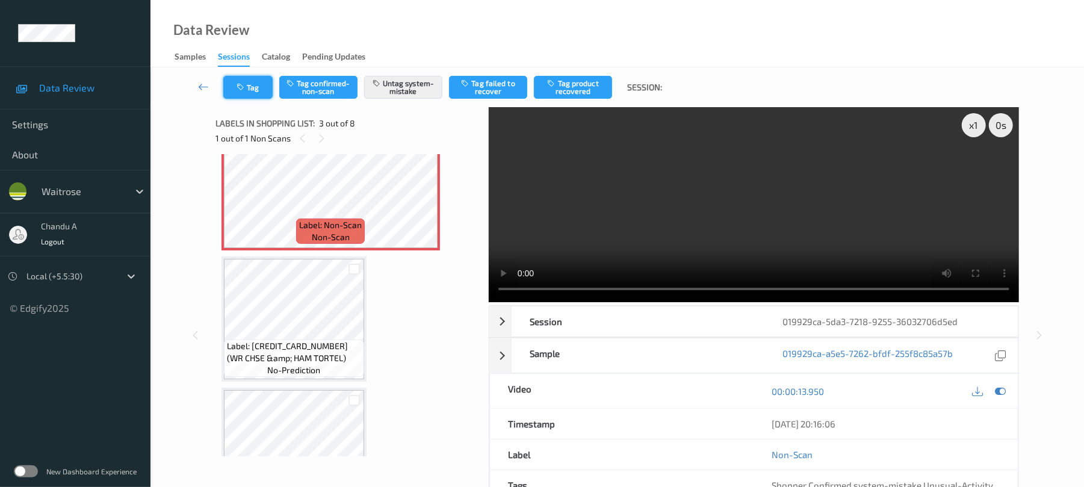
click at [244, 97] on button "Tag" at bounding box center [247, 87] width 49 height 23
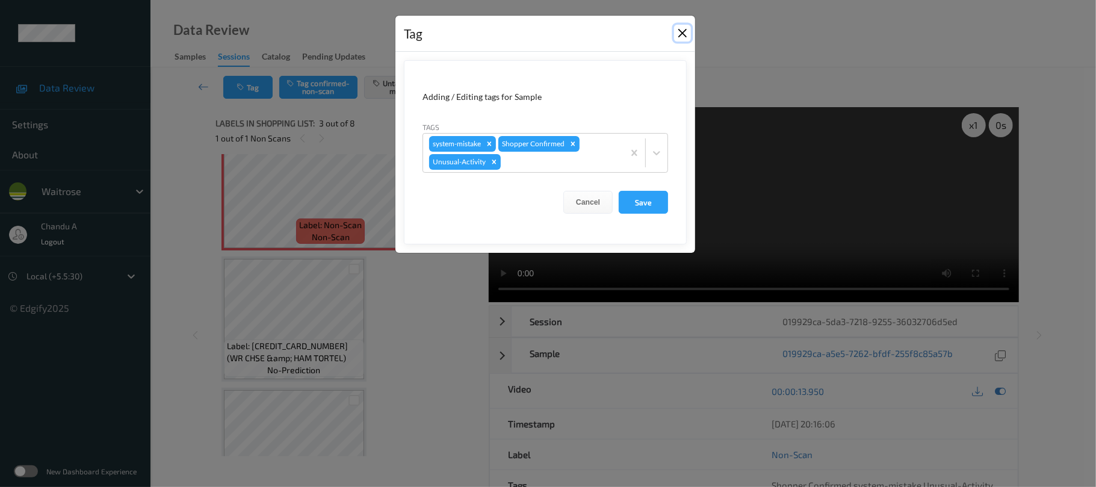
click at [688, 35] on button "Close" at bounding box center [682, 33] width 17 height 17
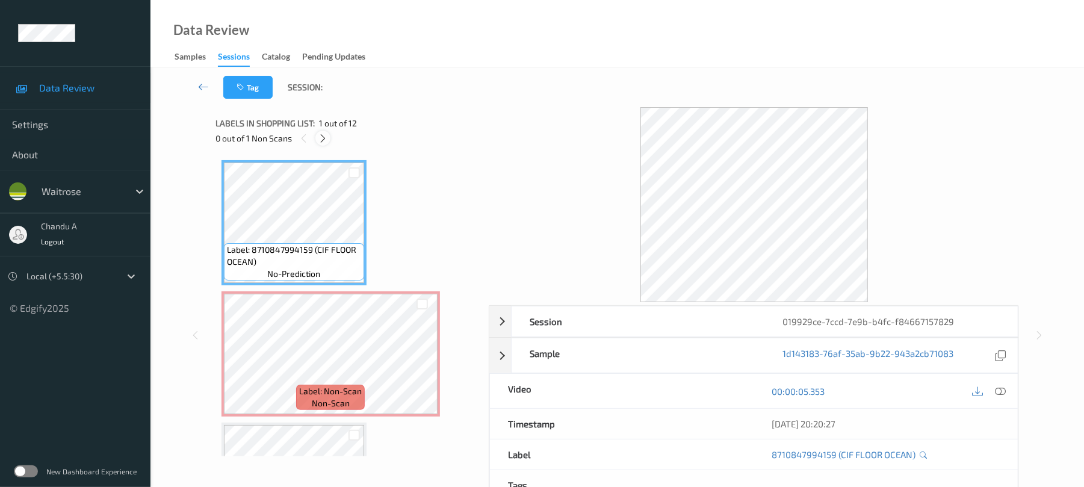
click at [323, 140] on icon at bounding box center [323, 138] width 10 height 11
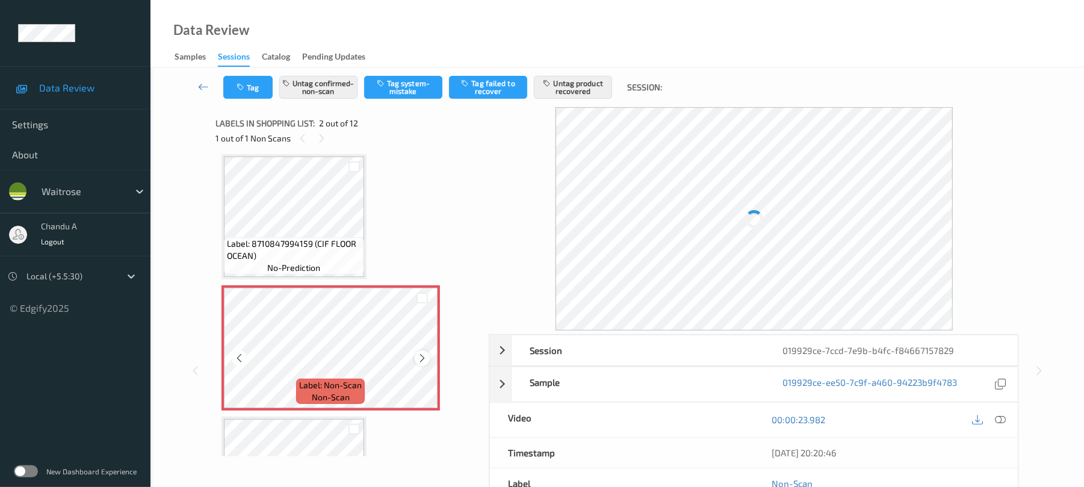
click at [424, 353] on icon at bounding box center [422, 358] width 10 height 11
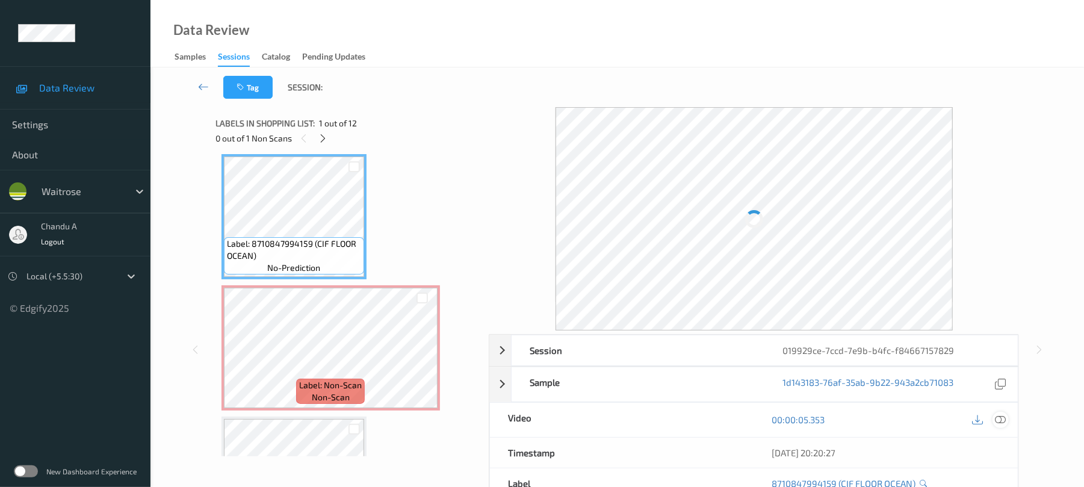
click at [1005, 417] on icon at bounding box center [1001, 419] width 11 height 11
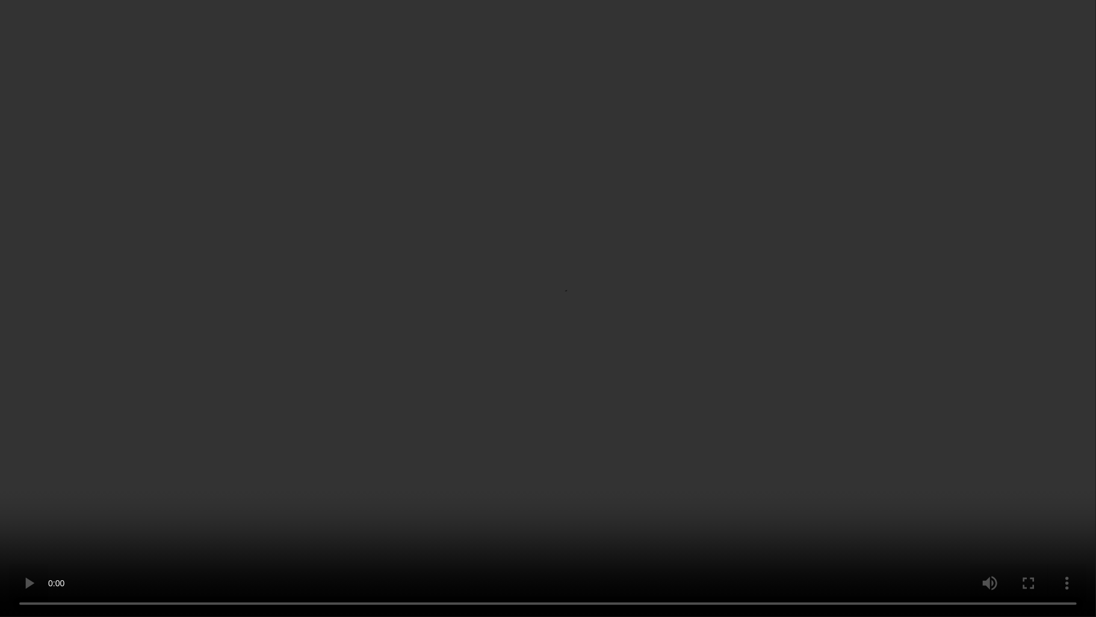
drag, startPoint x: 528, startPoint y: 267, endPoint x: 531, endPoint y: 258, distance: 9.5
click at [530, 266] on video at bounding box center [548, 308] width 1096 height 617
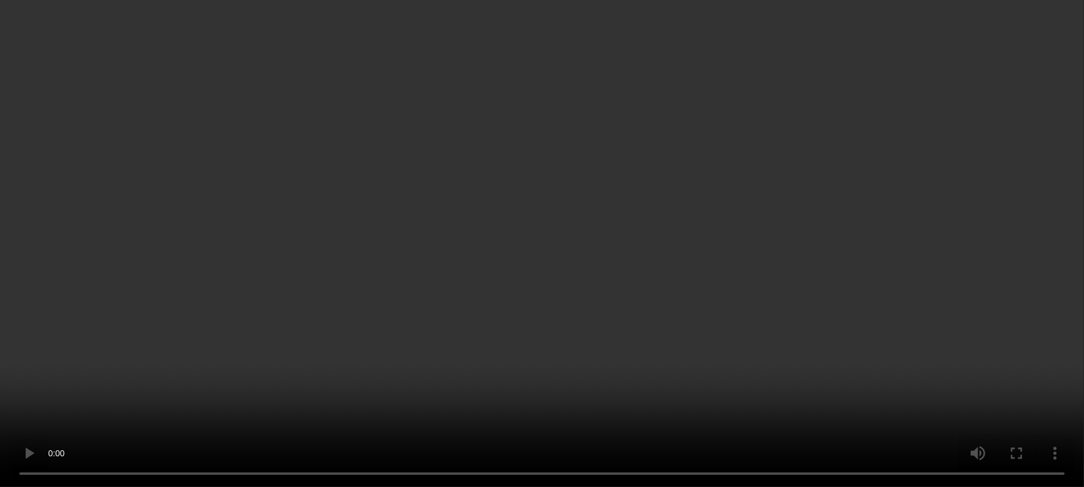
scroll to position [87, 0]
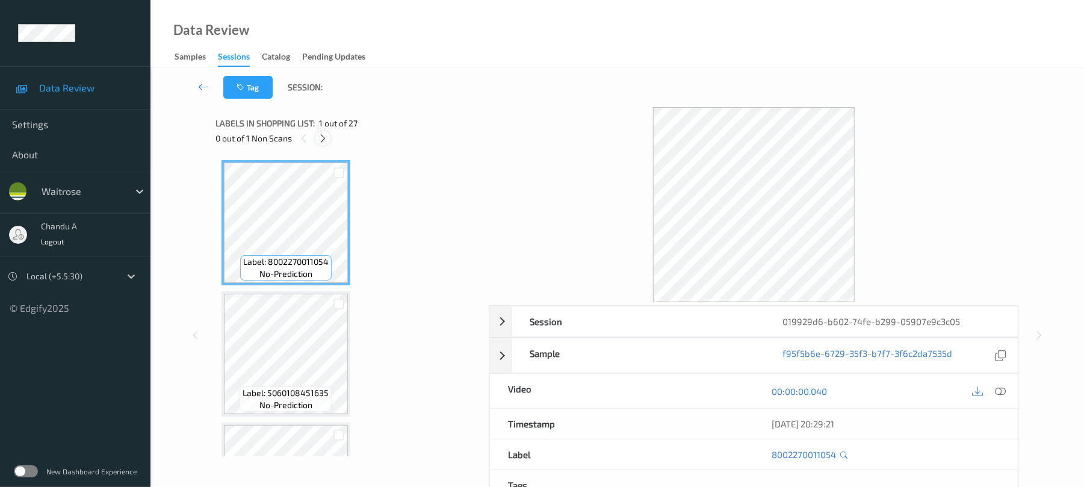
click at [321, 136] on icon at bounding box center [323, 138] width 10 height 11
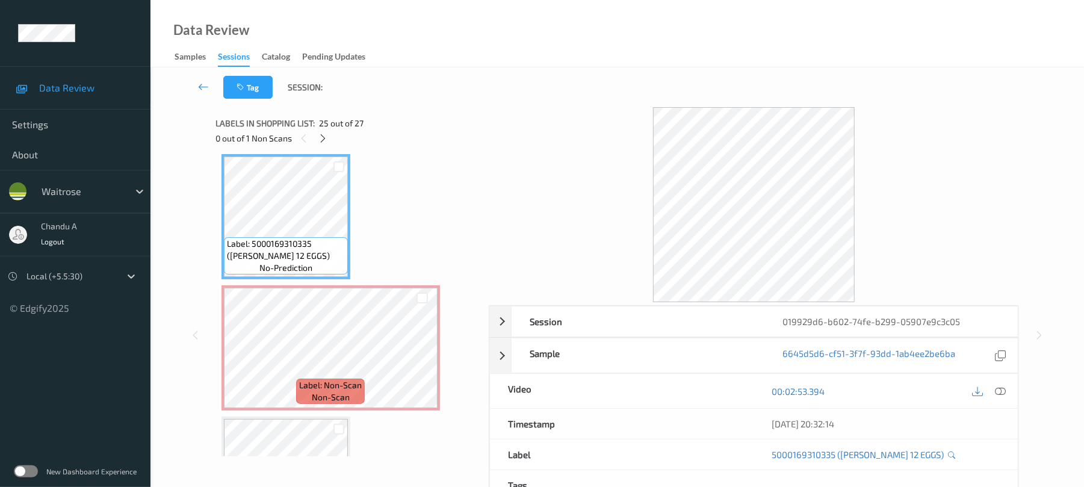
scroll to position [3237, 0]
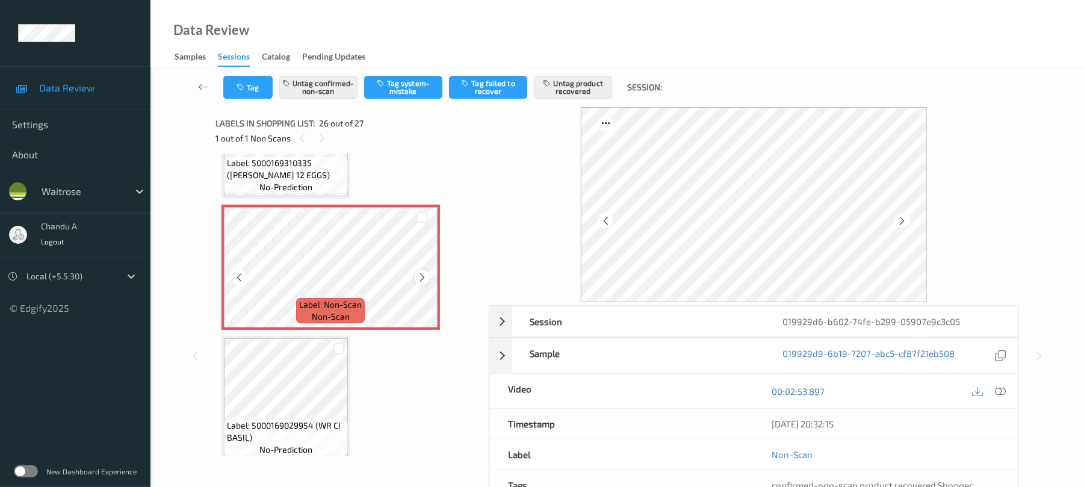
click at [424, 275] on icon at bounding box center [422, 277] width 10 height 11
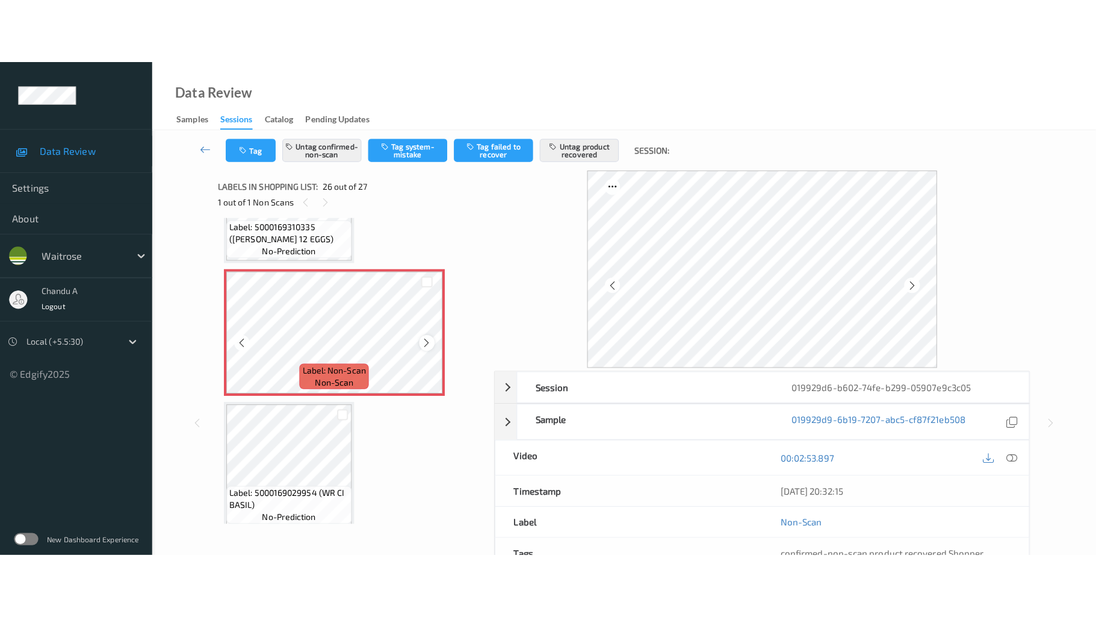
scroll to position [3247, 0]
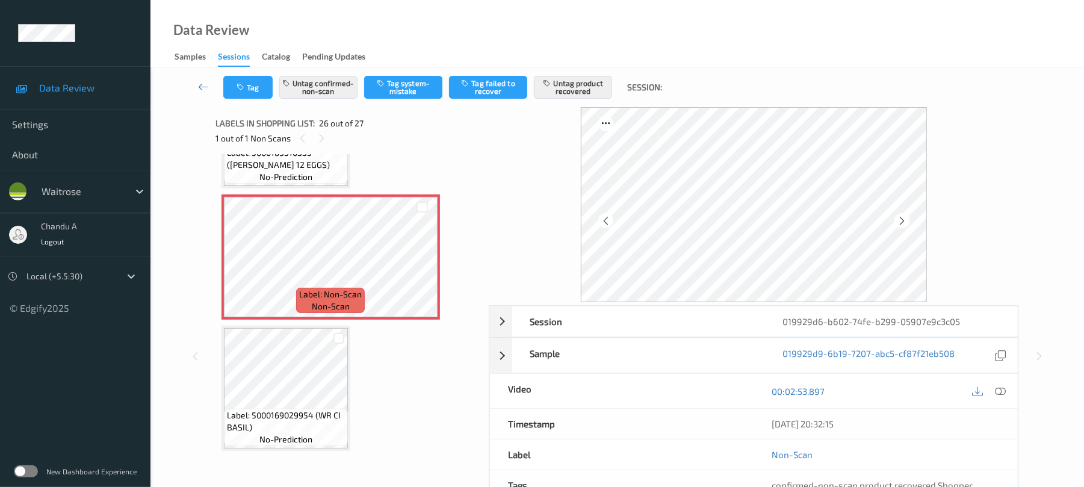
click at [998, 389] on icon at bounding box center [1001, 391] width 11 height 11
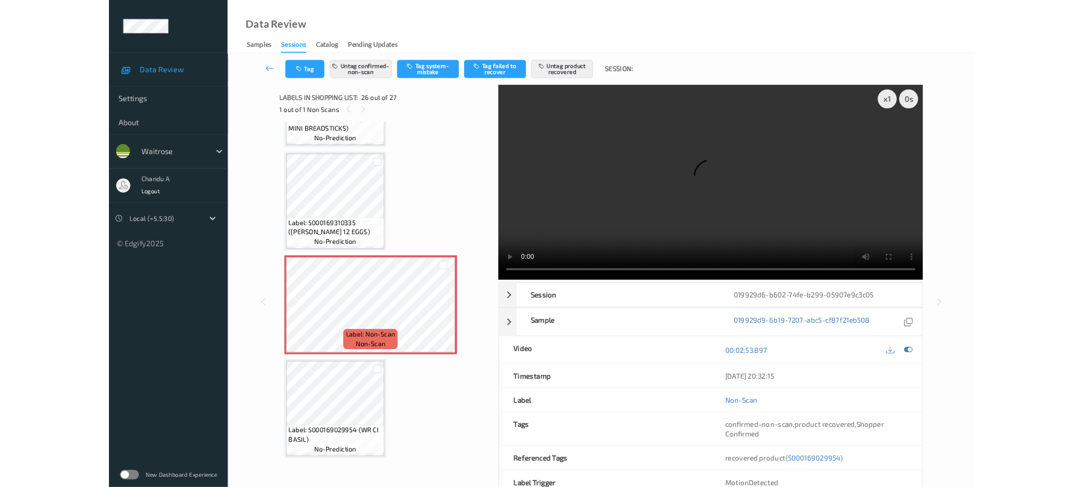
scroll to position [3118, 0]
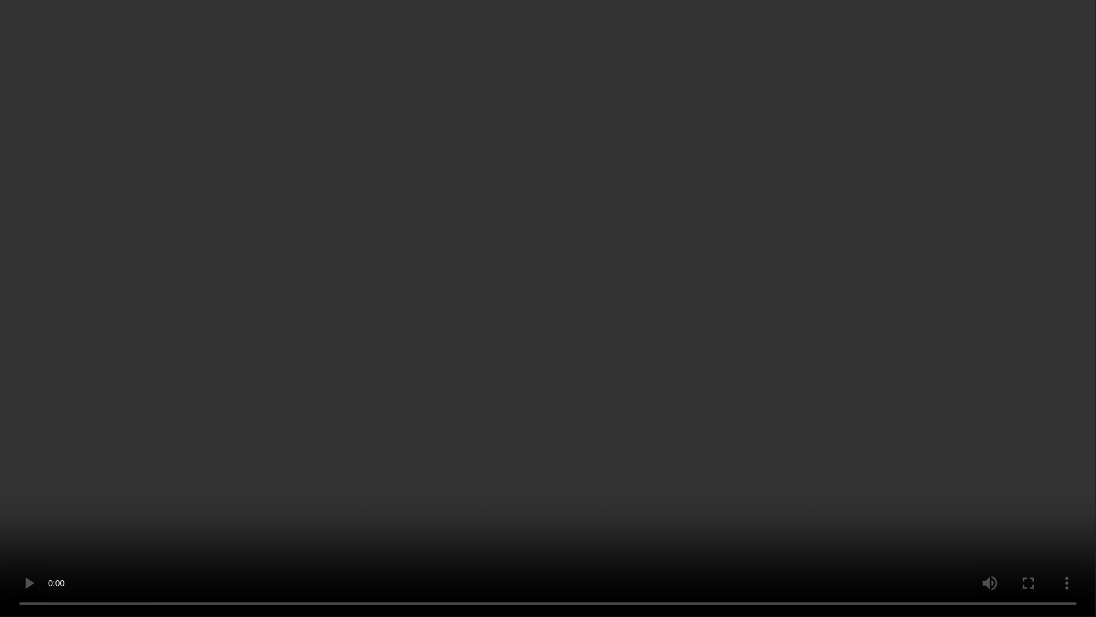
click at [542, 270] on video at bounding box center [548, 308] width 1096 height 617
click at [523, 365] on video at bounding box center [548, 308] width 1096 height 617
click at [738, 370] on video at bounding box center [548, 308] width 1096 height 617
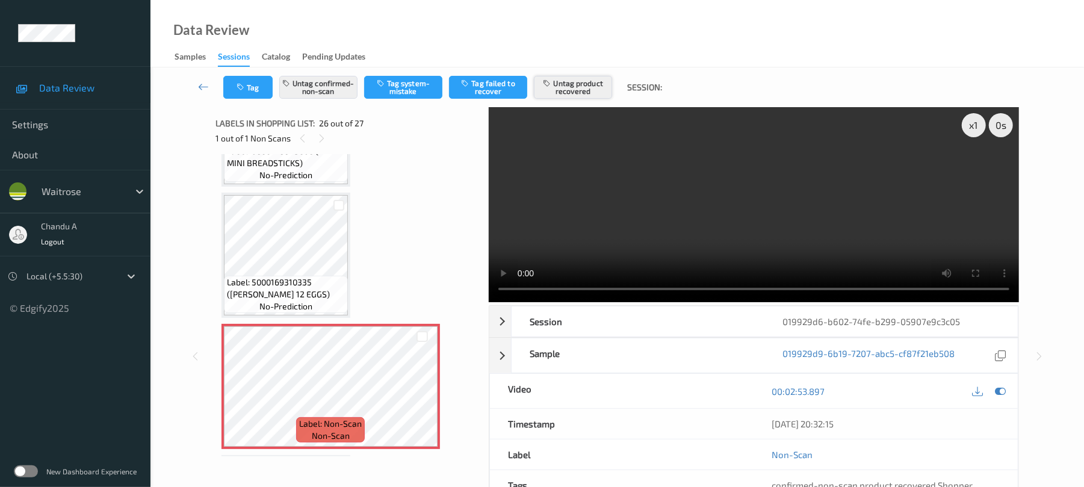
click at [565, 95] on button "Untag product recovered" at bounding box center [573, 87] width 78 height 23
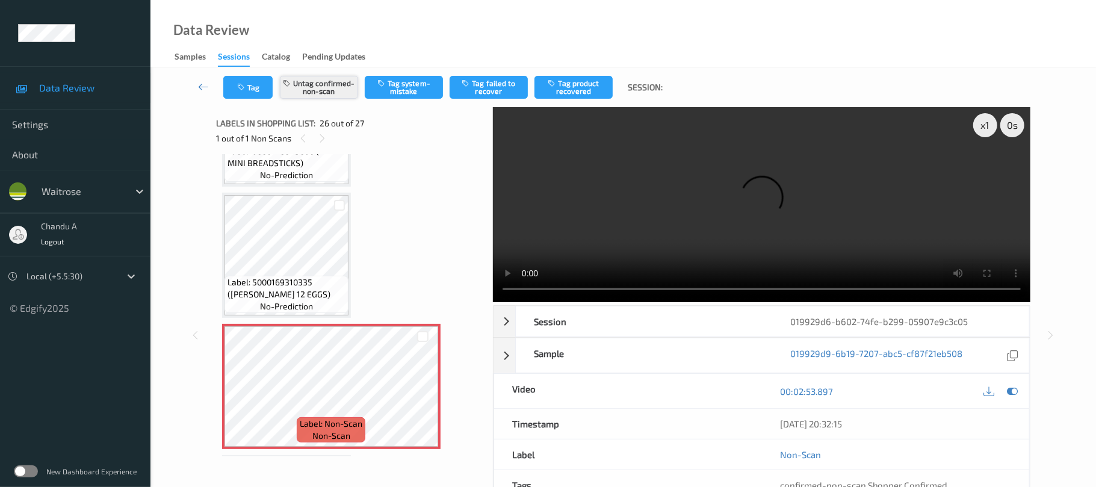
click at [326, 92] on button "Untag confirmed-non-scan" at bounding box center [319, 87] width 78 height 23
click at [393, 95] on button "Tag system-mistake" at bounding box center [404, 87] width 78 height 23
click at [248, 89] on button "Tag" at bounding box center [247, 87] width 49 height 23
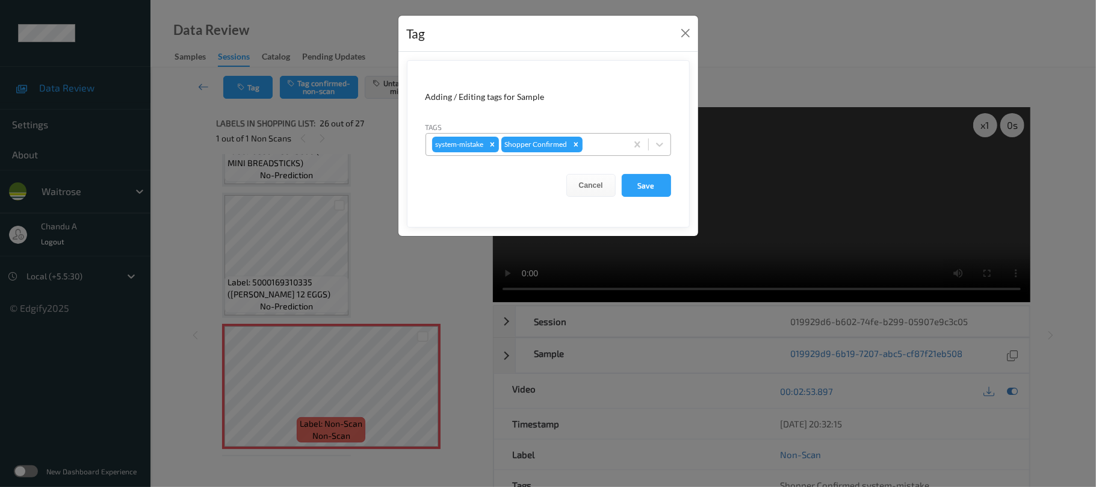
click at [600, 148] on div at bounding box center [603, 144] width 36 height 14
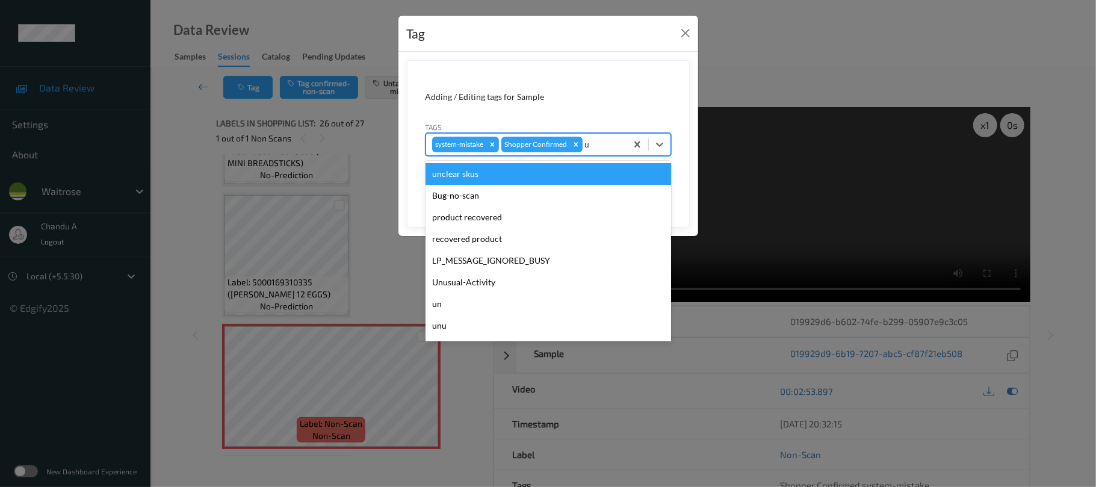
type input "un"
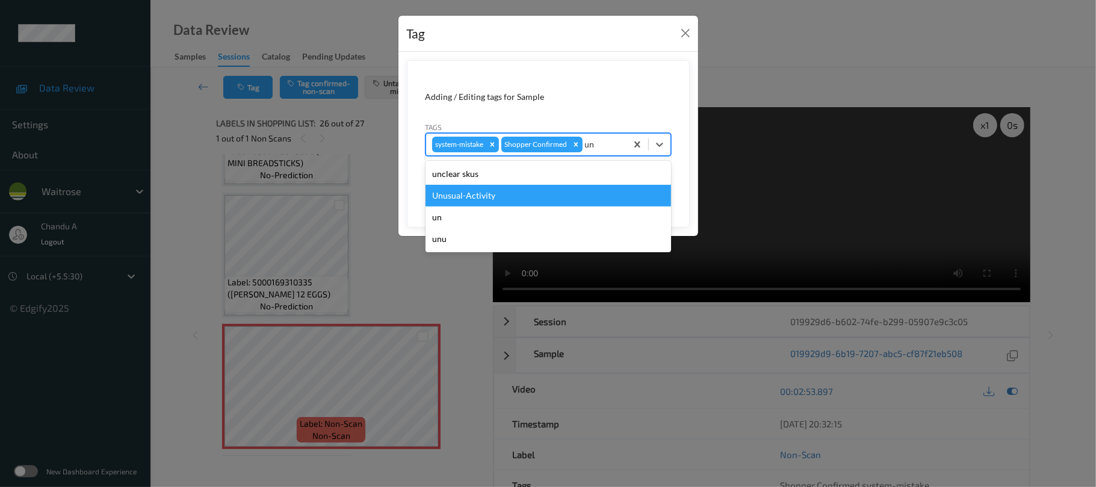
click at [496, 186] on div "Unusual-Activity" at bounding box center [549, 196] width 246 height 22
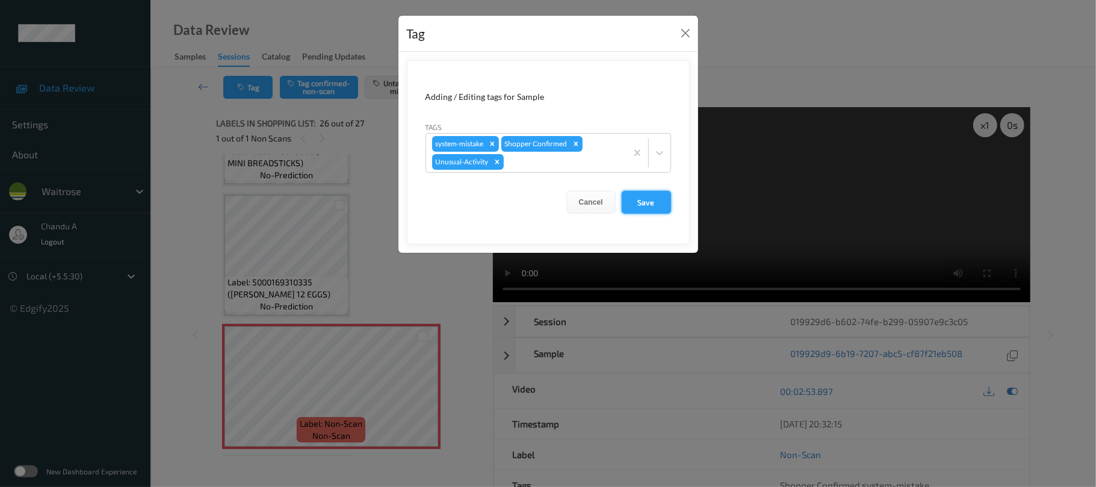
click at [647, 201] on button "Save" at bounding box center [646, 202] width 49 height 23
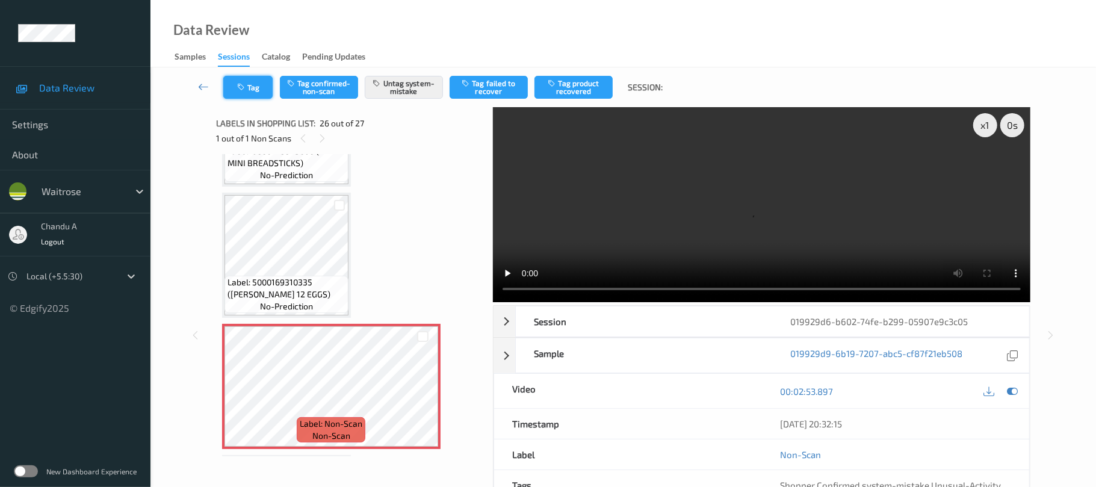
click at [254, 83] on button "Tag" at bounding box center [247, 87] width 49 height 23
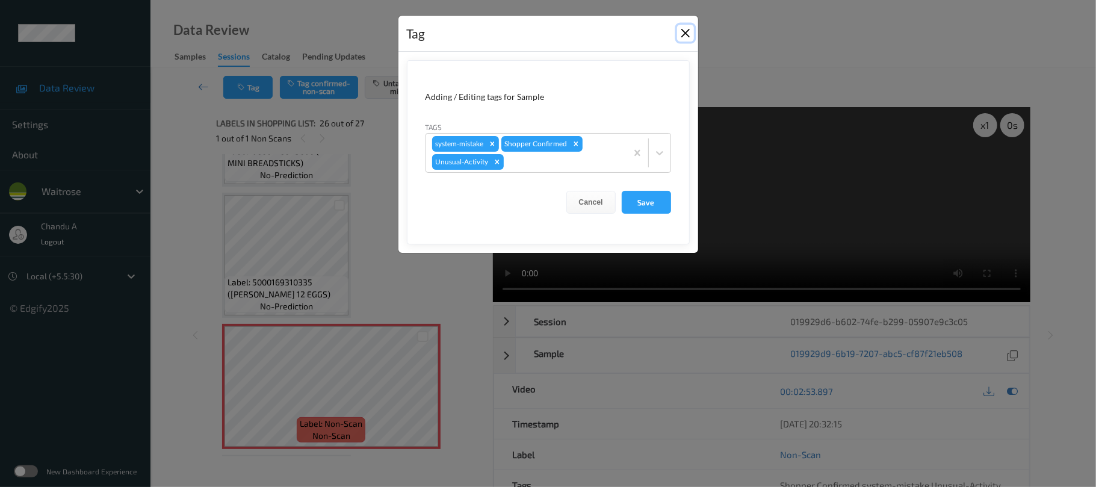
click at [680, 34] on button "Close" at bounding box center [685, 33] width 17 height 17
